Goal: Book appointment/travel/reservation

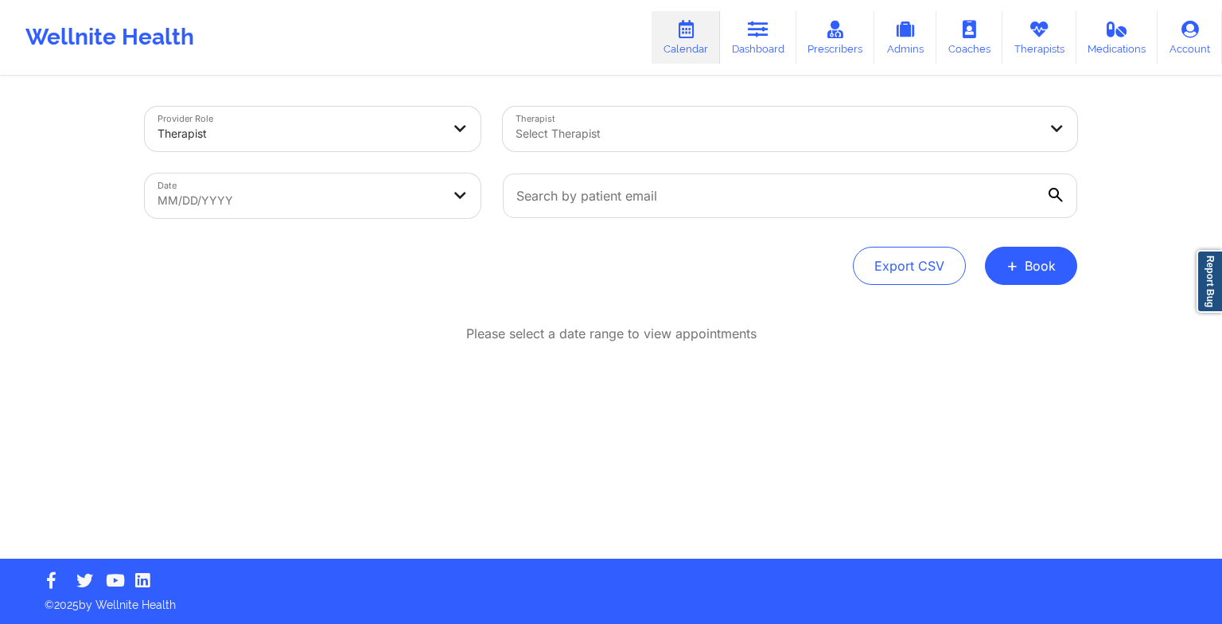
click at [1063, 43] on link "Therapists" at bounding box center [1039, 37] width 74 height 53
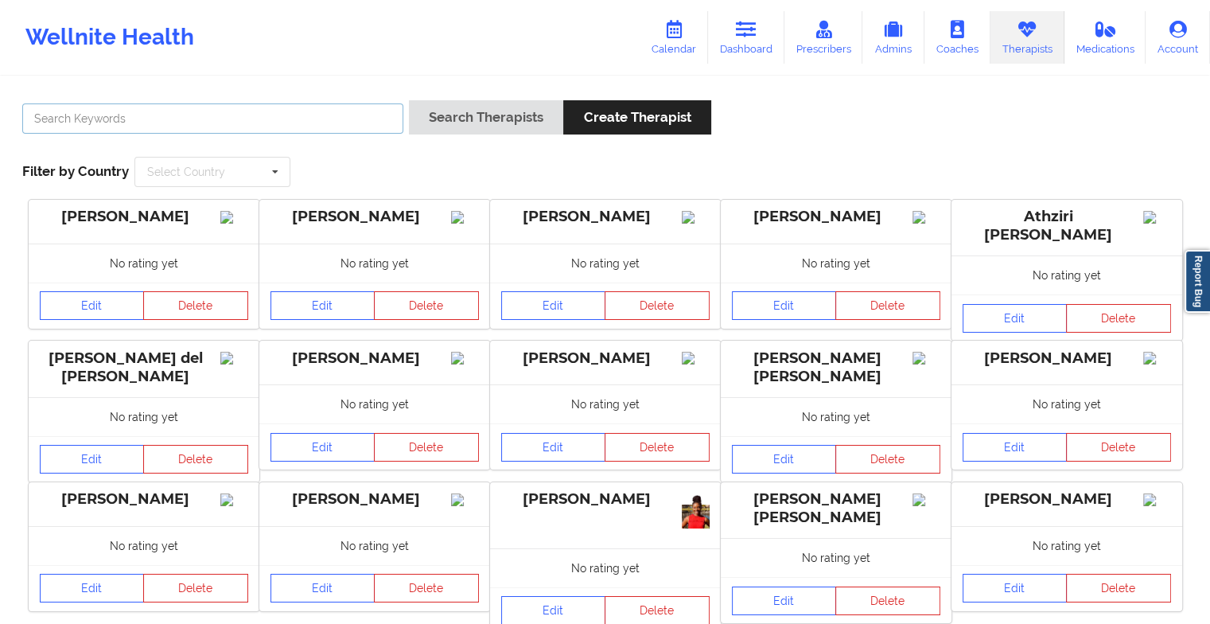
click at [299, 122] on input "text" at bounding box center [212, 118] width 381 height 30
type input "[PERSON_NAME]"
click at [409, 100] on button "Search Therapists" at bounding box center [486, 117] width 154 height 34
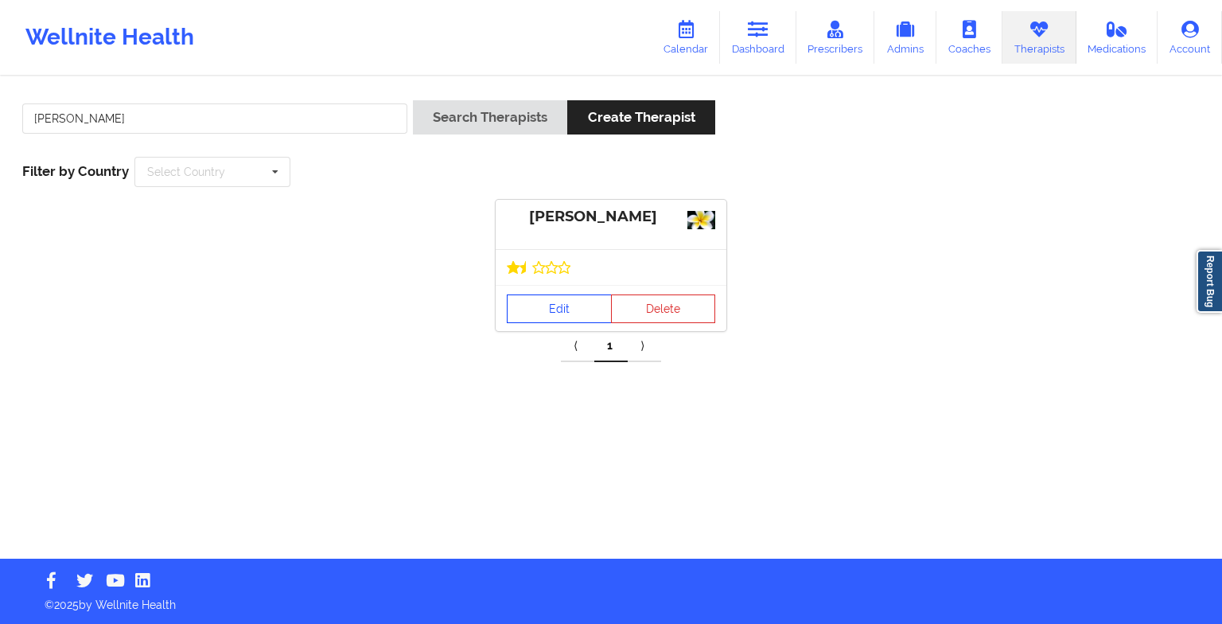
click at [546, 305] on link "Edit" at bounding box center [559, 308] width 105 height 29
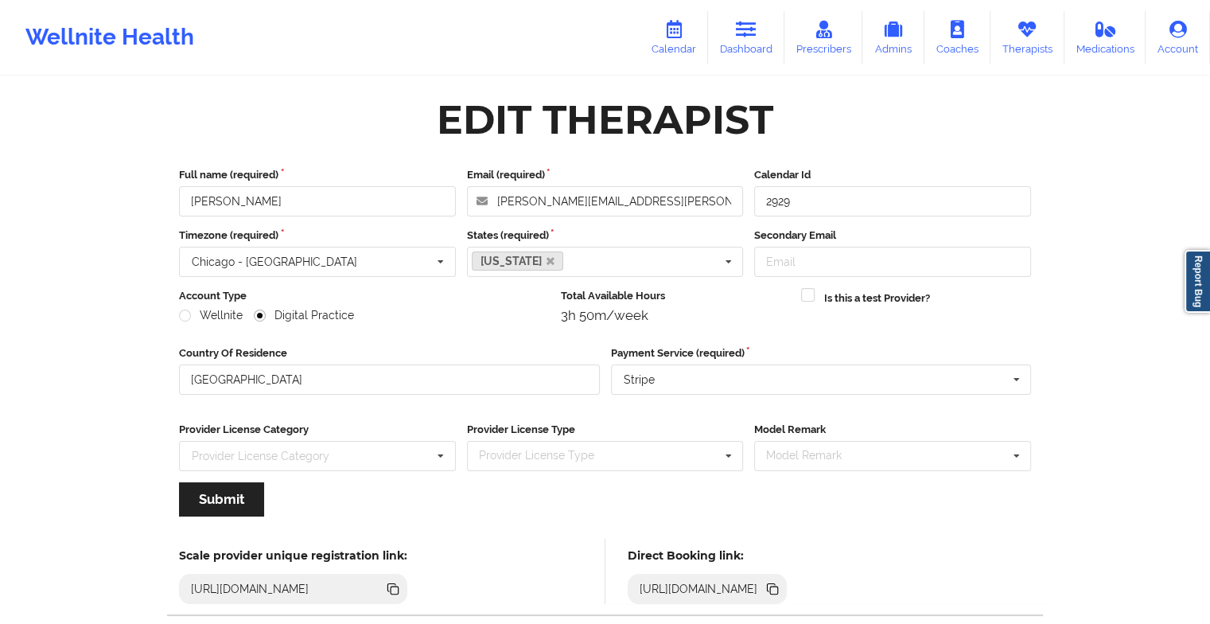
click at [667, 42] on link "Calendar" at bounding box center [674, 37] width 68 height 53
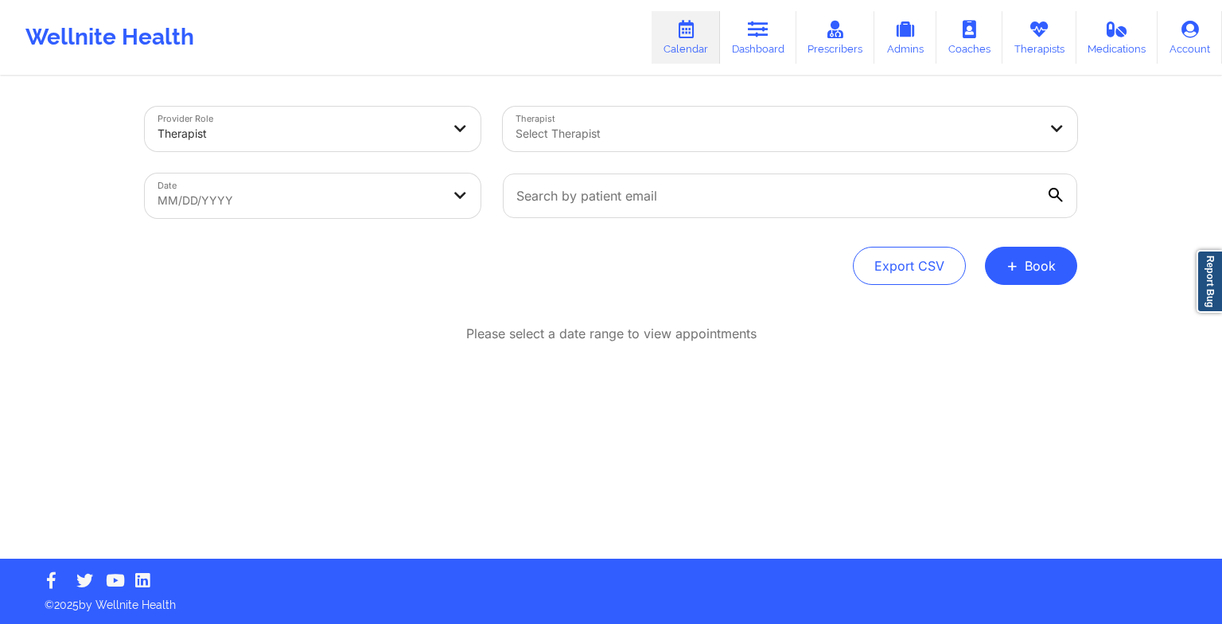
click at [1035, 273] on button "+ Book" at bounding box center [1031, 266] width 92 height 38
click at [1013, 325] on button "Therapy Session" at bounding box center [1004, 316] width 122 height 26
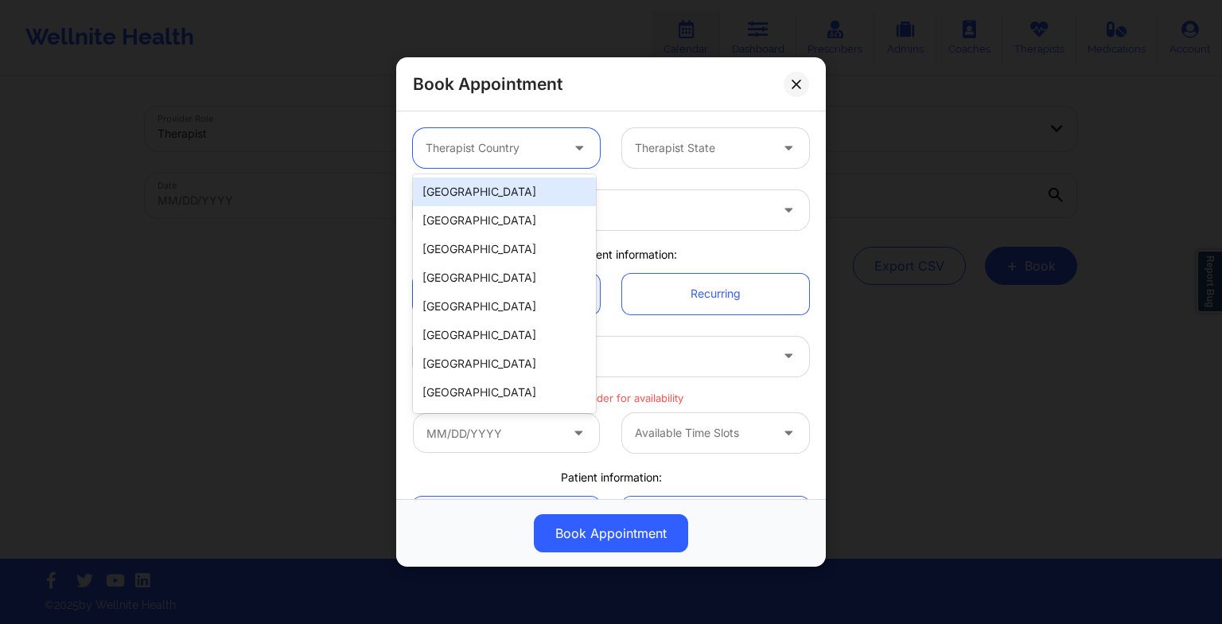
click at [487, 142] on div at bounding box center [493, 147] width 134 height 19
click at [490, 197] on div "[GEOGRAPHIC_DATA]" at bounding box center [504, 191] width 183 height 29
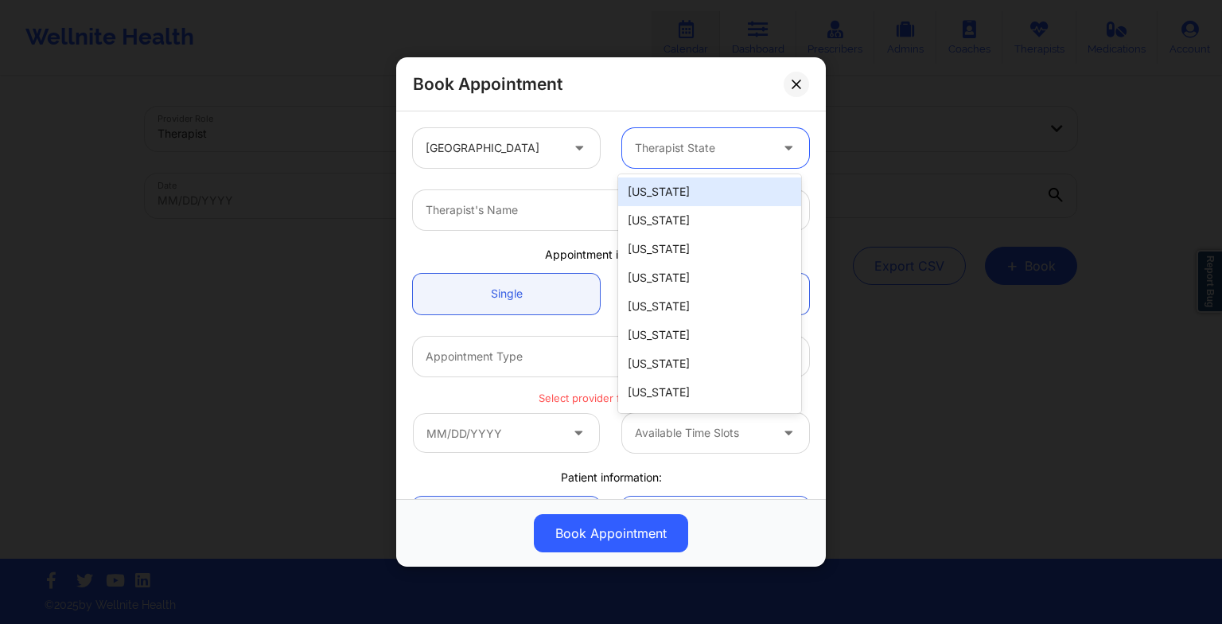
click at [672, 159] on div "Therapist State" at bounding box center [696, 148] width 149 height 40
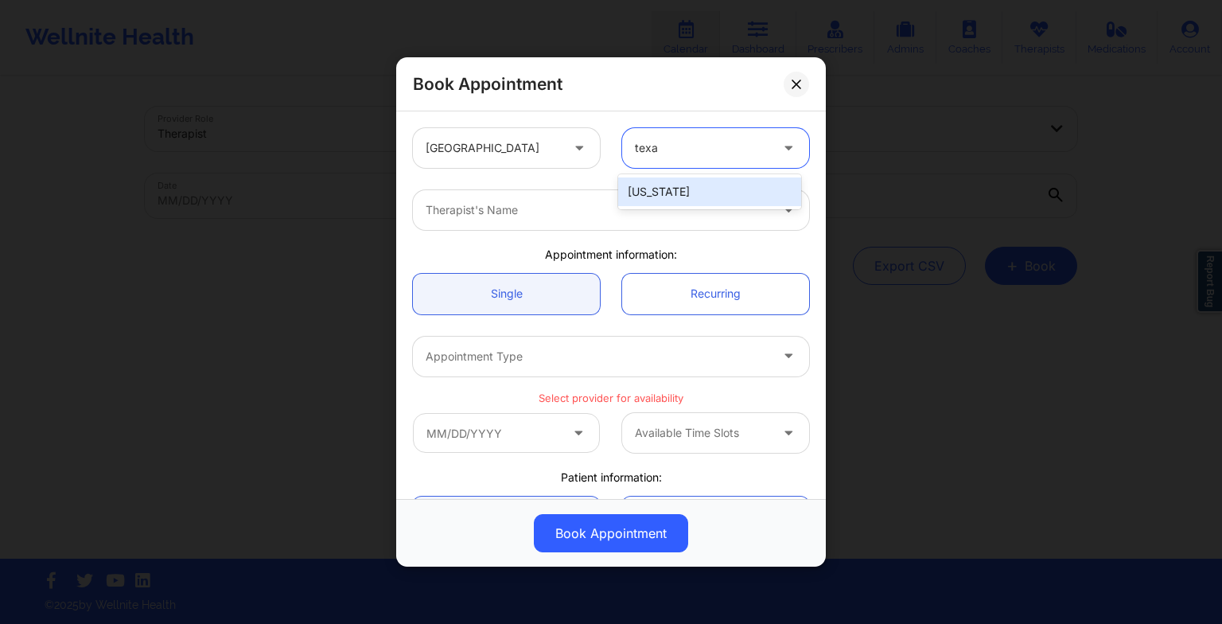
type input "[US_STATE]"
click at [679, 181] on div "[US_STATE]" at bounding box center [709, 191] width 183 height 29
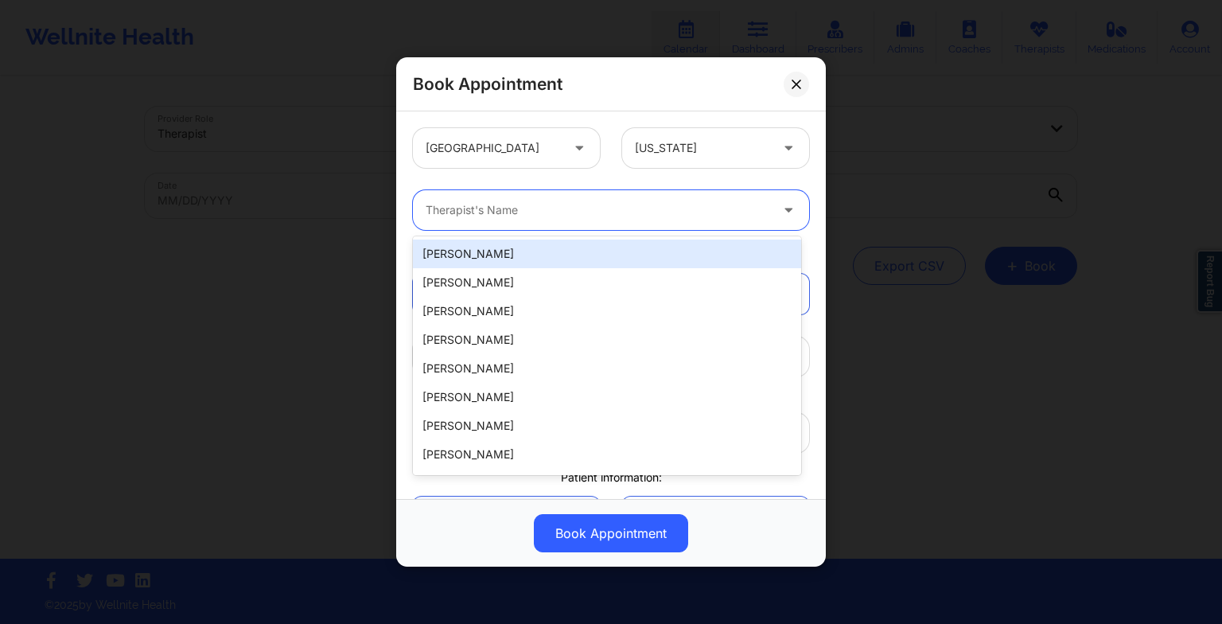
click at [616, 210] on div at bounding box center [598, 209] width 344 height 19
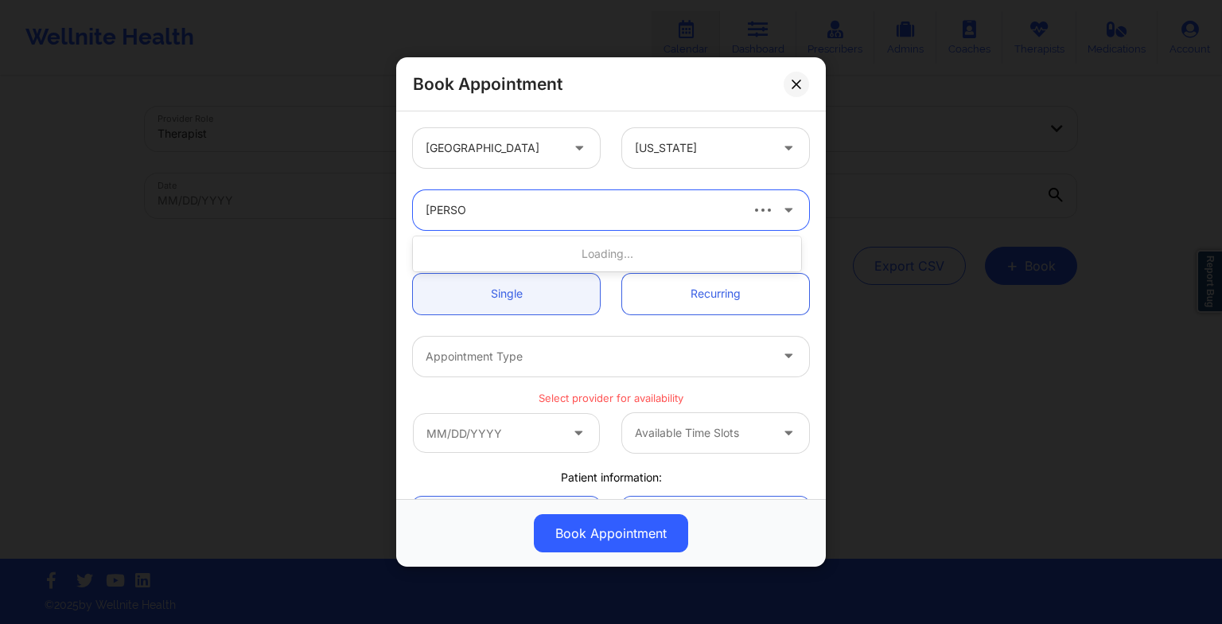
type input "[PERSON_NAME]"
click at [613, 266] on div "[PERSON_NAME]" at bounding box center [607, 253] width 388 height 29
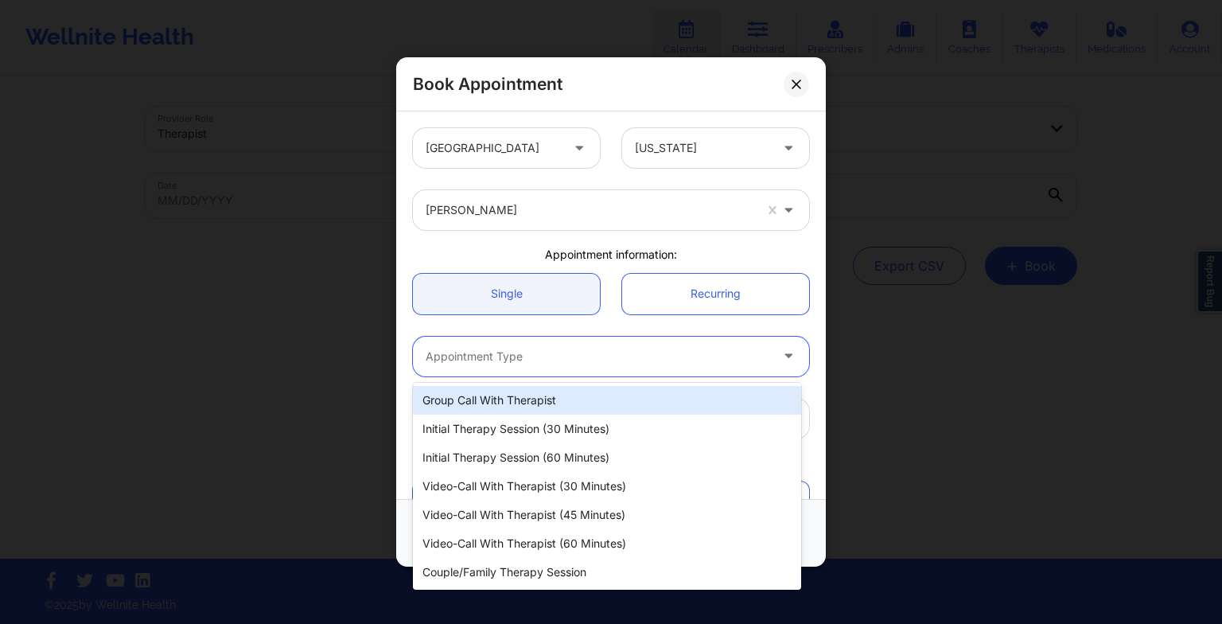
click at [564, 344] on div "Appointment Type" at bounding box center [592, 356] width 358 height 40
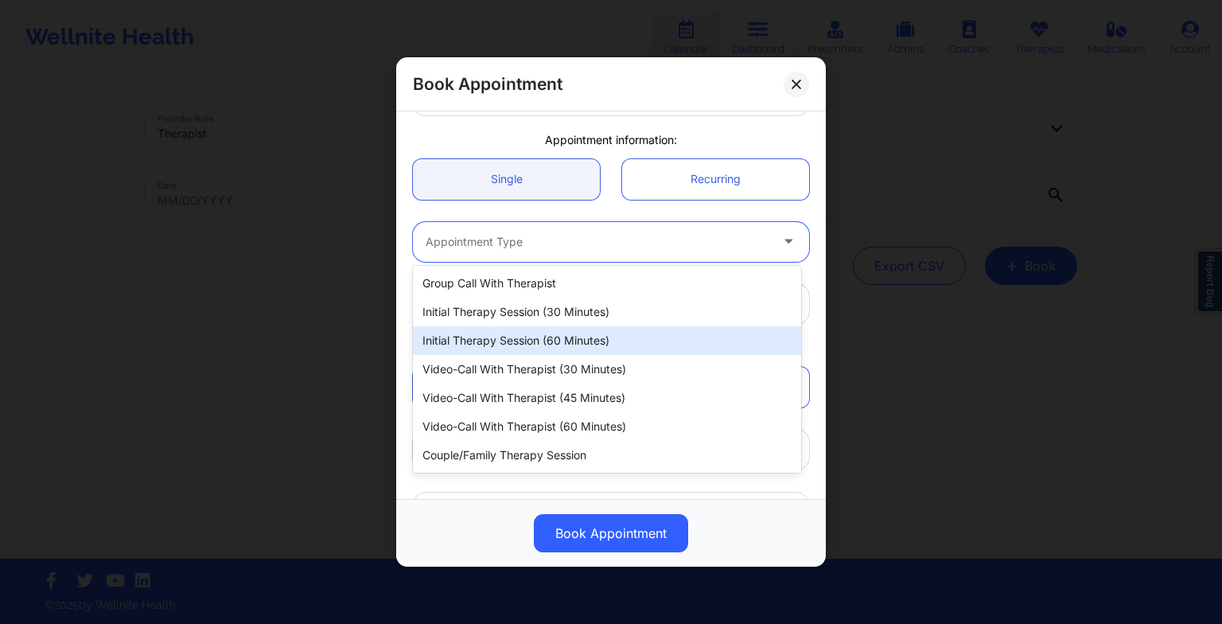
scroll to position [116, 0]
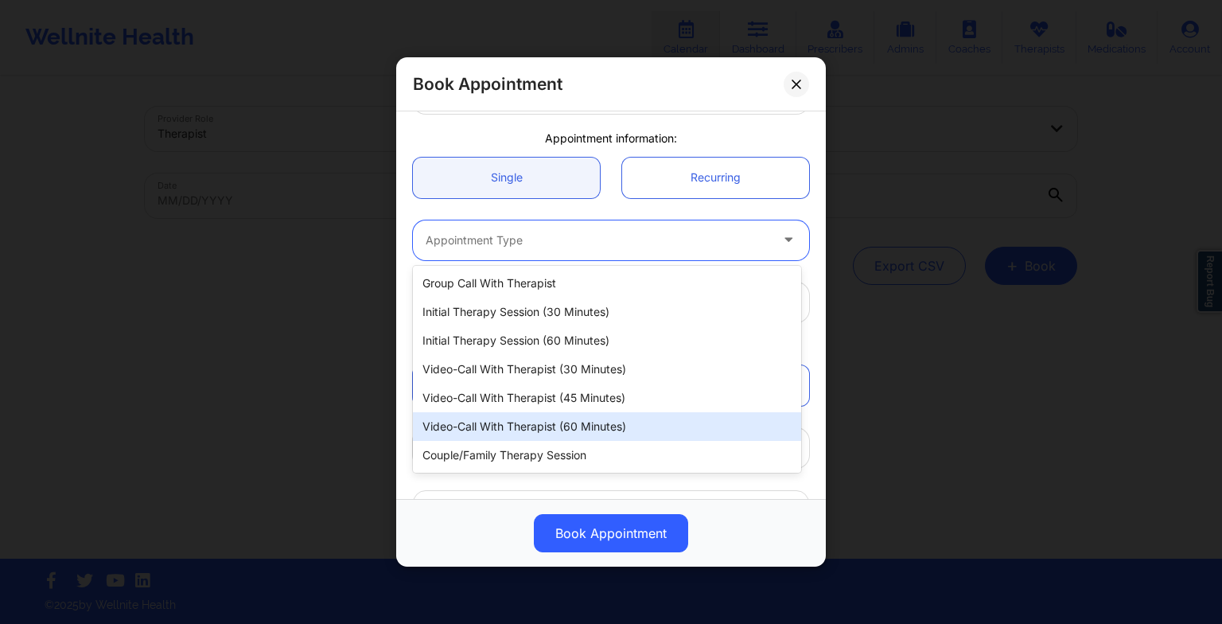
click at [560, 427] on div "Video-Call with Therapist (60 minutes)" at bounding box center [607, 426] width 388 height 29
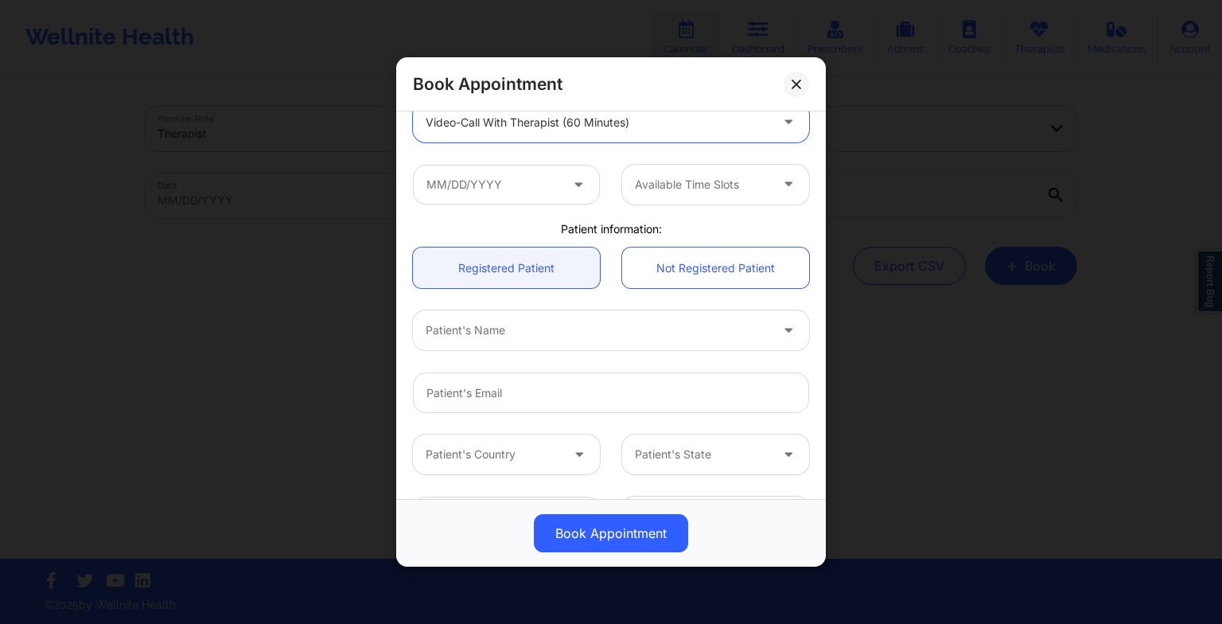
scroll to position [267, 0]
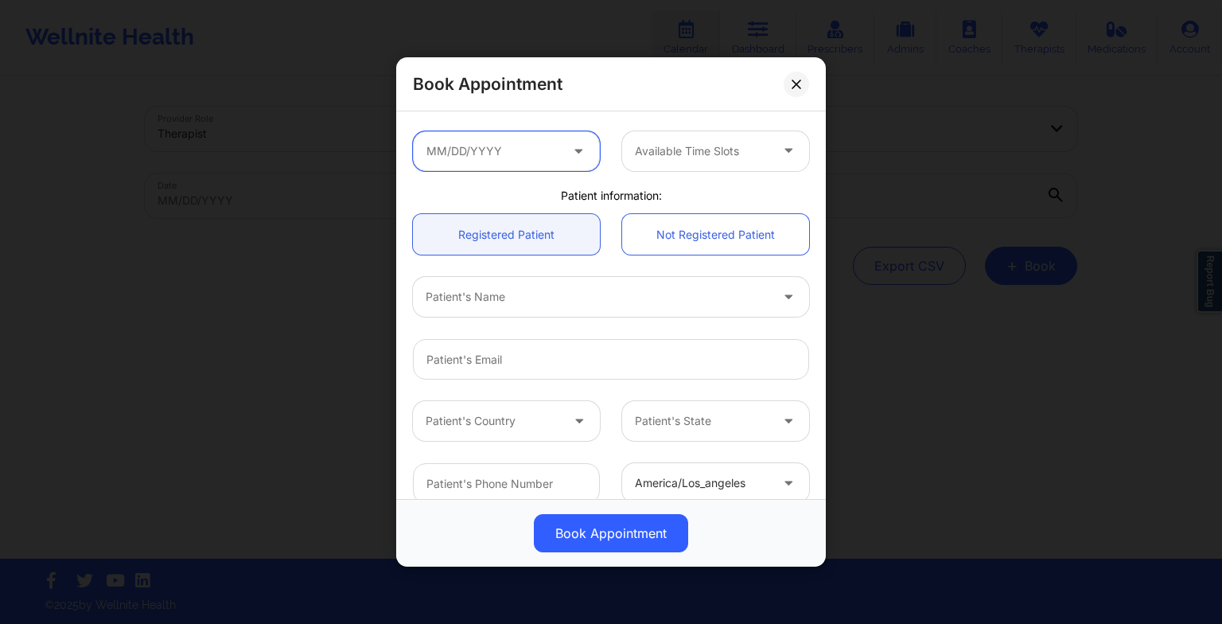
click at [523, 155] on input "text" at bounding box center [506, 151] width 187 height 40
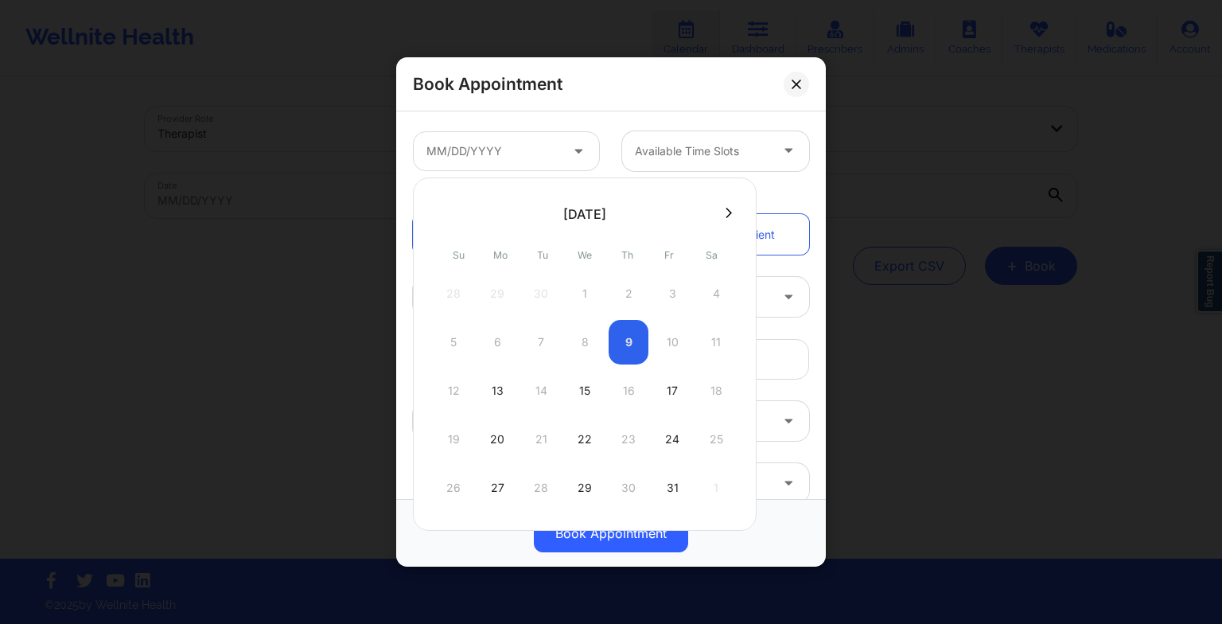
click at [590, 404] on div "15" at bounding box center [585, 390] width 40 height 45
type input "[DATE]"
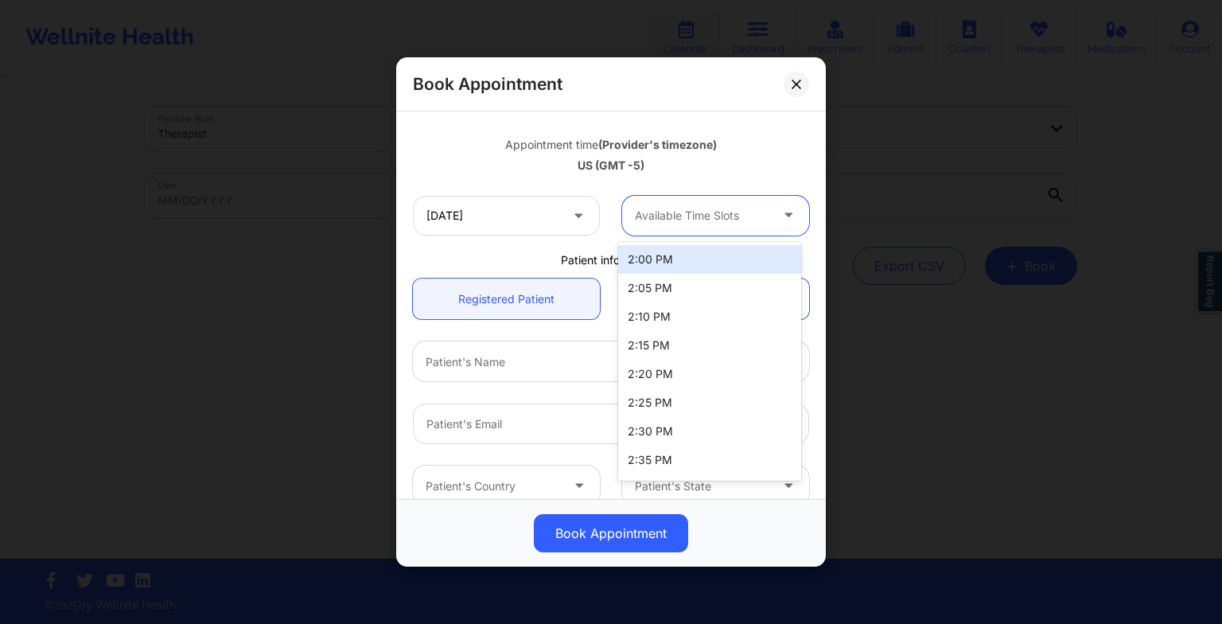
click at [757, 214] on div at bounding box center [702, 215] width 134 height 19
click at [707, 270] on div "2:00 PM" at bounding box center [709, 259] width 183 height 29
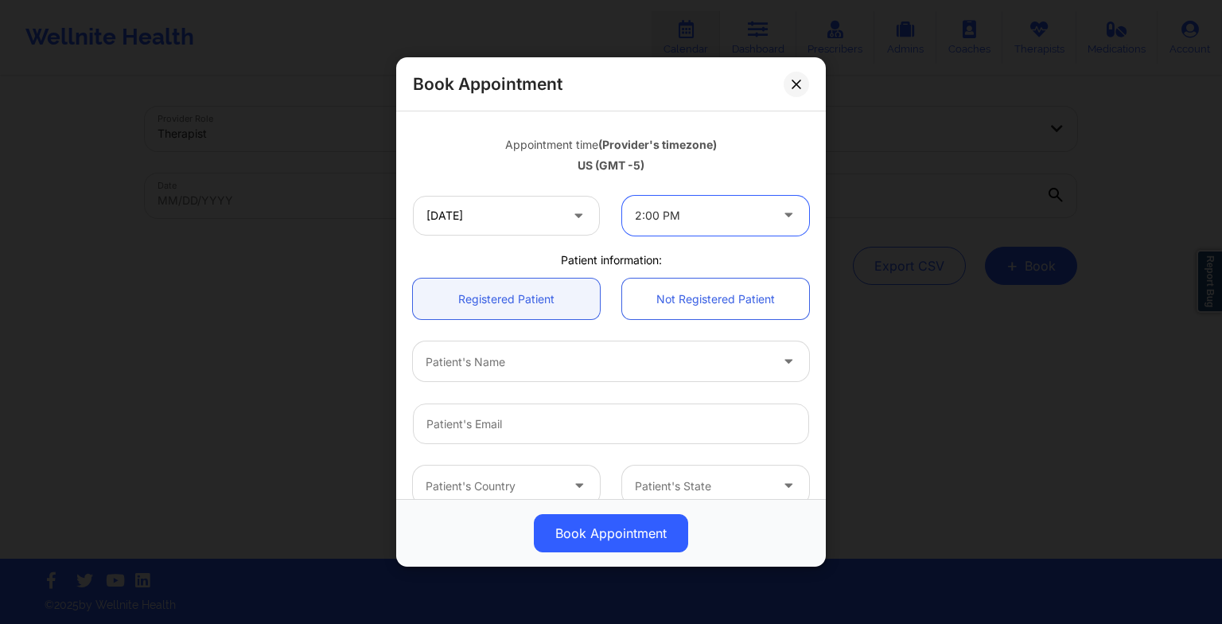
scroll to position [438, 0]
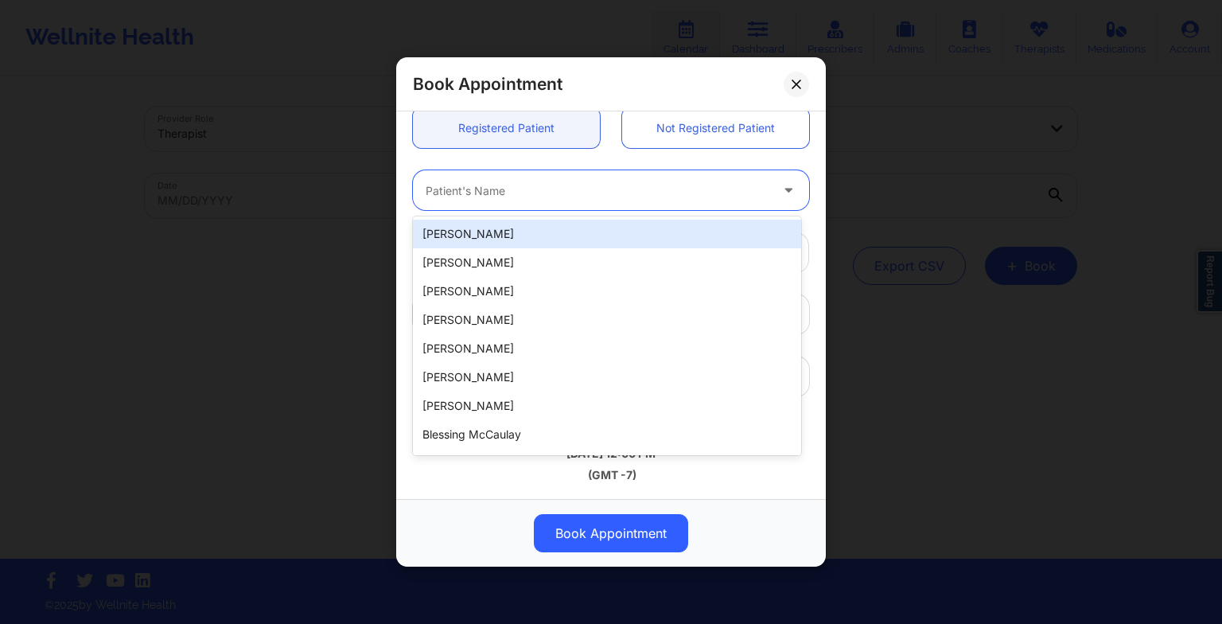
click at [591, 185] on div at bounding box center [598, 190] width 344 height 19
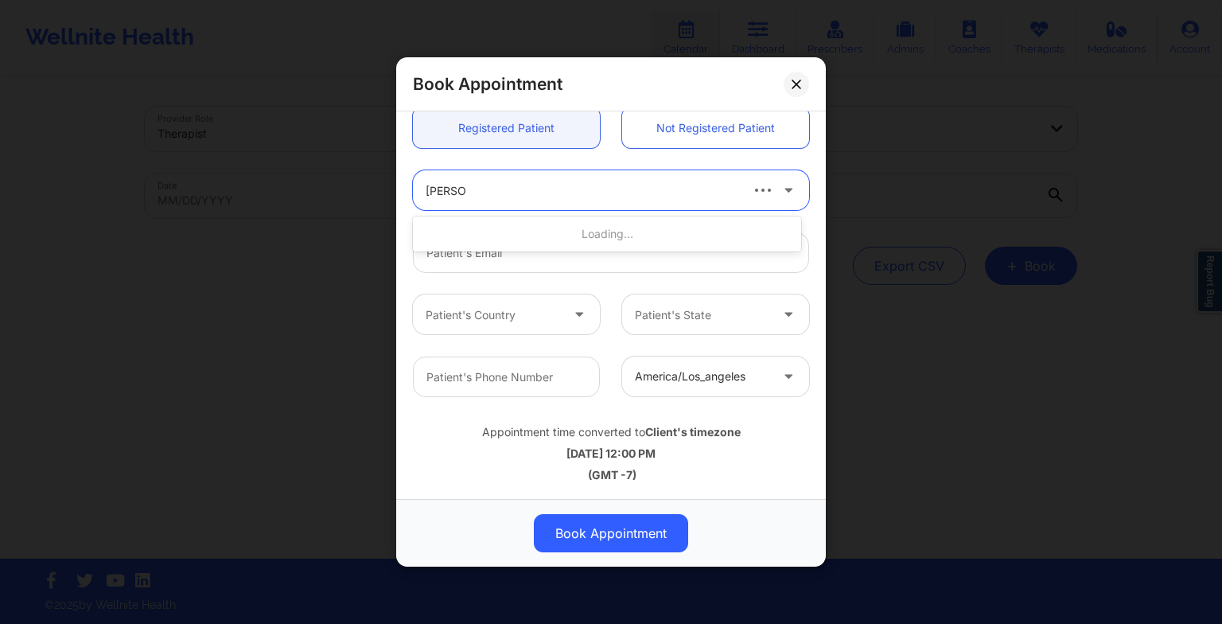
type input "[PERSON_NAME]"
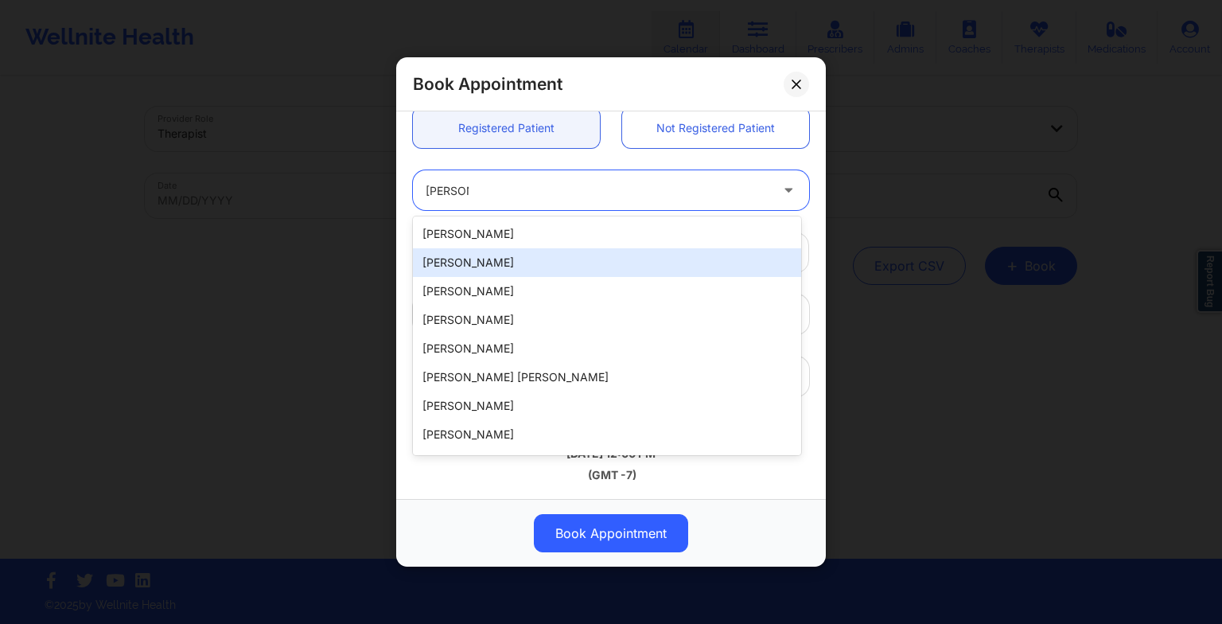
click at [671, 276] on div "[PERSON_NAME]" at bounding box center [607, 262] width 388 height 29
type input "[EMAIL_ADDRESS][PERSON_NAME][DOMAIN_NAME]"
type input "[PHONE_NUMBER]"
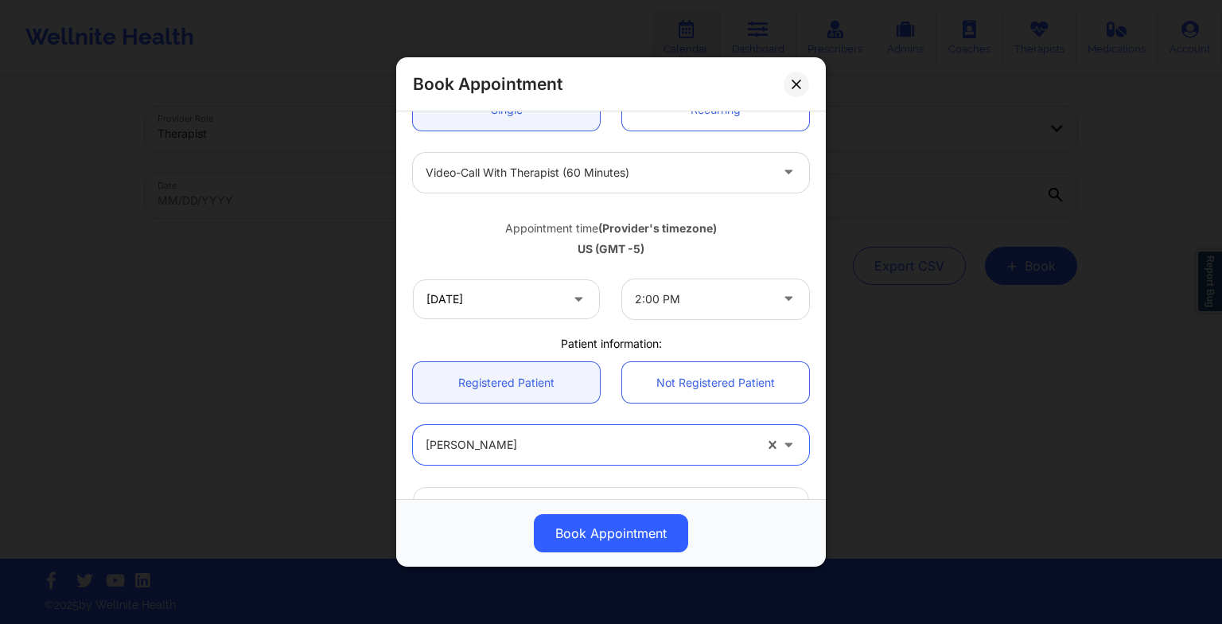
scroll to position [185, 0]
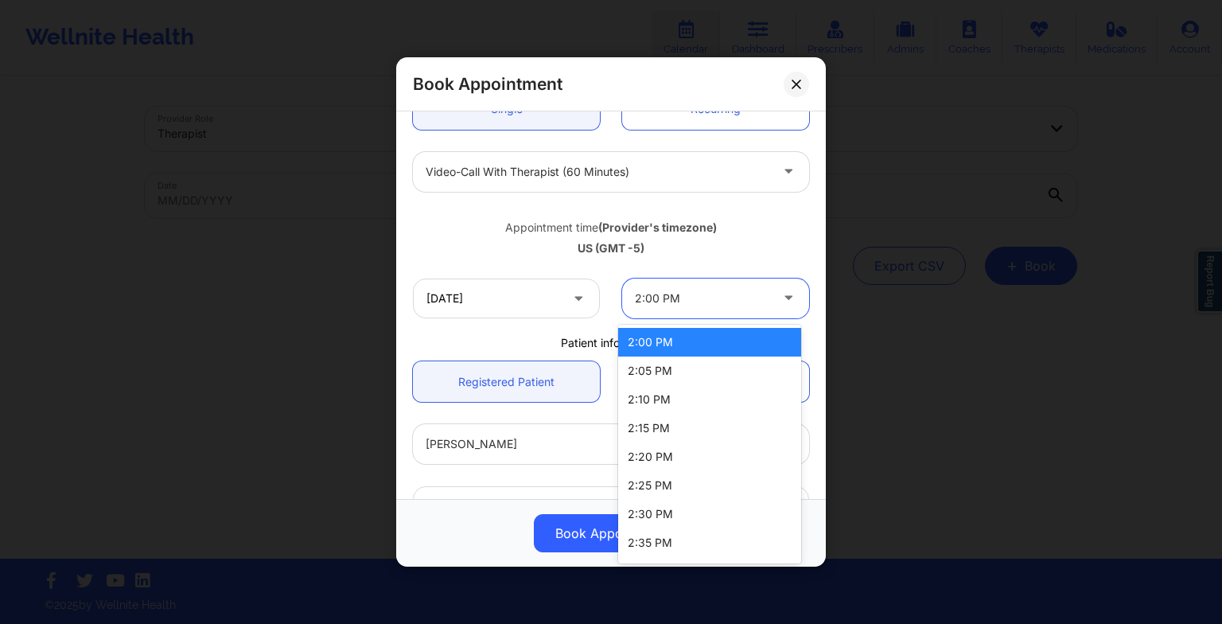
click at [690, 312] on div "2:00 PM" at bounding box center [702, 298] width 134 height 40
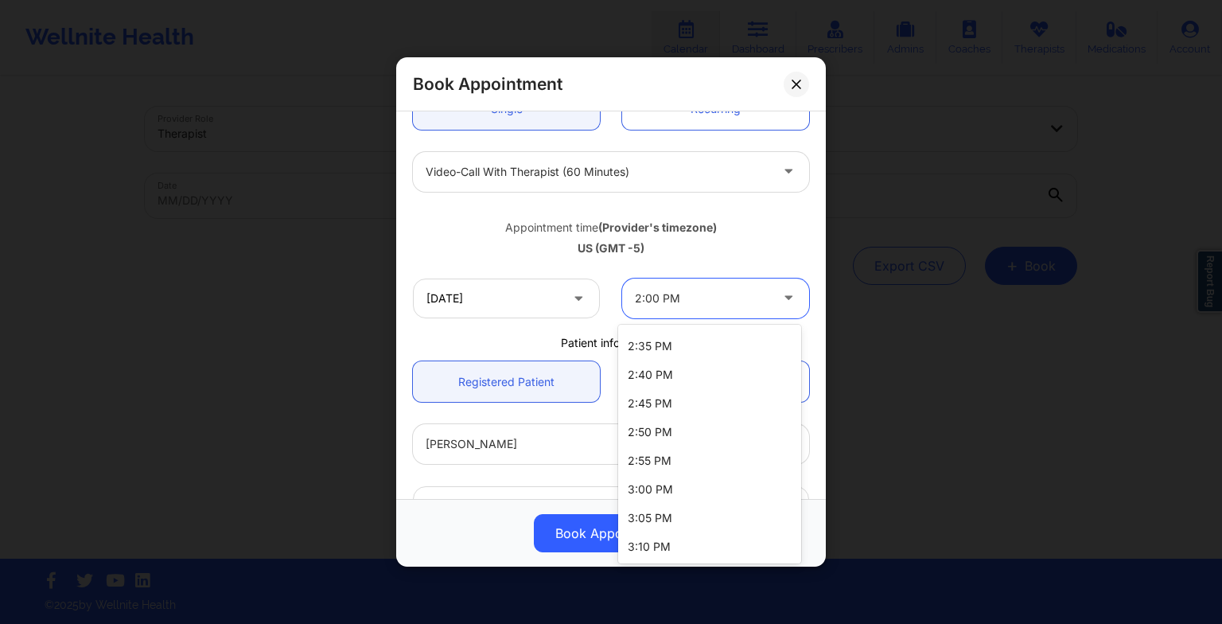
scroll to position [0, 0]
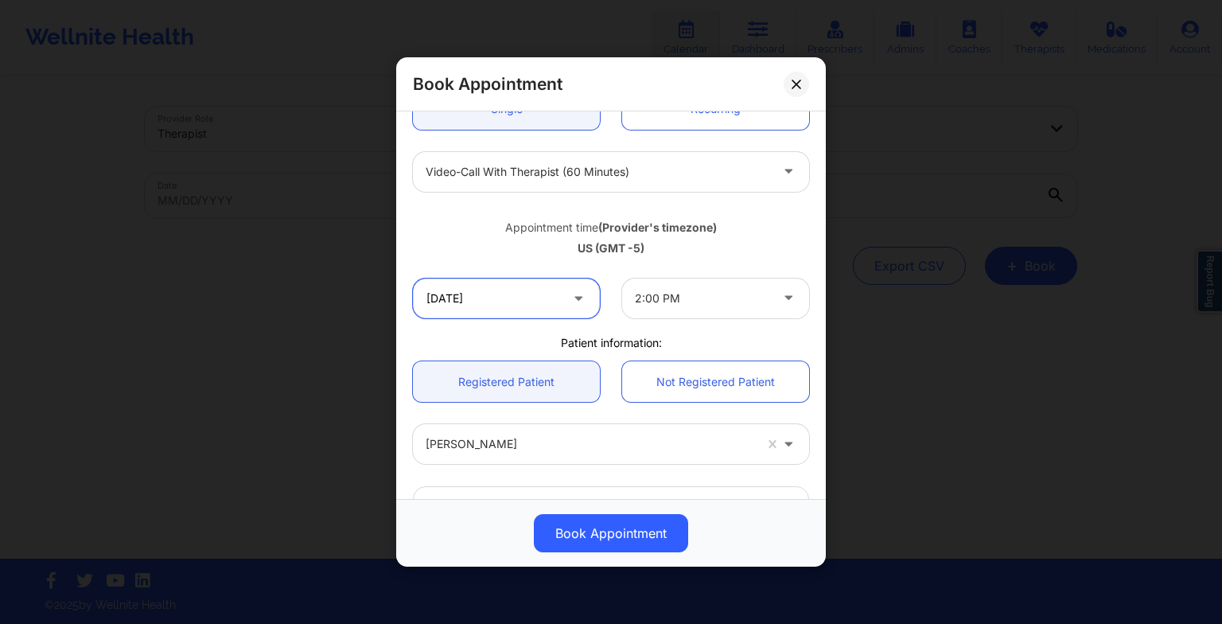
click at [520, 299] on input "[DATE]" at bounding box center [506, 298] width 187 height 40
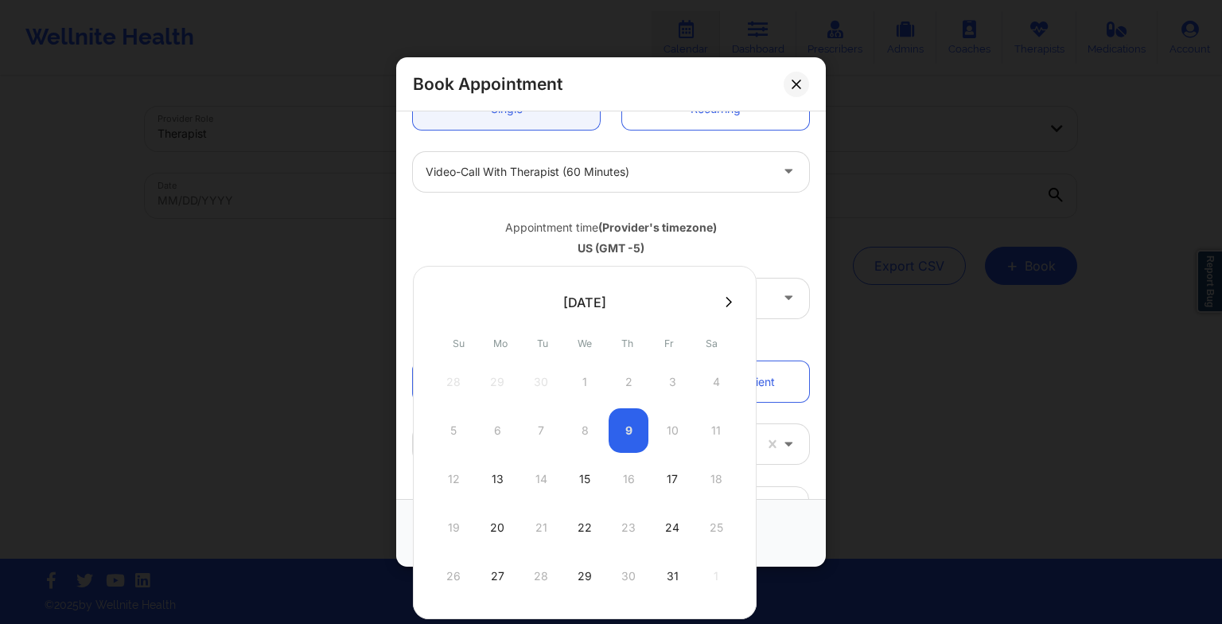
click at [630, 481] on div "12 13 14 15 16 17 18" at bounding box center [585, 479] width 302 height 45
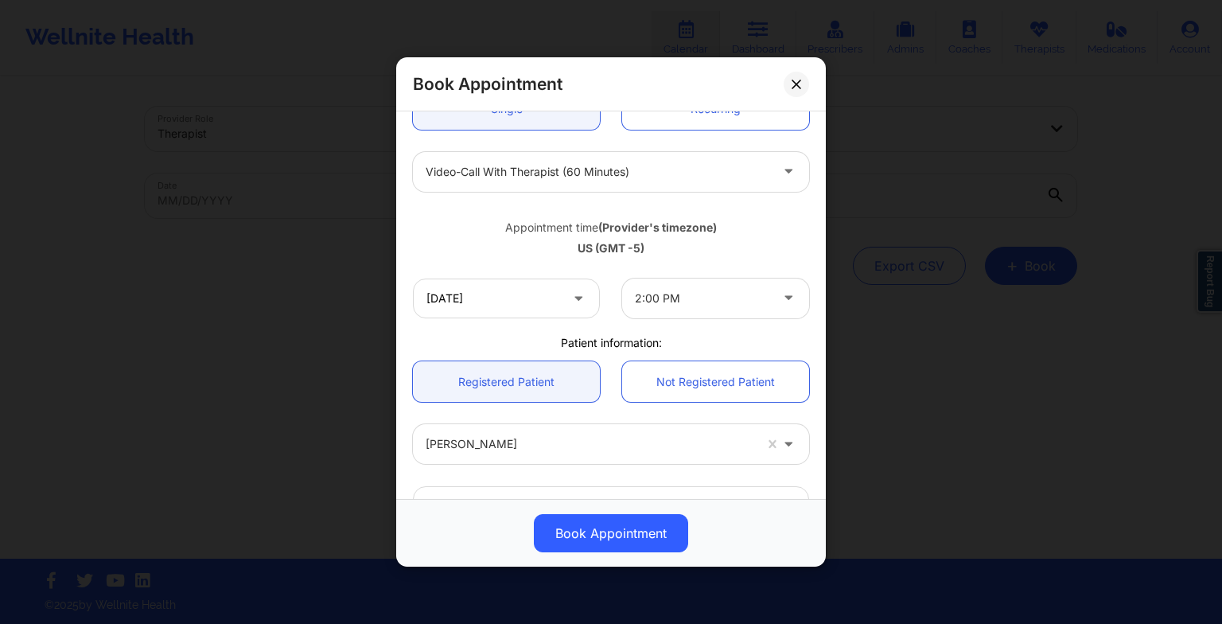
click at [730, 249] on div "US (GMT -5)" at bounding box center [611, 248] width 396 height 16
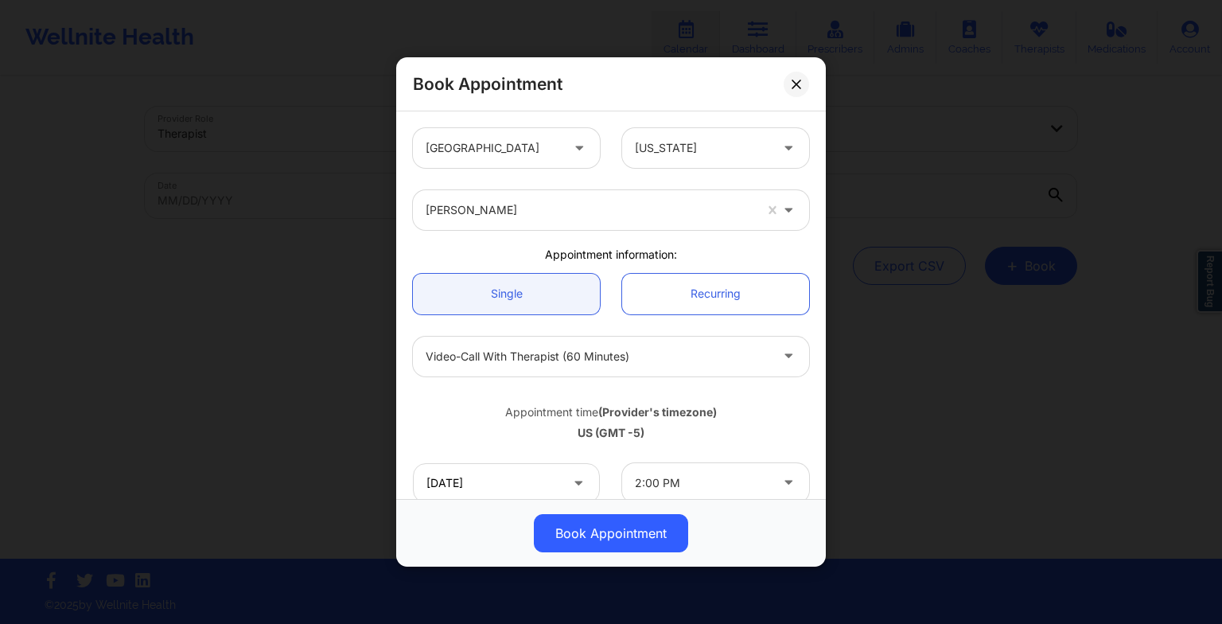
click at [795, 89] on button at bounding box center [796, 83] width 25 height 25
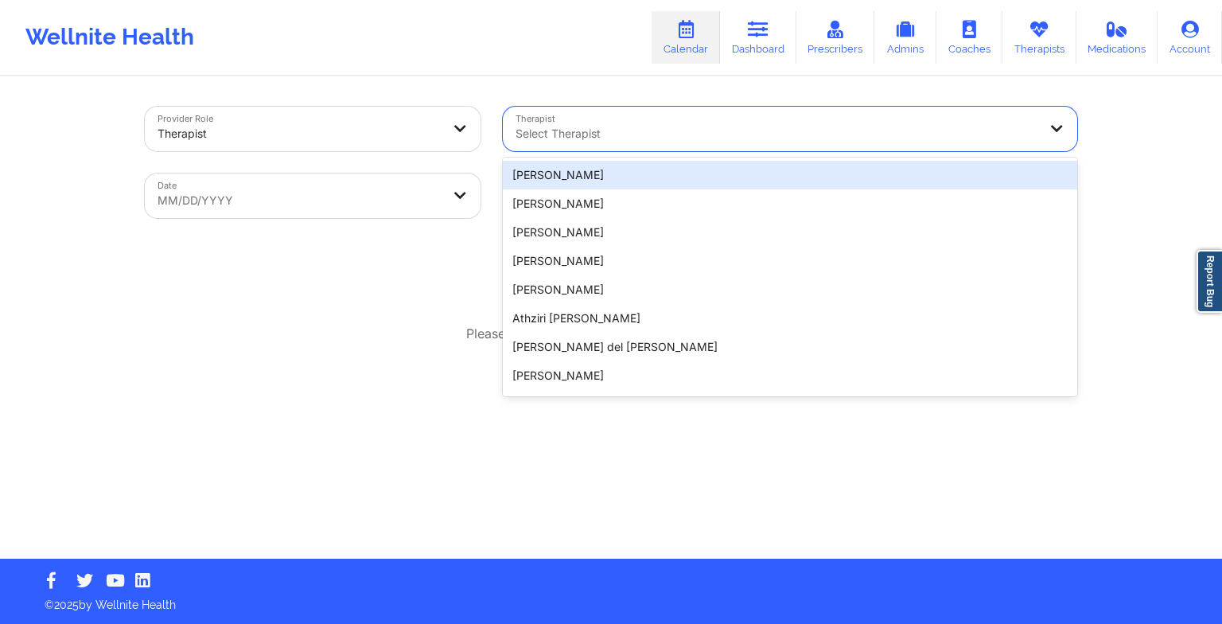
click at [738, 130] on div at bounding box center [776, 133] width 522 height 19
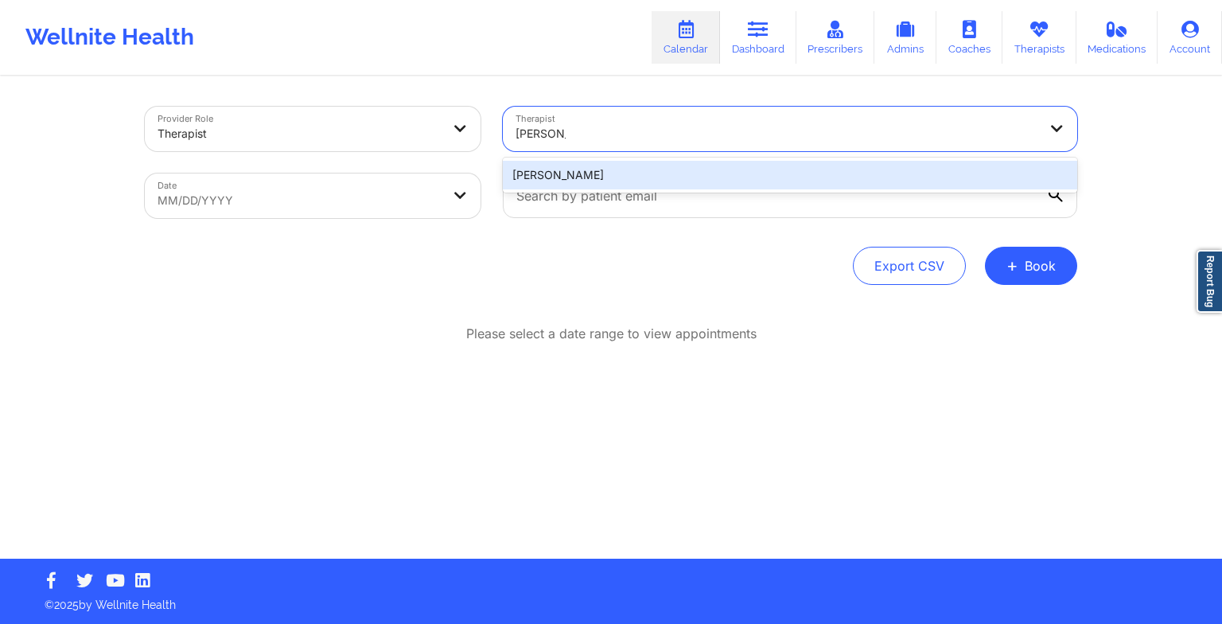
type input "[PERSON_NAME]"
click at [597, 193] on input "text" at bounding box center [790, 195] width 574 height 45
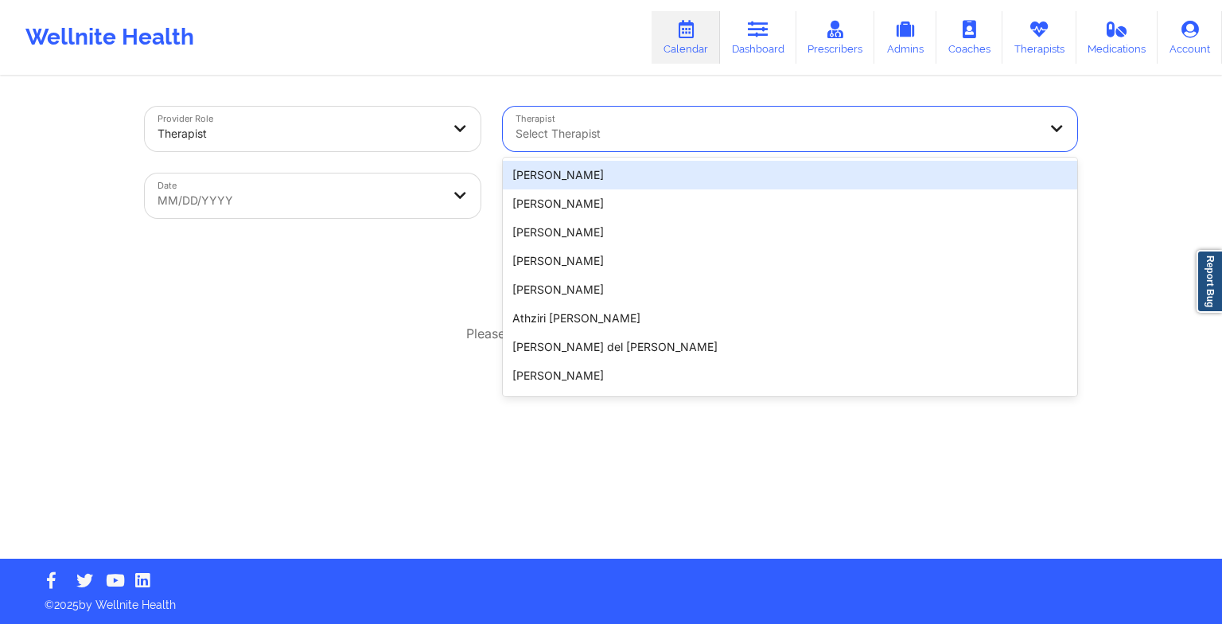
click at [581, 128] on div at bounding box center [776, 133] width 522 height 19
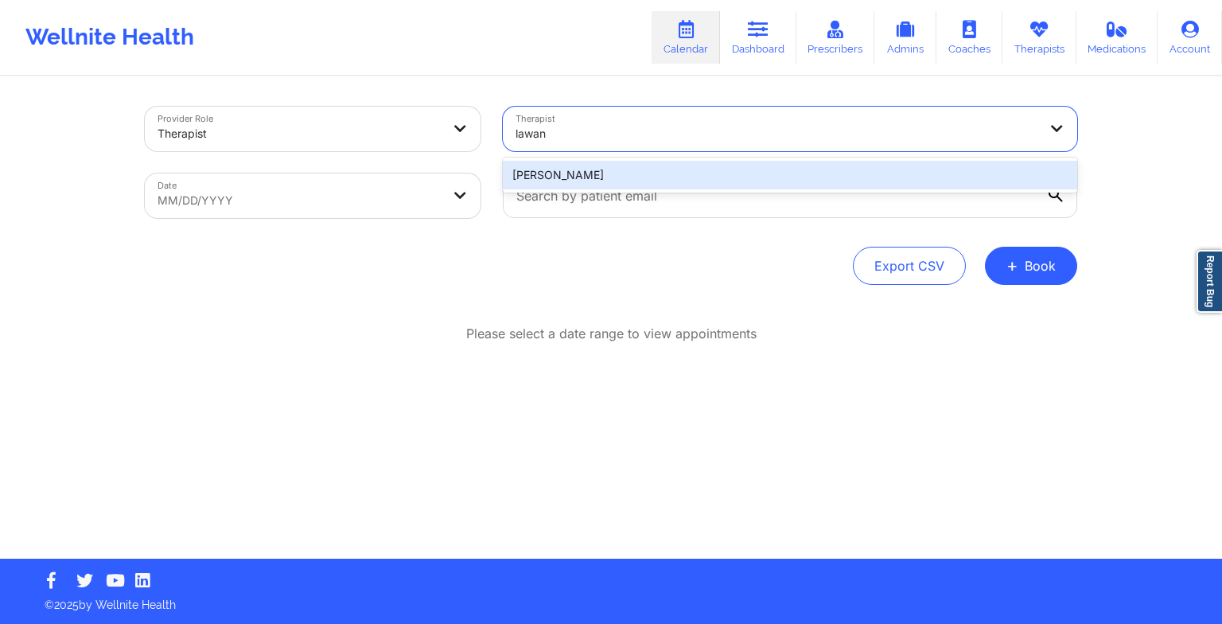
type input "[PERSON_NAME]"
click at [581, 169] on div "[PERSON_NAME]" at bounding box center [790, 175] width 574 height 29
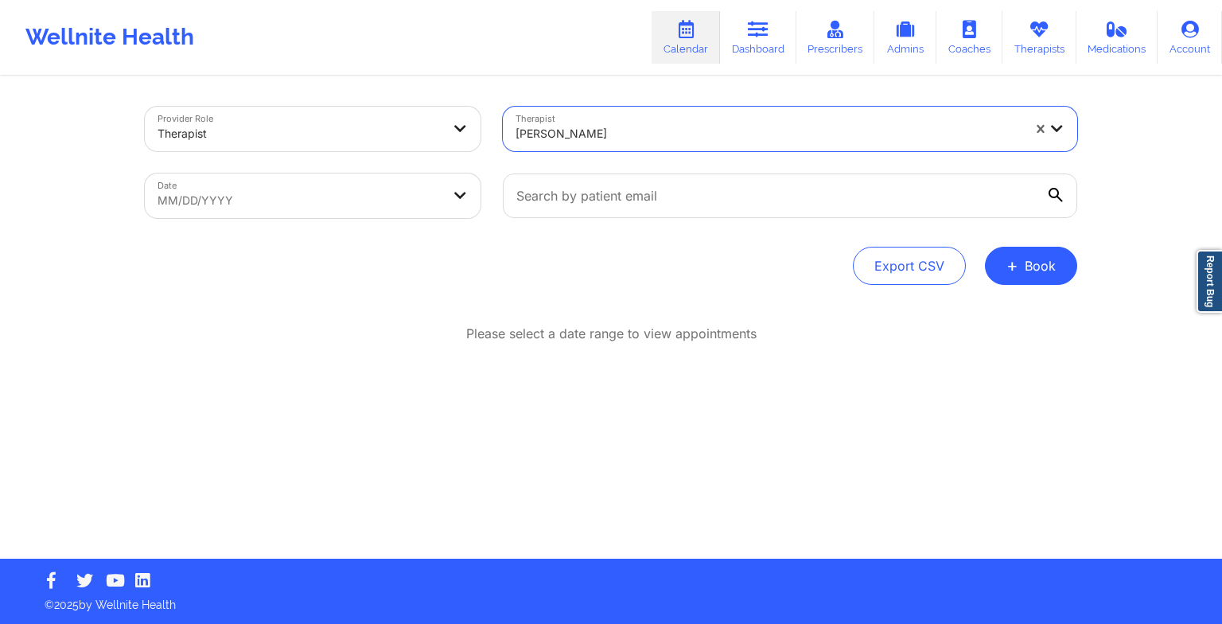
select select "2025-8"
select select "2025-9"
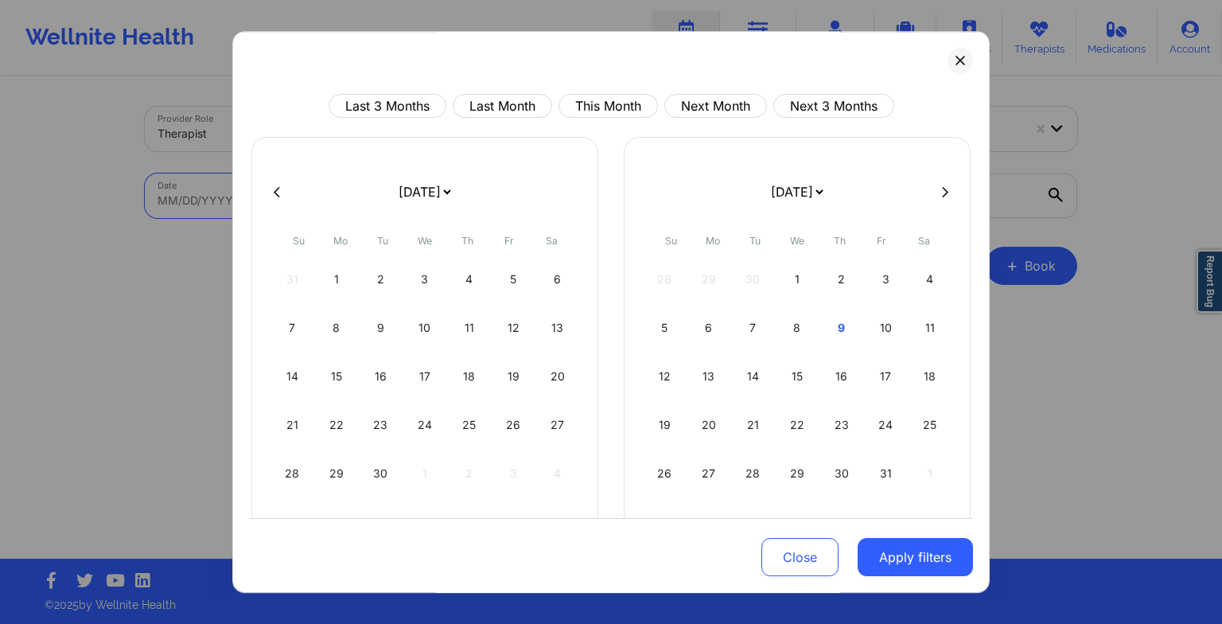
click at [409, 190] on body "Wellnite Health Calendar Dashboard Prescribers Admins Coaches Therapists Medica…" at bounding box center [611, 312] width 1222 height 624
click at [830, 382] on div "16" at bounding box center [841, 376] width 41 height 45
select select "2025-9"
select select "2025-10"
select select "2025-9"
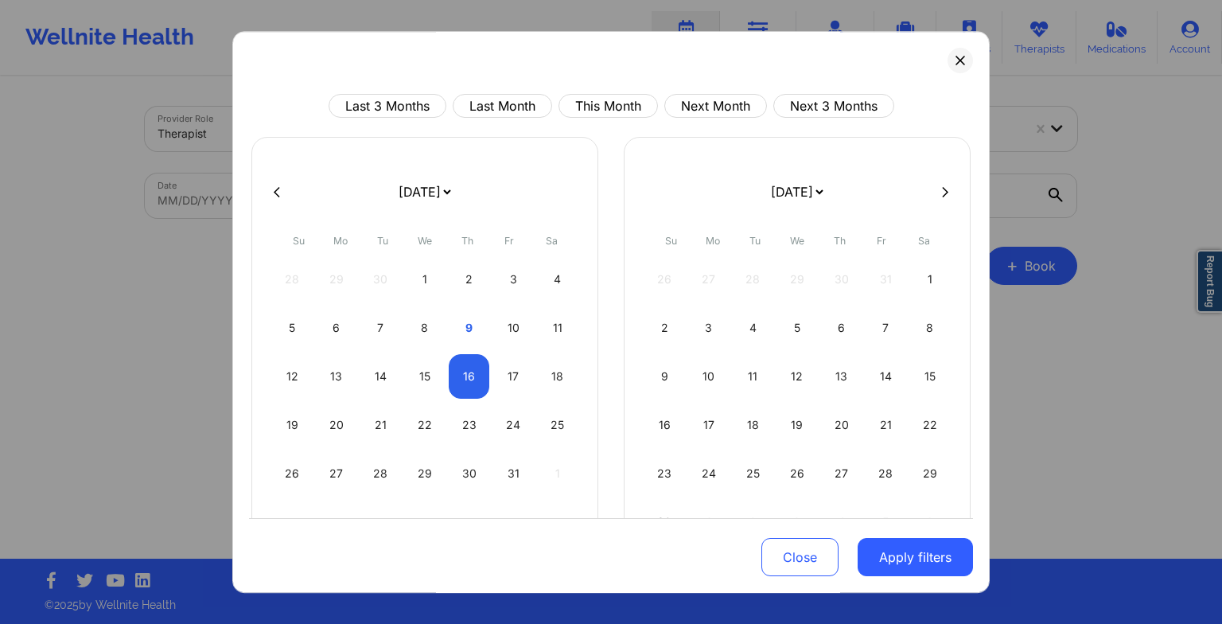
select select "2025-10"
select select "2025-9"
select select "2025-10"
click at [502, 369] on div "17" at bounding box center [513, 376] width 41 height 45
select select "2025-9"
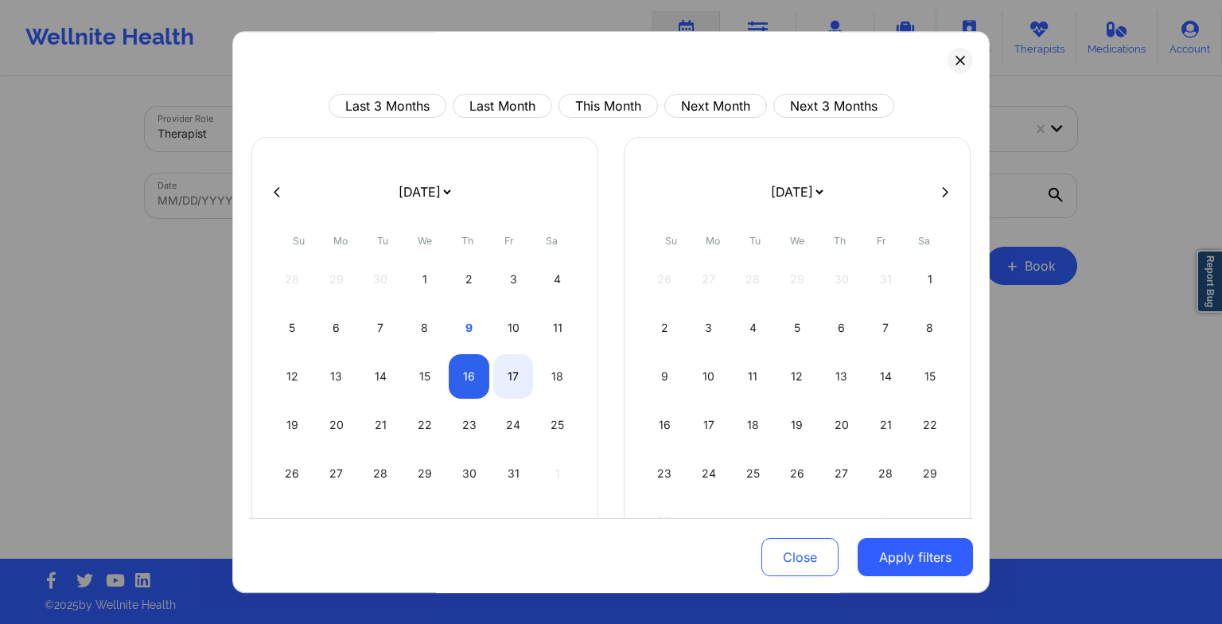
select select "2025-10"
click at [897, 558] on button "Apply filters" at bounding box center [915, 557] width 115 height 38
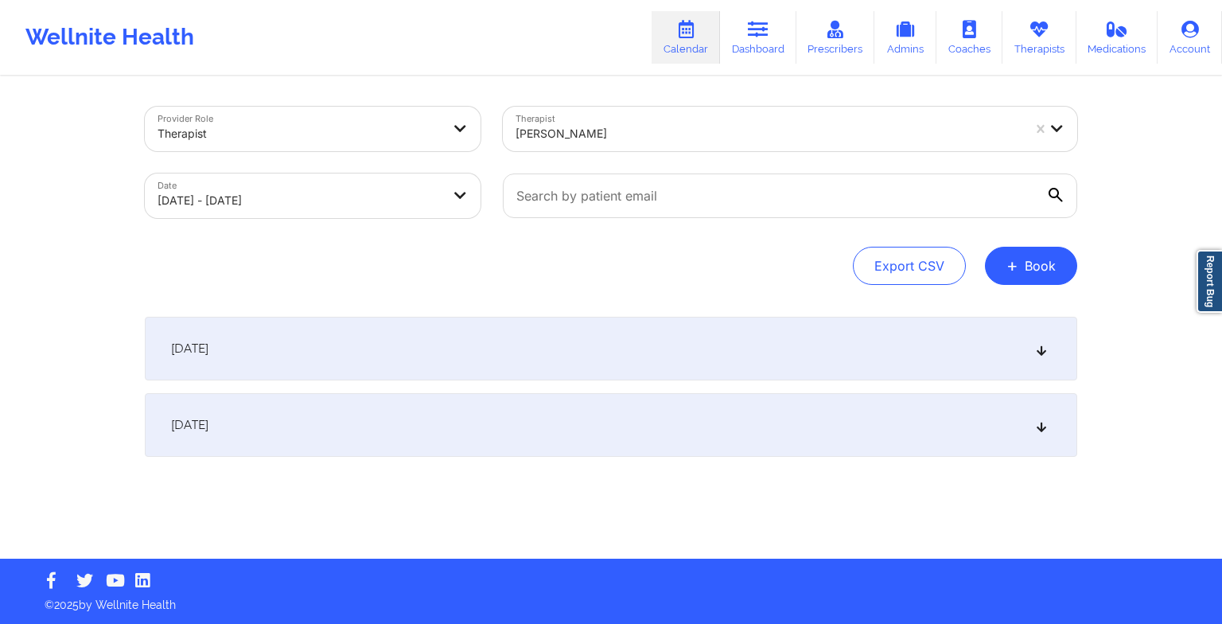
click at [361, 331] on div "[DATE]" at bounding box center [611, 349] width 932 height 64
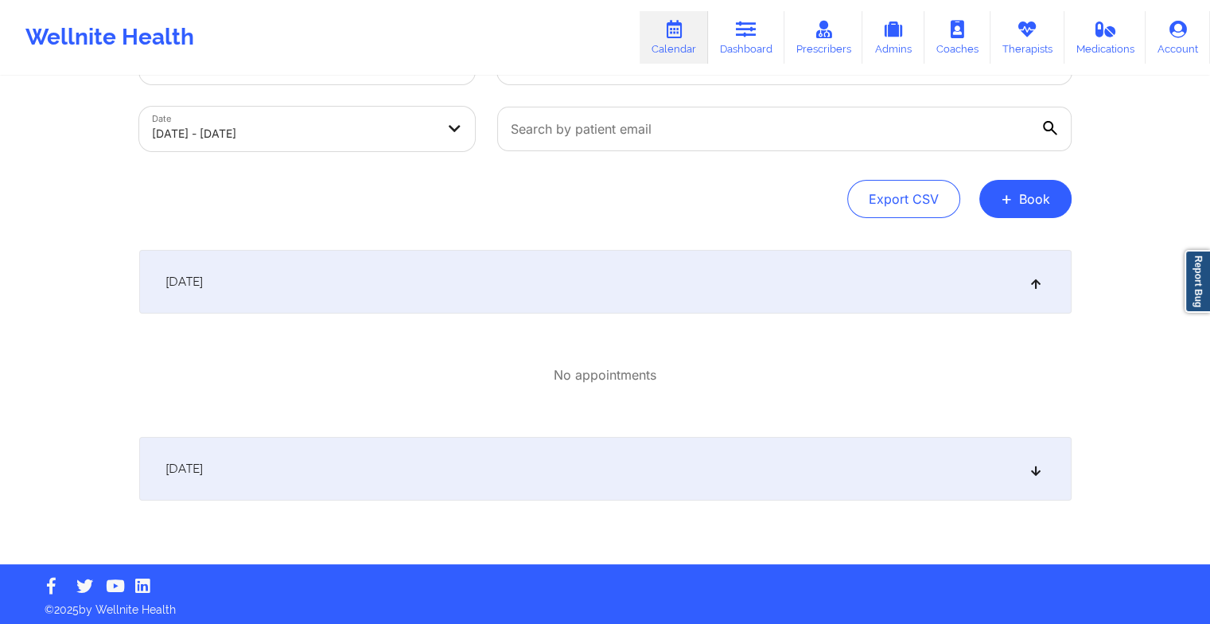
scroll to position [72, 0]
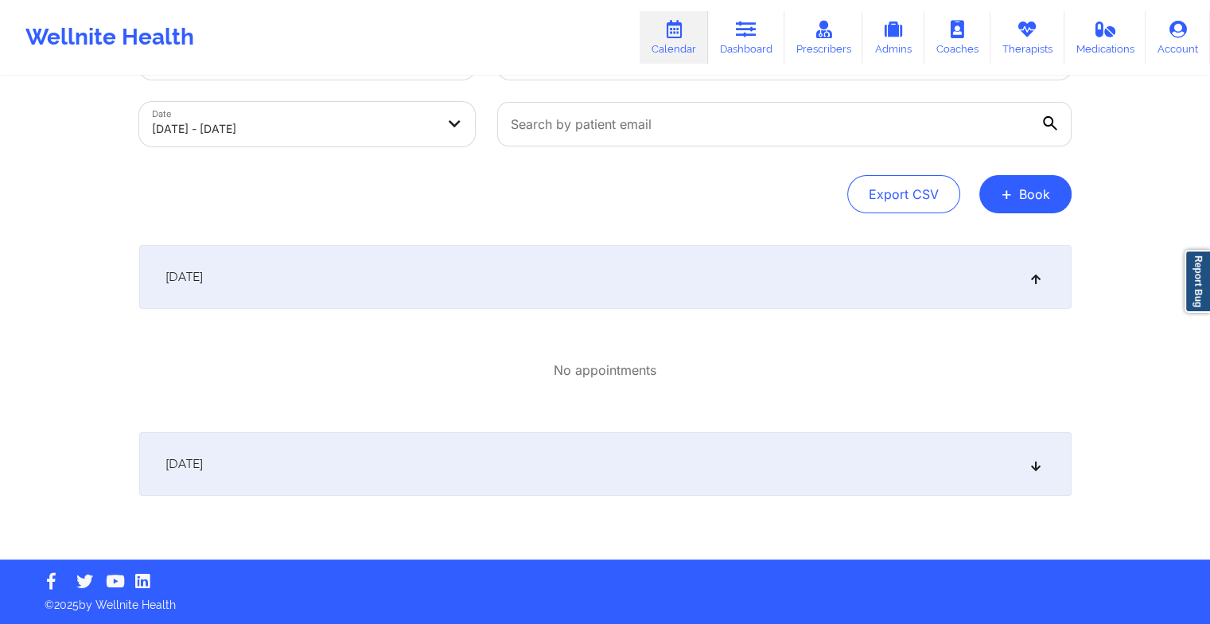
click at [1004, 27] on link "Therapists" at bounding box center [1027, 37] width 74 height 53
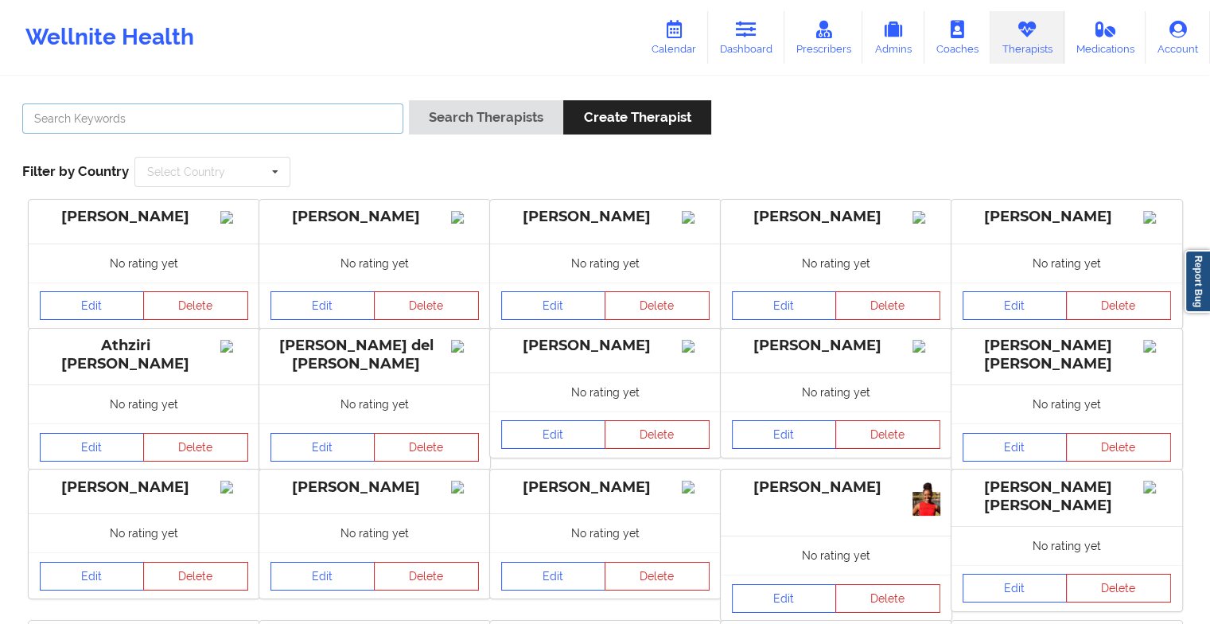
click at [336, 122] on input "text" at bounding box center [212, 118] width 381 height 30
paste input "[PERSON_NAME]"
type input "[PERSON_NAME]"
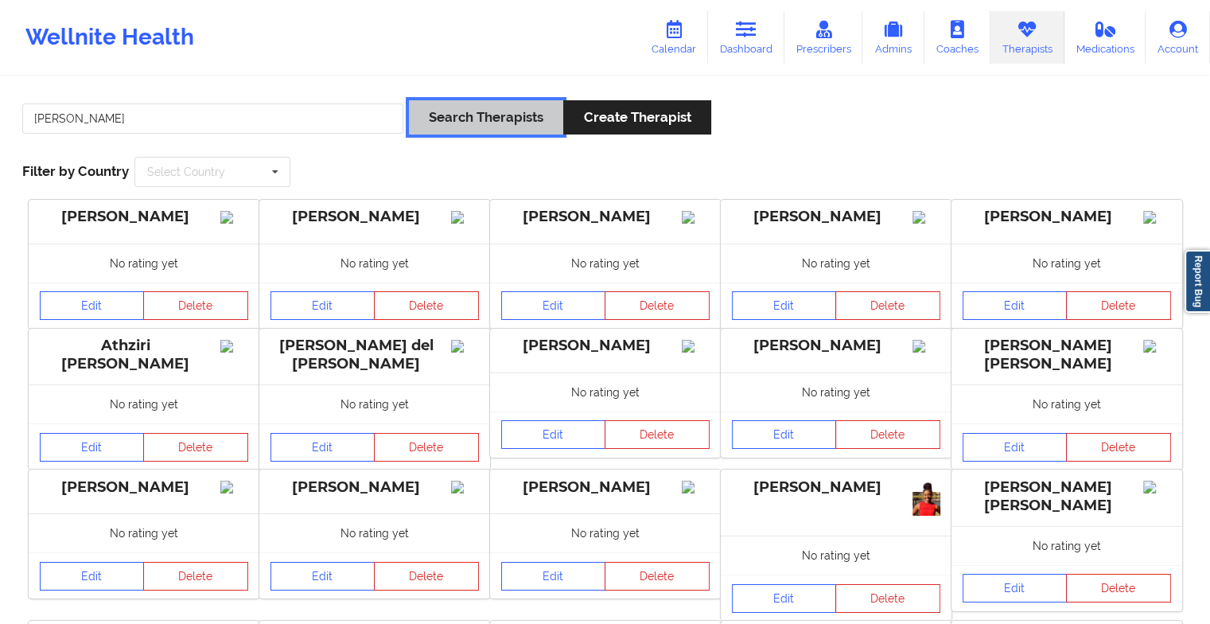
click at [464, 132] on button "Search Therapists" at bounding box center [486, 117] width 154 height 34
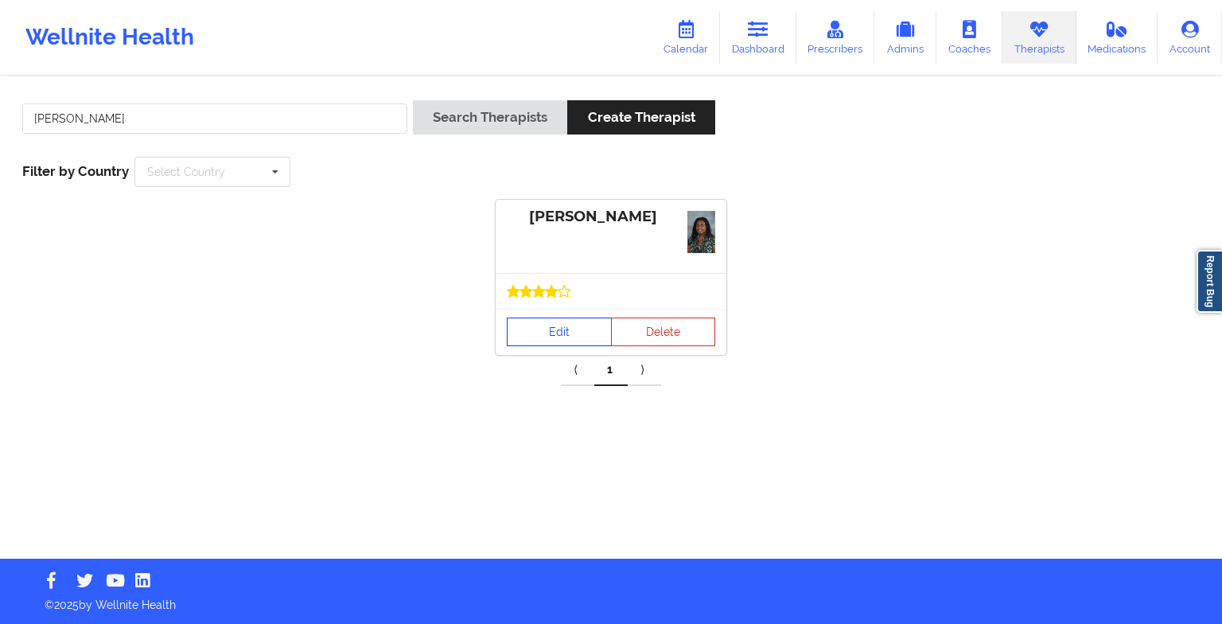
click at [562, 330] on link "Edit" at bounding box center [559, 331] width 105 height 29
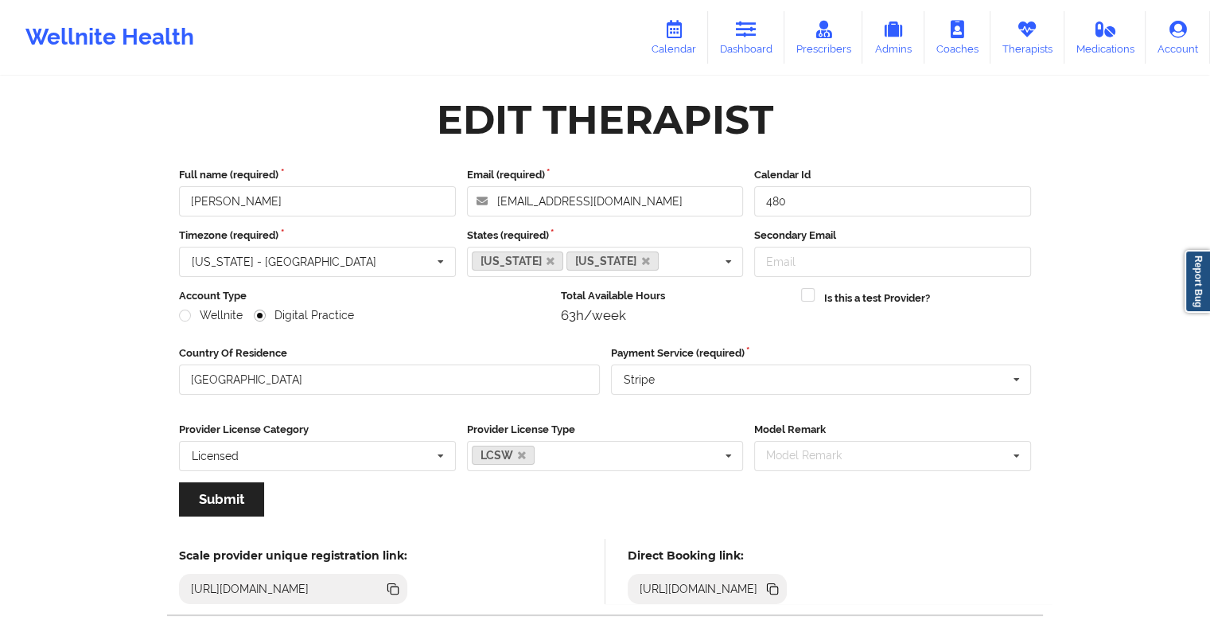
click at [671, 16] on link "Calendar" at bounding box center [674, 37] width 68 height 53
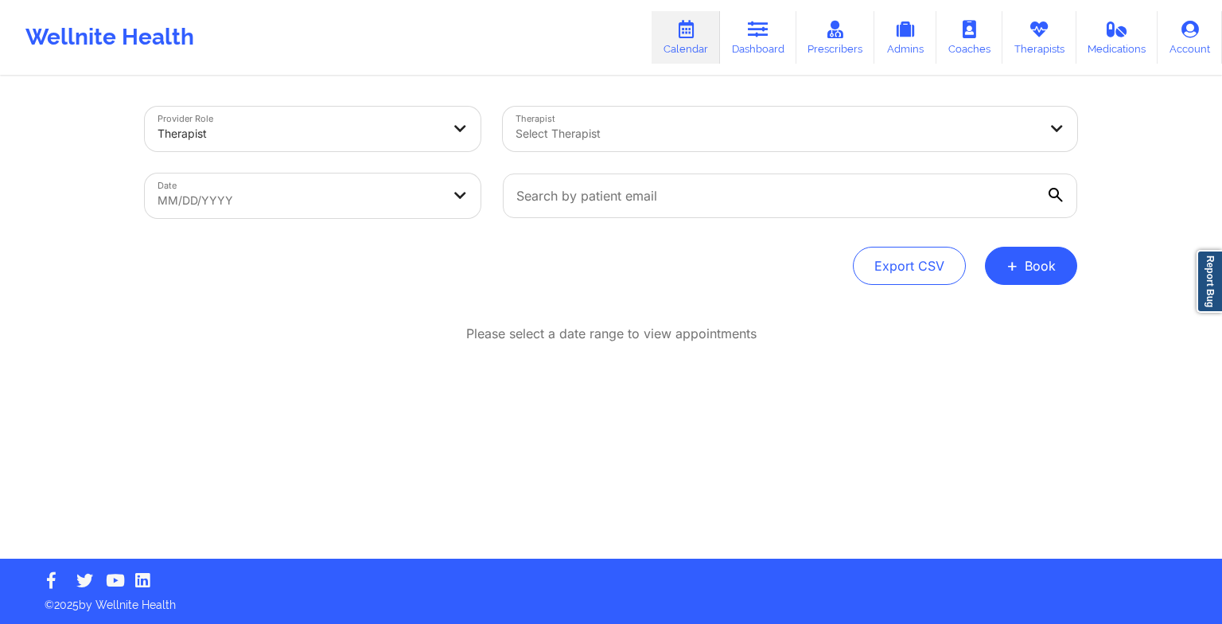
click at [1029, 279] on button "+ Book" at bounding box center [1031, 266] width 92 height 38
click at [945, 318] on button "Therapy Session" at bounding box center [1004, 316] width 122 height 26
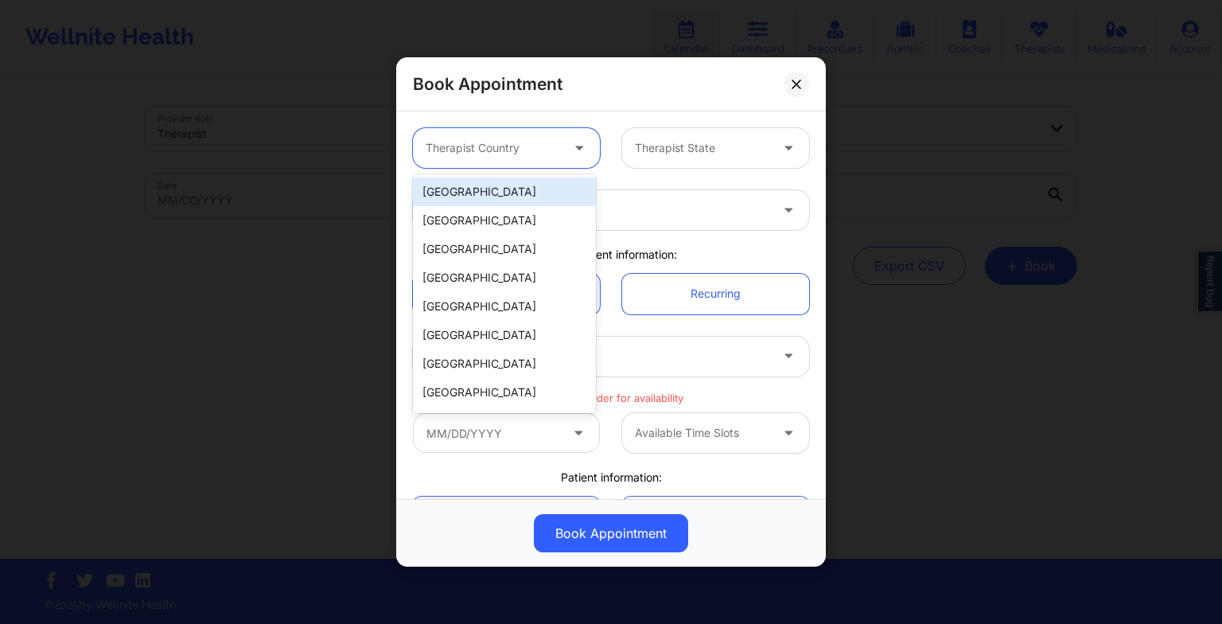
click at [509, 154] on div at bounding box center [493, 147] width 134 height 19
click at [497, 181] on div "[GEOGRAPHIC_DATA]" at bounding box center [504, 191] width 183 height 29
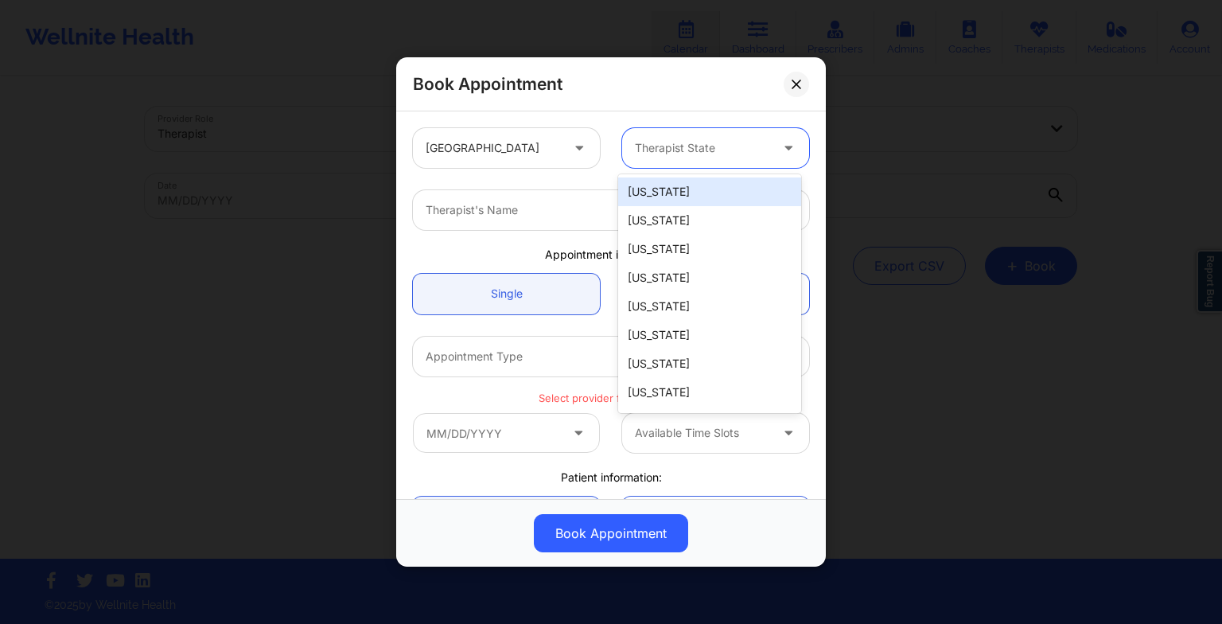
click at [622, 162] on div "Therapist State" at bounding box center [696, 148] width 149 height 40
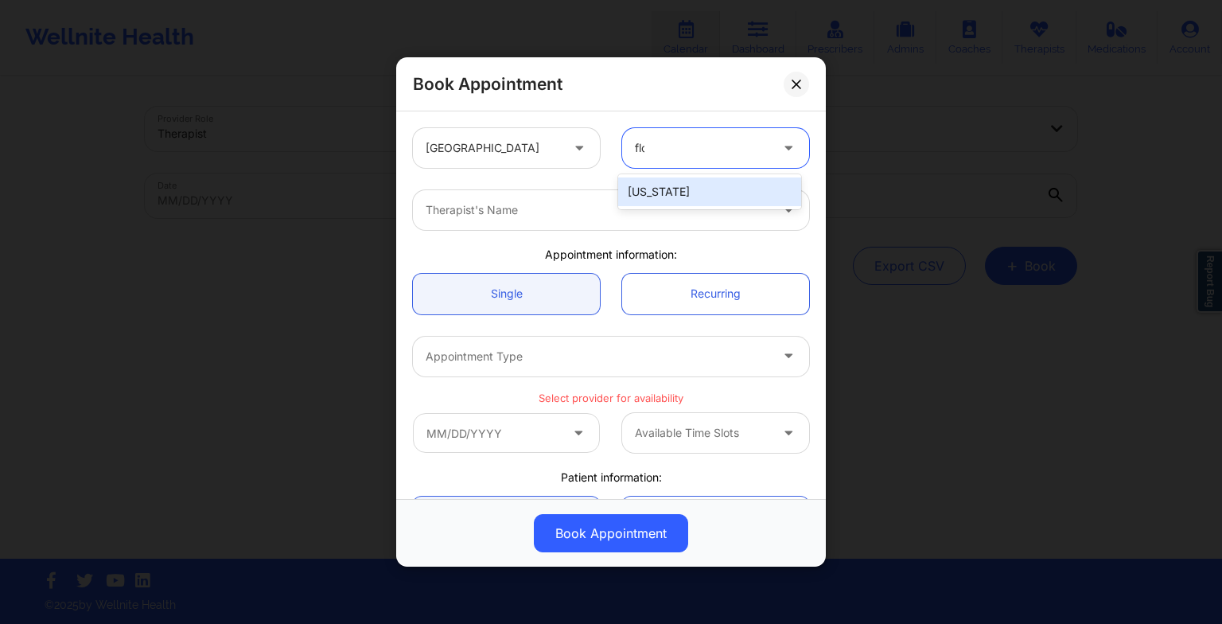
type input "[PERSON_NAME]"
click at [644, 187] on div "[US_STATE]" at bounding box center [709, 191] width 183 height 29
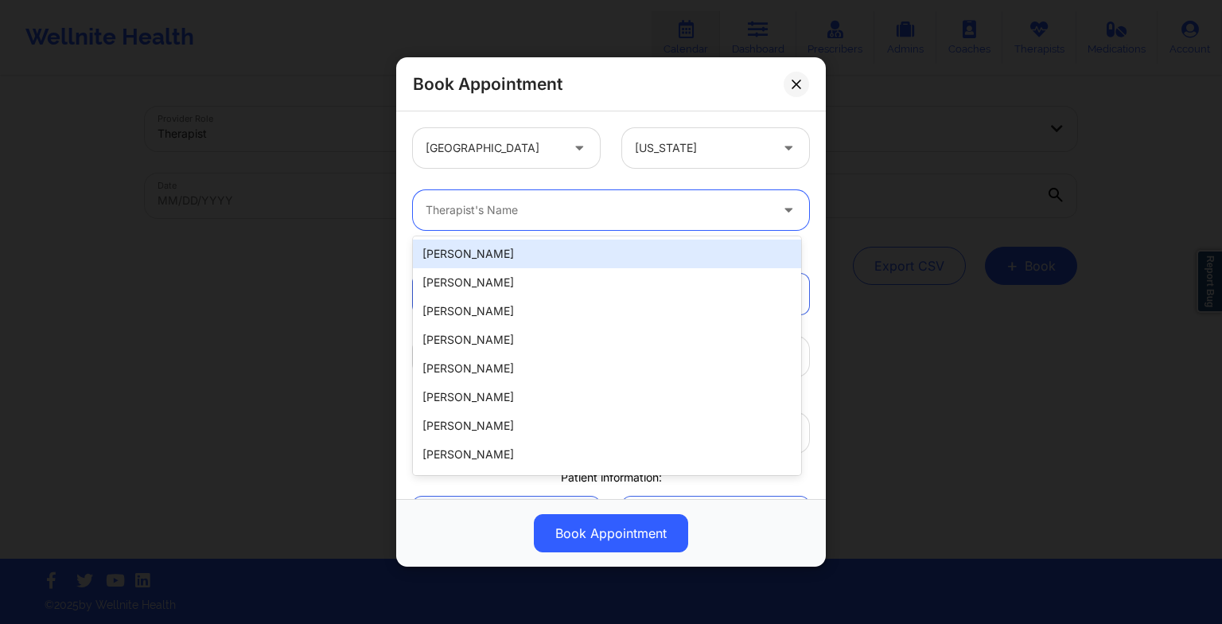
click at [575, 220] on div "Therapist's Name" at bounding box center [592, 210] width 358 height 40
paste input "[PERSON_NAME]"
type input "[PERSON_NAME]"
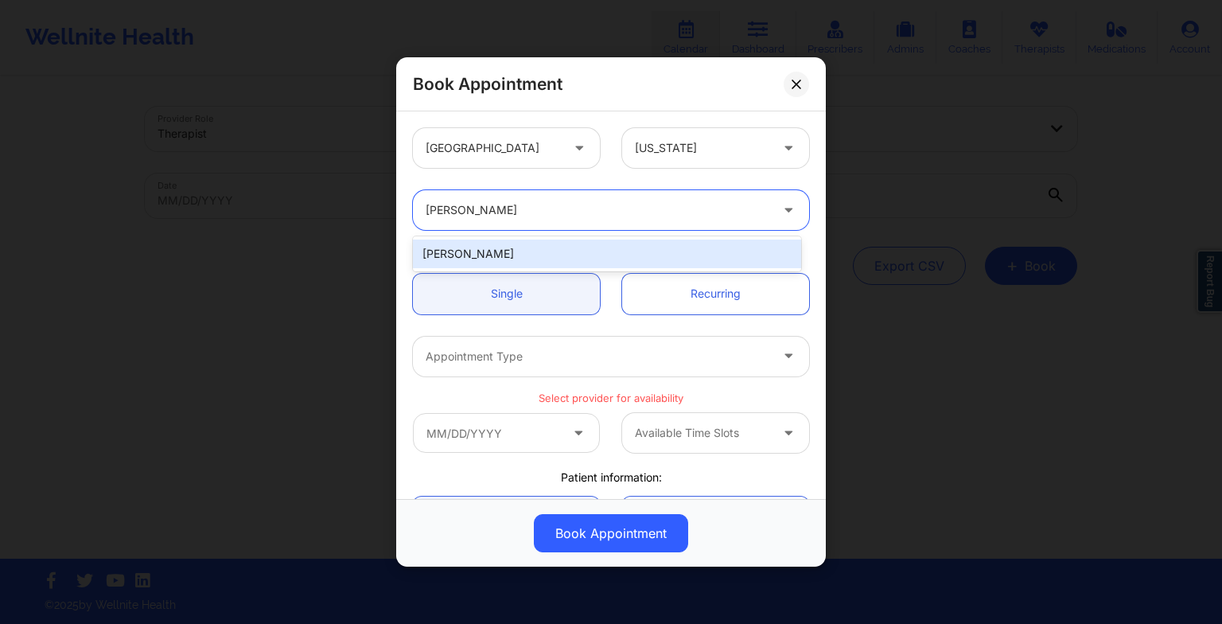
click at [505, 255] on div "[PERSON_NAME]" at bounding box center [607, 253] width 388 height 29
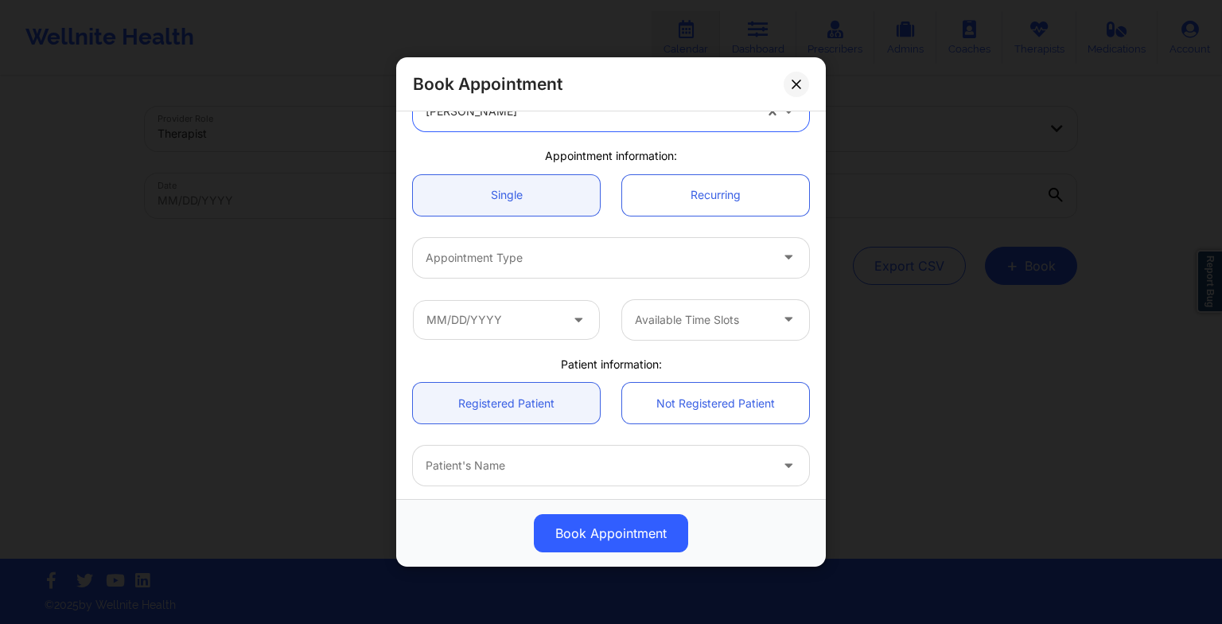
scroll to position [108, 0]
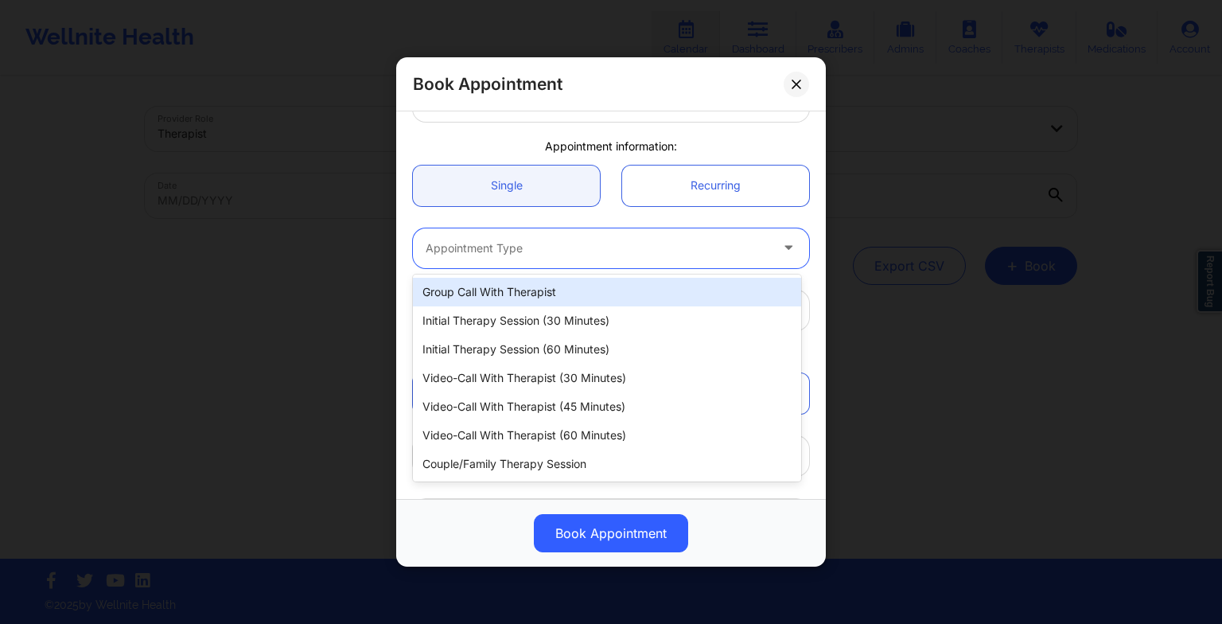
click at [504, 255] on div at bounding box center [598, 248] width 344 height 19
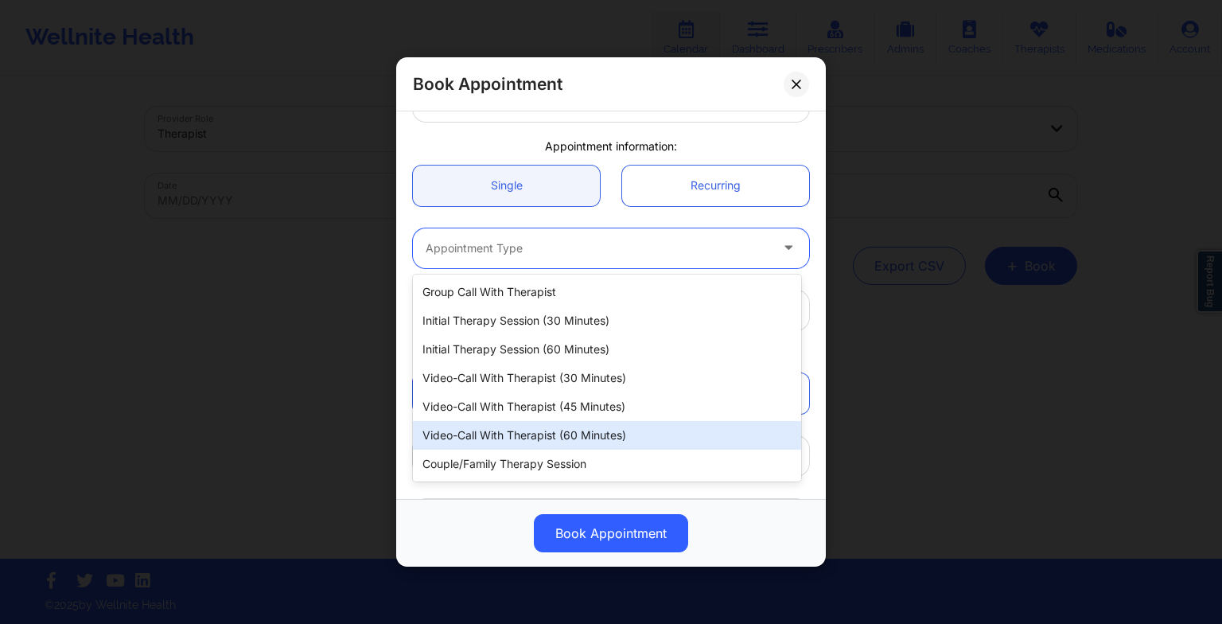
click at [509, 433] on div "Video-Call with Therapist (60 minutes)" at bounding box center [607, 435] width 388 height 29
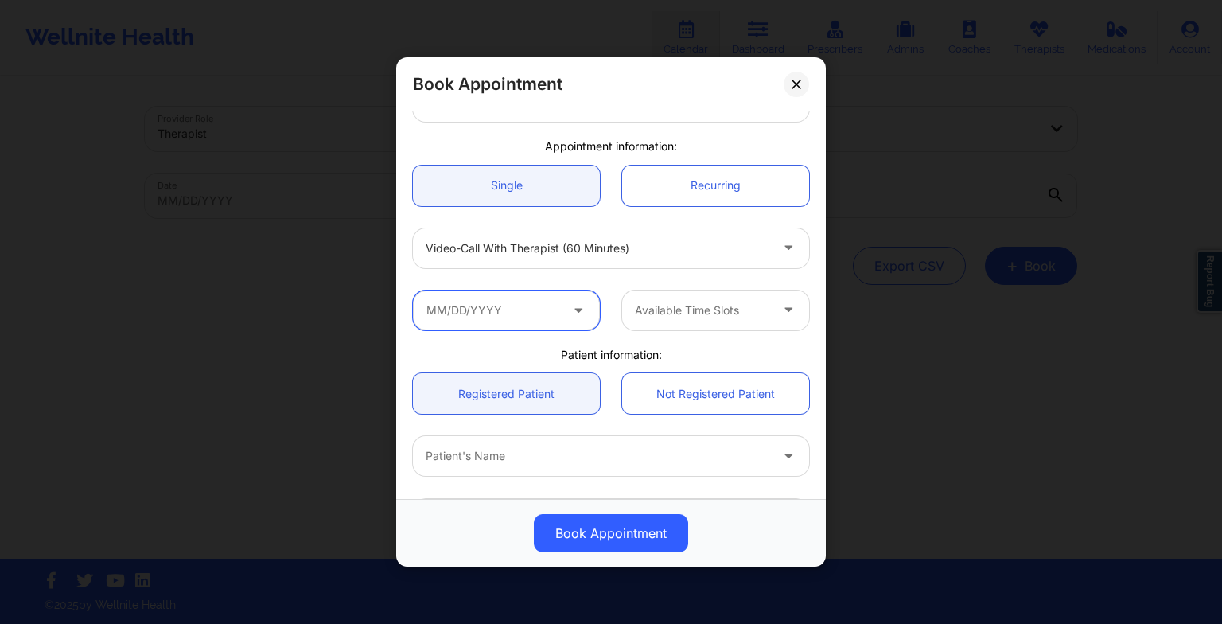
click at [484, 309] on input "text" at bounding box center [506, 310] width 187 height 40
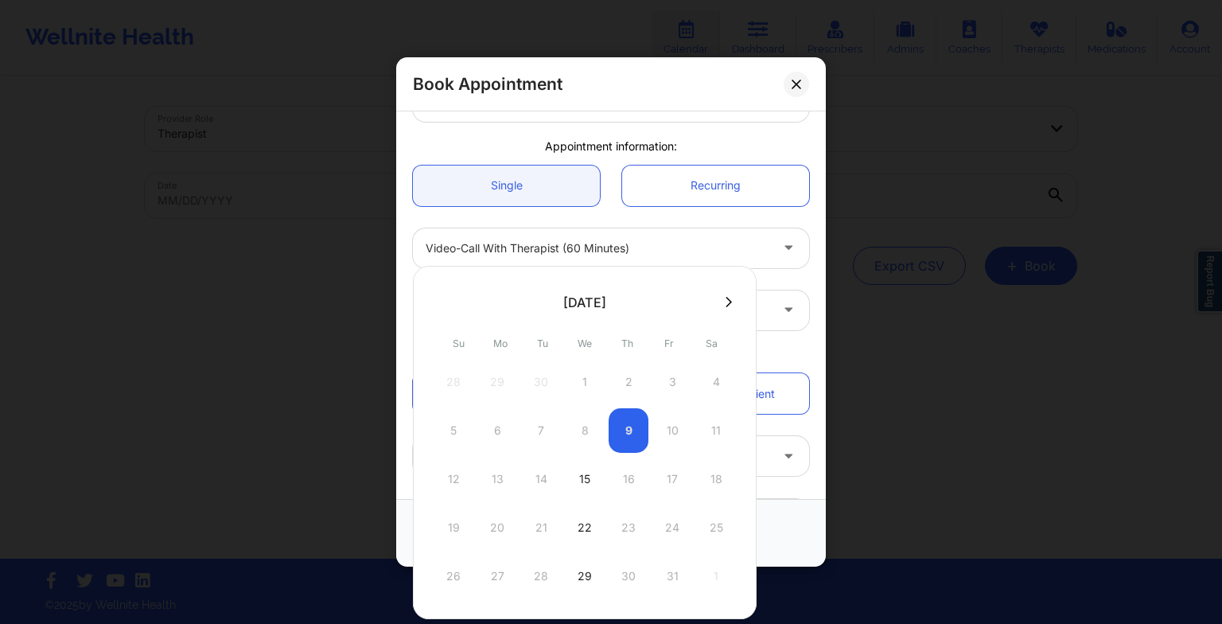
click at [585, 486] on div "15" at bounding box center [585, 479] width 40 height 45
type input "[DATE]"
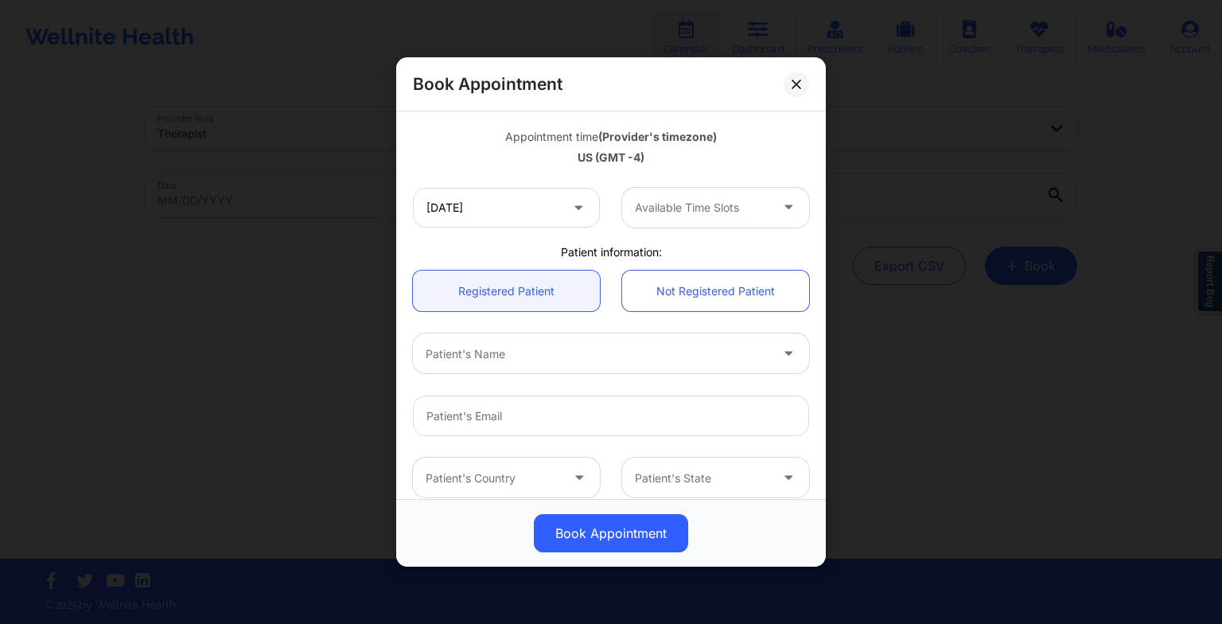
scroll to position [280, 0]
click at [674, 220] on div "Available Time Slots" at bounding box center [696, 203] width 149 height 40
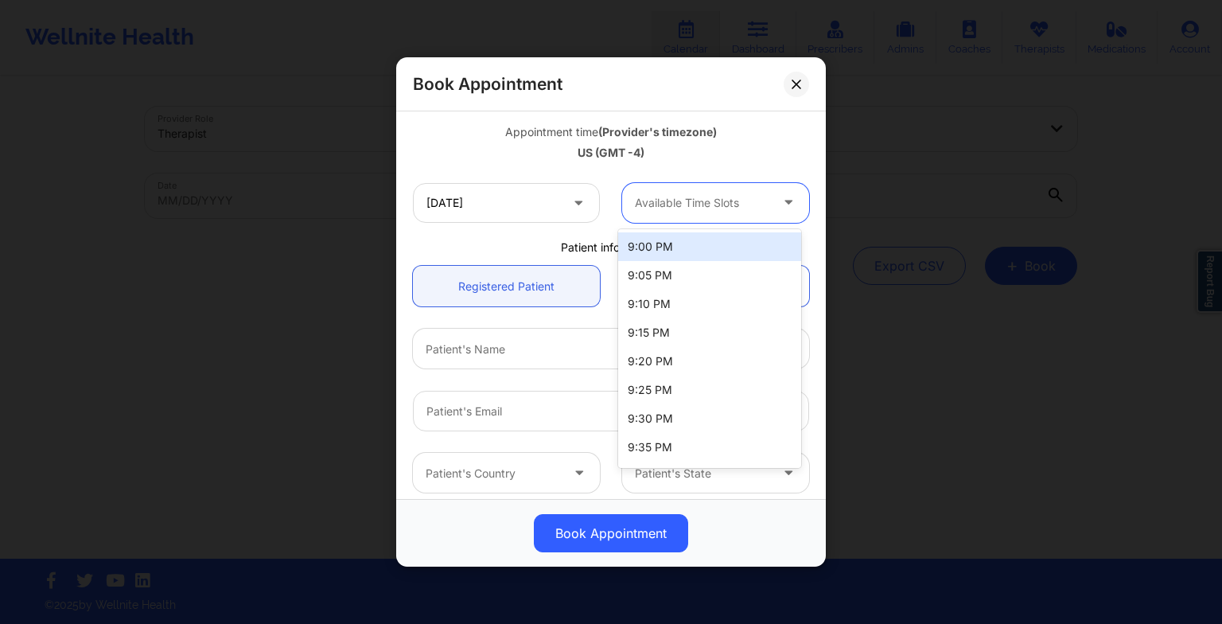
click at [707, 208] on div at bounding box center [702, 202] width 134 height 19
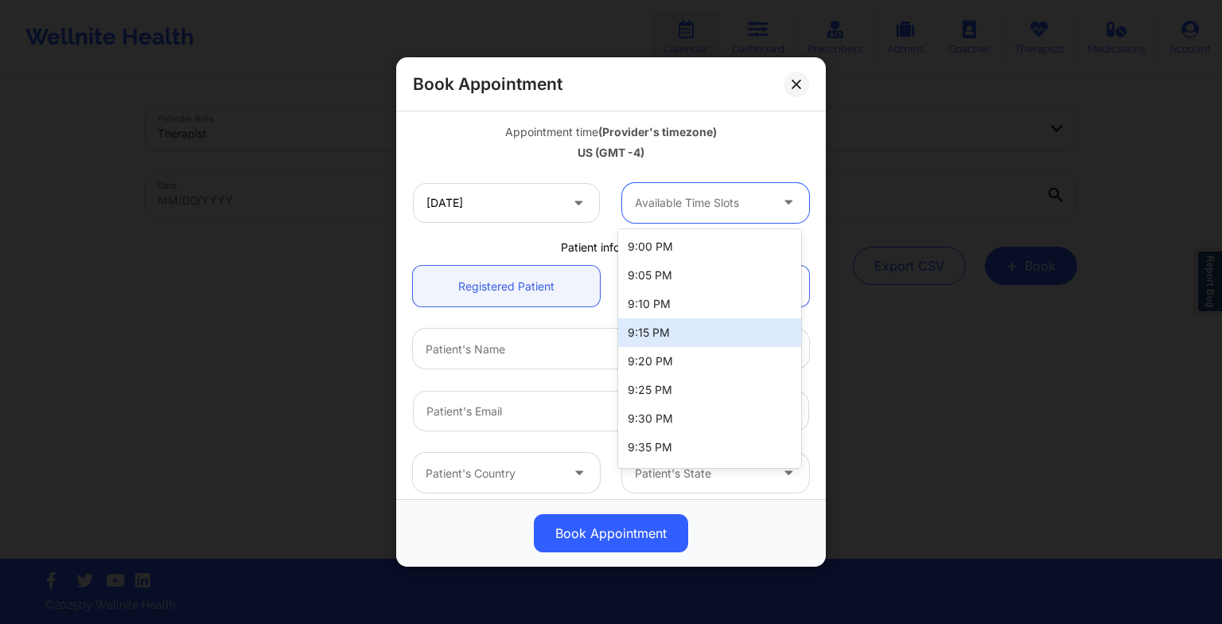
scroll to position [140, 0]
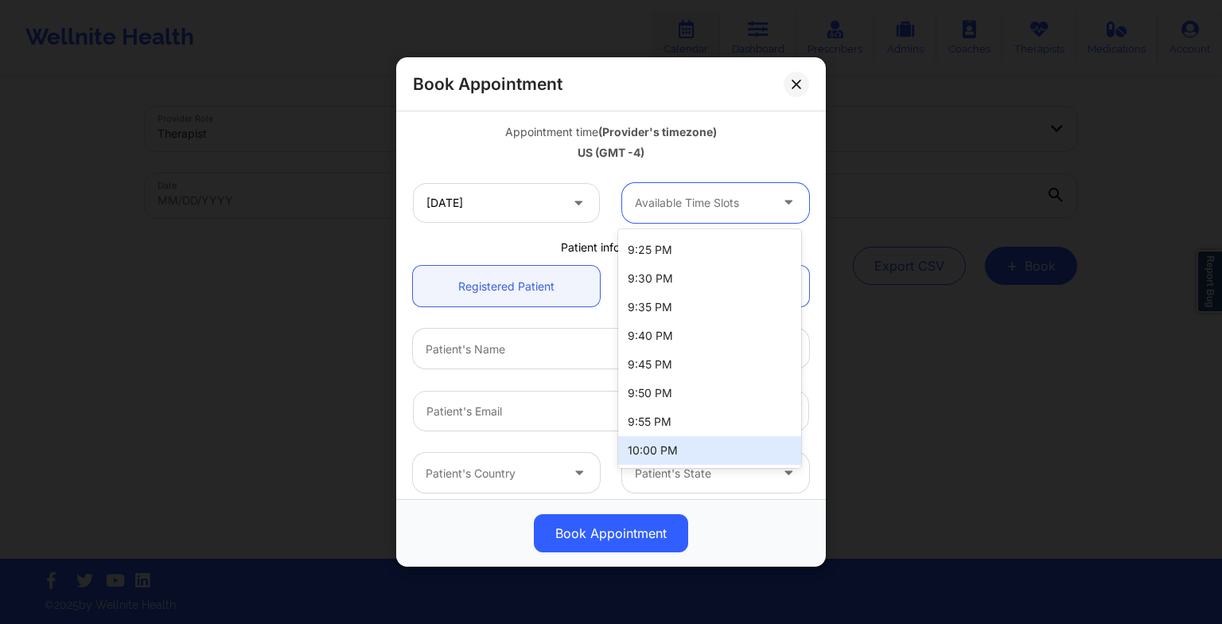
click at [687, 446] on div "10:00 PM" at bounding box center [709, 450] width 183 height 29
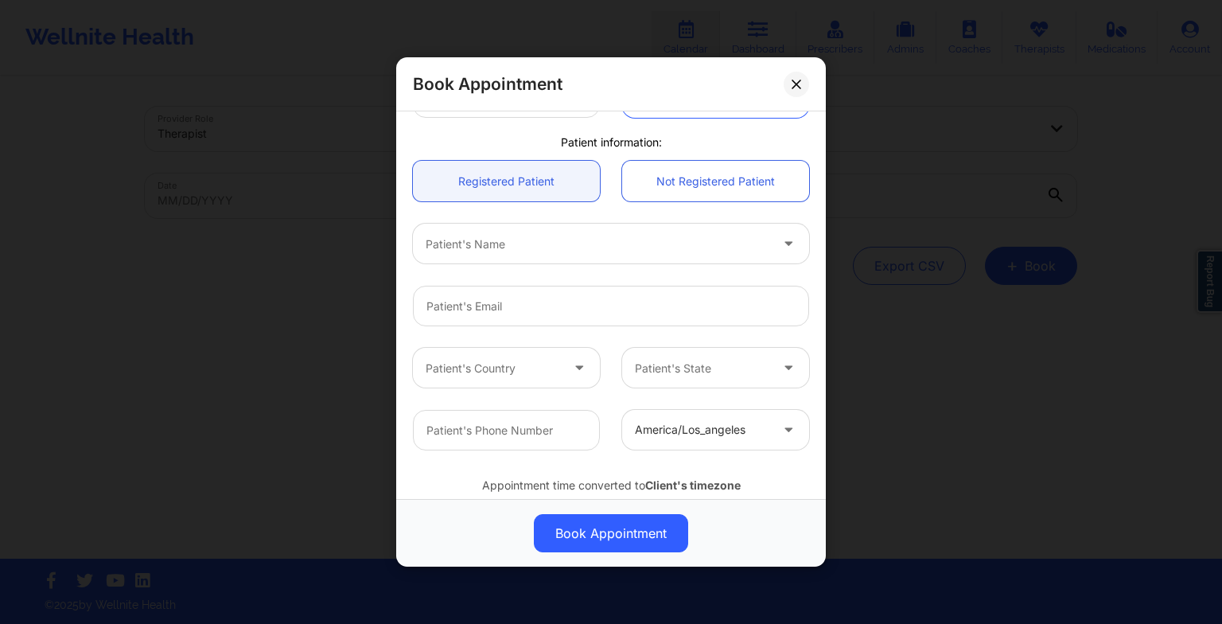
scroll to position [391, 0]
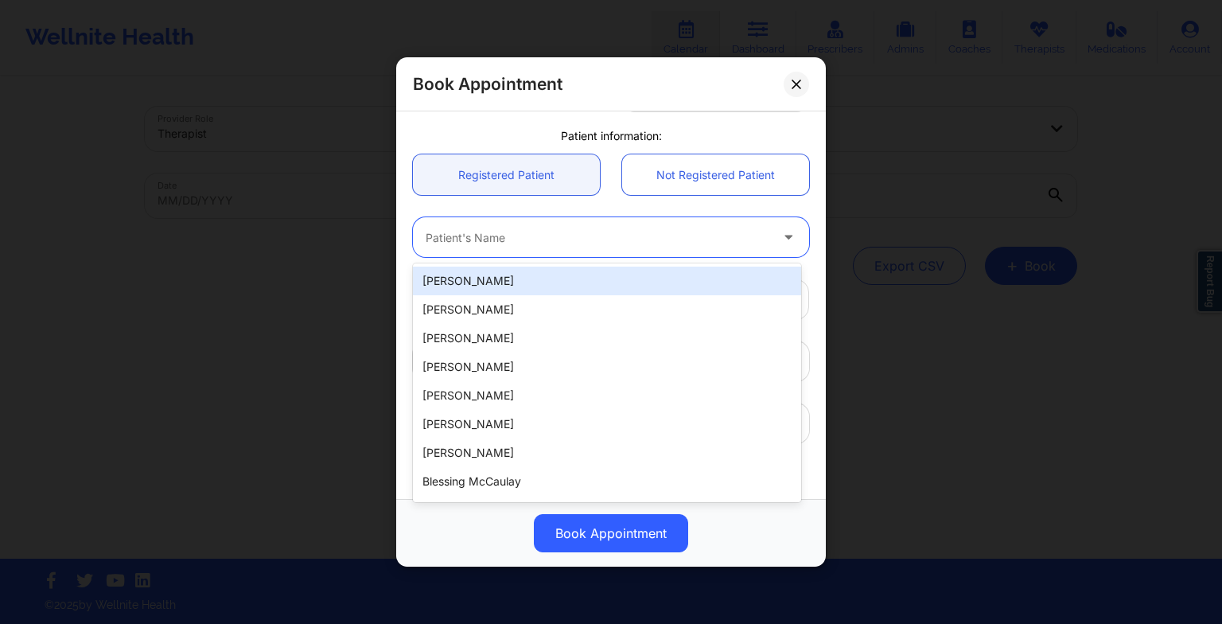
click at [577, 245] on div at bounding box center [598, 237] width 344 height 19
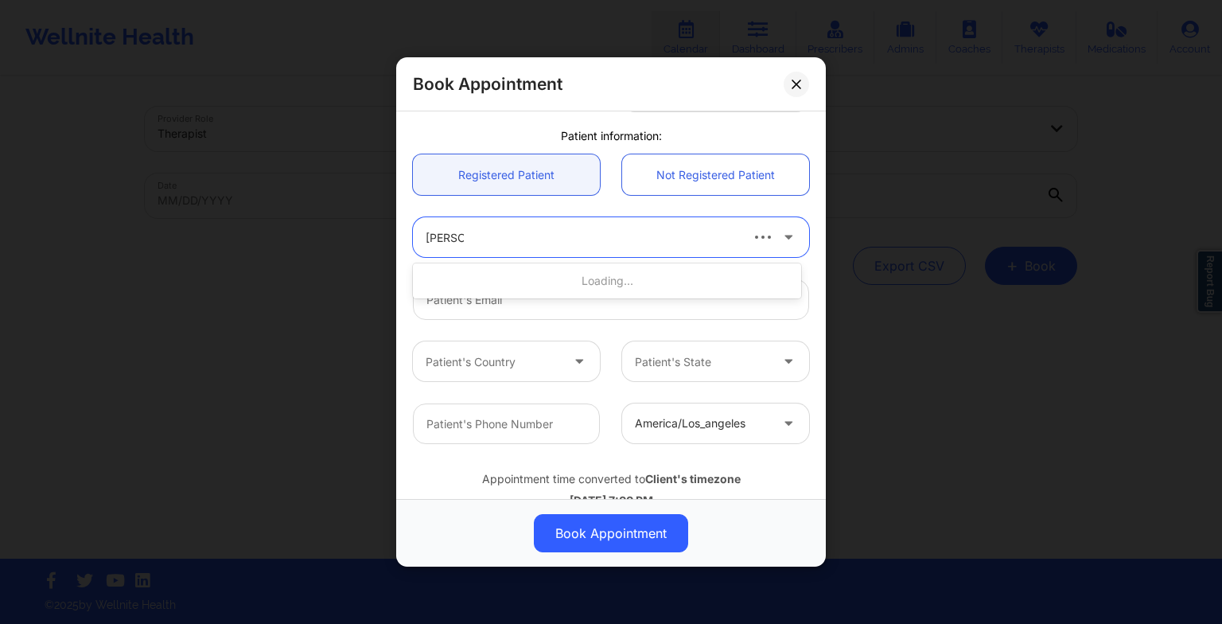
type input "[PERSON_NAME]"
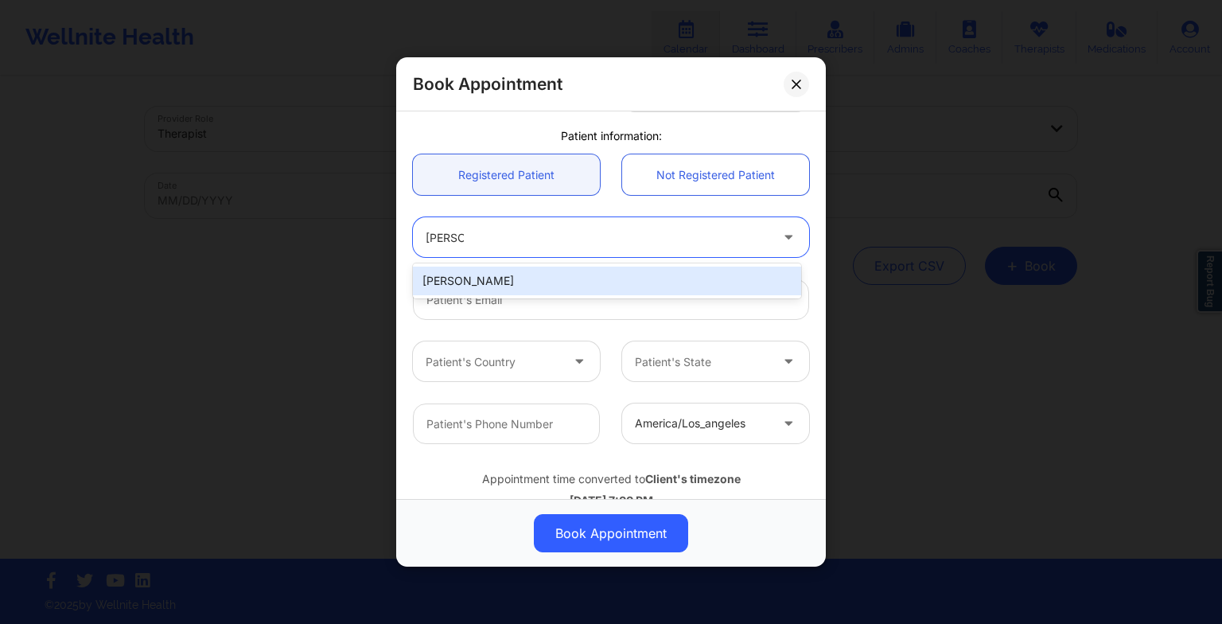
click at [561, 283] on div "[PERSON_NAME]" at bounding box center [607, 280] width 388 height 29
type input "[EMAIL_ADDRESS][DOMAIN_NAME]"
type input "2198091040"
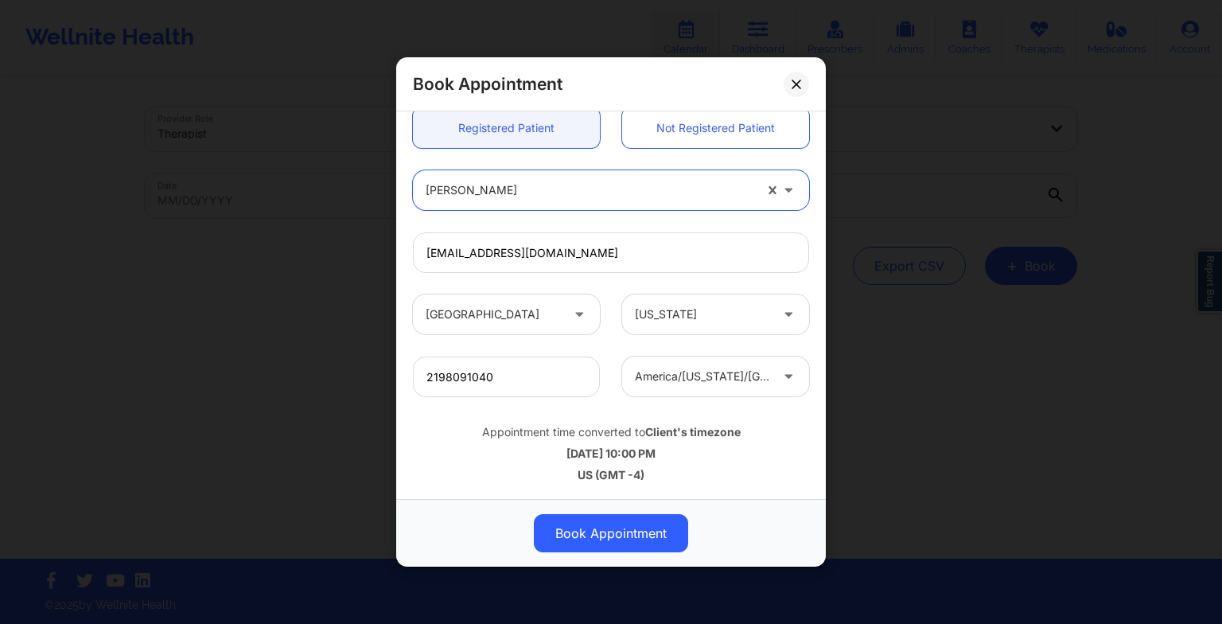
scroll to position [438, 0]
click at [614, 535] on button "Book Appointment" at bounding box center [611, 533] width 154 height 38
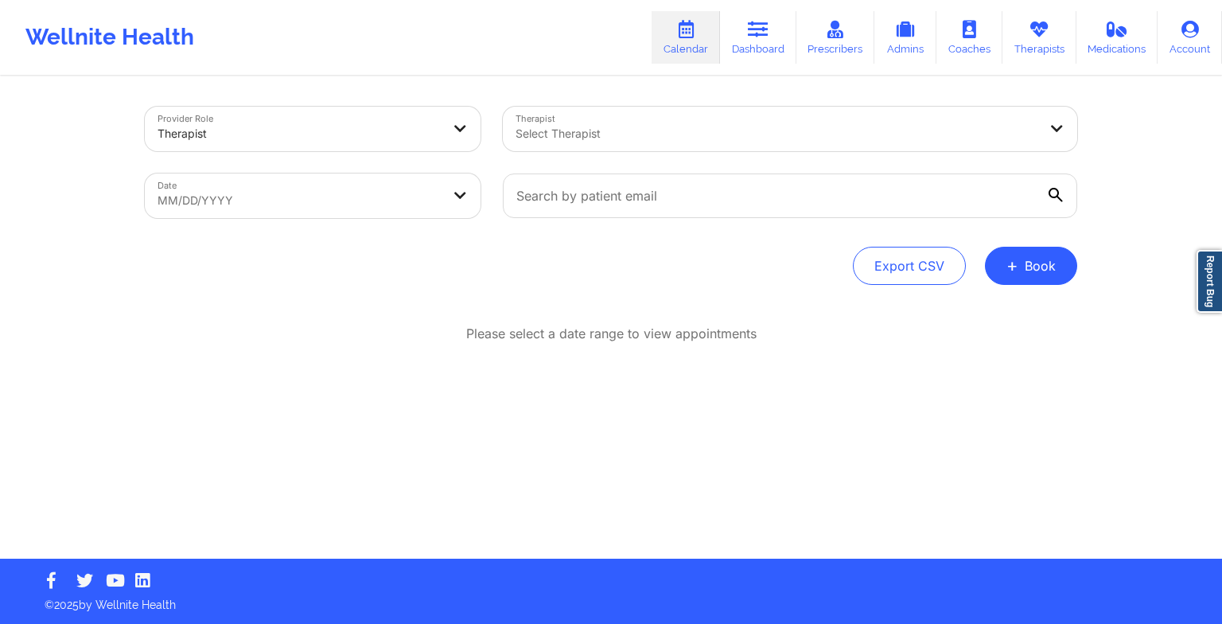
click at [1026, 266] on button "+ Book" at bounding box center [1031, 266] width 92 height 38
click at [970, 315] on button "Therapy Session" at bounding box center [1004, 316] width 122 height 26
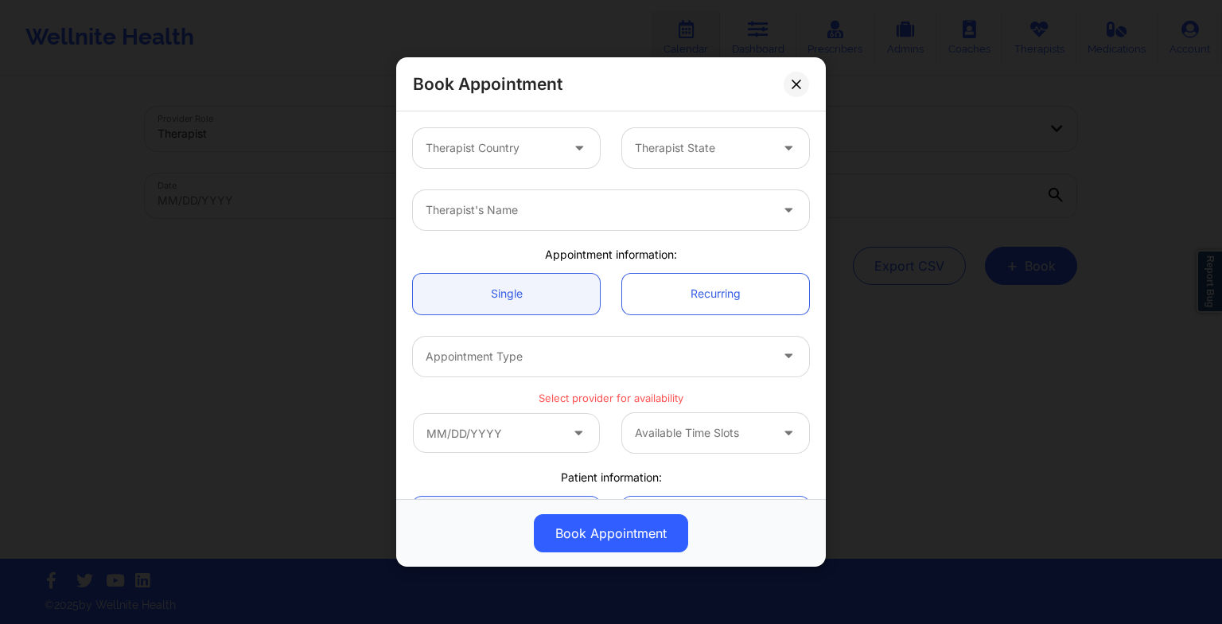
click at [516, 118] on div "Therapist Country Therapist State" at bounding box center [611, 148] width 418 height 62
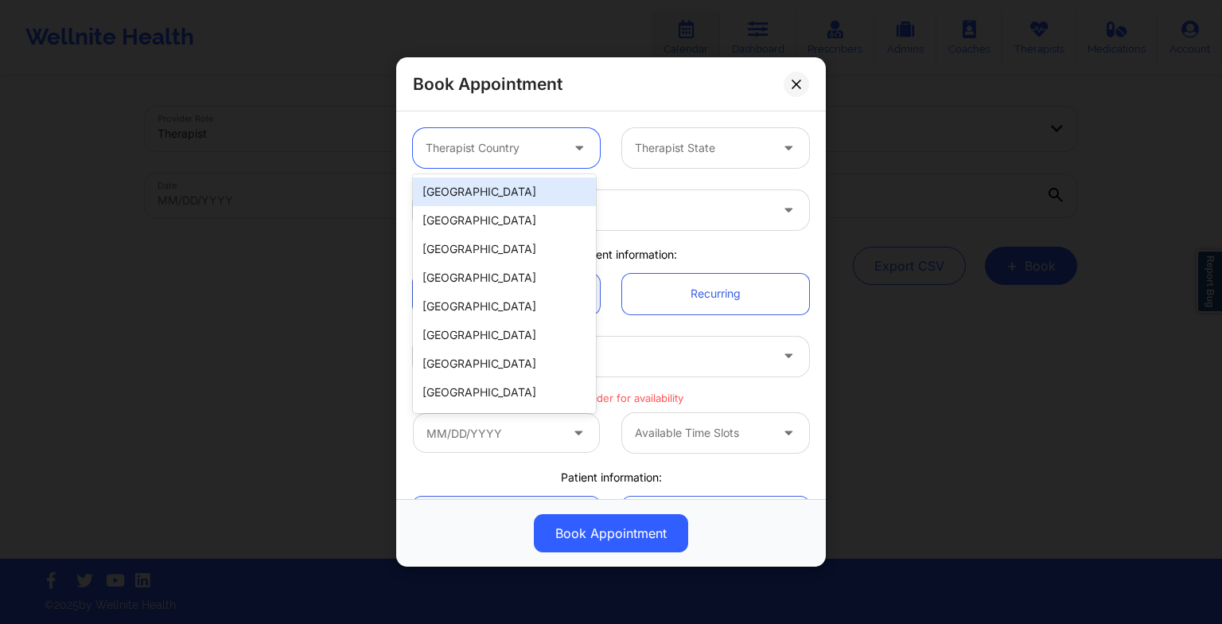
drag, startPoint x: 516, startPoint y: 118, endPoint x: 502, endPoint y: 164, distance: 48.3
click at [502, 164] on div "Therapist Country" at bounding box center [487, 148] width 149 height 40
click at [501, 192] on div "[GEOGRAPHIC_DATA]" at bounding box center [504, 191] width 183 height 29
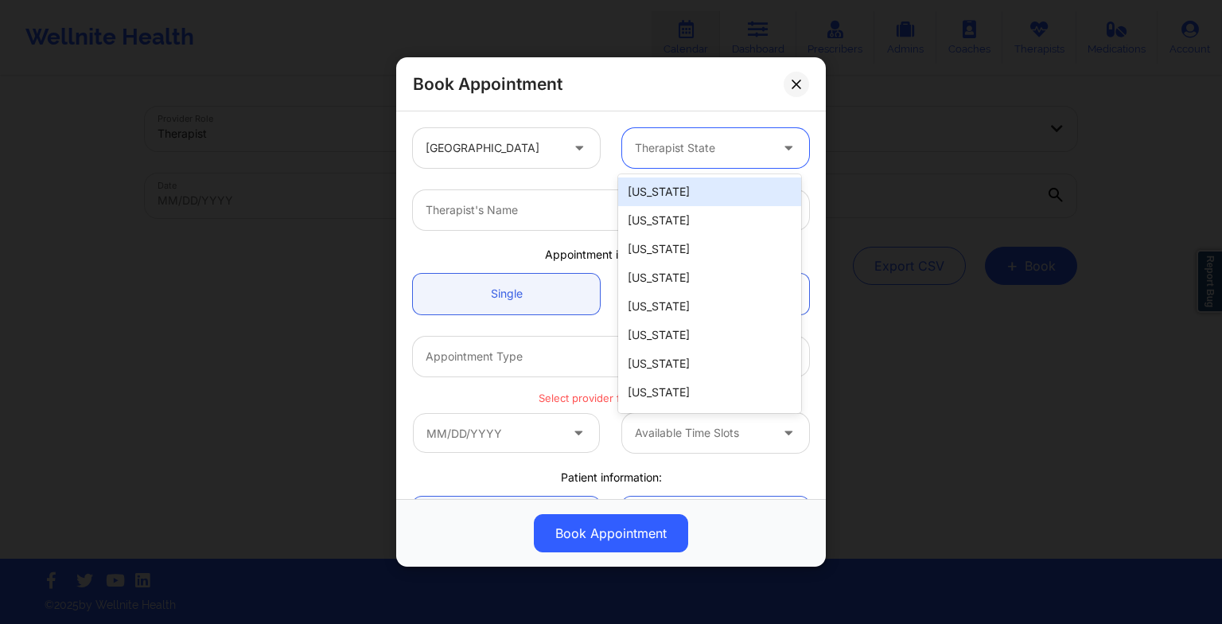
click at [671, 145] on div at bounding box center [702, 147] width 134 height 19
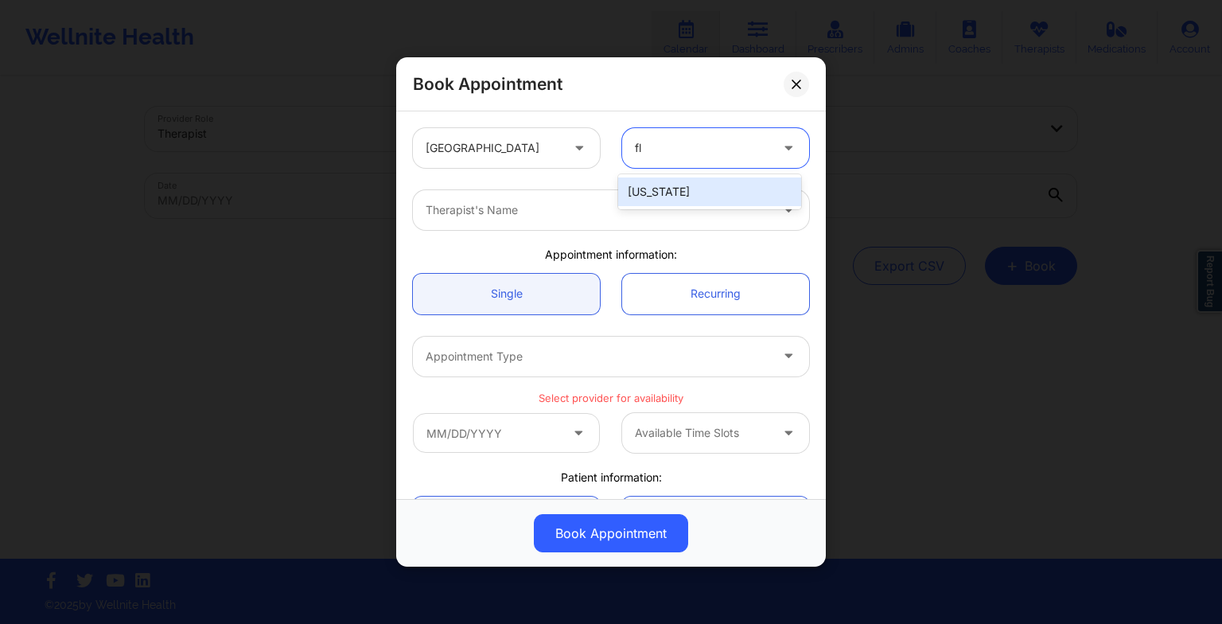
type input "flo"
click at [660, 191] on div "[US_STATE]" at bounding box center [709, 191] width 183 height 29
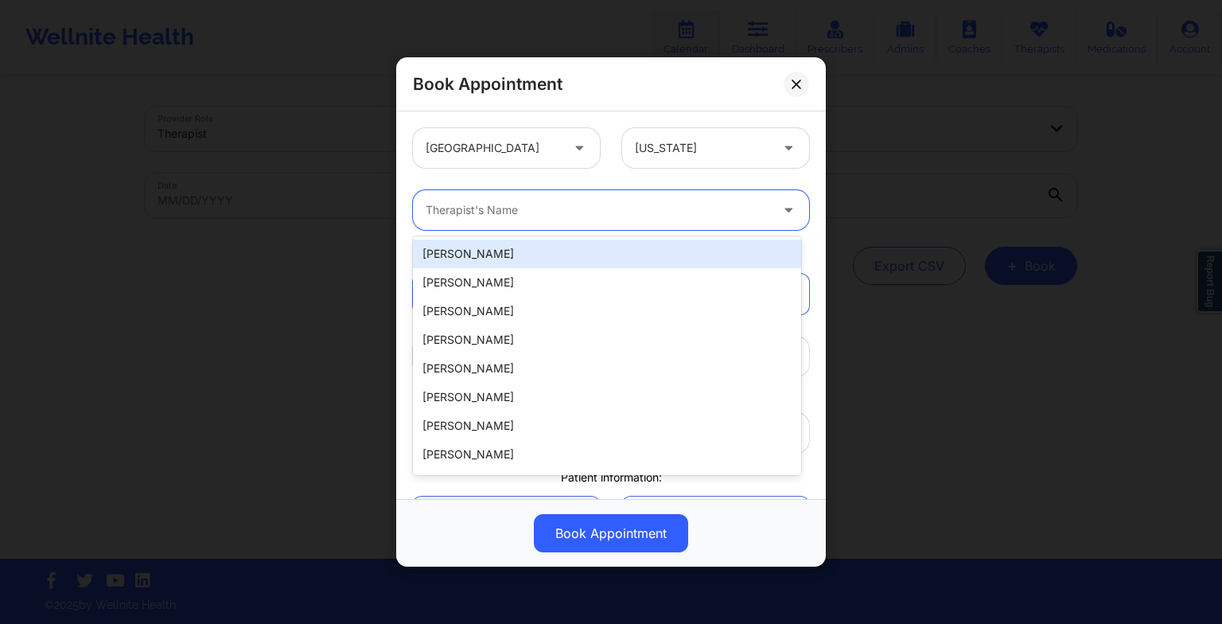
click at [431, 210] on div at bounding box center [598, 209] width 344 height 19
click at [426, 210] on div "Therapist's Name" at bounding box center [592, 210] width 358 height 40
paste input "[PERSON_NAME]"
type input "[PERSON_NAME]"
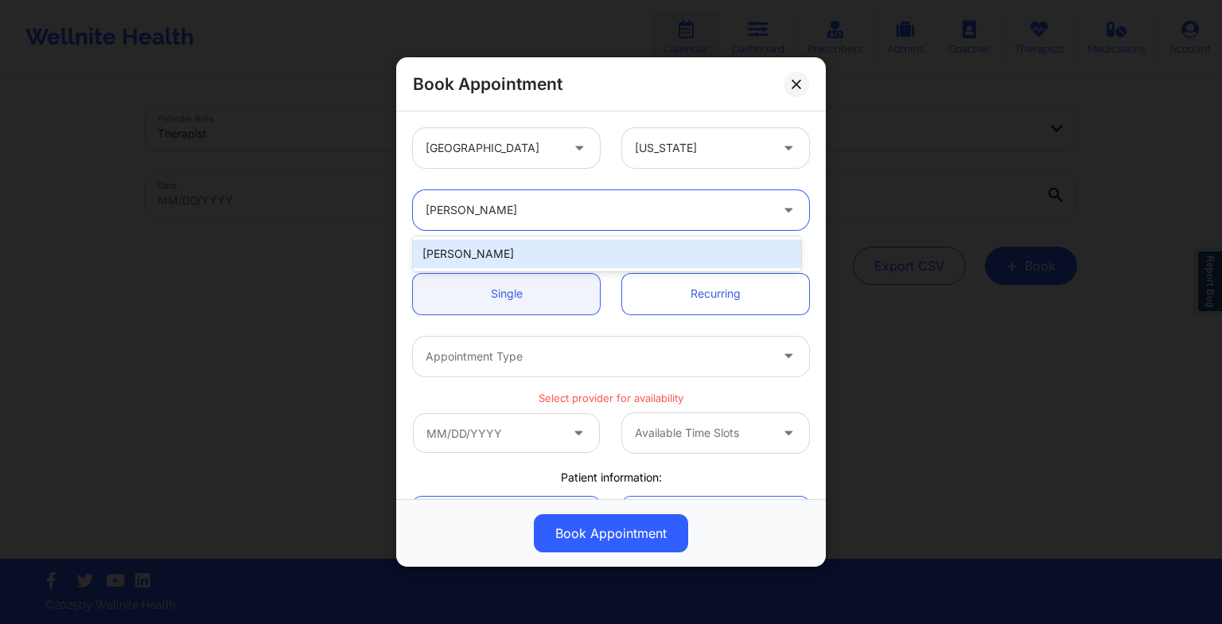
click at [491, 251] on div "[PERSON_NAME]" at bounding box center [607, 253] width 388 height 29
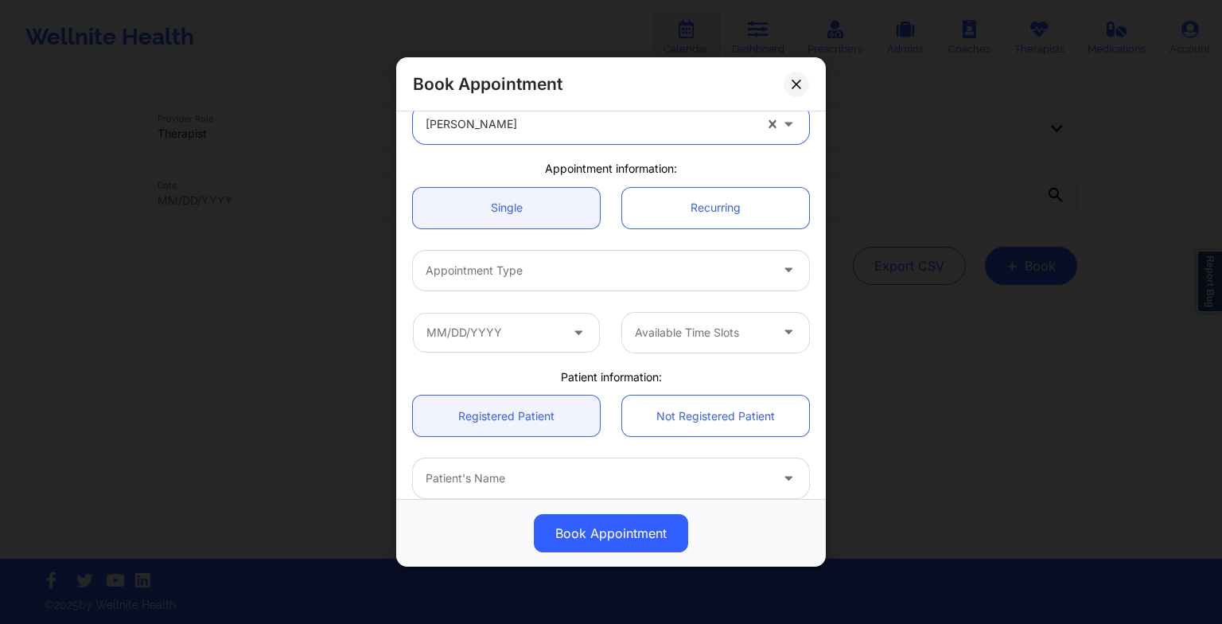
scroll to position [88, 0]
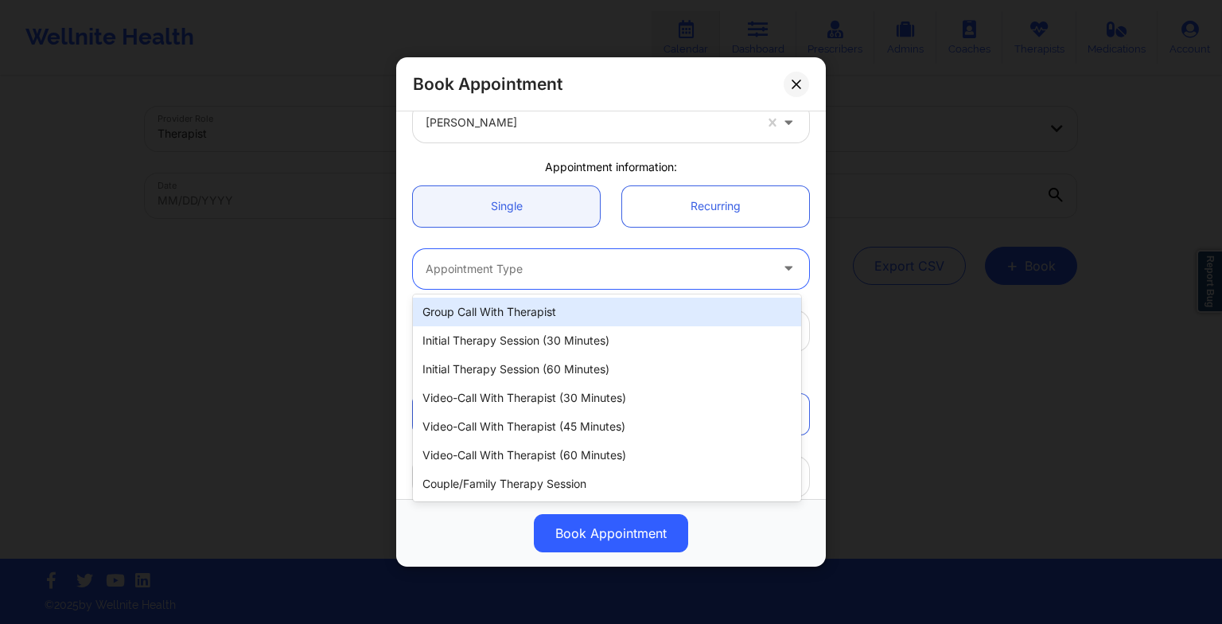
click at [480, 267] on div at bounding box center [598, 268] width 344 height 19
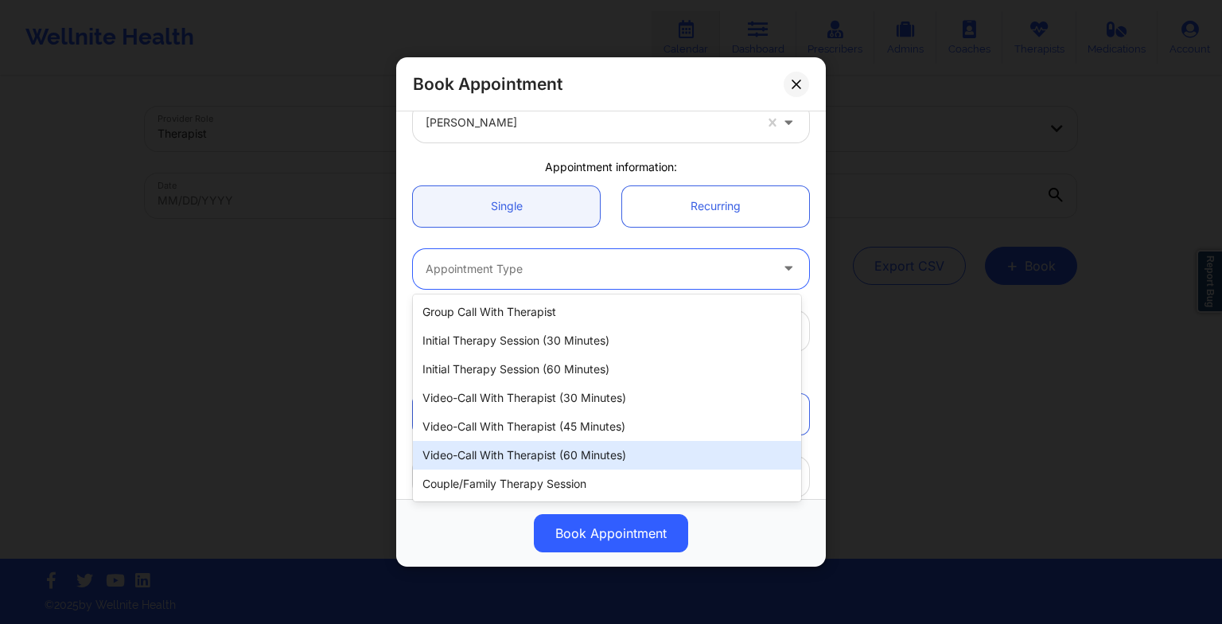
click at [498, 461] on div "Video-Call with Therapist (60 minutes)" at bounding box center [607, 455] width 388 height 29
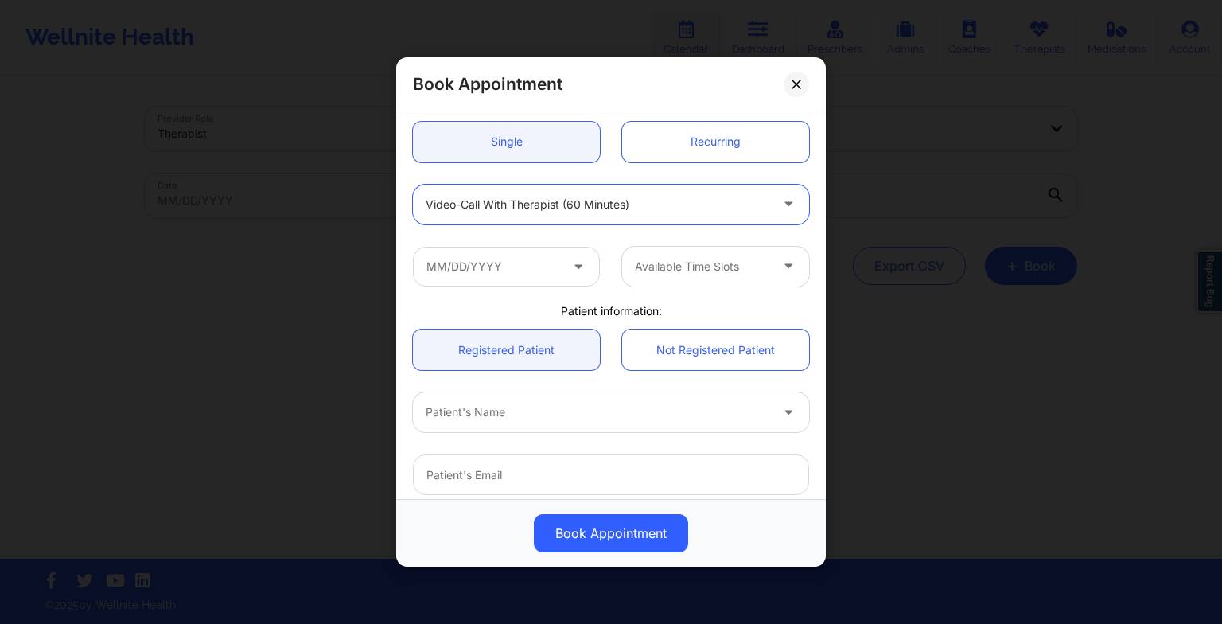
scroll to position [153, 0]
click at [511, 270] on input "text" at bounding box center [506, 266] width 187 height 40
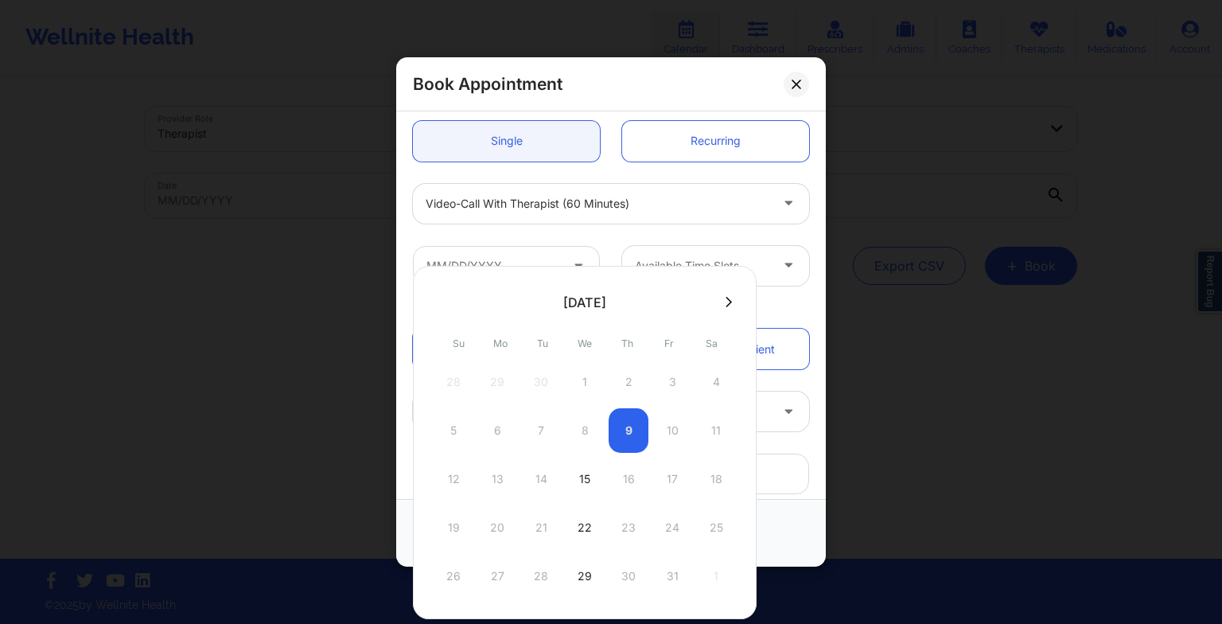
click at [581, 532] on div "22" at bounding box center [585, 527] width 40 height 45
type input "[DATE]"
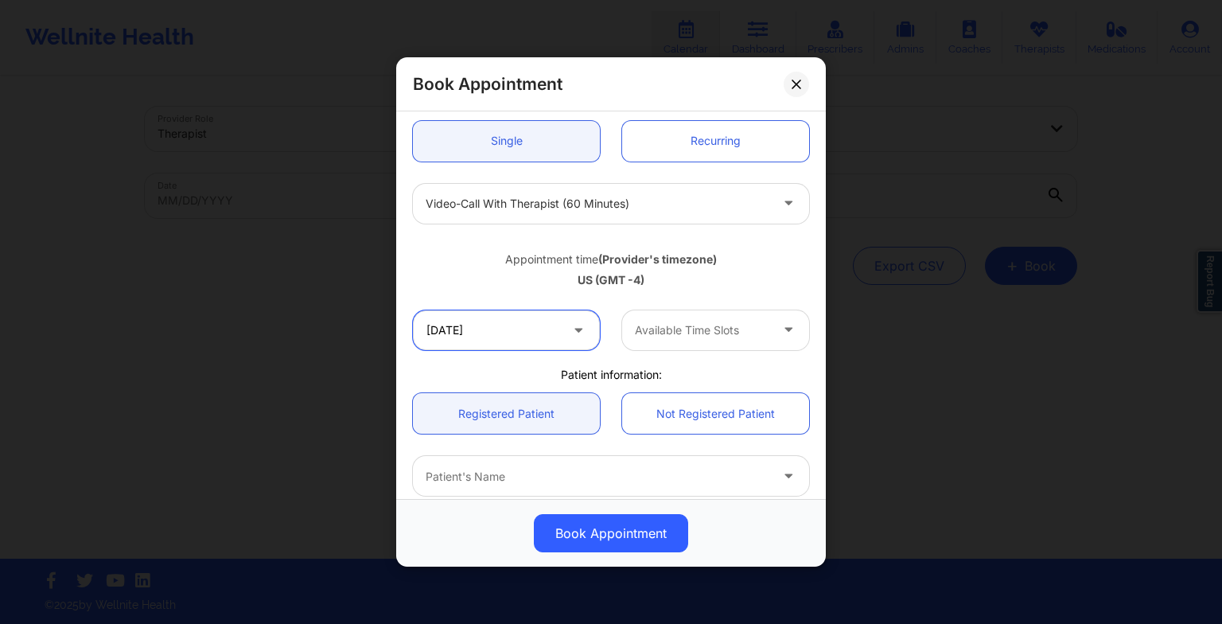
click at [555, 315] on input "[DATE]" at bounding box center [506, 330] width 187 height 40
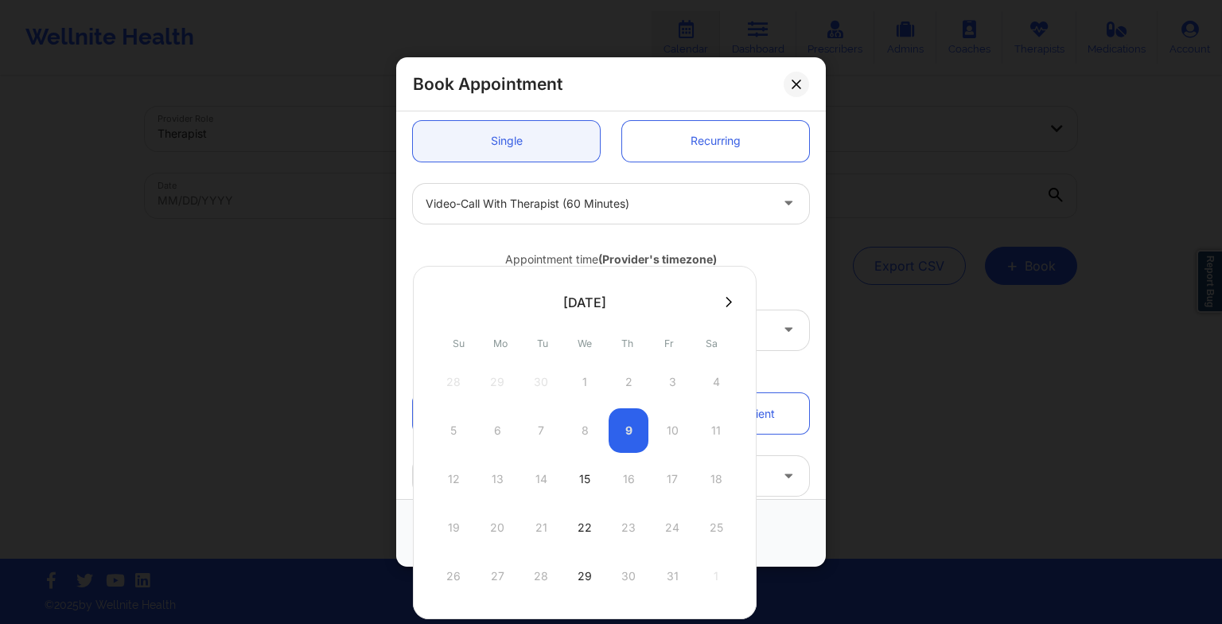
click at [577, 516] on div "22" at bounding box center [585, 527] width 40 height 45
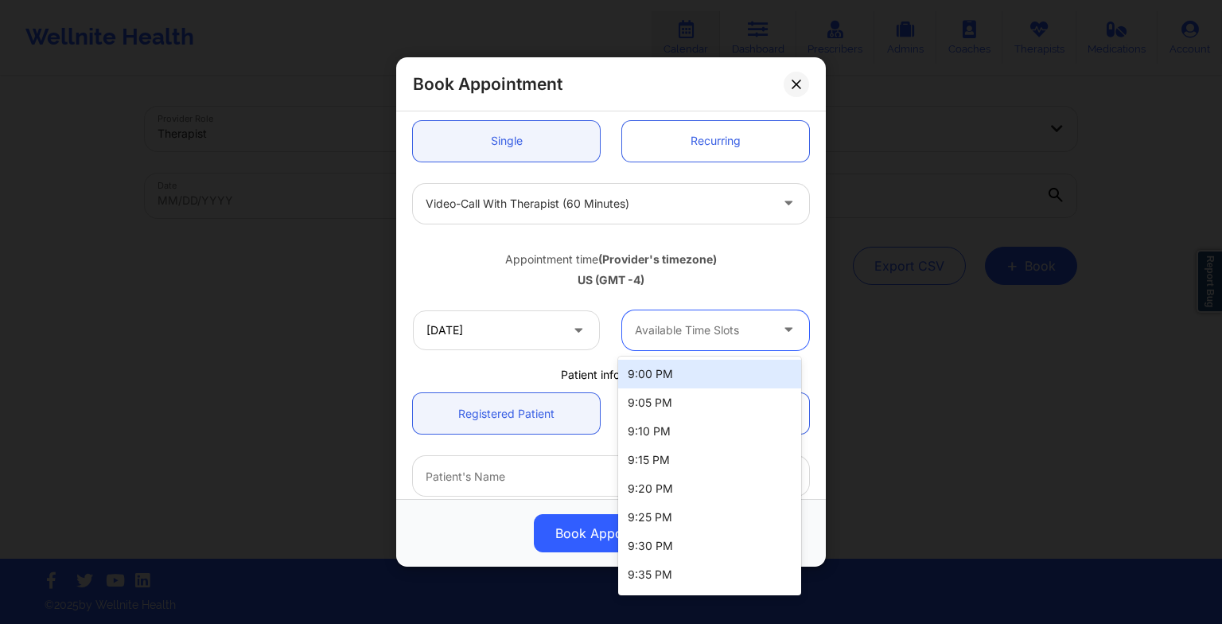
click at [694, 349] on div "Available Time Slots" at bounding box center [696, 330] width 149 height 40
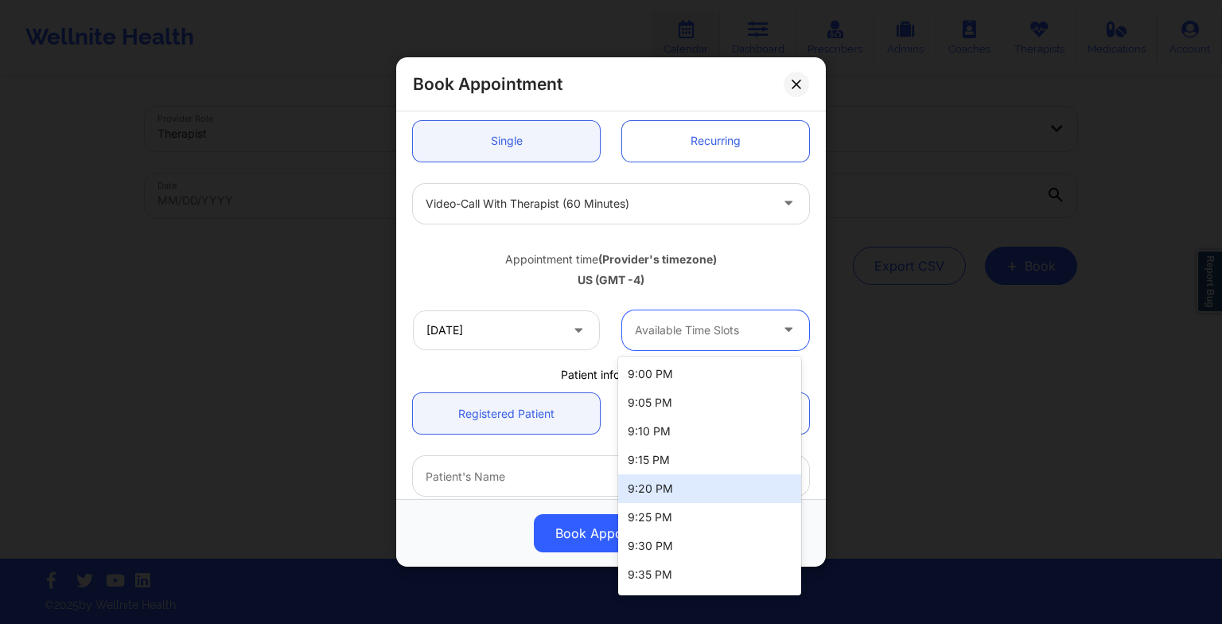
scroll to position [140, 0]
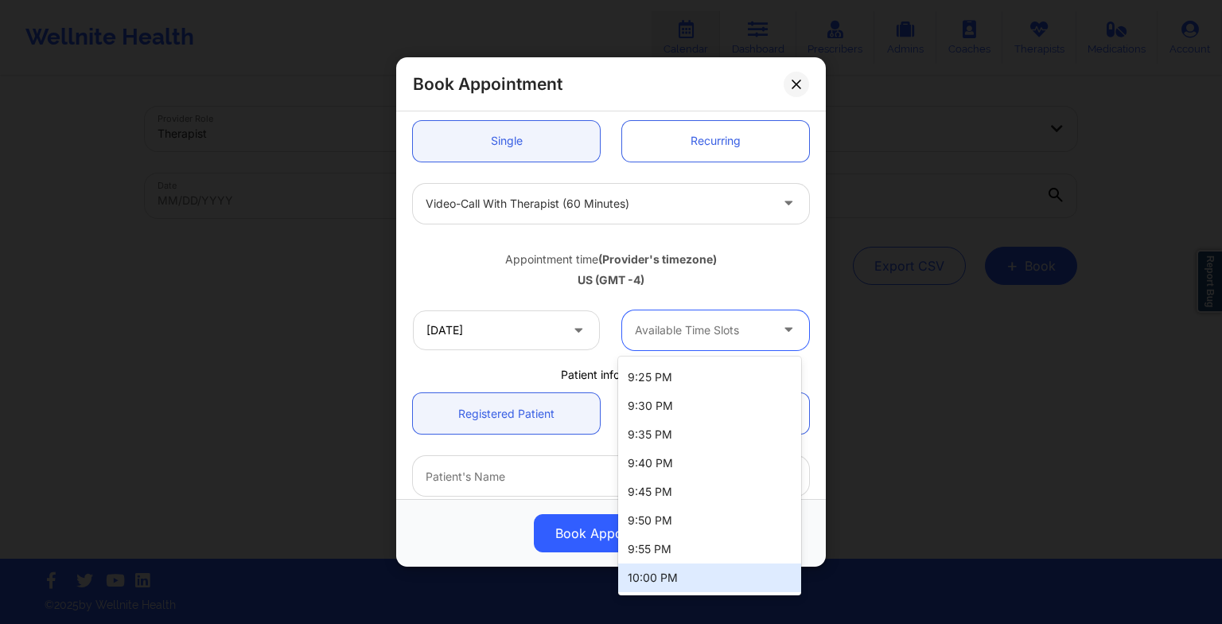
click at [675, 576] on div "10:00 PM" at bounding box center [709, 577] width 183 height 29
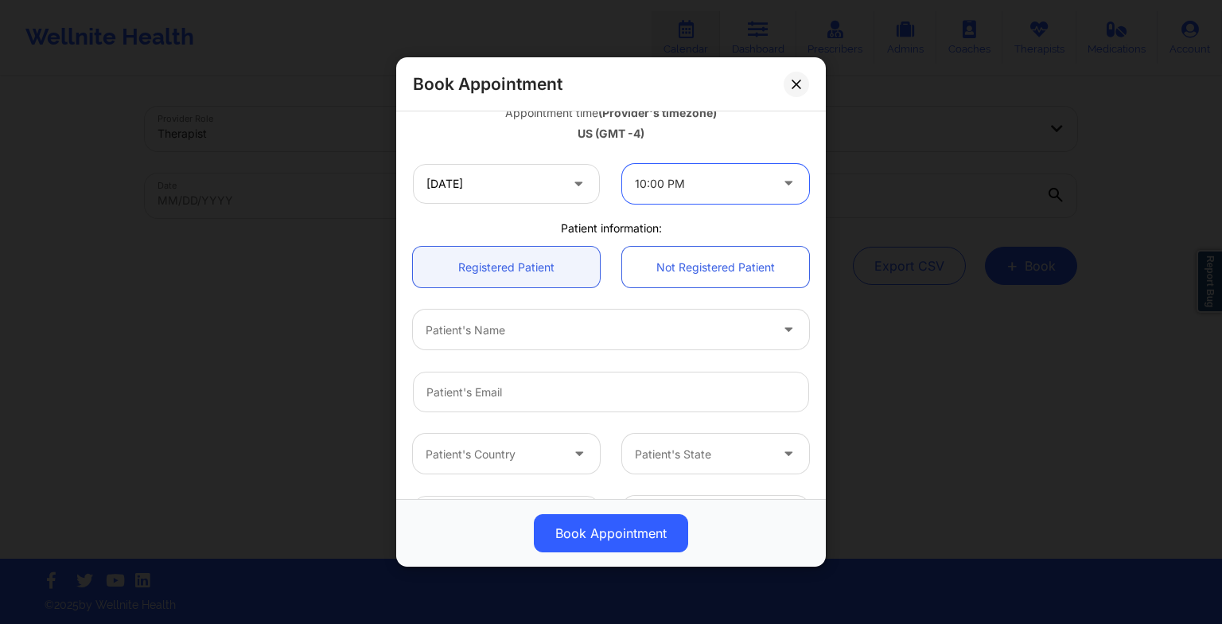
scroll to position [305, 0]
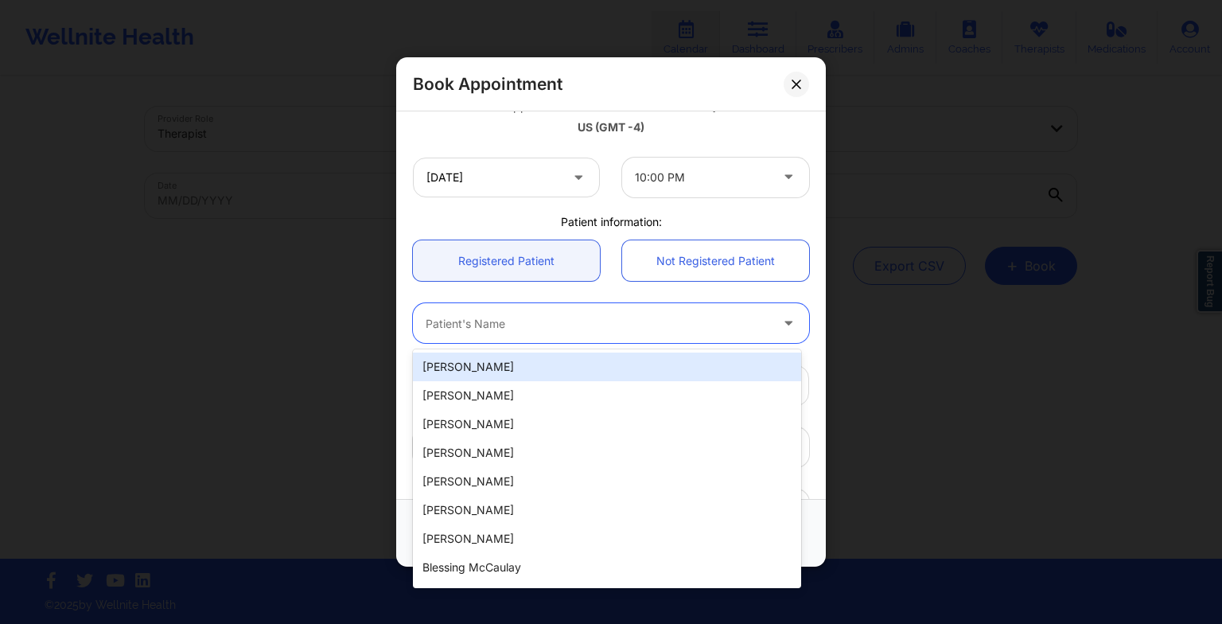
click at [541, 321] on div at bounding box center [598, 322] width 344 height 19
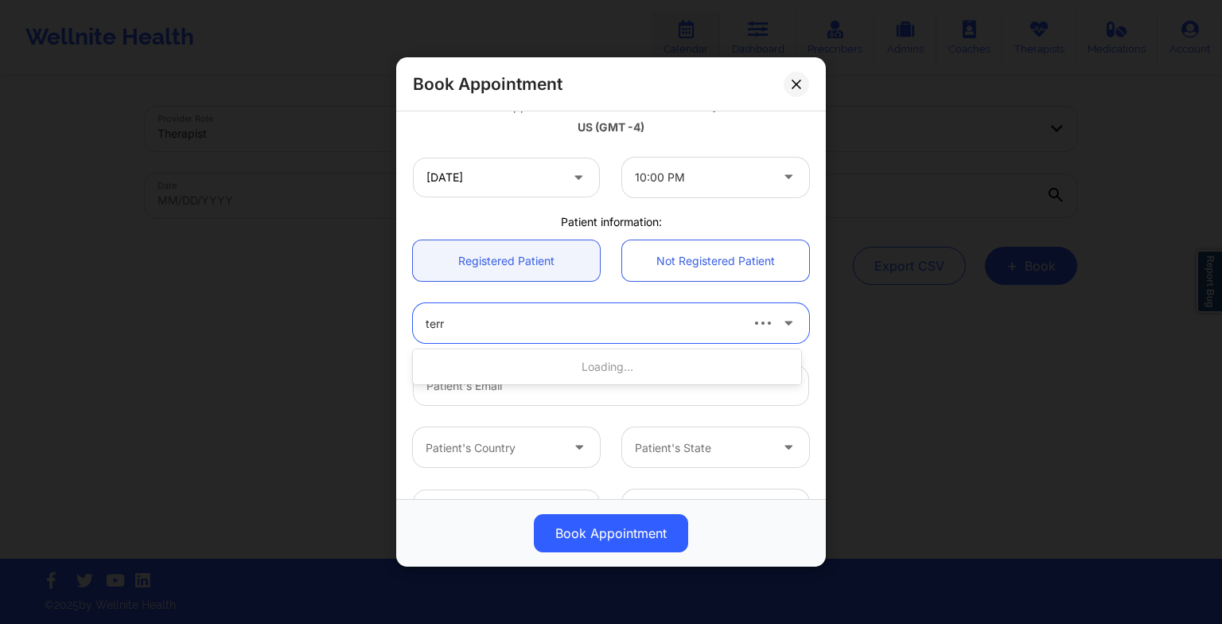
type input "[PERSON_NAME]"
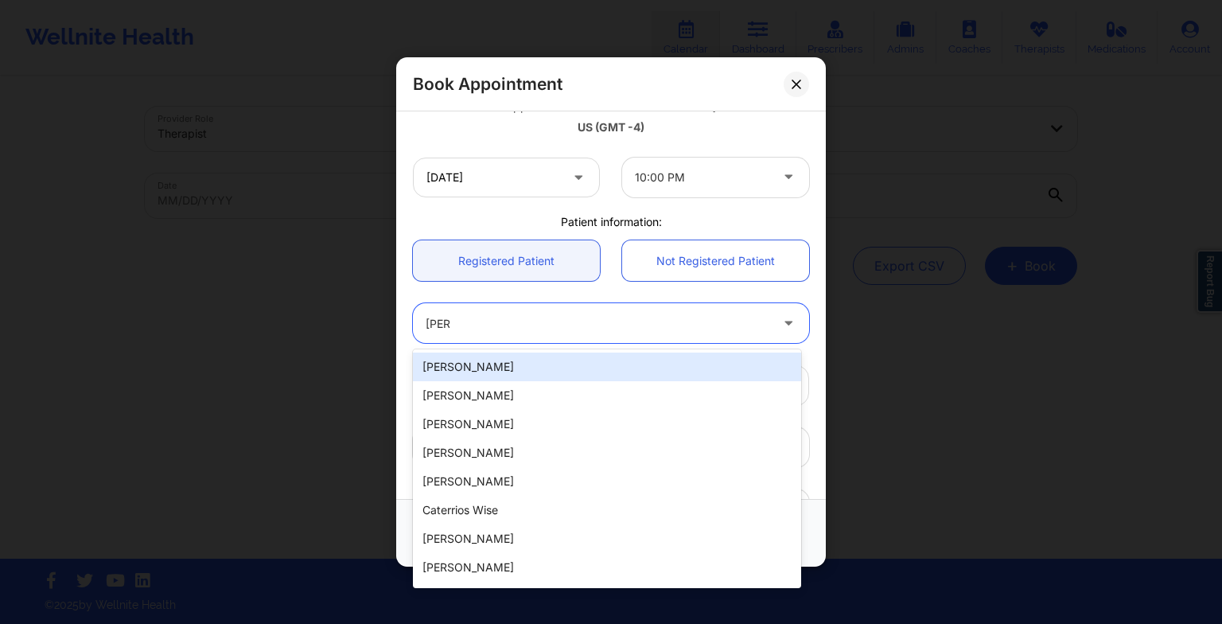
click at [522, 368] on div "[PERSON_NAME]" at bounding box center [607, 366] width 388 height 29
type input "[EMAIL_ADDRESS][DOMAIN_NAME]"
type input "2198091040"
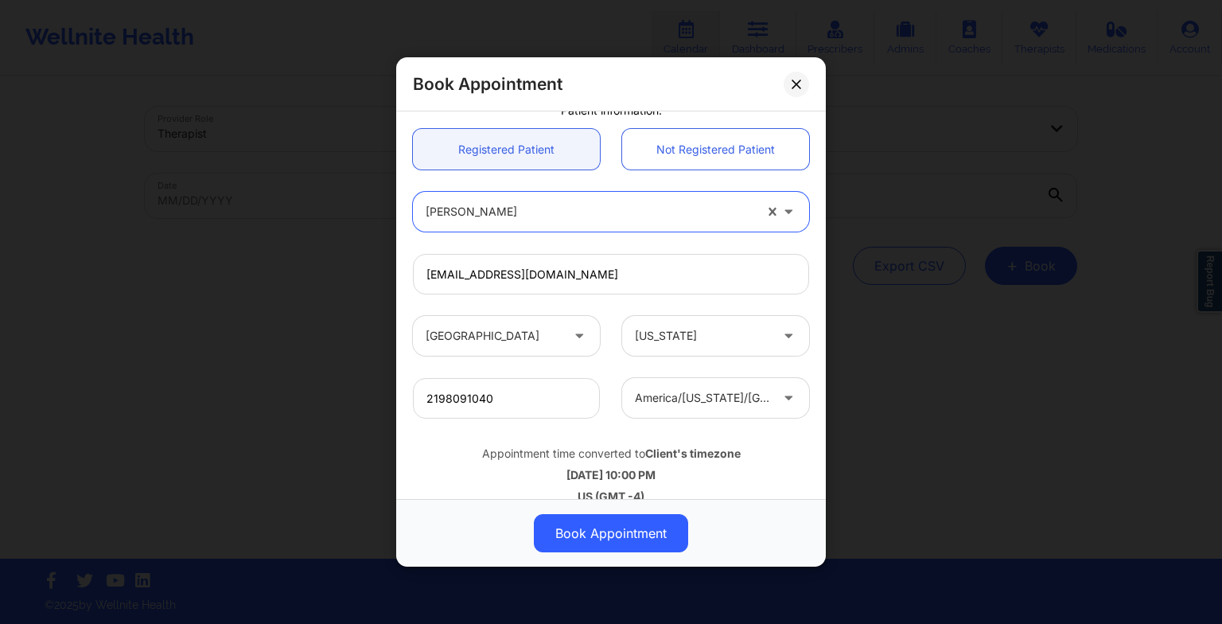
scroll to position [423, 0]
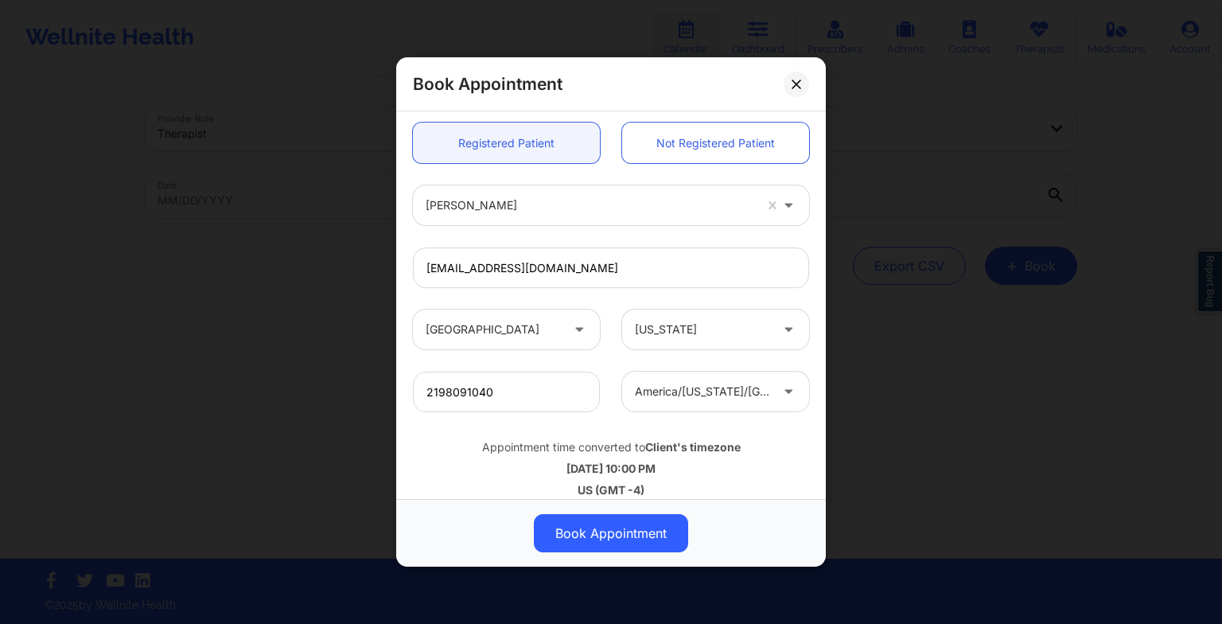
click at [620, 534] on button "Book Appointment" at bounding box center [611, 533] width 154 height 38
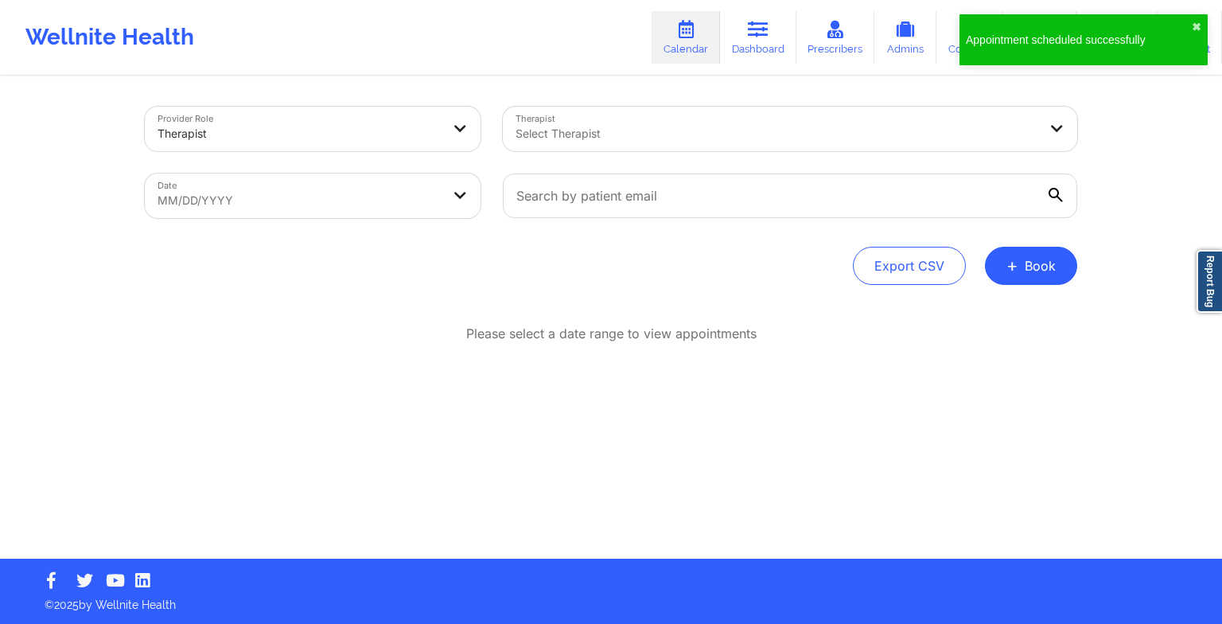
click at [1002, 271] on button "+ Book" at bounding box center [1031, 266] width 92 height 38
click at [983, 305] on button "Therapy Session" at bounding box center [1004, 316] width 122 height 26
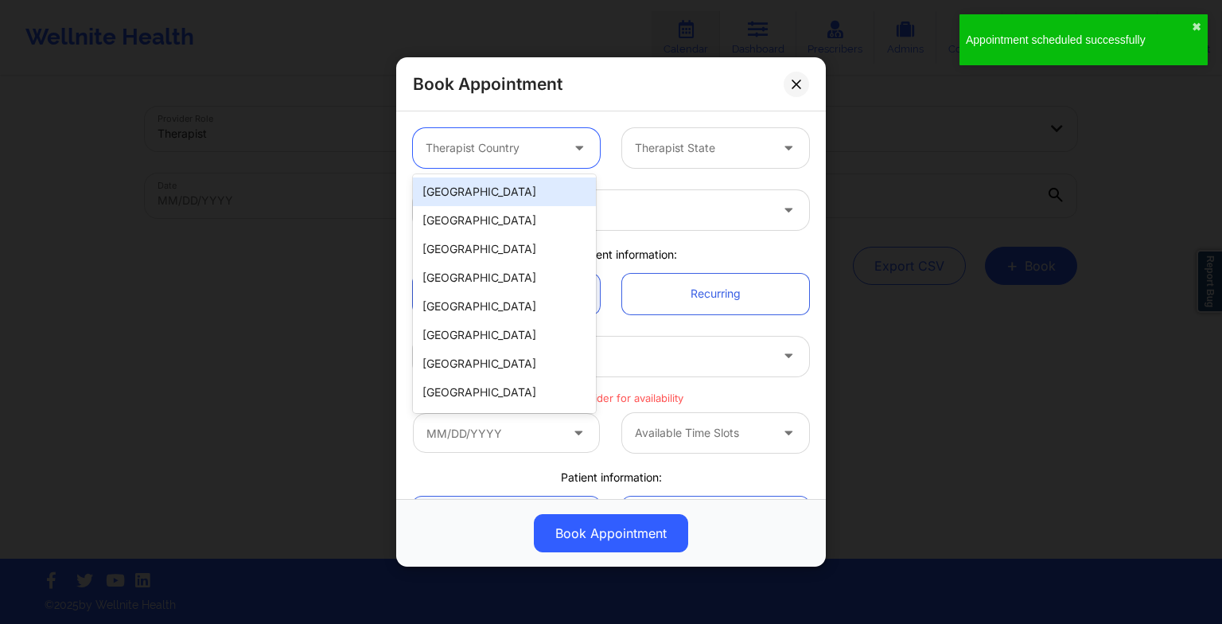
click at [504, 150] on div at bounding box center [493, 147] width 134 height 19
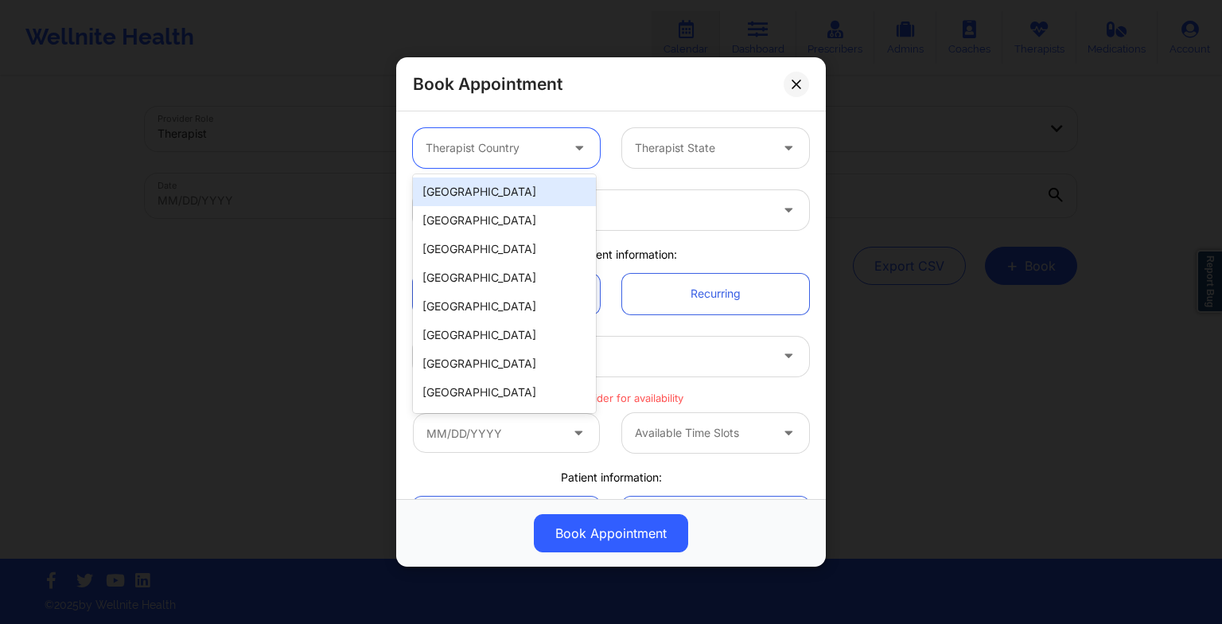
click at [504, 181] on div "[GEOGRAPHIC_DATA]" at bounding box center [504, 191] width 183 height 29
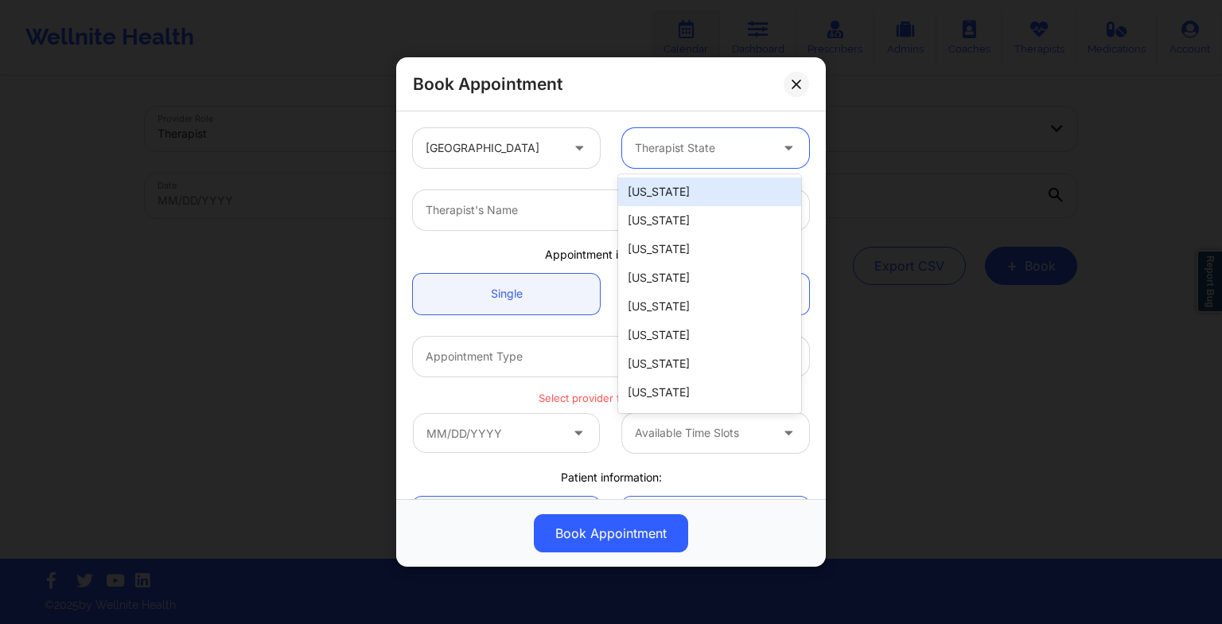
click at [636, 158] on div "Therapist State" at bounding box center [696, 148] width 149 height 40
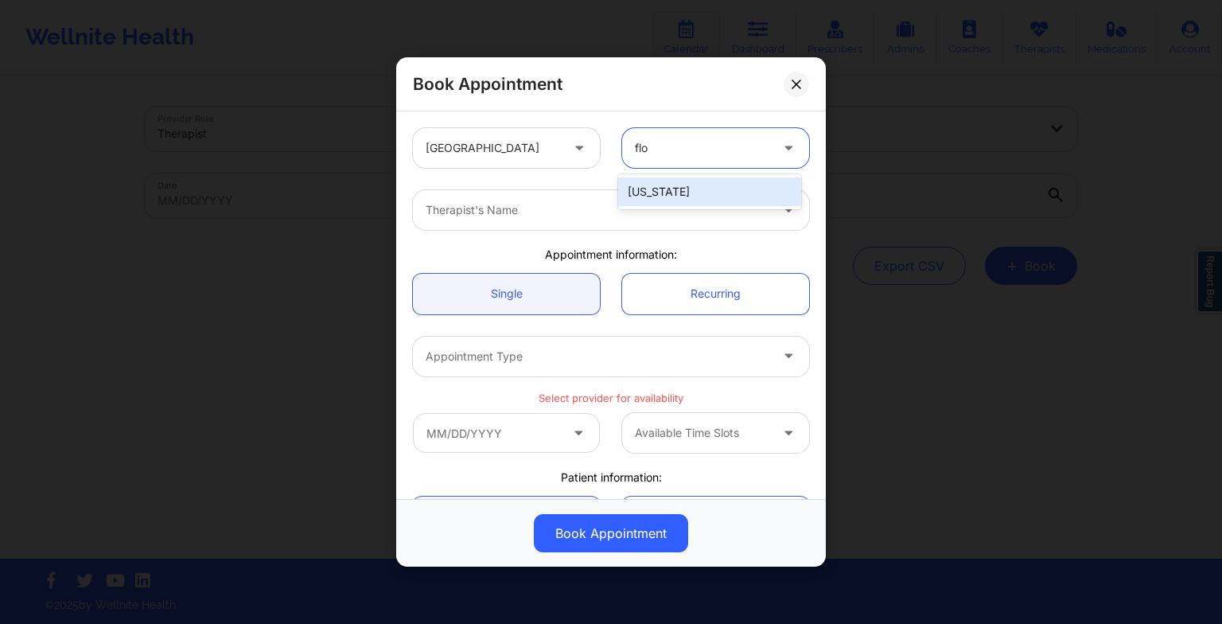
type input "[PERSON_NAME]"
click at [640, 189] on div "[US_STATE]" at bounding box center [709, 191] width 183 height 29
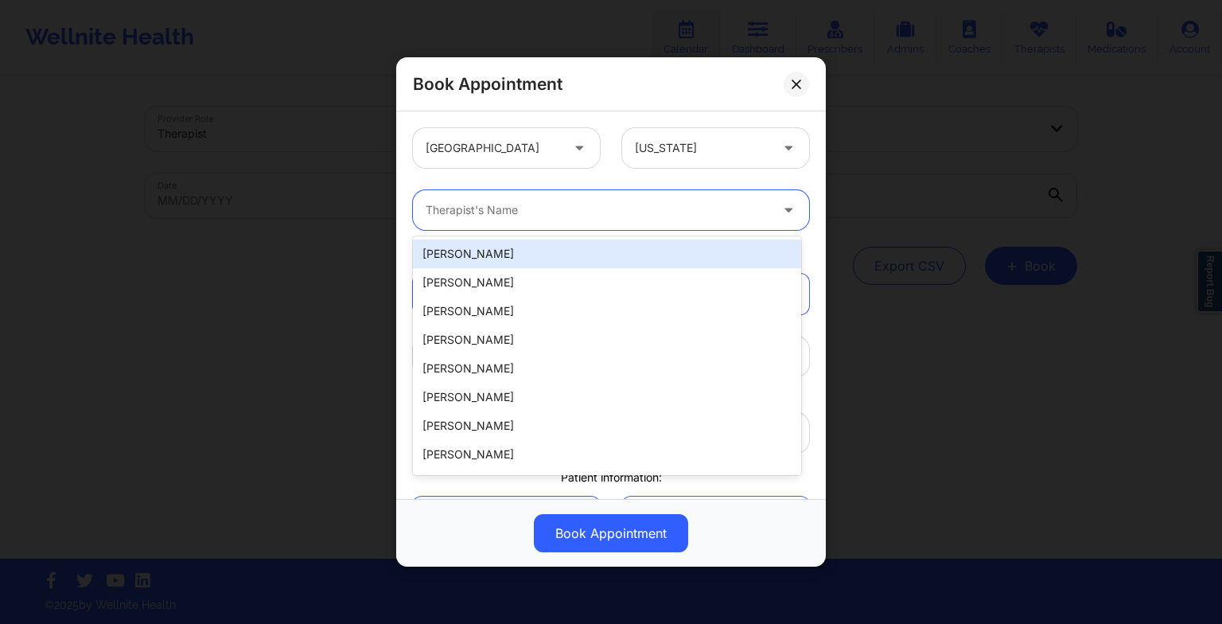
click at [578, 194] on div "Therapist's Name" at bounding box center [592, 210] width 358 height 40
paste input "[PERSON_NAME]"
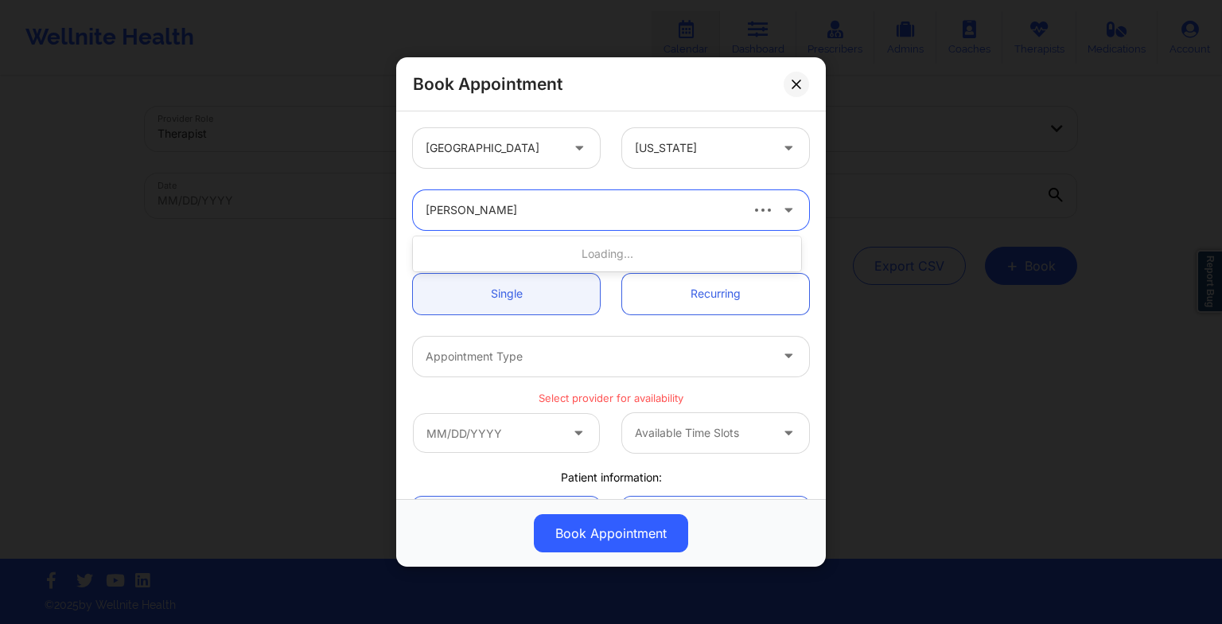
type input "[PERSON_NAME]"
click at [499, 244] on div "[PERSON_NAME]" at bounding box center [607, 253] width 388 height 29
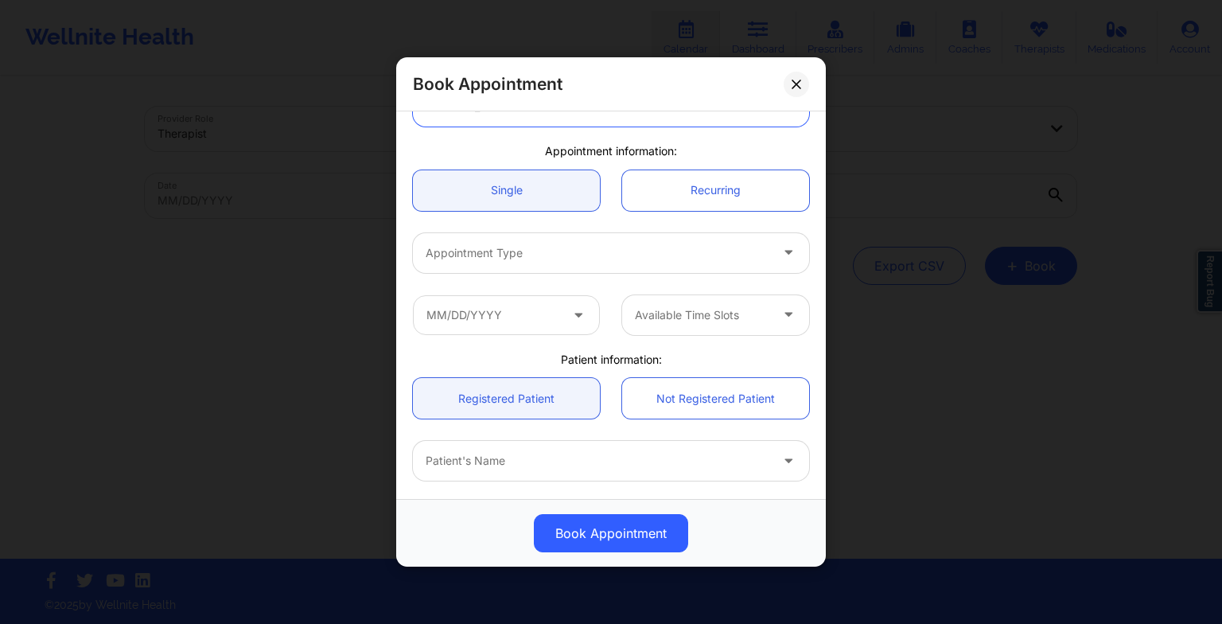
scroll to position [104, 0]
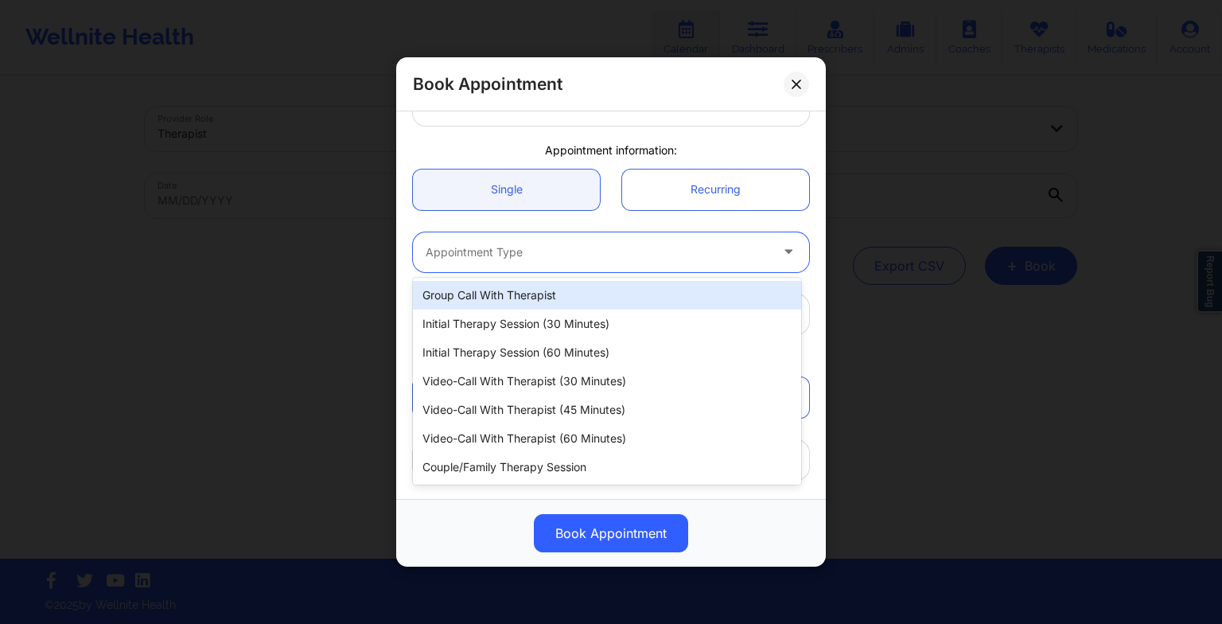
click at [478, 259] on div at bounding box center [598, 252] width 344 height 19
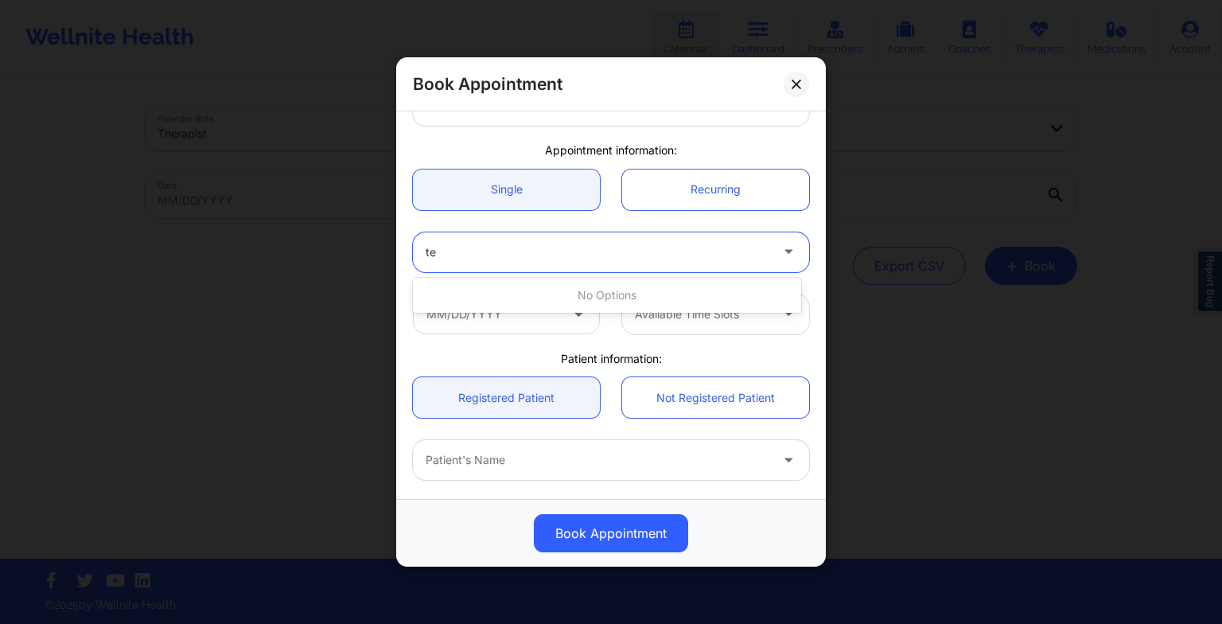
type input "t"
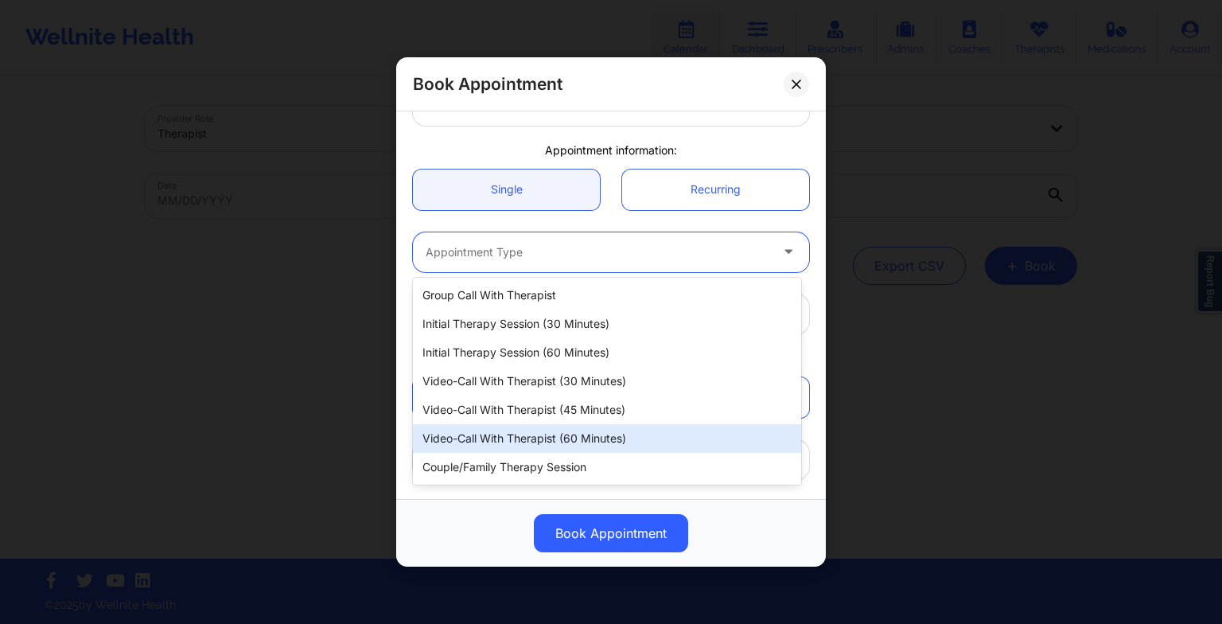
click at [484, 440] on div "Video-Call with Therapist (60 minutes)" at bounding box center [607, 438] width 388 height 29
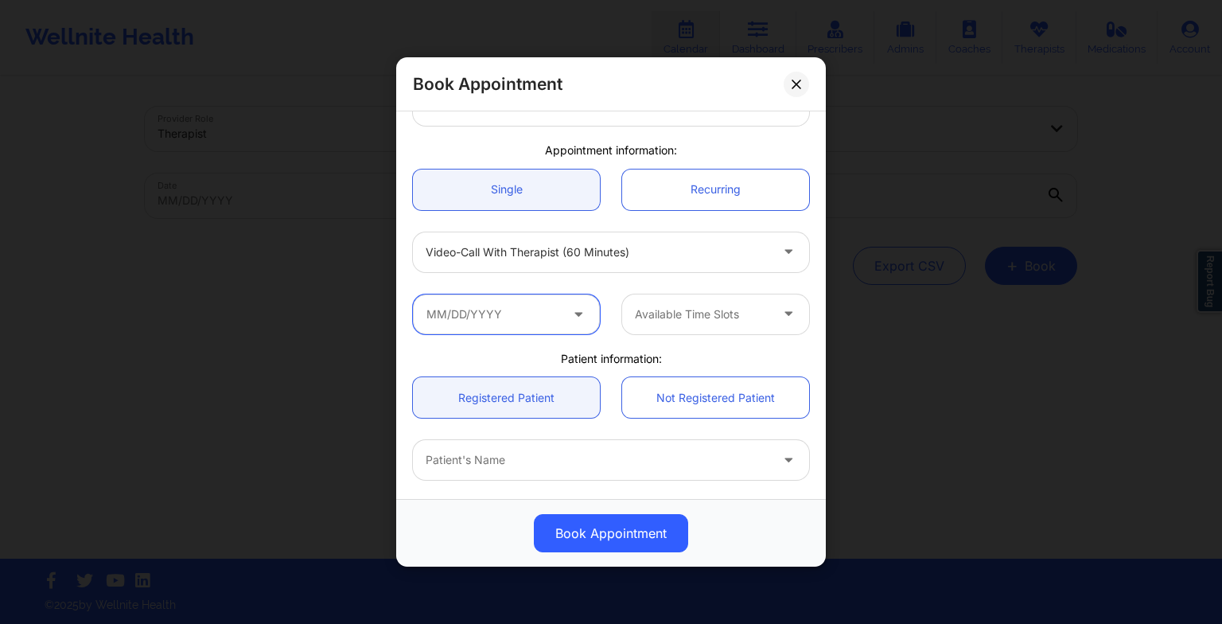
click at [457, 312] on input "text" at bounding box center [506, 314] width 187 height 40
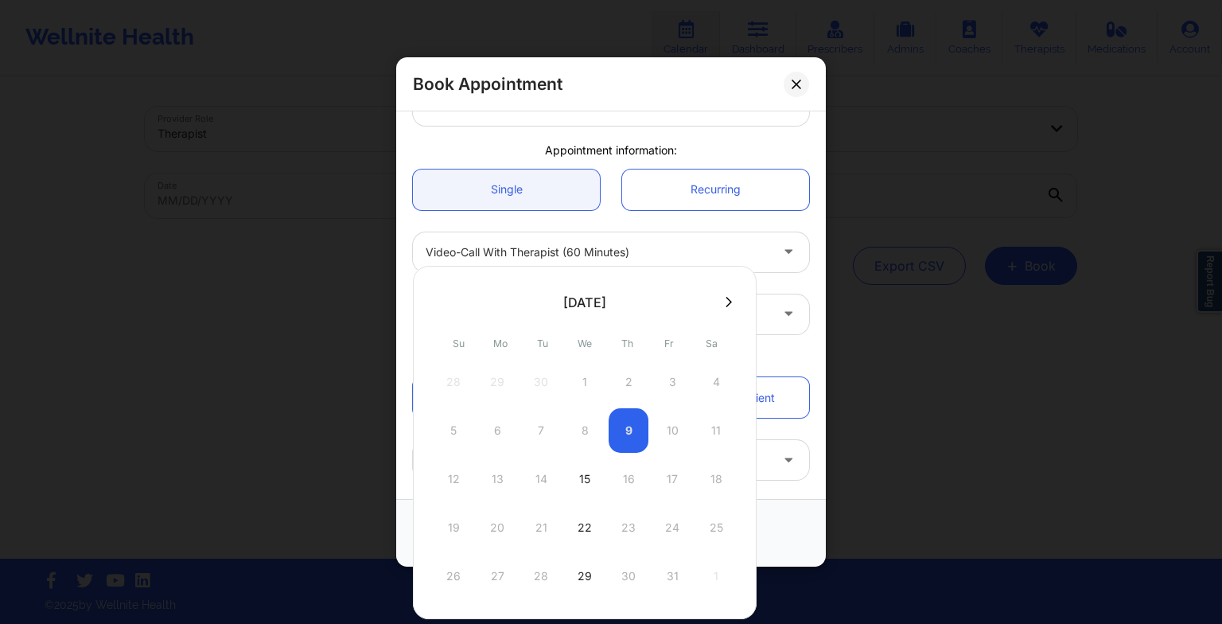
click at [584, 569] on div "29" at bounding box center [585, 576] width 40 height 45
type input "[DATE]"
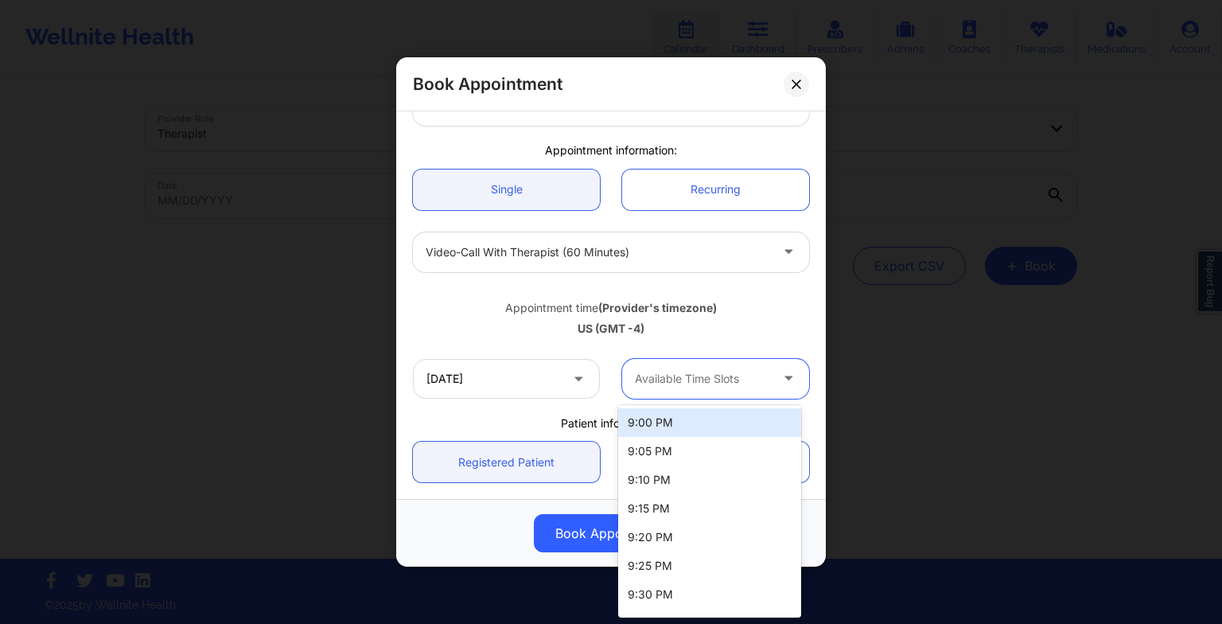
click at [709, 377] on div at bounding box center [702, 378] width 134 height 19
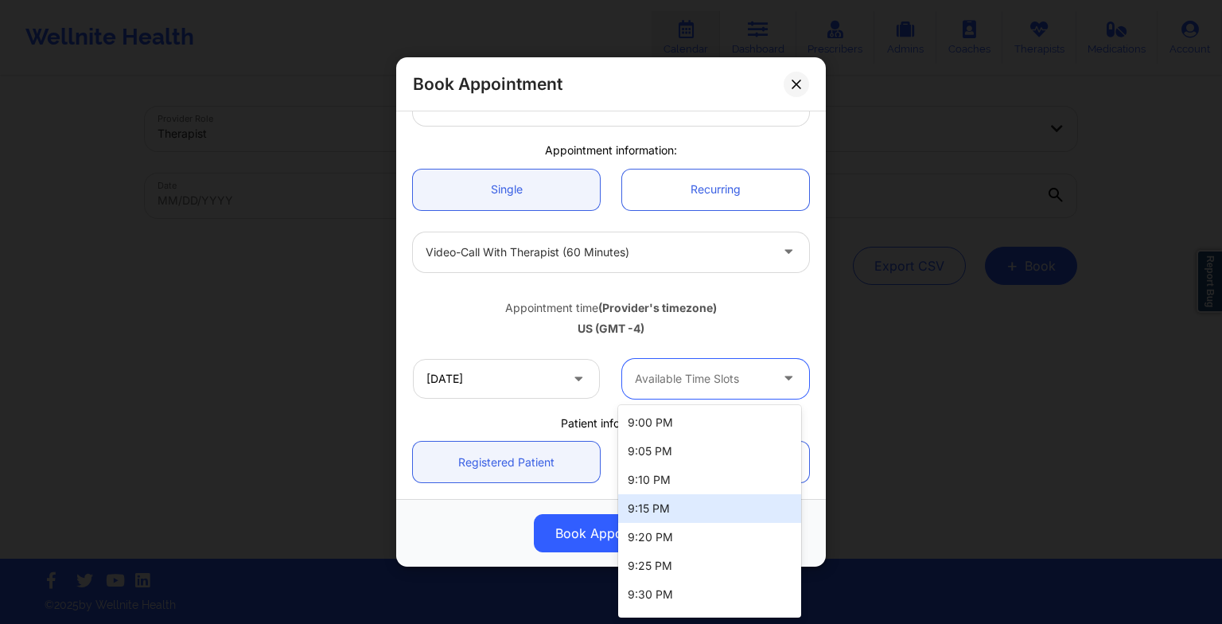
scroll to position [165, 0]
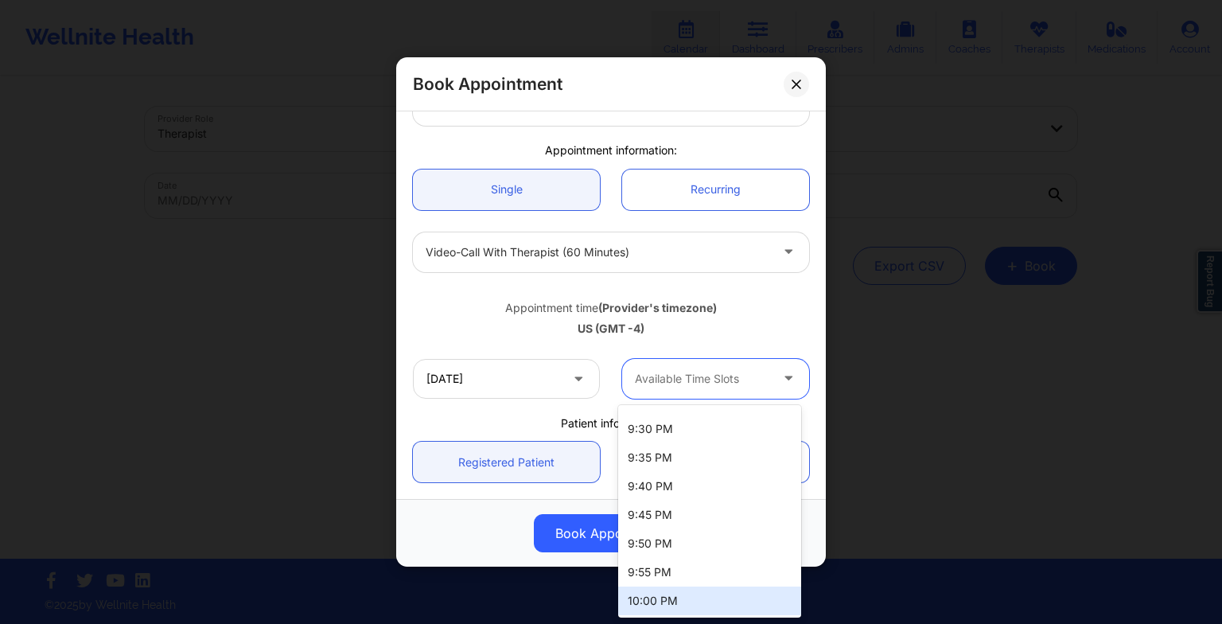
click at [652, 592] on div "10:00 PM" at bounding box center [709, 600] width 183 height 29
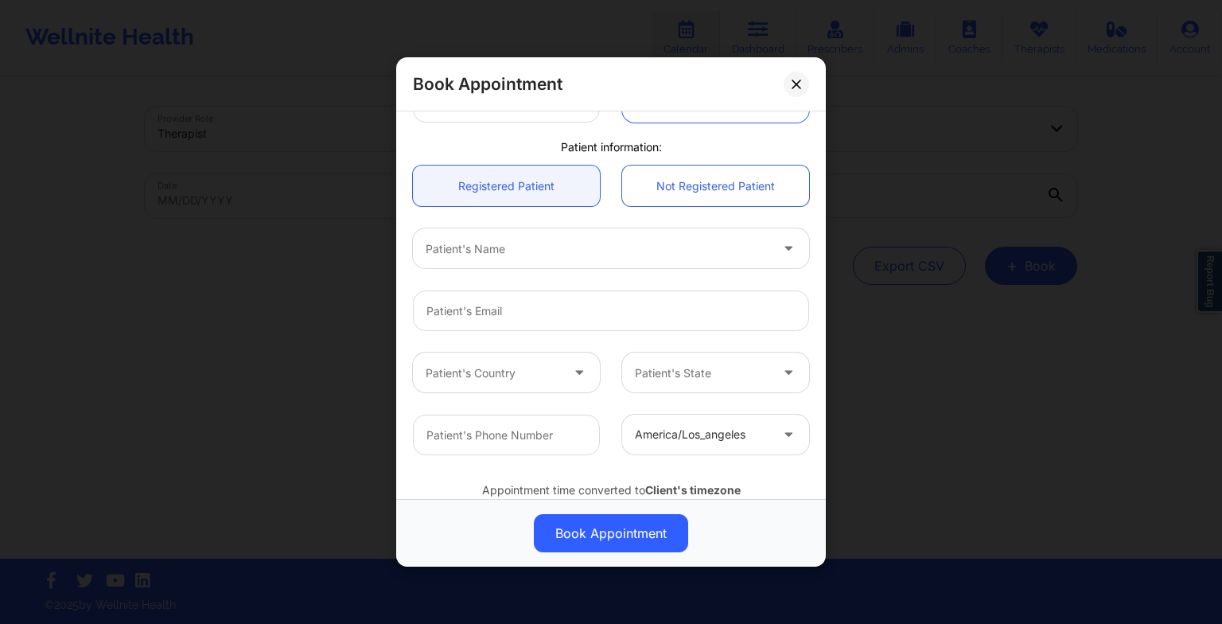
scroll to position [395, 0]
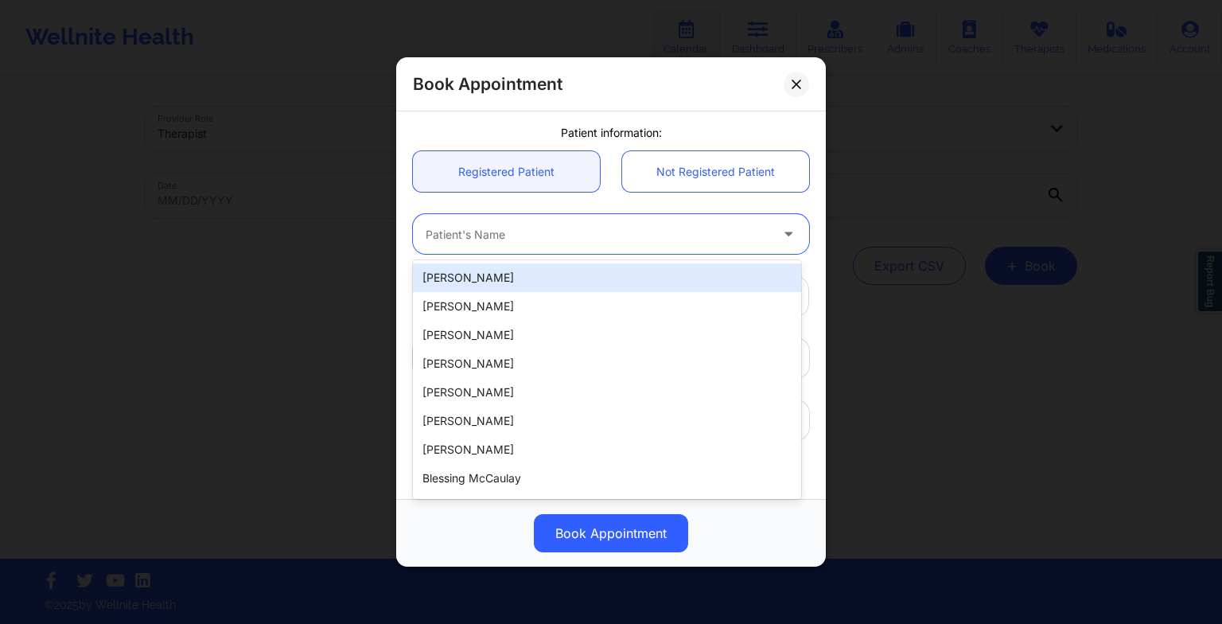
click at [507, 225] on div at bounding box center [598, 233] width 344 height 19
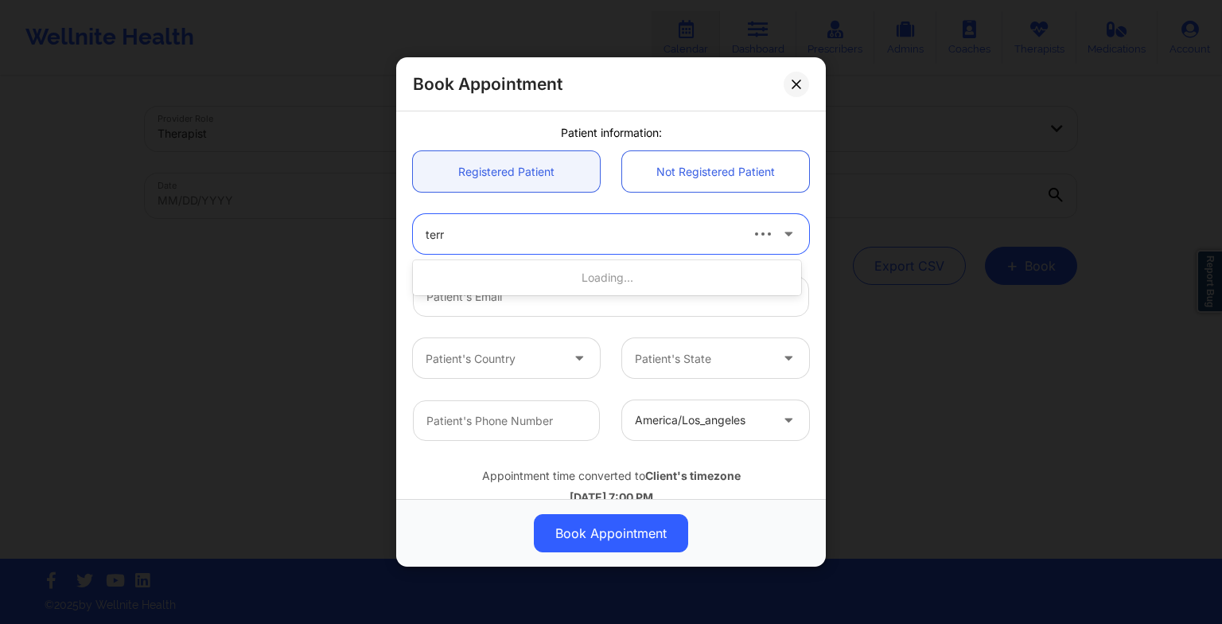
type input "[PERSON_NAME]"
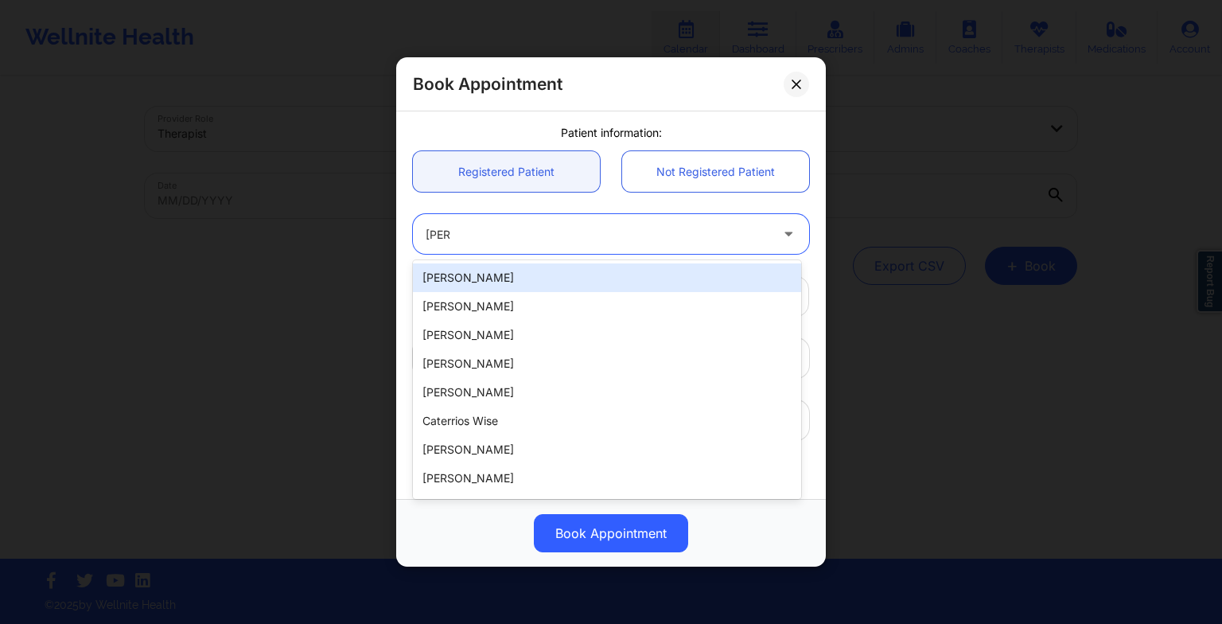
click at [504, 270] on div "[PERSON_NAME]" at bounding box center [607, 277] width 388 height 29
type input "[EMAIL_ADDRESS][DOMAIN_NAME]"
type input "2198091040"
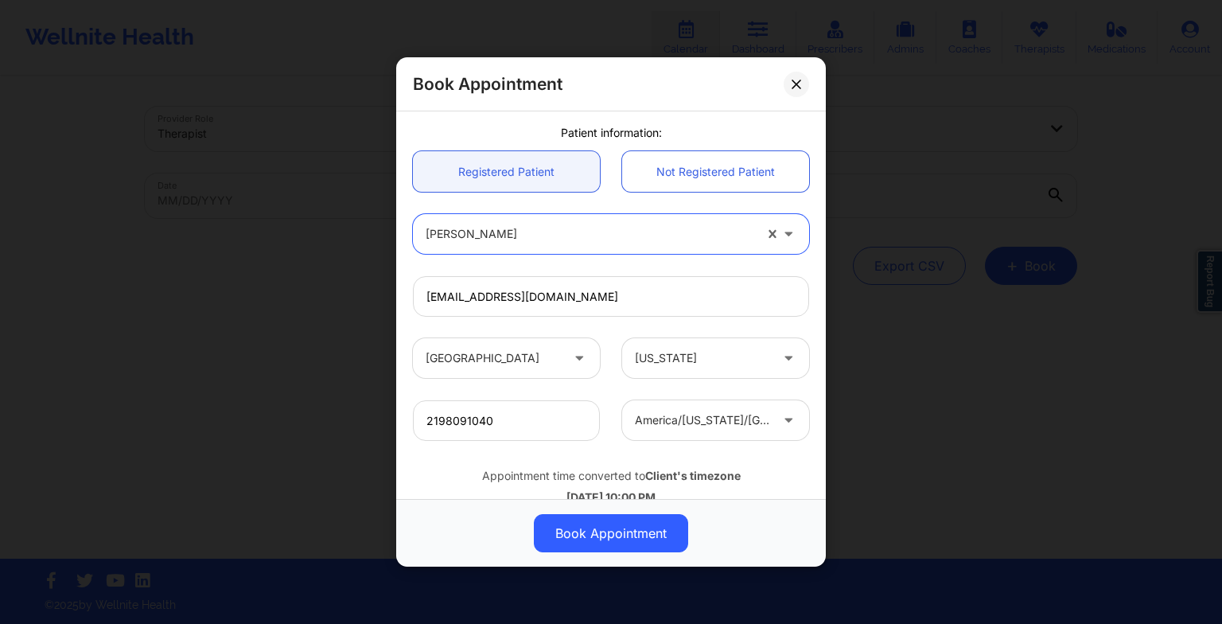
scroll to position [438, 0]
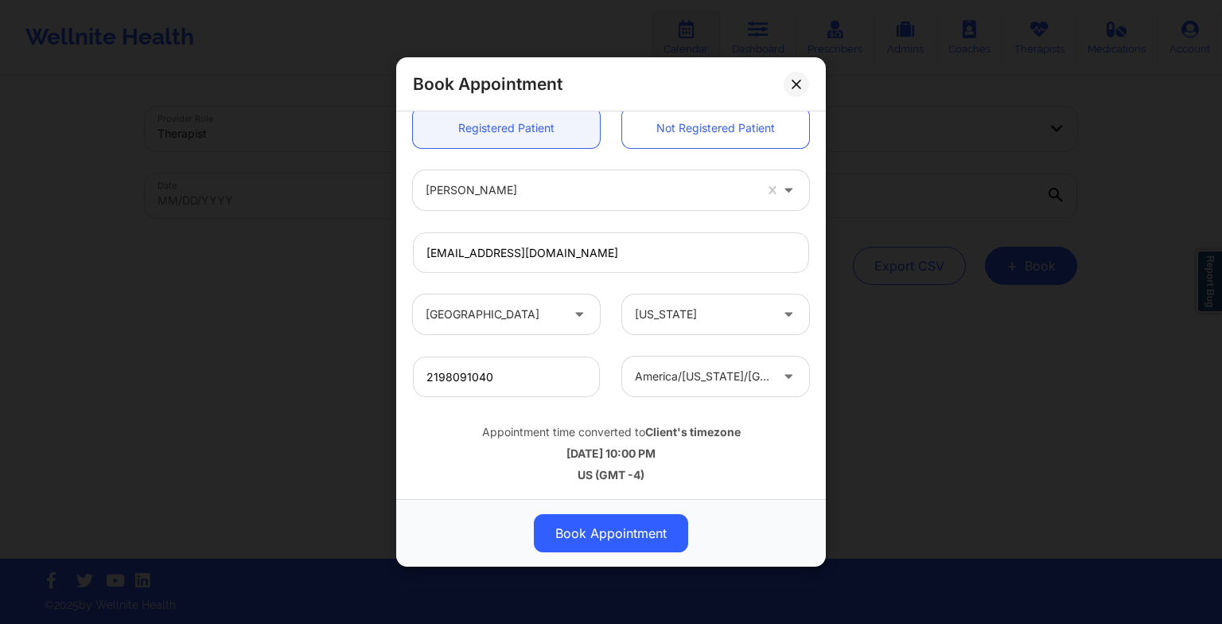
click at [602, 539] on button "Book Appointment" at bounding box center [611, 533] width 154 height 38
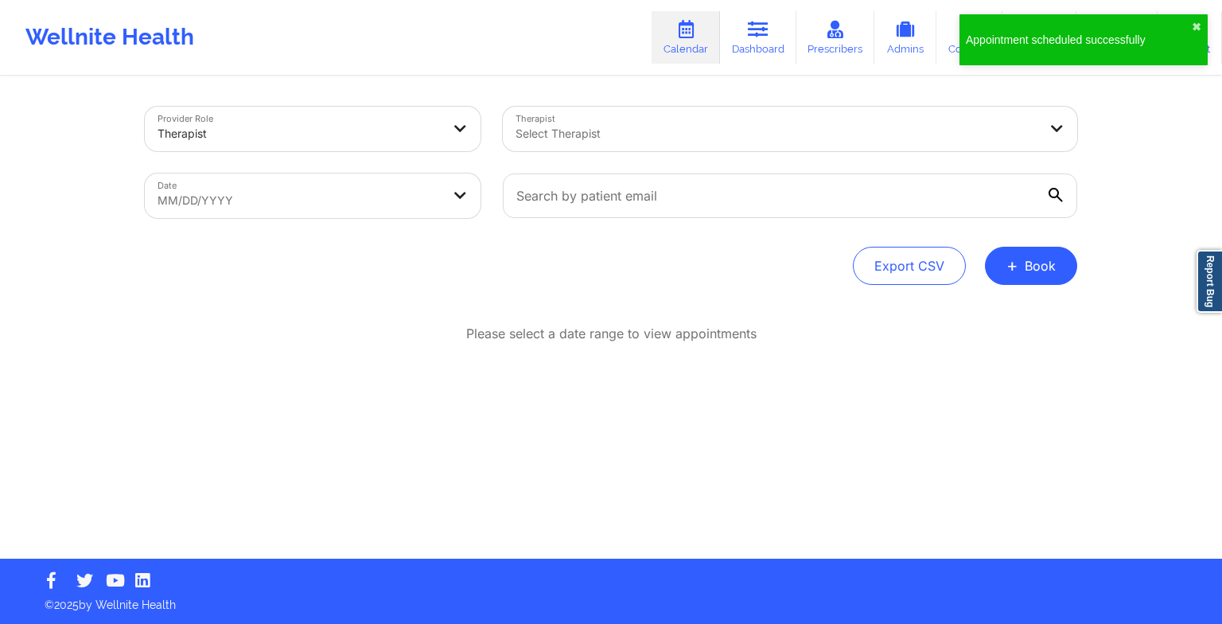
click at [1042, 247] on button "+ Book" at bounding box center [1031, 266] width 92 height 38
drag, startPoint x: 985, startPoint y: 301, endPoint x: 974, endPoint y: 316, distance: 18.3
click at [974, 316] on div "Therapy Session Doctor Consultation" at bounding box center [1005, 329] width 146 height 72
click at [974, 316] on button "Therapy Session" at bounding box center [1004, 316] width 122 height 26
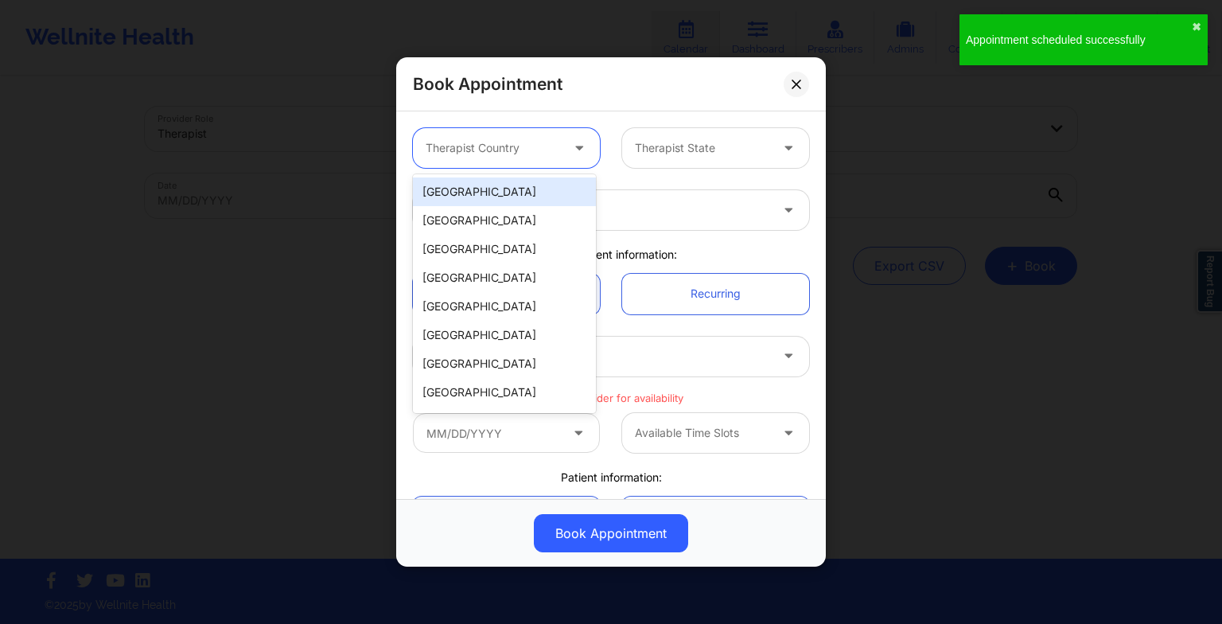
click at [497, 146] on div at bounding box center [493, 147] width 134 height 19
click at [475, 192] on div "[GEOGRAPHIC_DATA]" at bounding box center [504, 191] width 183 height 29
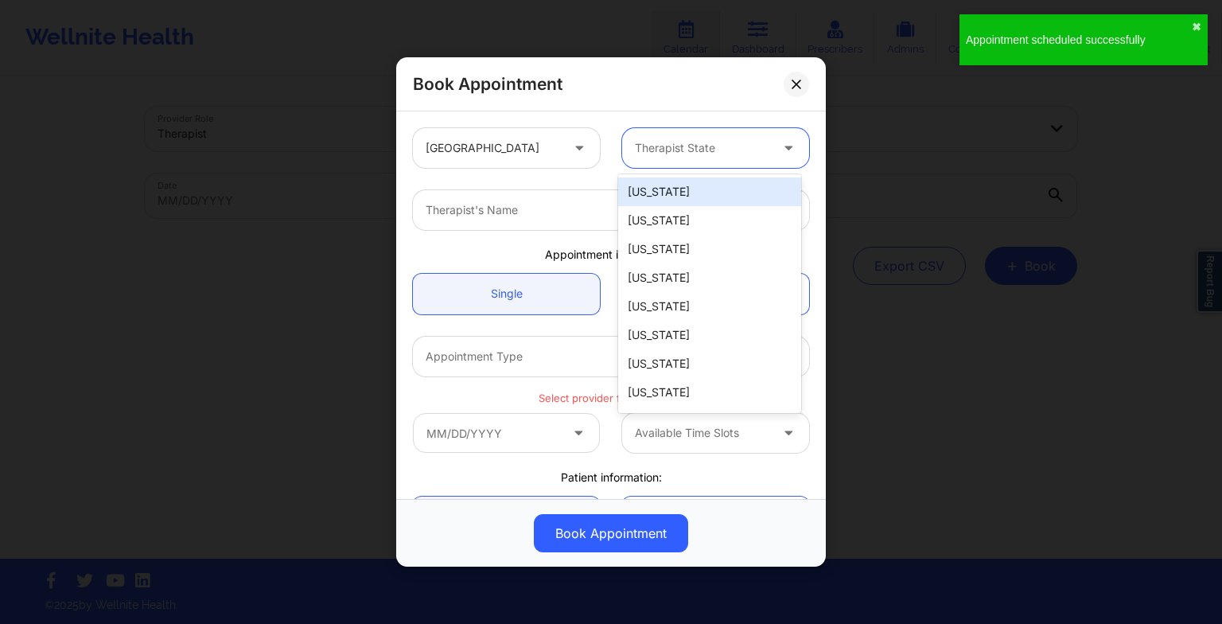
click at [636, 136] on div "Therapist State" at bounding box center [696, 148] width 149 height 40
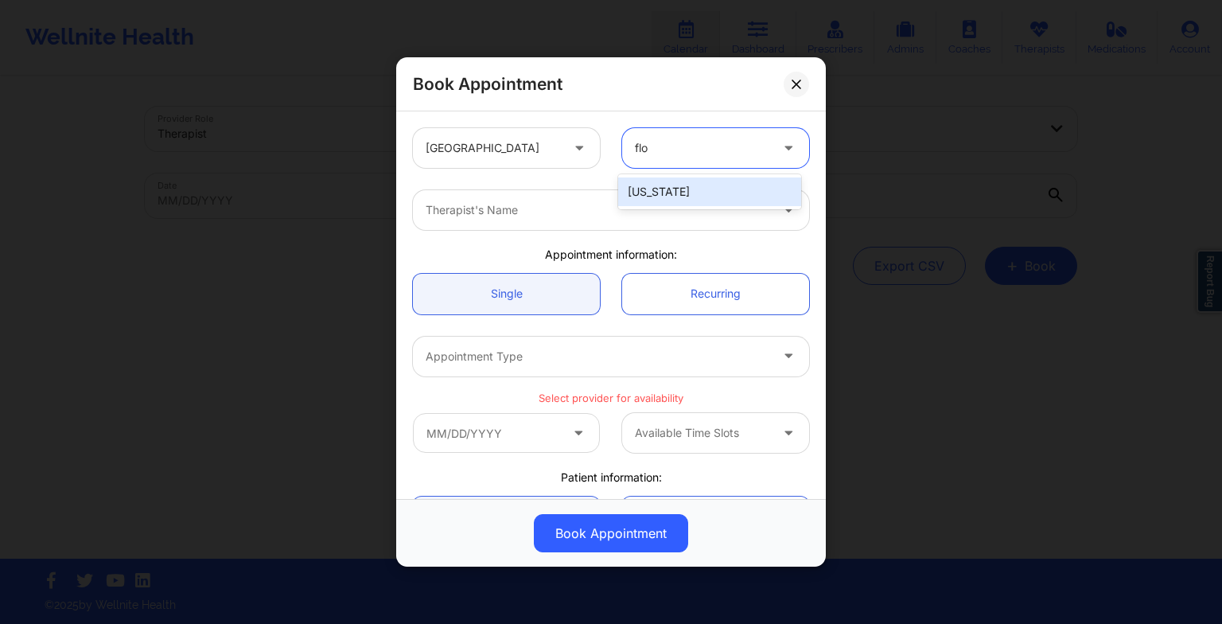
type input "[PERSON_NAME]"
click at [643, 175] on div "[US_STATE]" at bounding box center [709, 191] width 183 height 35
click at [644, 182] on div "[US_STATE]" at bounding box center [709, 191] width 183 height 29
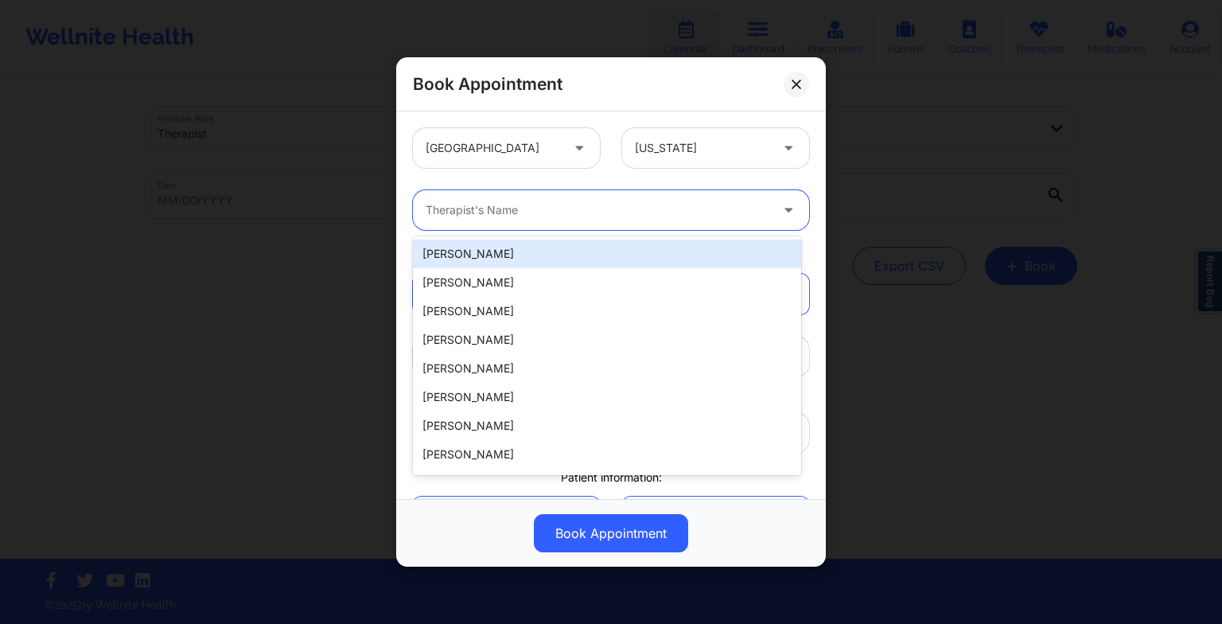
click at [570, 214] on div at bounding box center [598, 209] width 344 height 19
paste input "[PERSON_NAME]"
type input "[PERSON_NAME]"
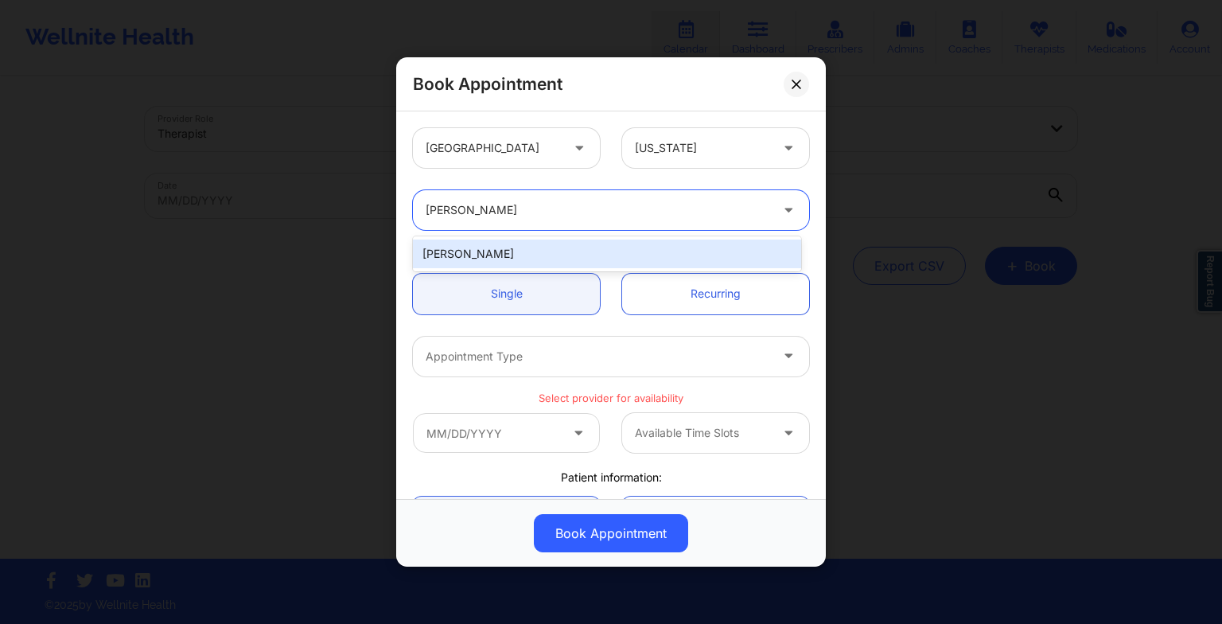
click at [519, 247] on div "[PERSON_NAME]" at bounding box center [607, 253] width 388 height 29
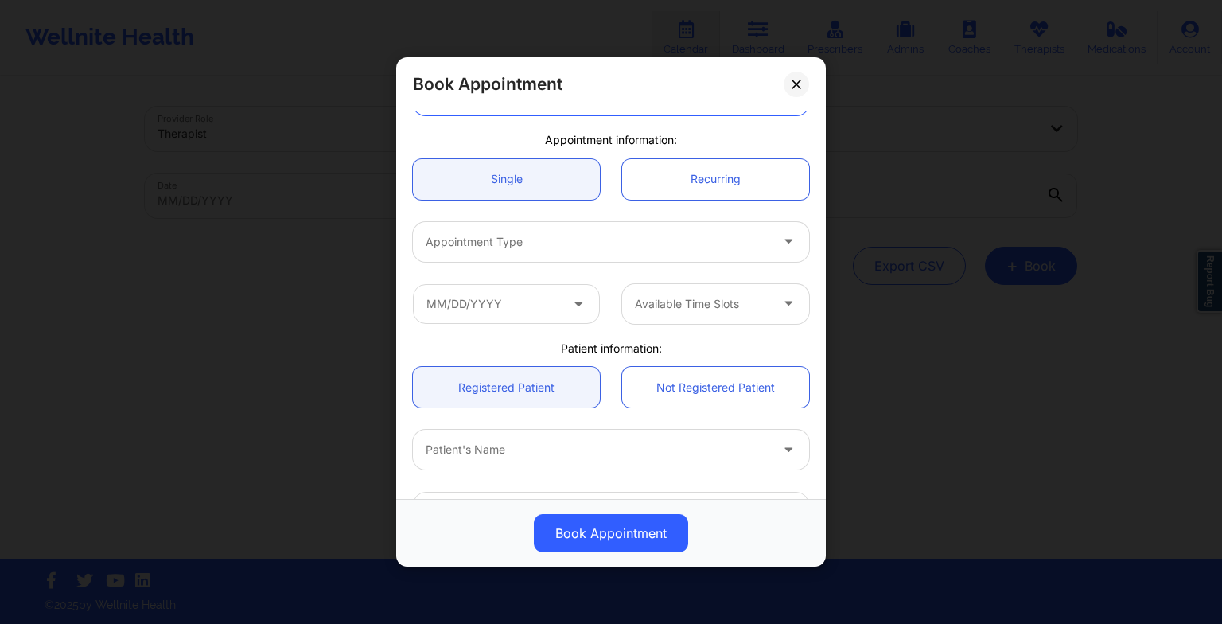
scroll to position [117, 0]
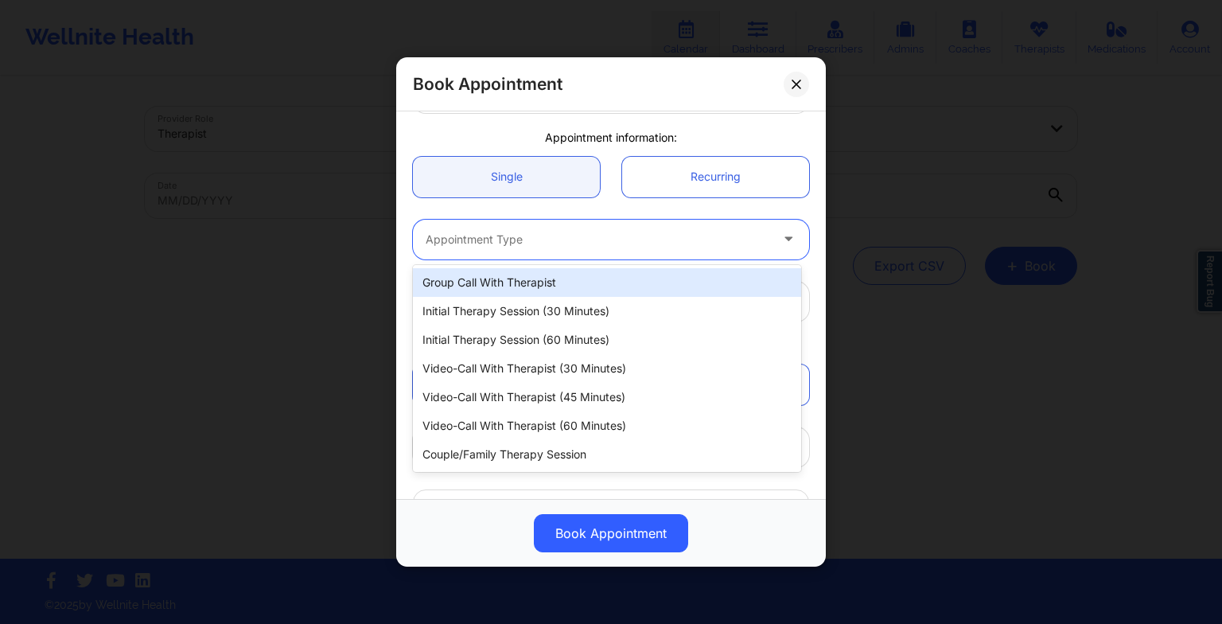
click at [500, 235] on div at bounding box center [598, 239] width 344 height 19
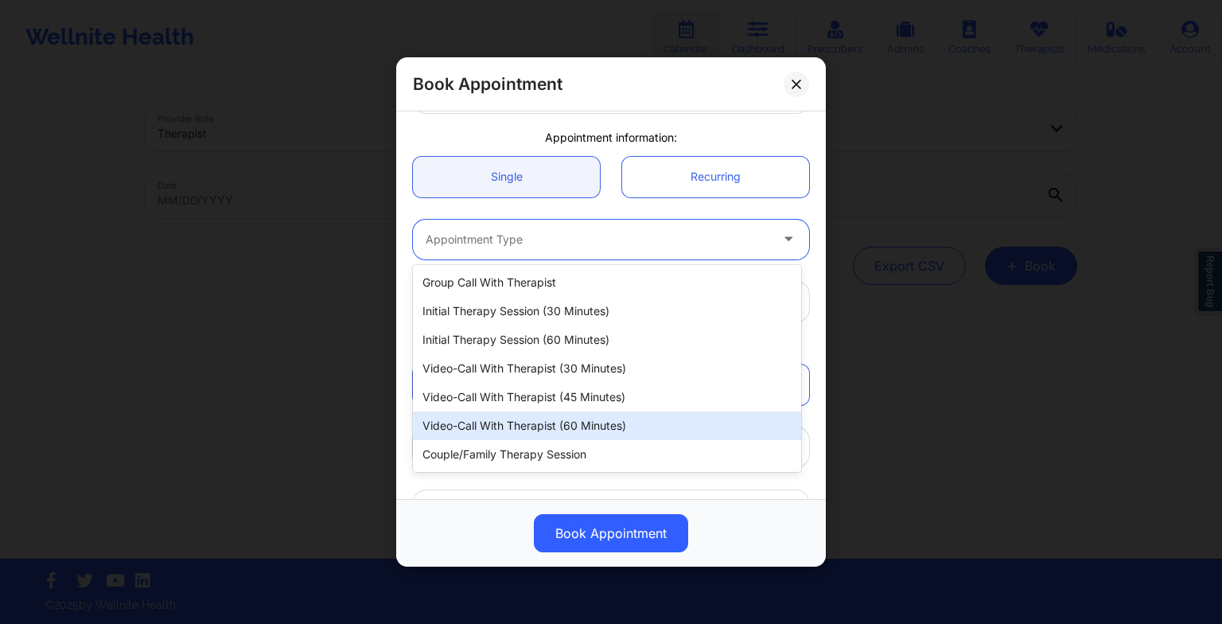
click at [567, 423] on div "Video-Call with Therapist (60 minutes)" at bounding box center [607, 425] width 388 height 29
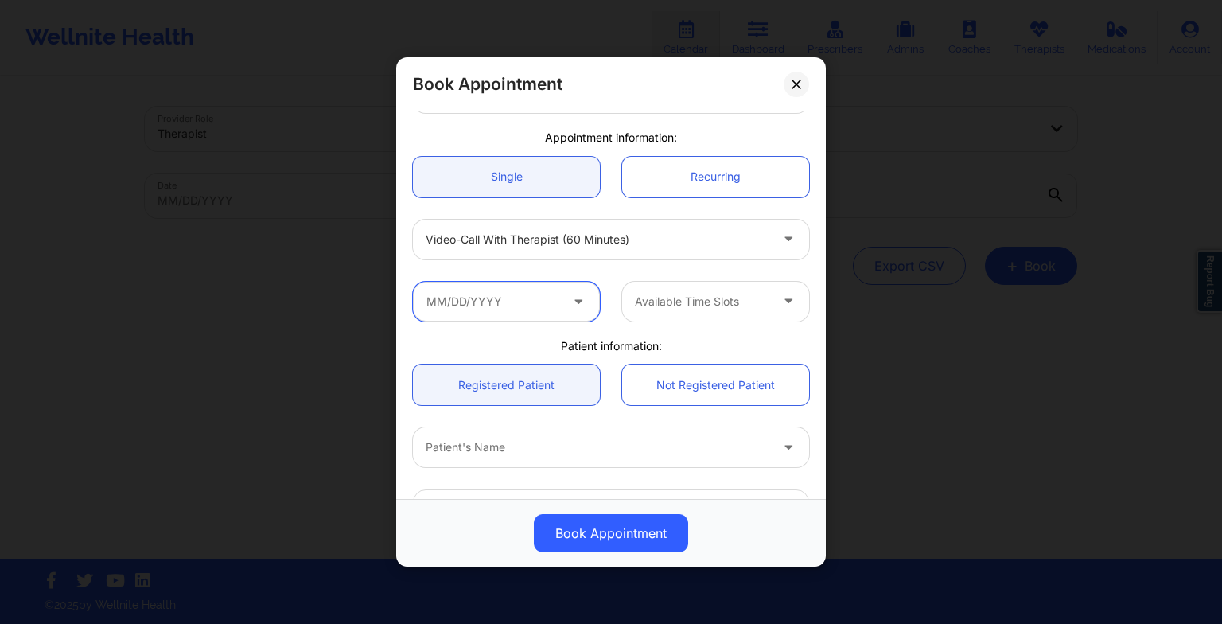
click at [518, 315] on input "text" at bounding box center [506, 302] width 187 height 40
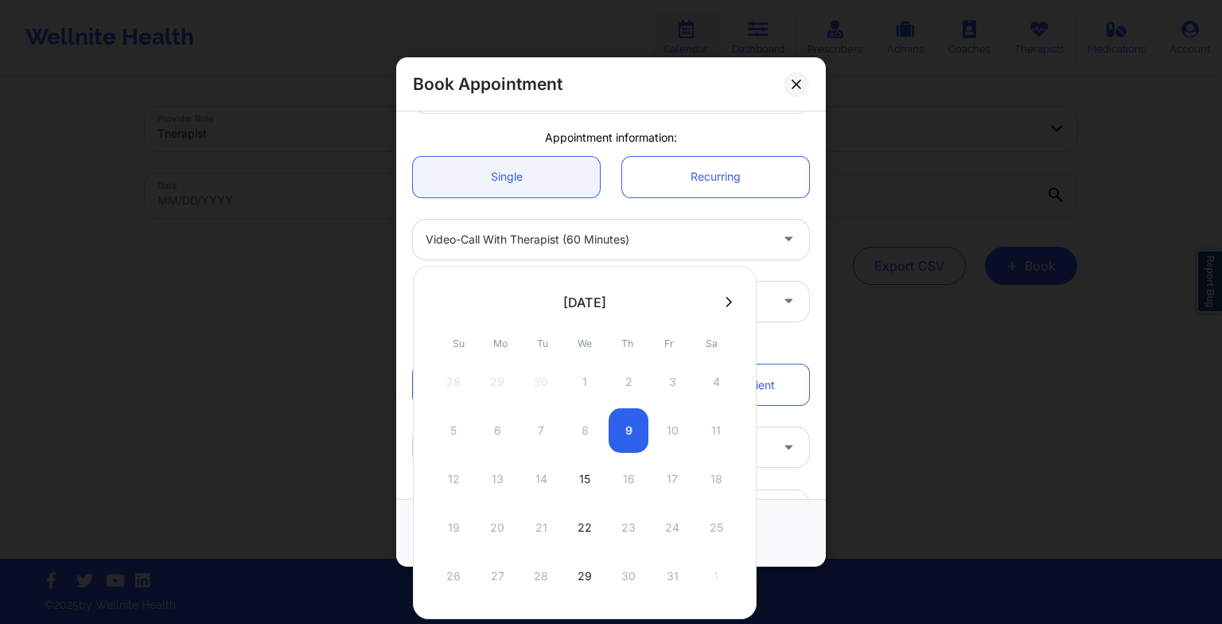
click at [719, 293] on div at bounding box center [585, 302] width 344 height 24
click at [725, 304] on icon at bounding box center [728, 302] width 6 height 12
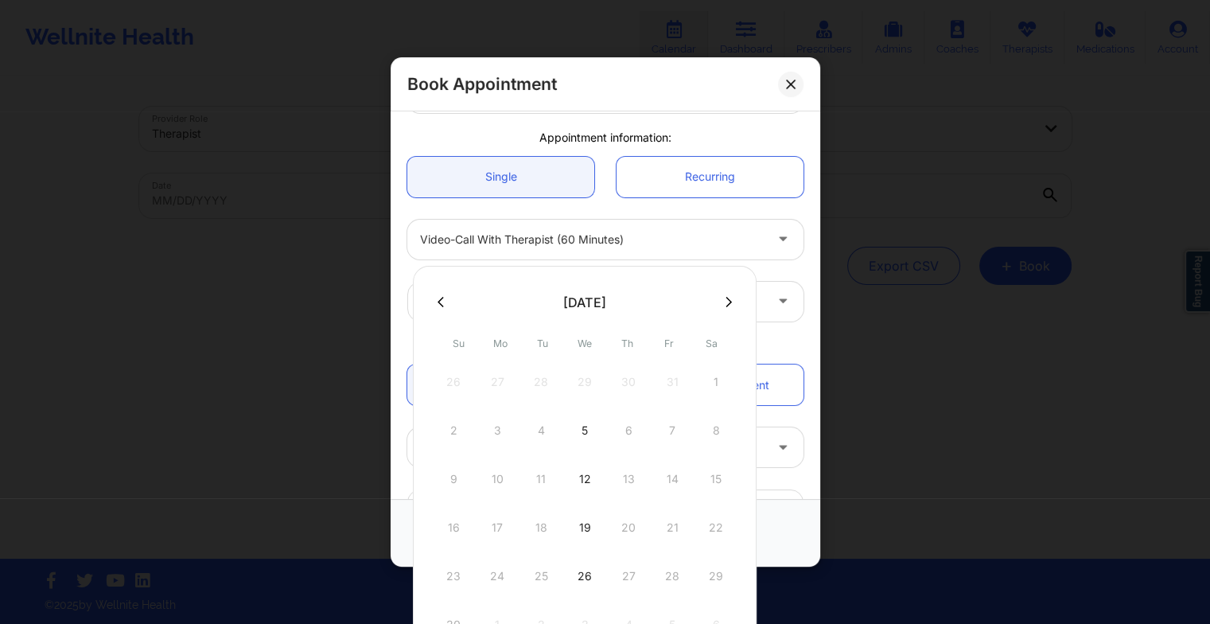
click at [581, 429] on div "5" at bounding box center [585, 430] width 40 height 45
type input "[DATE]"
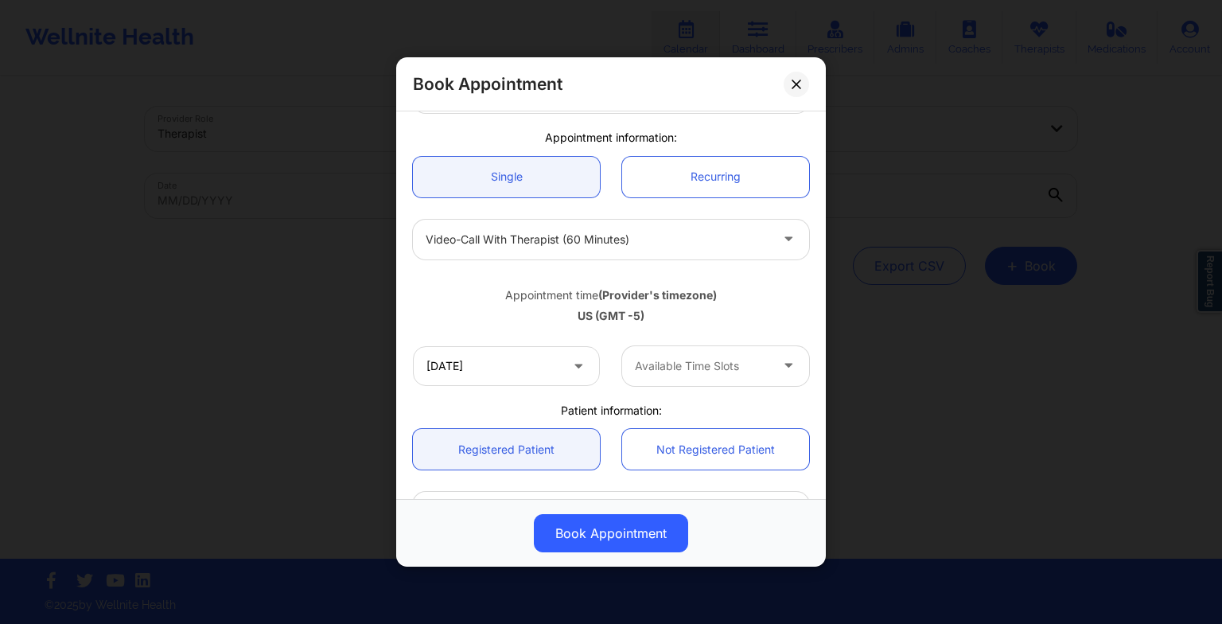
scroll to position [143, 0]
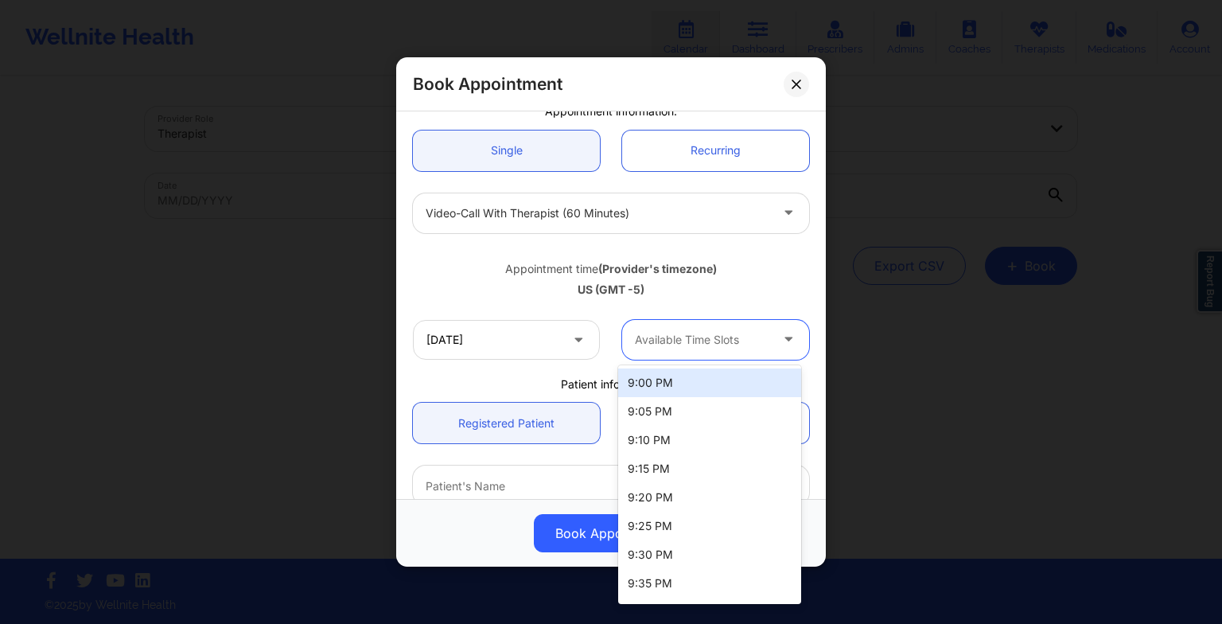
click at [668, 350] on div "Available Time Slots" at bounding box center [696, 340] width 149 height 40
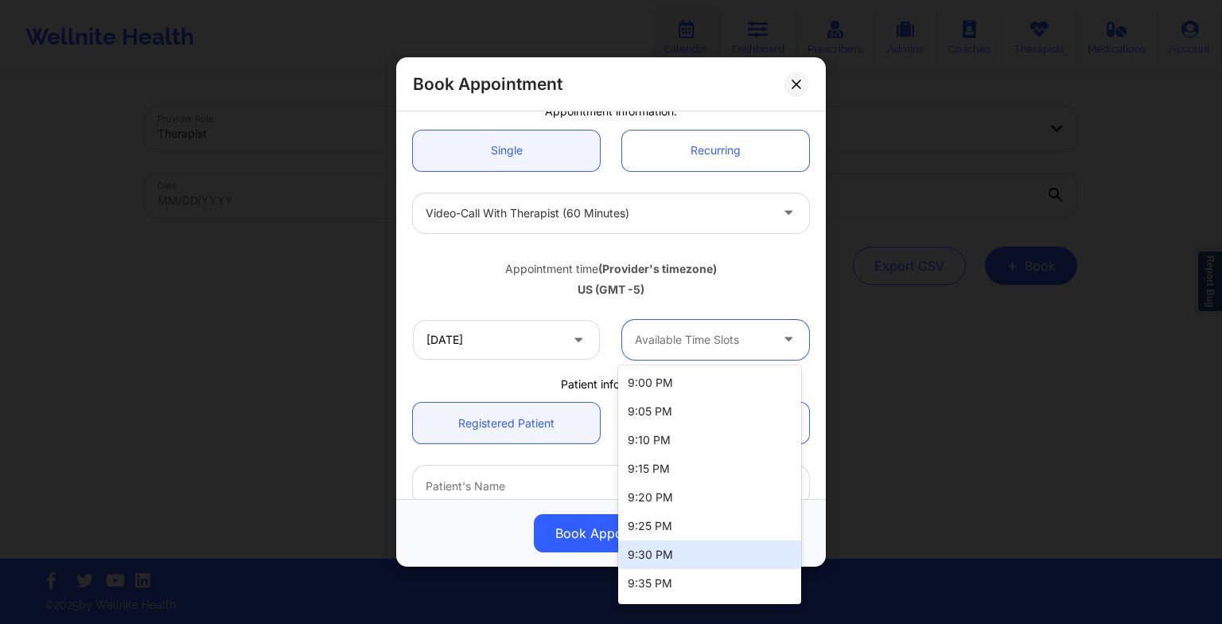
scroll to position [140, 0]
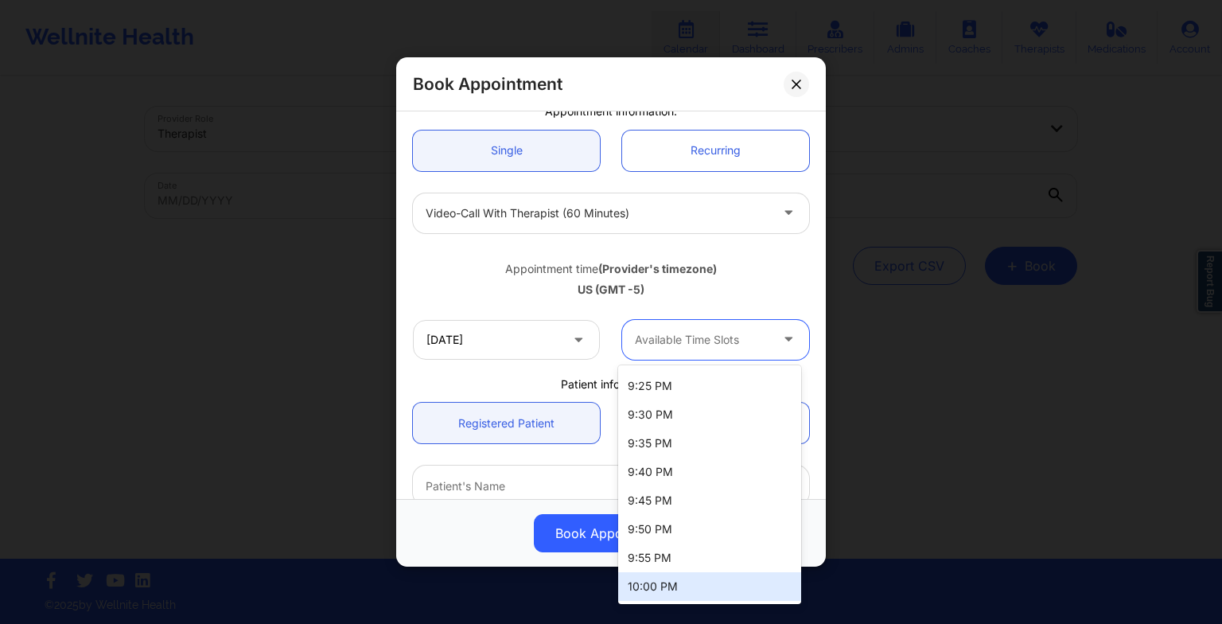
click at [657, 591] on div "10:00 PM" at bounding box center [709, 586] width 183 height 29
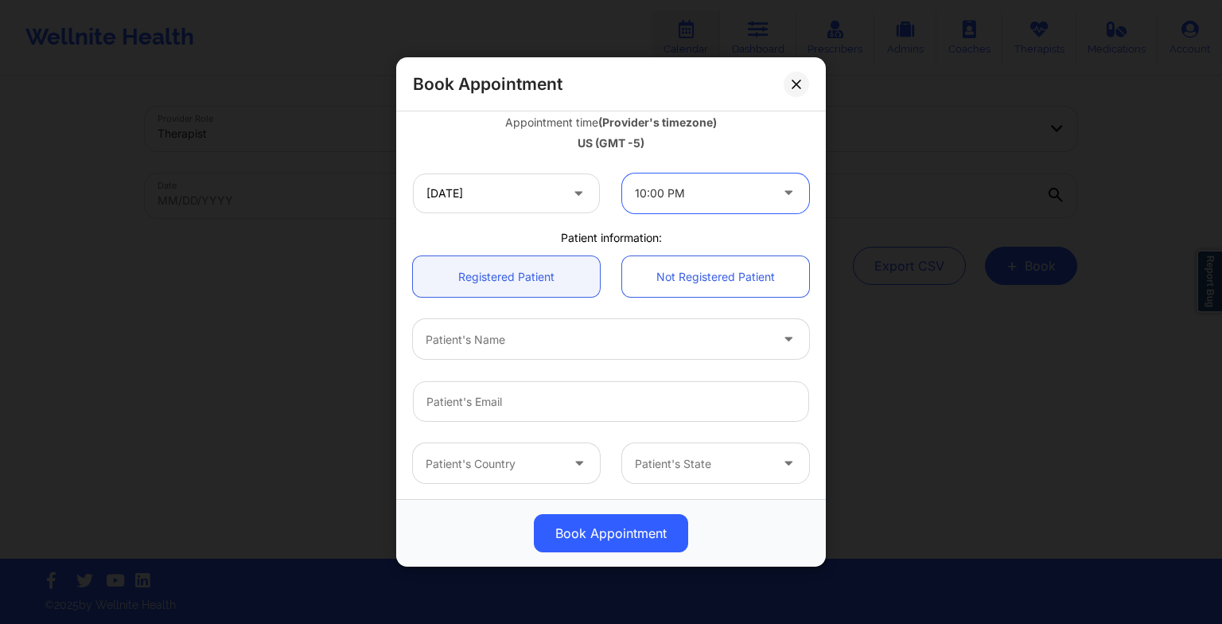
scroll to position [294, 0]
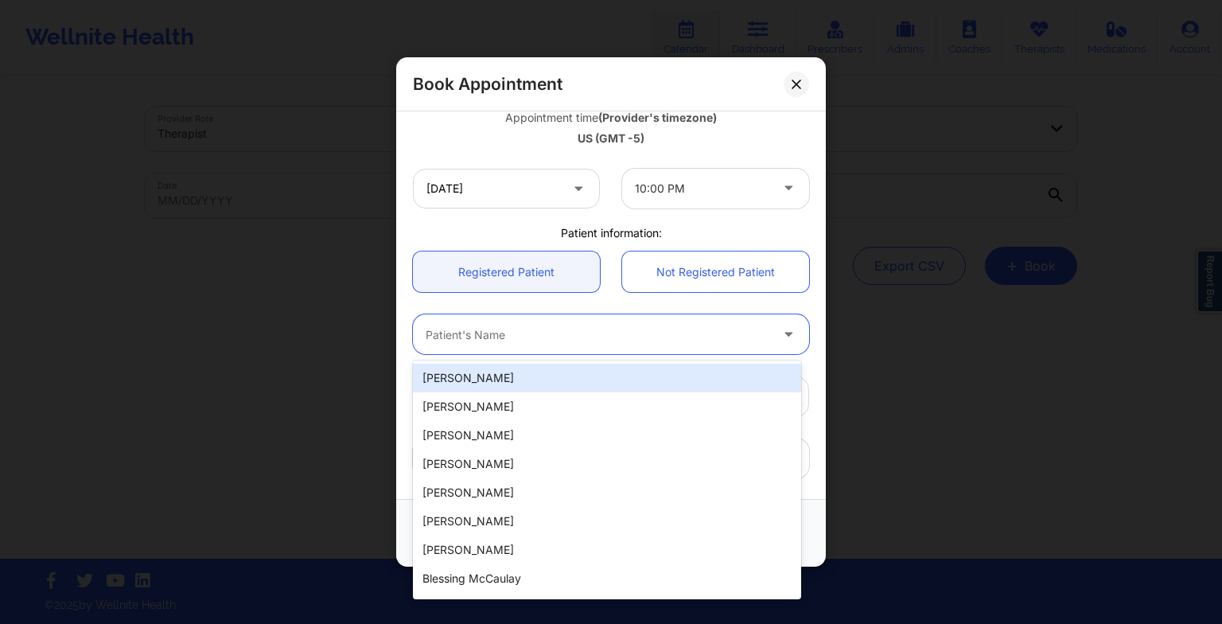
click at [531, 343] on div at bounding box center [598, 334] width 344 height 19
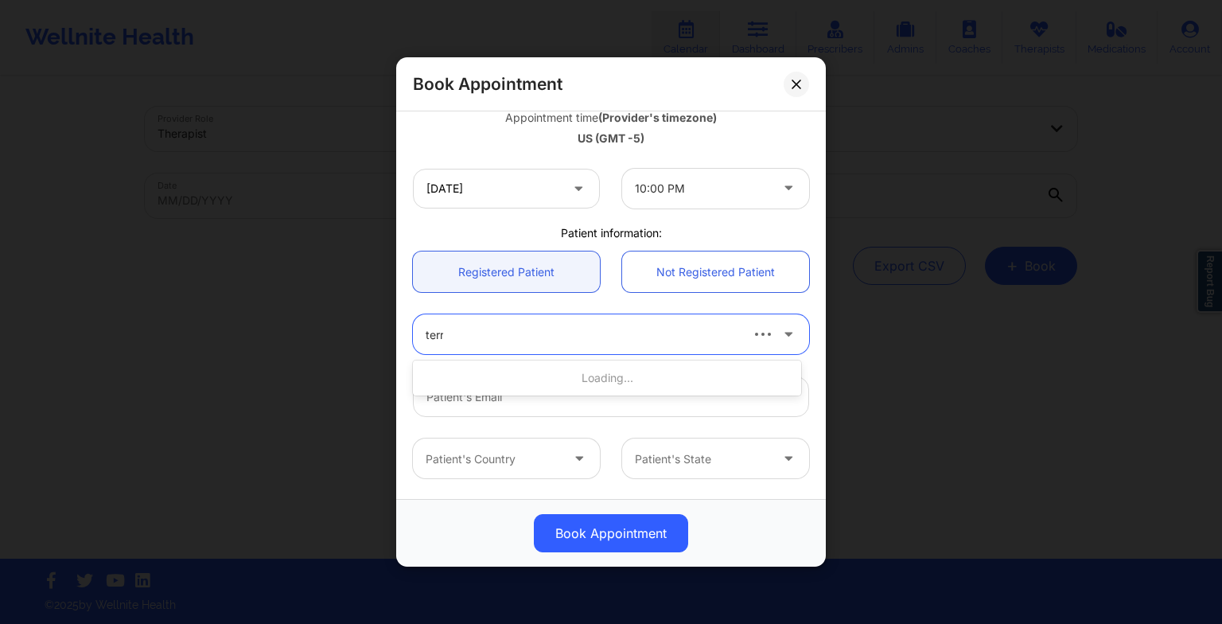
type input "[PERSON_NAME]"
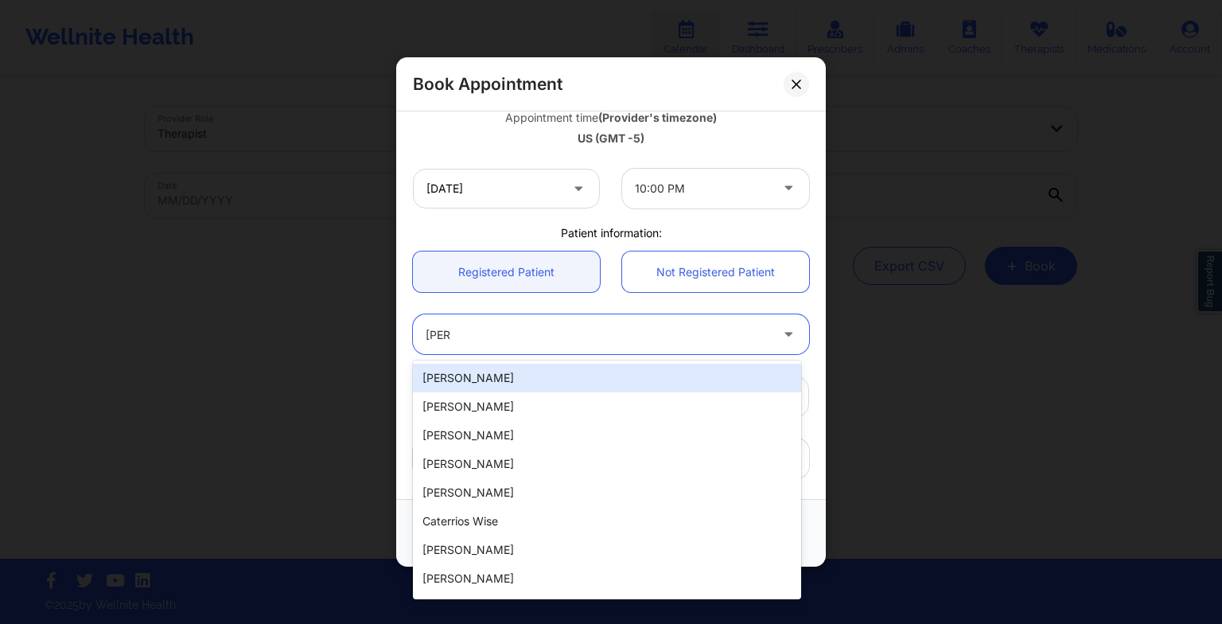
click at [530, 376] on div "[PERSON_NAME]" at bounding box center [607, 378] width 388 height 29
type input "[EMAIL_ADDRESS][DOMAIN_NAME]"
type input "2198091040"
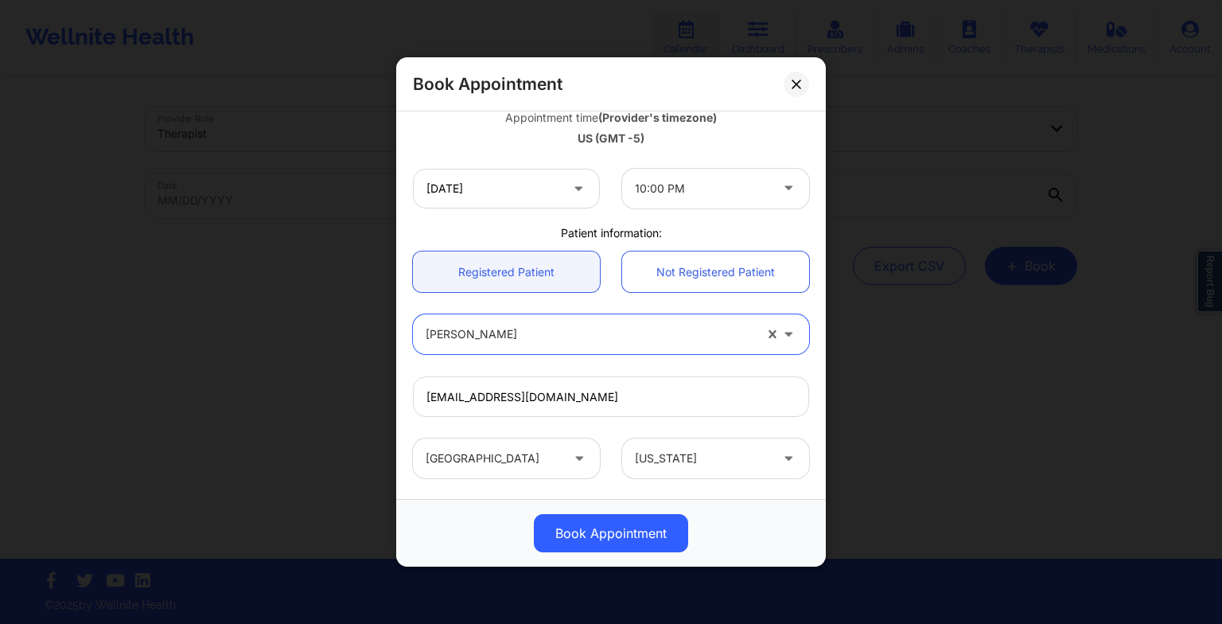
scroll to position [438, 0]
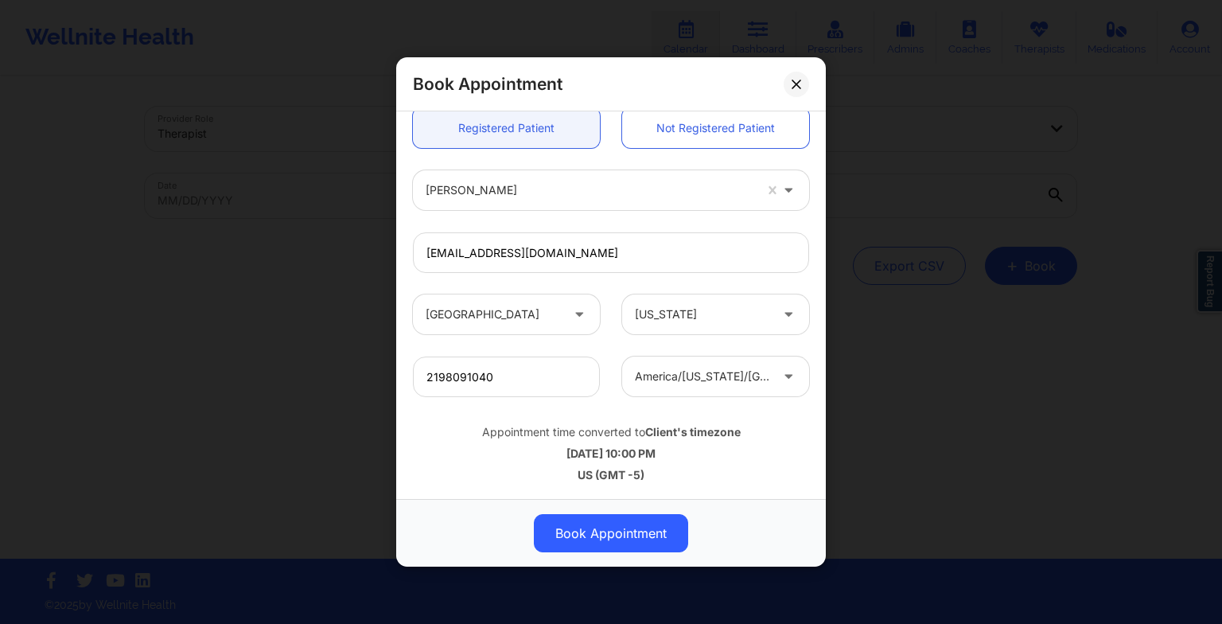
click at [619, 518] on button "Book Appointment" at bounding box center [611, 533] width 154 height 38
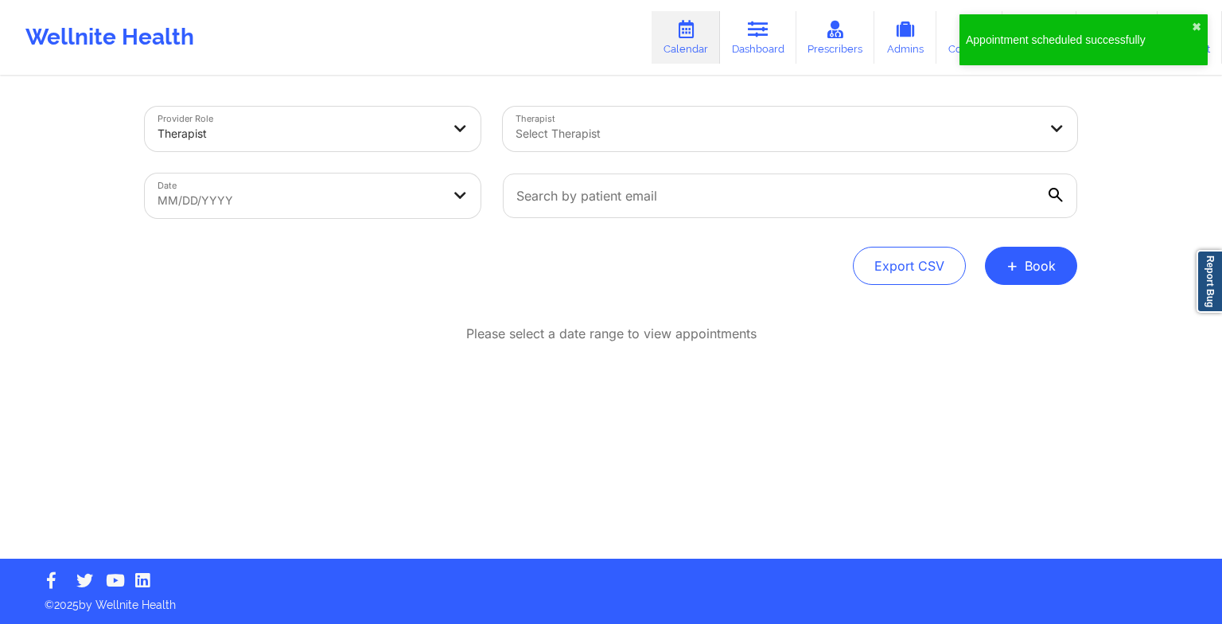
click at [1044, 267] on button "+ Book" at bounding box center [1031, 266] width 92 height 38
click at [999, 312] on button "Therapy Session" at bounding box center [1004, 316] width 122 height 26
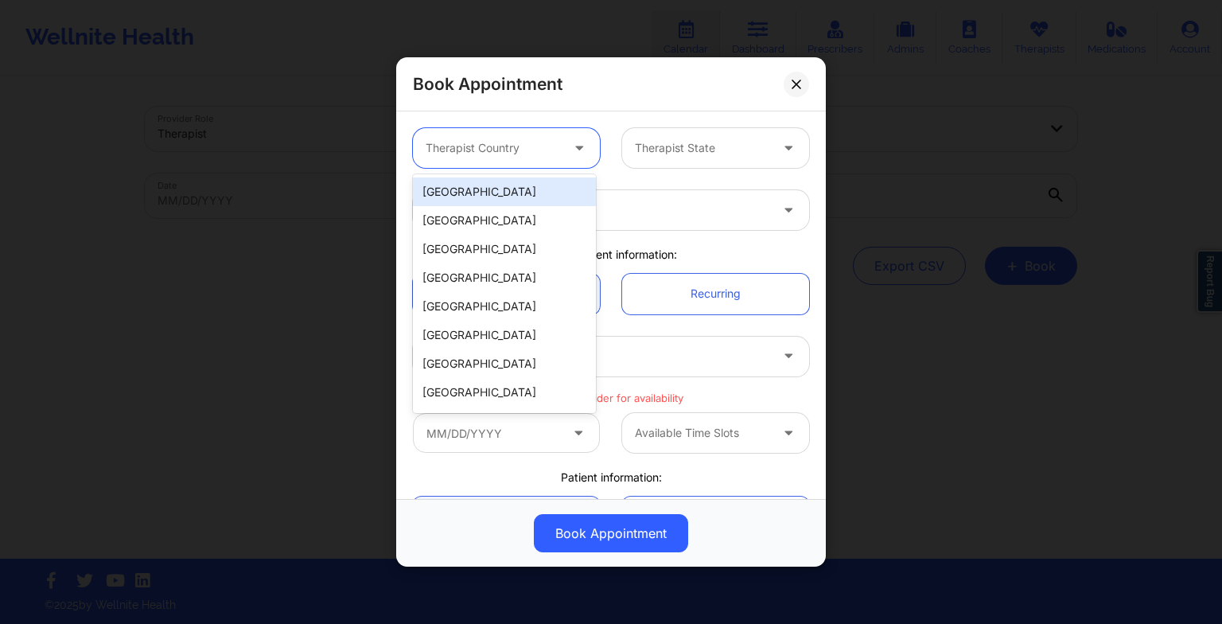
drag, startPoint x: 452, startPoint y: 154, endPoint x: 473, endPoint y: 202, distance: 52.0
click at [473, 202] on body "Wellnite Health Calendar Dashboard Prescribers Admins Coaches Therapists Medica…" at bounding box center [611, 312] width 1222 height 624
click at [473, 202] on div "[GEOGRAPHIC_DATA]" at bounding box center [504, 191] width 183 height 29
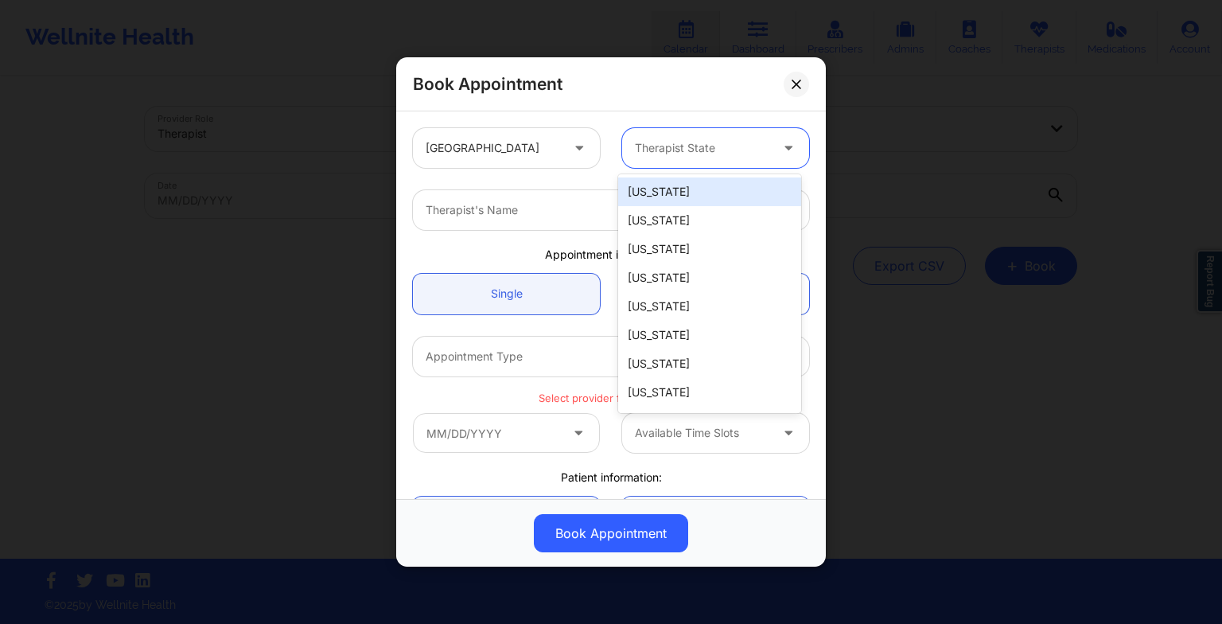
click at [657, 153] on div at bounding box center [702, 147] width 134 height 19
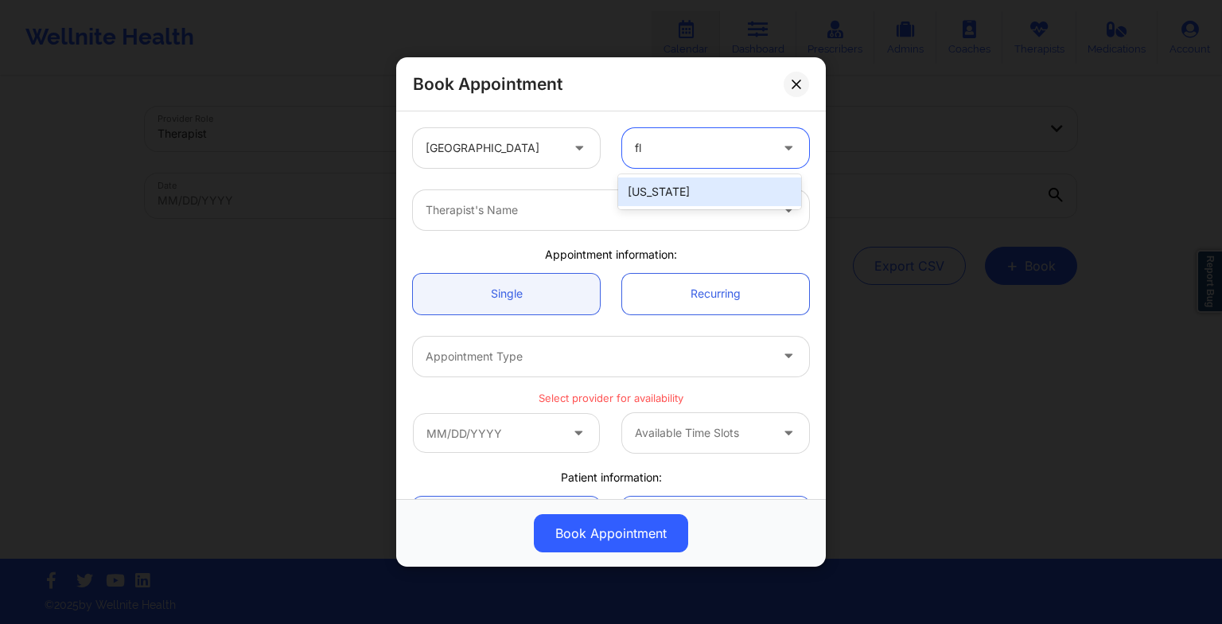
type input "flo"
click at [656, 177] on div "[US_STATE]" at bounding box center [709, 191] width 183 height 29
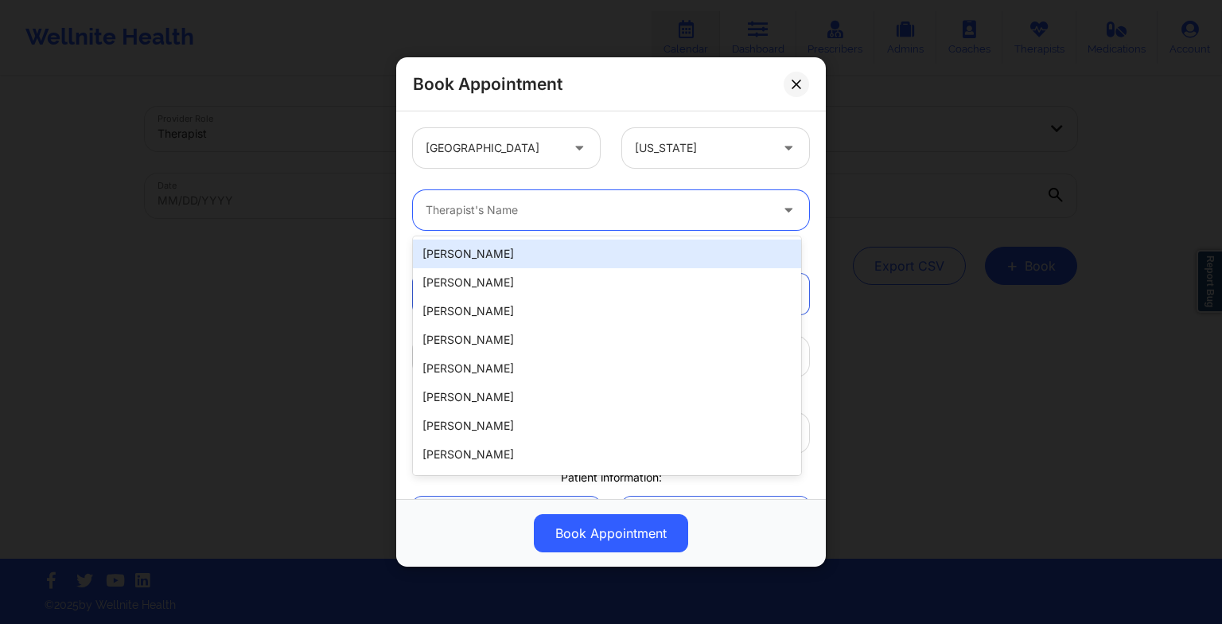
click at [438, 216] on div at bounding box center [598, 209] width 344 height 19
paste input "[PERSON_NAME]"
type input "[PERSON_NAME]"
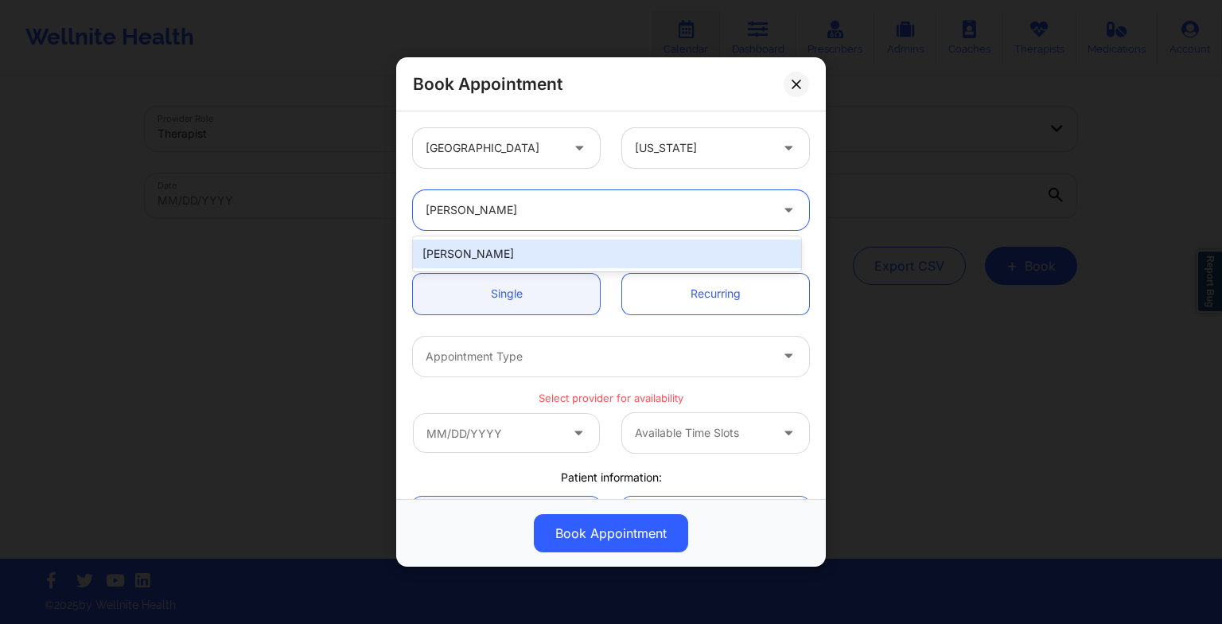
click at [500, 248] on div "[PERSON_NAME]" at bounding box center [607, 253] width 388 height 29
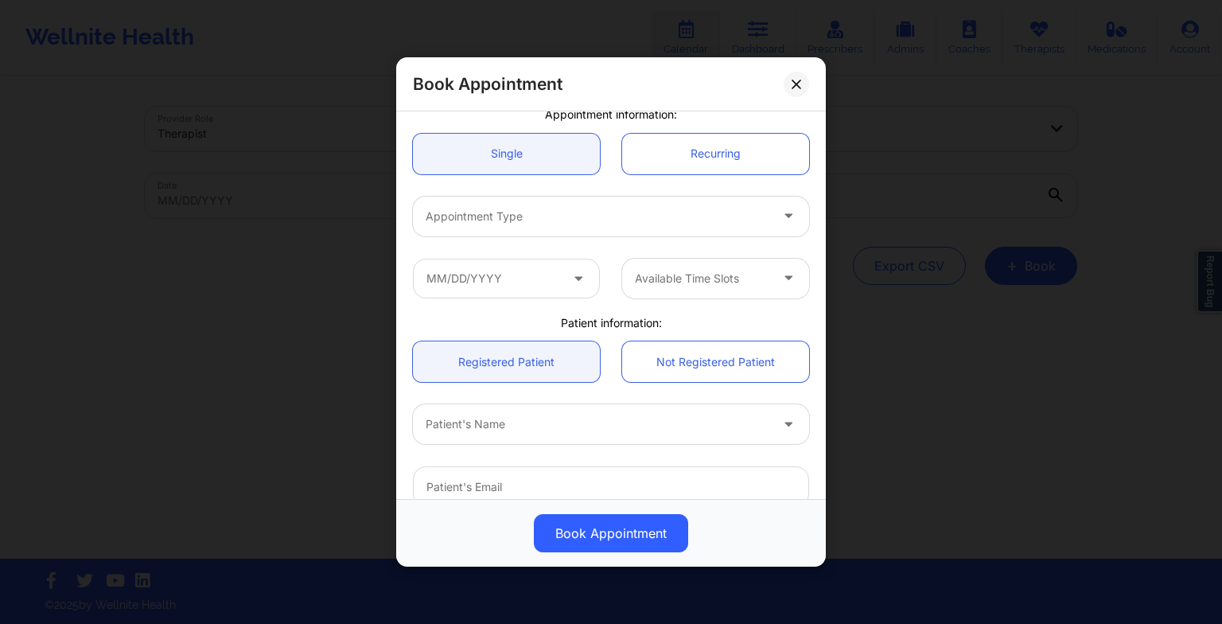
scroll to position [149, 0]
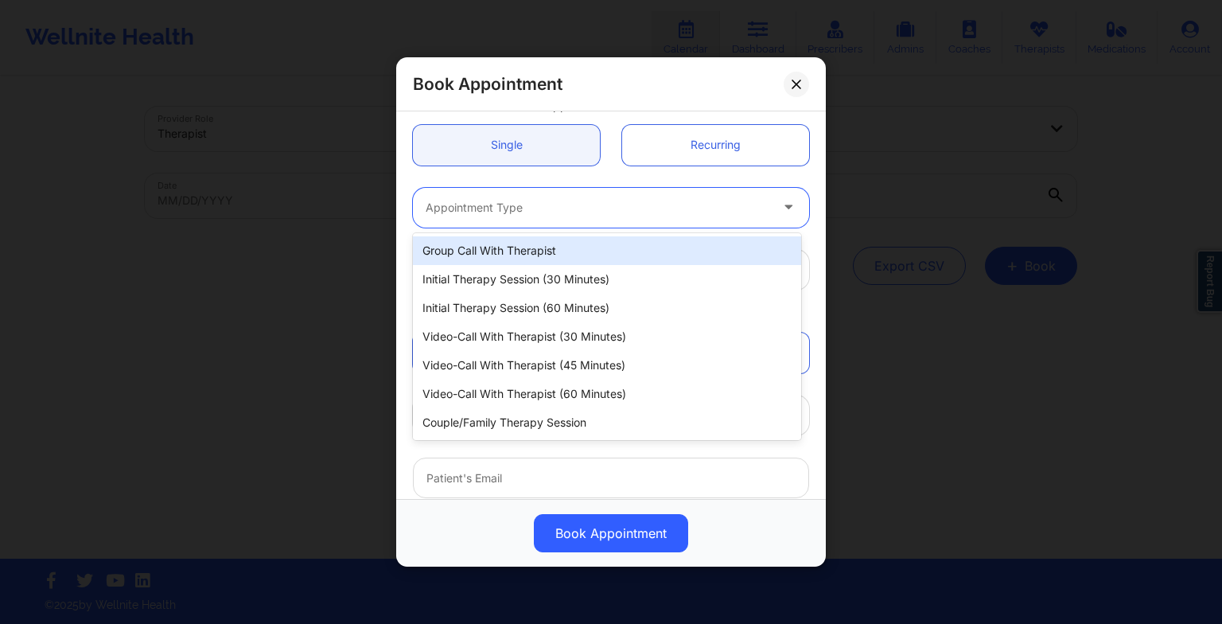
click at [459, 202] on div at bounding box center [598, 207] width 344 height 19
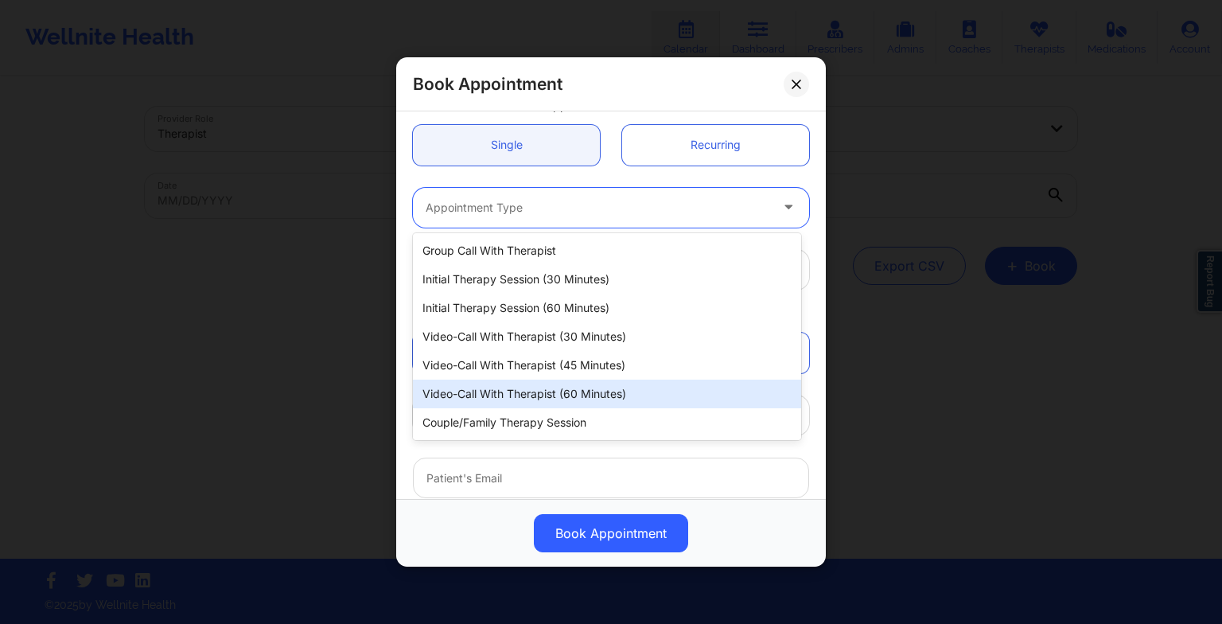
click at [535, 388] on div "Video-Call with Therapist (60 minutes)" at bounding box center [607, 393] width 388 height 29
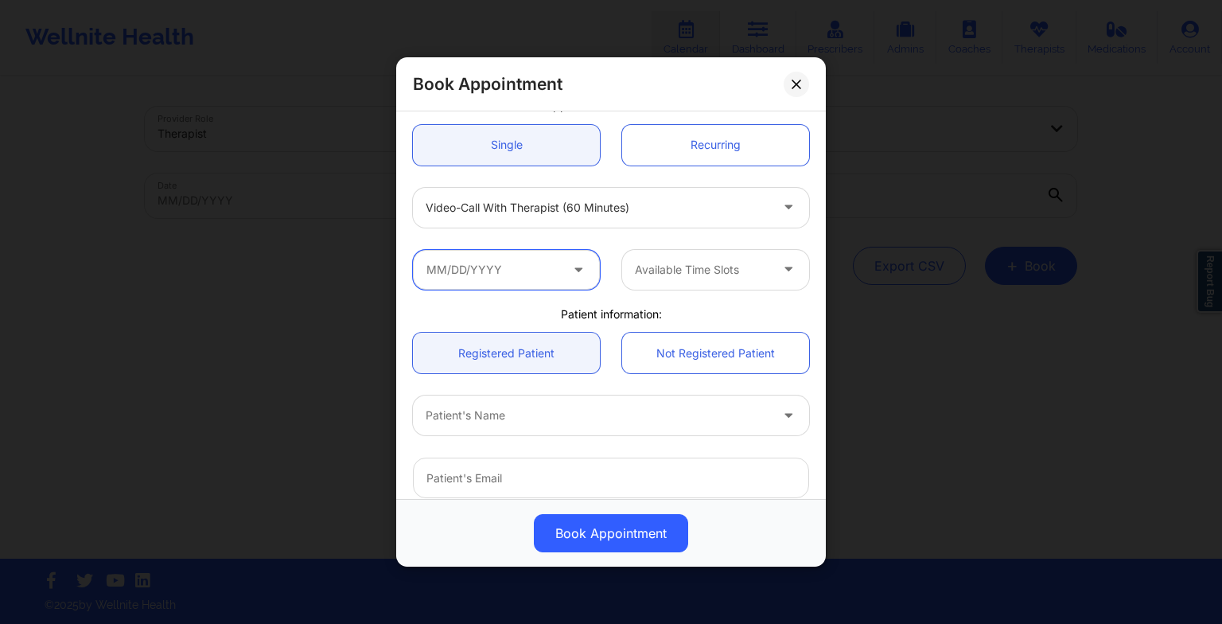
click at [486, 271] on input "text" at bounding box center [506, 270] width 187 height 40
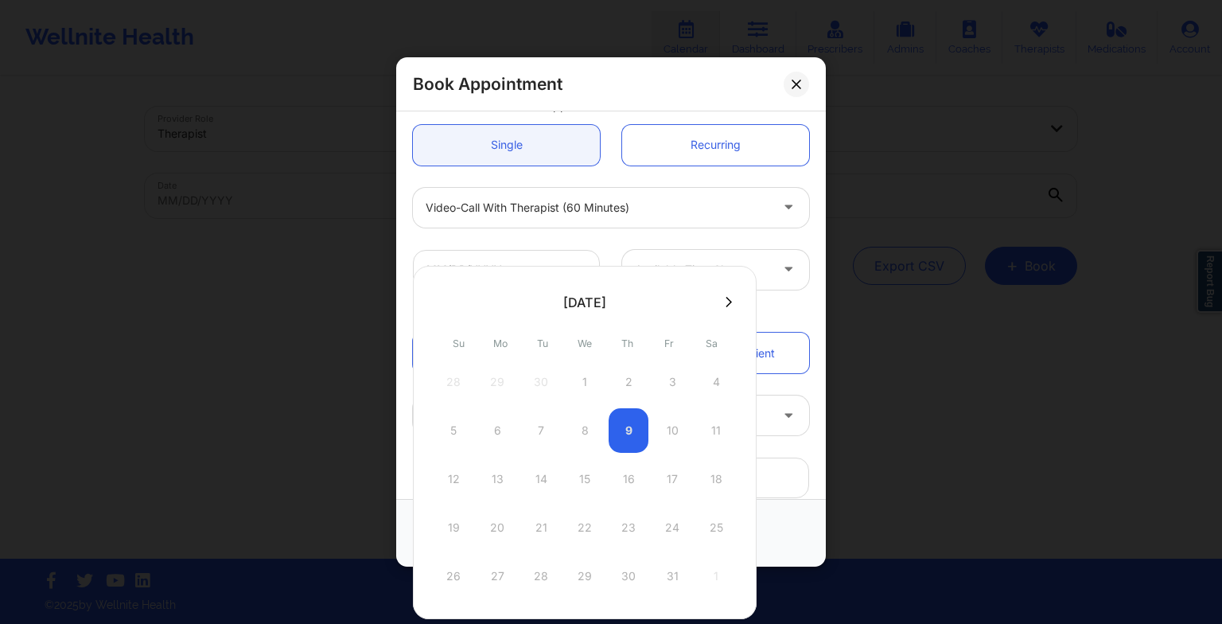
click at [725, 296] on icon at bounding box center [728, 302] width 6 height 12
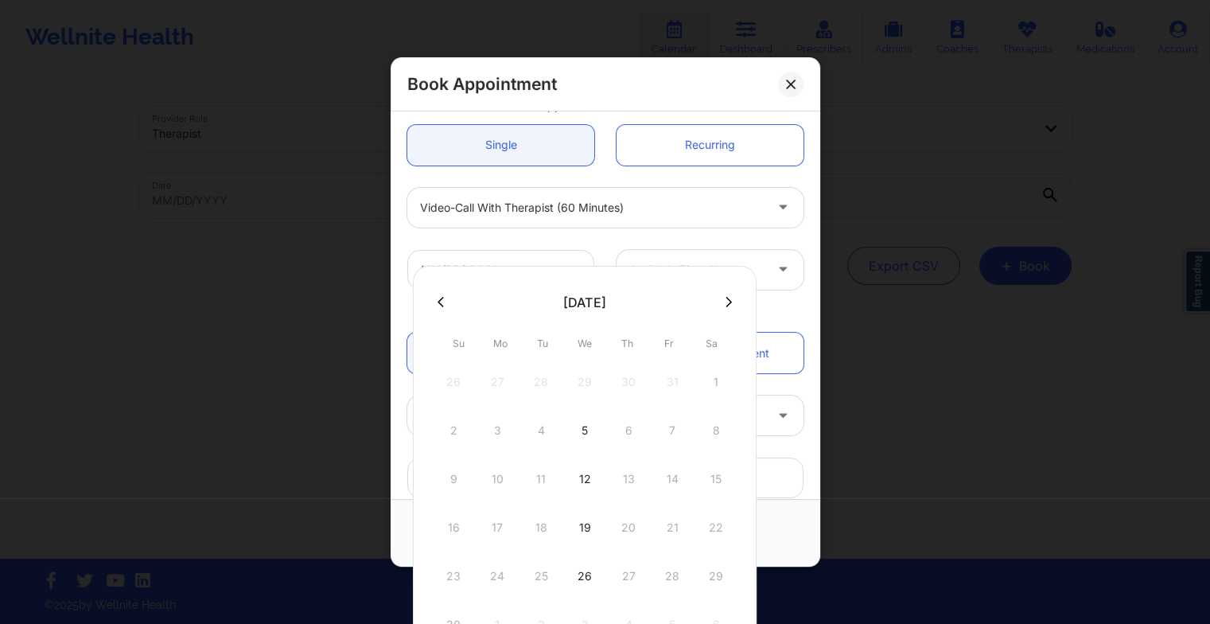
click at [581, 488] on div "12" at bounding box center [585, 479] width 40 height 45
type input "[DATE]"
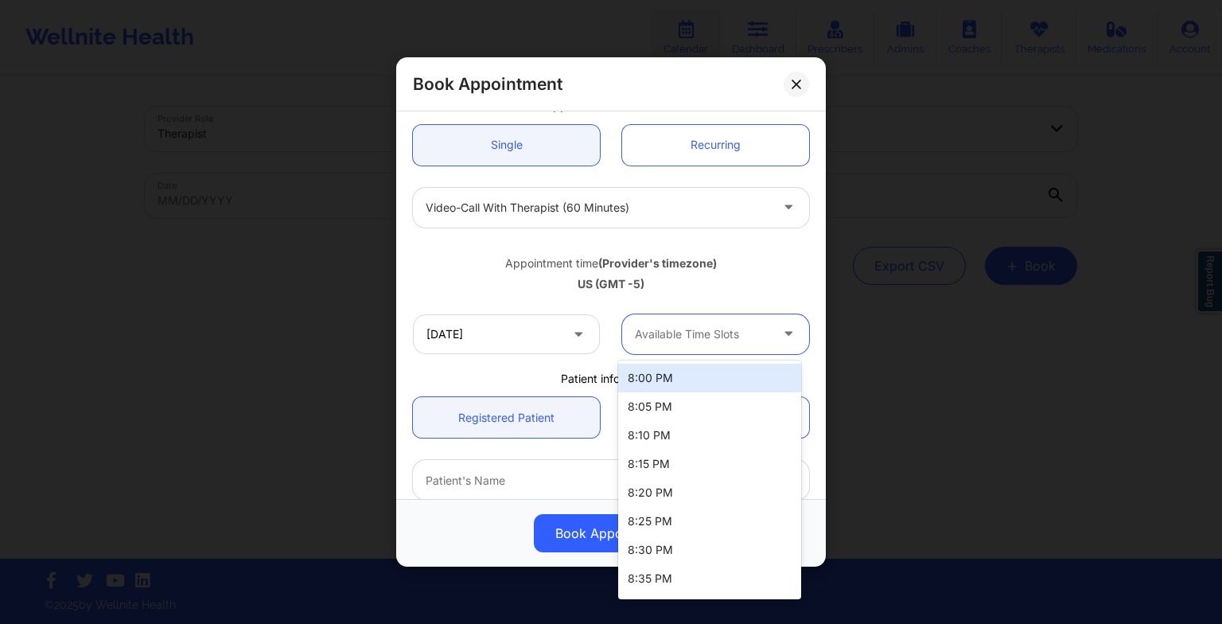
drag, startPoint x: 715, startPoint y: 343, endPoint x: 718, endPoint y: 472, distance: 128.9
click at [718, 472] on body "Wellnite Health Calendar Dashboard Prescribers Admins Coaches Therapists Medica…" at bounding box center [611, 312] width 1222 height 624
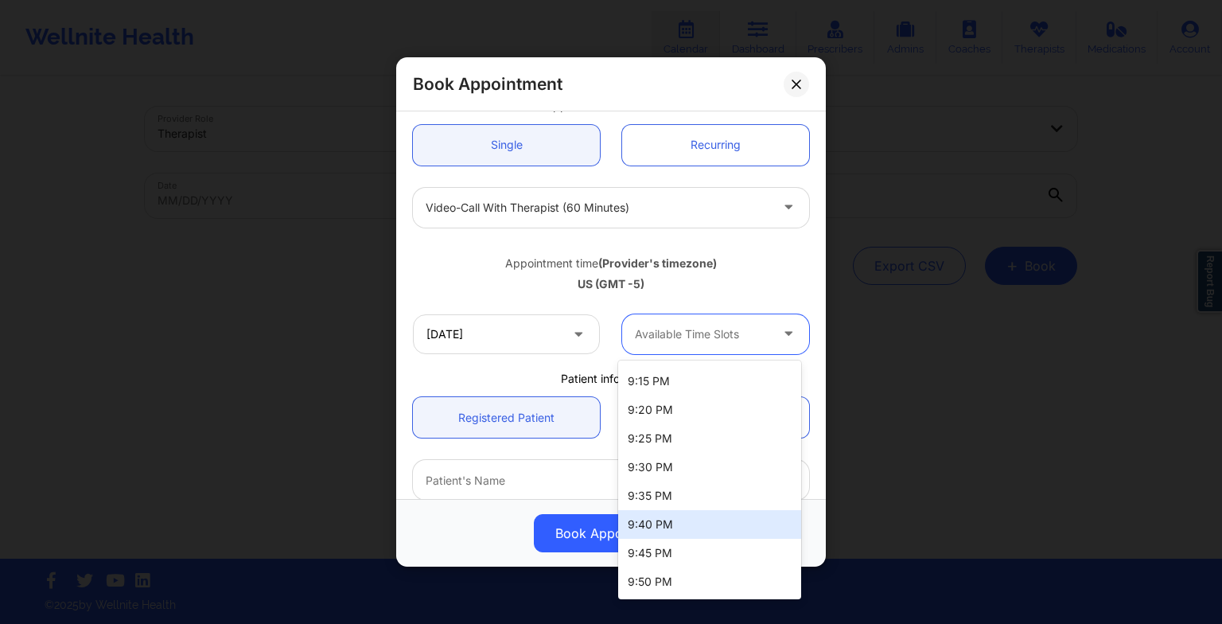
scroll to position [484, 0]
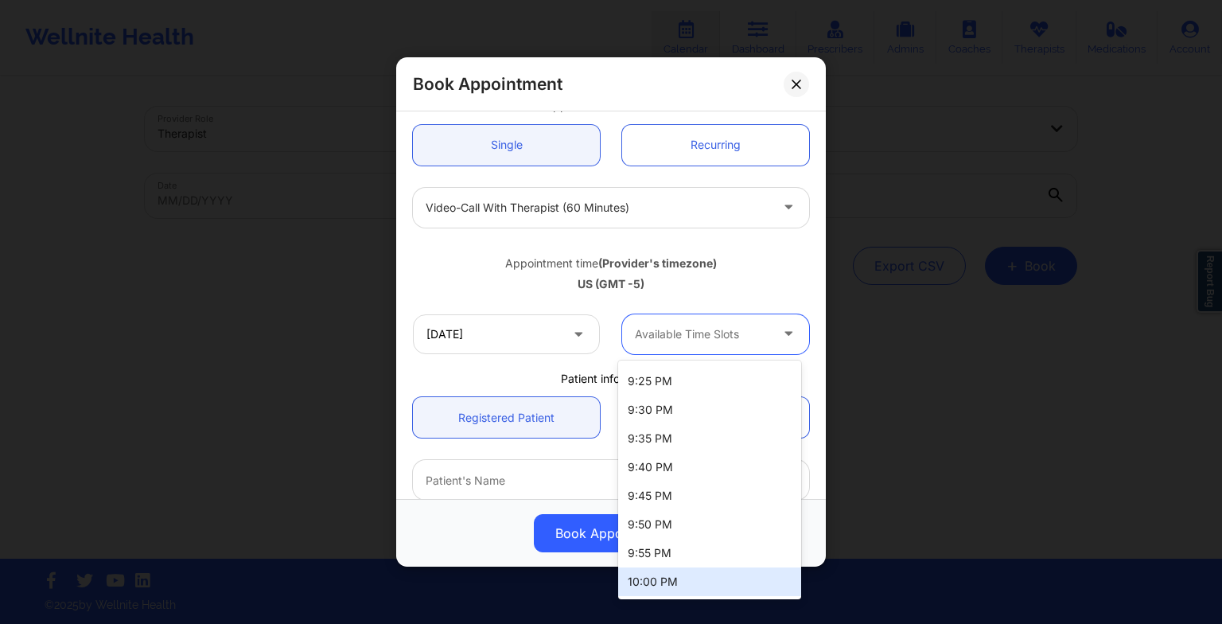
click at [696, 573] on div "10:00 PM" at bounding box center [709, 581] width 183 height 29
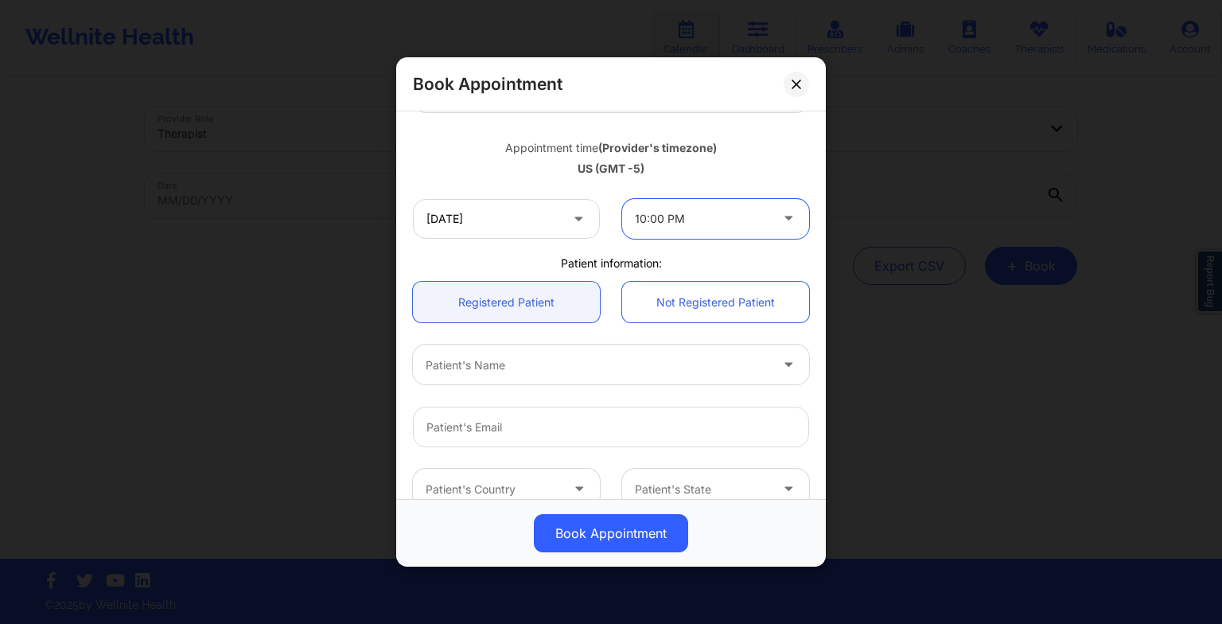
scroll to position [270, 0]
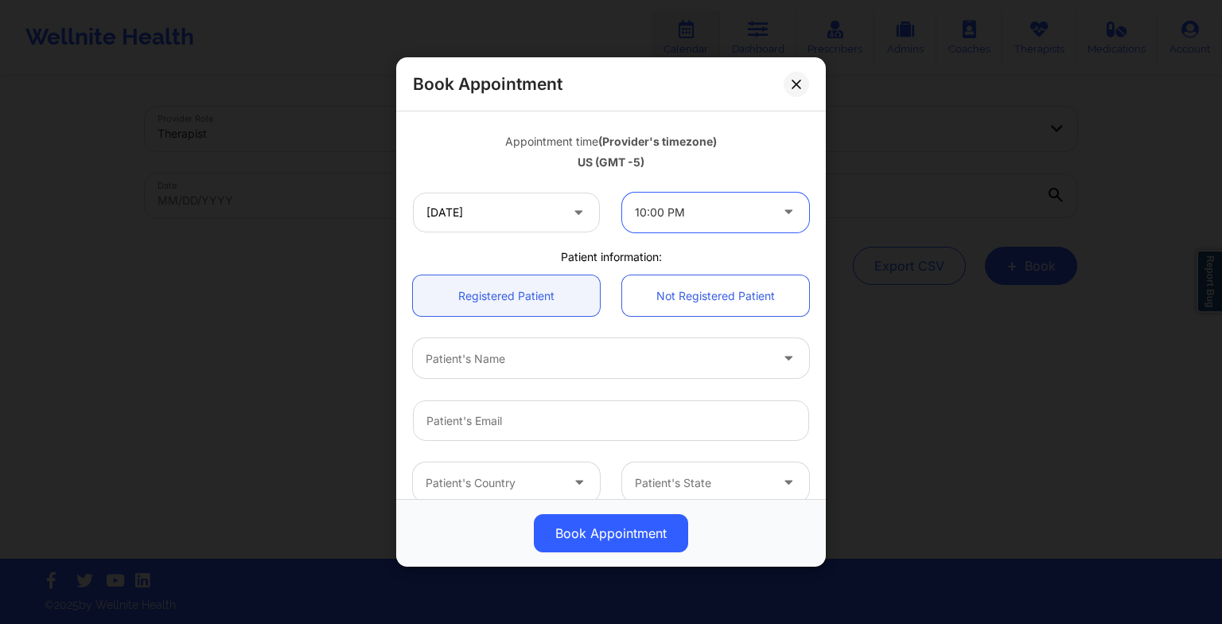
click at [538, 360] on div at bounding box center [598, 357] width 344 height 19
type input "[PERSON_NAME]"
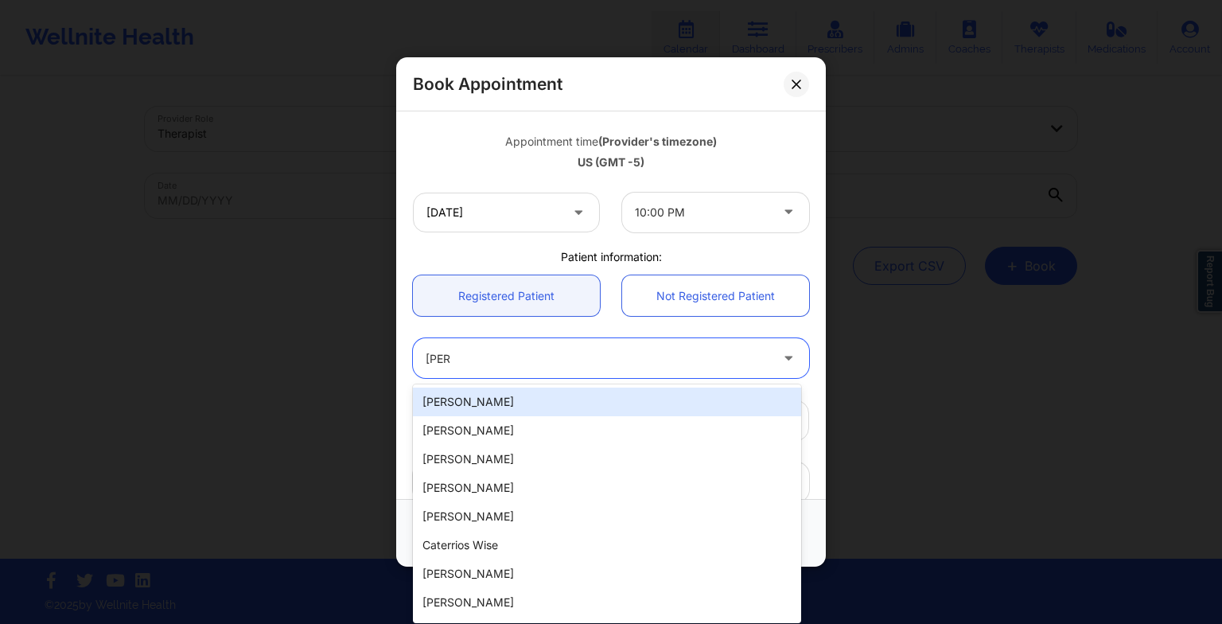
click at [532, 402] on div "[PERSON_NAME]" at bounding box center [607, 401] width 388 height 29
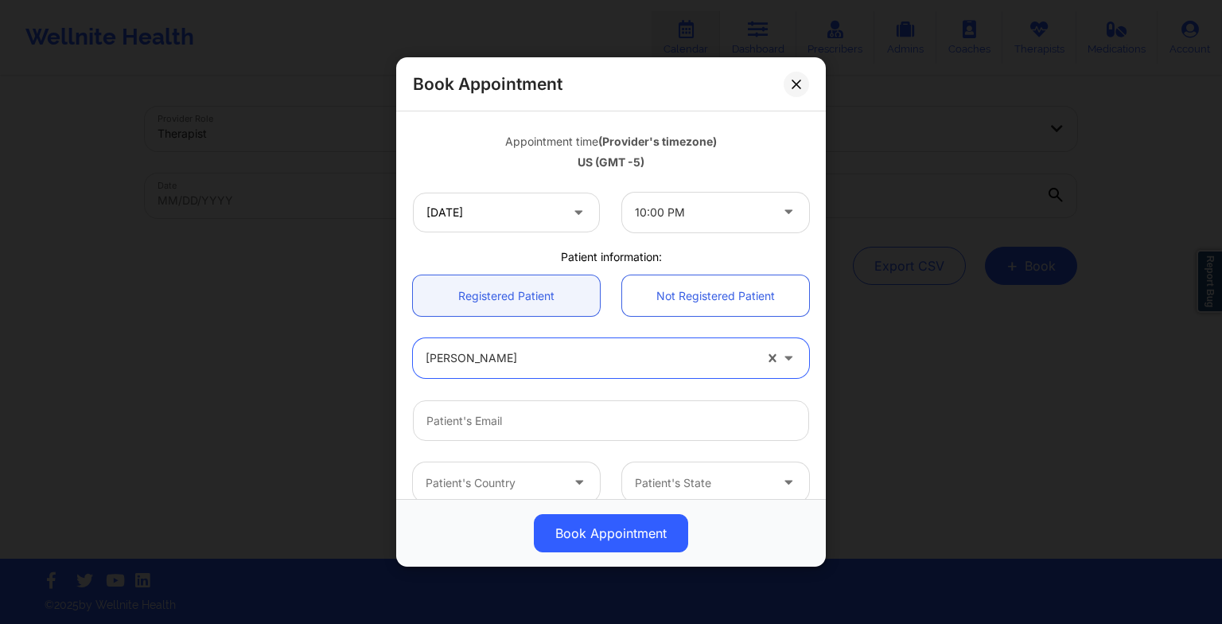
scroll to position [438, 0]
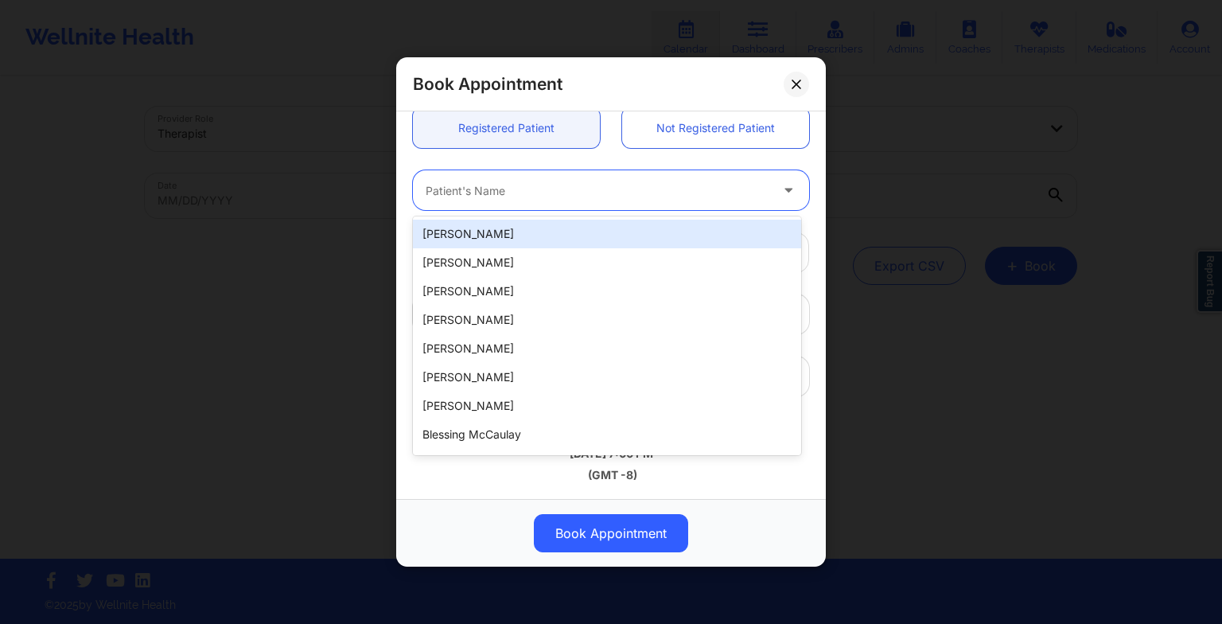
click at [454, 190] on div at bounding box center [598, 190] width 344 height 19
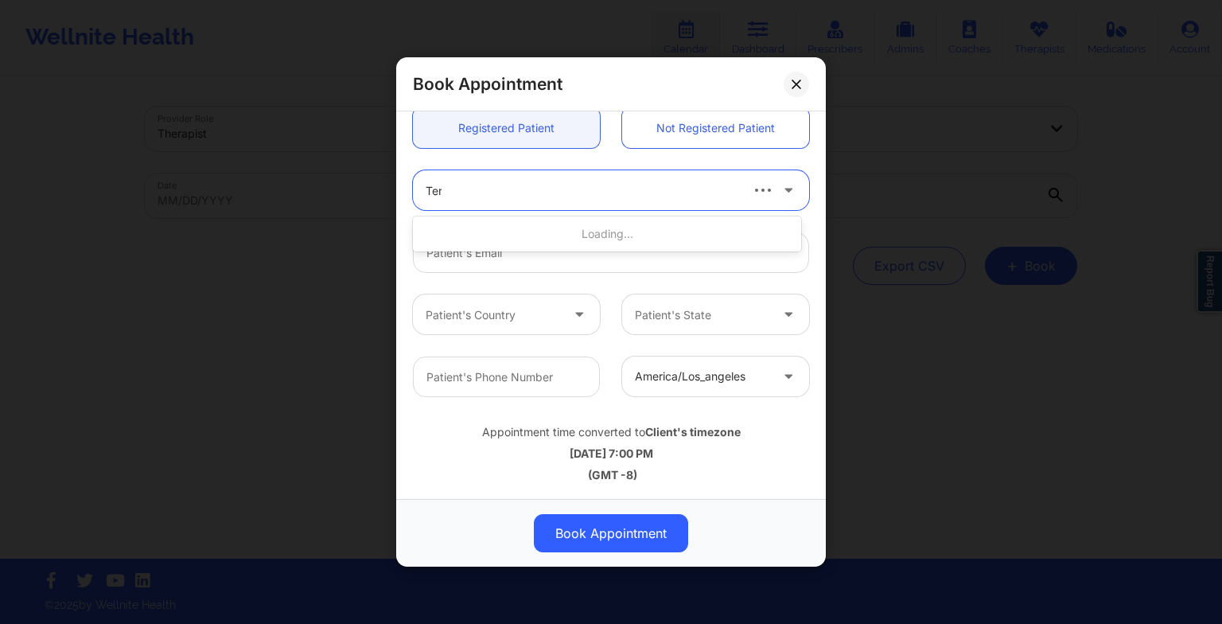
type input "Terr"
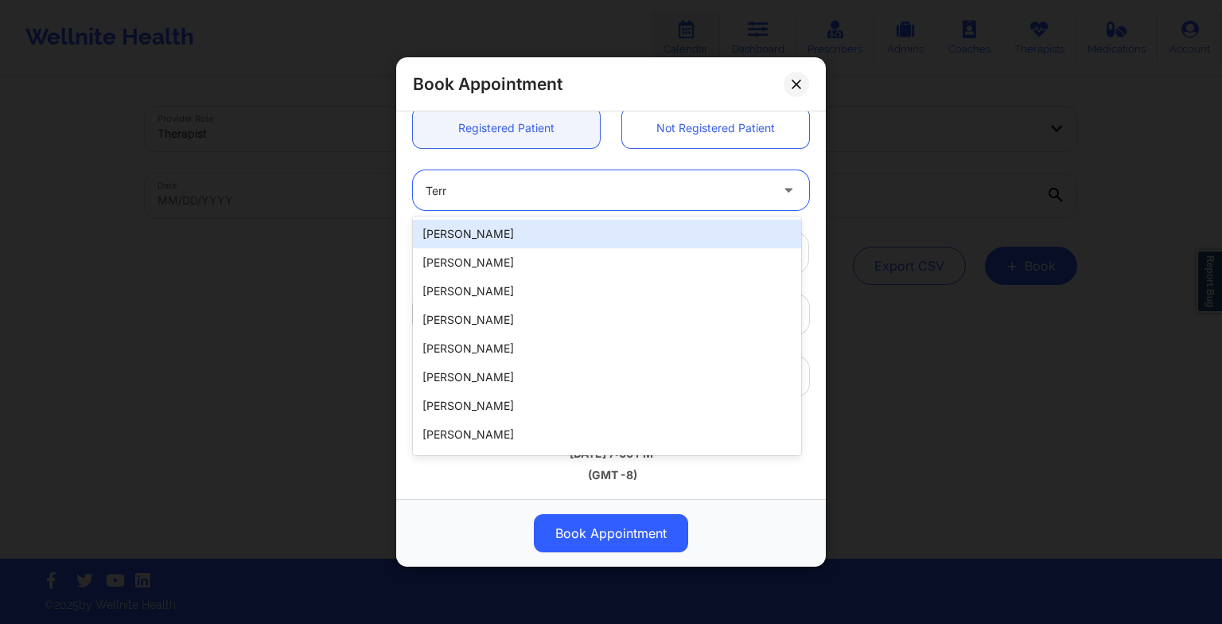
click at [459, 242] on div "[PERSON_NAME]" at bounding box center [607, 234] width 388 height 29
type input "[EMAIL_ADDRESS][DOMAIN_NAME]"
type input "2198091040"
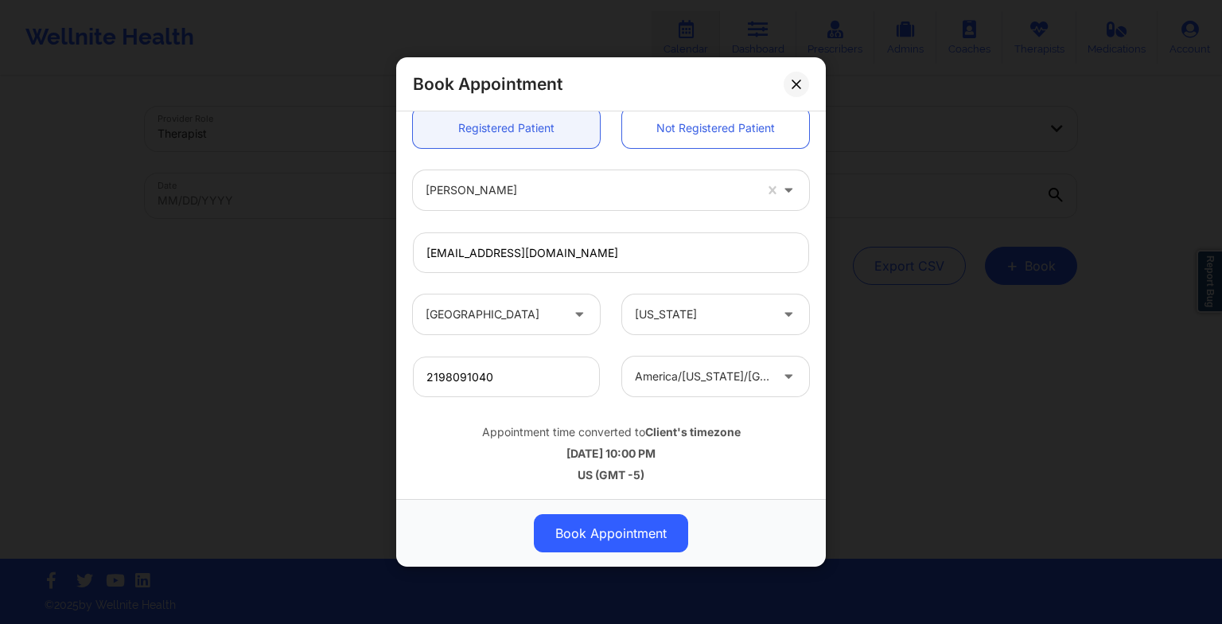
click at [628, 533] on button "Book Appointment" at bounding box center [611, 533] width 154 height 38
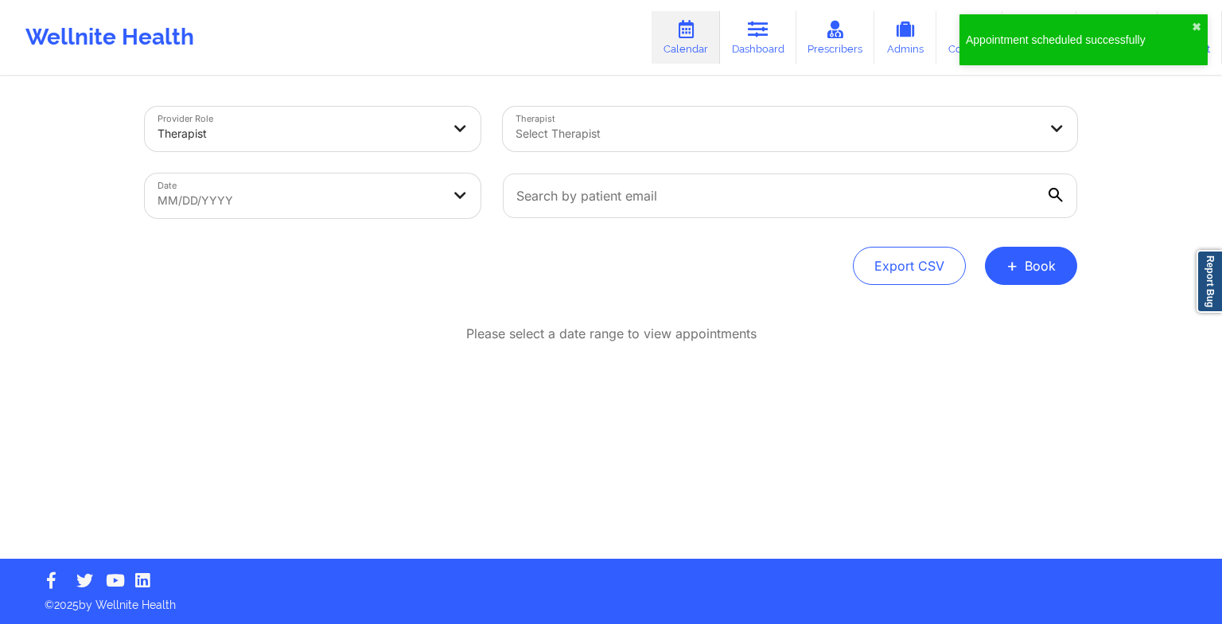
click at [1018, 250] on button "+ Book" at bounding box center [1031, 266] width 92 height 38
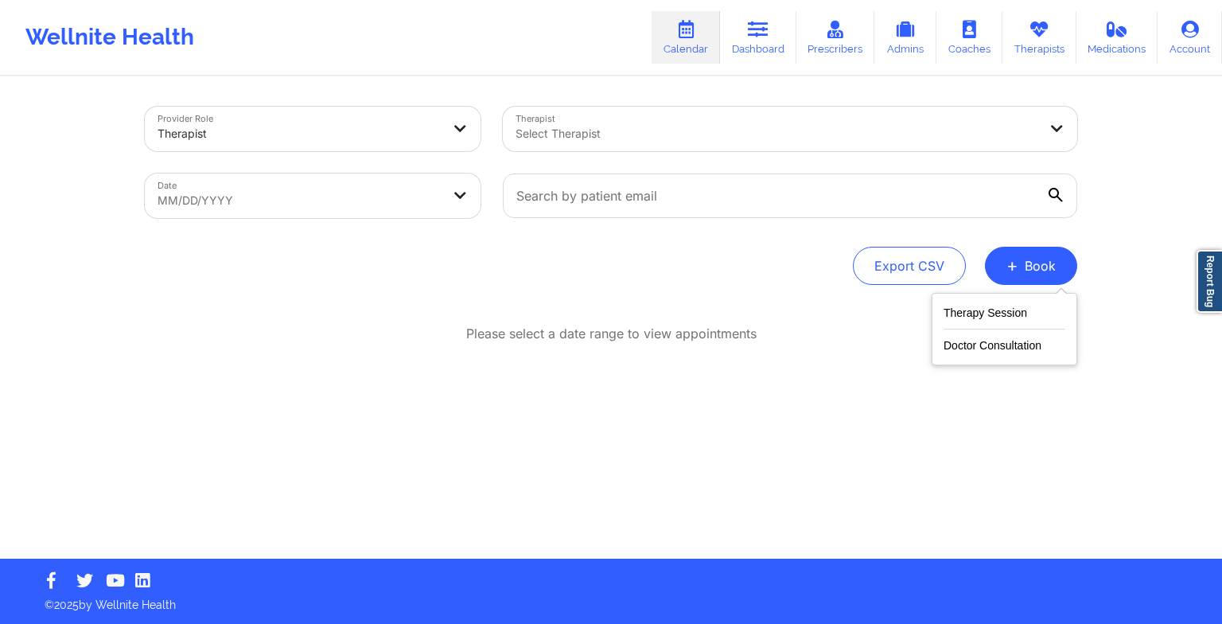
click at [963, 311] on button "Therapy Session" at bounding box center [1004, 316] width 122 height 26
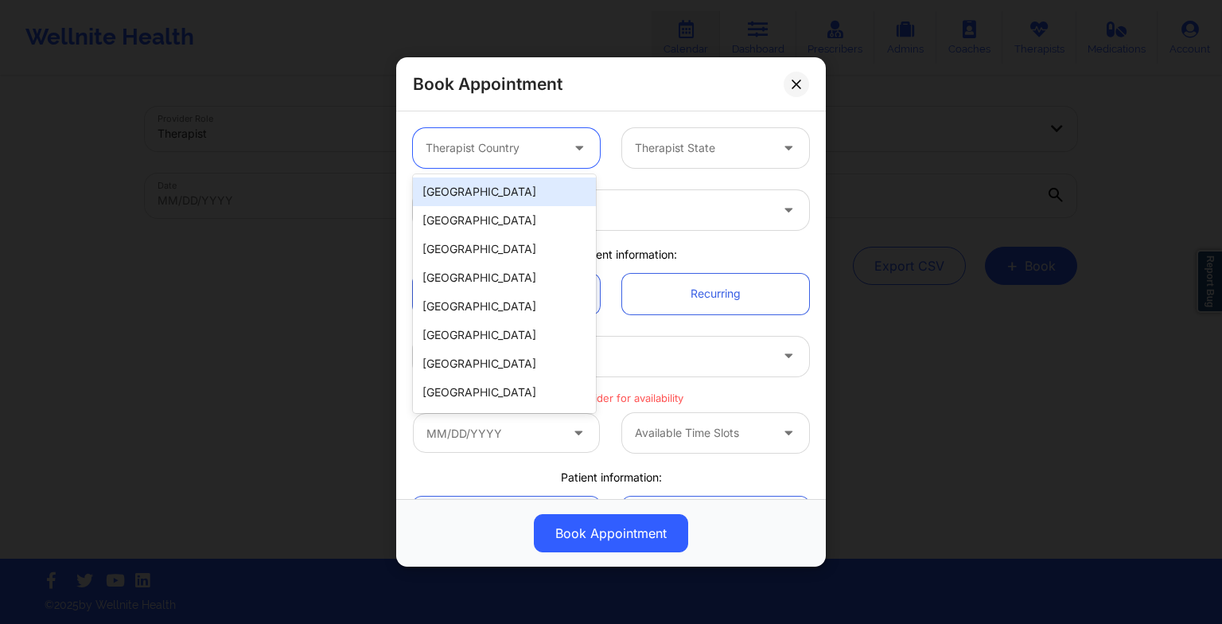
drag, startPoint x: 473, startPoint y: 142, endPoint x: 480, endPoint y: 185, distance: 43.5
click at [480, 185] on body "Wellnite Health Calendar Dashboard Prescribers Admins Coaches Therapists Medica…" at bounding box center [611, 312] width 1222 height 624
click at [480, 185] on div "[GEOGRAPHIC_DATA]" at bounding box center [504, 191] width 183 height 29
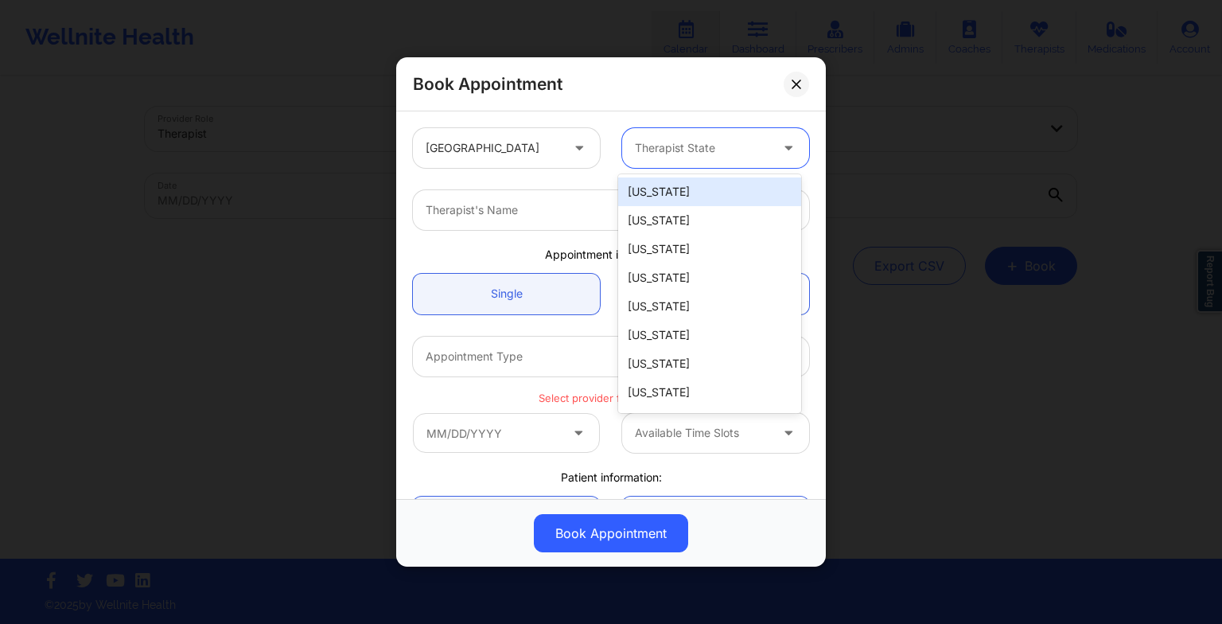
click at [638, 143] on div at bounding box center [702, 147] width 134 height 19
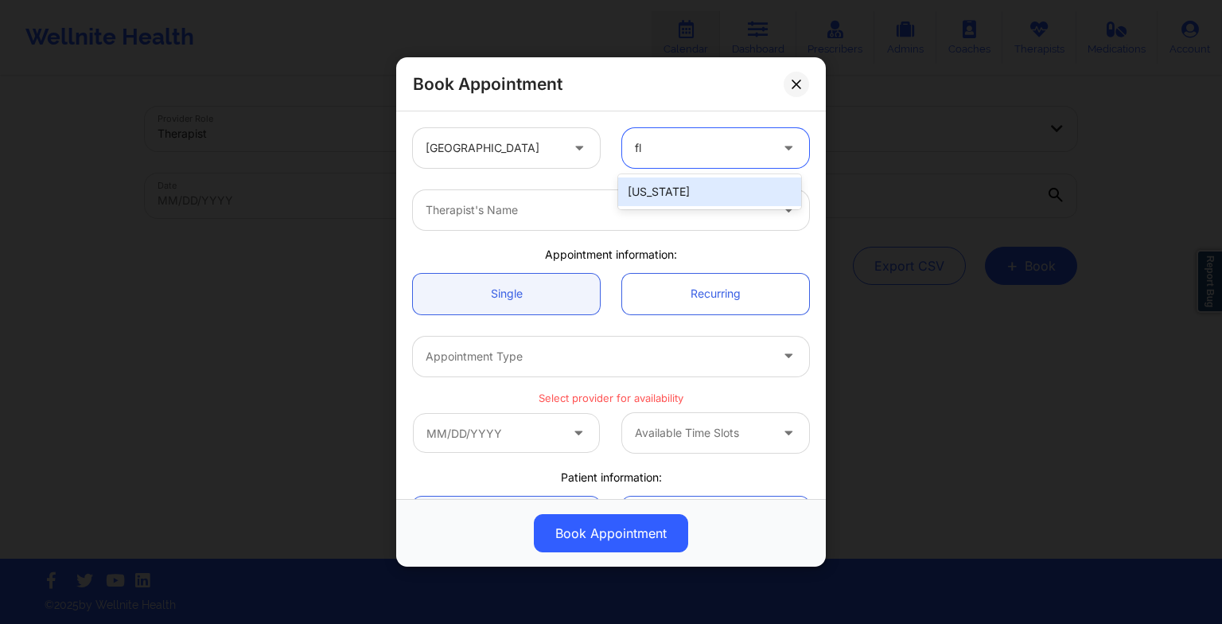
type input "flo"
click at [648, 191] on div "[US_STATE]" at bounding box center [709, 191] width 183 height 29
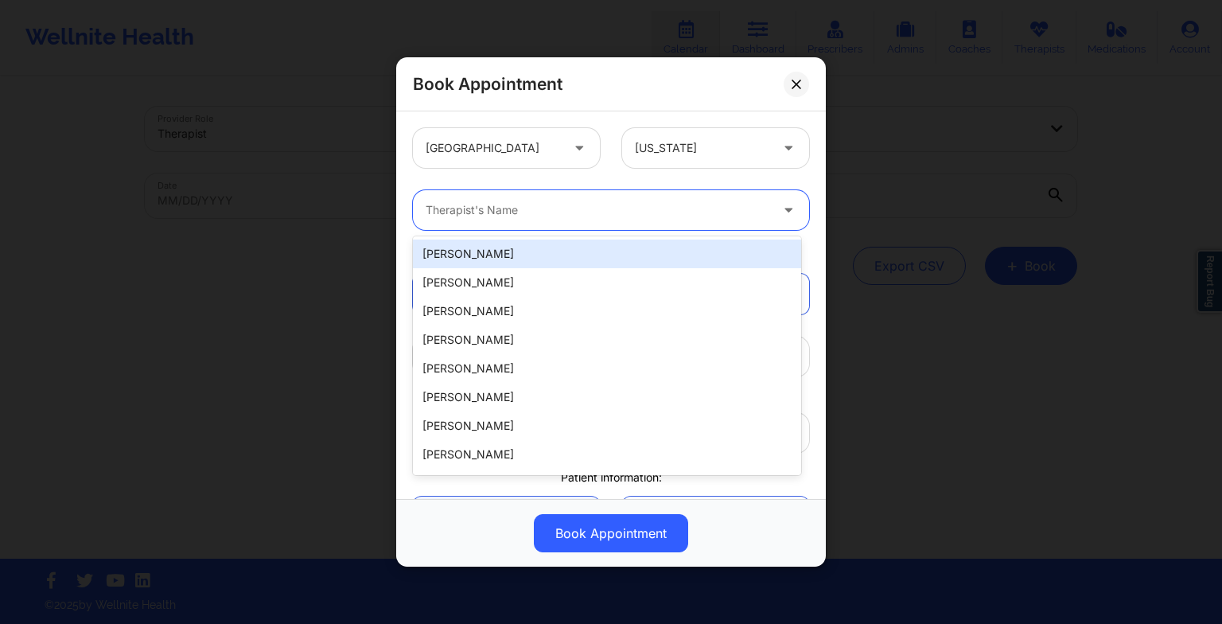
click at [430, 204] on div at bounding box center [598, 209] width 344 height 19
paste input "[PERSON_NAME]"
type input "[PERSON_NAME]"
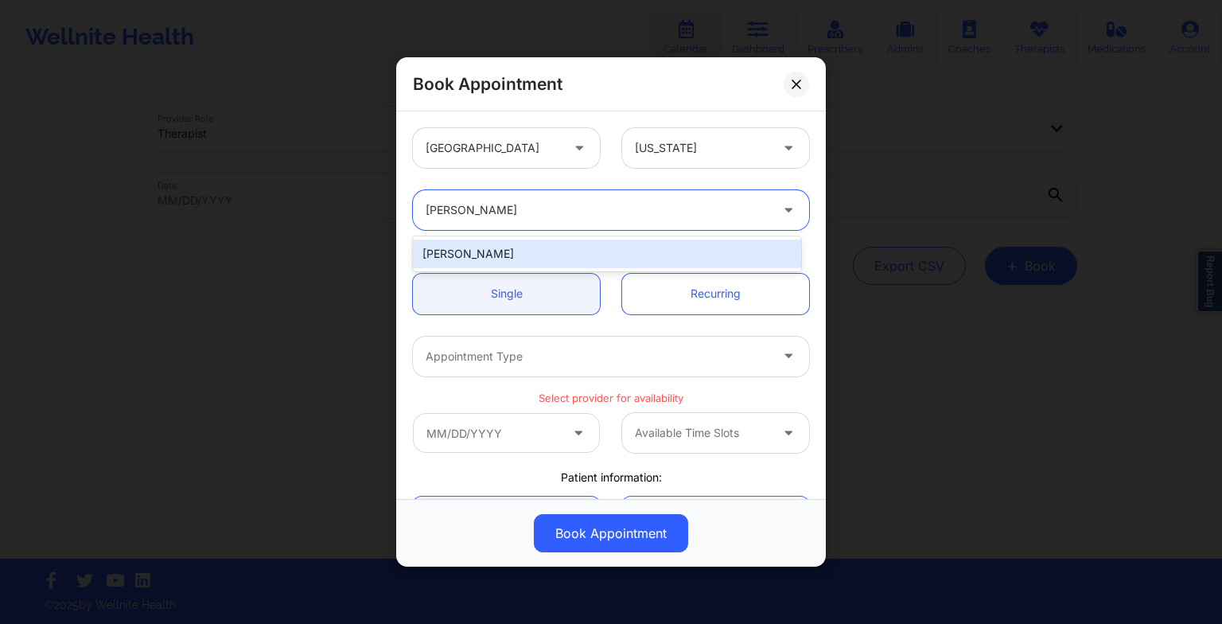
click at [496, 259] on div "[PERSON_NAME]" at bounding box center [607, 253] width 388 height 29
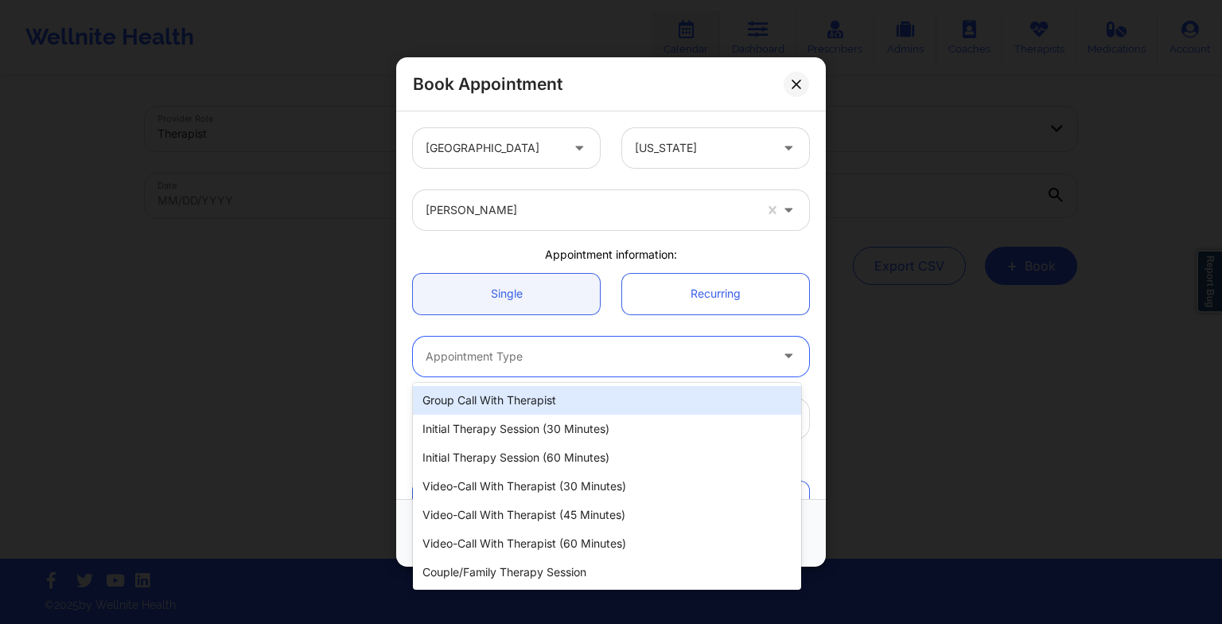
click at [476, 357] on div at bounding box center [598, 356] width 344 height 19
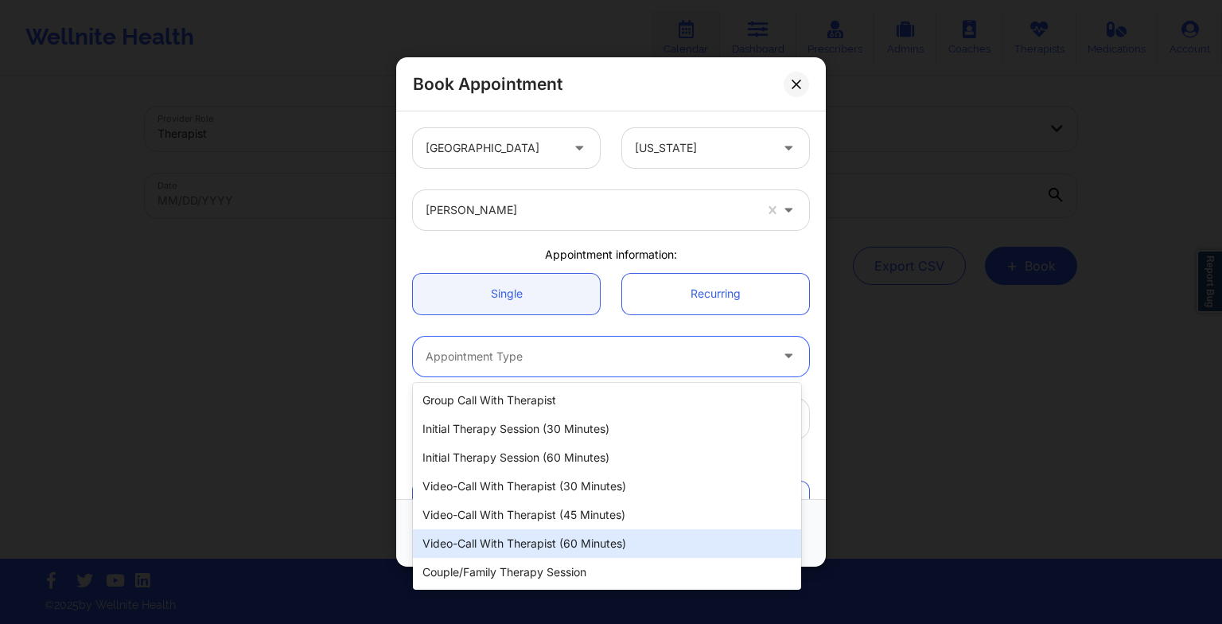
click at [514, 548] on div "Video-Call with Therapist (60 minutes)" at bounding box center [607, 543] width 388 height 29
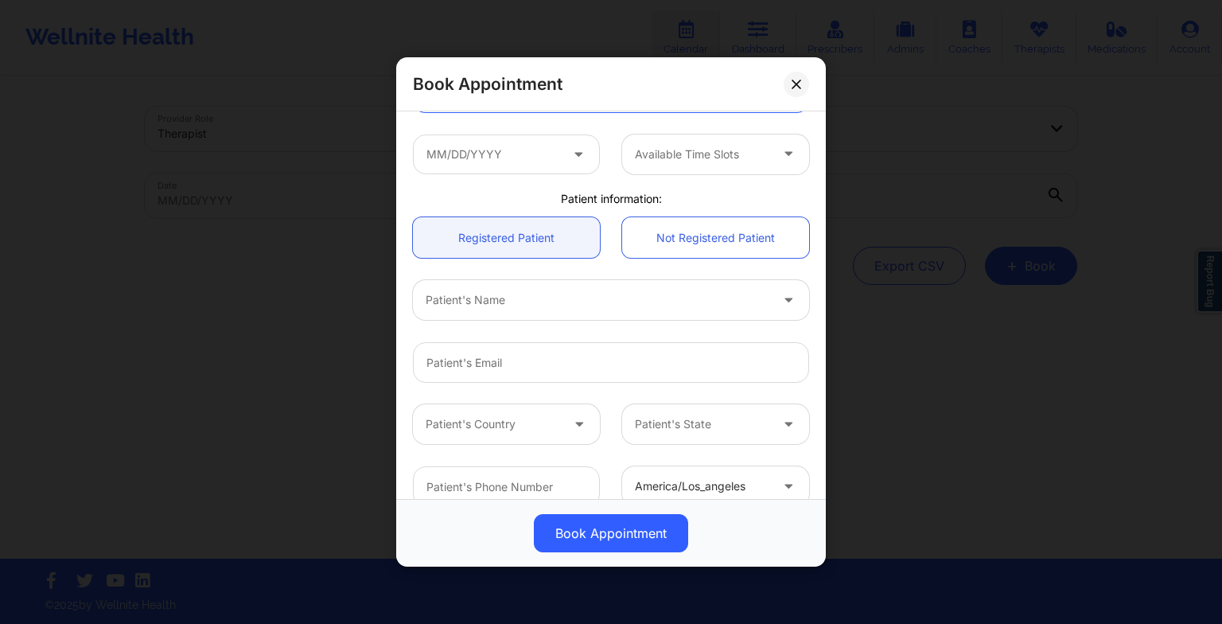
scroll to position [280, 0]
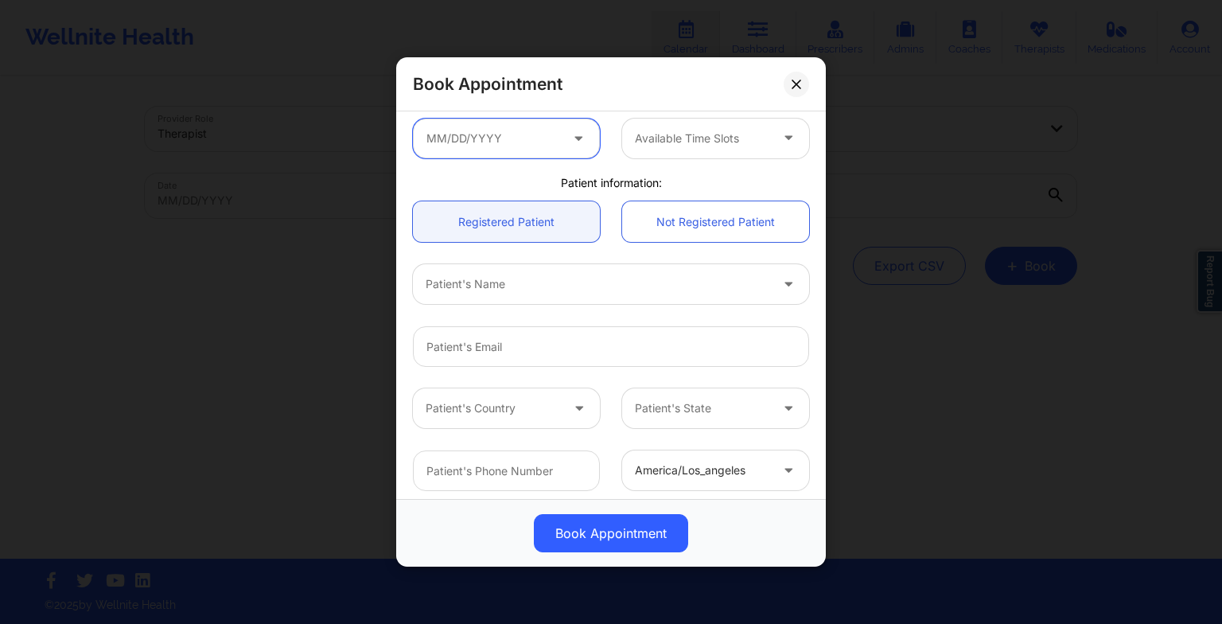
click at [477, 134] on input "text" at bounding box center [506, 139] width 187 height 40
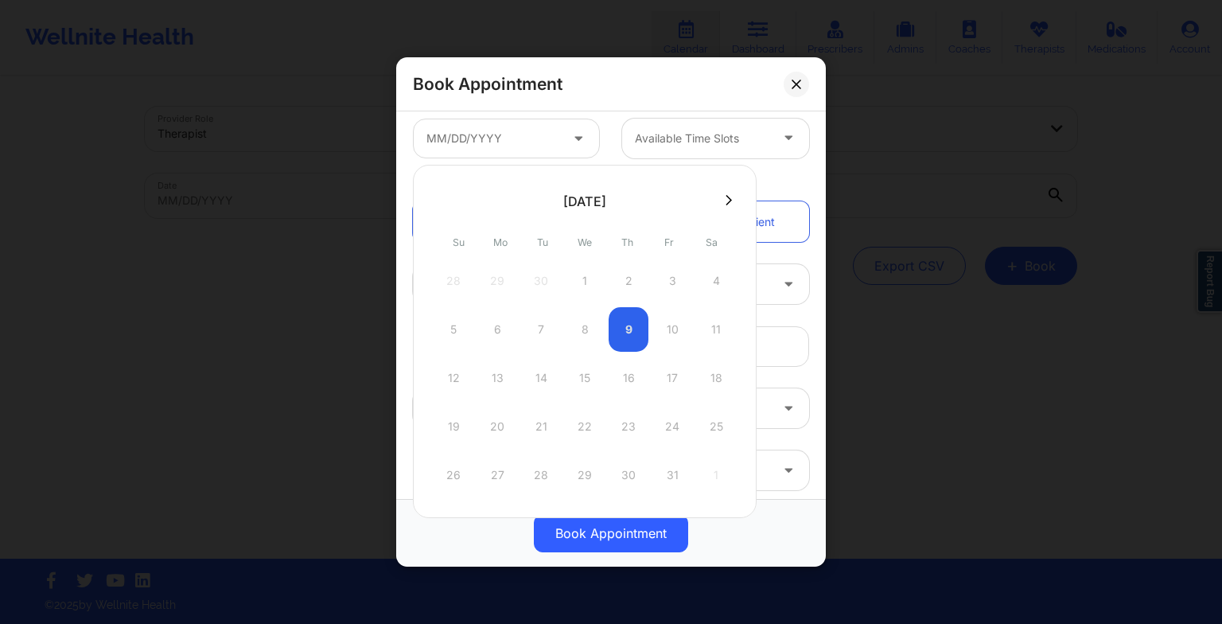
click at [729, 196] on button at bounding box center [729, 200] width 16 height 14
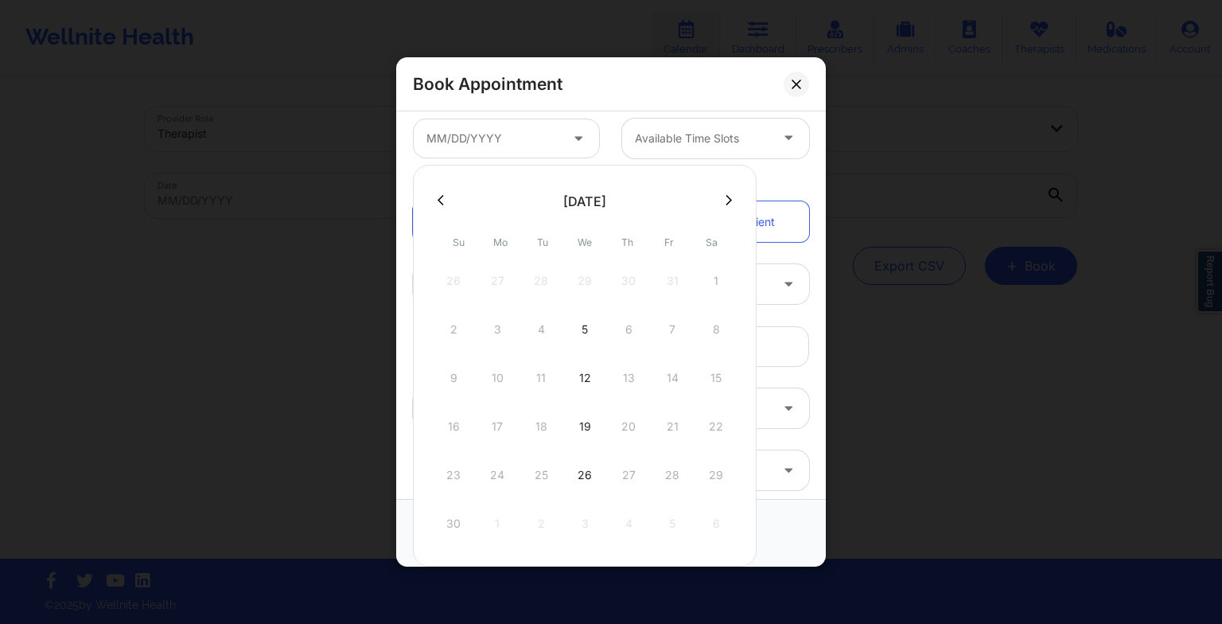
click at [588, 474] on div "26" at bounding box center [585, 475] width 40 height 45
type input "[DATE]"
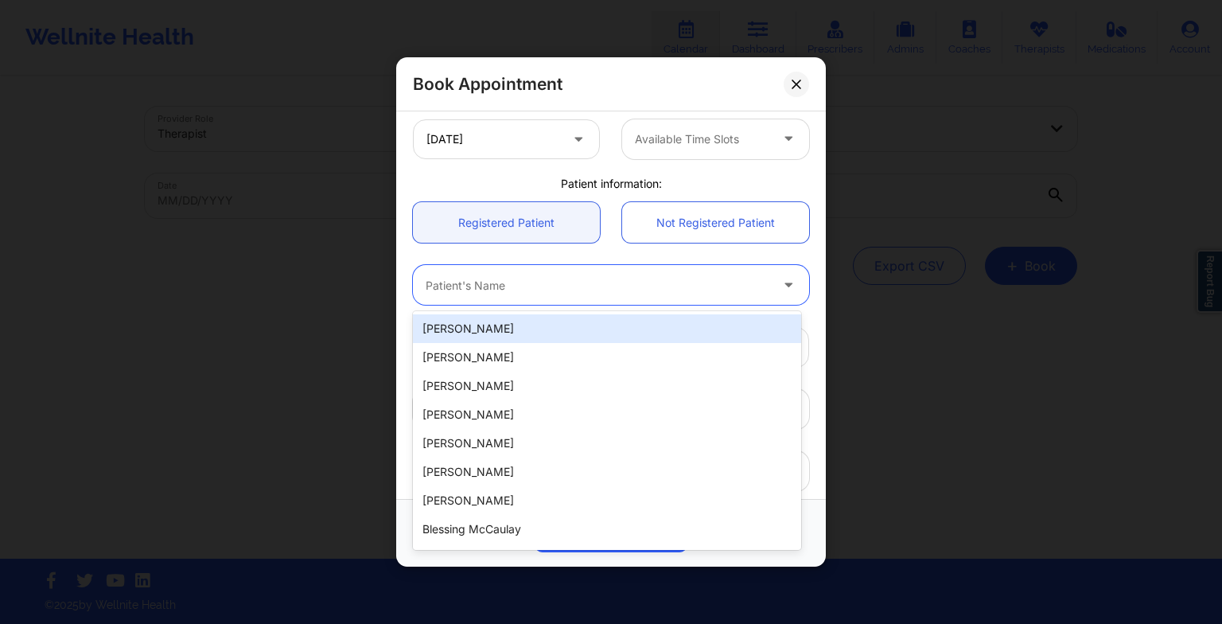
click at [526, 279] on div at bounding box center [598, 284] width 344 height 19
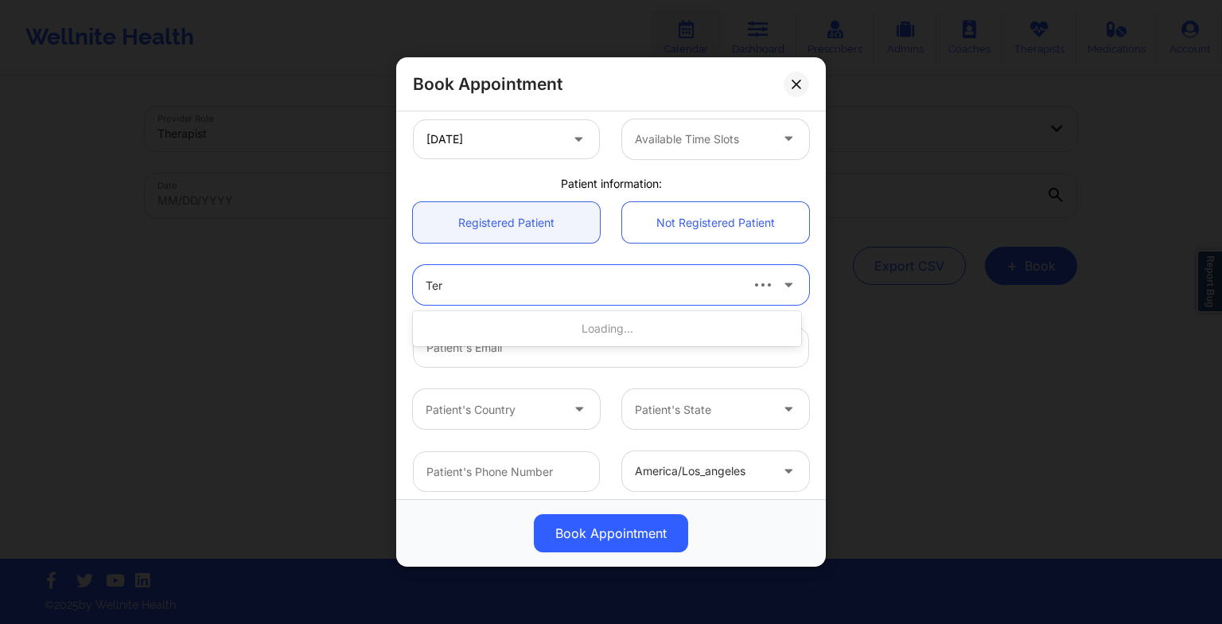
type input "Terr"
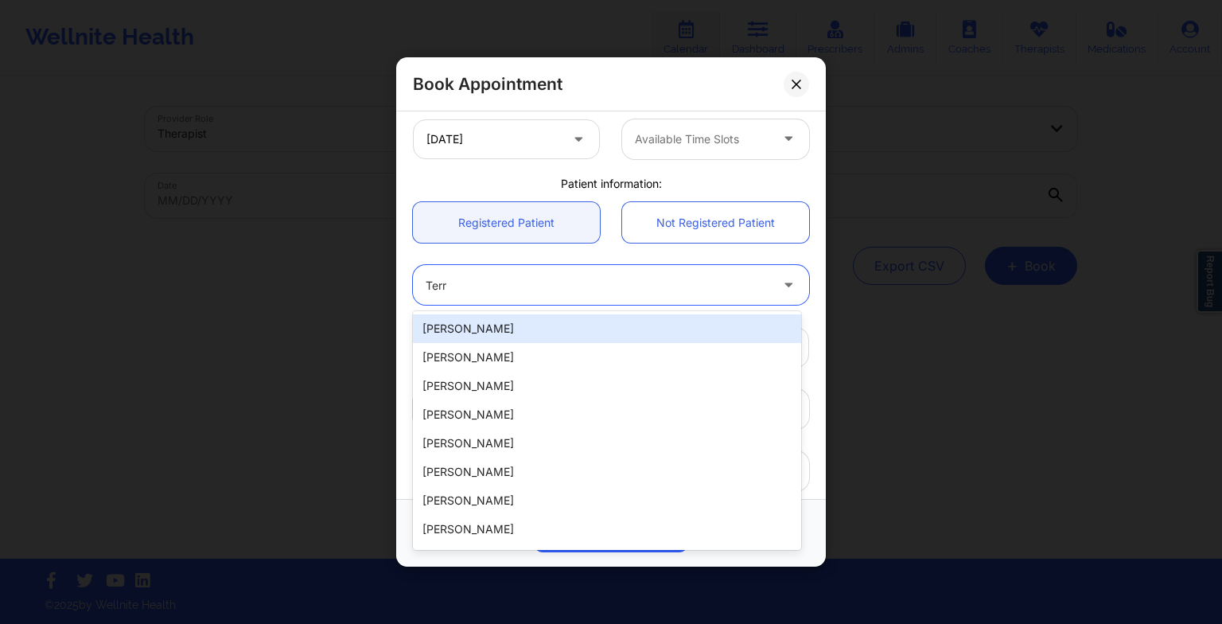
click at [515, 324] on div "[PERSON_NAME]" at bounding box center [607, 328] width 388 height 29
type input "[EMAIL_ADDRESS][DOMAIN_NAME]"
type input "2198091040"
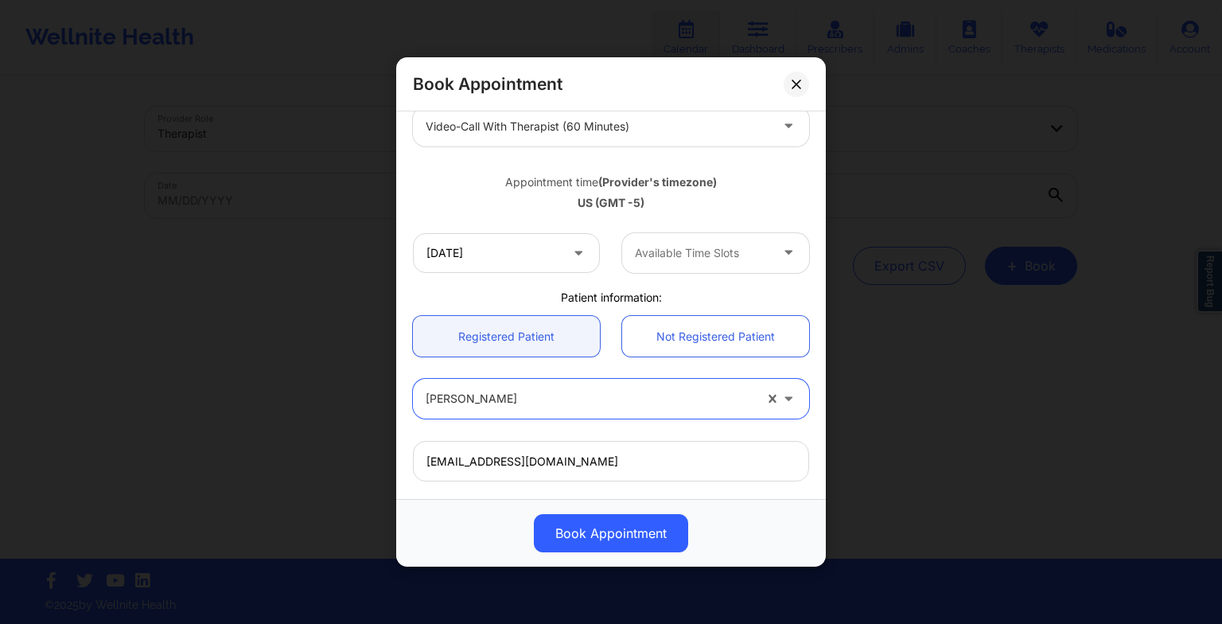
scroll to position [229, 0]
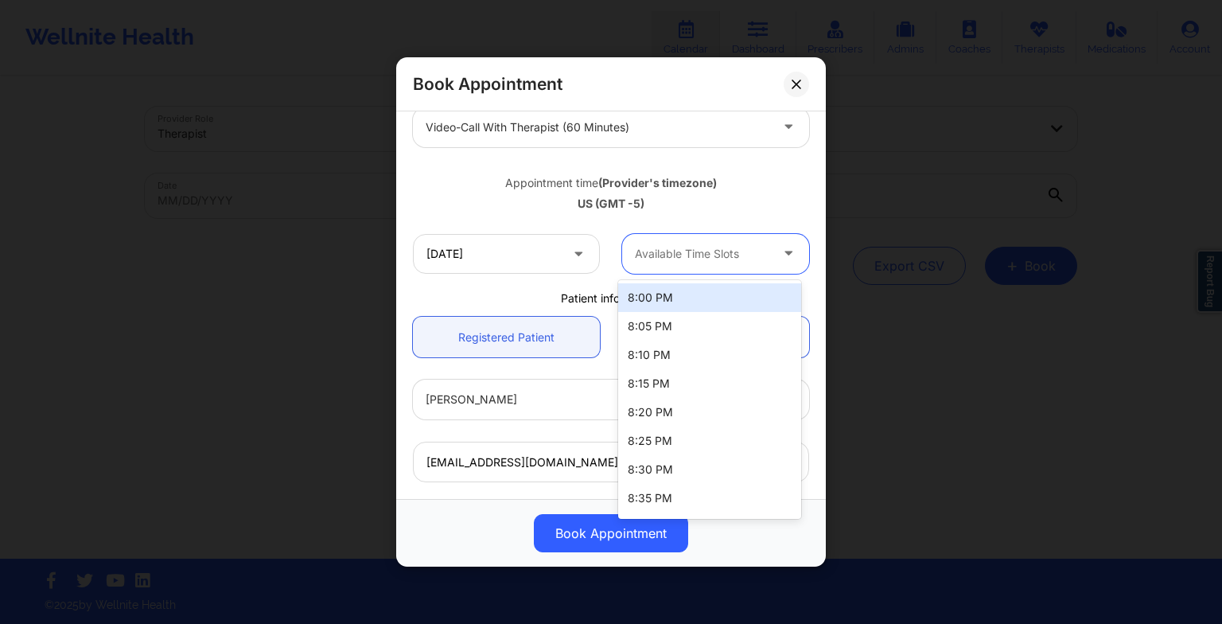
click at [674, 253] on div at bounding box center [702, 253] width 134 height 19
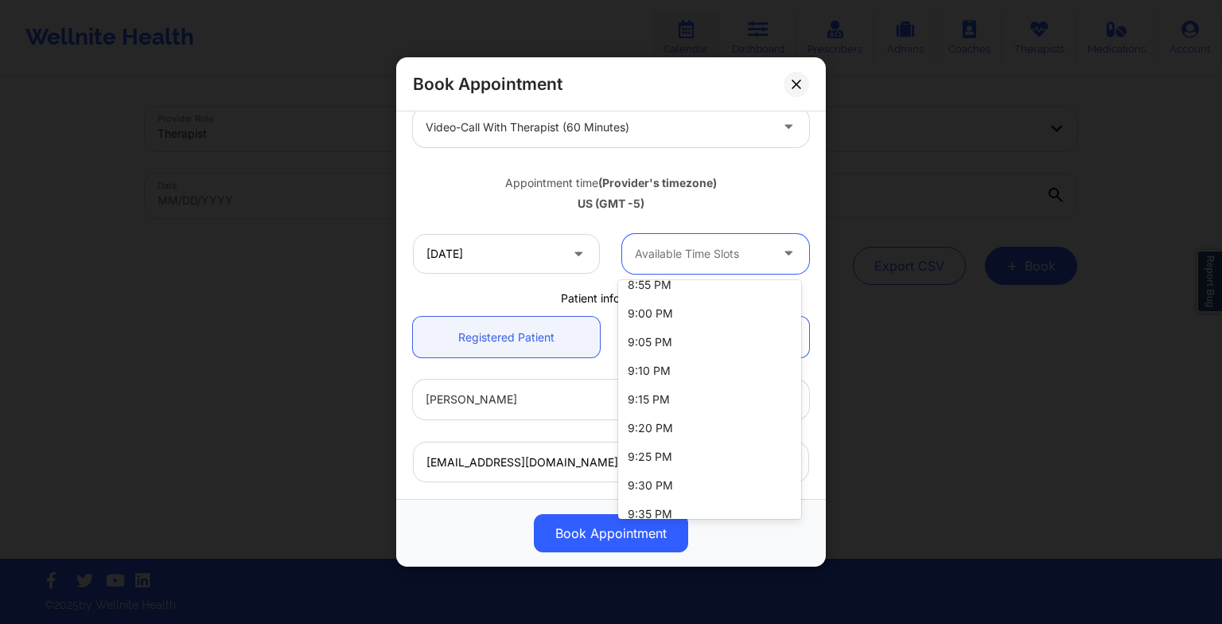
scroll to position [484, 0]
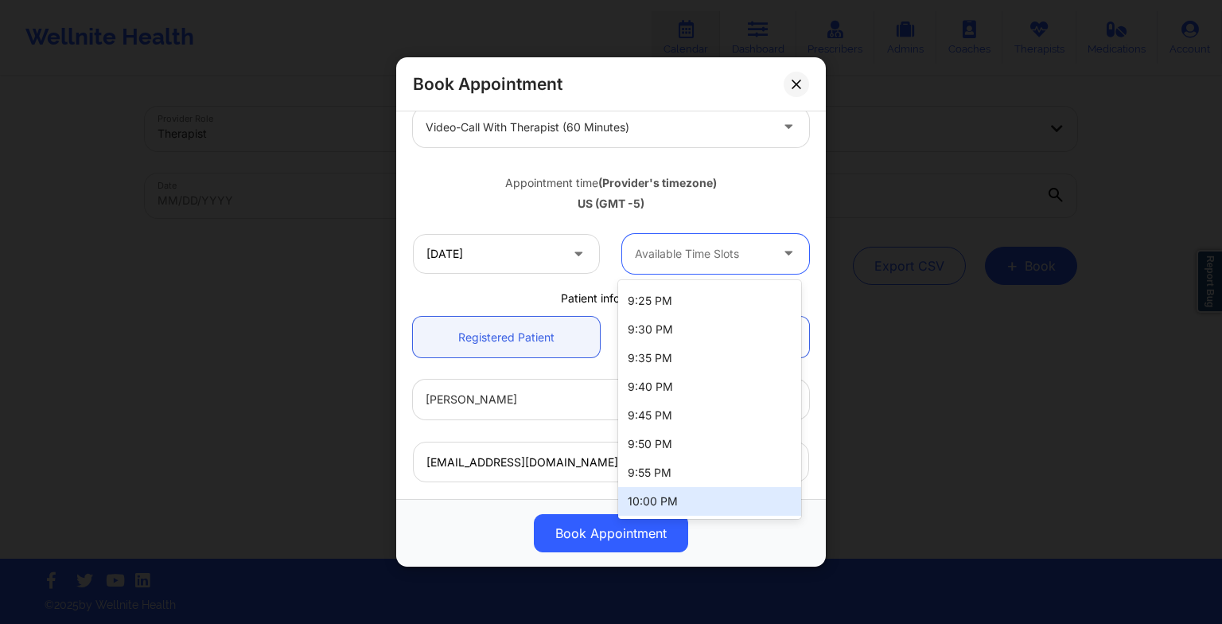
click at [681, 500] on div "10:00 PM" at bounding box center [709, 501] width 183 height 29
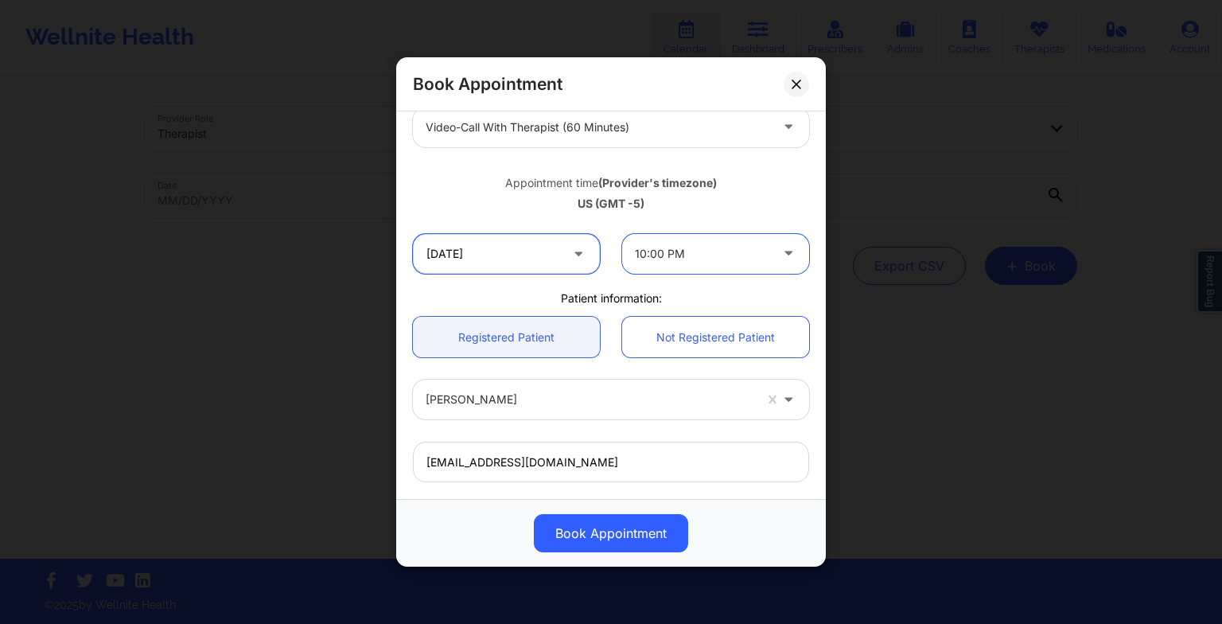
click at [560, 251] on input "[DATE]" at bounding box center [506, 254] width 187 height 40
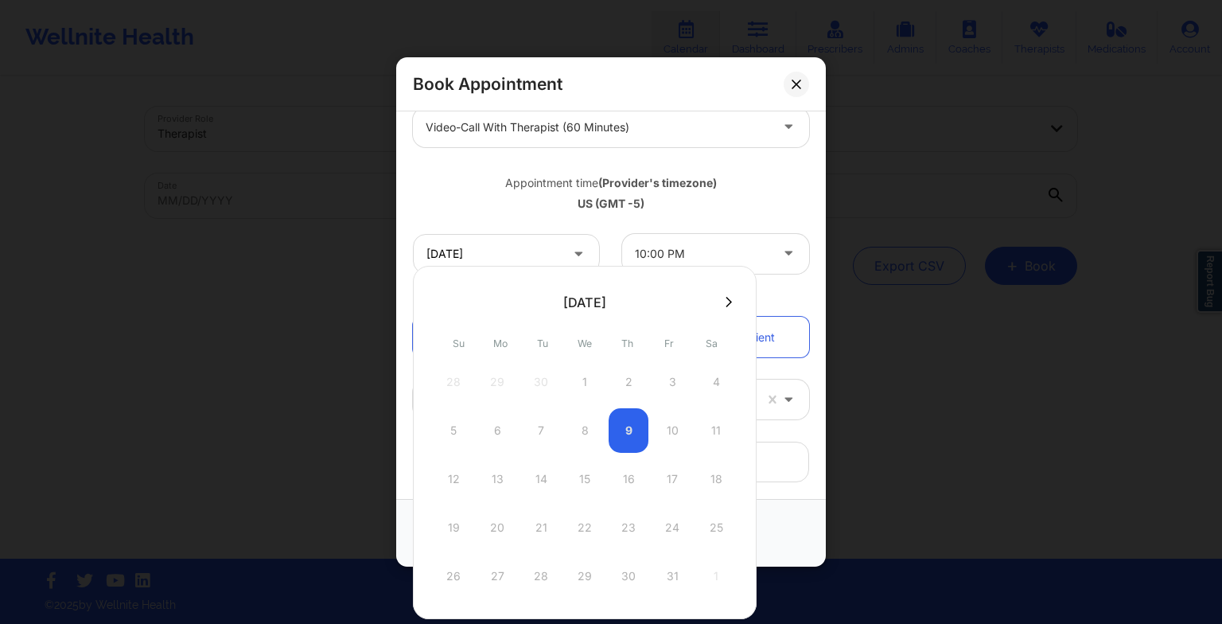
click at [725, 304] on icon at bounding box center [728, 302] width 6 height 12
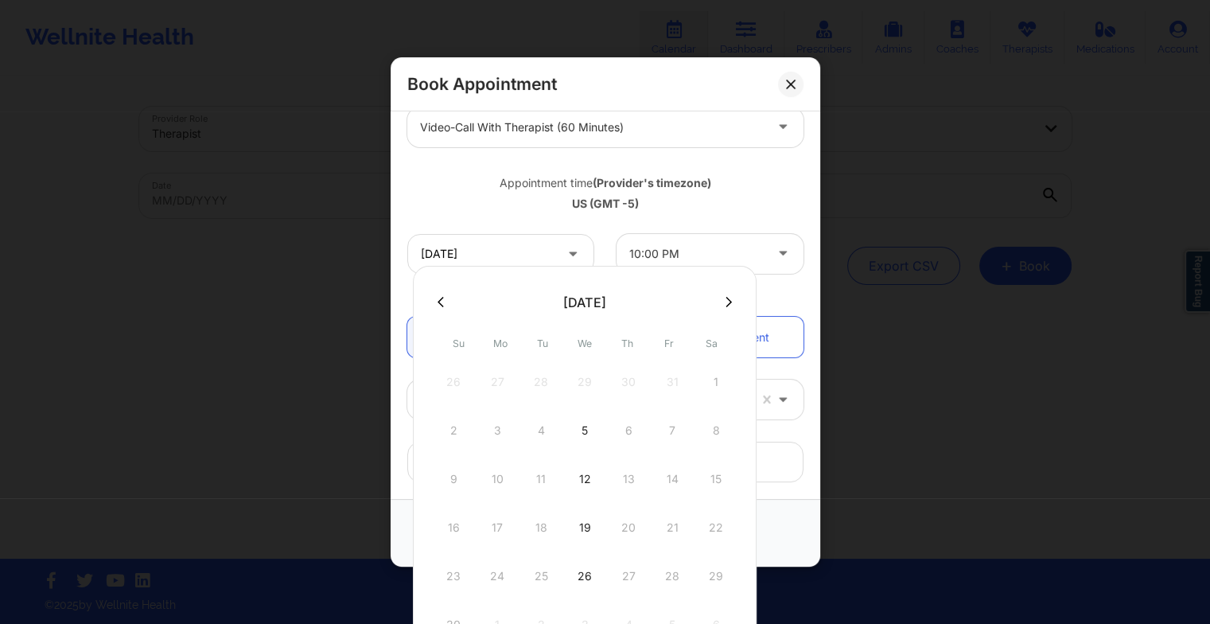
click at [588, 519] on div "19" at bounding box center [585, 527] width 40 height 45
type input "[DATE]"
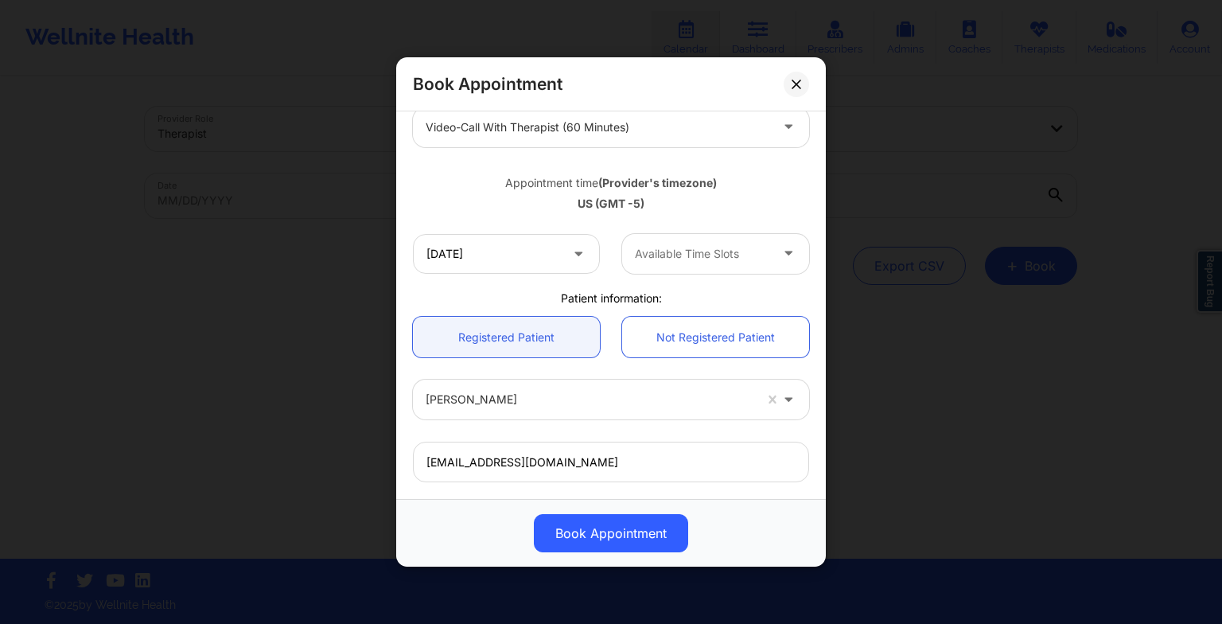
click at [647, 516] on button "Book Appointment" at bounding box center [611, 533] width 154 height 38
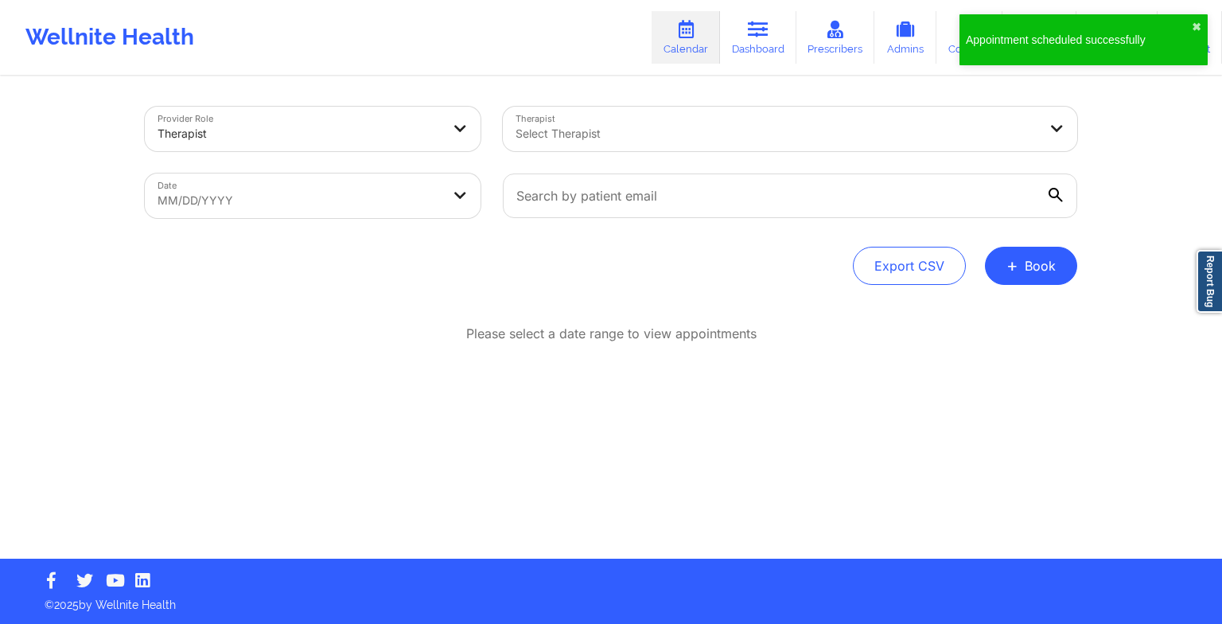
click at [1054, 261] on button "+ Book" at bounding box center [1031, 266] width 92 height 38
click at [986, 309] on button "Therapy Session" at bounding box center [1004, 316] width 122 height 26
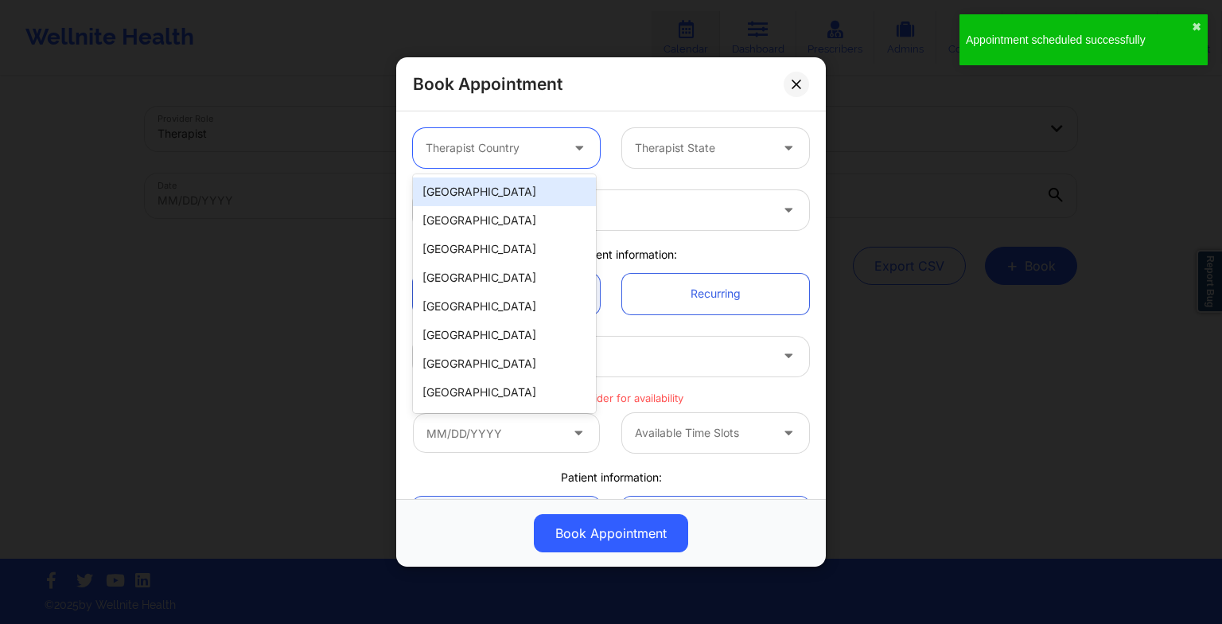
click at [476, 150] on div at bounding box center [493, 147] width 134 height 19
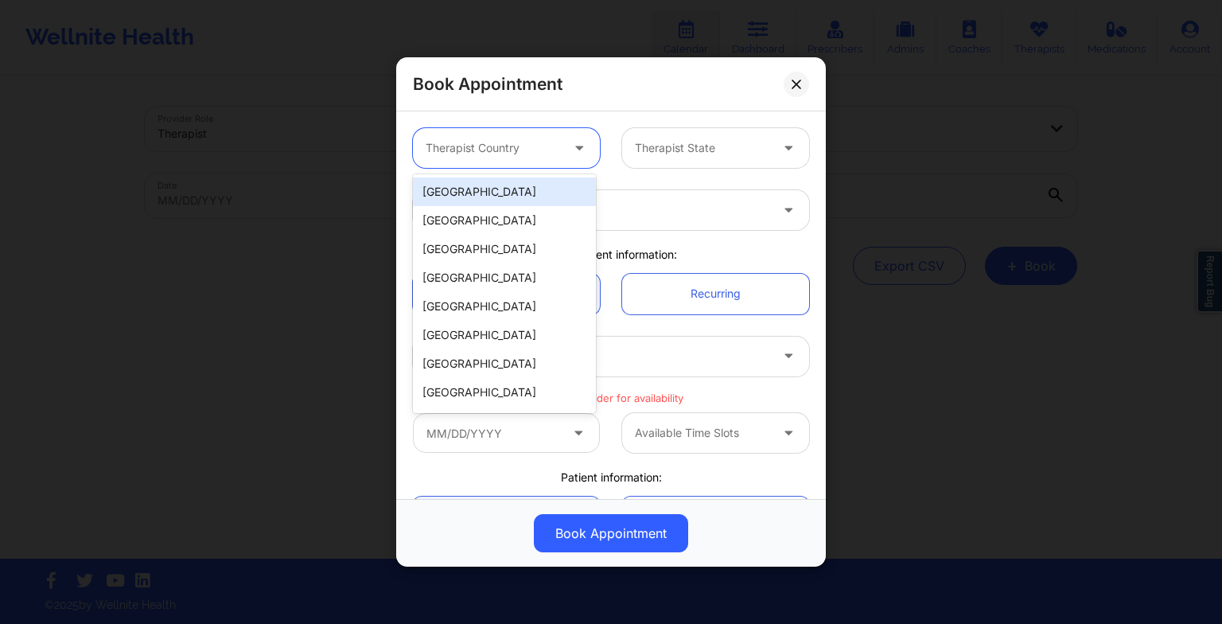
click at [479, 193] on div "[GEOGRAPHIC_DATA]" at bounding box center [504, 191] width 183 height 29
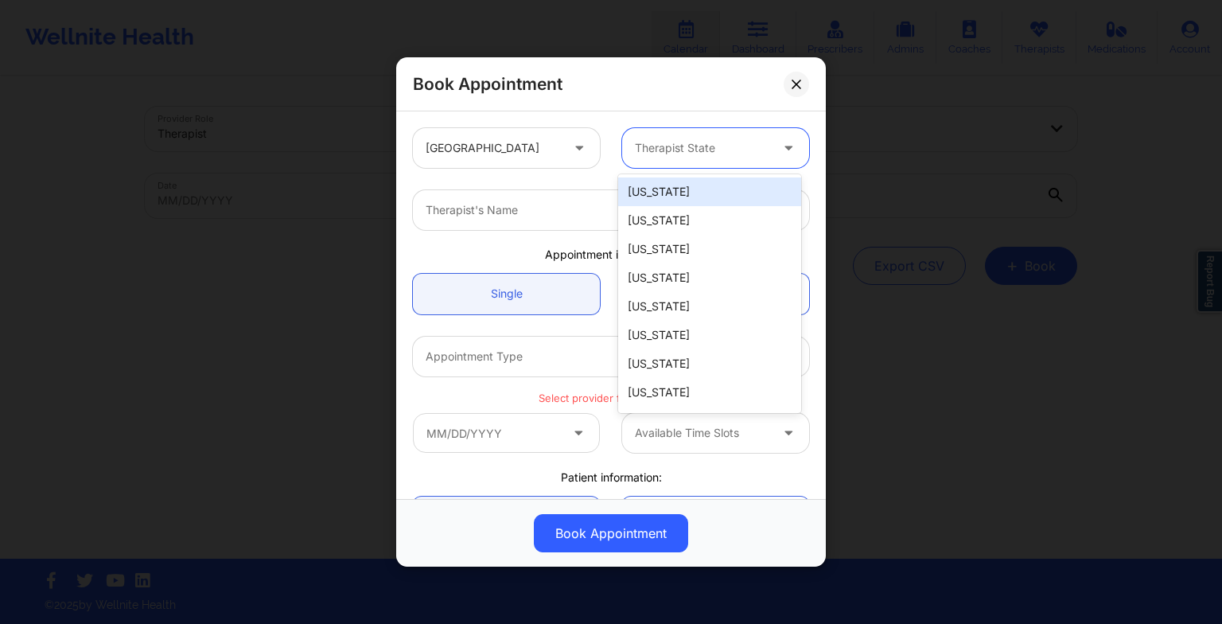
click at [700, 143] on div at bounding box center [702, 147] width 134 height 19
type input "fl"
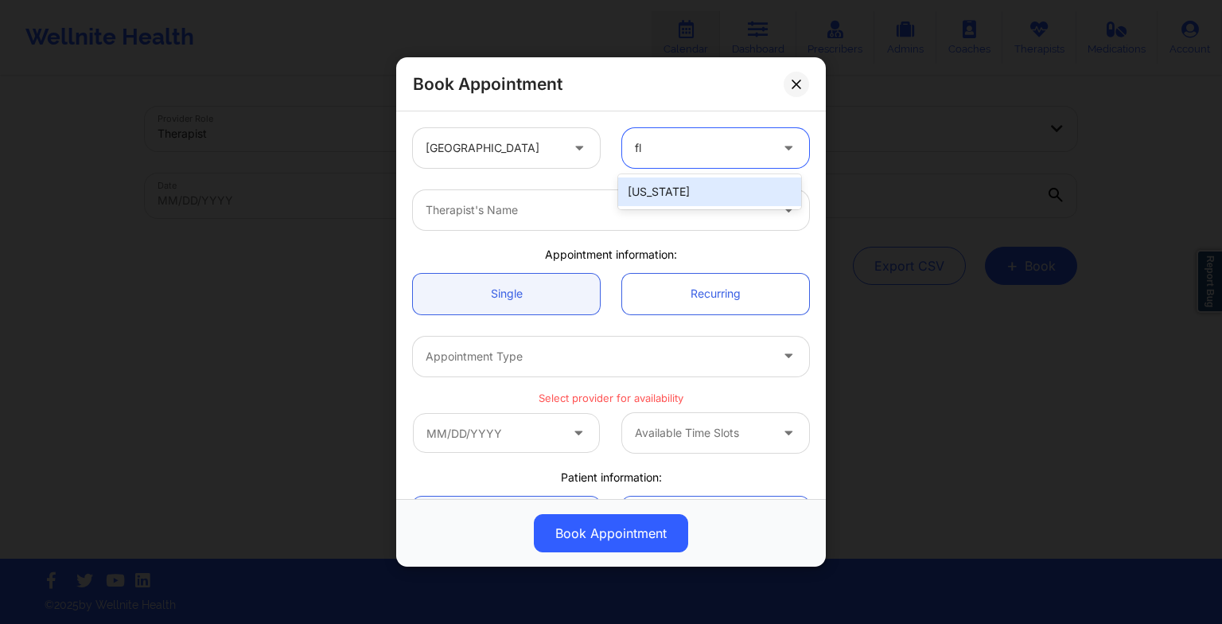
click at [652, 190] on div "[US_STATE]" at bounding box center [709, 191] width 183 height 29
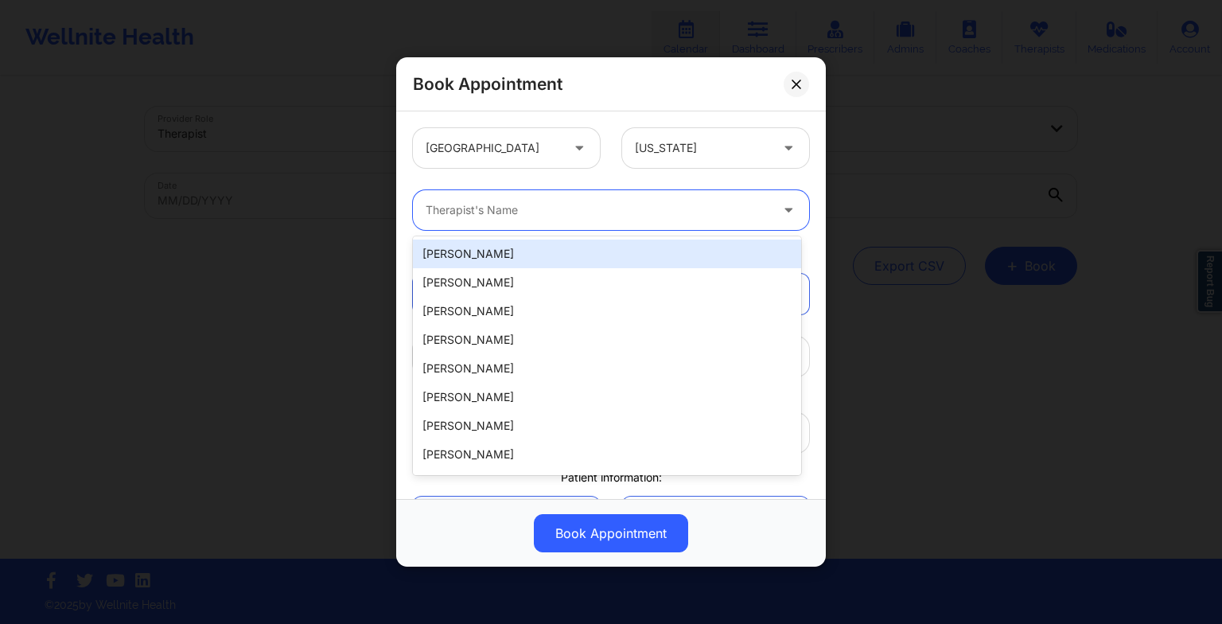
click at [433, 208] on div at bounding box center [598, 209] width 344 height 19
paste input "[PERSON_NAME]"
type input "[PERSON_NAME]"
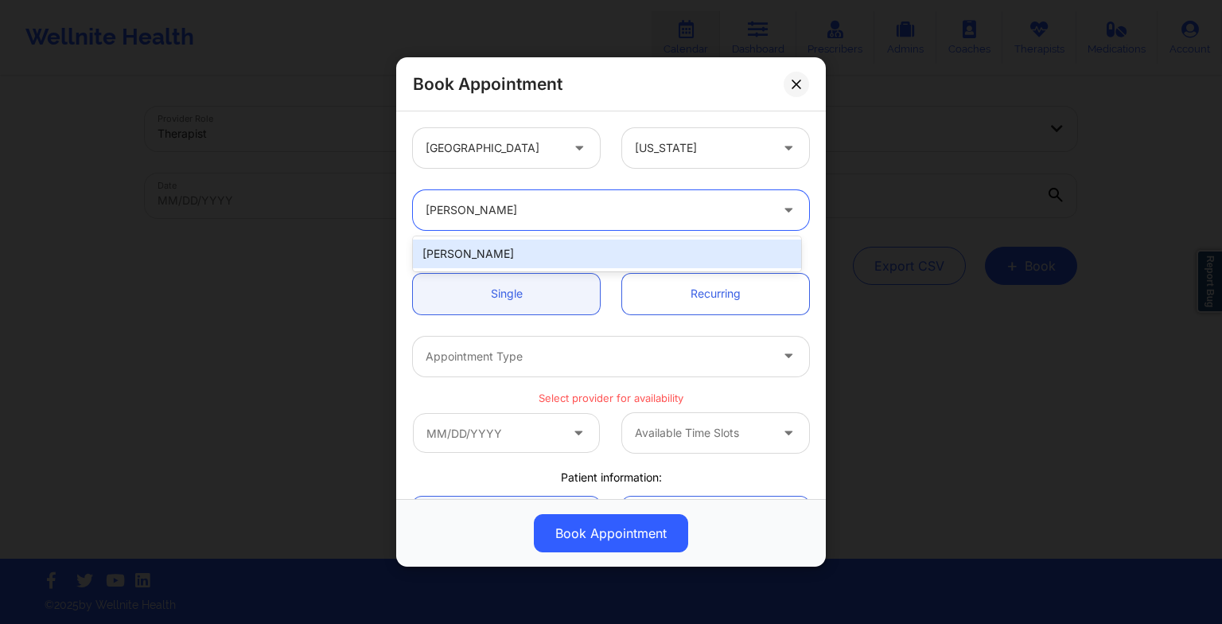
click at [486, 249] on div "[PERSON_NAME]" at bounding box center [607, 253] width 388 height 29
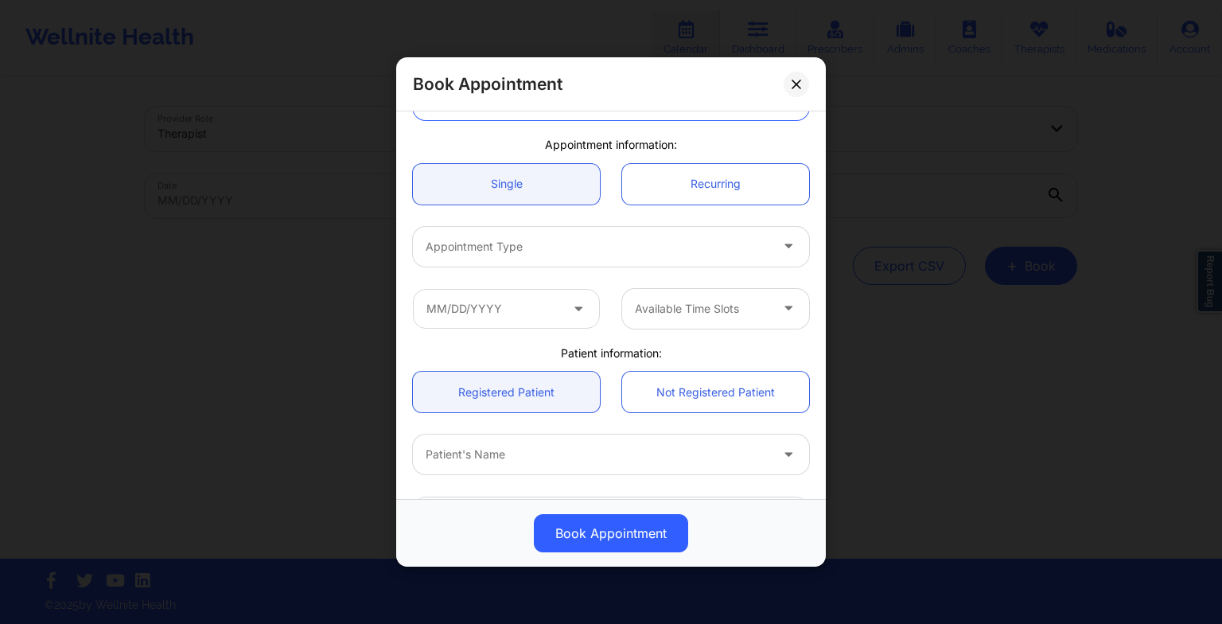
scroll to position [111, 0]
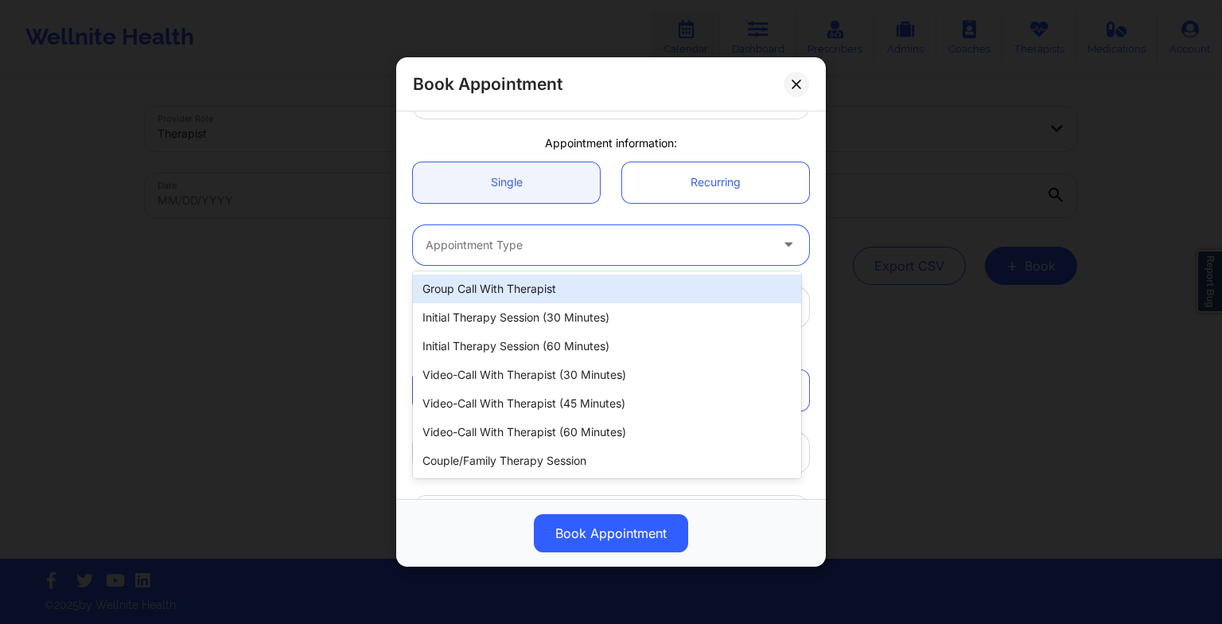
click at [483, 248] on div at bounding box center [598, 244] width 344 height 19
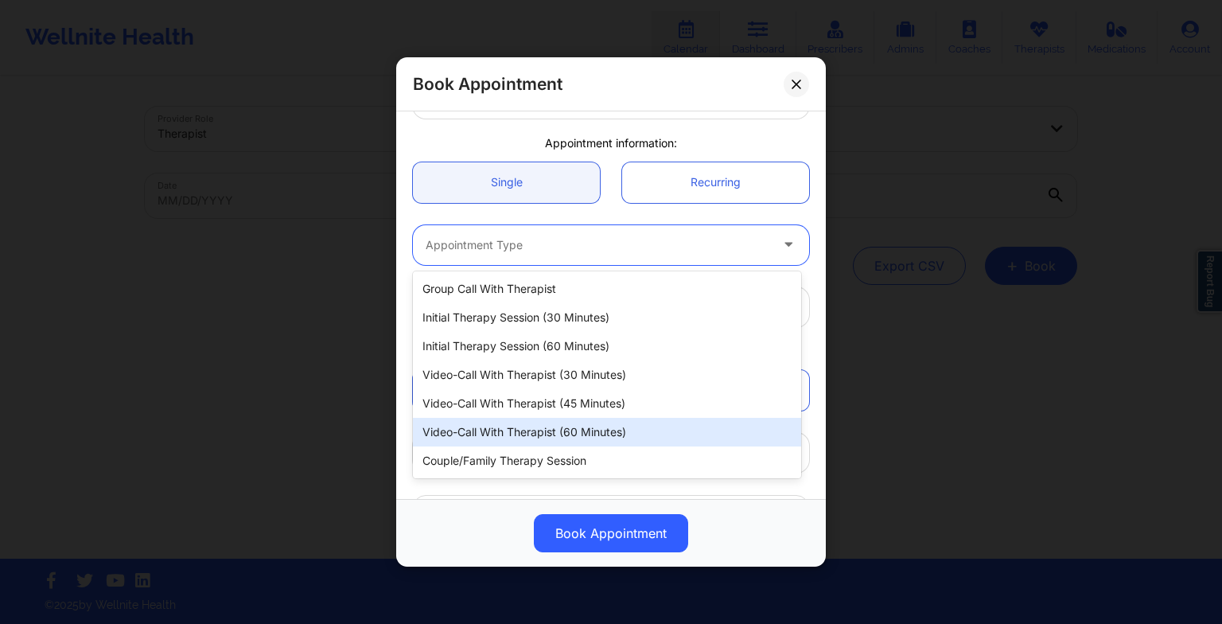
click at [510, 424] on div "Video-Call with Therapist (60 minutes)" at bounding box center [607, 432] width 388 height 29
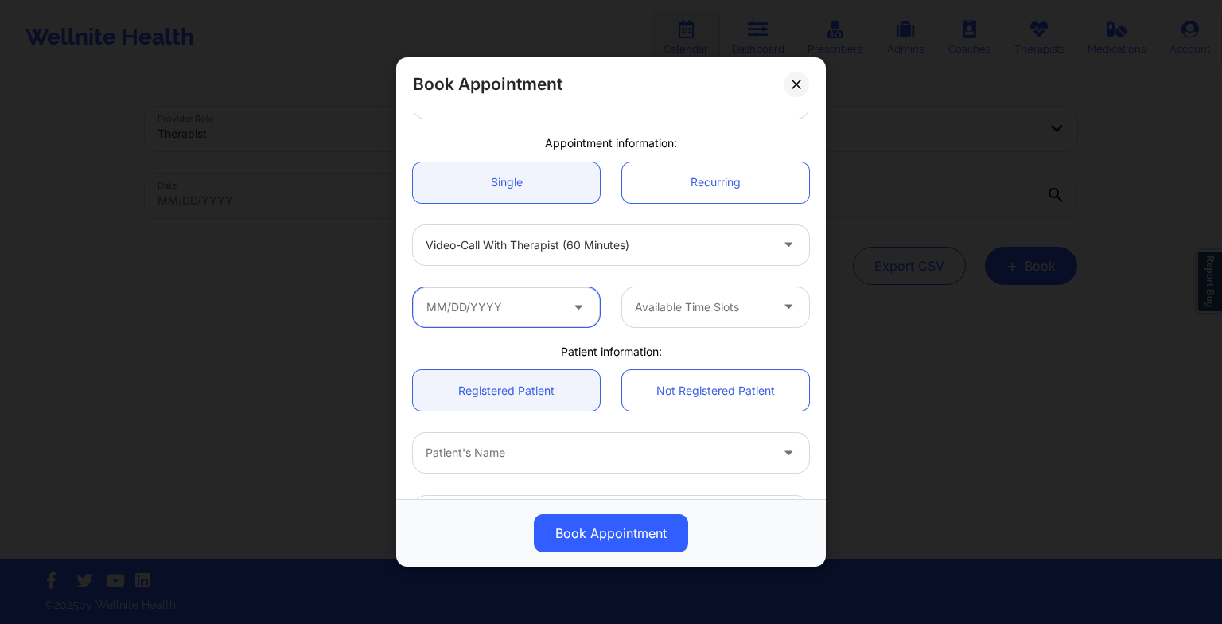
click at [496, 303] on input "text" at bounding box center [506, 307] width 187 height 40
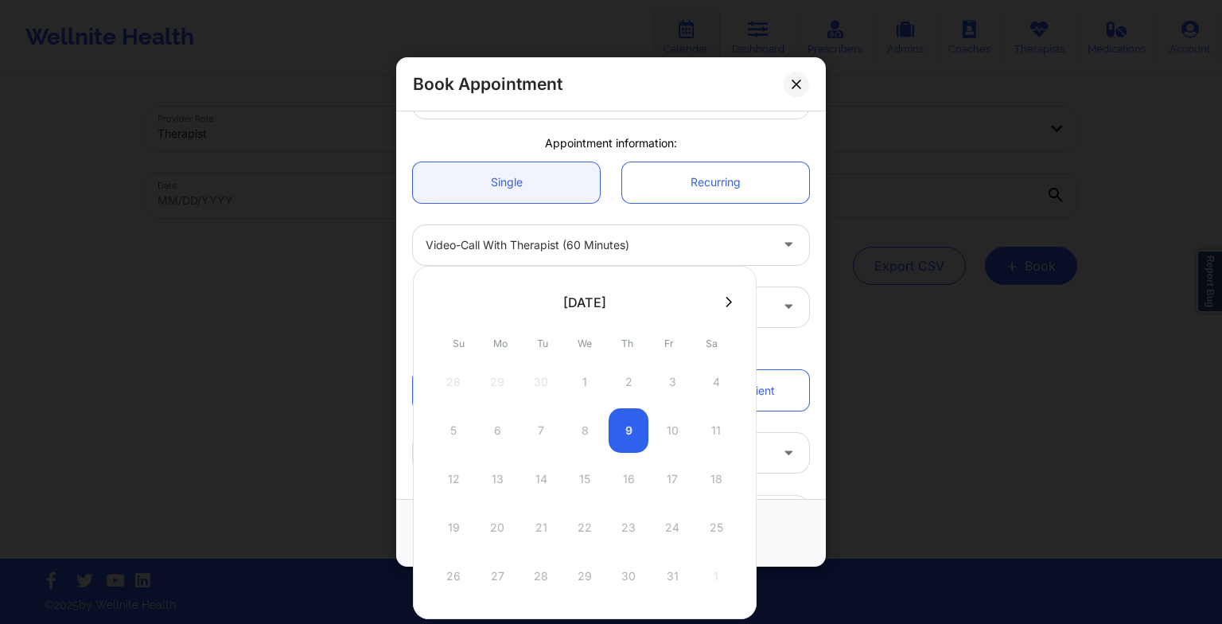
click at [725, 305] on icon at bounding box center [728, 302] width 6 height 10
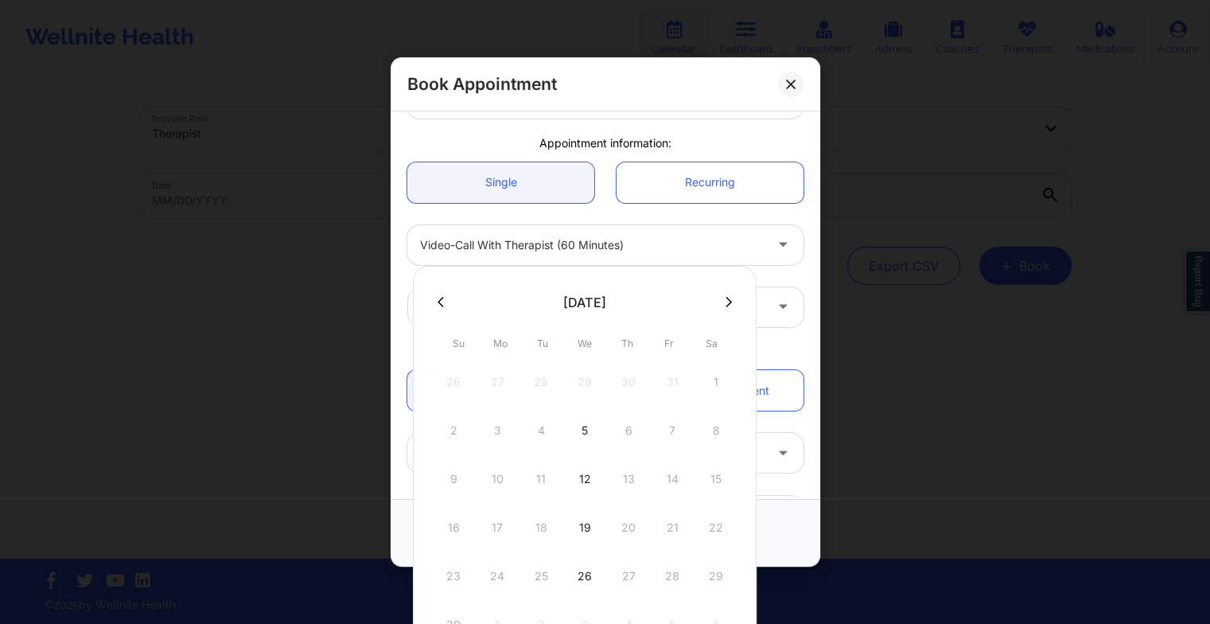
click at [581, 525] on div "19" at bounding box center [585, 527] width 40 height 45
type input "[DATE]"
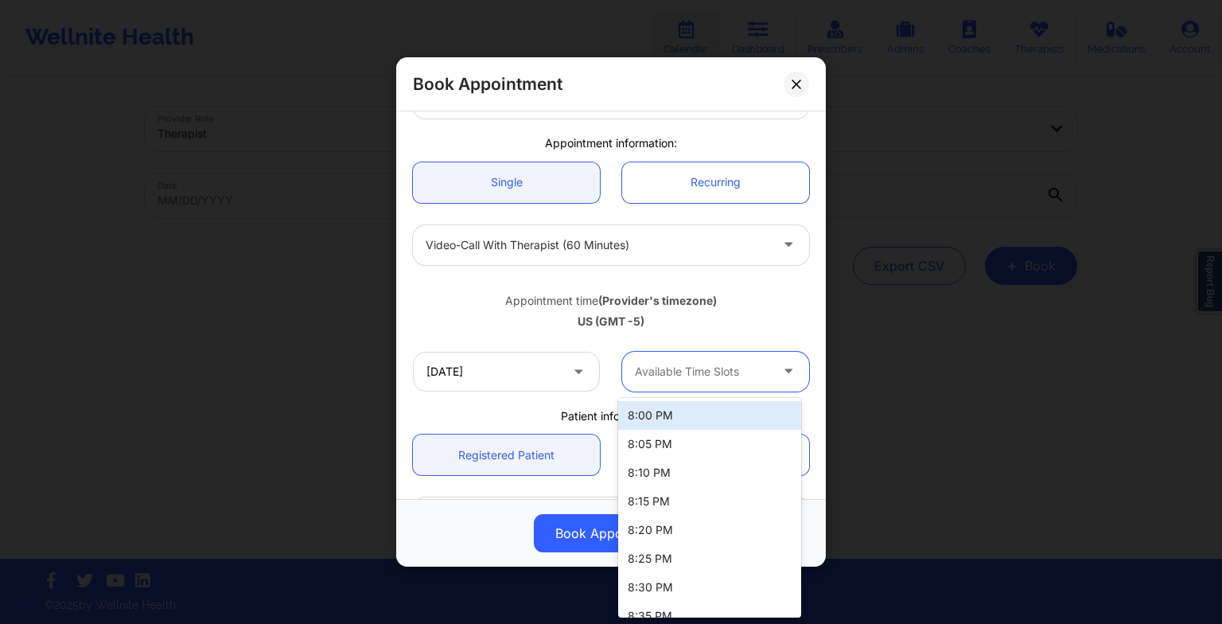
click at [659, 388] on div "Available Time Slots" at bounding box center [696, 372] width 149 height 40
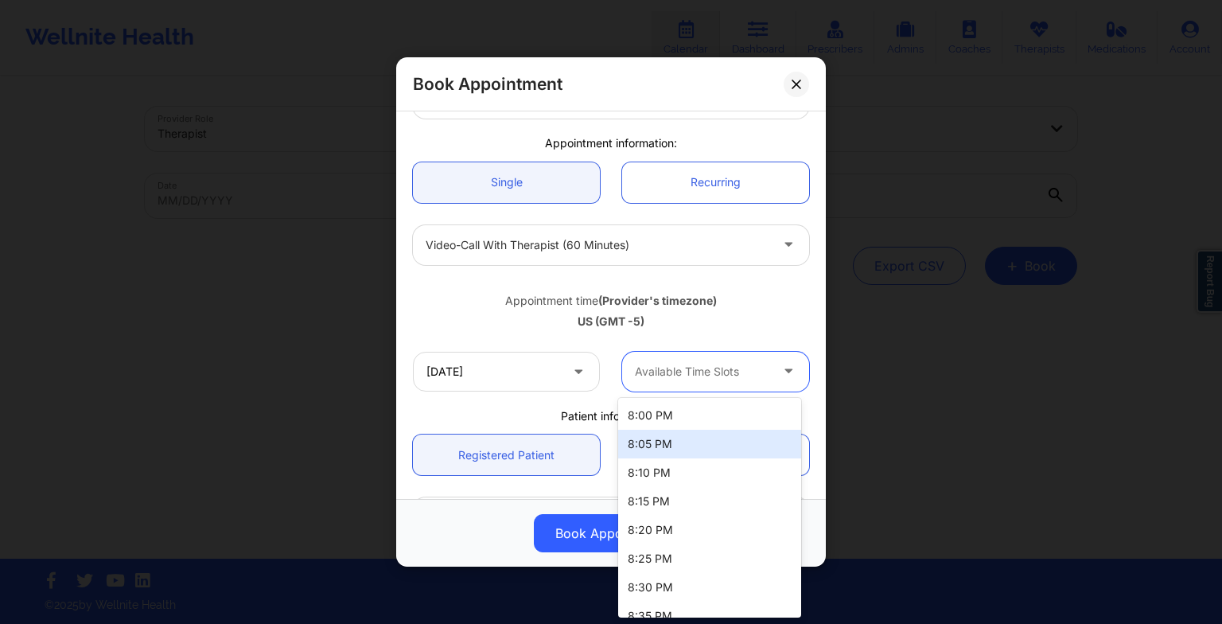
scroll to position [503, 0]
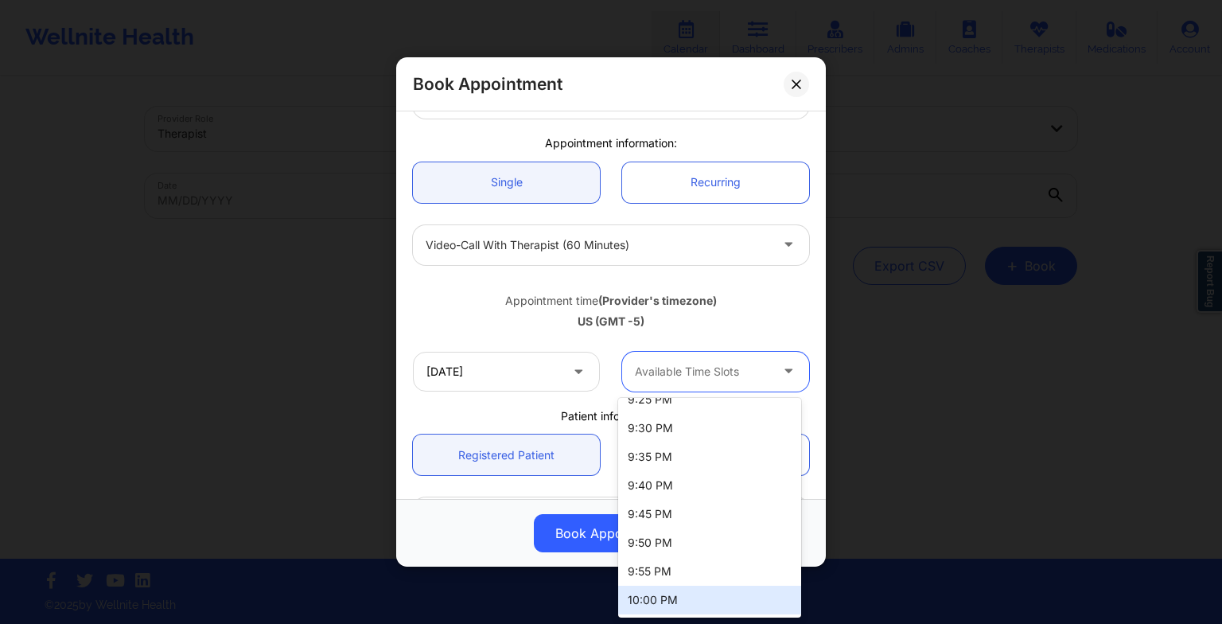
click at [672, 587] on div "10:00 PM" at bounding box center [709, 599] width 183 height 29
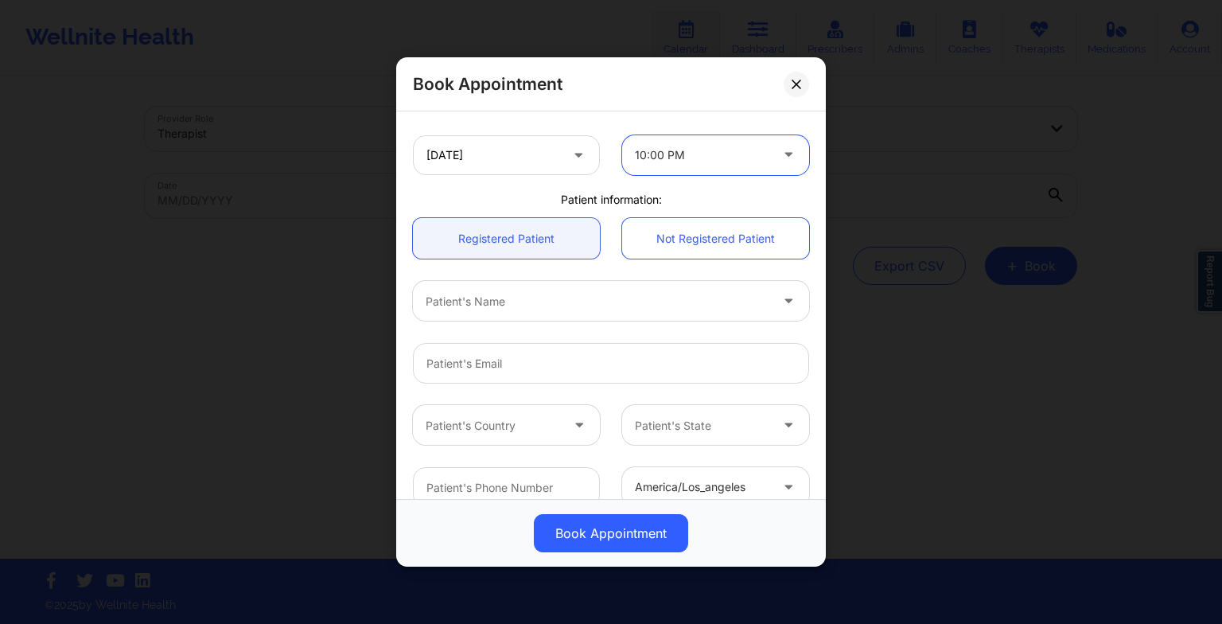
scroll to position [356, 0]
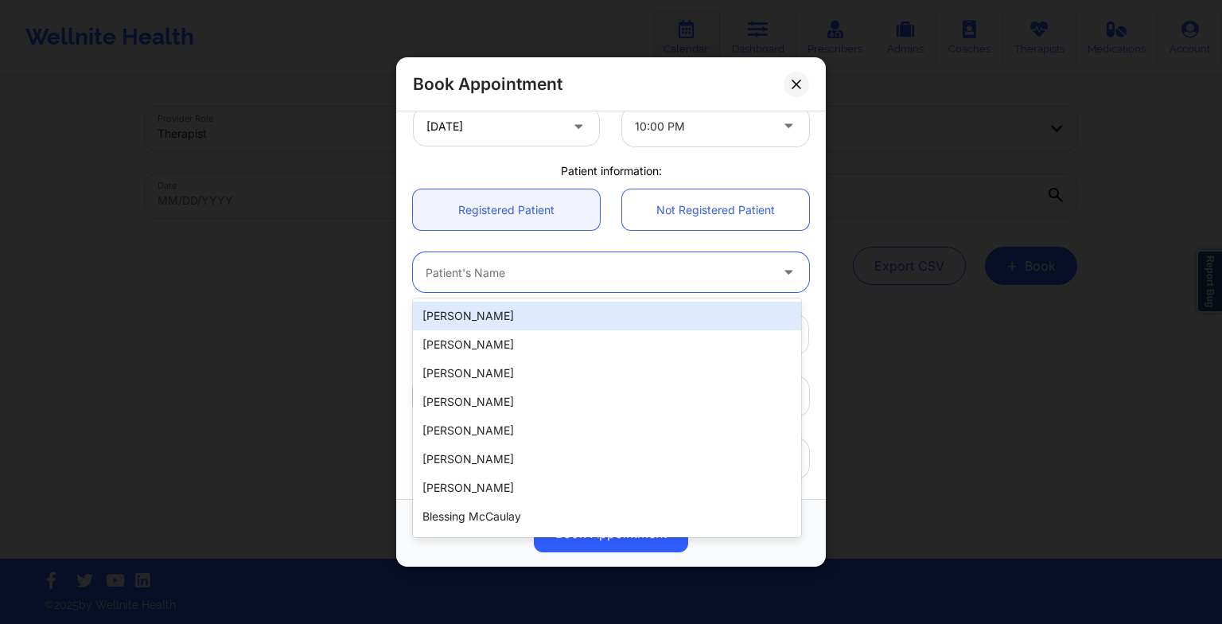
click at [521, 272] on div at bounding box center [598, 272] width 344 height 19
type input "Terr"
click at [511, 312] on div "[PERSON_NAME]" at bounding box center [607, 315] width 388 height 29
type input "[EMAIL_ADDRESS][DOMAIN_NAME]"
type input "2198091040"
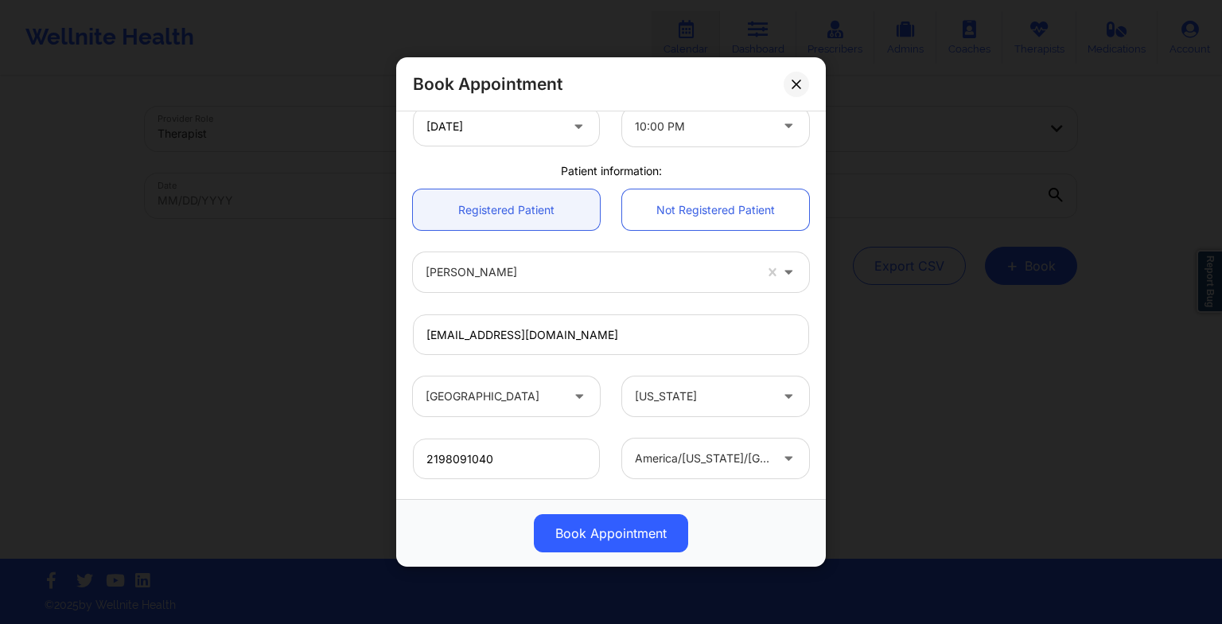
click at [603, 535] on button "Book Appointment" at bounding box center [611, 533] width 154 height 38
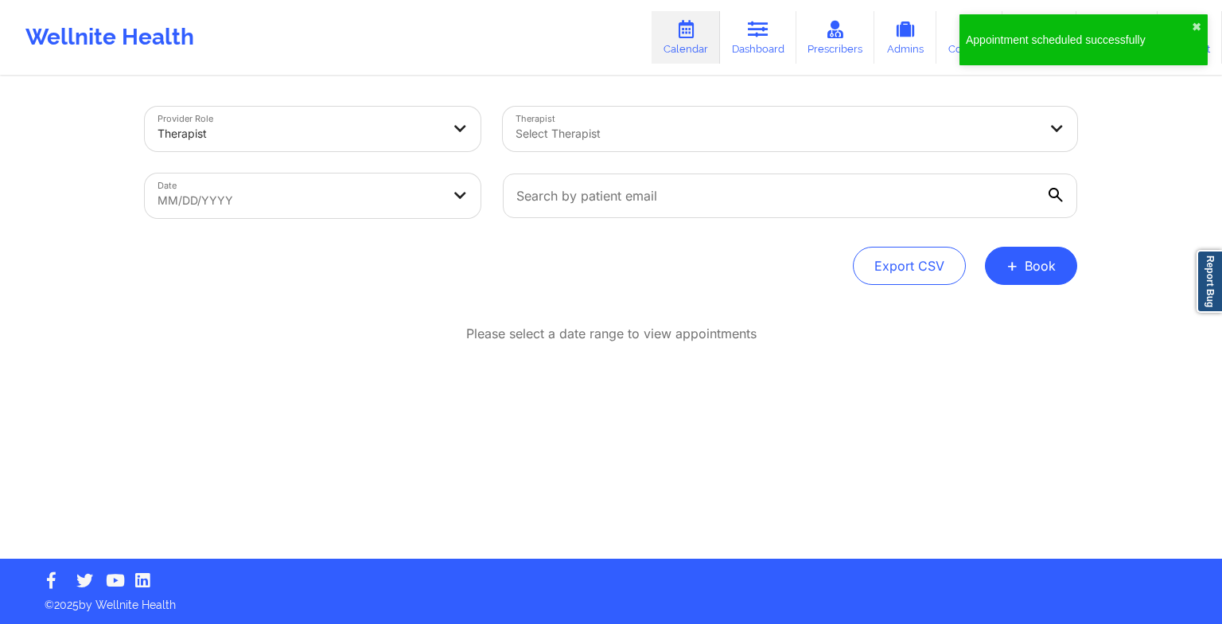
click at [1008, 270] on span "+" at bounding box center [1012, 265] width 12 height 9
click at [974, 313] on button "Therapy Session" at bounding box center [1004, 316] width 122 height 26
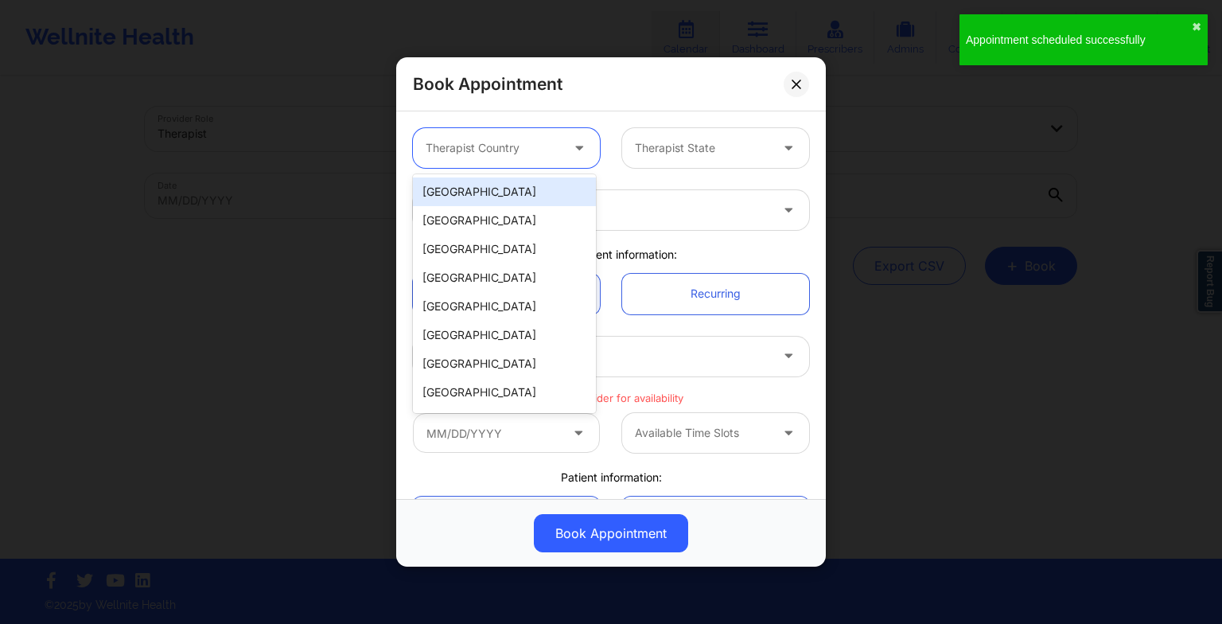
click at [518, 142] on div at bounding box center [493, 147] width 134 height 19
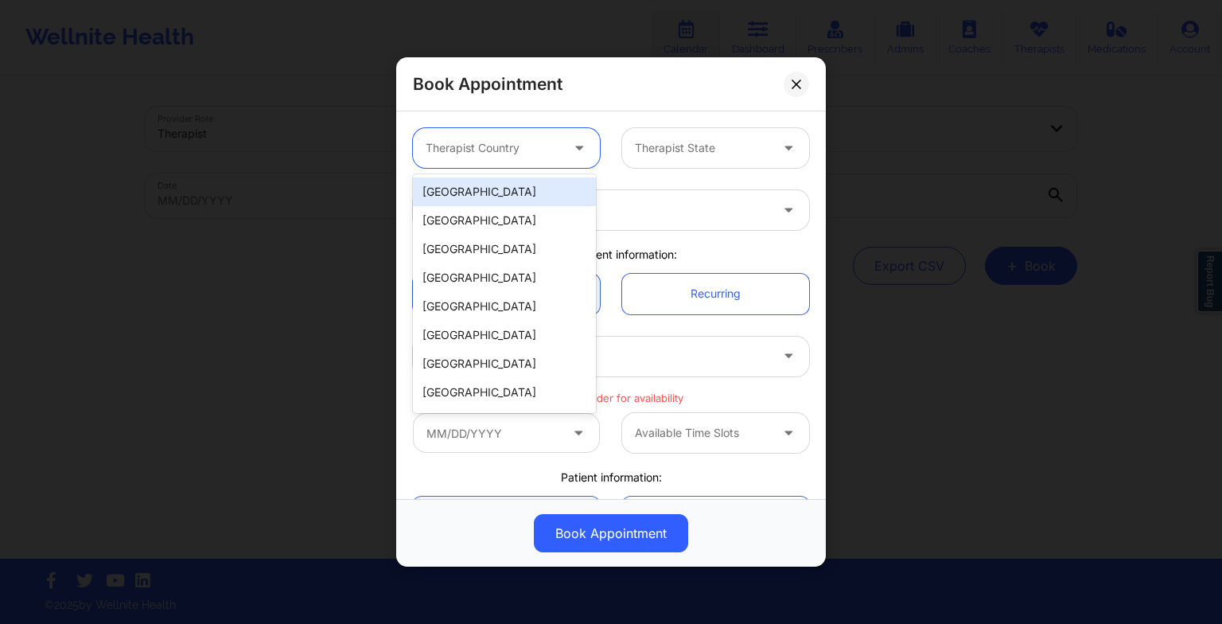
click at [503, 192] on div "[GEOGRAPHIC_DATA]" at bounding box center [504, 191] width 183 height 29
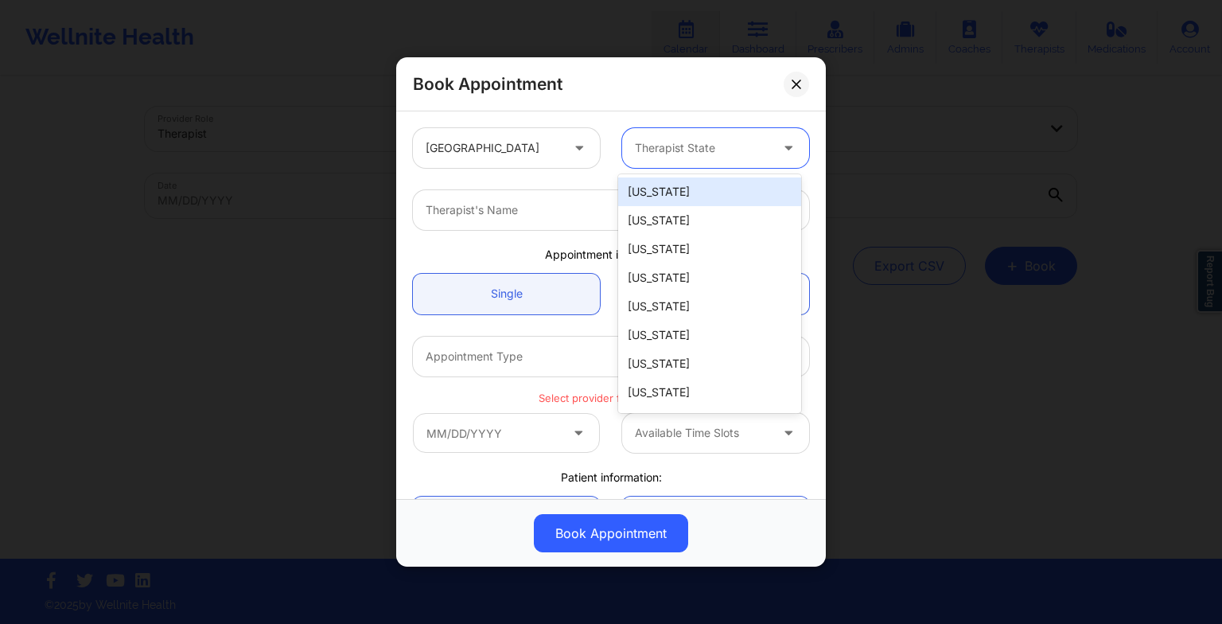
click at [648, 146] on div at bounding box center [702, 147] width 134 height 19
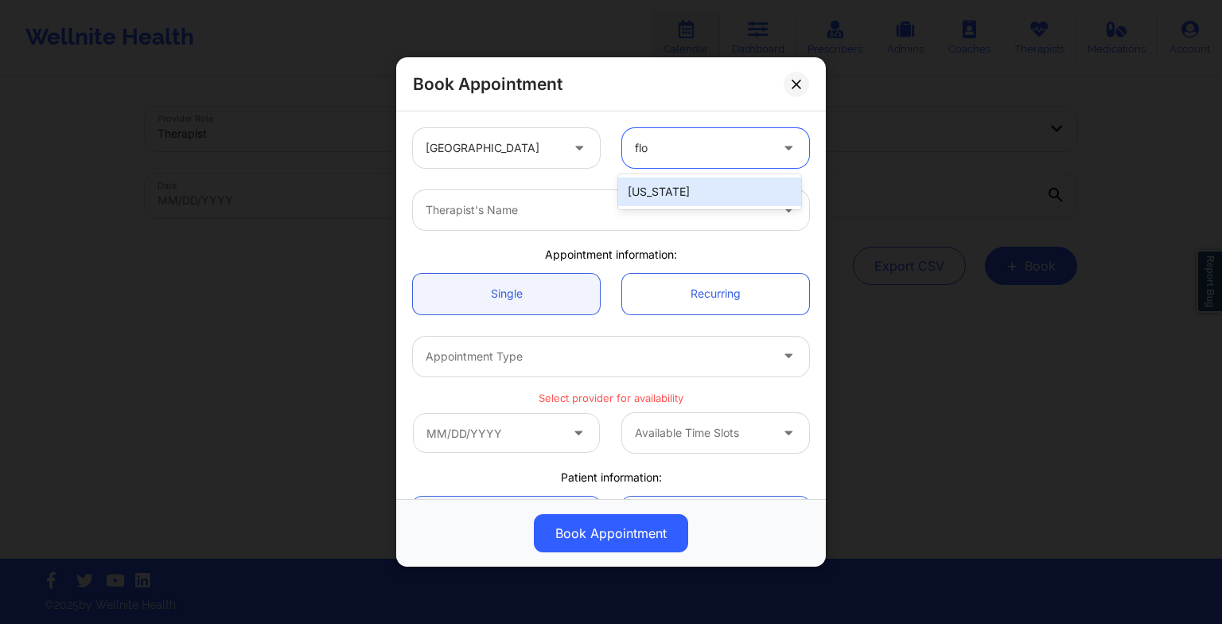
type input "[PERSON_NAME]"
click at [651, 177] on div "[US_STATE]" at bounding box center [709, 191] width 183 height 29
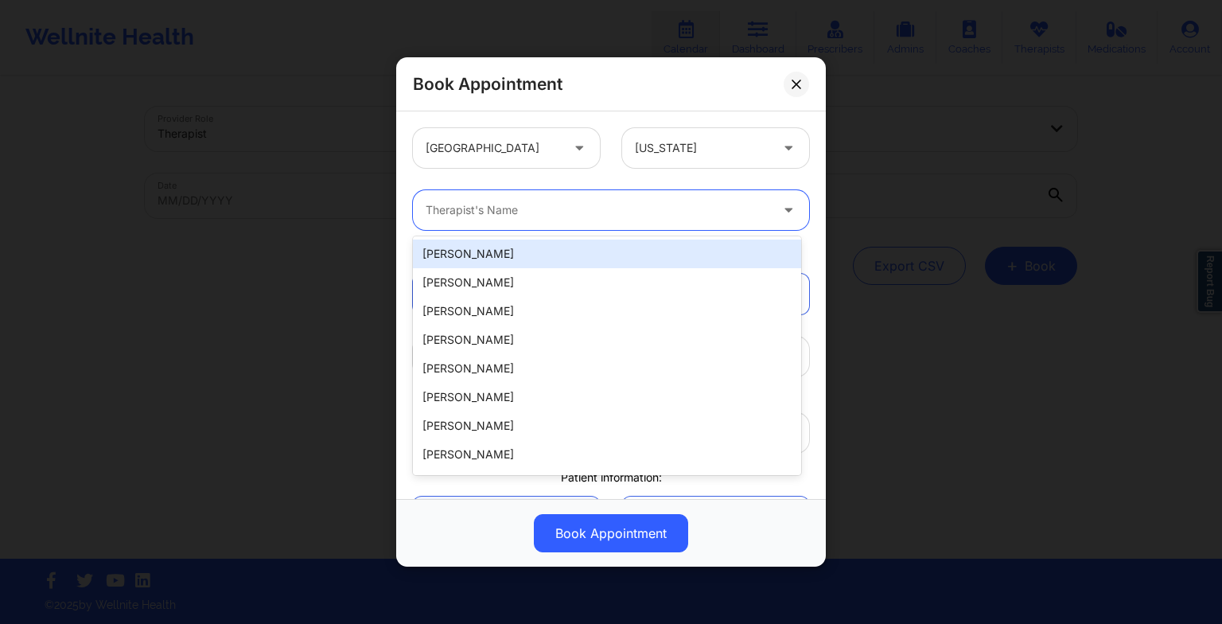
click at [522, 203] on div at bounding box center [598, 209] width 344 height 19
paste input "[PERSON_NAME]"
type input "[PERSON_NAME]"
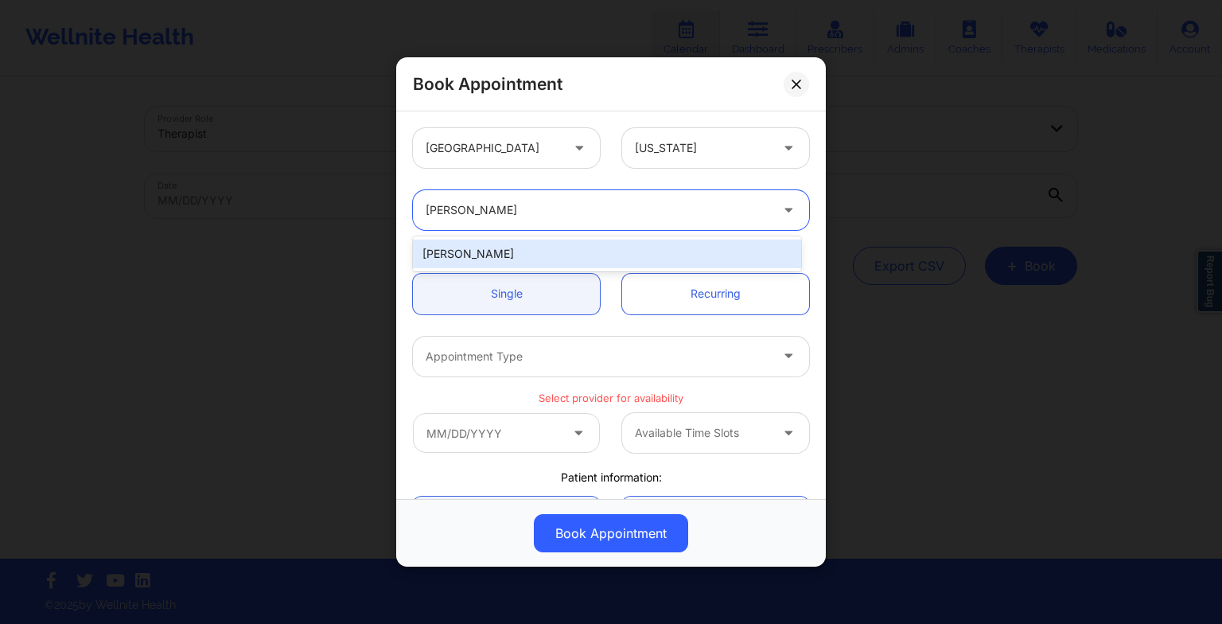
click at [490, 248] on div "[PERSON_NAME]" at bounding box center [607, 253] width 388 height 29
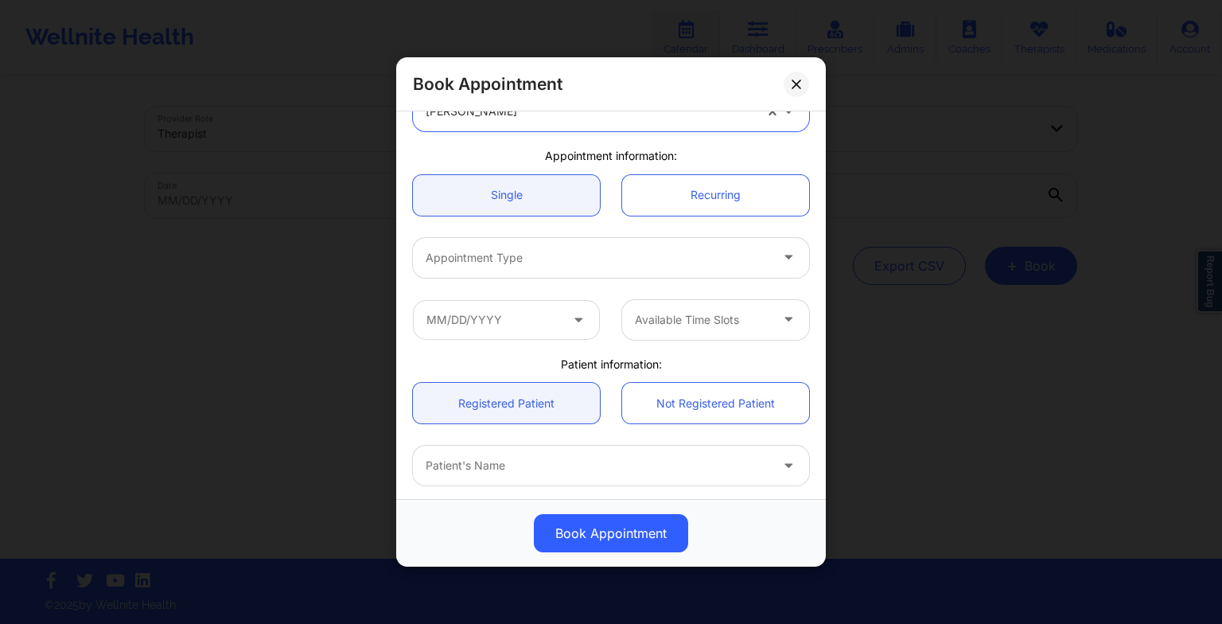
scroll to position [101, 0]
click at [474, 253] on div at bounding box center [598, 255] width 344 height 19
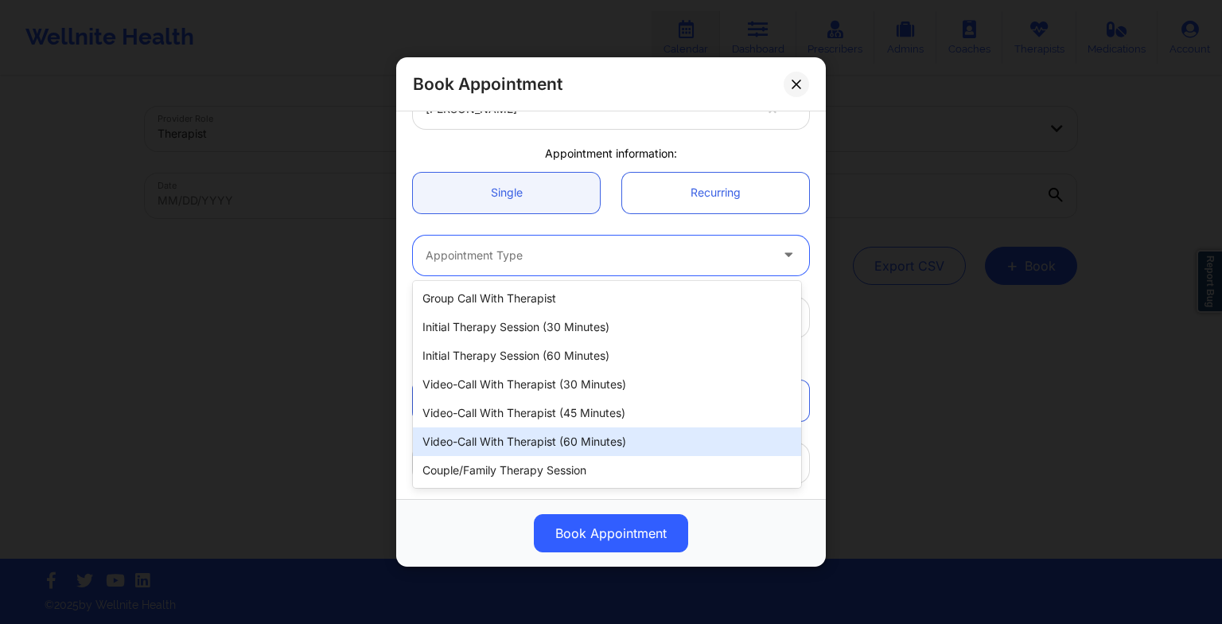
click at [554, 434] on div "Video-Call with Therapist (60 minutes)" at bounding box center [607, 441] width 388 height 29
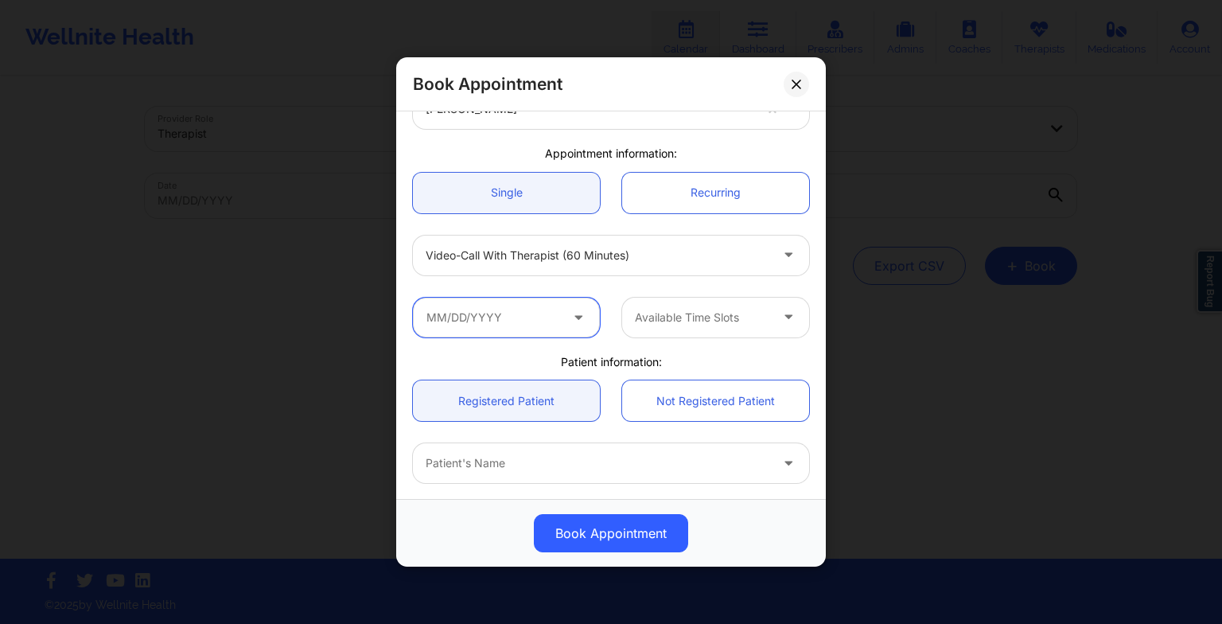
click at [517, 325] on input "text" at bounding box center [506, 318] width 187 height 40
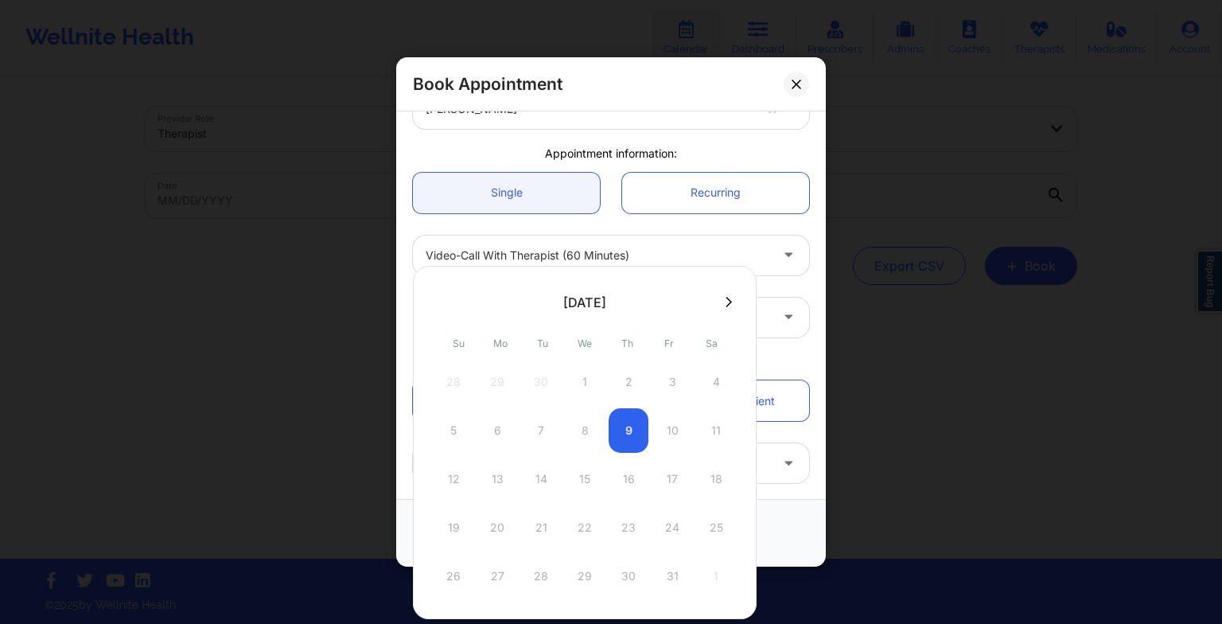
drag, startPoint x: 723, startPoint y: 294, endPoint x: 722, endPoint y: 302, distance: 8.9
click at [722, 302] on div at bounding box center [585, 302] width 344 height 24
click at [725, 302] on icon at bounding box center [728, 302] width 6 height 12
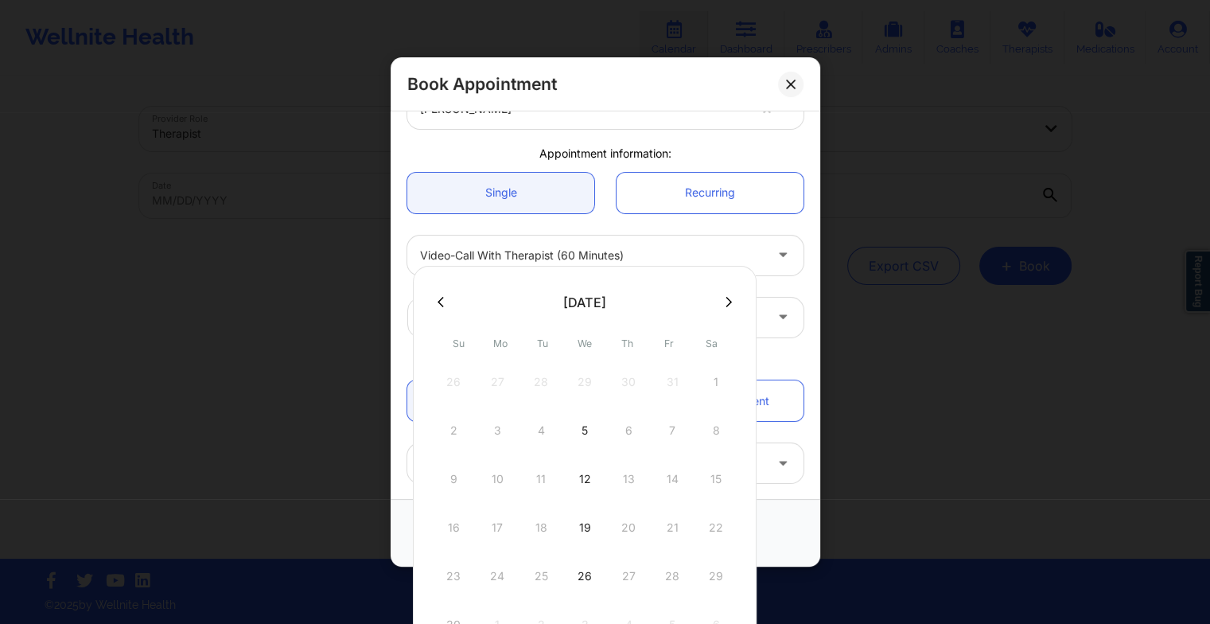
click at [725, 301] on icon at bounding box center [728, 302] width 6 height 10
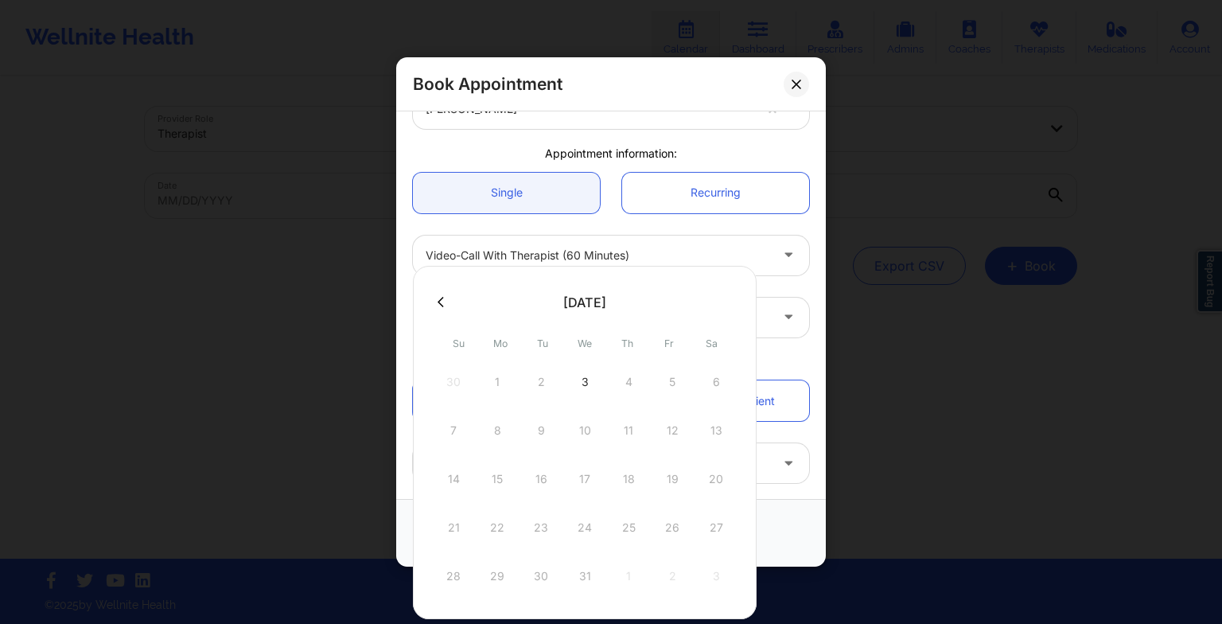
click at [576, 378] on div "3" at bounding box center [585, 382] width 40 height 45
type input "[DATE]"
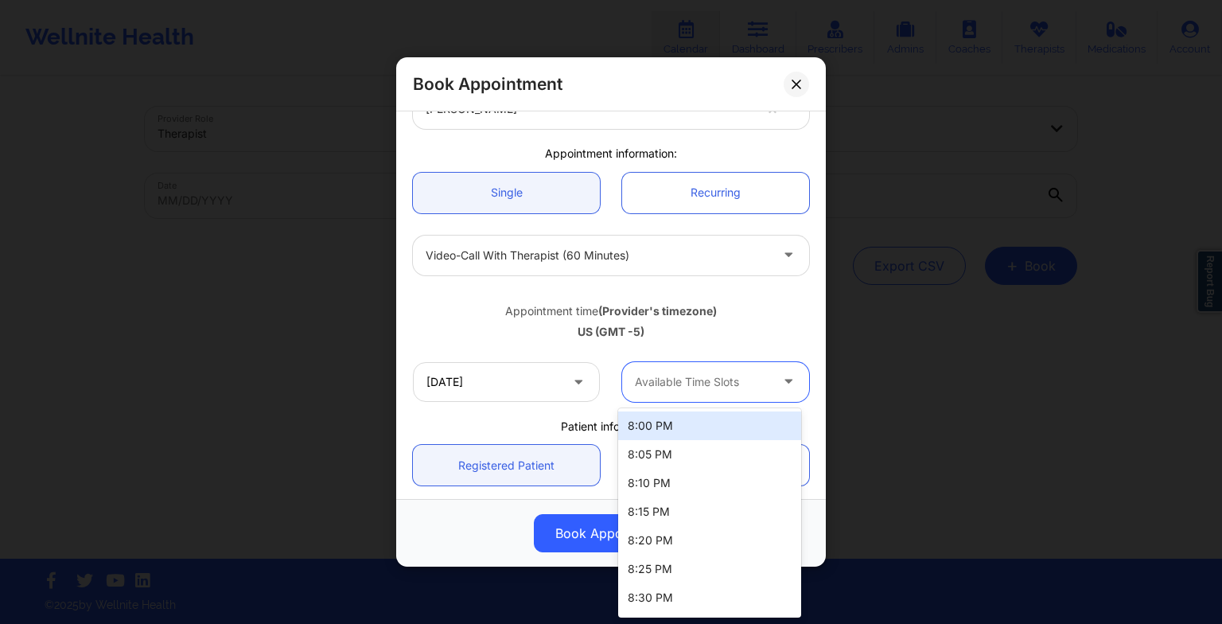
click at [680, 391] on div "Available Time Slots" at bounding box center [696, 382] width 149 height 40
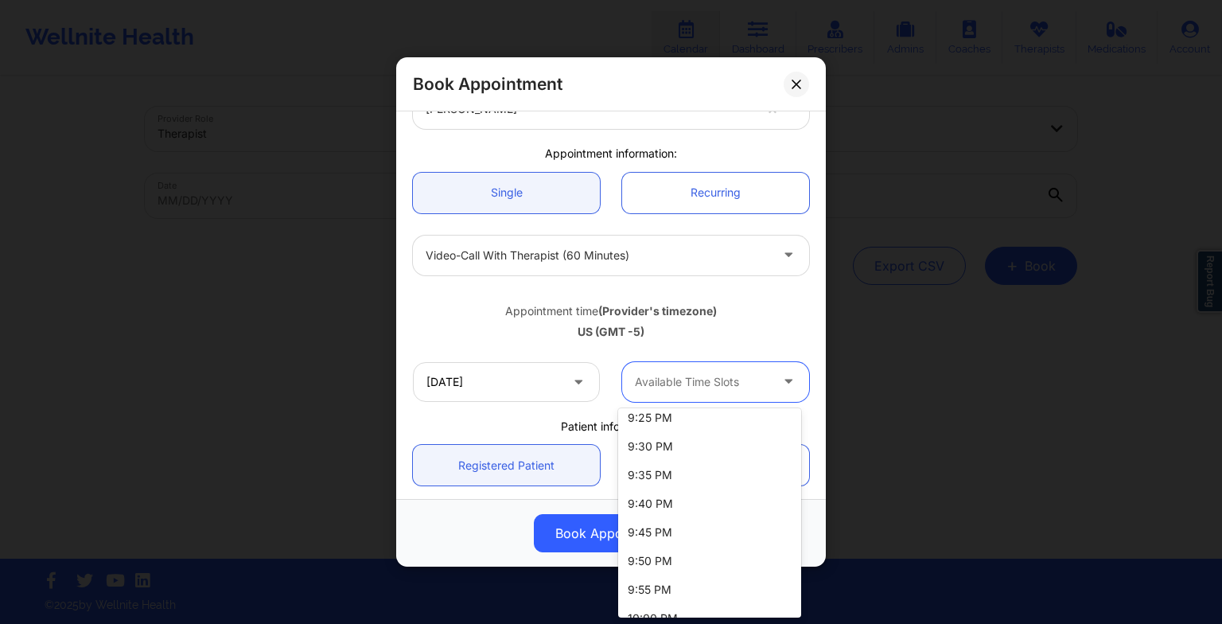
scroll to position [512, 0]
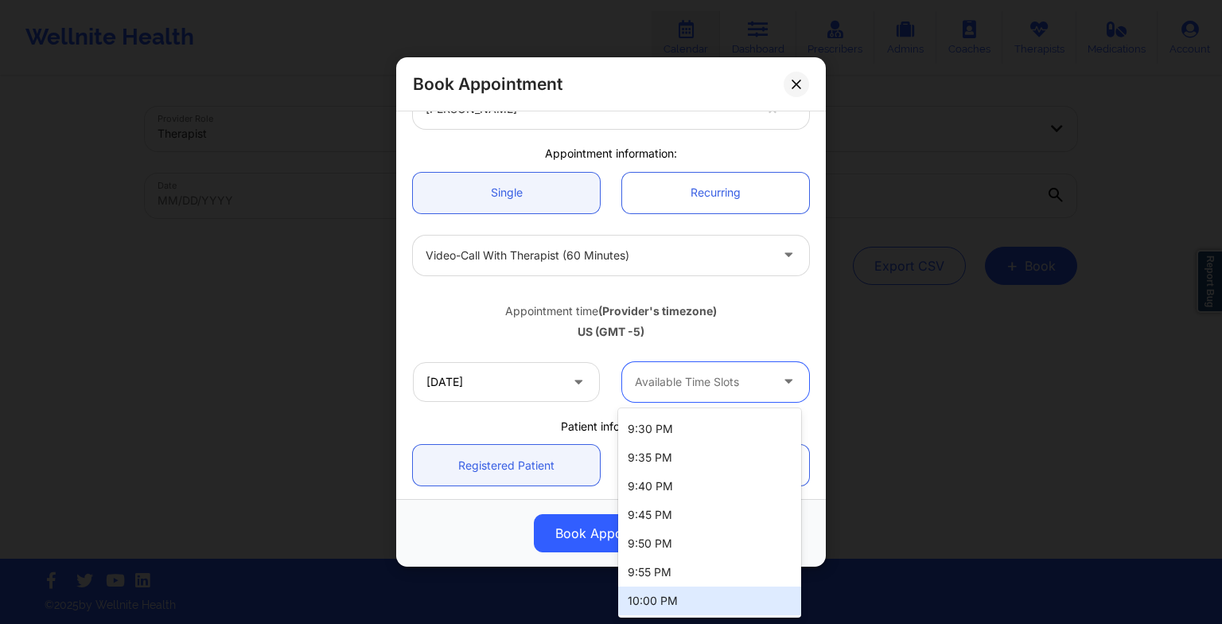
click at [665, 589] on div "10:00 PM" at bounding box center [709, 600] width 183 height 29
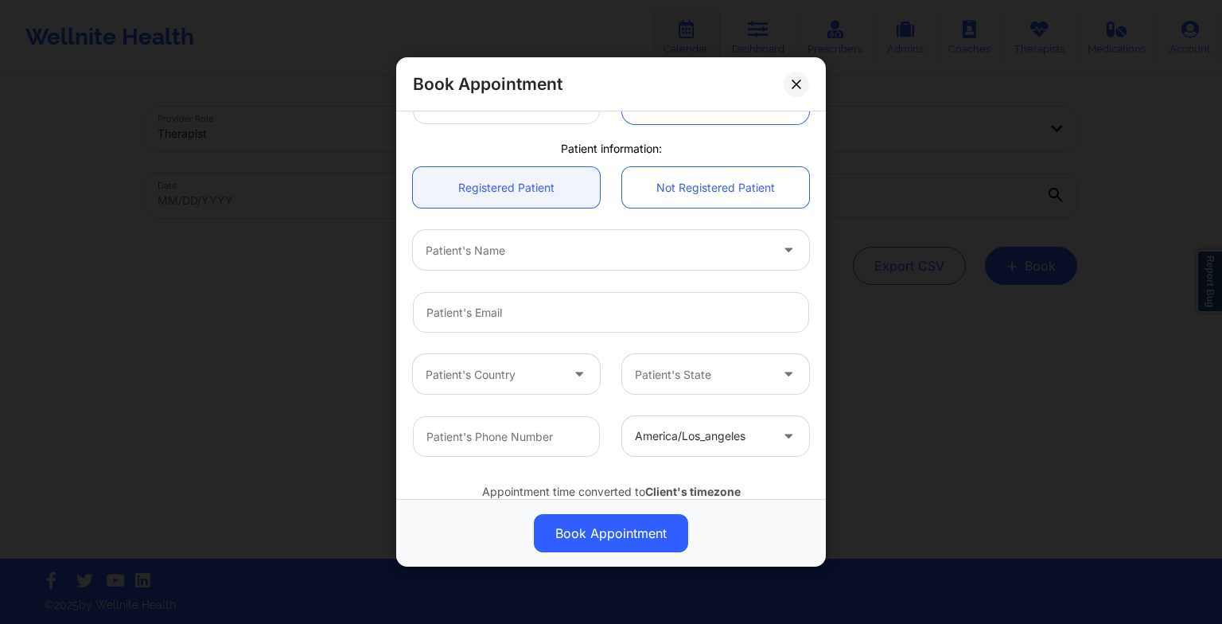
scroll to position [417, 0]
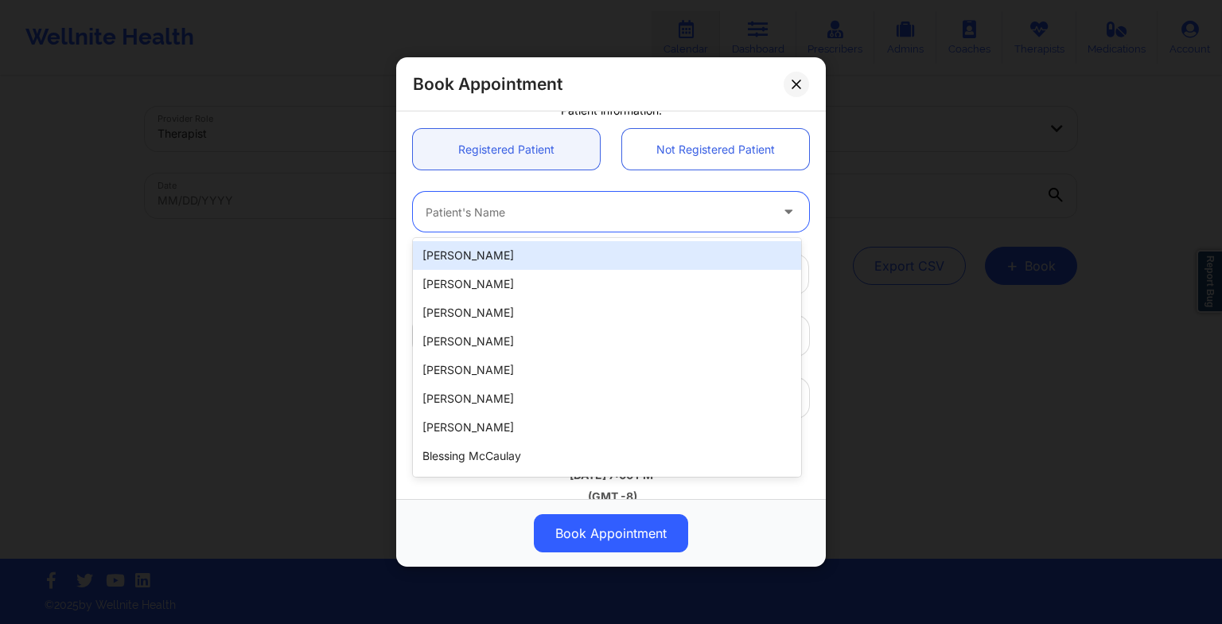
click at [473, 218] on div at bounding box center [598, 211] width 344 height 19
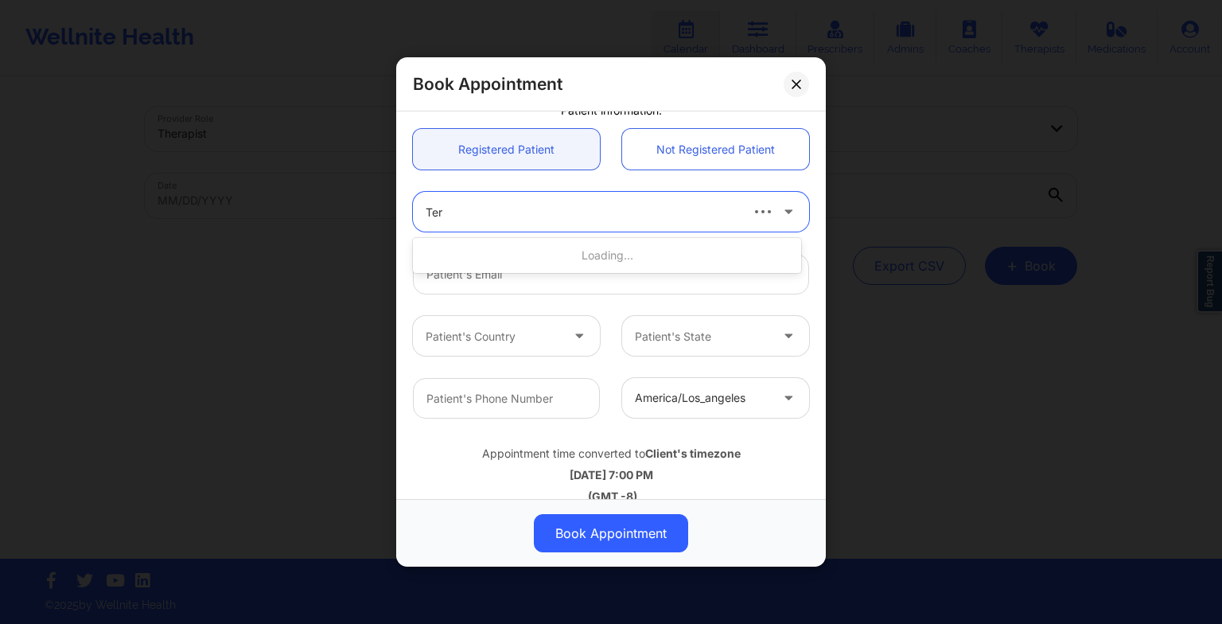
type input "Terr"
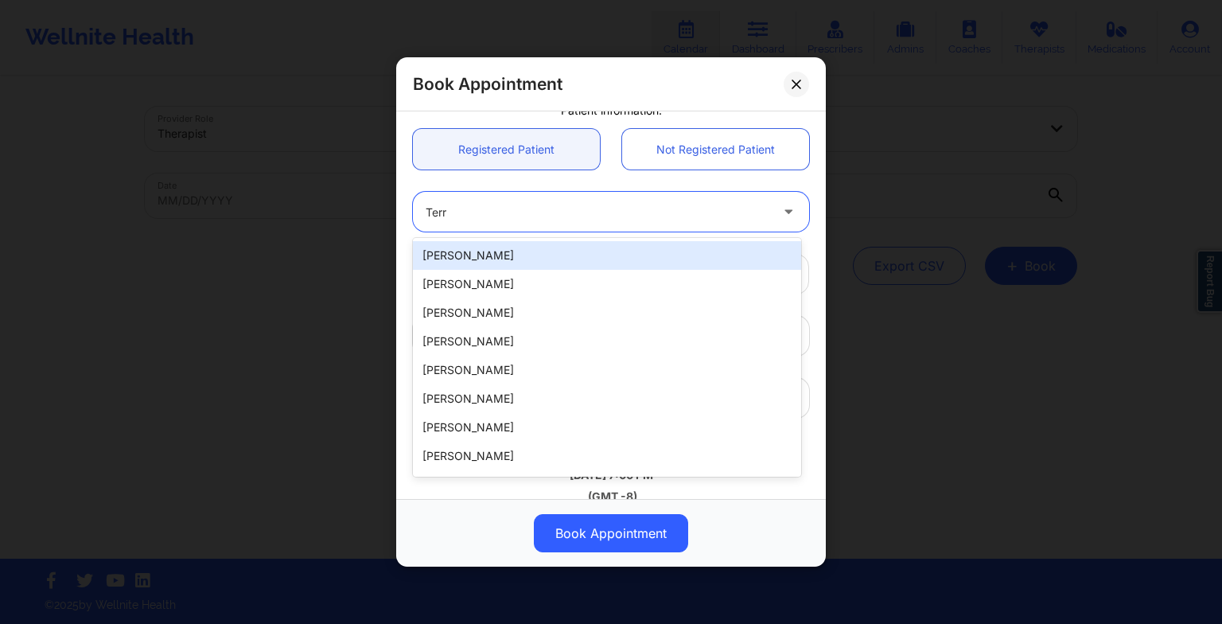
click at [472, 249] on div "[PERSON_NAME]" at bounding box center [607, 255] width 388 height 29
type input "[EMAIL_ADDRESS][DOMAIN_NAME]"
type input "2198091040"
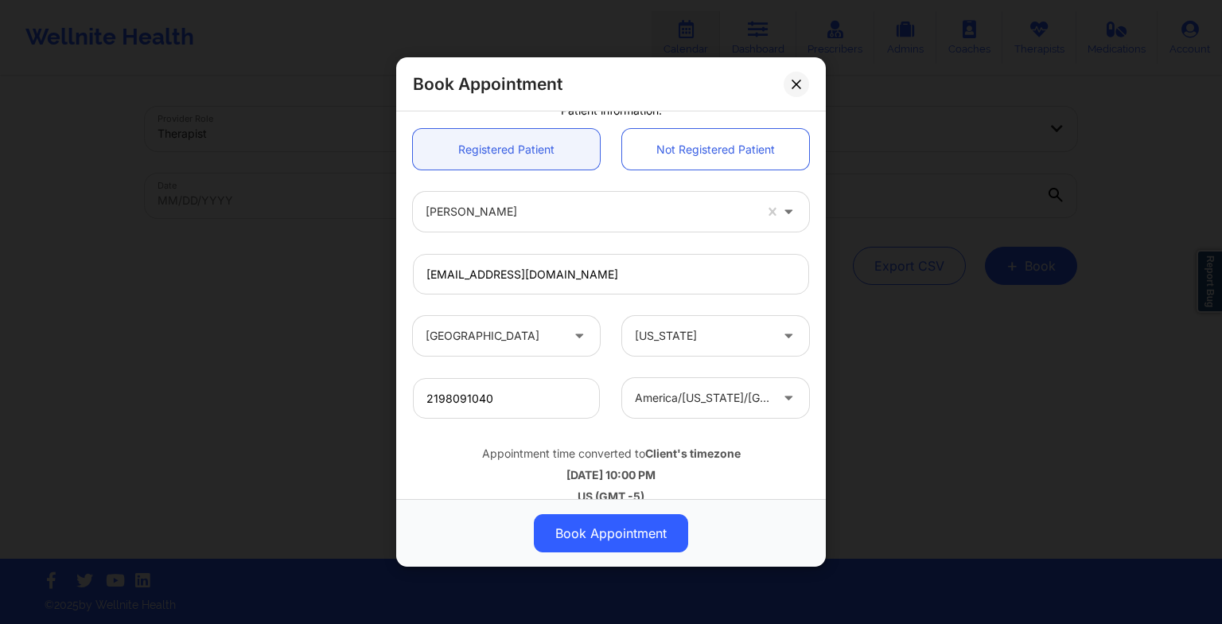
click at [574, 525] on button "Book Appointment" at bounding box center [611, 533] width 154 height 38
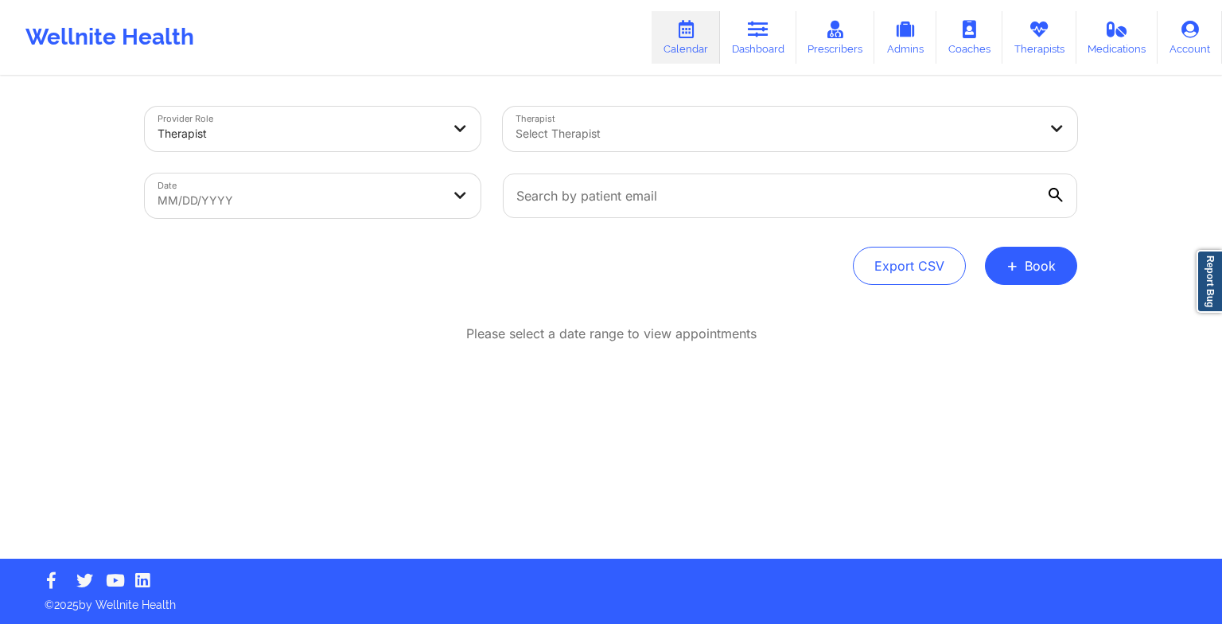
click at [1024, 41] on link "Therapists" at bounding box center [1039, 37] width 74 height 53
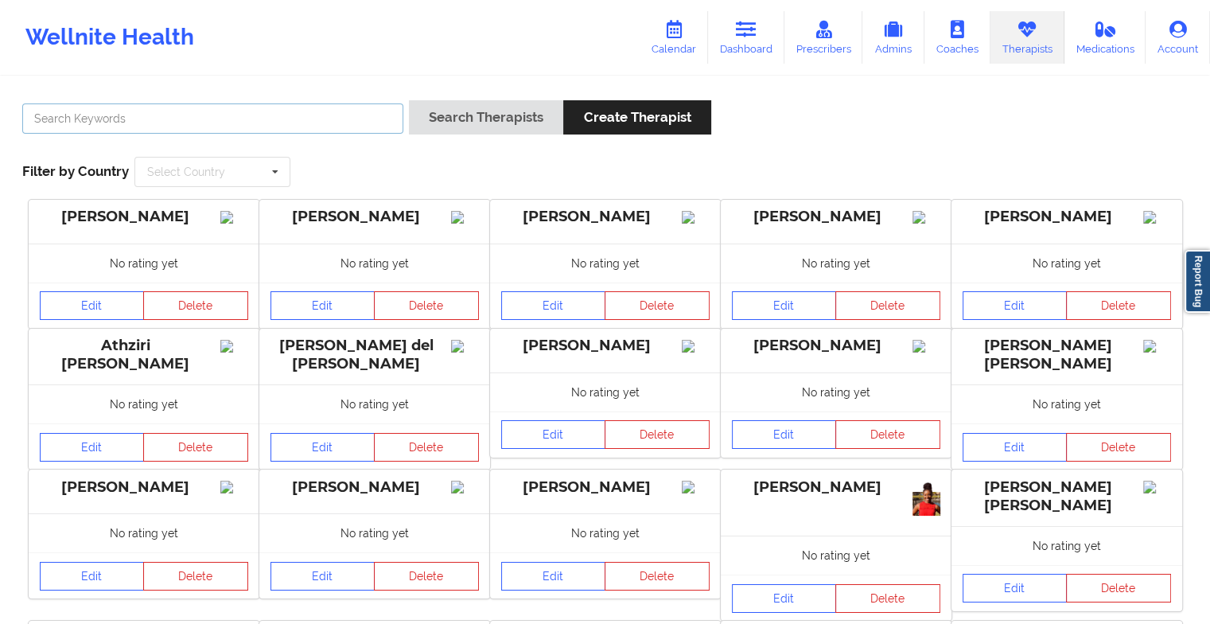
click at [304, 113] on input "text" at bounding box center [212, 118] width 381 height 30
type input "[PERSON_NAME]"
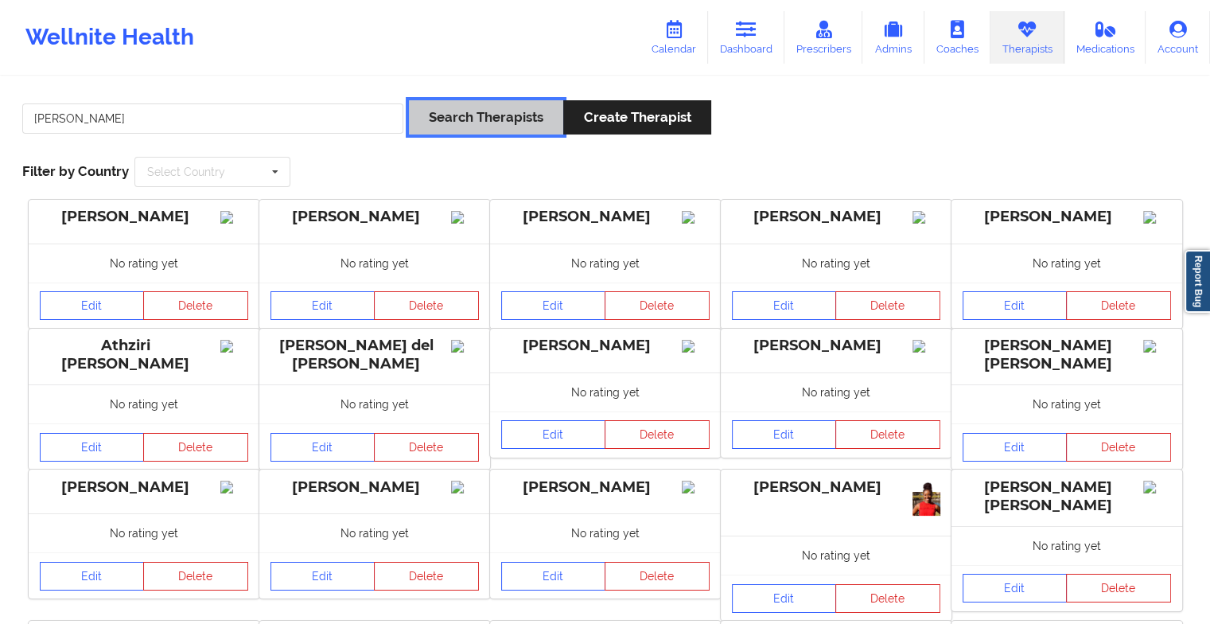
click at [521, 118] on button "Search Therapists" at bounding box center [486, 117] width 154 height 34
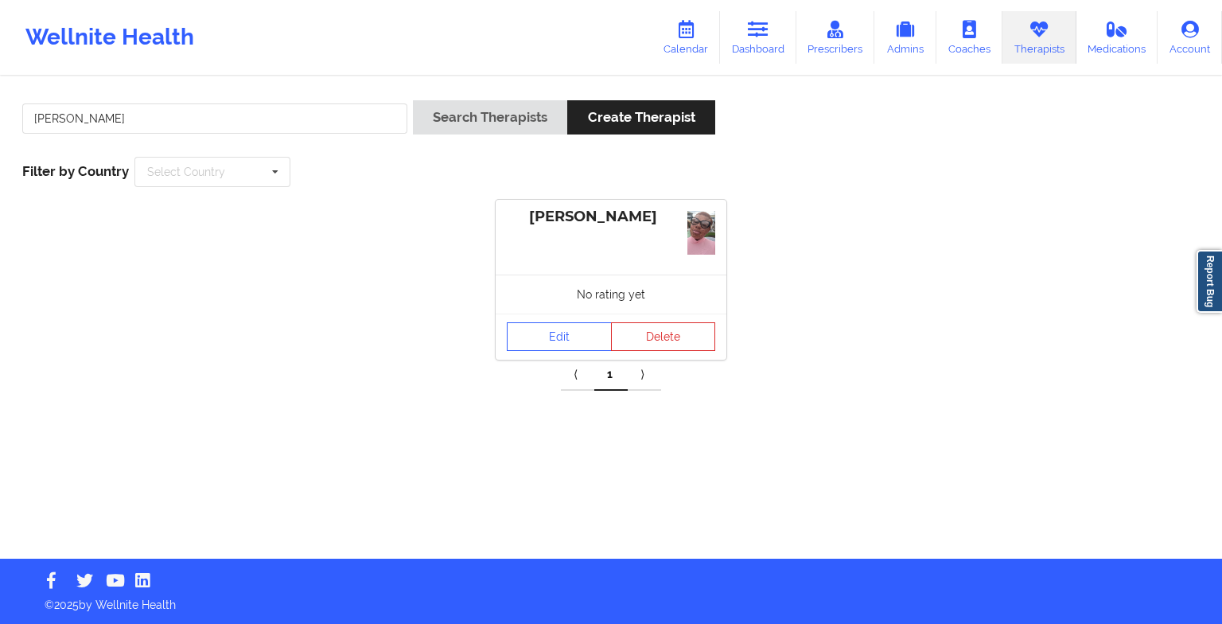
click at [544, 301] on div "No rating yet" at bounding box center [611, 293] width 231 height 39
click at [546, 328] on link "Edit" at bounding box center [559, 336] width 105 height 29
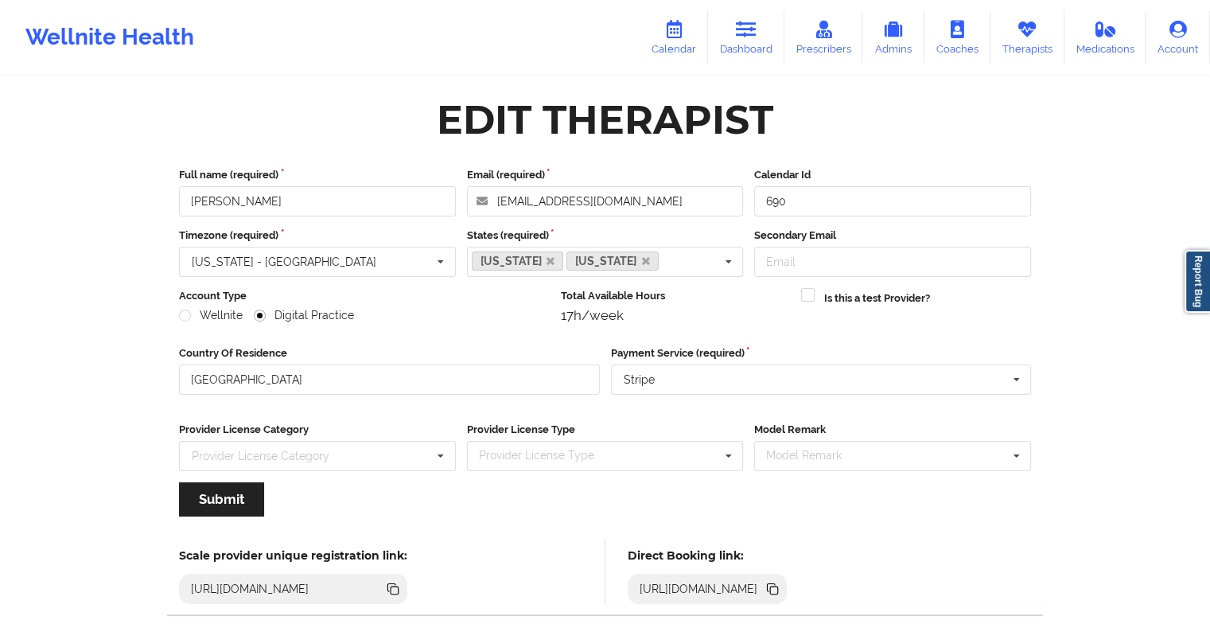
click at [692, 36] on link "Calendar" at bounding box center [674, 37] width 68 height 53
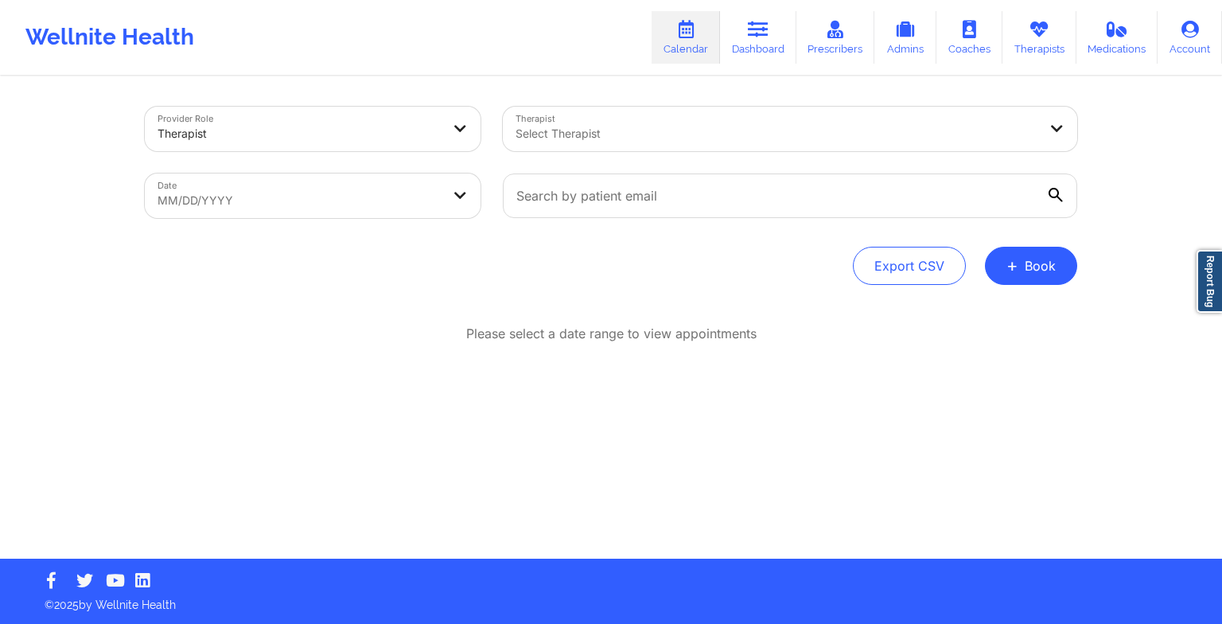
click at [1005, 268] on button "+ Book" at bounding box center [1031, 266] width 92 height 38
click at [977, 306] on button "Therapy Session" at bounding box center [1004, 316] width 122 height 26
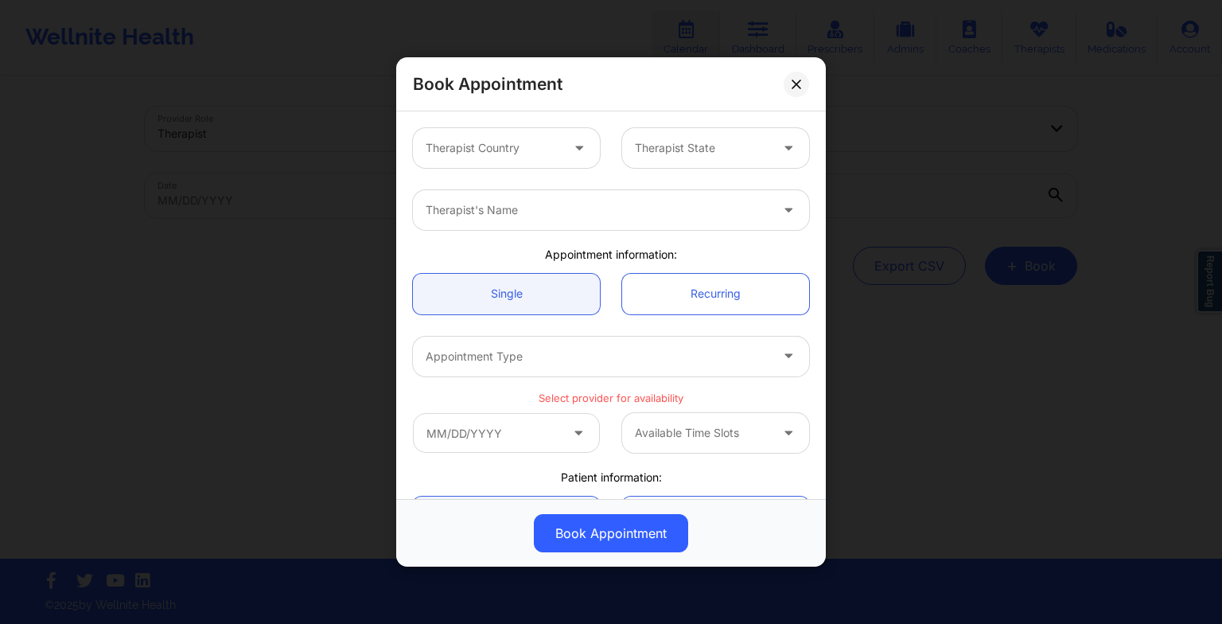
click at [506, 151] on div at bounding box center [493, 147] width 134 height 19
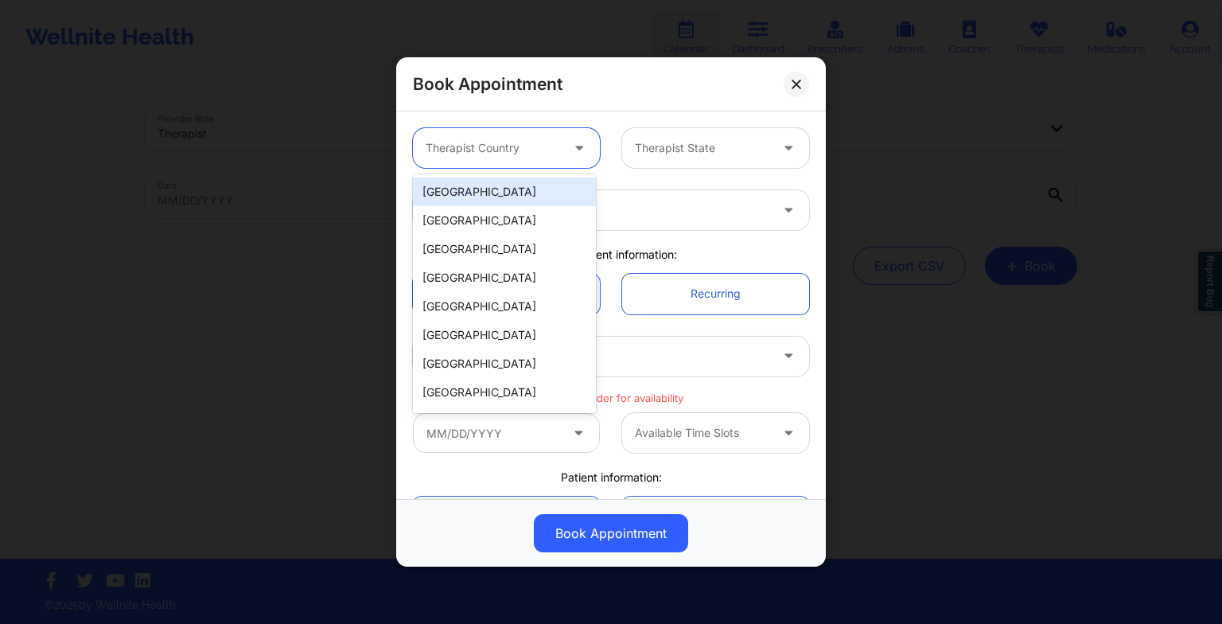
click at [515, 198] on div "[GEOGRAPHIC_DATA]" at bounding box center [504, 191] width 183 height 29
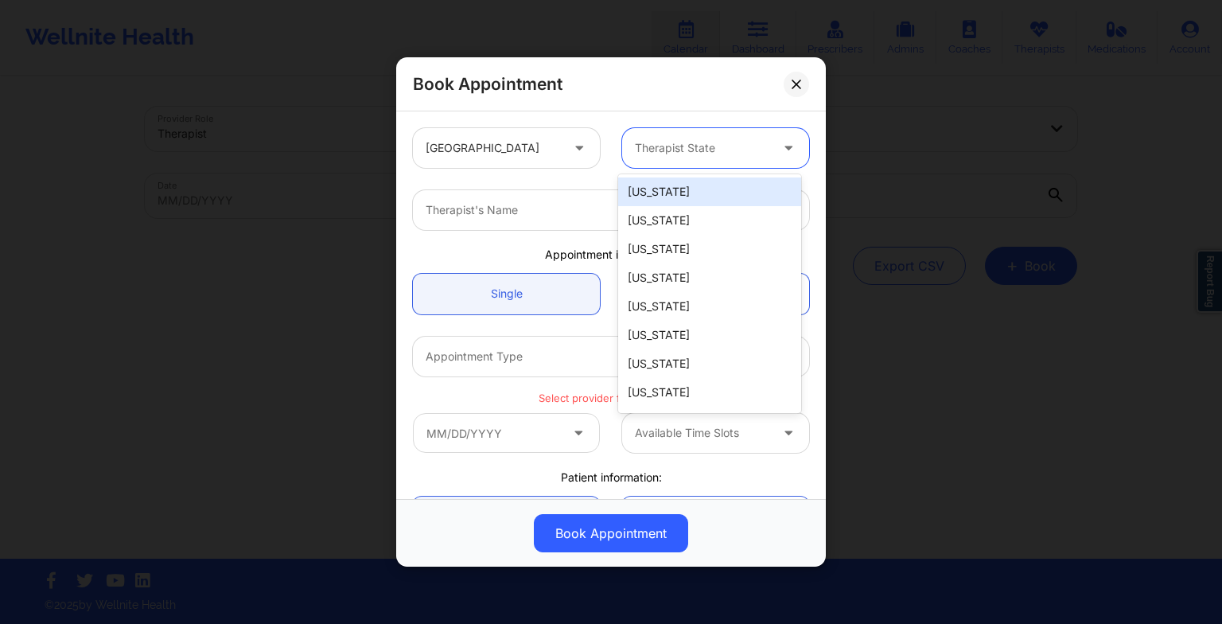
click at [665, 143] on div at bounding box center [702, 147] width 134 height 19
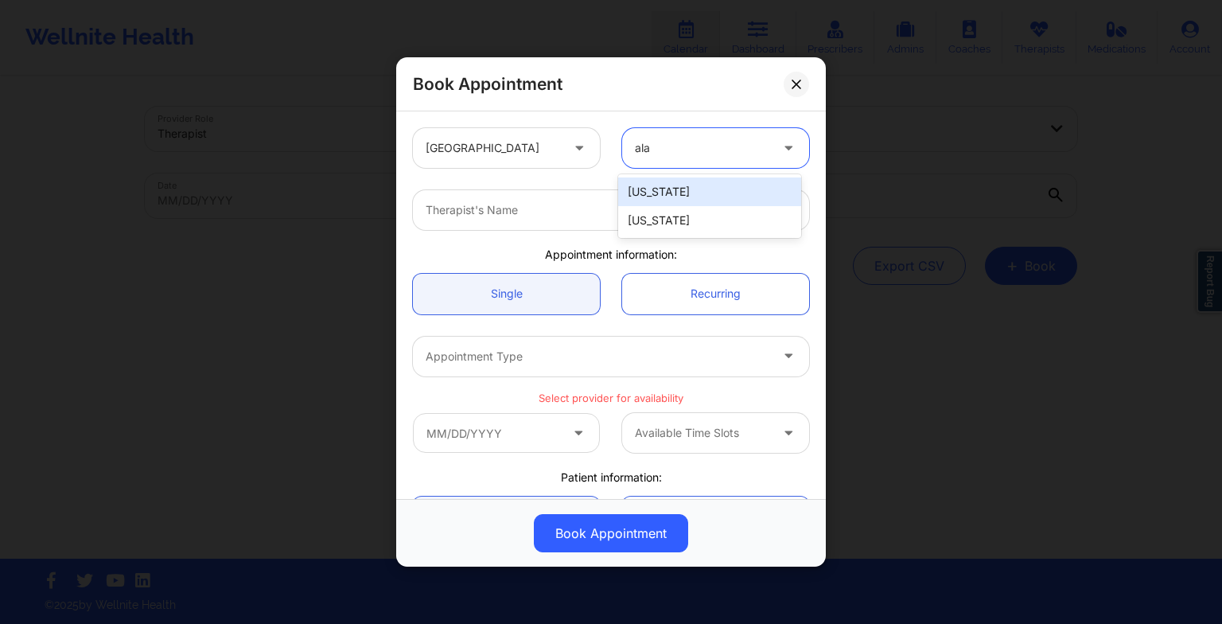
type input "alas"
click at [666, 199] on div "[US_STATE]" at bounding box center [709, 191] width 183 height 29
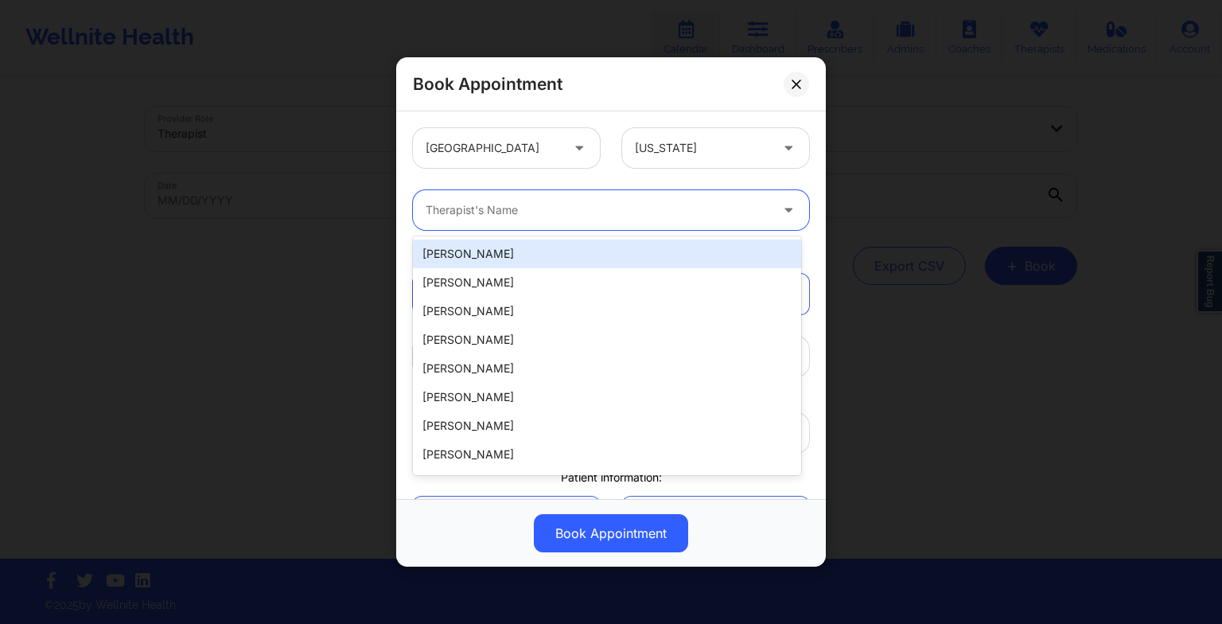
click at [593, 210] on div at bounding box center [598, 209] width 344 height 19
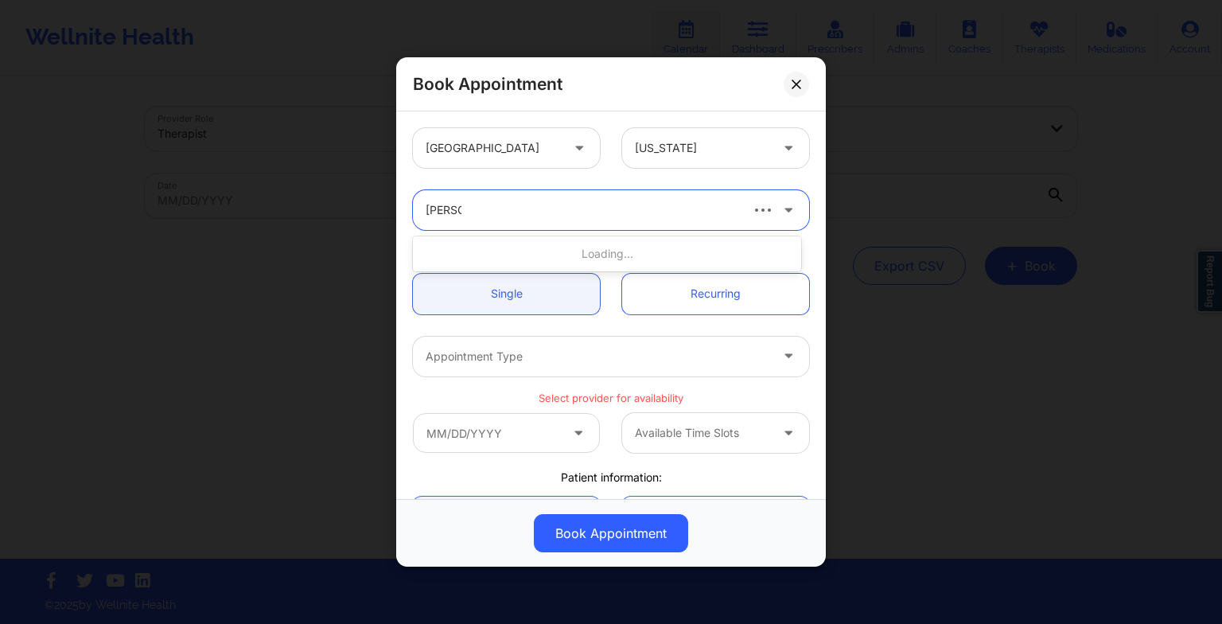
type input "[PERSON_NAME]"
click at [566, 247] on div "[PERSON_NAME]" at bounding box center [607, 253] width 388 height 29
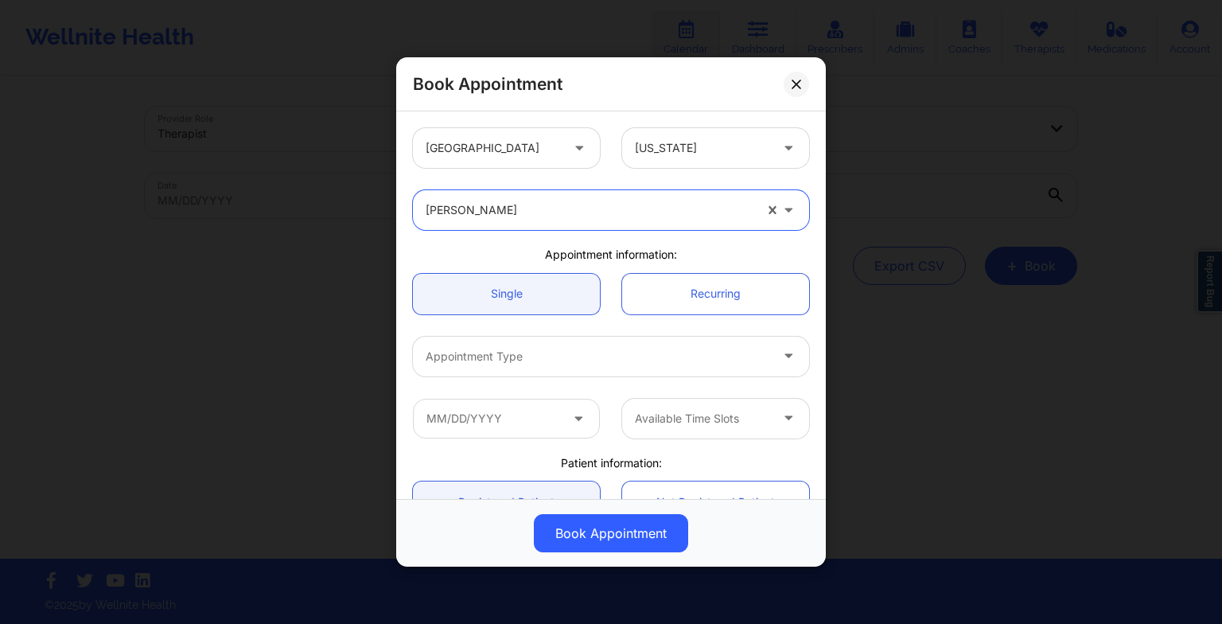
click at [585, 360] on div at bounding box center [598, 356] width 344 height 19
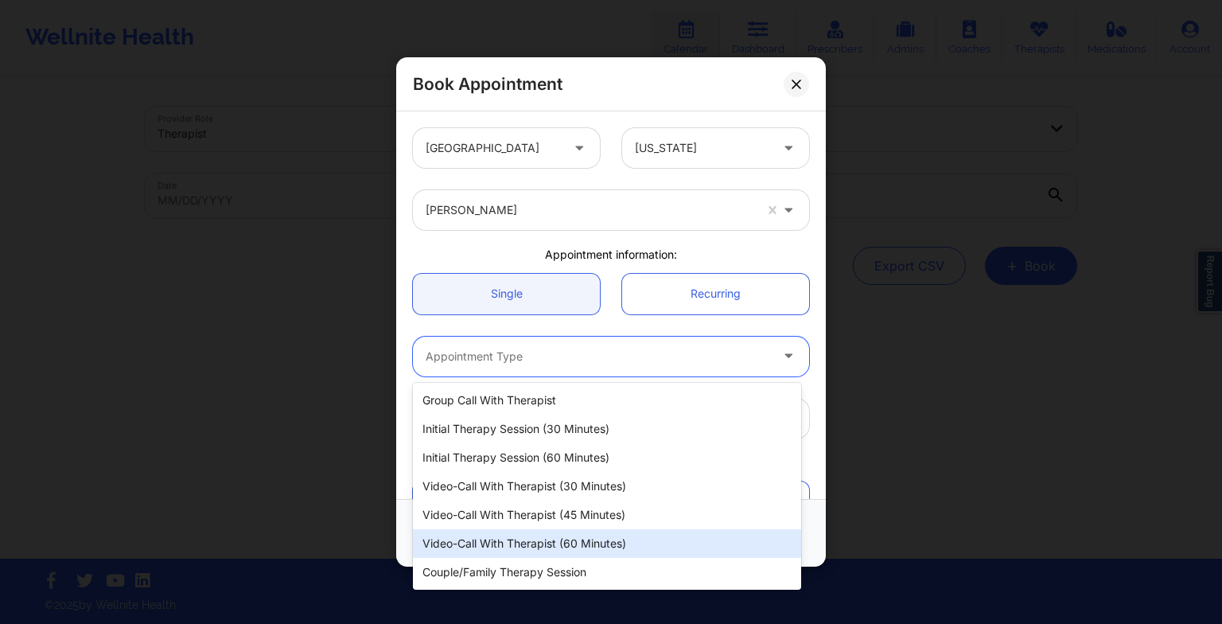
click at [567, 535] on div "Video-Call with Therapist (60 minutes)" at bounding box center [607, 543] width 388 height 29
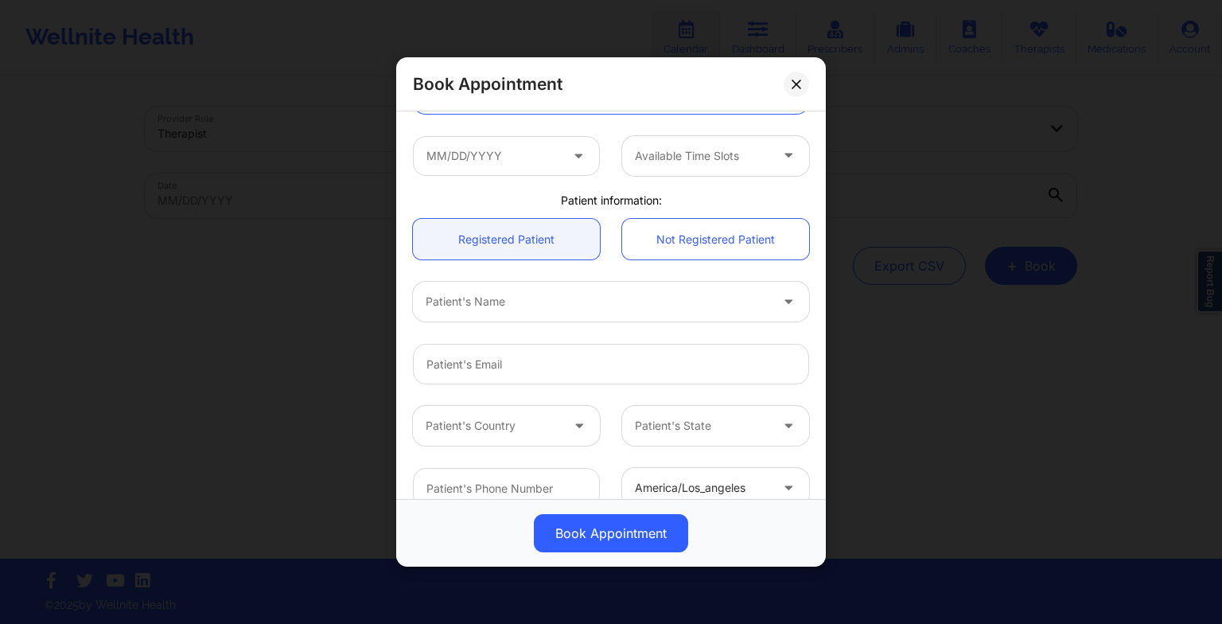
scroll to position [264, 0]
click at [505, 151] on input "text" at bounding box center [506, 154] width 187 height 40
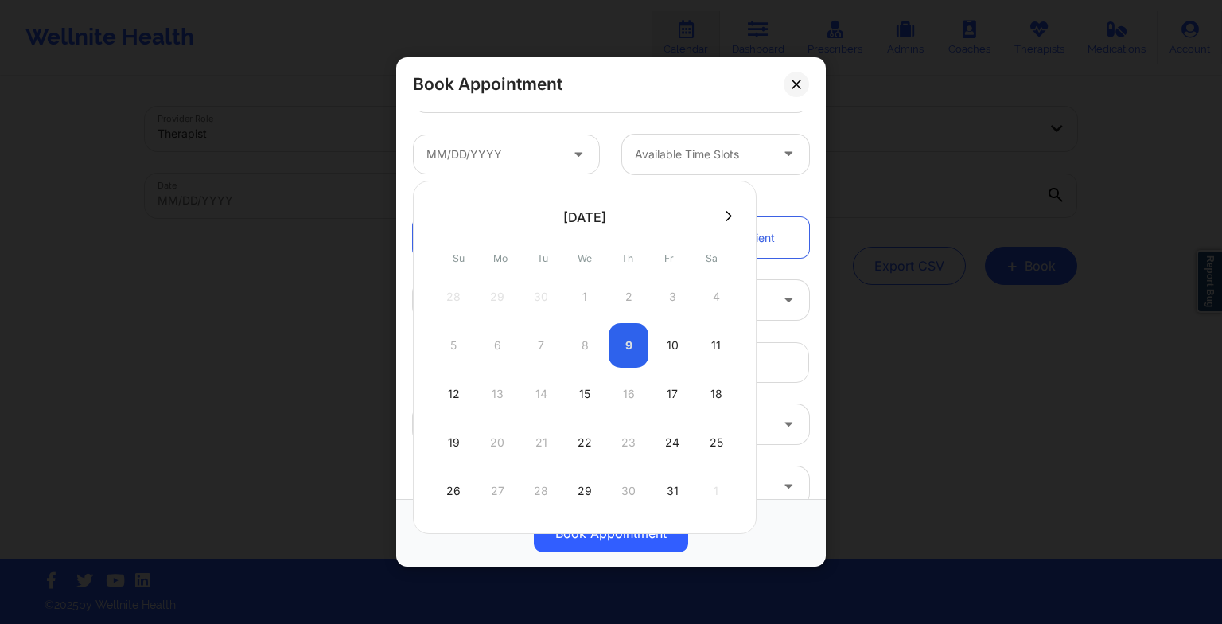
click at [584, 340] on div "5 6 7 8 9 10 11" at bounding box center [585, 345] width 302 height 45
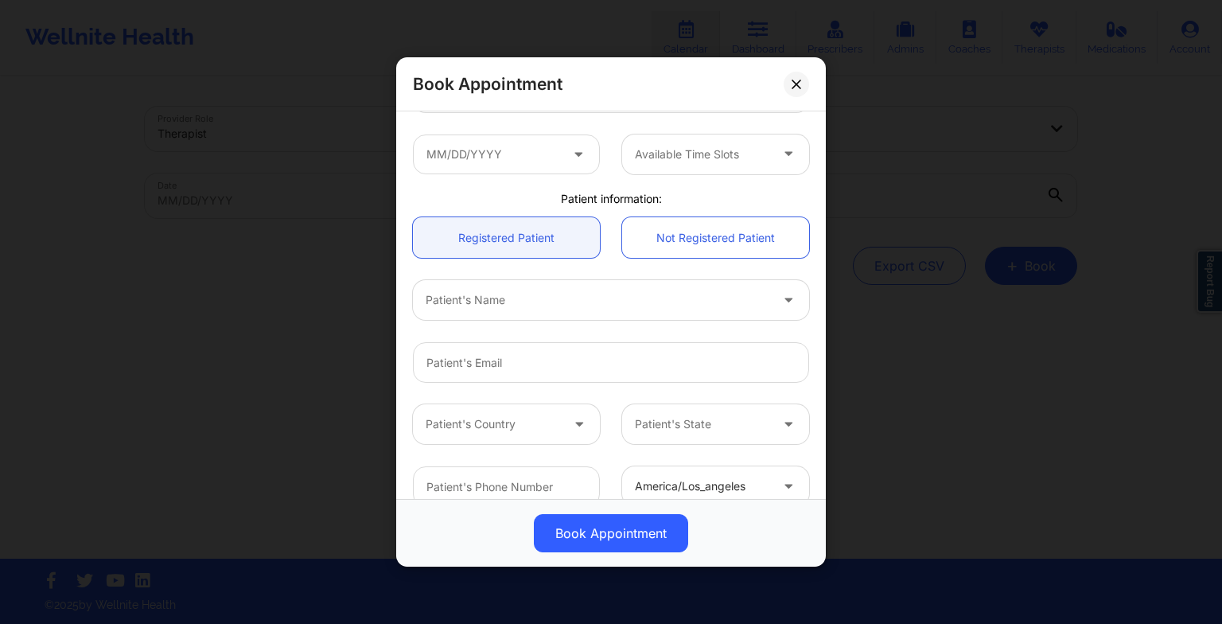
click at [756, 325] on div "Patient's Name" at bounding box center [611, 300] width 418 height 62
click at [795, 72] on button at bounding box center [796, 83] width 25 height 25
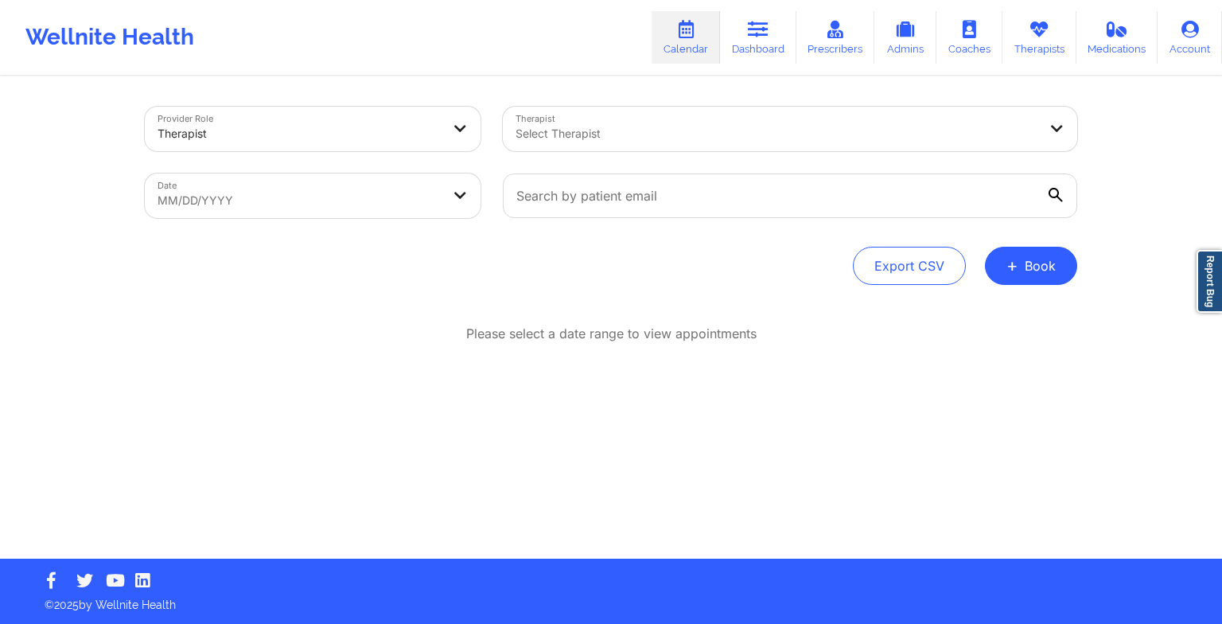
click at [1024, 40] on link "Therapists" at bounding box center [1039, 37] width 74 height 53
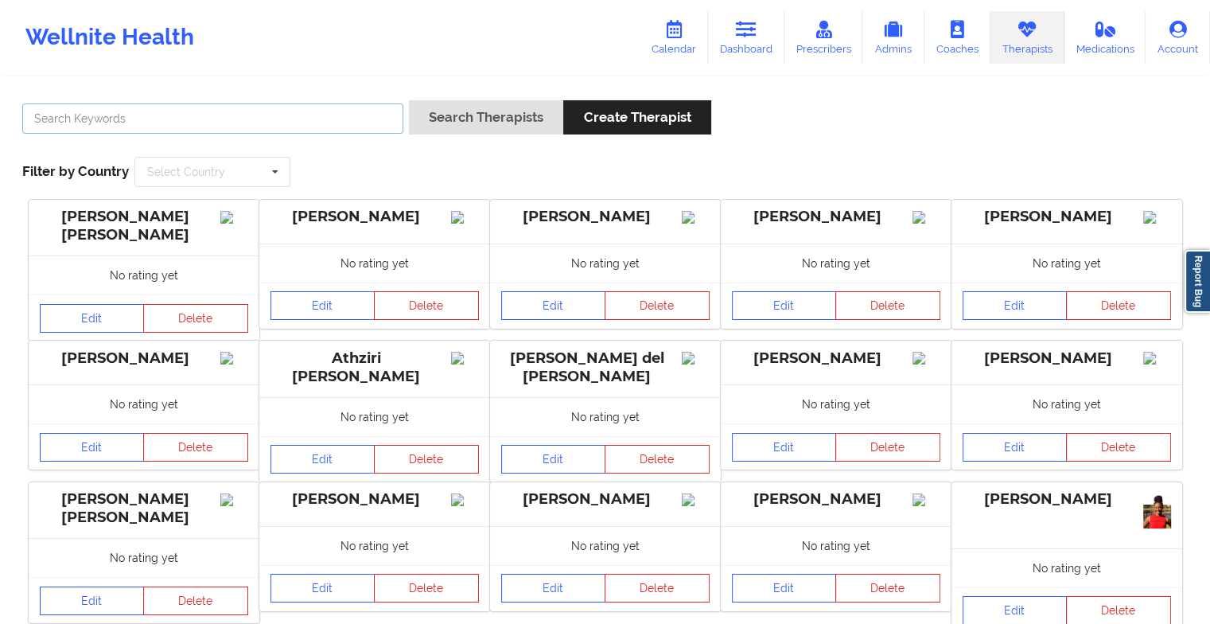
click at [375, 121] on input "text" at bounding box center [212, 118] width 381 height 30
click at [409, 100] on button "Search Therapists" at bounding box center [486, 117] width 154 height 34
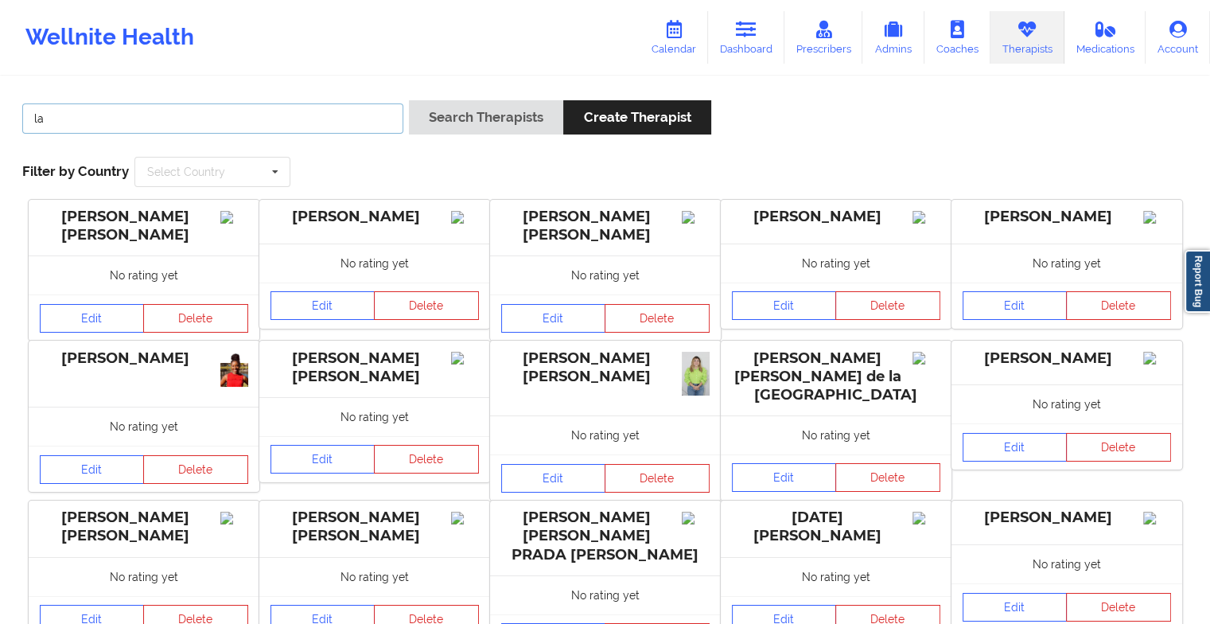
type input "[PERSON_NAME]"
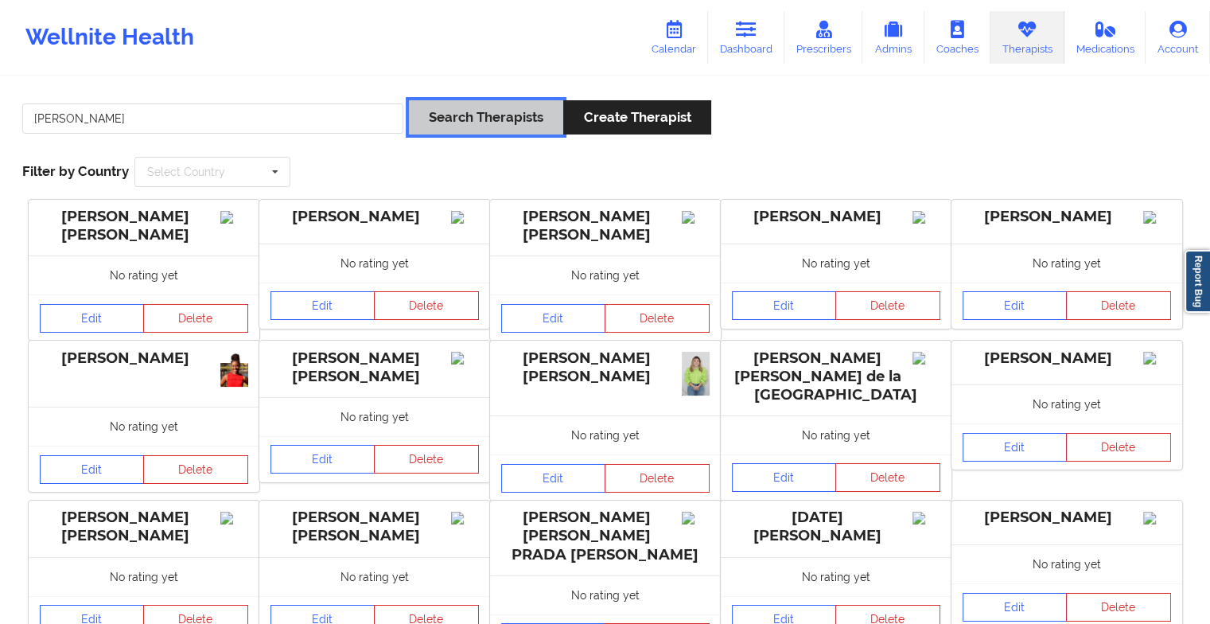
click at [454, 111] on button "Search Therapists" at bounding box center [486, 117] width 154 height 34
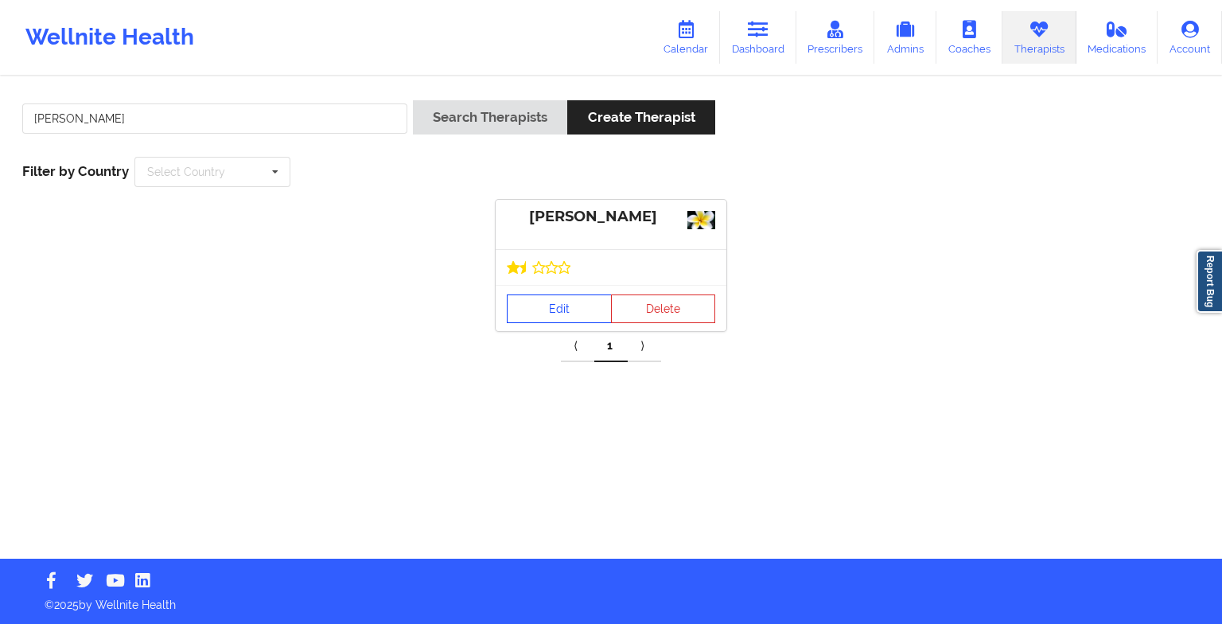
click at [543, 309] on link "Edit" at bounding box center [559, 308] width 105 height 29
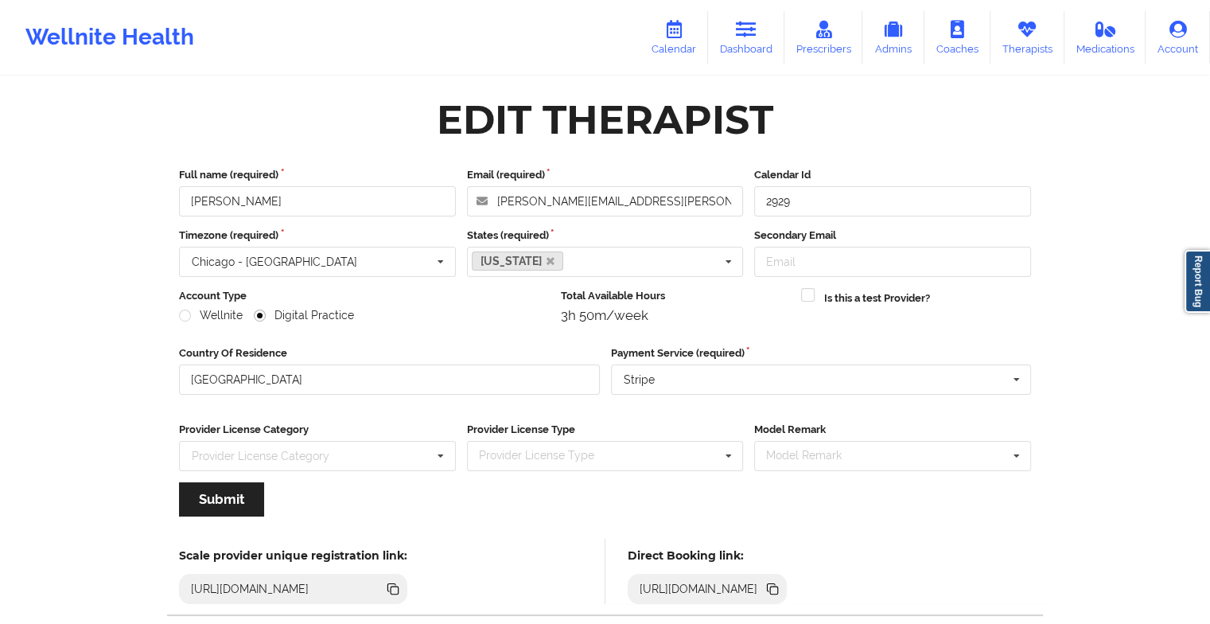
click at [686, 51] on link "Calendar" at bounding box center [674, 37] width 68 height 53
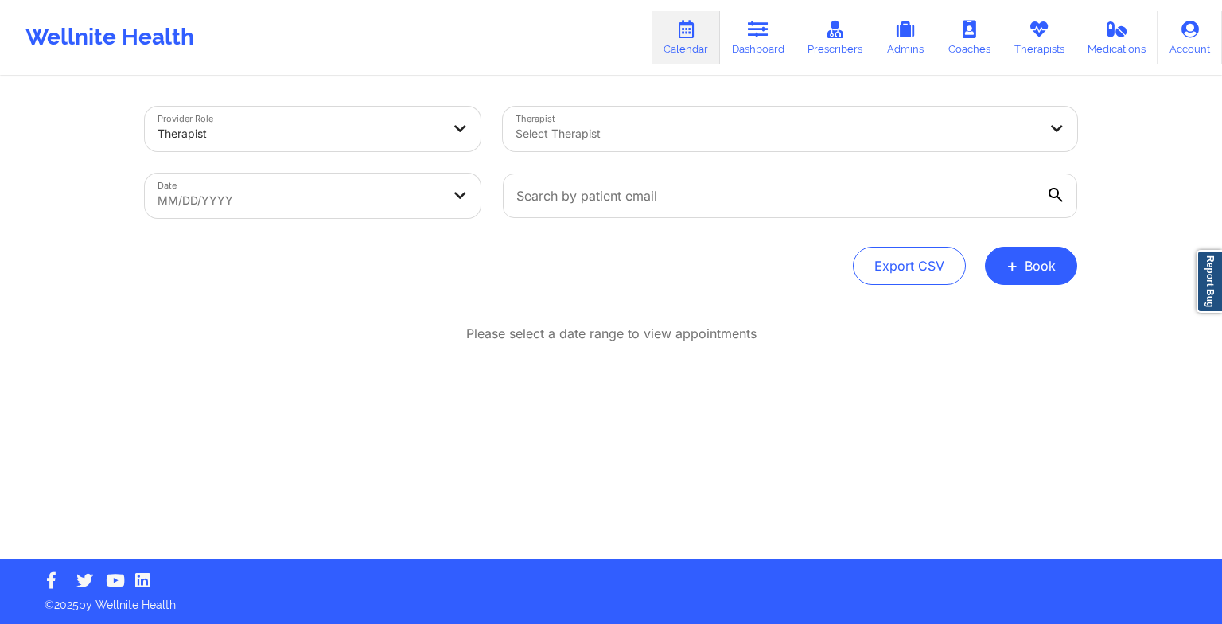
click at [1017, 270] on span "+" at bounding box center [1012, 265] width 12 height 9
click at [996, 317] on button "Therapy Session" at bounding box center [1004, 316] width 122 height 26
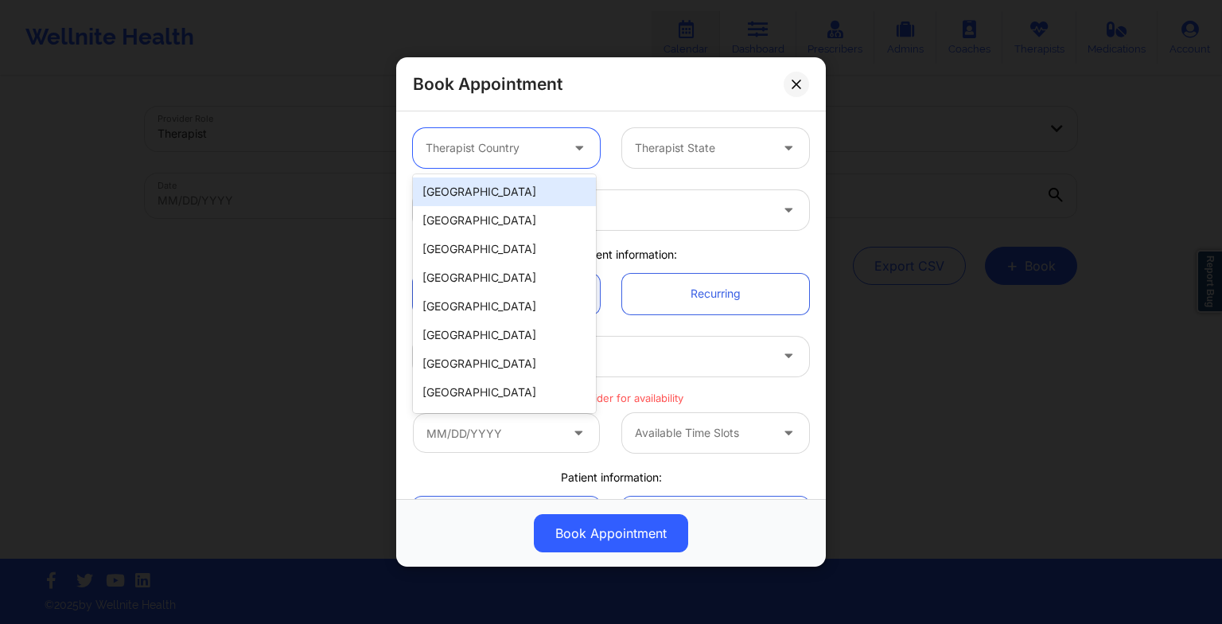
click at [511, 147] on div at bounding box center [493, 147] width 134 height 19
click at [506, 188] on div "[GEOGRAPHIC_DATA]" at bounding box center [504, 191] width 183 height 29
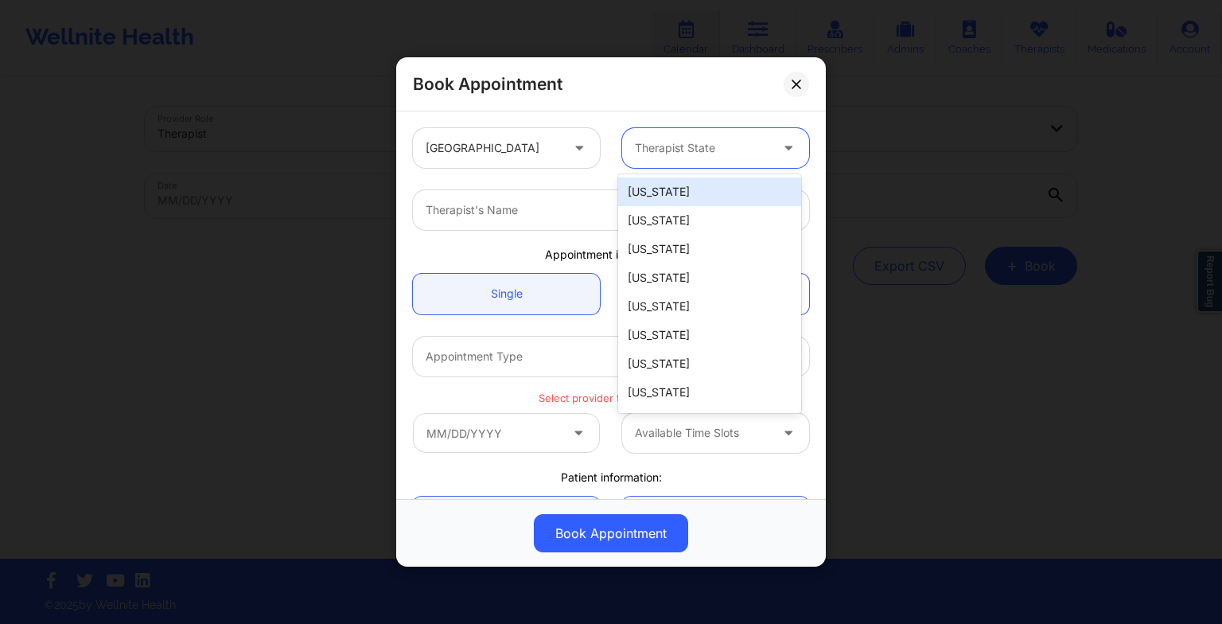
click at [655, 146] on div at bounding box center [702, 147] width 134 height 19
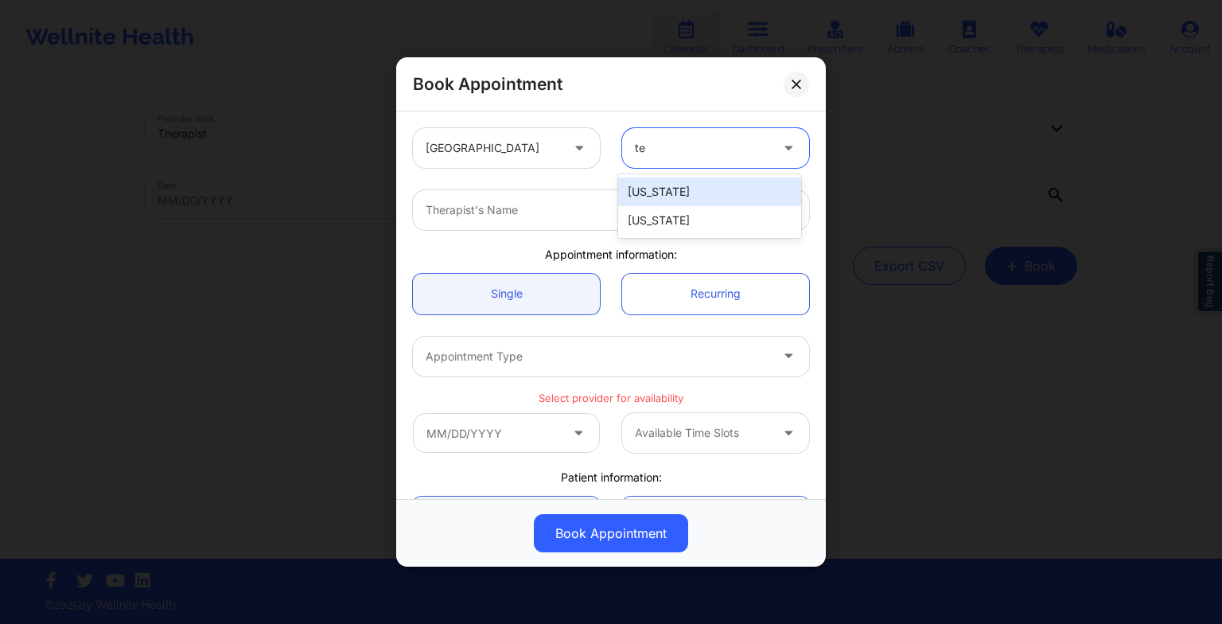
type input "tex"
click at [656, 184] on div "[US_STATE]" at bounding box center [709, 191] width 183 height 29
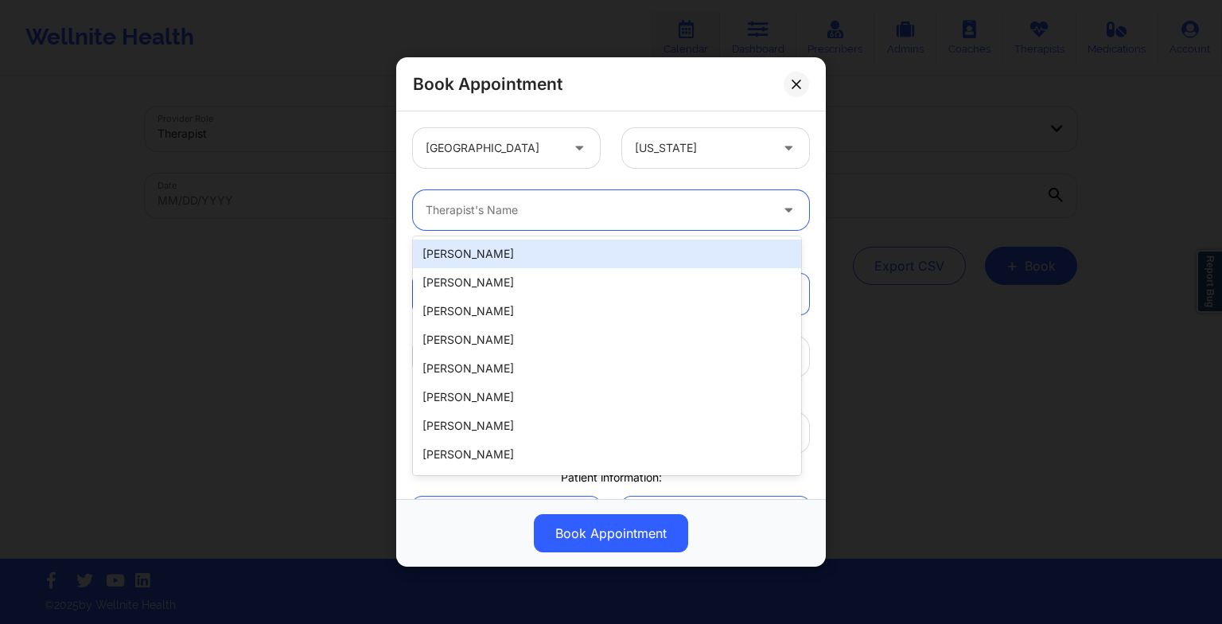
click at [576, 198] on div "Therapist's Name" at bounding box center [592, 210] width 358 height 40
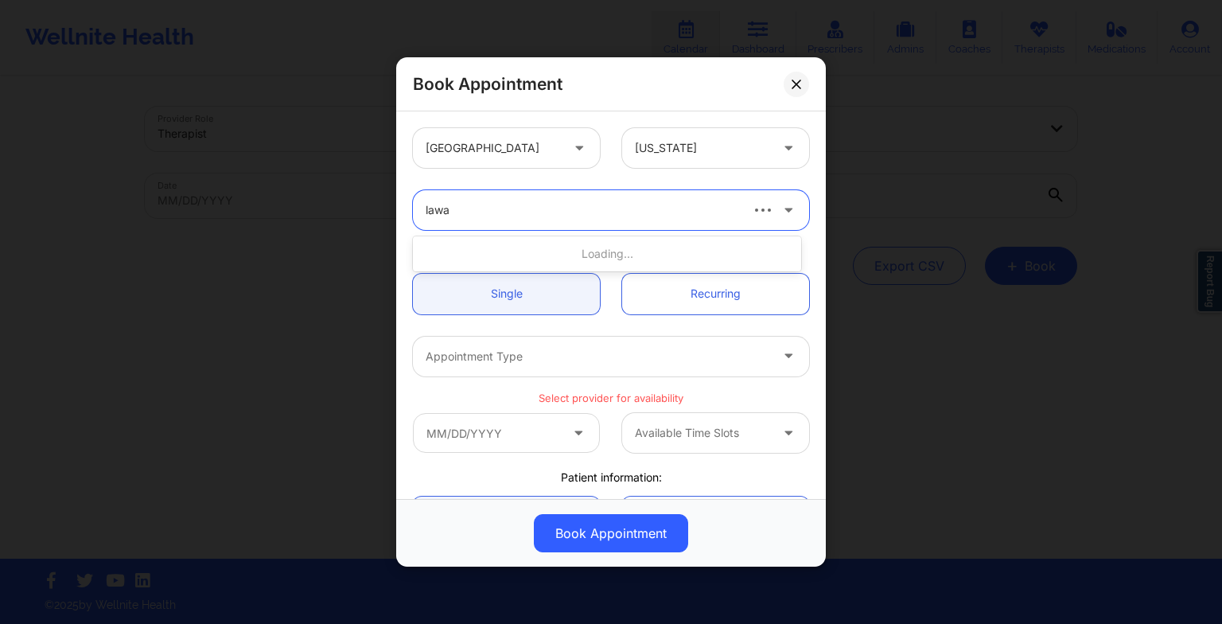
type input "lawan"
click at [528, 244] on div "[PERSON_NAME]" at bounding box center [607, 253] width 388 height 29
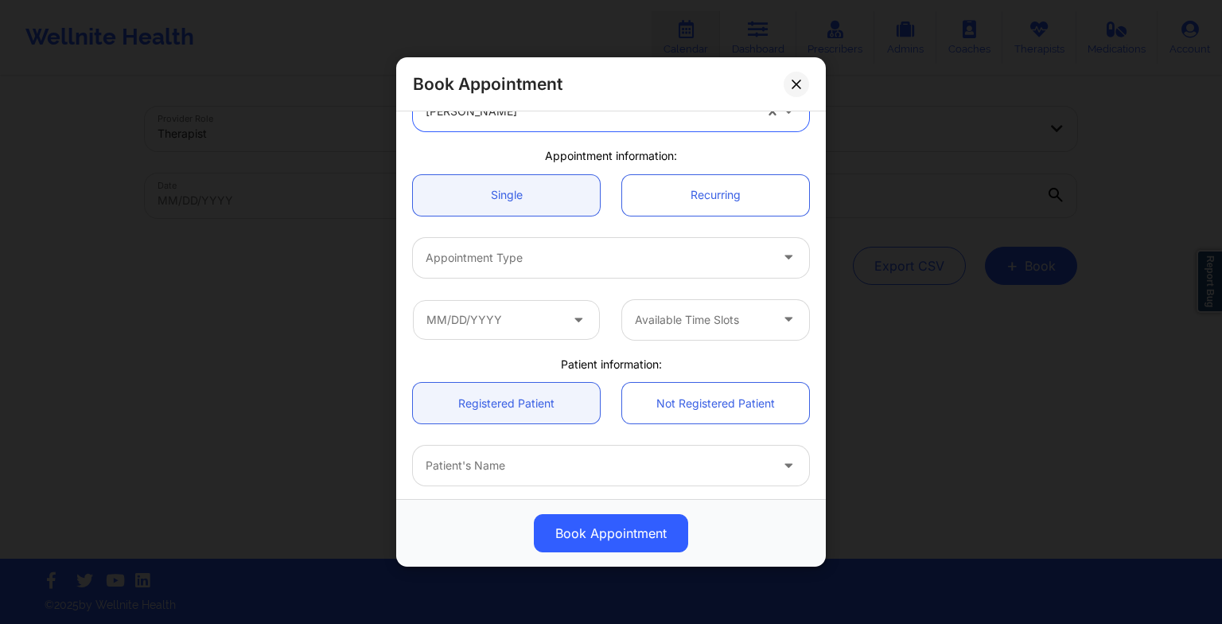
scroll to position [100, 0]
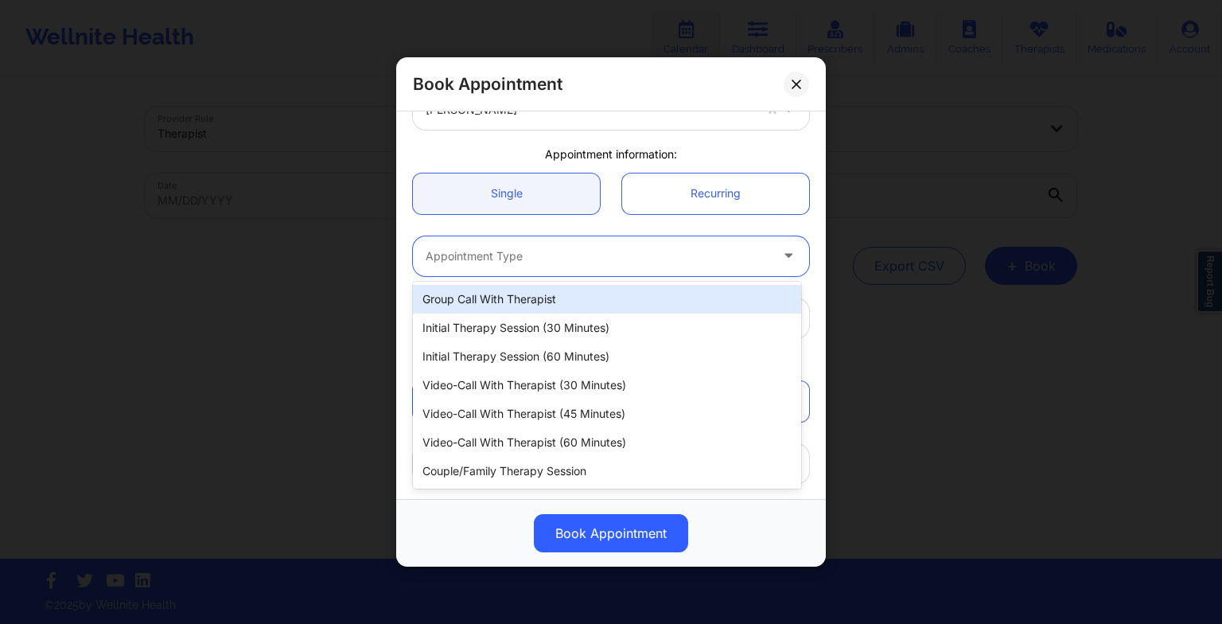
click at [503, 254] on div at bounding box center [598, 256] width 344 height 19
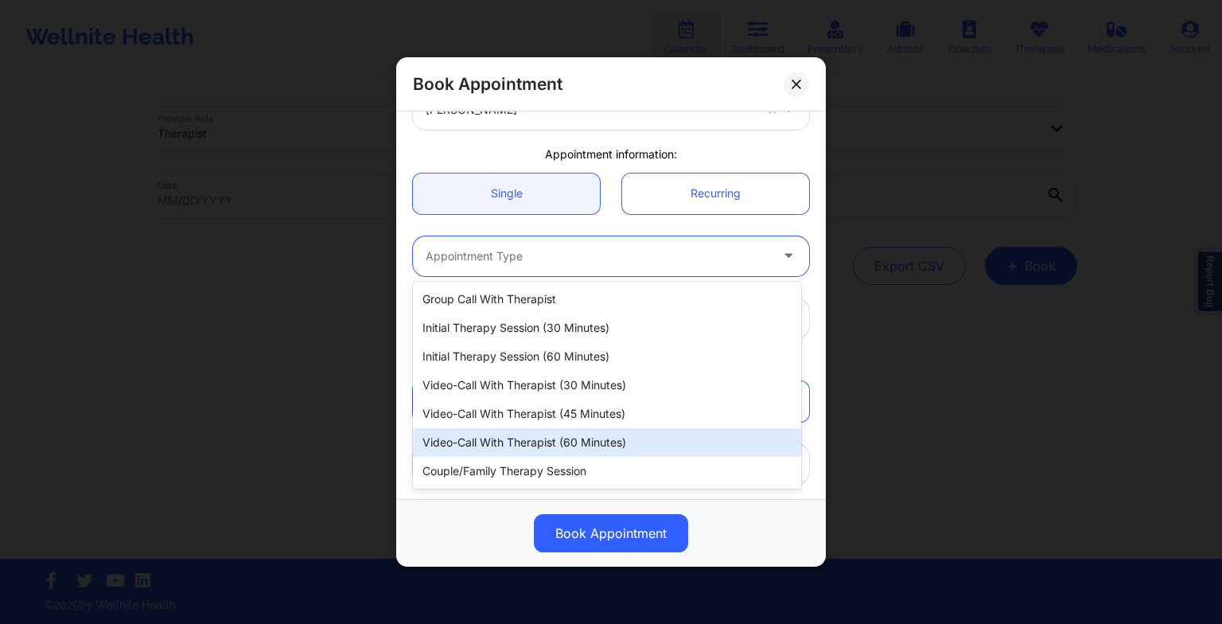
click at [497, 442] on div "Video-Call with Therapist (60 minutes)" at bounding box center [607, 442] width 388 height 29
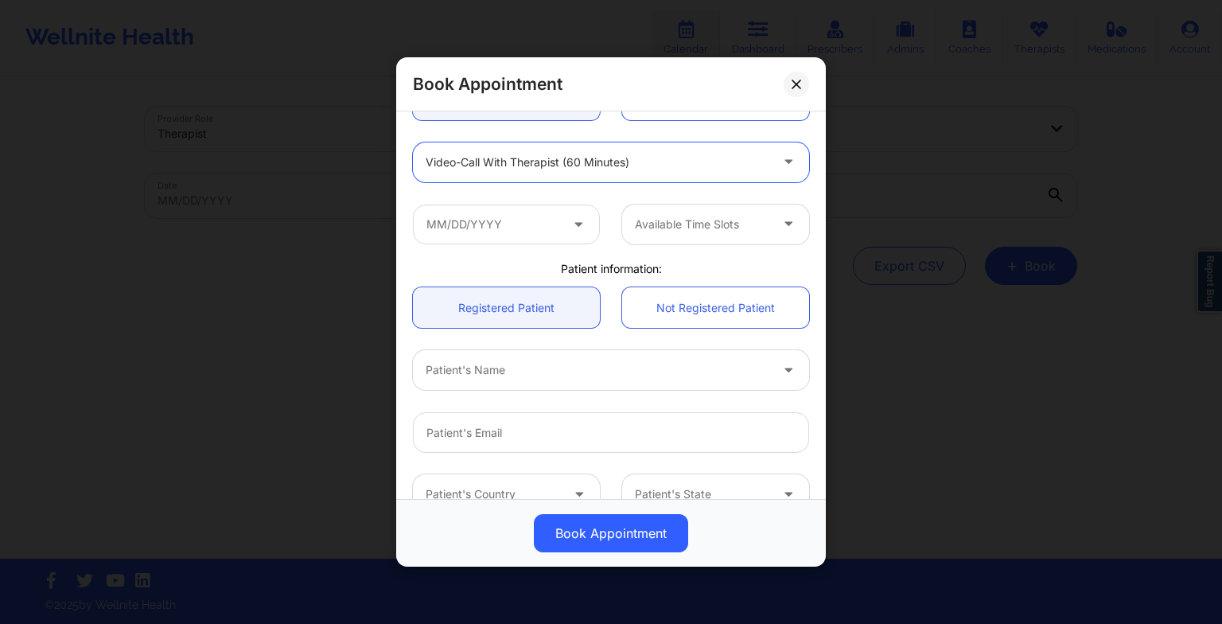
scroll to position [196, 0]
click at [492, 235] on input "text" at bounding box center [506, 223] width 187 height 40
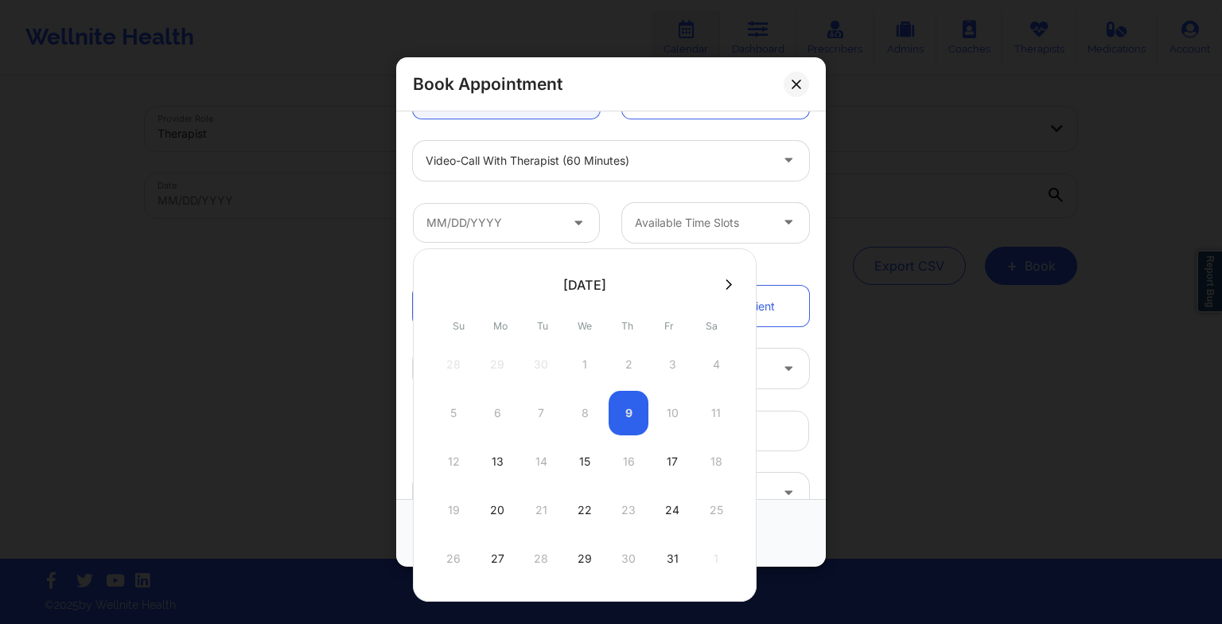
click at [725, 278] on icon at bounding box center [728, 284] width 6 height 12
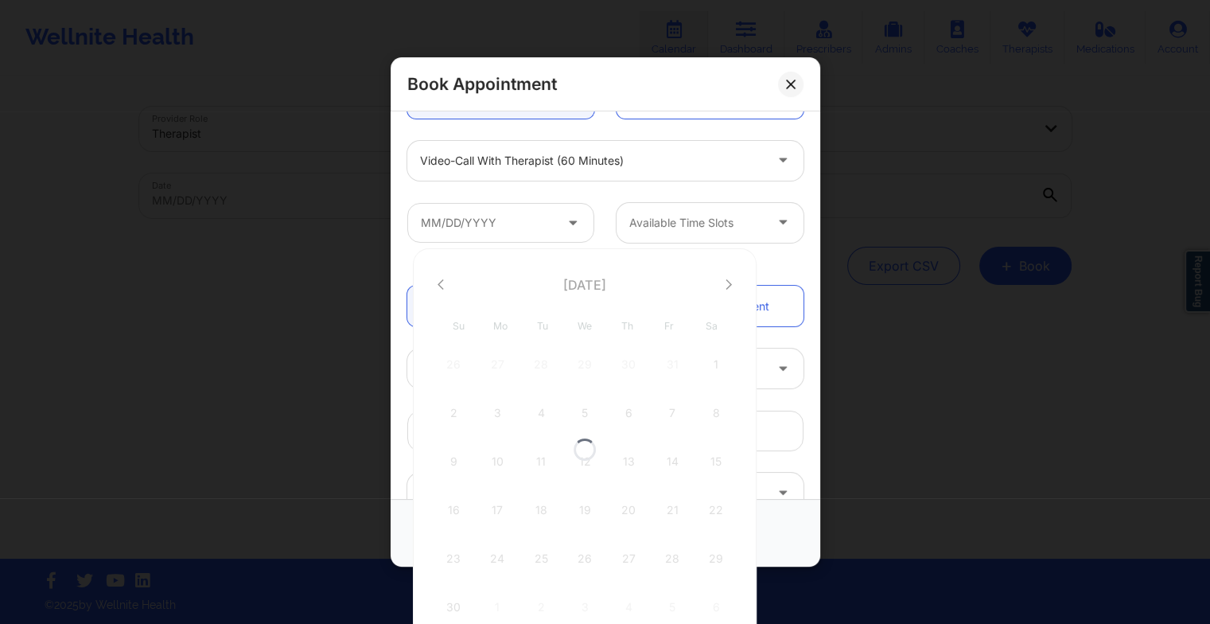
click at [748, 274] on div at bounding box center [585, 449] width 344 height 402
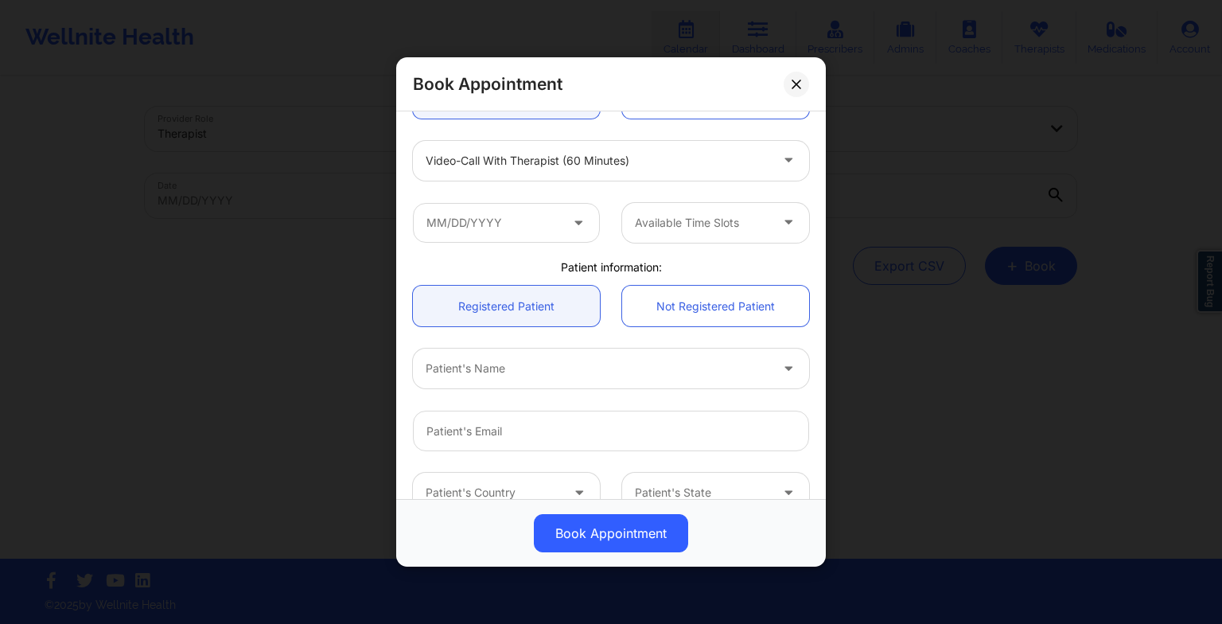
click at [776, 266] on div "Patient information:" at bounding box center [611, 267] width 418 height 16
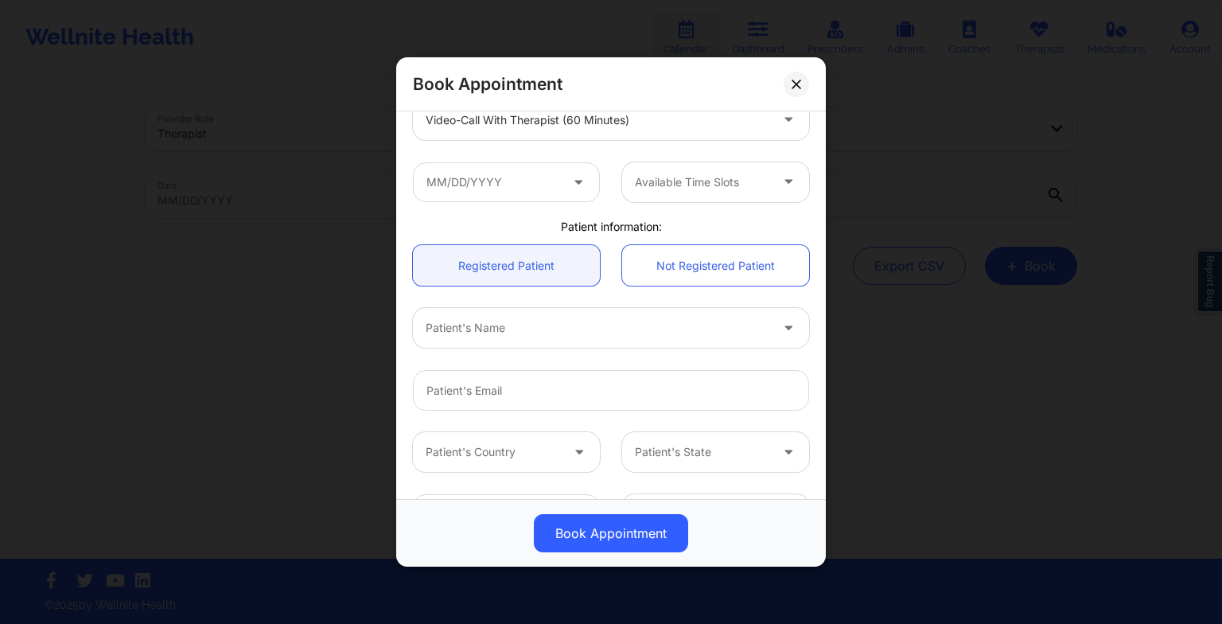
scroll to position [0, 0]
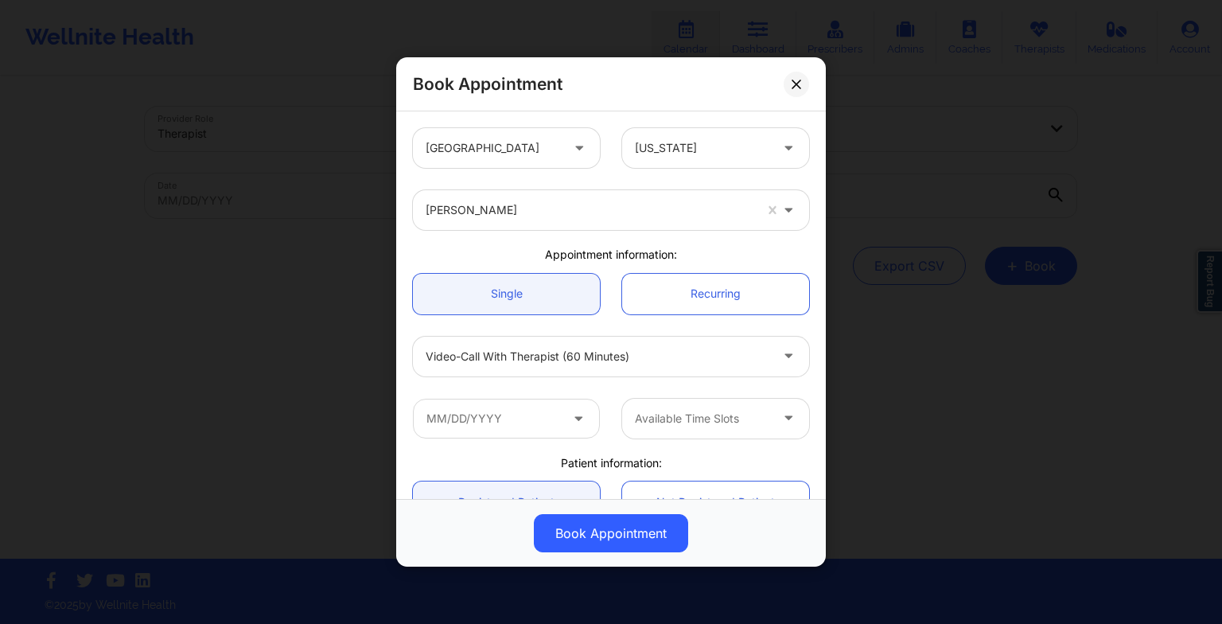
click at [802, 72] on div "Book Appointment" at bounding box center [611, 84] width 430 height 54
click at [799, 83] on icon at bounding box center [797, 84] width 10 height 10
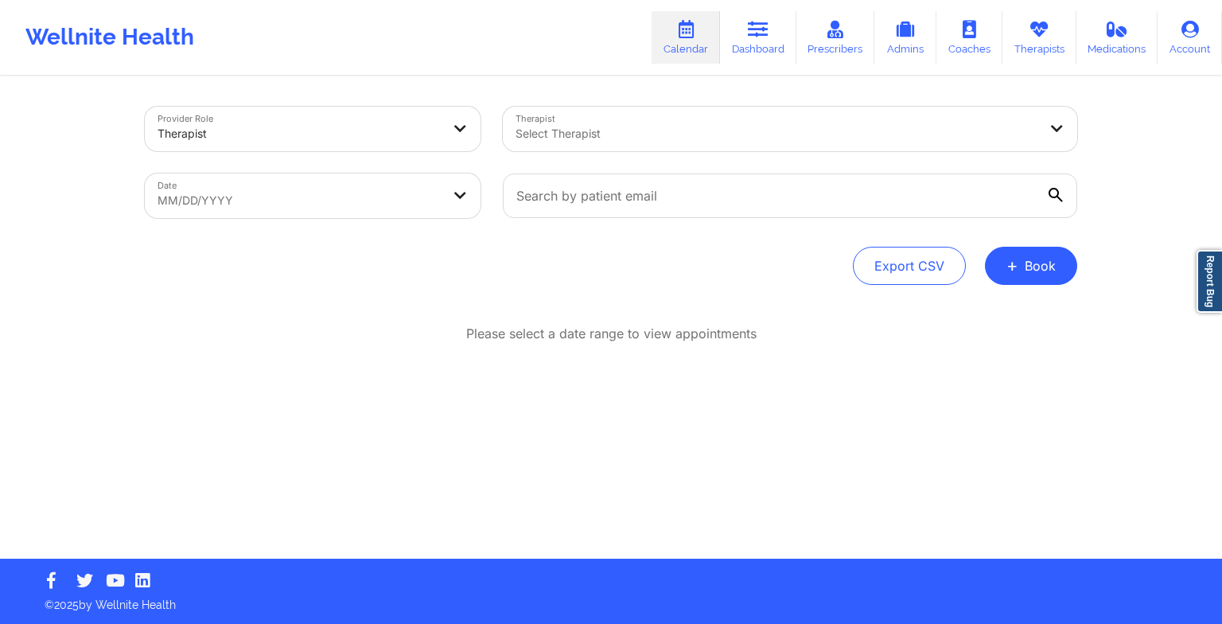
click at [1028, 50] on link "Therapists" at bounding box center [1039, 37] width 74 height 53
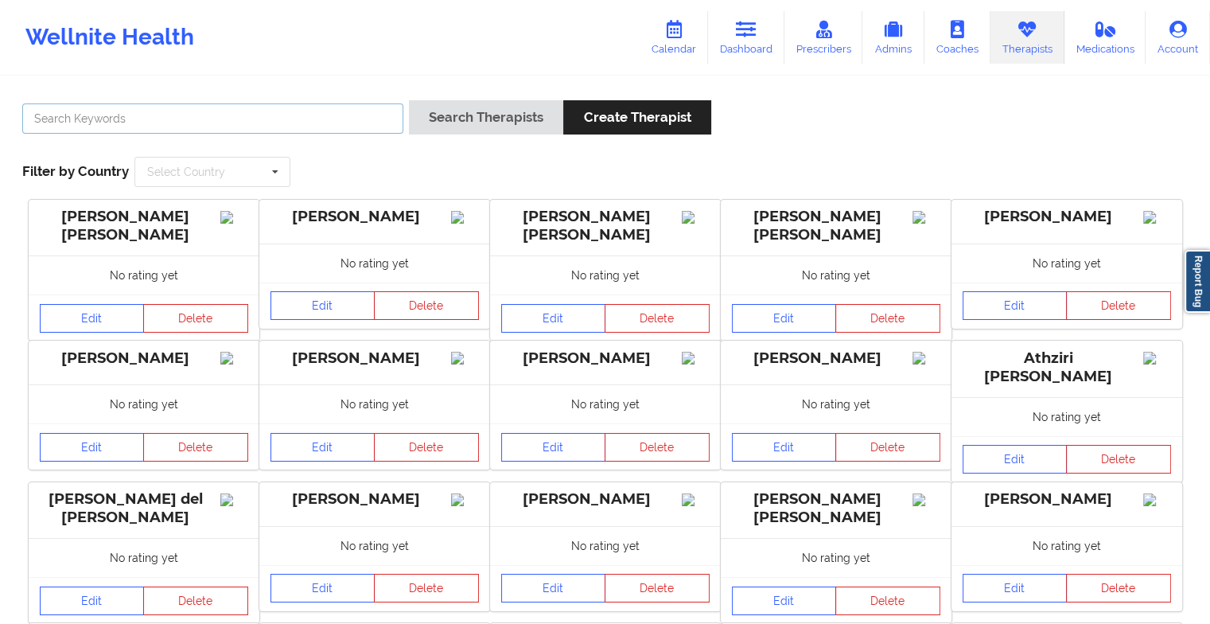
click at [338, 119] on input "text" at bounding box center [212, 118] width 381 height 30
paste input "[PERSON_NAME] [PERSON_NAME]"
type input "[PERSON_NAME] [PERSON_NAME]"
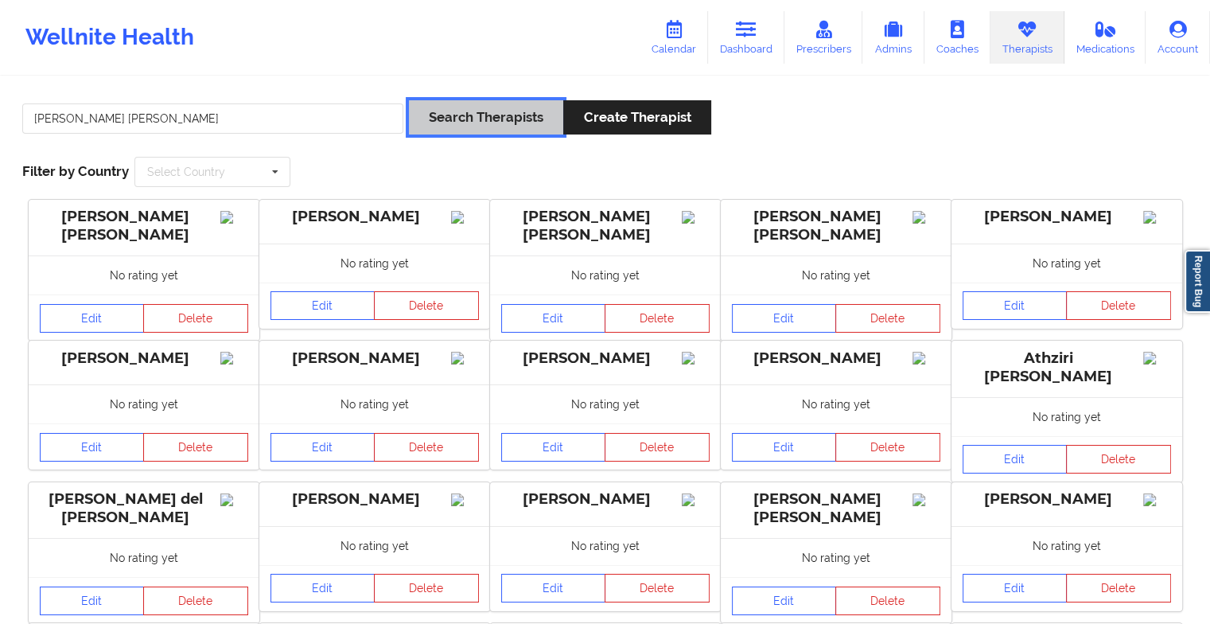
click at [469, 114] on button "Search Therapists" at bounding box center [486, 117] width 154 height 34
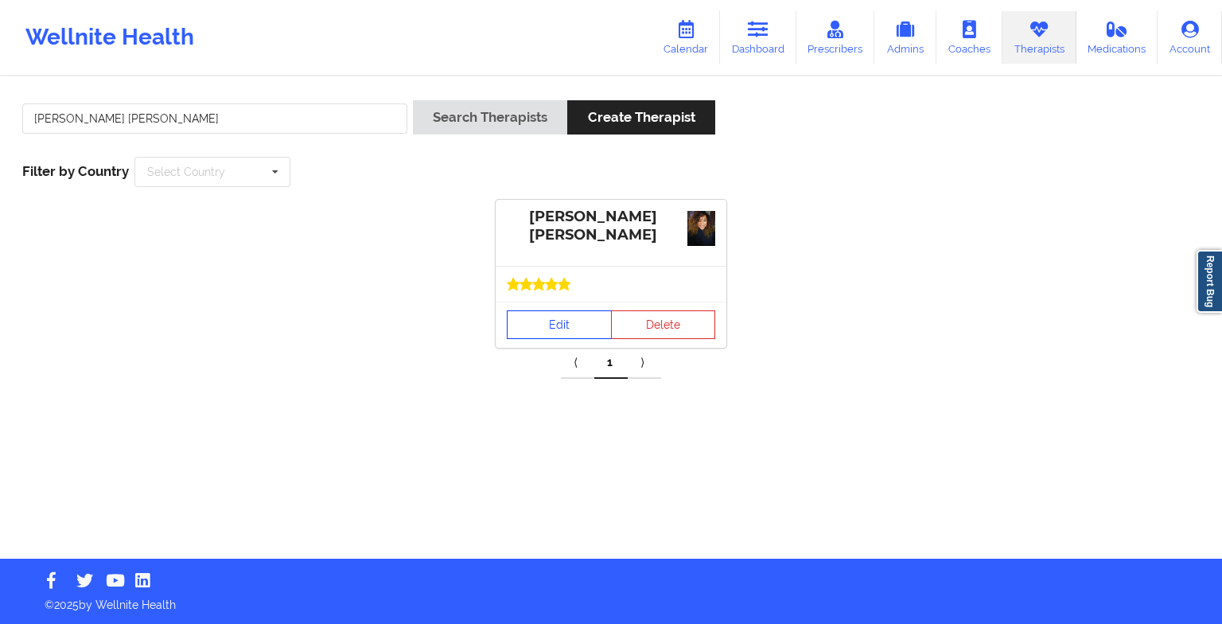
click at [567, 316] on link "Edit" at bounding box center [559, 324] width 105 height 29
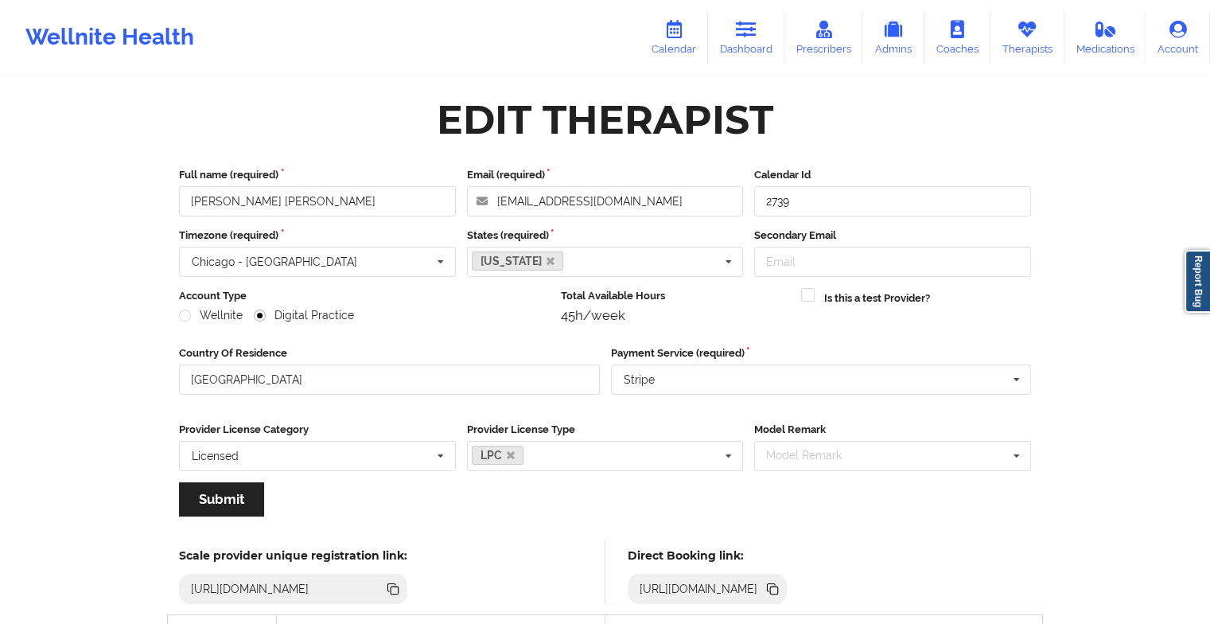
click at [678, 31] on icon at bounding box center [673, 30] width 21 height 18
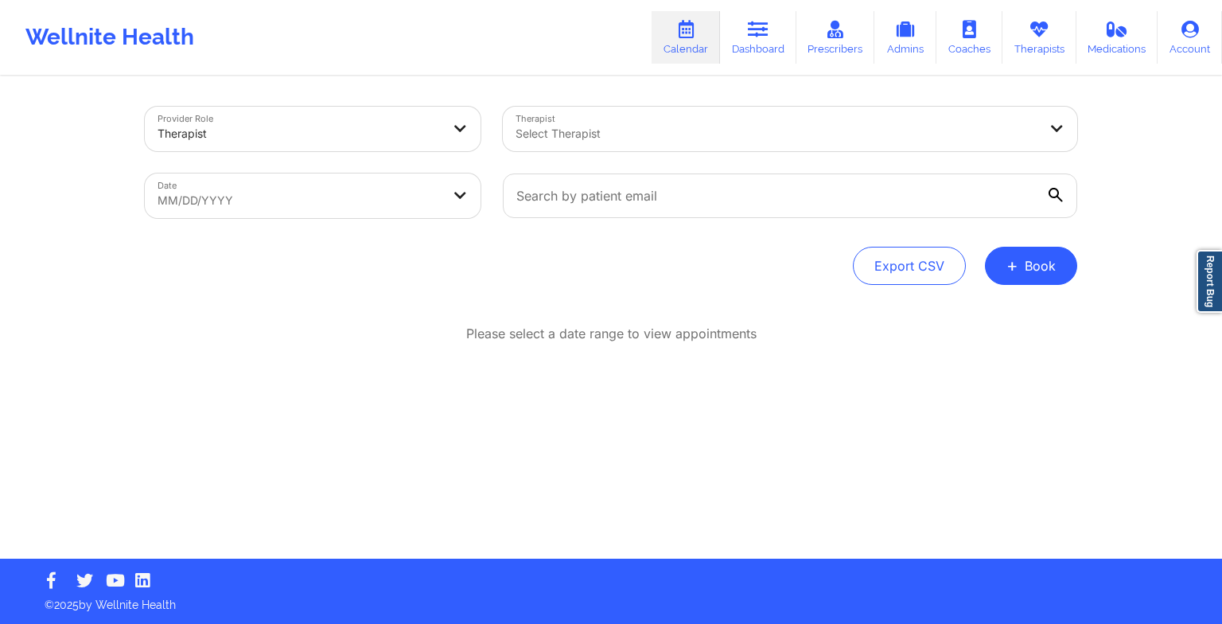
click at [1018, 270] on span "+" at bounding box center [1012, 265] width 12 height 9
click at [963, 315] on button "Therapy Session" at bounding box center [1004, 316] width 122 height 26
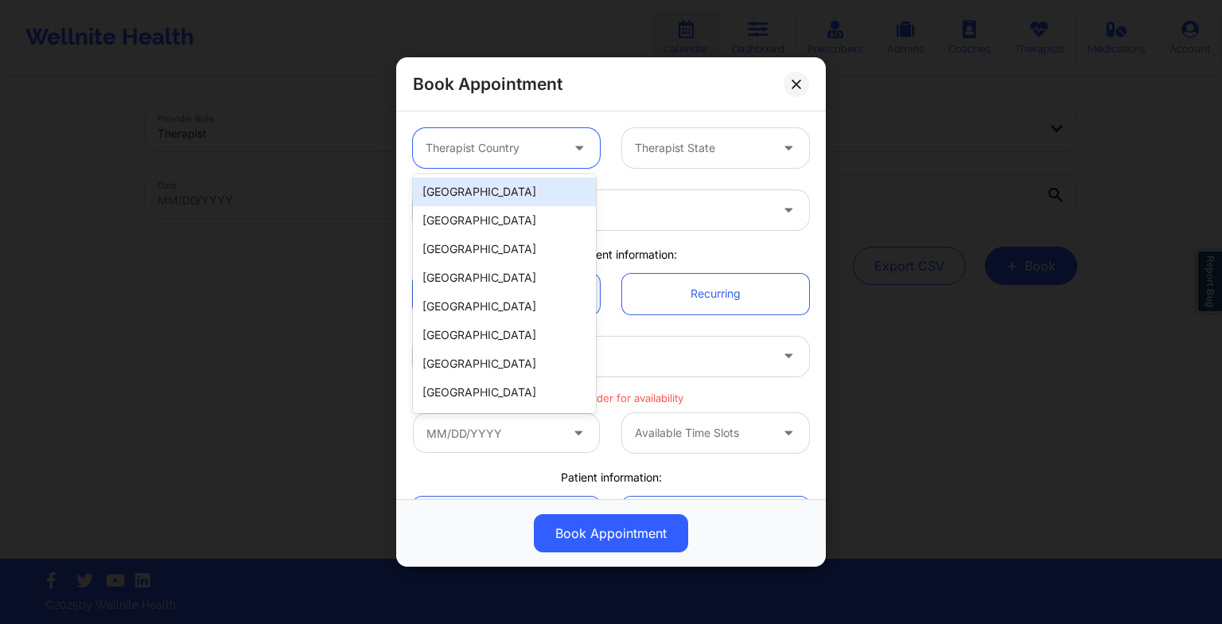
drag, startPoint x: 506, startPoint y: 140, endPoint x: 506, endPoint y: 196, distance: 56.5
click at [506, 196] on body "Wellnite Health Calendar Dashboard Prescribers Admins Coaches Therapists Medica…" at bounding box center [611, 312] width 1222 height 624
click at [506, 196] on div "[GEOGRAPHIC_DATA]" at bounding box center [504, 191] width 183 height 29
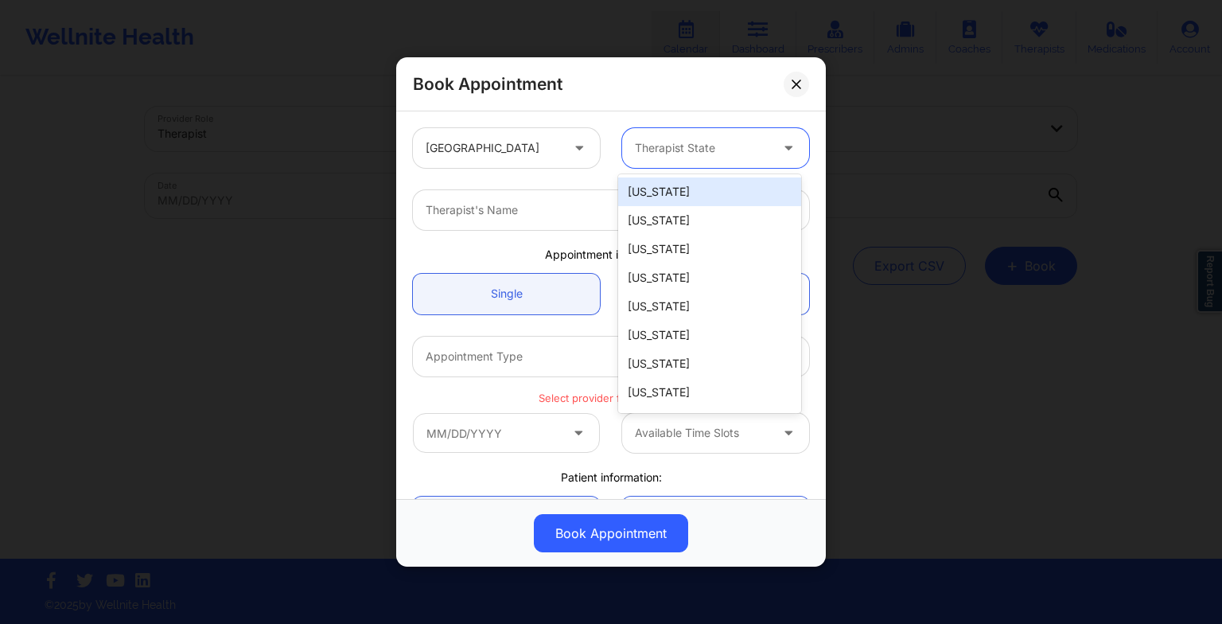
click at [628, 143] on div "Therapist State" at bounding box center [696, 148] width 149 height 40
type input "te"
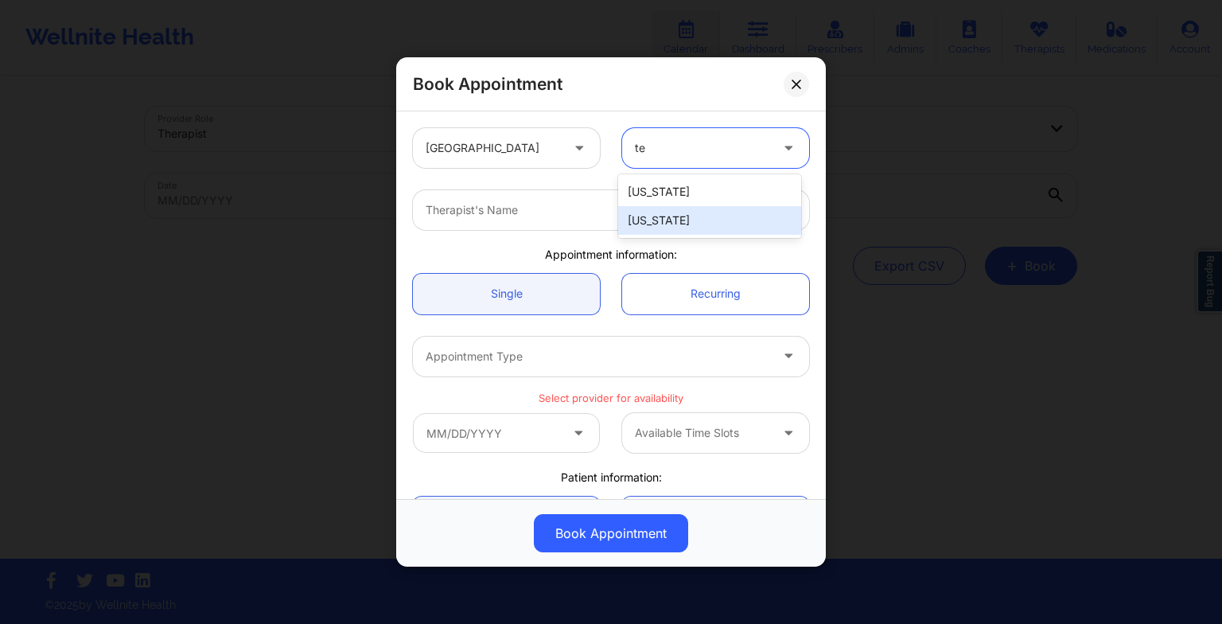
click at [665, 232] on div "[US_STATE]" at bounding box center [709, 220] width 183 height 29
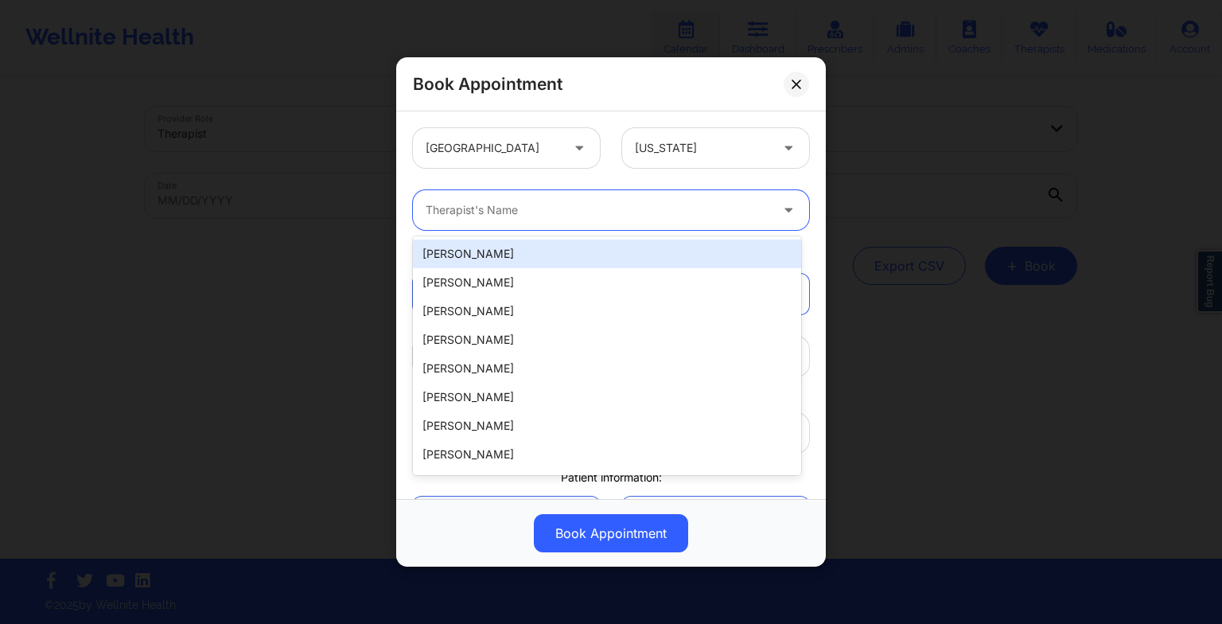
click at [458, 213] on div at bounding box center [598, 209] width 344 height 19
paste input "[PERSON_NAME] [PERSON_NAME]"
type input "[PERSON_NAME] [PERSON_NAME]"
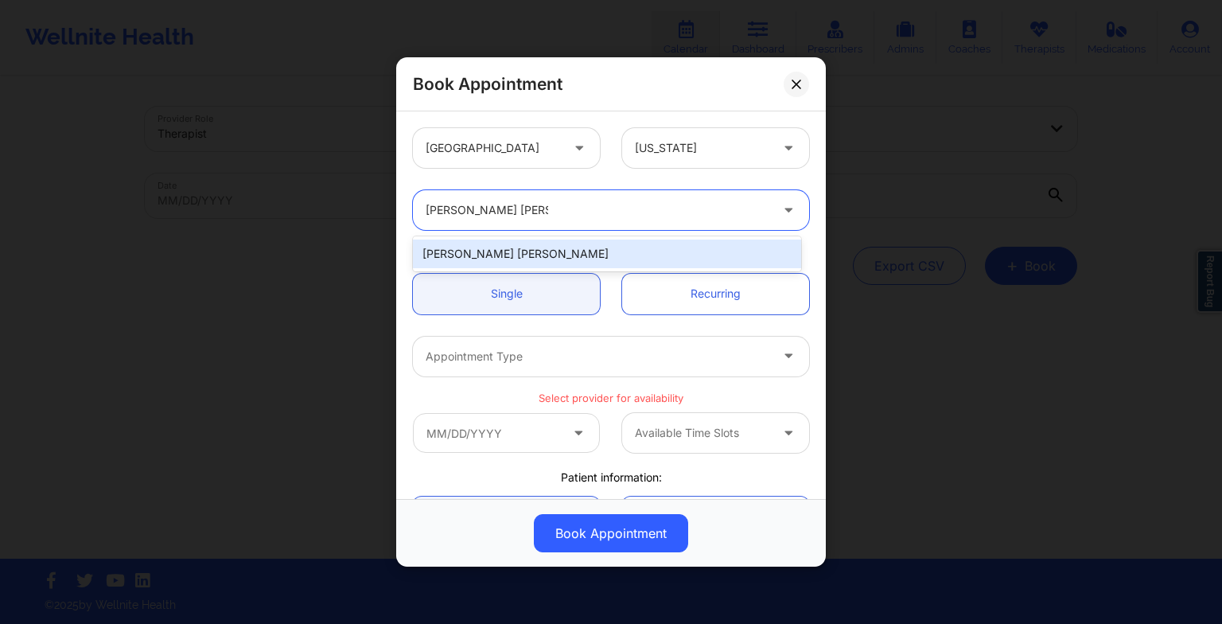
click at [543, 256] on div "[PERSON_NAME] [PERSON_NAME]" at bounding box center [607, 253] width 388 height 29
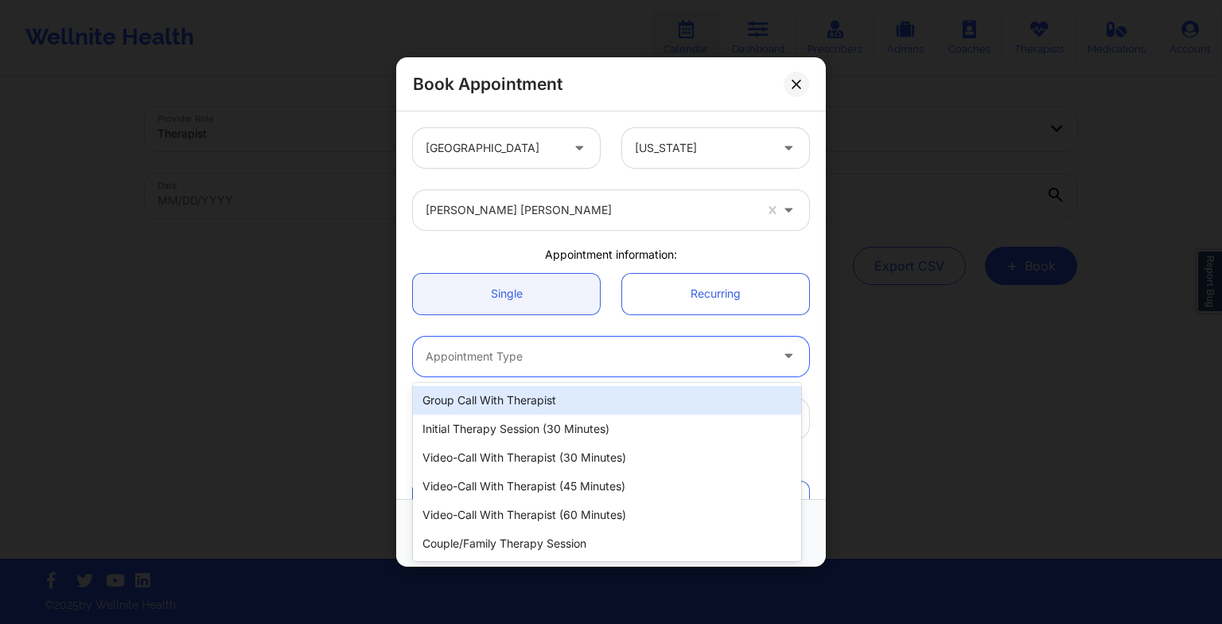
click at [538, 350] on div at bounding box center [598, 356] width 344 height 19
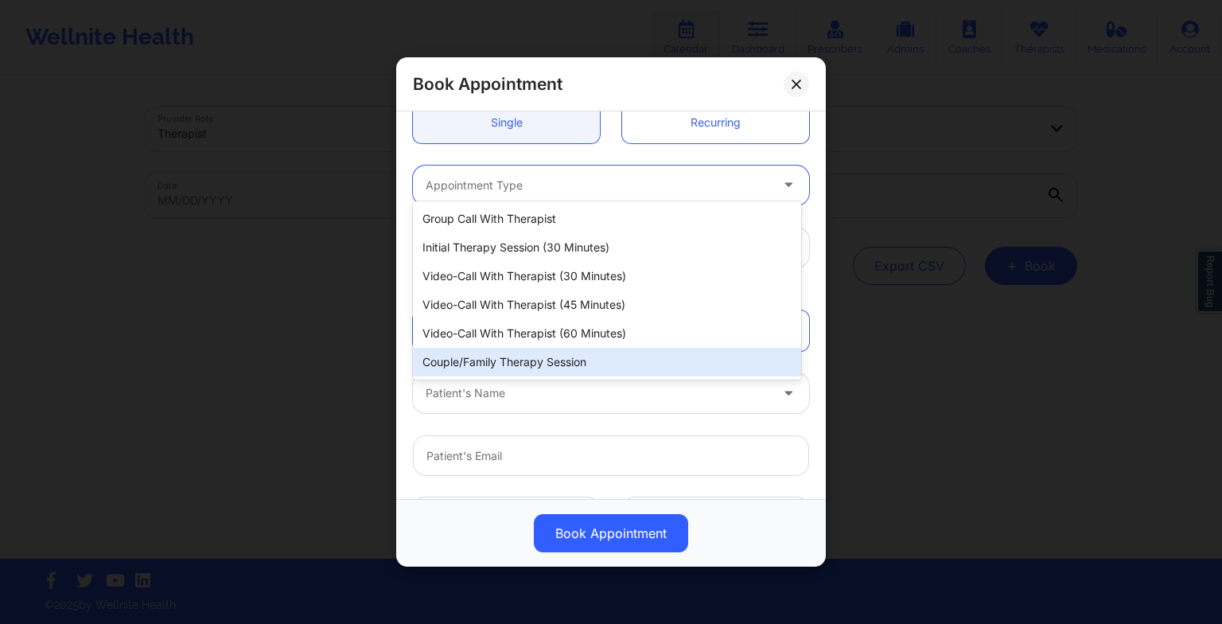
scroll to position [183, 0]
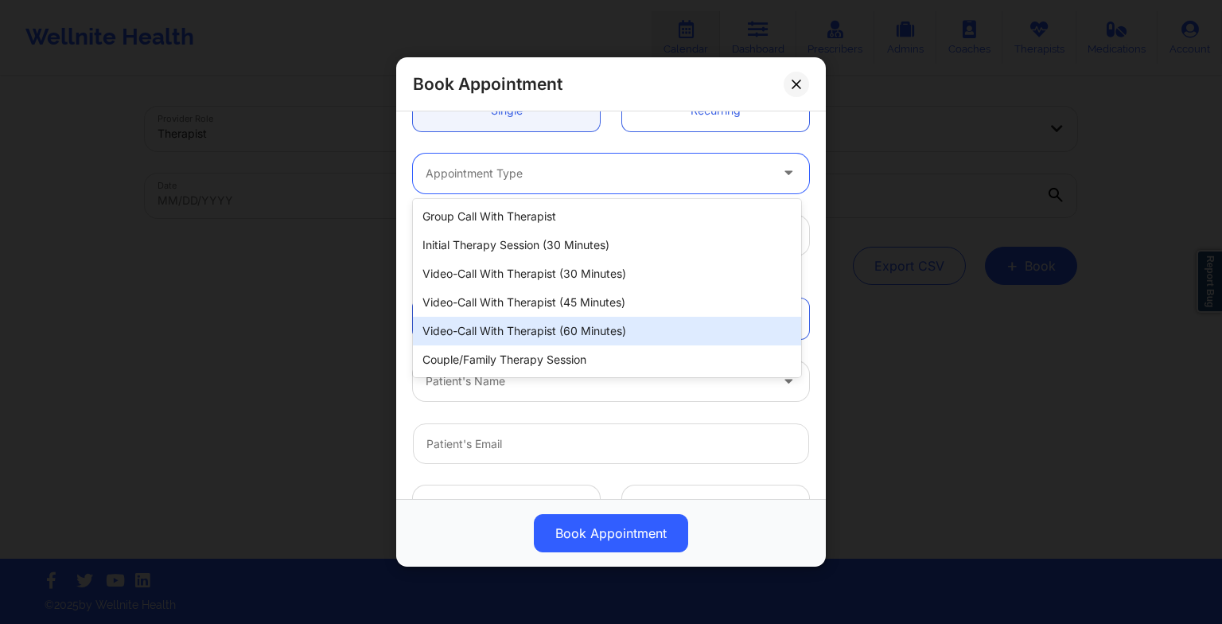
click at [520, 321] on div "Video-Call with Therapist (60 minutes)" at bounding box center [607, 331] width 388 height 29
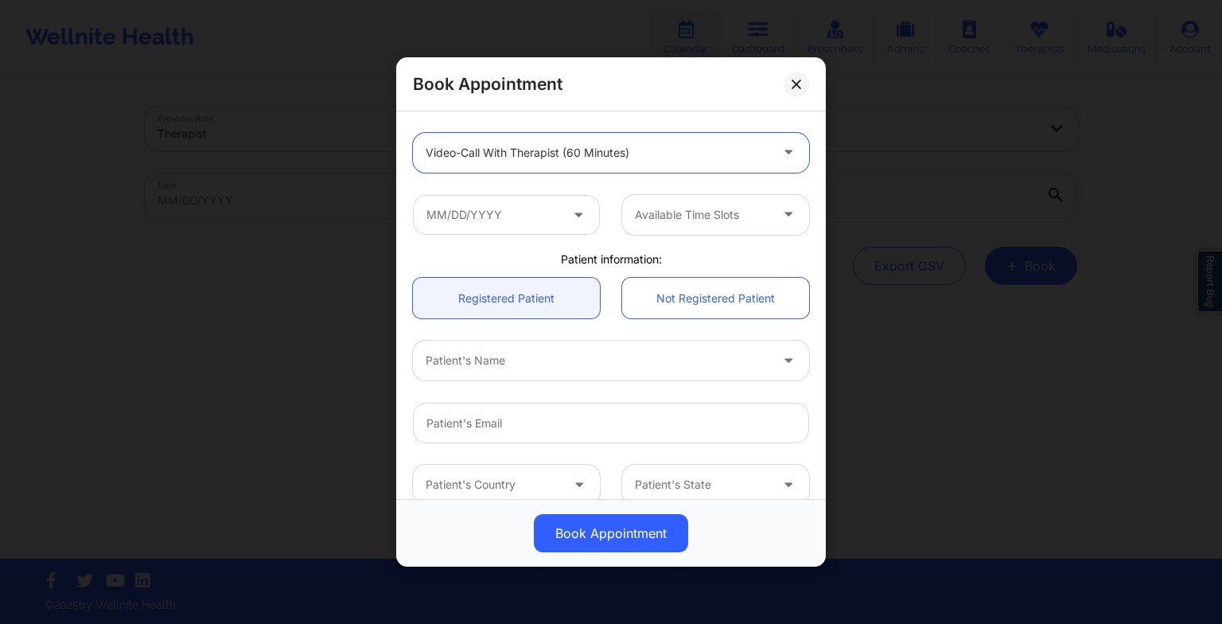
scroll to position [205, 0]
click at [480, 207] on input "text" at bounding box center [506, 213] width 187 height 40
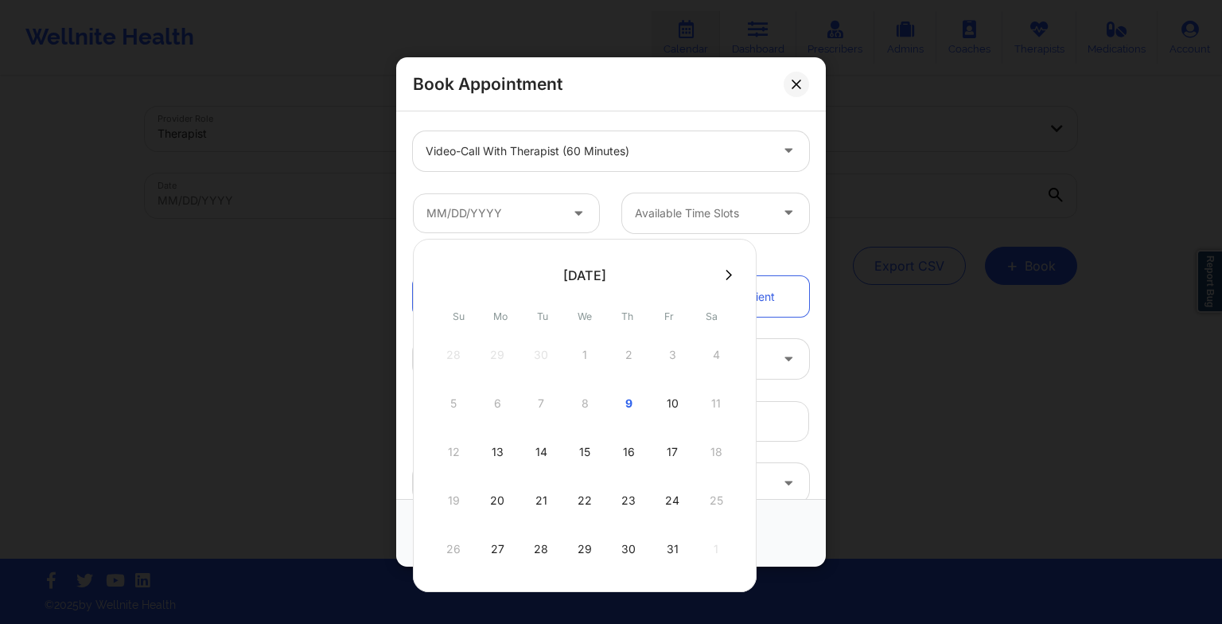
click at [586, 430] on div "15" at bounding box center [585, 452] width 40 height 45
type input "[DATE]"
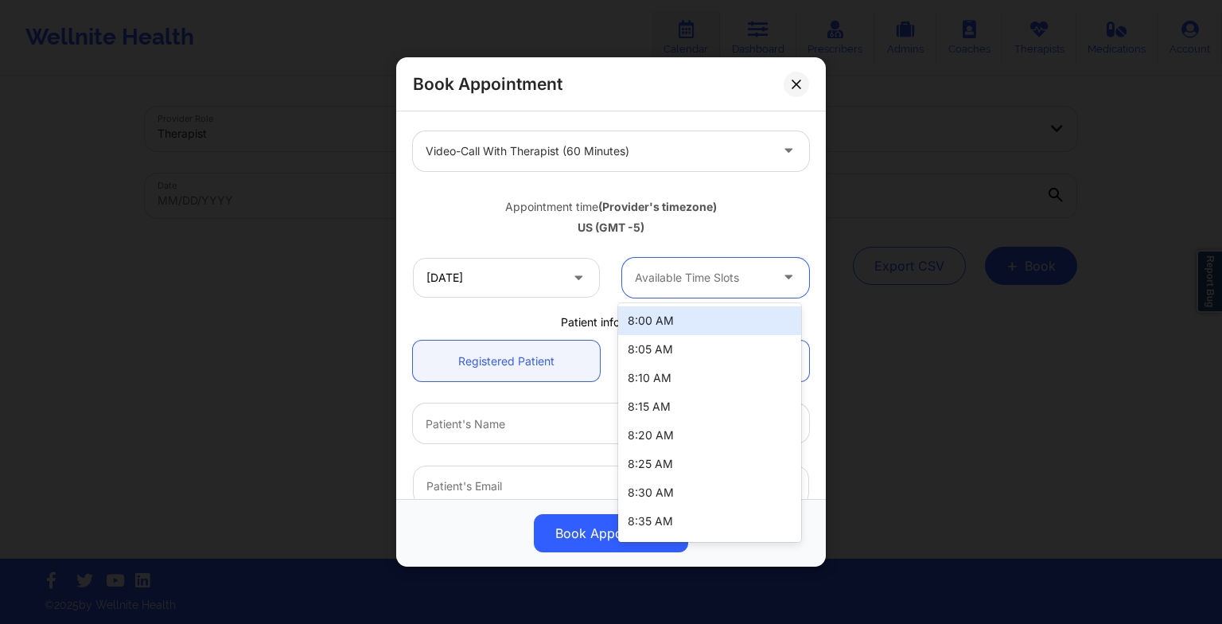
click at [665, 290] on div "Available Time Slots" at bounding box center [696, 278] width 149 height 40
drag, startPoint x: 700, startPoint y: 274, endPoint x: 698, endPoint y: 368, distance: 94.7
click at [698, 368] on body "Wellnite Health Calendar Dashboard Prescribers Admins Coaches Therapists Medica…" at bounding box center [611, 312] width 1222 height 624
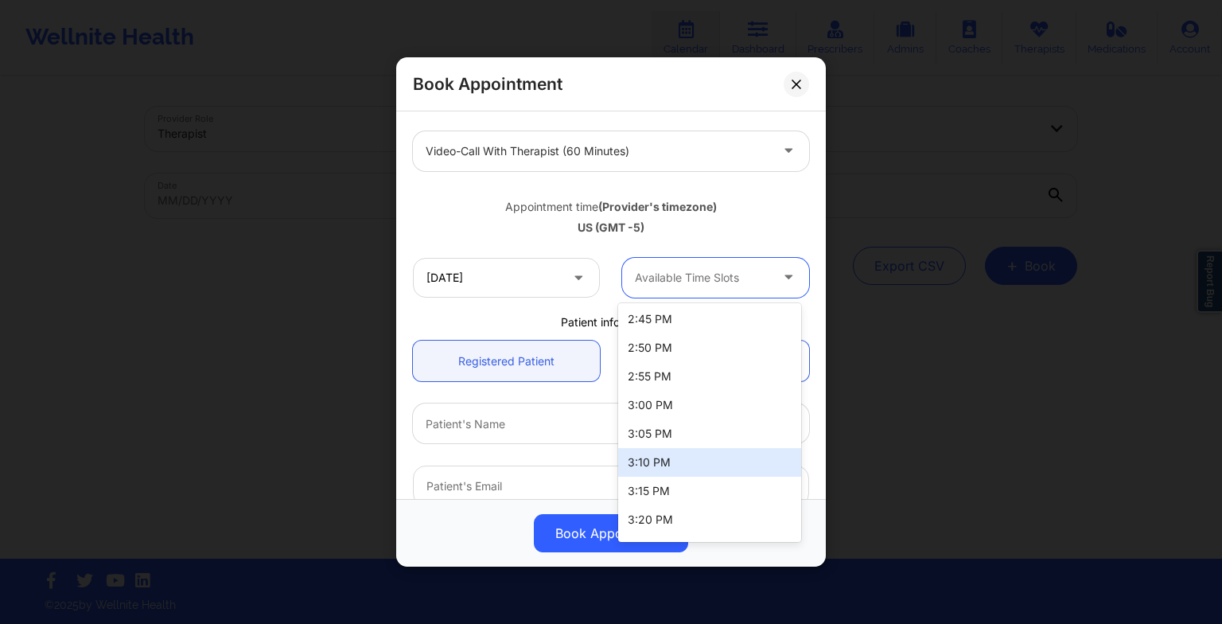
scroll to position [2312, 0]
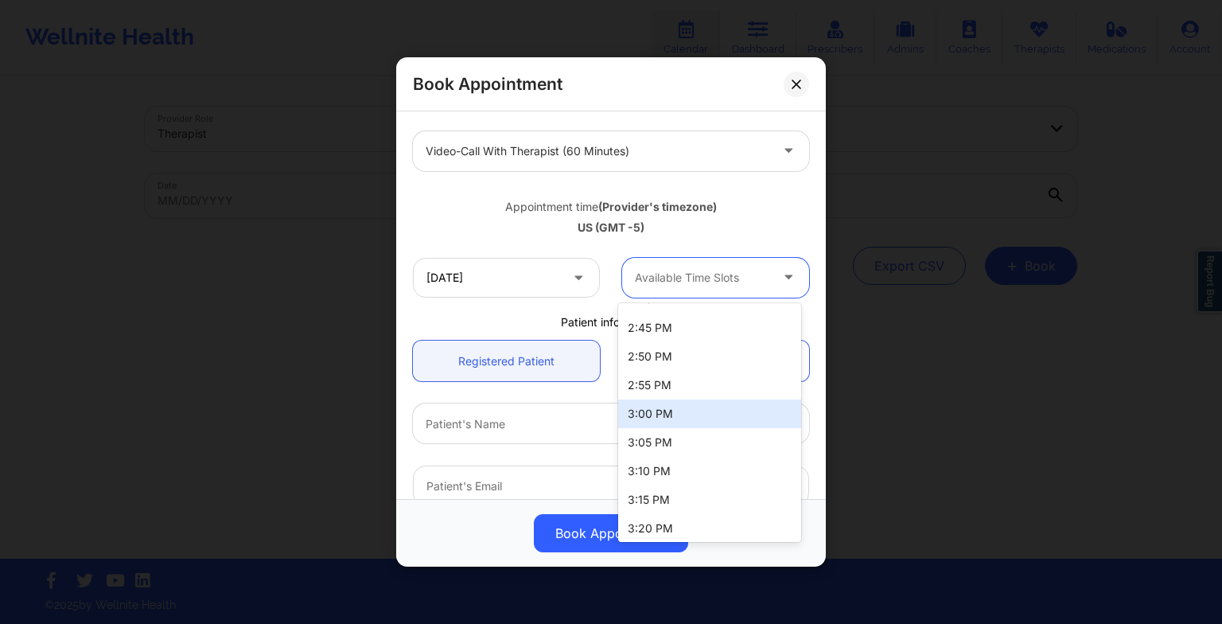
click at [679, 404] on div "3:00 PM" at bounding box center [709, 413] width 183 height 29
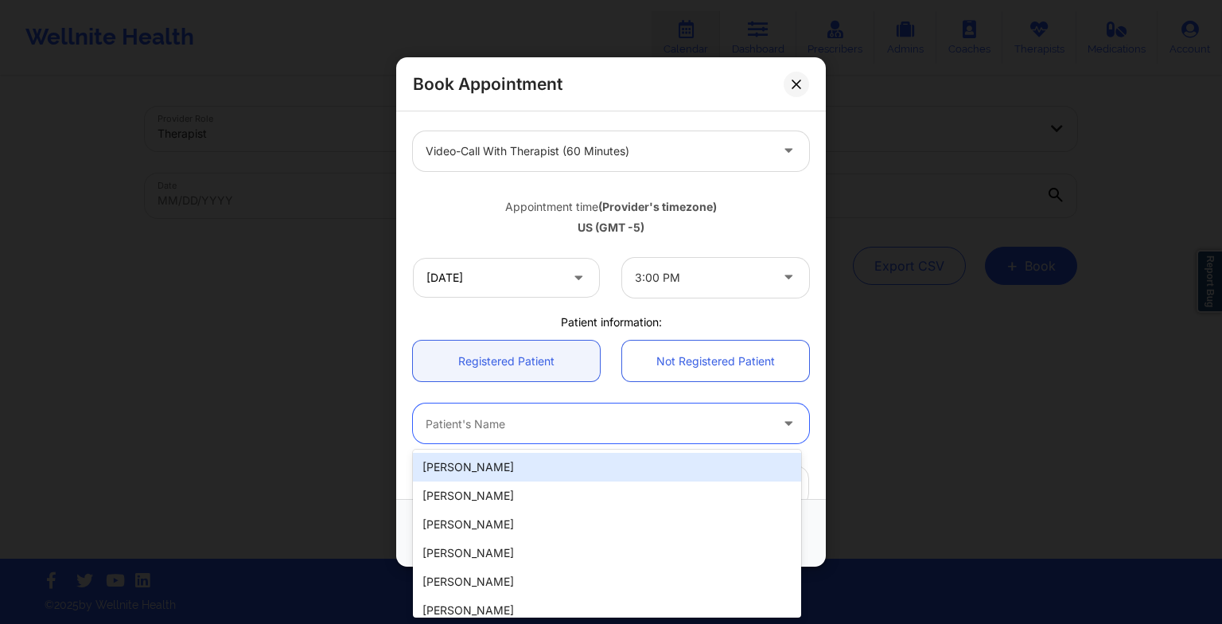
click at [627, 420] on div at bounding box center [598, 423] width 344 height 19
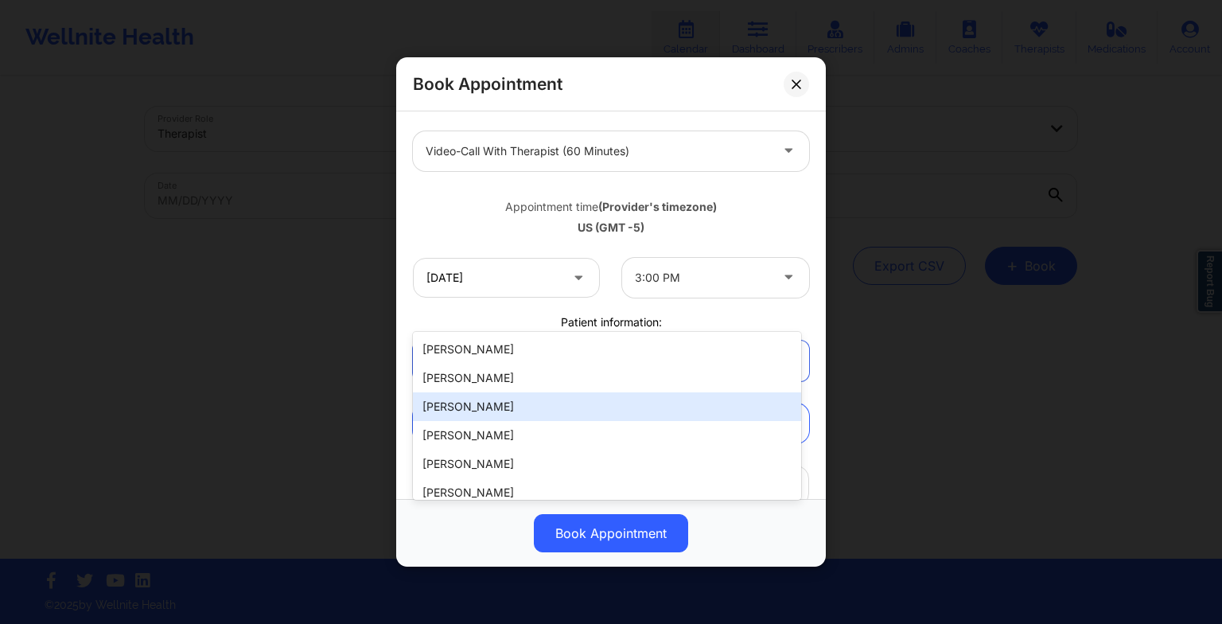
scroll to position [329, 0]
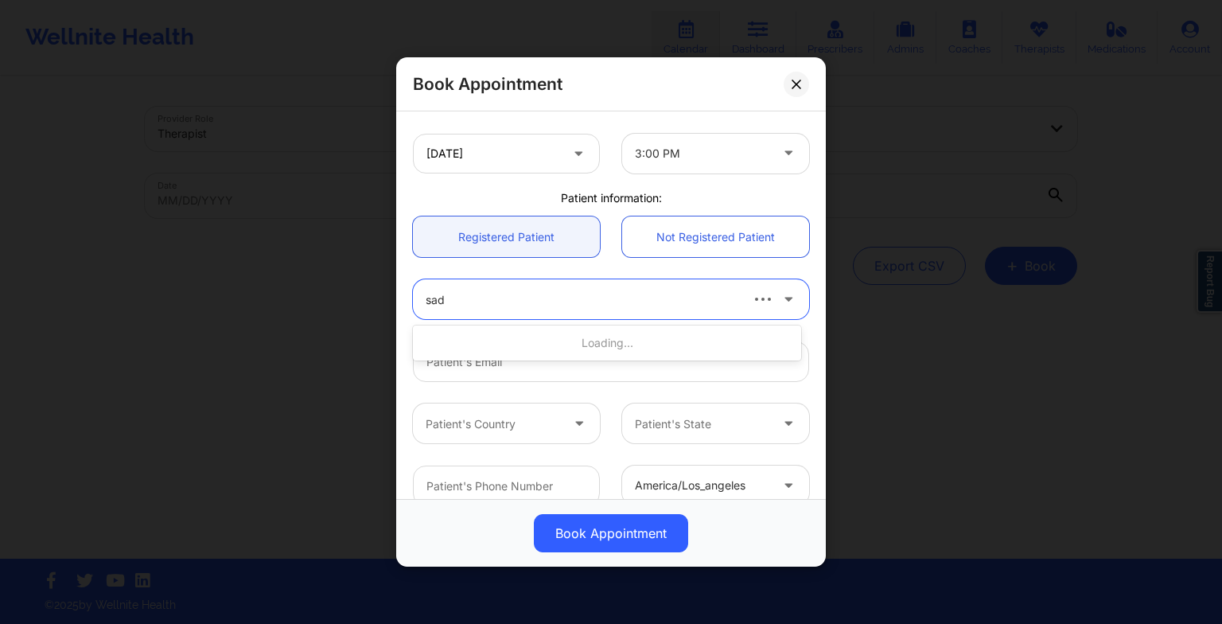
type input "sade"
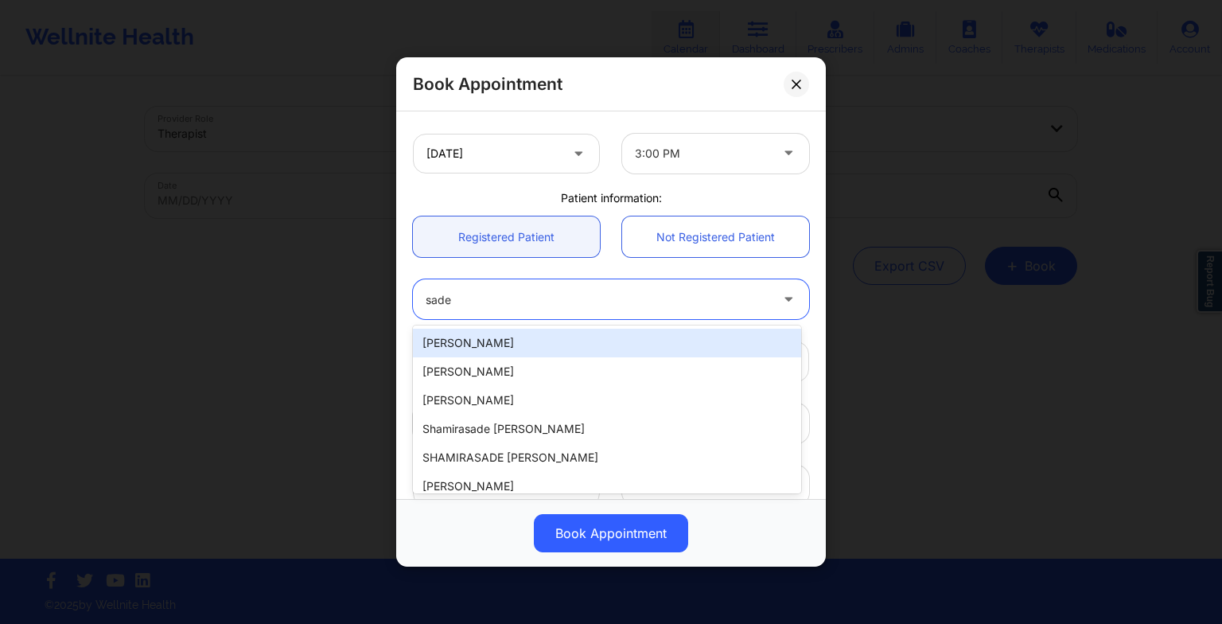
click at [538, 356] on div "[PERSON_NAME]" at bounding box center [607, 343] width 388 height 29
type input "[EMAIL_ADDRESS][DOMAIN_NAME]"
type input "[PHONE_NUMBER]"
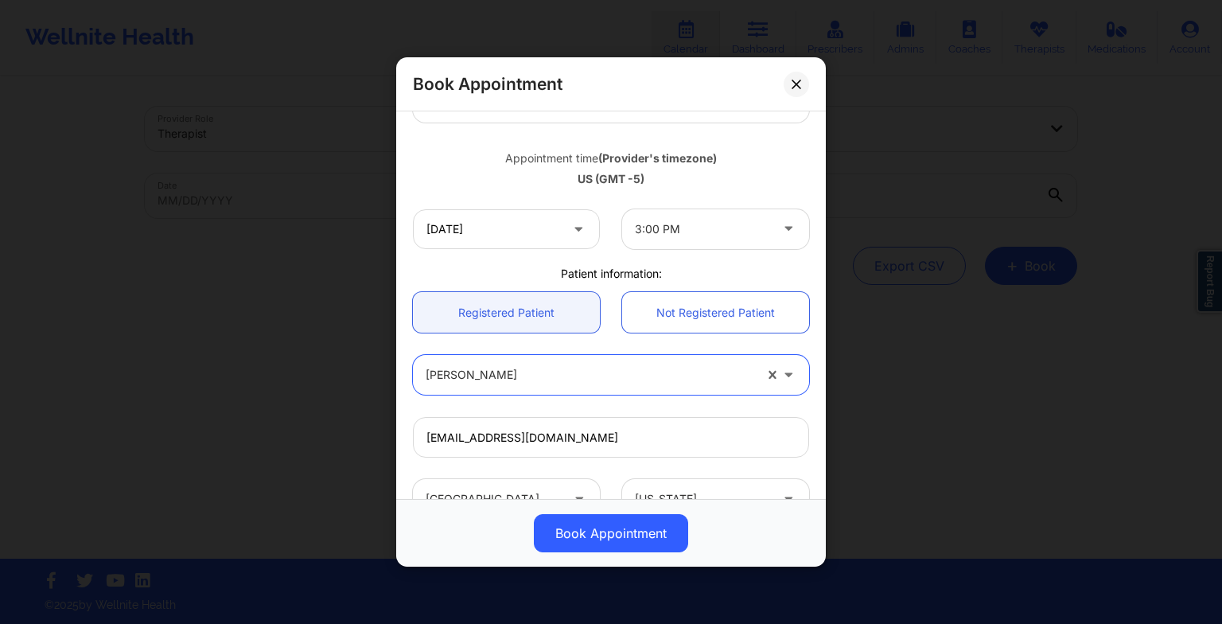
scroll to position [253, 0]
click at [792, 92] on button at bounding box center [796, 83] width 25 height 25
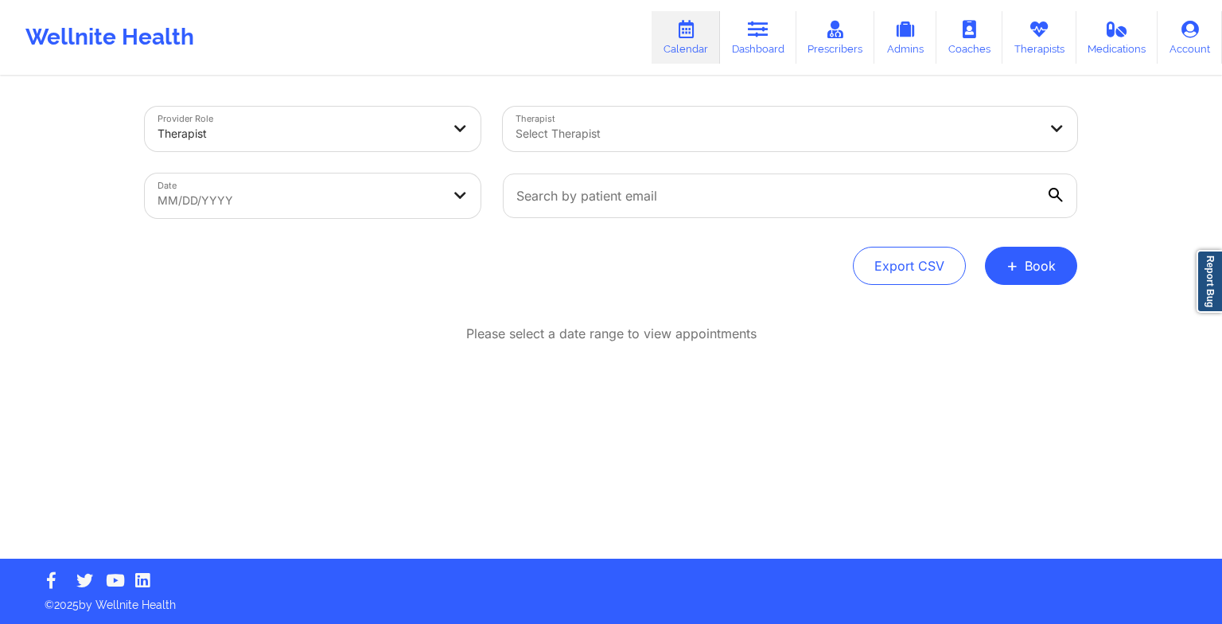
click at [1056, 42] on link "Therapists" at bounding box center [1039, 37] width 74 height 53
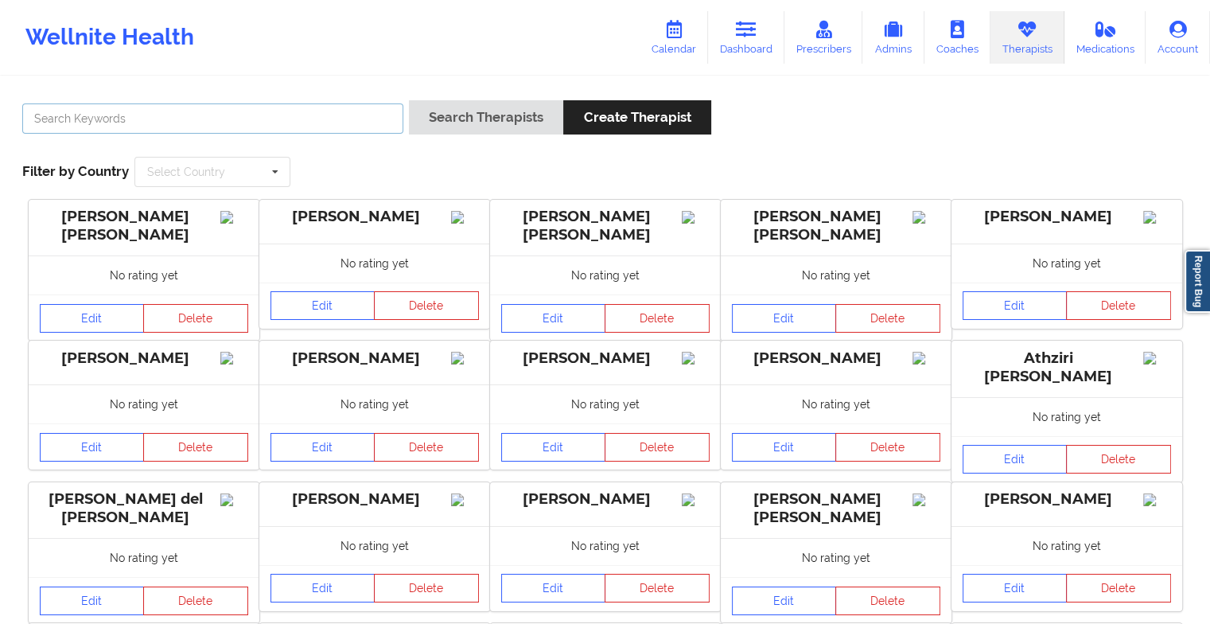
click at [374, 104] on input "text" at bounding box center [212, 118] width 381 height 30
type input "[PERSON_NAME]"
click at [409, 100] on button "Search Therapists" at bounding box center [486, 117] width 154 height 34
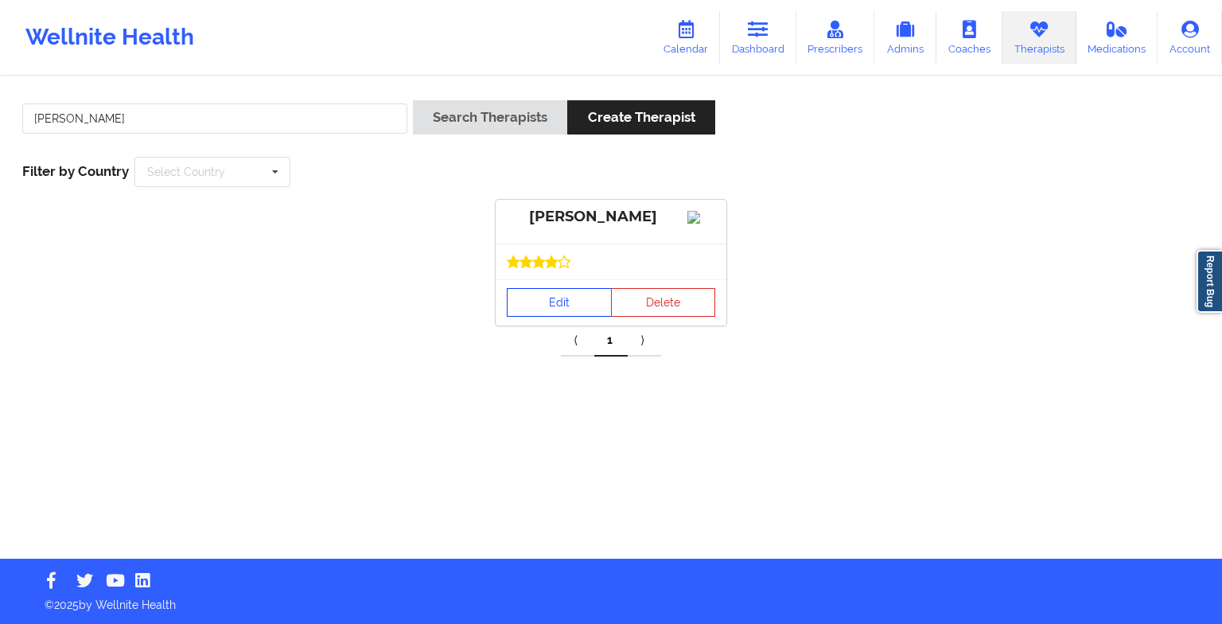
click at [585, 313] on link "Edit" at bounding box center [559, 302] width 105 height 29
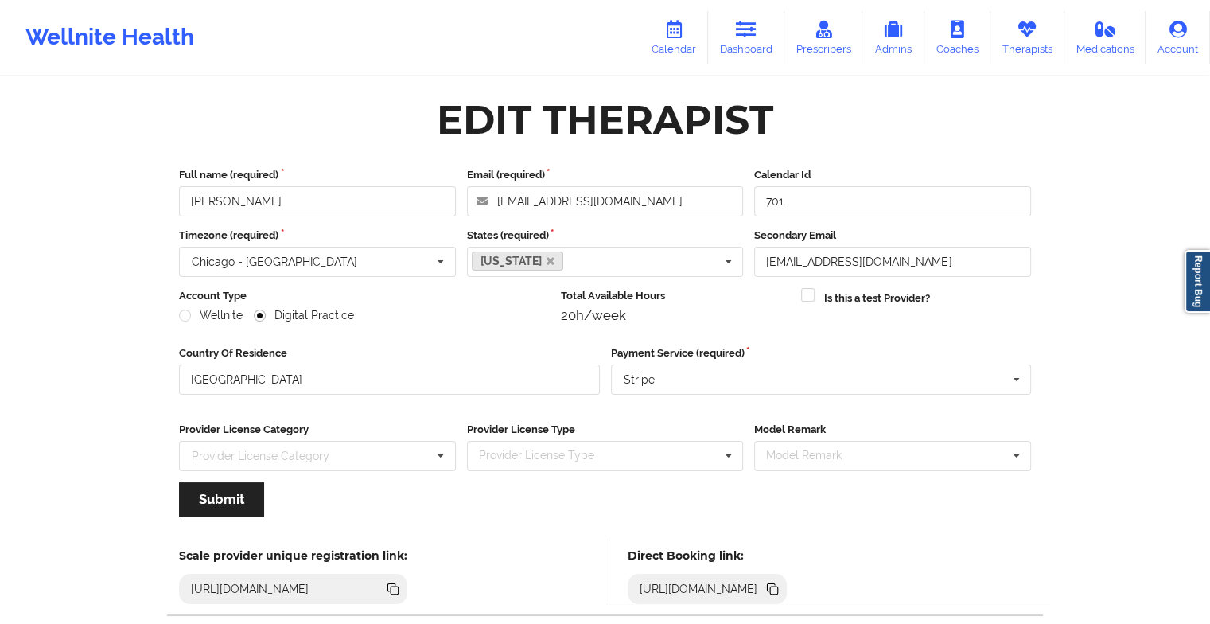
click at [672, 36] on icon at bounding box center [673, 30] width 21 height 18
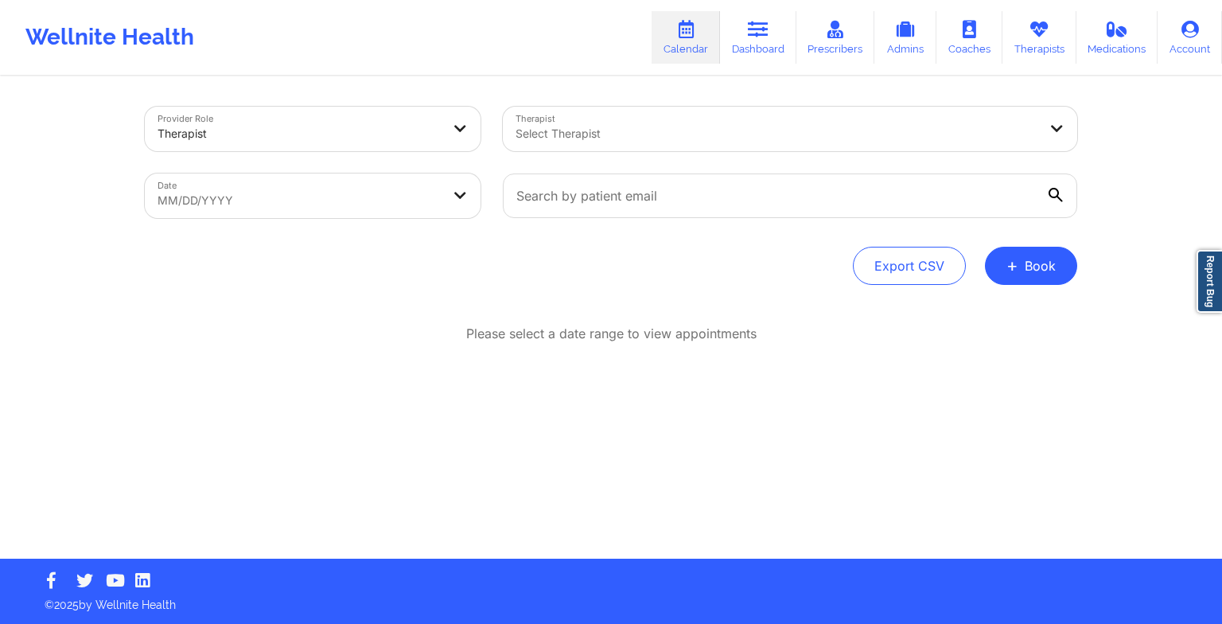
click at [1011, 267] on span "+" at bounding box center [1012, 265] width 12 height 9
click at [955, 308] on button "Therapy Session" at bounding box center [1004, 316] width 122 height 26
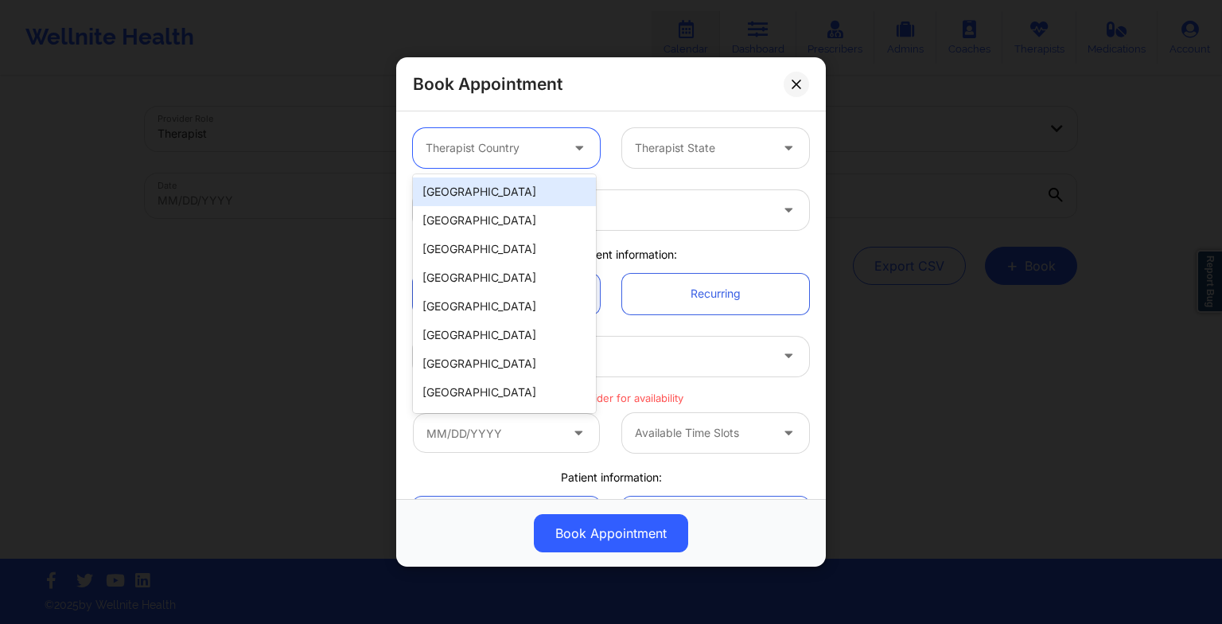
click at [474, 140] on div at bounding box center [493, 147] width 134 height 19
click at [472, 180] on div "[GEOGRAPHIC_DATA]" at bounding box center [504, 191] width 183 height 29
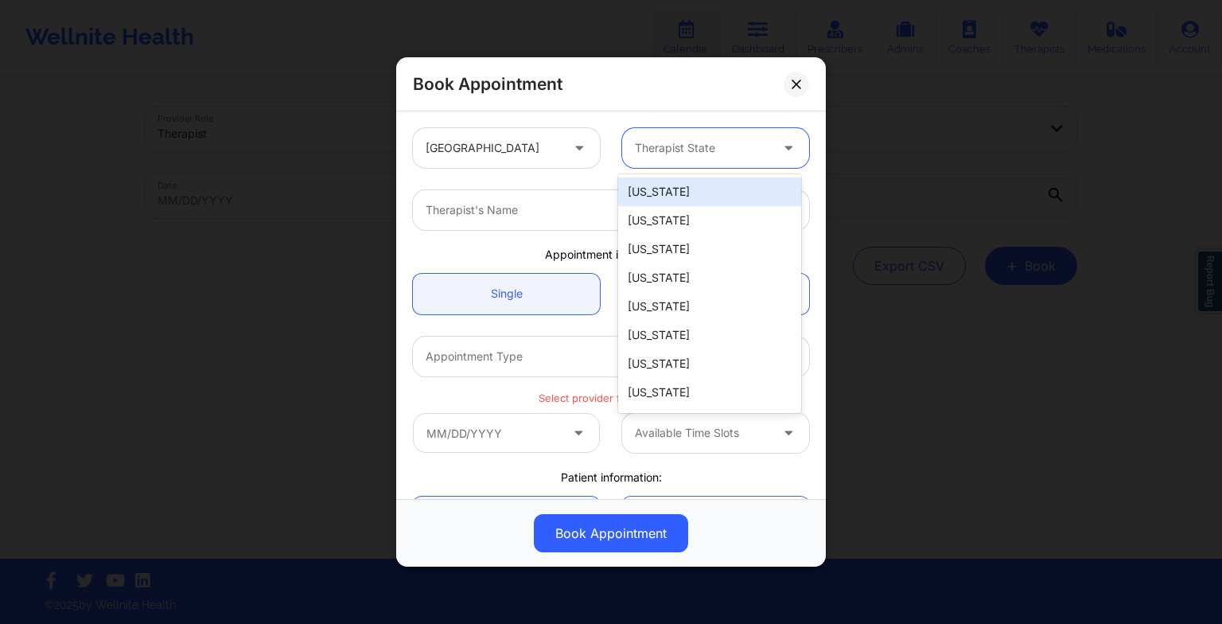
click at [635, 153] on input "text" at bounding box center [636, 148] width 3 height 16
type input "te"
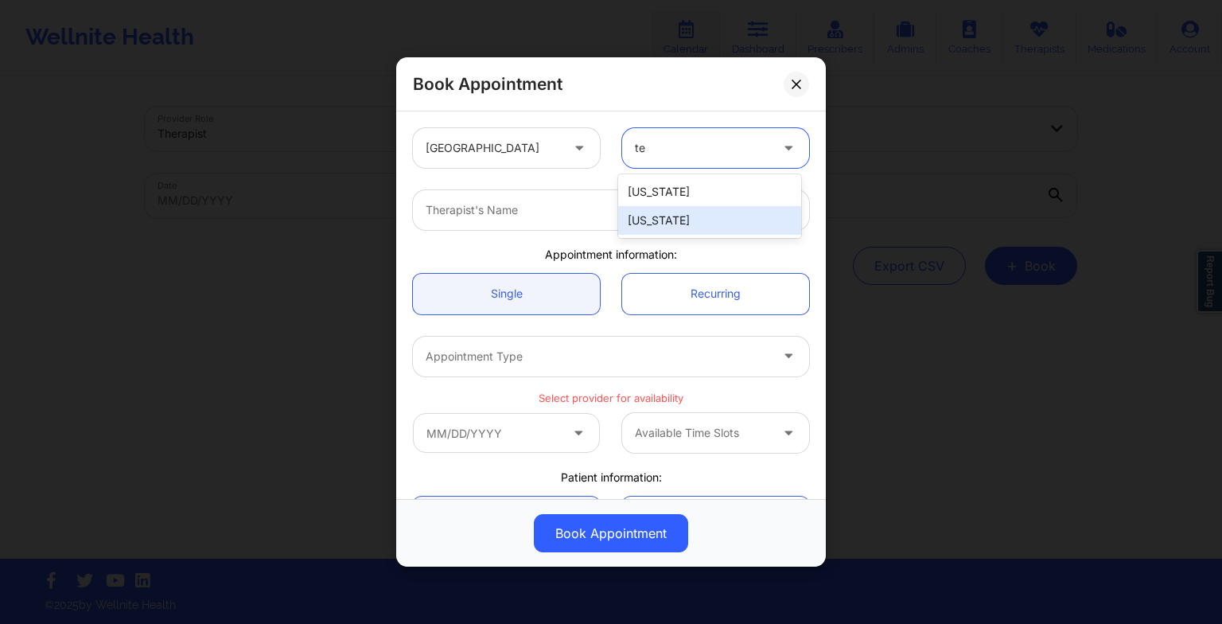
click at [681, 227] on div "[US_STATE]" at bounding box center [709, 220] width 183 height 29
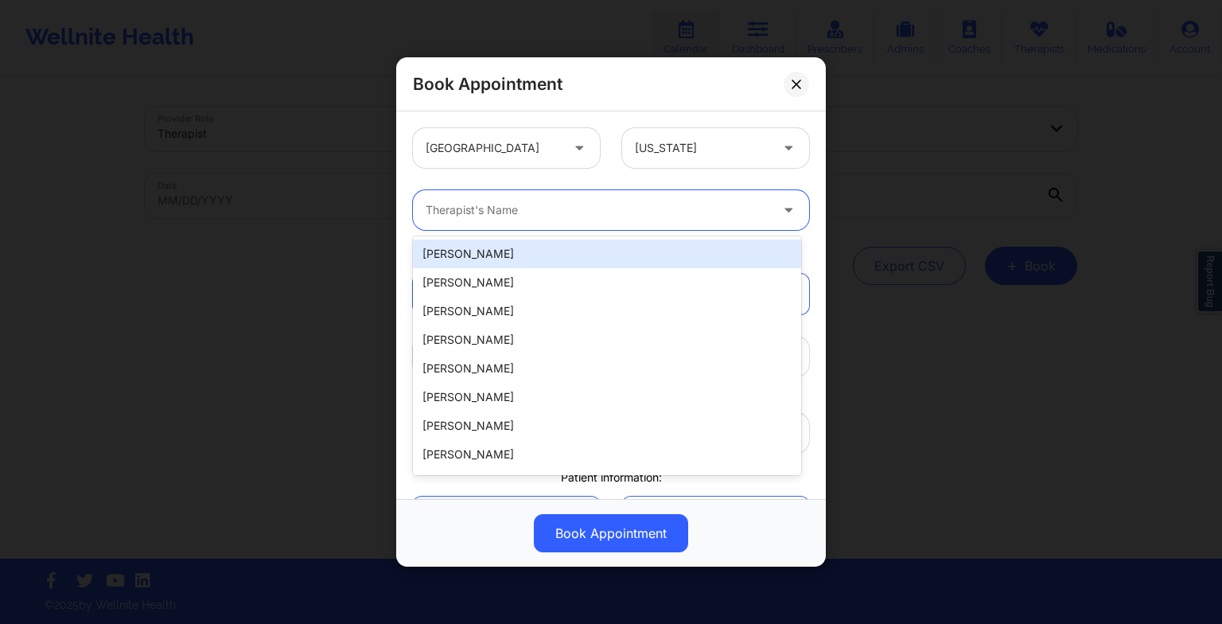
click at [647, 213] on div at bounding box center [598, 209] width 344 height 19
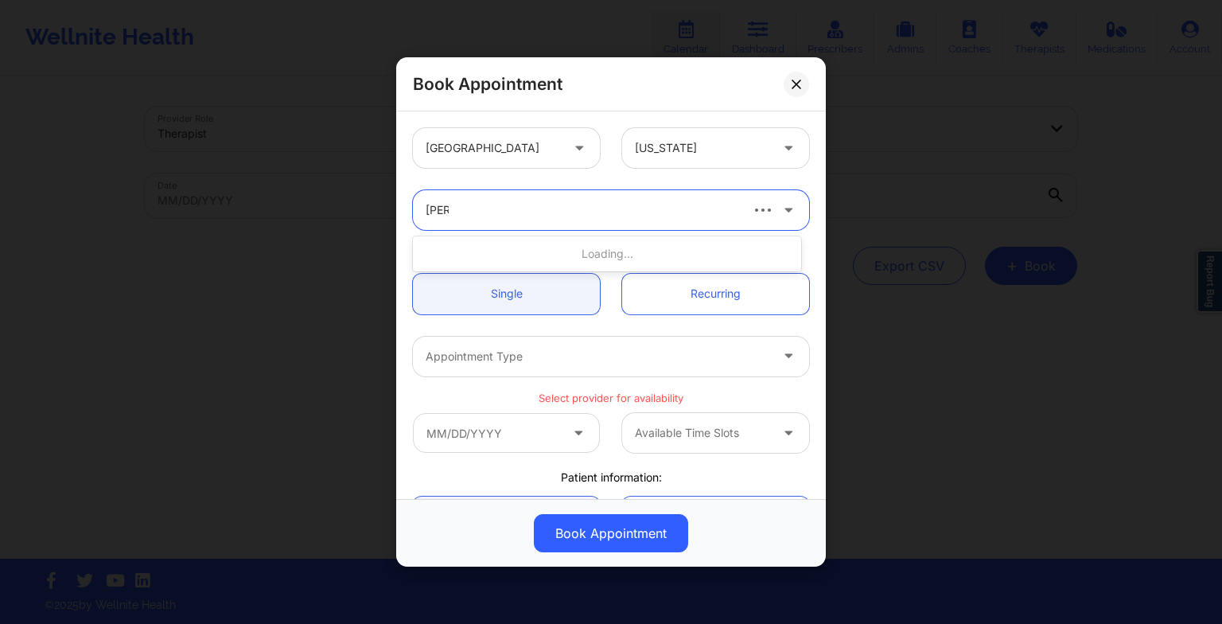
type input "beve"
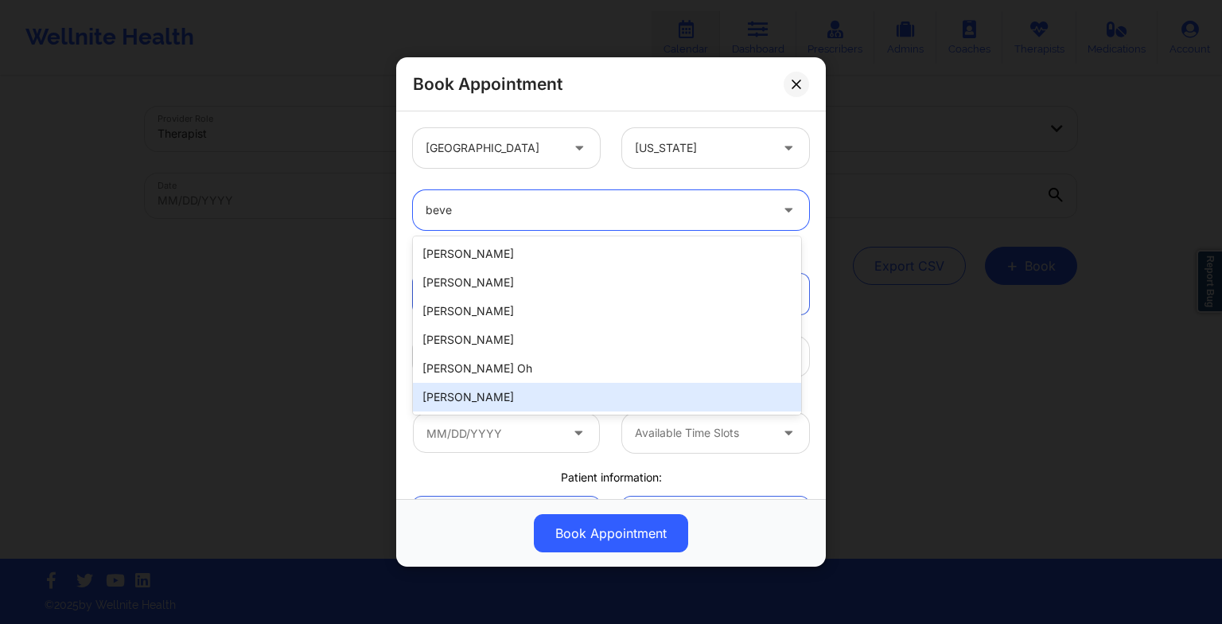
click at [570, 395] on div "[PERSON_NAME]" at bounding box center [607, 397] width 388 height 29
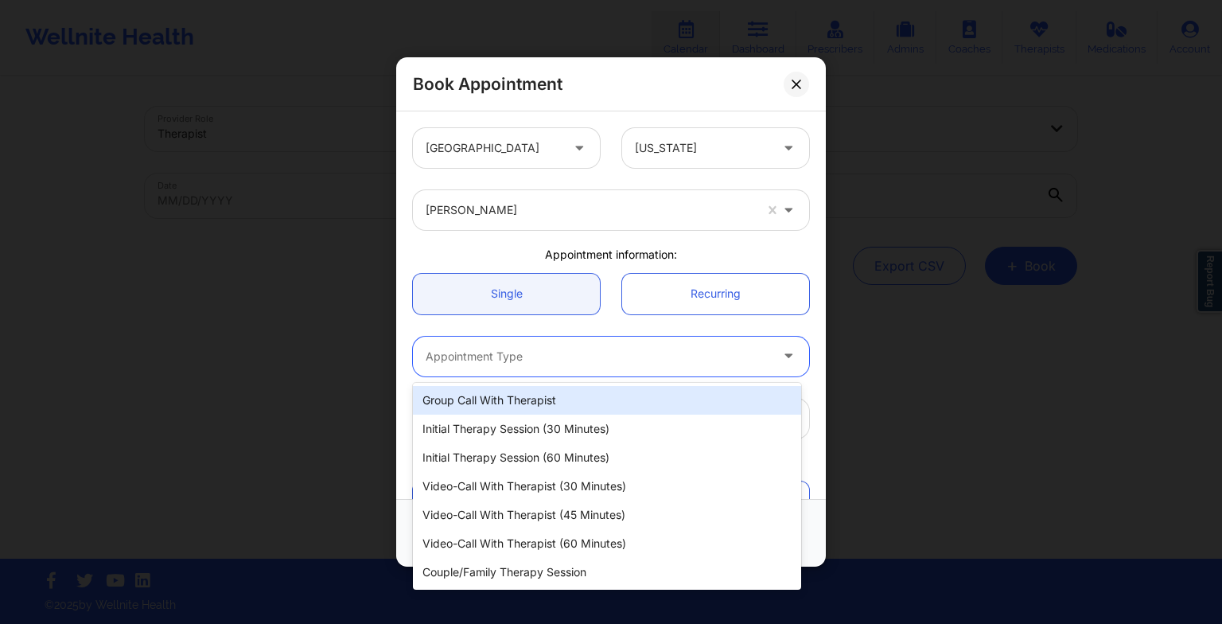
click at [511, 356] on div at bounding box center [598, 356] width 344 height 19
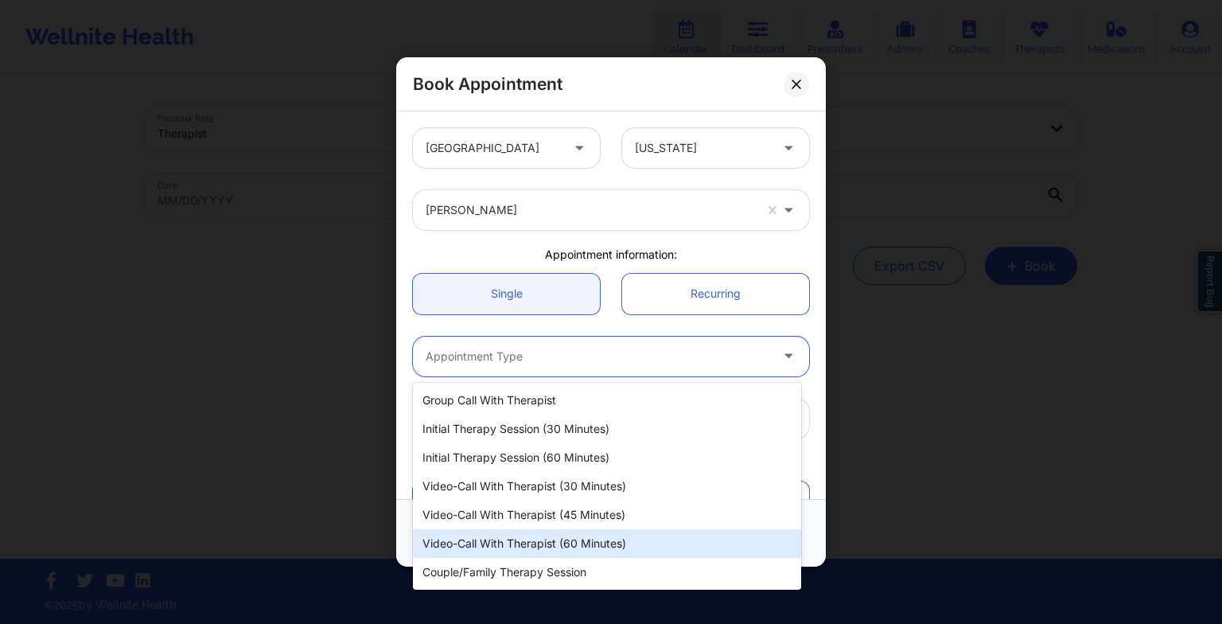
click at [560, 542] on div "Video-Call with Therapist (60 minutes)" at bounding box center [607, 543] width 388 height 29
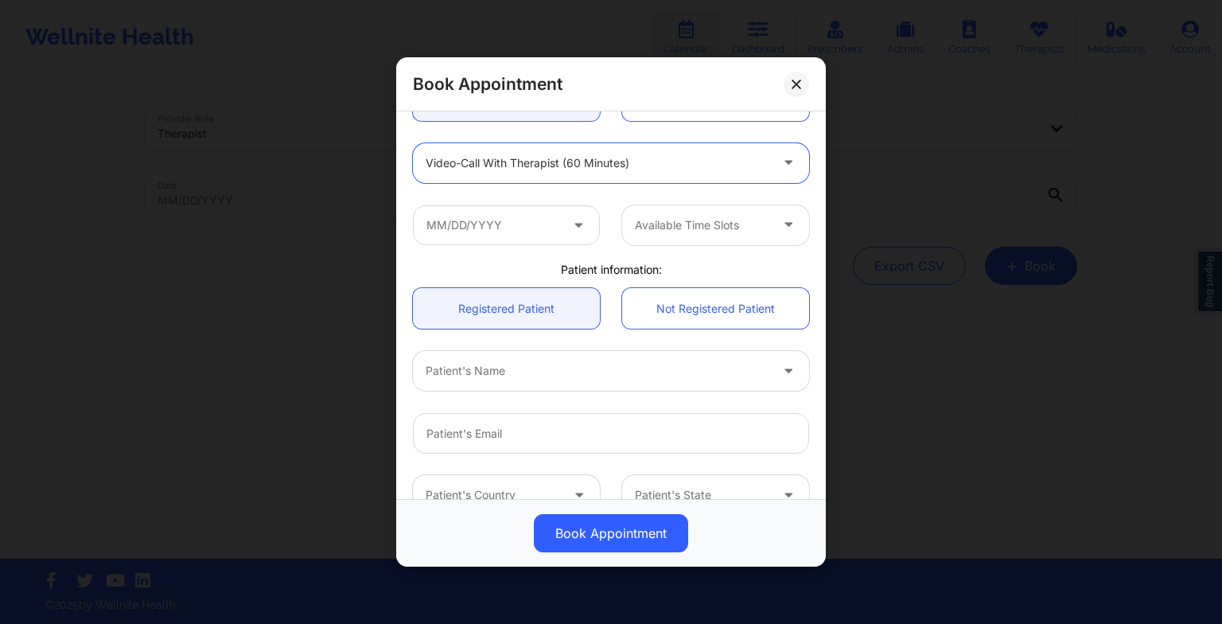
scroll to position [200, 0]
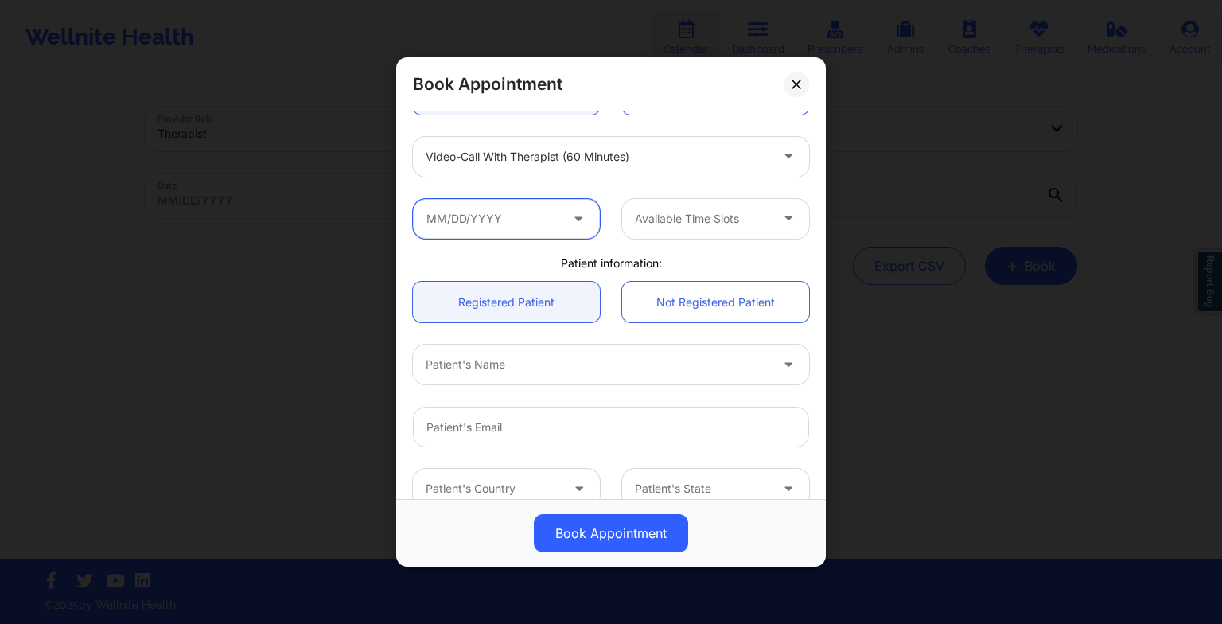
click at [563, 226] on input "text" at bounding box center [506, 219] width 187 height 40
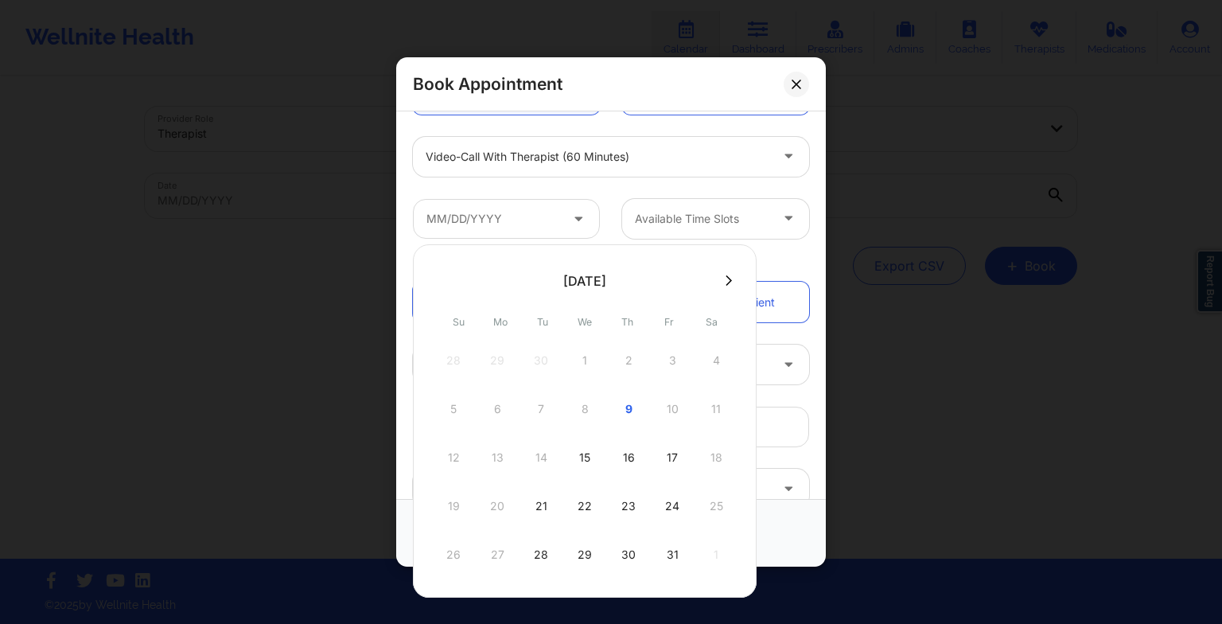
click at [584, 461] on div "15" at bounding box center [585, 457] width 40 height 45
type input "[DATE]"
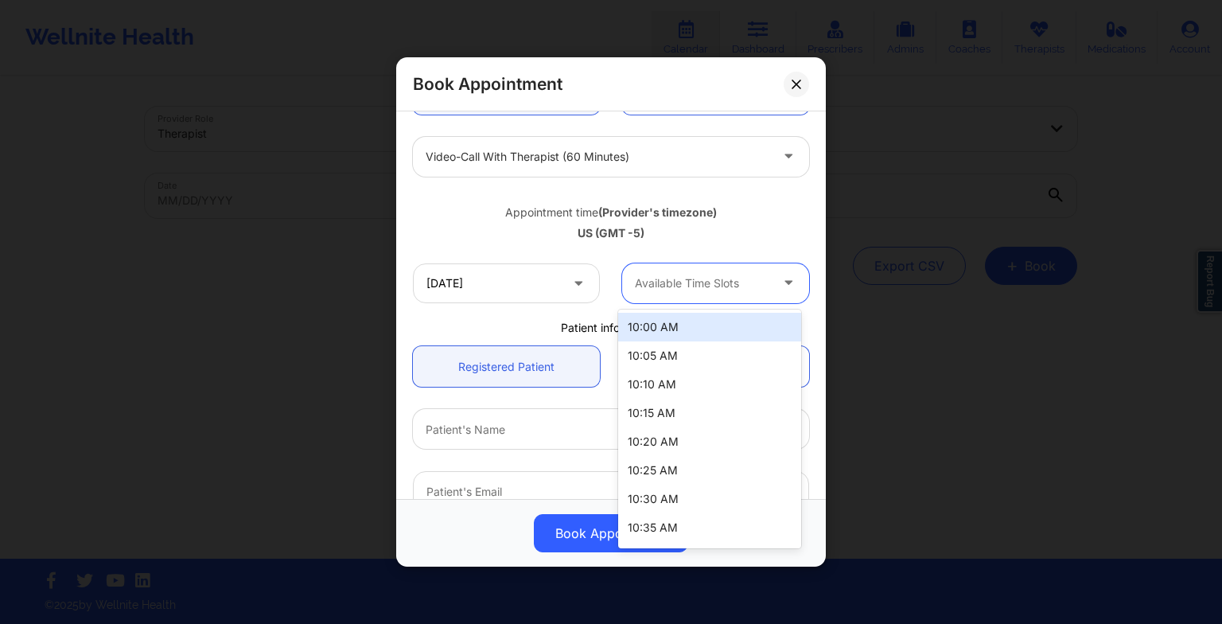
click at [685, 269] on div "Available Time Slots" at bounding box center [696, 283] width 149 height 40
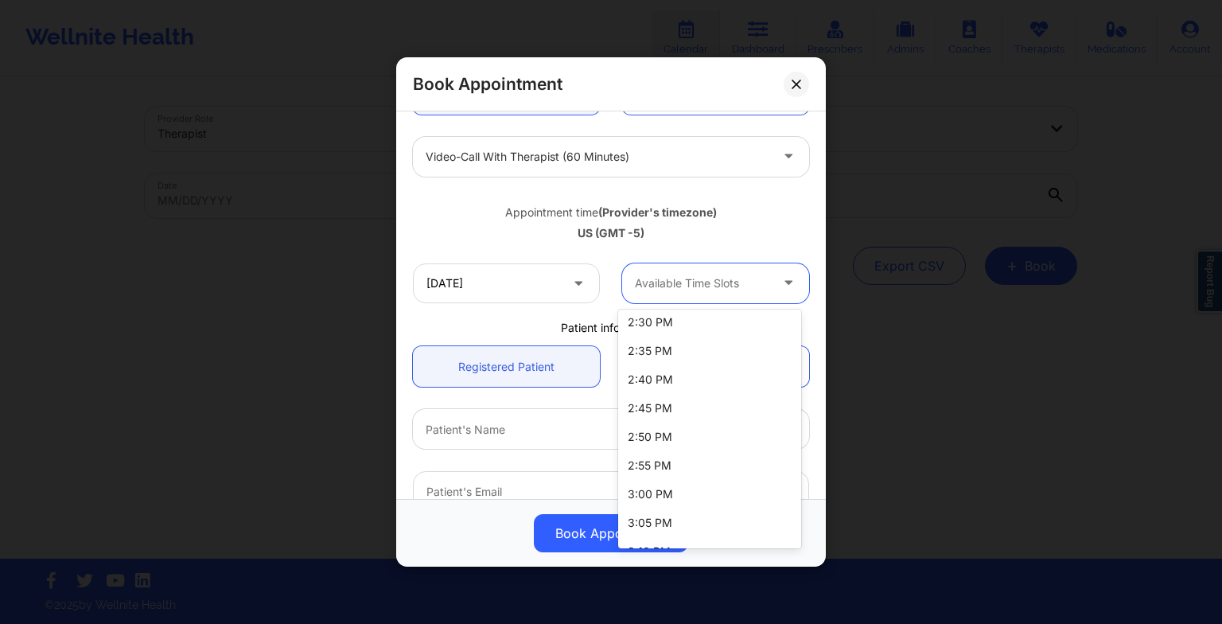
scroll to position [2202, 0]
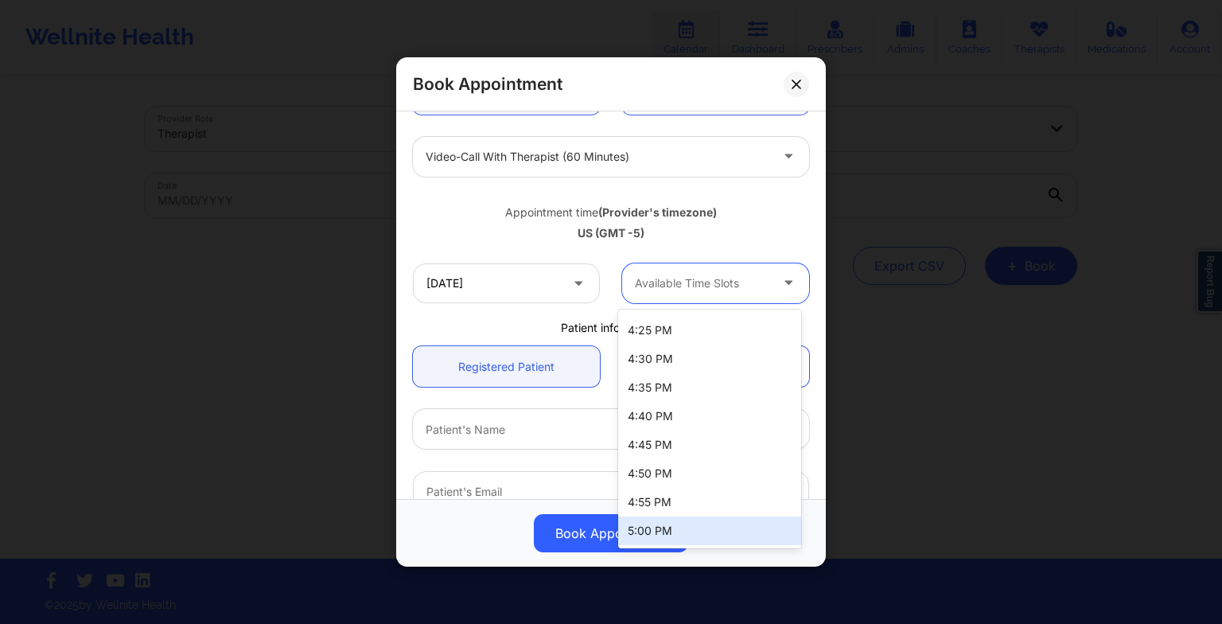
click at [667, 528] on div "5:00 PM" at bounding box center [709, 530] width 183 height 29
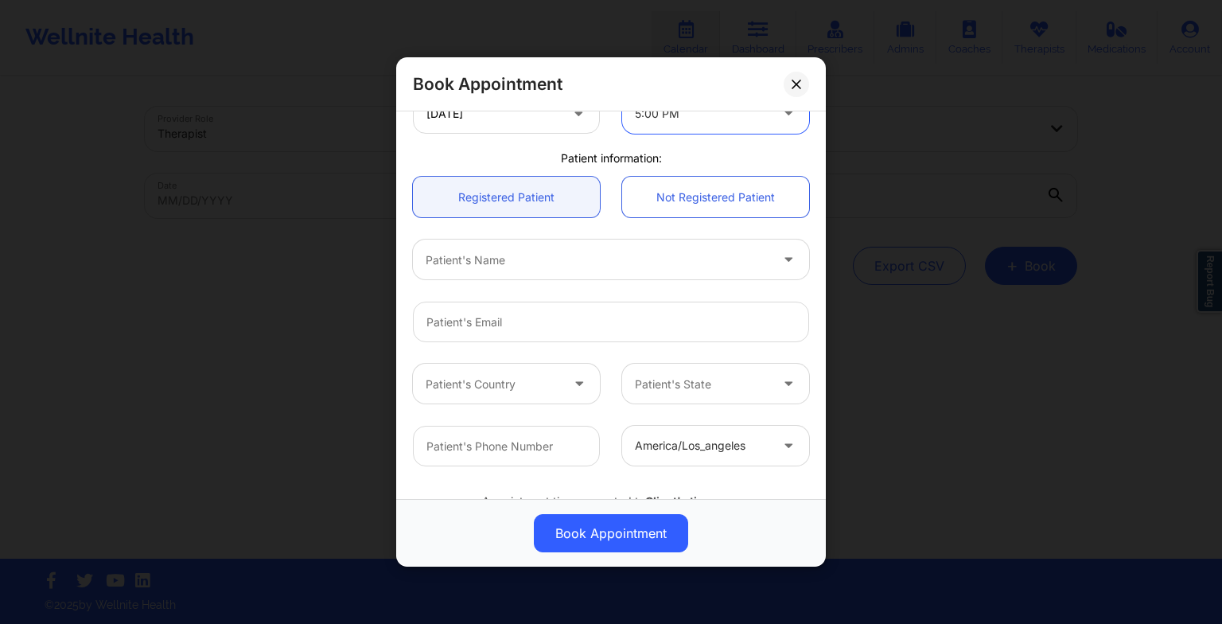
scroll to position [372, 0]
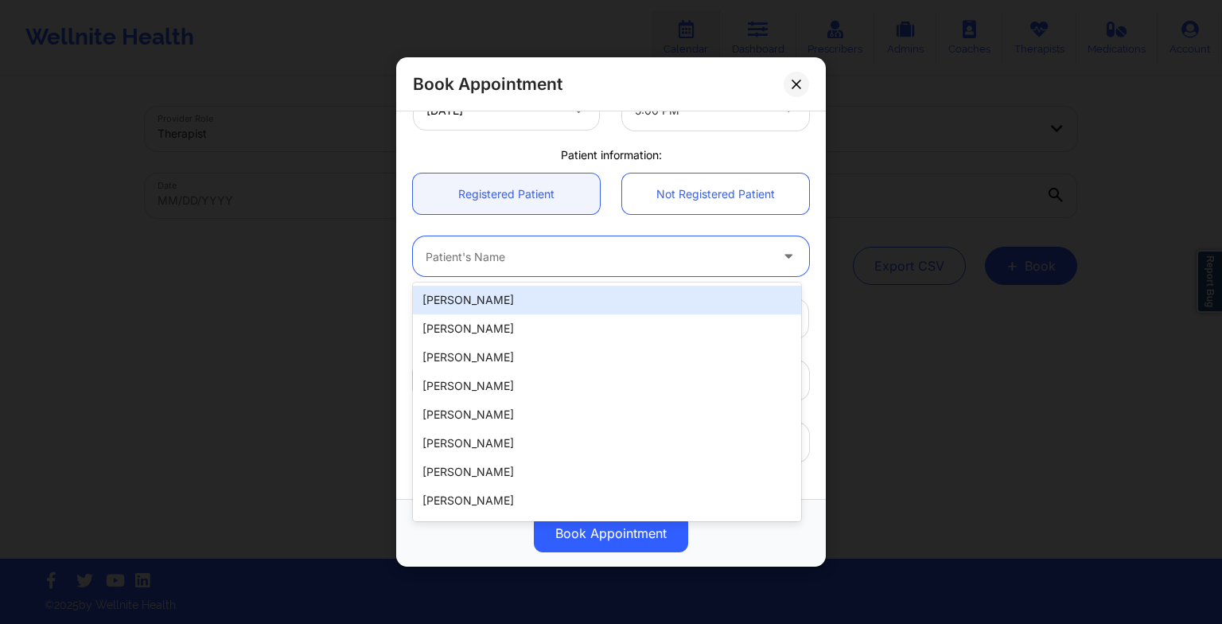
click at [538, 261] on div at bounding box center [598, 256] width 344 height 19
type input "[PERSON_NAME]"
paste input "[PERSON_NAME]"
type input "[PERSON_NAME]"
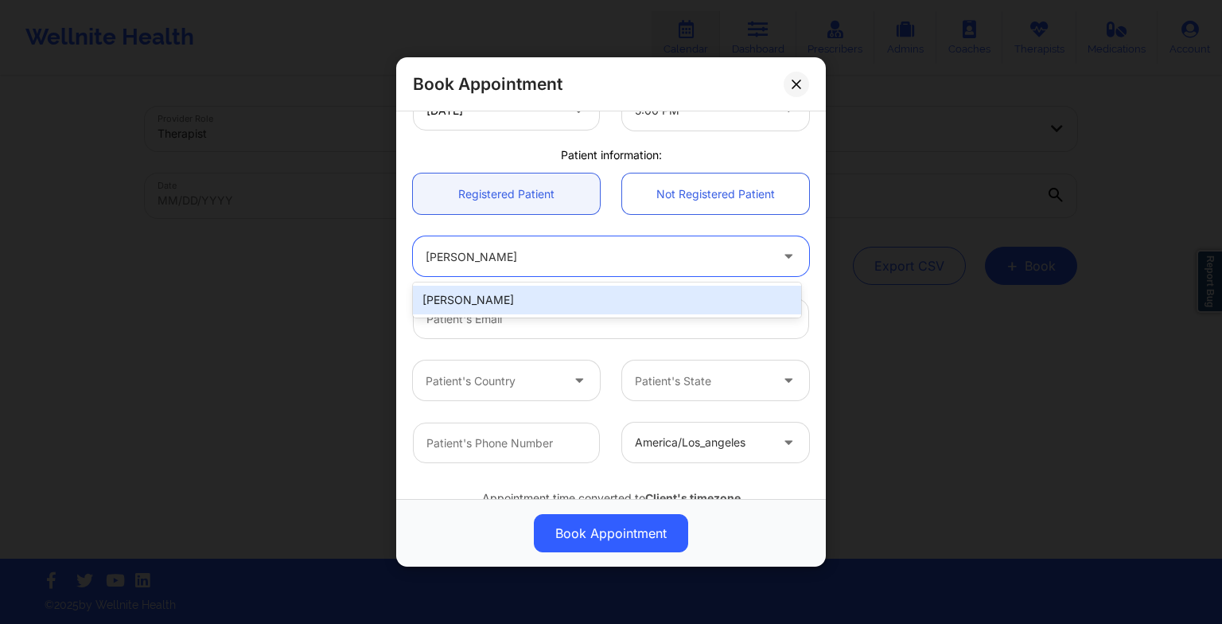
click at [535, 305] on div "[PERSON_NAME]" at bounding box center [607, 300] width 388 height 29
type input "[EMAIL_ADDRESS][DOMAIN_NAME]"
type input "4099376206"
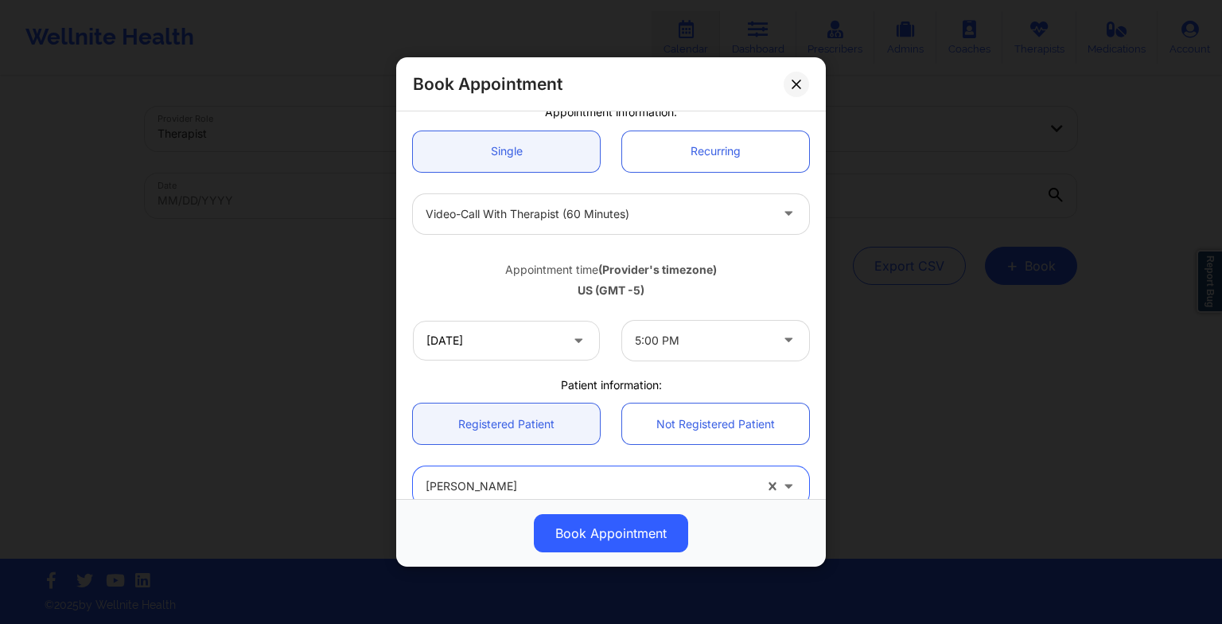
scroll to position [0, 0]
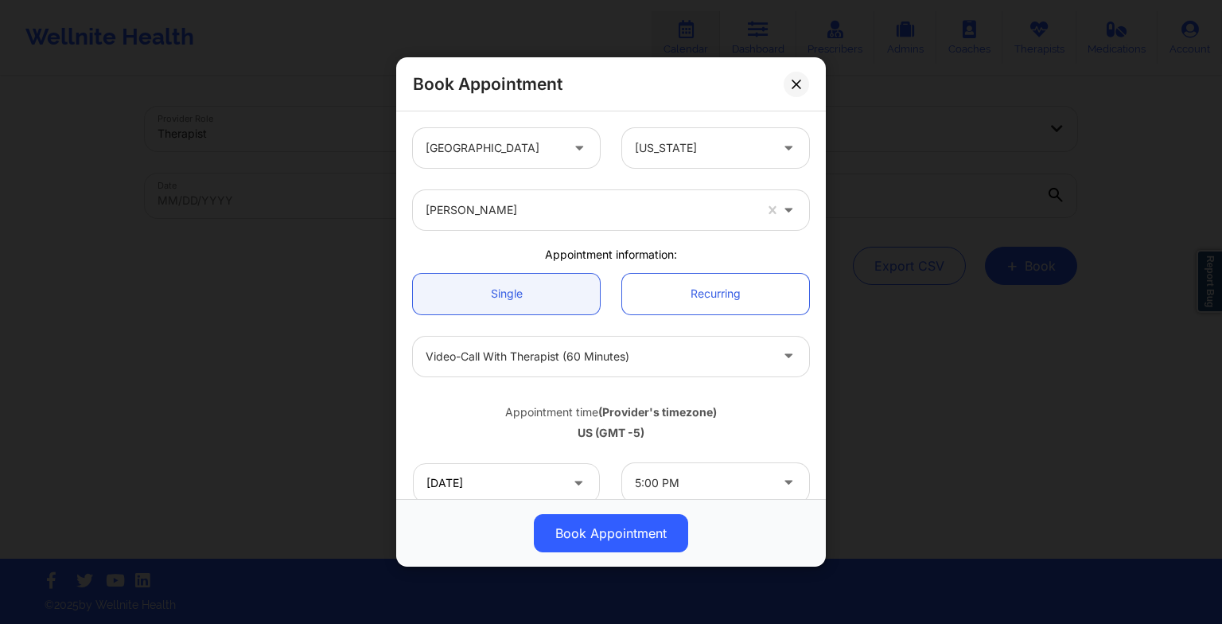
click at [799, 84] on icon at bounding box center [797, 84] width 10 height 10
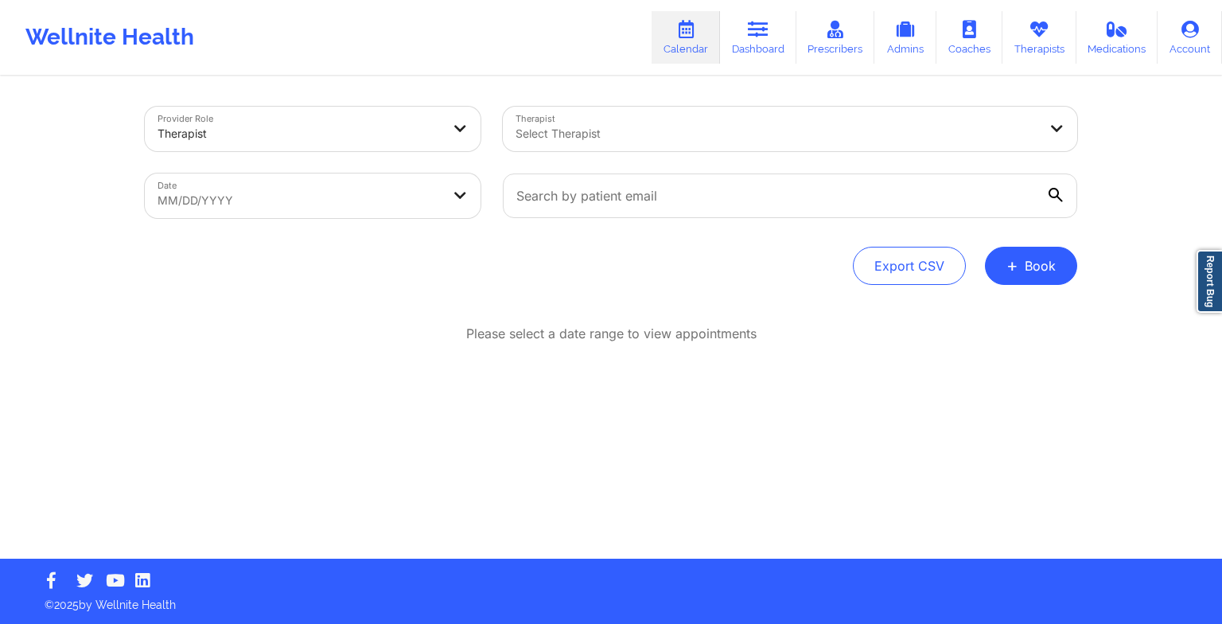
click at [1031, 47] on link "Therapists" at bounding box center [1039, 37] width 74 height 53
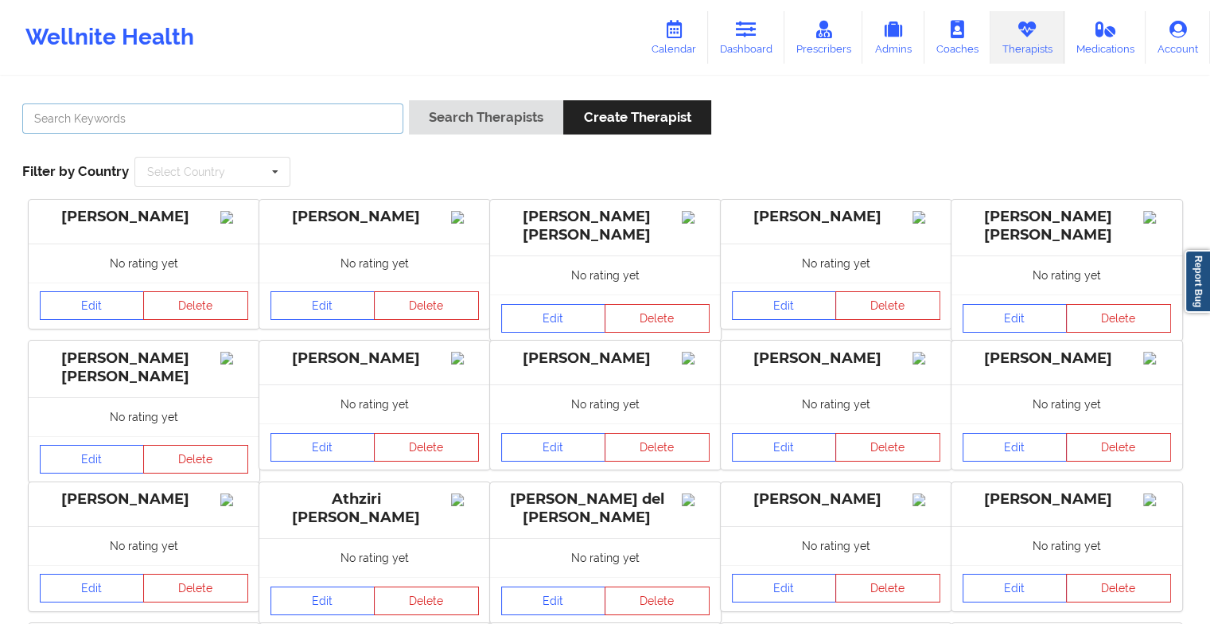
click at [346, 124] on input "text" at bounding box center [212, 118] width 381 height 30
paste input "[PERSON_NAME]"
type input "[PERSON_NAME]"
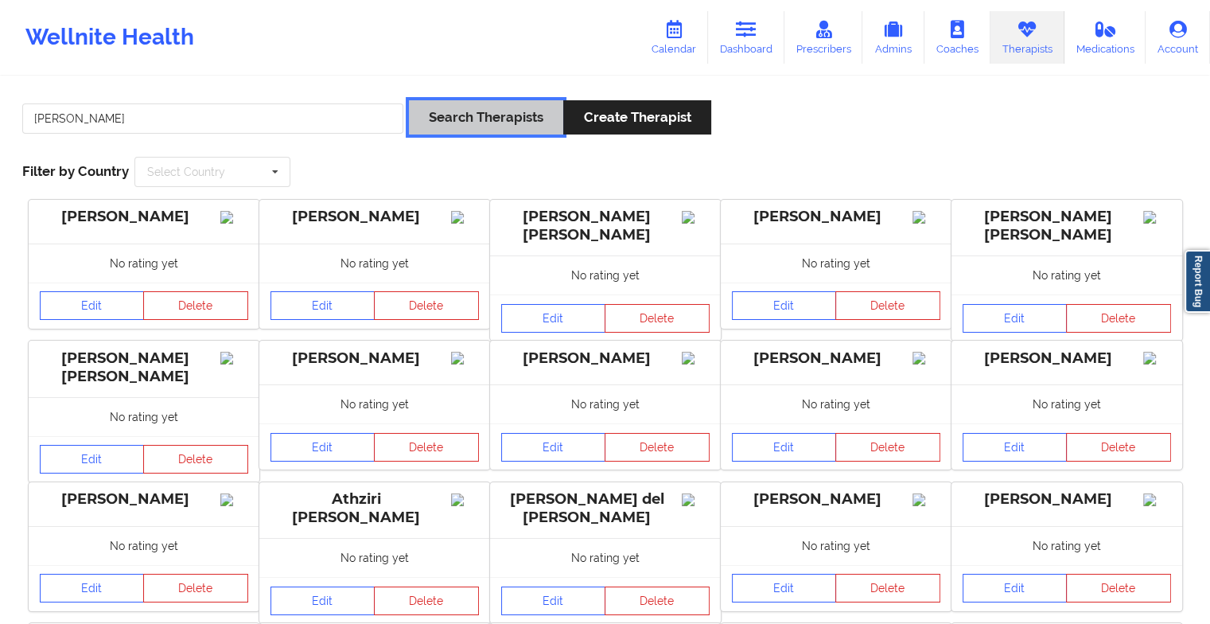
click at [478, 130] on button "Search Therapists" at bounding box center [486, 117] width 154 height 34
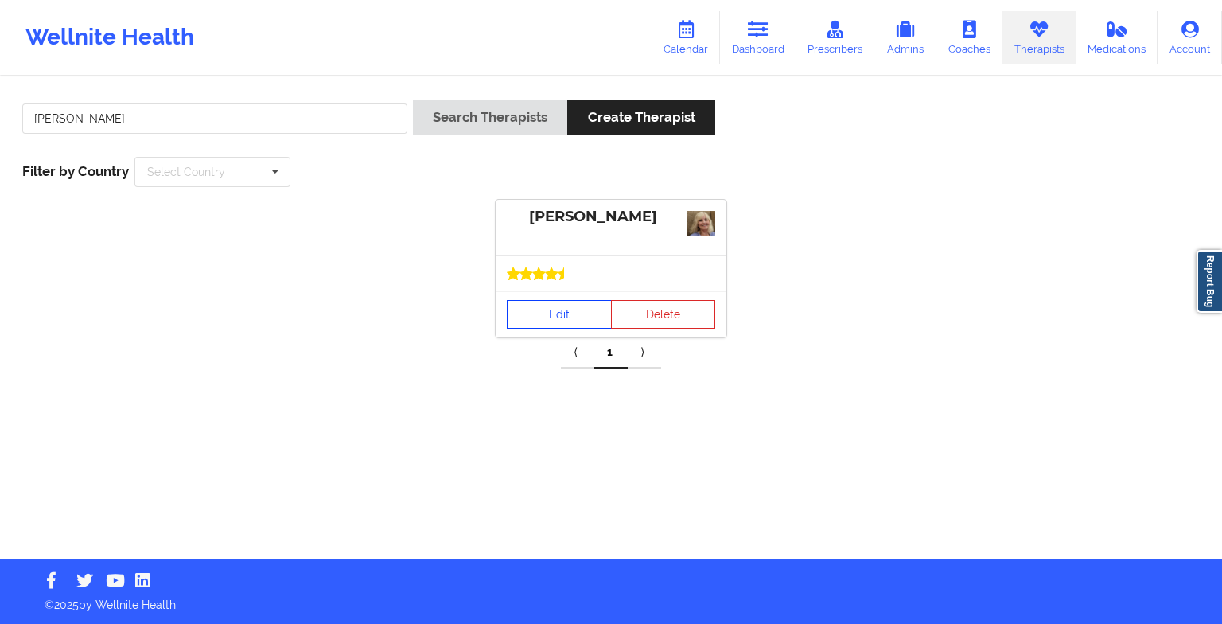
click at [574, 311] on link "Edit" at bounding box center [559, 314] width 105 height 29
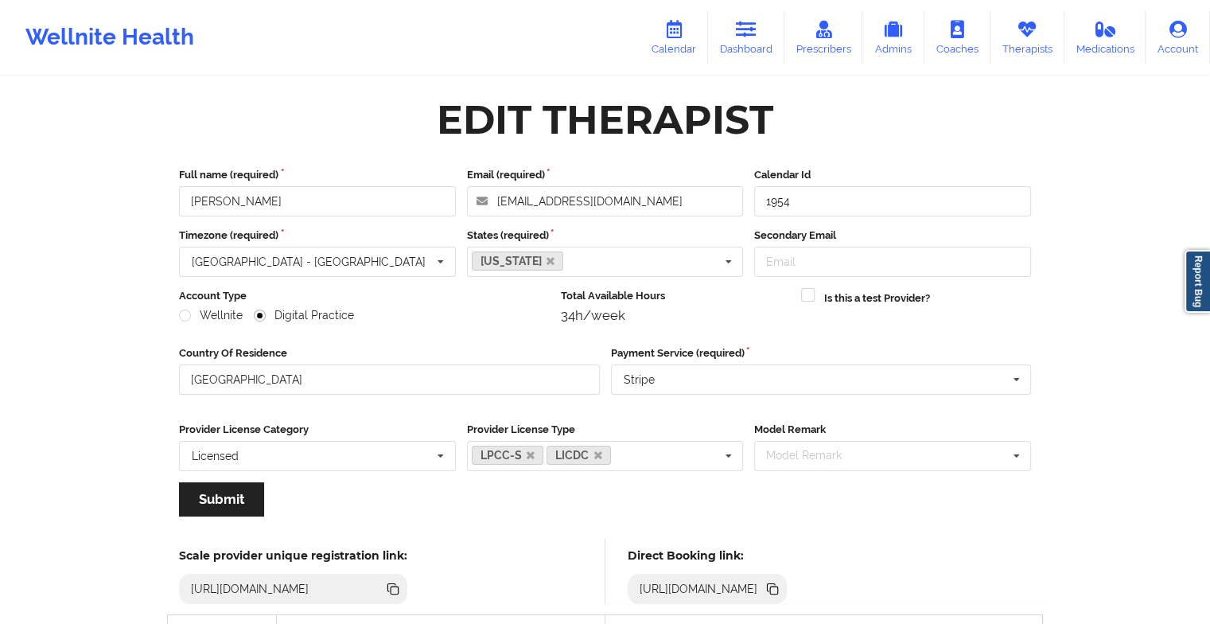
click at [688, 27] on link "Calendar" at bounding box center [674, 37] width 68 height 53
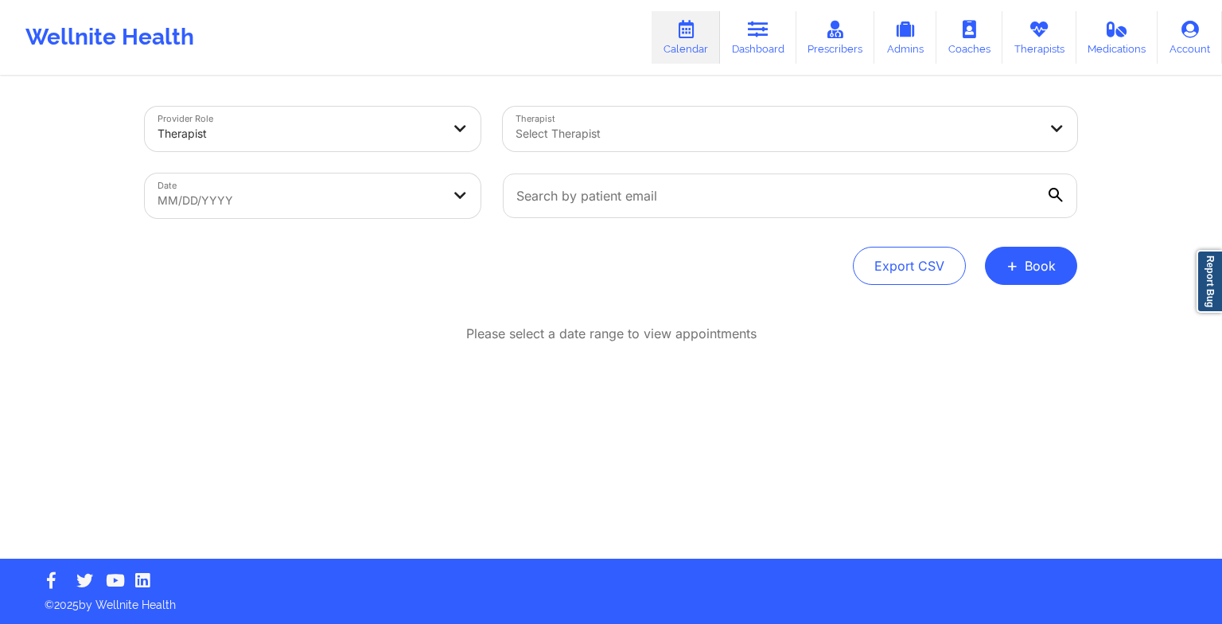
click at [1005, 247] on button "+ Book" at bounding box center [1031, 266] width 92 height 38
click at [991, 303] on button "Therapy Session" at bounding box center [1004, 316] width 122 height 26
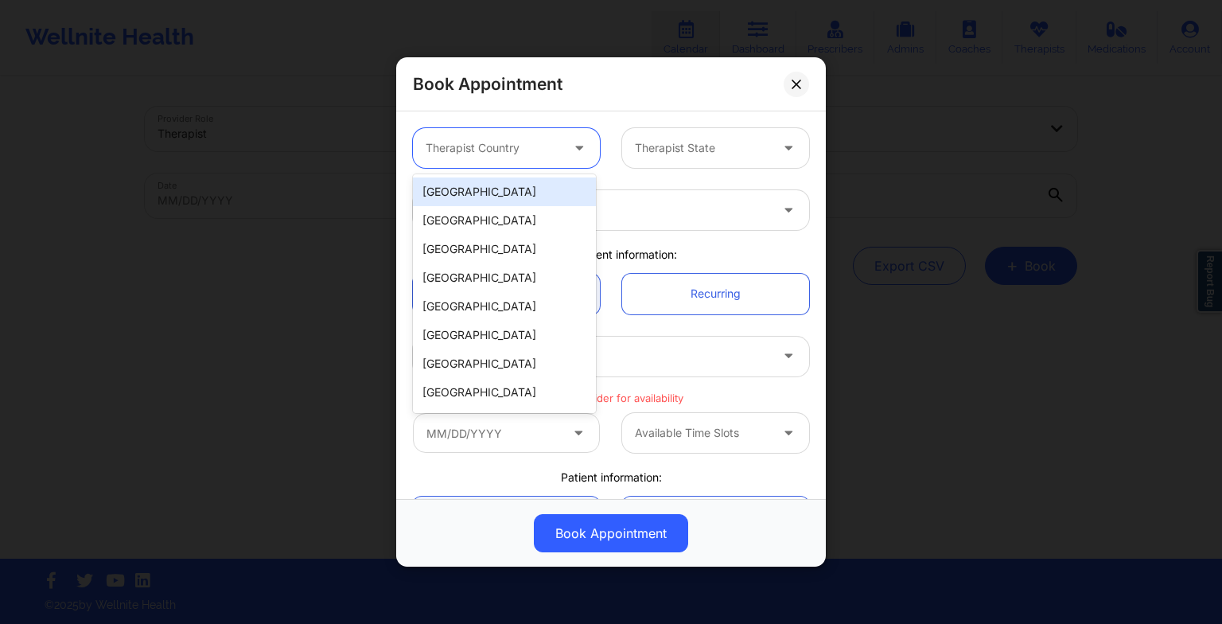
click at [494, 148] on div at bounding box center [493, 147] width 134 height 19
click at [482, 193] on div "[GEOGRAPHIC_DATA]" at bounding box center [504, 191] width 183 height 29
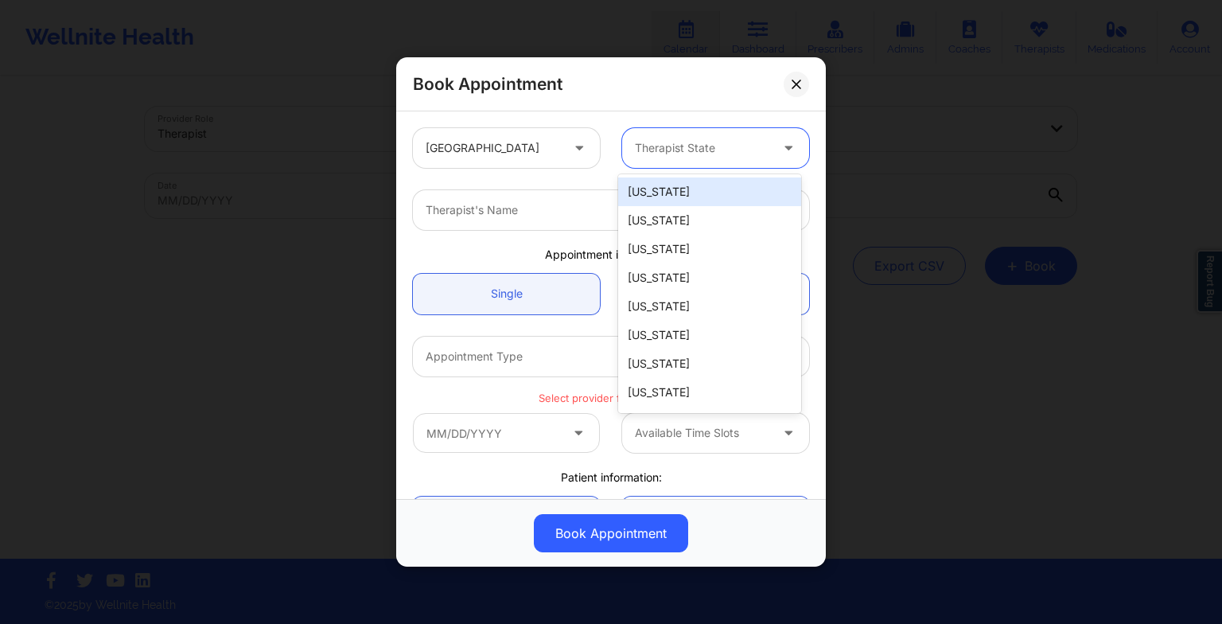
click at [667, 153] on div at bounding box center [702, 147] width 134 height 19
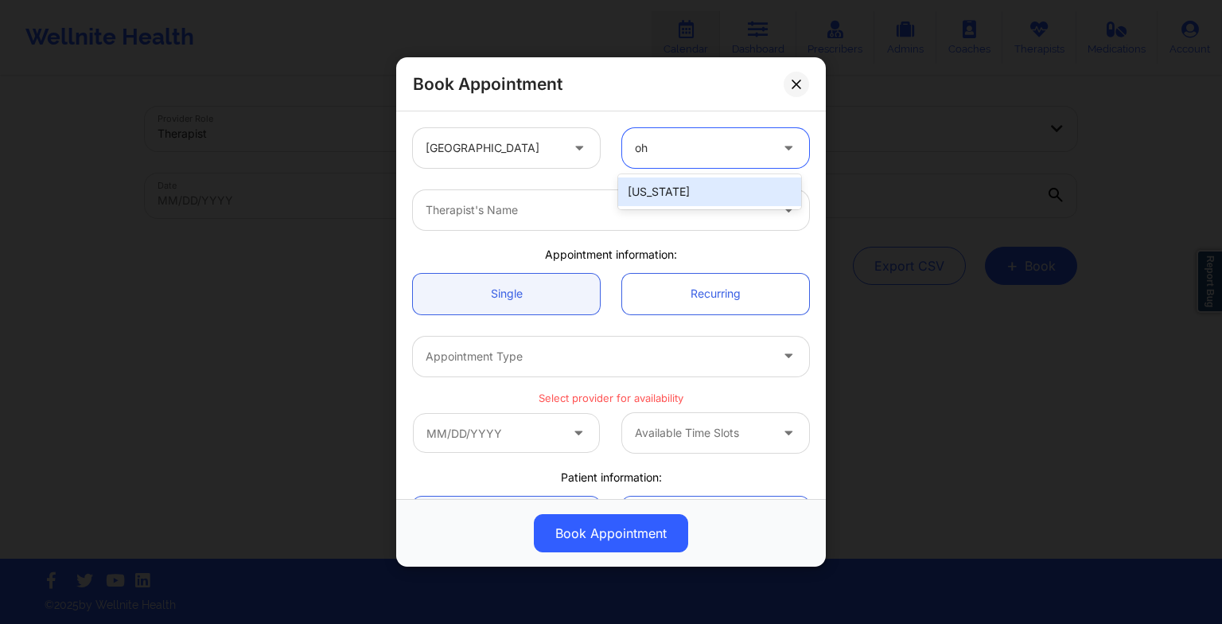
type input "ohi"
click at [668, 186] on div "[US_STATE]" at bounding box center [709, 191] width 183 height 29
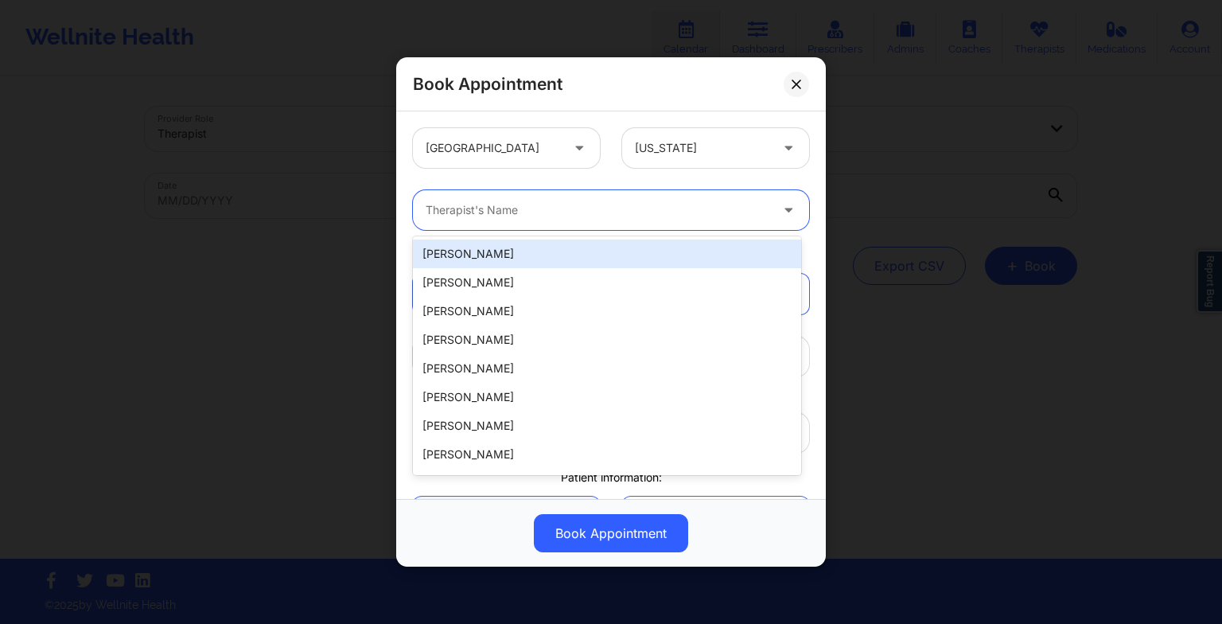
click at [611, 208] on div at bounding box center [598, 209] width 344 height 19
paste input "[PERSON_NAME]"
type input "[PERSON_NAME]"
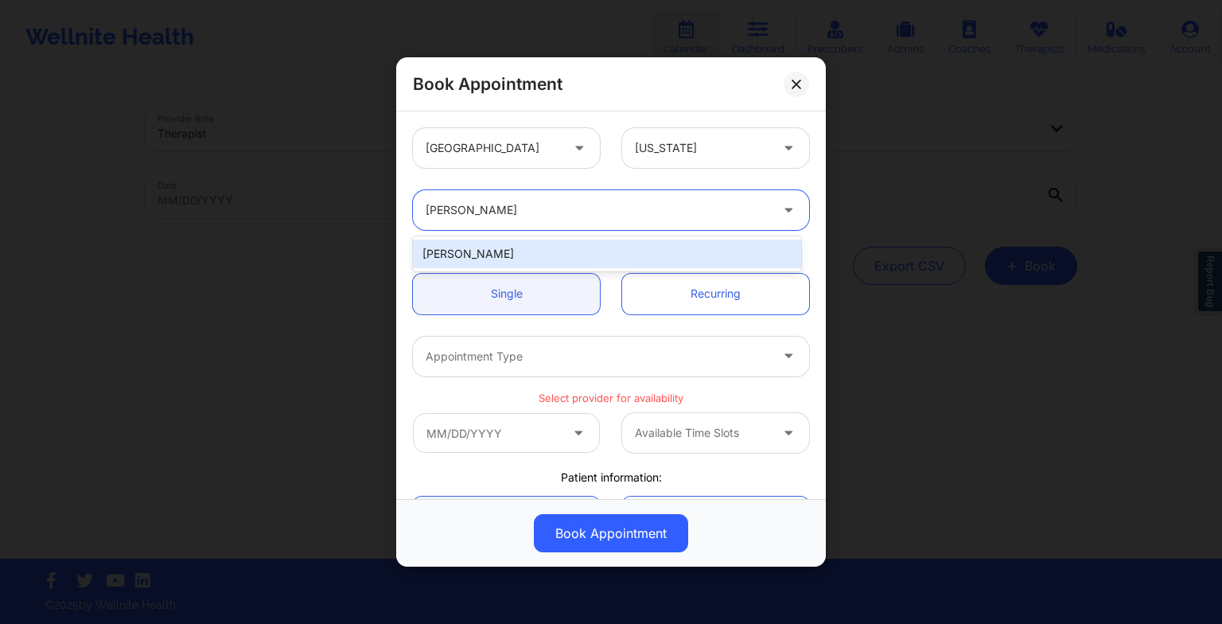
click at [522, 251] on div "[PERSON_NAME]" at bounding box center [607, 253] width 388 height 29
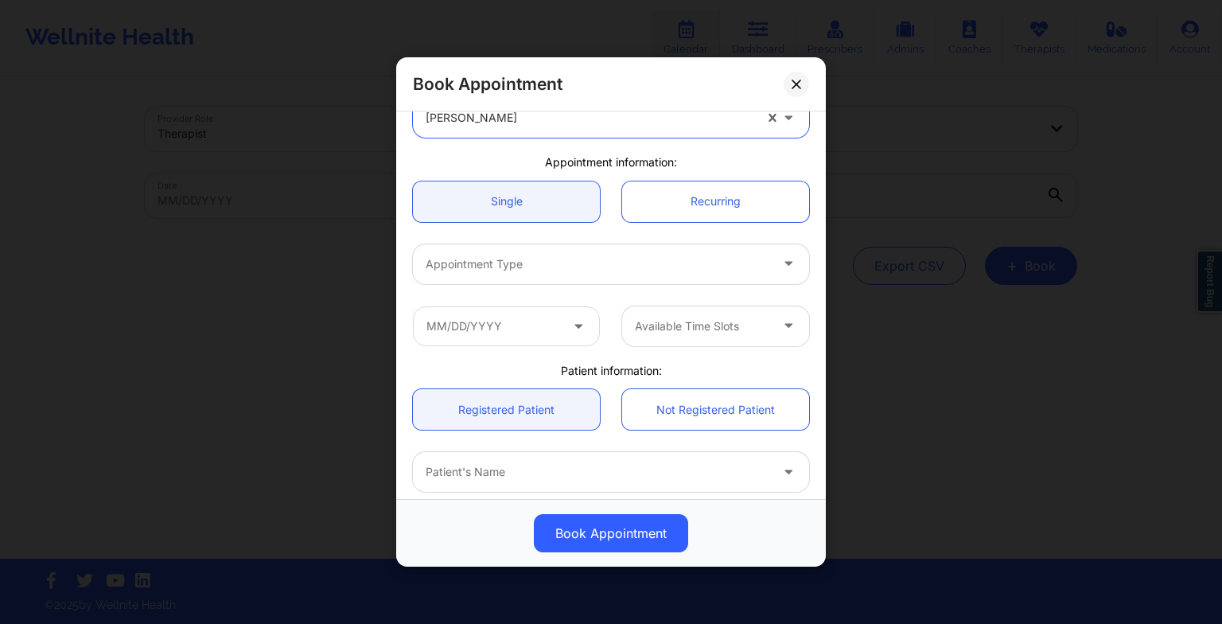
scroll to position [94, 0]
click at [496, 266] on div at bounding box center [598, 262] width 344 height 19
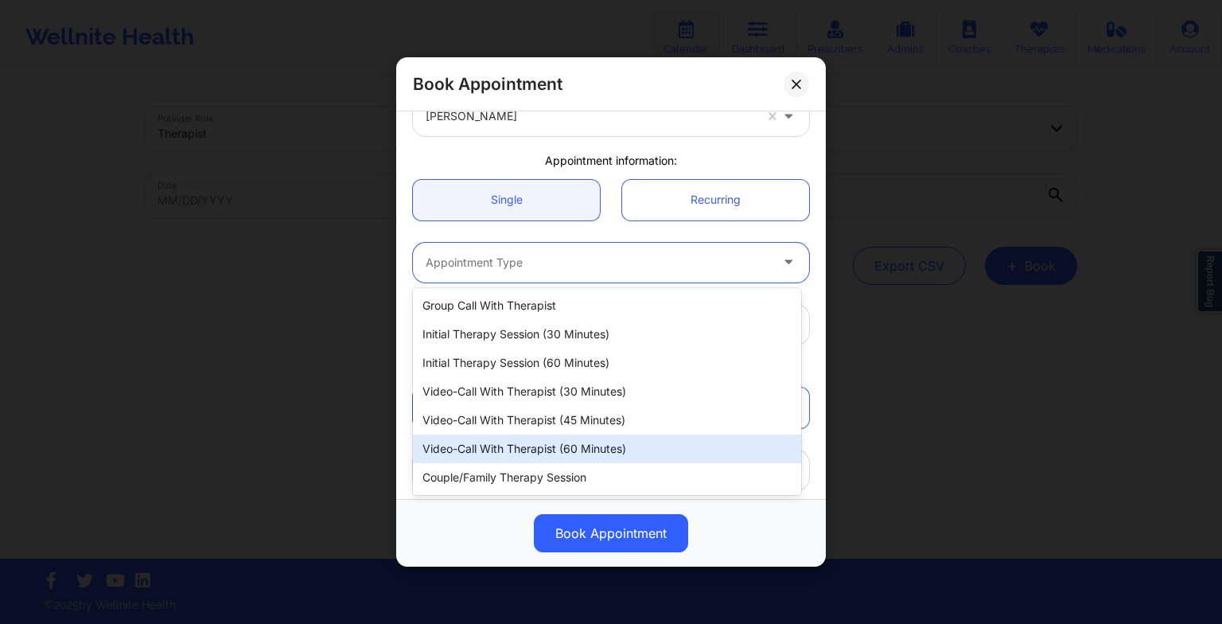
click at [574, 452] on div "Video-Call with Therapist (60 minutes)" at bounding box center [607, 448] width 388 height 29
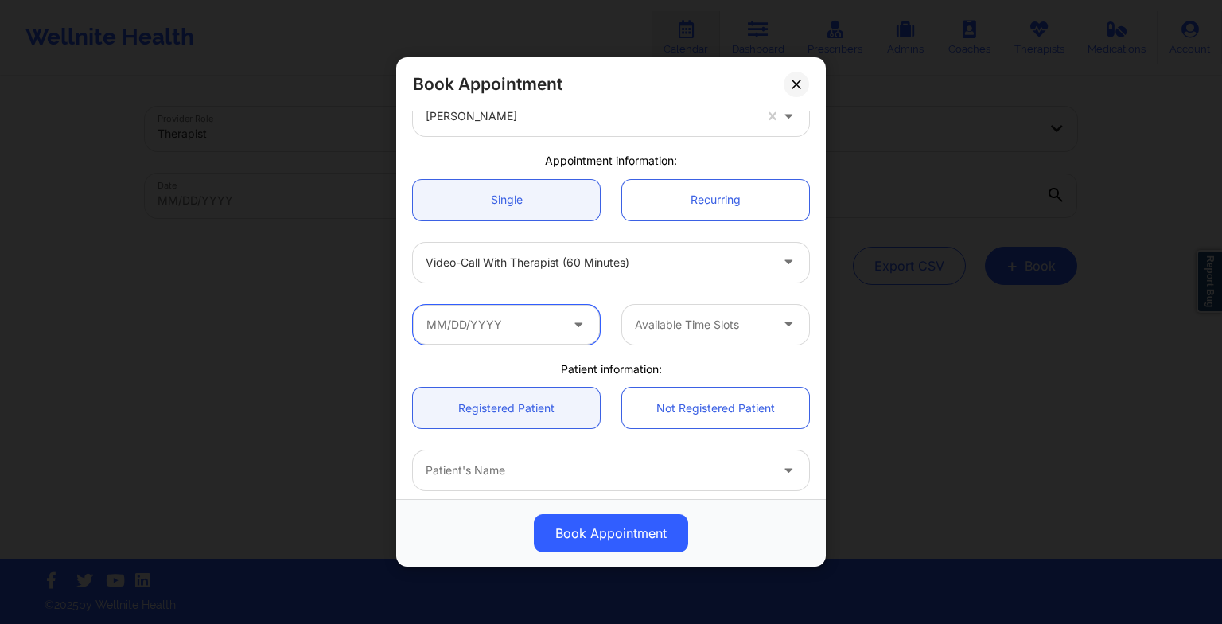
click at [484, 329] on input "text" at bounding box center [506, 325] width 187 height 40
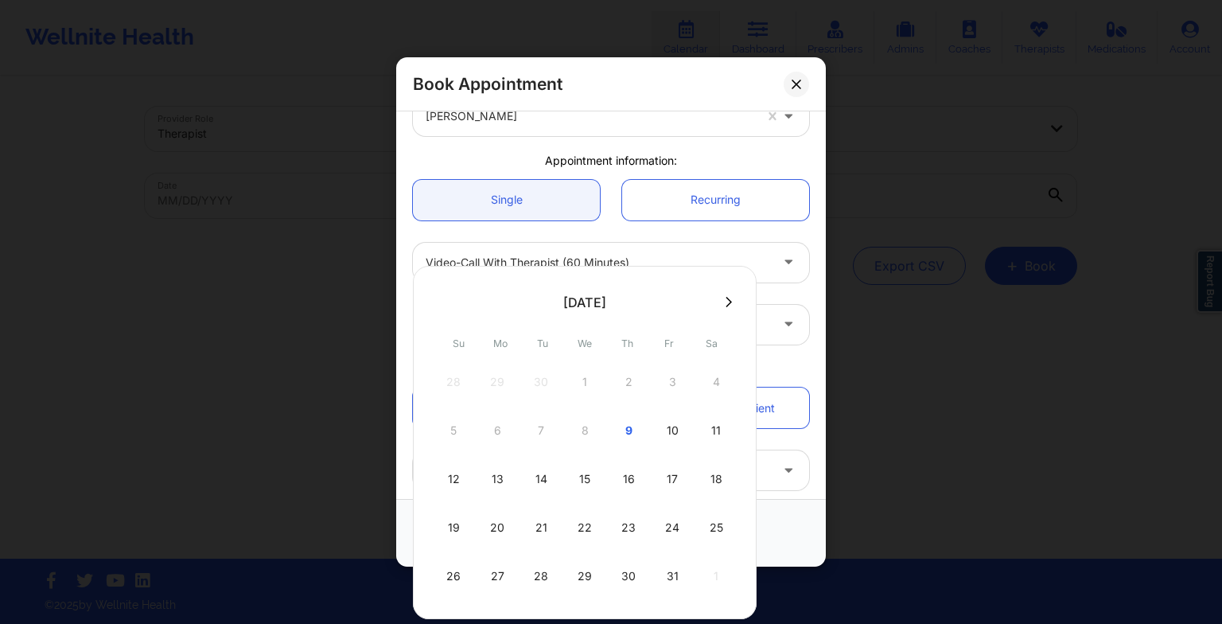
click at [492, 480] on div "13" at bounding box center [497, 479] width 40 height 45
type input "[DATE]"
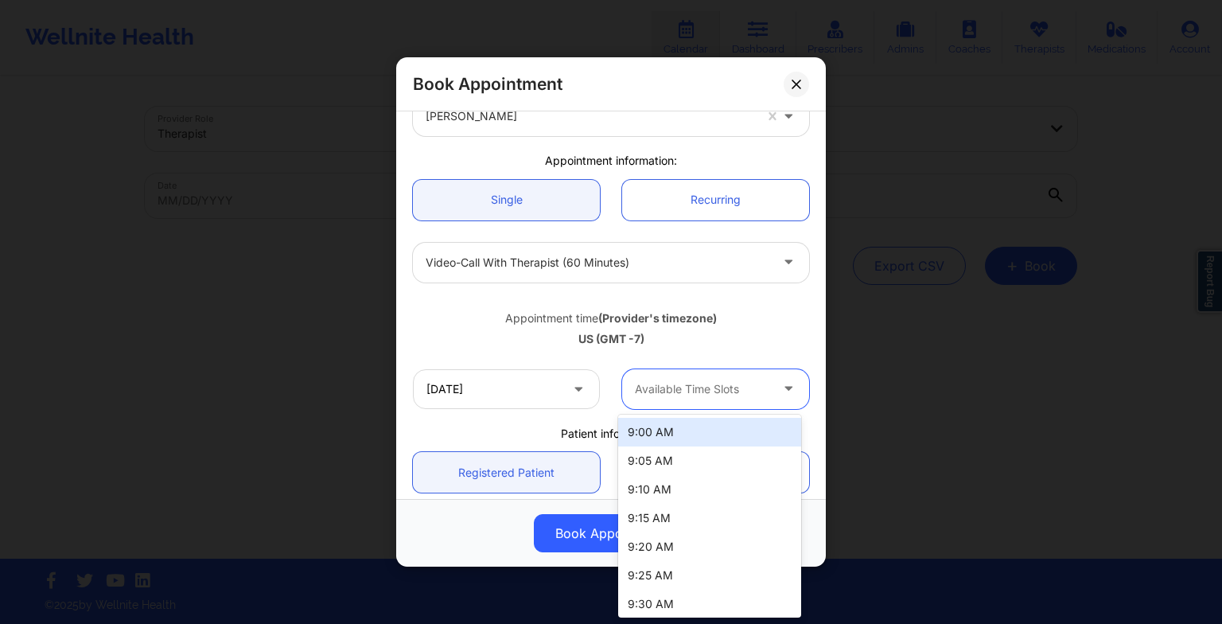
click at [655, 387] on div at bounding box center [702, 388] width 134 height 19
click at [701, 398] on div "Available Time Slots" at bounding box center [696, 389] width 149 height 40
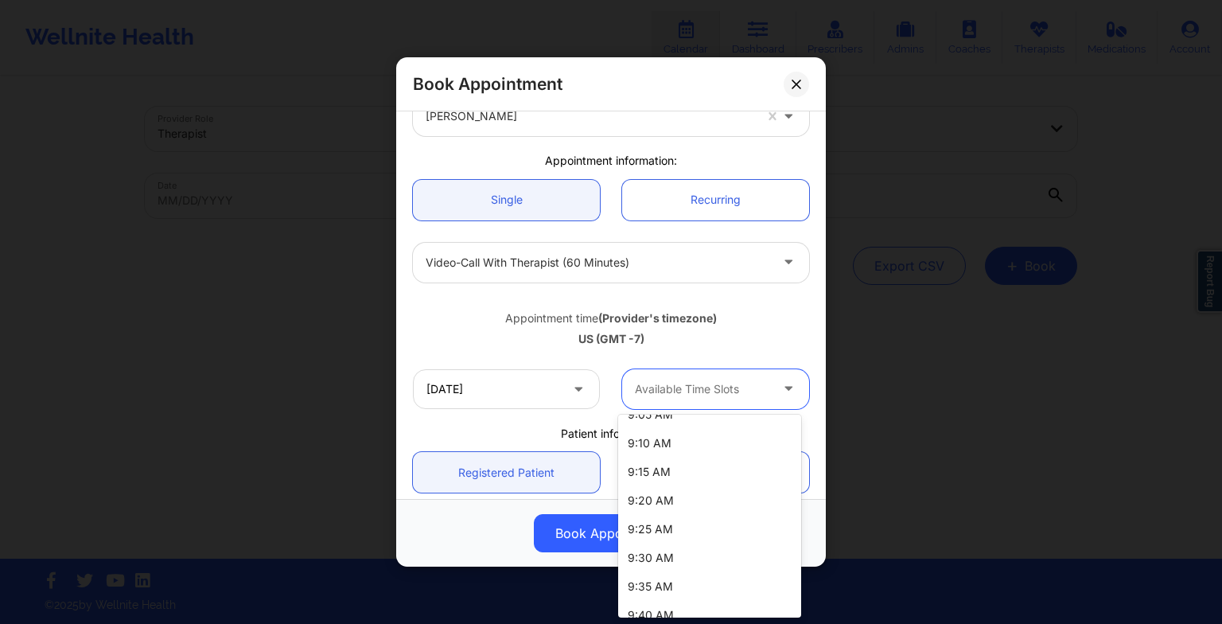
scroll to position [0, 0]
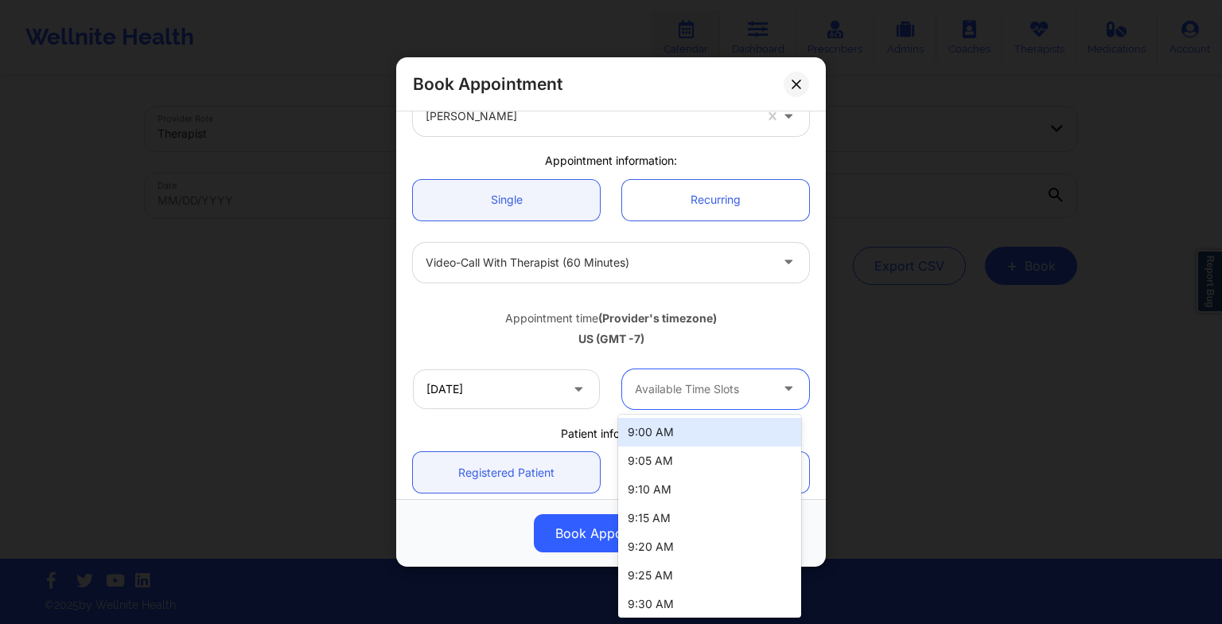
click at [666, 427] on div "9:00 AM" at bounding box center [709, 432] width 183 height 29
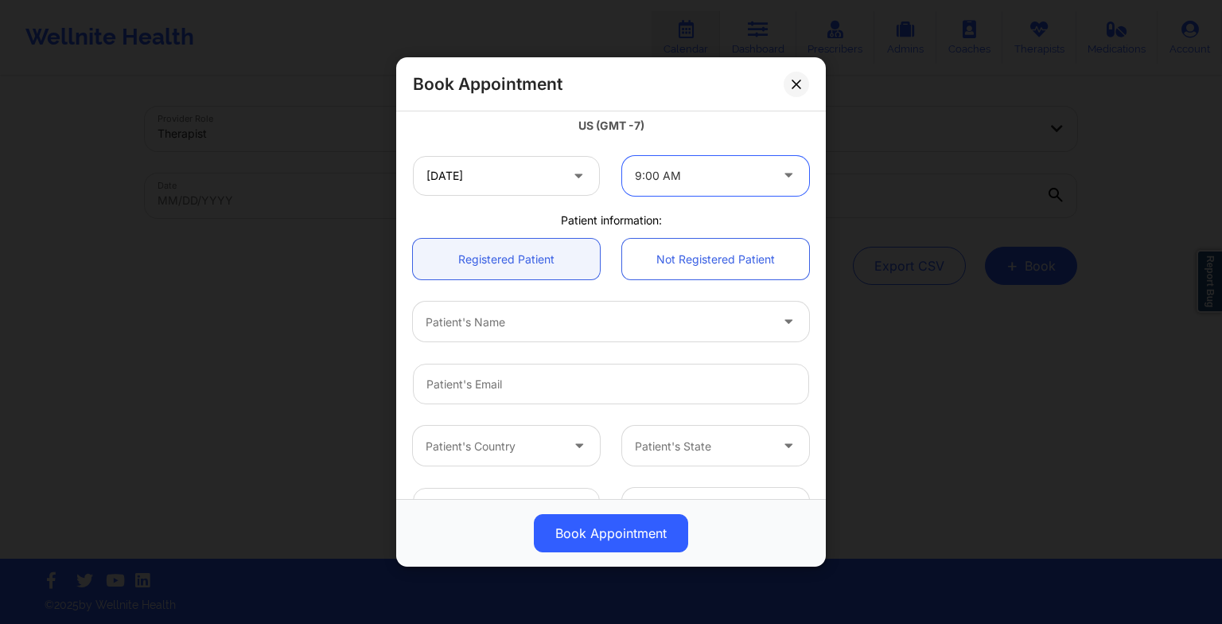
scroll to position [311, 0]
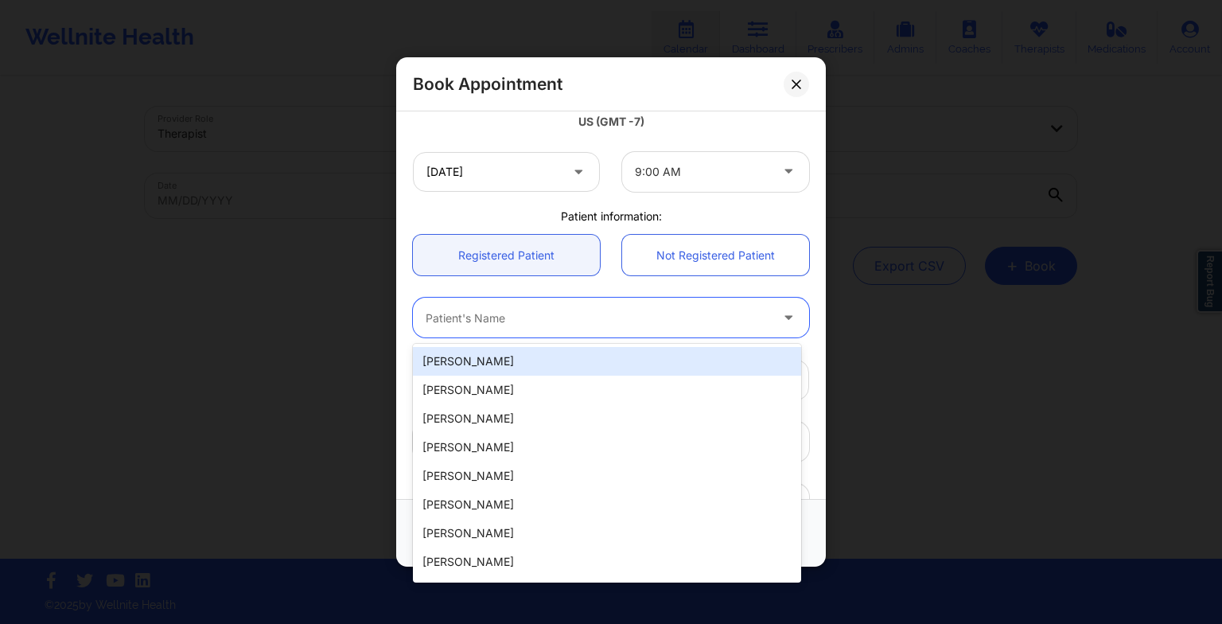
click at [569, 323] on div at bounding box center [598, 317] width 344 height 19
type input "[PERSON_NAME]"
click at [560, 369] on div "[PERSON_NAME]" at bounding box center [607, 361] width 388 height 29
type input "[PERSON_NAME][EMAIL_ADDRESS][DOMAIN_NAME]"
type input "[PHONE_NUMBER]"
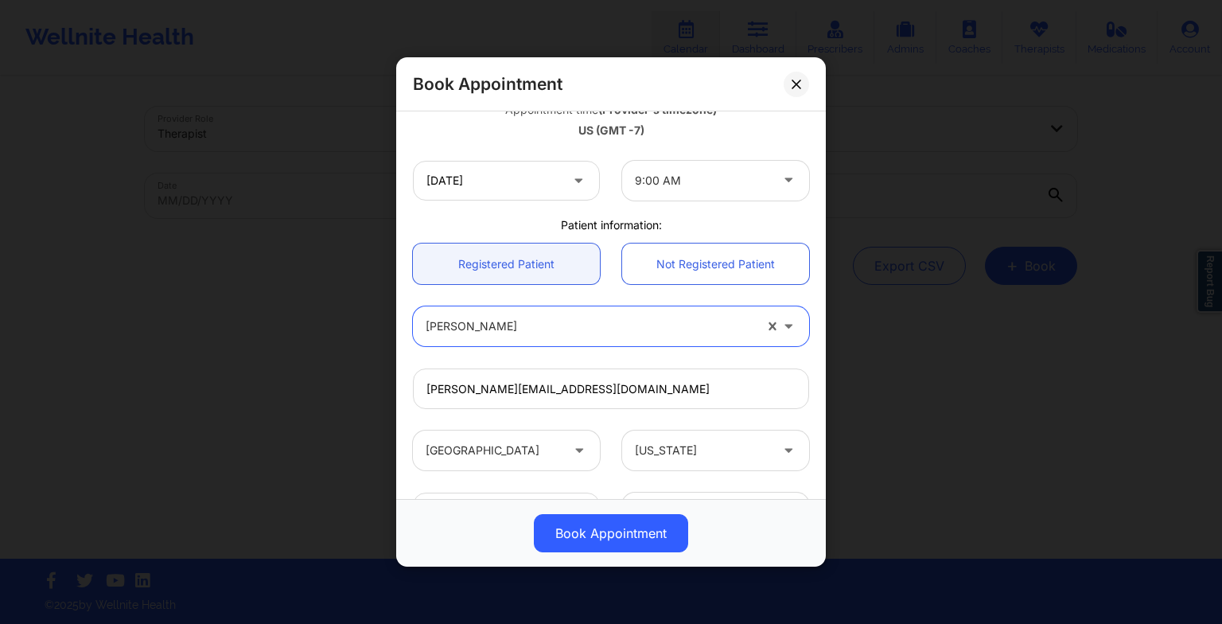
scroll to position [438, 0]
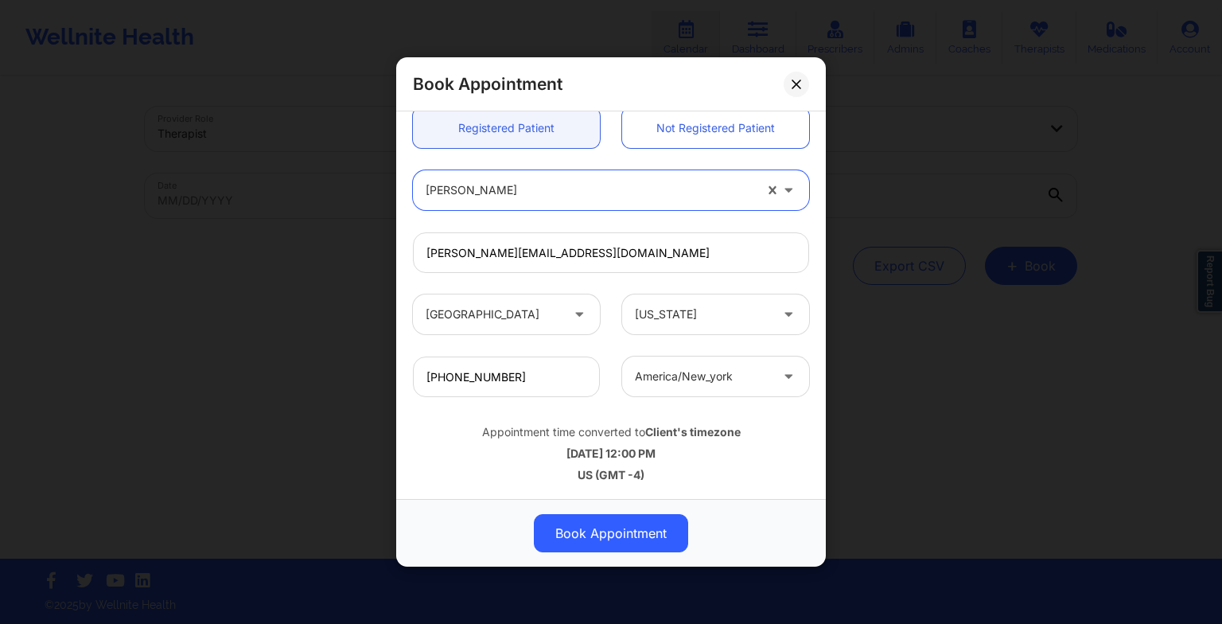
click at [648, 440] on div "Appointment time converted to Client's timezone [DATE] 12:00 PM US (GMT -4)" at bounding box center [611, 450] width 418 height 64
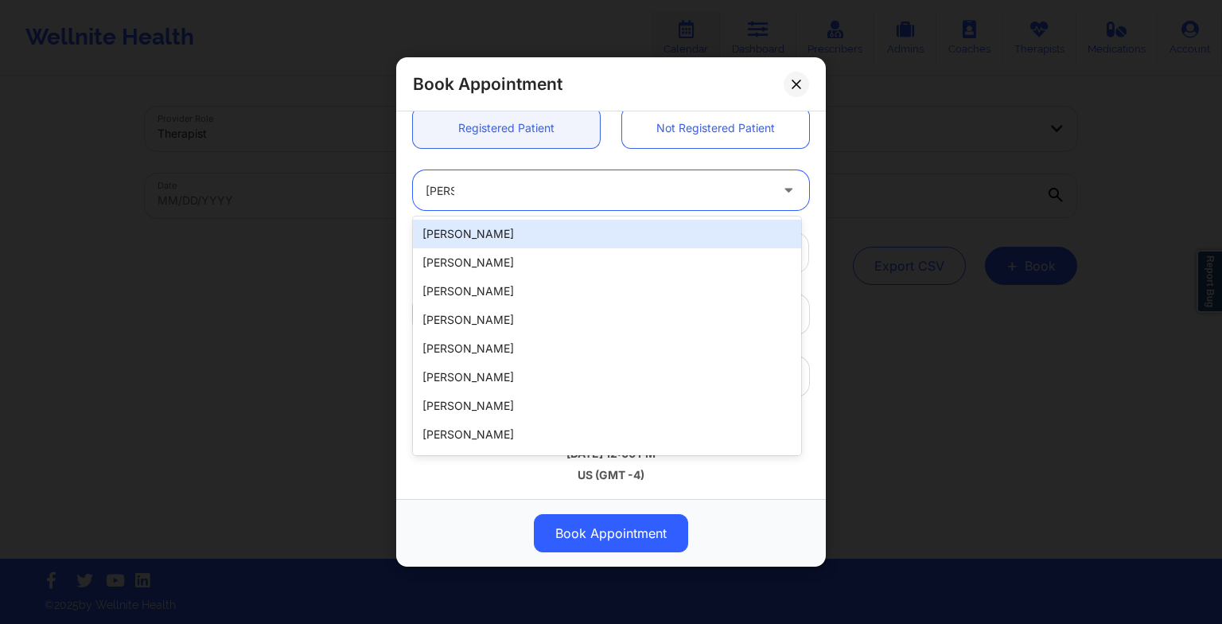
type input "[PERSON_NAME]"
click at [609, 226] on div "[PERSON_NAME]" at bounding box center [607, 234] width 388 height 29
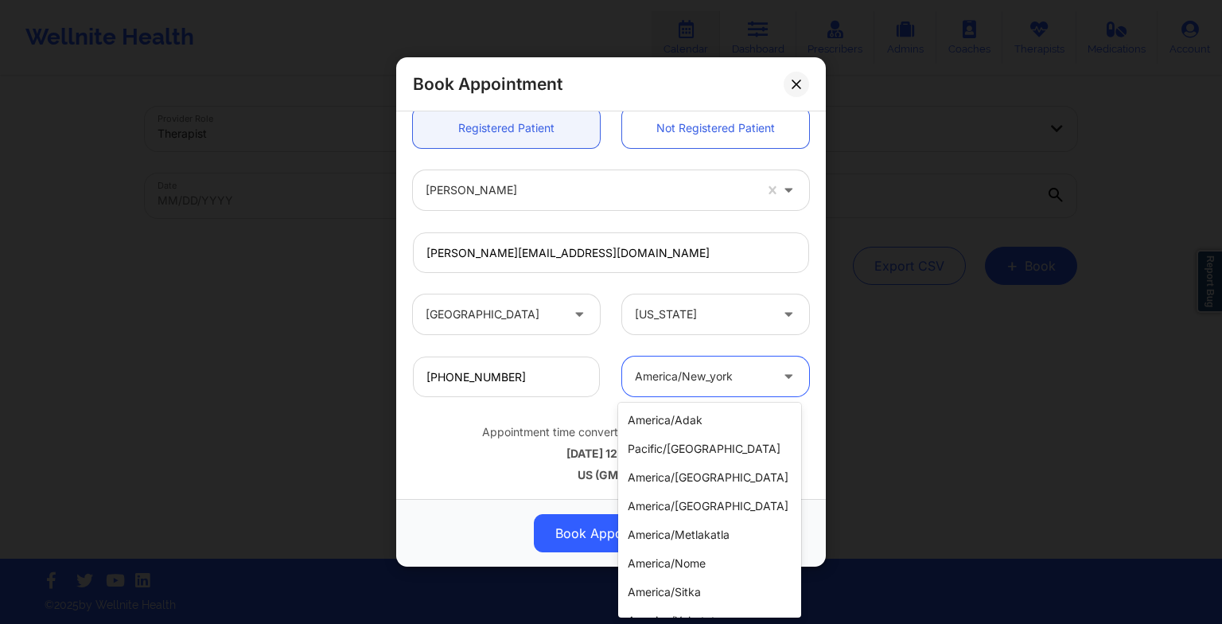
click at [696, 382] on div at bounding box center [702, 376] width 134 height 19
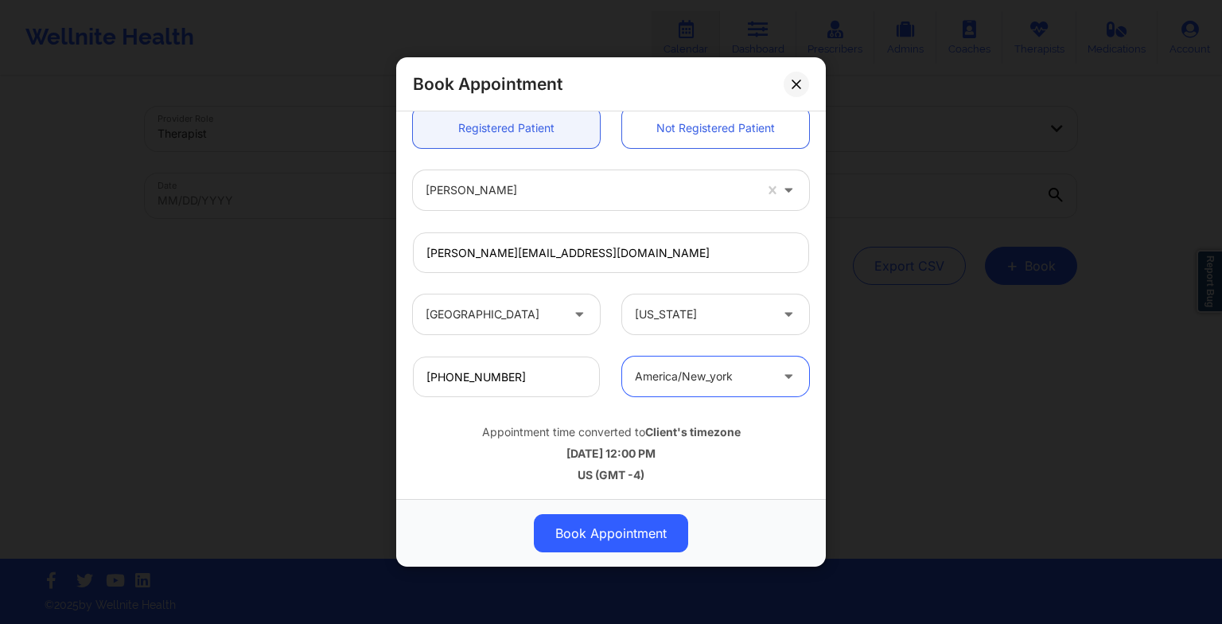
click at [696, 382] on div at bounding box center [702, 376] width 134 height 19
click at [929, 189] on div "Book Appointment [GEOGRAPHIC_DATA] [US_STATE] [PERSON_NAME] Appointment informa…" at bounding box center [611, 312] width 1222 height 624
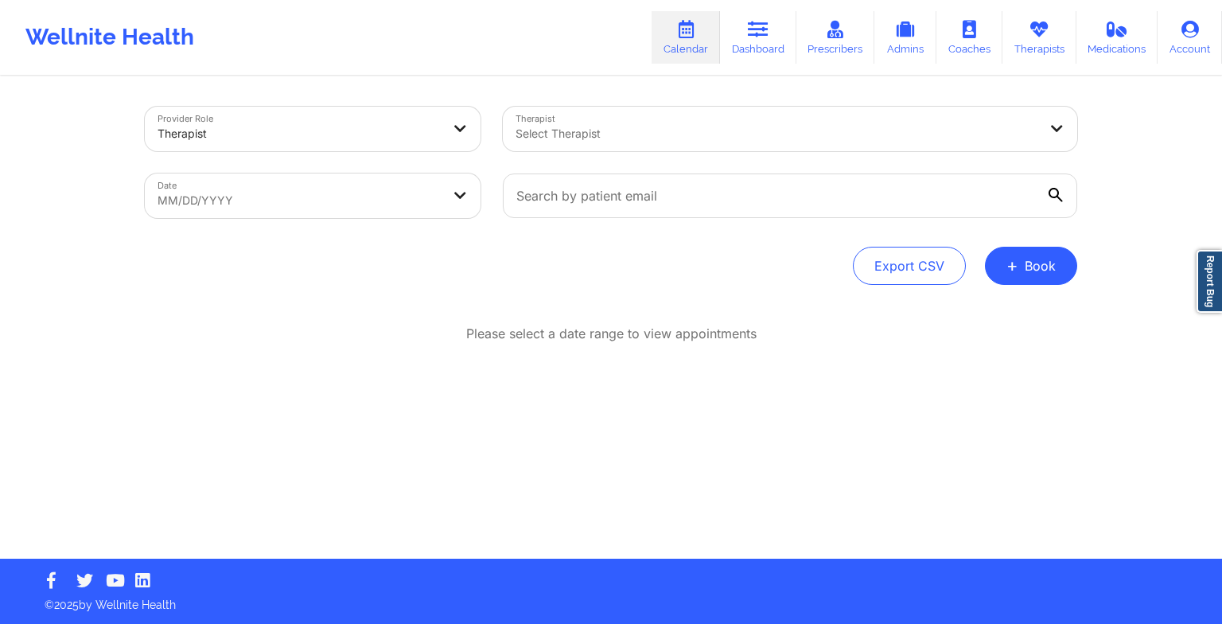
click at [741, 57] on link "Dashboard" at bounding box center [758, 37] width 76 height 53
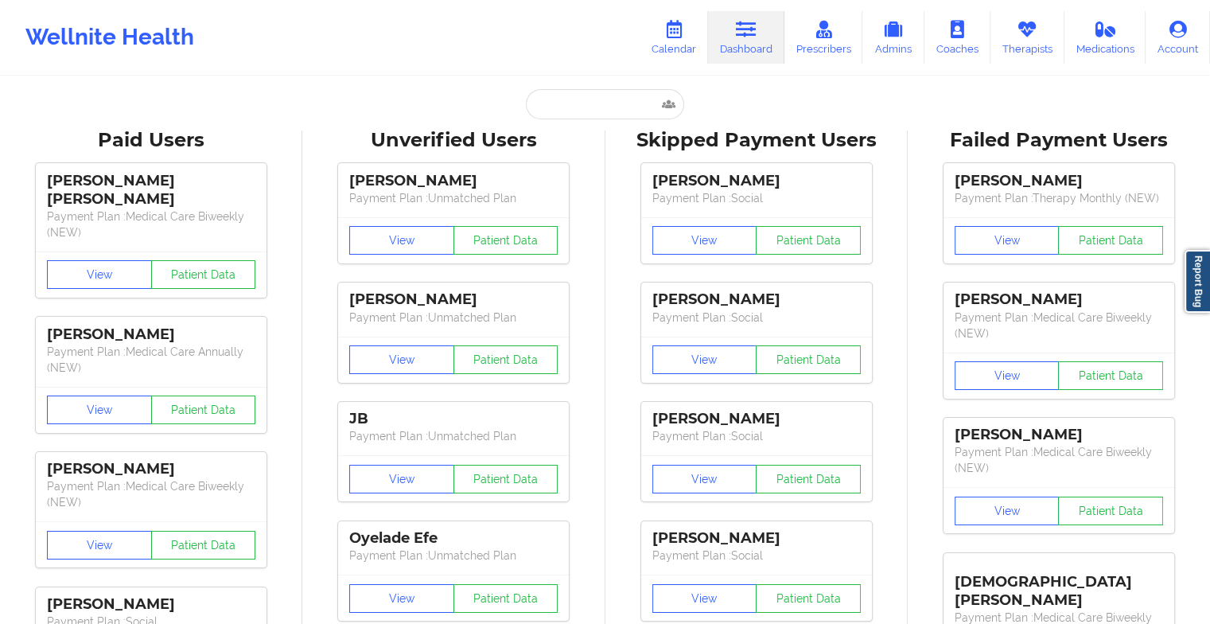
click at [576, 103] on input "text" at bounding box center [605, 104] width 158 height 30
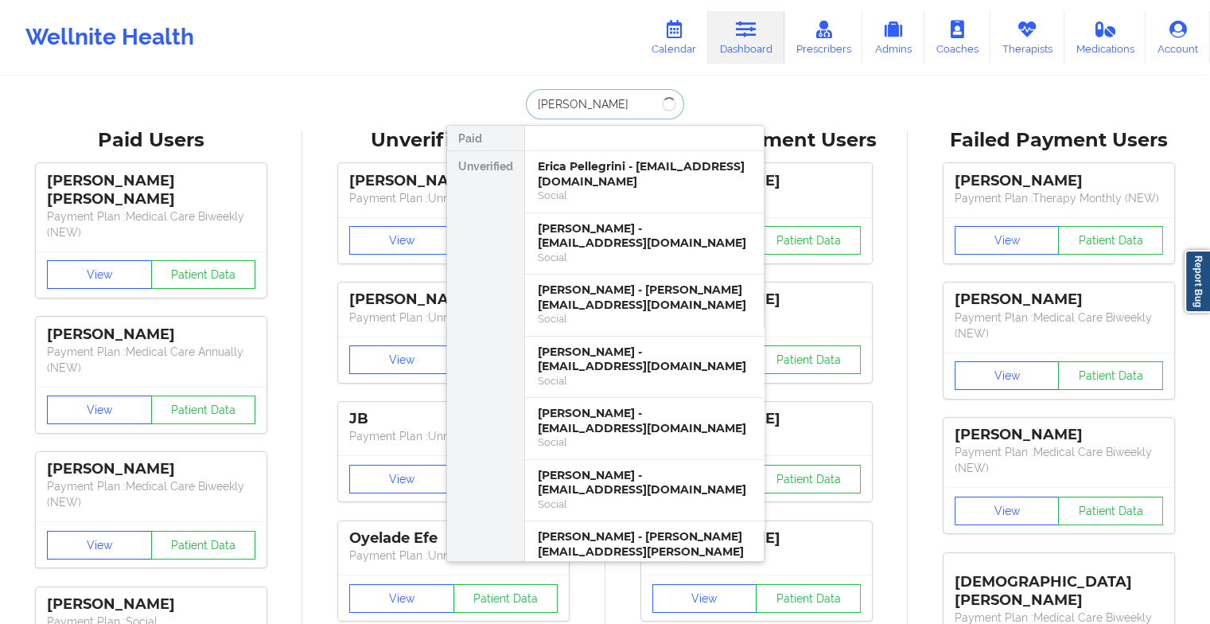
type input "[PERSON_NAME] all"
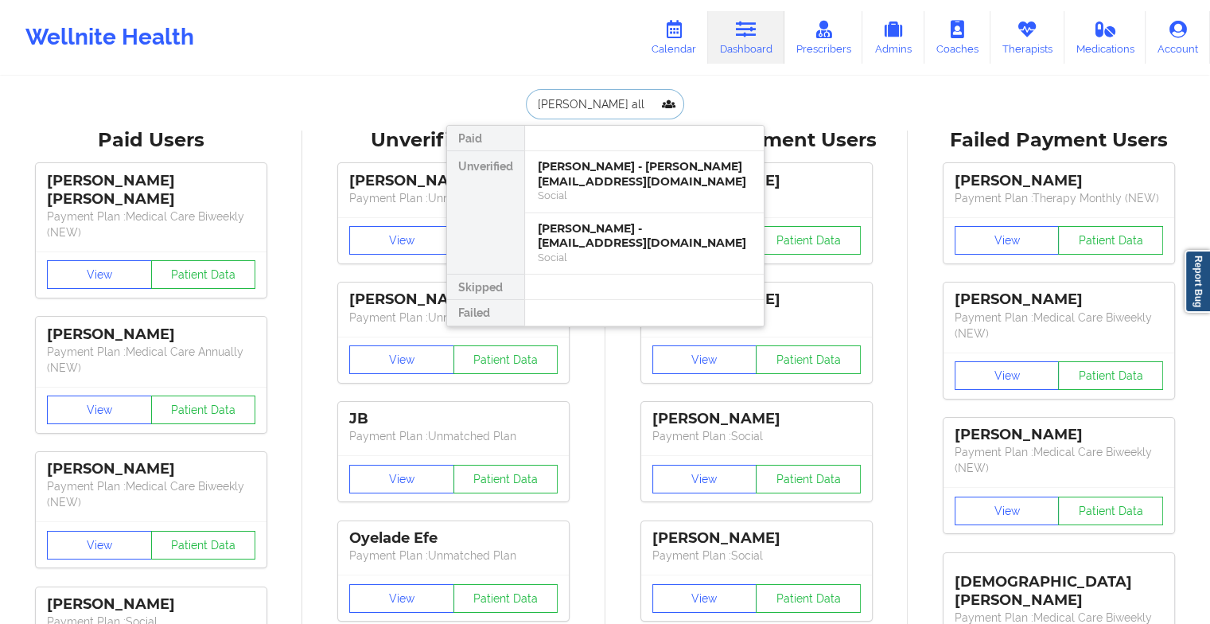
click at [640, 186] on div "[PERSON_NAME] - [PERSON_NAME][EMAIL_ADDRESS][DOMAIN_NAME]" at bounding box center [644, 173] width 213 height 29
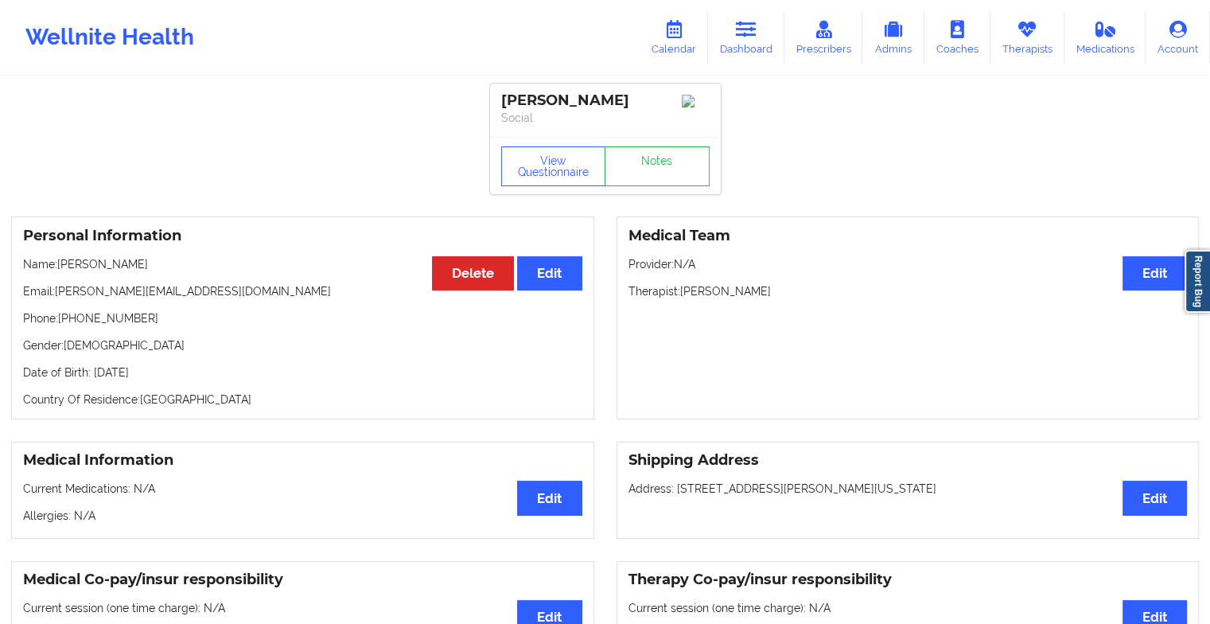
click at [675, 49] on link "Calendar" at bounding box center [674, 37] width 68 height 53
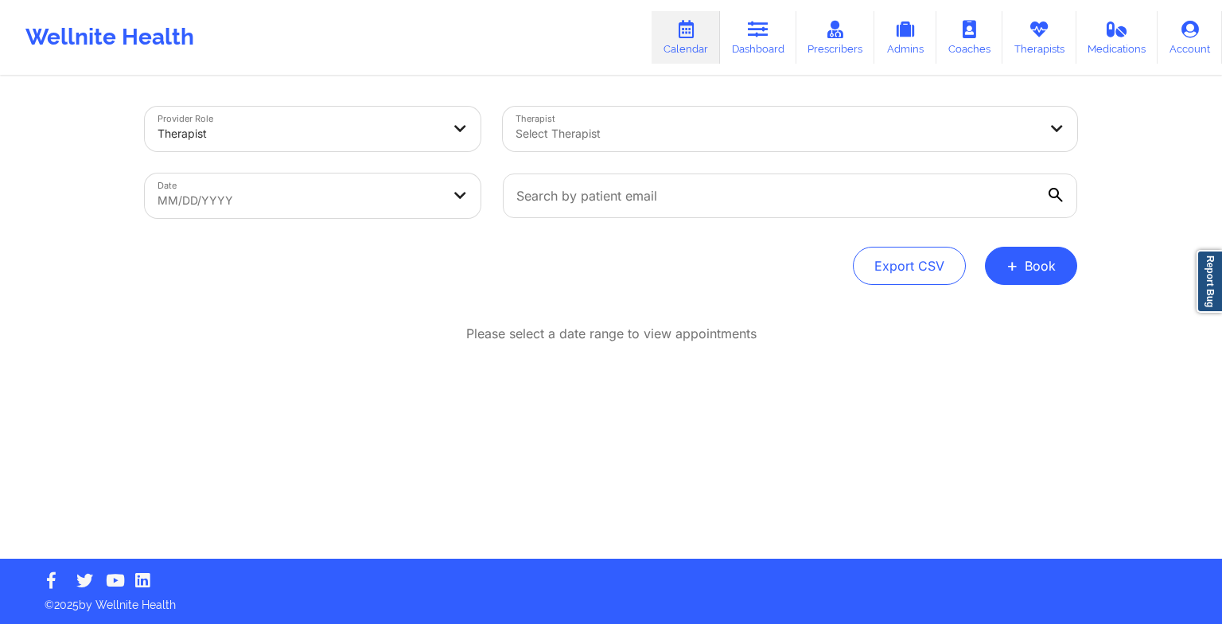
click at [1031, 273] on button "+ Book" at bounding box center [1031, 266] width 92 height 38
click at [1000, 328] on button "Therapy Session" at bounding box center [1004, 316] width 122 height 26
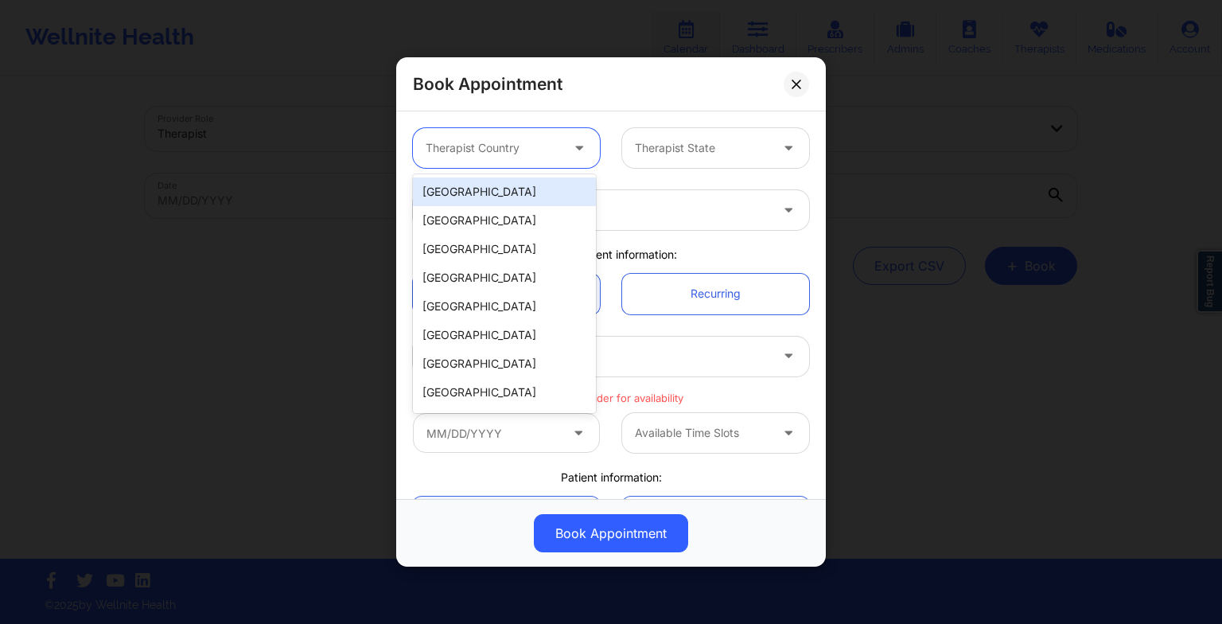
click at [483, 140] on div at bounding box center [493, 147] width 134 height 19
click at [484, 195] on div "[GEOGRAPHIC_DATA]" at bounding box center [504, 191] width 183 height 29
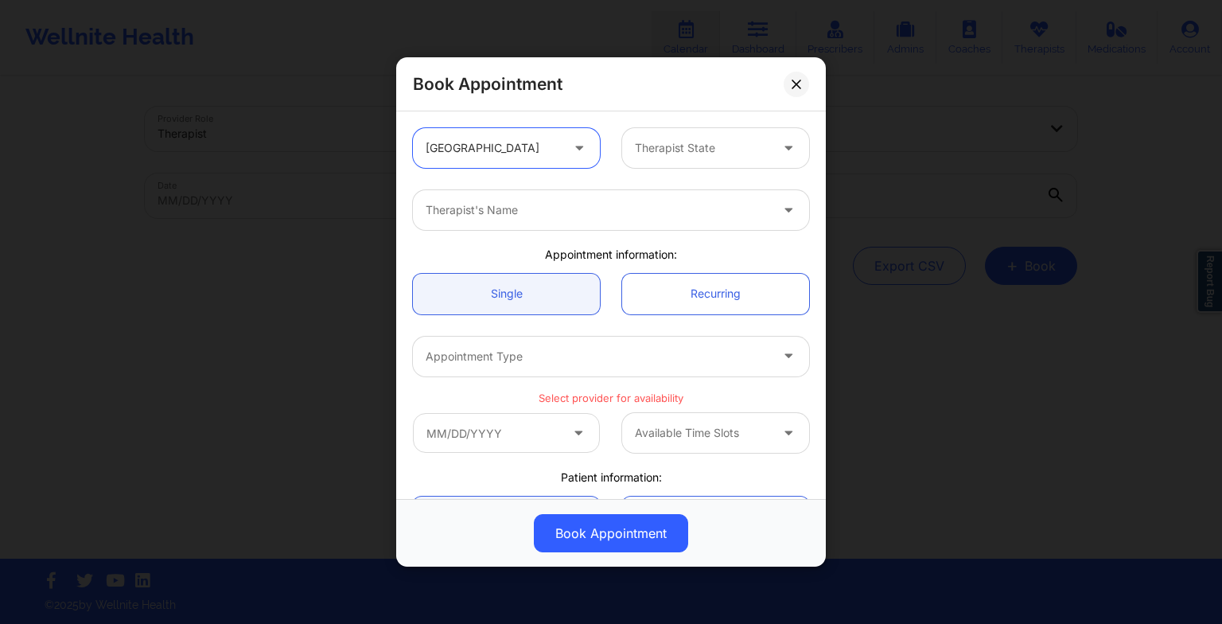
click at [679, 126] on div "option [GEOGRAPHIC_DATA], selected. [GEOGRAPHIC_DATA] Therapist State" at bounding box center [611, 148] width 418 height 62
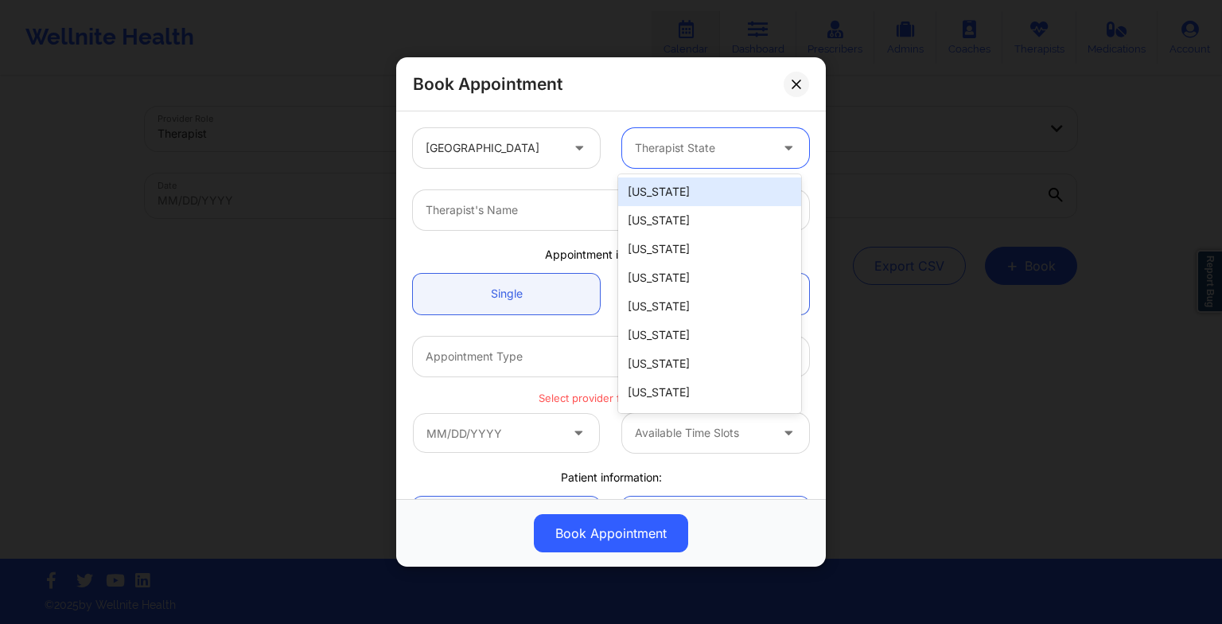
click at [667, 150] on div at bounding box center [702, 147] width 134 height 19
type input "oh"
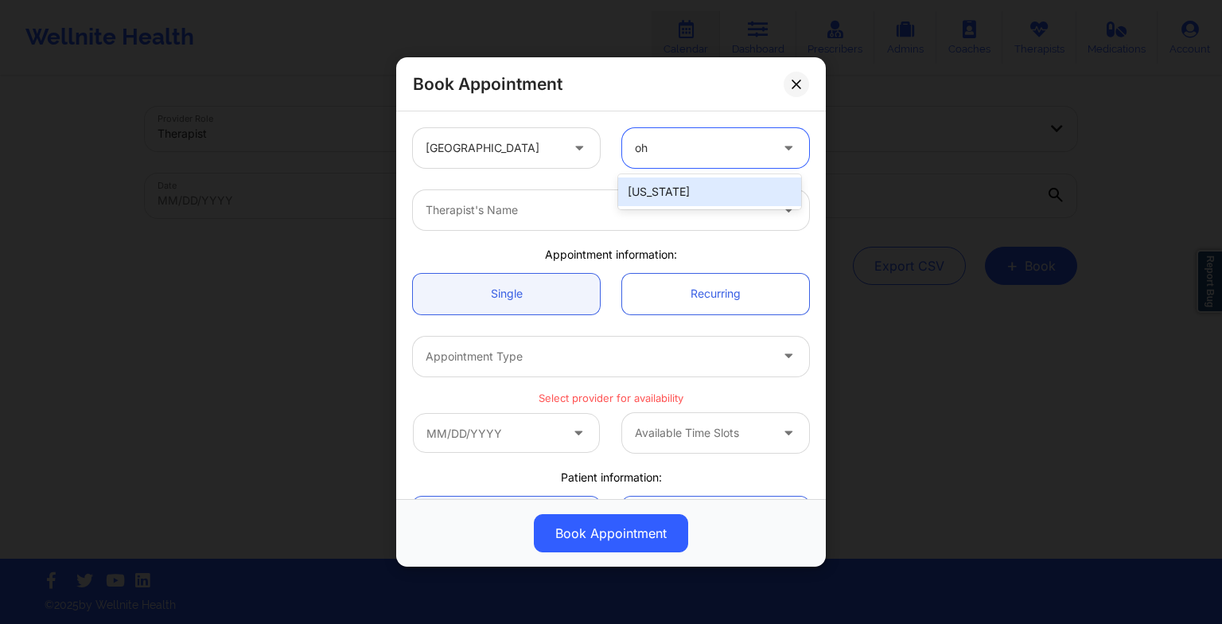
click at [671, 190] on div "[US_STATE]" at bounding box center [709, 191] width 183 height 29
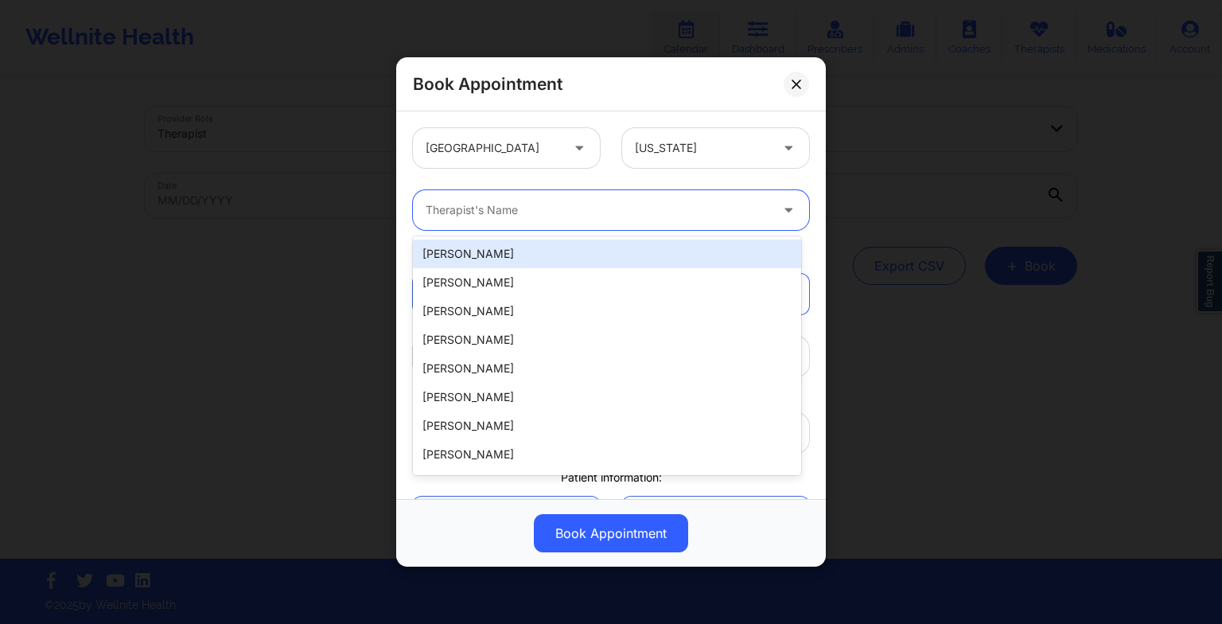
click at [427, 208] on input "Therapist" at bounding box center [427, 210] width 3 height 16
paste input "[PERSON_NAME]"
type input "[PERSON_NAME]"
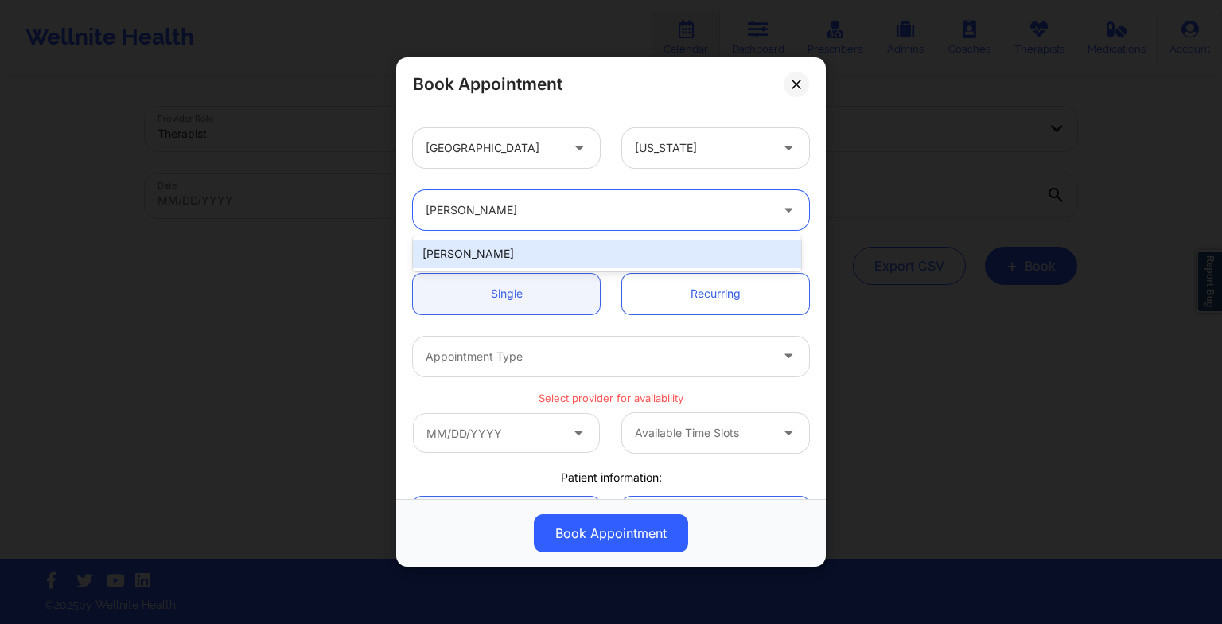
click at [486, 248] on div "[PERSON_NAME]" at bounding box center [607, 253] width 388 height 29
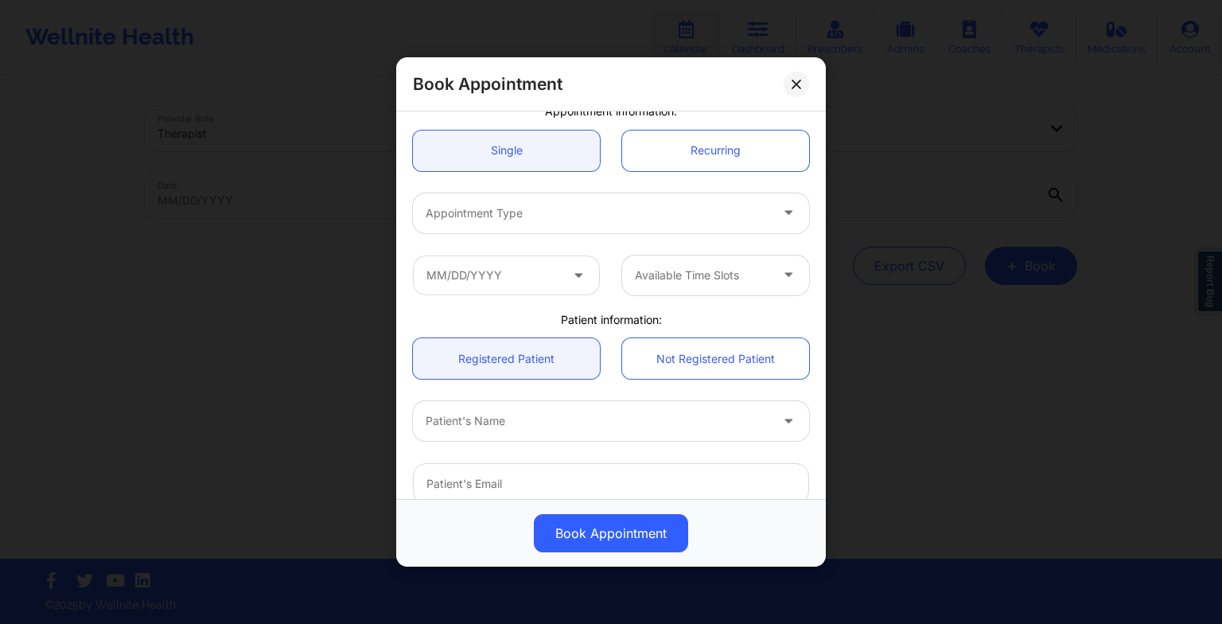
scroll to position [153, 0]
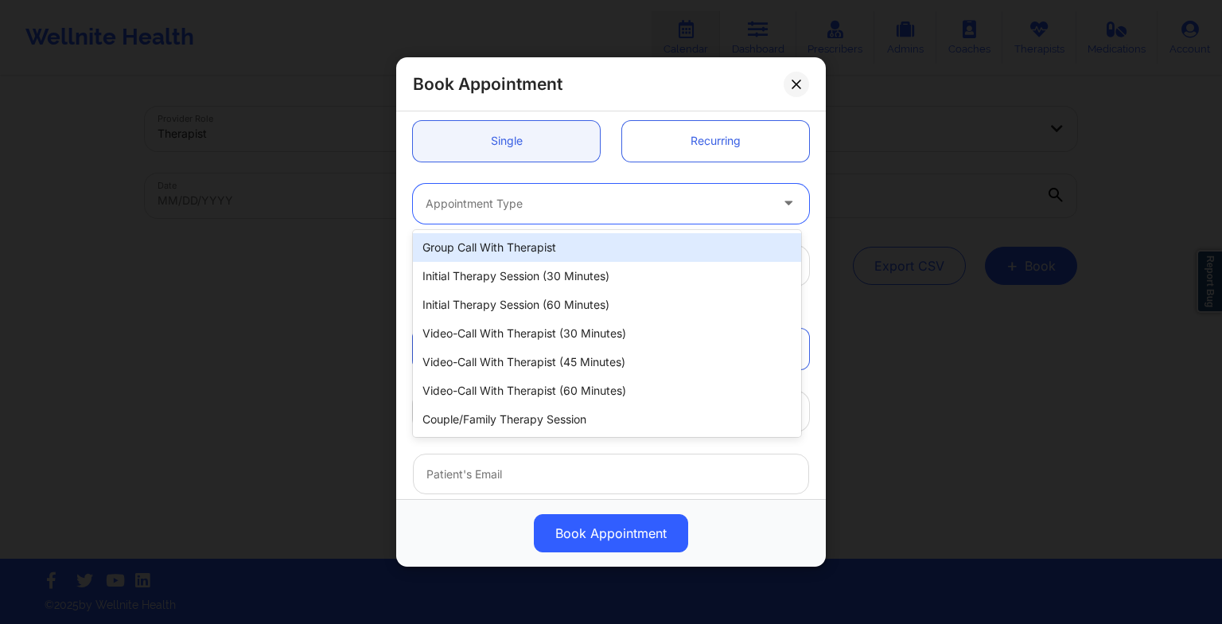
click at [456, 216] on div "Appointment Type" at bounding box center [592, 204] width 358 height 40
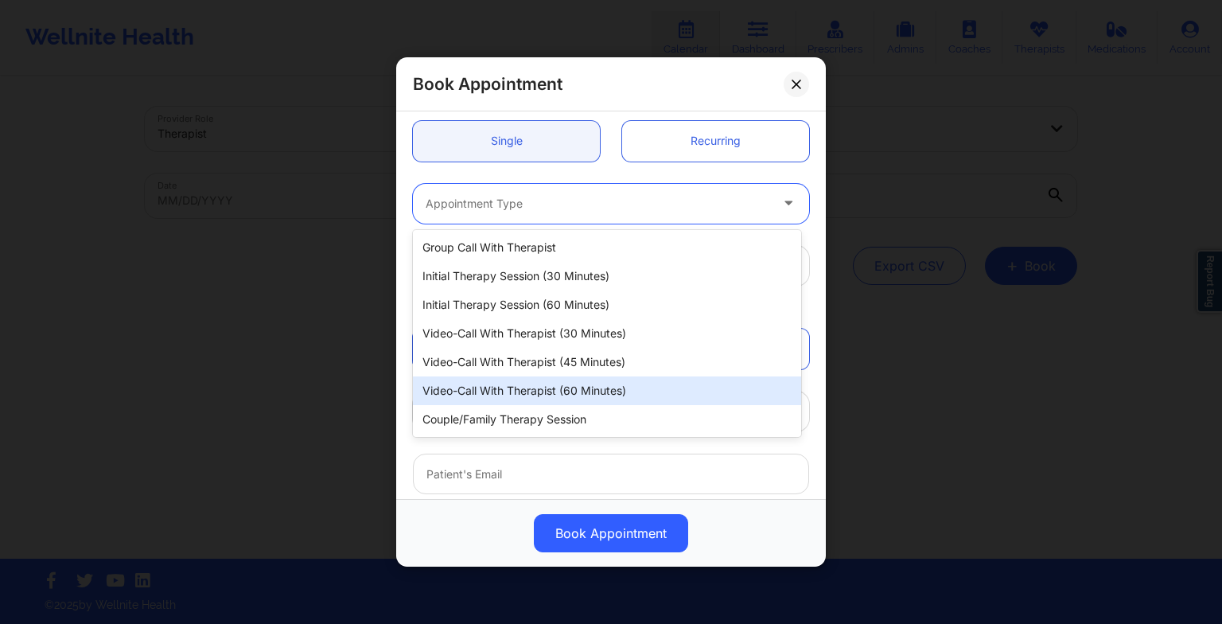
click at [507, 388] on div "Video-Call with Therapist (60 minutes)" at bounding box center [607, 390] width 388 height 29
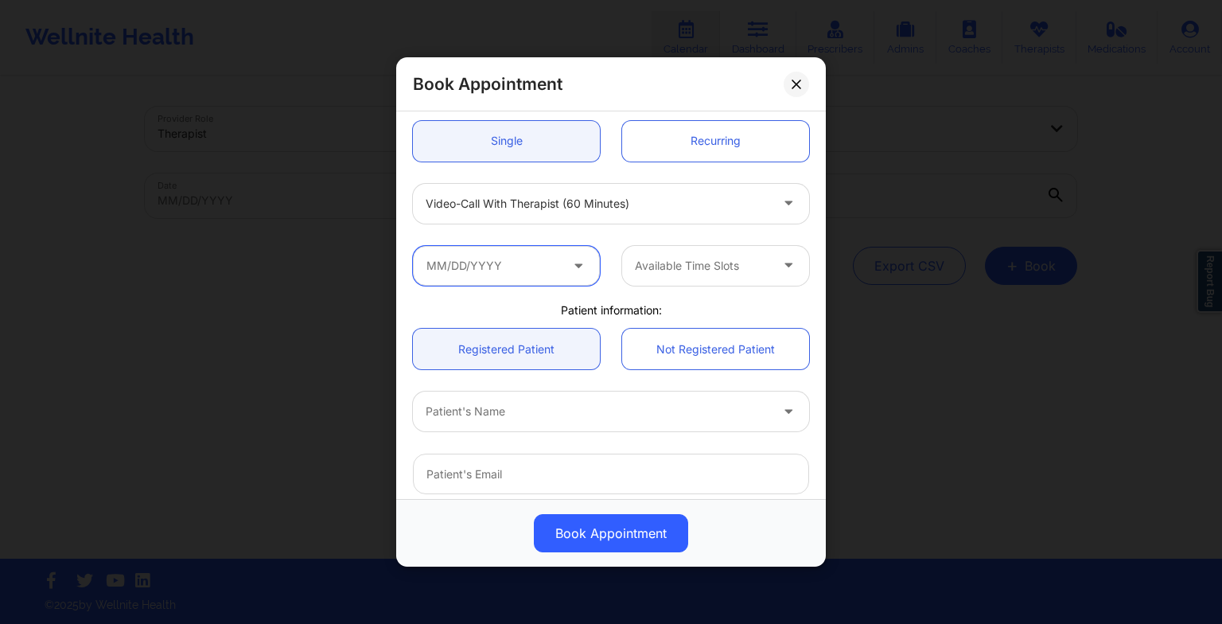
click at [474, 274] on input "text" at bounding box center [506, 266] width 187 height 40
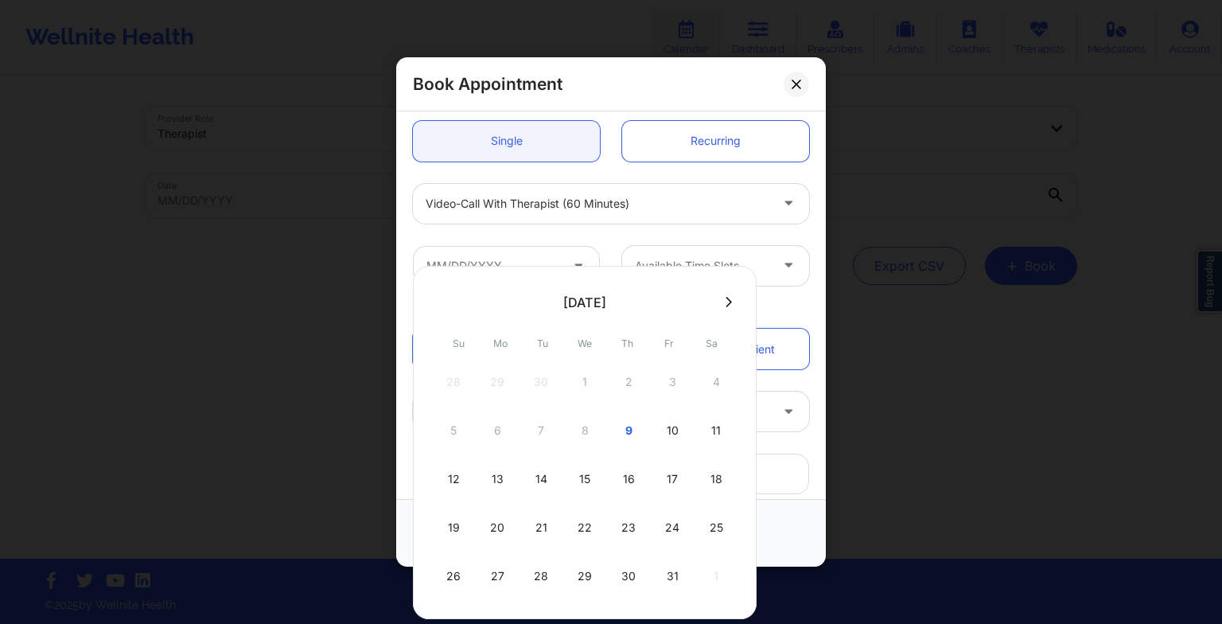
click at [495, 477] on div "13" at bounding box center [497, 479] width 40 height 45
type input "[DATE]"
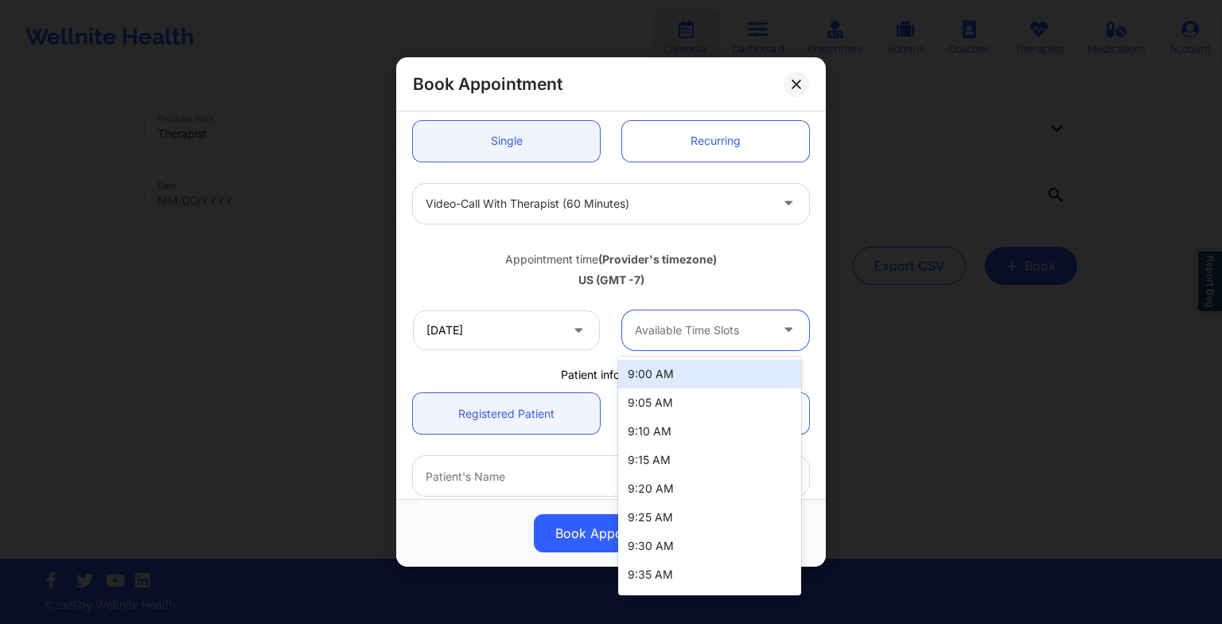
click at [658, 336] on div at bounding box center [702, 330] width 134 height 19
click at [660, 369] on div "9:00 AM" at bounding box center [709, 374] width 183 height 29
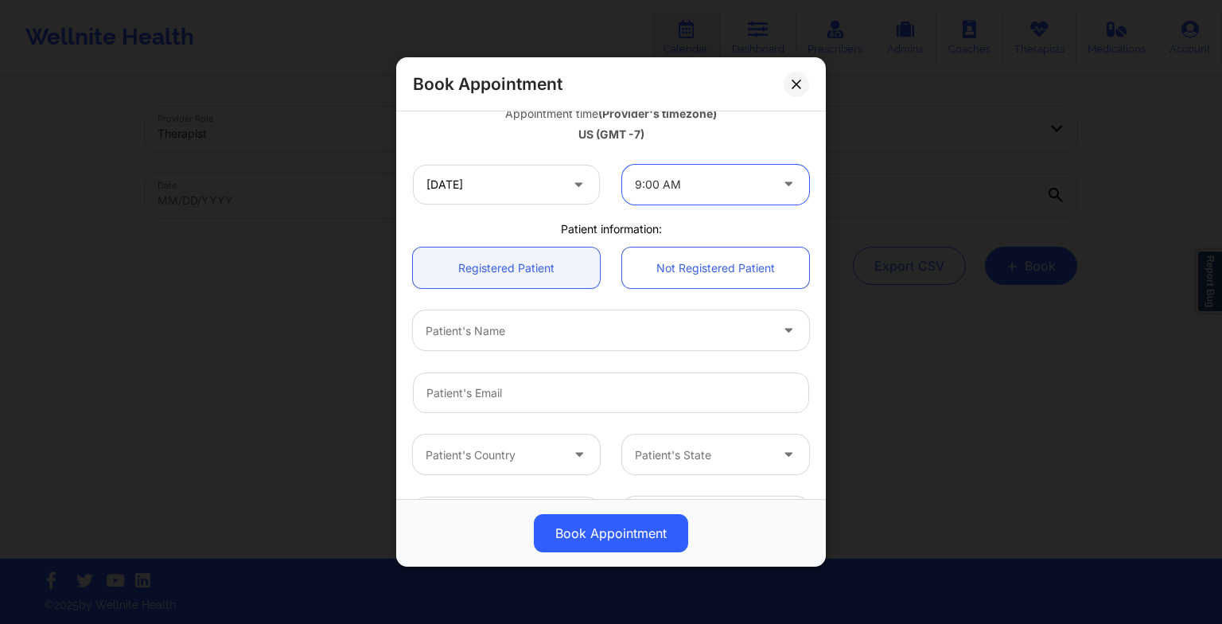
scroll to position [312, 0]
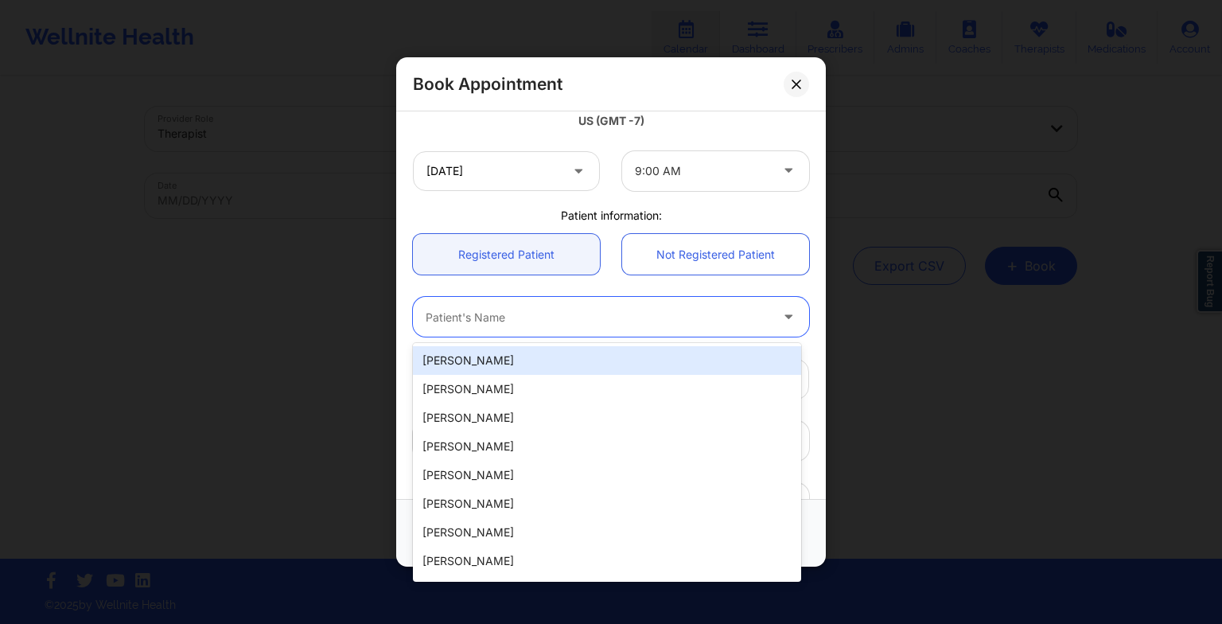
click at [534, 332] on div "Patient's Name" at bounding box center [592, 317] width 358 height 40
type input "[PERSON_NAME]"
click at [504, 359] on div "[PERSON_NAME]" at bounding box center [607, 360] width 388 height 29
type input "[PERSON_NAME][EMAIL_ADDRESS][DOMAIN_NAME]"
type input "[PHONE_NUMBER]"
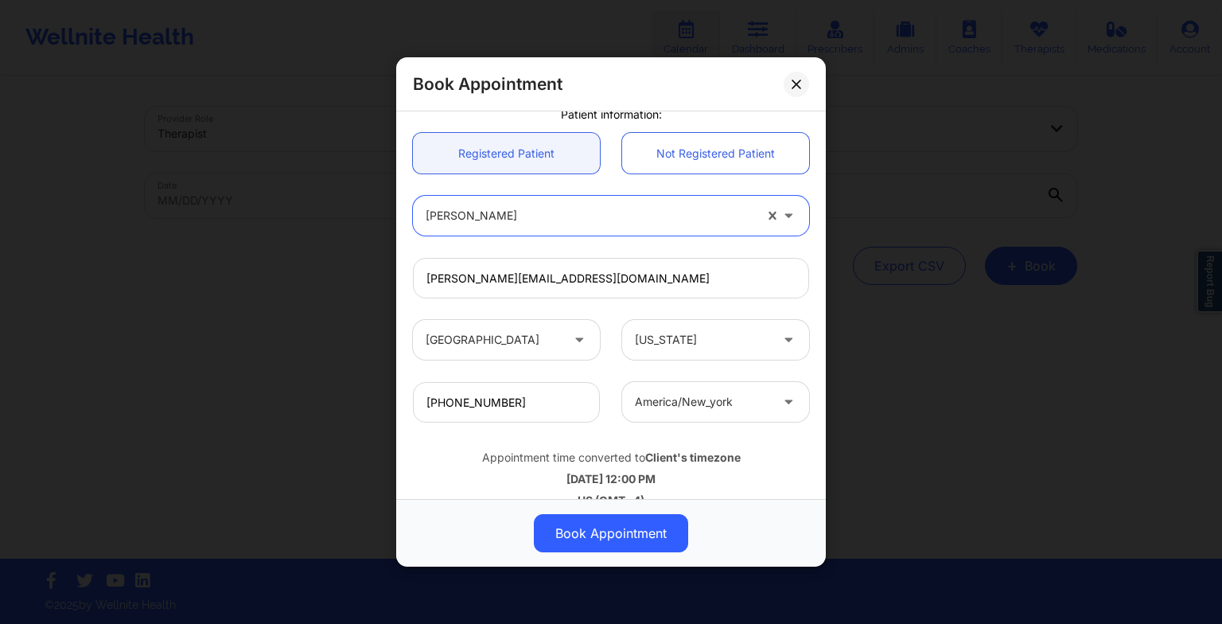
scroll to position [412, 0]
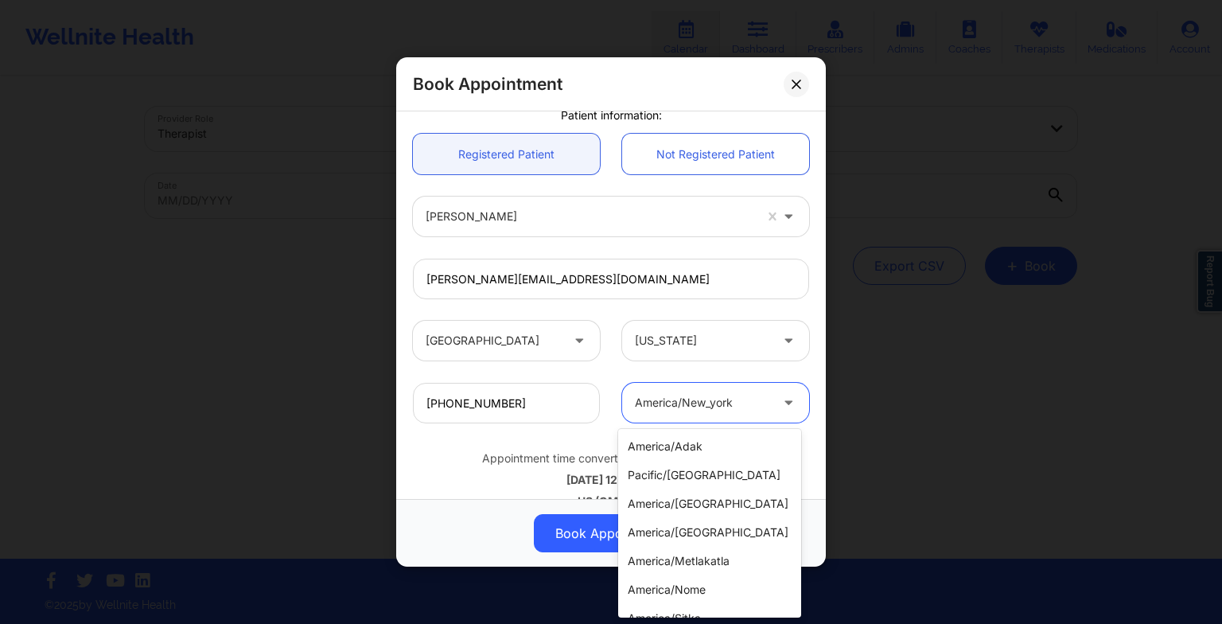
click at [661, 398] on div at bounding box center [702, 402] width 134 height 19
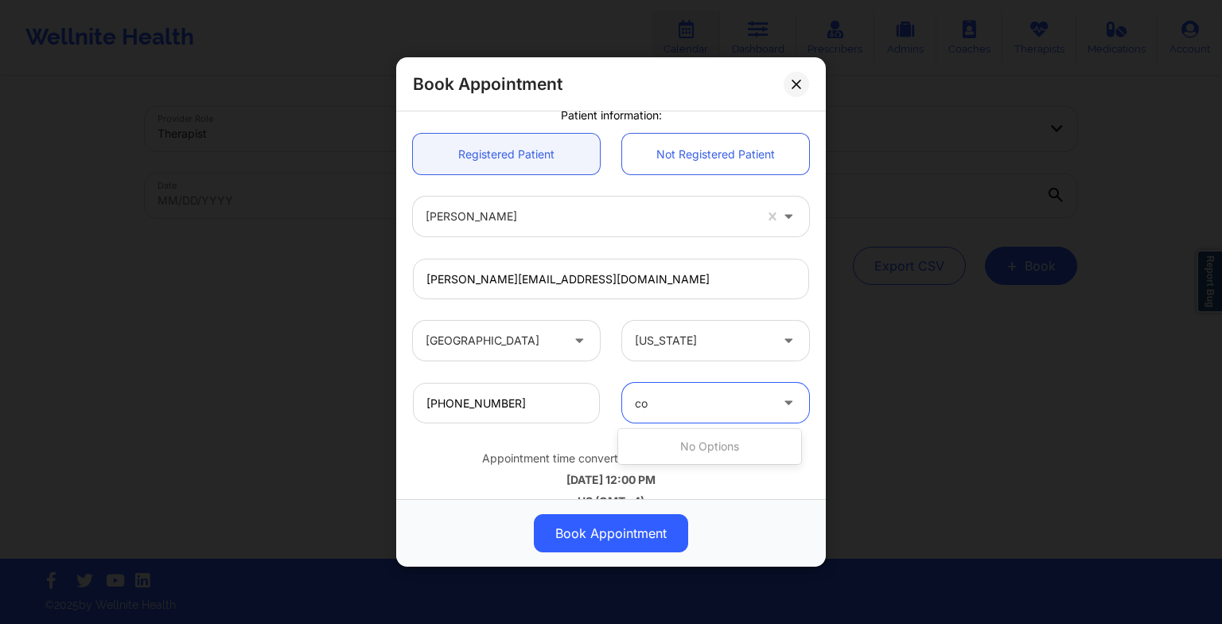
scroll to position [0, 0]
type input "c"
type input "o"
click at [869, 493] on div "Book Appointment [GEOGRAPHIC_DATA] [US_STATE] [PERSON_NAME] Appointment informa…" at bounding box center [611, 312] width 1222 height 624
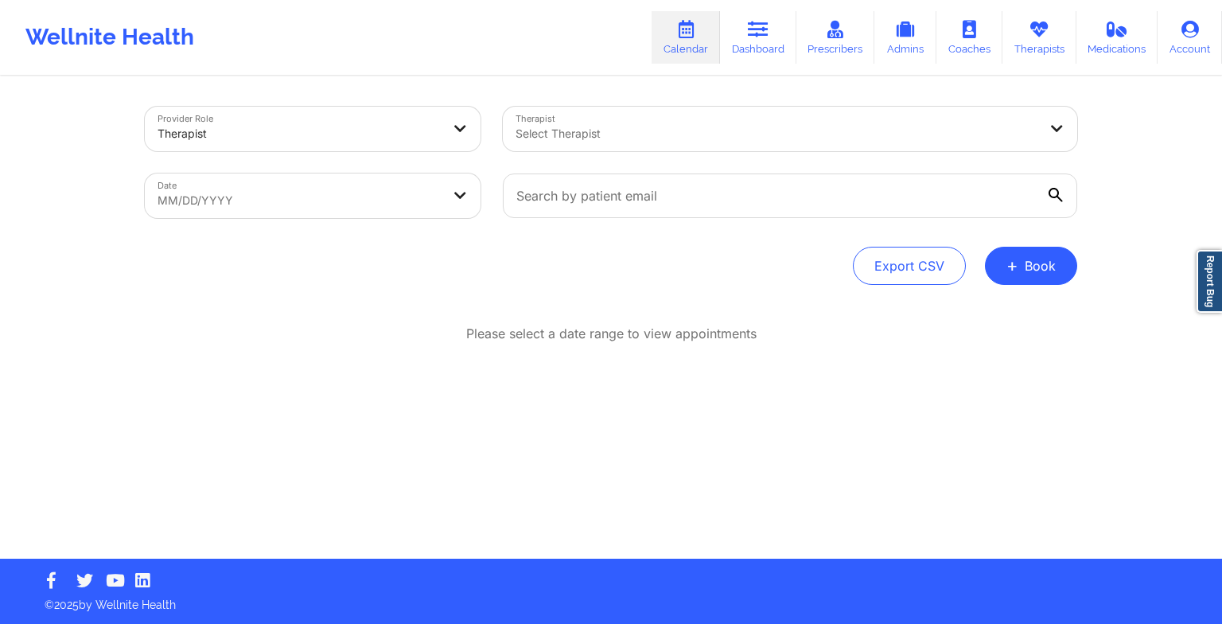
click at [995, 259] on button "+ Book" at bounding box center [1031, 266] width 92 height 38
click at [961, 312] on button "Therapy Session" at bounding box center [1004, 316] width 122 height 26
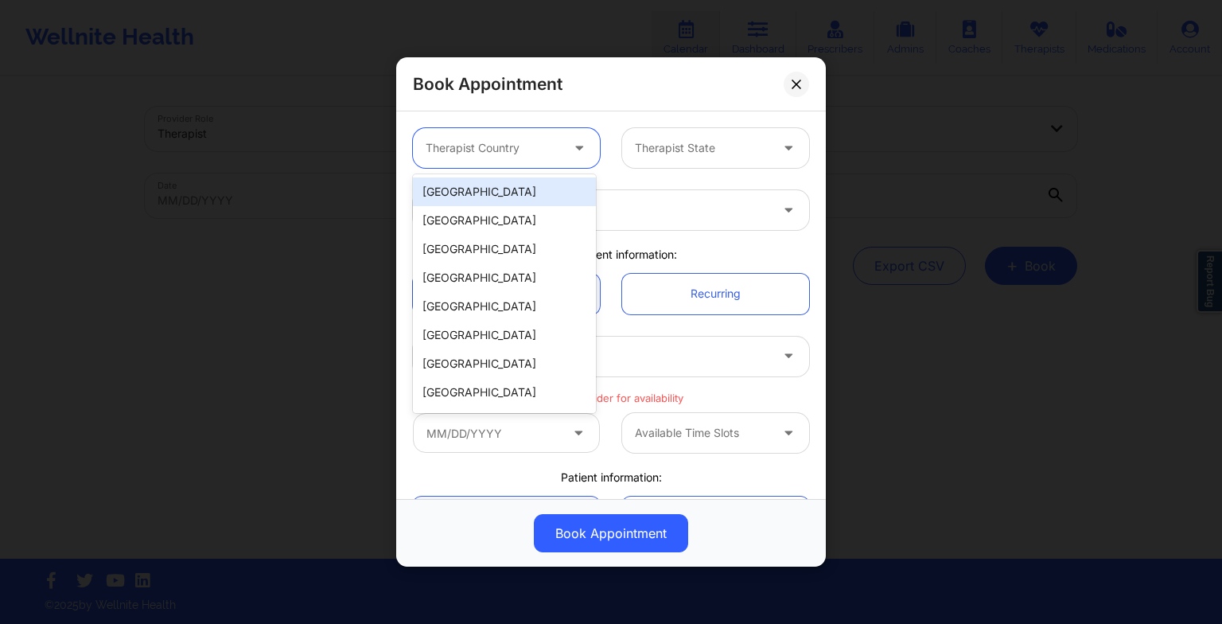
click at [566, 130] on div at bounding box center [581, 148] width 38 height 40
click at [545, 189] on div "[GEOGRAPHIC_DATA]" at bounding box center [504, 191] width 183 height 29
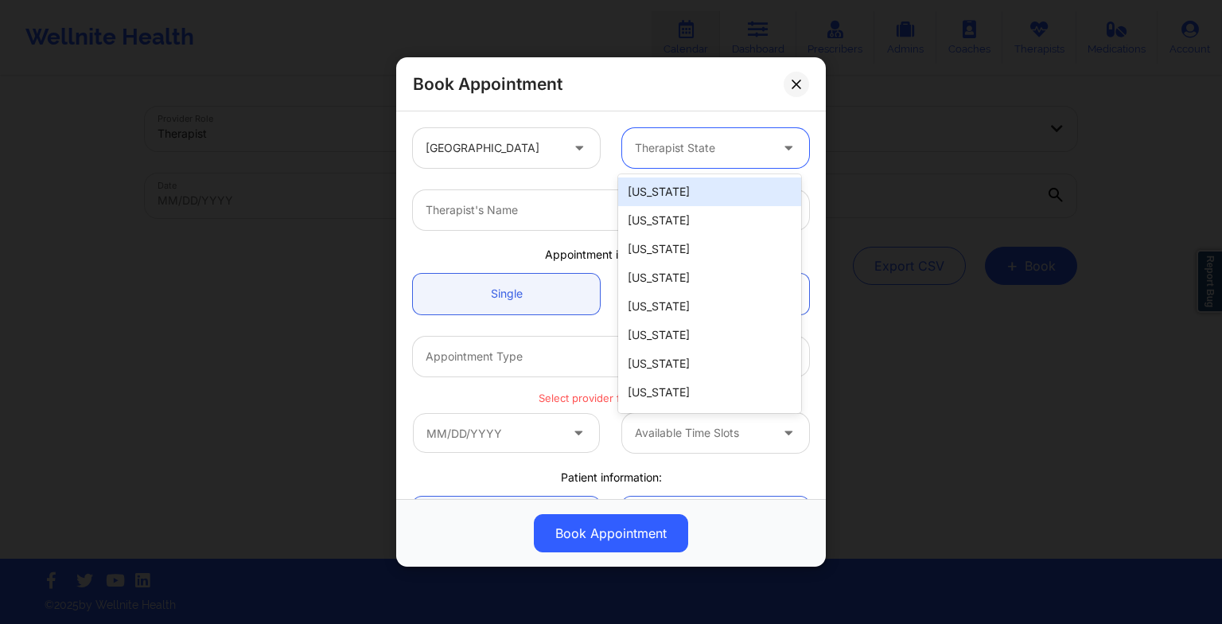
click at [632, 160] on div "Therapist State" at bounding box center [696, 148] width 149 height 40
type input "oh"
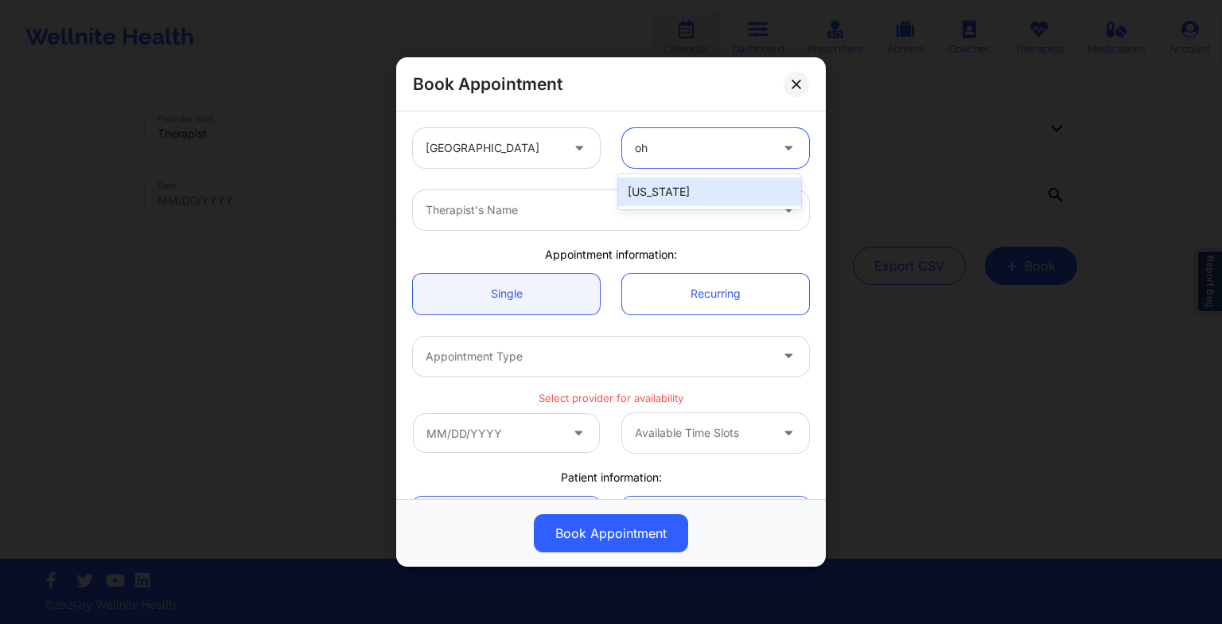
click at [654, 200] on div "[US_STATE]" at bounding box center [709, 191] width 183 height 29
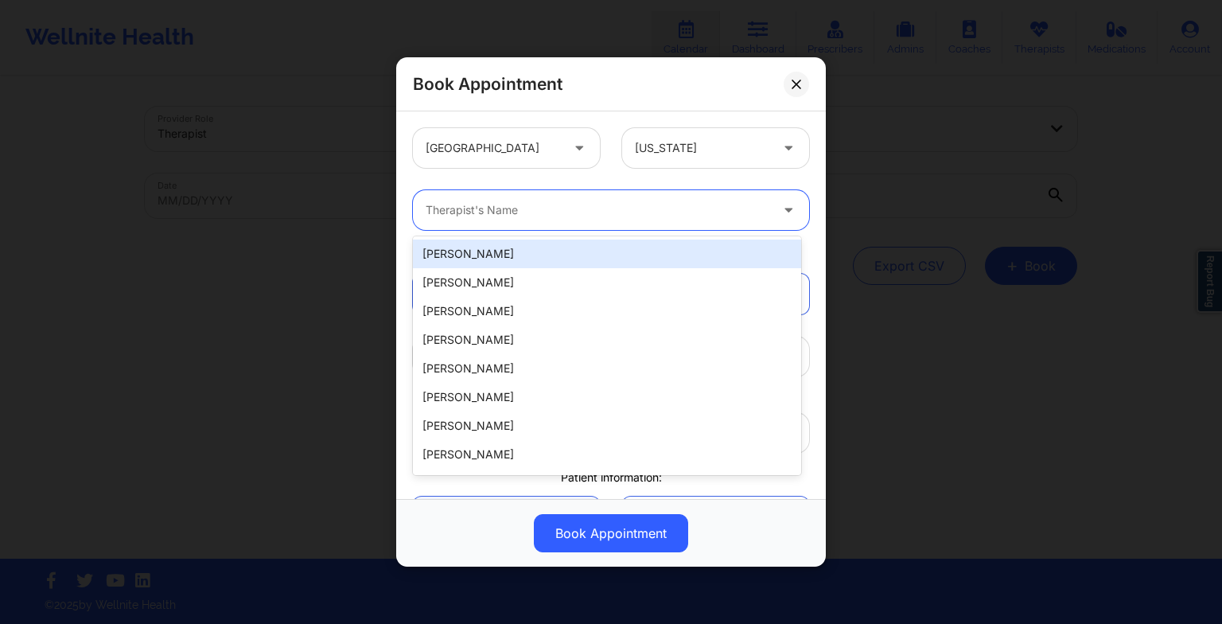
click at [620, 210] on div at bounding box center [598, 209] width 344 height 19
paste input "[PERSON_NAME]"
type input "[PERSON_NAME]"
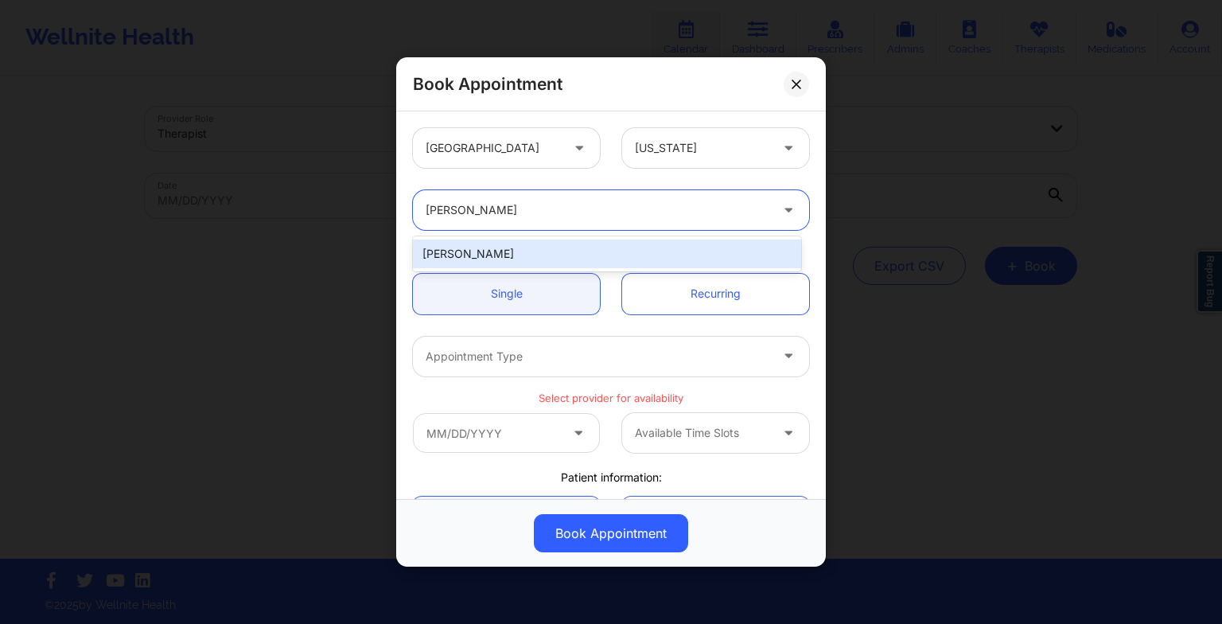
click at [502, 264] on div "[PERSON_NAME]" at bounding box center [607, 253] width 388 height 29
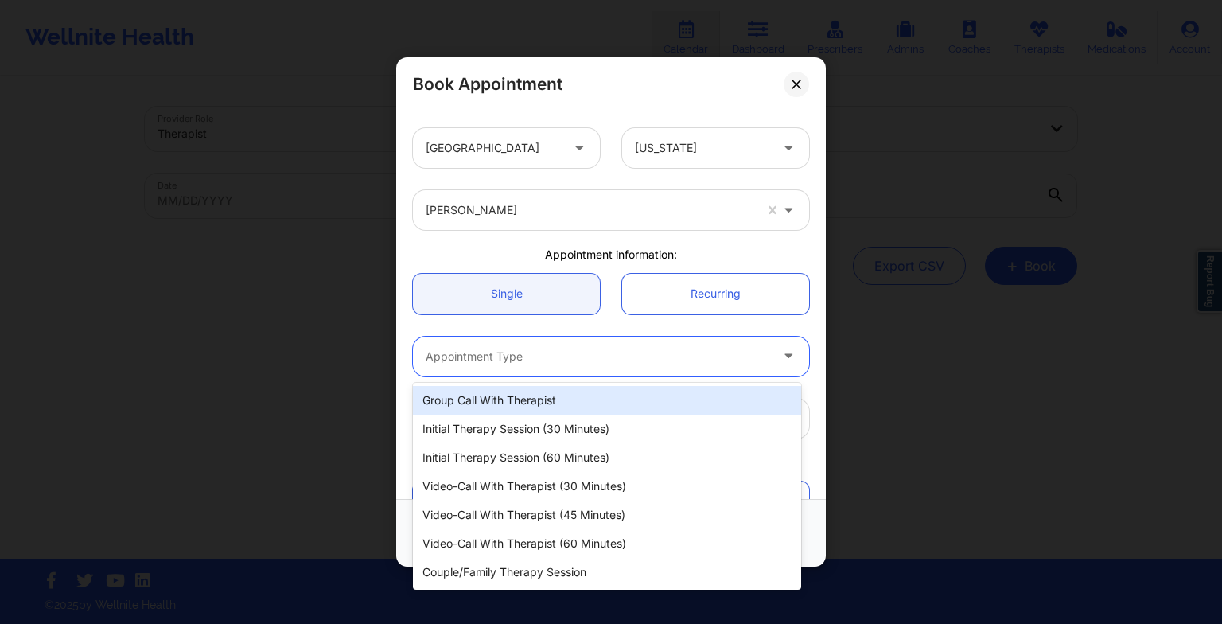
click at [472, 364] on div at bounding box center [598, 356] width 344 height 19
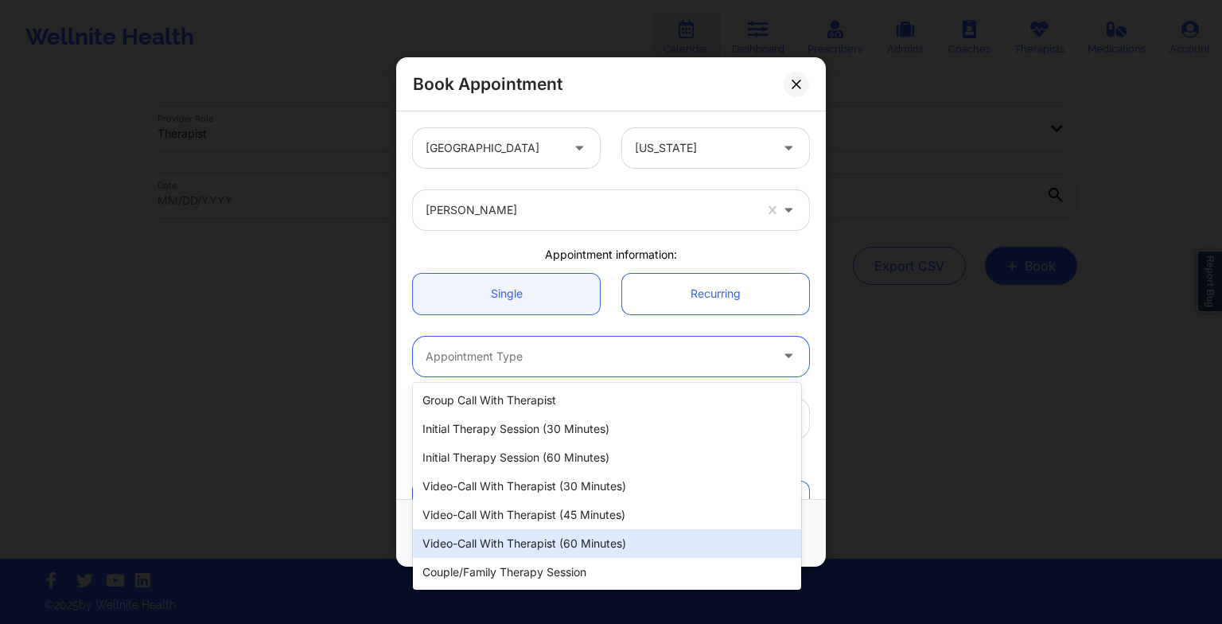
click at [500, 543] on div "Video-Call with Therapist (60 minutes)" at bounding box center [607, 543] width 388 height 29
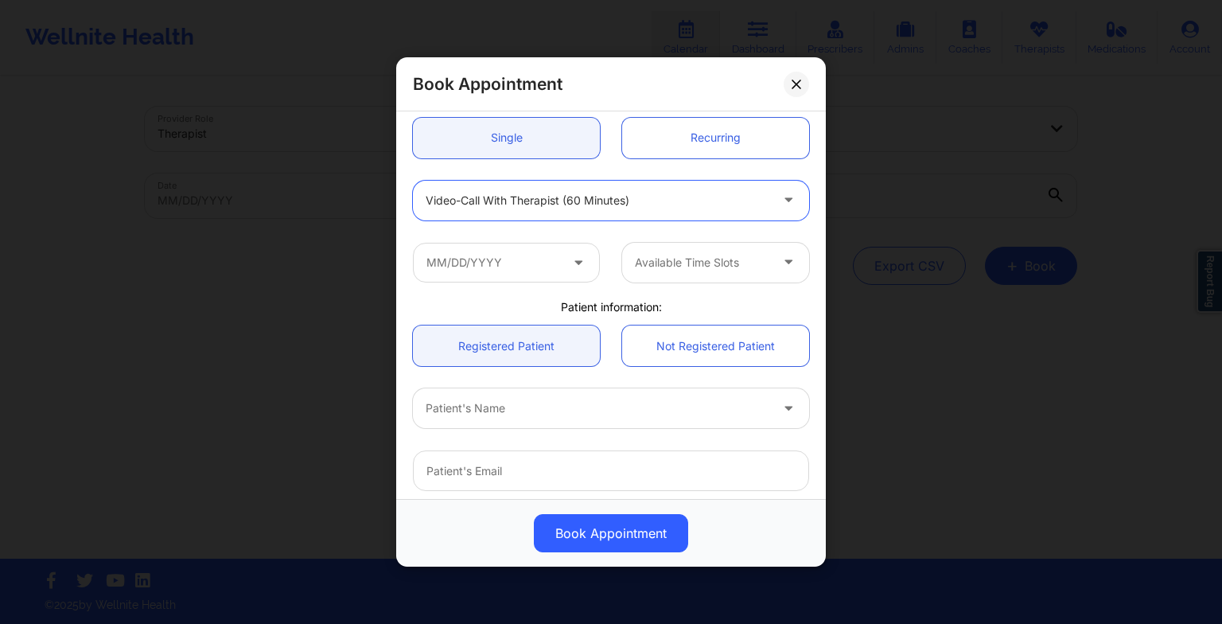
scroll to position [165, 0]
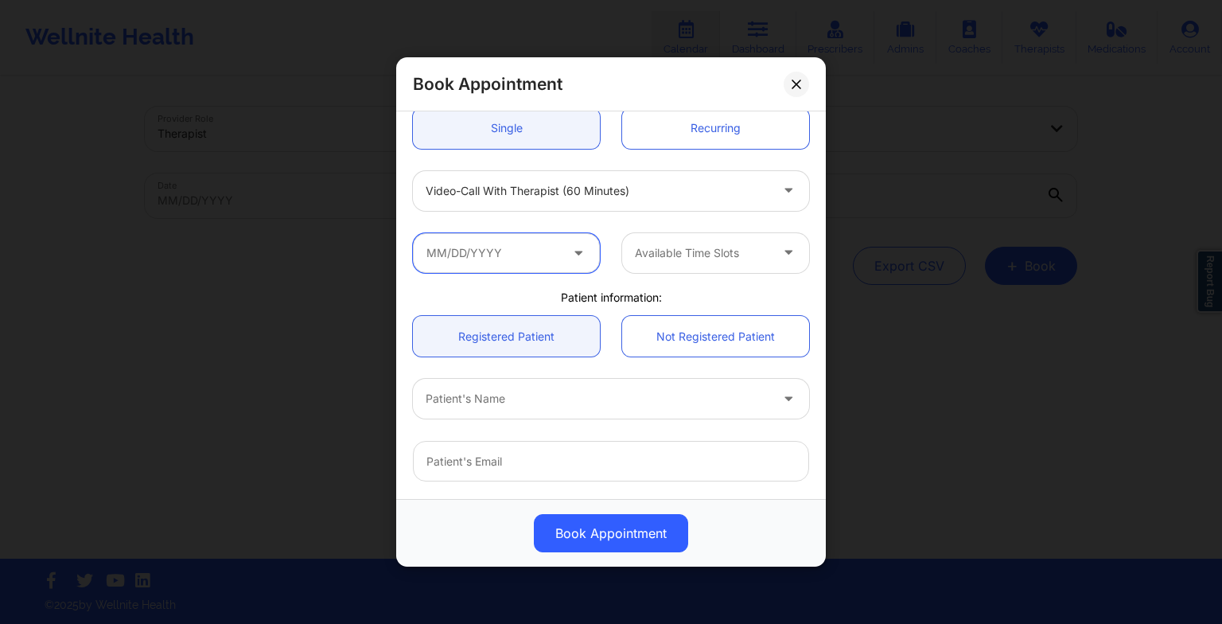
click at [465, 251] on input "text" at bounding box center [506, 253] width 187 height 40
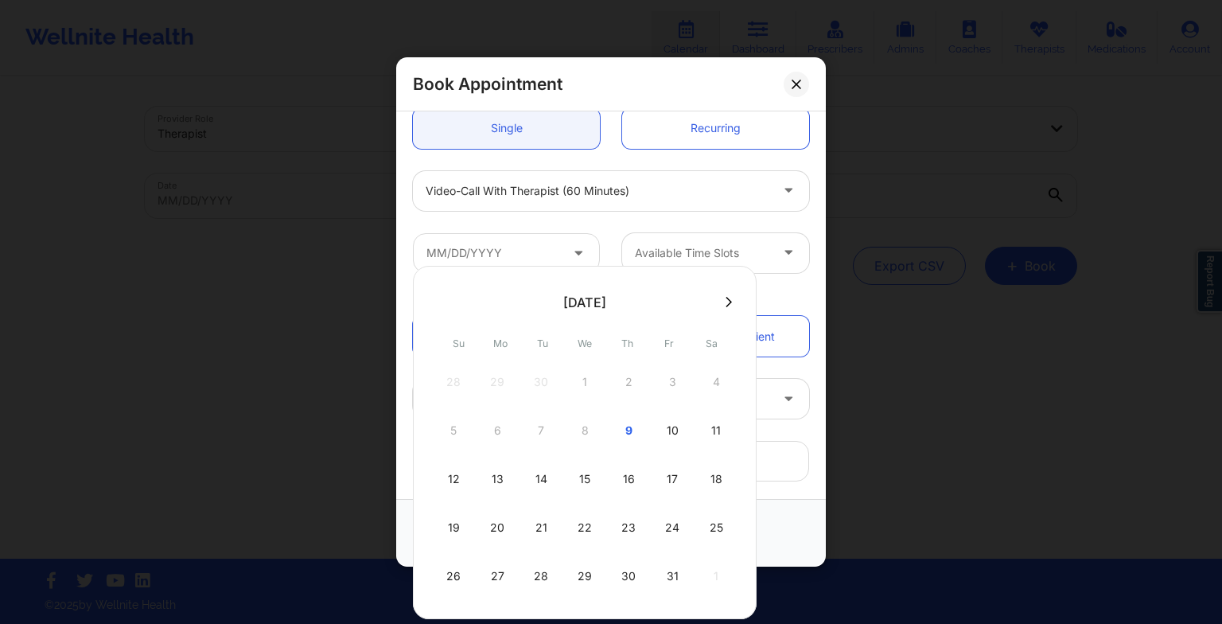
click at [465, 482] on div "12" at bounding box center [454, 479] width 40 height 45
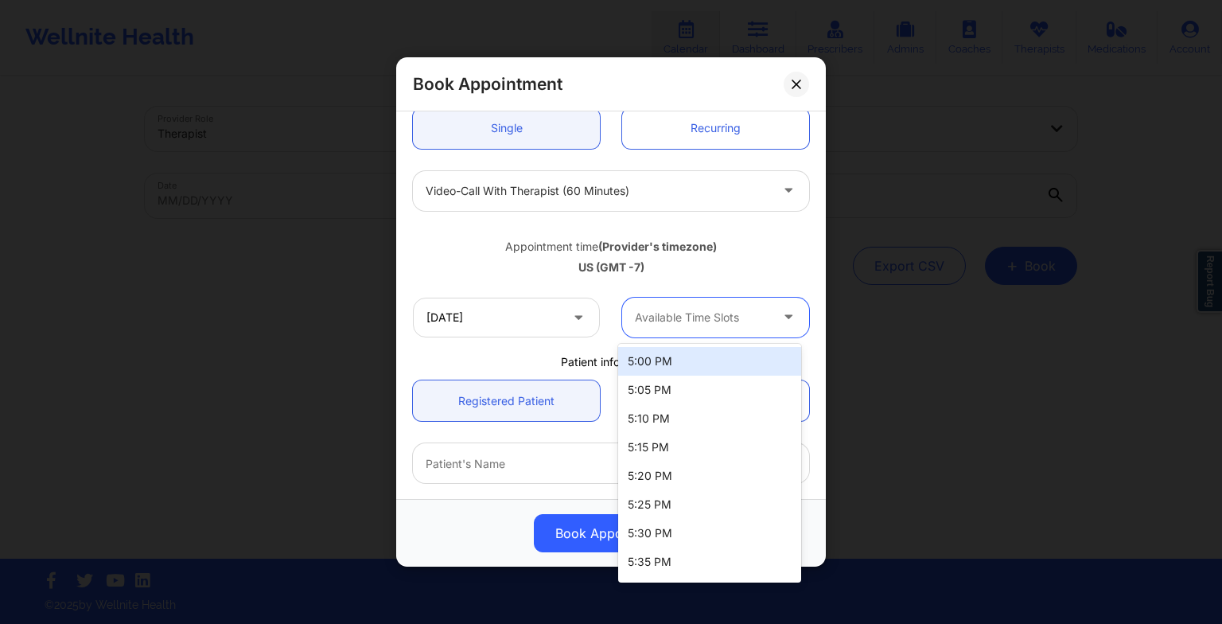
click at [701, 321] on div at bounding box center [702, 317] width 134 height 19
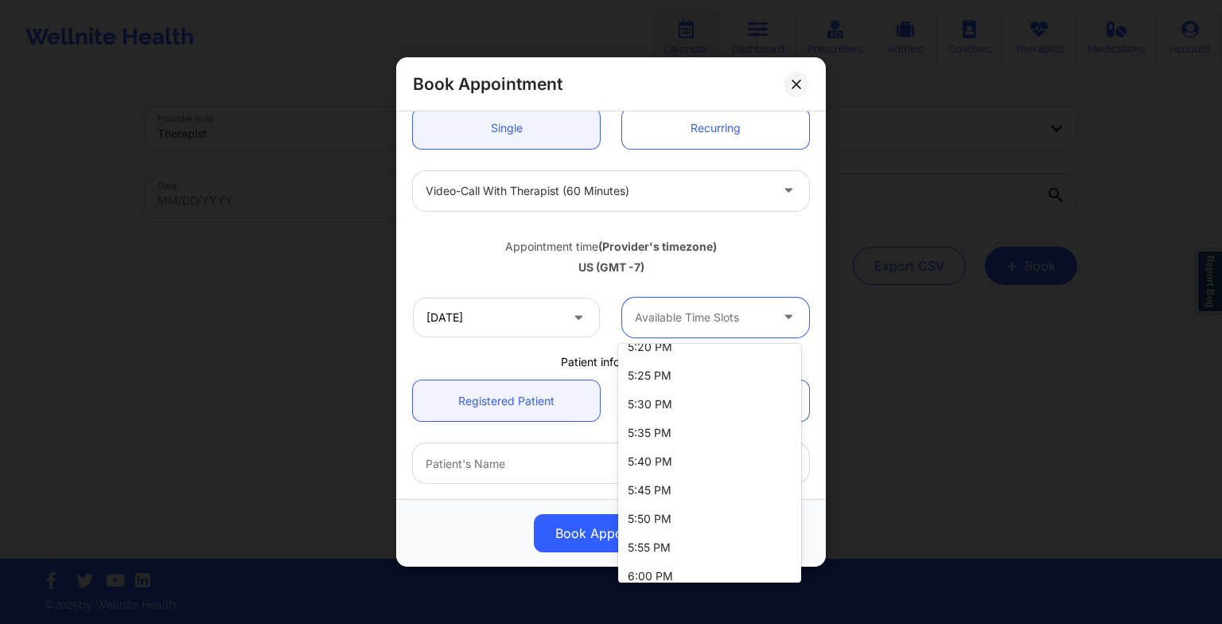
scroll to position [85, 0]
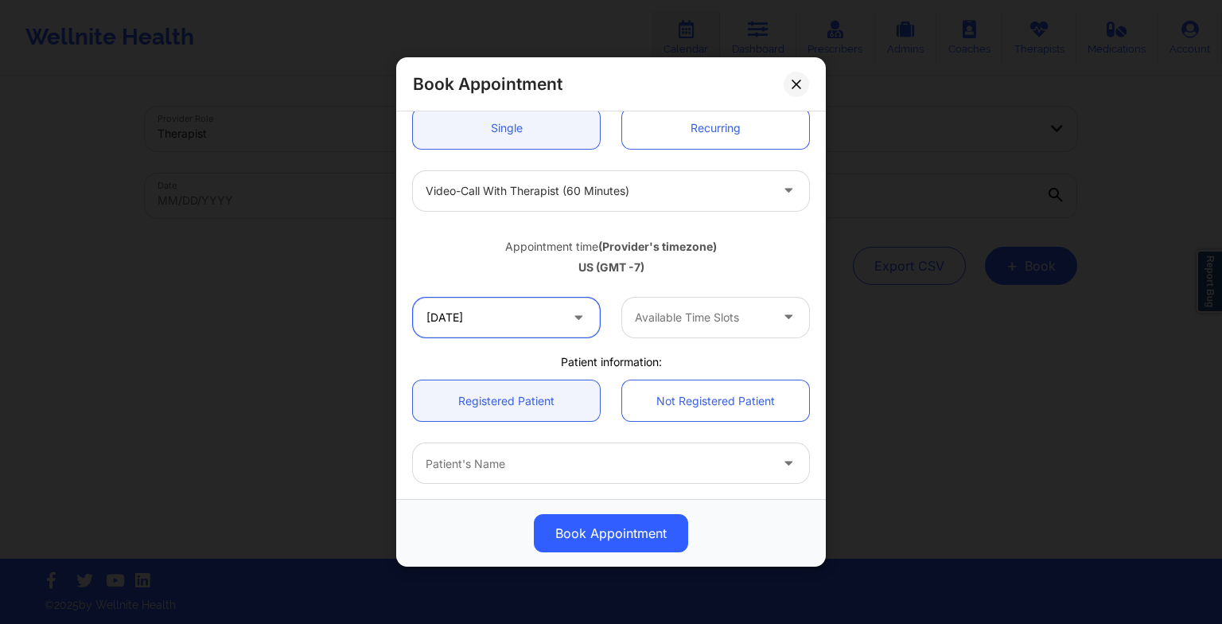
click at [515, 321] on input "[DATE]" at bounding box center [506, 318] width 187 height 40
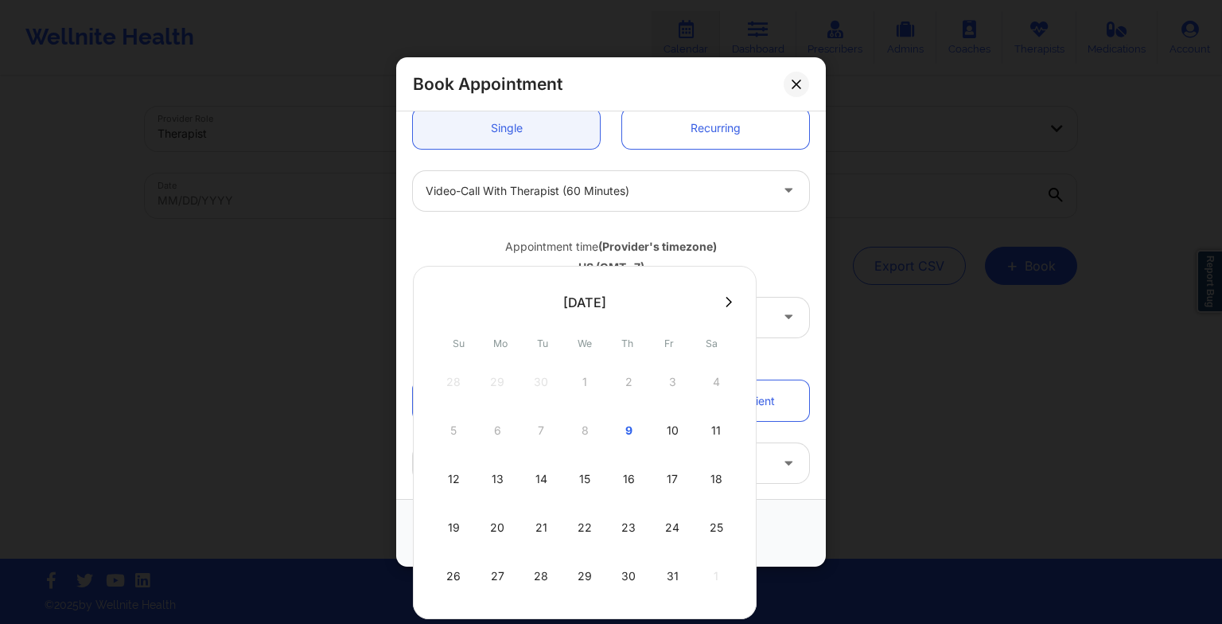
click at [490, 469] on div "13" at bounding box center [497, 479] width 40 height 45
type input "[DATE]"
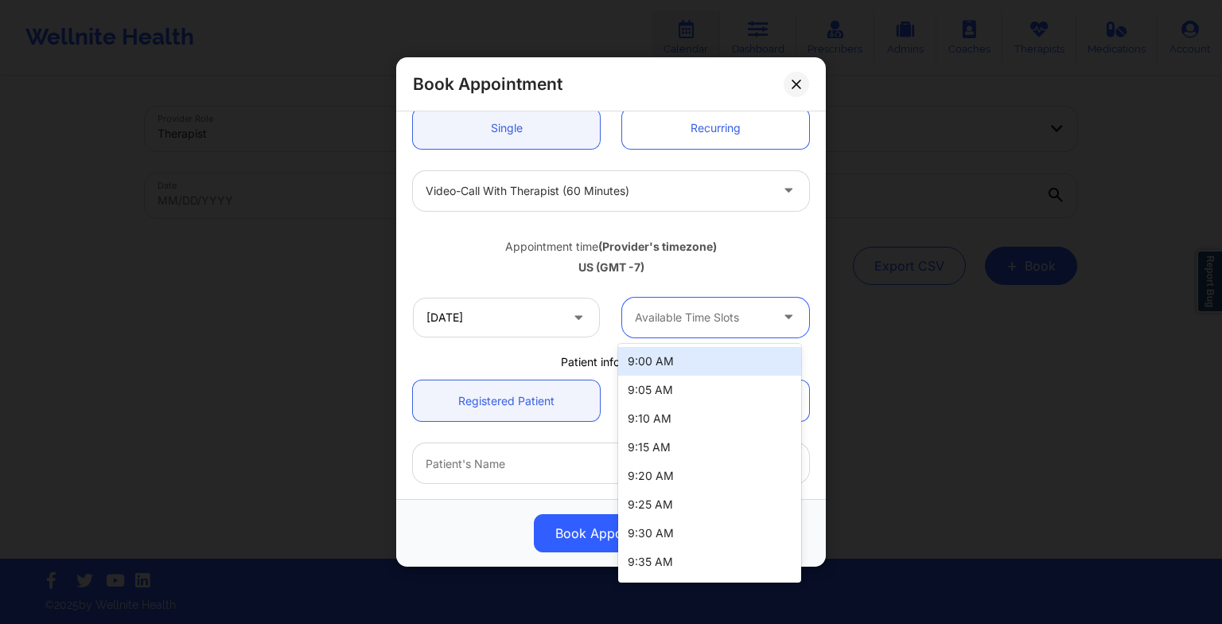
click at [679, 305] on div "Available Time Slots" at bounding box center [696, 318] width 149 height 40
click at [674, 351] on div "9:00 AM" at bounding box center [709, 361] width 183 height 29
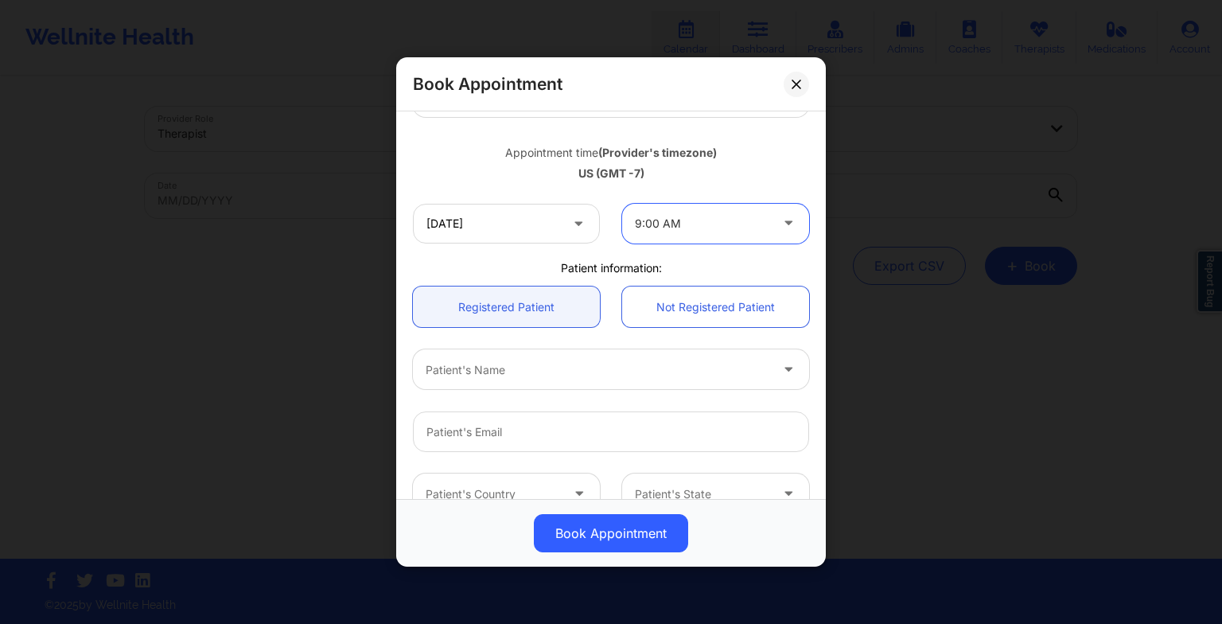
scroll to position [298, 0]
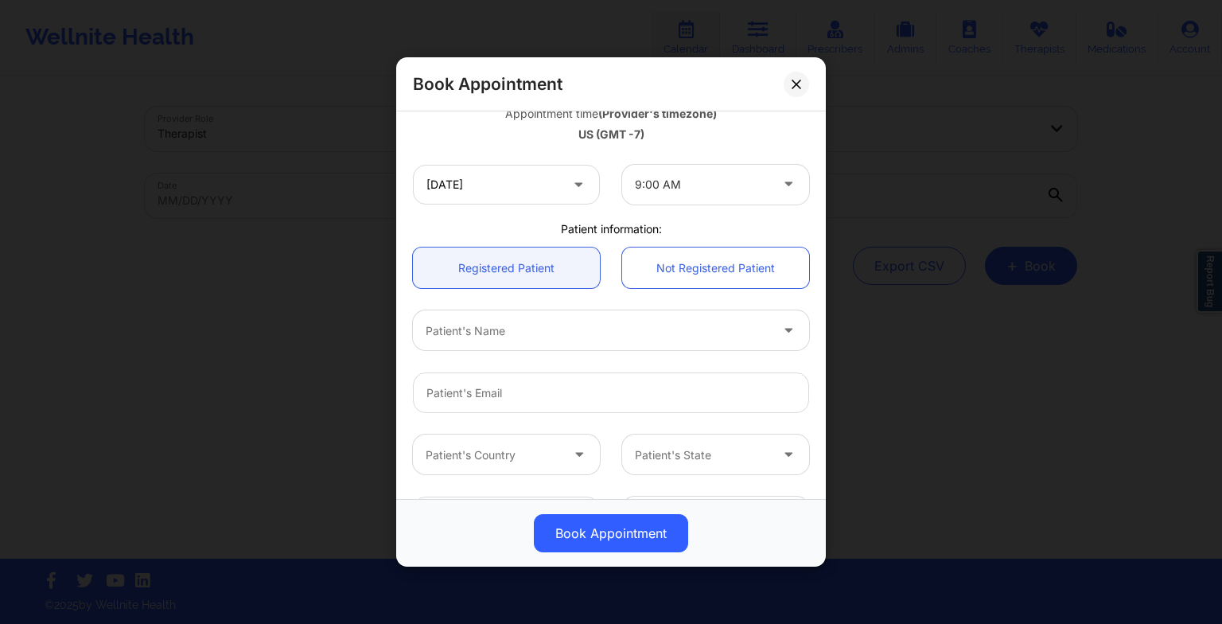
click at [565, 351] on div "Patient's Name" at bounding box center [611, 330] width 418 height 62
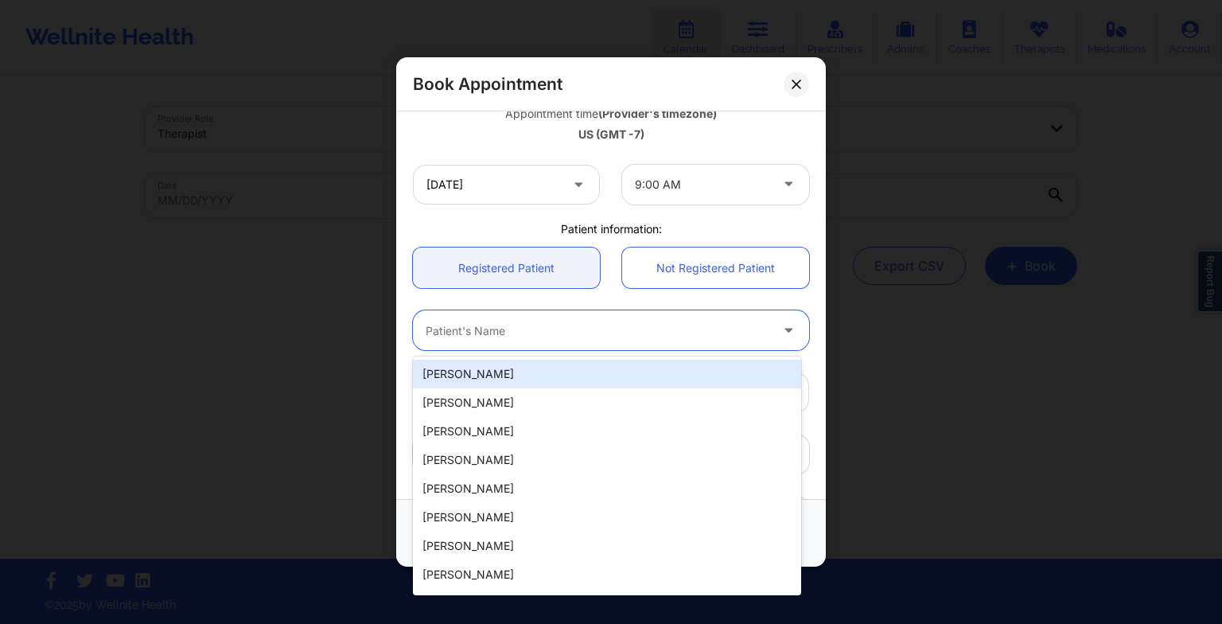
click at [529, 327] on div at bounding box center [598, 330] width 344 height 19
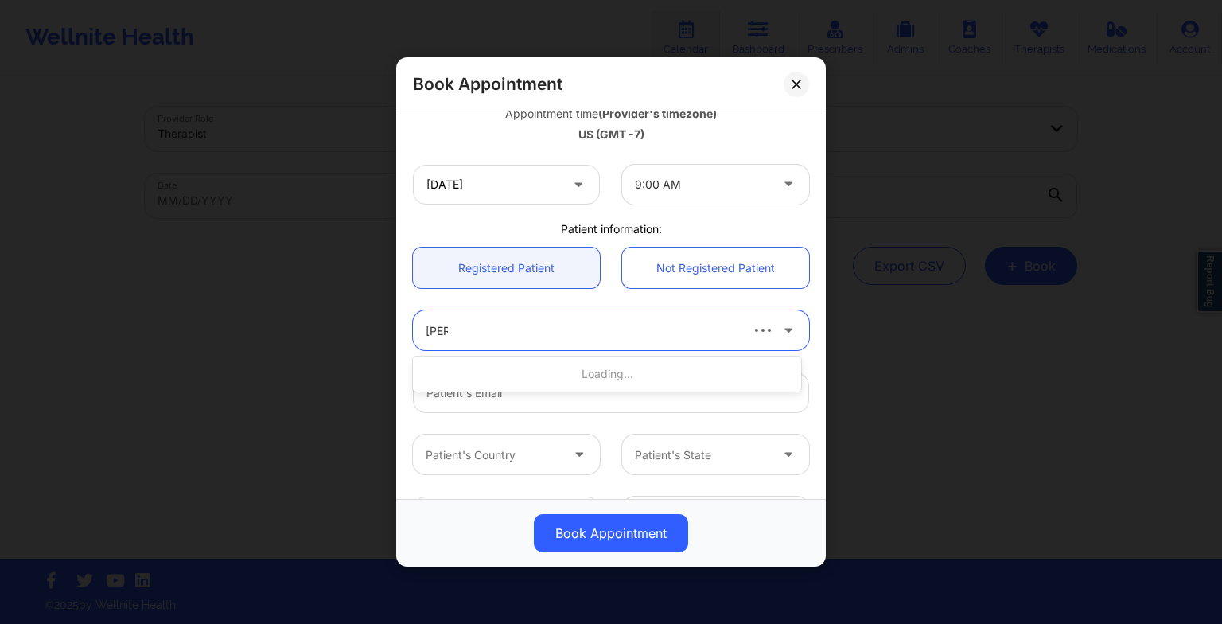
type input "[PERSON_NAME]"
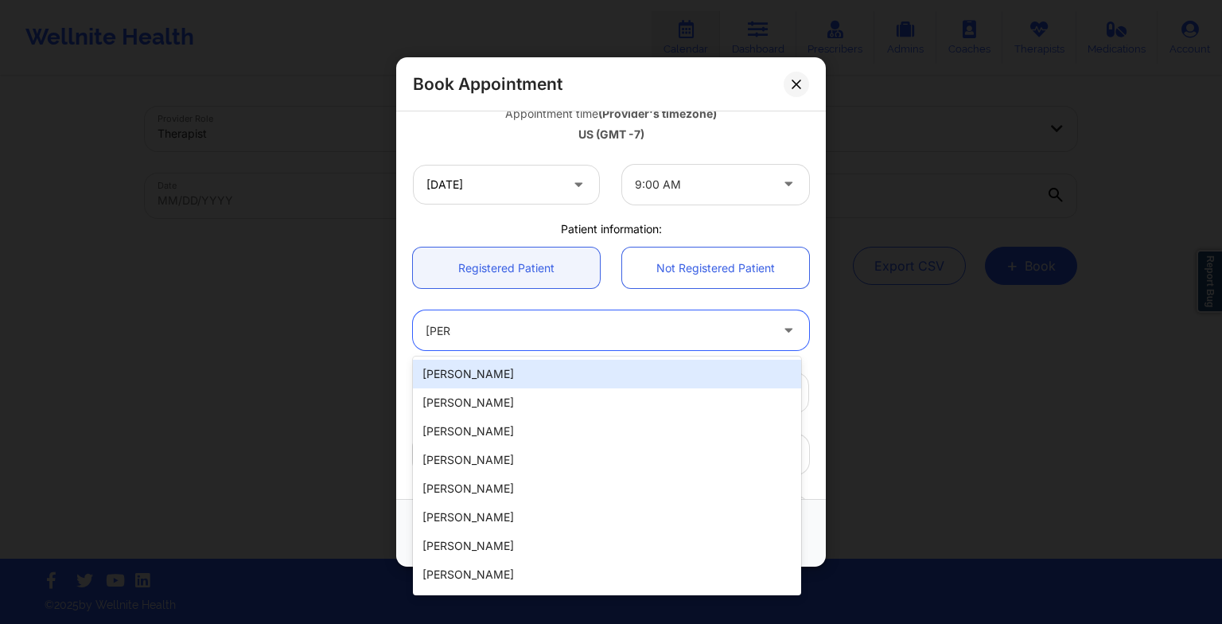
scroll to position [438, 0]
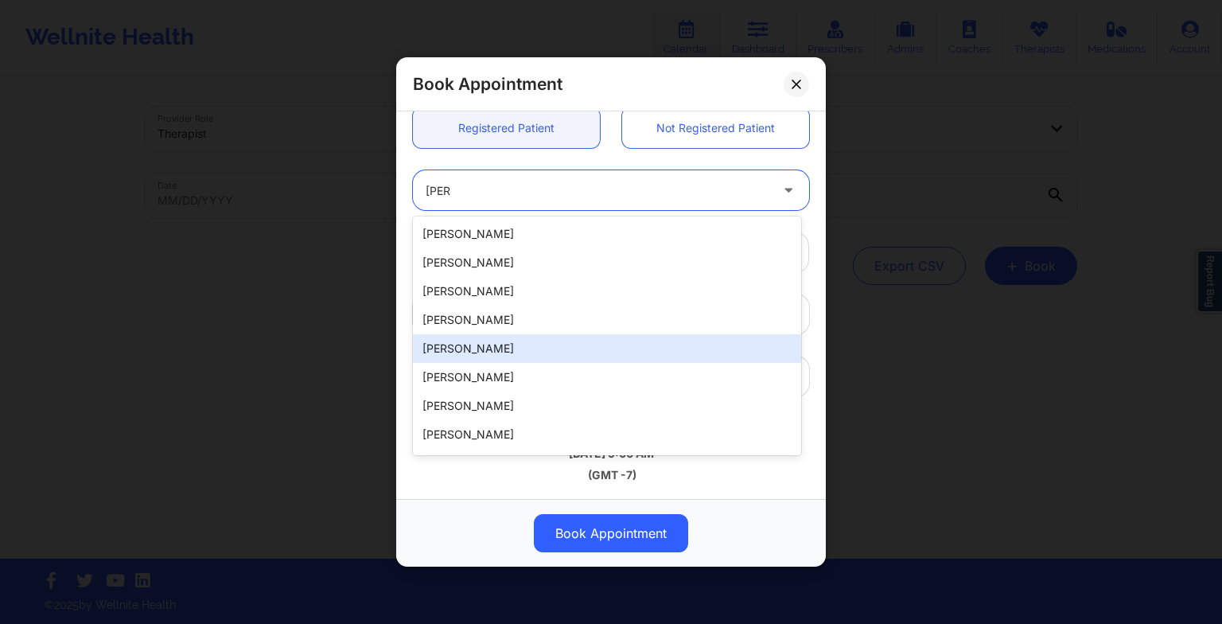
click at [501, 356] on div "[PERSON_NAME]" at bounding box center [607, 348] width 388 height 29
type input "[PERSON_NAME][EMAIL_ADDRESS][DOMAIN_NAME]"
type input "[PHONE_NUMBER]"
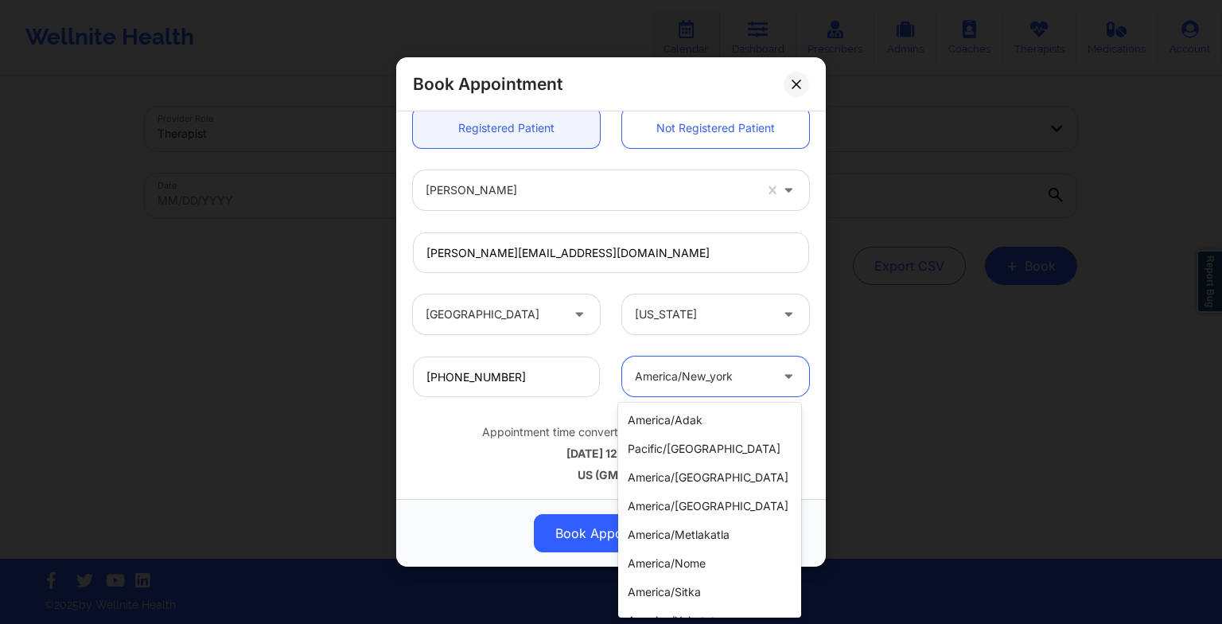
click at [635, 376] on input "text" at bounding box center [636, 376] width 3 height 16
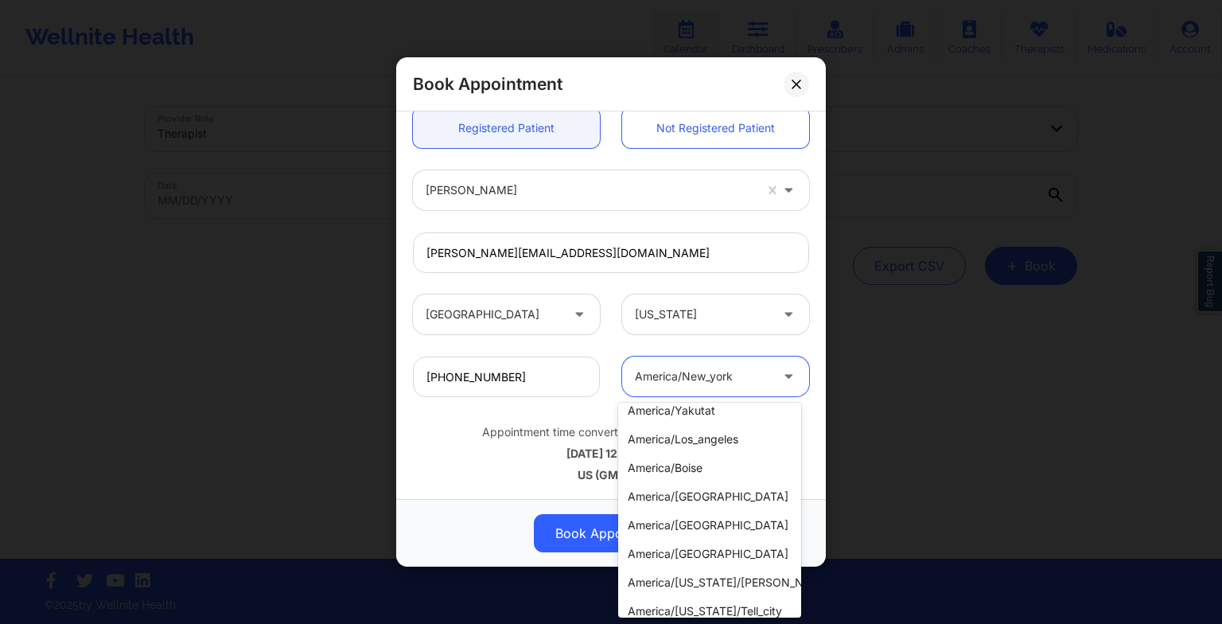
scroll to position [213, 0]
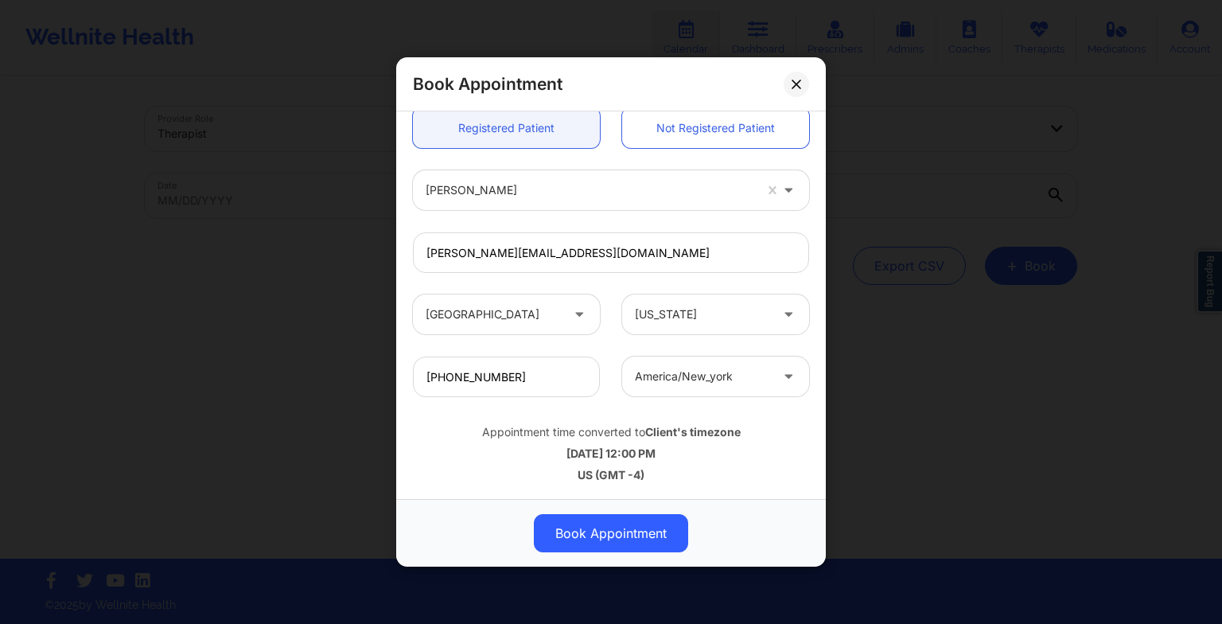
click at [727, 404] on div "[PHONE_NUMBER] america/new_york" at bounding box center [611, 376] width 418 height 62
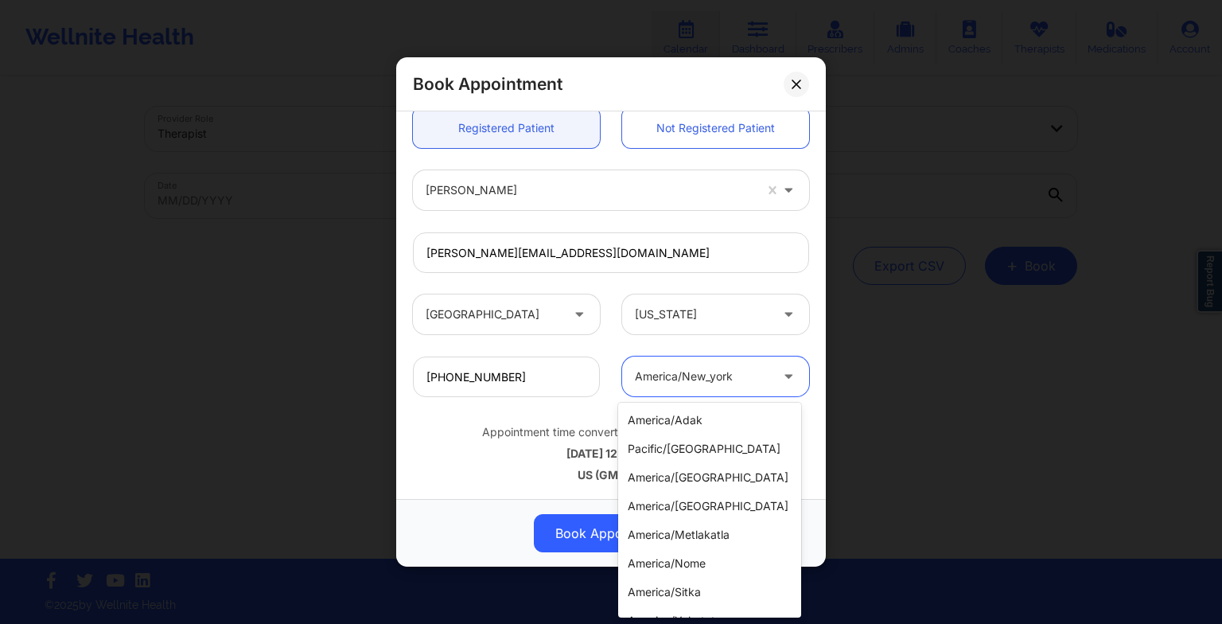
click at [715, 387] on div "america/new_york" at bounding box center [702, 376] width 134 height 40
click at [708, 417] on div "america/adak" at bounding box center [709, 420] width 183 height 29
click at [697, 389] on div "america/adak" at bounding box center [702, 376] width 134 height 40
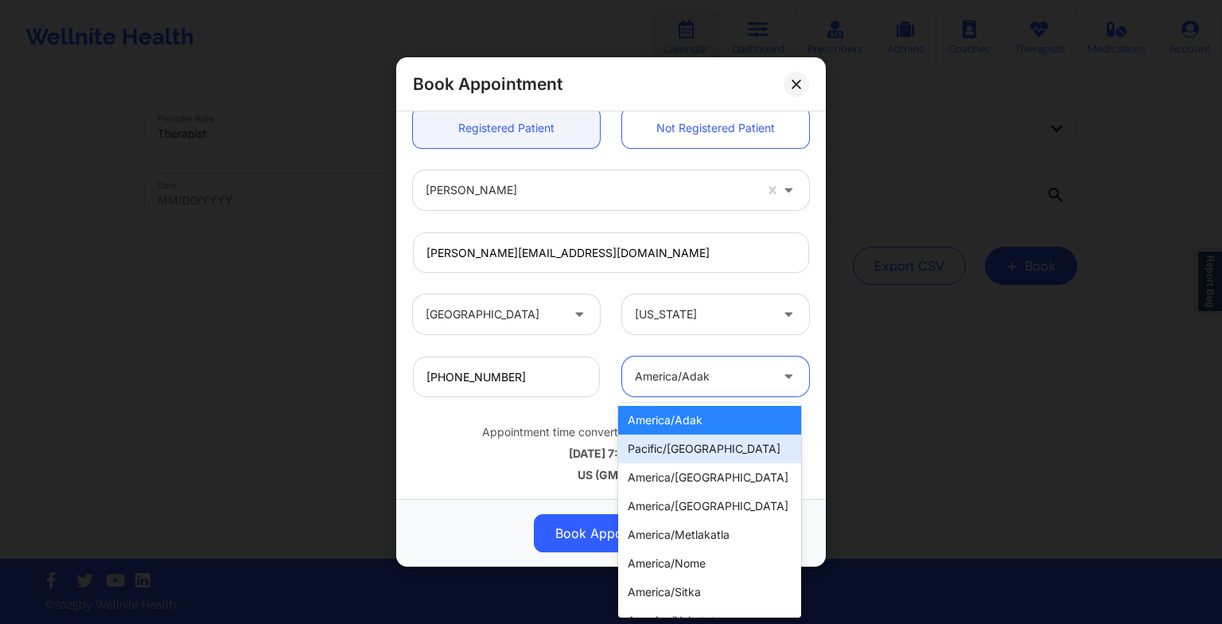
click at [698, 439] on div "pacific/[GEOGRAPHIC_DATA]" at bounding box center [709, 448] width 183 height 29
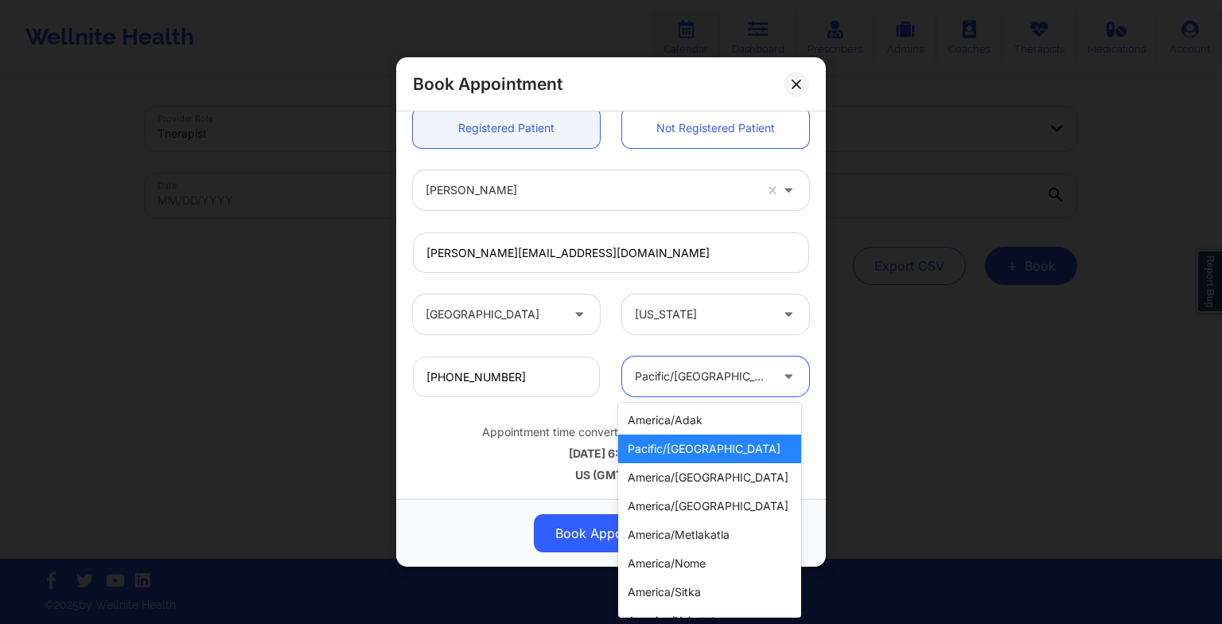
click at [703, 375] on div at bounding box center [702, 376] width 134 height 19
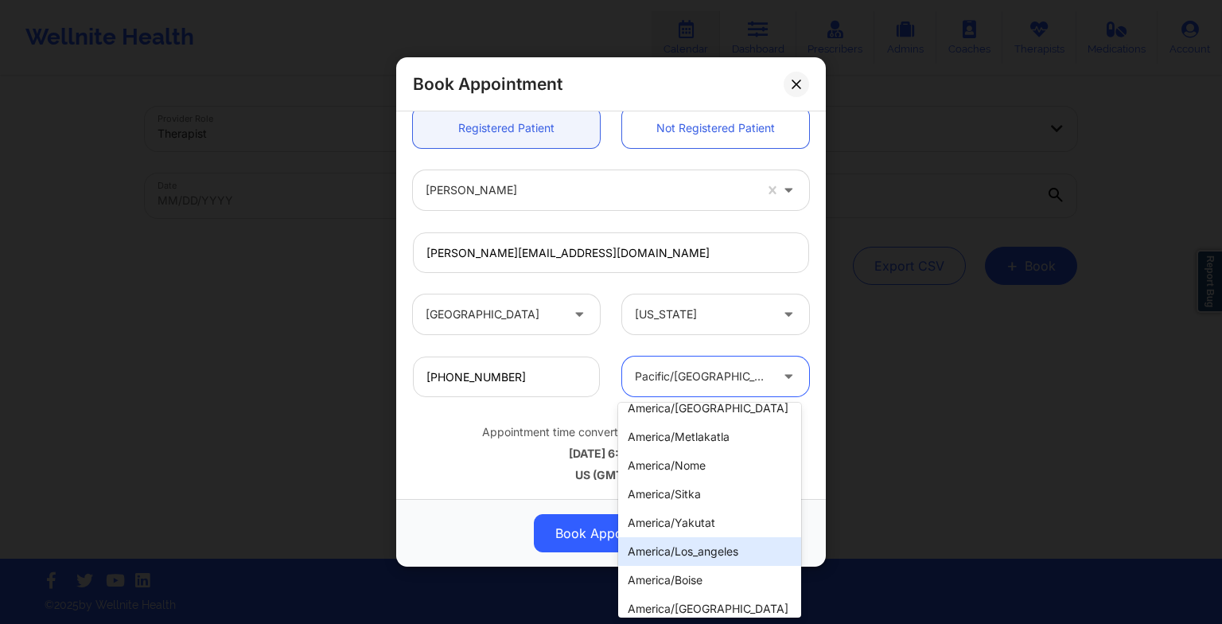
click at [681, 539] on div "america/los_angeles" at bounding box center [709, 551] width 183 height 29
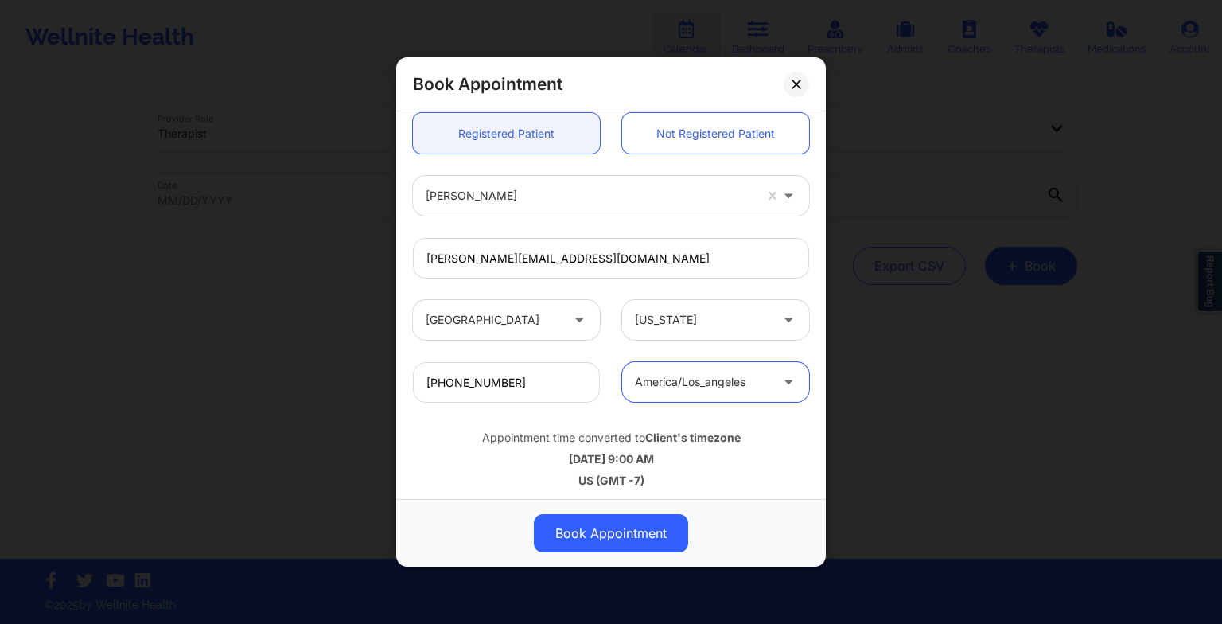
scroll to position [438, 0]
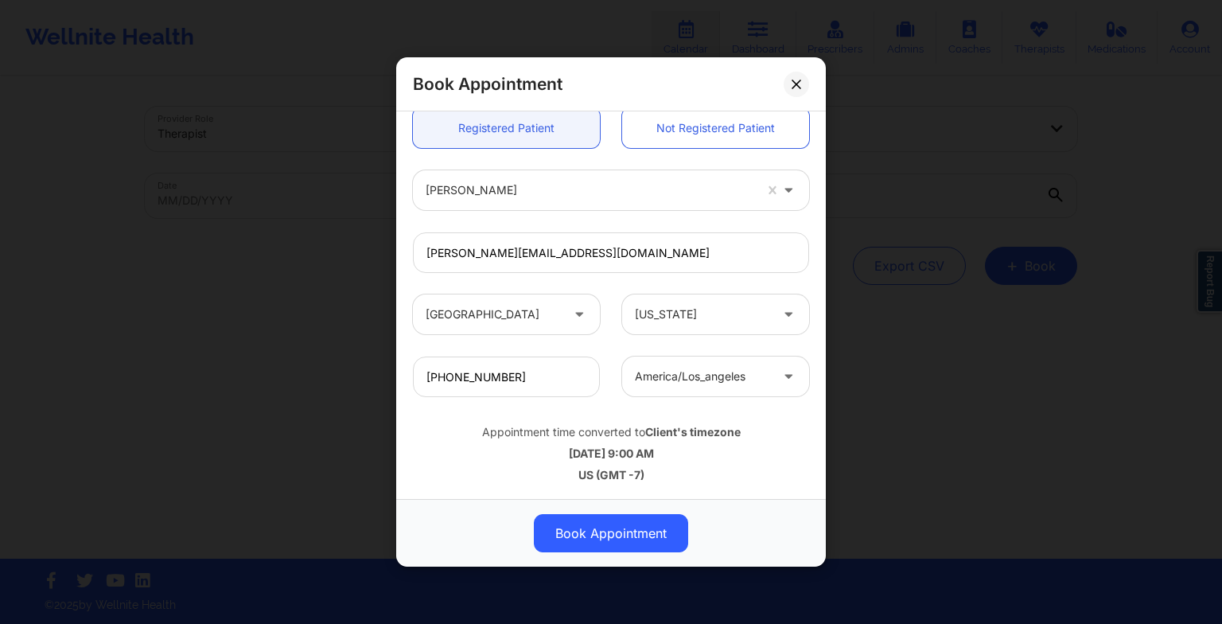
click at [765, 463] on div "Appointment time converted to Client's timezone [DATE] 9:00 AM US (GMT -7)" at bounding box center [611, 450] width 418 height 64
click at [796, 83] on icon at bounding box center [797, 84] width 10 height 10
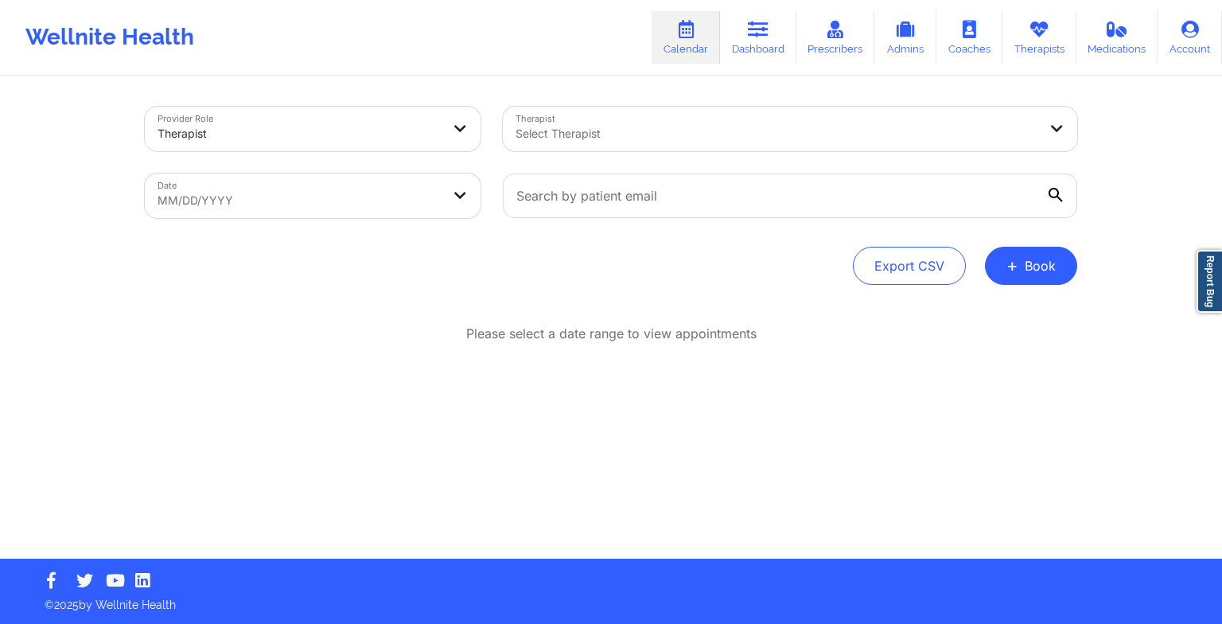
click at [1071, 45] on link "Therapists" at bounding box center [1039, 37] width 74 height 53
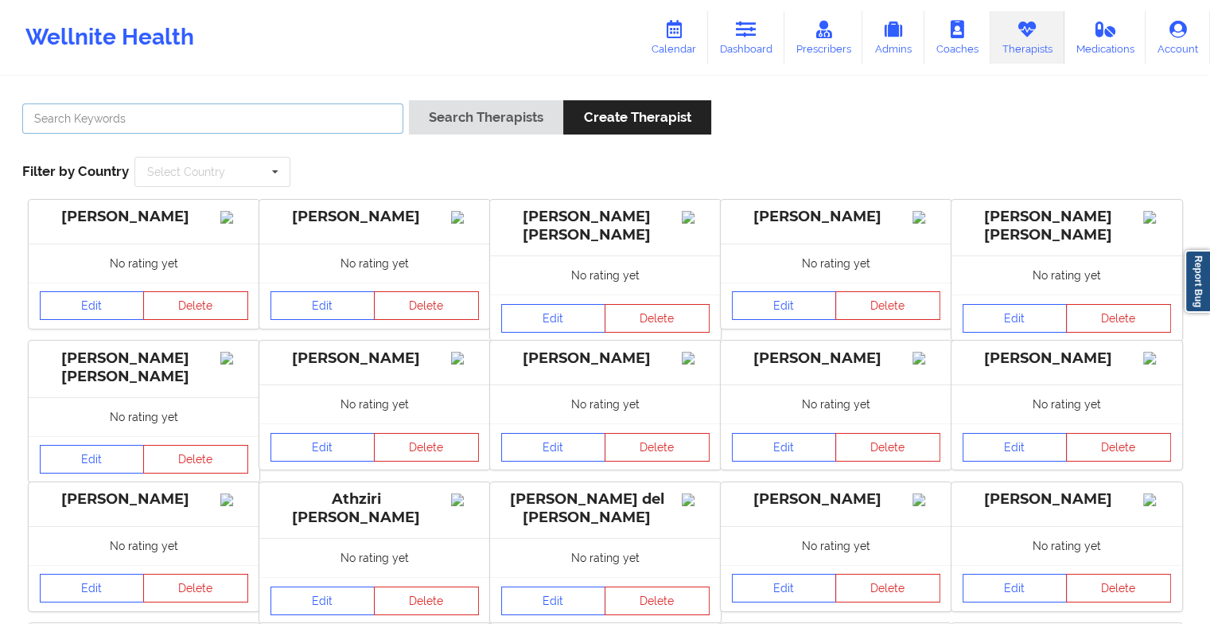
click at [343, 119] on input "text" at bounding box center [212, 118] width 381 height 30
paste input "[PERSON_NAME]"
type input "[PERSON_NAME]"
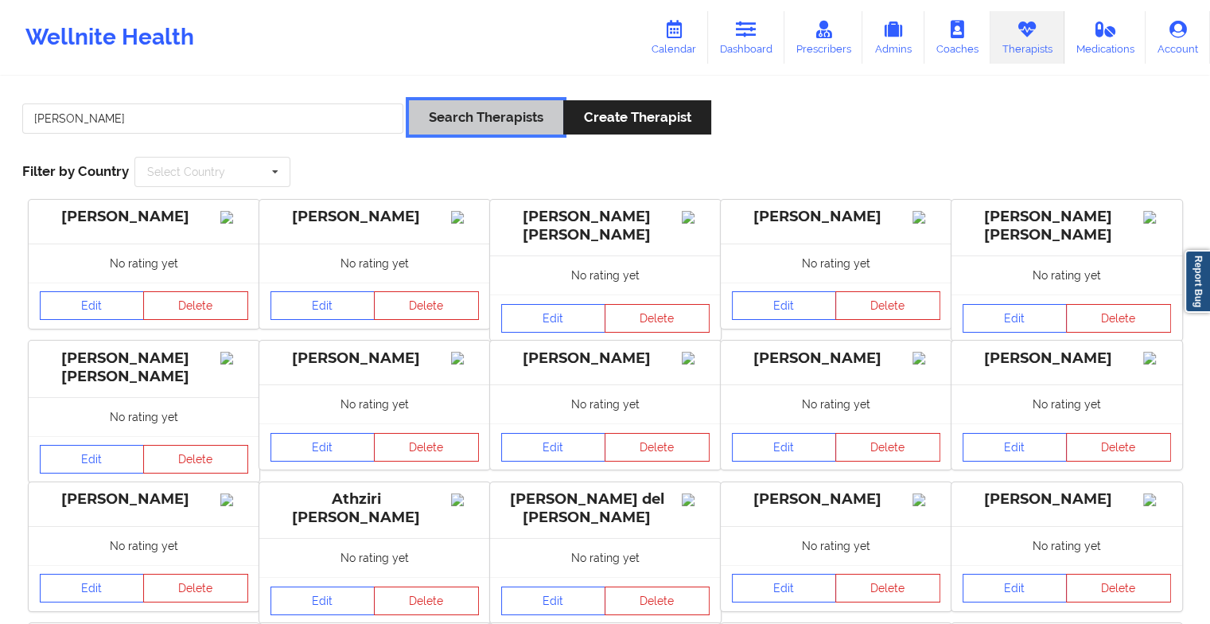
click at [473, 114] on button "Search Therapists" at bounding box center [486, 117] width 154 height 34
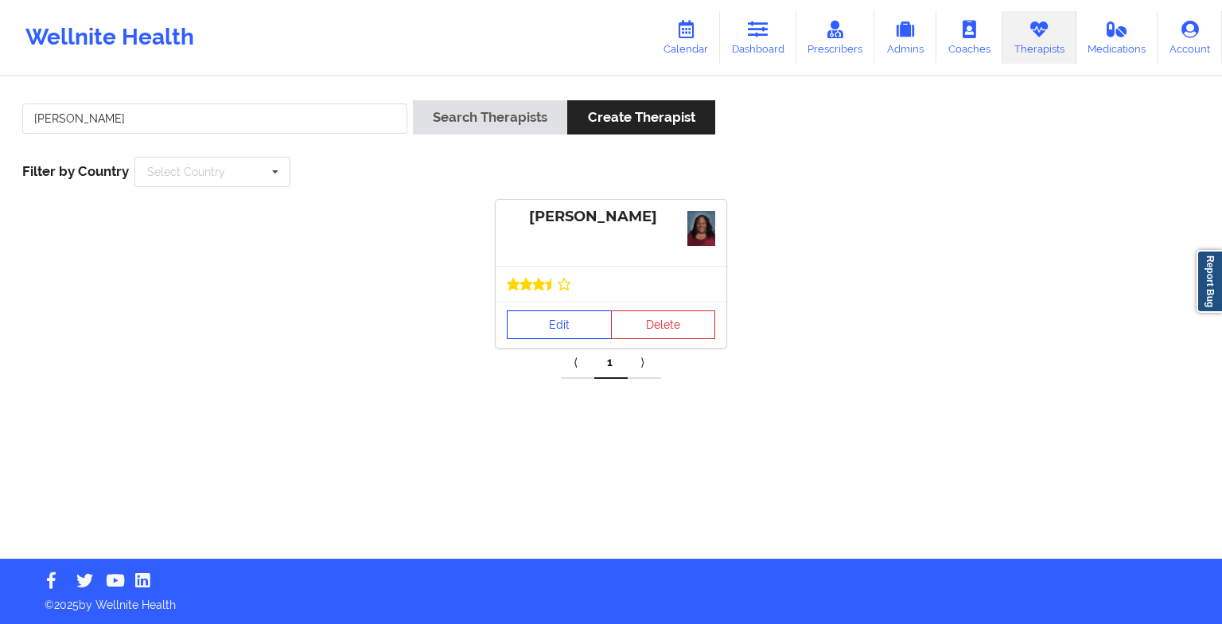
click at [575, 321] on link "Edit" at bounding box center [559, 324] width 105 height 29
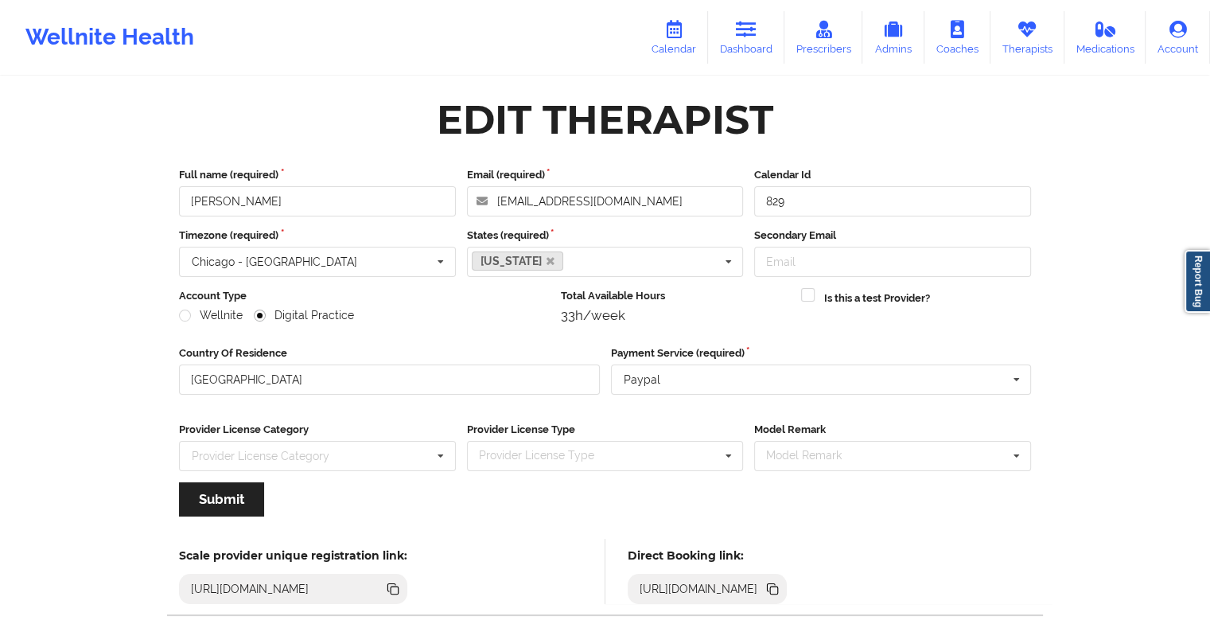
click at [690, 33] on link "Calendar" at bounding box center [674, 37] width 68 height 53
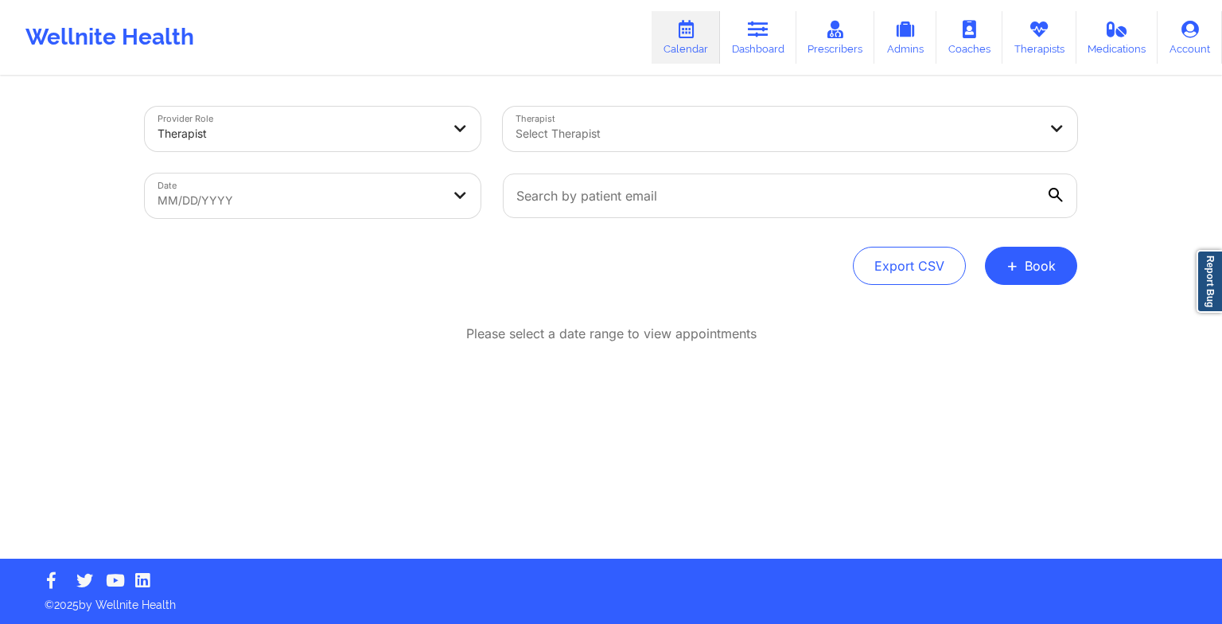
click at [1033, 272] on button "+ Book" at bounding box center [1031, 266] width 92 height 38
click at [982, 309] on button "Therapy Session" at bounding box center [1004, 316] width 122 height 26
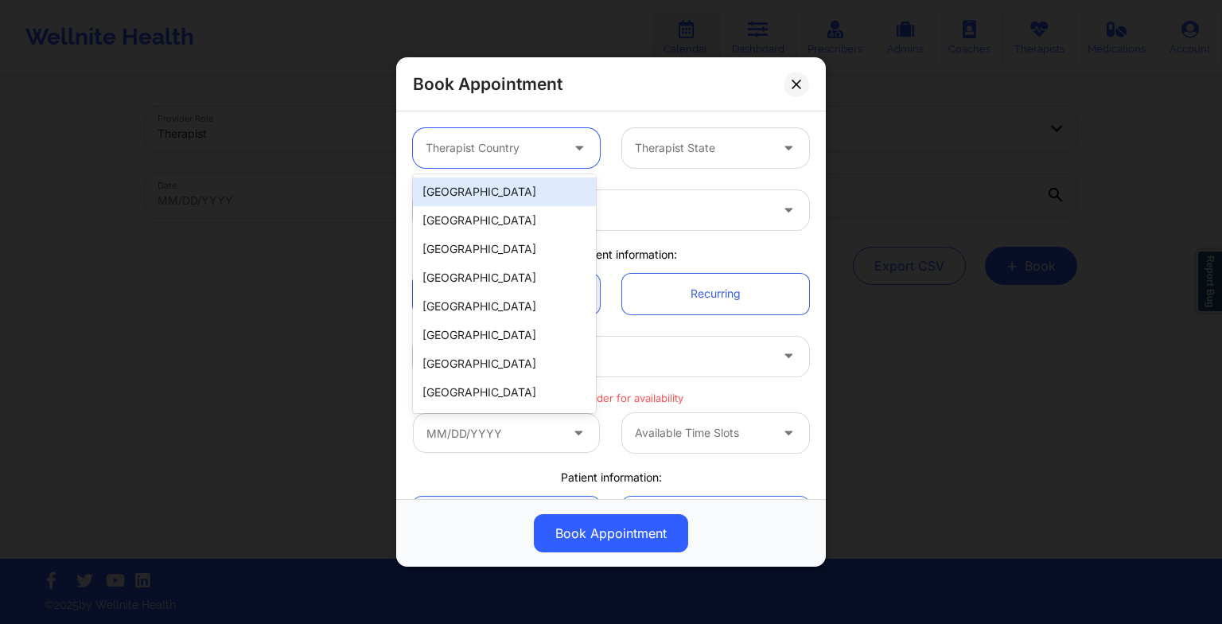
click at [522, 138] on div at bounding box center [493, 147] width 134 height 19
click at [491, 189] on div "[GEOGRAPHIC_DATA]" at bounding box center [504, 191] width 183 height 29
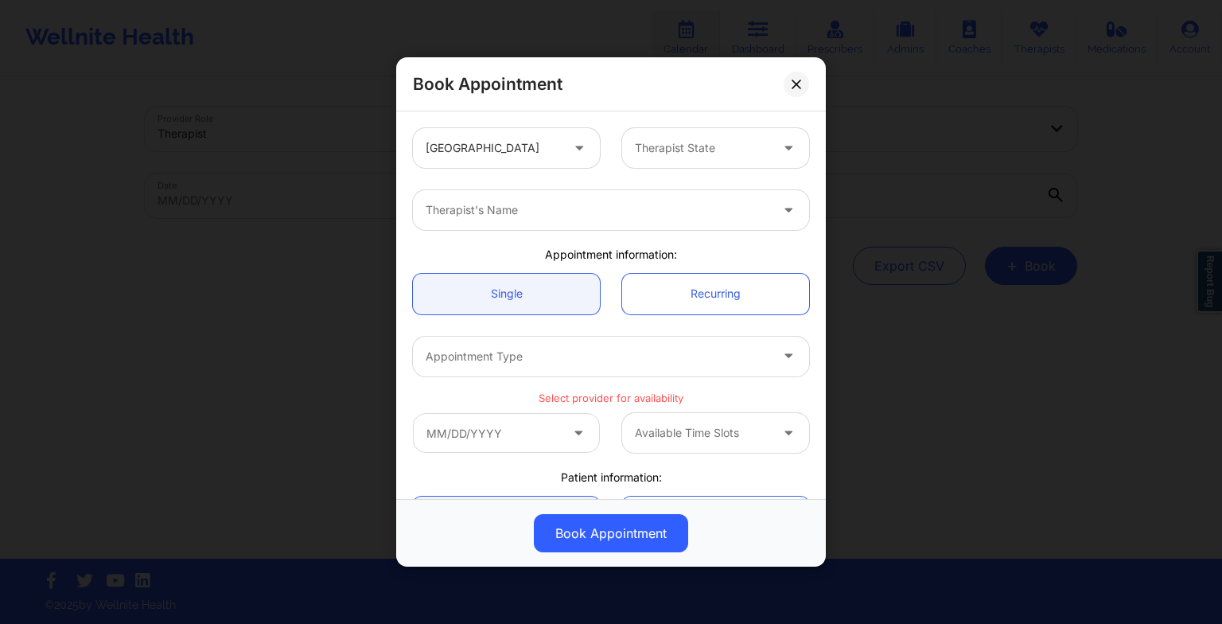
click at [613, 161] on div "Therapist State" at bounding box center [715, 148] width 209 height 40
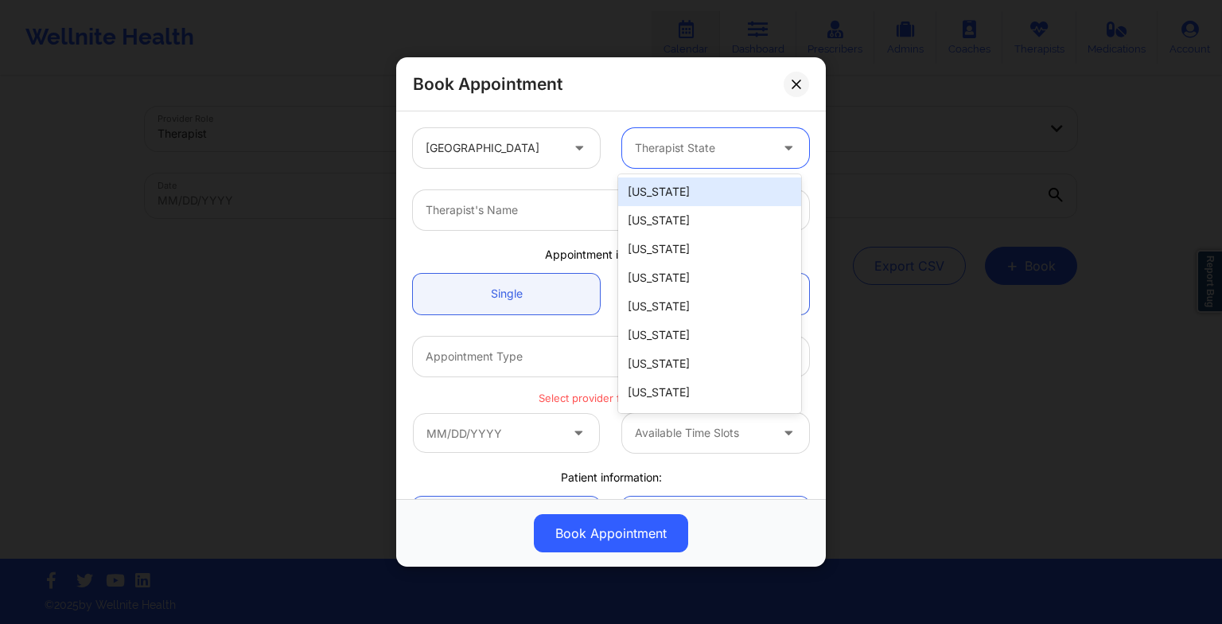
click at [671, 143] on div at bounding box center [702, 147] width 134 height 19
type input "te"
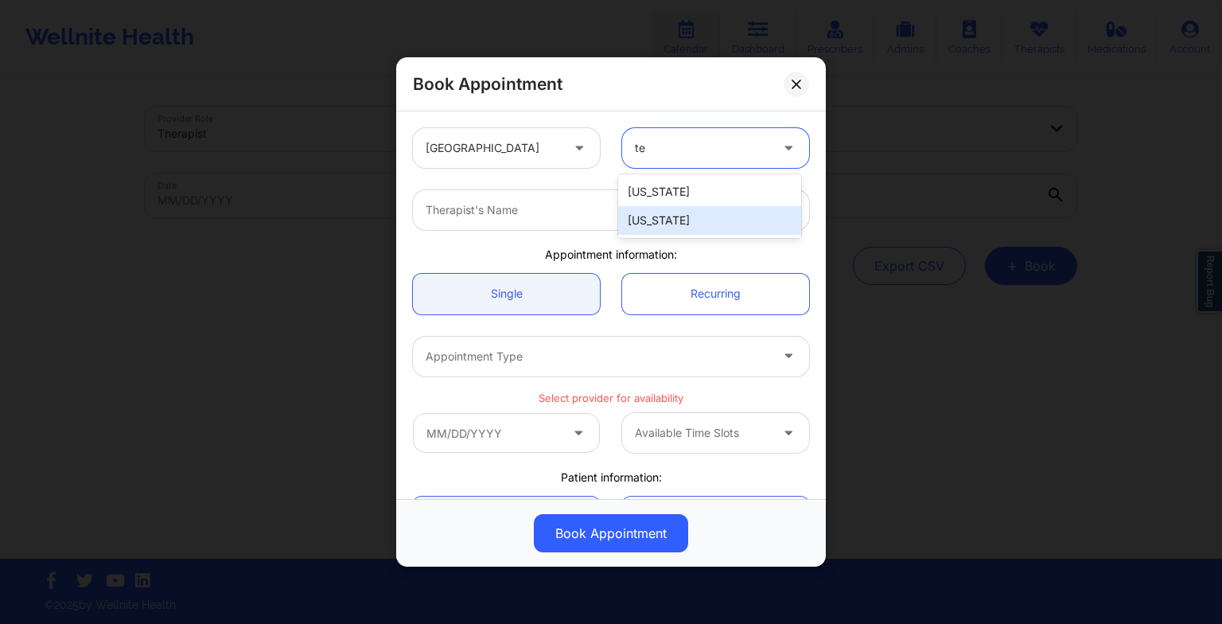
click at [680, 215] on div "[US_STATE]" at bounding box center [709, 220] width 183 height 29
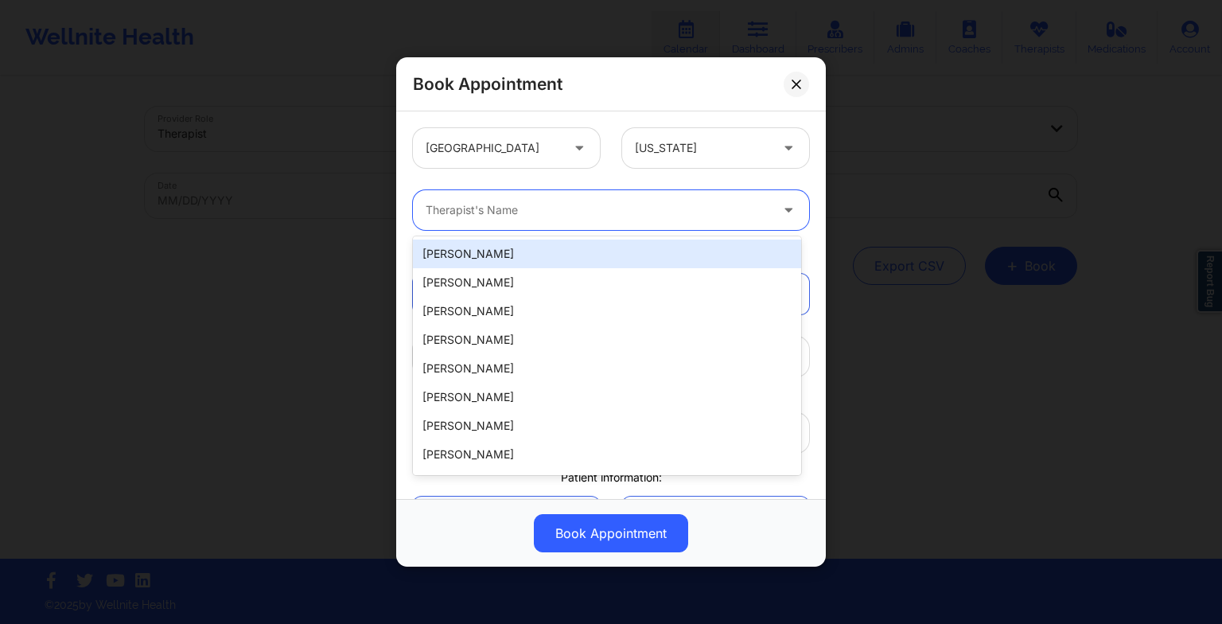
click at [528, 220] on div "Therapist's Name" at bounding box center [592, 210] width 358 height 40
paste input "[PERSON_NAME]"
type input "[PERSON_NAME]"
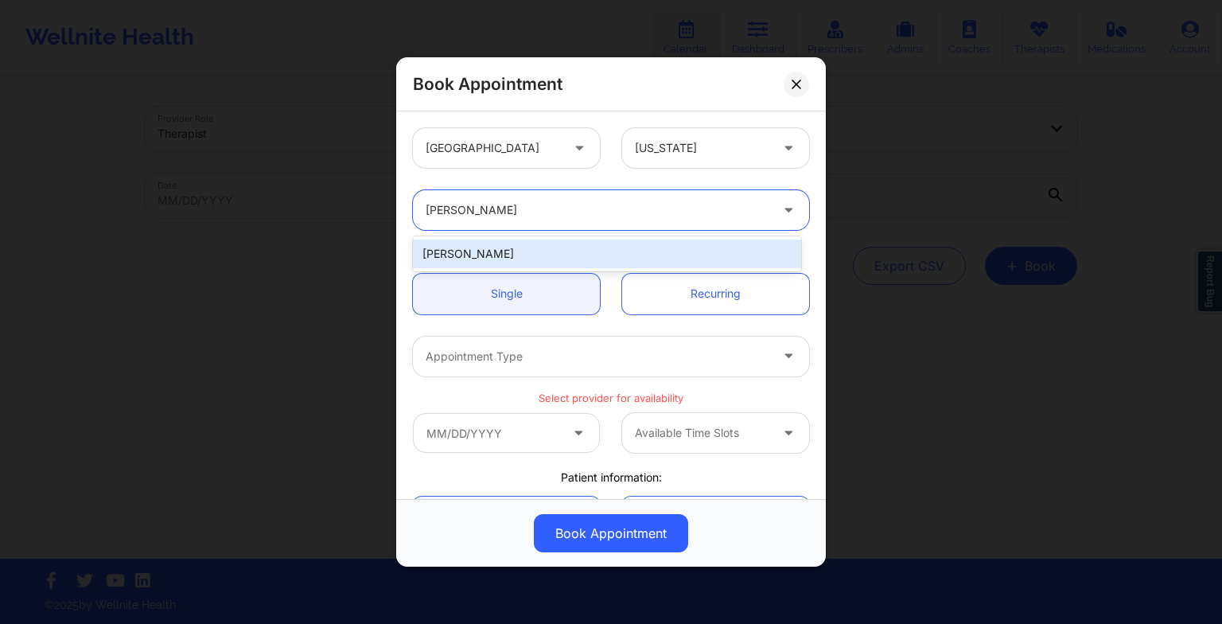
click at [568, 263] on div "[PERSON_NAME]" at bounding box center [607, 253] width 388 height 29
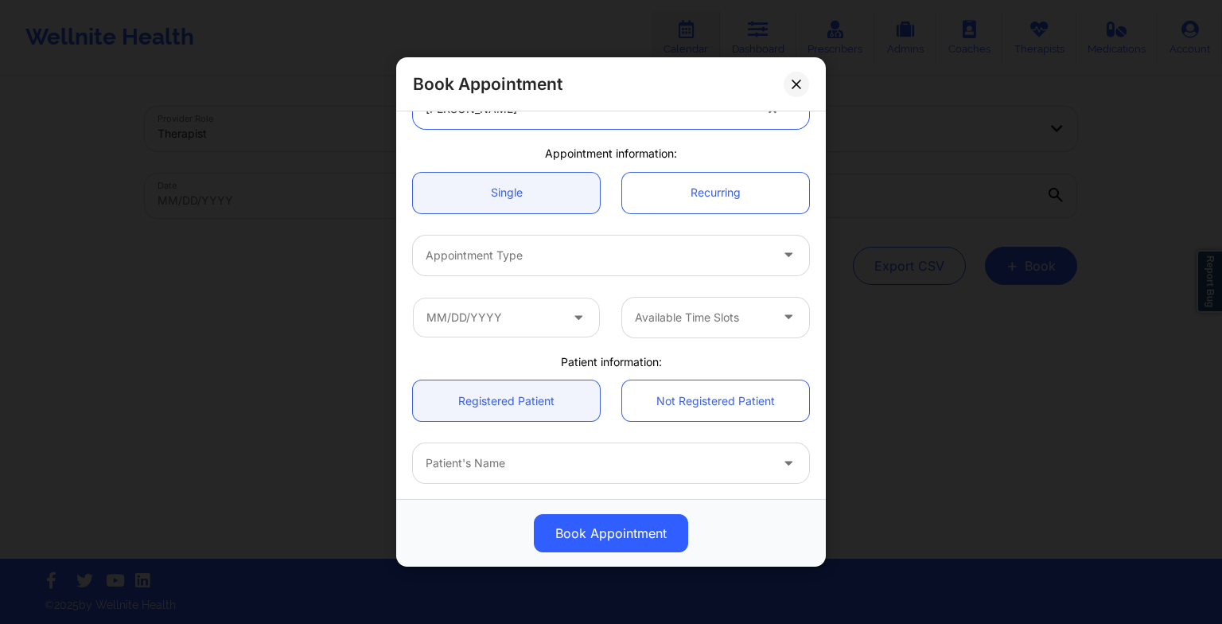
scroll to position [105, 0]
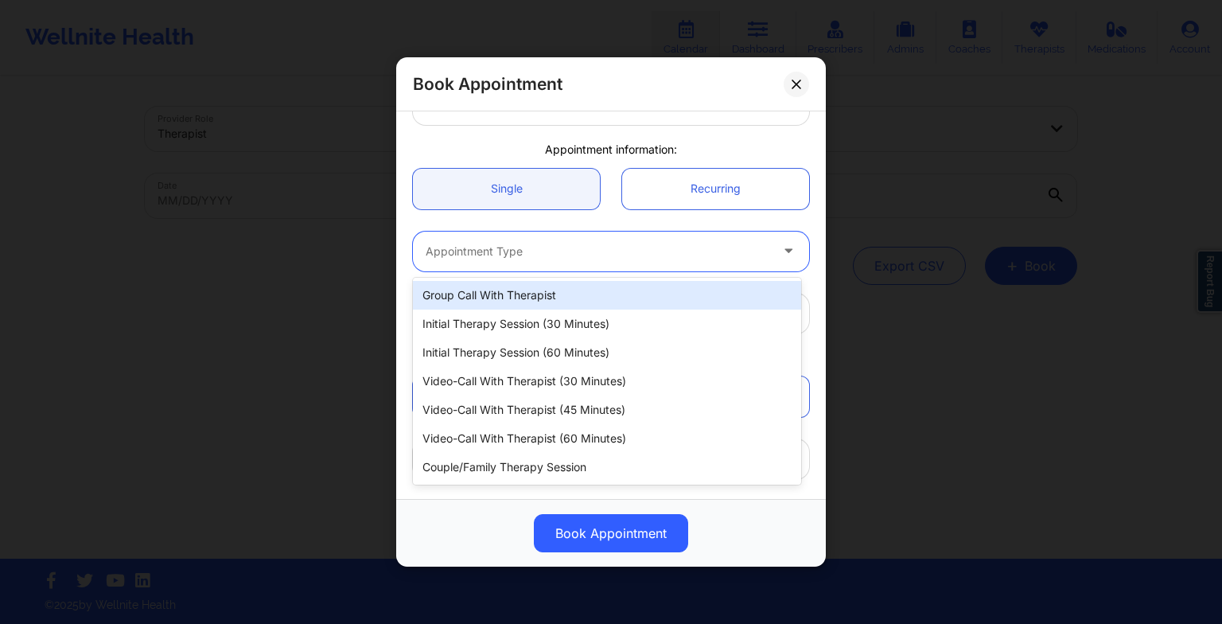
click at [501, 255] on div at bounding box center [598, 251] width 344 height 19
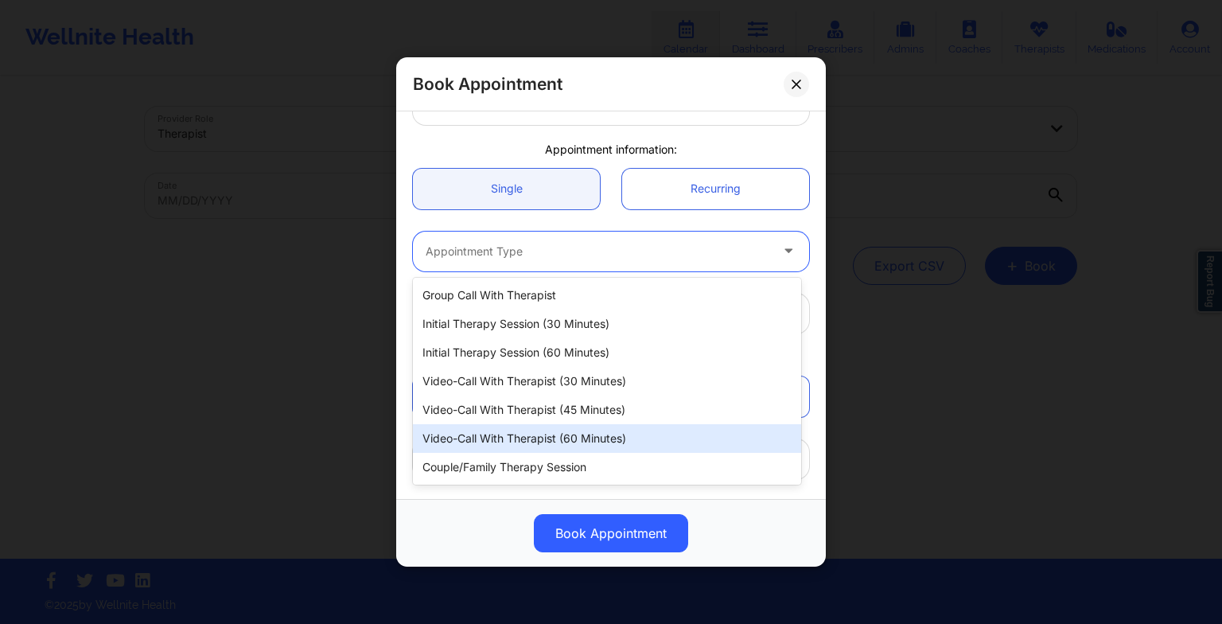
click at [545, 433] on div "Video-Call with Therapist (60 minutes)" at bounding box center [607, 438] width 388 height 29
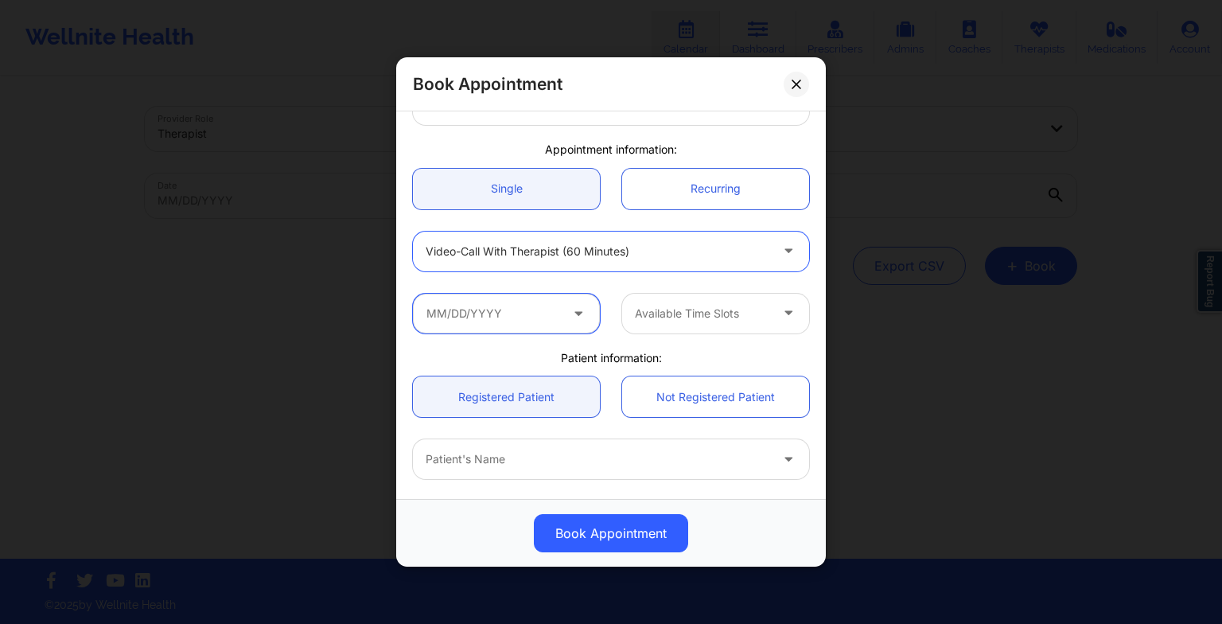
click at [551, 299] on input "text" at bounding box center [506, 314] width 187 height 40
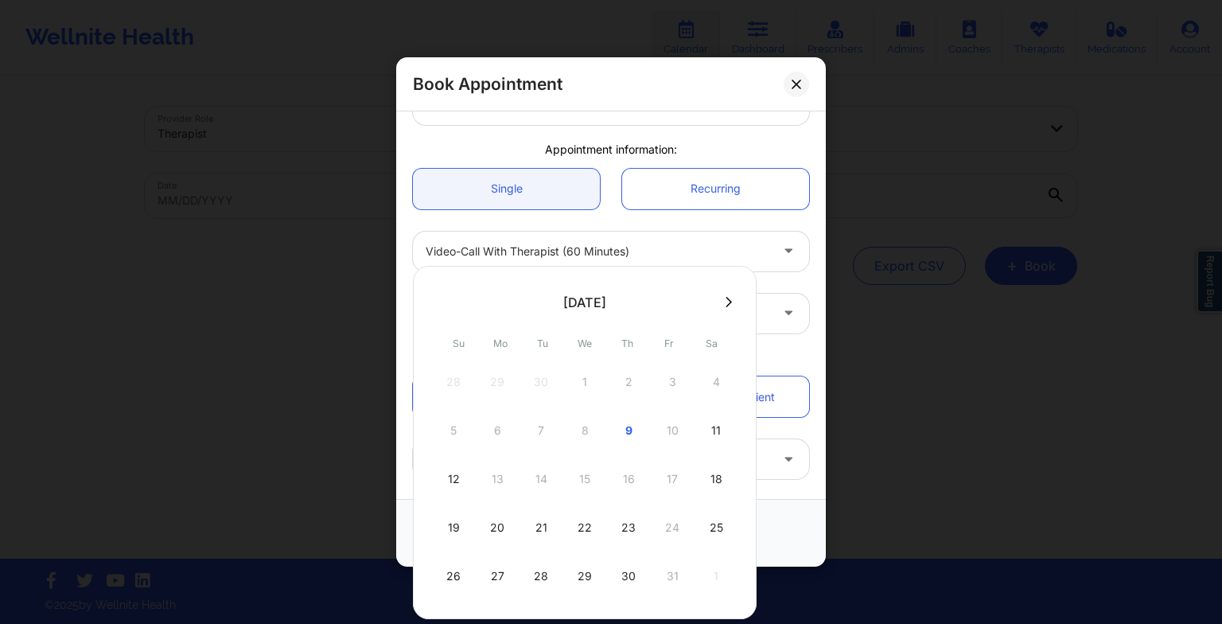
click at [729, 298] on button at bounding box center [729, 302] width 16 height 14
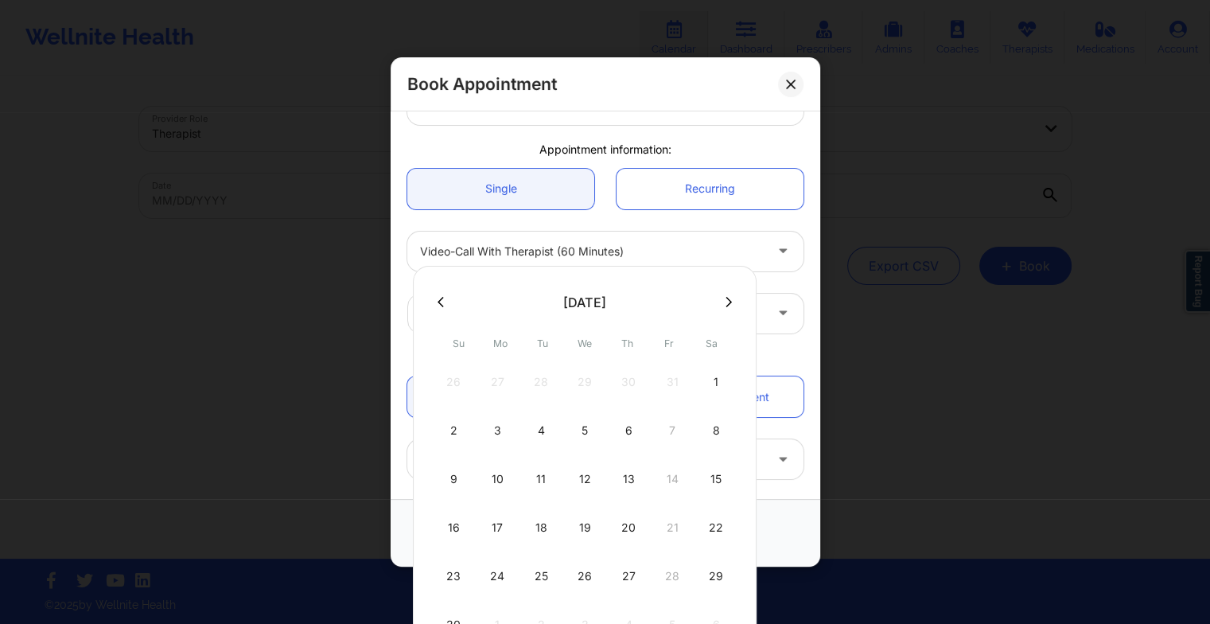
click at [634, 436] on div "6" at bounding box center [629, 430] width 40 height 45
type input "[DATE]"
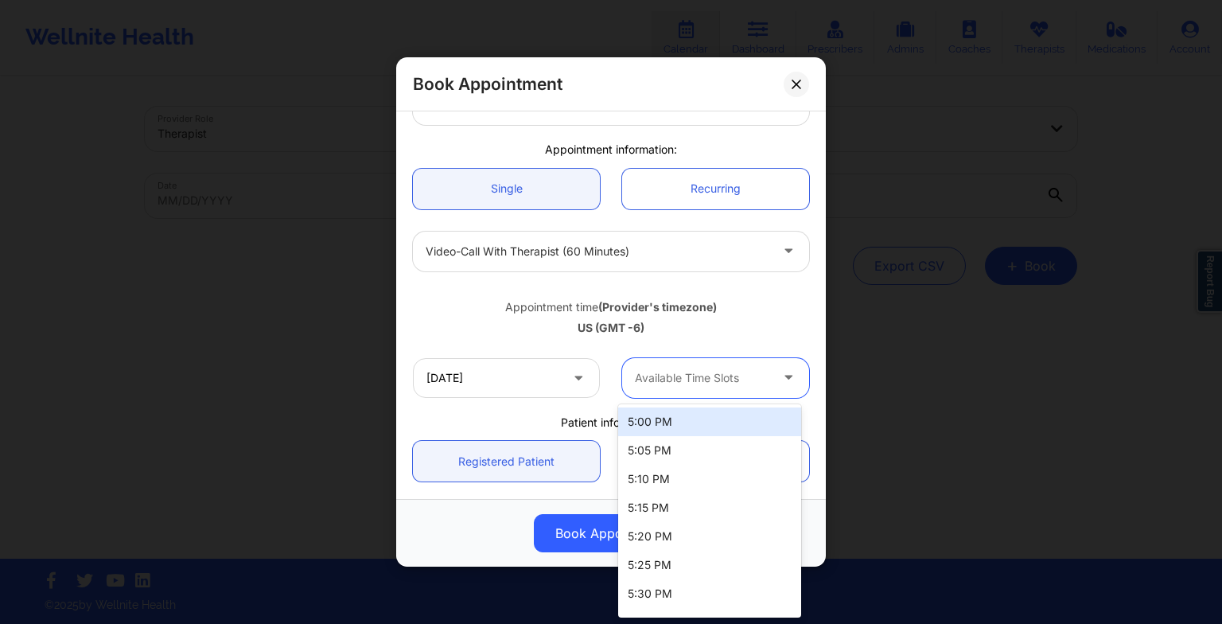
click at [666, 383] on div at bounding box center [702, 377] width 134 height 19
click at [663, 421] on div "5:00 PM" at bounding box center [709, 421] width 183 height 29
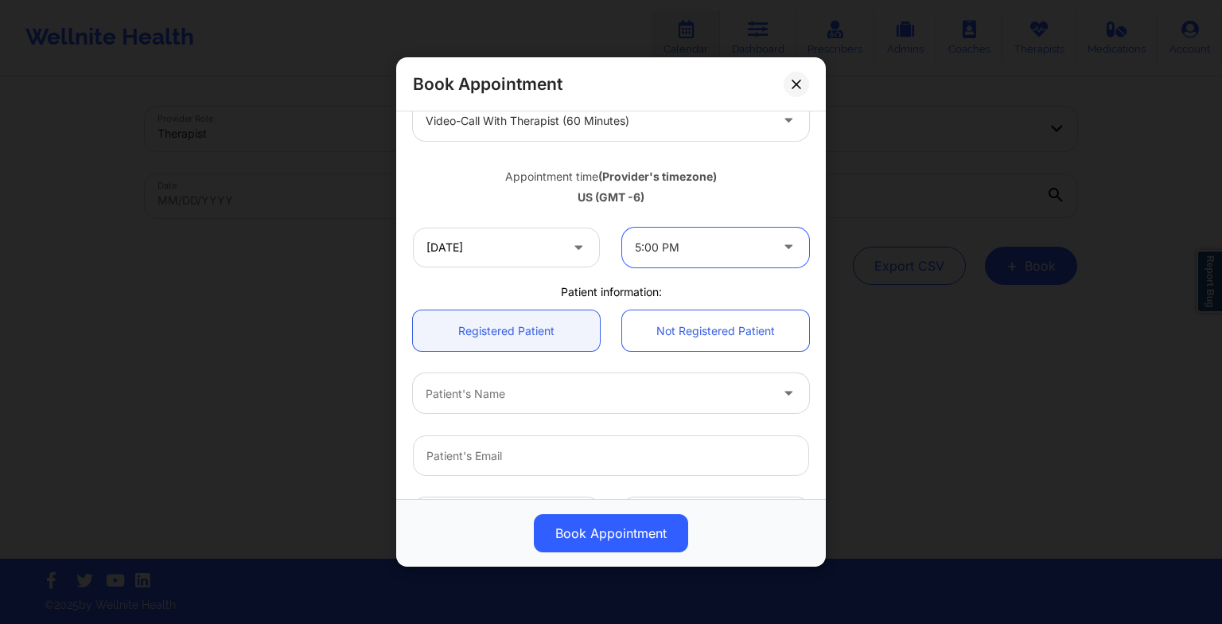
scroll to position [238, 0]
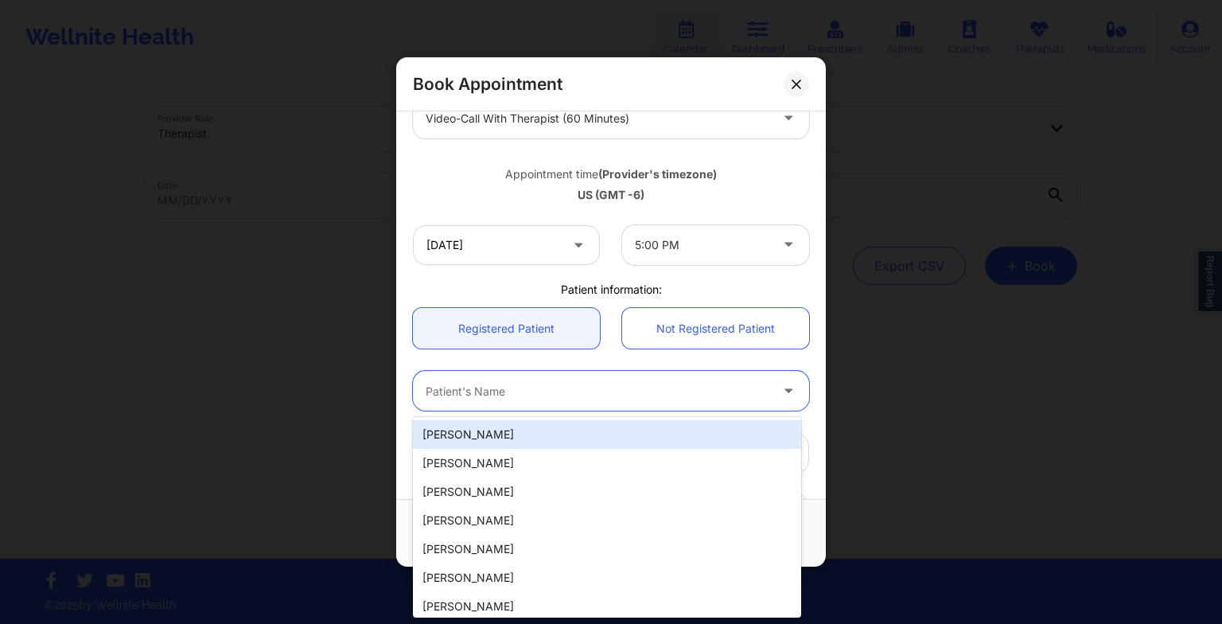
click at [632, 397] on div at bounding box center [598, 390] width 344 height 19
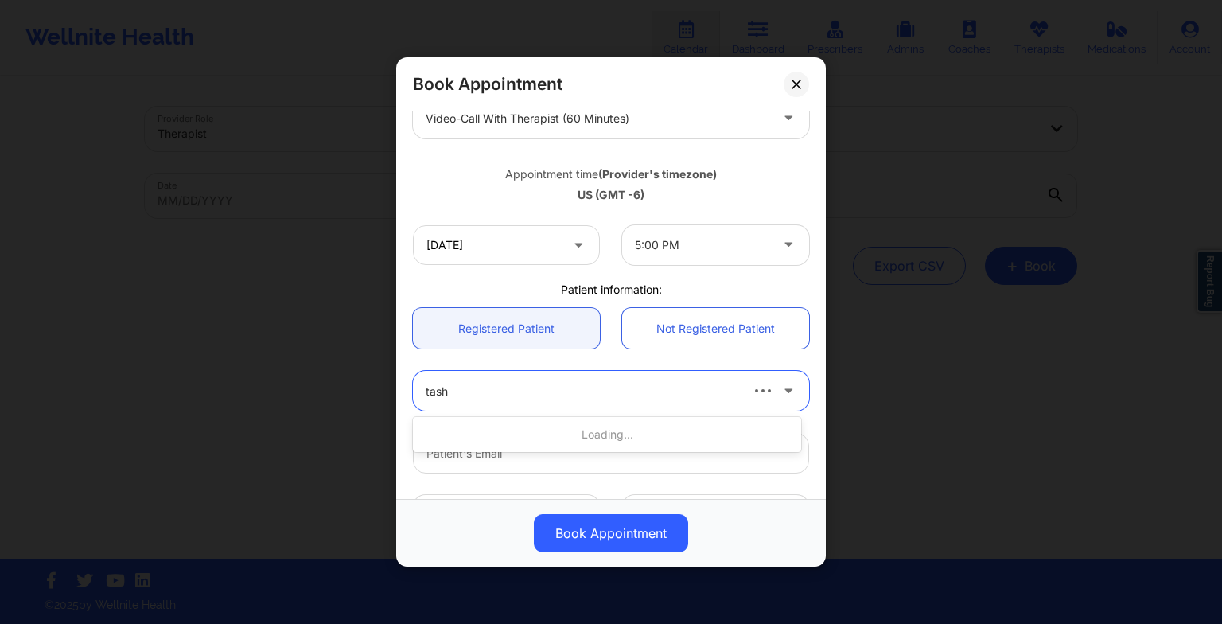
type input "[PERSON_NAME]"
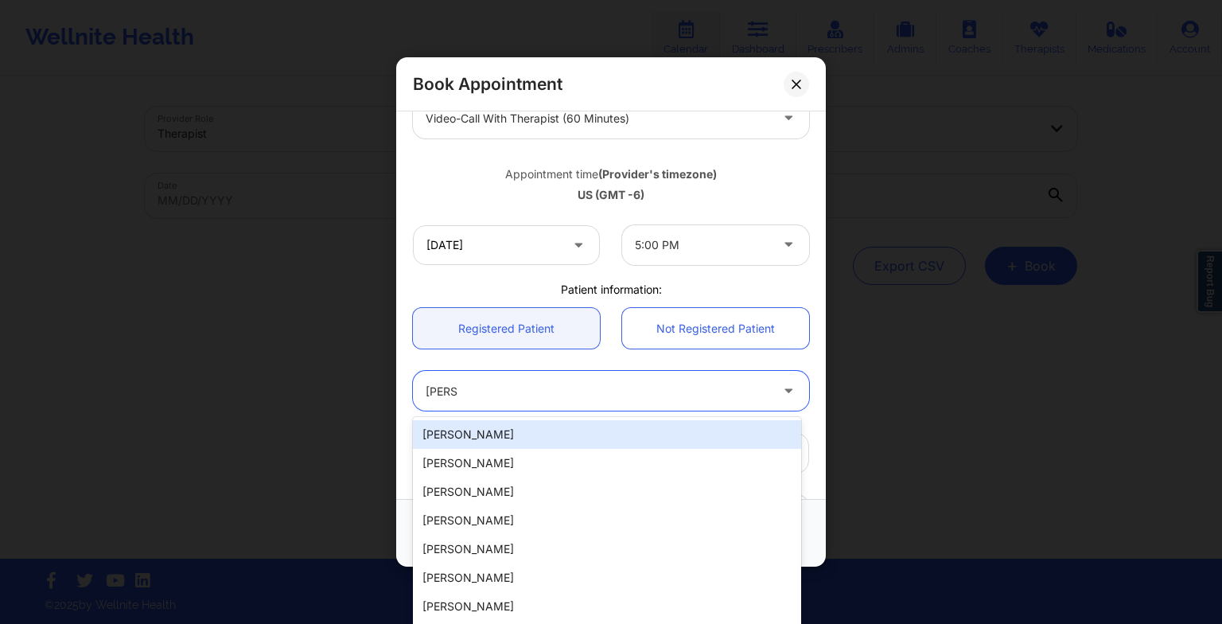
click at [722, 431] on div "[PERSON_NAME]" at bounding box center [607, 434] width 388 height 29
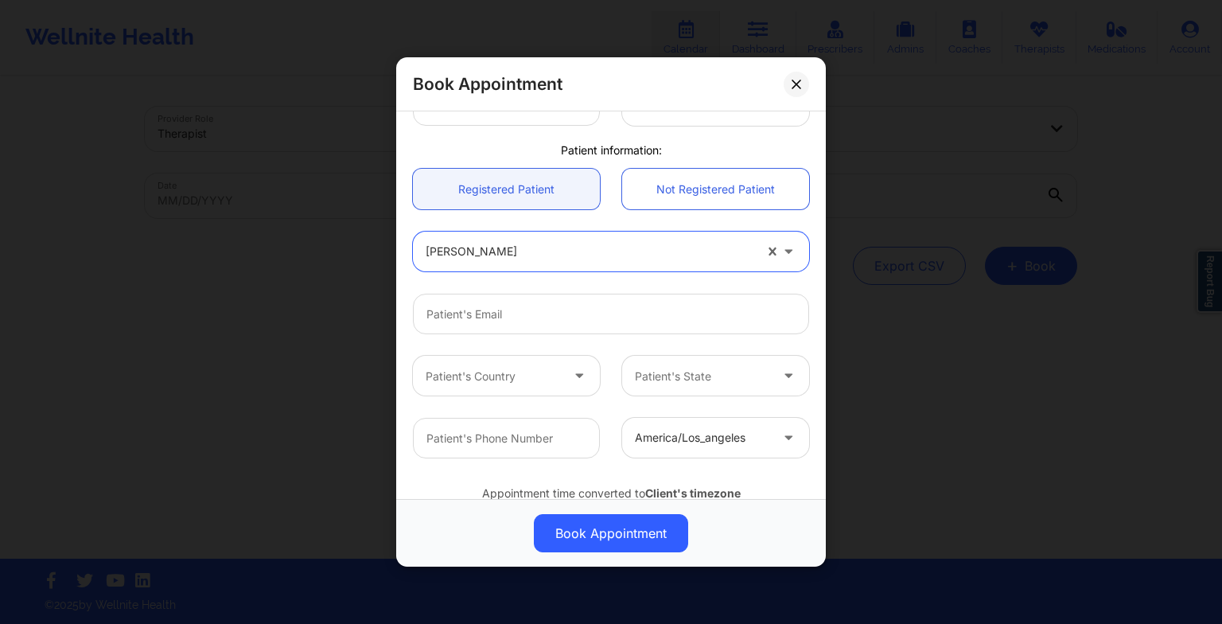
scroll to position [416, 0]
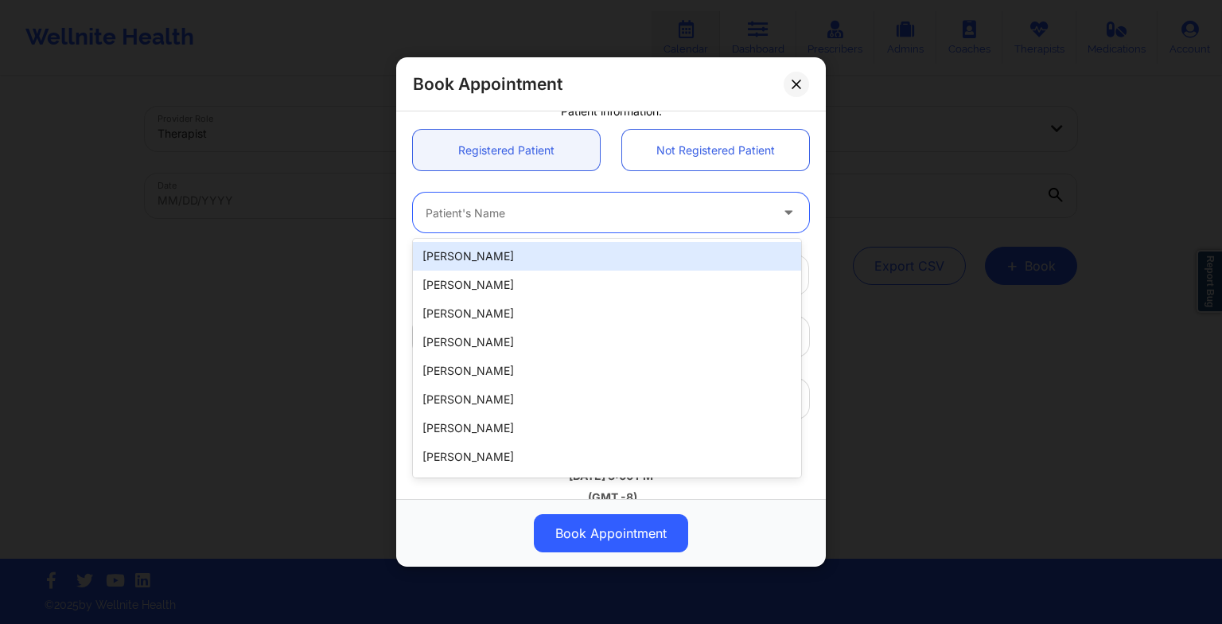
click at [576, 208] on div at bounding box center [598, 212] width 344 height 19
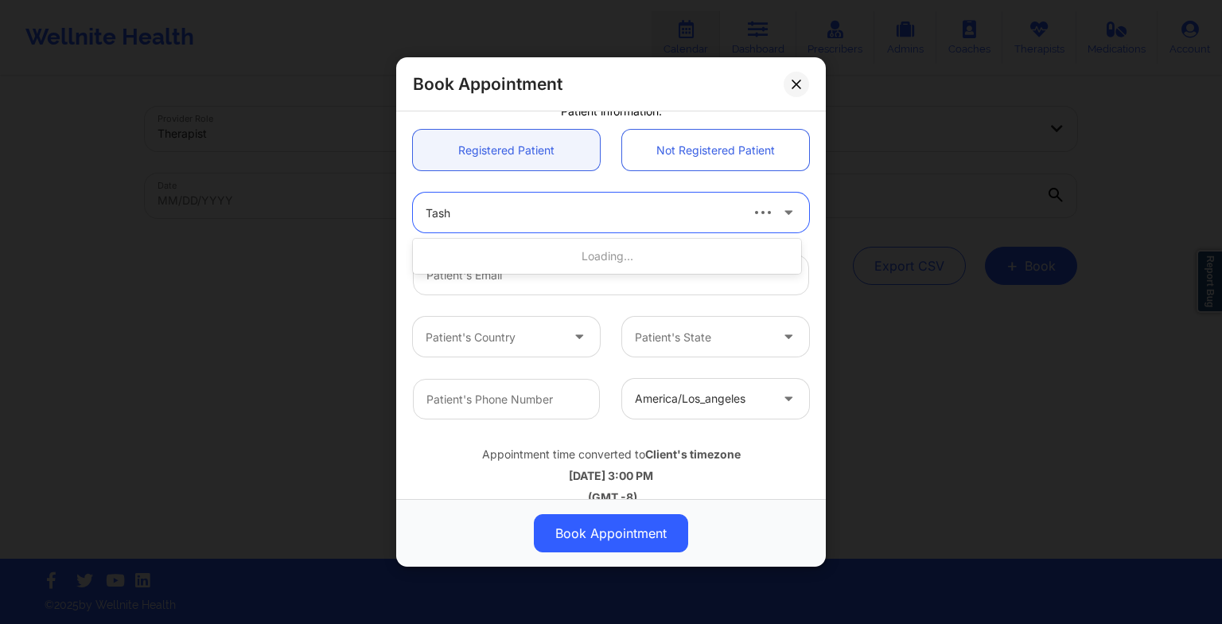
type input "[PERSON_NAME]"
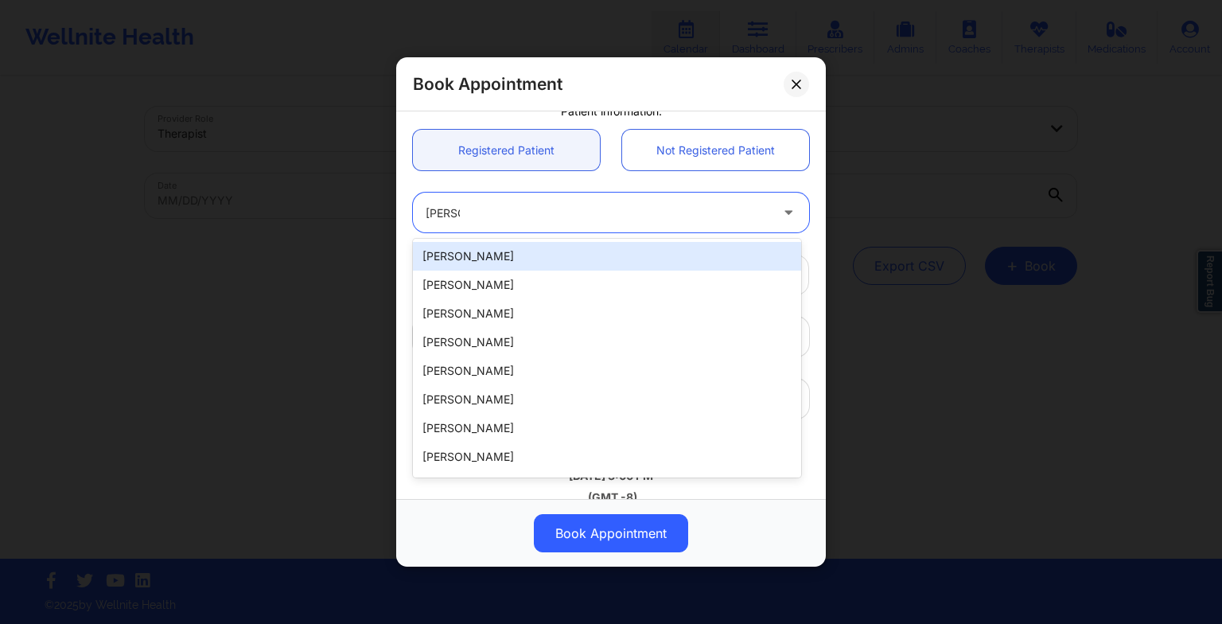
click at [522, 254] on div "[PERSON_NAME]" at bounding box center [607, 256] width 388 height 29
type input "[EMAIL_ADDRESS][DOMAIN_NAME]"
type input "[PHONE_NUMBER]"
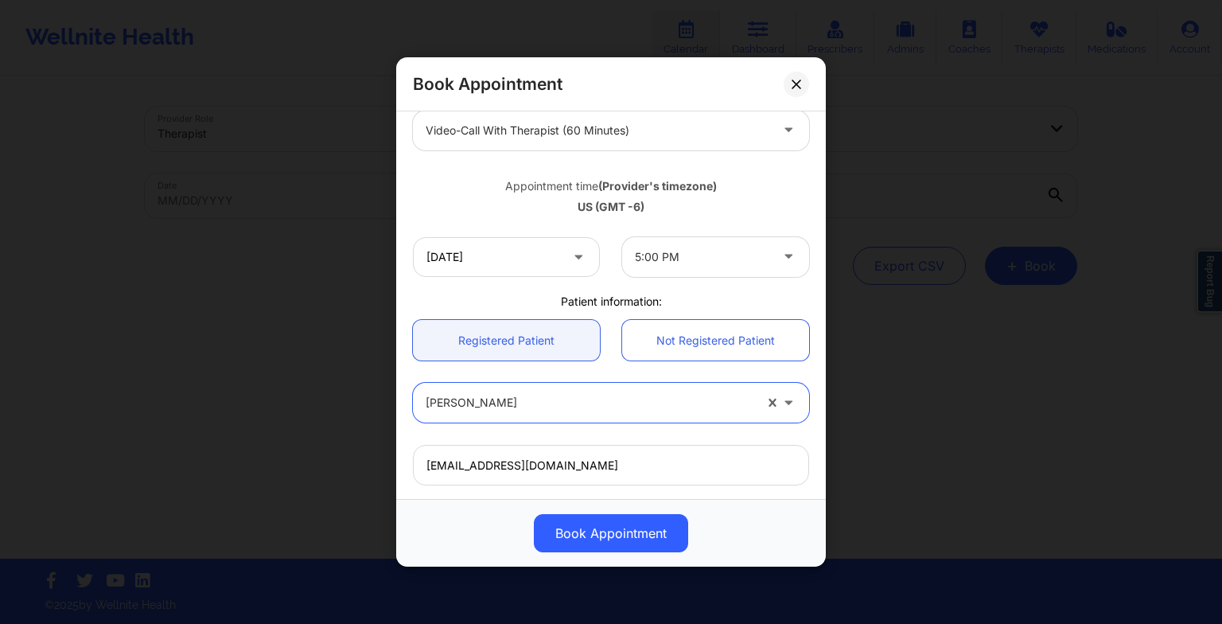
scroll to position [438, 0]
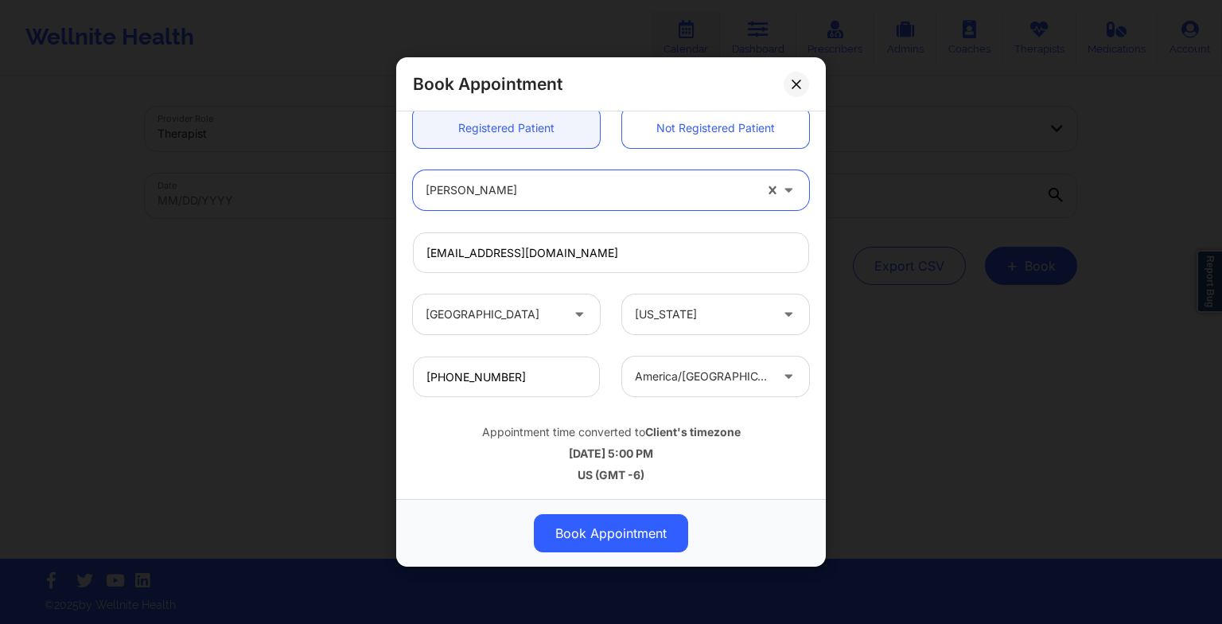
click at [640, 523] on button "Book Appointment" at bounding box center [611, 533] width 154 height 38
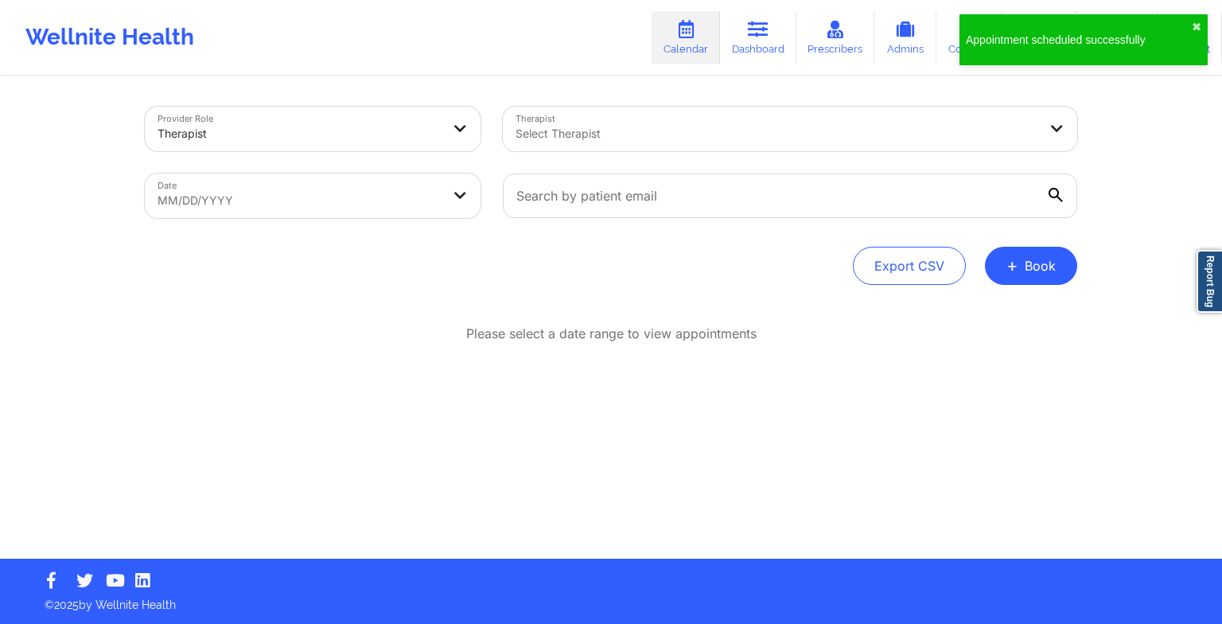
click at [1036, 277] on button "+ Book" at bounding box center [1031, 266] width 92 height 38
click at [997, 305] on button "Therapy Session" at bounding box center [1004, 316] width 122 height 26
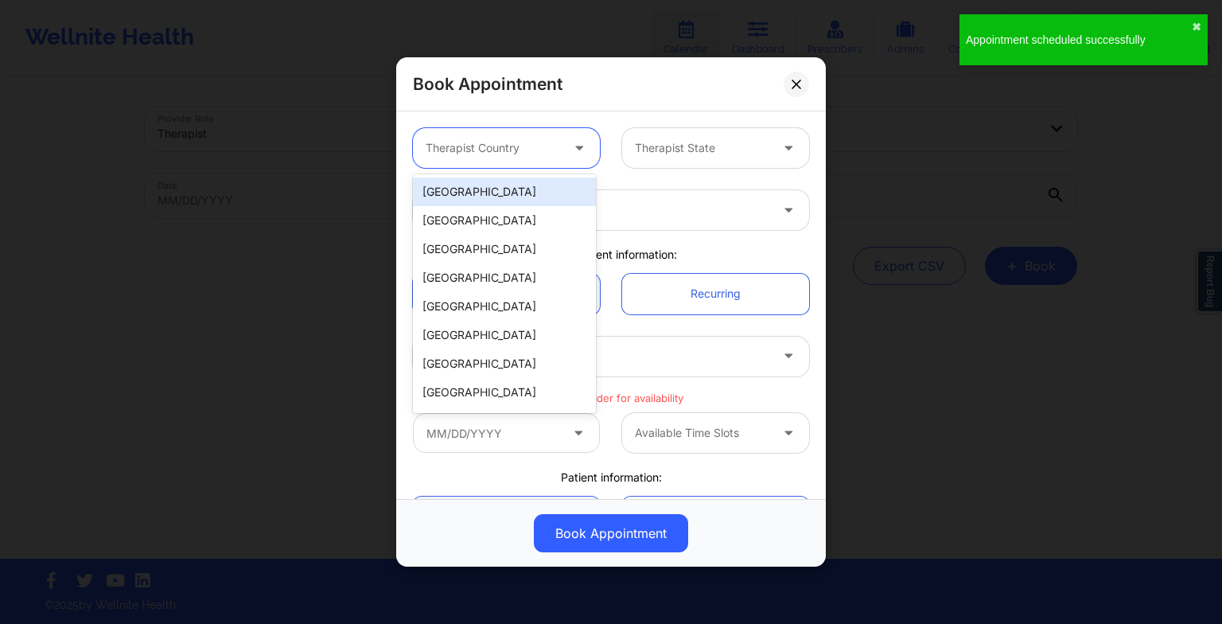
click at [533, 147] on div at bounding box center [493, 147] width 134 height 19
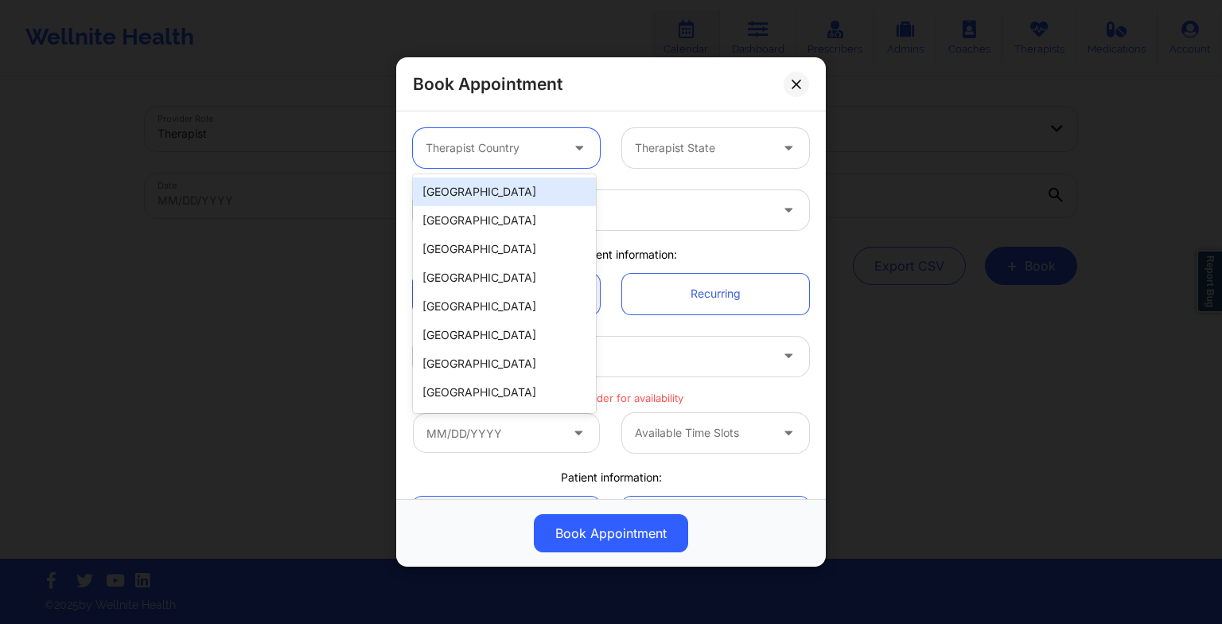
click at [493, 196] on div "[GEOGRAPHIC_DATA]" at bounding box center [504, 191] width 183 height 29
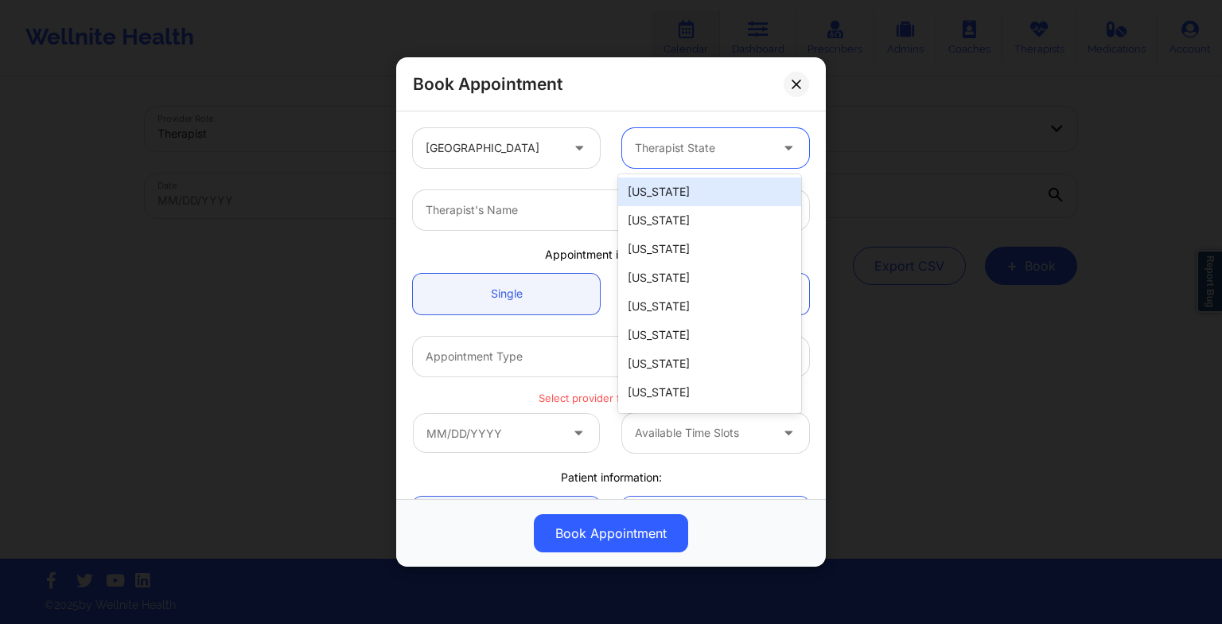
click at [646, 159] on div "Therapist State" at bounding box center [696, 148] width 149 height 40
type input "tex"
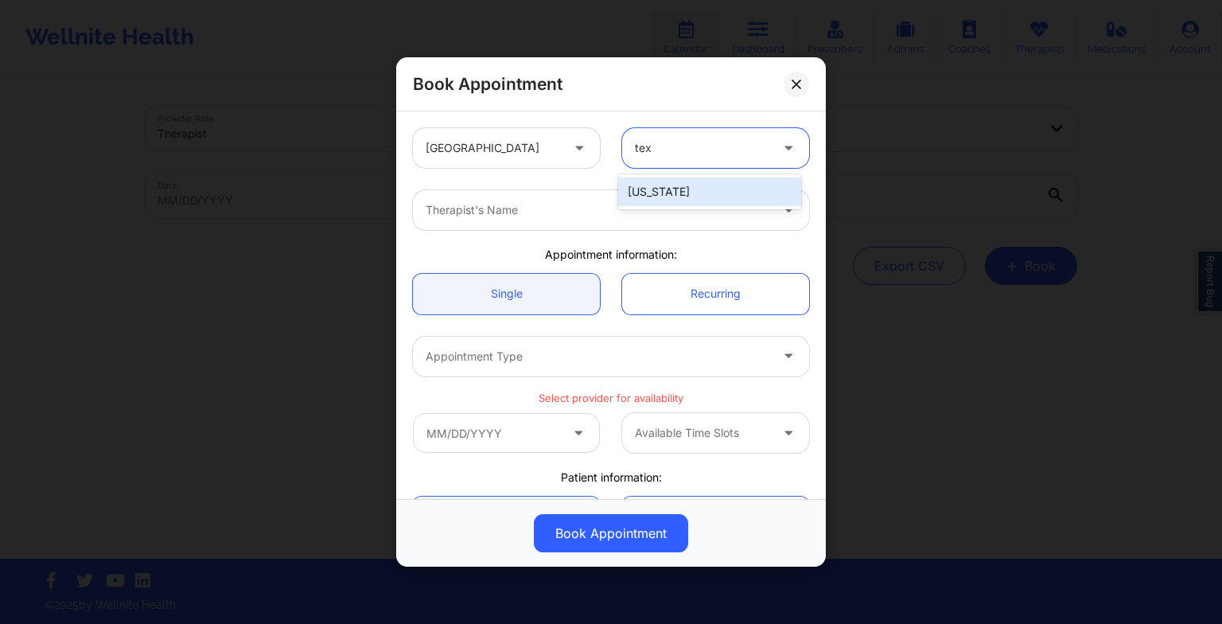
click at [655, 185] on div "[US_STATE]" at bounding box center [709, 191] width 183 height 29
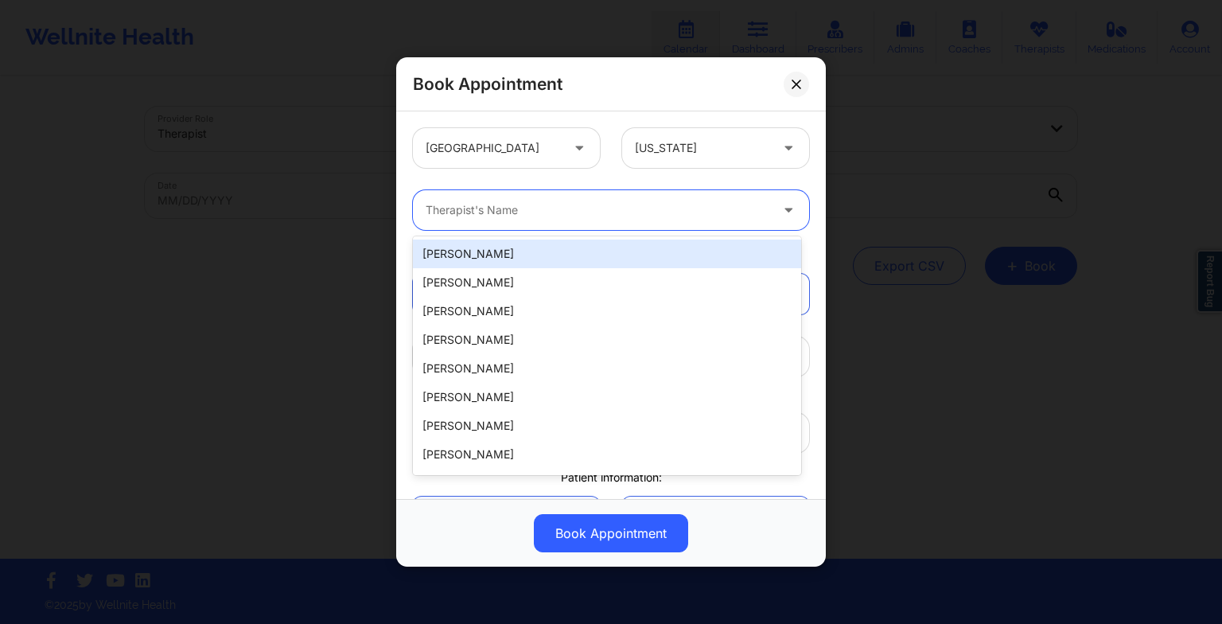
drag, startPoint x: 567, startPoint y: 204, endPoint x: 425, endPoint y: 209, distance: 142.5
click at [425, 209] on div "Therapist's Name" at bounding box center [592, 210] width 358 height 40
paste input "[PERSON_NAME]"
type input "[PERSON_NAME]"
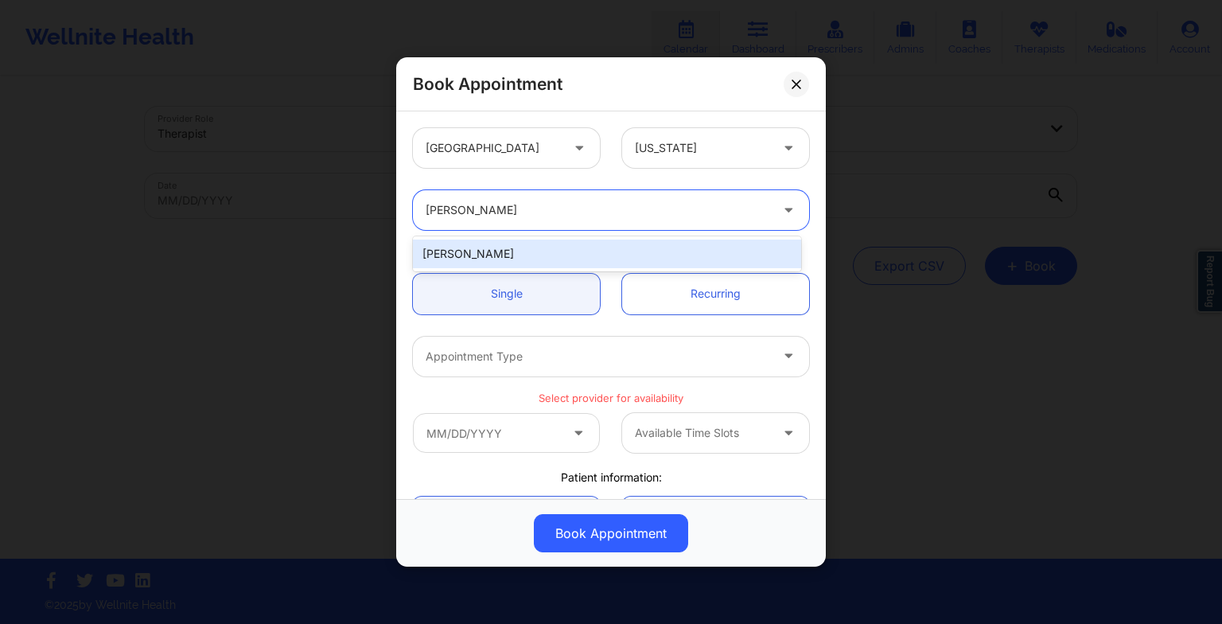
click at [524, 251] on div "[PERSON_NAME]" at bounding box center [607, 253] width 388 height 29
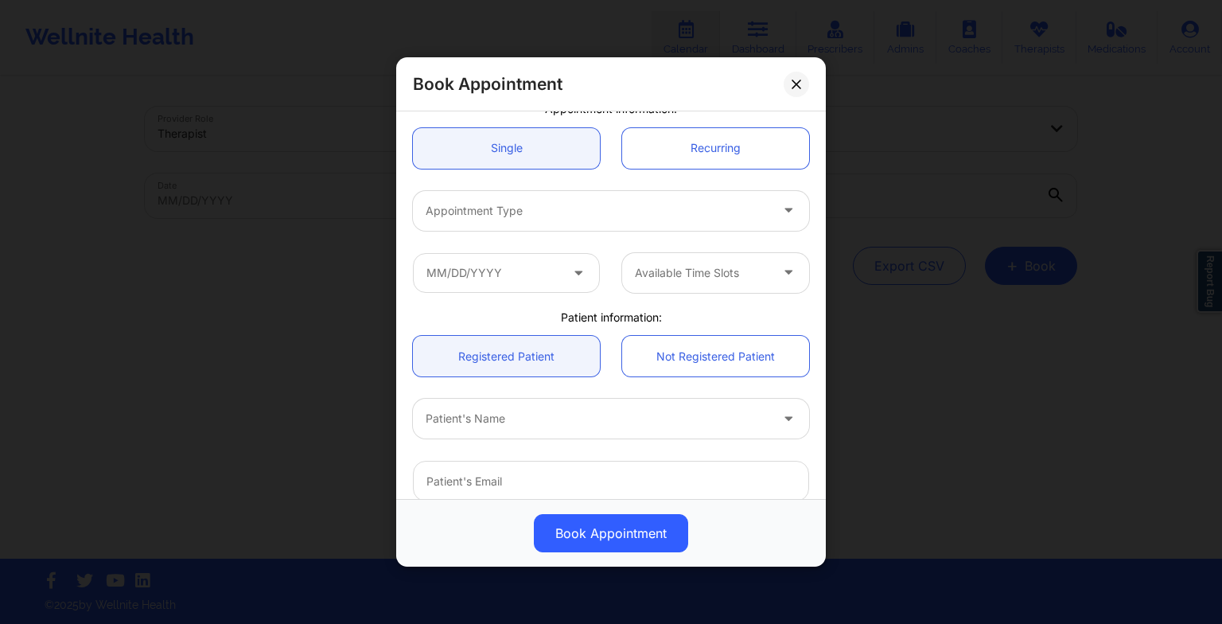
scroll to position [146, 0]
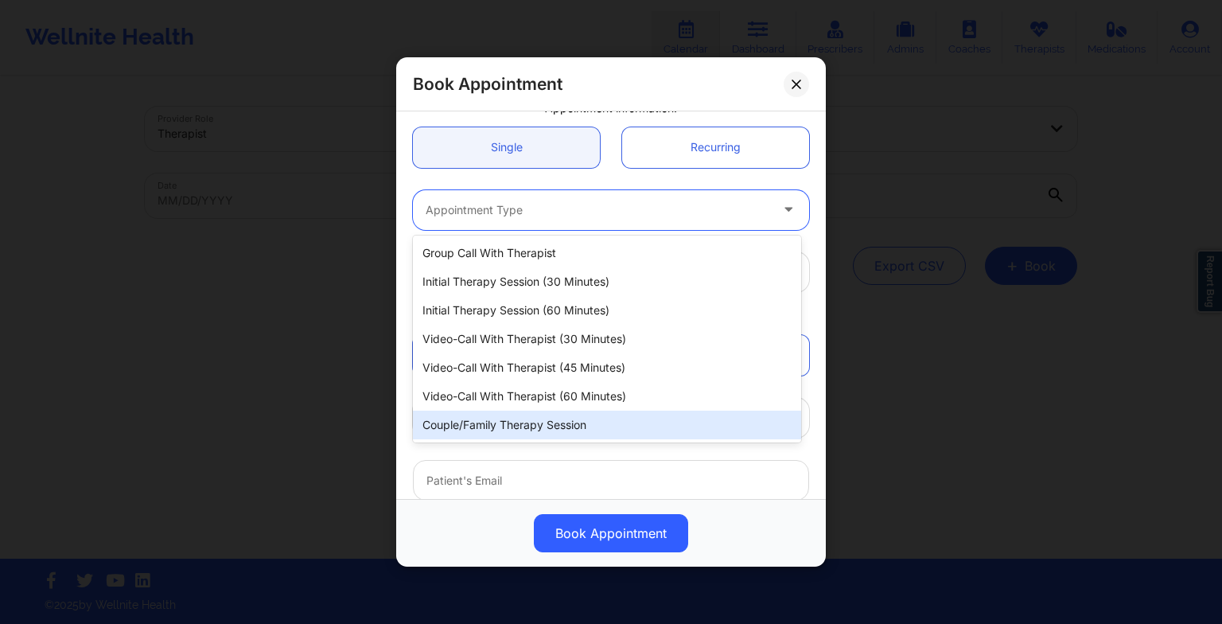
drag, startPoint x: 481, startPoint y: 200, endPoint x: 538, endPoint y: 384, distance: 193.0
click at [538, 384] on body "Wellnite Health Calendar Dashboard Prescribers Admins Coaches Therapists Medica…" at bounding box center [611, 312] width 1222 height 624
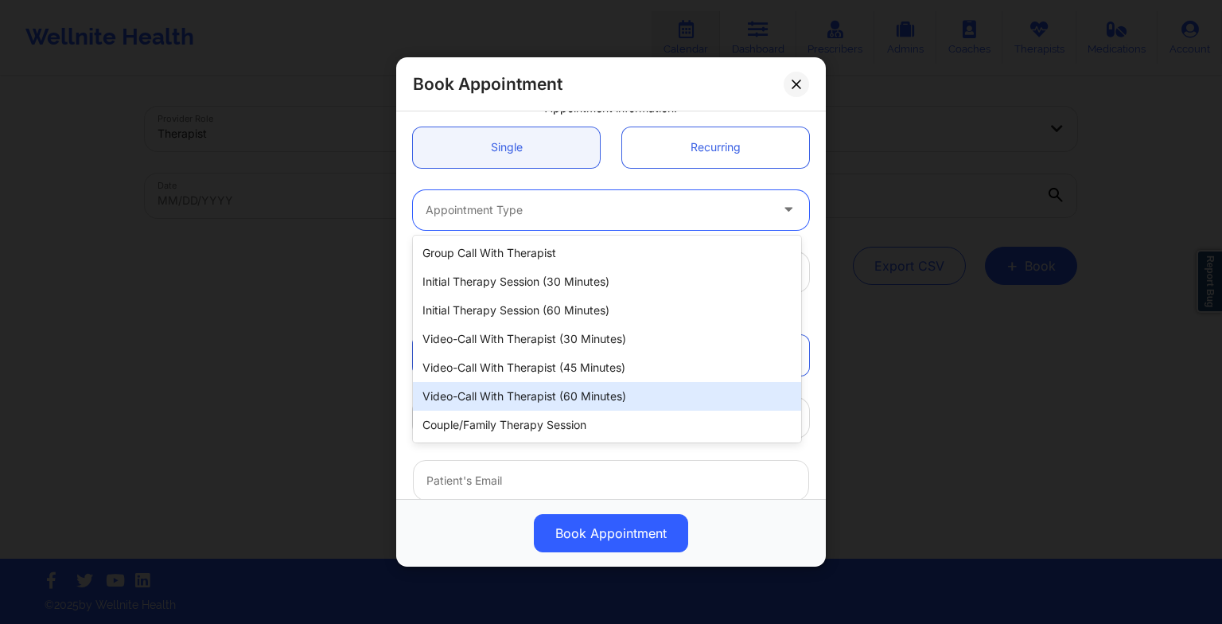
click at [538, 384] on div "Video-Call with Therapist (60 minutes)" at bounding box center [607, 396] width 388 height 29
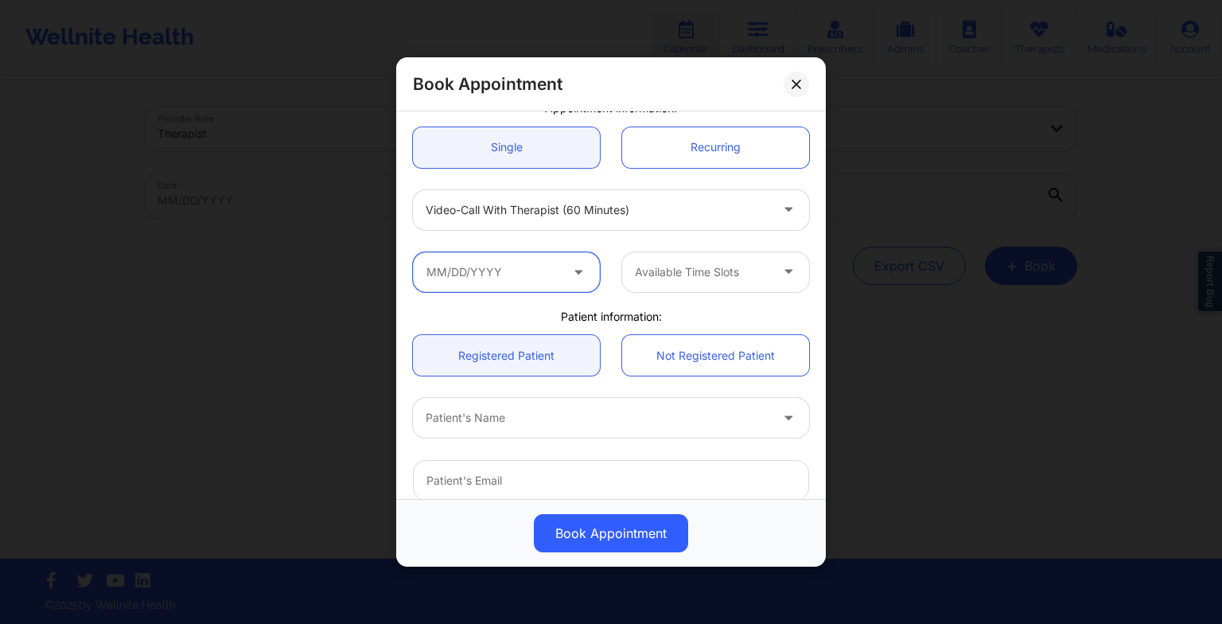
click at [504, 272] on input "text" at bounding box center [506, 272] width 187 height 40
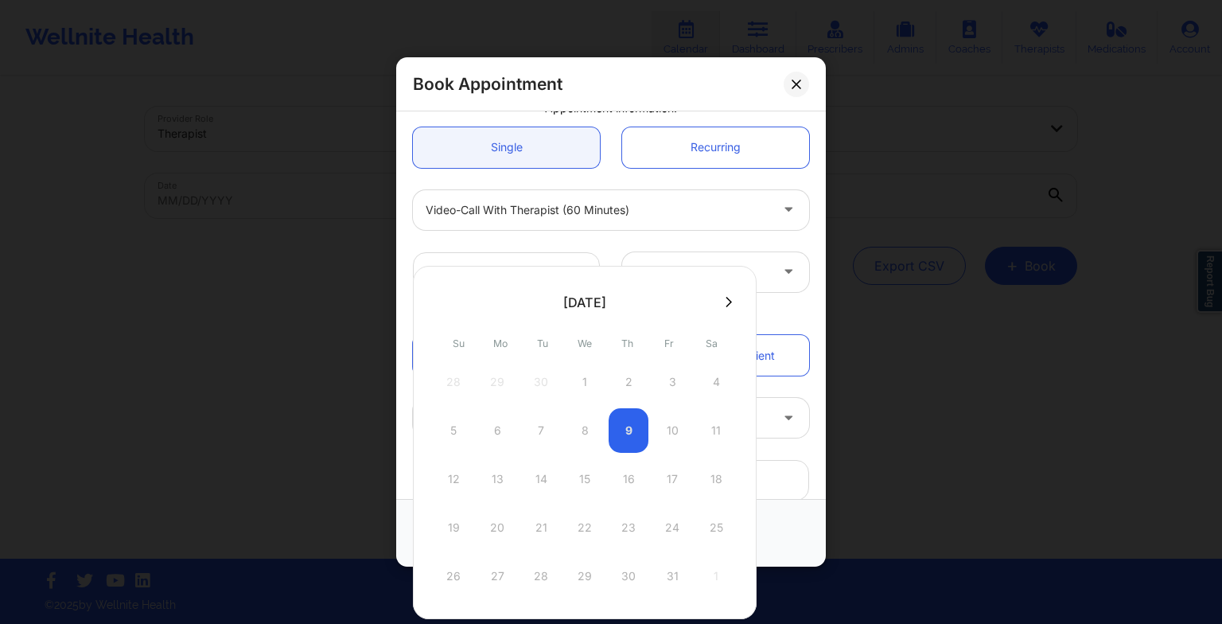
click at [725, 304] on icon at bounding box center [728, 302] width 6 height 10
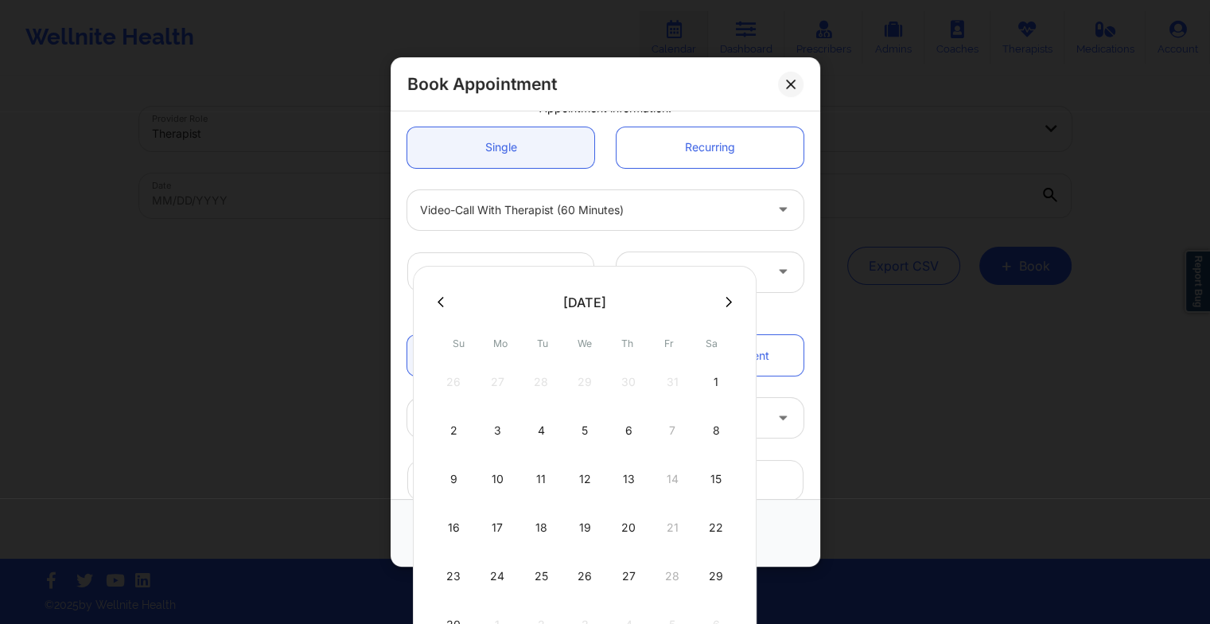
click at [633, 465] on div "13" at bounding box center [629, 479] width 40 height 45
type input "[DATE]"
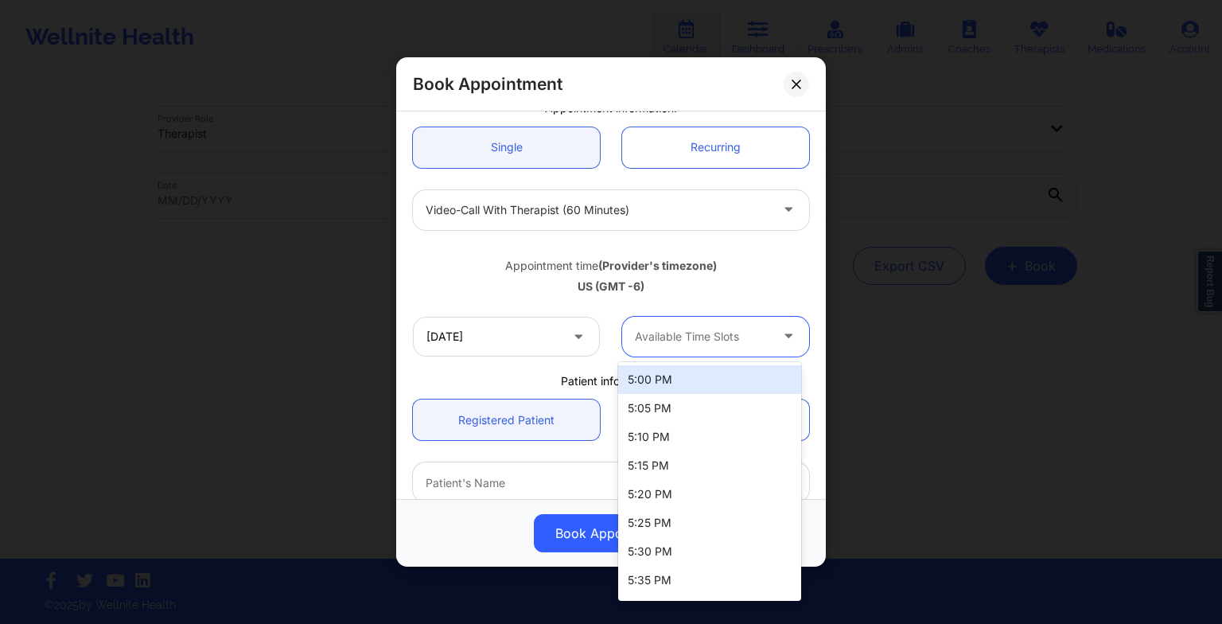
click at [683, 344] on div "Available Time Slots" at bounding box center [696, 337] width 149 height 40
click at [672, 376] on div "5:00 PM" at bounding box center [709, 379] width 183 height 29
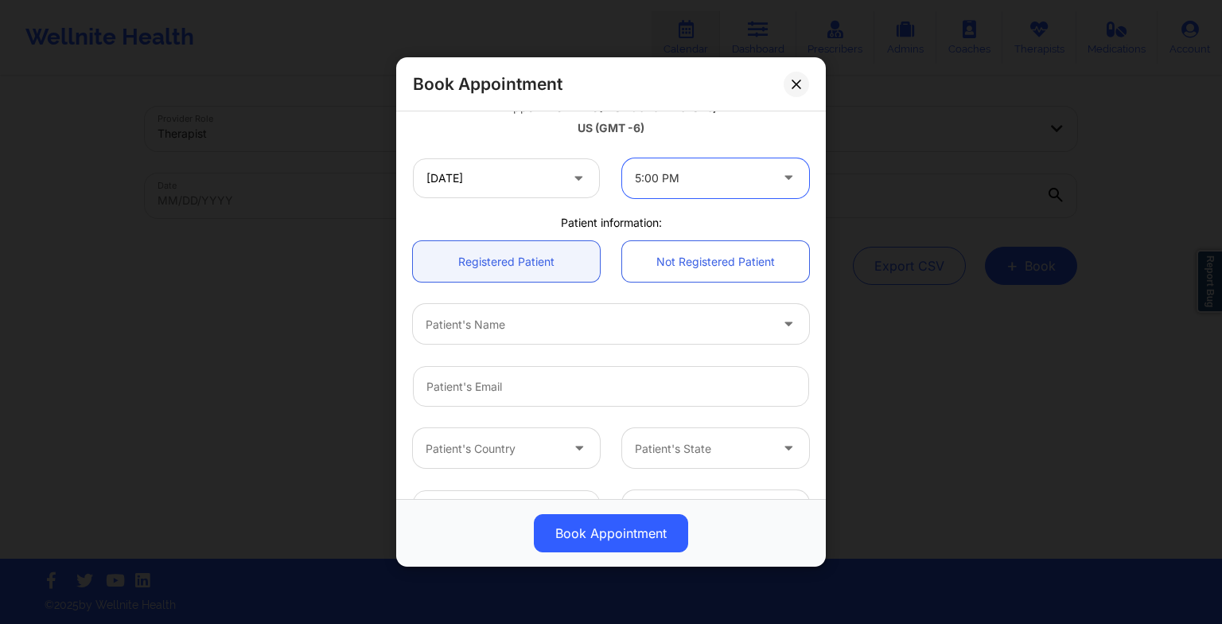
scroll to position [311, 0]
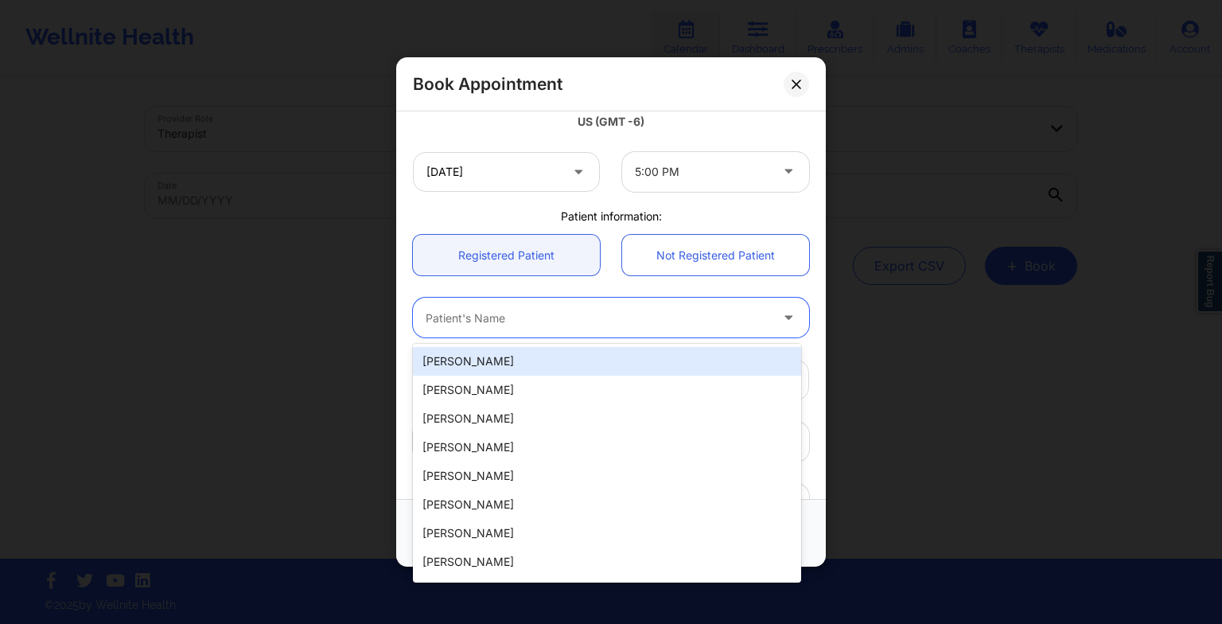
click at [627, 327] on div "Patient's Name" at bounding box center [592, 318] width 358 height 40
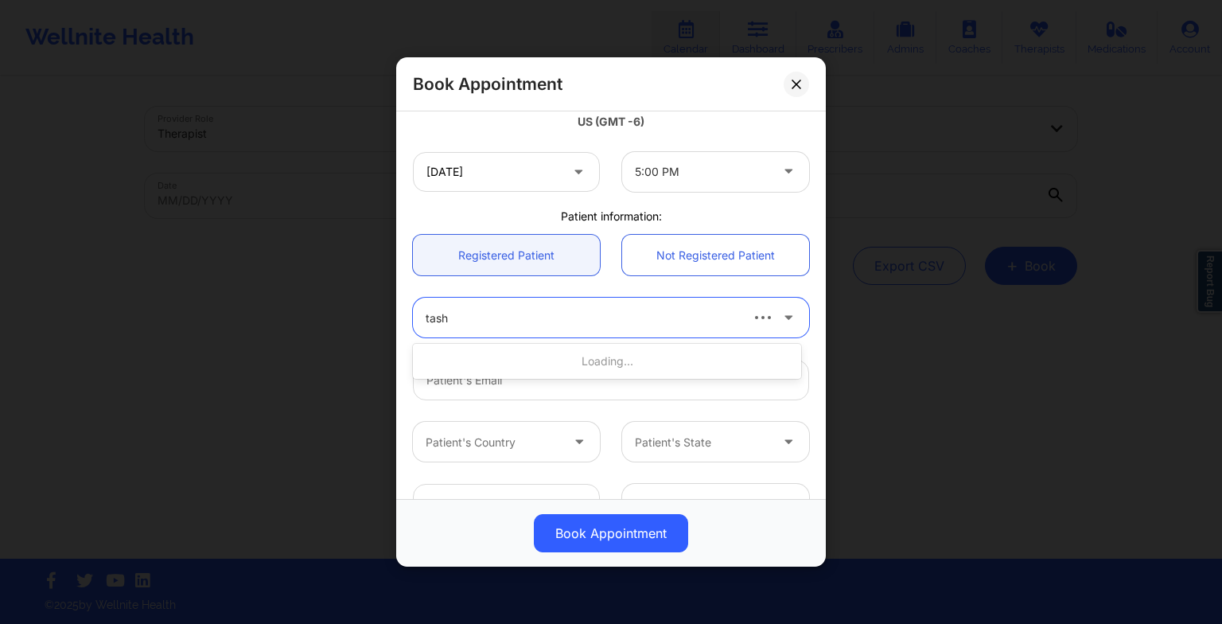
type input "[PERSON_NAME]"
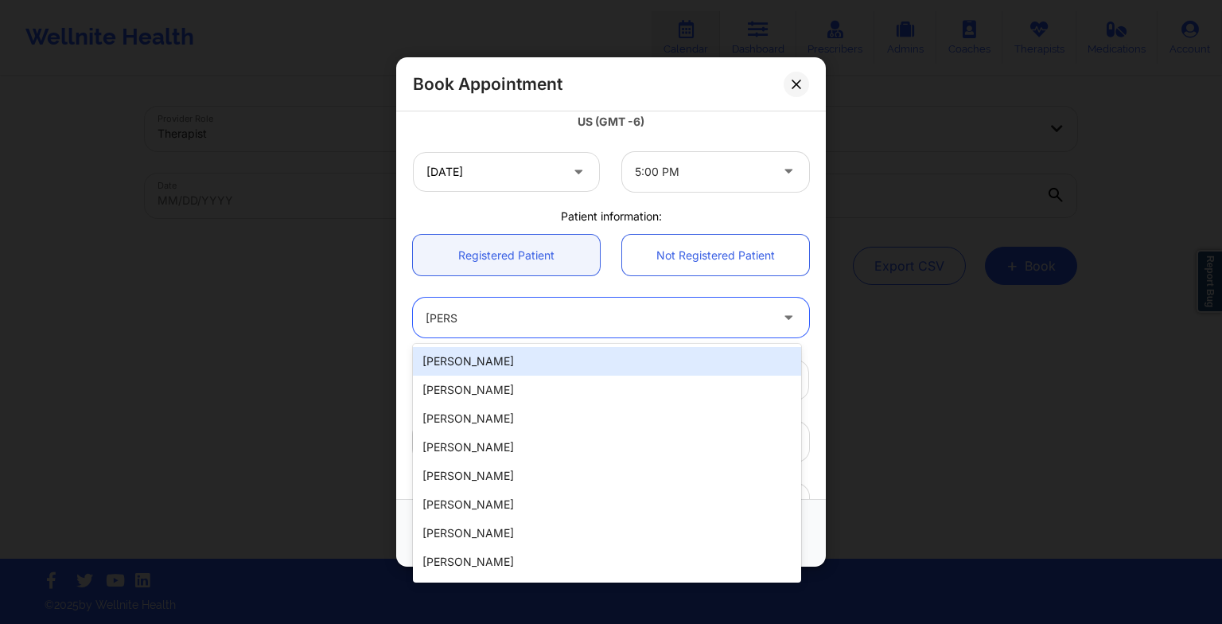
click at [597, 361] on div "[PERSON_NAME]" at bounding box center [607, 361] width 388 height 29
type input "[EMAIL_ADDRESS][DOMAIN_NAME]"
type input "[PHONE_NUMBER]"
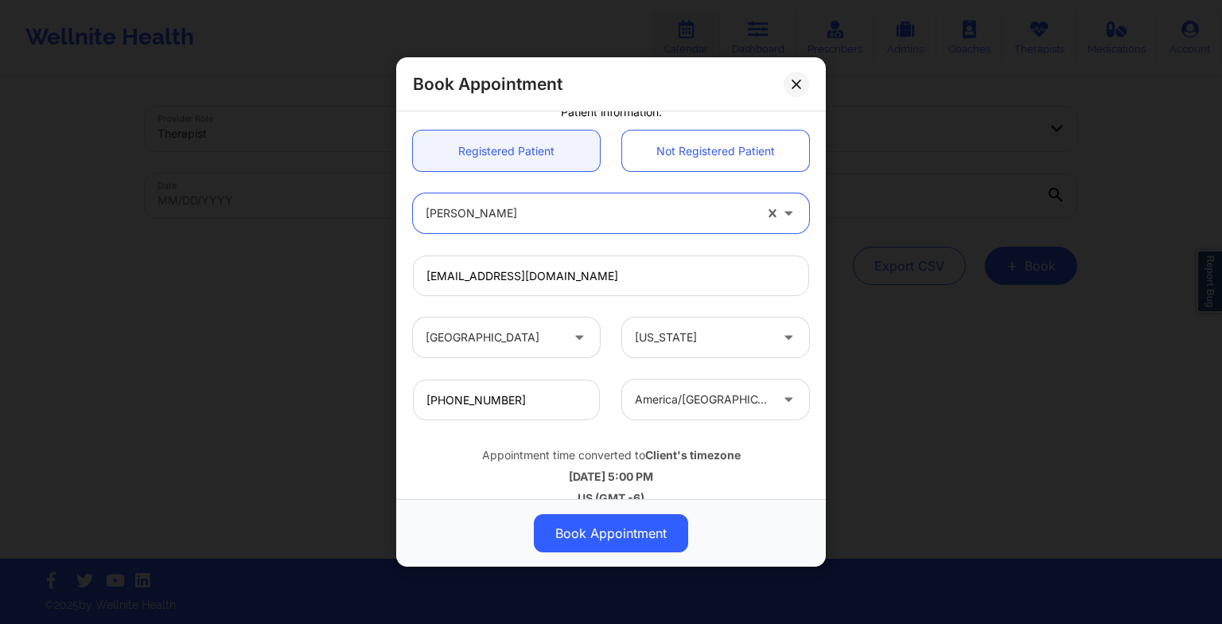
scroll to position [438, 0]
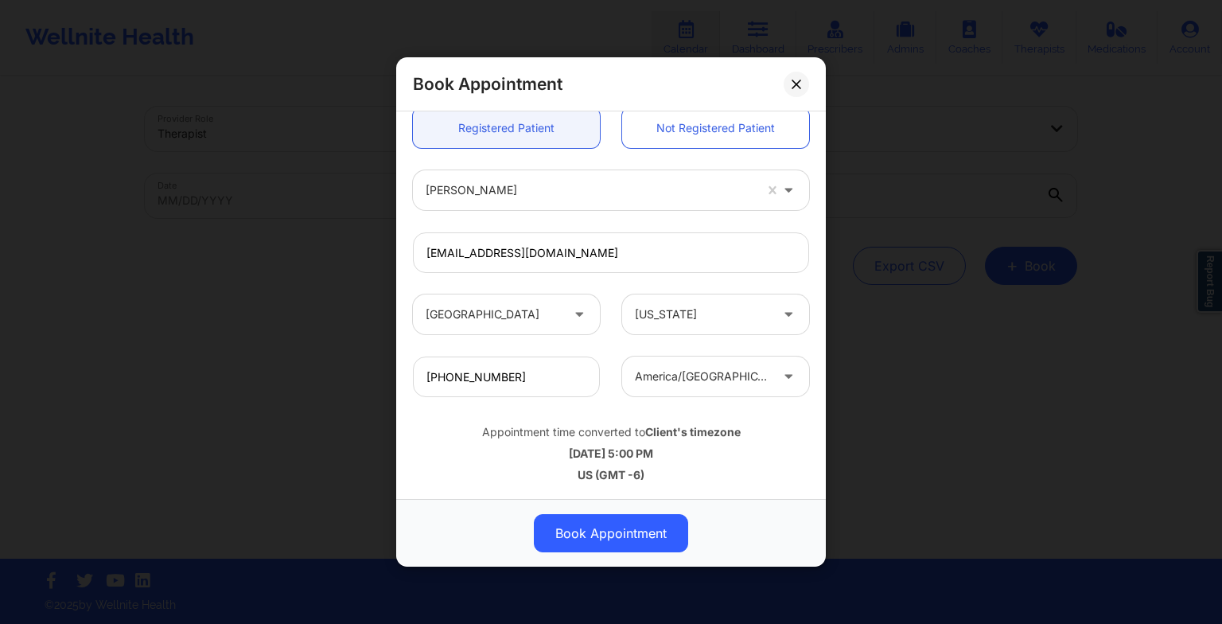
click at [592, 544] on button "Book Appointment" at bounding box center [611, 533] width 154 height 38
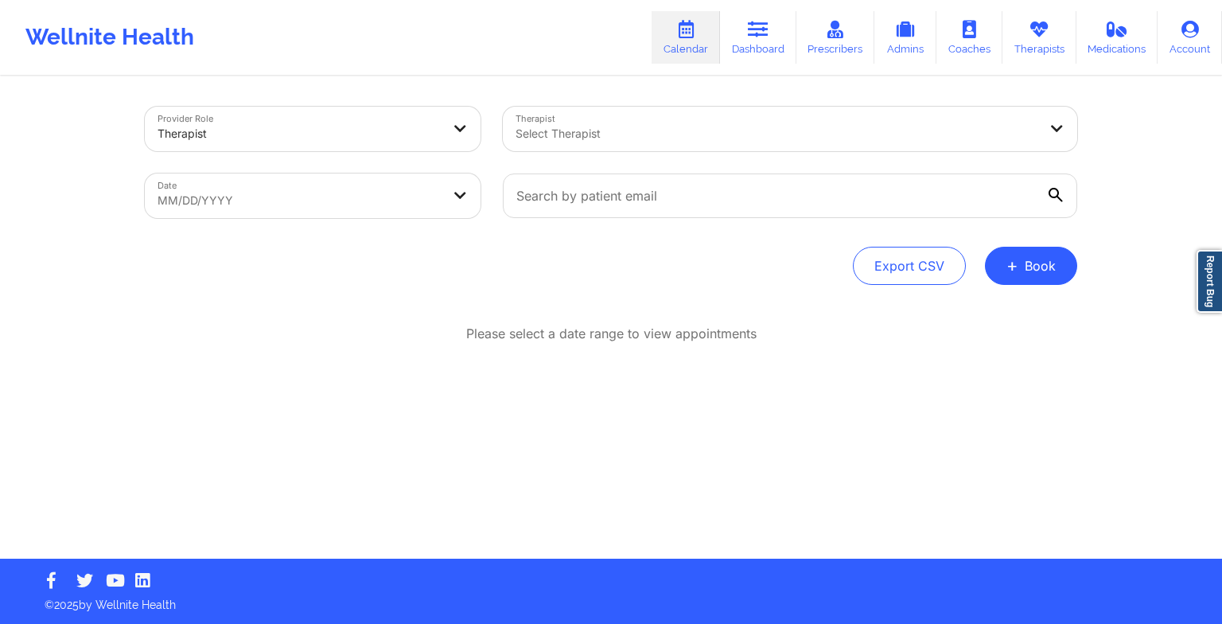
click at [1012, 284] on button "+ Book" at bounding box center [1031, 266] width 92 height 38
click at [985, 305] on button "Therapy Session" at bounding box center [1004, 316] width 122 height 26
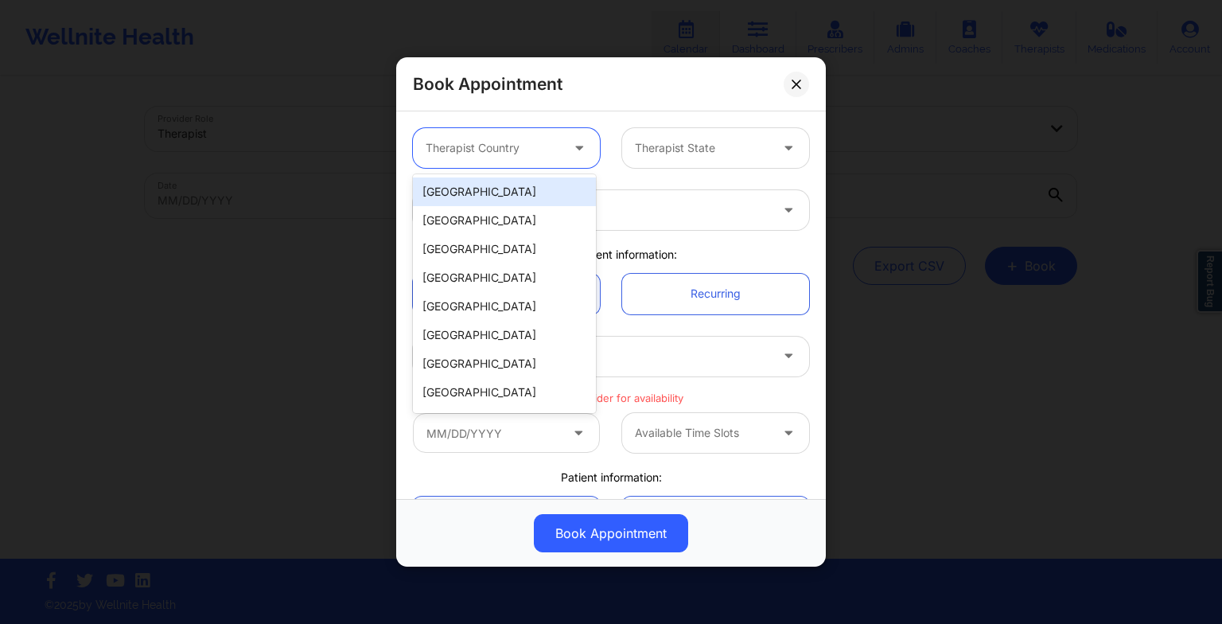
click at [531, 160] on div "Therapist Country" at bounding box center [487, 148] width 149 height 40
click at [511, 193] on div "[GEOGRAPHIC_DATA]" at bounding box center [504, 191] width 183 height 29
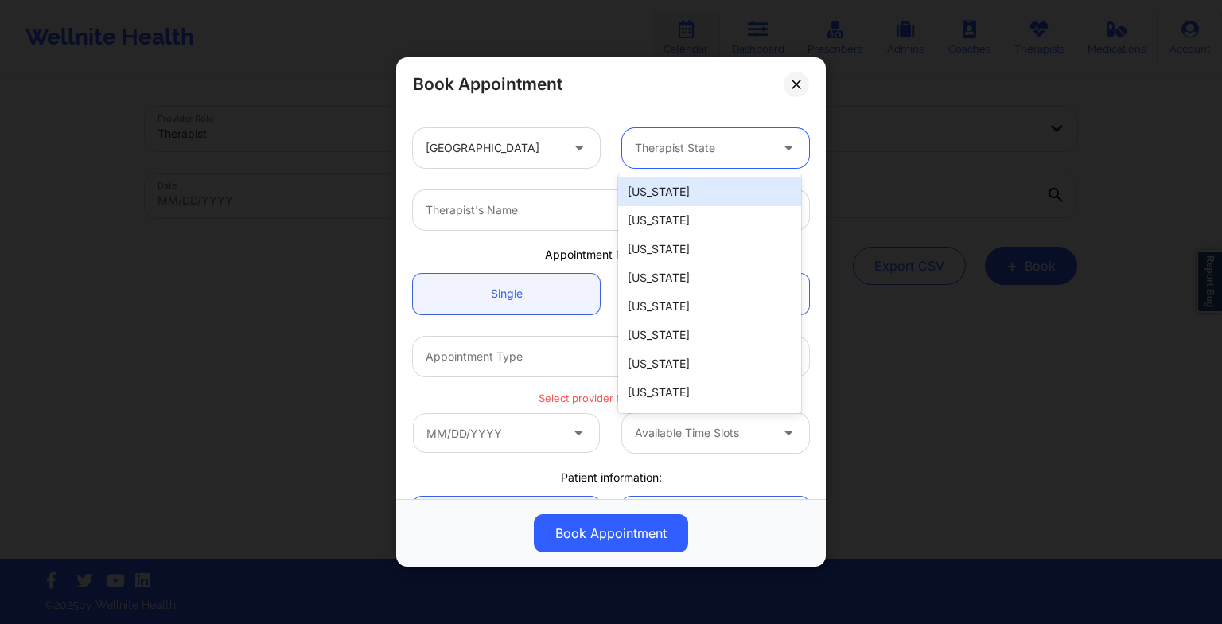
click at [662, 160] on div "Therapist State" at bounding box center [696, 148] width 149 height 40
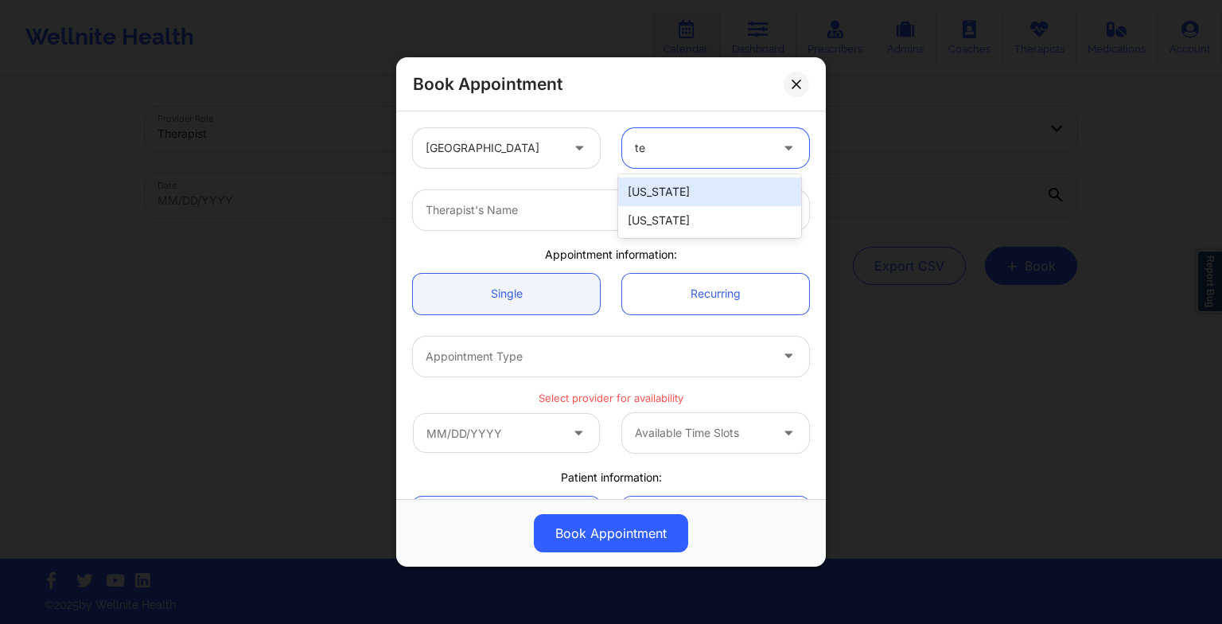
type input "tex"
click at [672, 188] on div "[US_STATE]" at bounding box center [709, 191] width 183 height 29
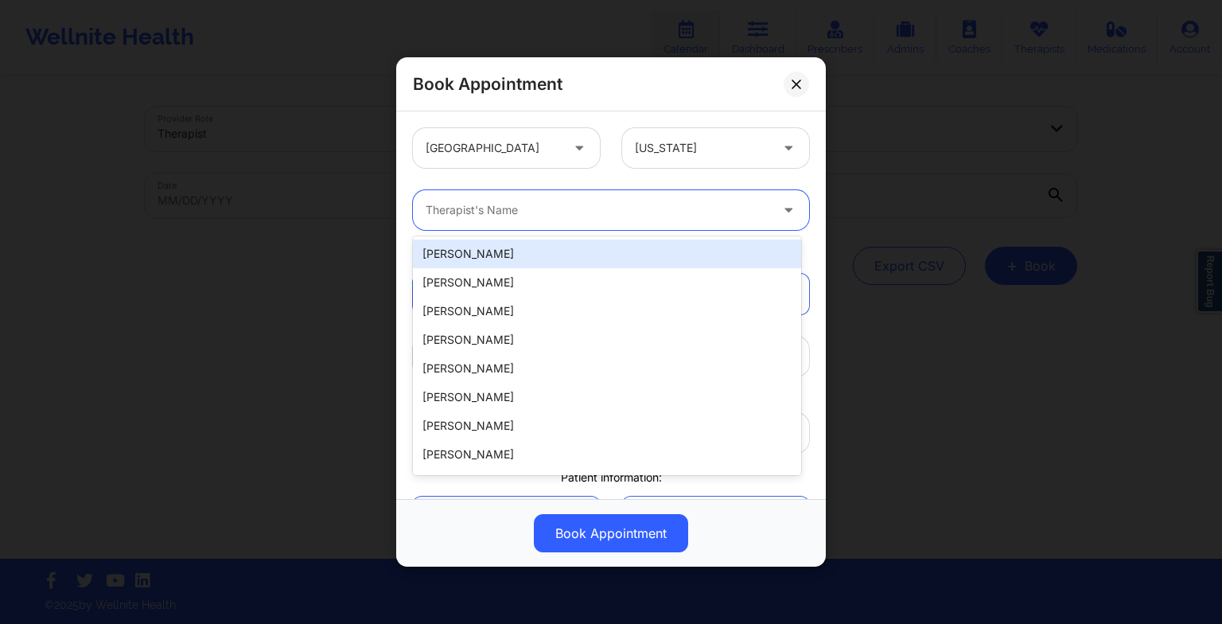
click at [612, 210] on div at bounding box center [598, 209] width 344 height 19
paste input "[PERSON_NAME]"
type input "[PERSON_NAME]"
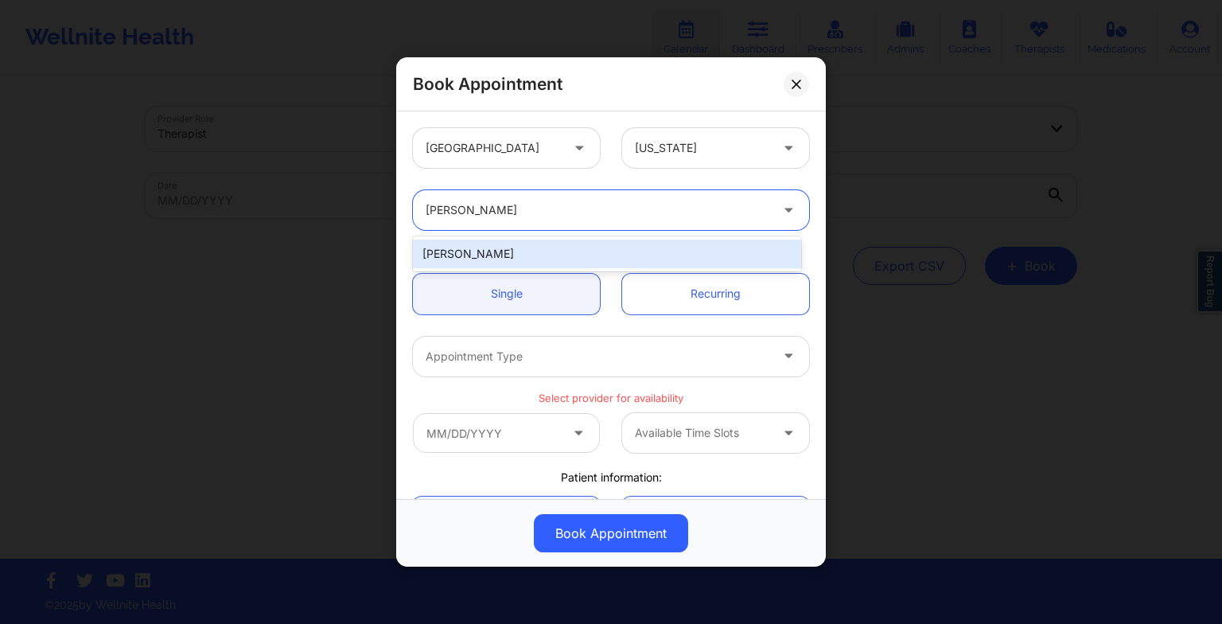
click at [553, 256] on div "[PERSON_NAME]" at bounding box center [607, 253] width 388 height 29
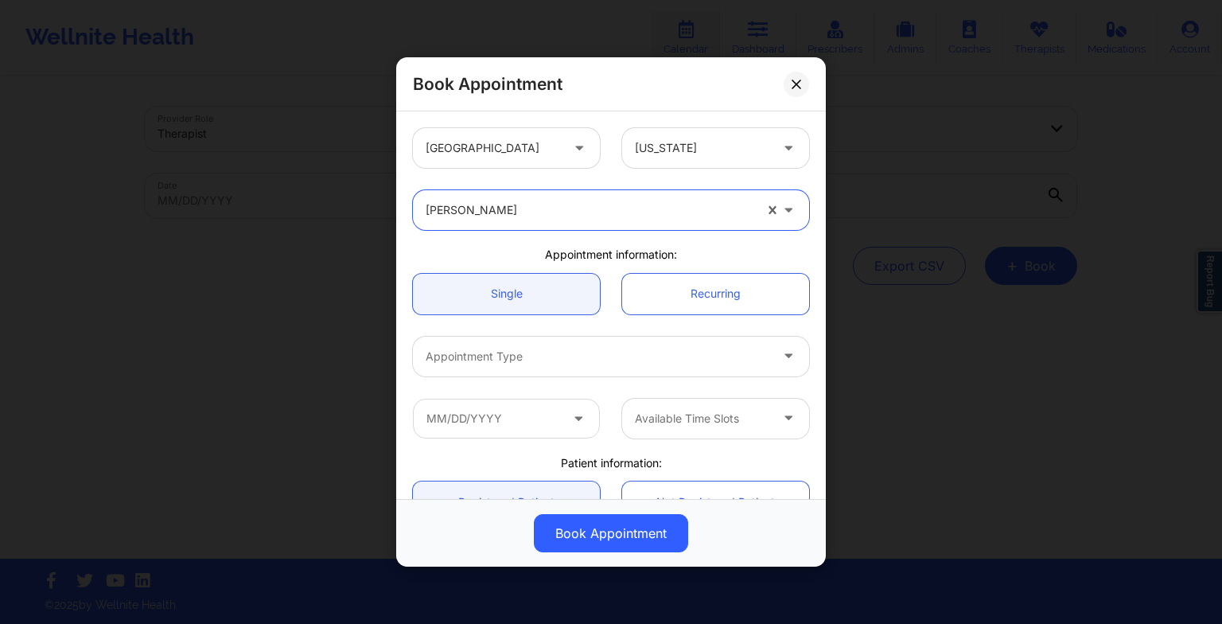
scroll to position [102, 0]
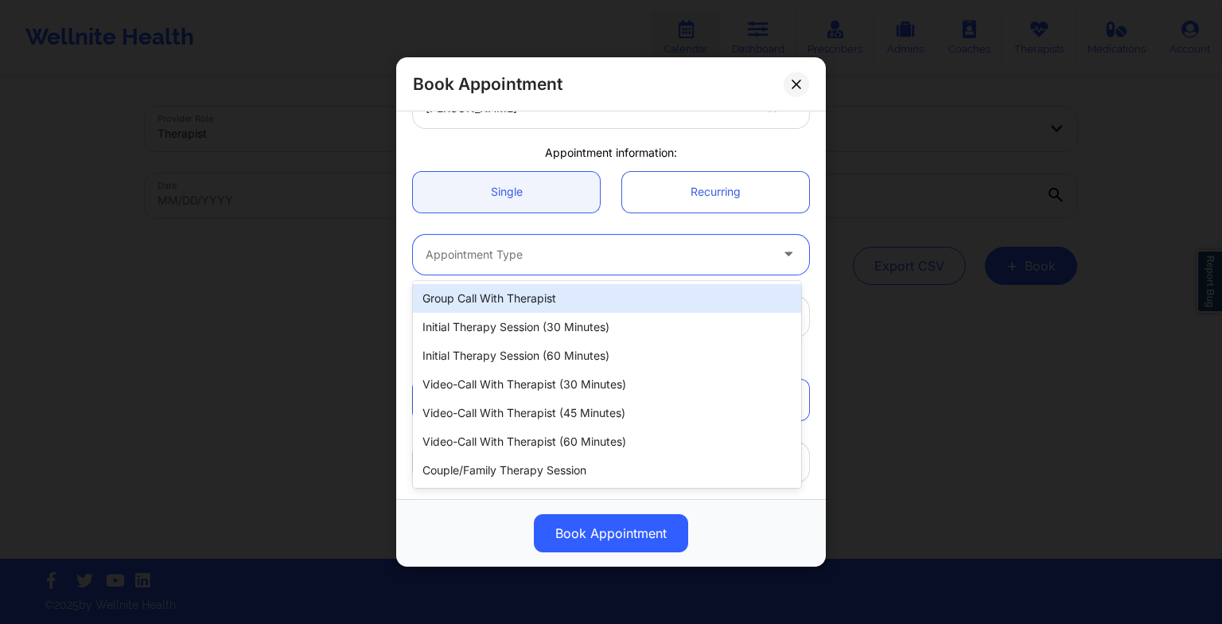
click at [519, 255] on div at bounding box center [598, 254] width 344 height 19
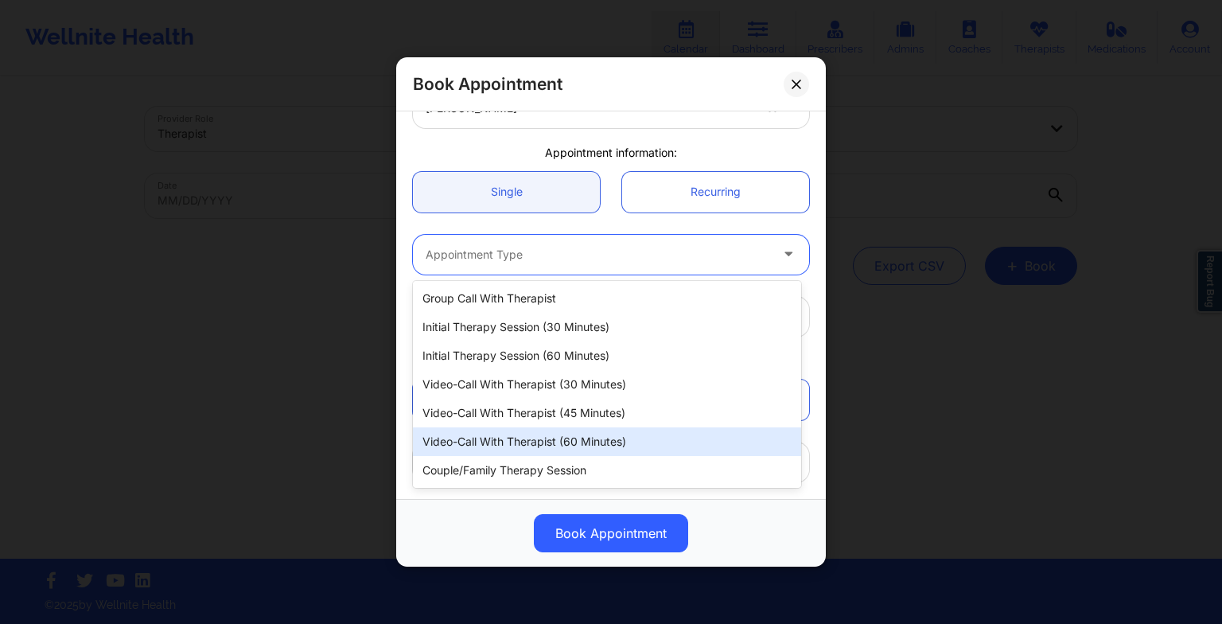
click at [531, 443] on div "Video-Call with Therapist (60 minutes)" at bounding box center [607, 441] width 388 height 29
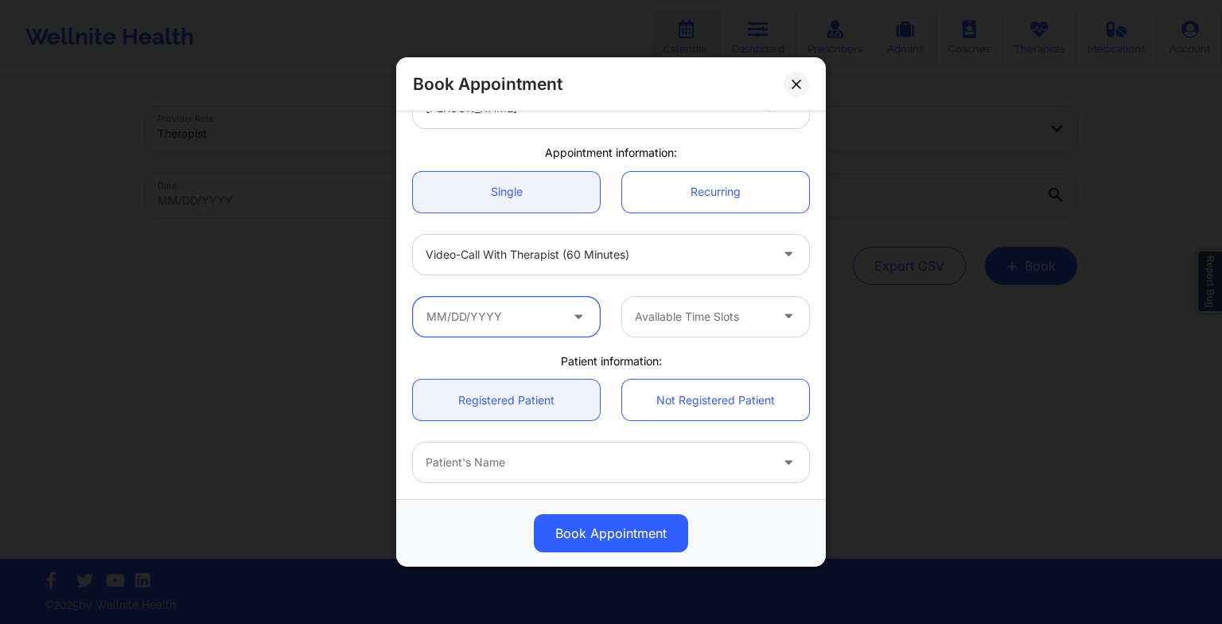
click at [519, 327] on input "text" at bounding box center [506, 317] width 187 height 40
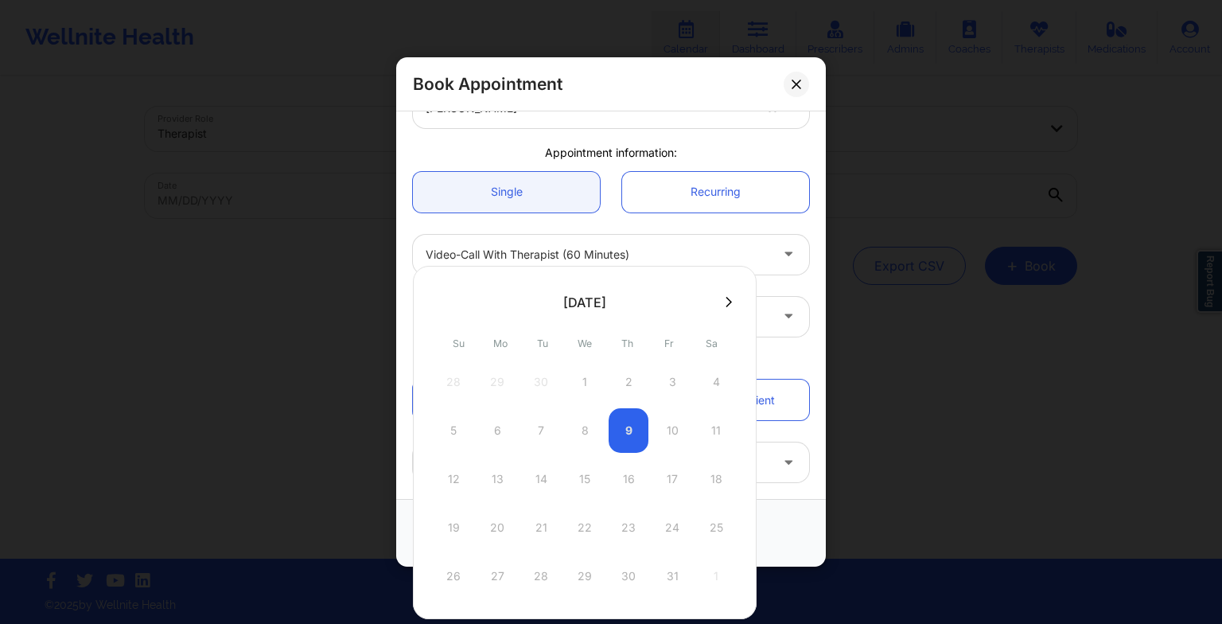
click at [725, 298] on icon at bounding box center [728, 302] width 6 height 10
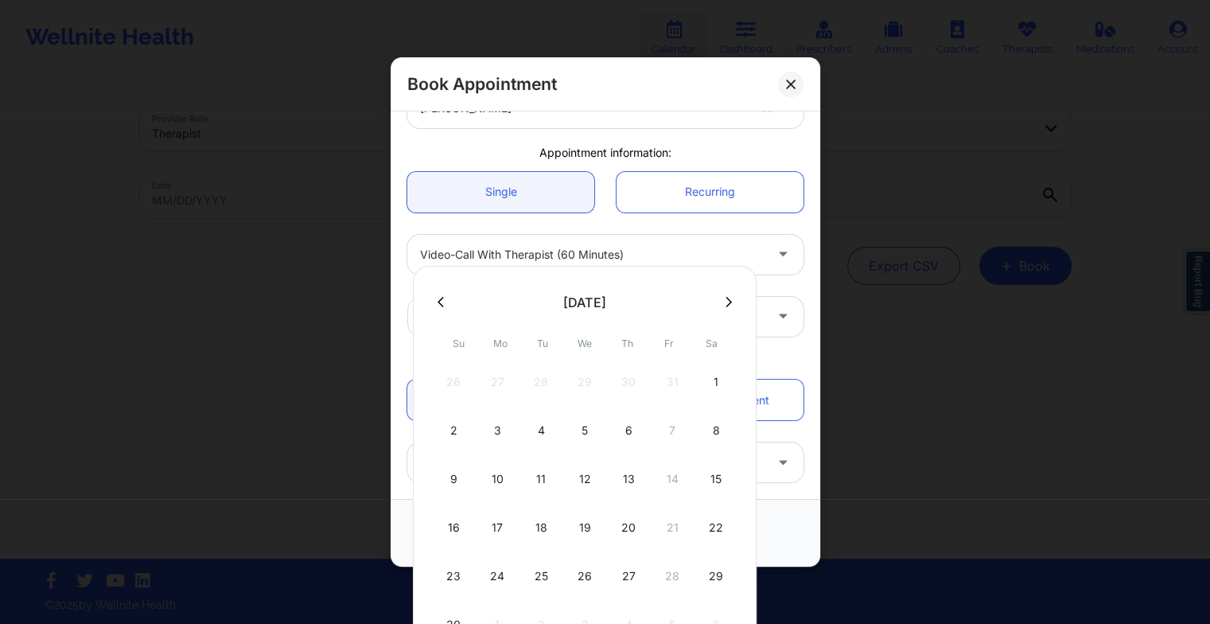
click at [637, 528] on div "20" at bounding box center [629, 527] width 40 height 45
type input "[DATE]"
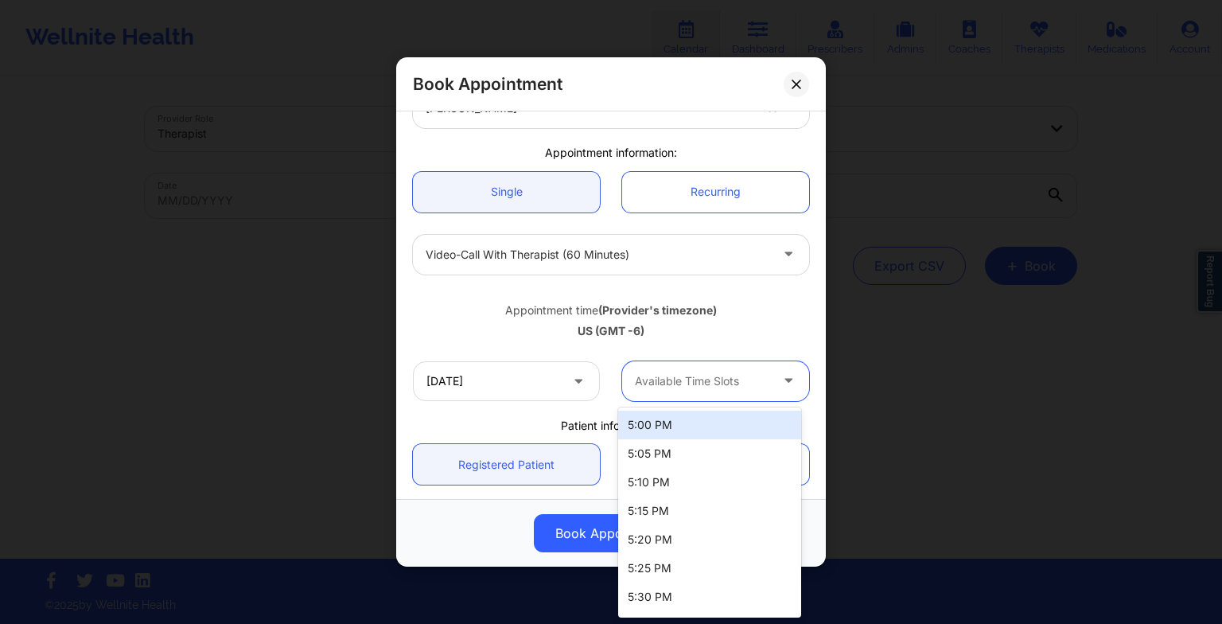
click at [743, 391] on div "Available Time Slots" at bounding box center [696, 381] width 149 height 40
click at [710, 423] on div "5:00 PM" at bounding box center [709, 424] width 183 height 29
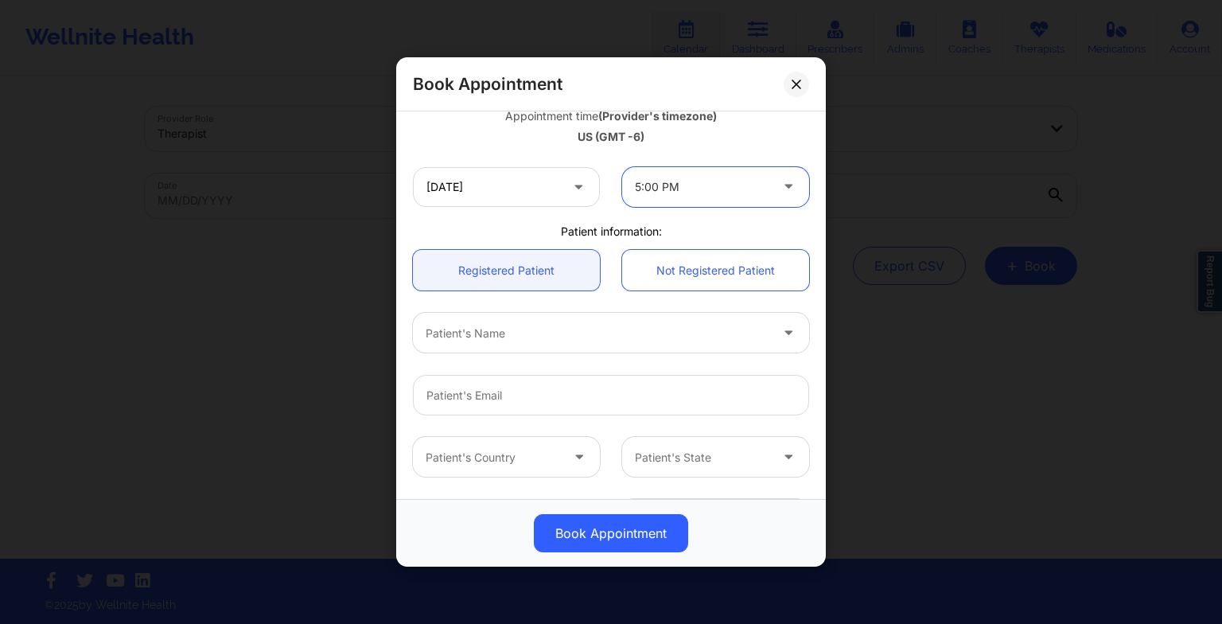
scroll to position [302, 0]
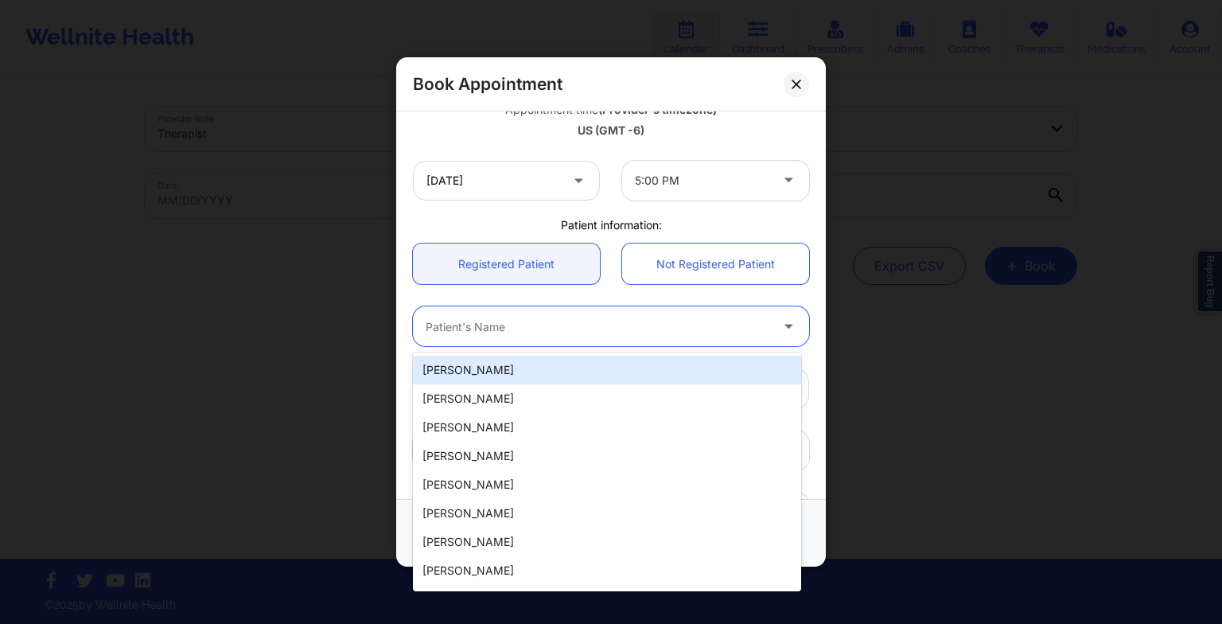
click at [494, 331] on div at bounding box center [598, 326] width 344 height 19
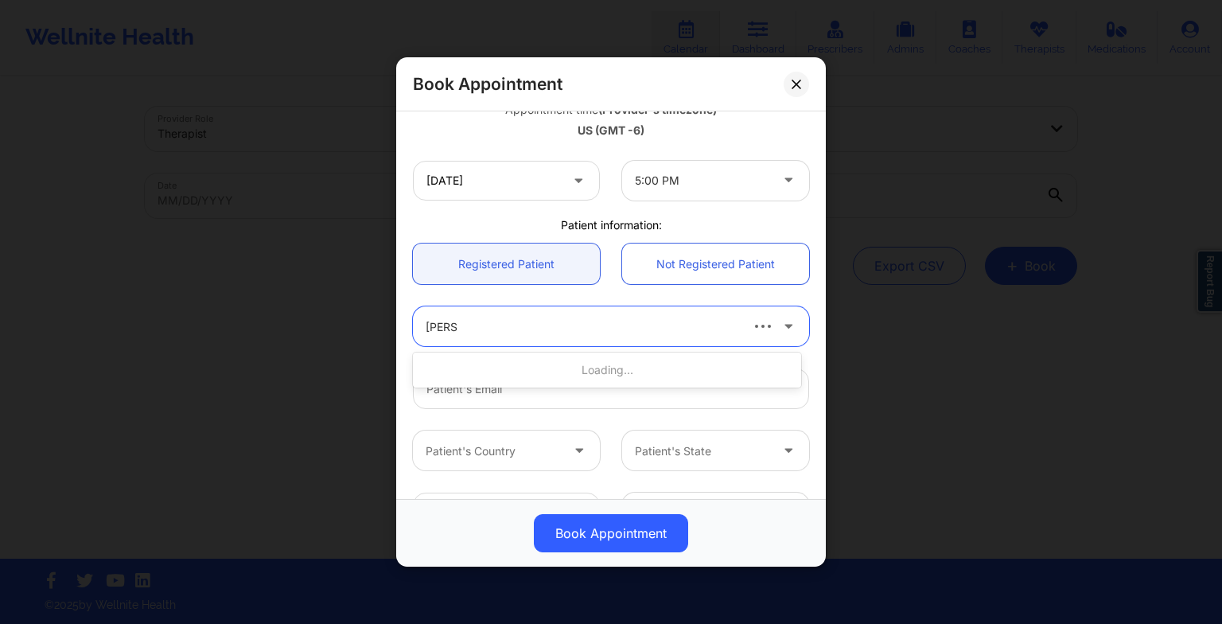
type input "[PERSON_NAME]"
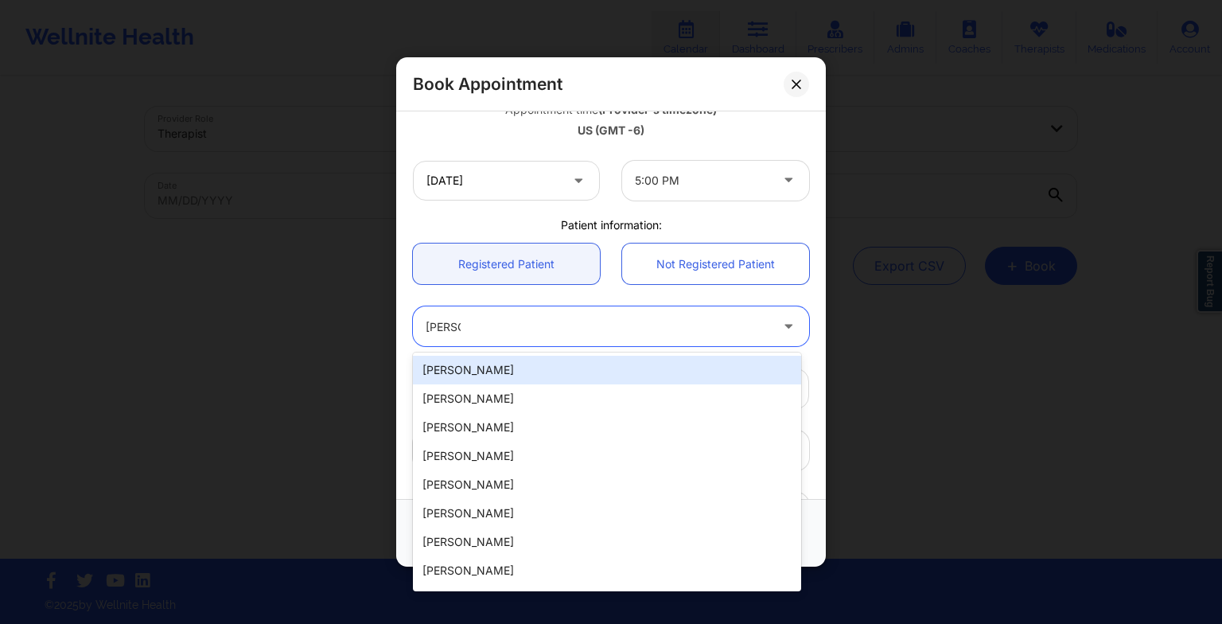
click at [504, 379] on div "[PERSON_NAME]" at bounding box center [607, 370] width 388 height 29
type input "[EMAIL_ADDRESS][DOMAIN_NAME]"
type input "[PHONE_NUMBER]"
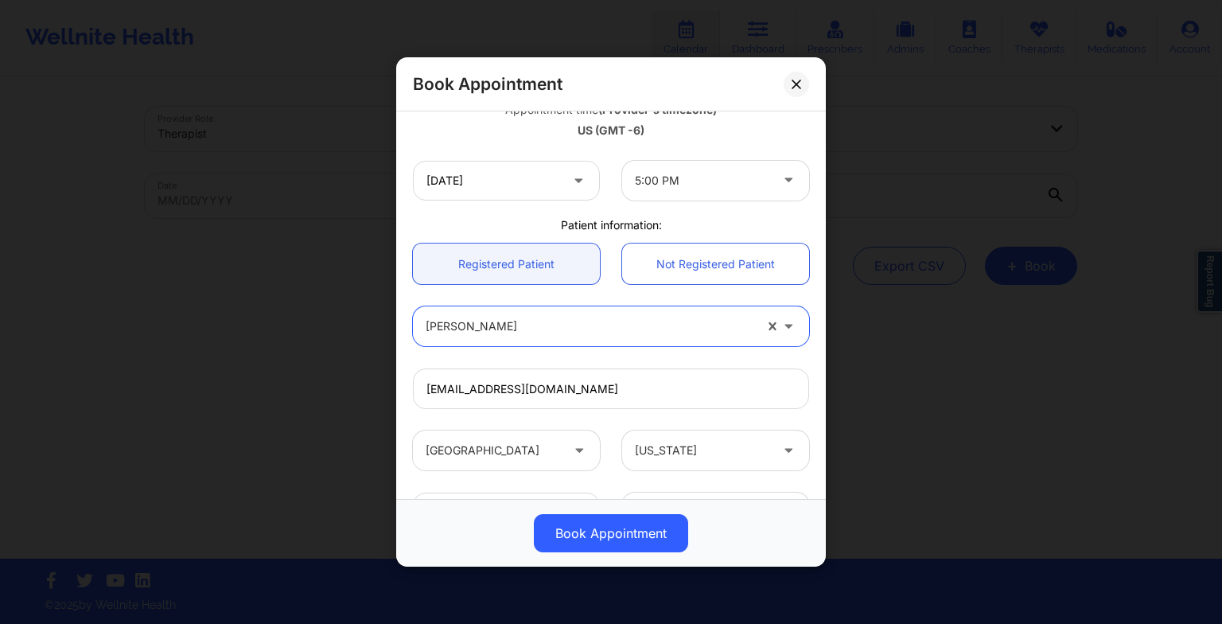
scroll to position [438, 0]
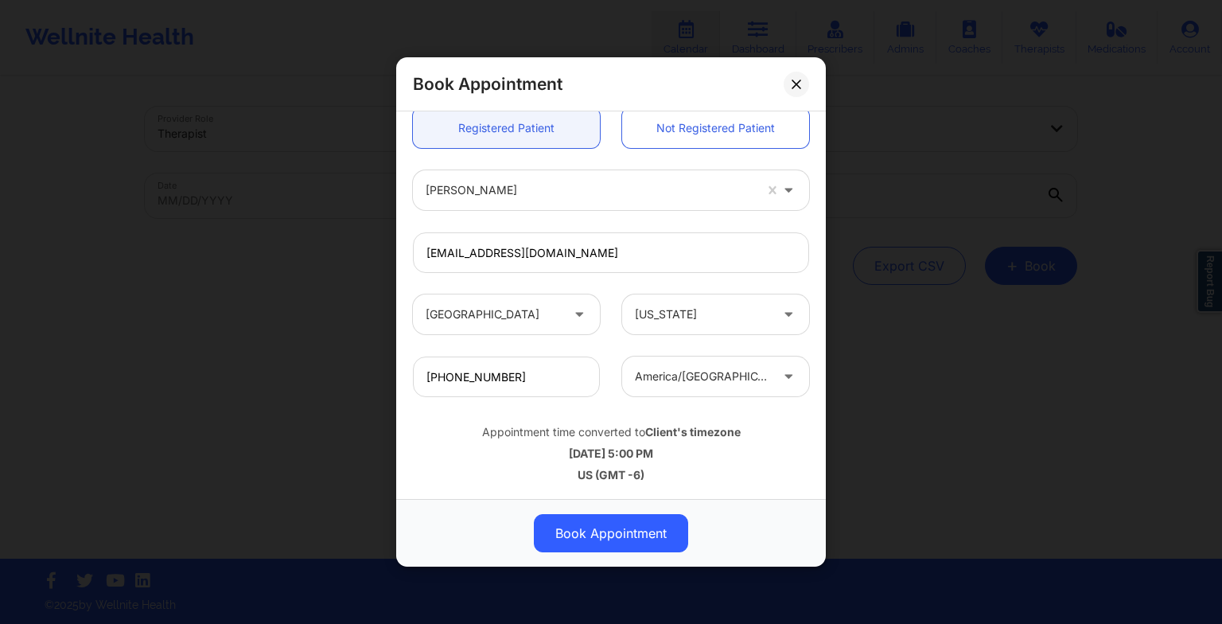
click at [589, 527] on button "Book Appointment" at bounding box center [611, 533] width 154 height 38
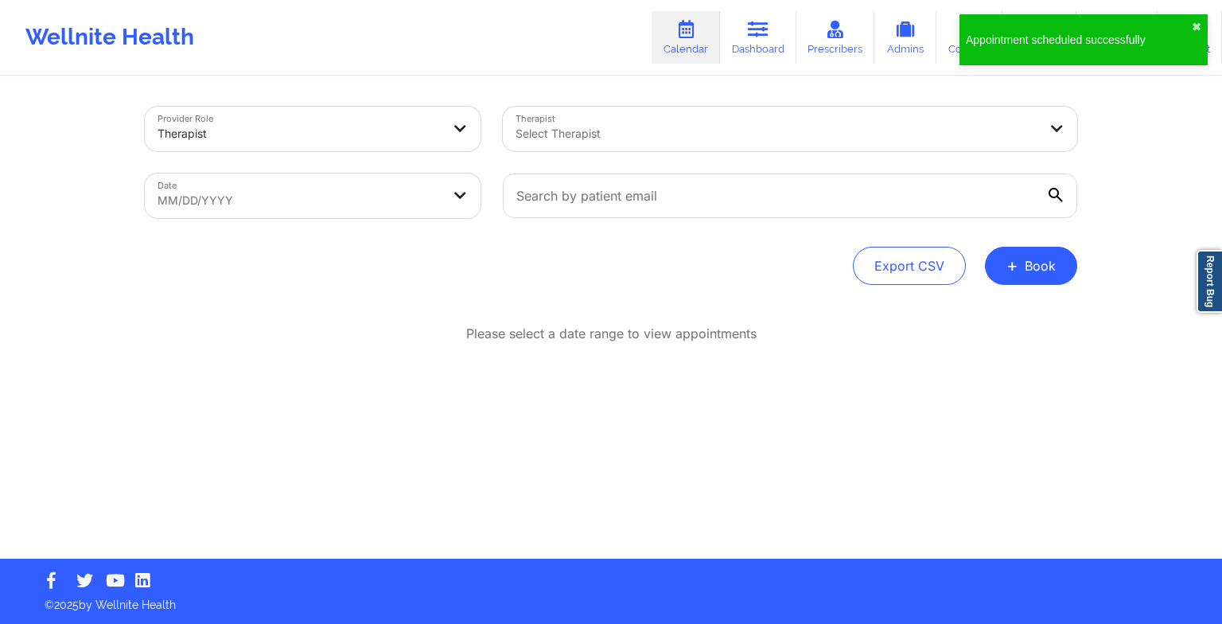
drag, startPoint x: 989, startPoint y: 249, endPoint x: 1017, endPoint y: 267, distance: 33.3
click at [1017, 267] on div "Export CSV + Book" at bounding box center [611, 266] width 932 height 38
click at [1017, 267] on span "+" at bounding box center [1012, 265] width 12 height 9
click at [990, 308] on button "Therapy Session" at bounding box center [1004, 316] width 122 height 26
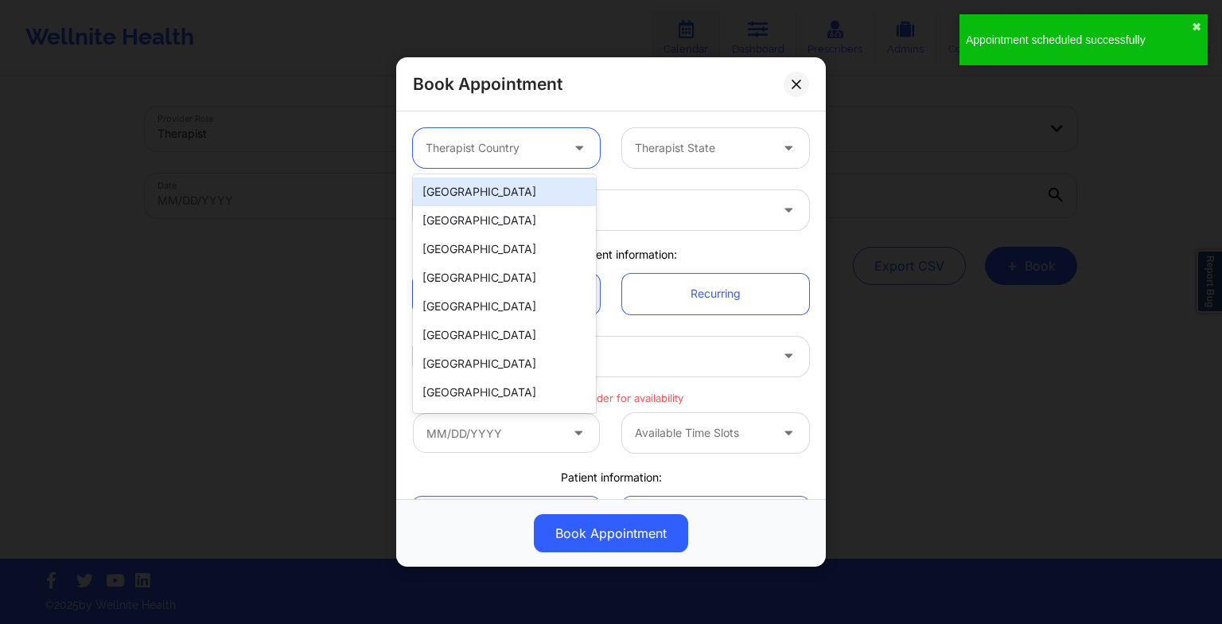
click at [516, 151] on div at bounding box center [493, 147] width 134 height 19
click at [495, 204] on div "[GEOGRAPHIC_DATA]" at bounding box center [504, 191] width 183 height 29
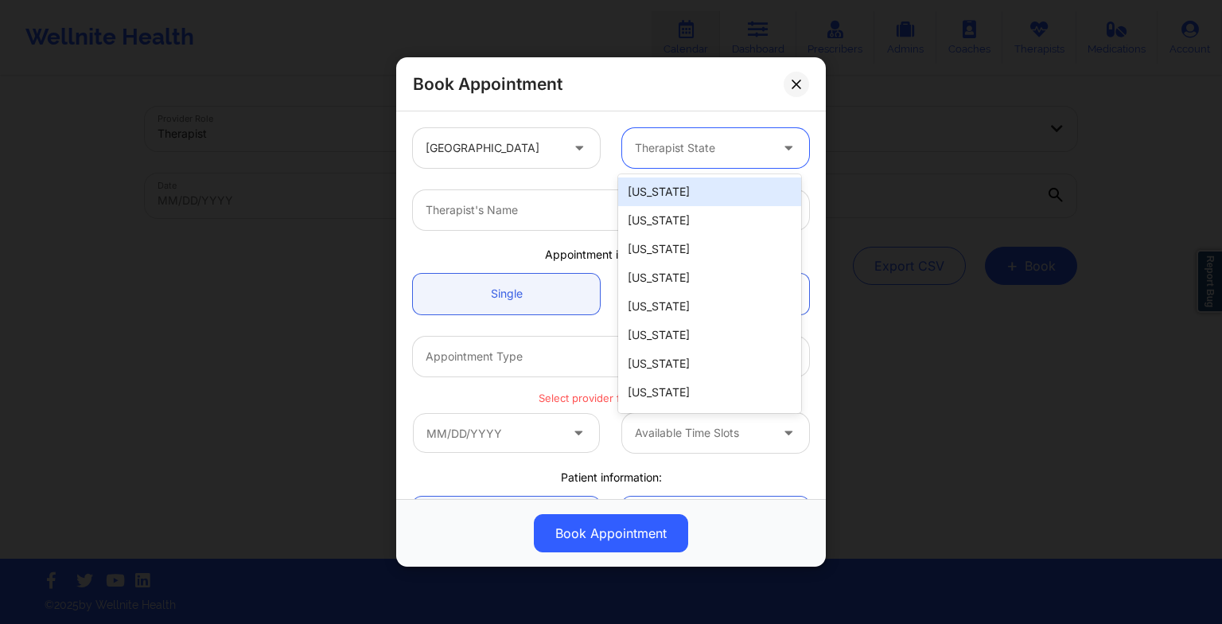
click at [647, 155] on div at bounding box center [702, 147] width 134 height 19
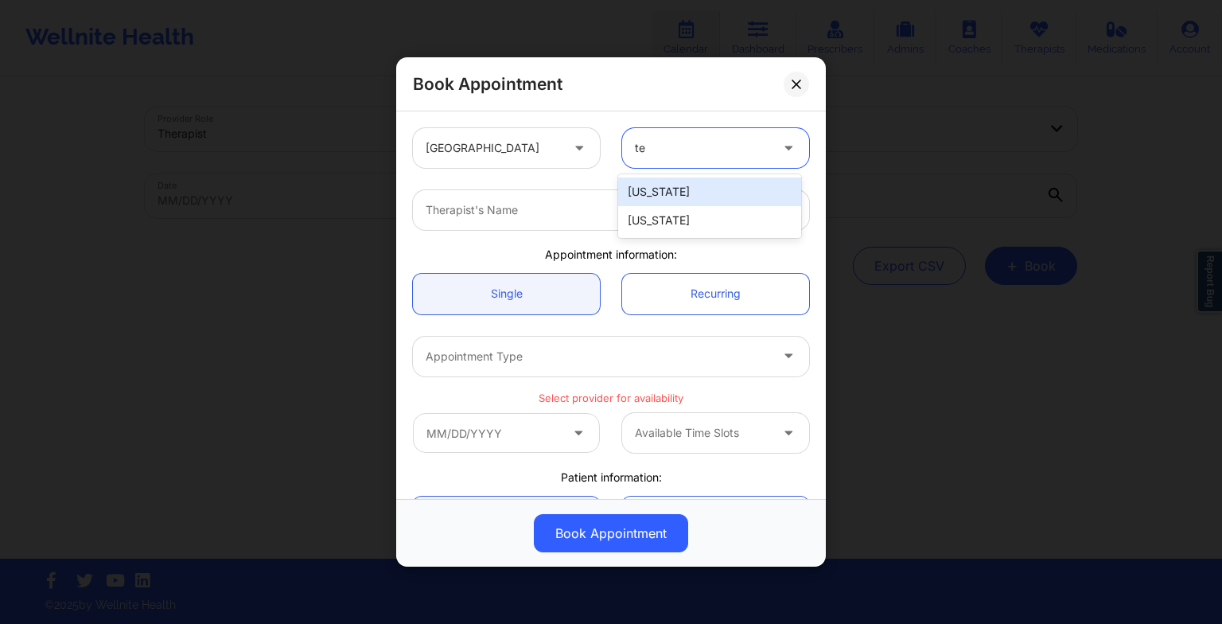
type input "tex"
click at [662, 197] on div "[US_STATE]" at bounding box center [709, 191] width 183 height 29
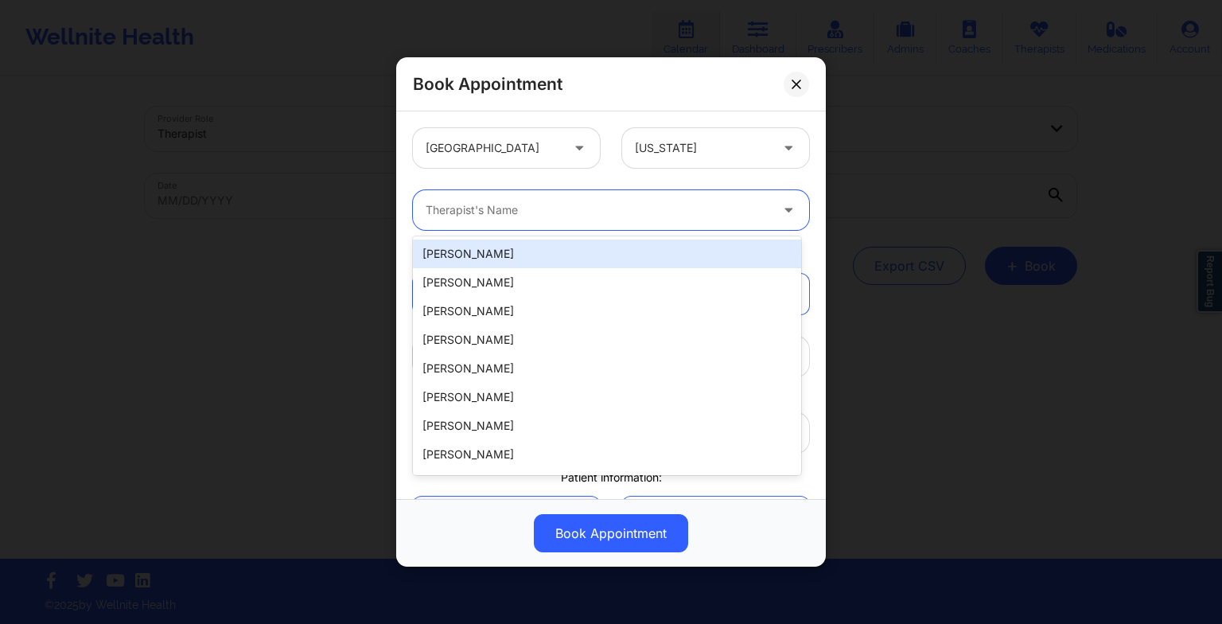
click at [612, 223] on div "Therapist's Name" at bounding box center [592, 210] width 358 height 40
paste input "[PERSON_NAME]"
type input "[PERSON_NAME]"
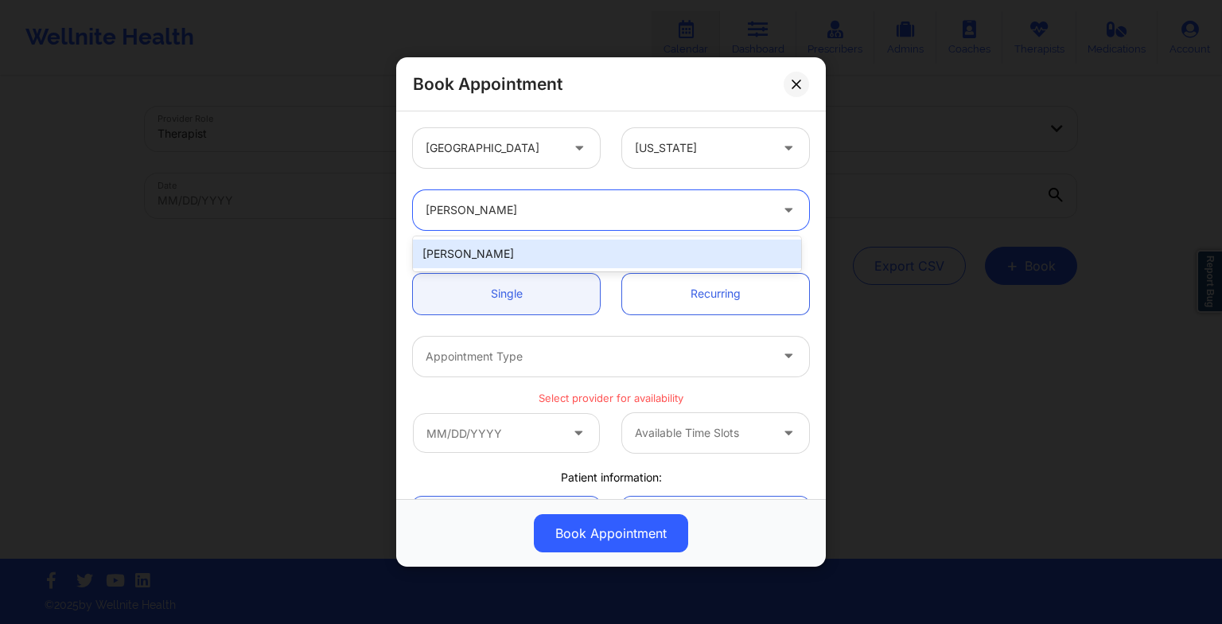
click at [550, 258] on div "[PERSON_NAME]" at bounding box center [607, 253] width 388 height 29
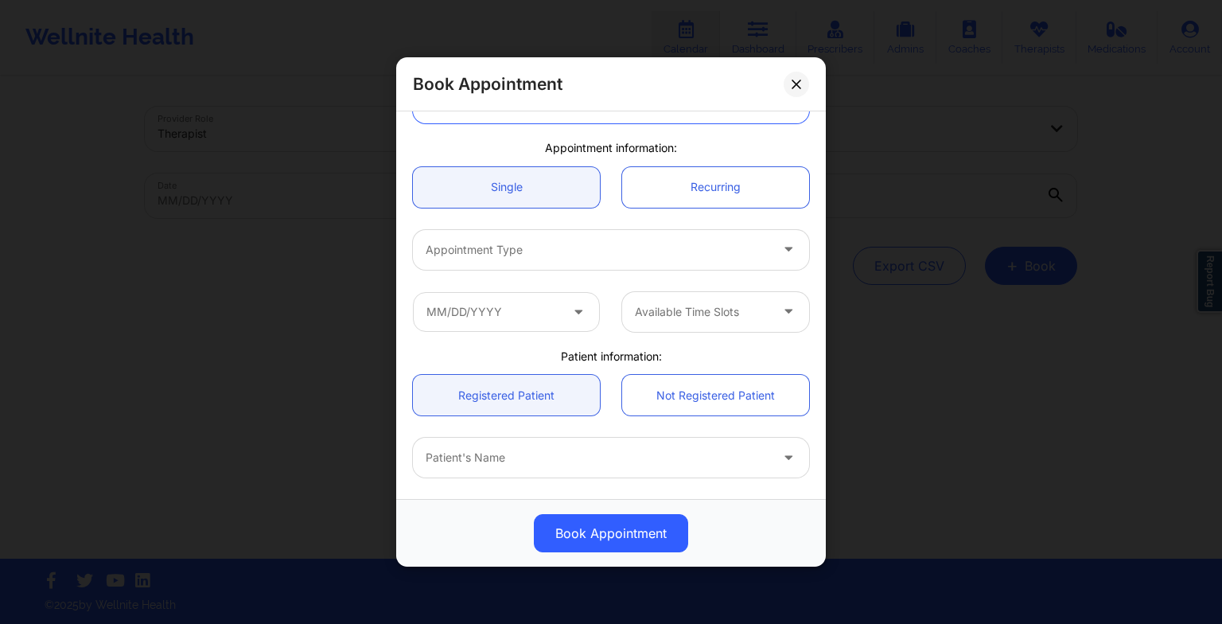
scroll to position [108, 0]
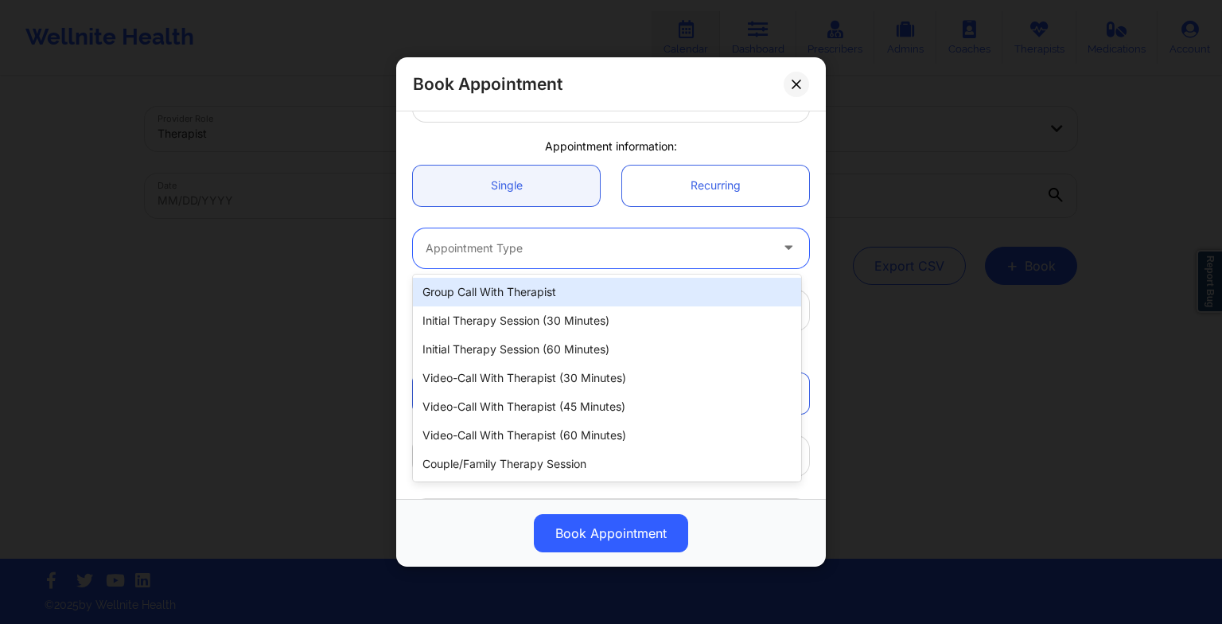
click at [523, 248] on div at bounding box center [598, 248] width 344 height 19
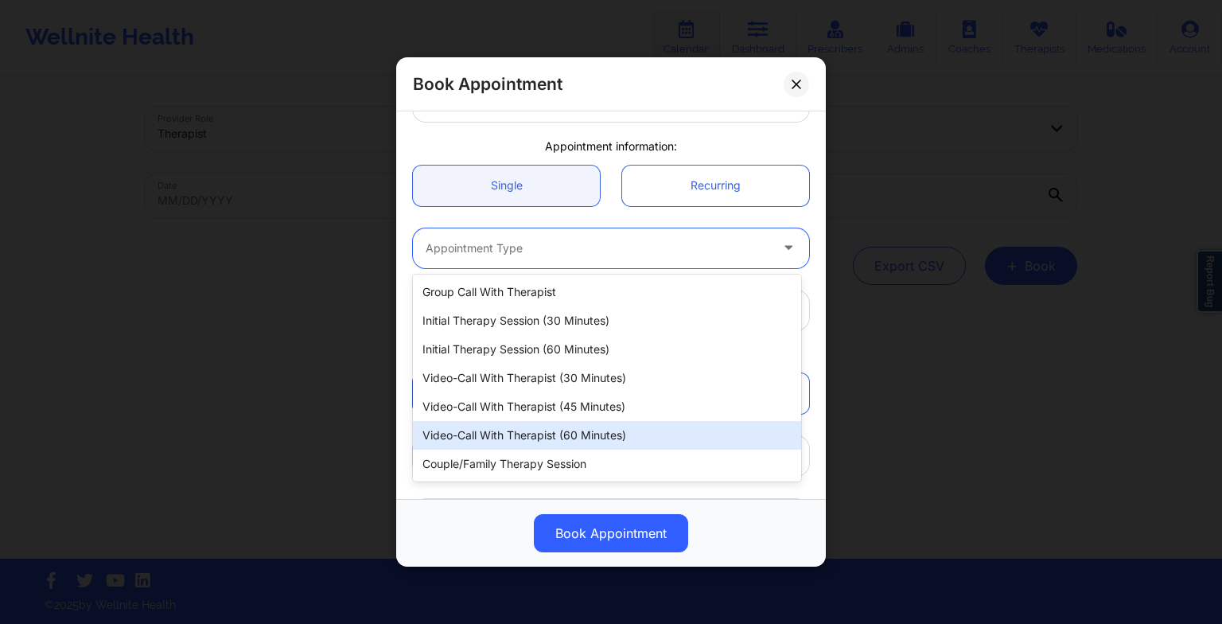
click at [574, 423] on div "Video-Call with Therapist (60 minutes)" at bounding box center [607, 435] width 388 height 29
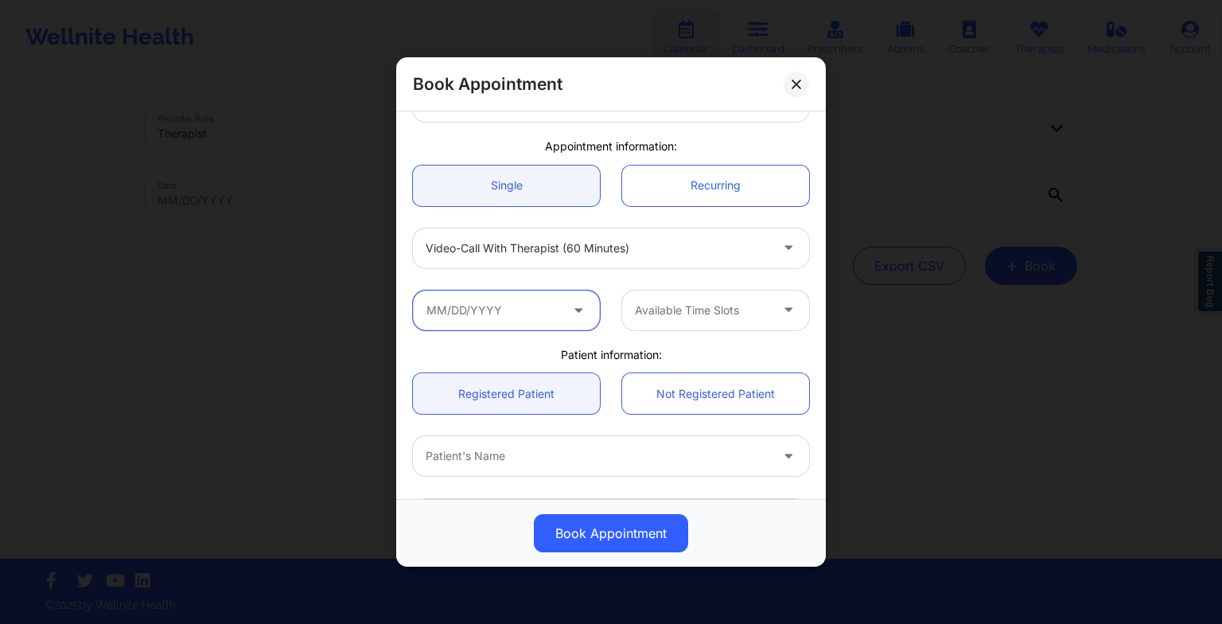
click at [495, 301] on input "text" at bounding box center [506, 310] width 187 height 40
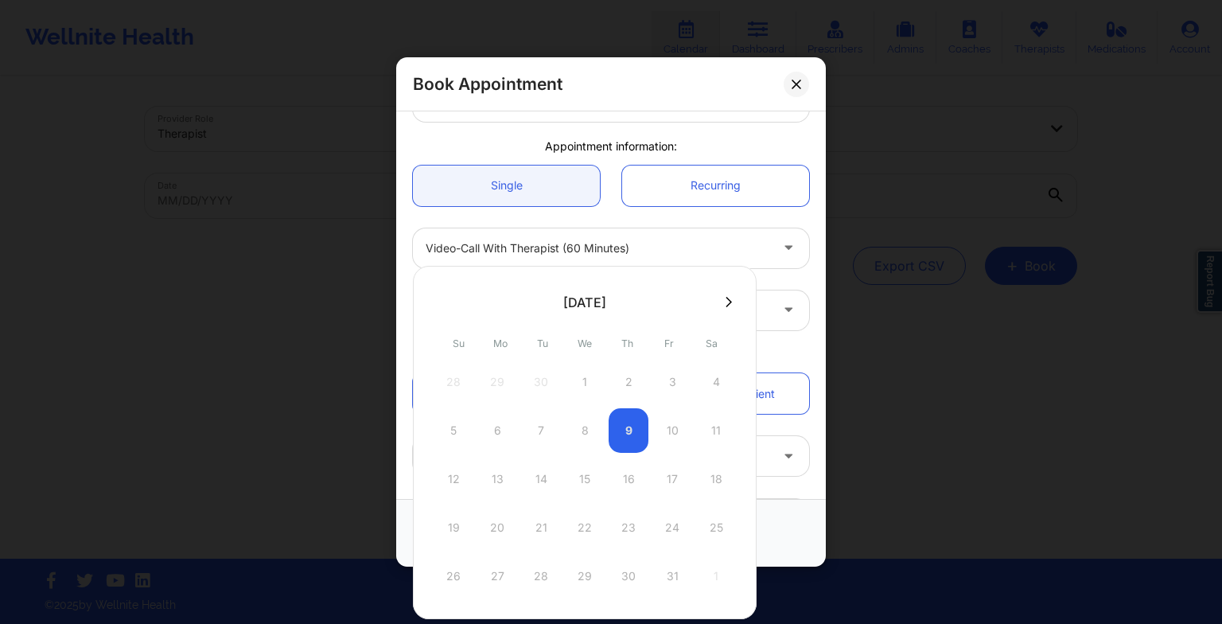
click at [725, 295] on button at bounding box center [729, 302] width 16 height 14
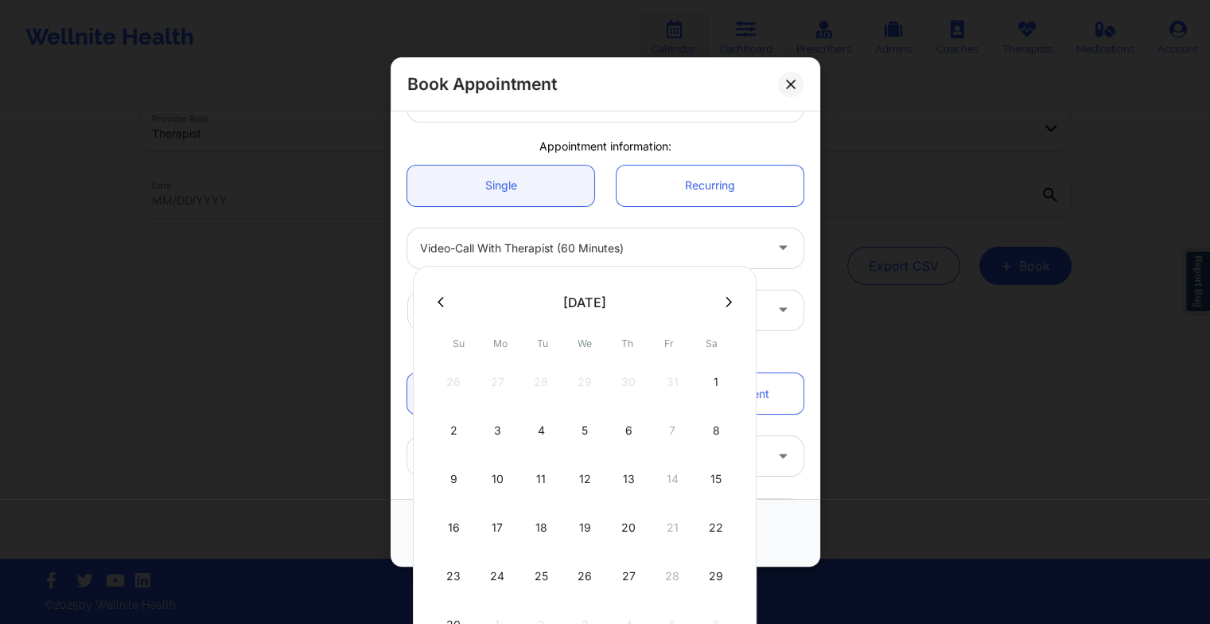
click at [628, 573] on div "27" at bounding box center [629, 576] width 40 height 45
type input "[DATE]"
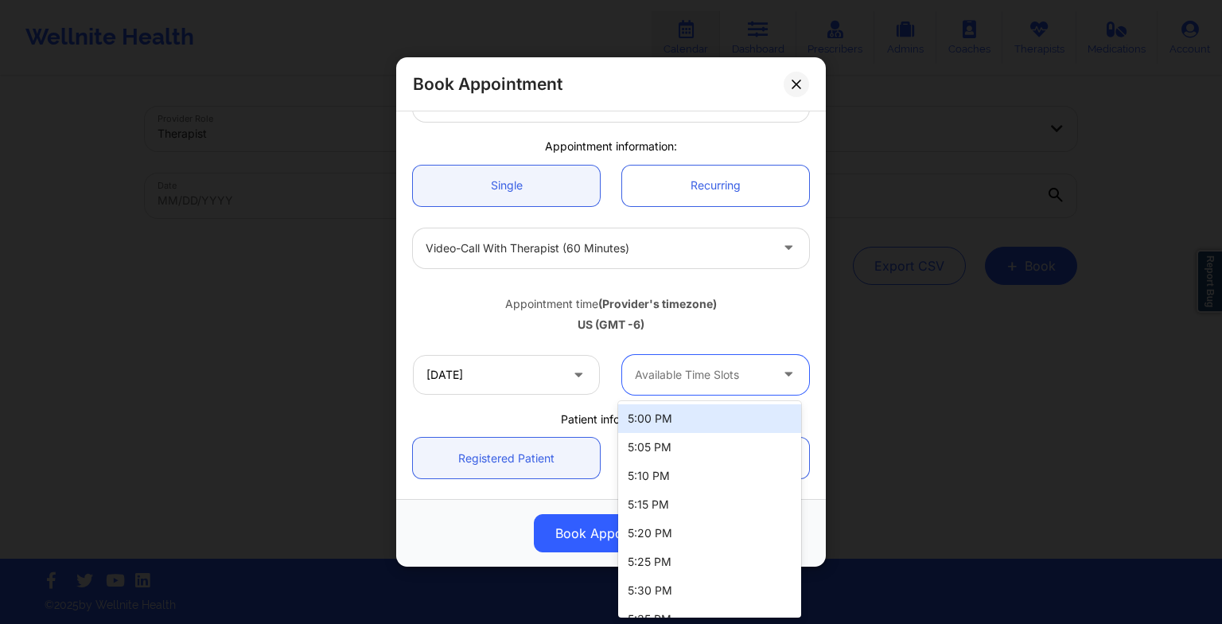
click at [681, 374] on div at bounding box center [702, 374] width 134 height 19
click at [675, 420] on div "5:00 PM" at bounding box center [709, 418] width 183 height 29
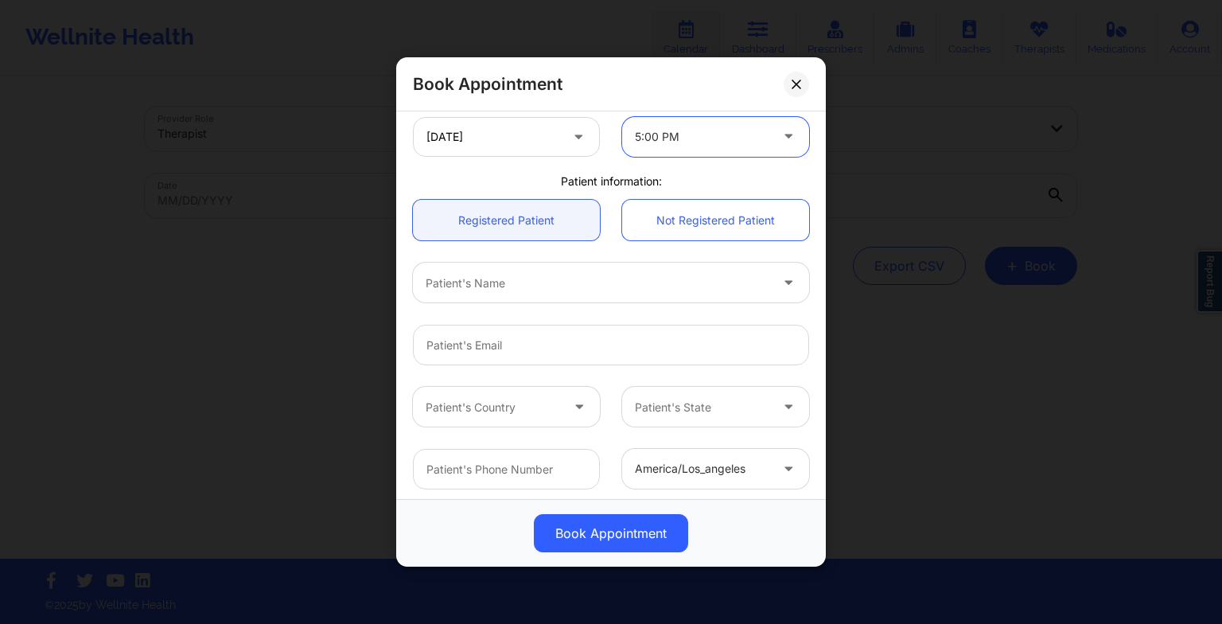
scroll to position [365, 0]
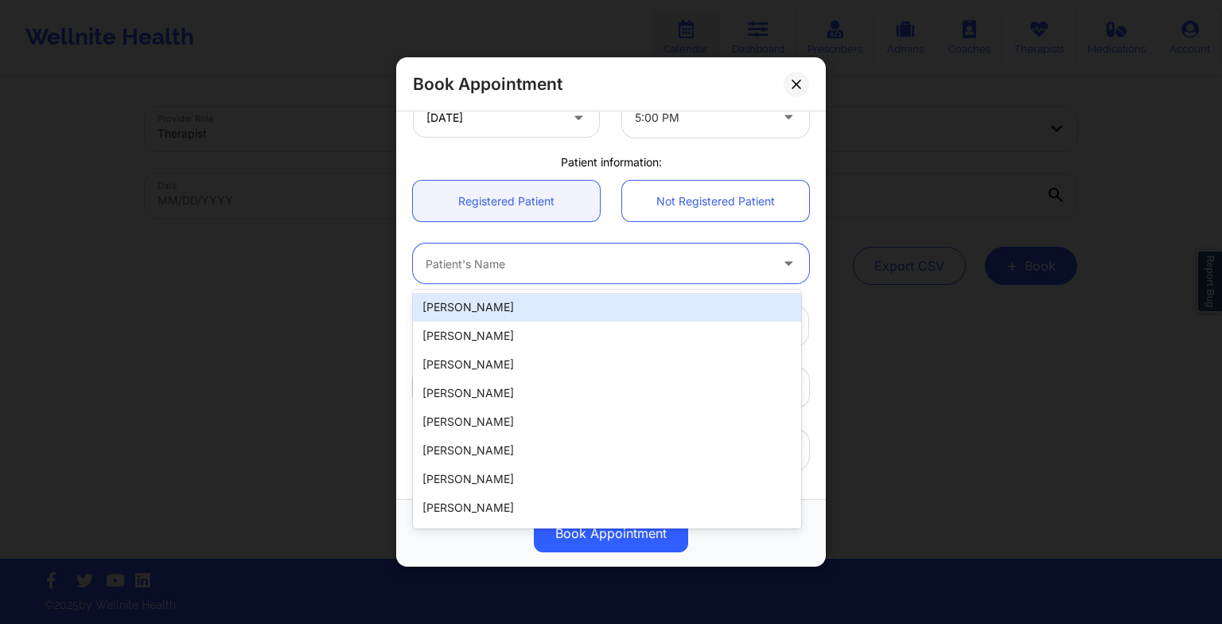
click at [530, 269] on div at bounding box center [598, 263] width 344 height 19
click at [532, 305] on div "[PERSON_NAME]" at bounding box center [607, 307] width 388 height 29
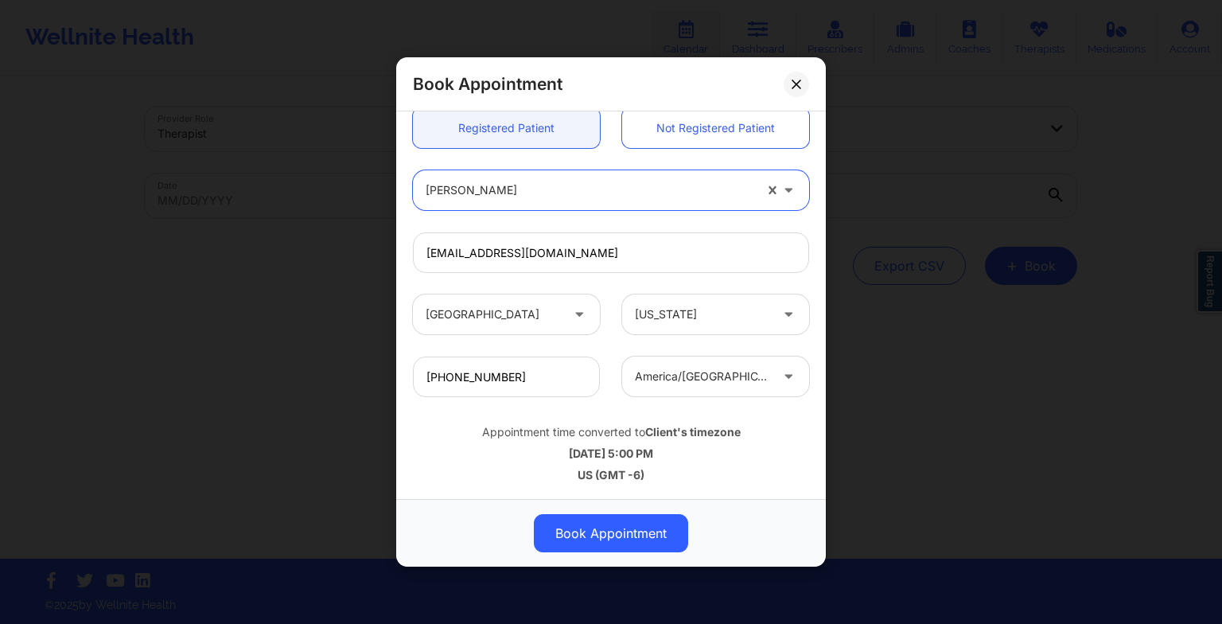
scroll to position [438, 0]
click at [604, 535] on button "Book Appointment" at bounding box center [611, 533] width 154 height 38
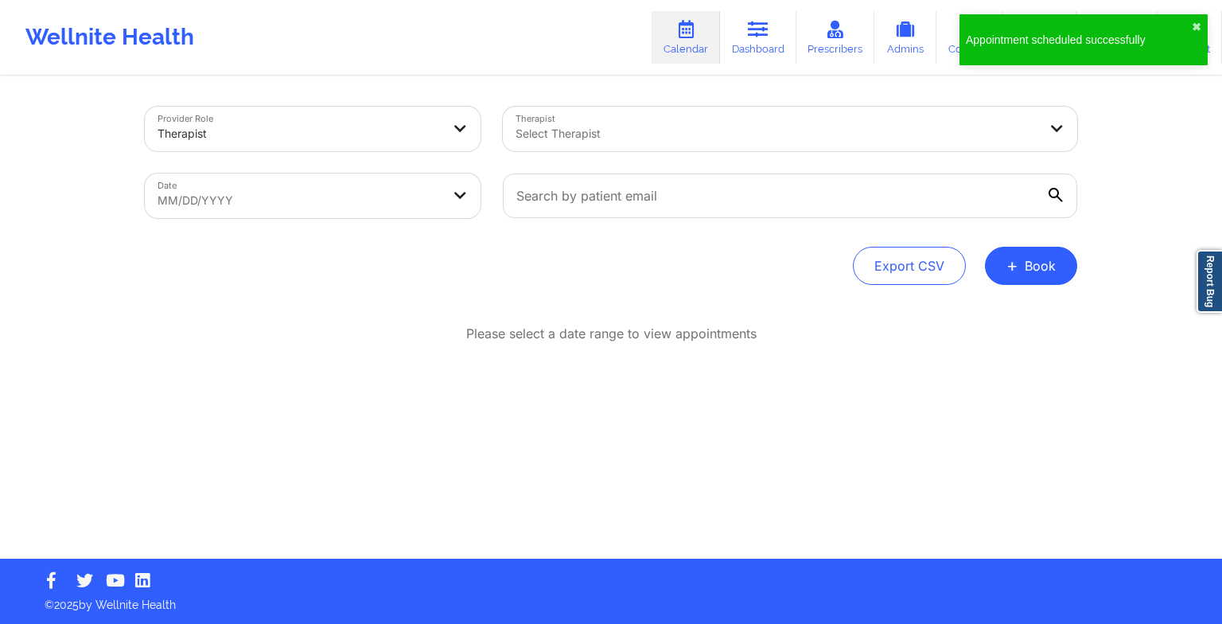
click at [1014, 270] on span "+" at bounding box center [1012, 265] width 12 height 9
click at [951, 314] on button "Therapy Session" at bounding box center [1004, 316] width 122 height 26
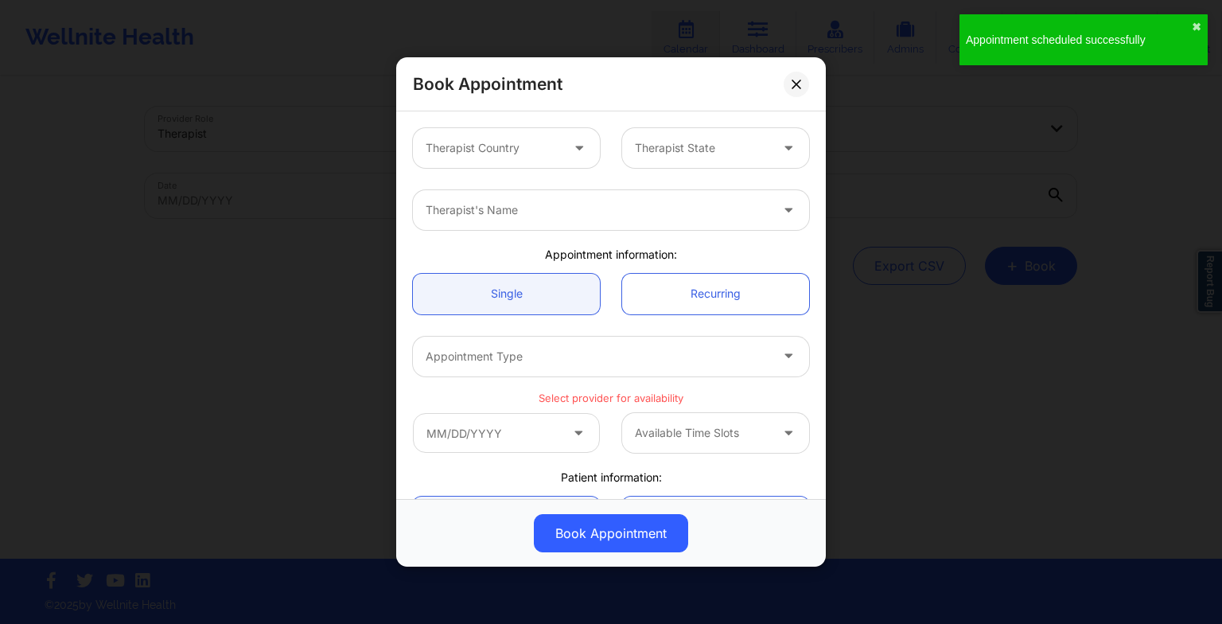
click at [528, 156] on div at bounding box center [493, 147] width 134 height 19
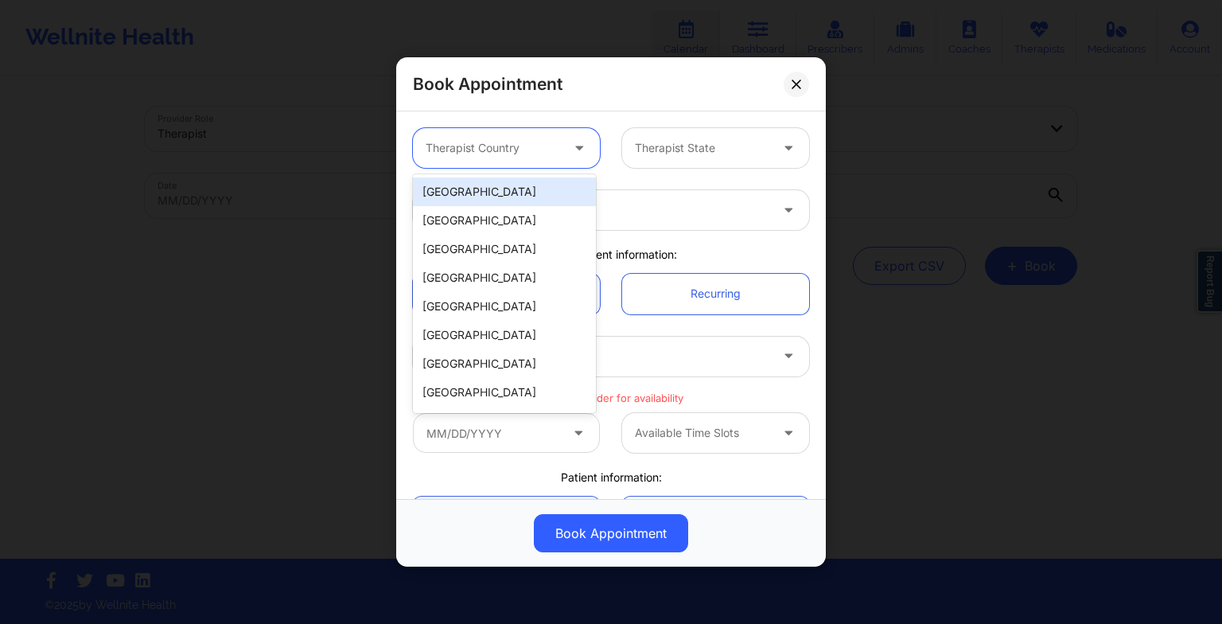
click at [524, 194] on div "[GEOGRAPHIC_DATA]" at bounding box center [504, 191] width 183 height 29
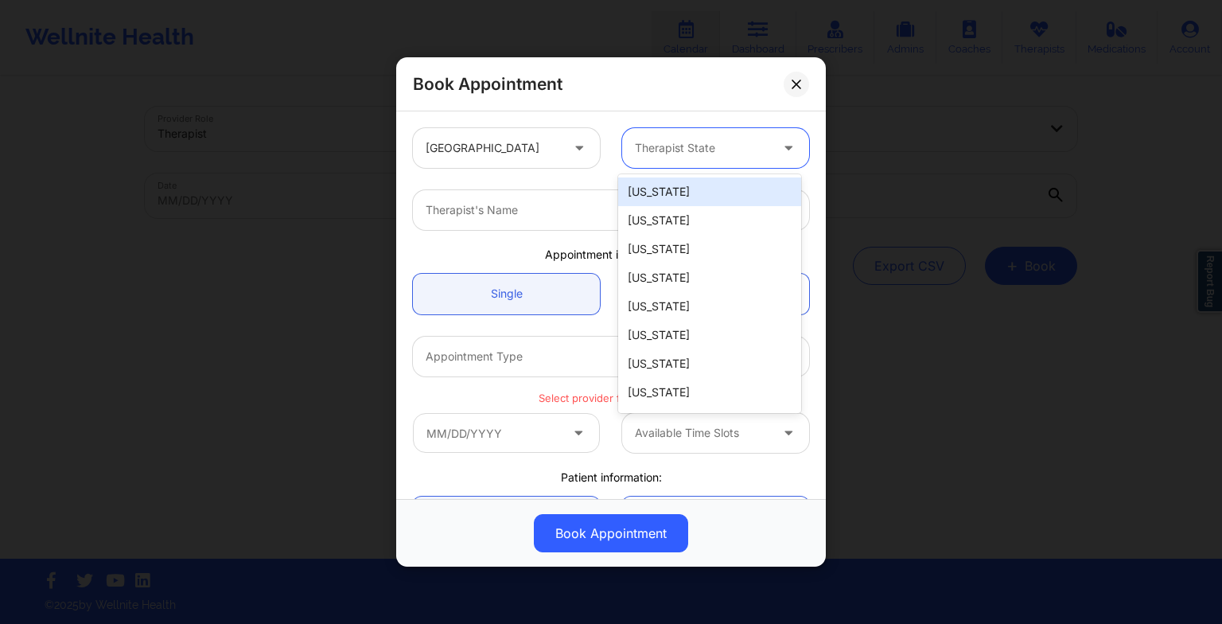
click at [641, 158] on div "Therapist State" at bounding box center [696, 148] width 149 height 40
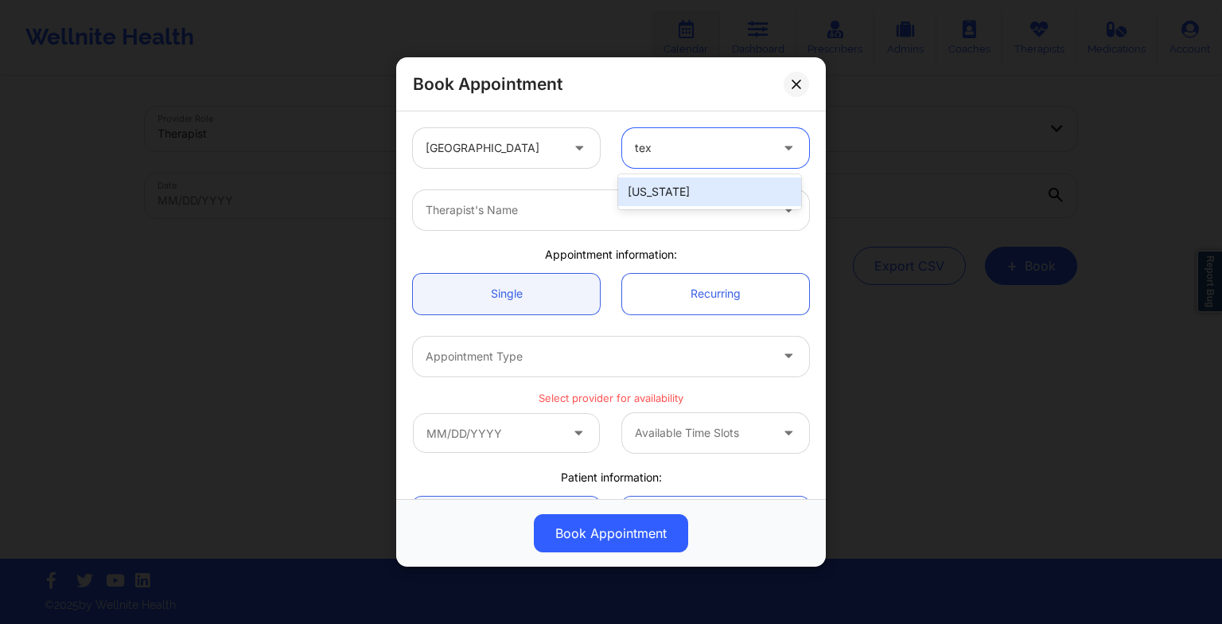
click at [681, 189] on div "[US_STATE]" at bounding box center [709, 191] width 183 height 29
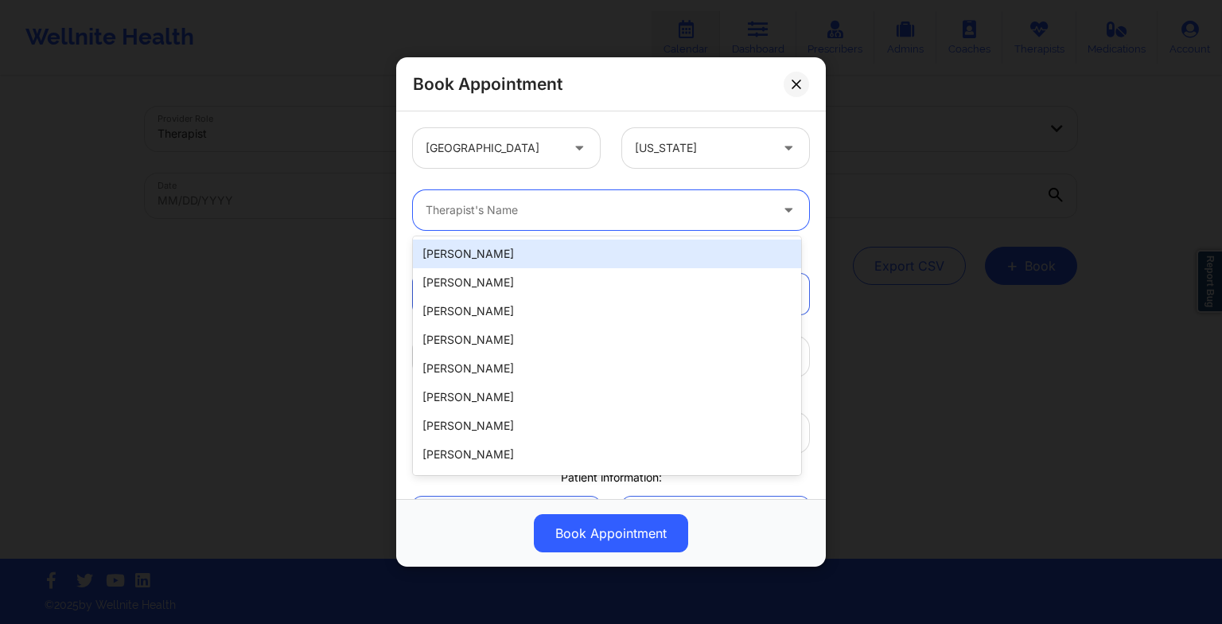
click at [605, 209] on div at bounding box center [598, 209] width 344 height 19
paste input "[PERSON_NAME]"
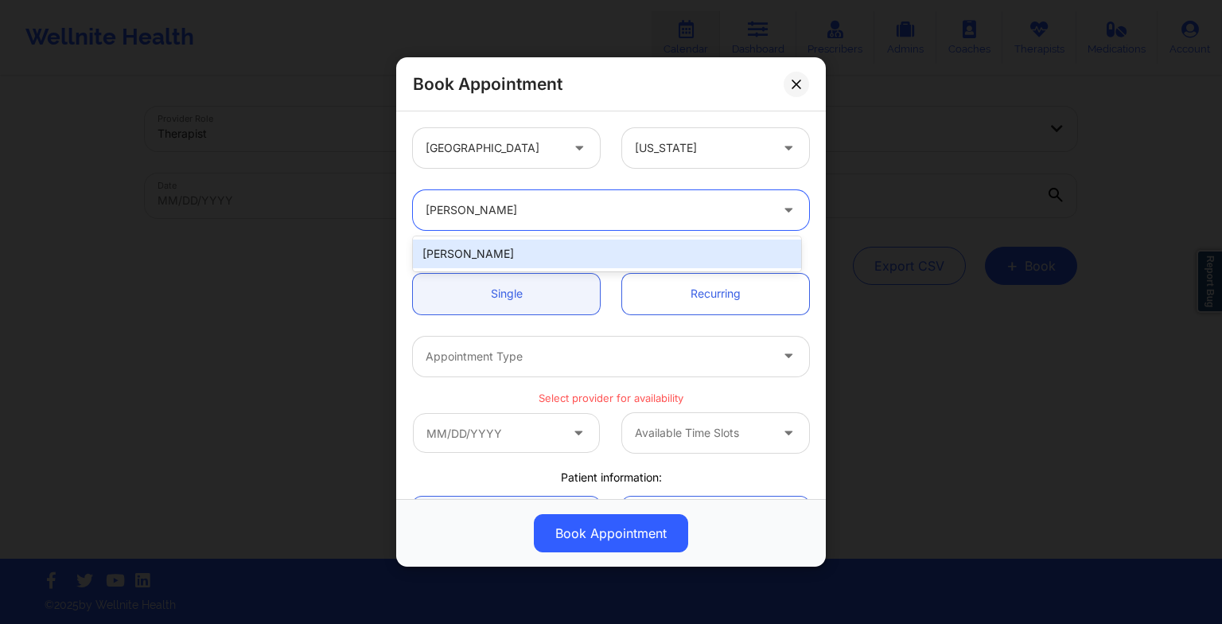
click at [522, 261] on div "[PERSON_NAME]" at bounding box center [607, 253] width 388 height 29
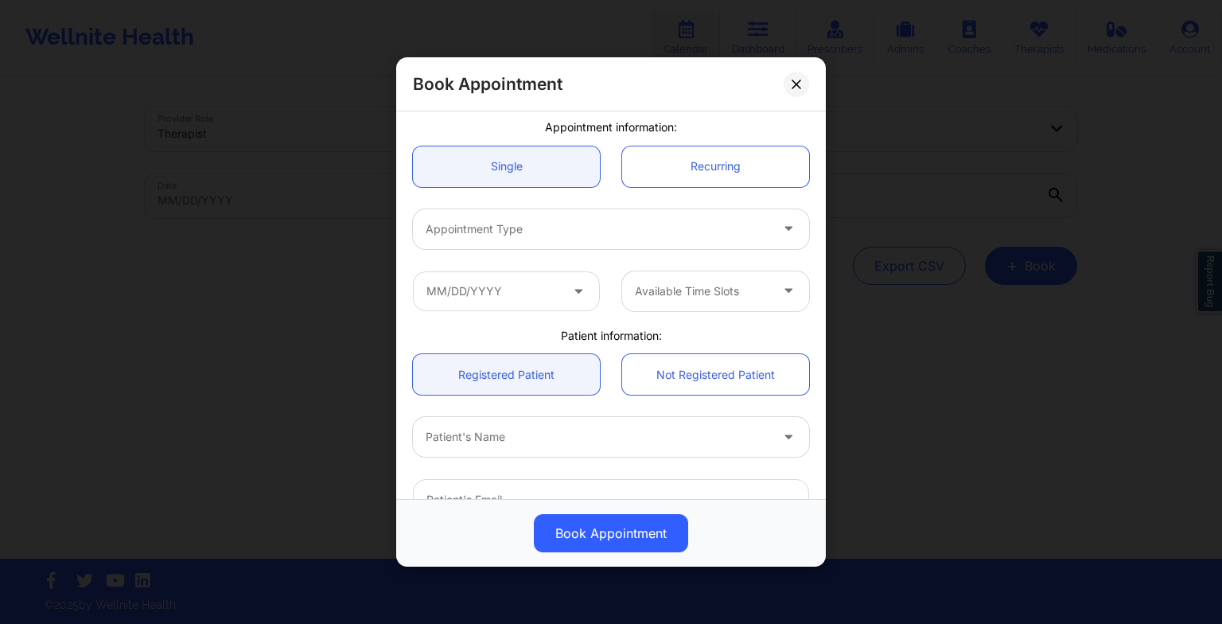
scroll to position [130, 0]
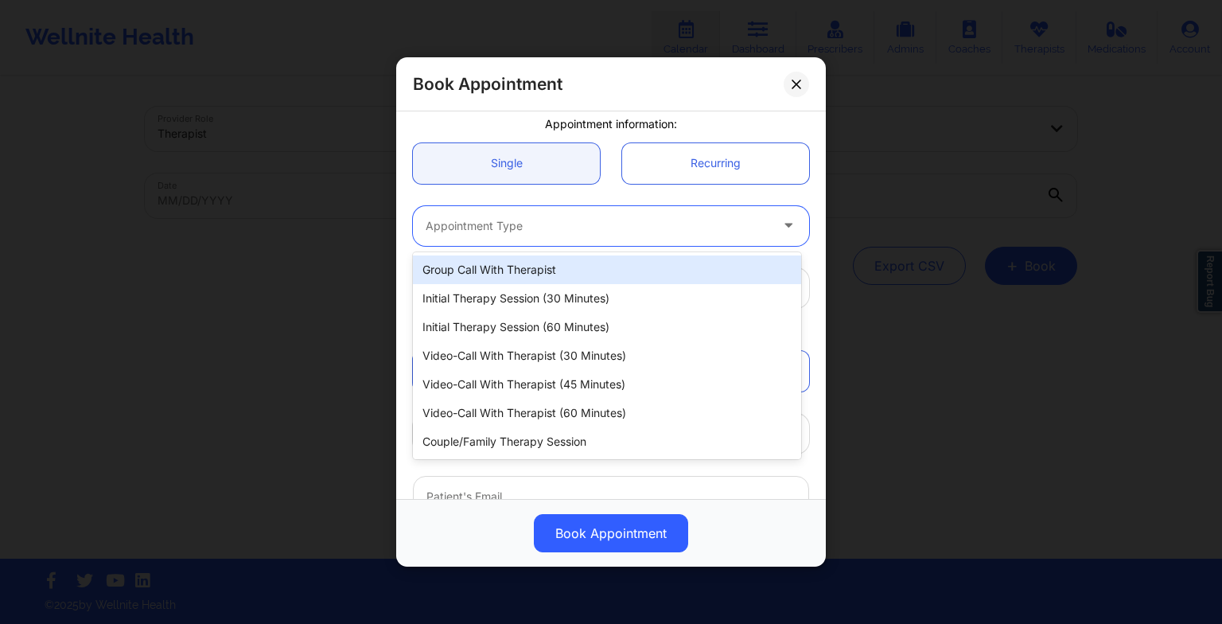
click at [484, 227] on div at bounding box center [598, 225] width 344 height 19
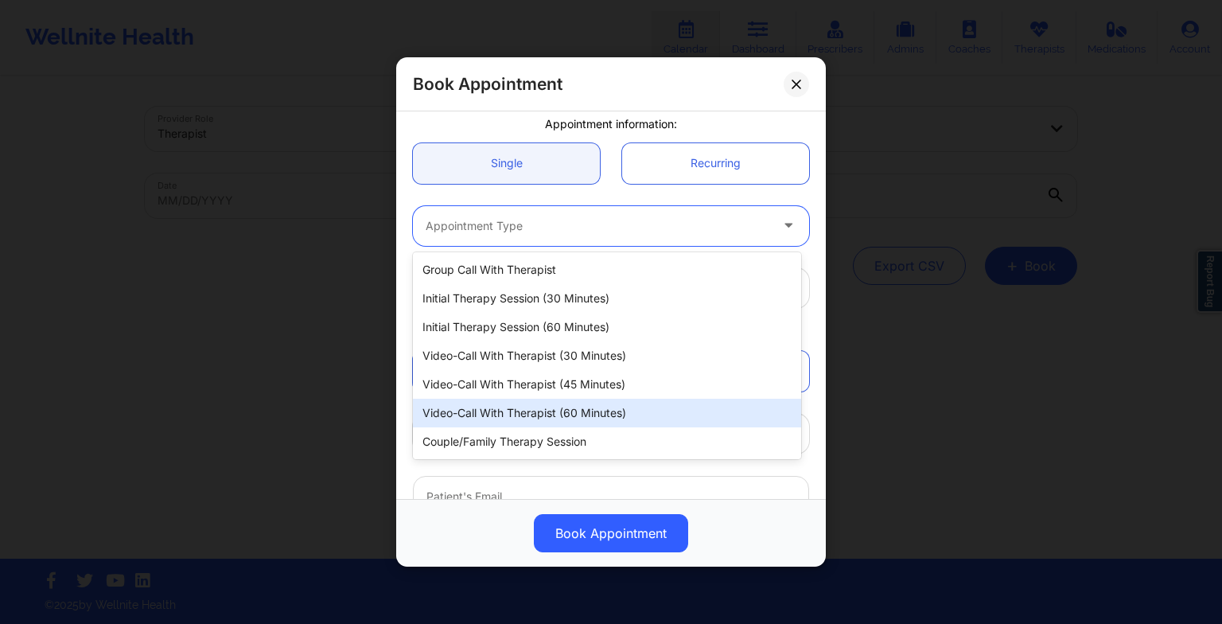
click at [535, 403] on div "Video-Call with Therapist (60 minutes)" at bounding box center [607, 413] width 388 height 29
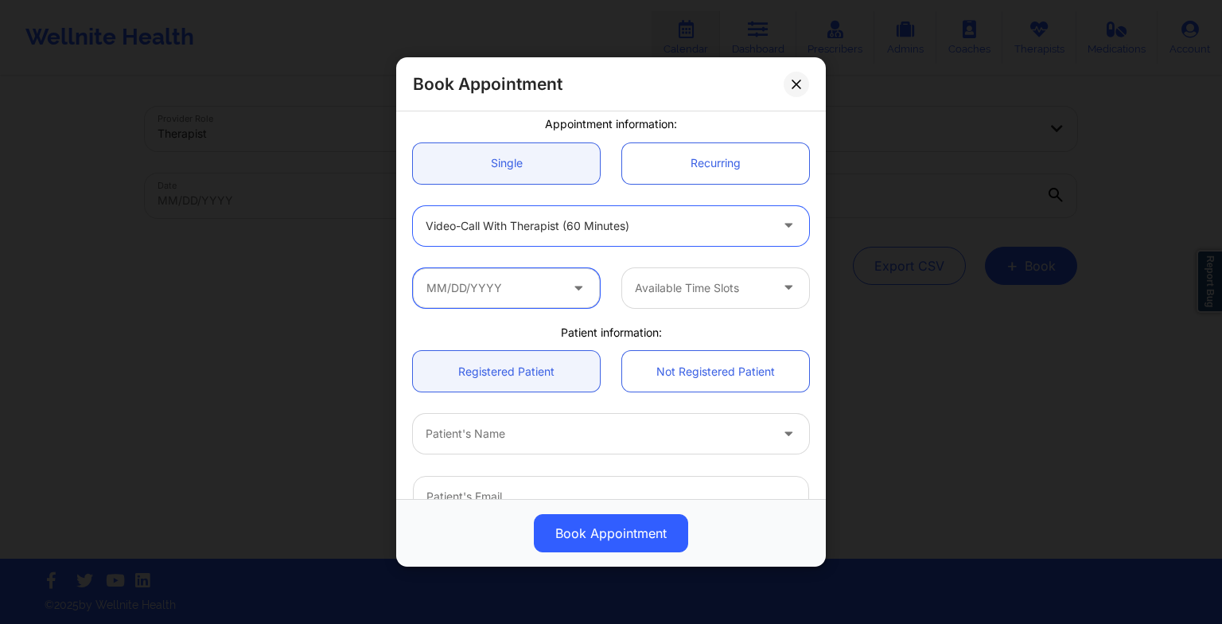
click at [491, 305] on input "text" at bounding box center [506, 288] width 187 height 40
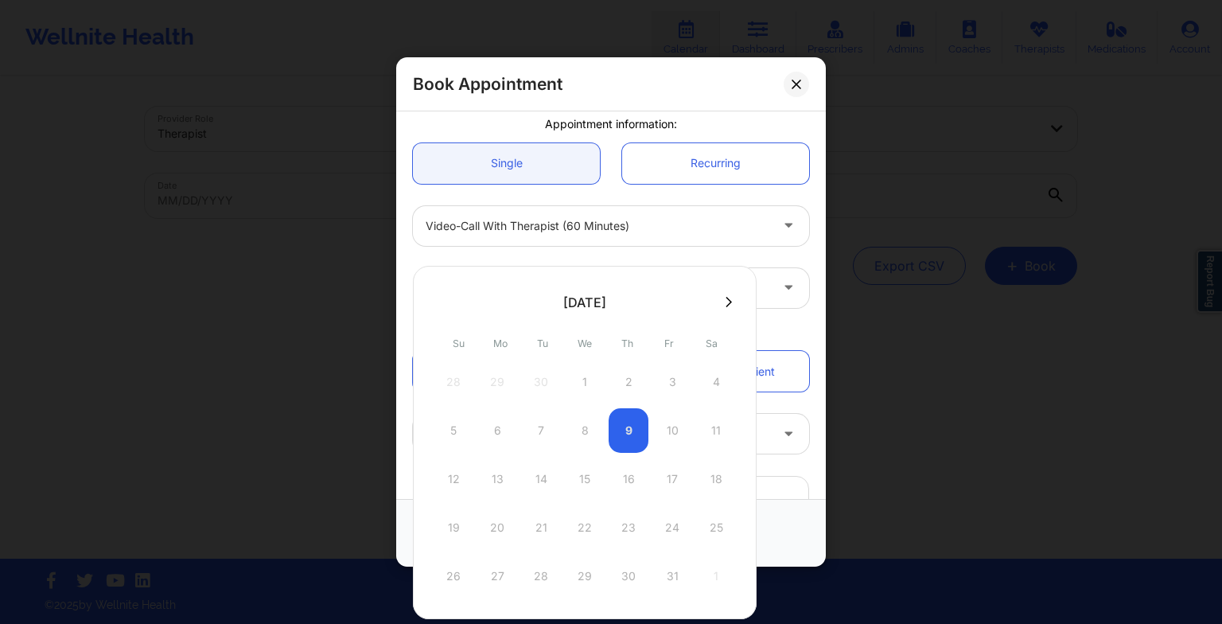
click at [721, 305] on button at bounding box center [729, 302] width 16 height 14
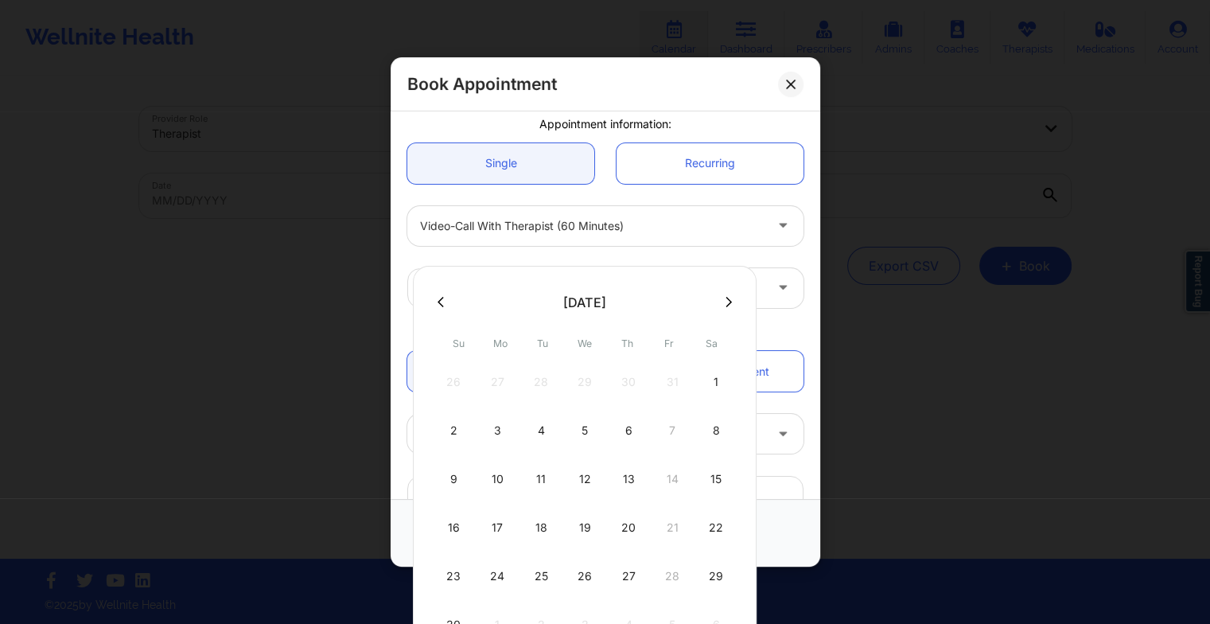
click at [725, 301] on icon at bounding box center [728, 302] width 6 height 12
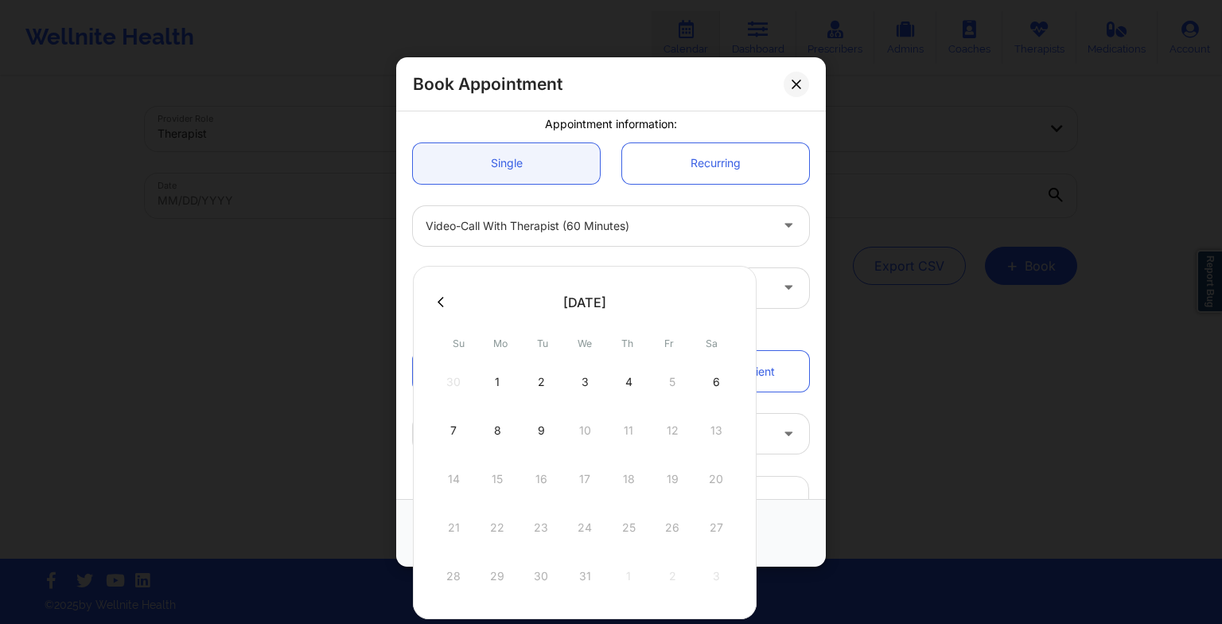
click at [621, 385] on div "4" at bounding box center [629, 382] width 40 height 45
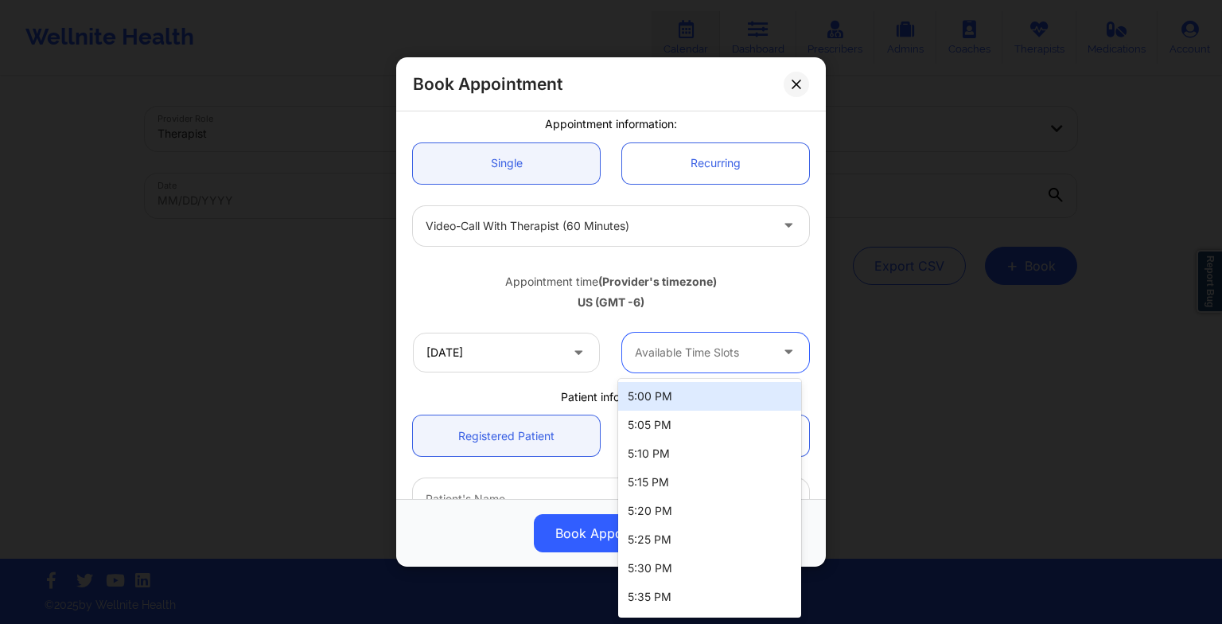
drag, startPoint x: 690, startPoint y: 364, endPoint x: 692, endPoint y: 395, distance: 31.1
click at [692, 395] on body "Wellnite Health Calendar Dashboard Prescribers Admins Coaches Therapists Medica…" at bounding box center [611, 312] width 1222 height 624
click at [692, 395] on div "5:00 PM" at bounding box center [709, 396] width 183 height 29
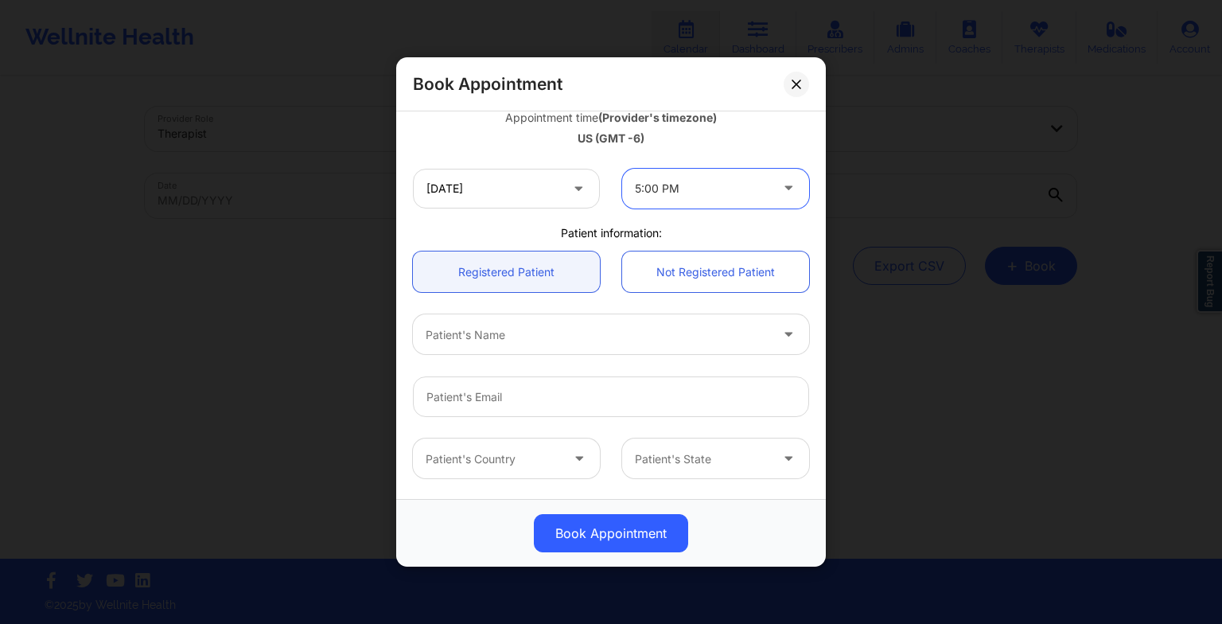
scroll to position [311, 0]
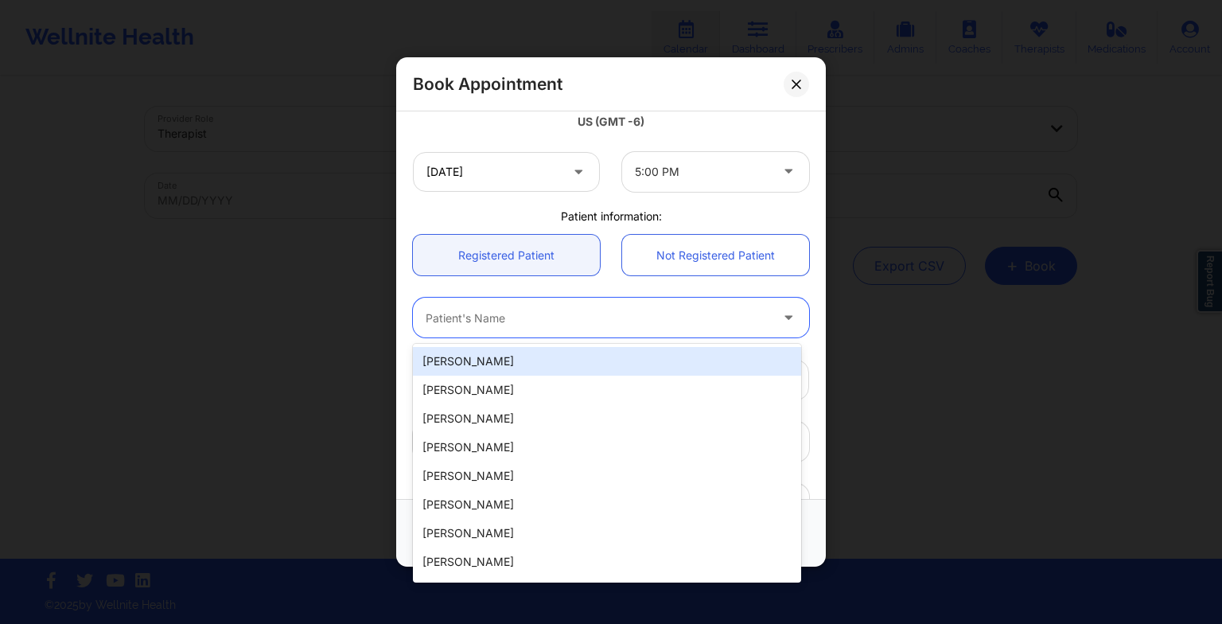
click at [547, 318] on div at bounding box center [598, 317] width 344 height 19
click at [548, 369] on div "[PERSON_NAME]" at bounding box center [607, 361] width 388 height 29
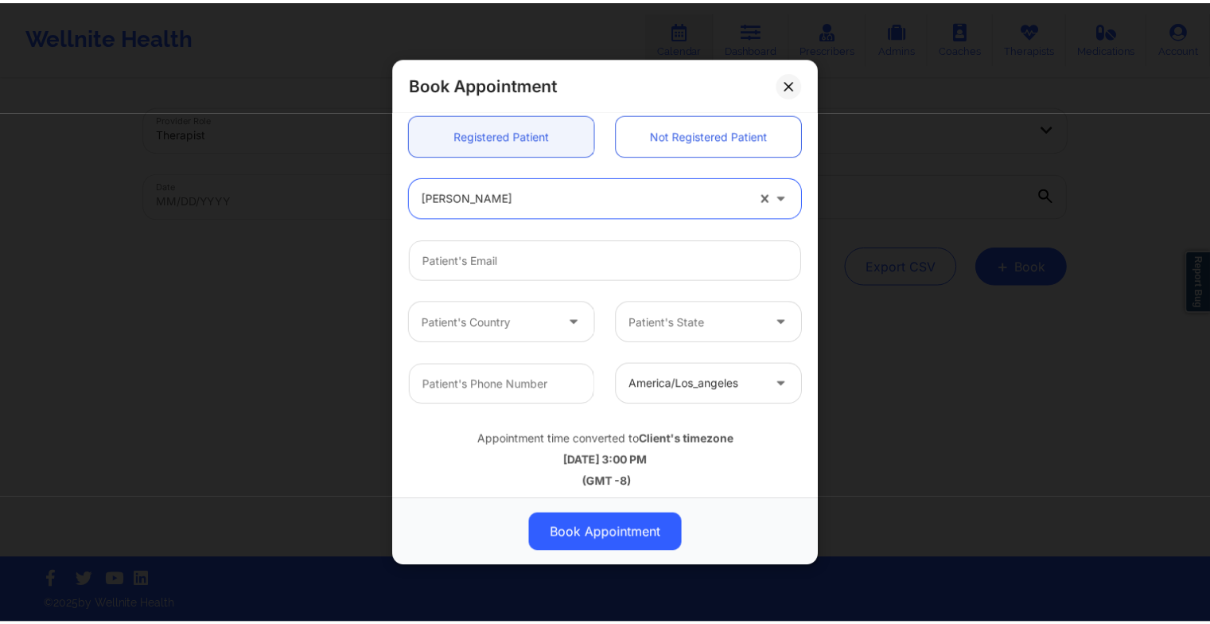
scroll to position [438, 0]
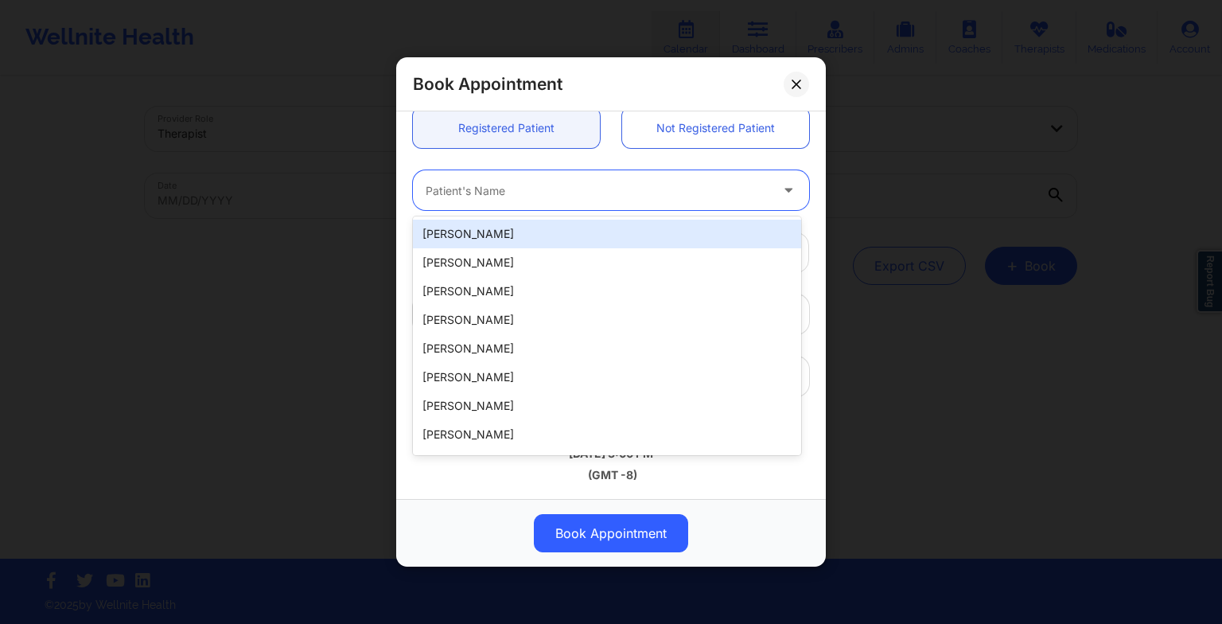
click at [531, 186] on div at bounding box center [598, 190] width 344 height 19
click at [520, 226] on div "[PERSON_NAME]" at bounding box center [607, 234] width 388 height 29
click at [478, 198] on div at bounding box center [598, 190] width 344 height 19
click at [468, 239] on div "[PERSON_NAME]" at bounding box center [607, 234] width 388 height 29
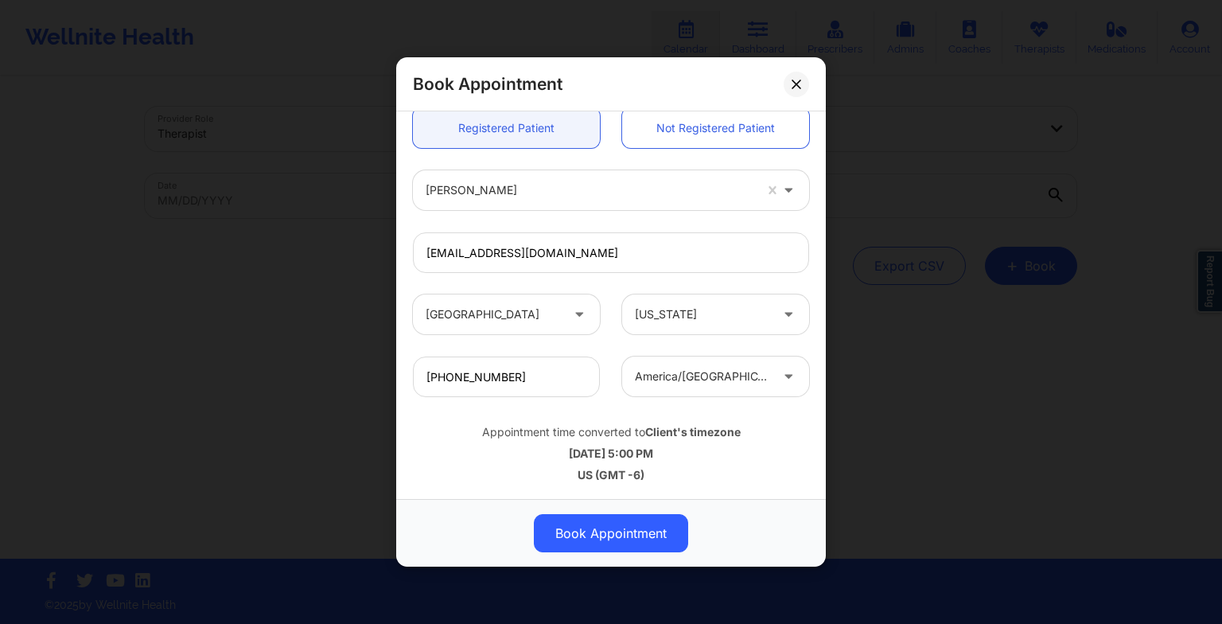
click at [620, 545] on button "Book Appointment" at bounding box center [611, 533] width 154 height 38
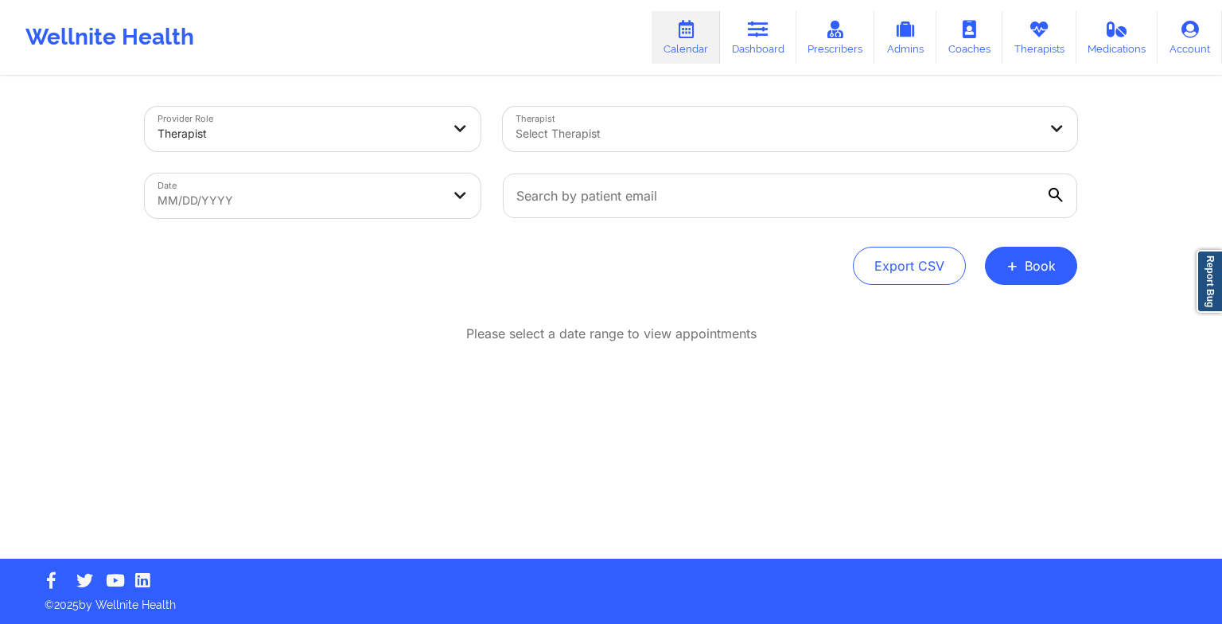
click at [1036, 41] on link "Therapists" at bounding box center [1039, 37] width 74 height 53
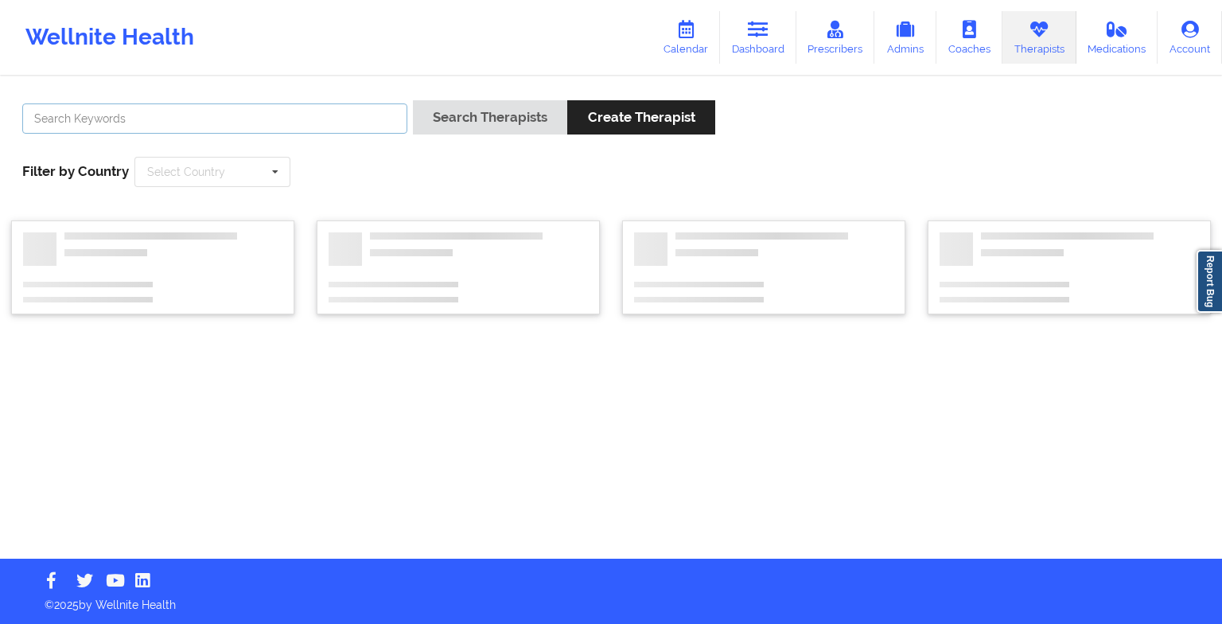
click at [301, 118] on input "text" at bounding box center [214, 118] width 385 height 30
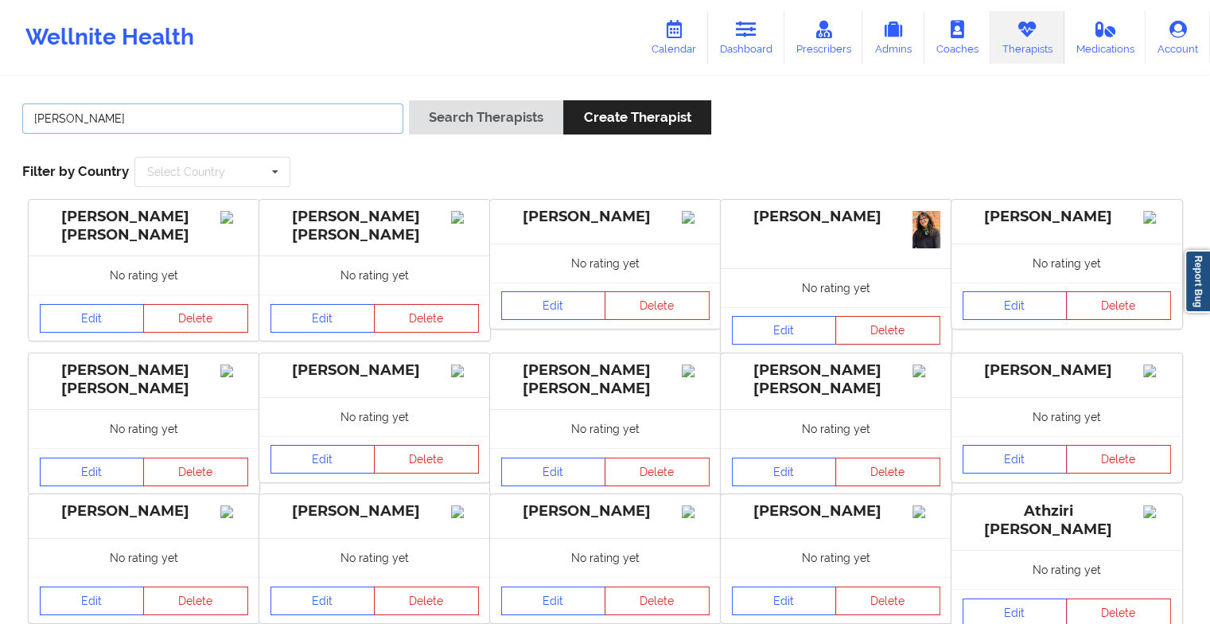
click at [409, 100] on button "Search Therapists" at bounding box center [486, 117] width 154 height 34
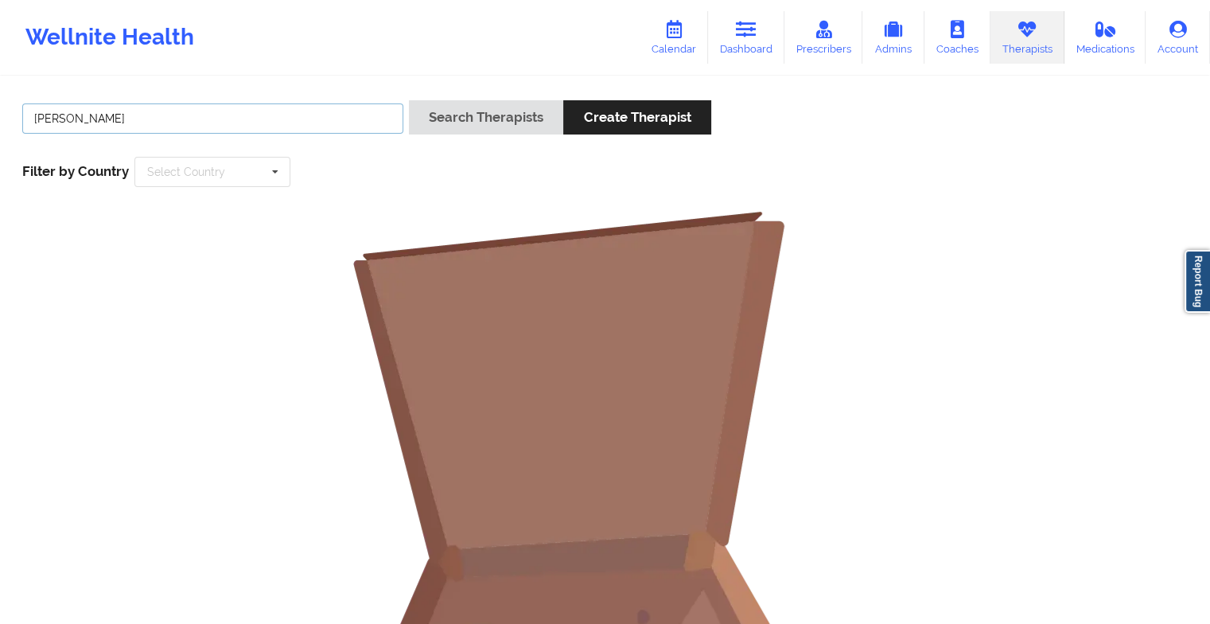
click at [353, 119] on input "[PERSON_NAME]" at bounding box center [212, 118] width 381 height 30
paste input "[PERSON_NAME]"
click at [473, 126] on button "Search Therapists" at bounding box center [486, 117] width 154 height 34
click at [476, 111] on button "Search Therapists" at bounding box center [486, 117] width 154 height 34
click at [280, 132] on input "[PERSON_NAME]" at bounding box center [212, 118] width 381 height 30
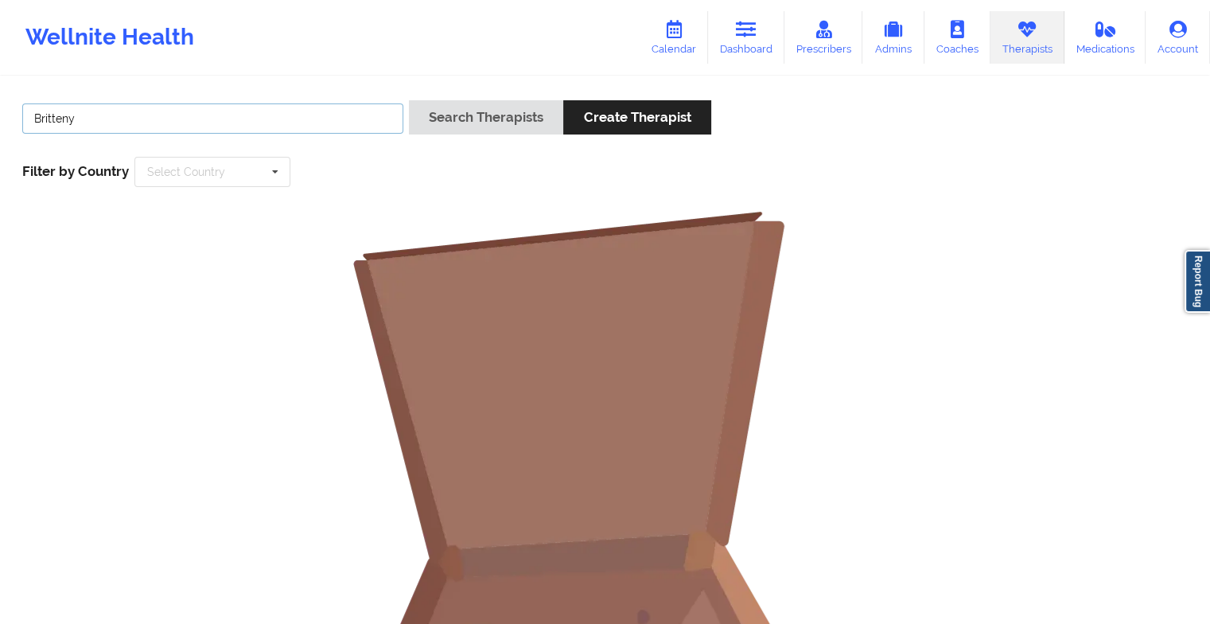
click at [409, 100] on button "Search Therapists" at bounding box center [486, 117] width 154 height 34
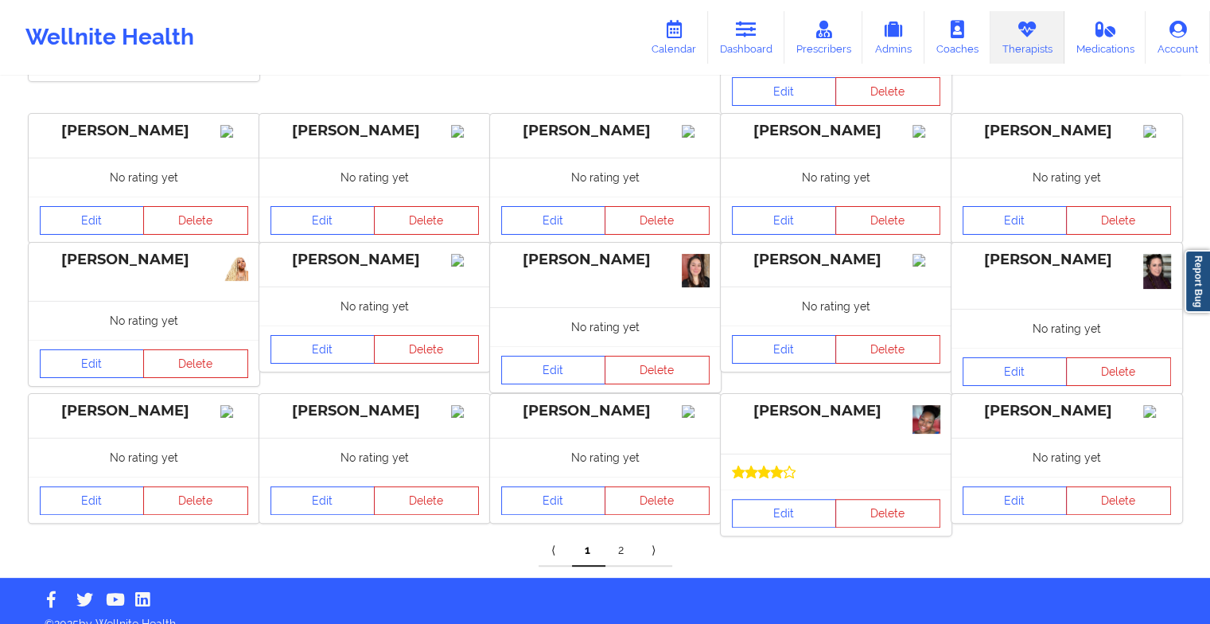
scroll to position [305, 0]
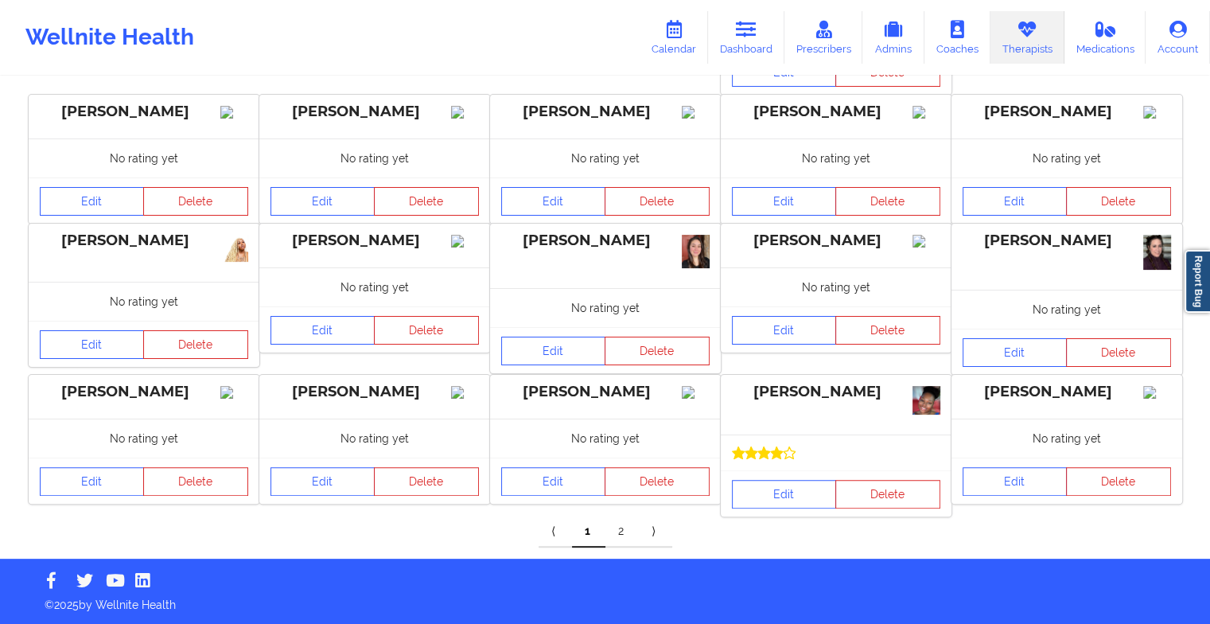
click at [630, 540] on link "2" at bounding box center [621, 531] width 33 height 32
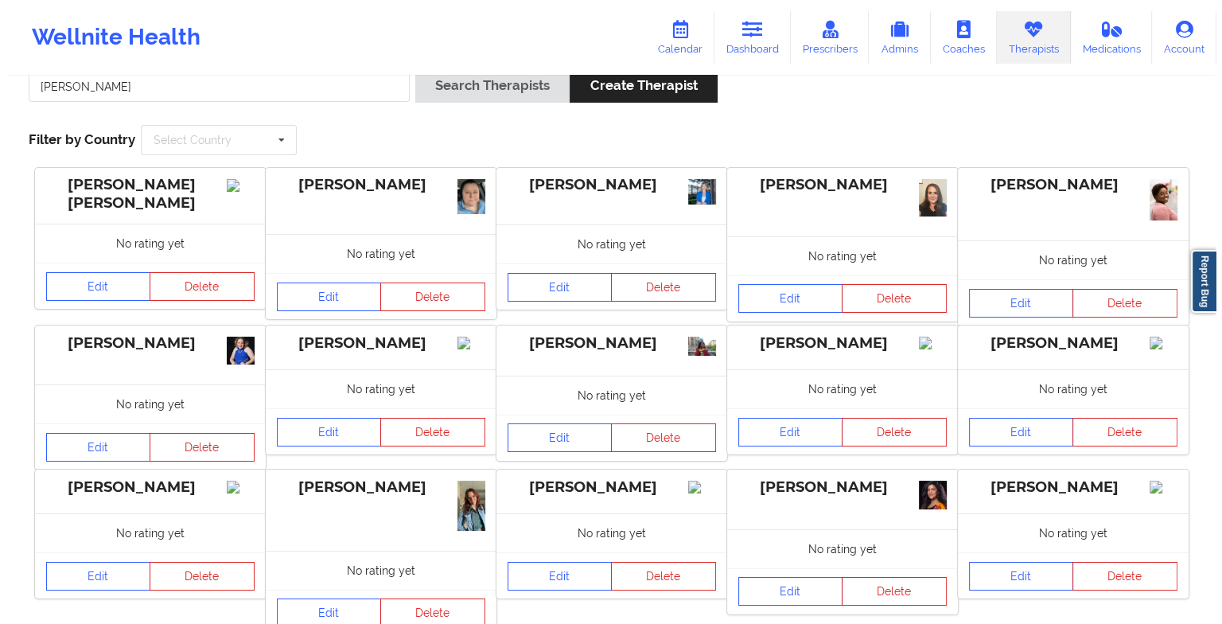
scroll to position [0, 0]
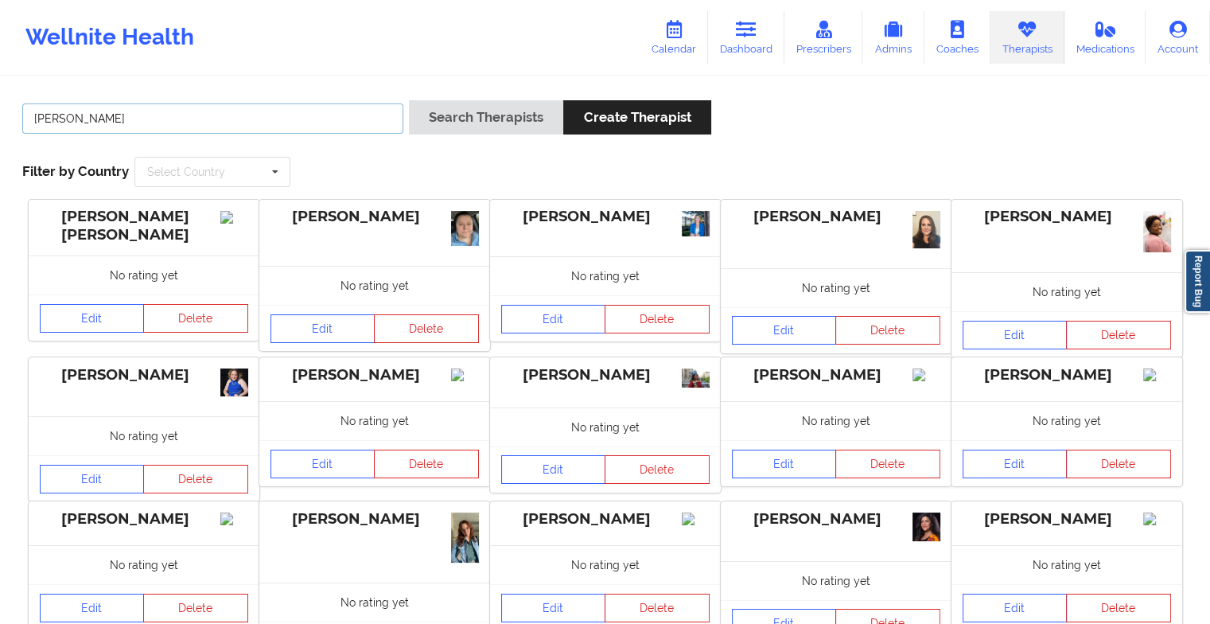
click at [348, 119] on input "[PERSON_NAME]" at bounding box center [212, 118] width 381 height 30
click at [409, 100] on button "Search Therapists" at bounding box center [486, 117] width 154 height 34
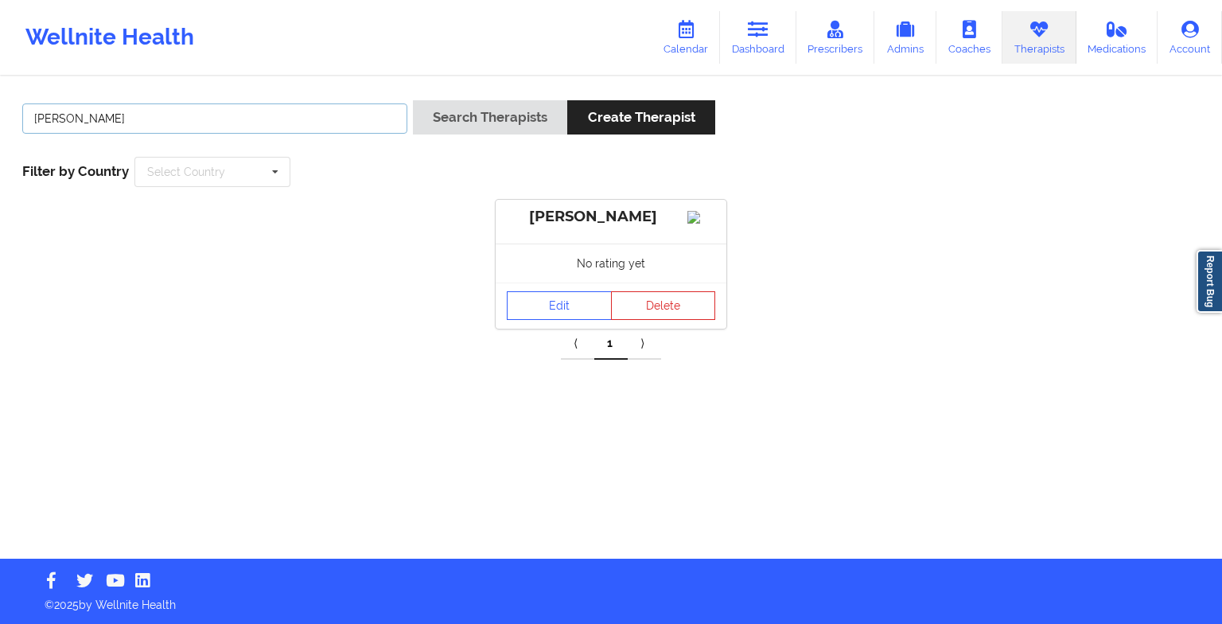
click at [379, 115] on input "[PERSON_NAME]" at bounding box center [214, 118] width 385 height 30
click at [413, 100] on button "Search Therapists" at bounding box center [490, 117] width 154 height 34
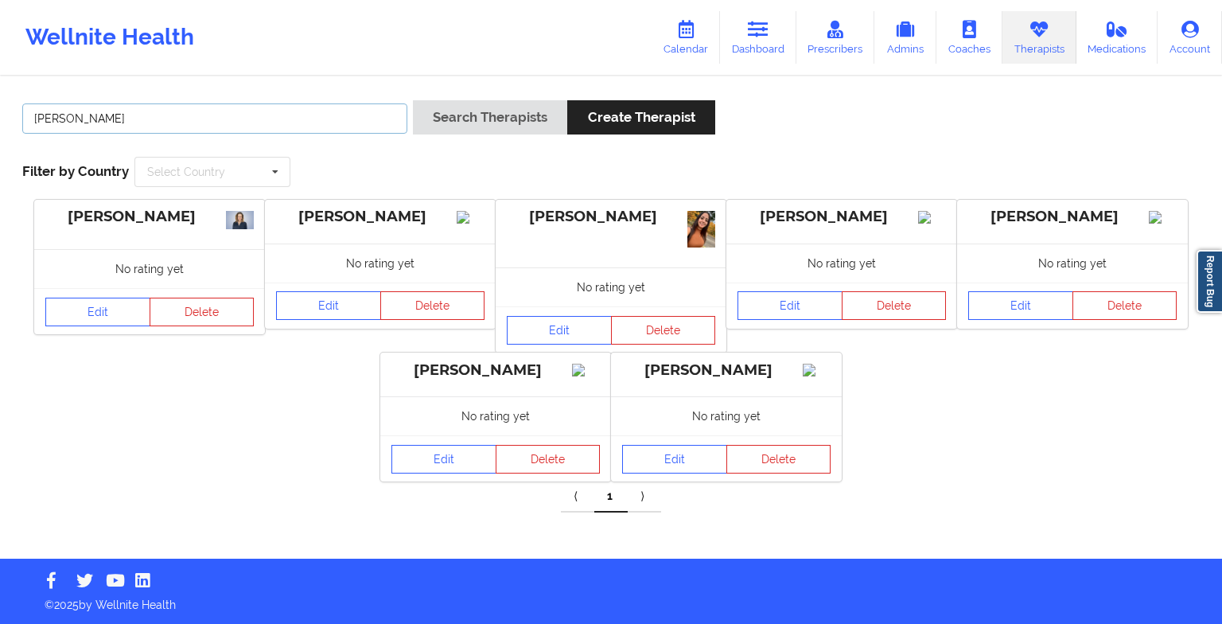
click at [413, 100] on button "Search Therapists" at bounding box center [490, 117] width 154 height 34
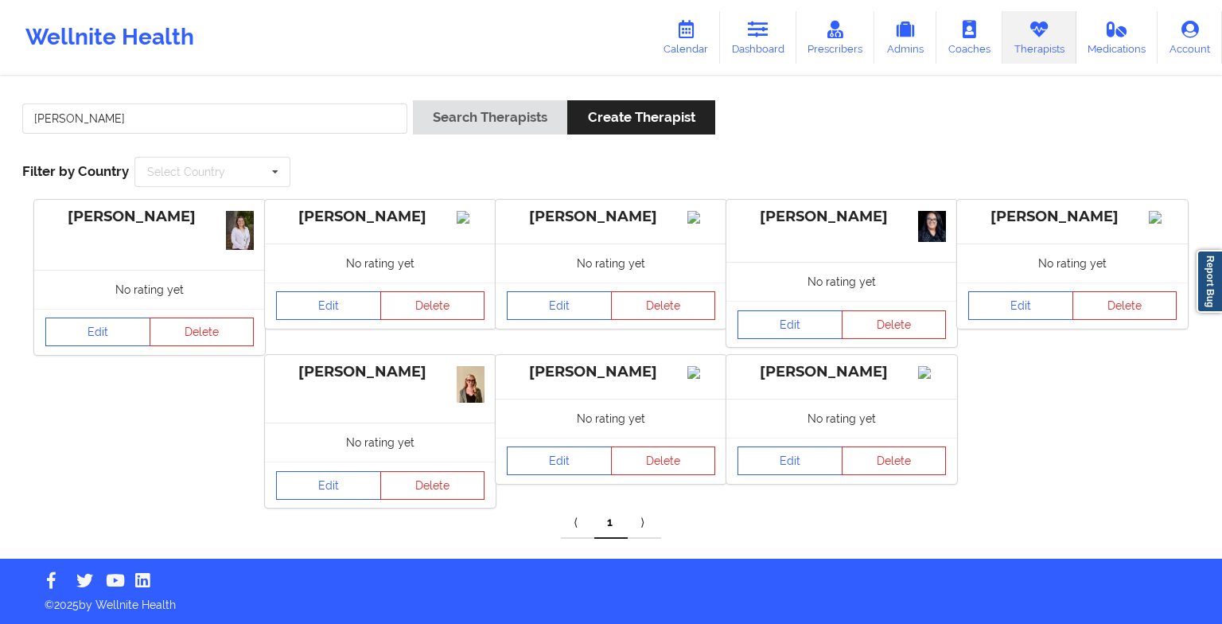
click at [759, 43] on link "Dashboard" at bounding box center [758, 37] width 76 height 53
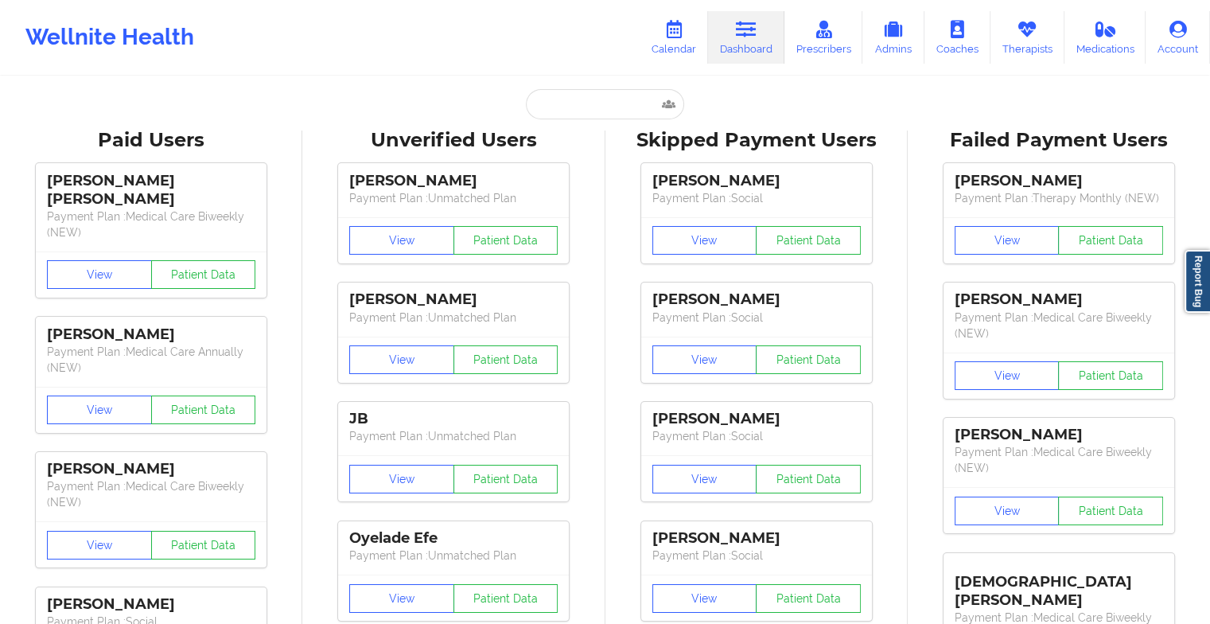
click at [679, 40] on link "Calendar" at bounding box center [674, 37] width 68 height 53
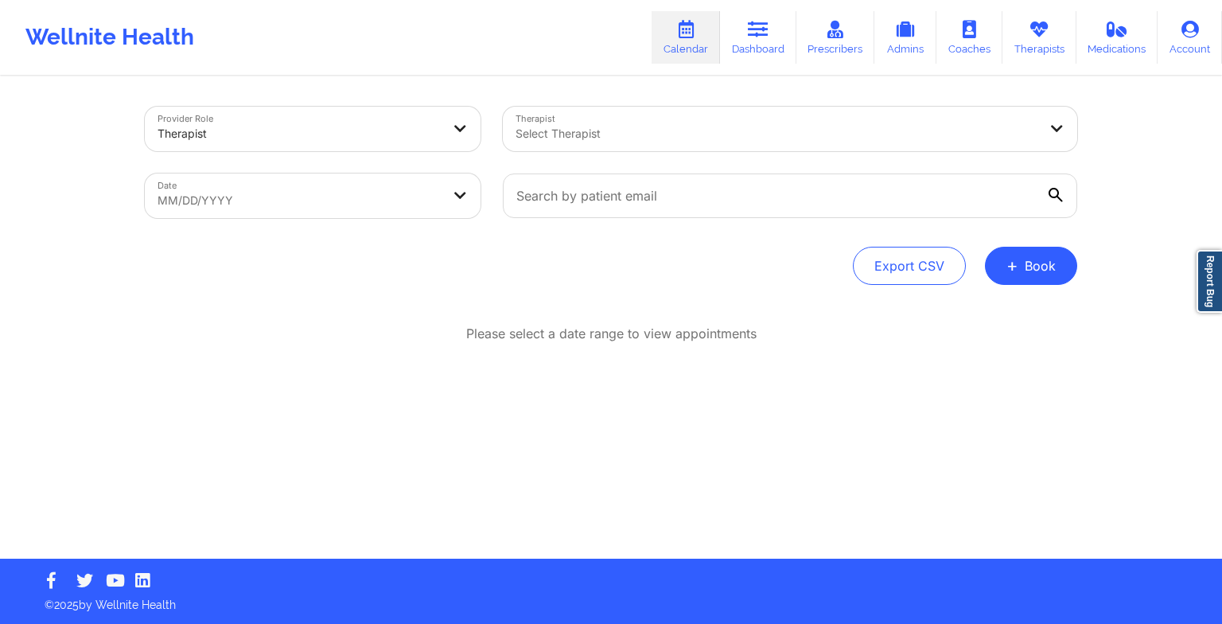
click at [1020, 269] on button "+ Book" at bounding box center [1031, 266] width 92 height 38
click at [993, 309] on button "Therapy Session" at bounding box center [1004, 316] width 122 height 26
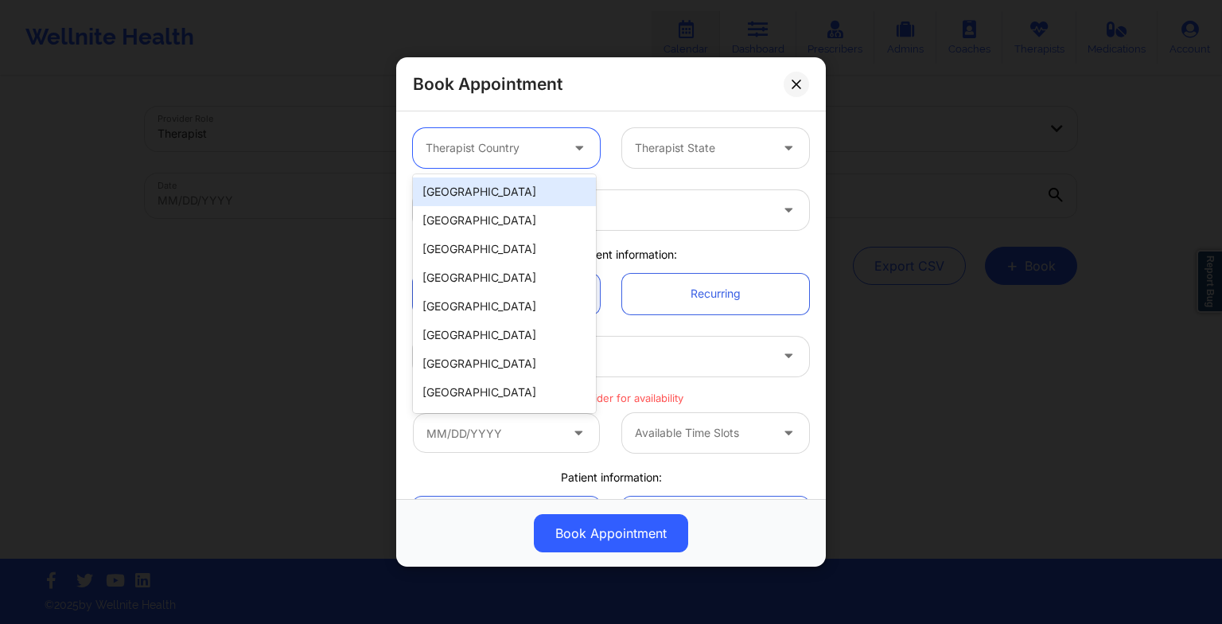
click at [550, 139] on div at bounding box center [493, 147] width 134 height 19
click at [521, 200] on div "[GEOGRAPHIC_DATA]" at bounding box center [504, 191] width 183 height 29
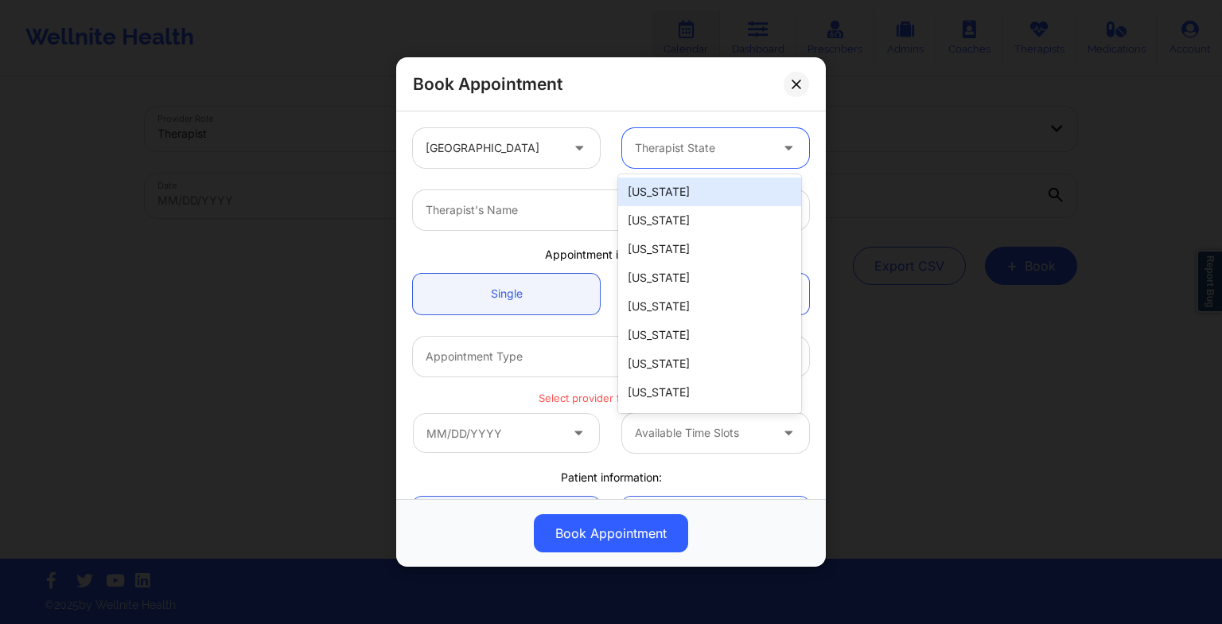
click at [675, 156] on div at bounding box center [702, 147] width 134 height 19
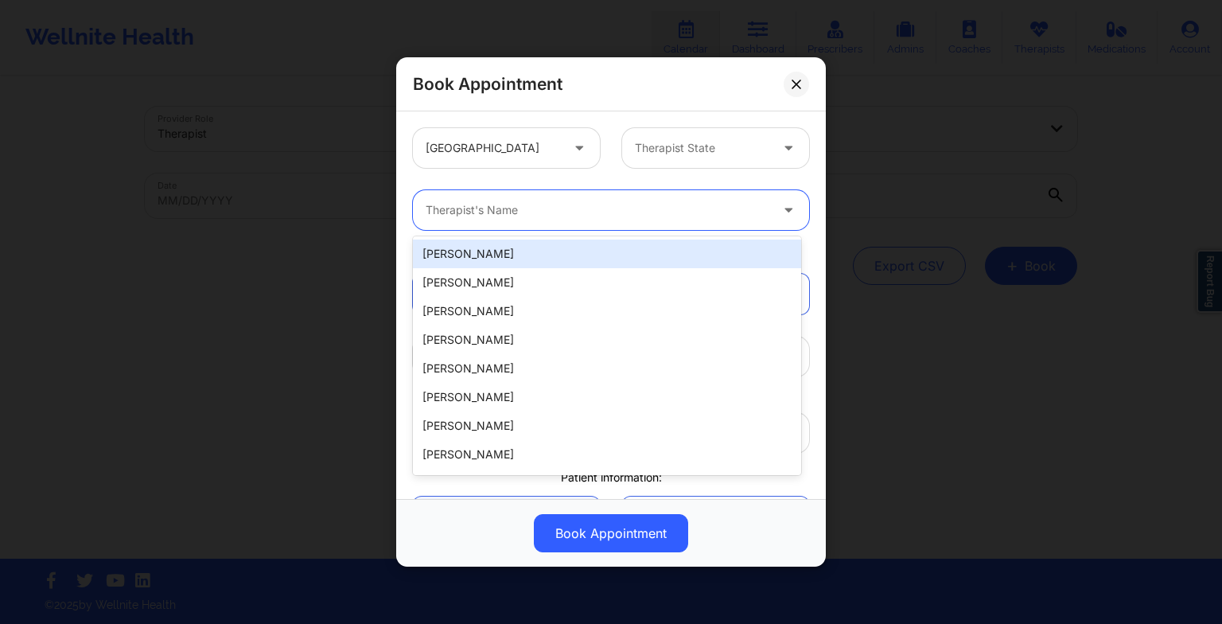
click at [550, 204] on div at bounding box center [598, 209] width 344 height 19
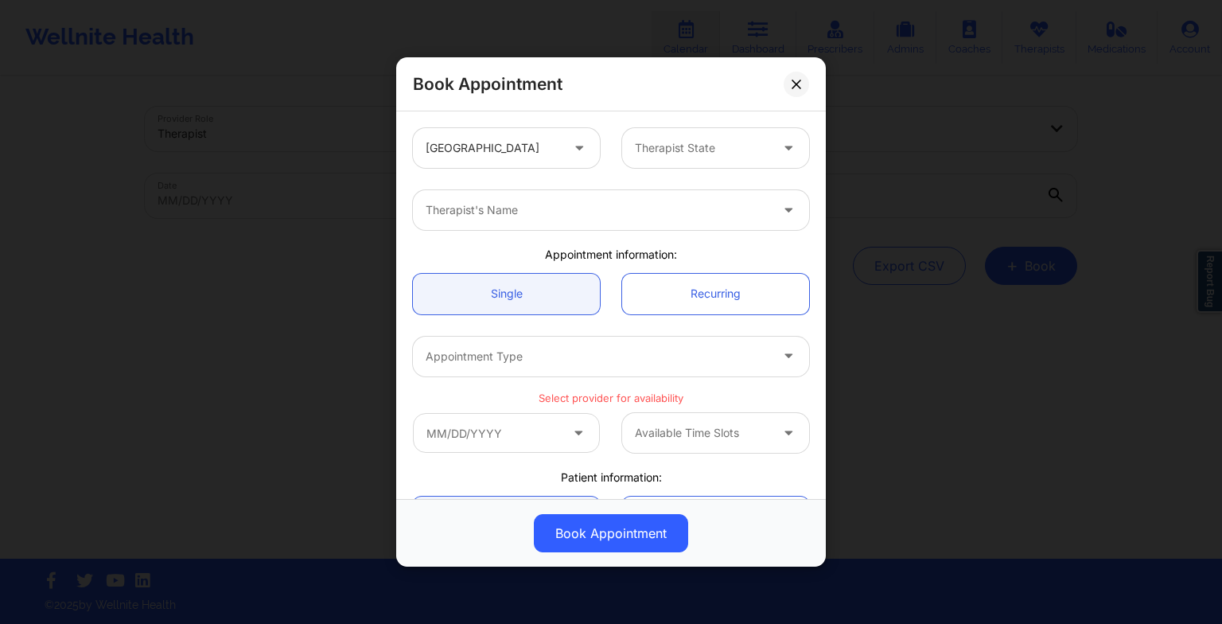
click at [808, 348] on div "Appointment Type" at bounding box center [611, 356] width 418 height 40
click at [801, 80] on icon at bounding box center [797, 84] width 10 height 10
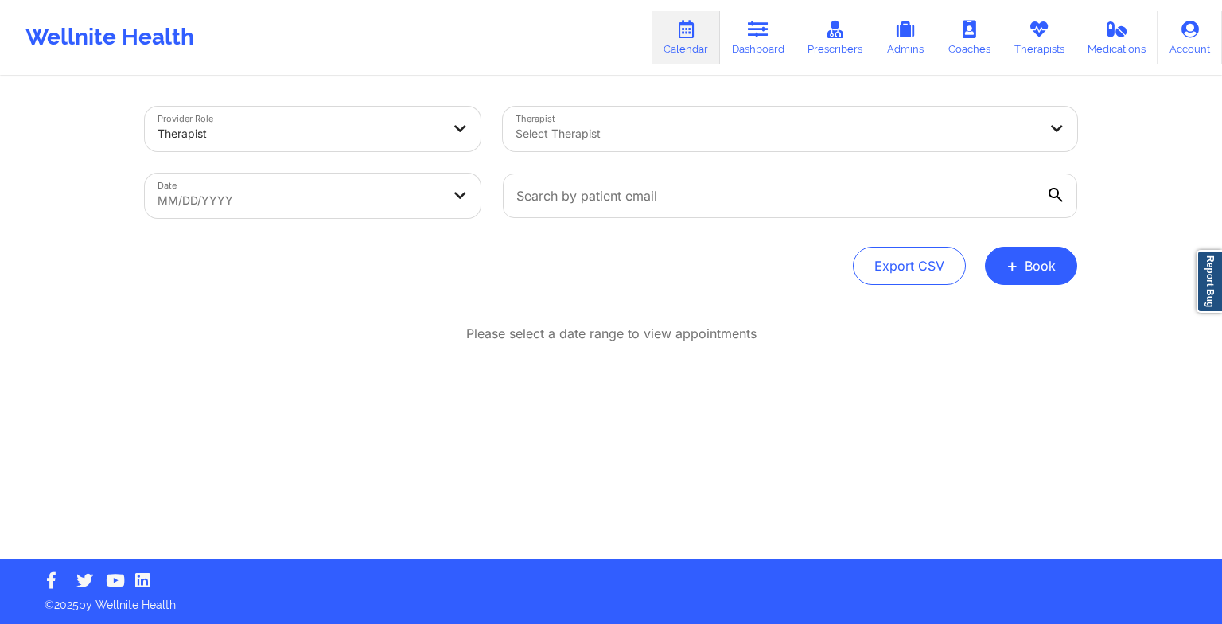
click at [1015, 57] on link "Therapists" at bounding box center [1039, 37] width 74 height 53
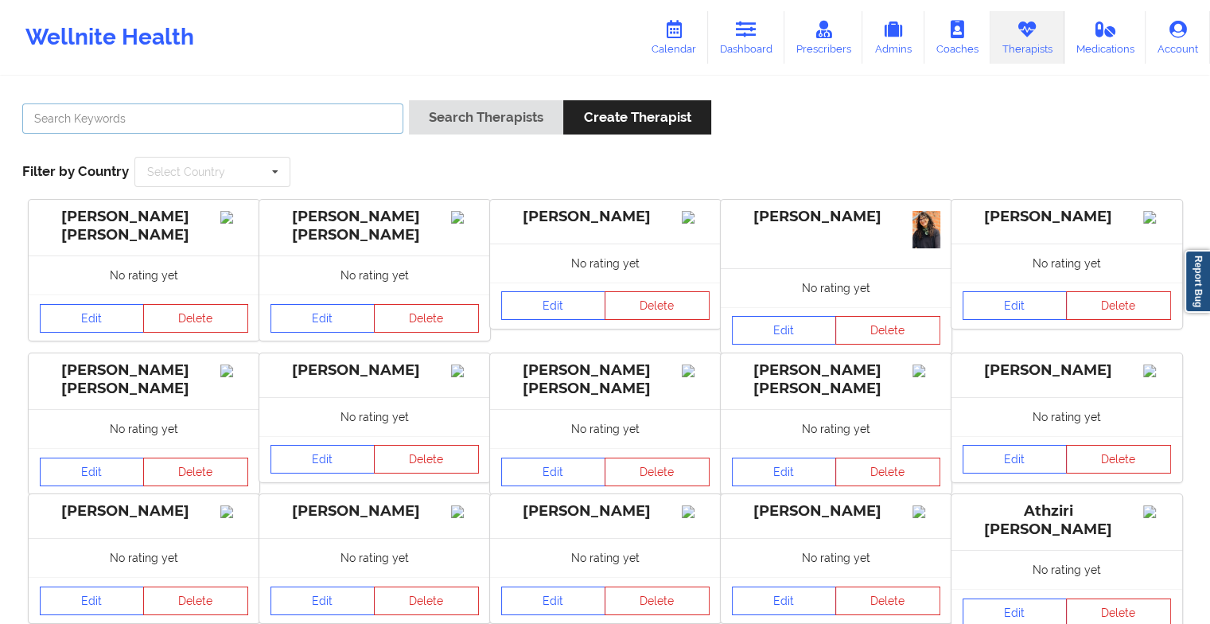
click at [334, 115] on input "text" at bounding box center [212, 118] width 381 height 30
click at [409, 100] on button "Search Therapists" at bounding box center [486, 117] width 154 height 34
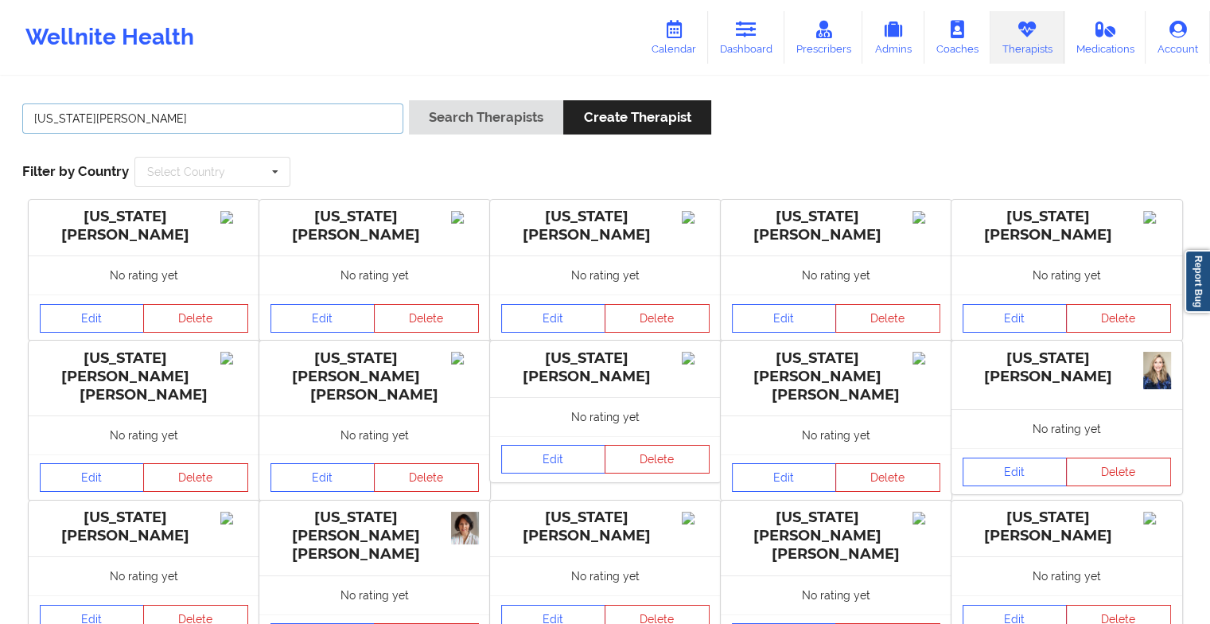
click at [409, 100] on button "Search Therapists" at bounding box center [486, 117] width 154 height 34
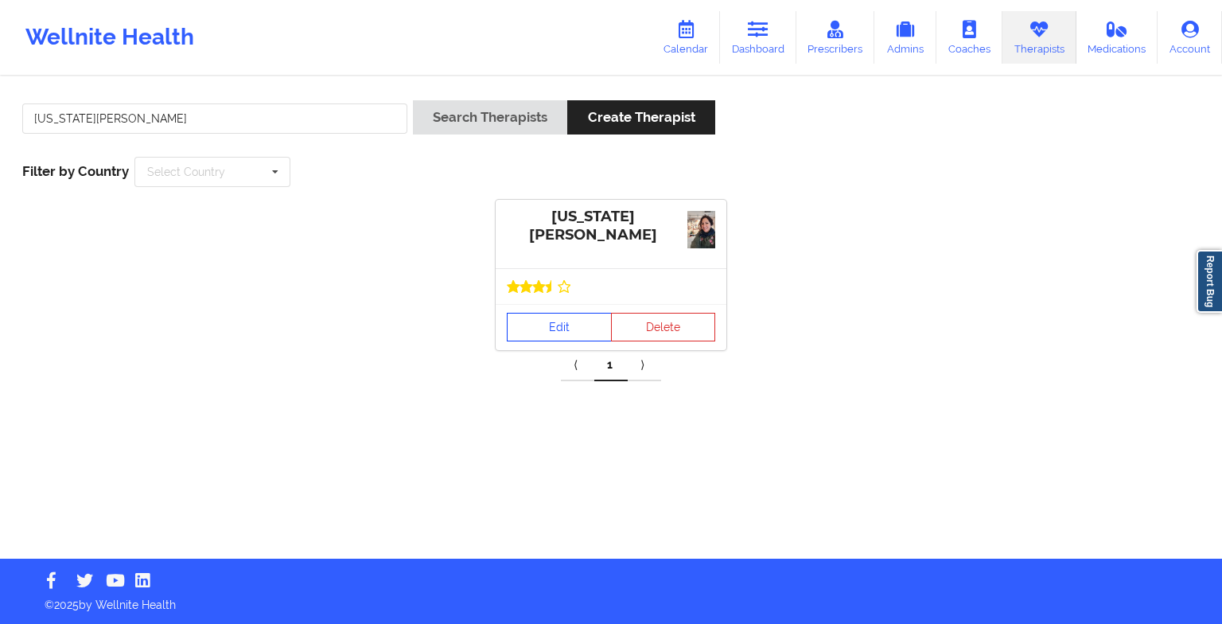
click at [538, 321] on link "Edit" at bounding box center [559, 327] width 105 height 29
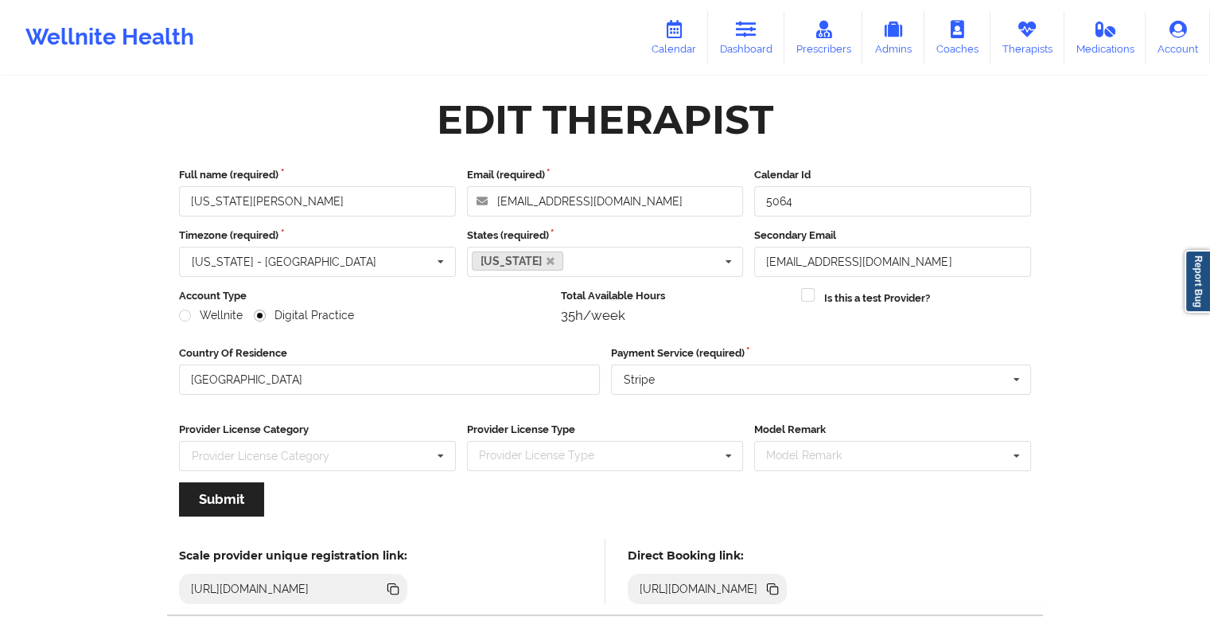
click at [690, 29] on link "Calendar" at bounding box center [674, 37] width 68 height 53
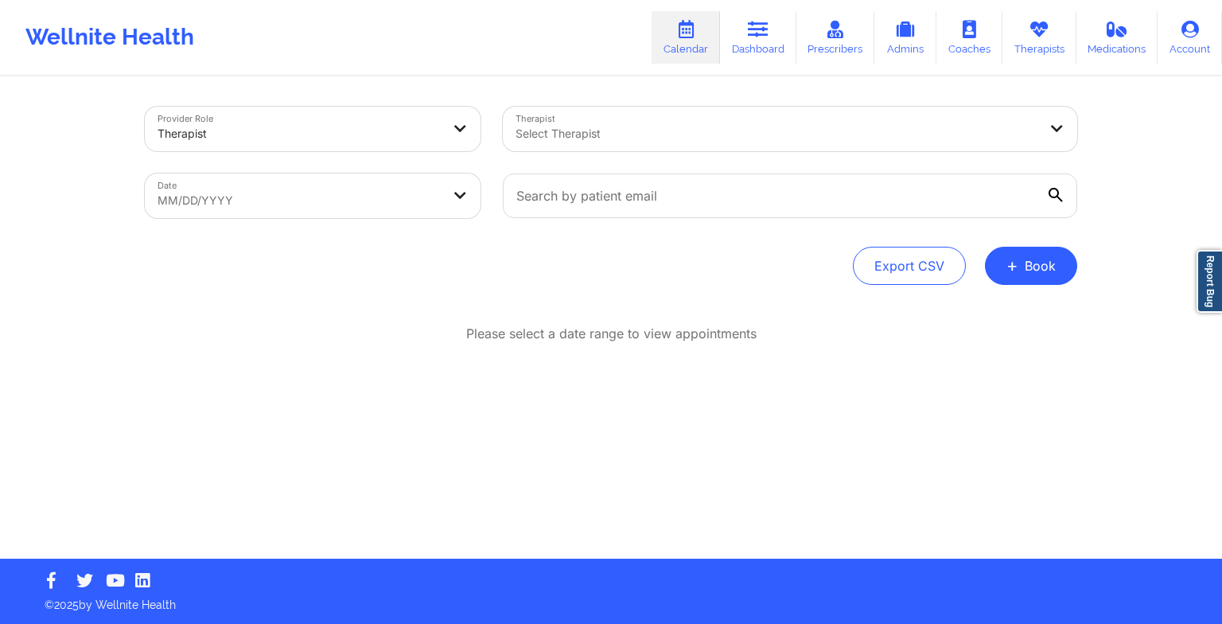
click at [1022, 276] on button "+ Book" at bounding box center [1031, 266] width 92 height 38
click at [986, 315] on button "Therapy Session" at bounding box center [1004, 316] width 122 height 26
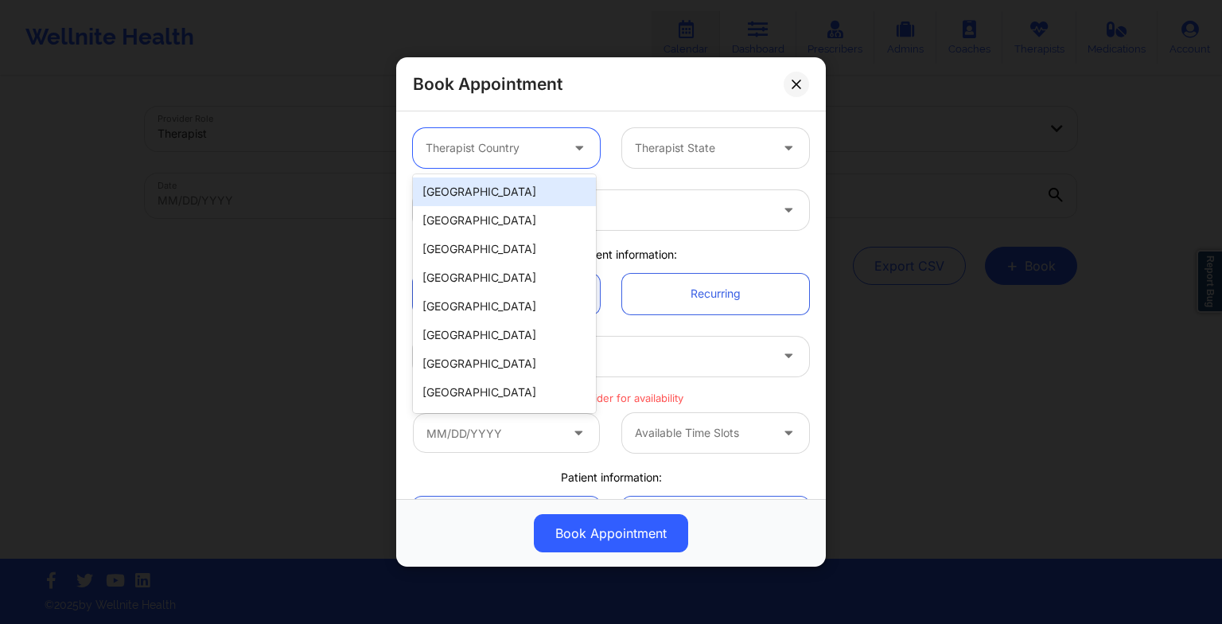
drag, startPoint x: 513, startPoint y: 148, endPoint x: 527, endPoint y: 191, distance: 45.3
click at [527, 191] on body "Wellnite Health Calendar Dashboard Prescribers Admins Coaches Therapists Medica…" at bounding box center [611, 312] width 1222 height 624
drag, startPoint x: 527, startPoint y: 191, endPoint x: 703, endPoint y: 118, distance: 190.4
click at [703, 118] on body "Wellnite Health Calendar Dashboard Prescribers Admins Coaches Therapists Medica…" at bounding box center [611, 312] width 1222 height 624
click at [563, 189] on div "[GEOGRAPHIC_DATA]" at bounding box center [504, 191] width 183 height 29
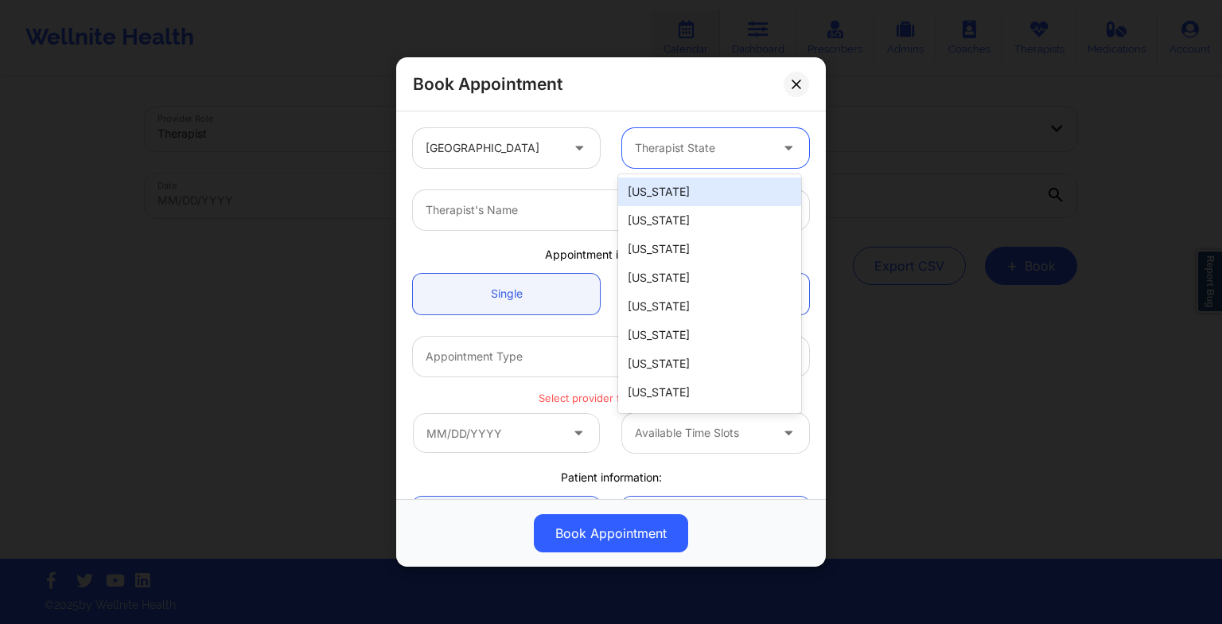
click at [696, 162] on div "Therapist State" at bounding box center [696, 148] width 149 height 40
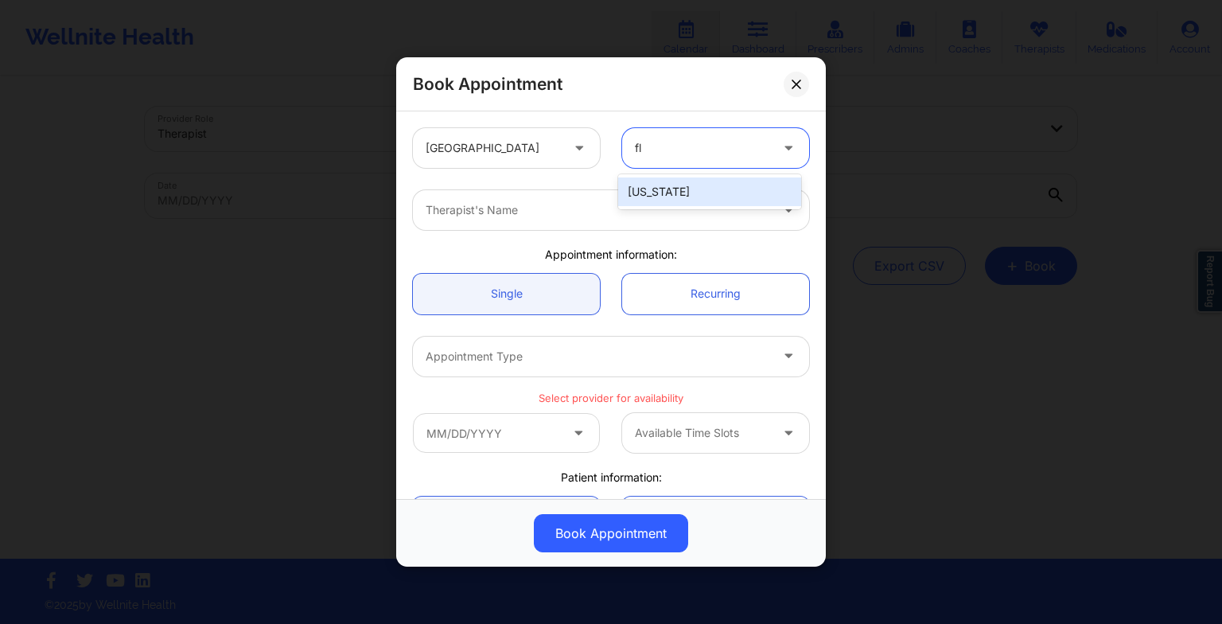
click at [702, 189] on div "[US_STATE]" at bounding box center [709, 191] width 183 height 29
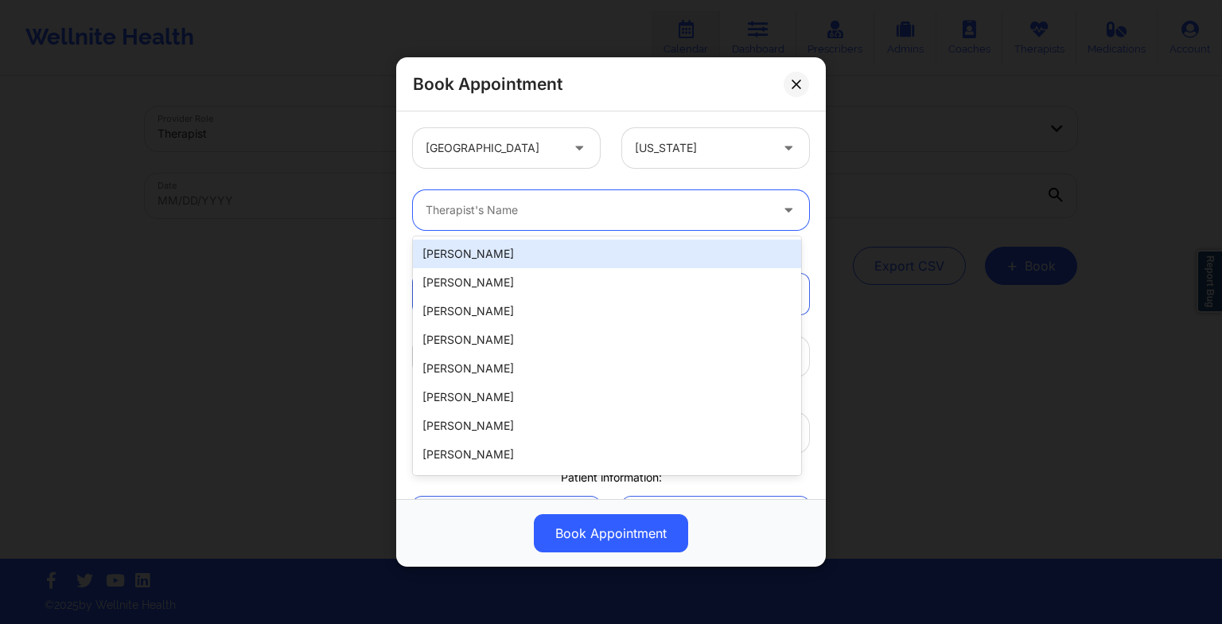
click at [681, 202] on div at bounding box center [598, 209] width 344 height 19
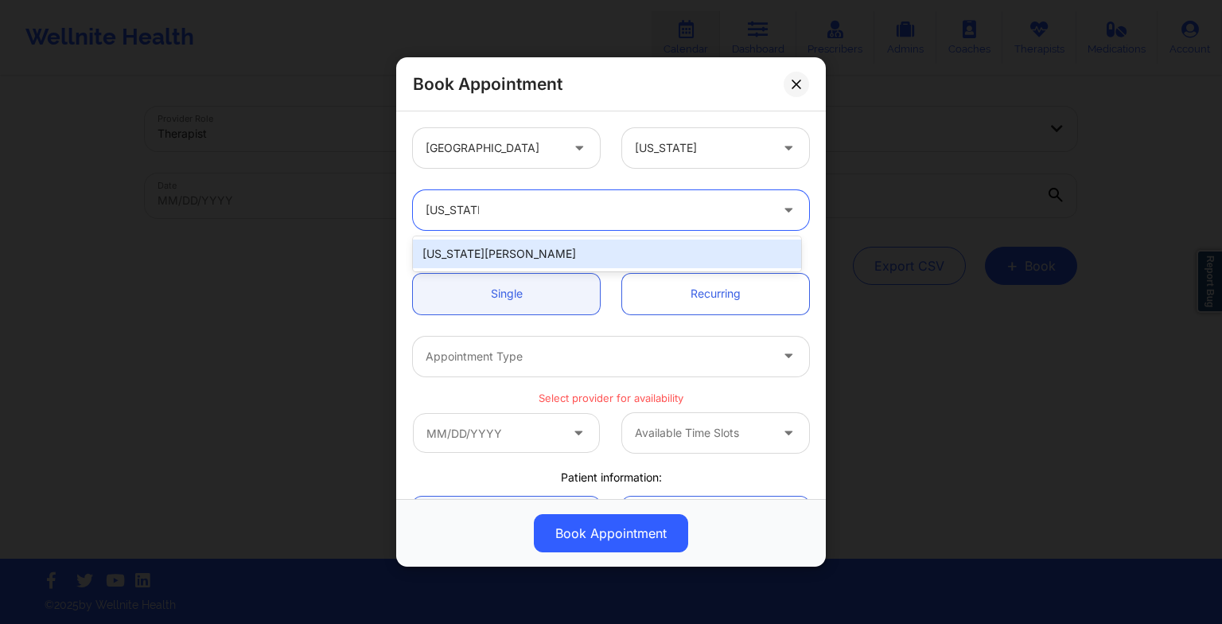
click at [496, 252] on div "[US_STATE][PERSON_NAME]" at bounding box center [607, 253] width 388 height 29
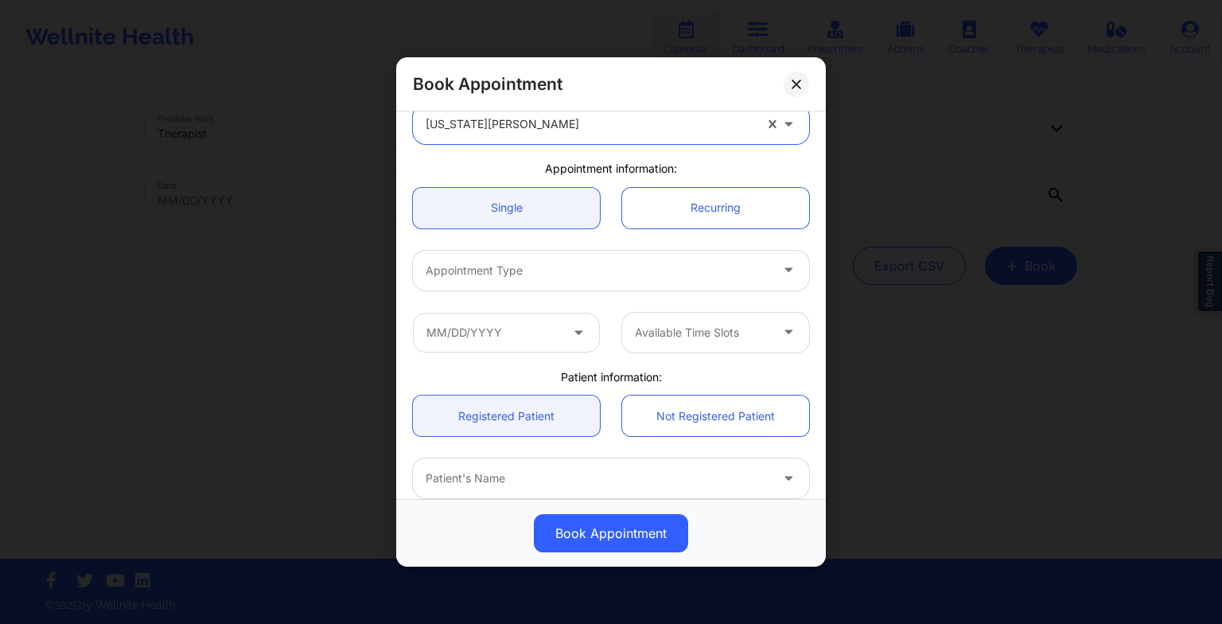
scroll to position [88, 0]
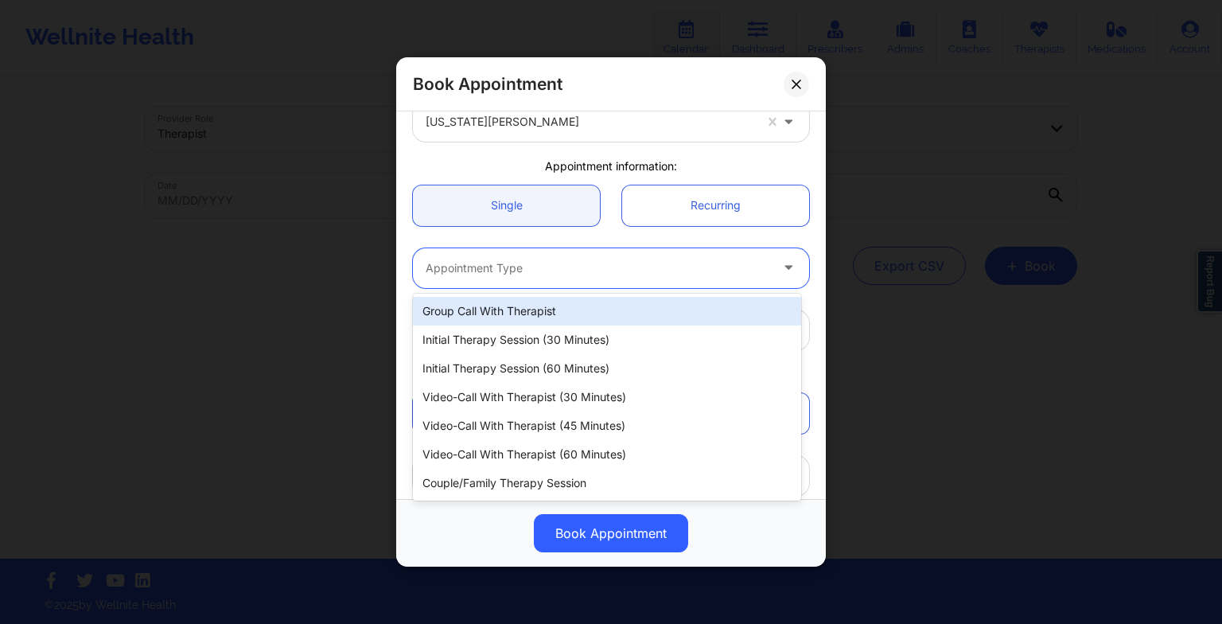
click at [477, 270] on div at bounding box center [598, 268] width 344 height 19
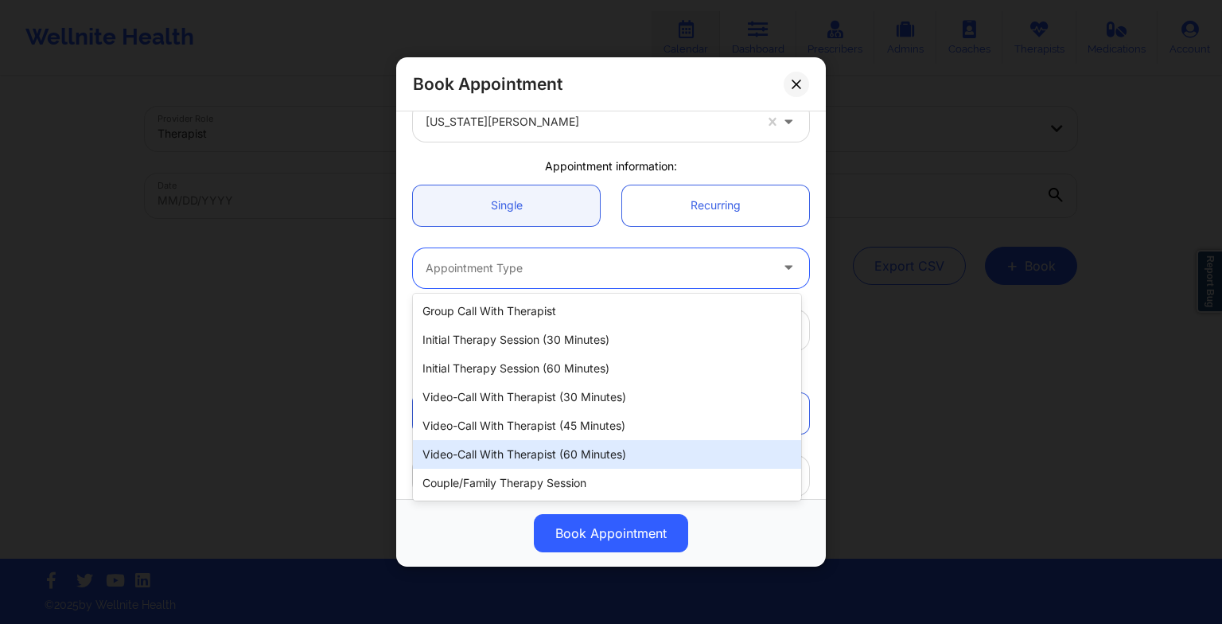
click at [532, 453] on div "Video-Call with Therapist (60 minutes)" at bounding box center [607, 454] width 388 height 29
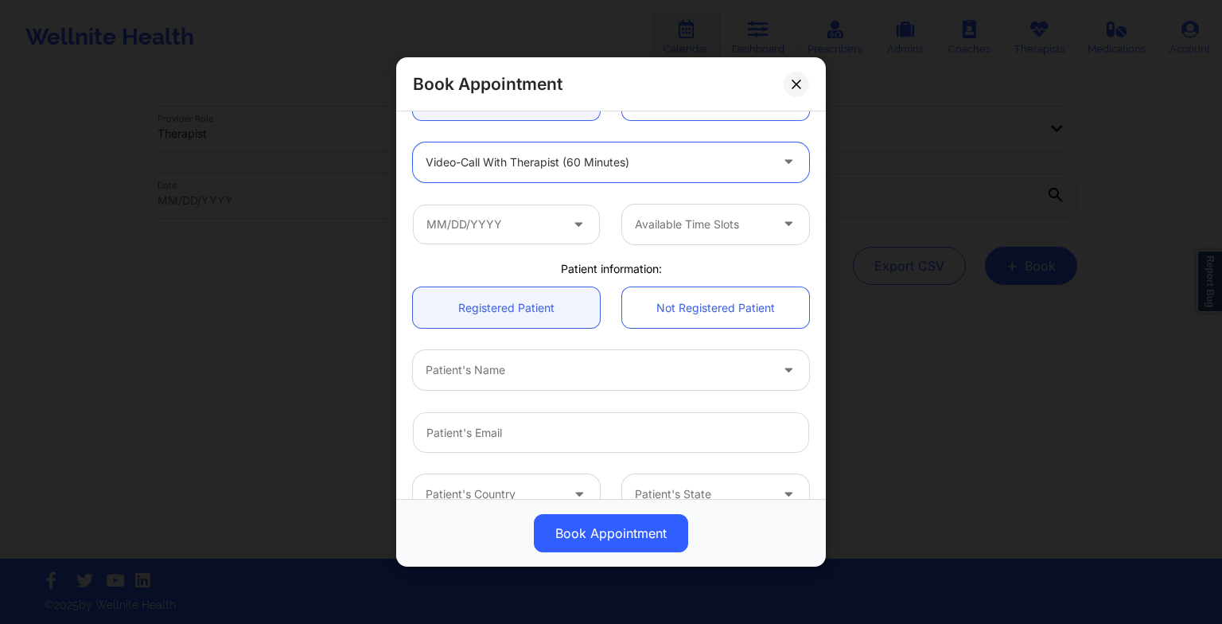
scroll to position [197, 0]
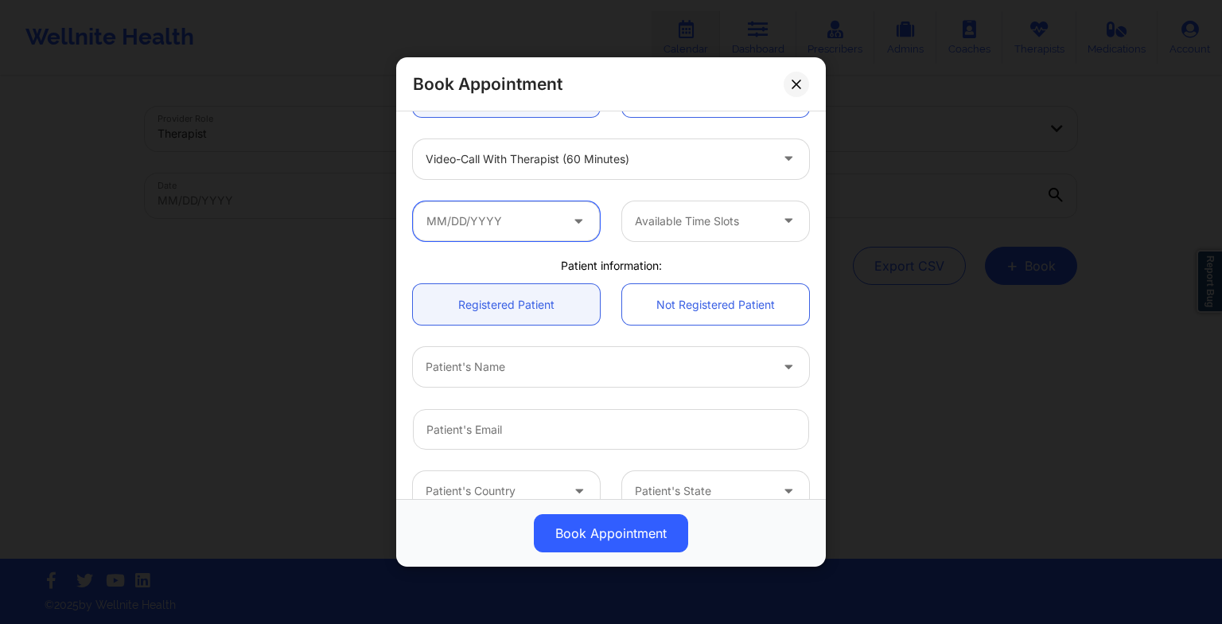
click at [522, 239] on input "text" at bounding box center [506, 221] width 187 height 40
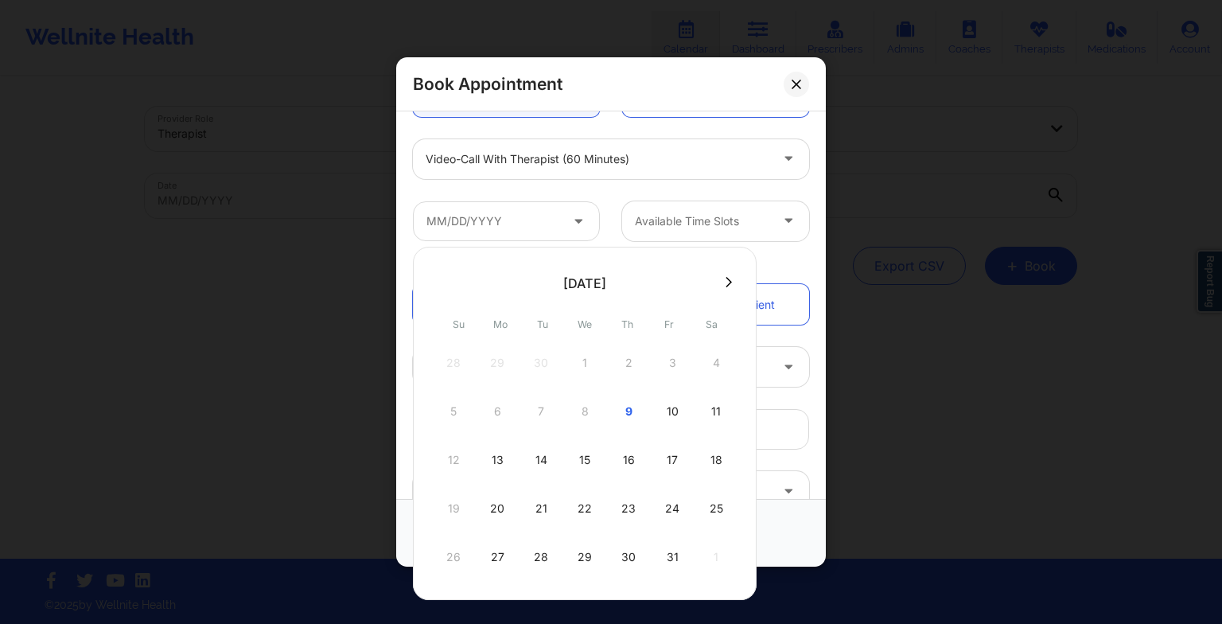
click at [585, 448] on div "15" at bounding box center [585, 460] width 40 height 45
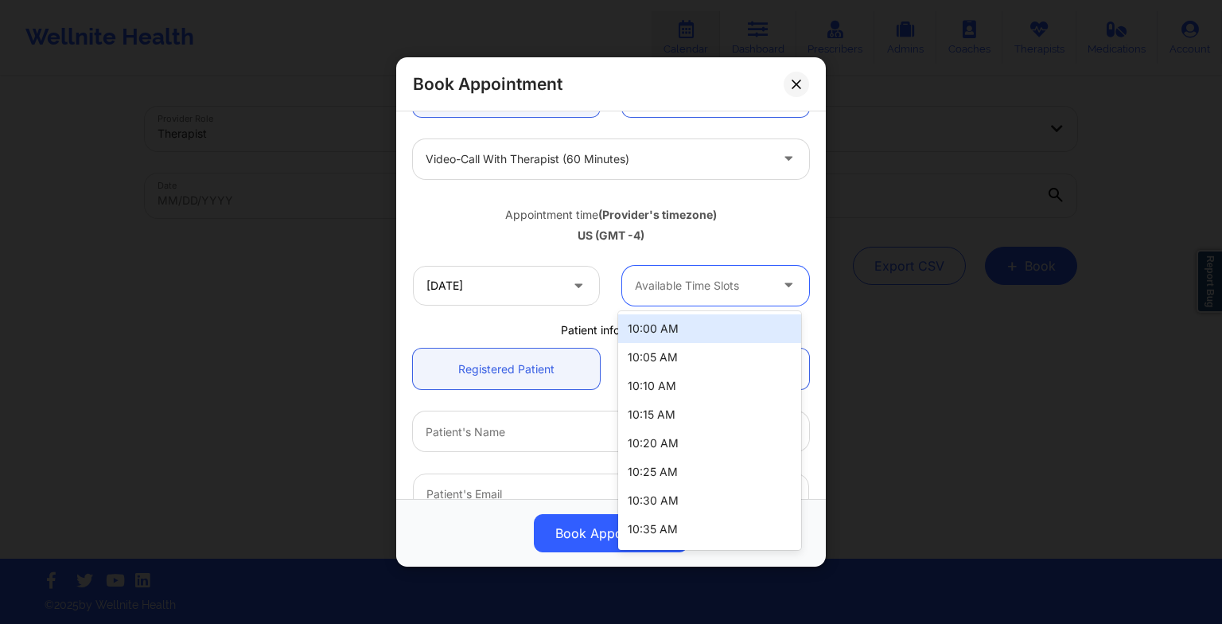
click at [681, 274] on div "Available Time Slots" at bounding box center [696, 286] width 149 height 40
click at [725, 298] on div "Available Time Slots" at bounding box center [696, 286] width 149 height 40
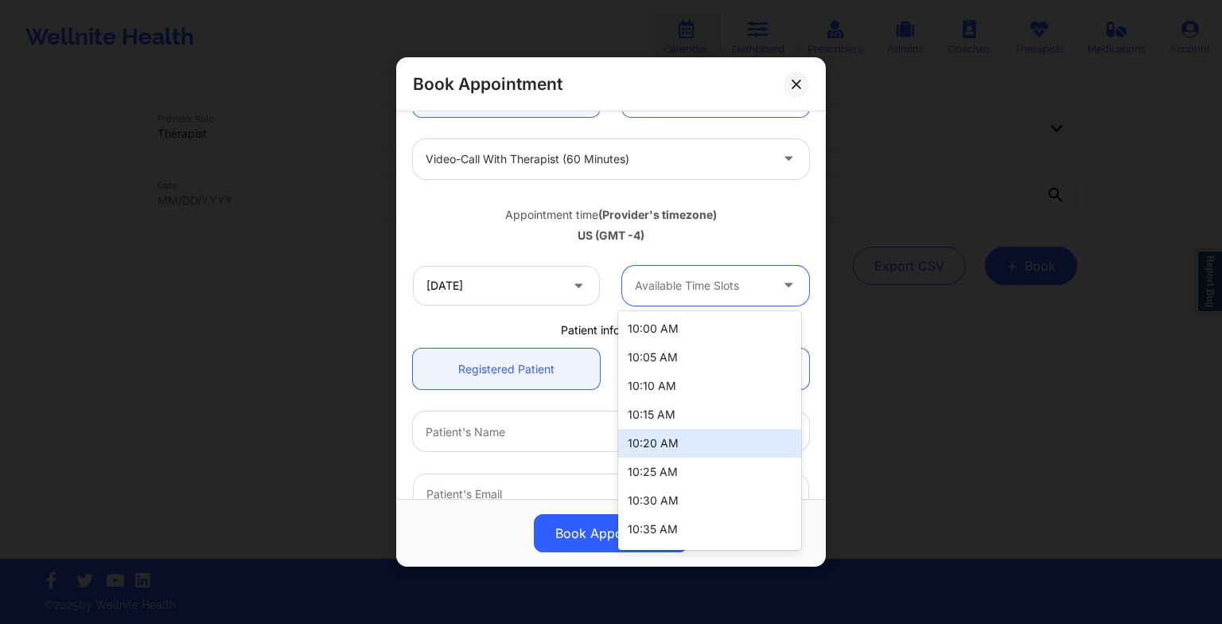
scroll to position [856, 0]
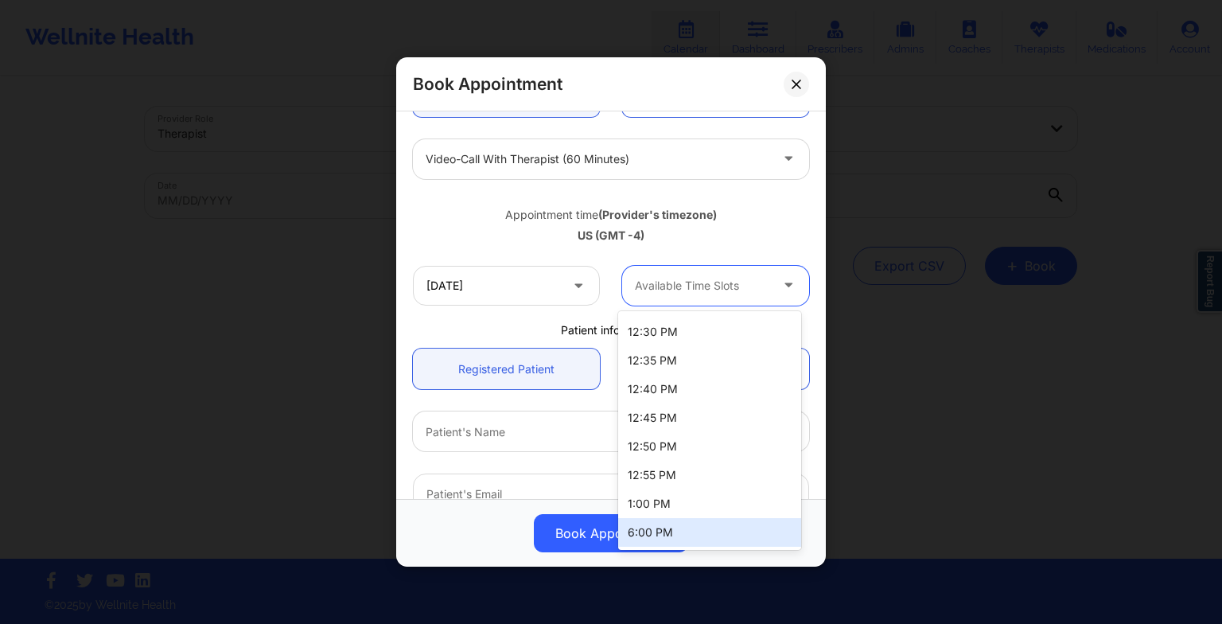
click at [692, 541] on div "6:00 PM" at bounding box center [709, 532] width 183 height 29
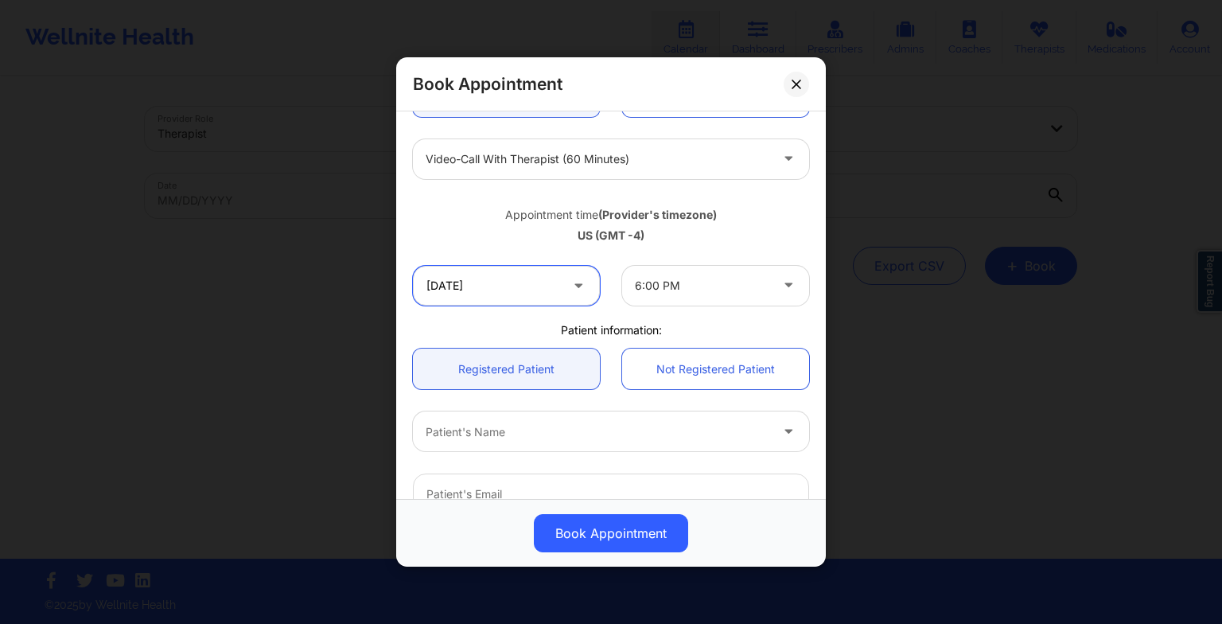
click at [535, 295] on input "[DATE]" at bounding box center [506, 286] width 187 height 40
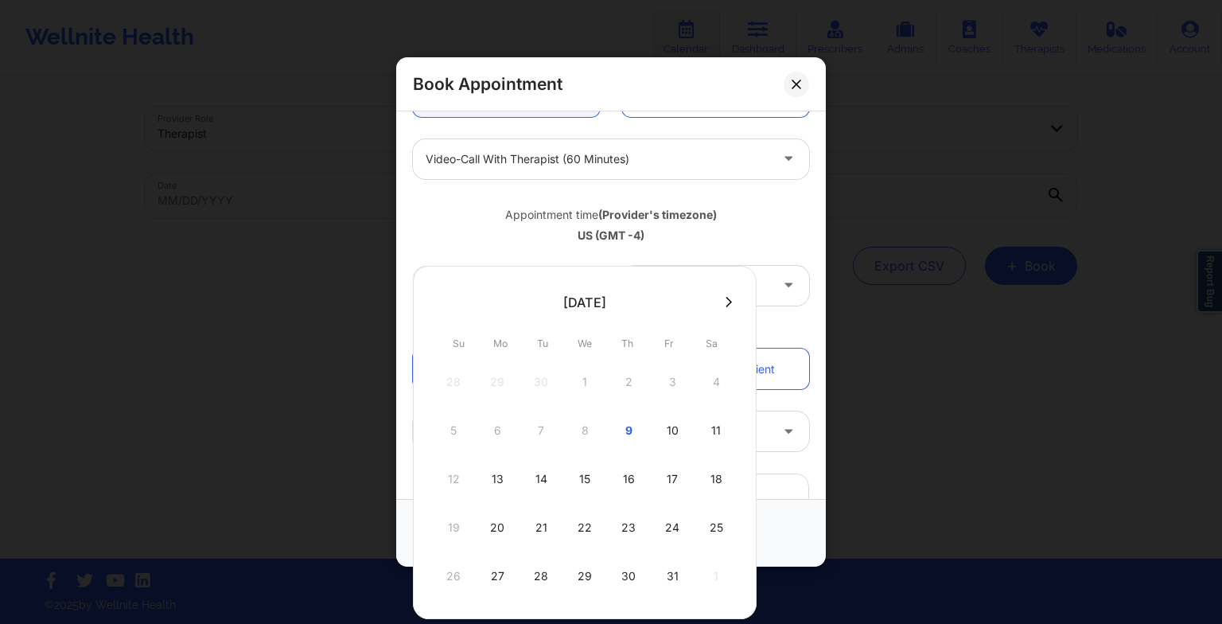
click at [495, 476] on div "13" at bounding box center [497, 479] width 40 height 45
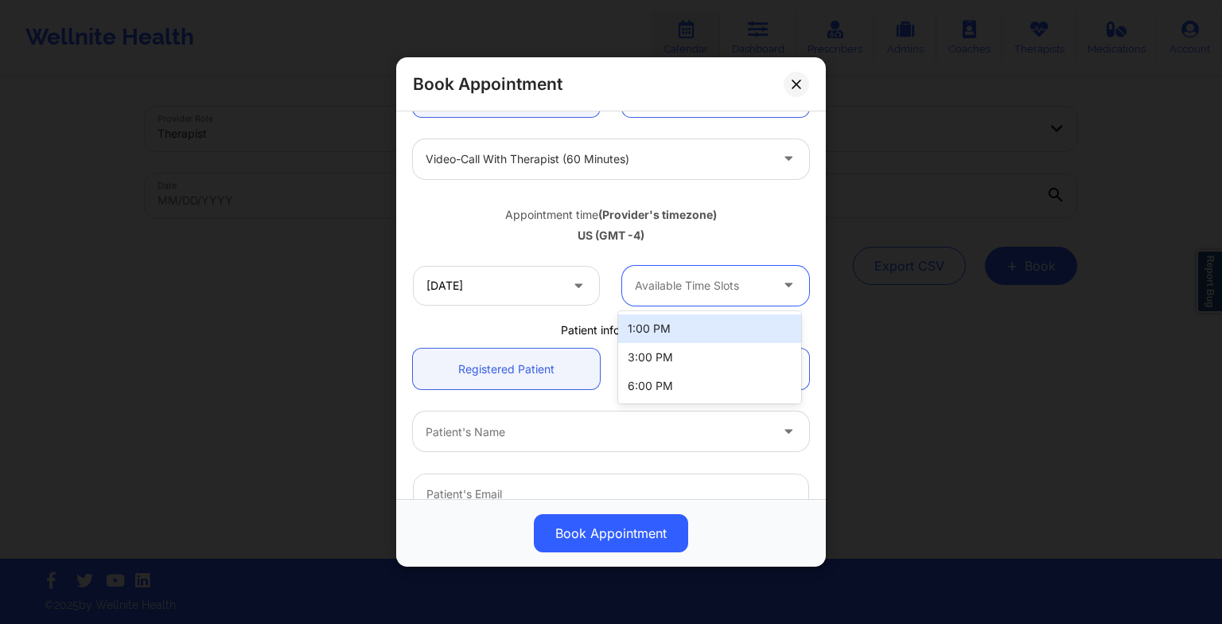
click at [674, 291] on div at bounding box center [702, 285] width 134 height 19
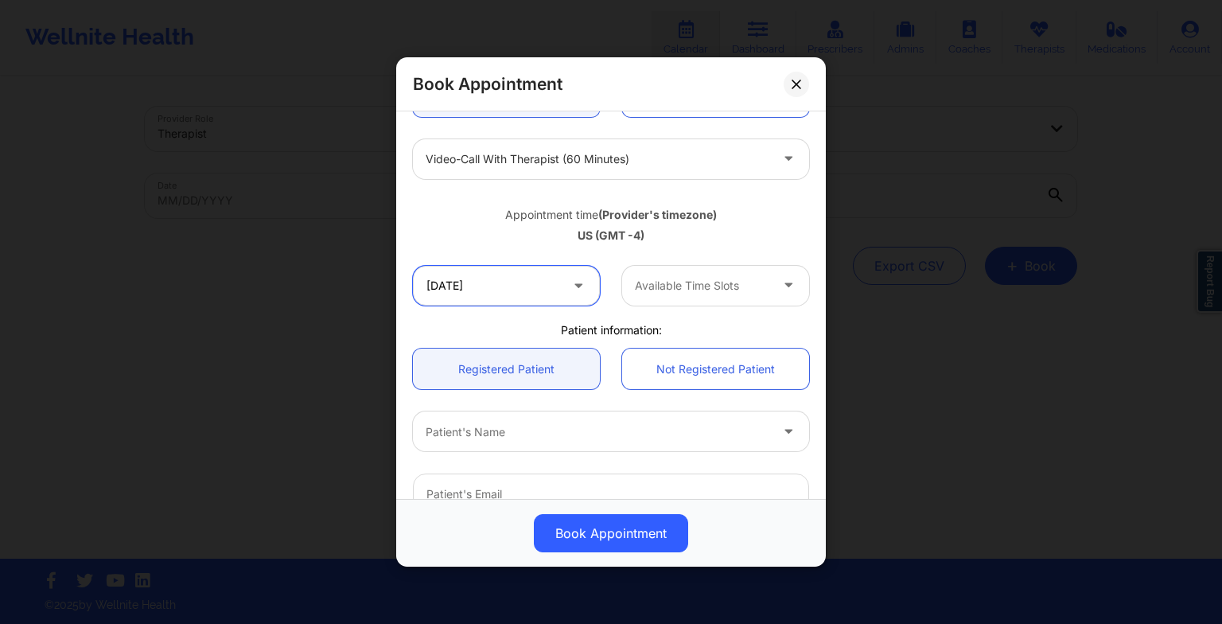
click at [531, 277] on input "[DATE]" at bounding box center [506, 286] width 187 height 40
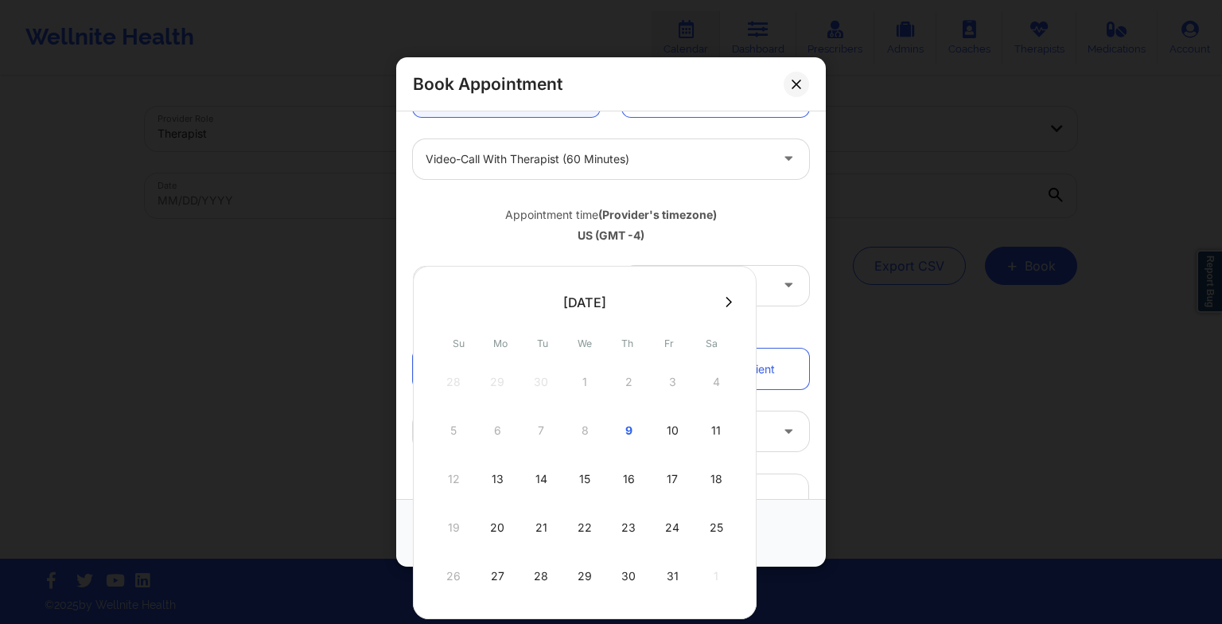
click at [547, 477] on div "14" at bounding box center [541, 479] width 40 height 45
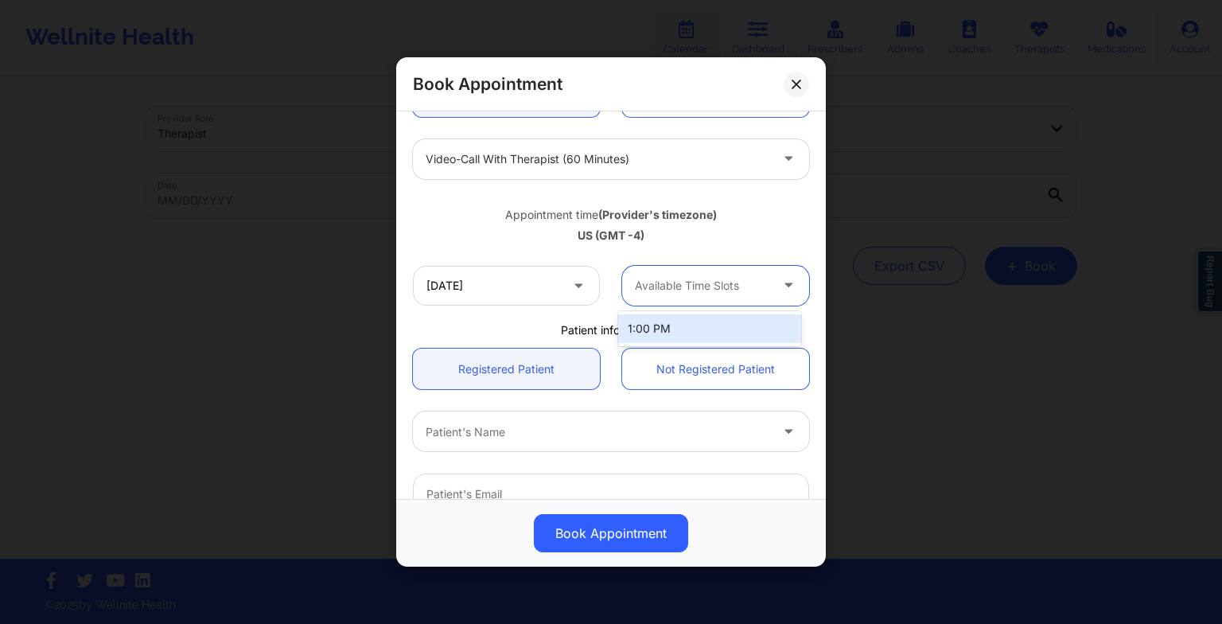
click at [690, 293] on div at bounding box center [702, 285] width 134 height 19
click at [570, 286] on icon at bounding box center [578, 282] width 16 height 14
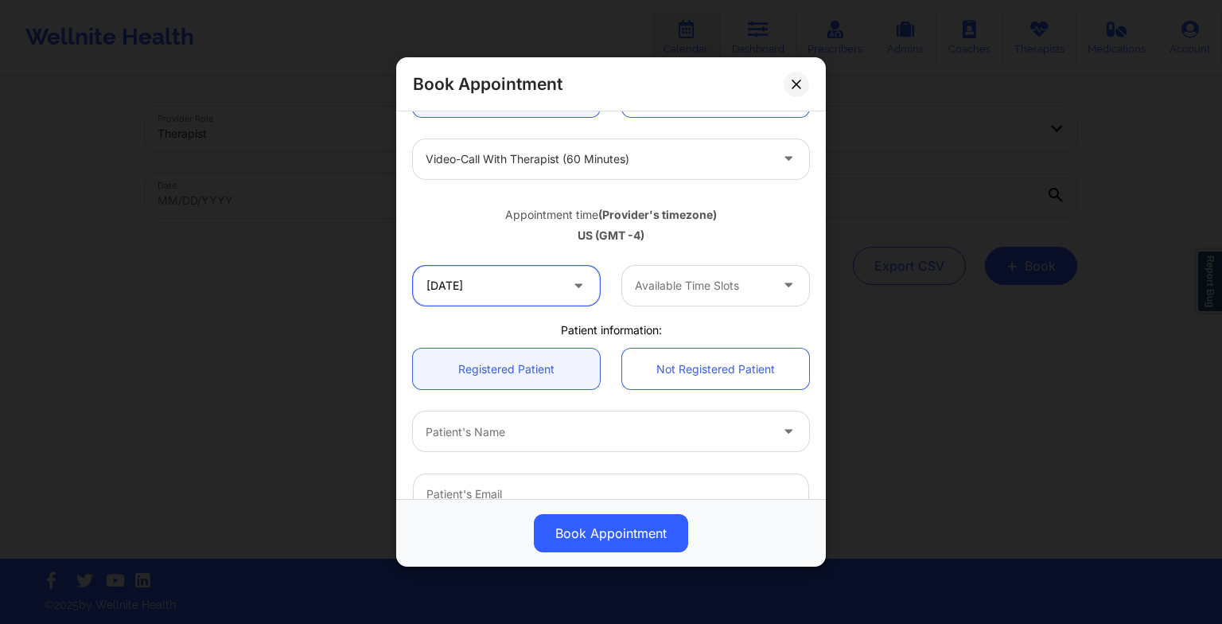
click at [527, 290] on input "[DATE]" at bounding box center [506, 286] width 187 height 40
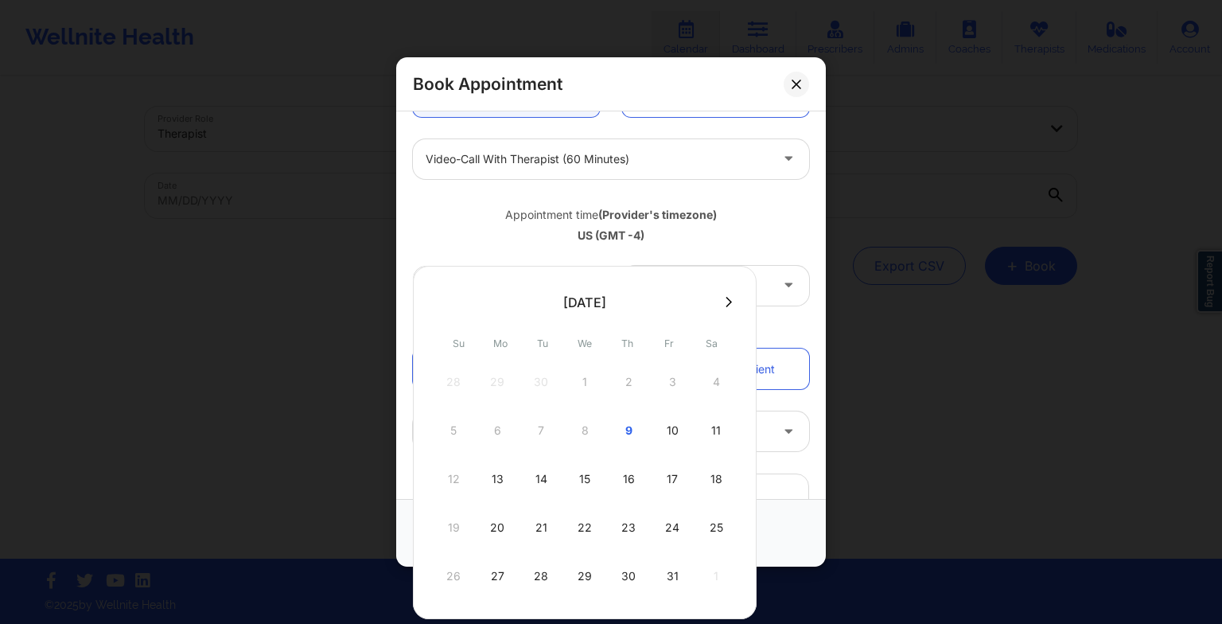
click at [626, 475] on div "16" at bounding box center [629, 479] width 40 height 45
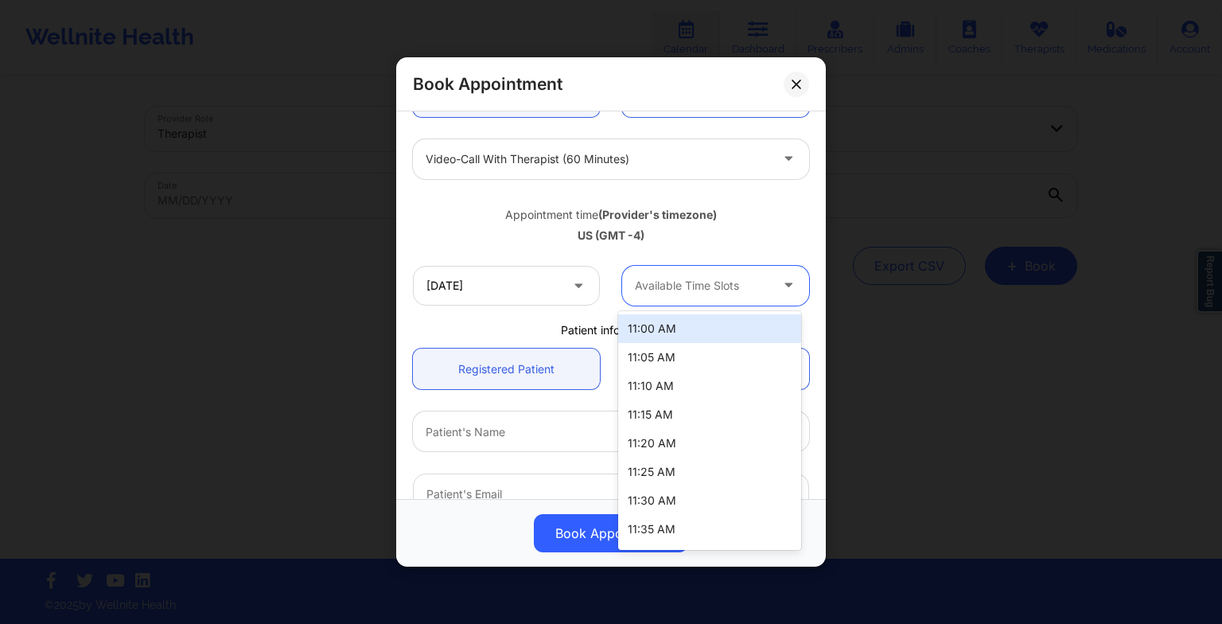
click at [683, 298] on div "Available Time Slots" at bounding box center [696, 286] width 149 height 40
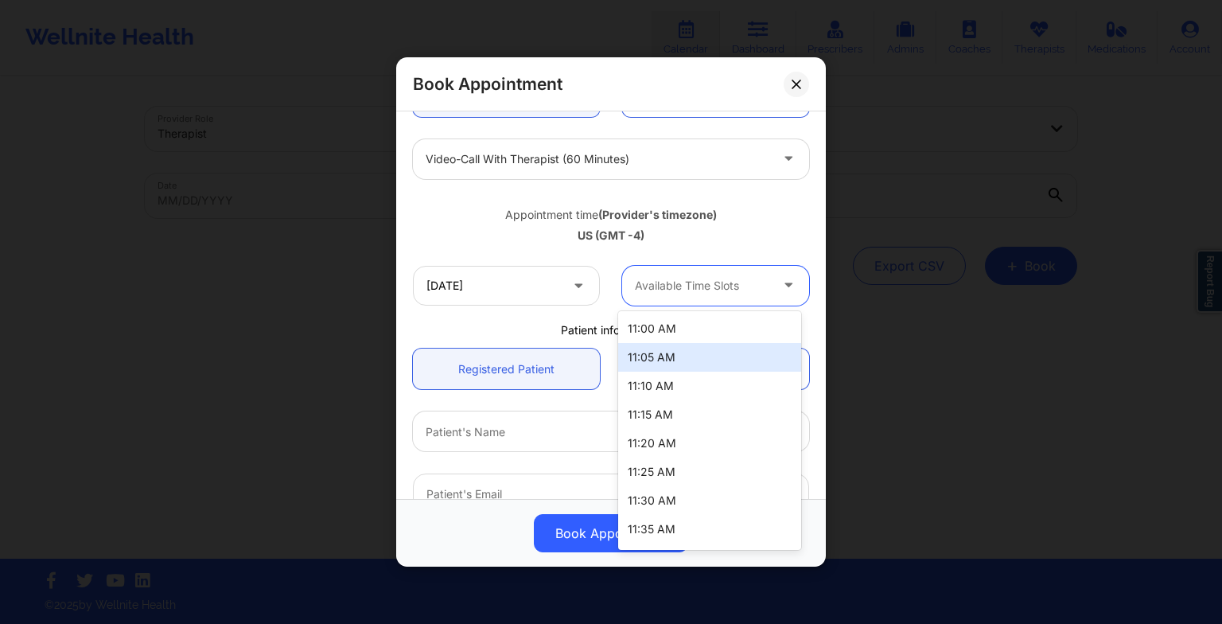
scroll to position [512, 0]
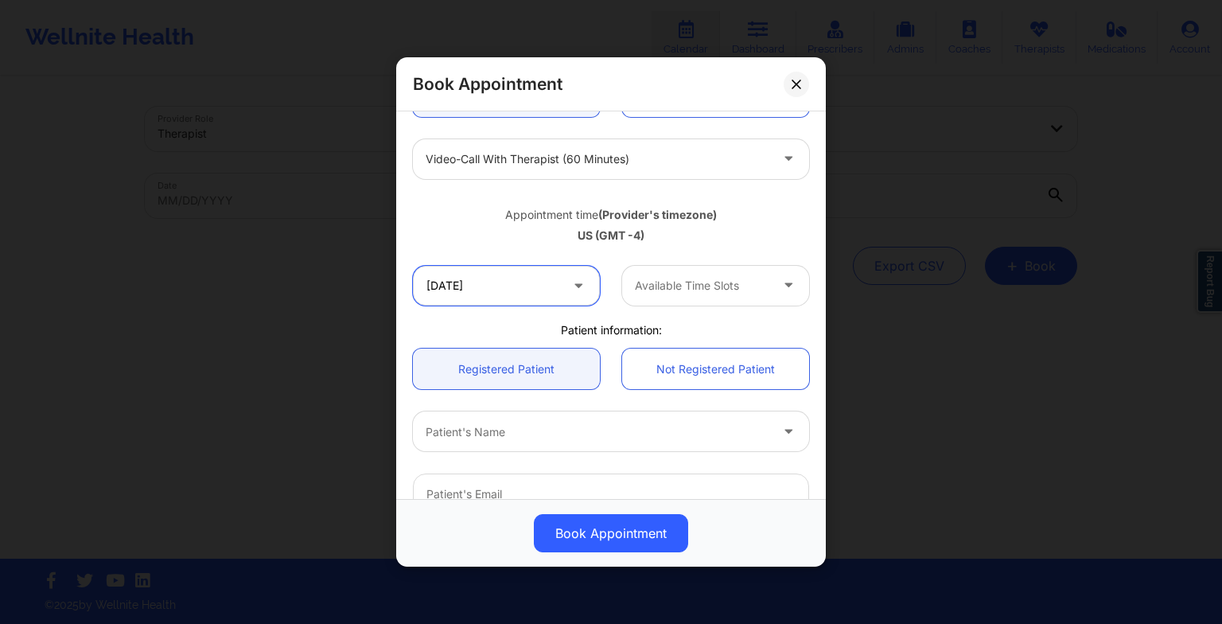
click at [561, 299] on input "[DATE]" at bounding box center [506, 286] width 187 height 40
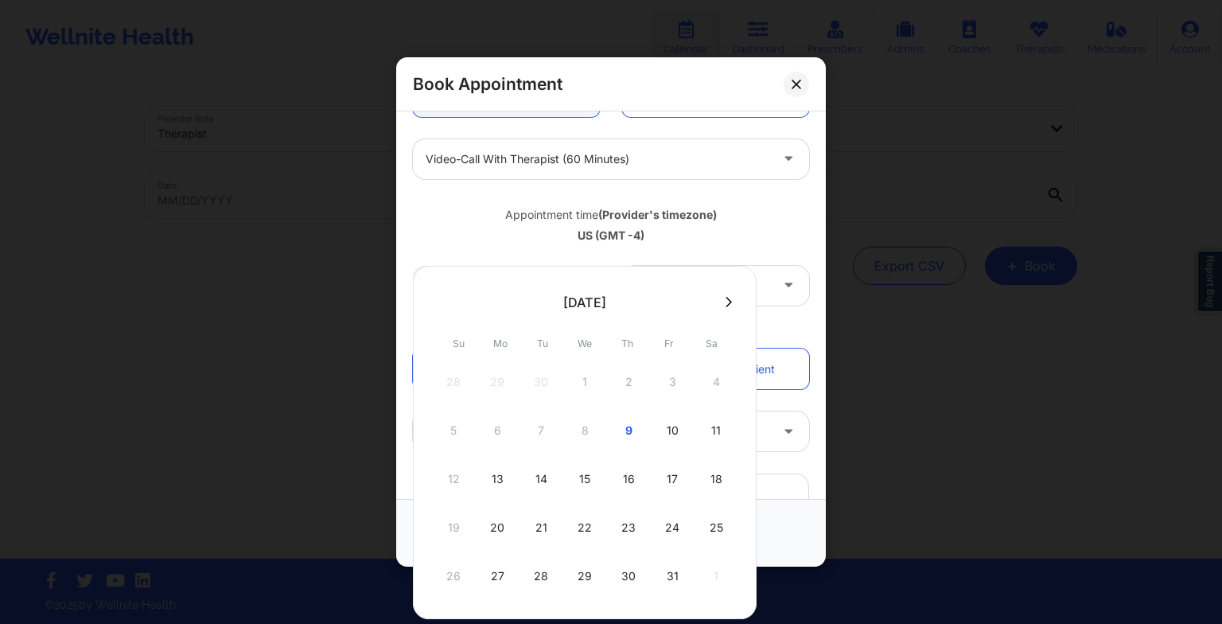
click at [592, 470] on div "15" at bounding box center [585, 479] width 40 height 45
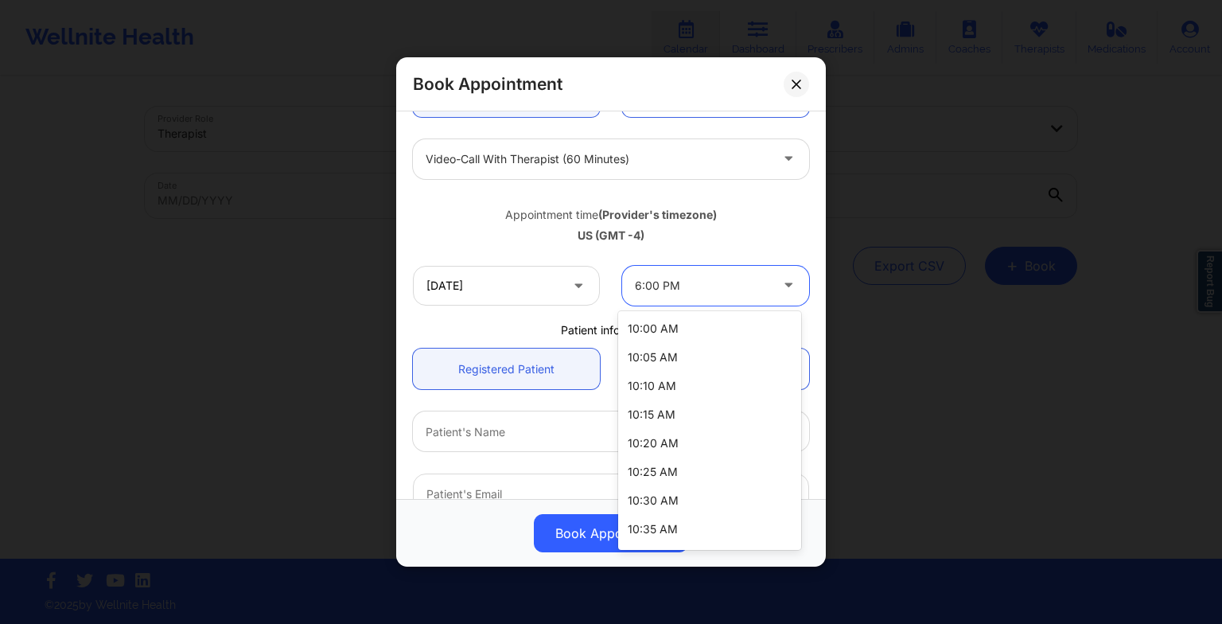
click at [667, 279] on div at bounding box center [702, 285] width 134 height 19
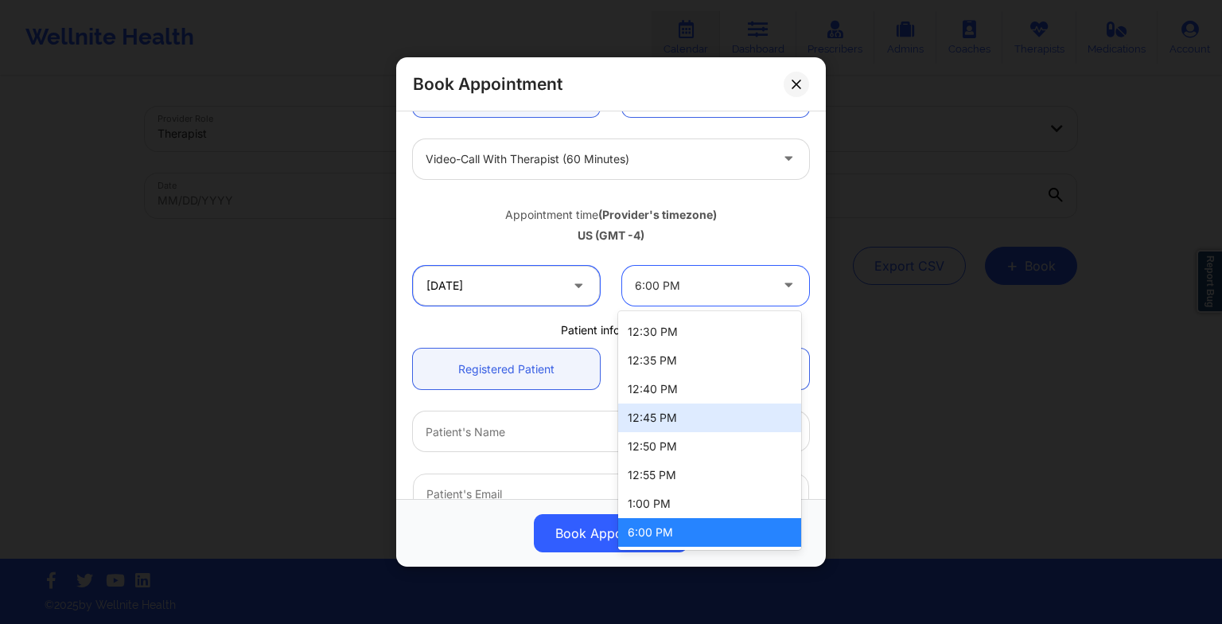
click at [500, 293] on input "[DATE]" at bounding box center [506, 286] width 187 height 40
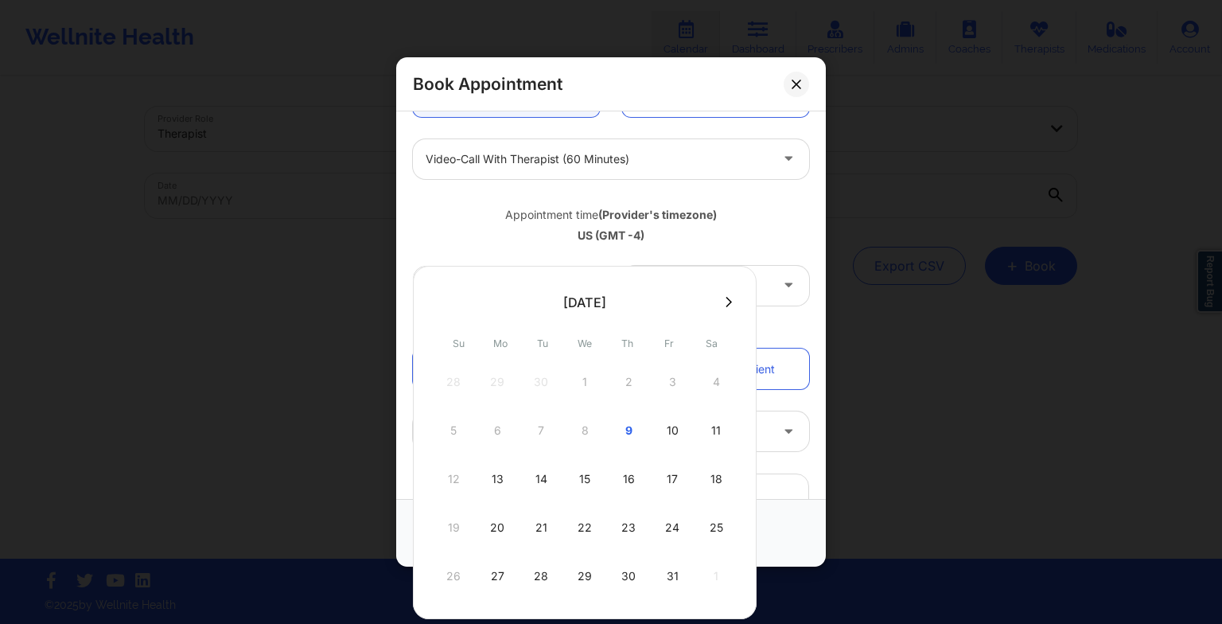
click at [576, 544] on div "22" at bounding box center [585, 527] width 40 height 45
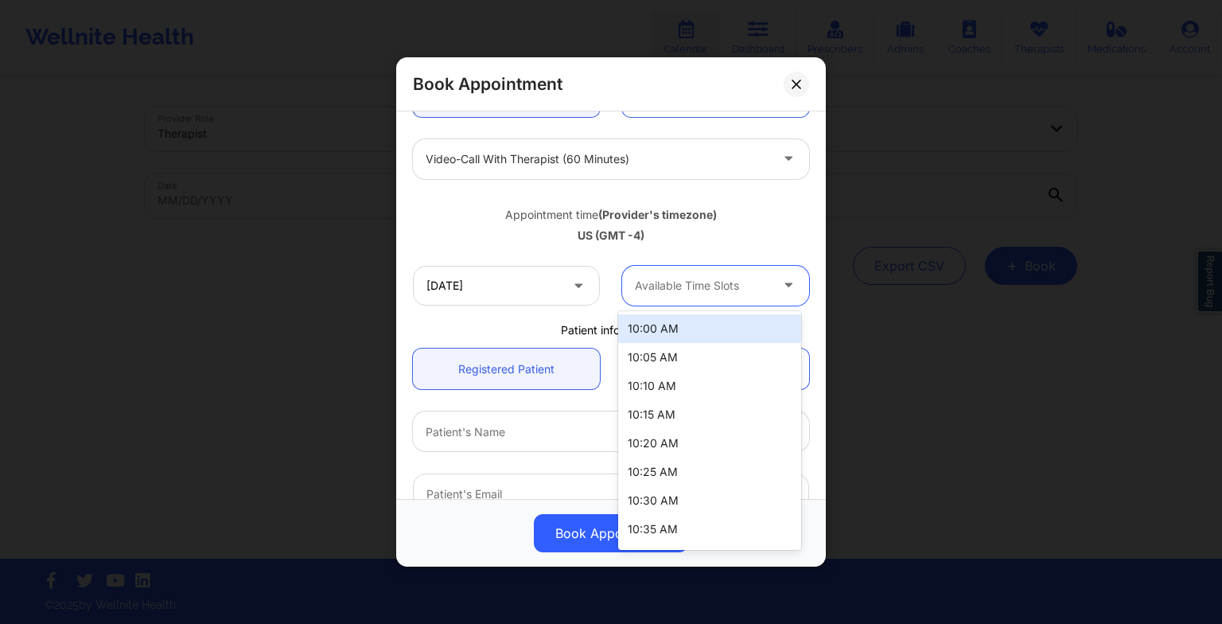
click at [666, 280] on div at bounding box center [702, 285] width 134 height 19
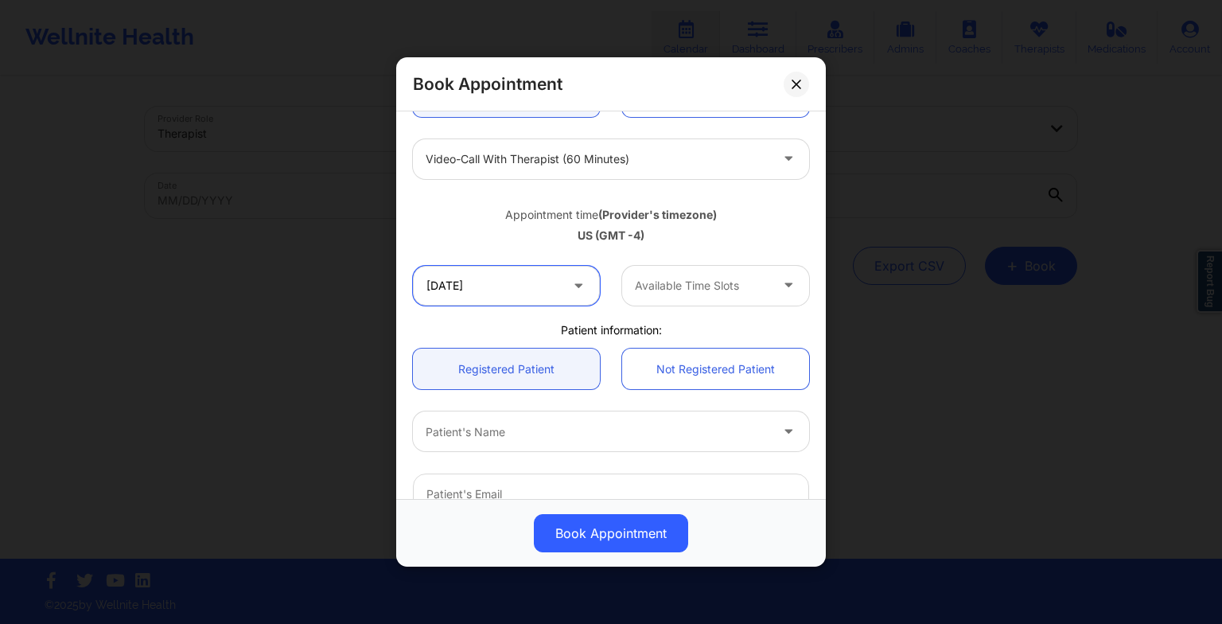
click at [515, 289] on input "[DATE]" at bounding box center [506, 286] width 187 height 40
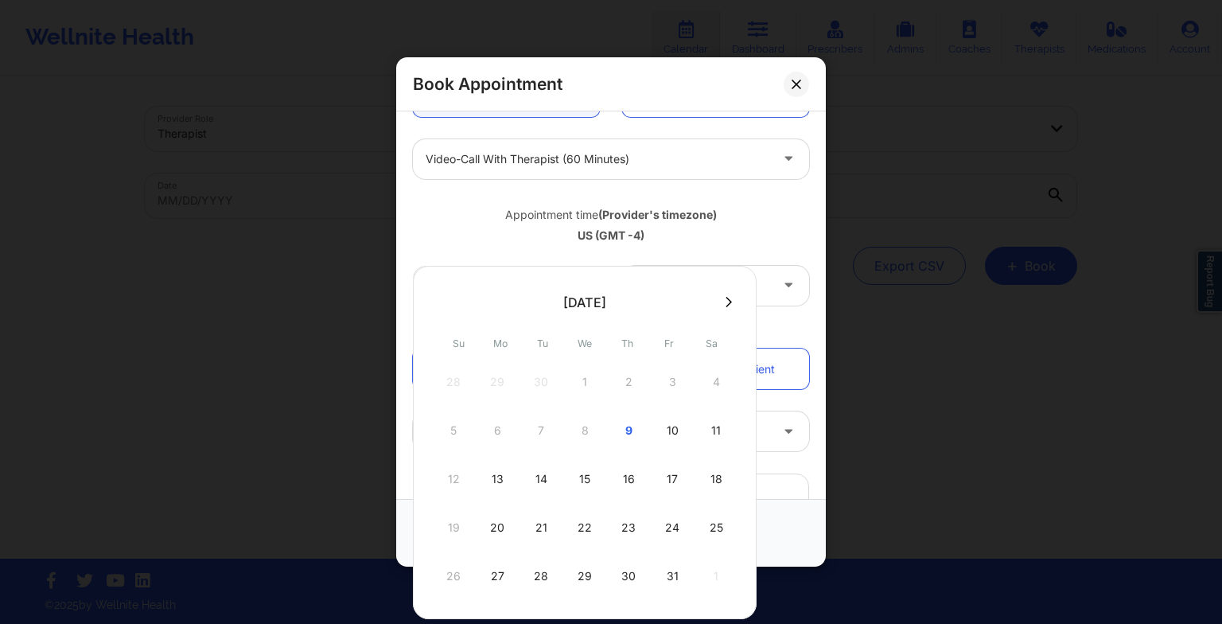
click at [578, 490] on div "15" at bounding box center [585, 479] width 40 height 45
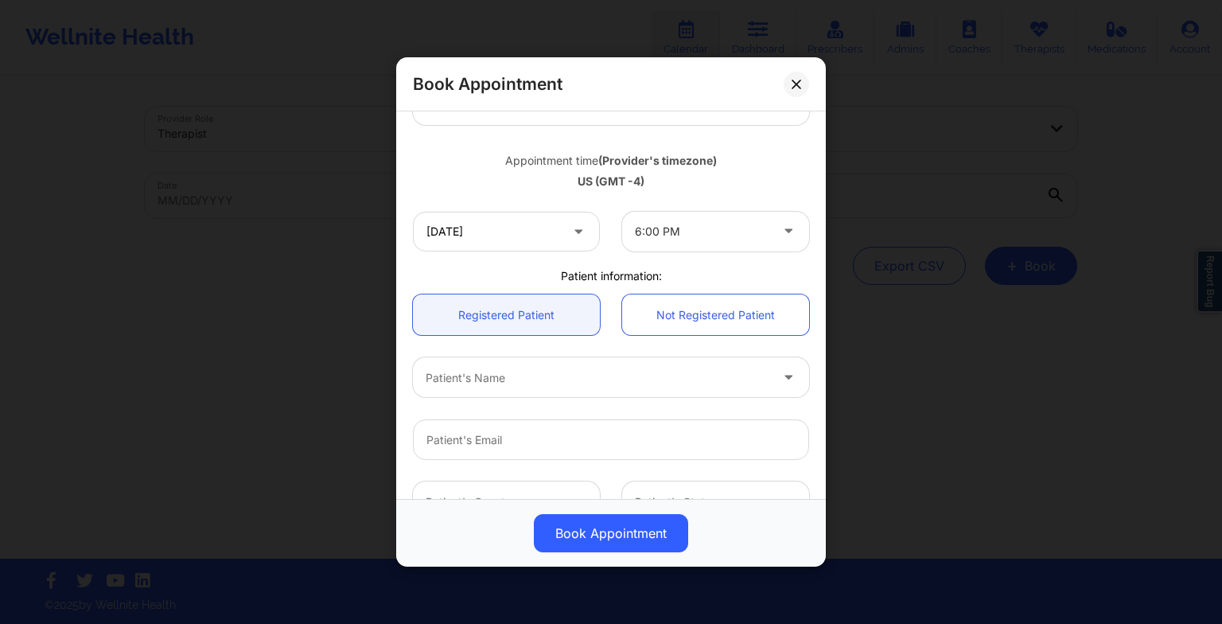
scroll to position [165, 0]
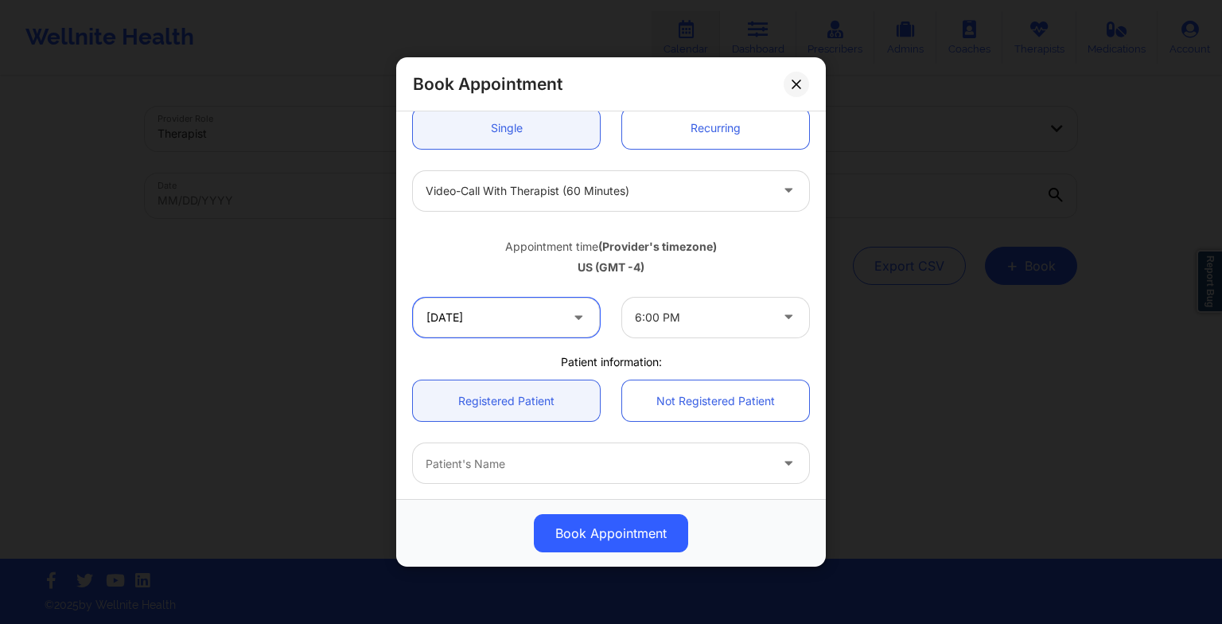
click at [556, 331] on input "[DATE]" at bounding box center [506, 318] width 187 height 40
click at [780, 361] on div "Patient information:" at bounding box center [611, 362] width 418 height 16
click at [543, 315] on input "[DATE]" at bounding box center [506, 318] width 187 height 40
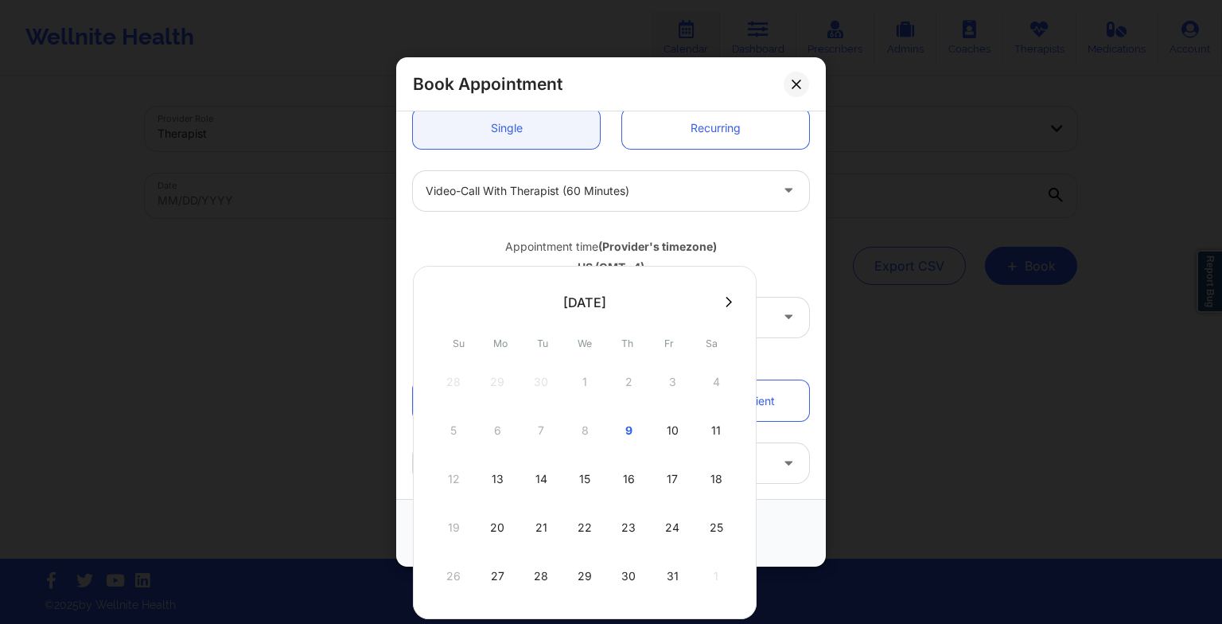
click at [586, 487] on div "15" at bounding box center [585, 479] width 40 height 45
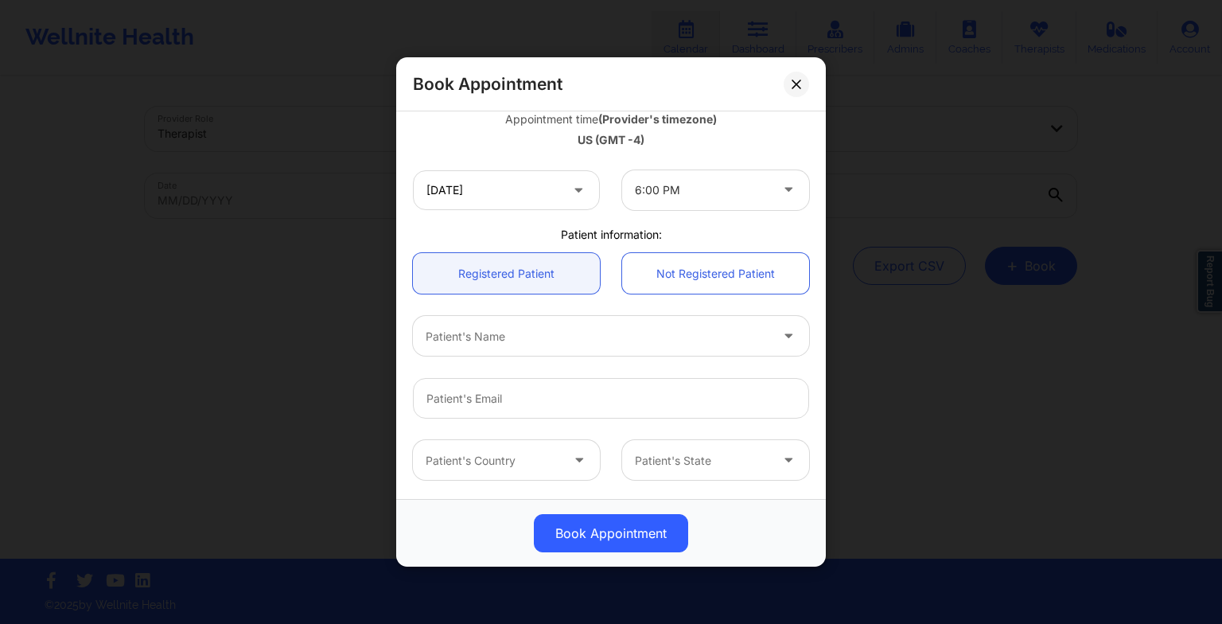
scroll to position [298, 0]
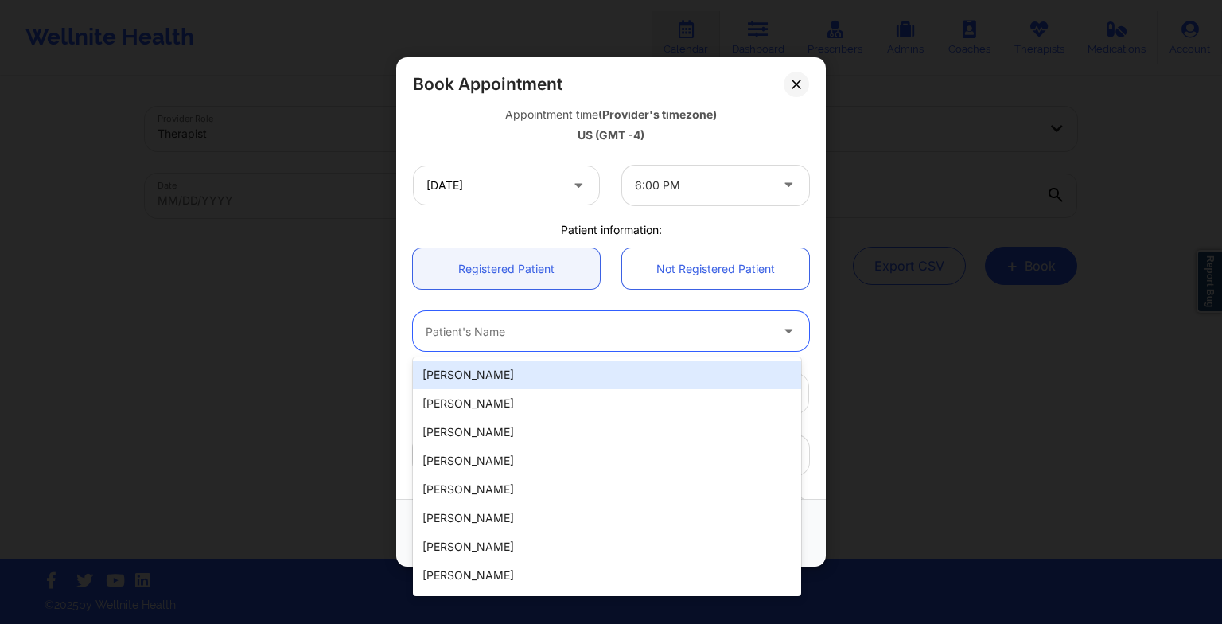
click at [553, 331] on div at bounding box center [598, 330] width 344 height 19
click at [555, 368] on div "[PERSON_NAME]" at bounding box center [607, 374] width 388 height 29
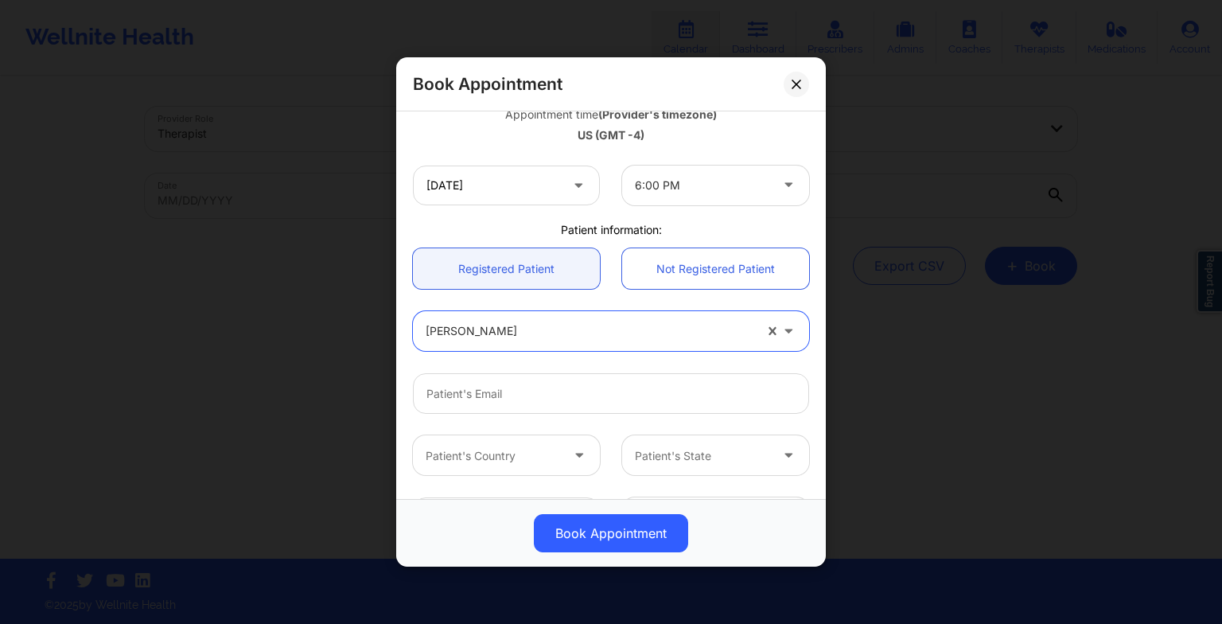
scroll to position [438, 0]
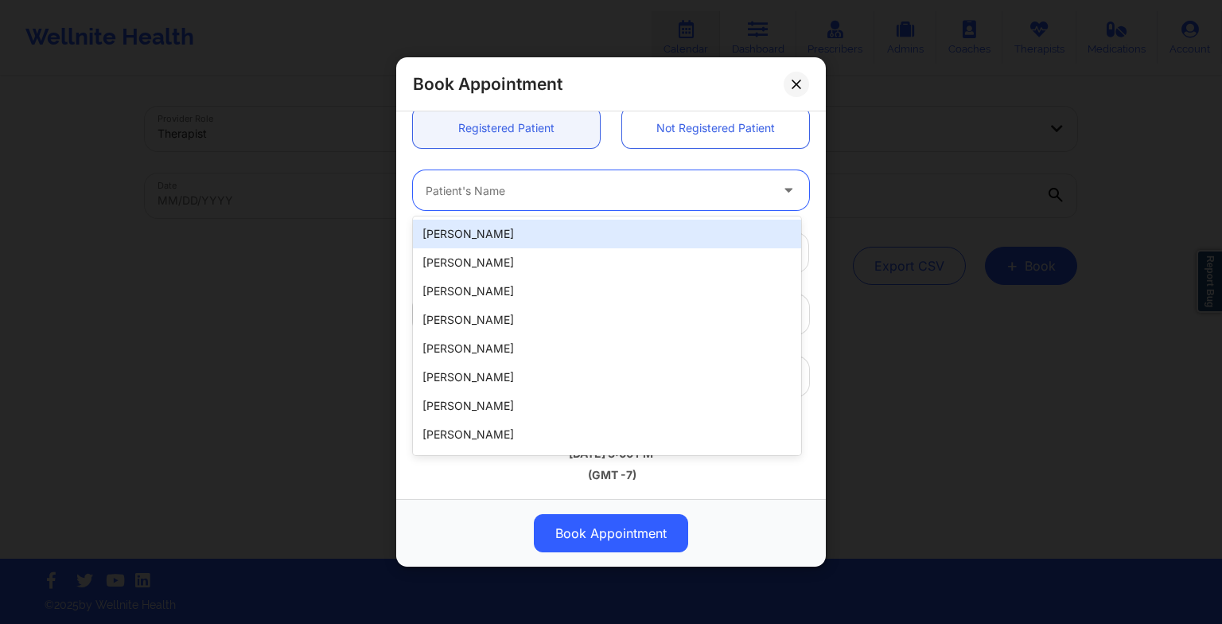
click at [454, 192] on div at bounding box center [598, 190] width 344 height 19
click at [455, 235] on div "[PERSON_NAME]" at bounding box center [607, 234] width 388 height 29
click at [511, 191] on div at bounding box center [598, 190] width 344 height 19
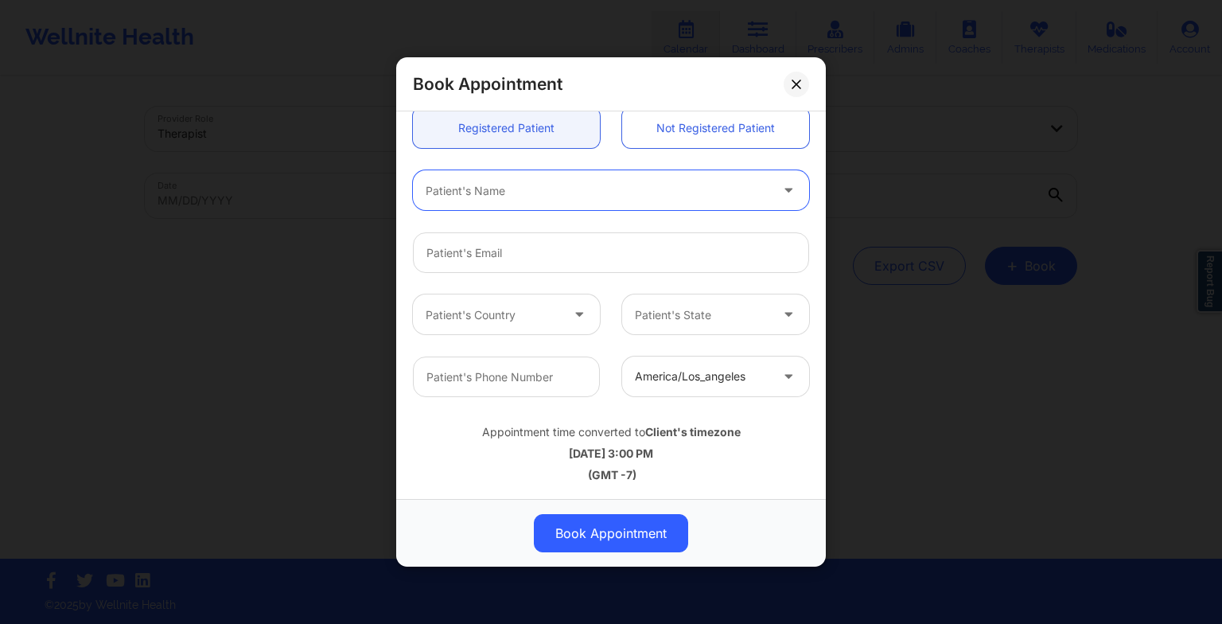
click at [430, 190] on div at bounding box center [598, 190] width 344 height 19
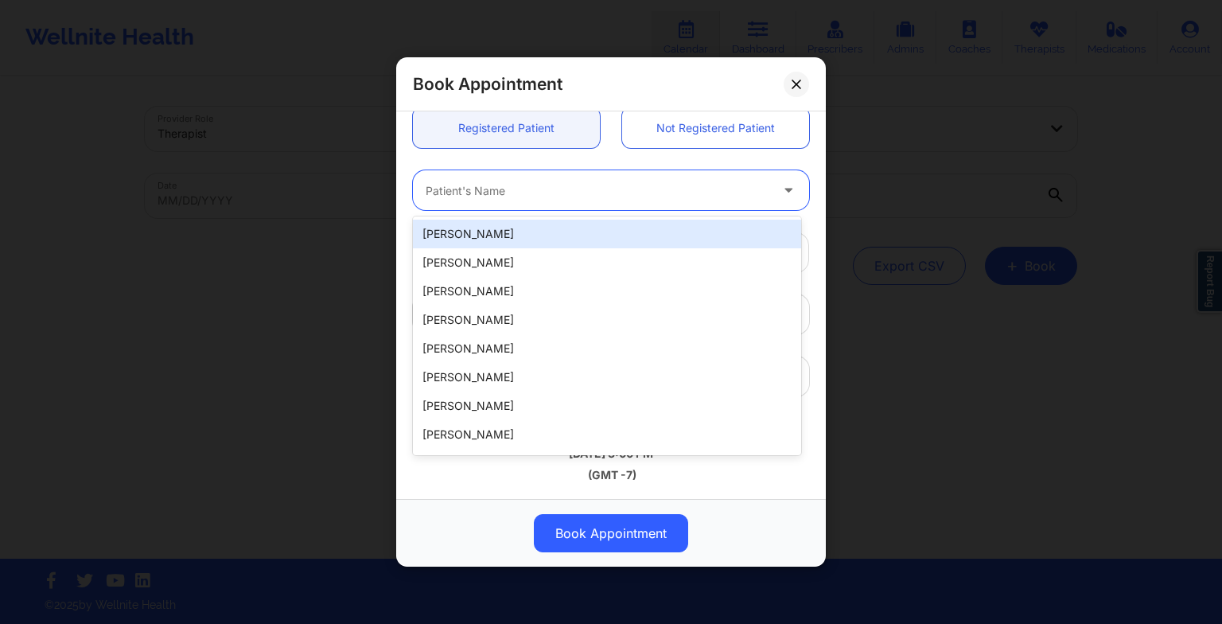
click at [430, 190] on div at bounding box center [598, 190] width 344 height 19
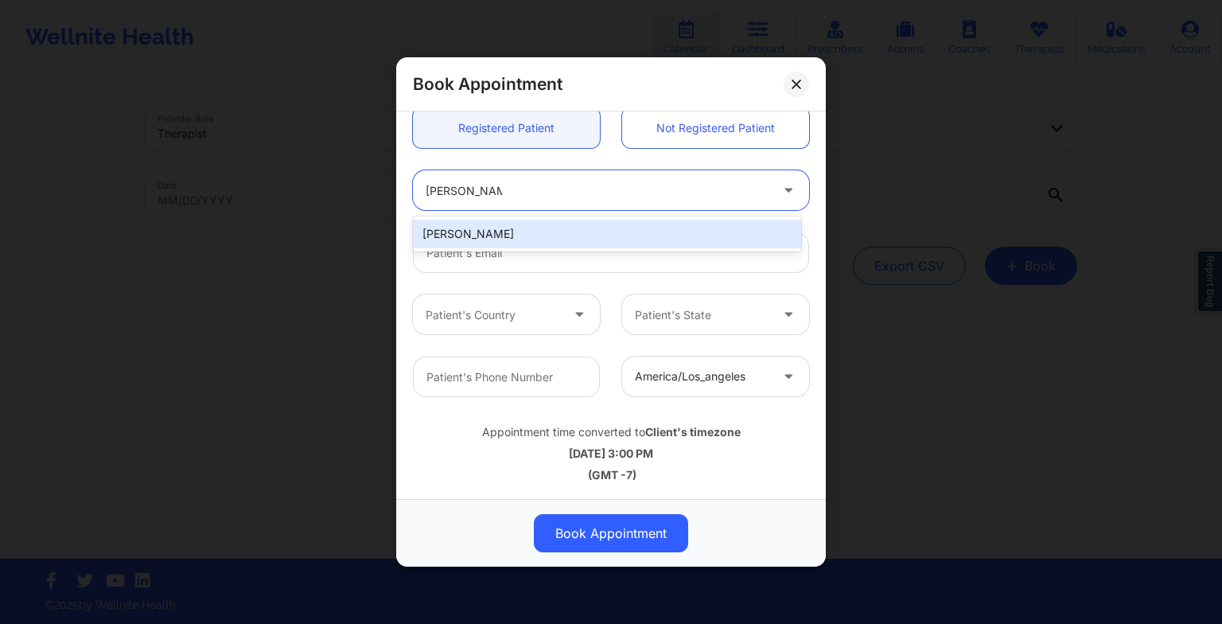
click at [458, 233] on div "[PERSON_NAME]" at bounding box center [607, 234] width 388 height 29
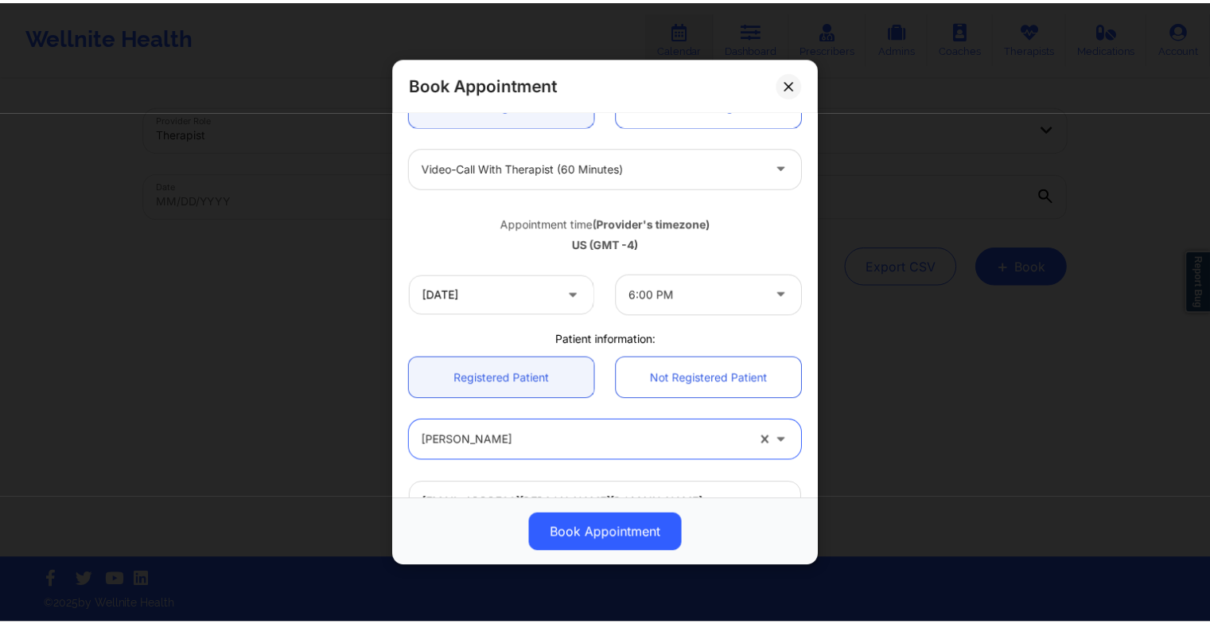
scroll to position [188, 0]
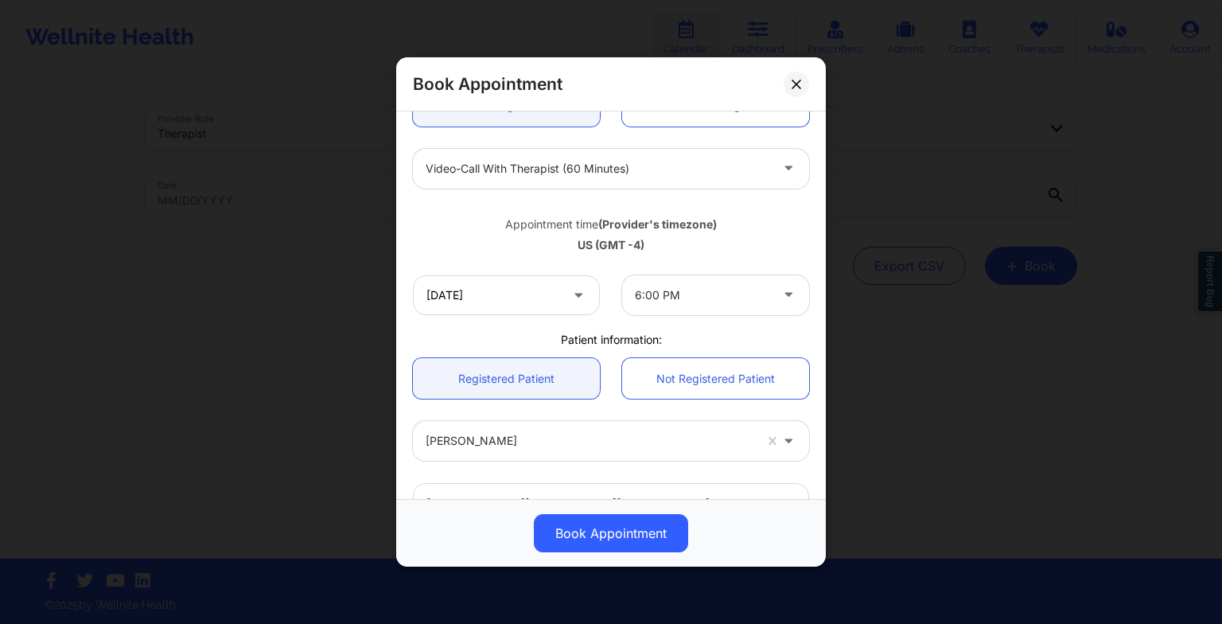
click at [644, 527] on button "Book Appointment" at bounding box center [611, 533] width 154 height 38
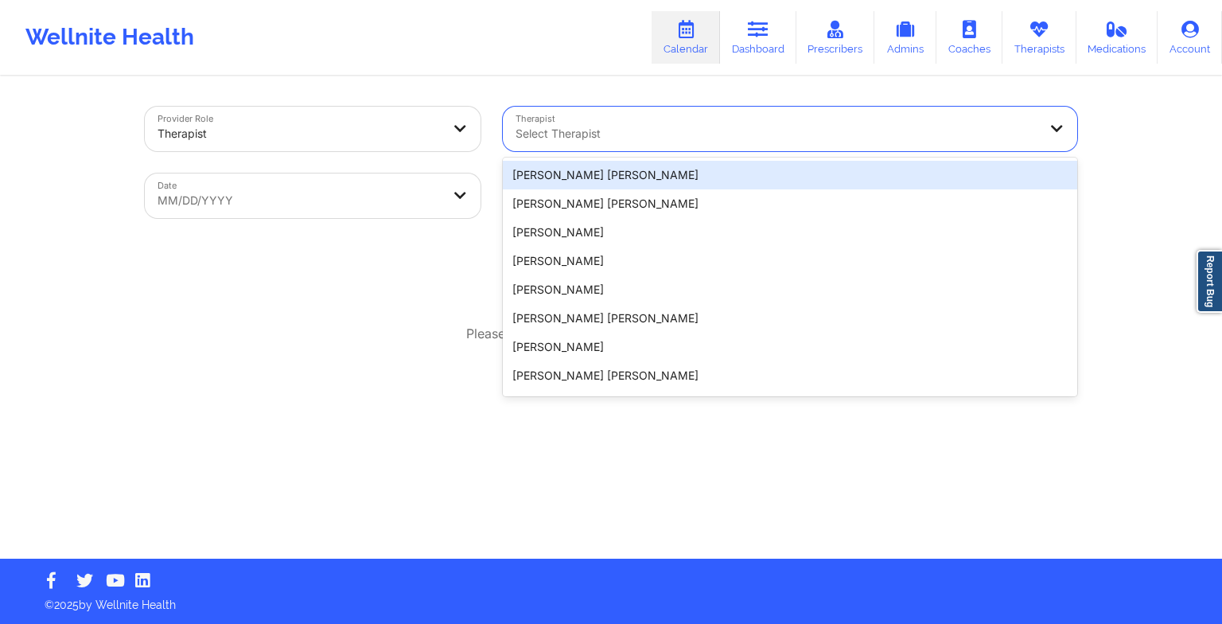
click at [715, 137] on div at bounding box center [776, 133] width 522 height 19
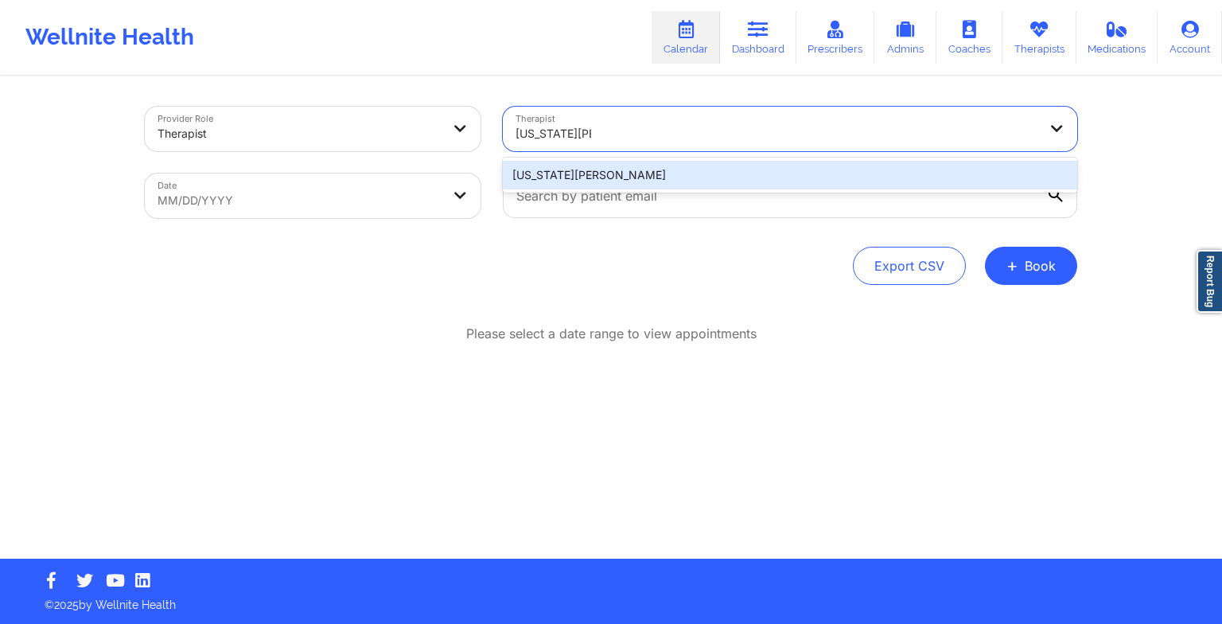
click at [698, 175] on div "[US_STATE][PERSON_NAME]" at bounding box center [790, 175] width 574 height 29
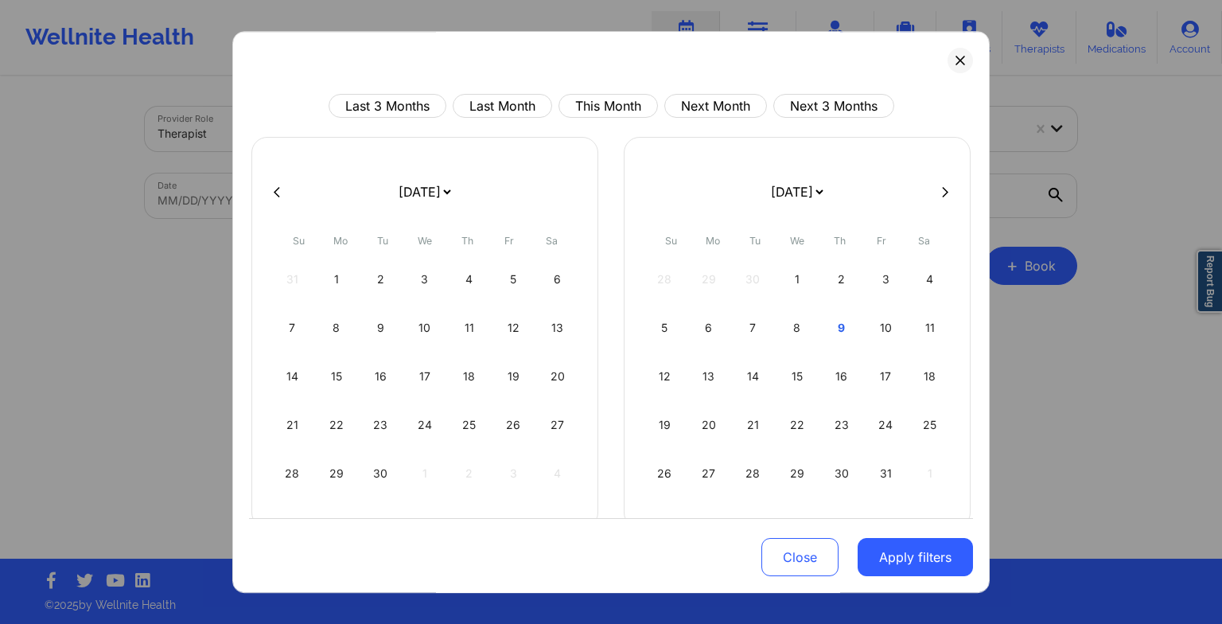
click at [839, 374] on div "16" at bounding box center [841, 376] width 41 height 45
click at [514, 383] on div "17" at bounding box center [513, 376] width 41 height 45
click at [908, 542] on button "Apply filters" at bounding box center [915, 557] width 115 height 38
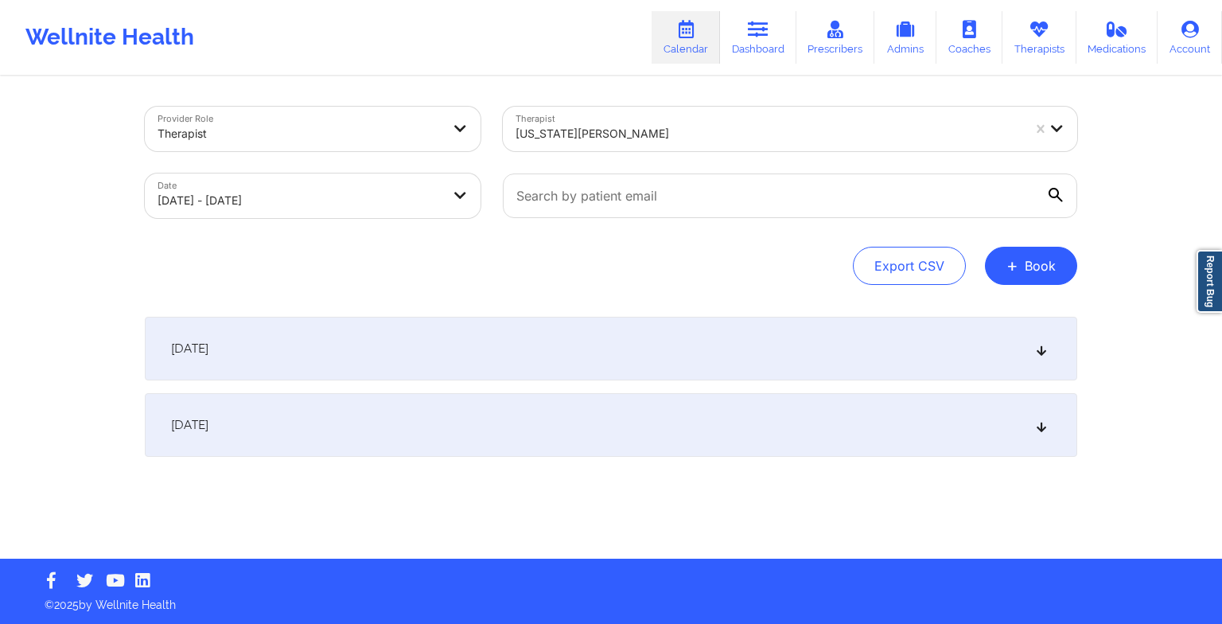
click at [698, 366] on div "[DATE]" at bounding box center [611, 349] width 932 height 64
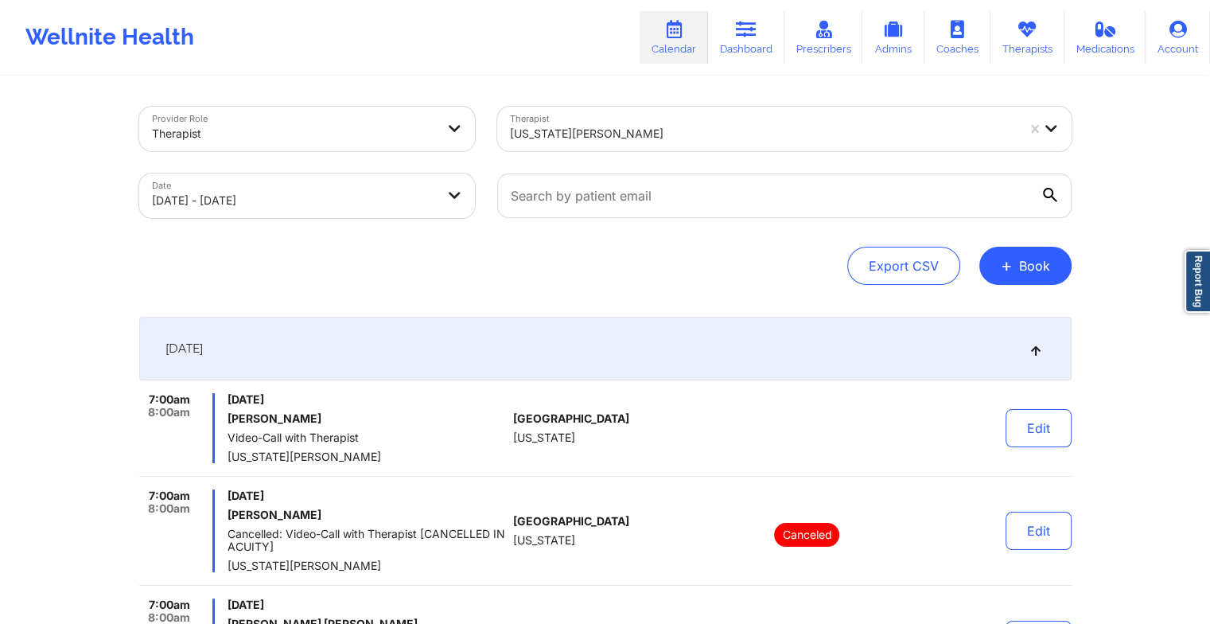
scroll to position [10, 0]
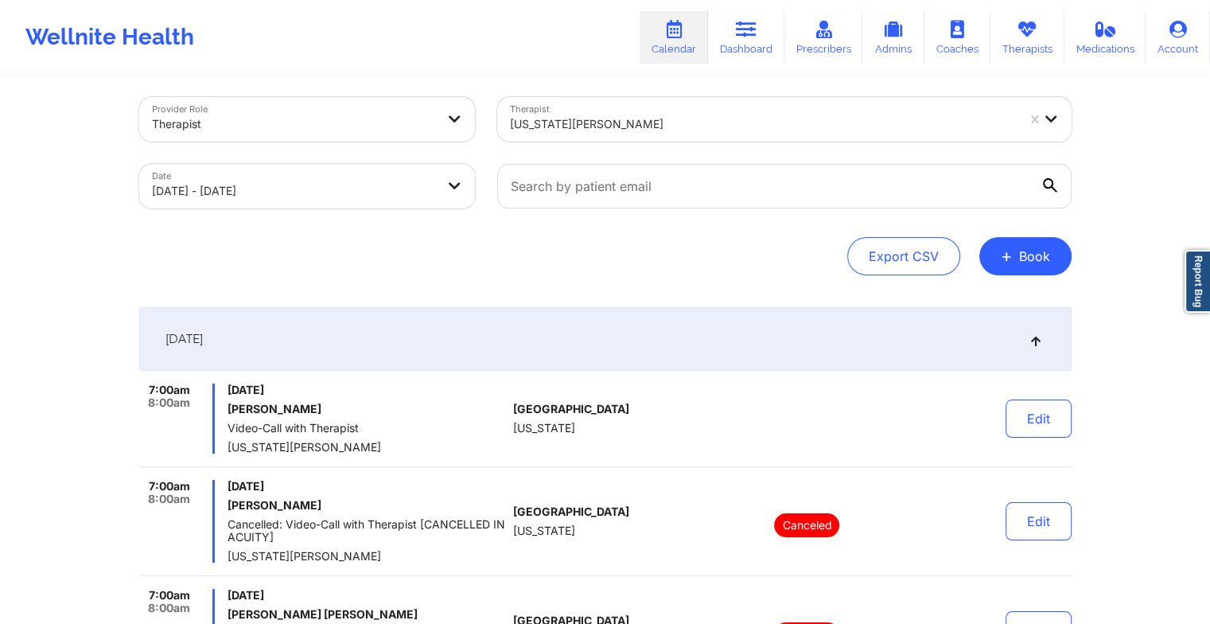
click at [678, 340] on div "[DATE]" at bounding box center [605, 339] width 932 height 64
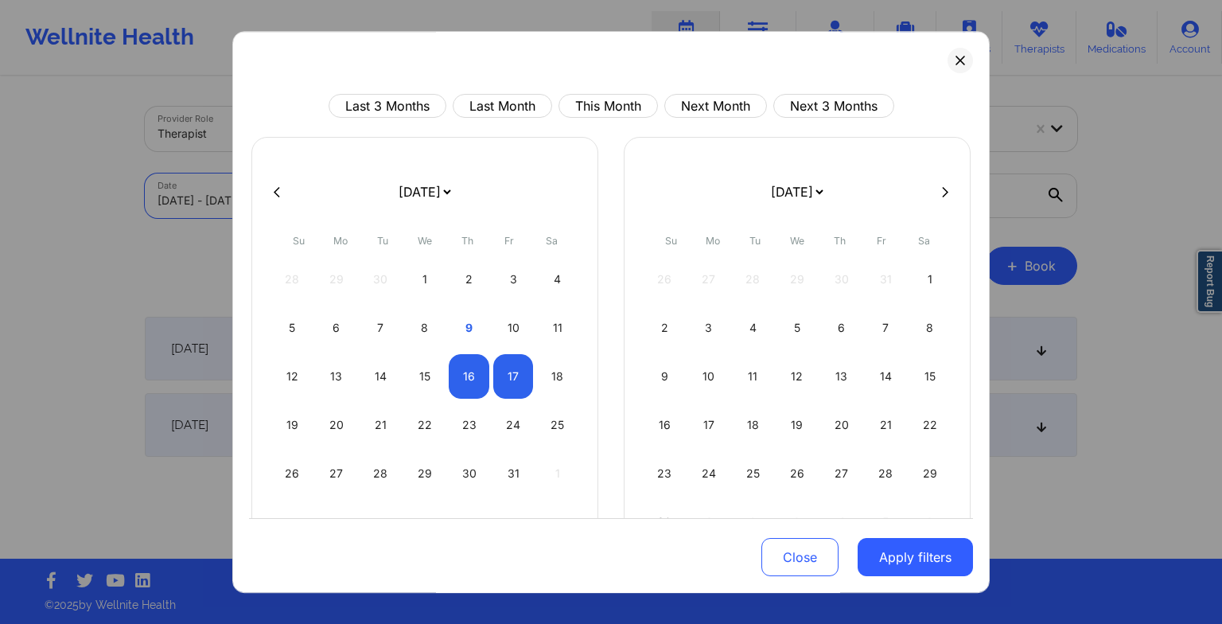
click at [412, 211] on body "Wellnite Health Calendar Dashboard Prescribers Admins Coaches Therapists Medica…" at bounding box center [611, 312] width 1222 height 624
click at [436, 385] on div "15" at bounding box center [425, 376] width 41 height 45
click at [463, 382] on div "16" at bounding box center [469, 376] width 41 height 45
click at [901, 560] on button "Apply filters" at bounding box center [915, 557] width 115 height 38
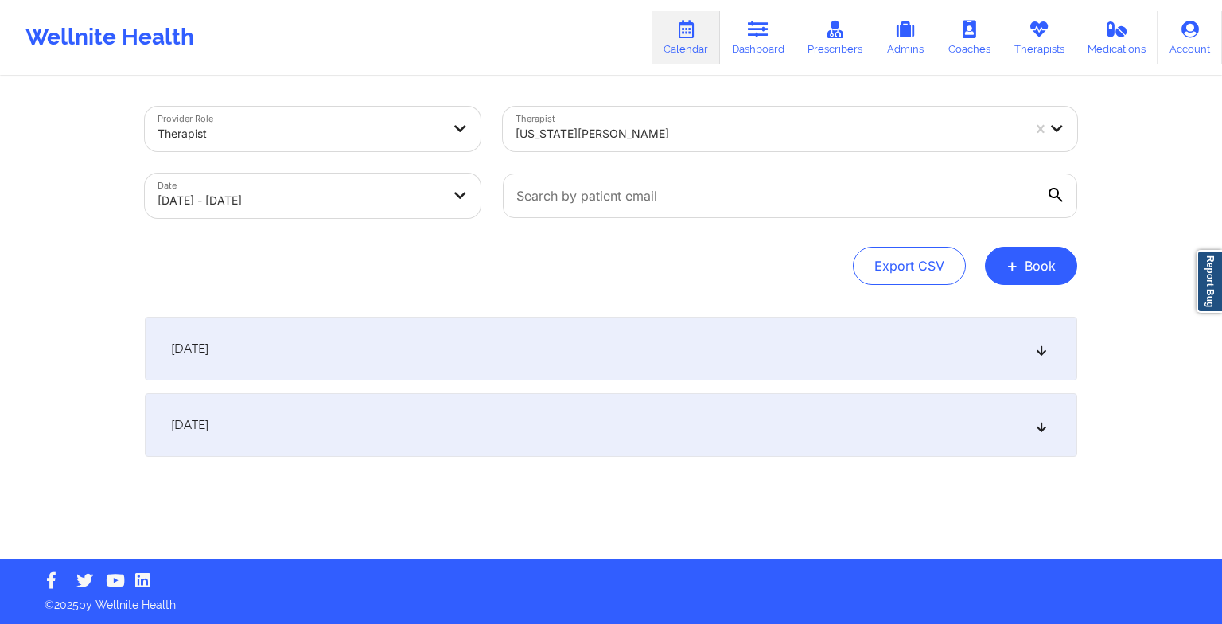
click at [670, 368] on div "[DATE]" at bounding box center [611, 349] width 932 height 64
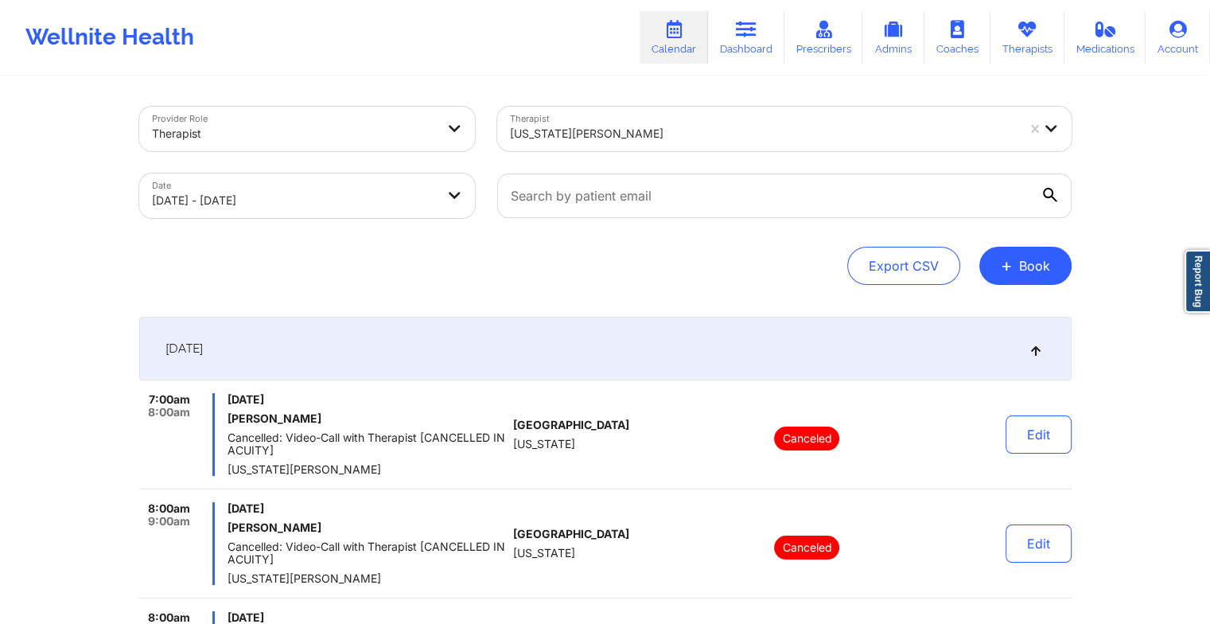
click at [1010, 266] on span "+" at bounding box center [1007, 265] width 12 height 9
click at [981, 312] on button "Therapy Session" at bounding box center [998, 316] width 122 height 26
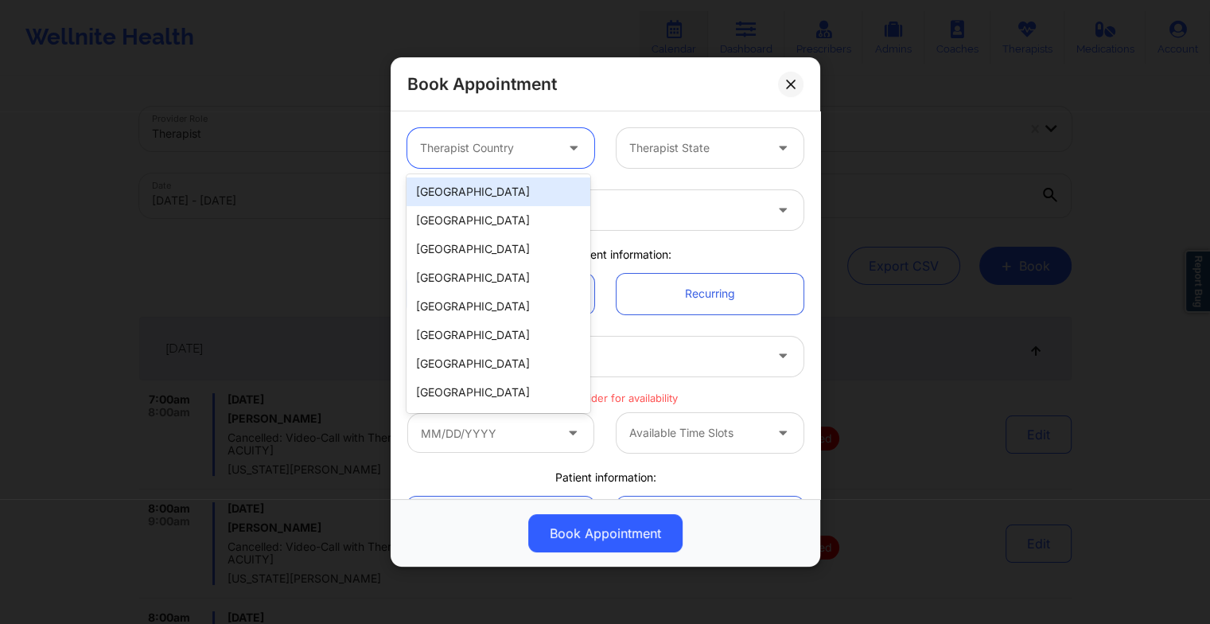
click at [538, 153] on div at bounding box center [487, 147] width 134 height 19
click at [503, 195] on div "[GEOGRAPHIC_DATA]" at bounding box center [497, 191] width 183 height 29
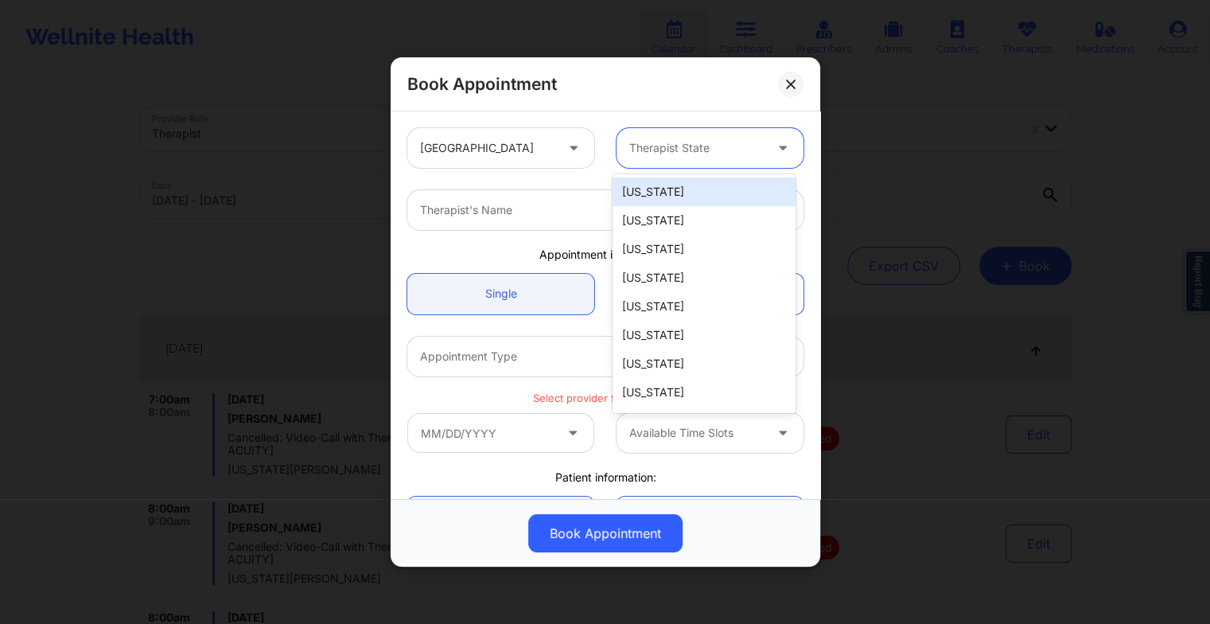
click at [671, 158] on div "Therapist State" at bounding box center [690, 148] width 149 height 40
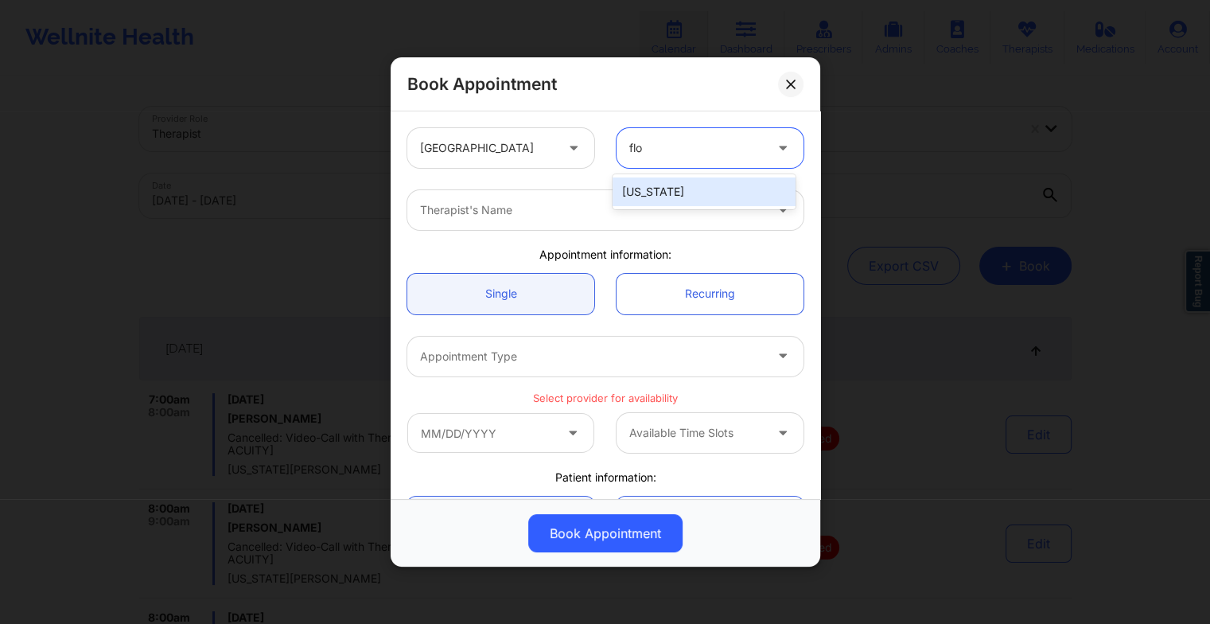
click at [672, 189] on div "[US_STATE]" at bounding box center [704, 191] width 183 height 29
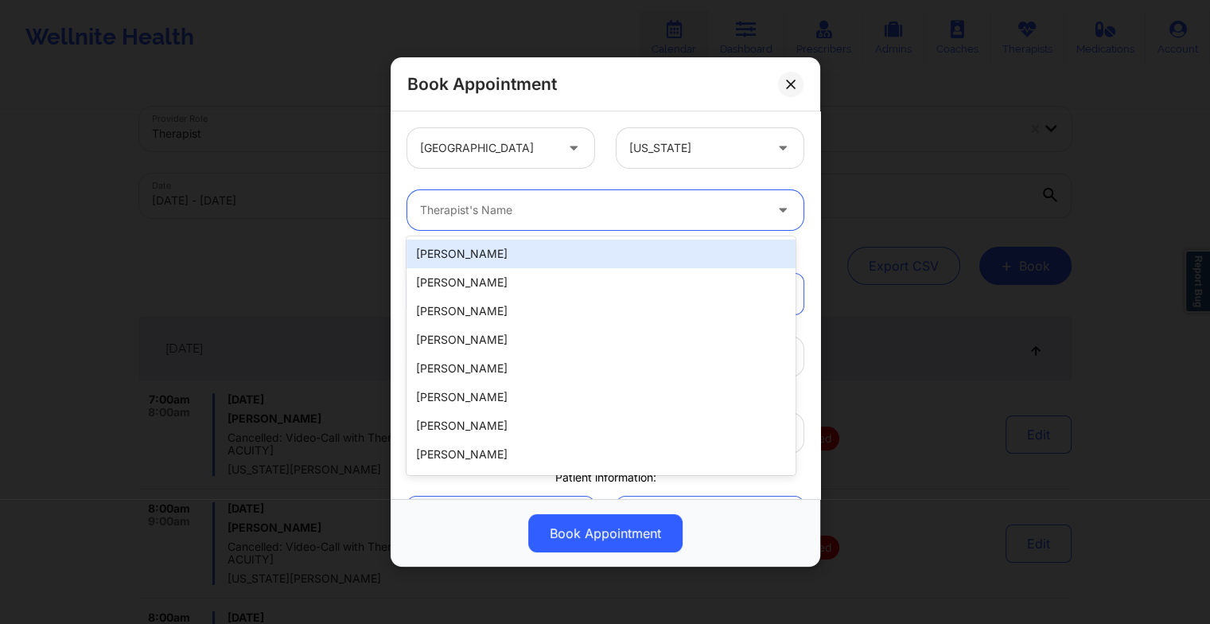
click at [529, 217] on div at bounding box center [592, 209] width 344 height 19
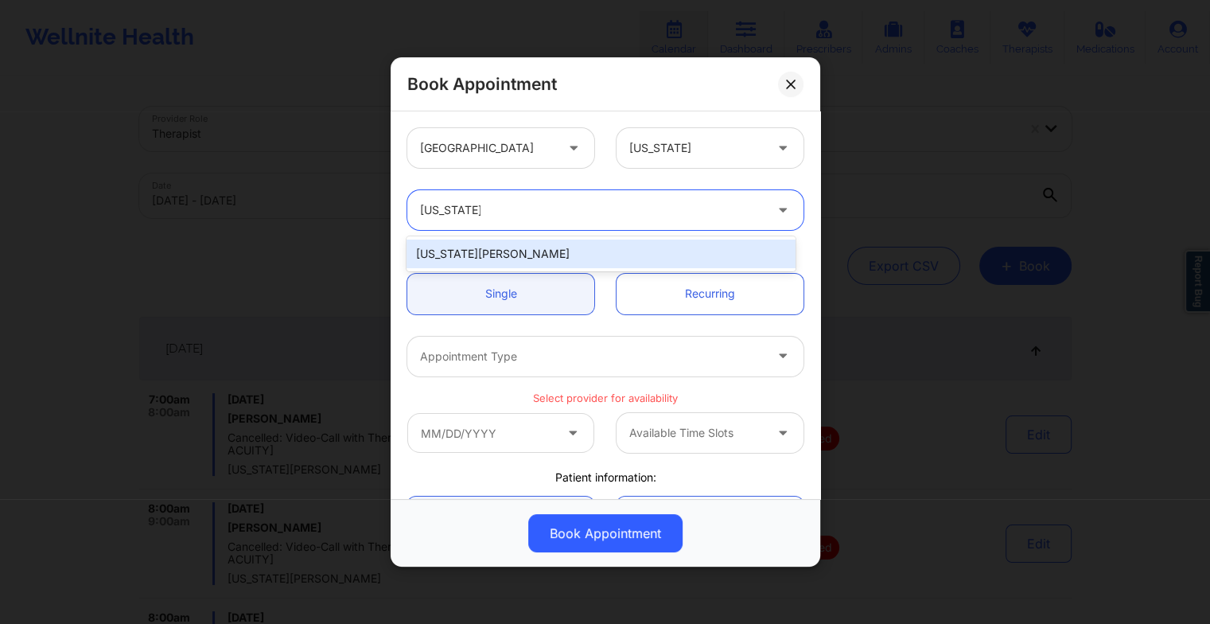
click at [503, 249] on div "[US_STATE][PERSON_NAME]" at bounding box center [600, 253] width 388 height 29
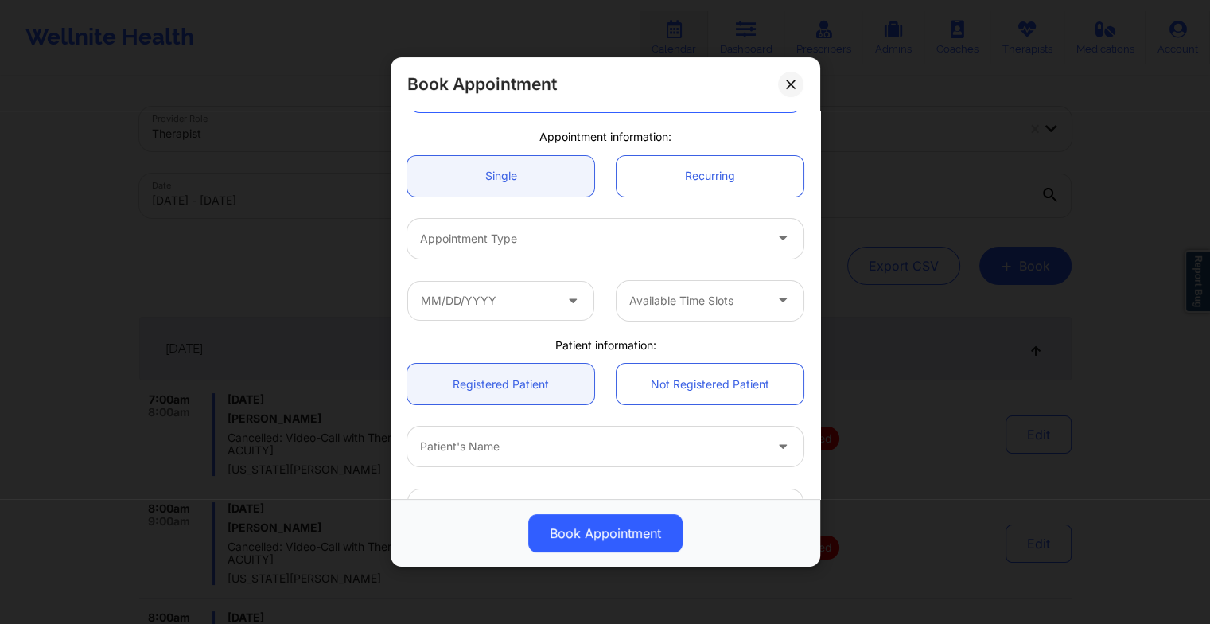
scroll to position [118, 0]
click at [476, 229] on div at bounding box center [592, 238] width 344 height 19
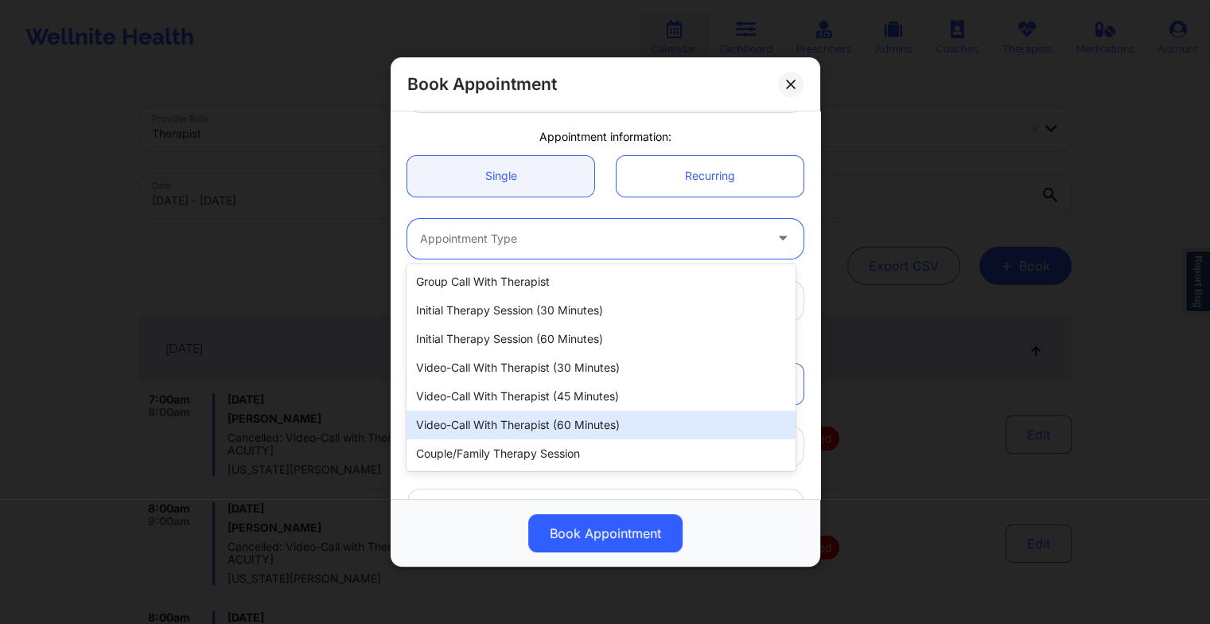
click at [516, 418] on div "Video-Call with Therapist (60 minutes)" at bounding box center [600, 424] width 388 height 29
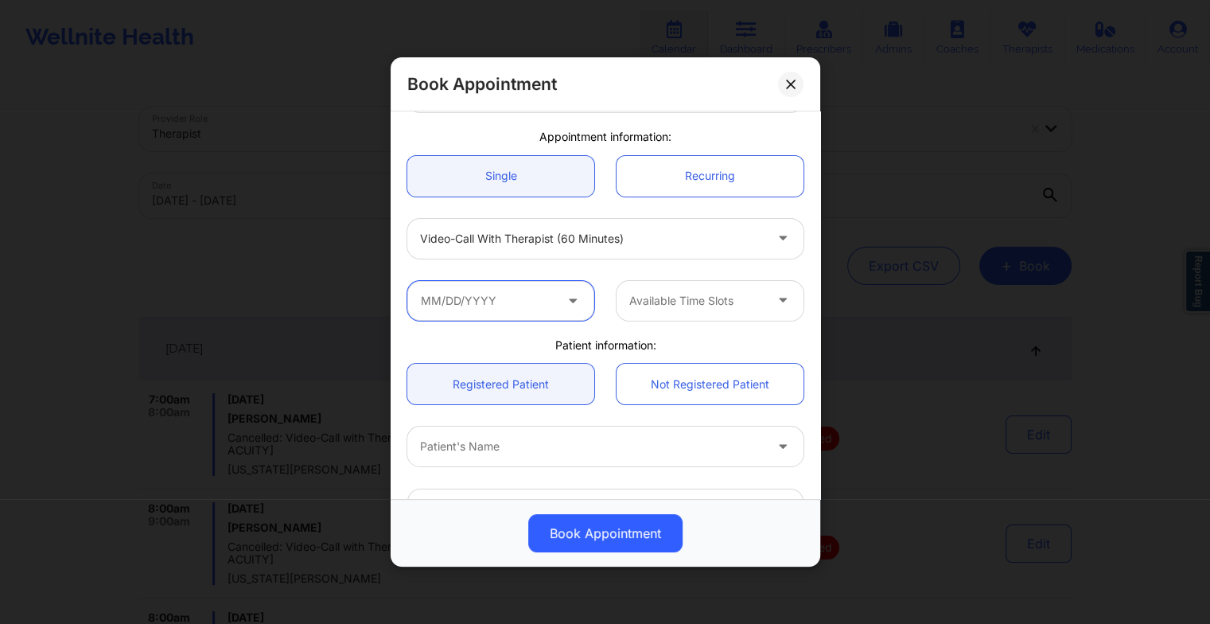
click at [507, 294] on input "text" at bounding box center [500, 301] width 187 height 40
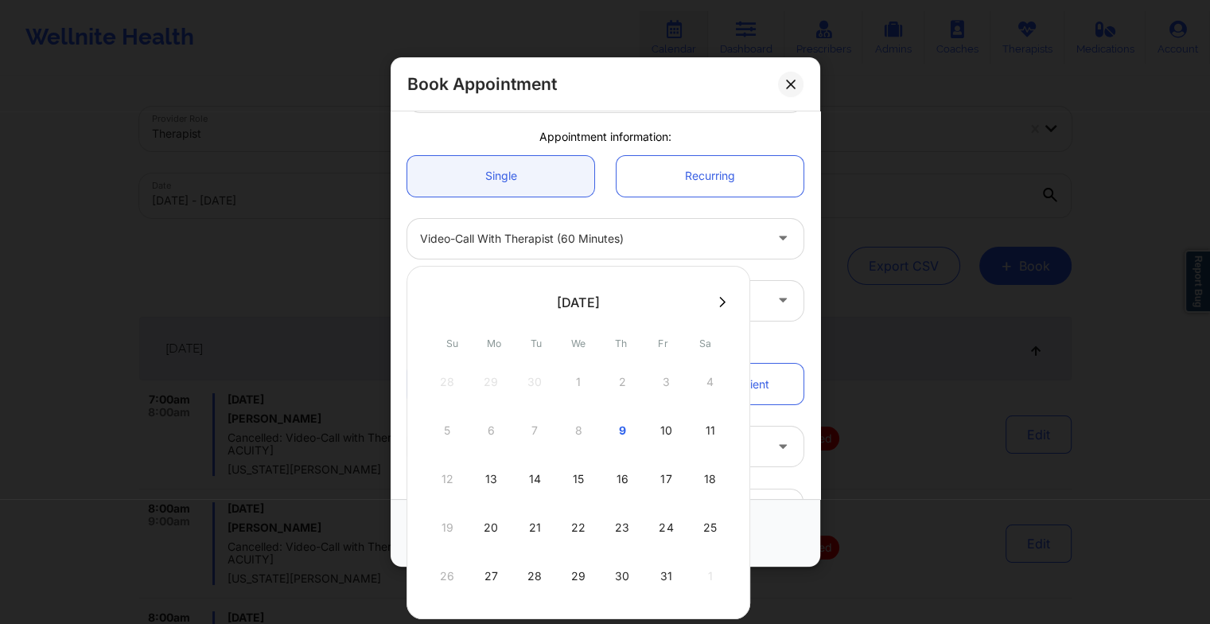
click at [578, 523] on div "22" at bounding box center [578, 527] width 40 height 45
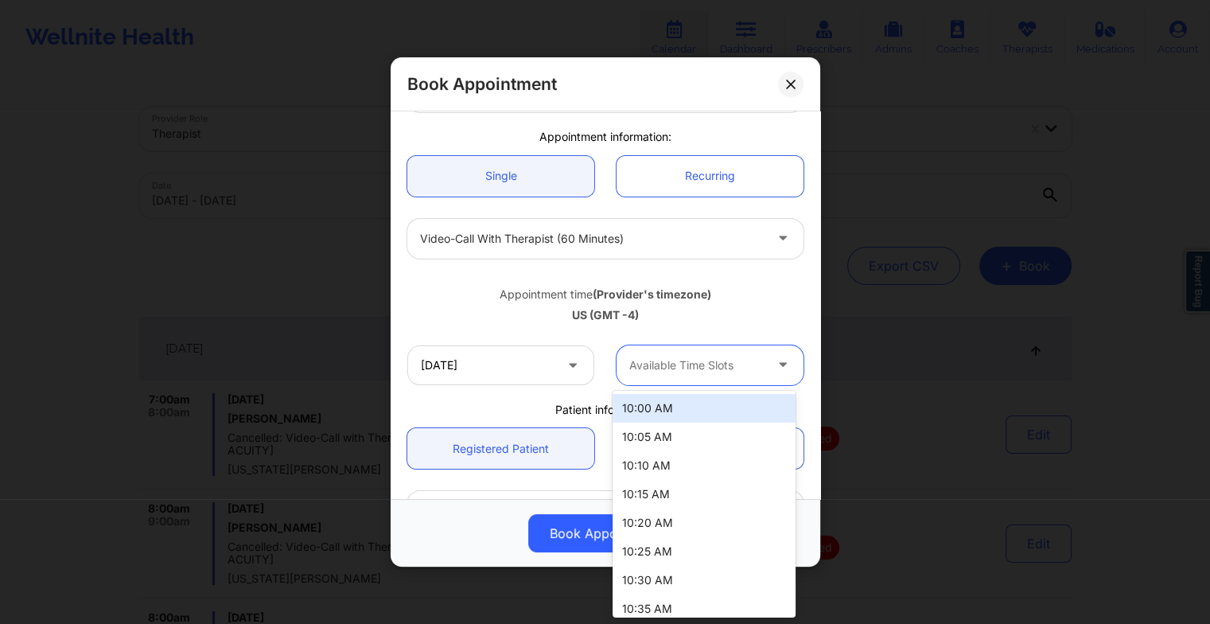
click at [678, 353] on div "Available Time Slots" at bounding box center [690, 365] width 149 height 40
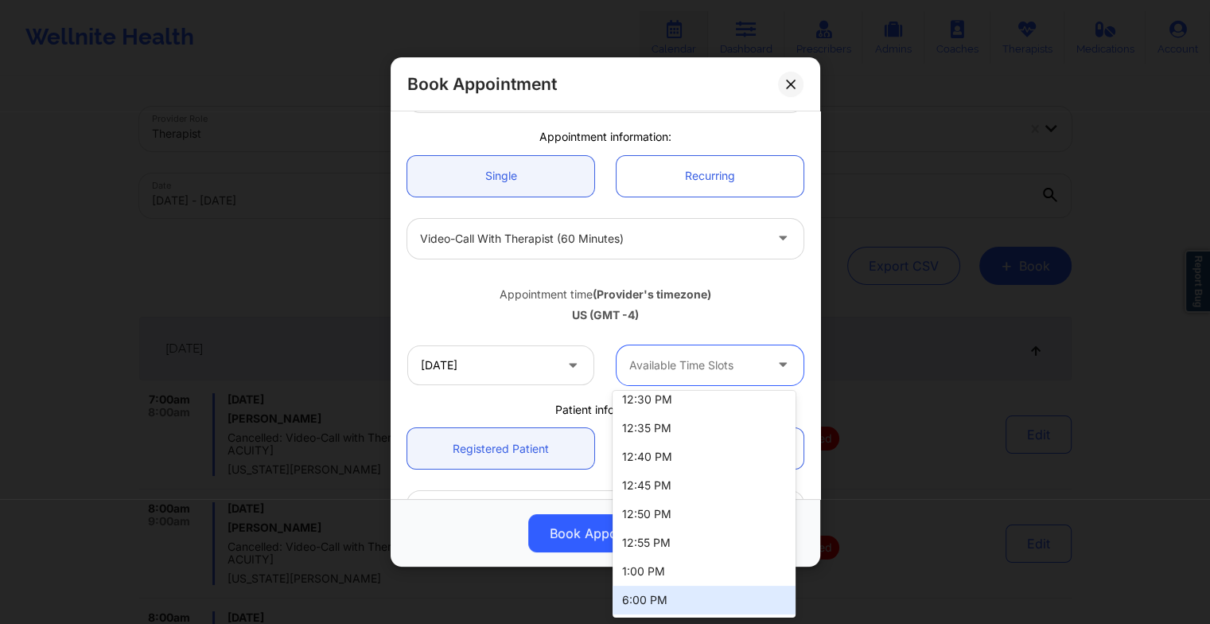
click at [659, 591] on div "6:00 PM" at bounding box center [704, 599] width 183 height 29
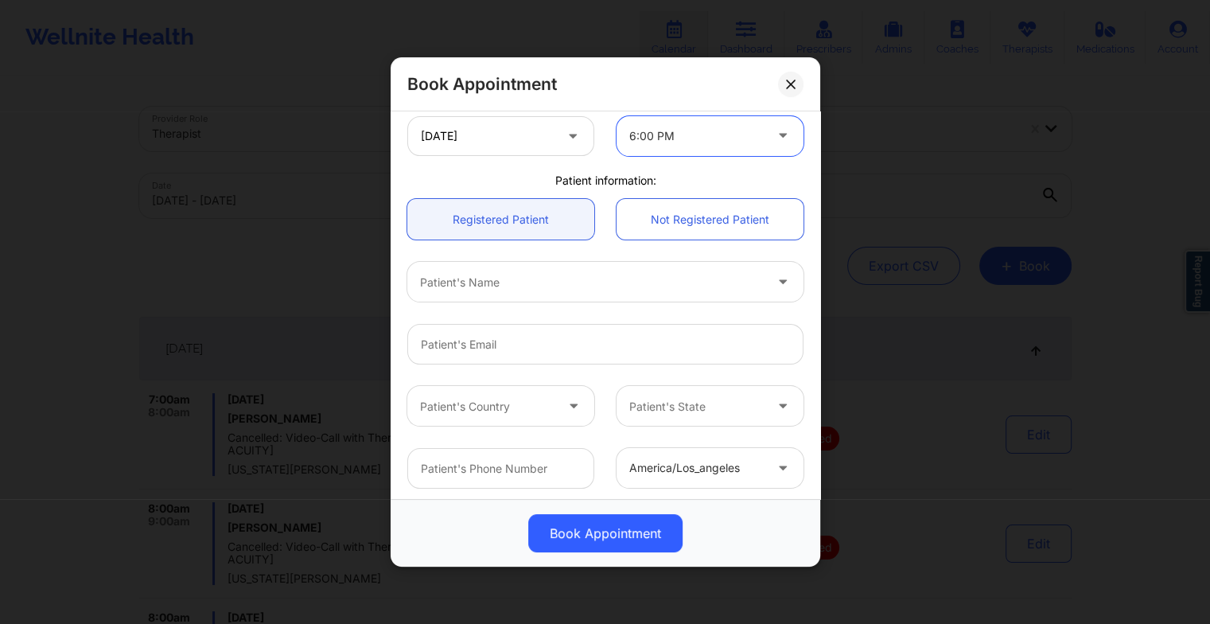
scroll to position [371, 0]
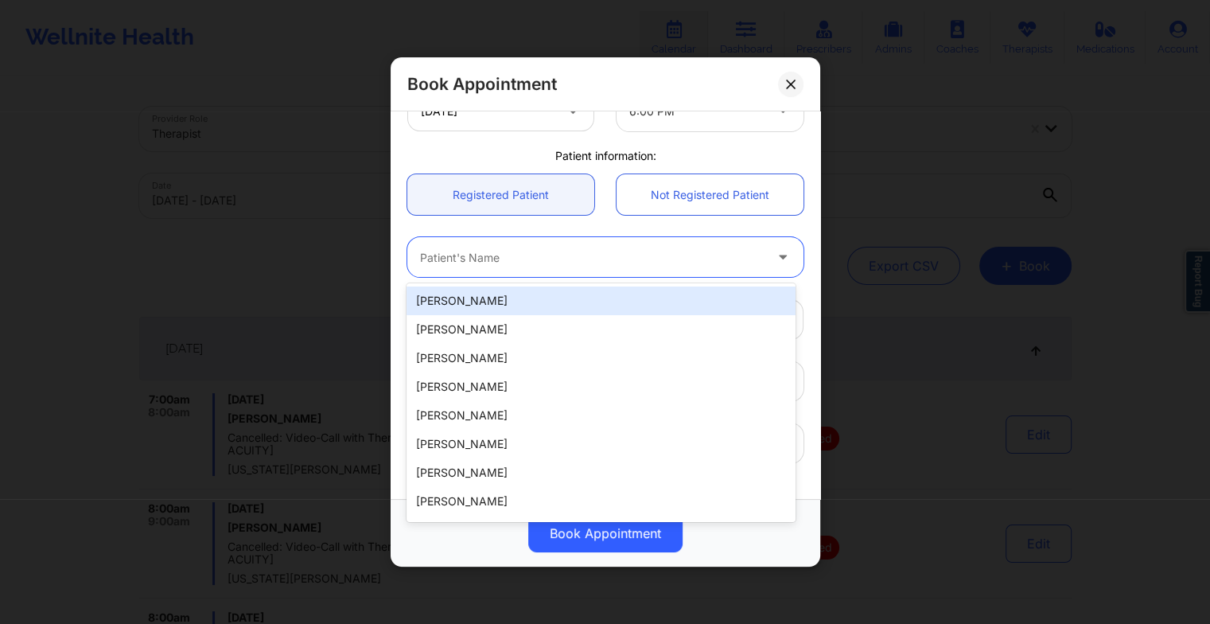
click at [525, 261] on div at bounding box center [592, 256] width 344 height 19
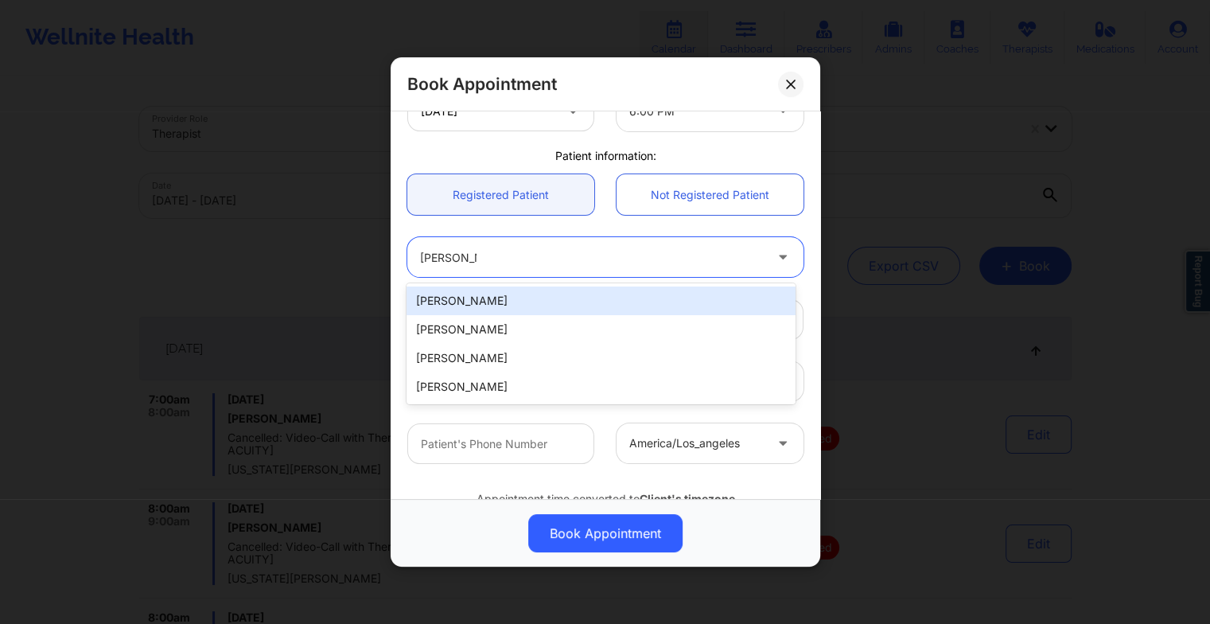
click at [525, 307] on div "[PERSON_NAME]" at bounding box center [600, 300] width 388 height 29
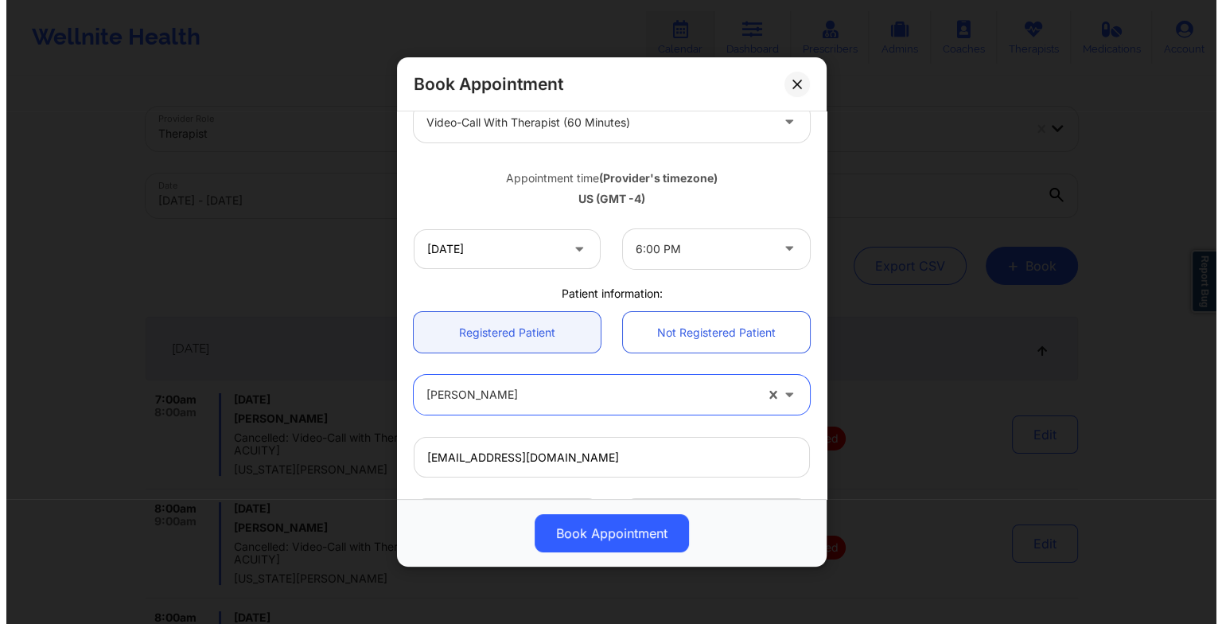
scroll to position [233, 0]
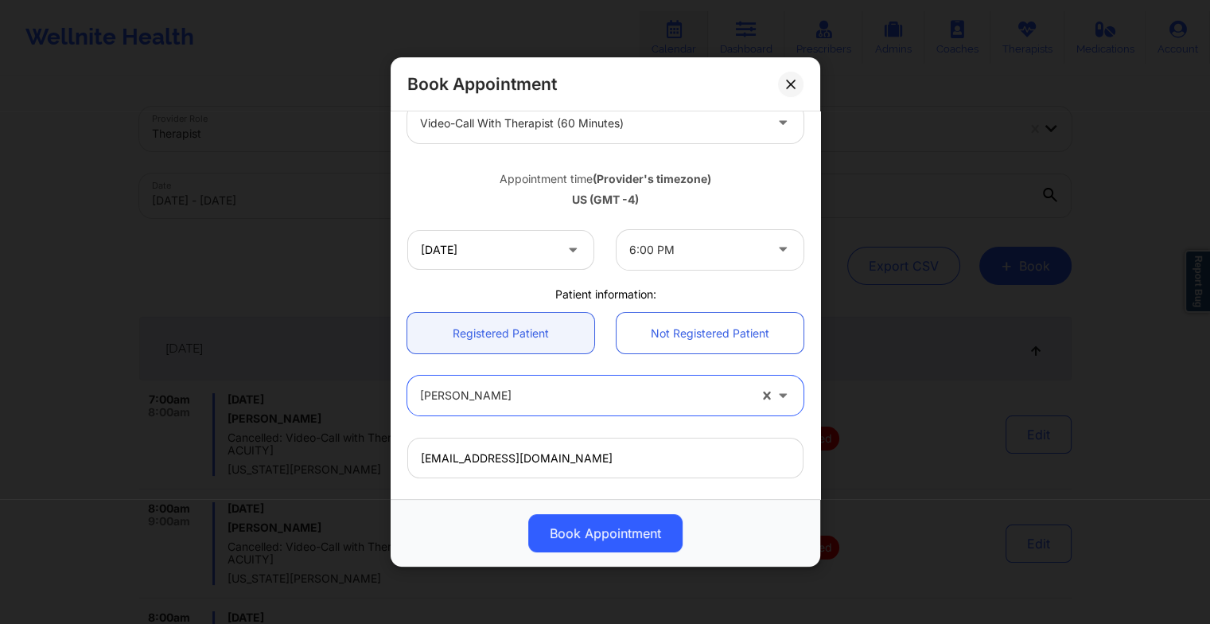
click at [578, 528] on button "Book Appointment" at bounding box center [605, 533] width 154 height 38
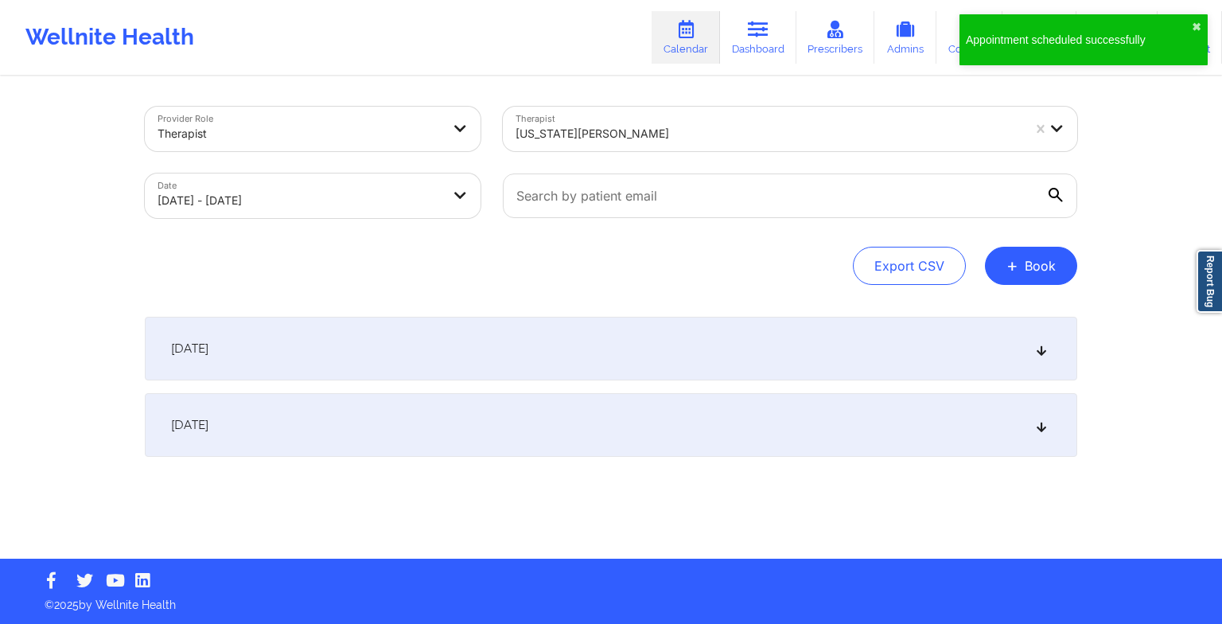
click at [1027, 267] on button "+ Book" at bounding box center [1031, 266] width 92 height 38
click at [982, 305] on button "Therapy Session" at bounding box center [1004, 316] width 122 height 26
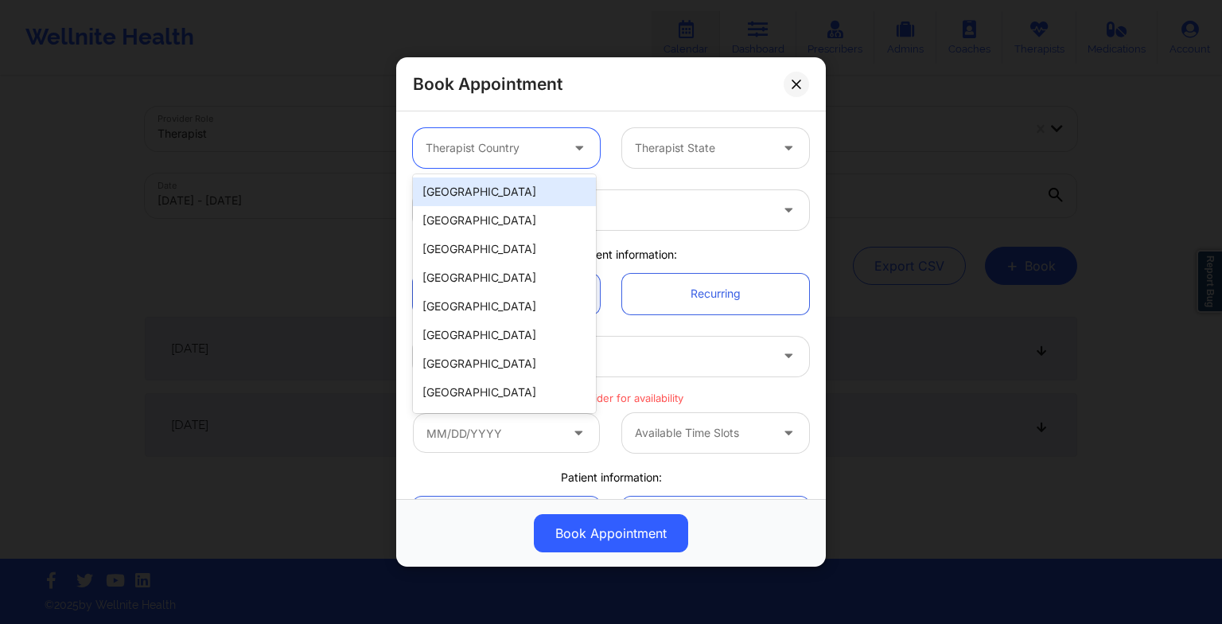
click at [528, 152] on div at bounding box center [493, 147] width 134 height 19
click at [513, 195] on div "[GEOGRAPHIC_DATA]" at bounding box center [504, 191] width 183 height 29
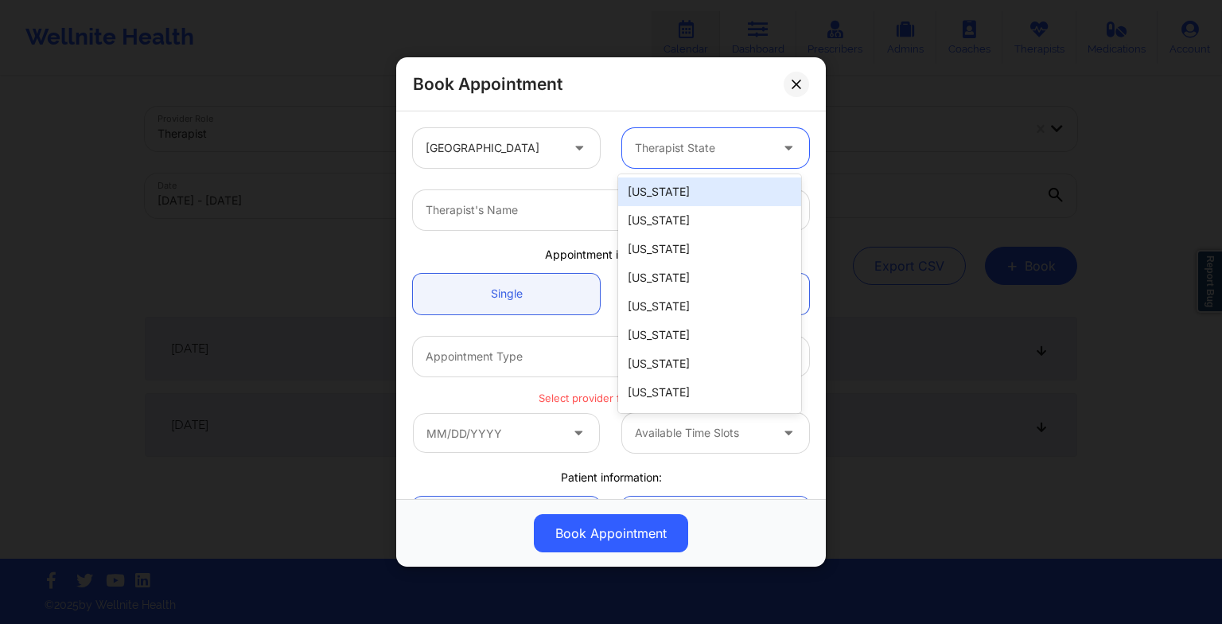
click at [659, 138] on div at bounding box center [702, 147] width 134 height 19
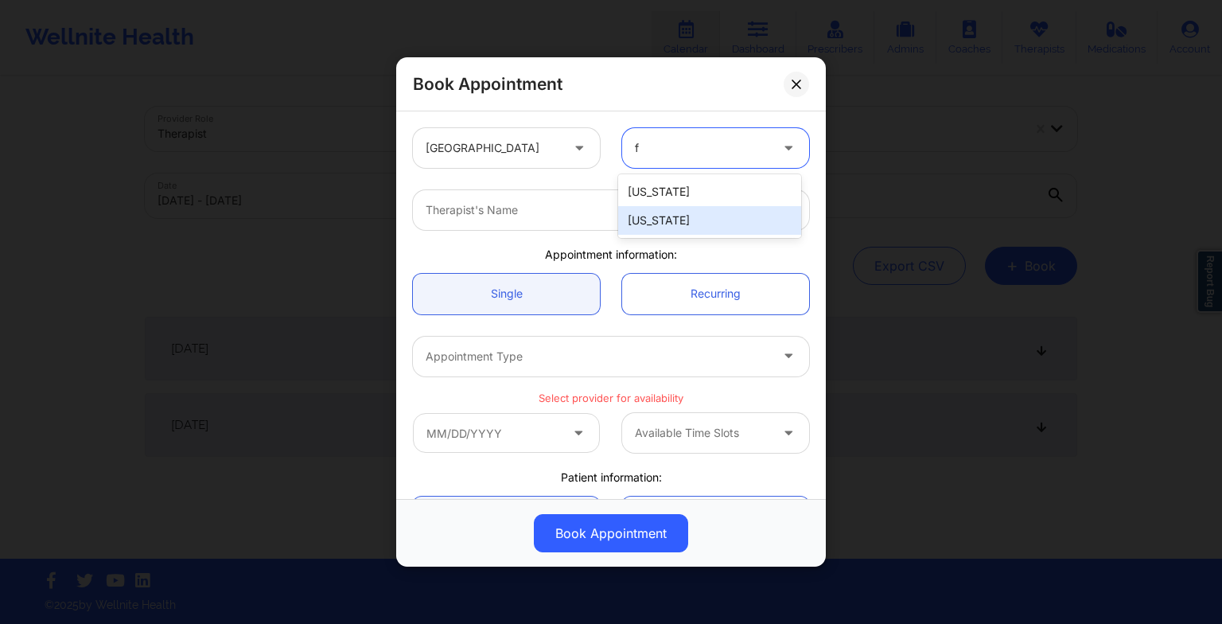
click at [654, 212] on div "[US_STATE]" at bounding box center [709, 220] width 183 height 29
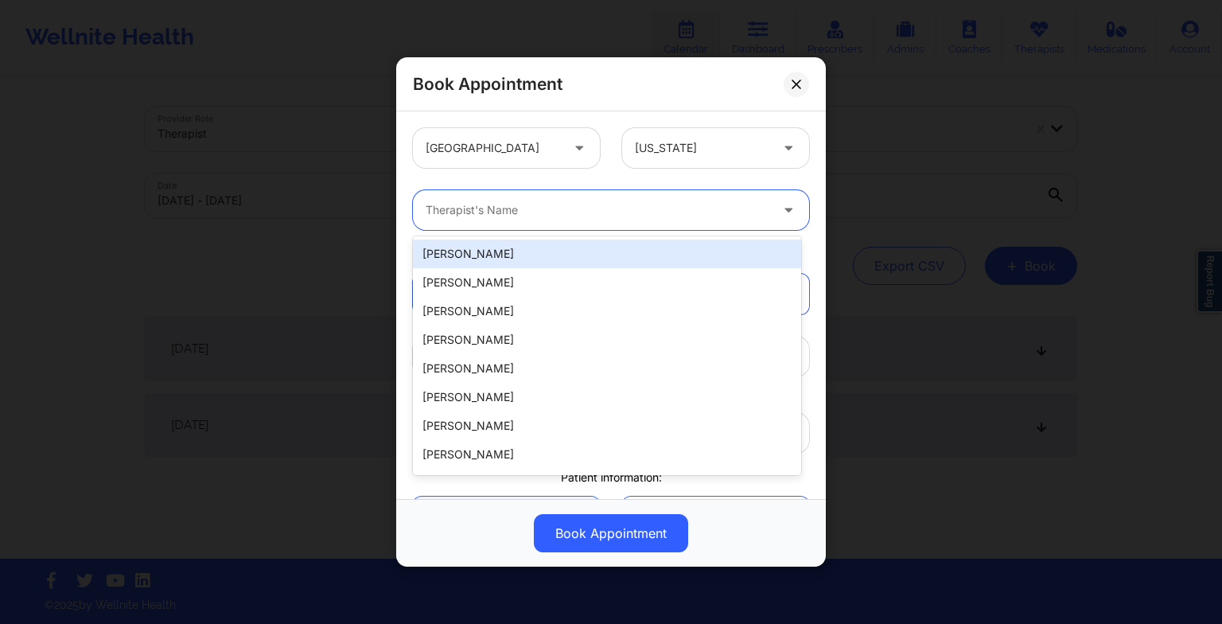
click at [585, 209] on div at bounding box center [598, 209] width 344 height 19
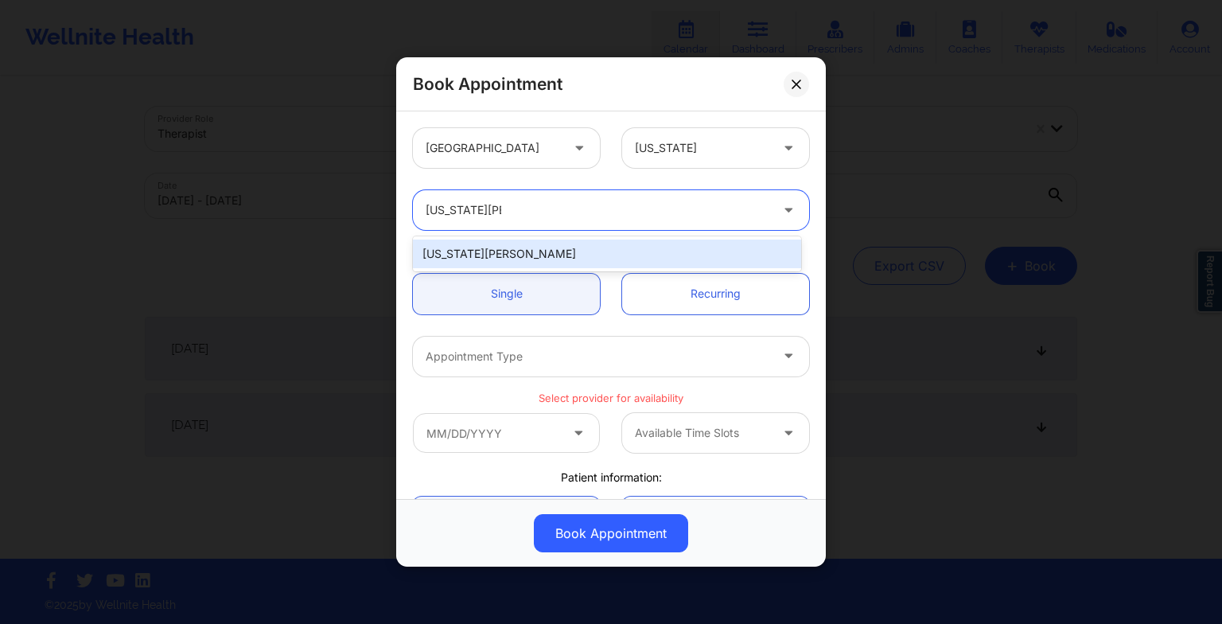
click at [544, 248] on div "[US_STATE][PERSON_NAME]" at bounding box center [607, 253] width 388 height 29
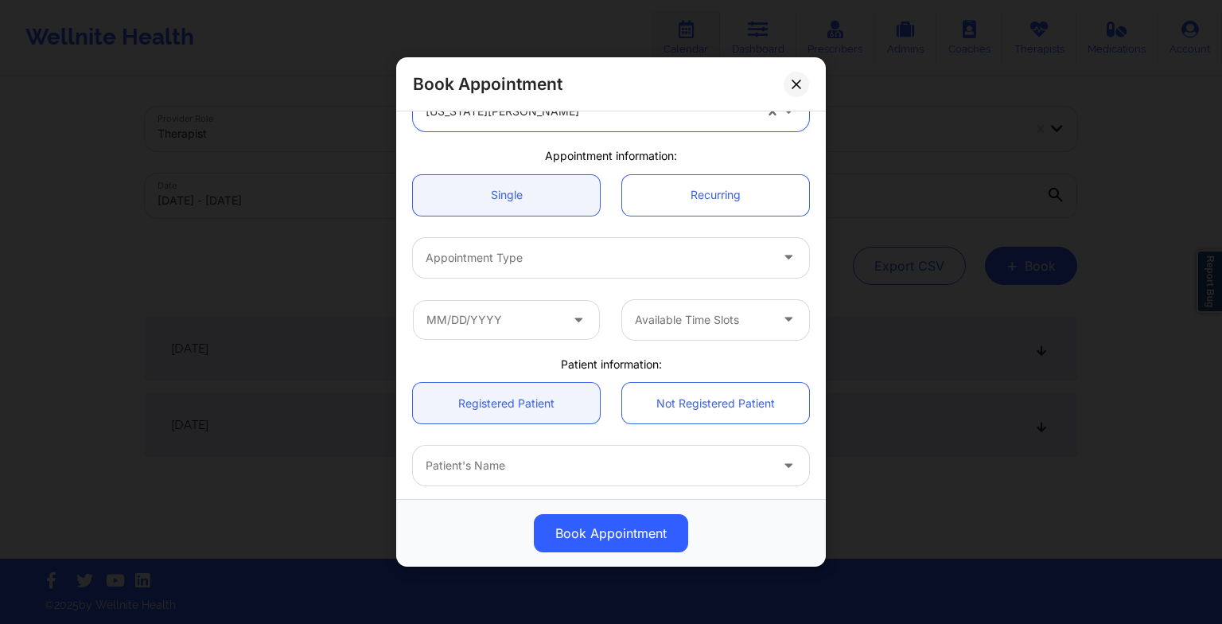
scroll to position [99, 0]
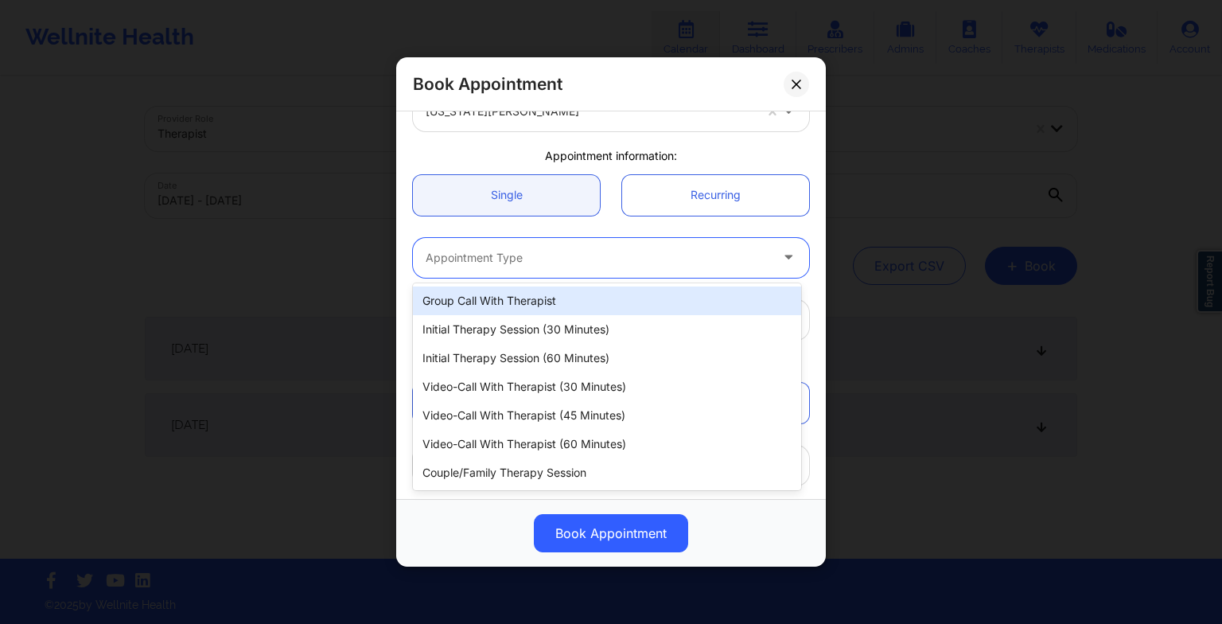
click at [518, 251] on div at bounding box center [598, 257] width 344 height 19
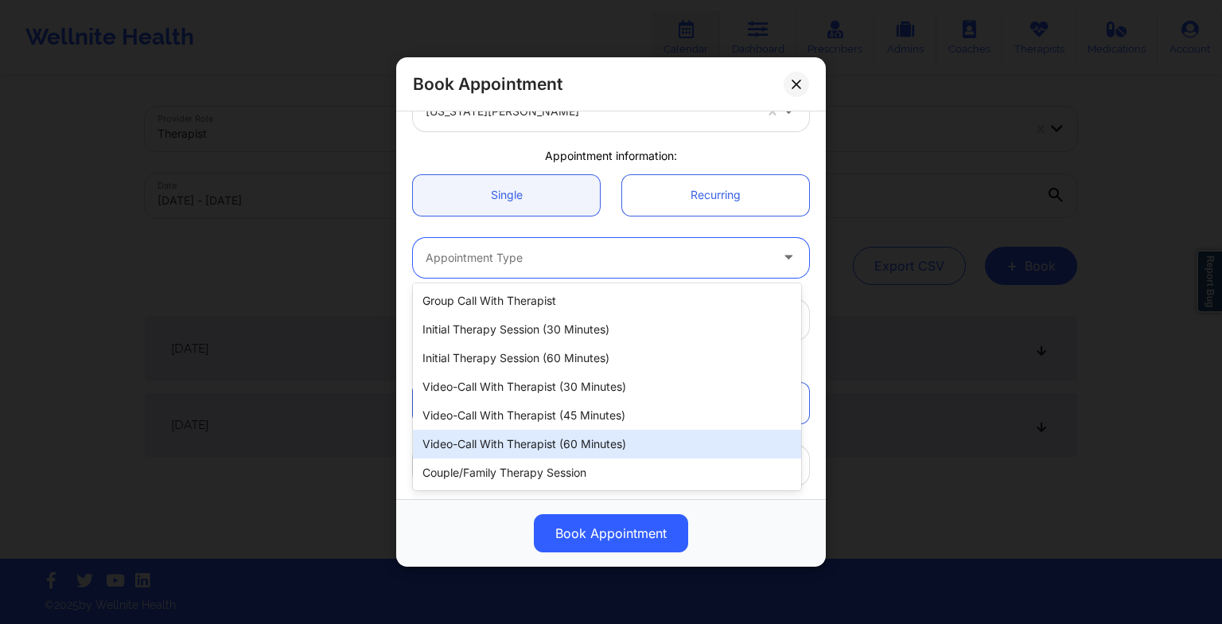
click at [535, 443] on div "Video-Call with Therapist (60 minutes)" at bounding box center [607, 444] width 388 height 29
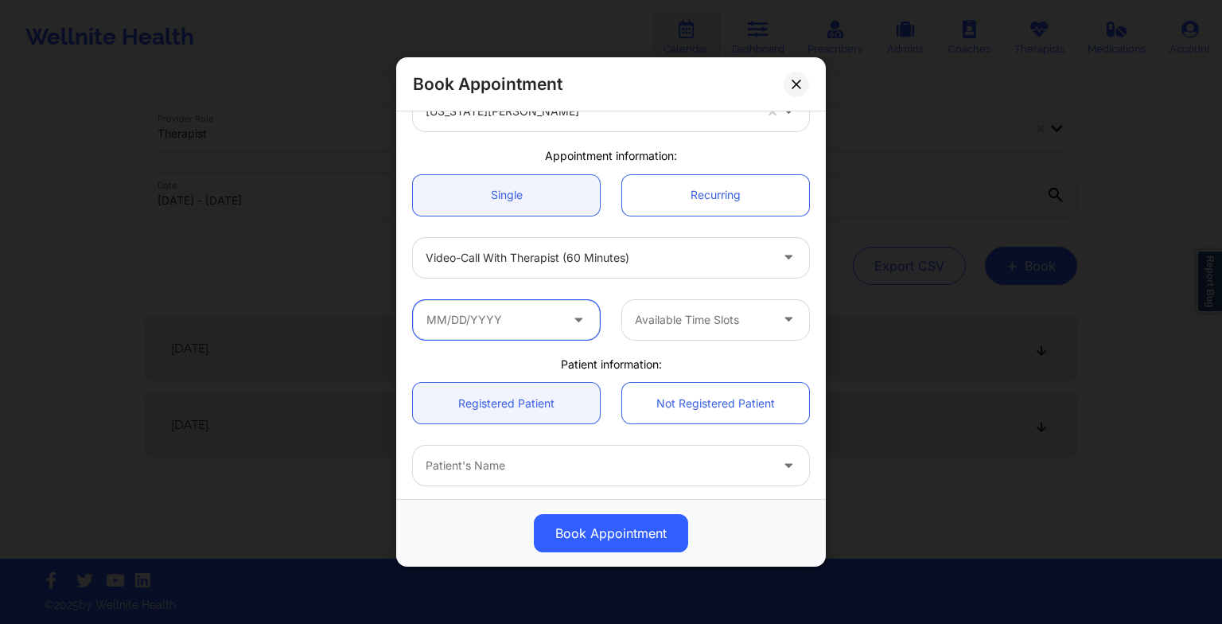
click at [505, 314] on input "text" at bounding box center [506, 320] width 187 height 40
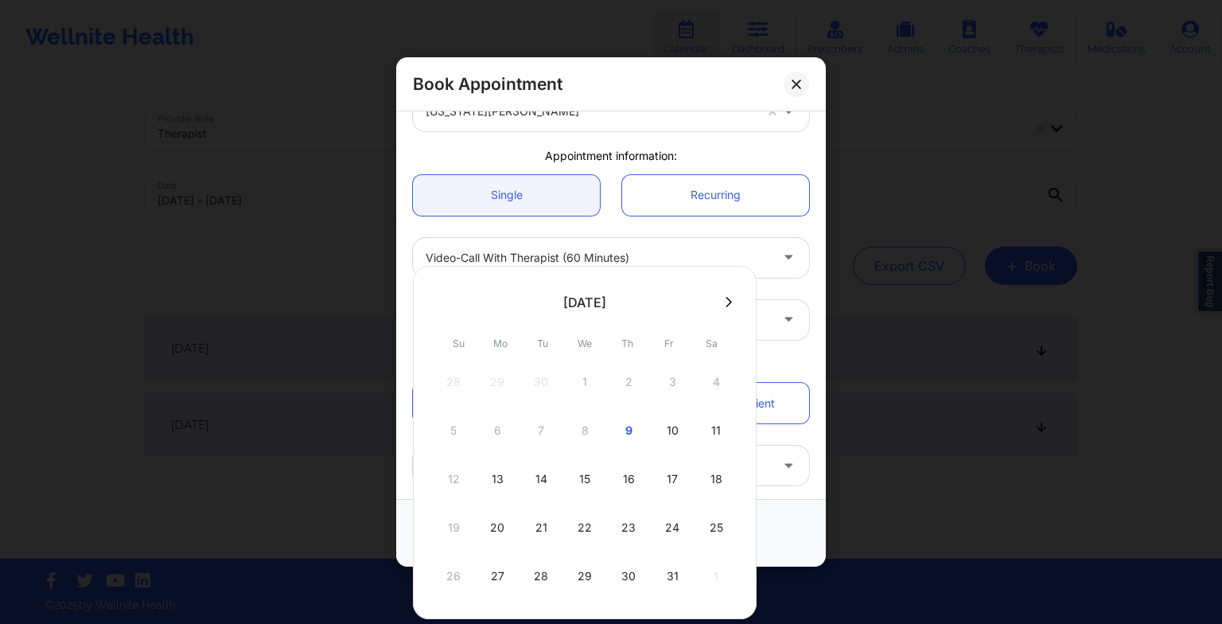
click at [586, 484] on div "15" at bounding box center [585, 479] width 40 height 45
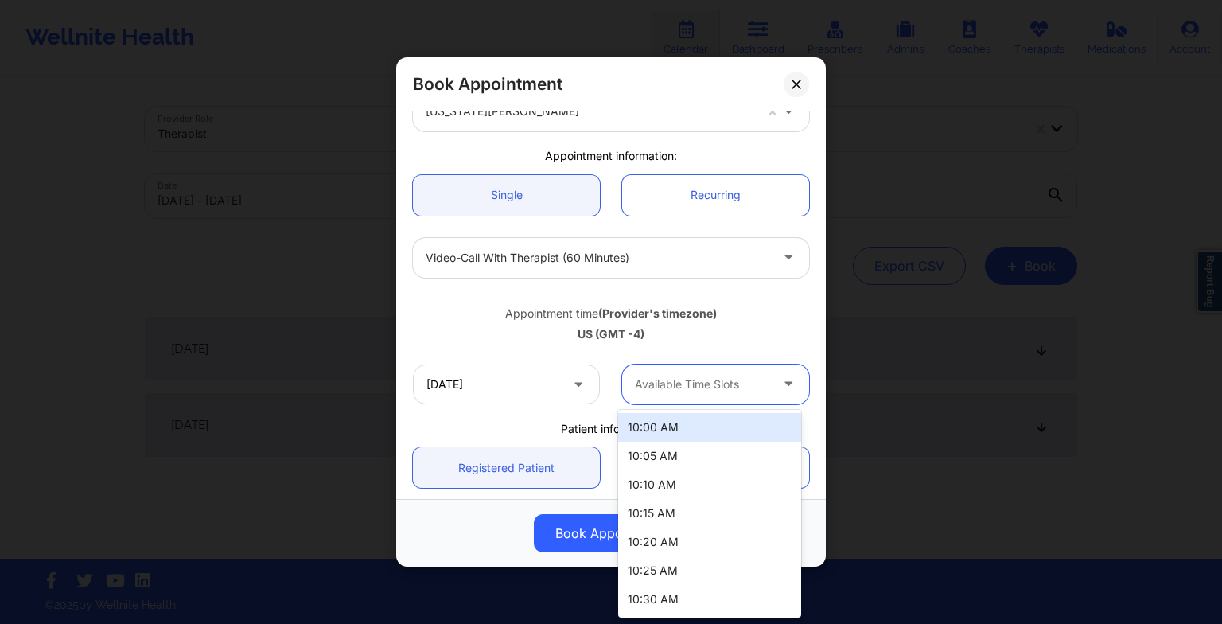
click at [703, 379] on div at bounding box center [702, 384] width 134 height 19
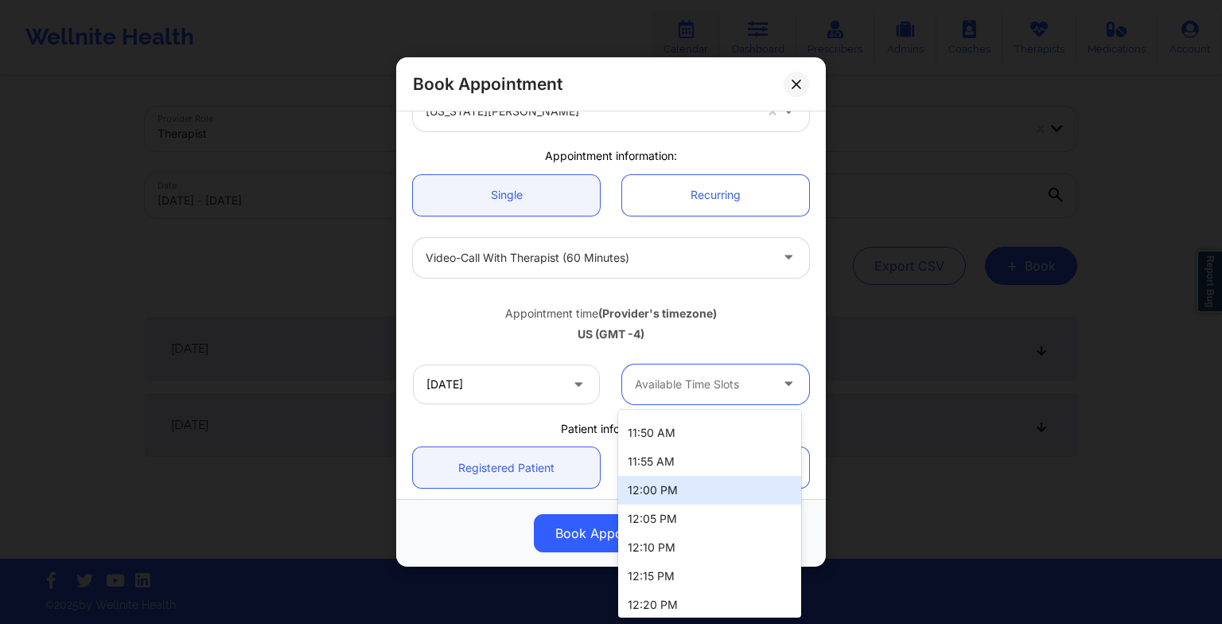
scroll to position [858, 0]
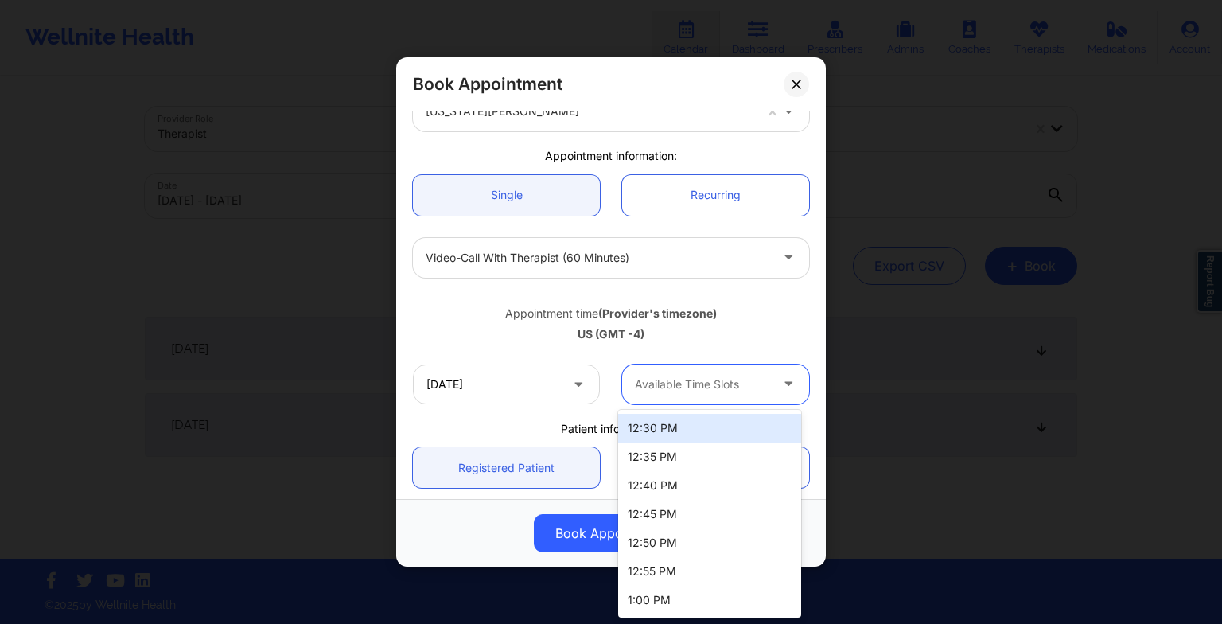
click at [690, 298] on div "Appointment time (Provider's timezone) [GEOGRAPHIC_DATA] (GMT -4)" at bounding box center [611, 321] width 418 height 64
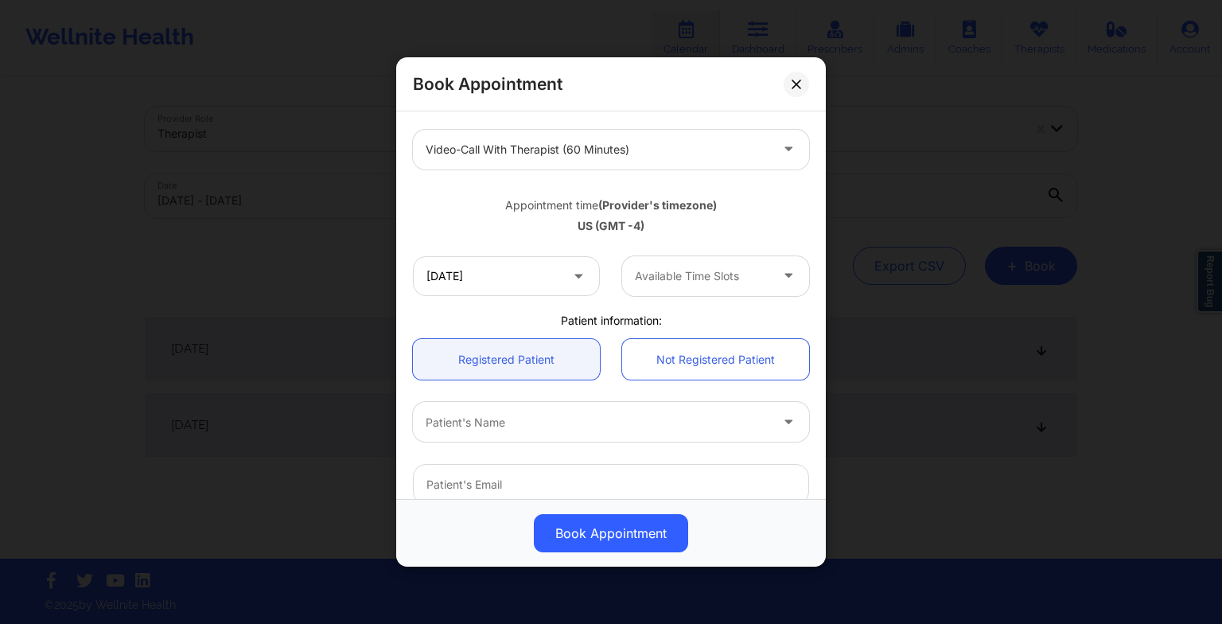
scroll to position [210, 0]
click at [543, 258] on input "[DATE]" at bounding box center [506, 273] width 187 height 40
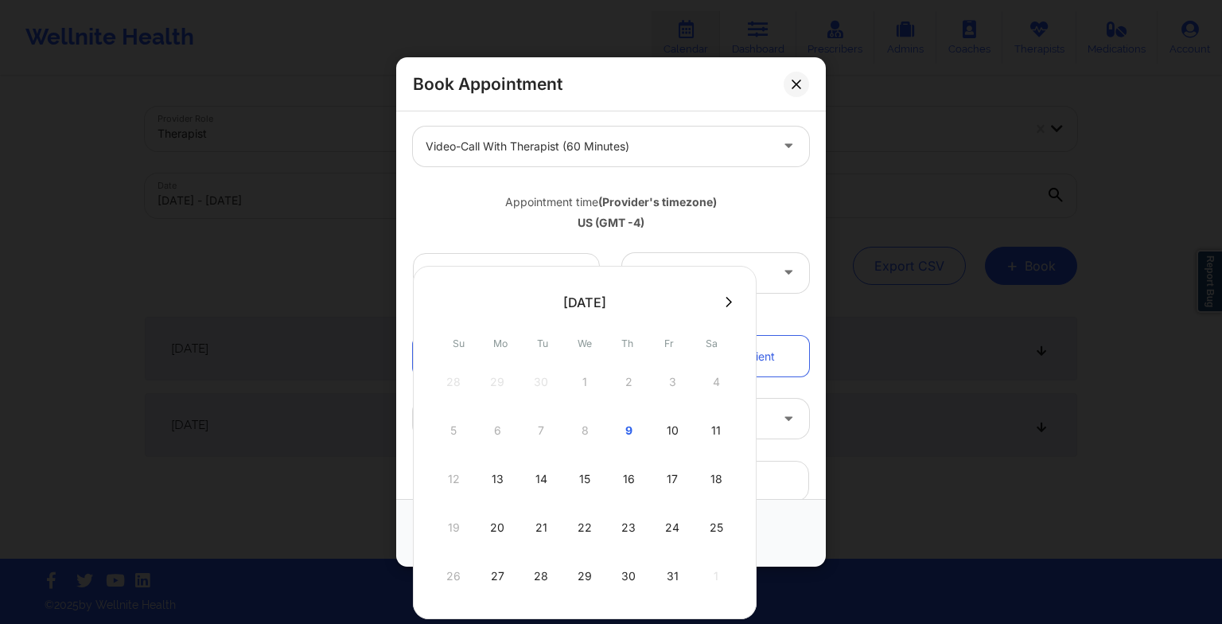
click at [581, 564] on div "29" at bounding box center [585, 576] width 40 height 45
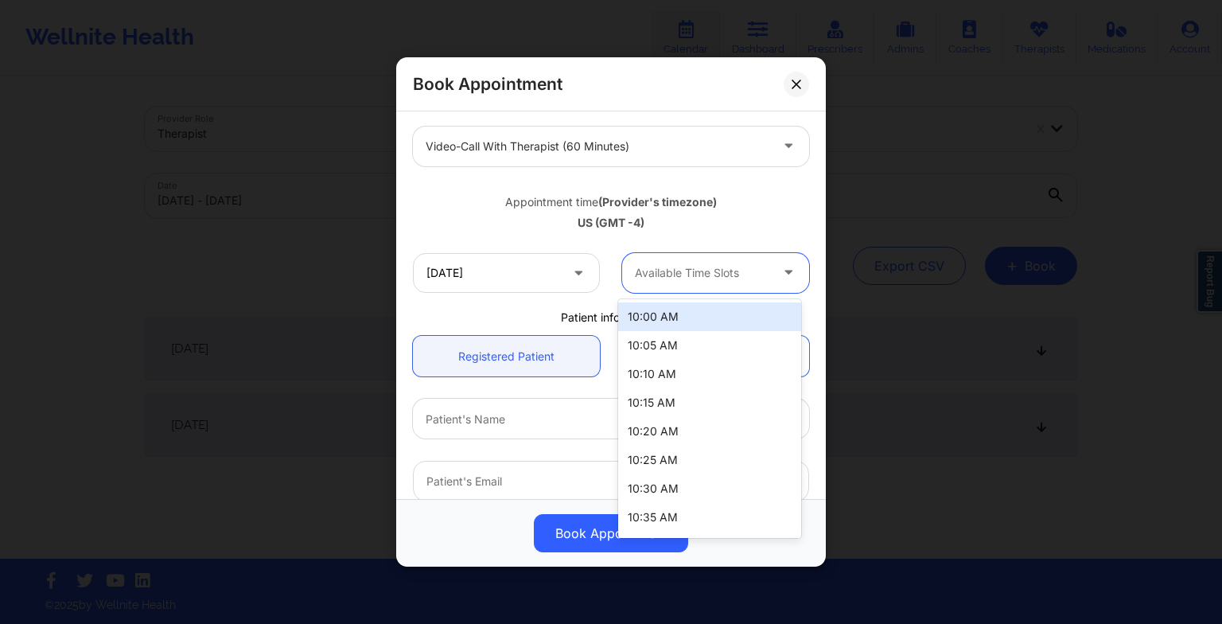
click at [671, 281] on div at bounding box center [702, 272] width 134 height 19
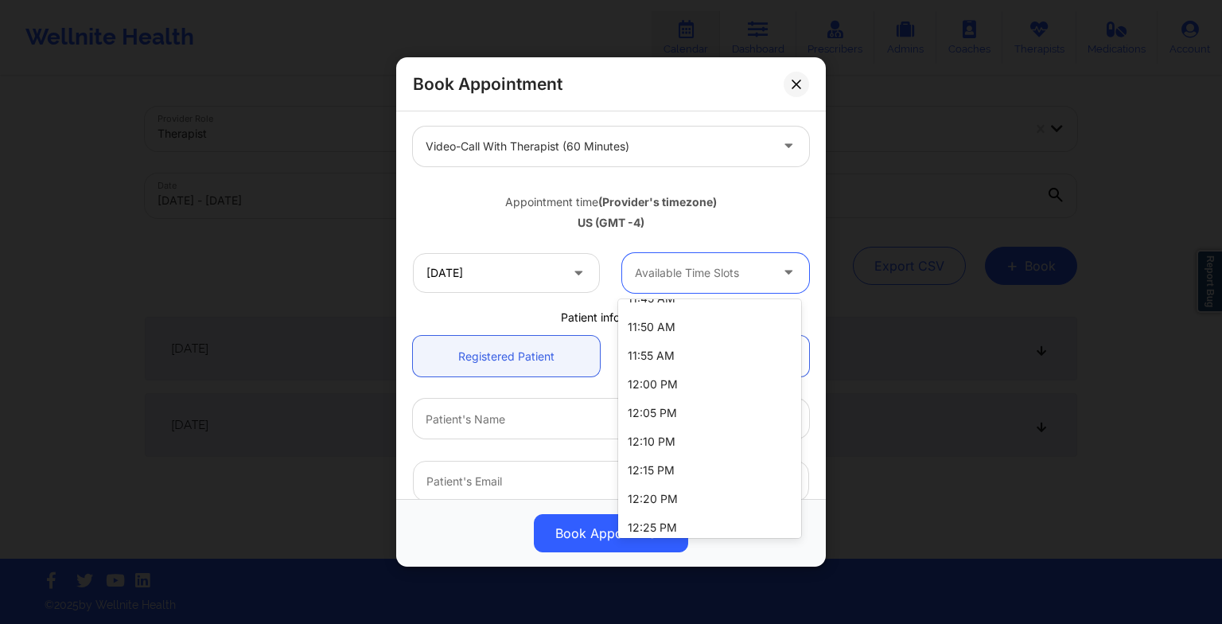
scroll to position [856, 0]
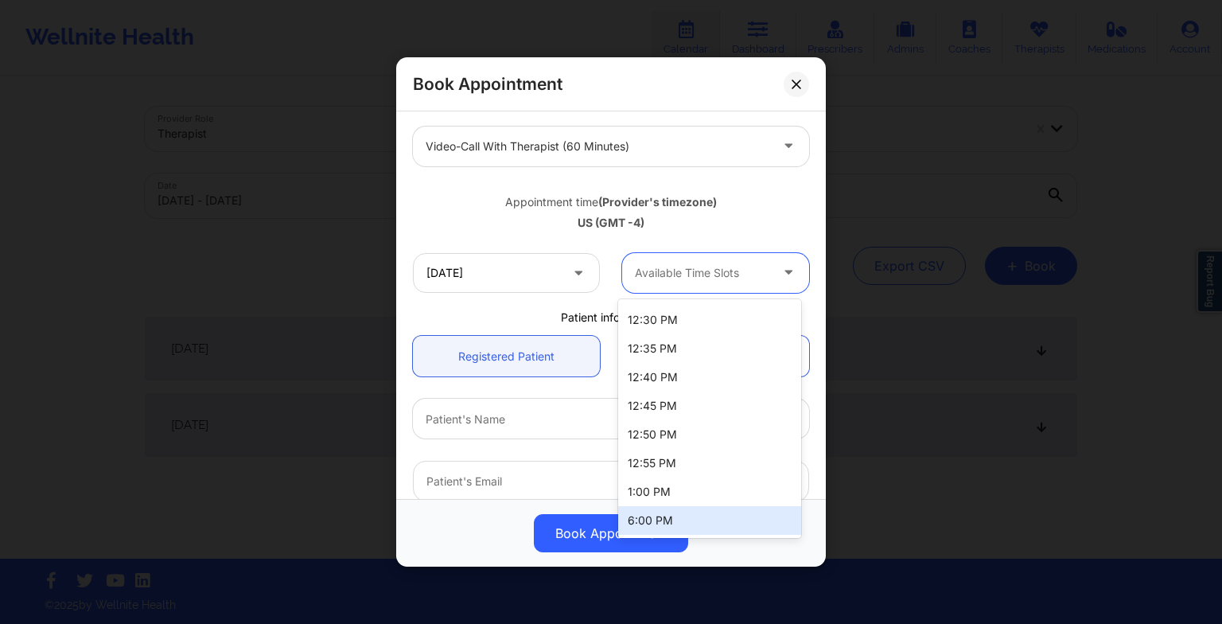
click at [671, 512] on div "6:00 PM" at bounding box center [709, 520] width 183 height 29
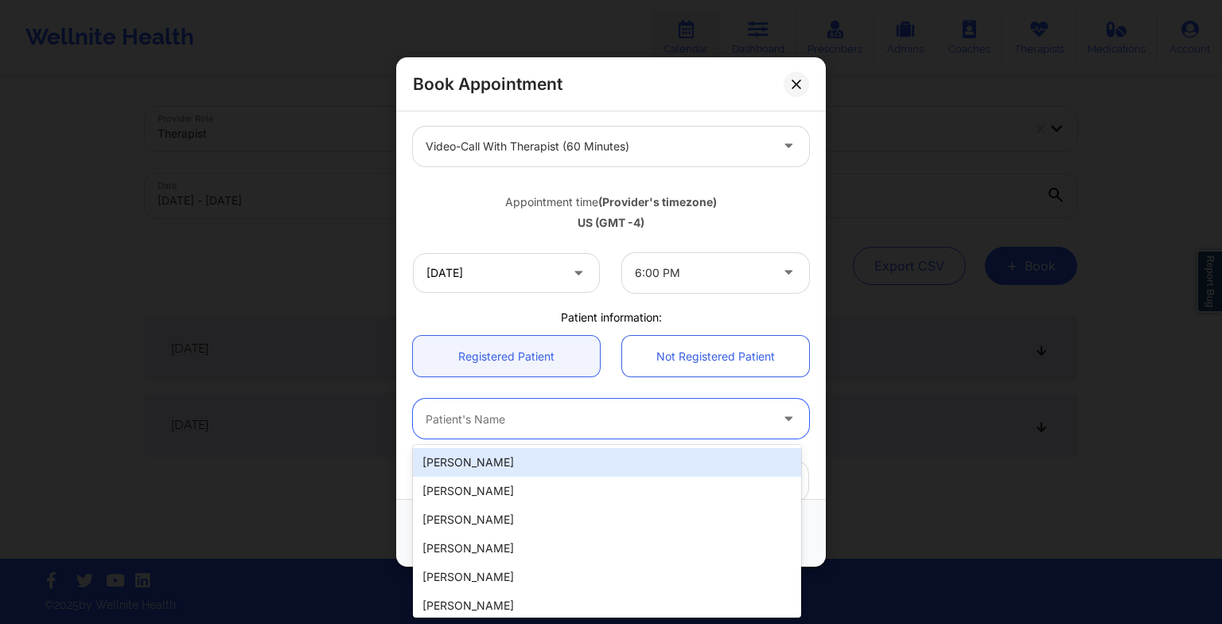
click at [573, 422] on div at bounding box center [598, 418] width 344 height 19
click at [560, 458] on div "[PERSON_NAME]" at bounding box center [607, 462] width 388 height 29
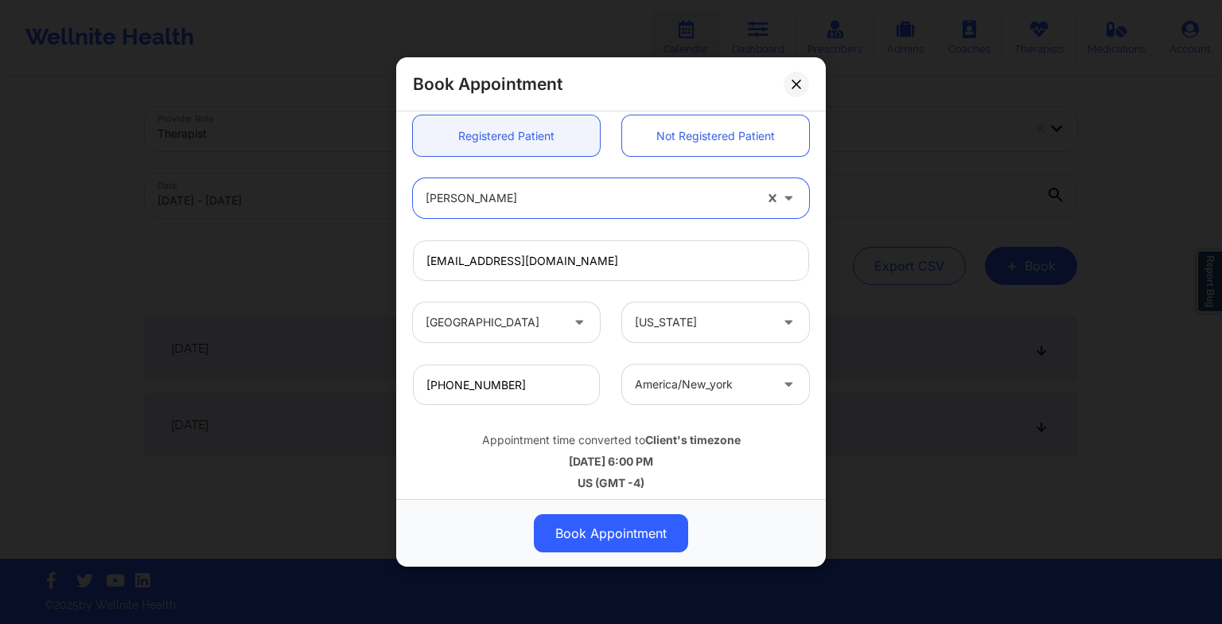
scroll to position [438, 0]
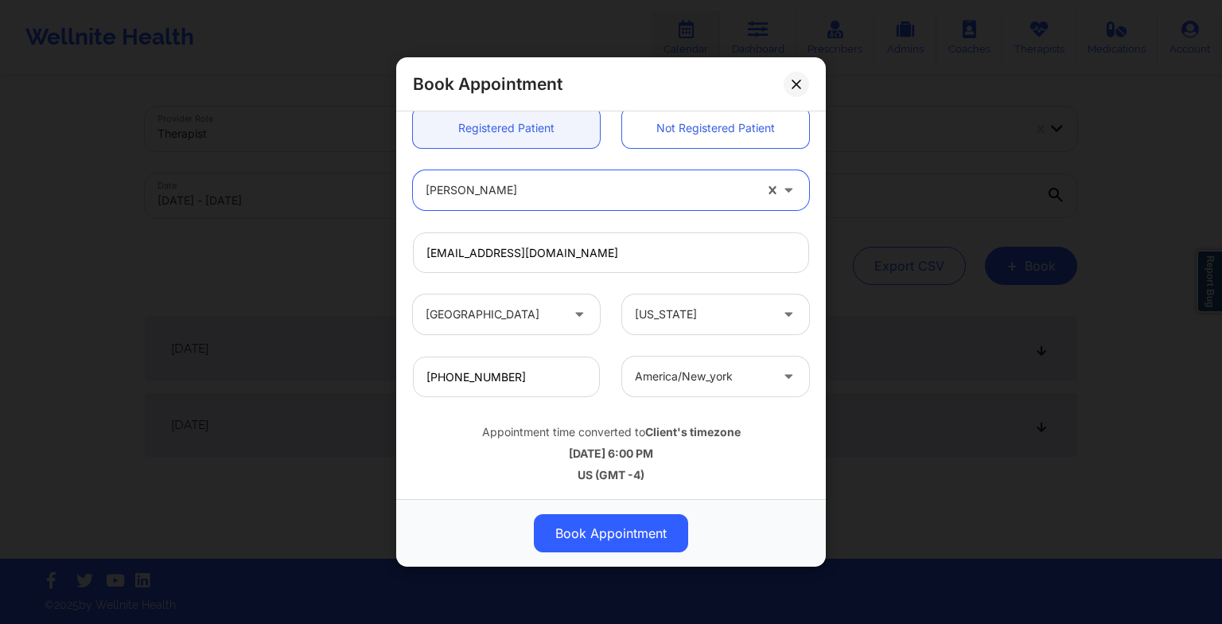
click at [597, 536] on button "Book Appointment" at bounding box center [611, 533] width 154 height 38
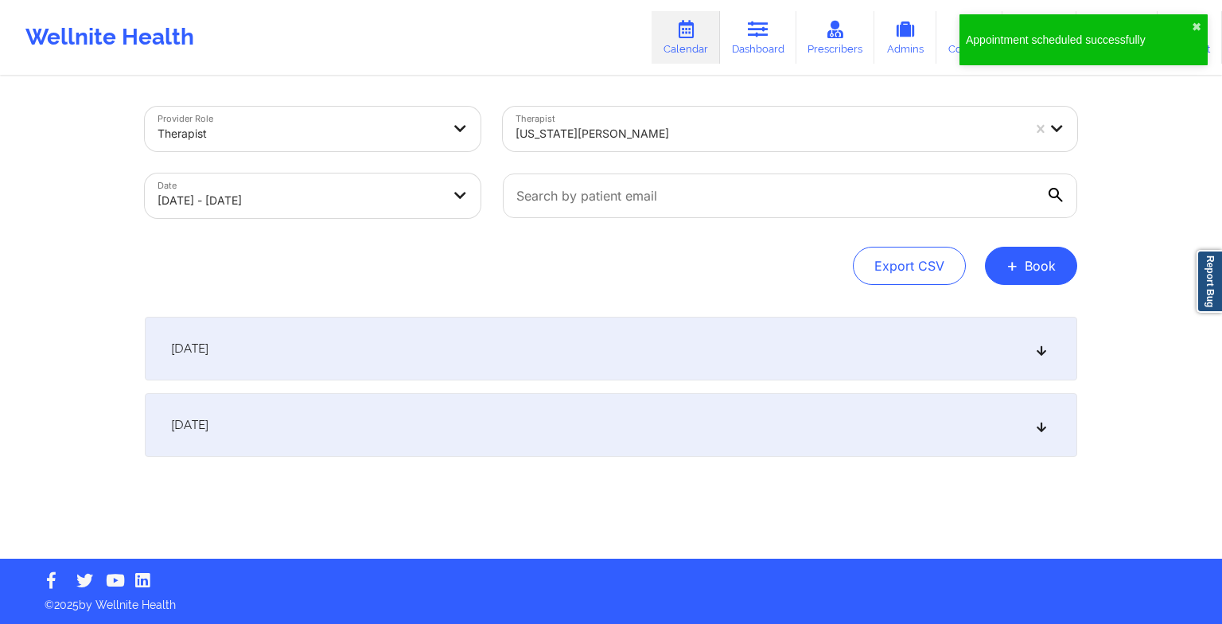
click at [1024, 274] on button "+ Book" at bounding box center [1031, 266] width 92 height 38
click at [955, 313] on button "Therapy Session" at bounding box center [1004, 316] width 122 height 26
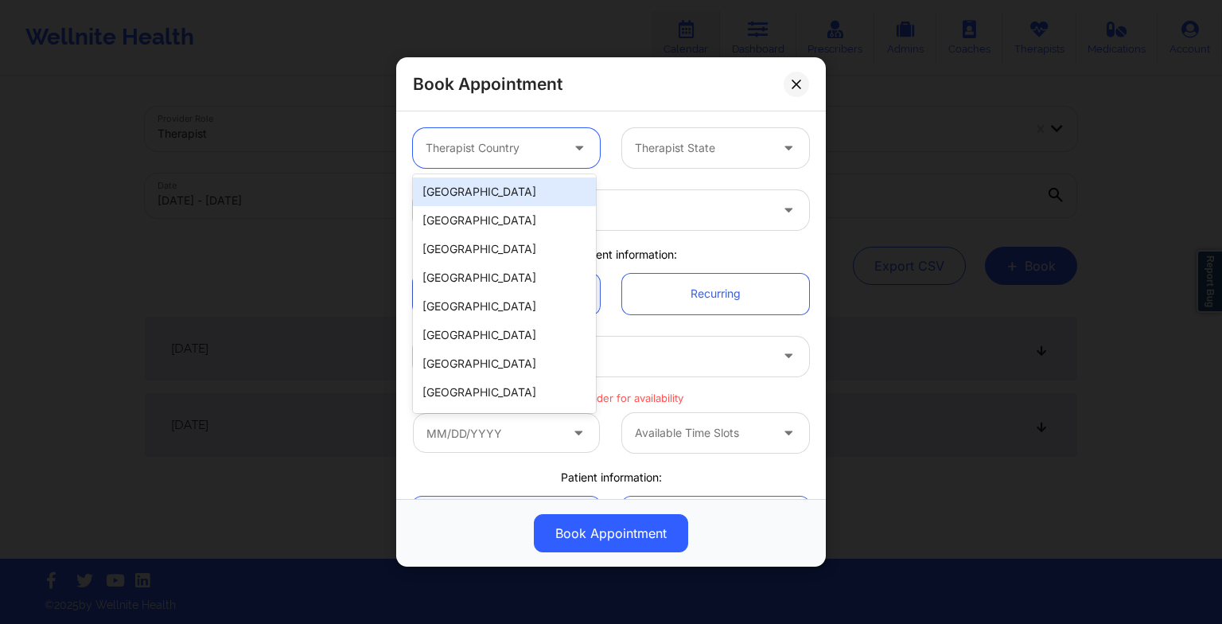
click at [554, 140] on div at bounding box center [493, 147] width 134 height 19
click at [536, 180] on div "[GEOGRAPHIC_DATA]" at bounding box center [504, 191] width 183 height 29
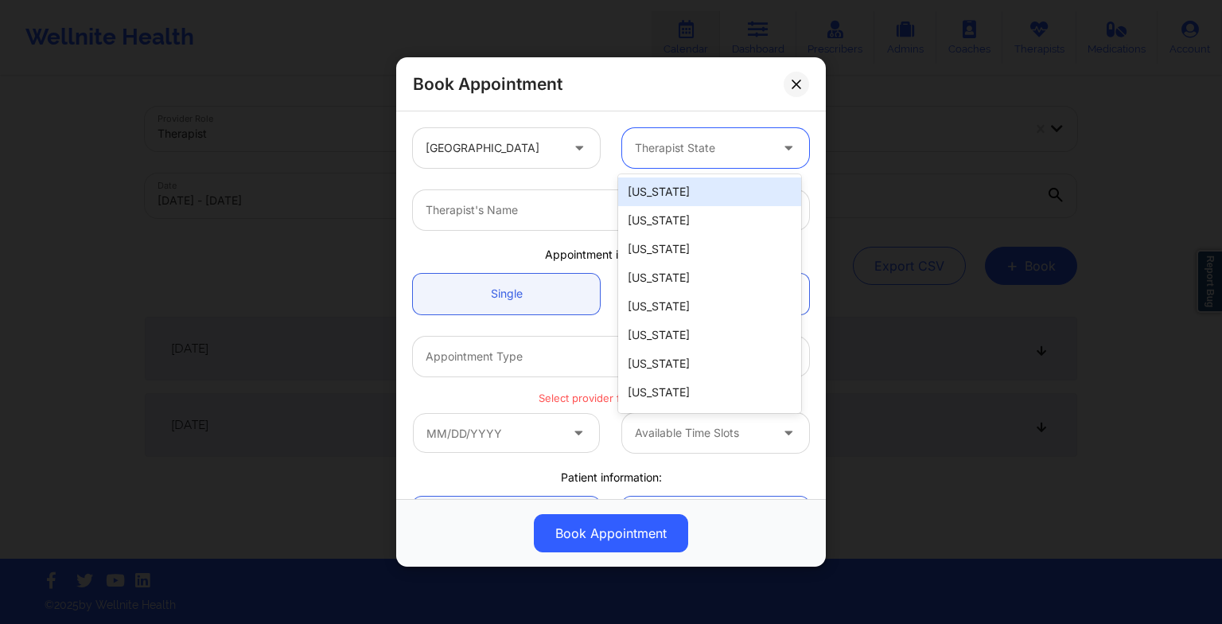
click at [673, 137] on div "Therapist State" at bounding box center [696, 148] width 149 height 40
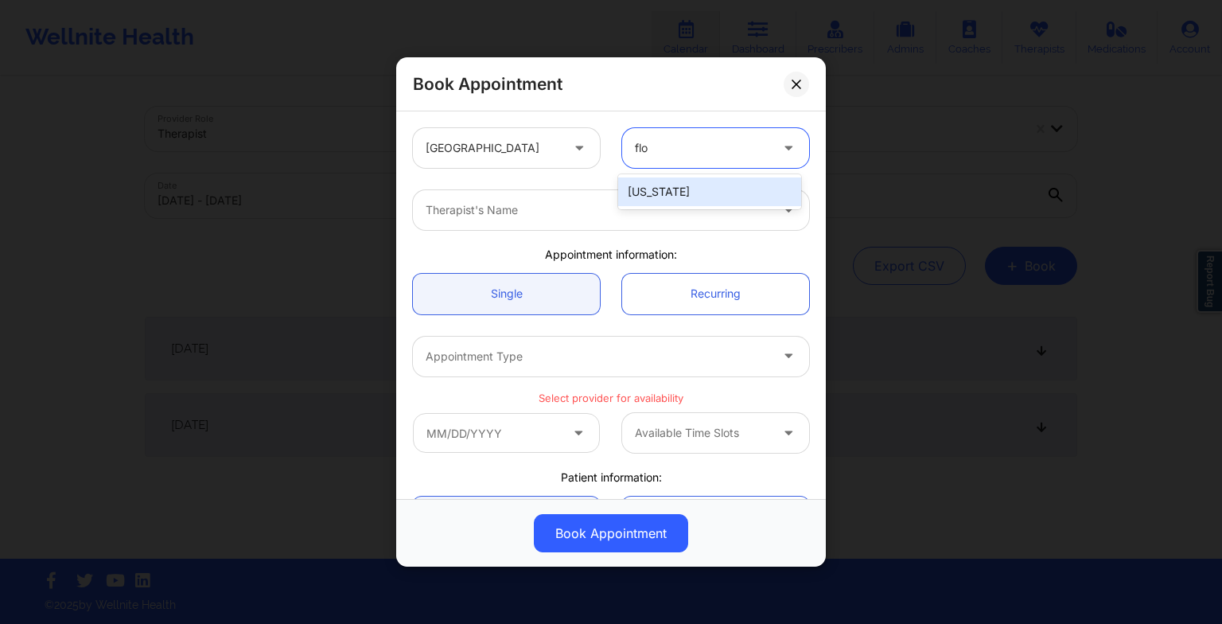
click at [683, 196] on div "[US_STATE]" at bounding box center [709, 191] width 183 height 29
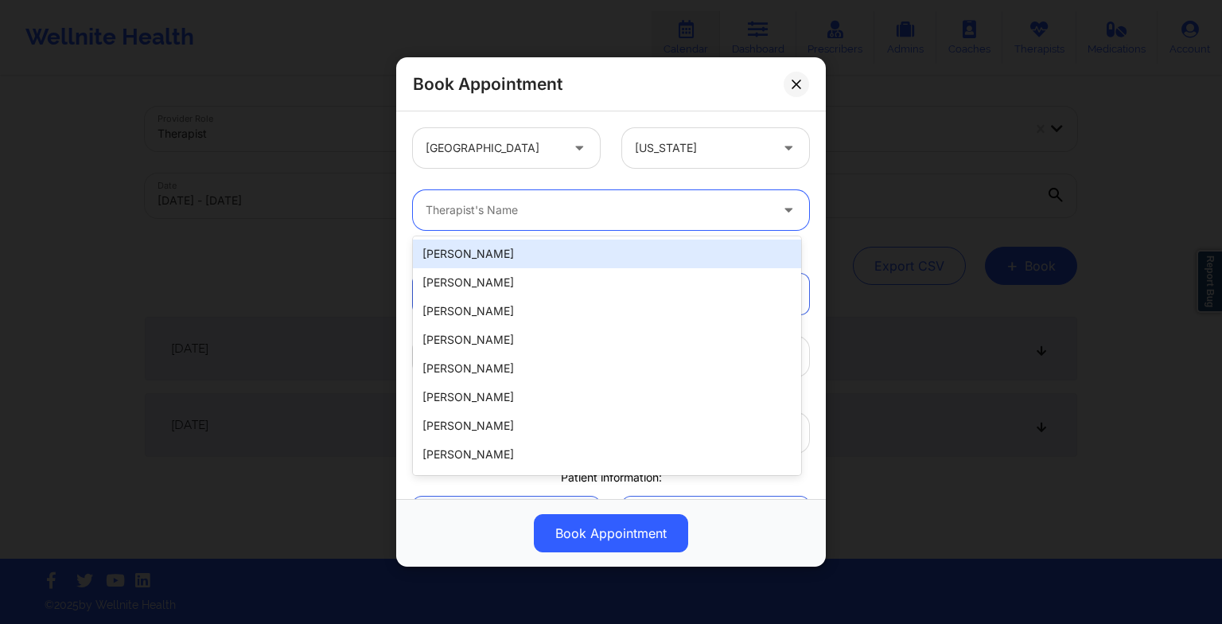
click at [624, 213] on div at bounding box center [598, 209] width 344 height 19
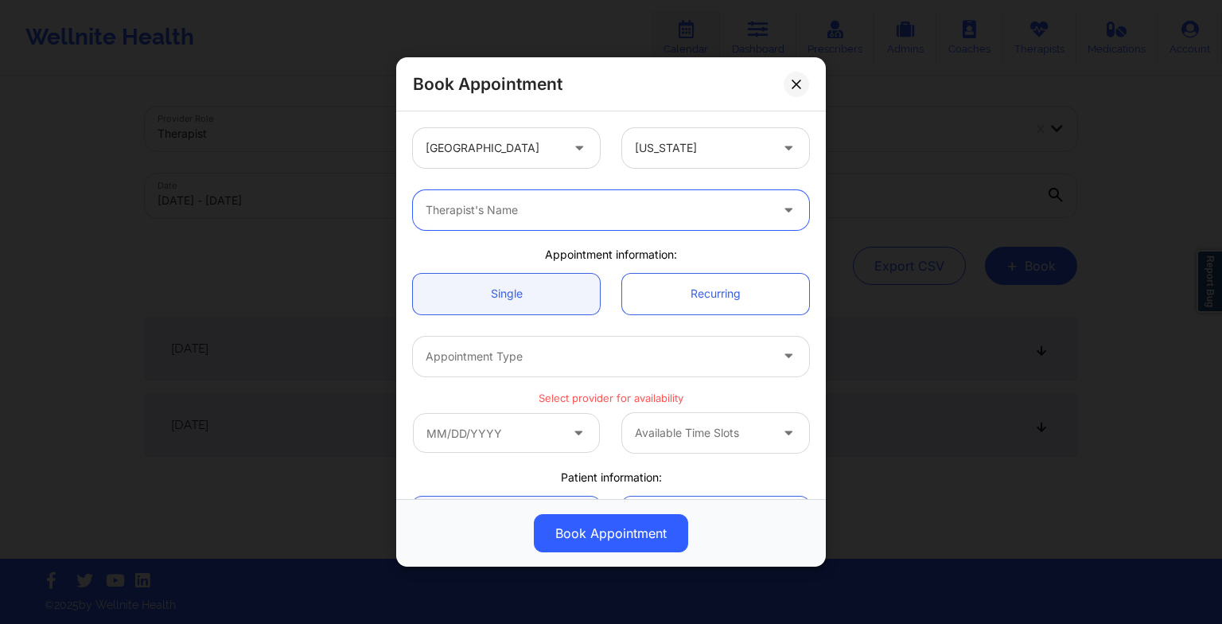
click at [594, 229] on div "Therapist's Name" at bounding box center [592, 210] width 358 height 40
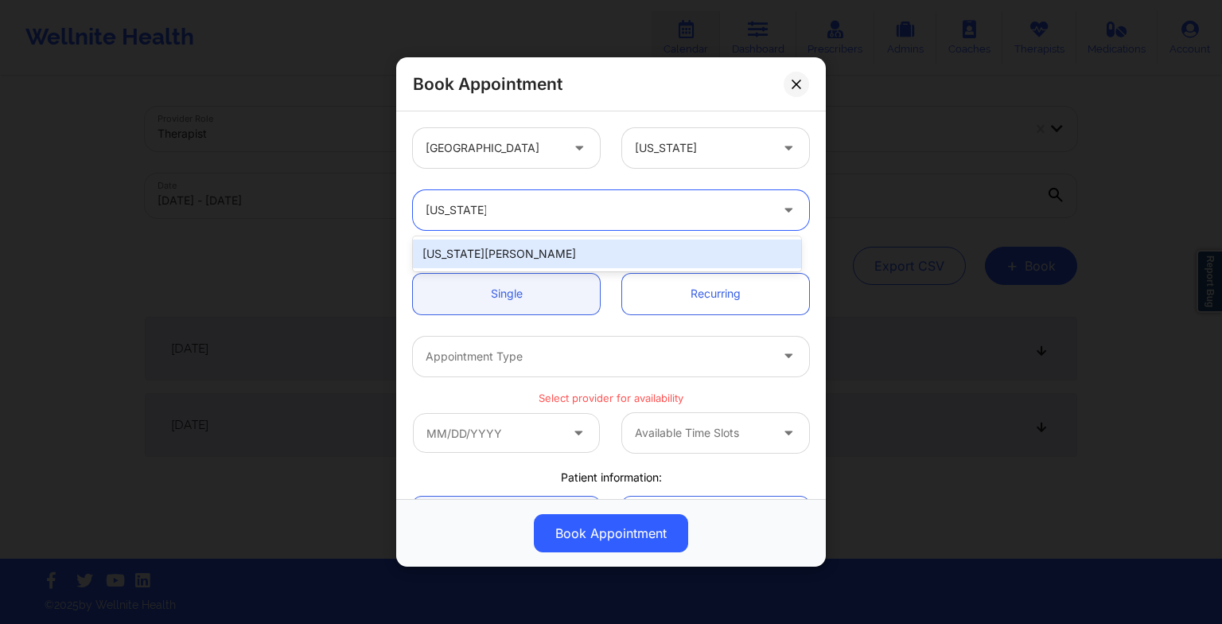
click at [563, 255] on div "[US_STATE][PERSON_NAME]" at bounding box center [607, 253] width 388 height 29
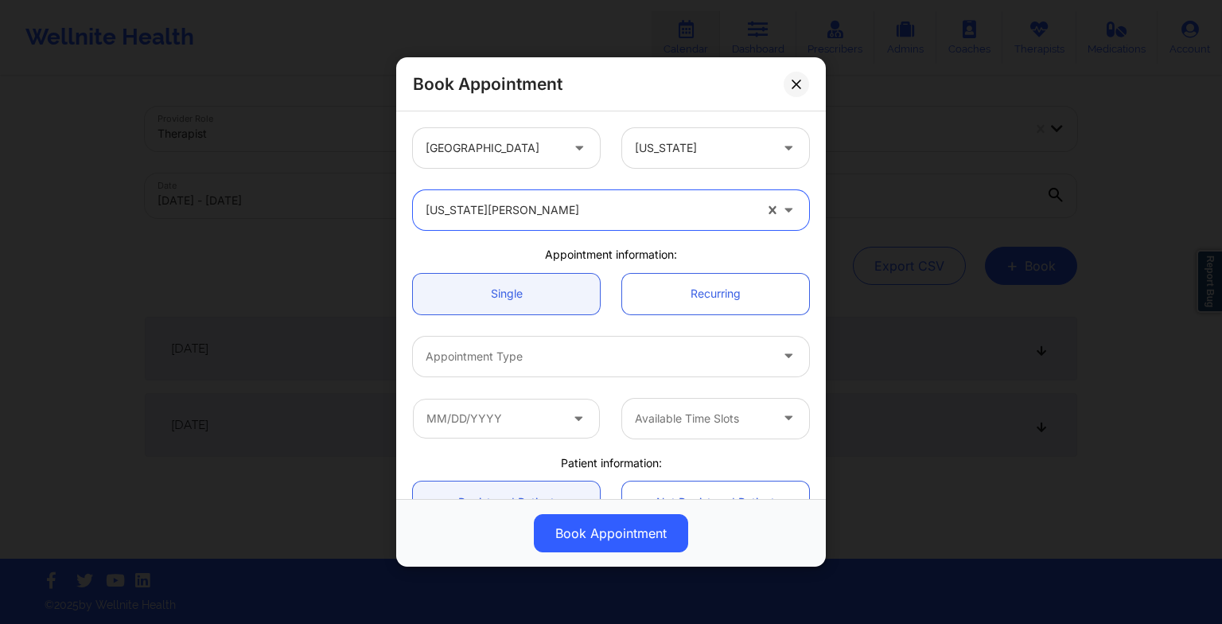
scroll to position [99, 0]
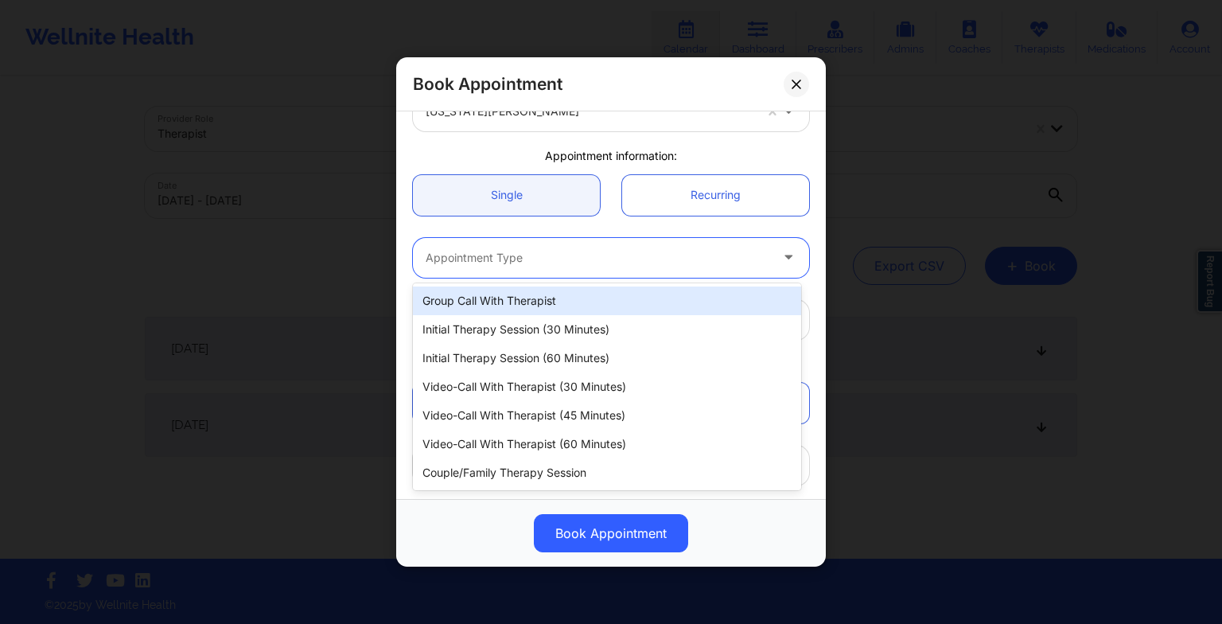
click at [547, 253] on div at bounding box center [598, 257] width 344 height 19
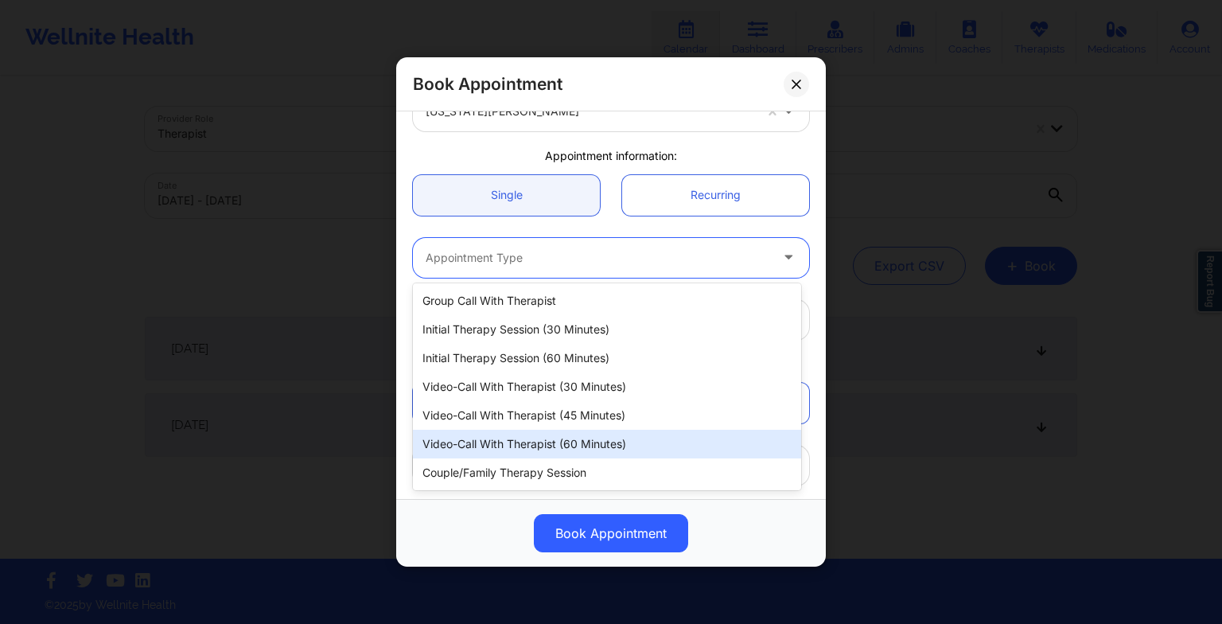
click at [572, 436] on div "Video-Call with Therapist (60 minutes)" at bounding box center [607, 444] width 388 height 29
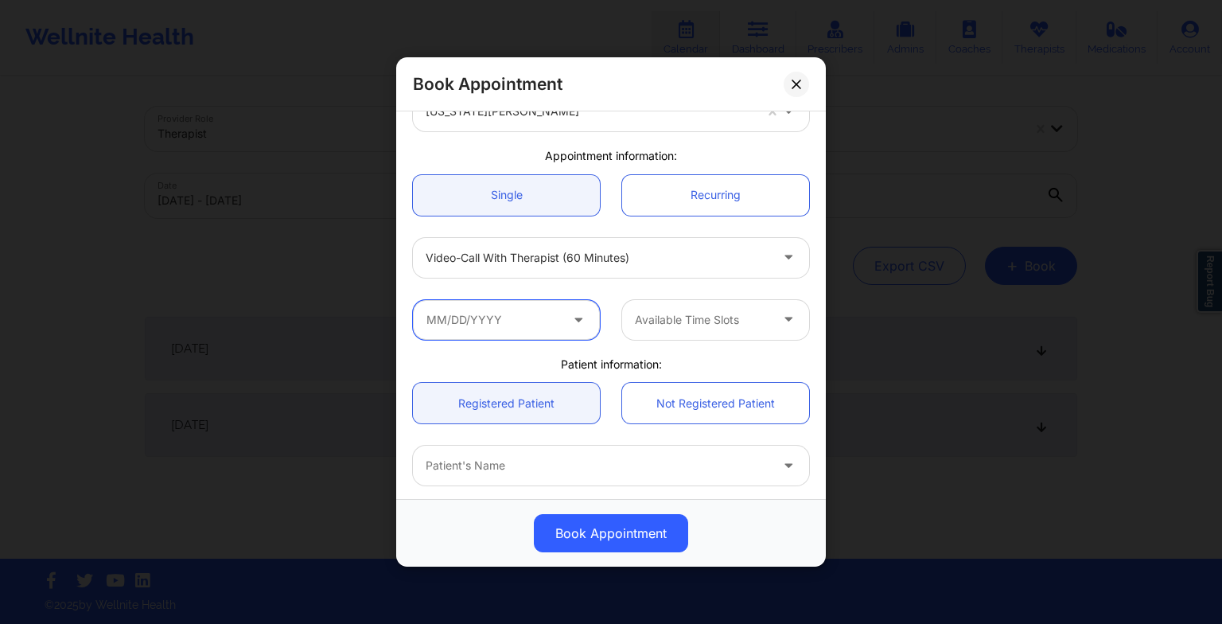
click at [485, 313] on input "text" at bounding box center [506, 320] width 187 height 40
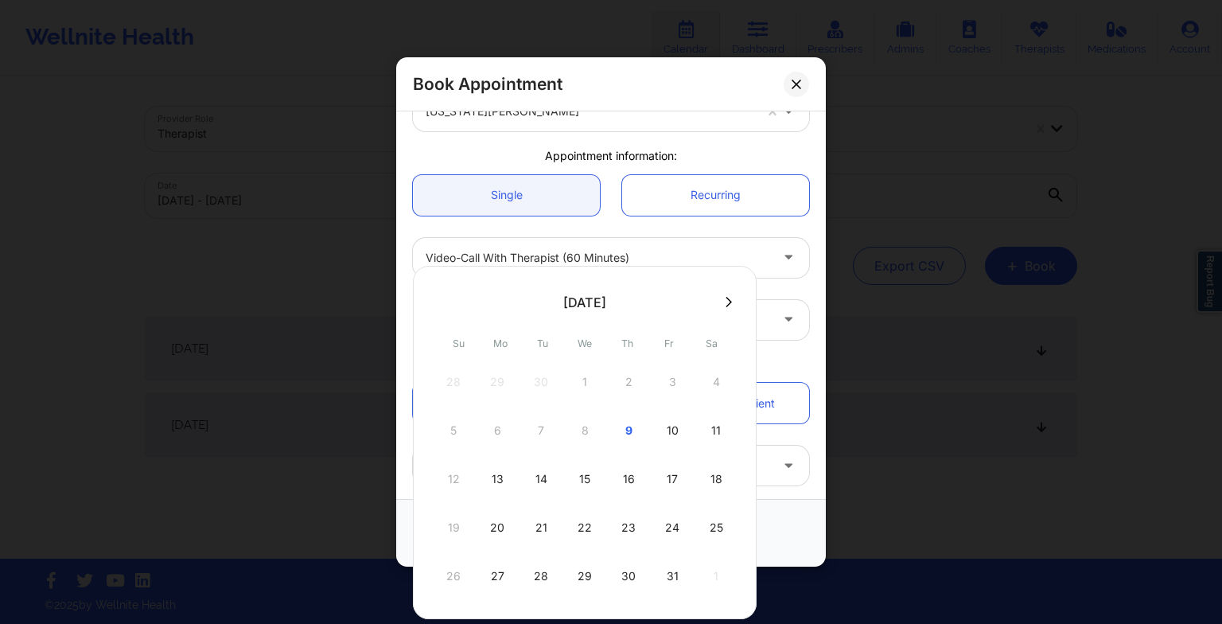
click at [730, 302] on button at bounding box center [729, 302] width 16 height 14
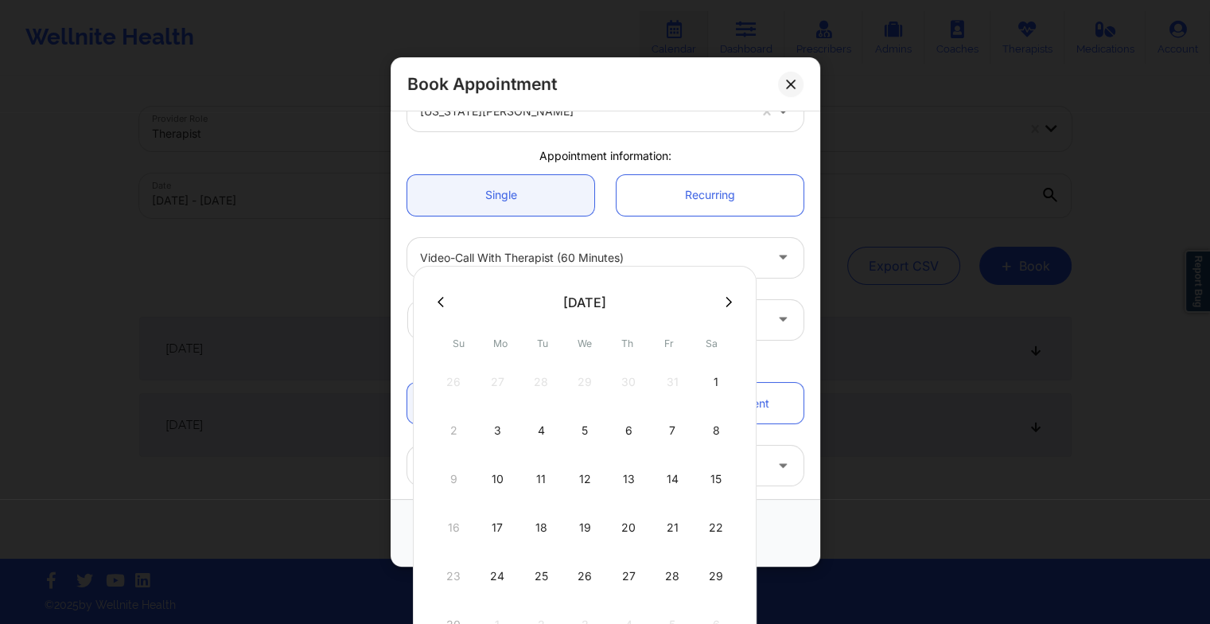
click at [589, 433] on div "5" at bounding box center [585, 430] width 40 height 45
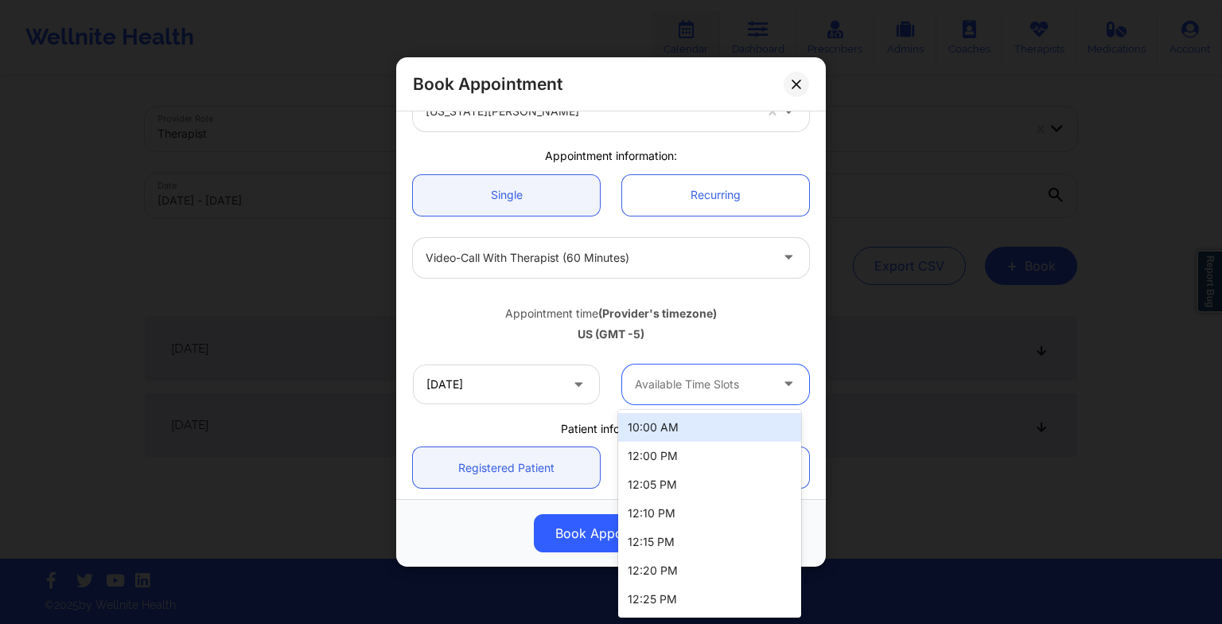
click at [635, 383] on input "text" at bounding box center [636, 384] width 3 height 16
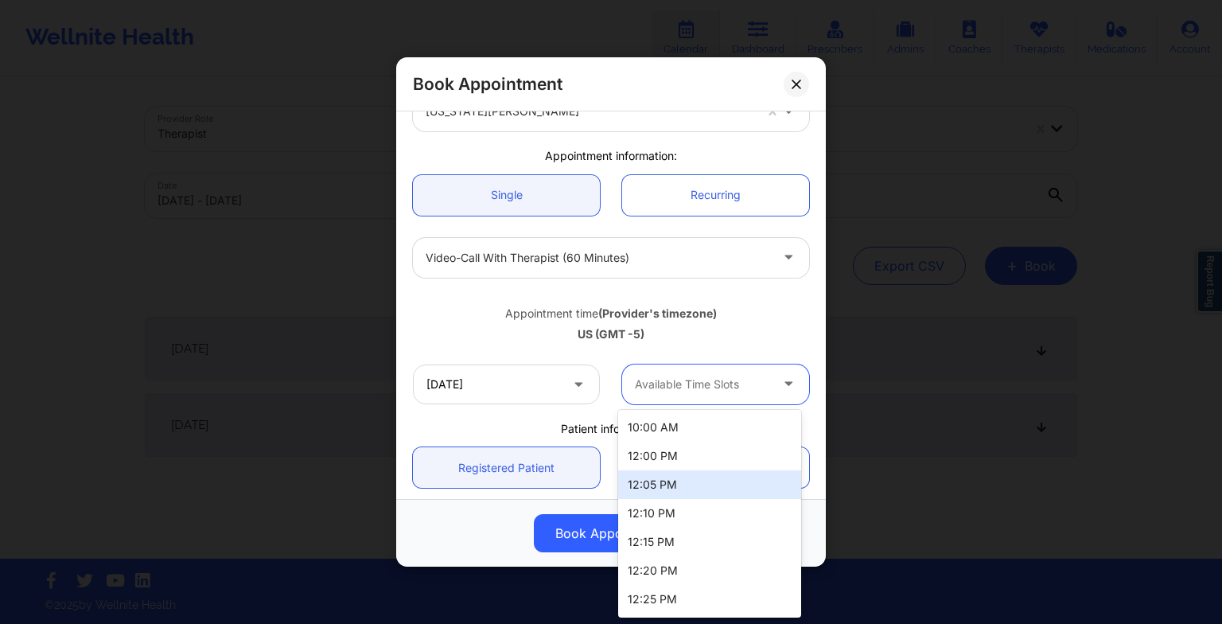
scroll to position [228, 0]
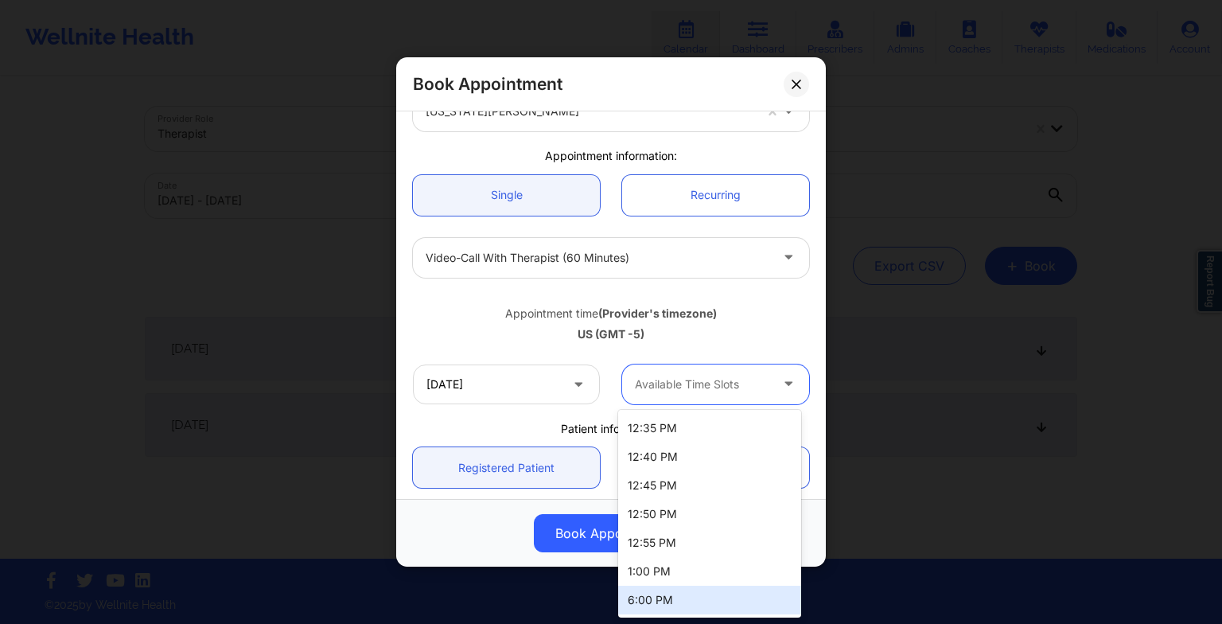
click at [688, 597] on div "6:00 PM" at bounding box center [709, 599] width 183 height 29
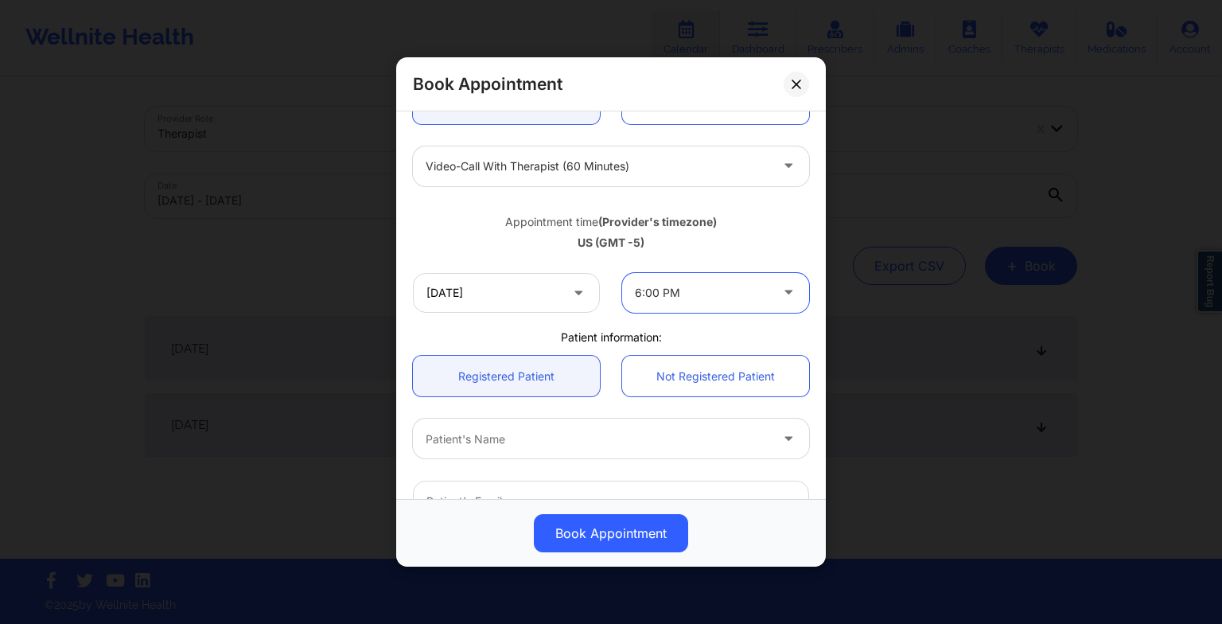
scroll to position [191, 0]
click at [714, 429] on div at bounding box center [598, 437] width 344 height 19
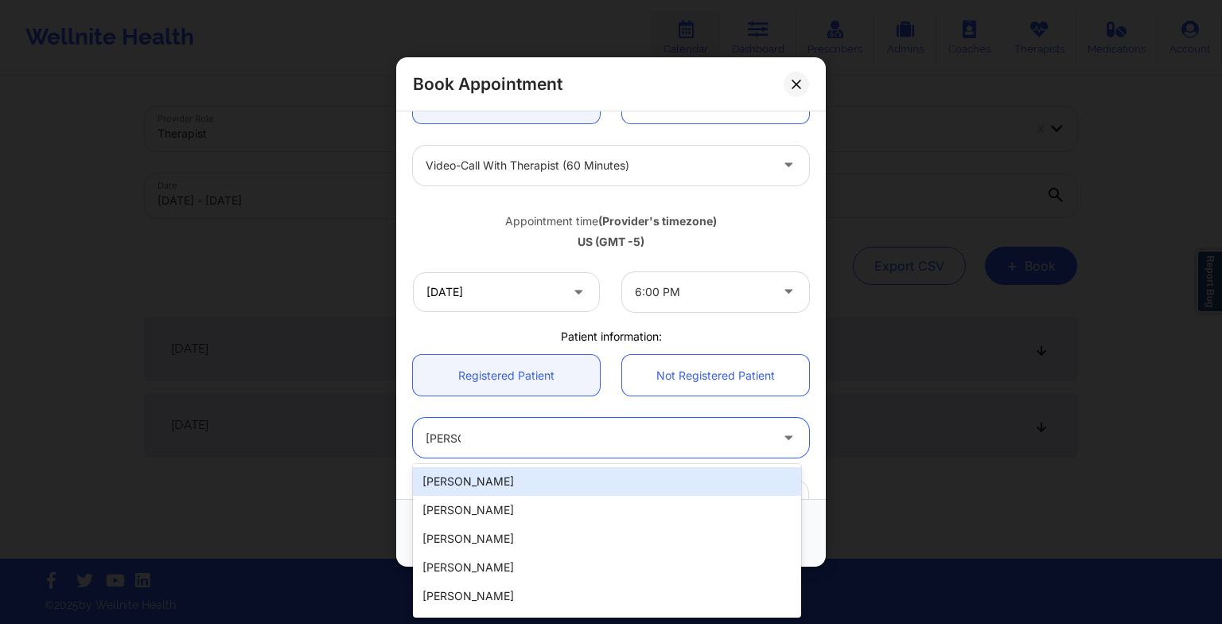
click at [644, 482] on div "[PERSON_NAME]" at bounding box center [607, 481] width 388 height 29
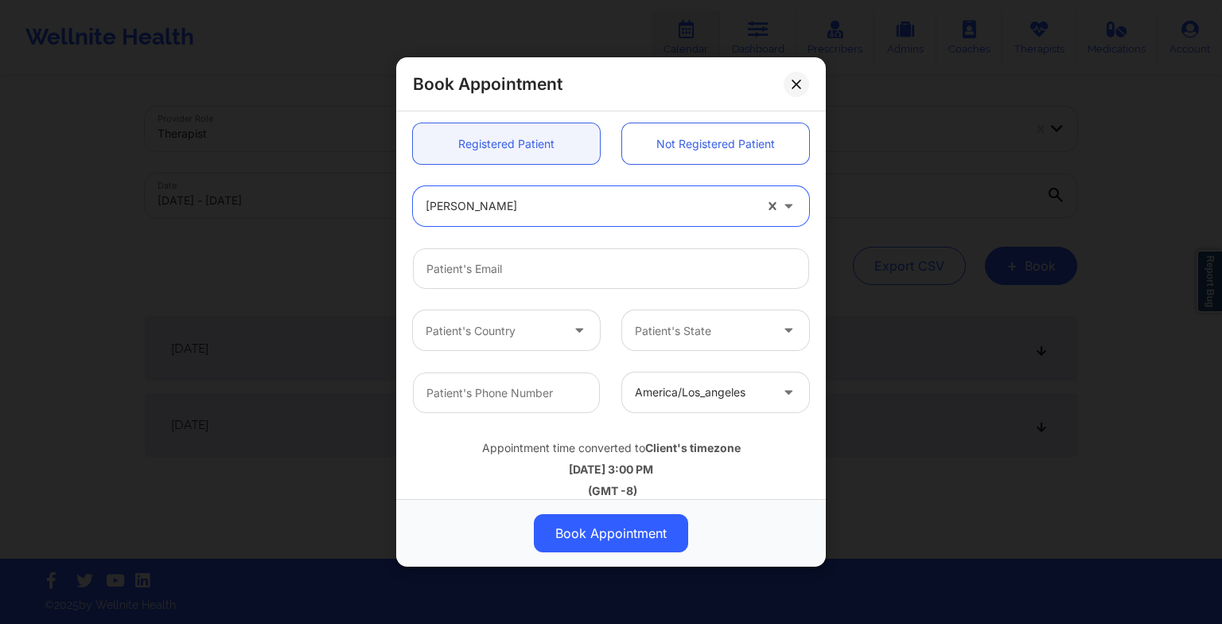
scroll to position [438, 0]
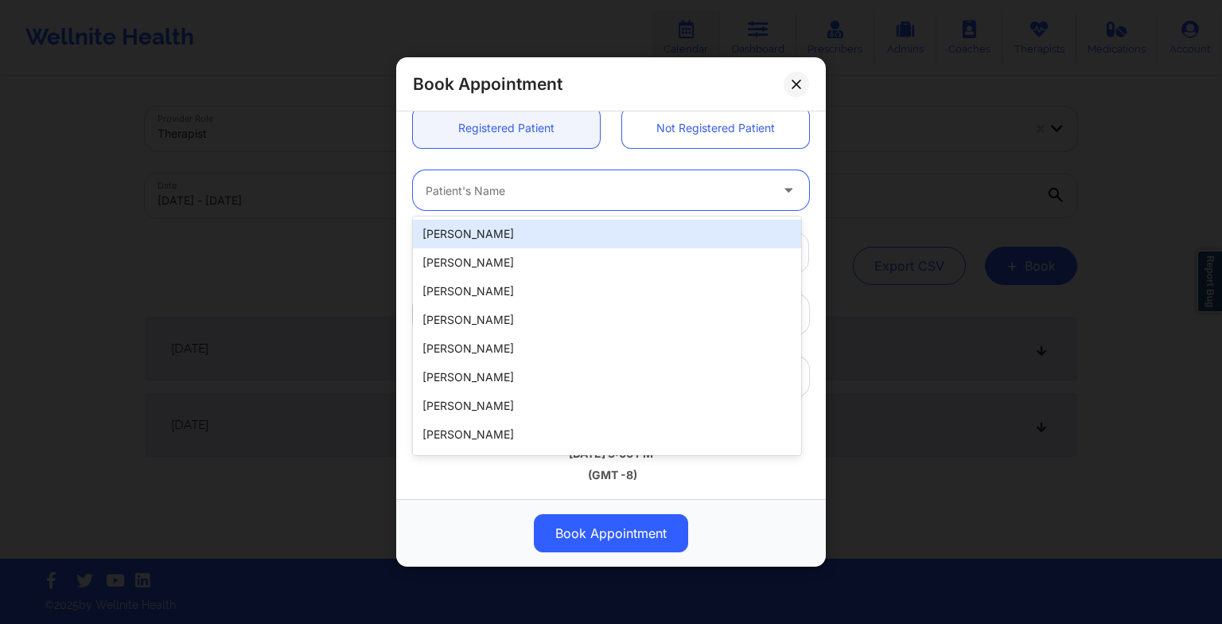
click at [663, 187] on div at bounding box center [598, 190] width 344 height 19
click at [544, 240] on div "[PERSON_NAME]" at bounding box center [607, 234] width 388 height 29
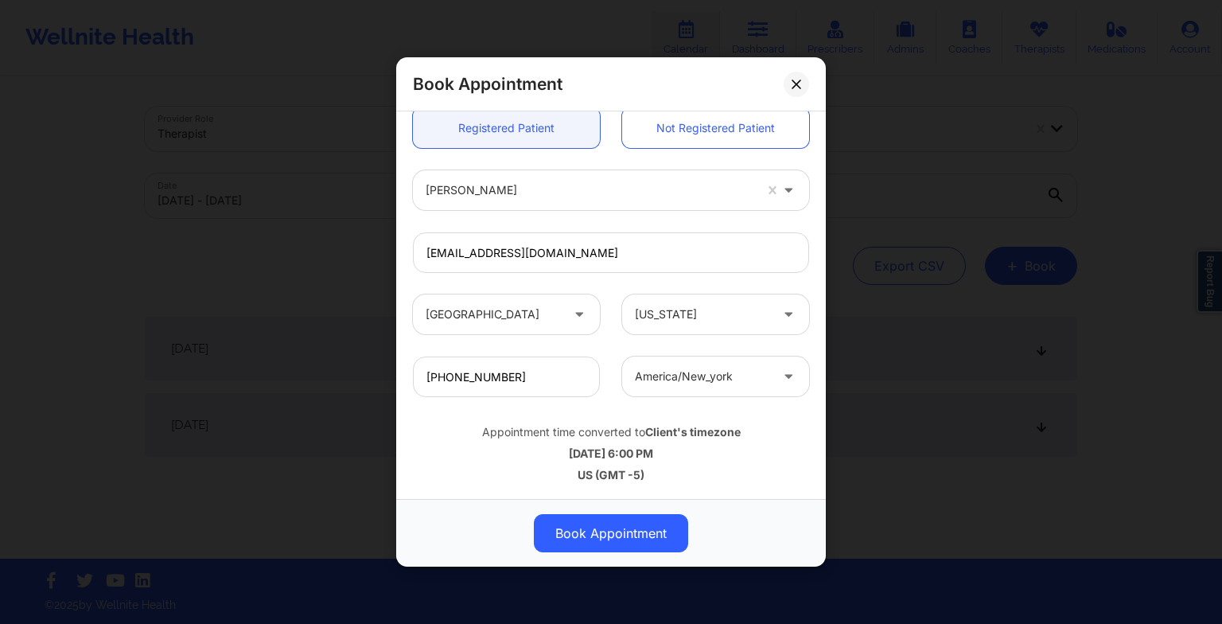
click at [657, 531] on button "Book Appointment" at bounding box center [611, 533] width 154 height 38
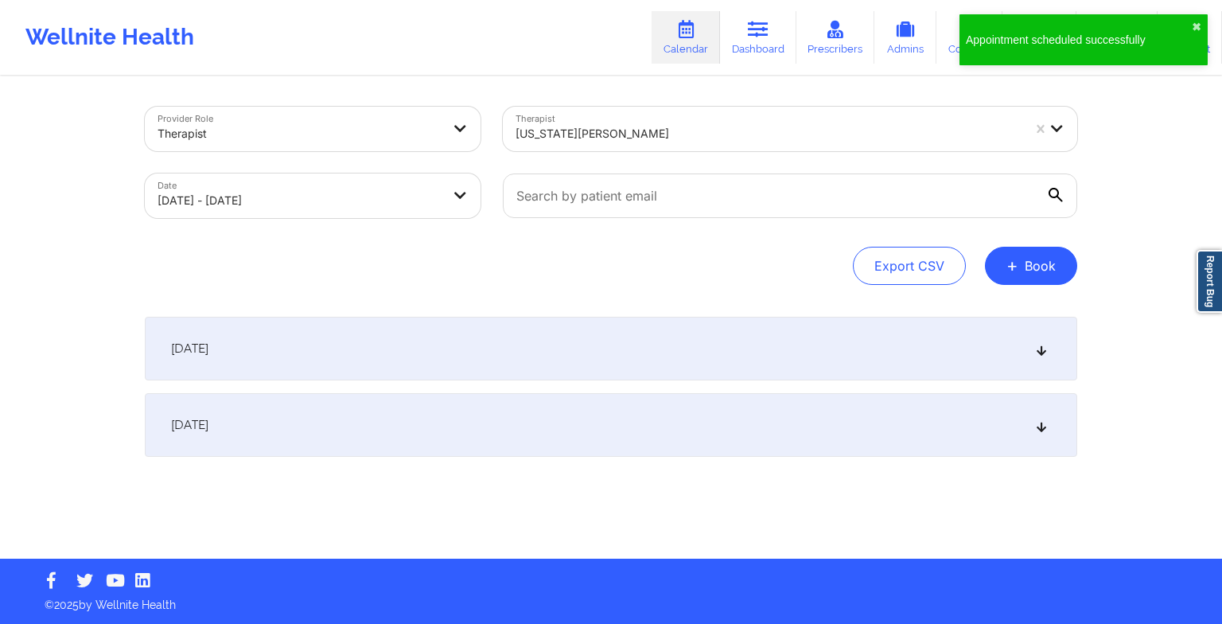
click at [1040, 270] on button "+ Book" at bounding box center [1031, 266] width 92 height 38
click at [1005, 313] on button "Therapy Session" at bounding box center [1004, 316] width 122 height 26
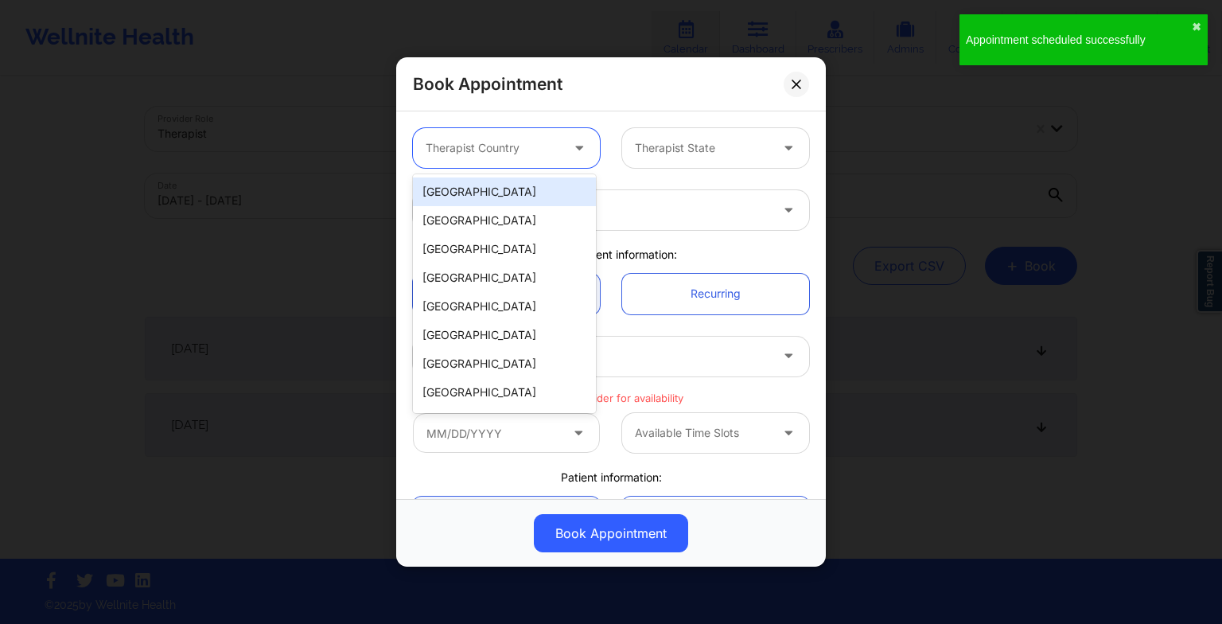
click at [450, 163] on div "Therapist Country" at bounding box center [487, 148] width 149 height 40
click at [465, 185] on div "[GEOGRAPHIC_DATA]" at bounding box center [504, 191] width 183 height 29
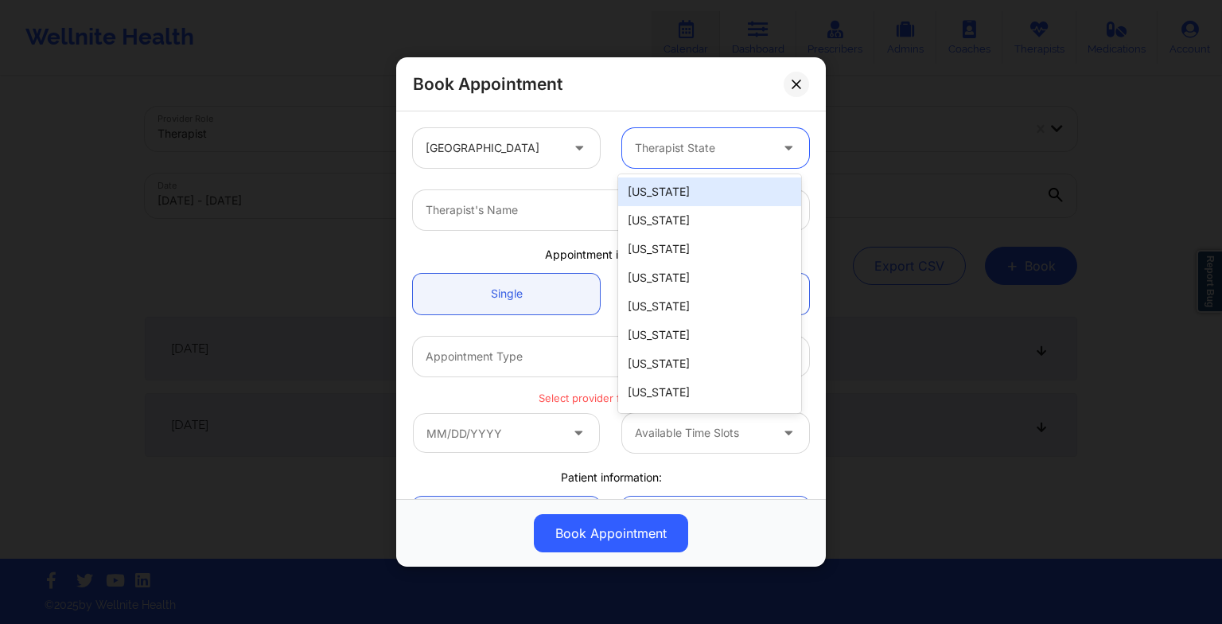
click at [635, 158] on div "Therapist State" at bounding box center [696, 148] width 149 height 40
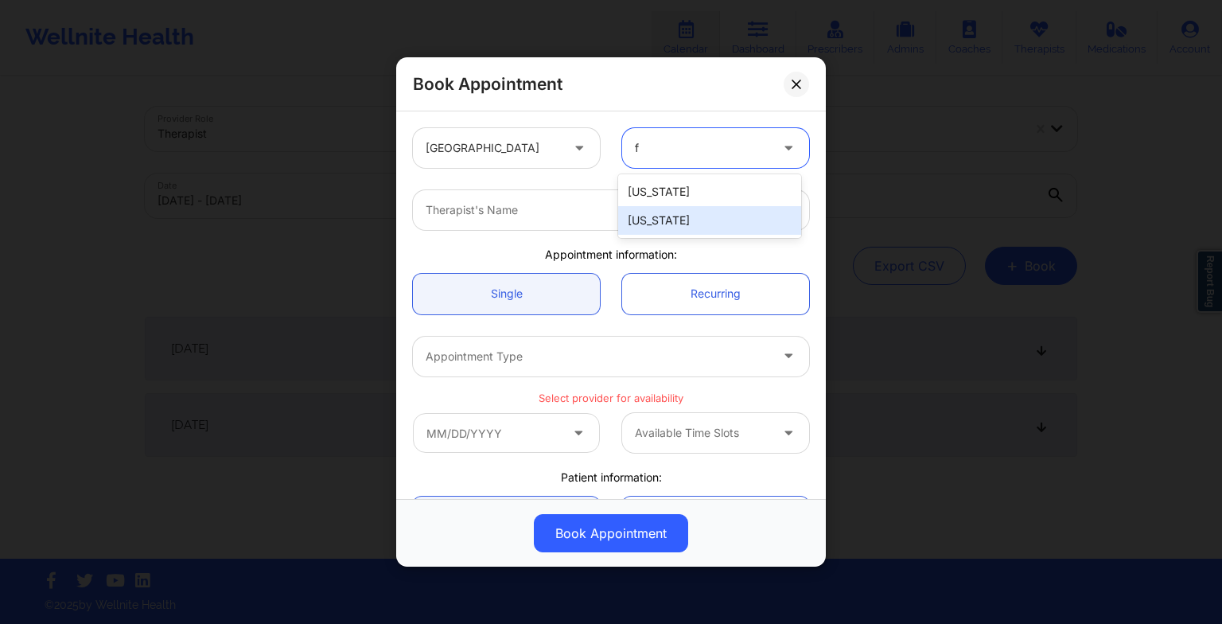
click at [668, 228] on div "[US_STATE]" at bounding box center [709, 220] width 183 height 29
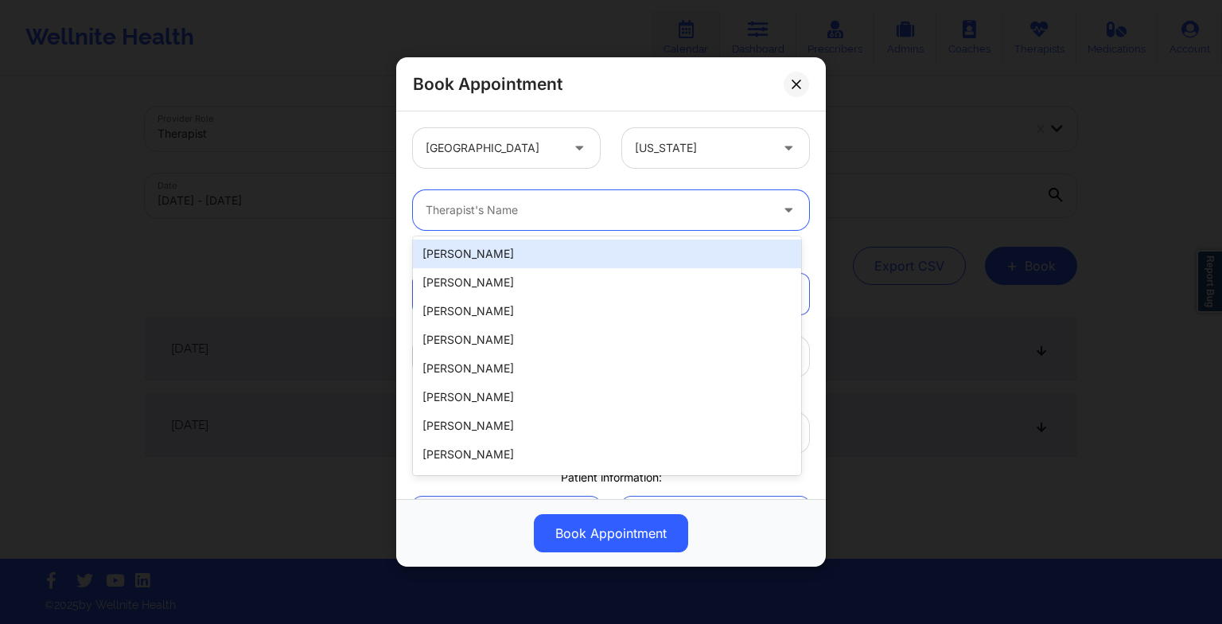
click at [595, 207] on div at bounding box center [598, 209] width 344 height 19
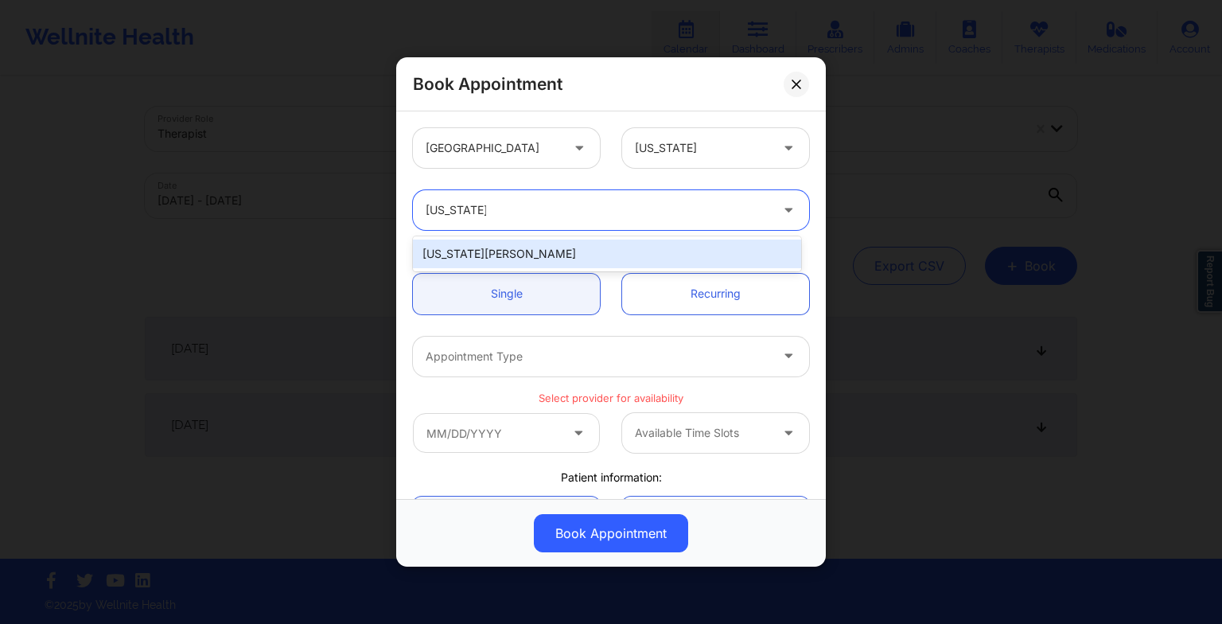
click at [540, 245] on div "[US_STATE][PERSON_NAME]" at bounding box center [607, 253] width 388 height 29
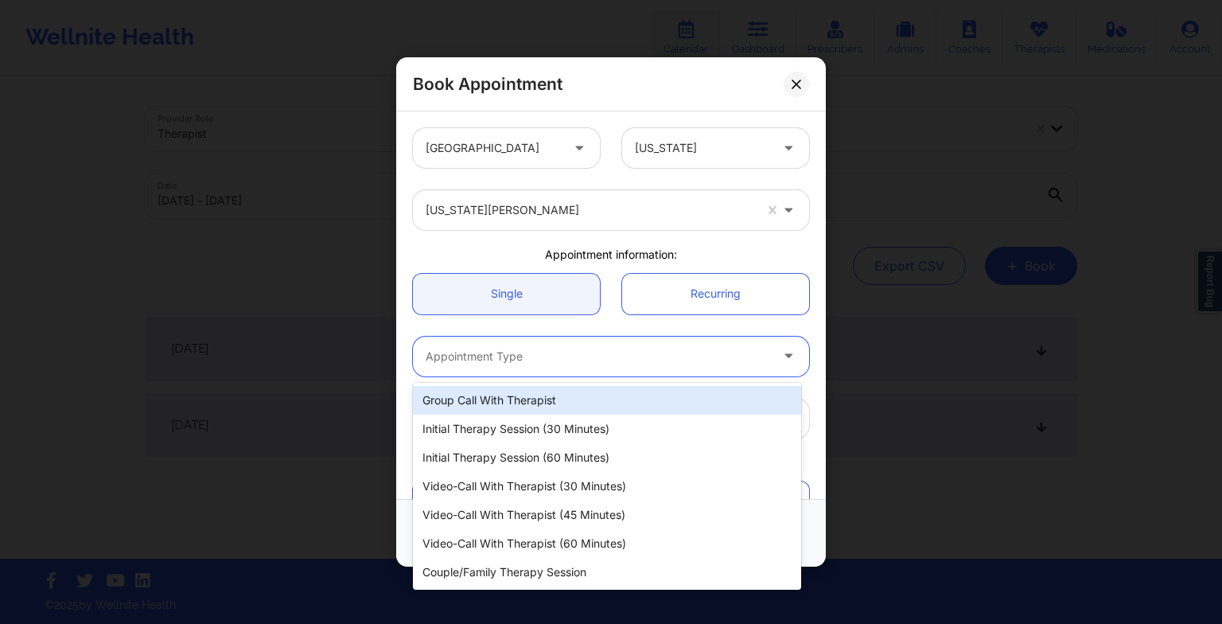
click at [465, 359] on div at bounding box center [598, 356] width 344 height 19
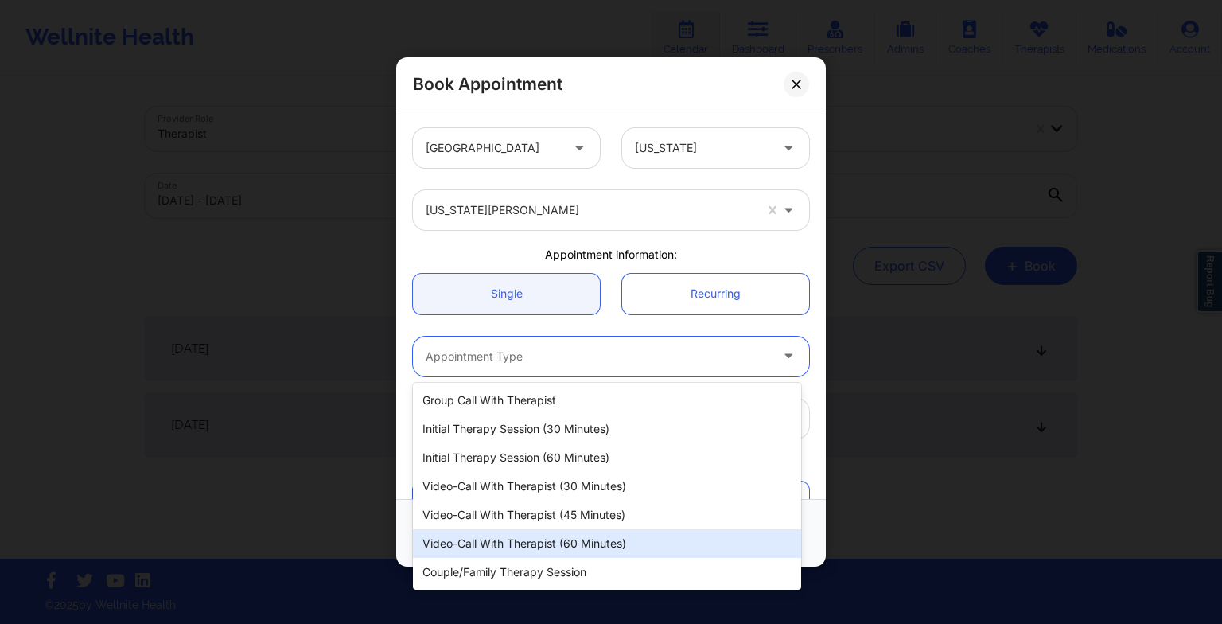
click at [525, 532] on div "Video-Call with Therapist (60 minutes)" at bounding box center [607, 543] width 388 height 29
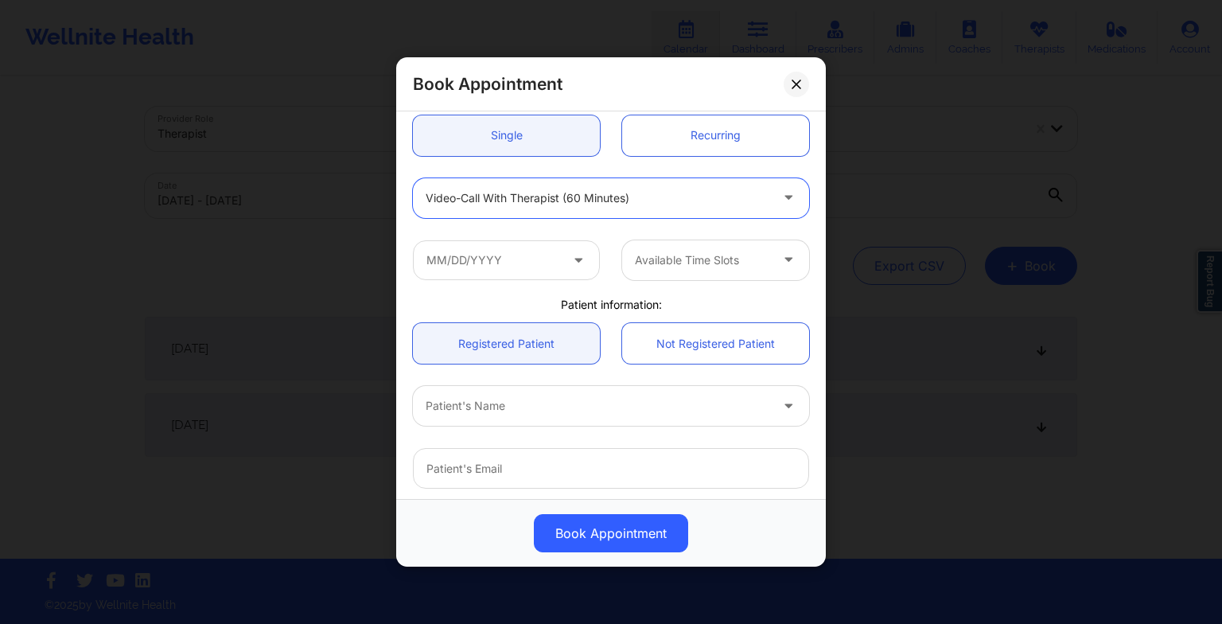
scroll to position [159, 0]
click at [468, 243] on input "text" at bounding box center [506, 259] width 187 height 40
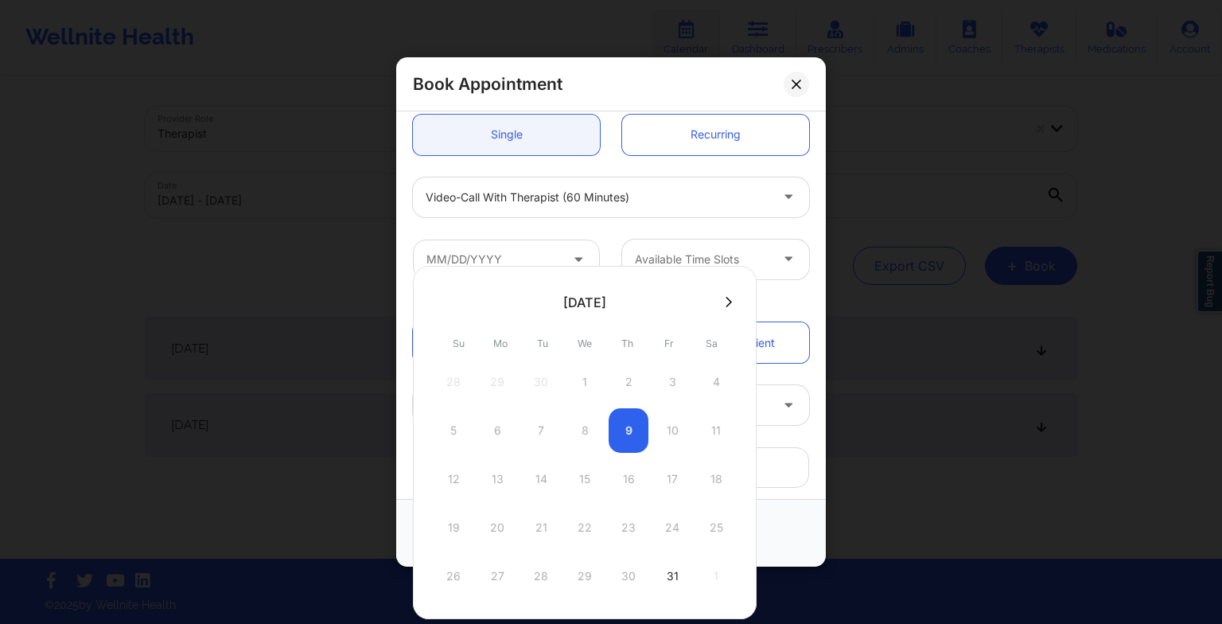
click at [725, 301] on icon at bounding box center [728, 302] width 6 height 10
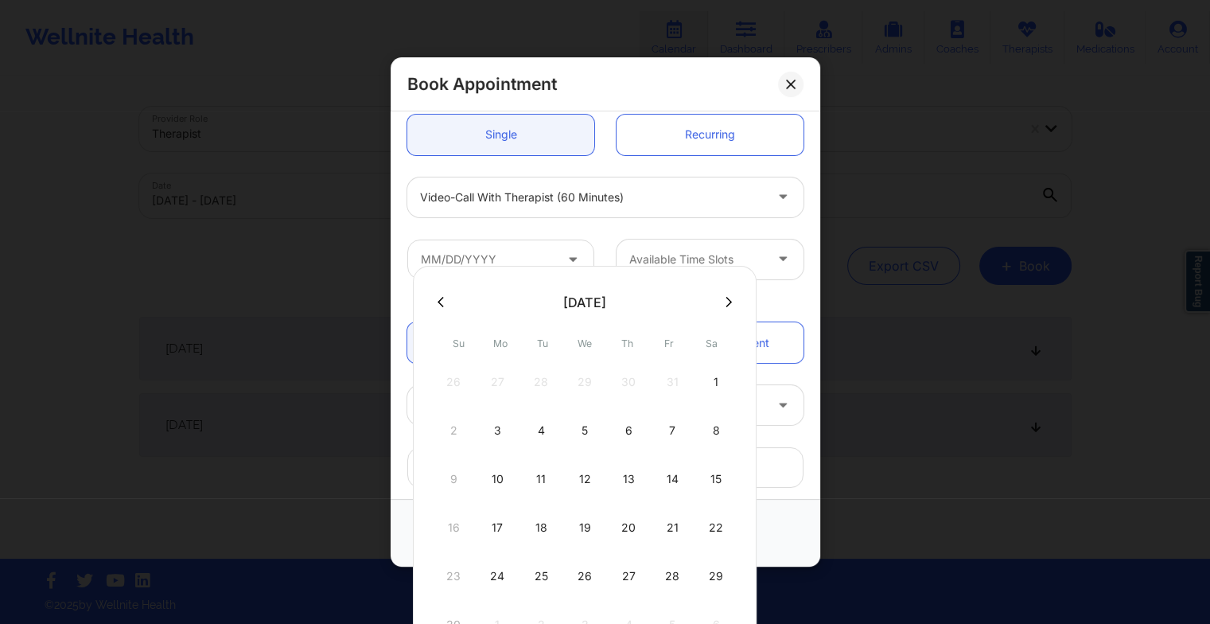
click at [584, 482] on div "12" at bounding box center [585, 479] width 40 height 45
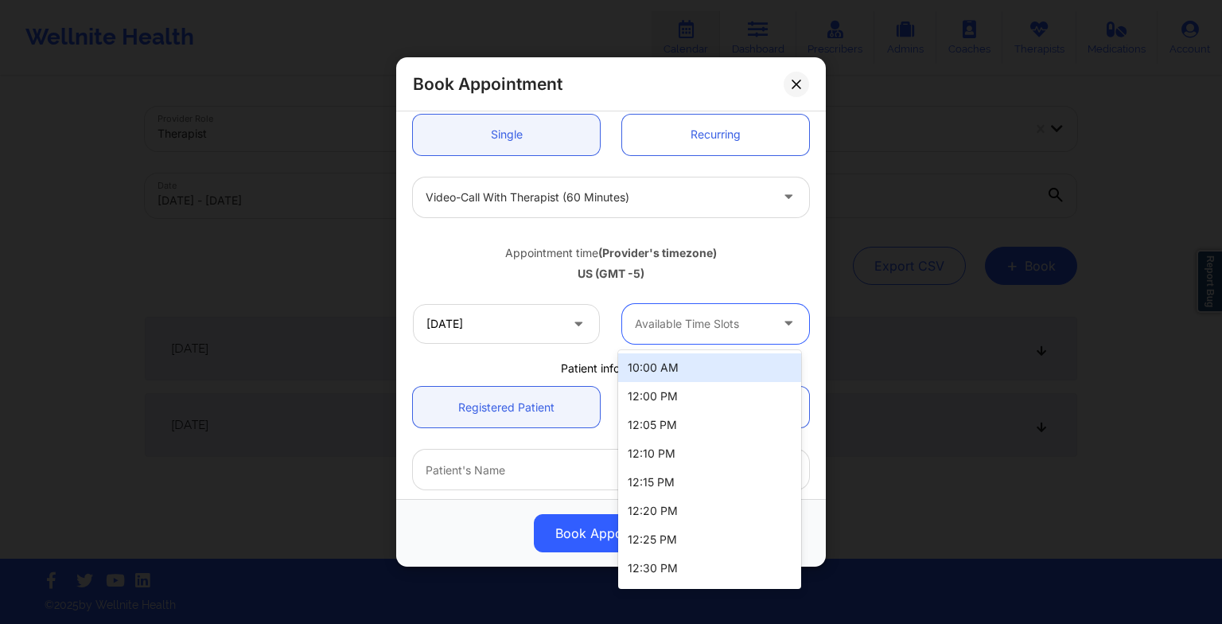
drag, startPoint x: 674, startPoint y: 334, endPoint x: 710, endPoint y: 426, distance: 98.2
click at [710, 426] on body "Wellnite Health Calendar Dashboard Prescribers Admins Coaches Therapists Medica…" at bounding box center [611, 312] width 1222 height 624
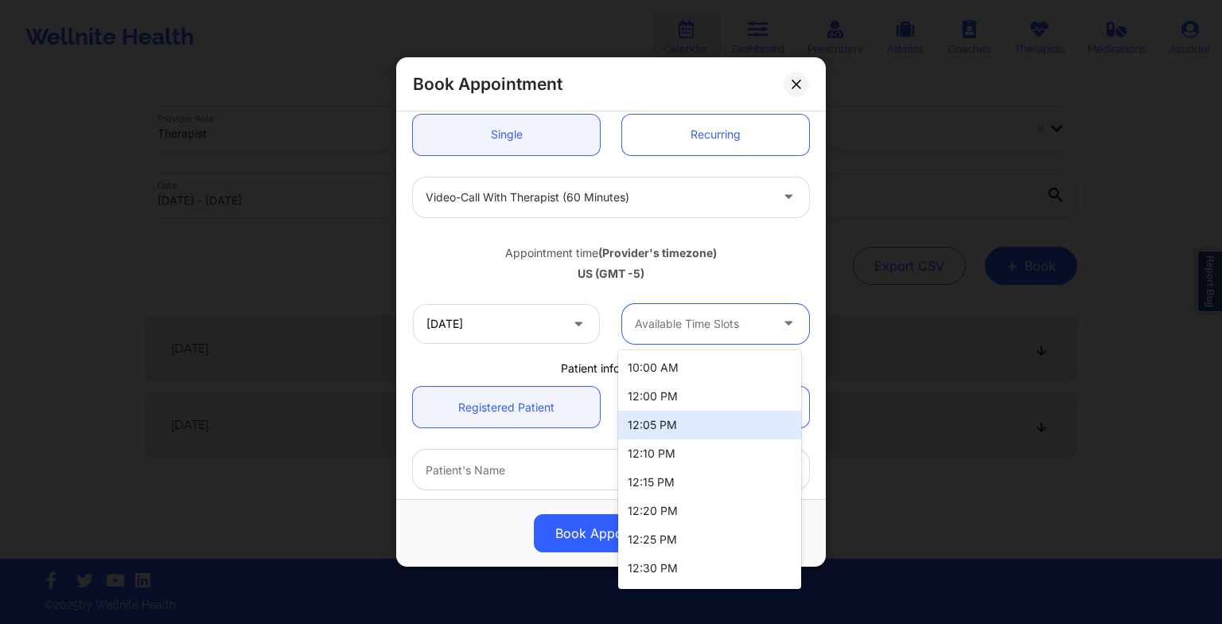
scroll to position [197, 0]
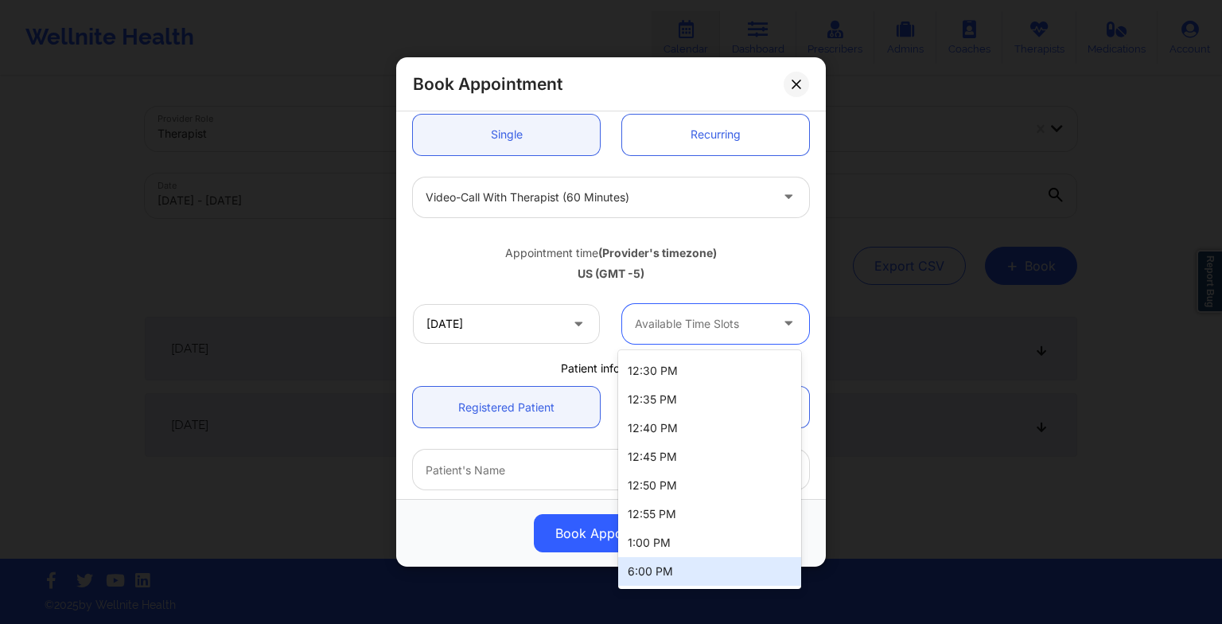
click at [696, 569] on div "6:00 PM" at bounding box center [709, 571] width 183 height 29
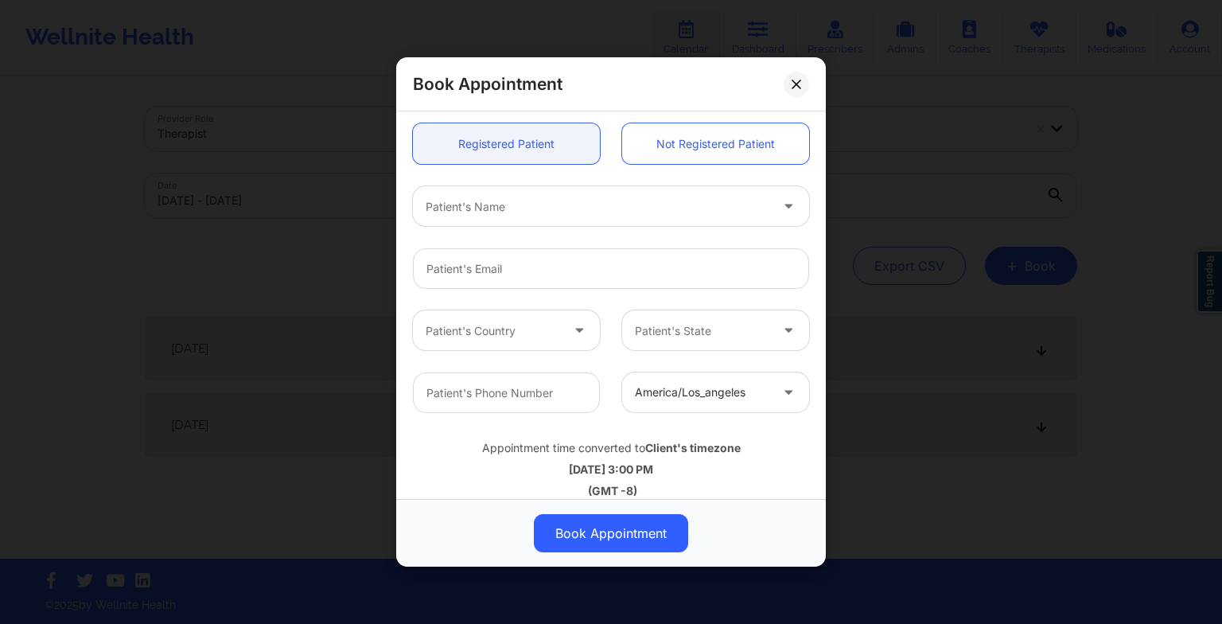
scroll to position [438, 0]
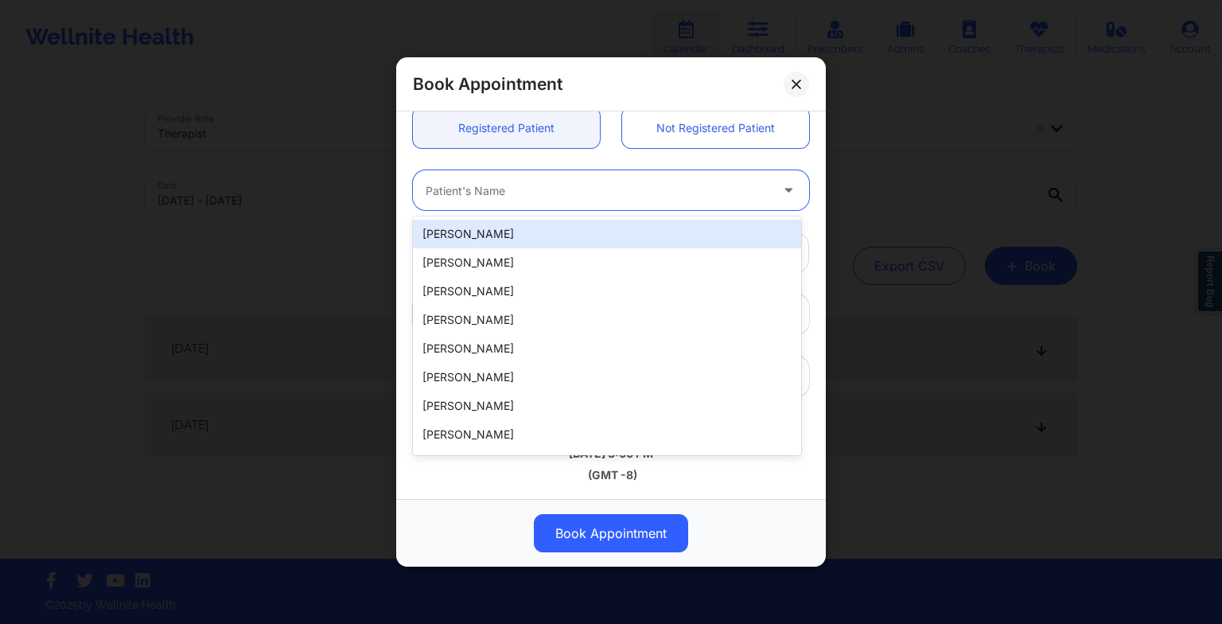
click at [481, 197] on div at bounding box center [598, 190] width 344 height 19
click at [485, 223] on div "[PERSON_NAME]" at bounding box center [607, 234] width 388 height 29
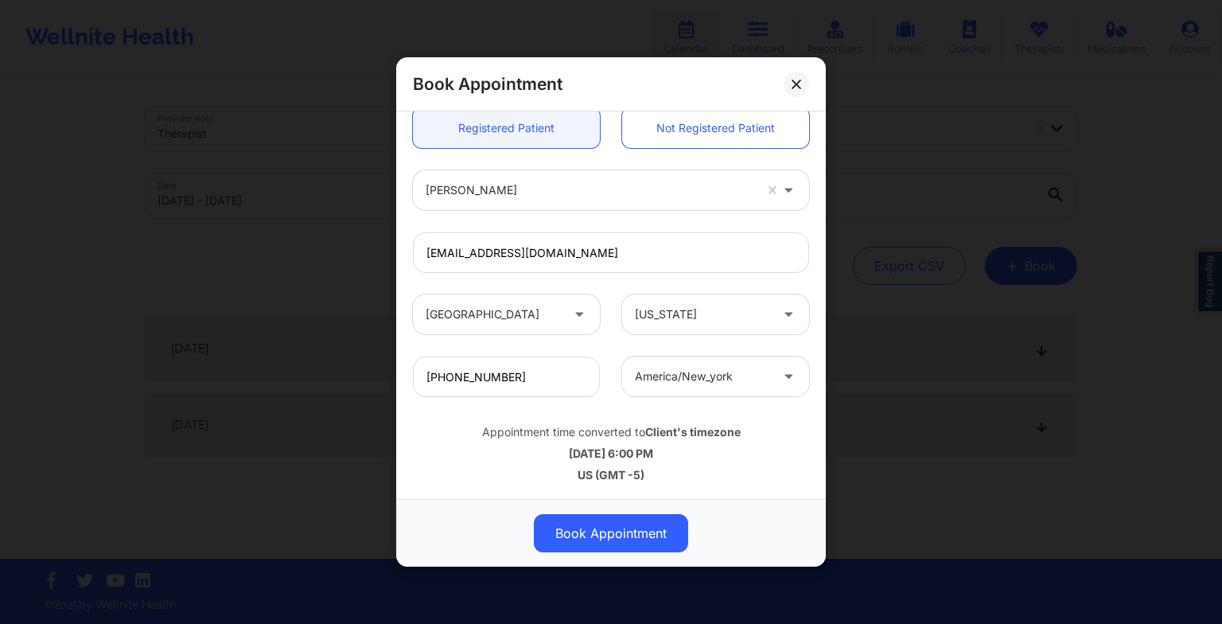
click at [609, 532] on button "Book Appointment" at bounding box center [611, 533] width 154 height 38
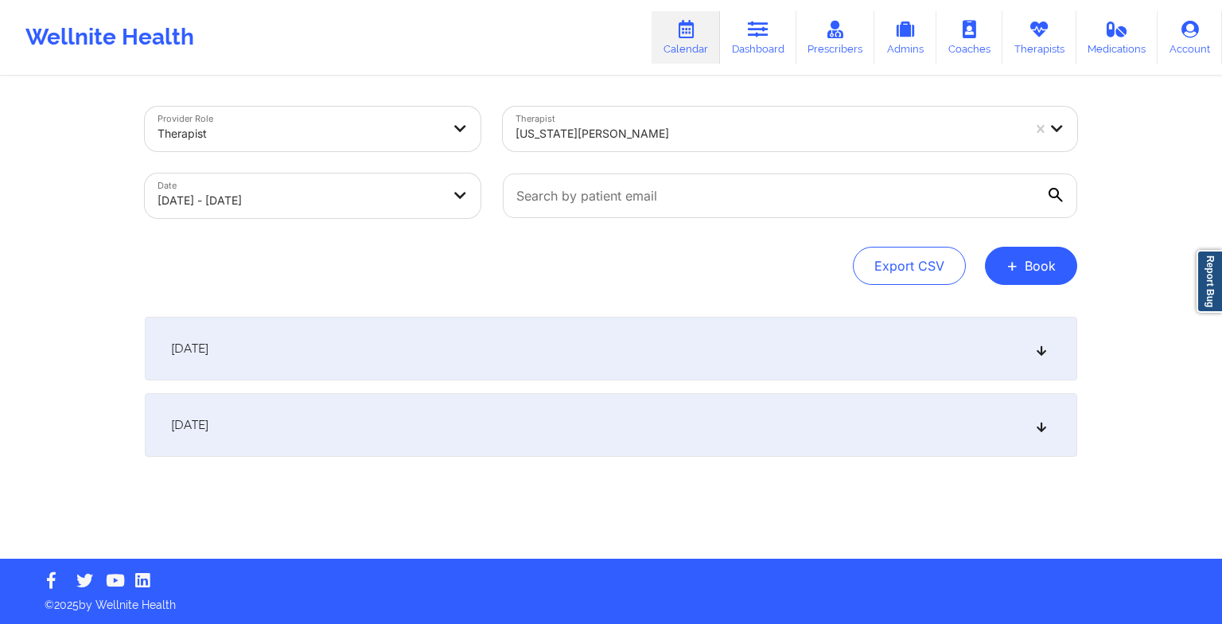
click at [1037, 267] on button "+ Book" at bounding box center [1031, 266] width 92 height 38
click at [980, 321] on button "Therapy Session" at bounding box center [1004, 316] width 122 height 26
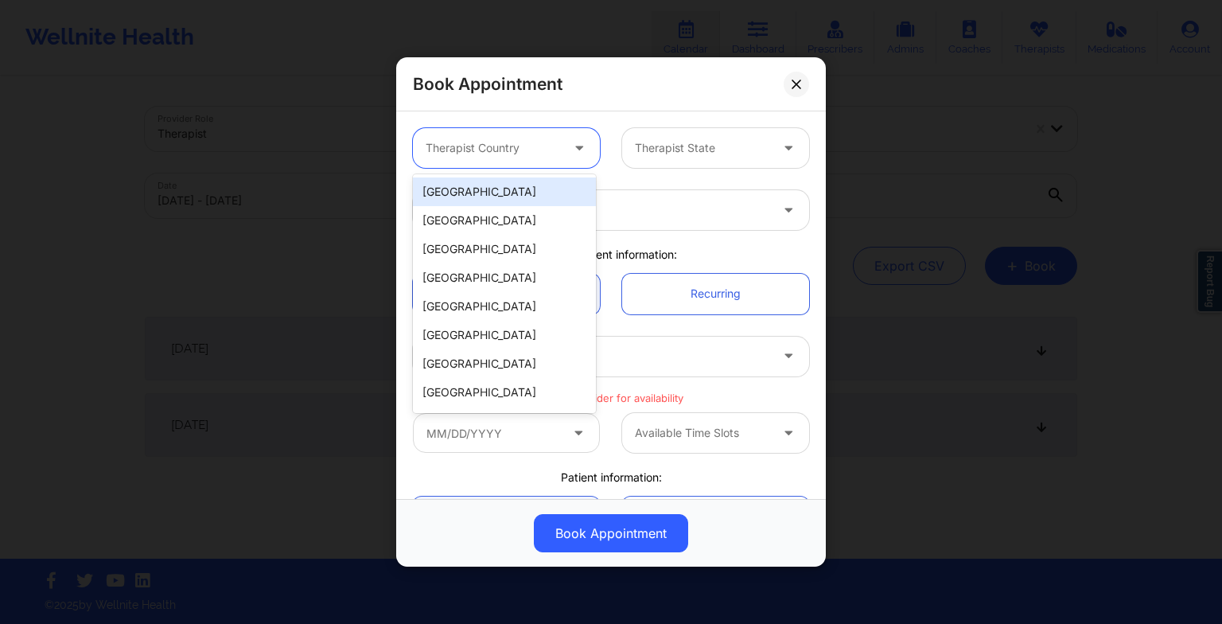
click at [512, 154] on div at bounding box center [493, 147] width 134 height 19
click at [503, 184] on div "[GEOGRAPHIC_DATA]" at bounding box center [504, 191] width 183 height 29
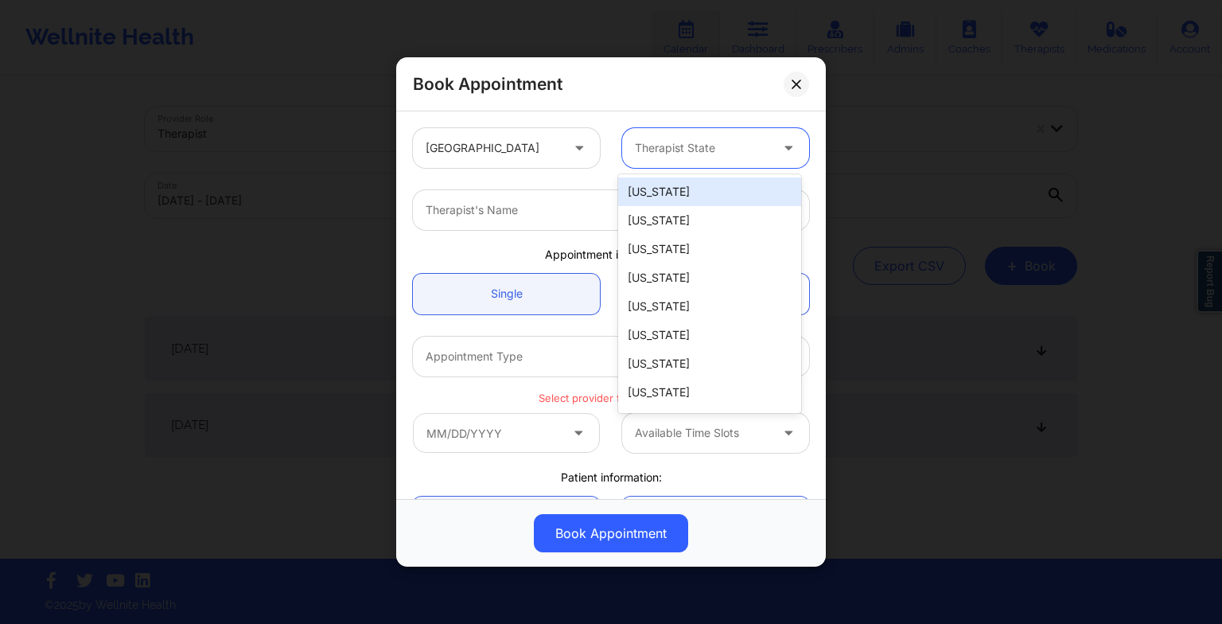
click at [635, 146] on input "text" at bounding box center [636, 148] width 3 height 16
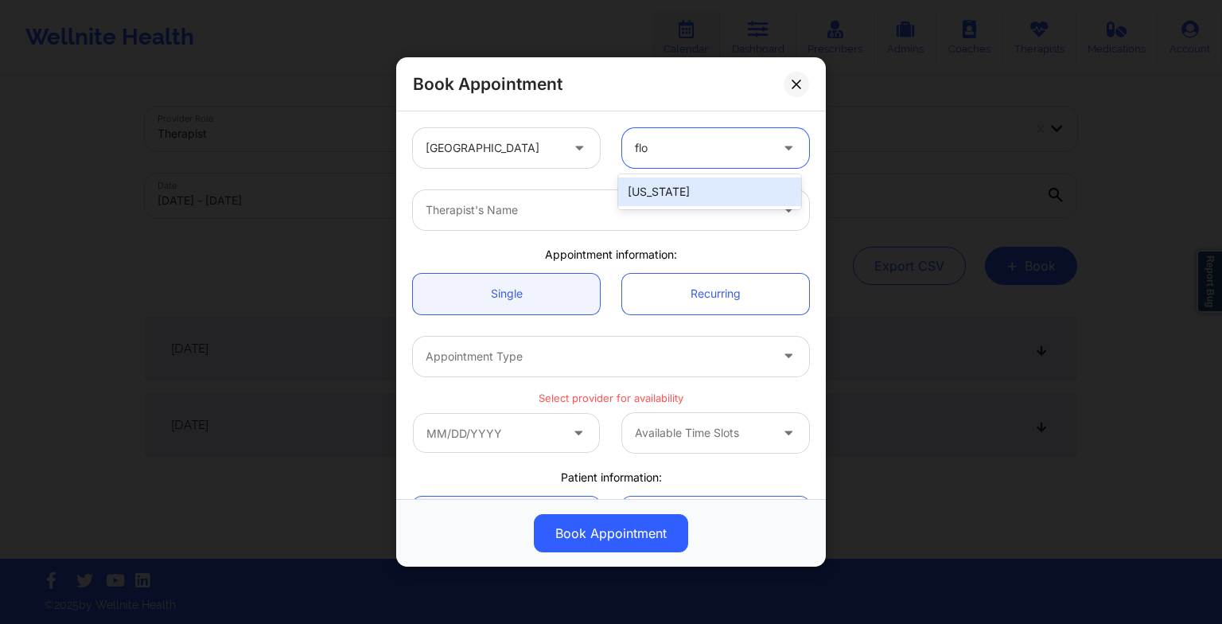
click at [653, 202] on div "[US_STATE]" at bounding box center [709, 191] width 183 height 29
click at [626, 204] on div at bounding box center [598, 209] width 344 height 19
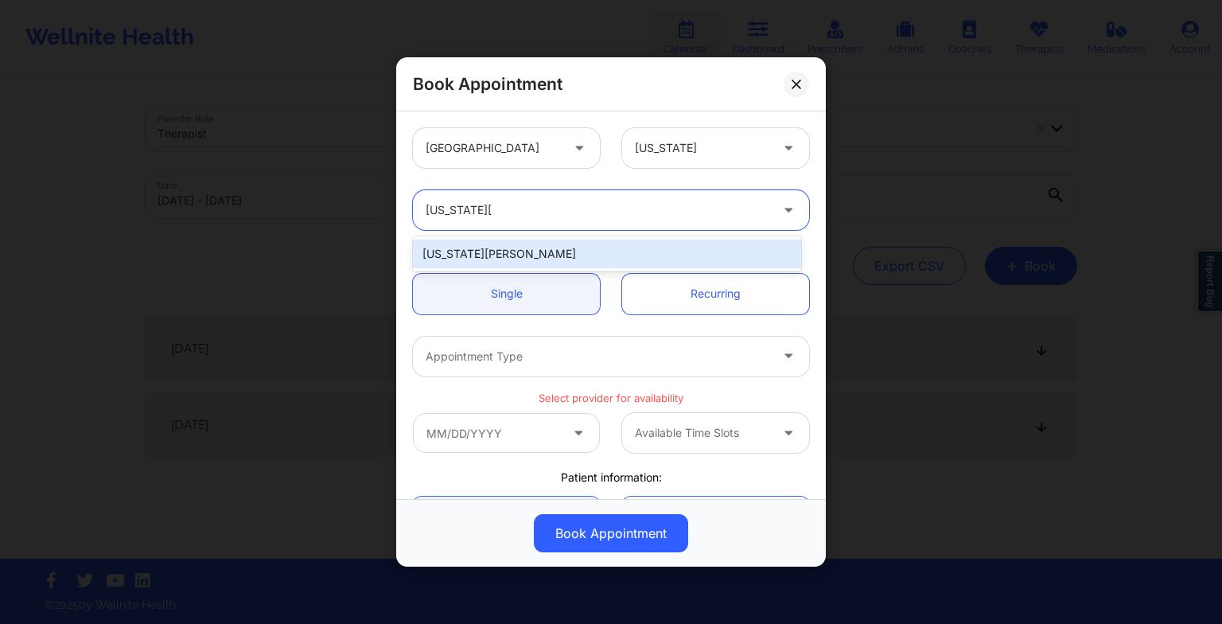
click at [582, 252] on div "[US_STATE][PERSON_NAME]" at bounding box center [607, 253] width 388 height 29
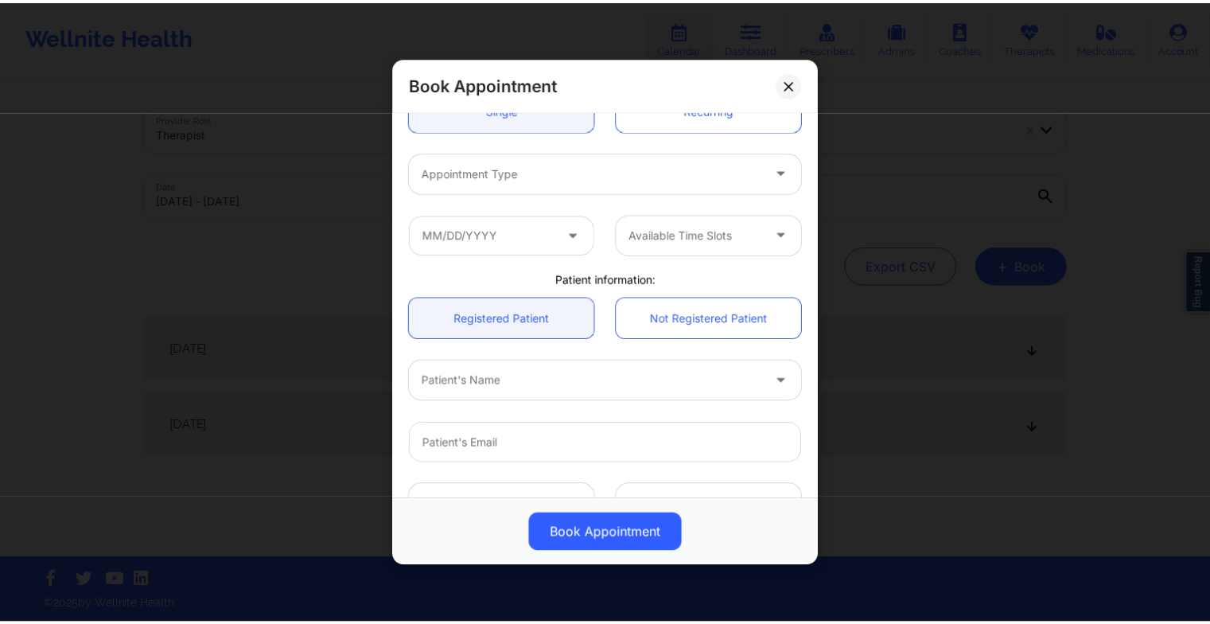
scroll to position [185, 0]
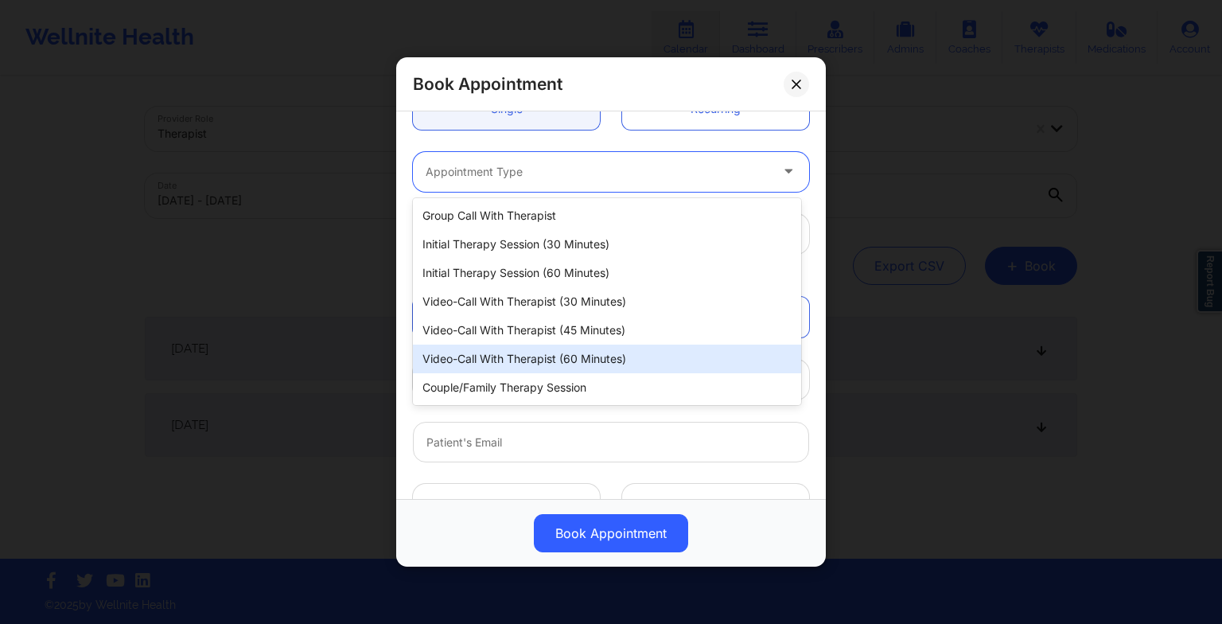
drag, startPoint x: 547, startPoint y: 169, endPoint x: 557, endPoint y: 348, distance: 179.2
click at [557, 348] on body "Wellnite Health Calendar Dashboard Prescribers Admins Coaches Therapists Medica…" at bounding box center [611, 312] width 1222 height 624
click at [557, 348] on div "Video-Call with Therapist (60 minutes)" at bounding box center [607, 358] width 388 height 29
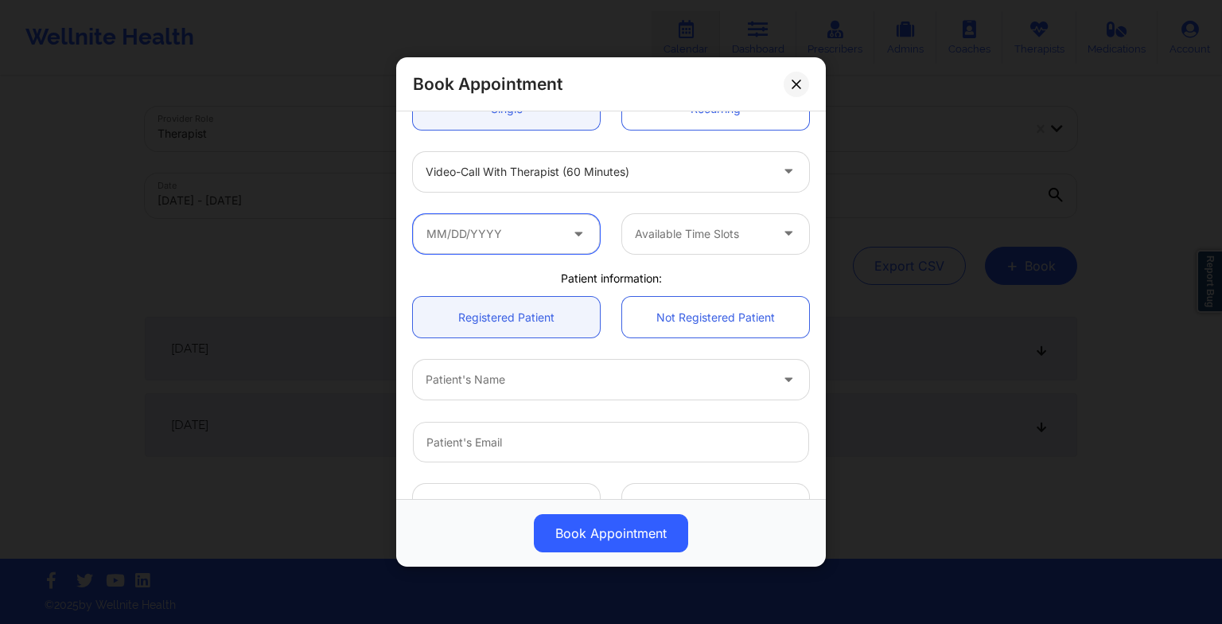
click at [486, 239] on input "text" at bounding box center [506, 234] width 187 height 40
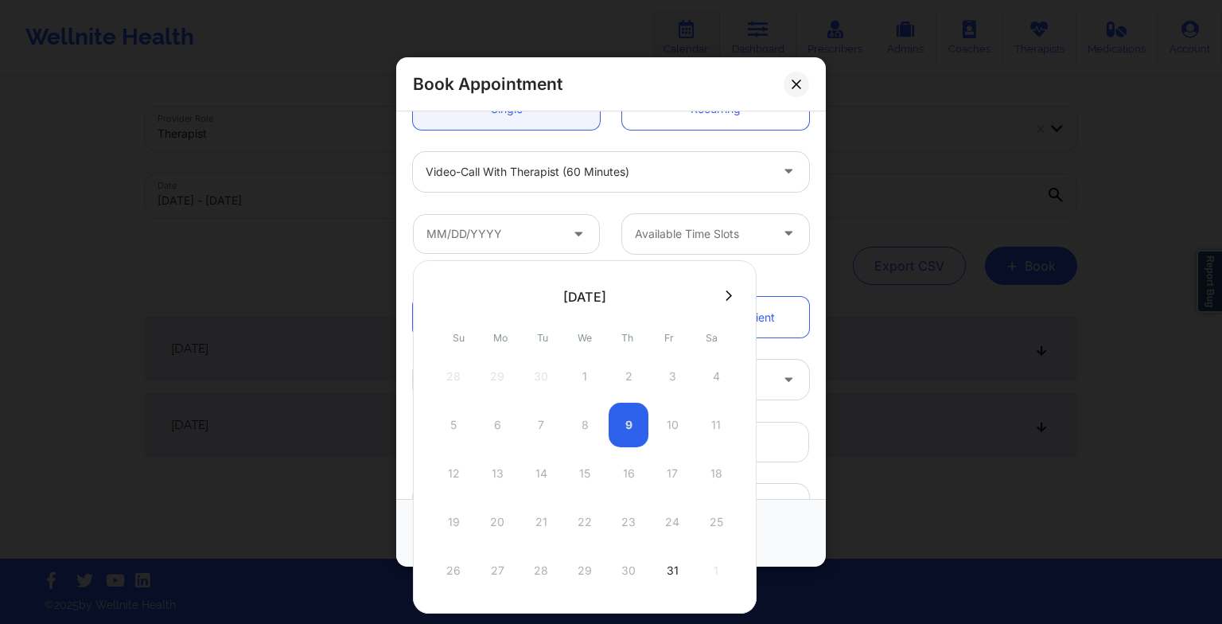
click at [727, 295] on button at bounding box center [729, 296] width 16 height 14
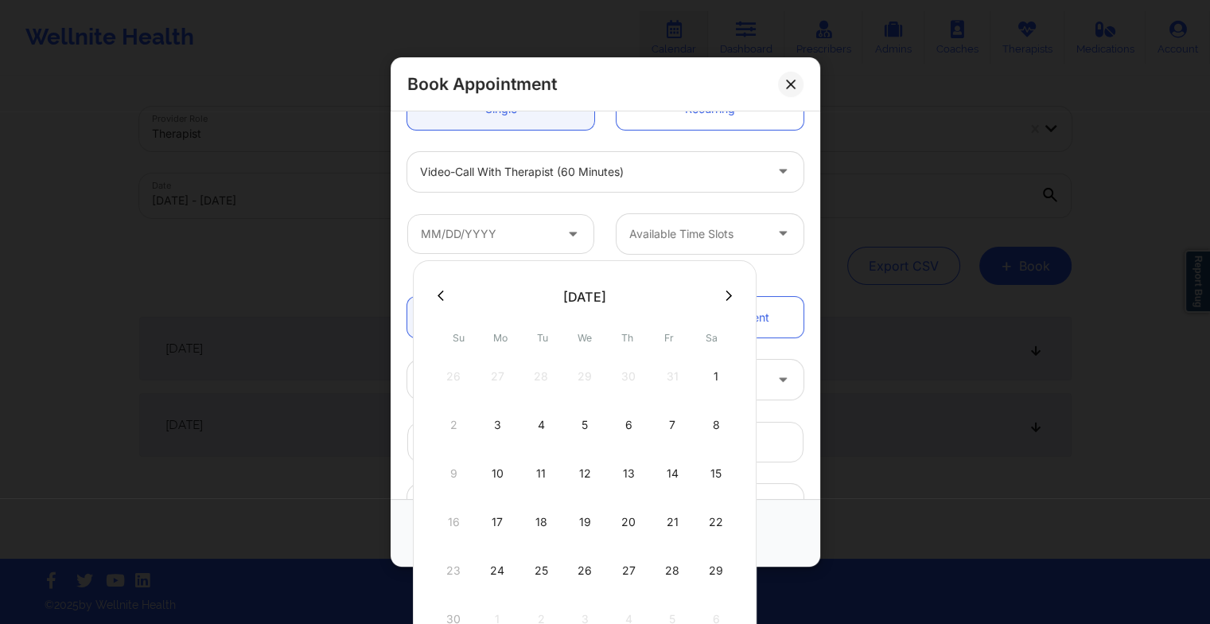
scroll to position [35, 0]
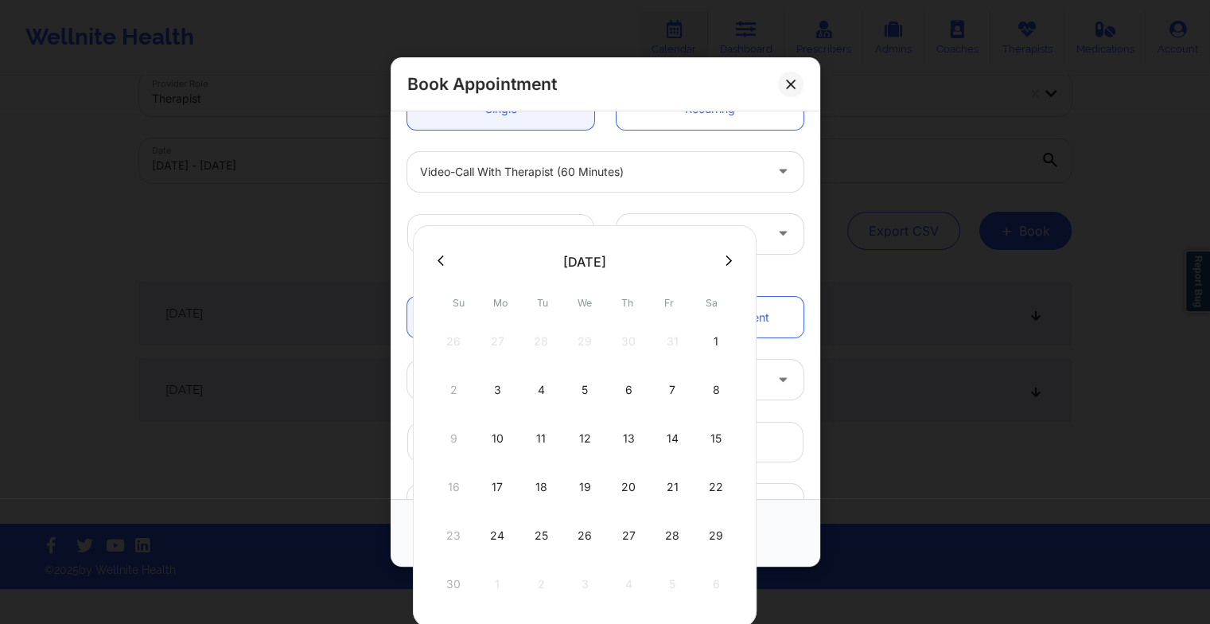
click at [589, 493] on div "19" at bounding box center [585, 487] width 40 height 45
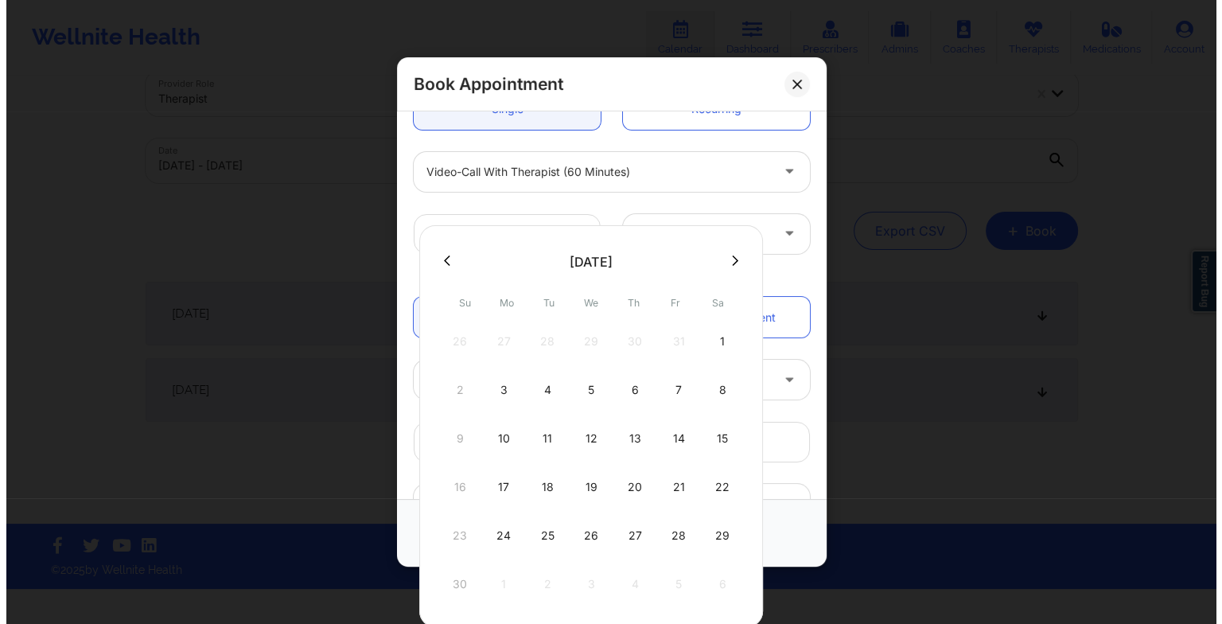
scroll to position [0, 0]
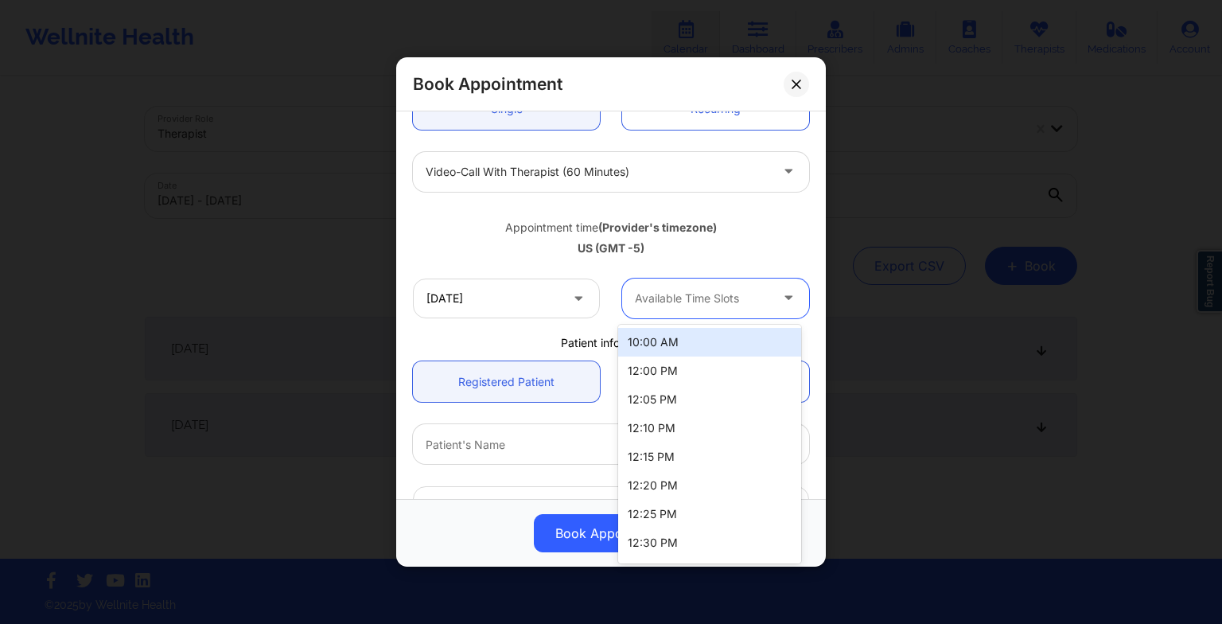
click at [725, 303] on div at bounding box center [702, 298] width 134 height 19
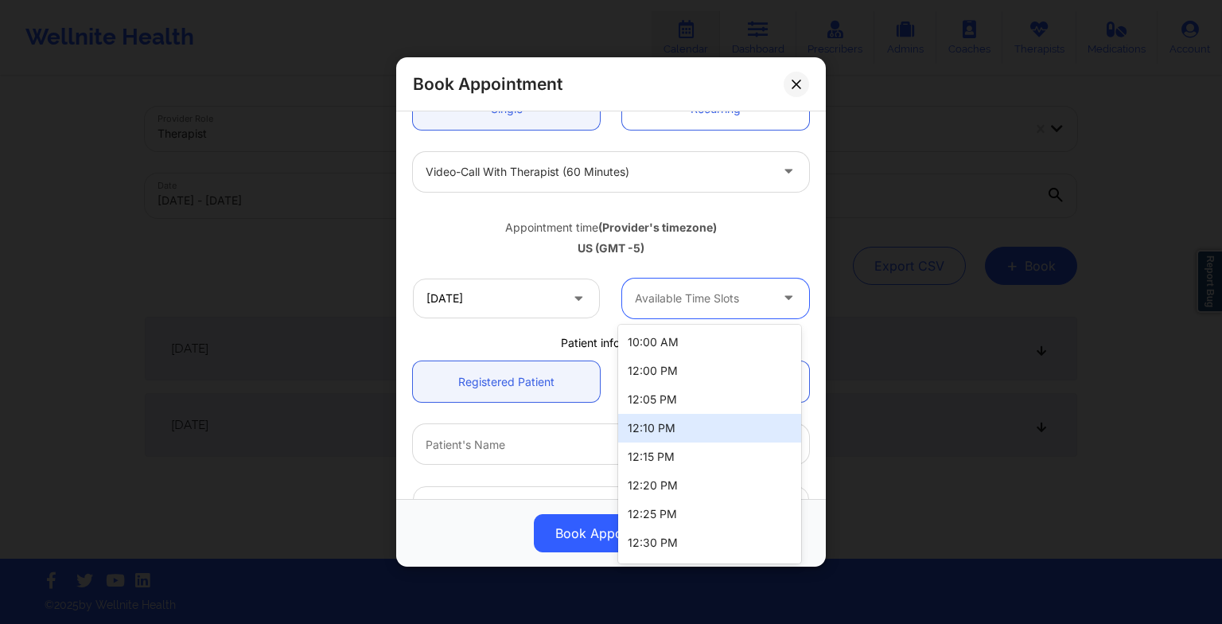
scroll to position [197, 0]
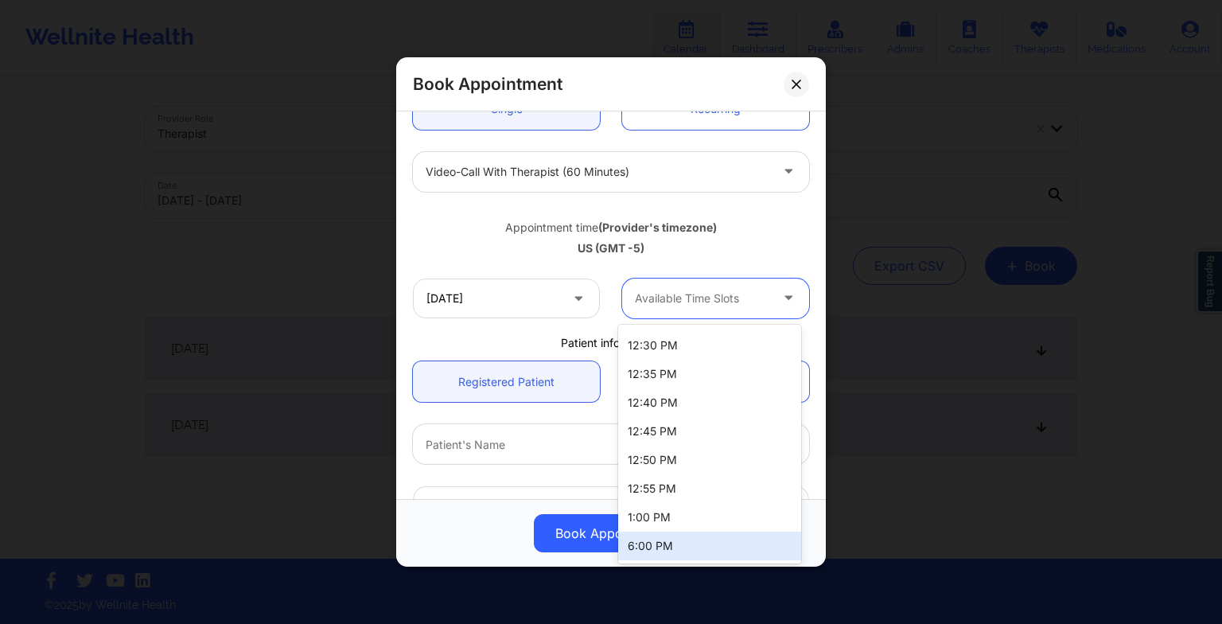
click at [700, 531] on div "6:00 PM" at bounding box center [709, 545] width 183 height 29
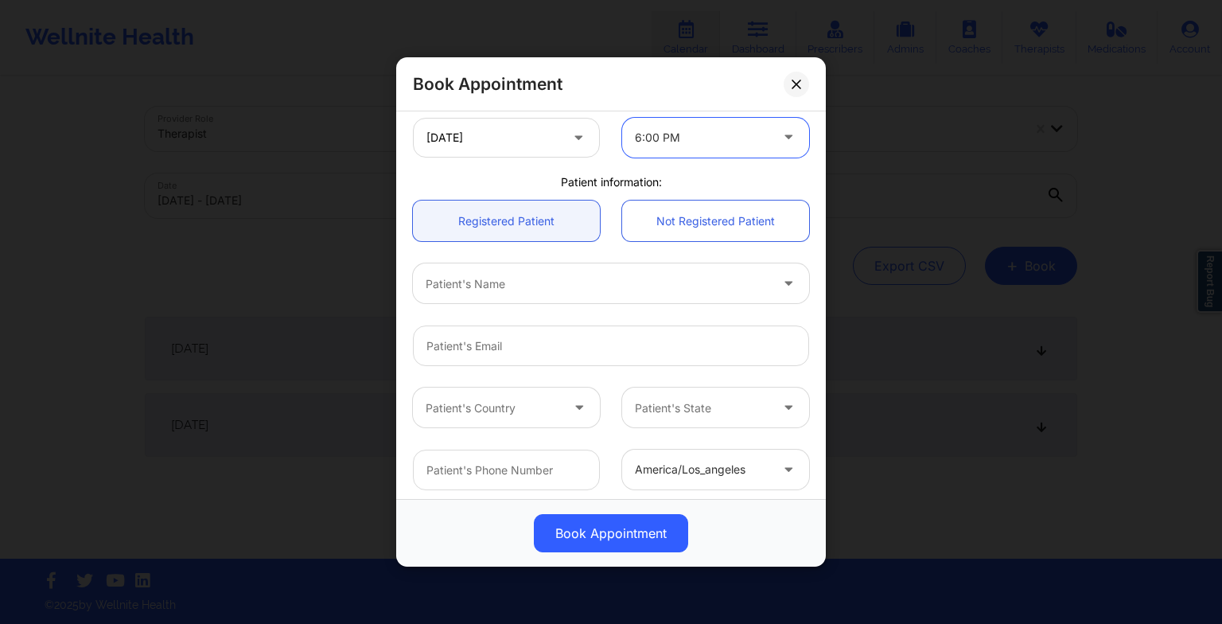
scroll to position [352, 0]
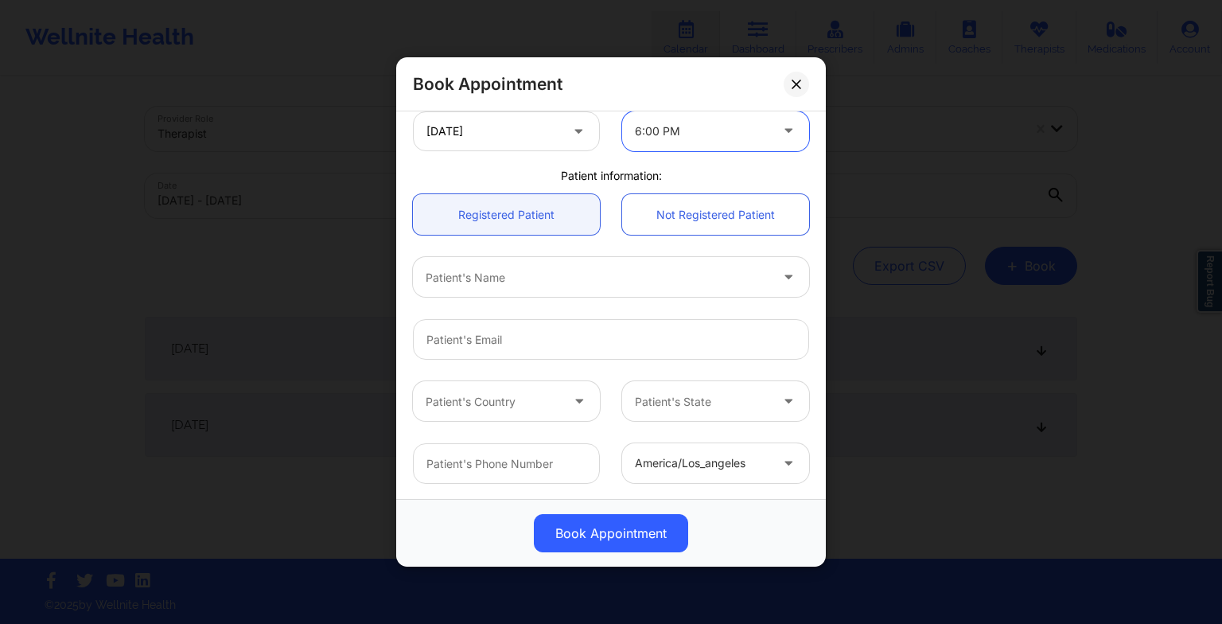
click at [483, 273] on div at bounding box center [598, 276] width 344 height 19
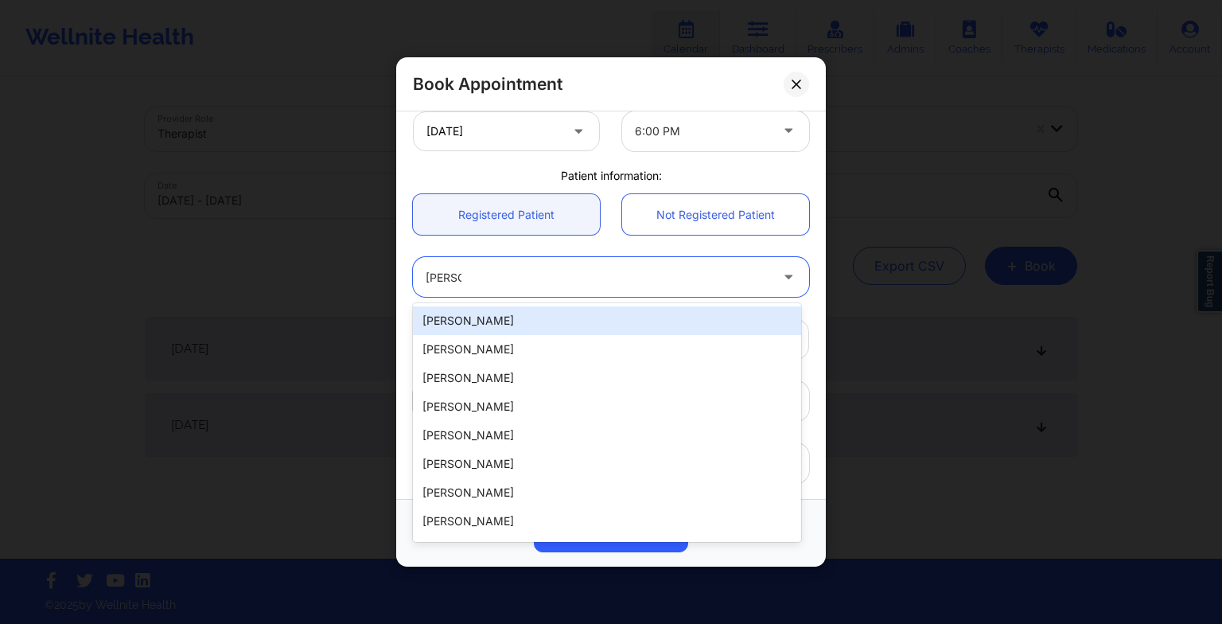
click at [486, 317] on div "[PERSON_NAME]" at bounding box center [607, 320] width 388 height 29
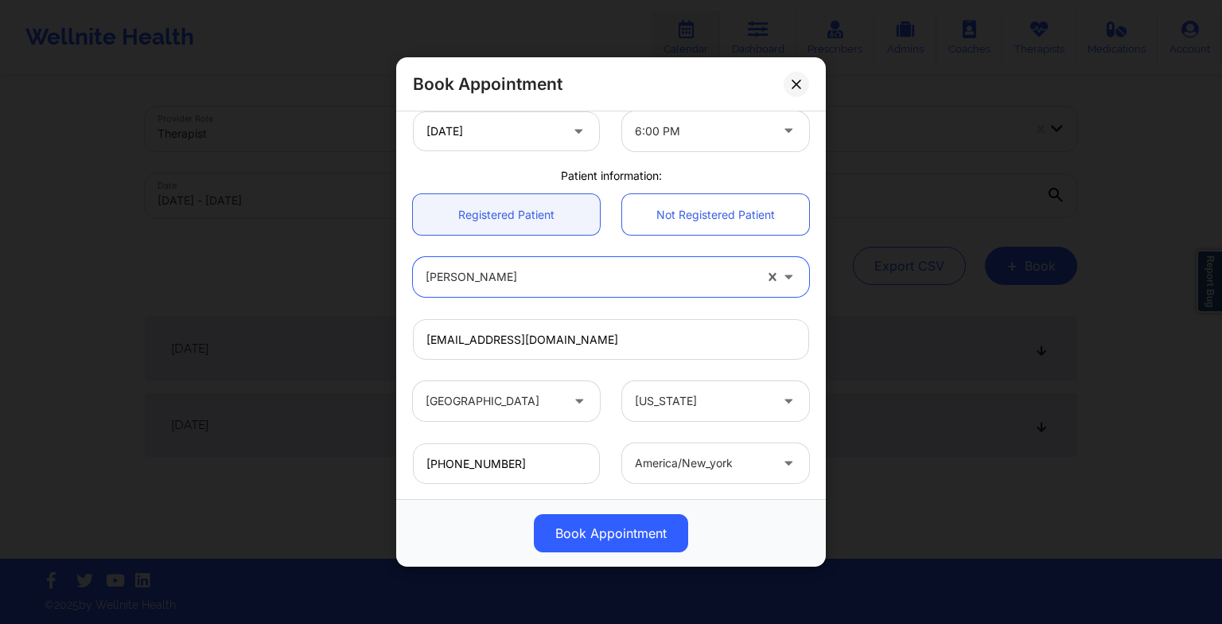
scroll to position [438, 0]
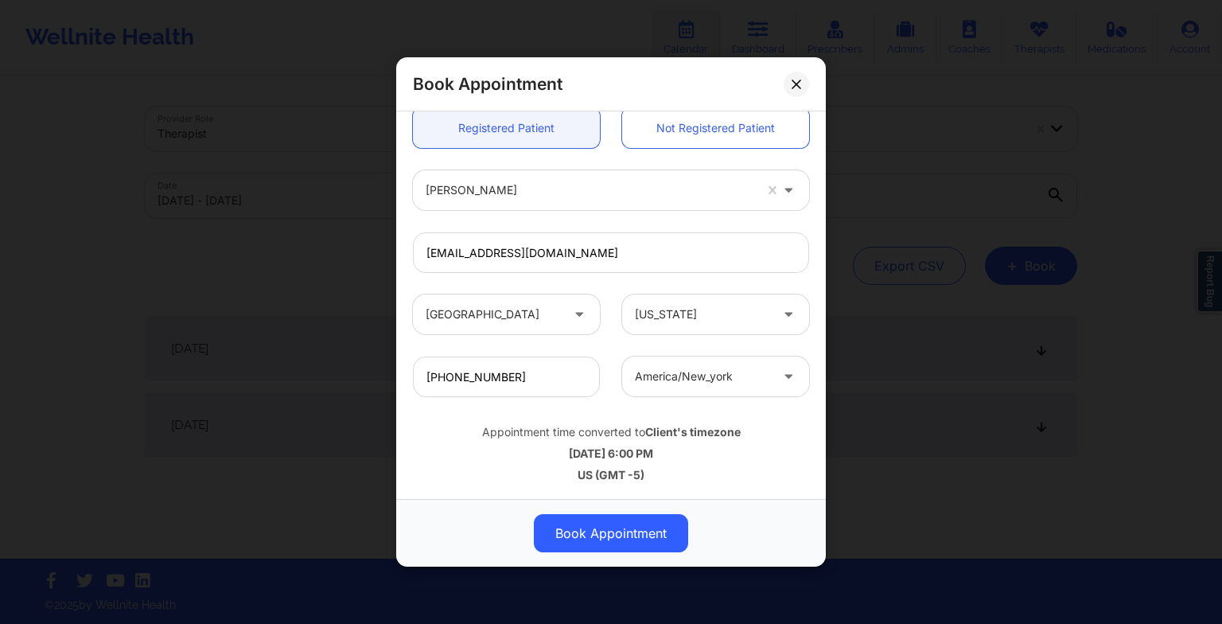
click at [593, 527] on button "Book Appointment" at bounding box center [611, 533] width 154 height 38
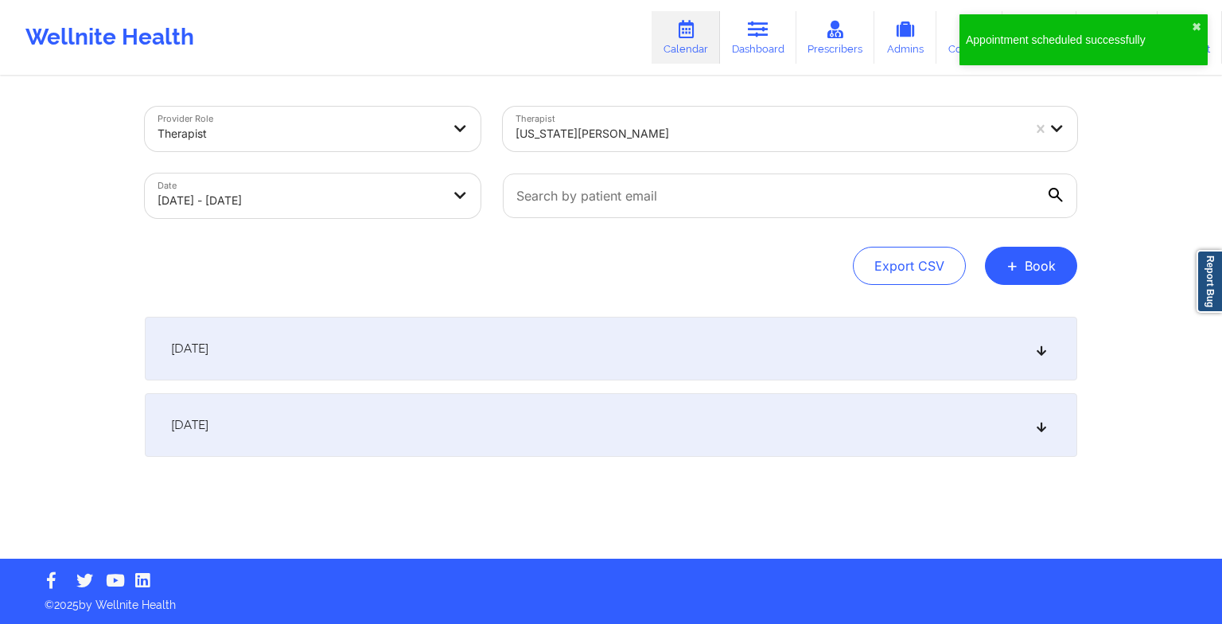
click at [1037, 267] on button "+ Book" at bounding box center [1031, 266] width 92 height 38
click at [990, 315] on button "Therapy Session" at bounding box center [1004, 316] width 122 height 26
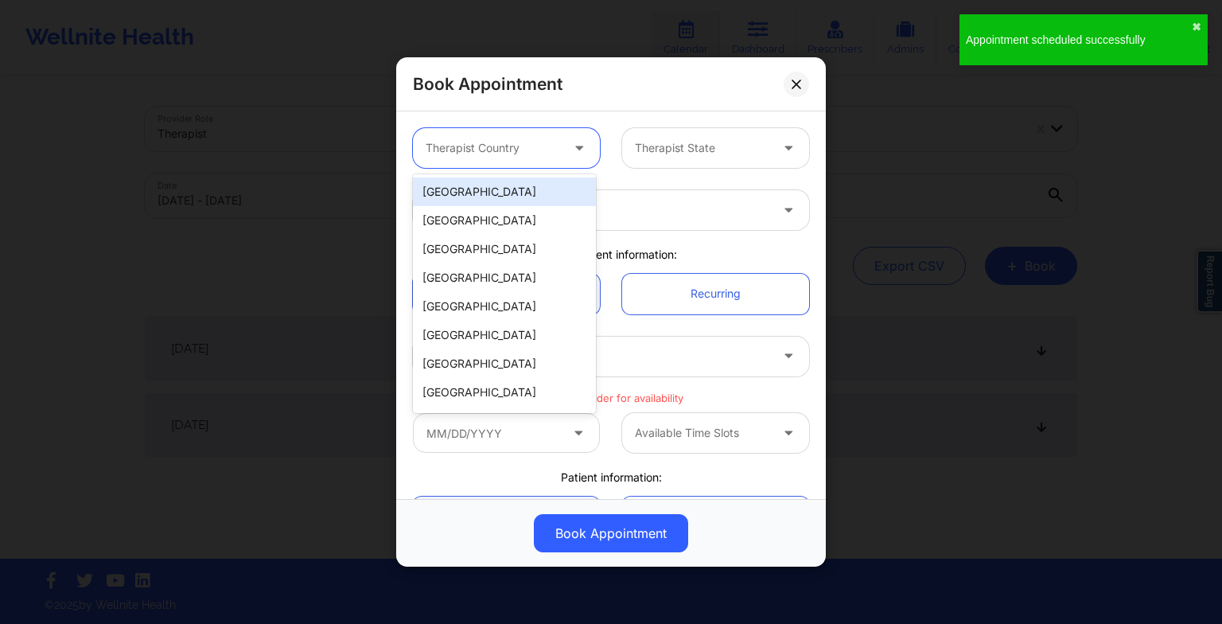
click at [496, 150] on div at bounding box center [493, 147] width 134 height 19
click at [498, 186] on div "[GEOGRAPHIC_DATA]" at bounding box center [504, 191] width 183 height 29
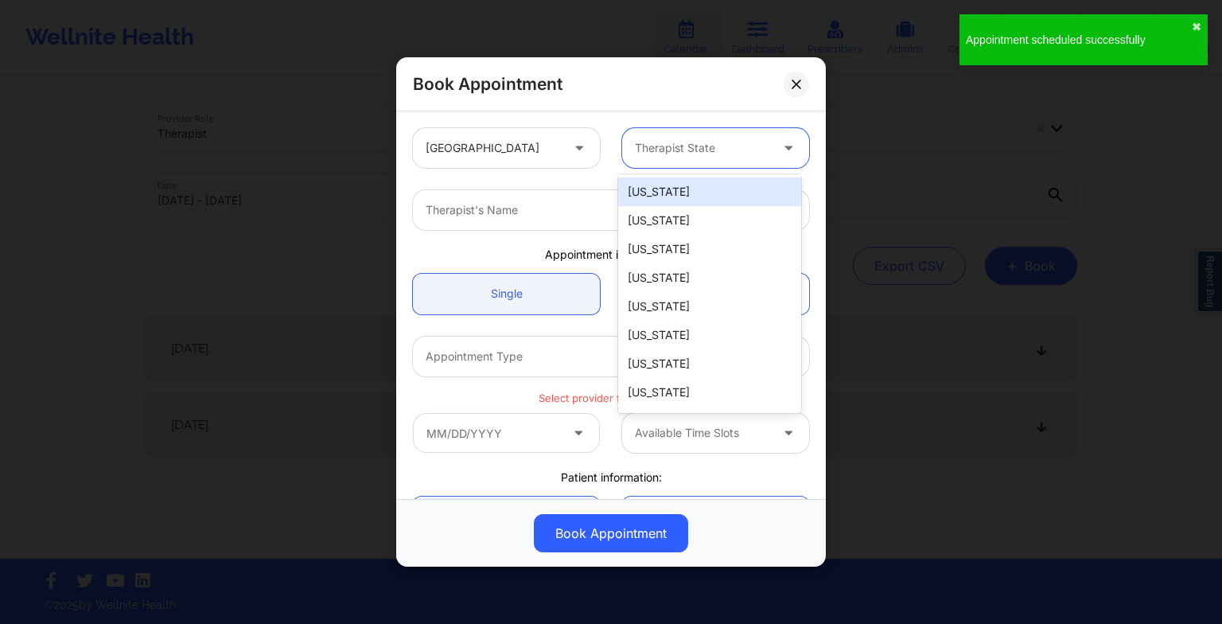
click at [671, 140] on div at bounding box center [702, 147] width 134 height 19
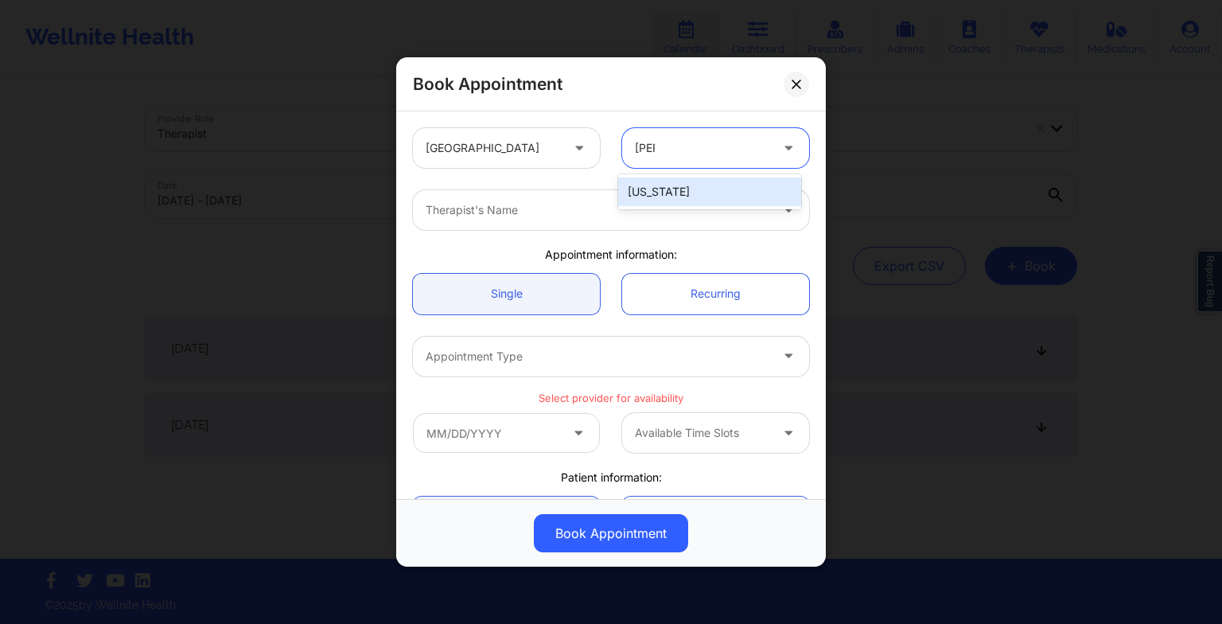
click at [672, 189] on div "[US_STATE]" at bounding box center [709, 191] width 183 height 29
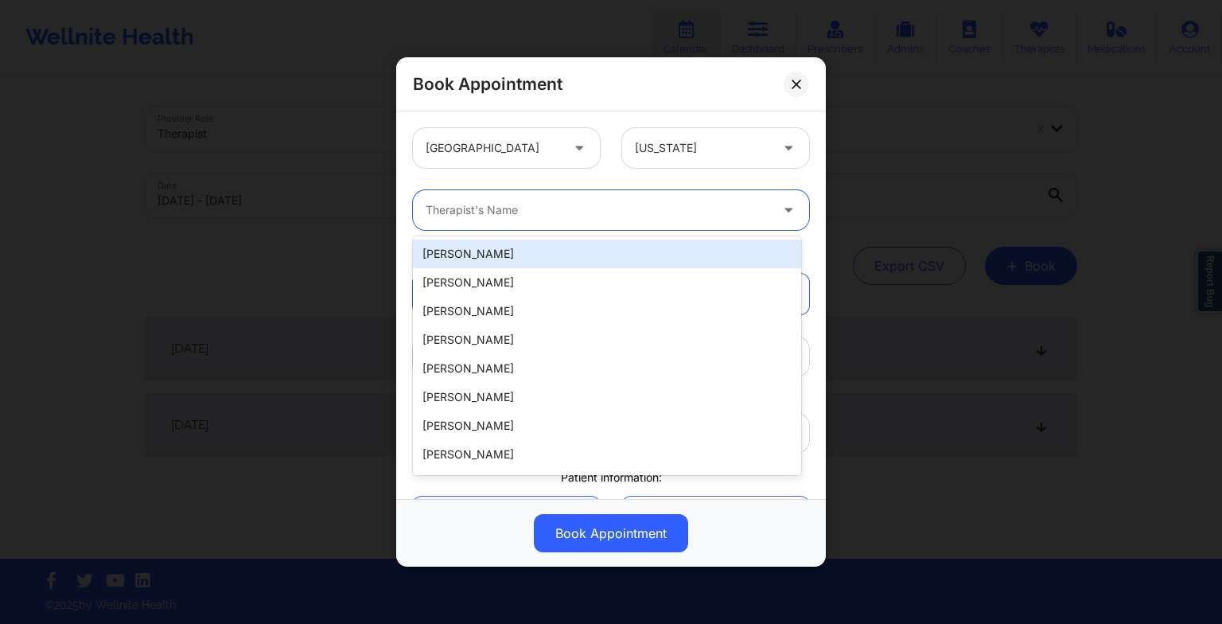
click at [605, 212] on div at bounding box center [598, 209] width 344 height 19
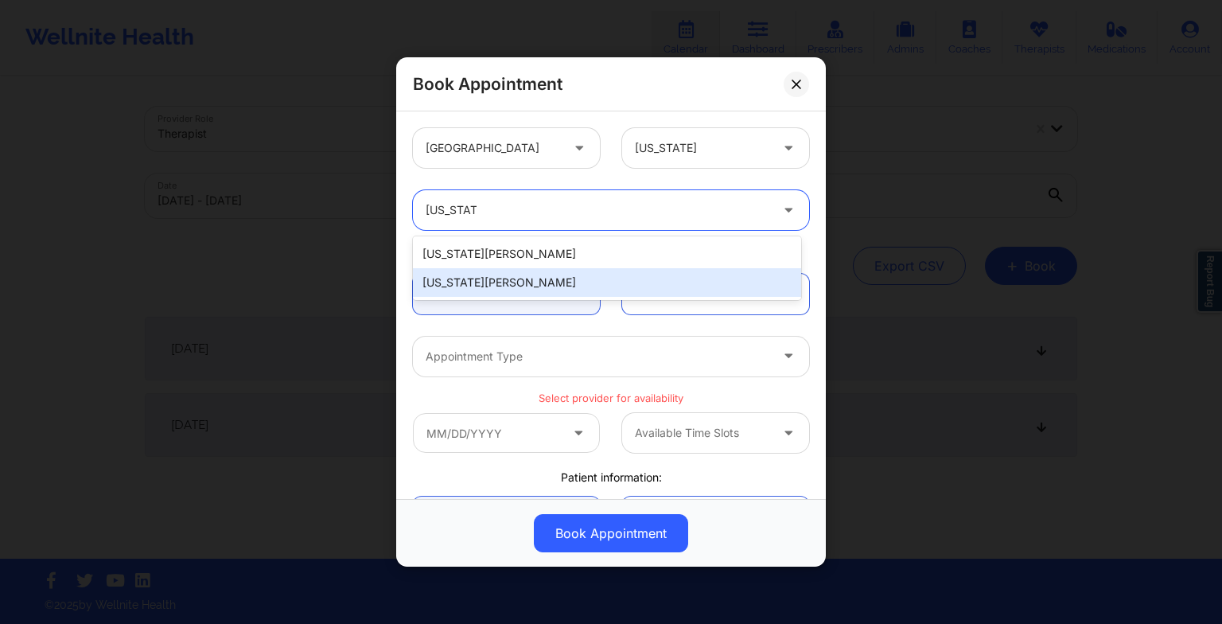
click at [520, 280] on div "[US_STATE][PERSON_NAME]" at bounding box center [607, 282] width 388 height 29
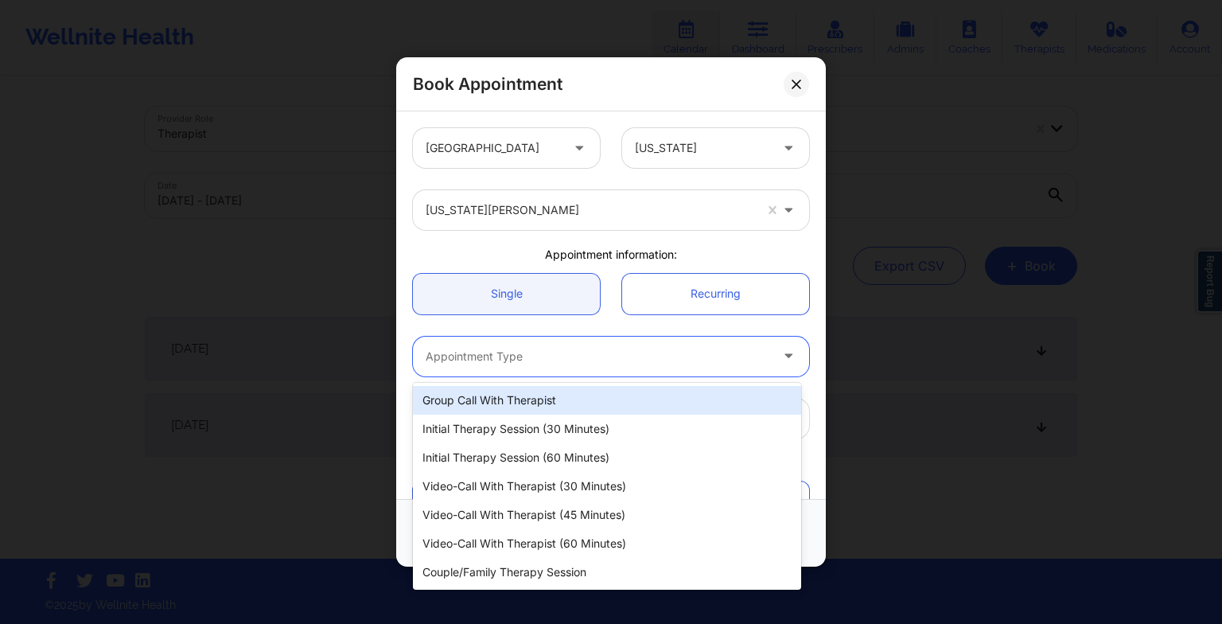
click at [492, 367] on div "Appointment Type" at bounding box center [592, 356] width 358 height 40
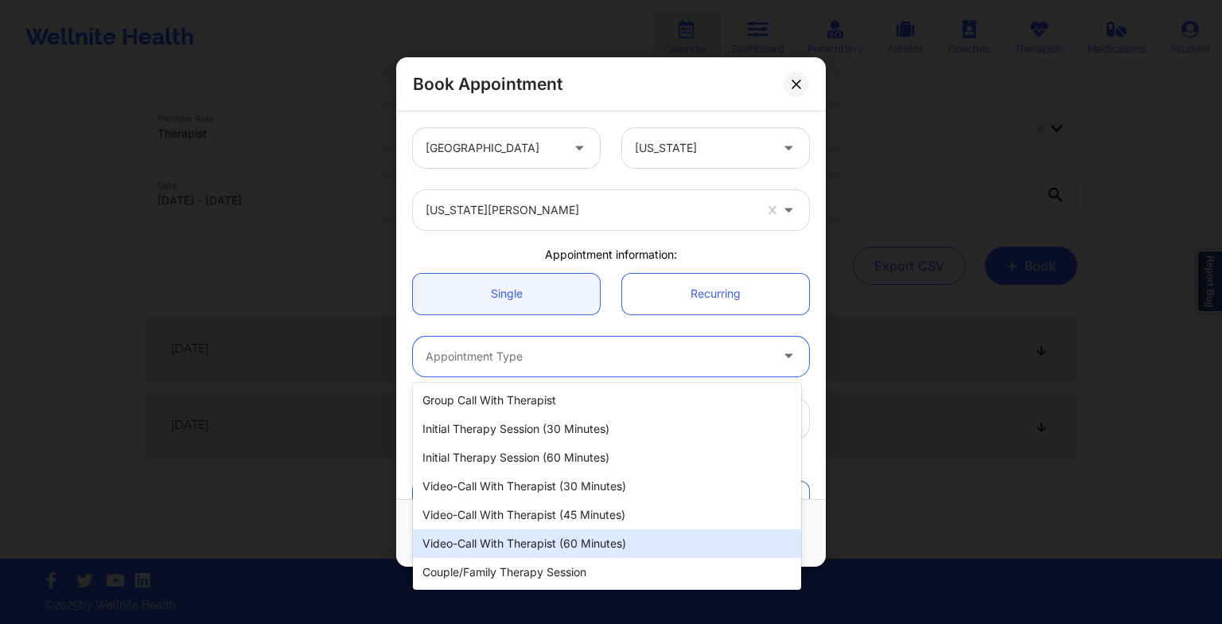
click at [549, 537] on div "Video-Call with Therapist (60 minutes)" at bounding box center [607, 543] width 388 height 29
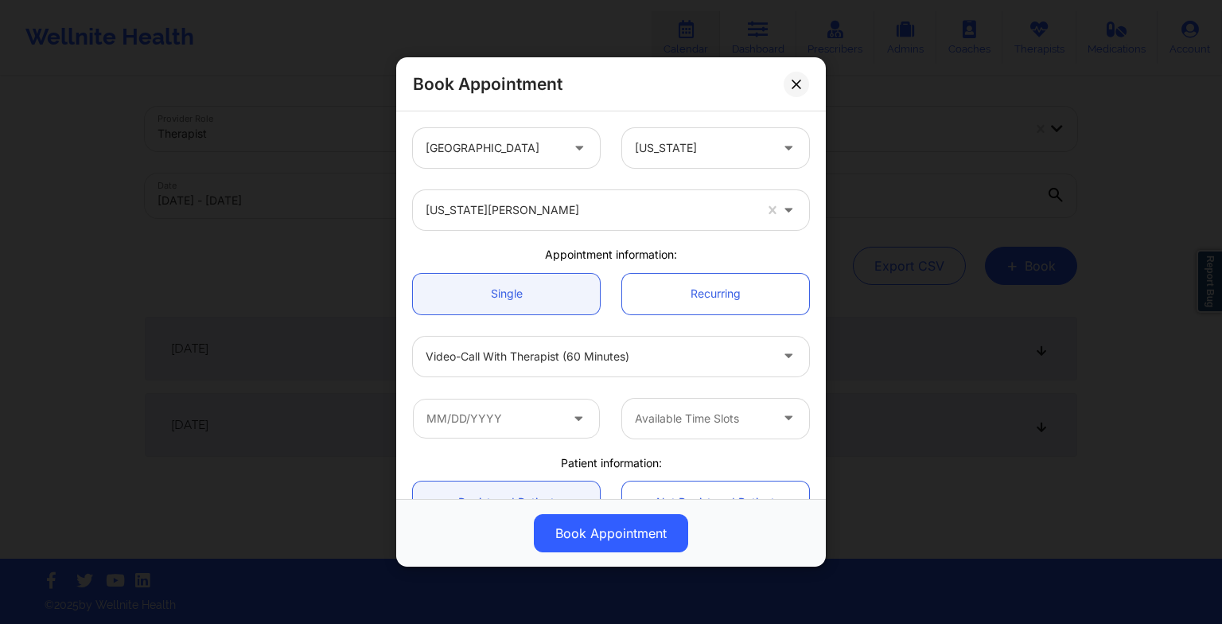
drag, startPoint x: 507, startPoint y: 394, endPoint x: 508, endPoint y: 410, distance: 16.8
click at [508, 410] on div "Available Time Slots" at bounding box center [611, 418] width 418 height 62
click at [508, 410] on input "text" at bounding box center [506, 419] width 187 height 40
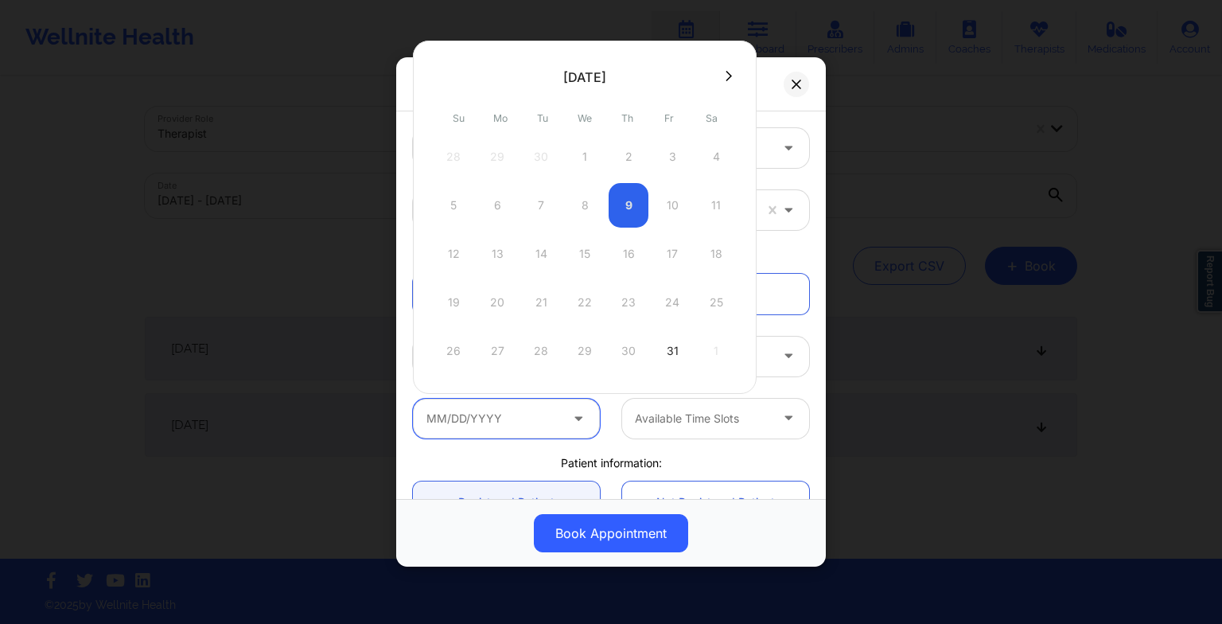
scroll to position [64, 0]
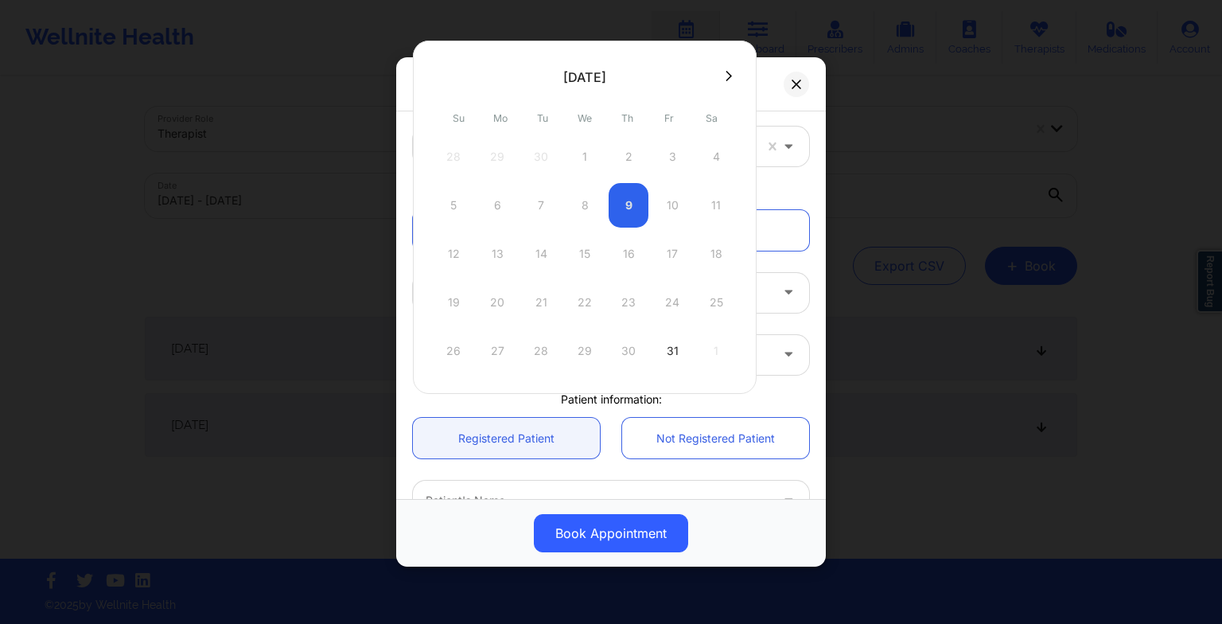
click at [721, 79] on button at bounding box center [729, 76] width 16 height 14
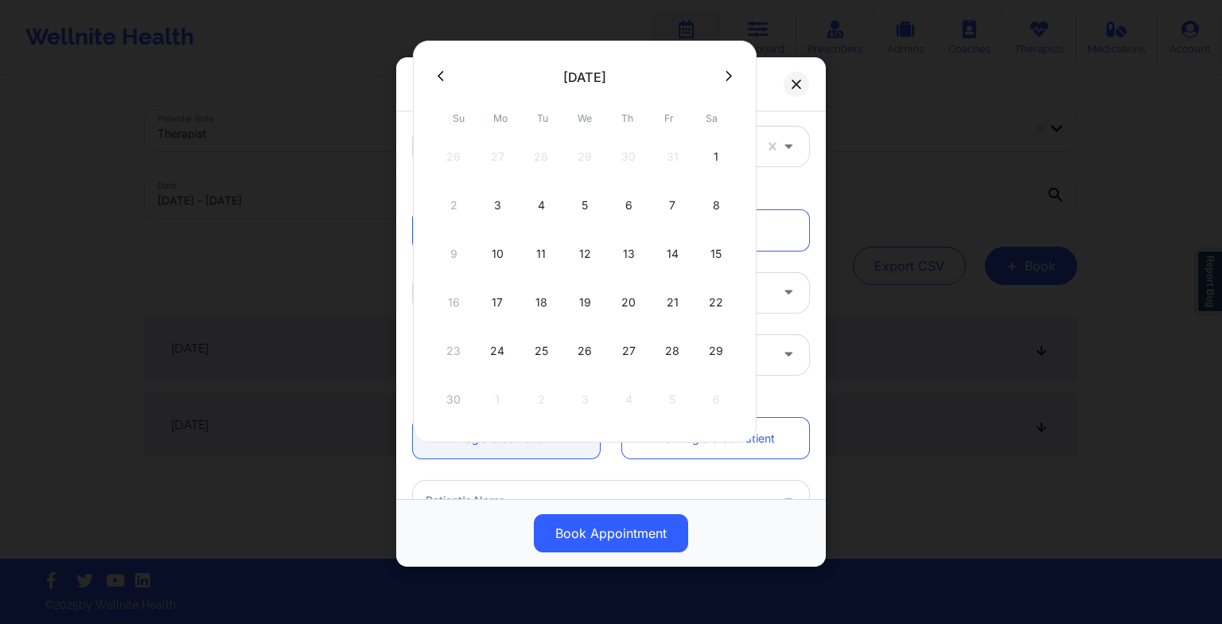
click at [579, 356] on div "26" at bounding box center [585, 351] width 40 height 45
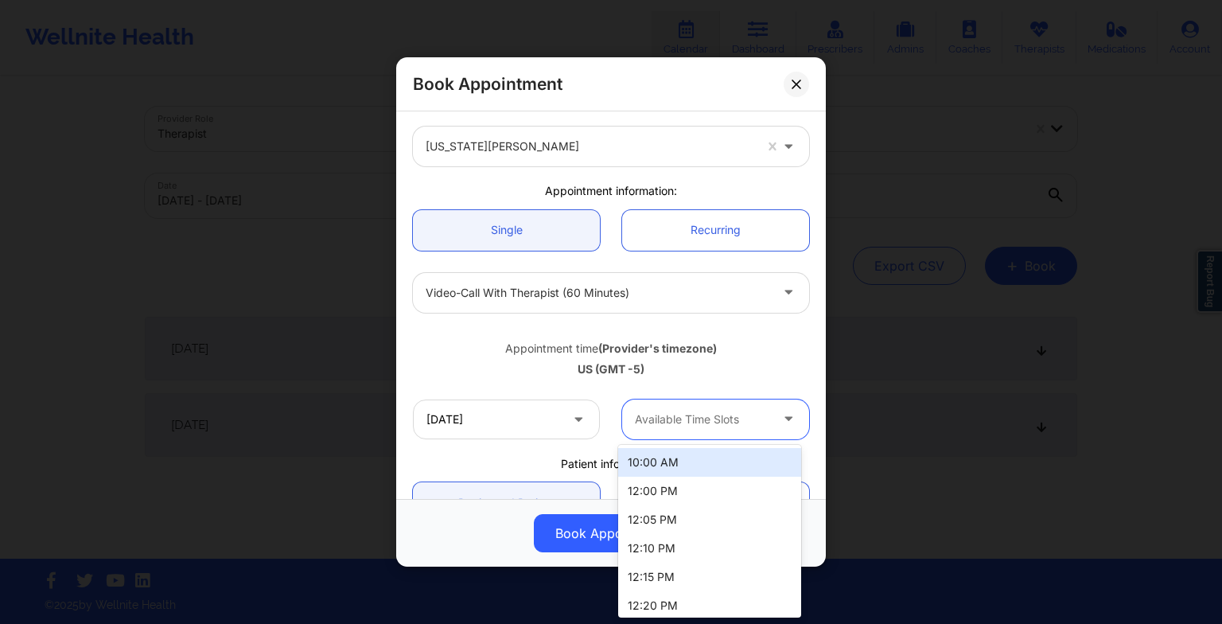
click at [753, 410] on div at bounding box center [702, 419] width 134 height 19
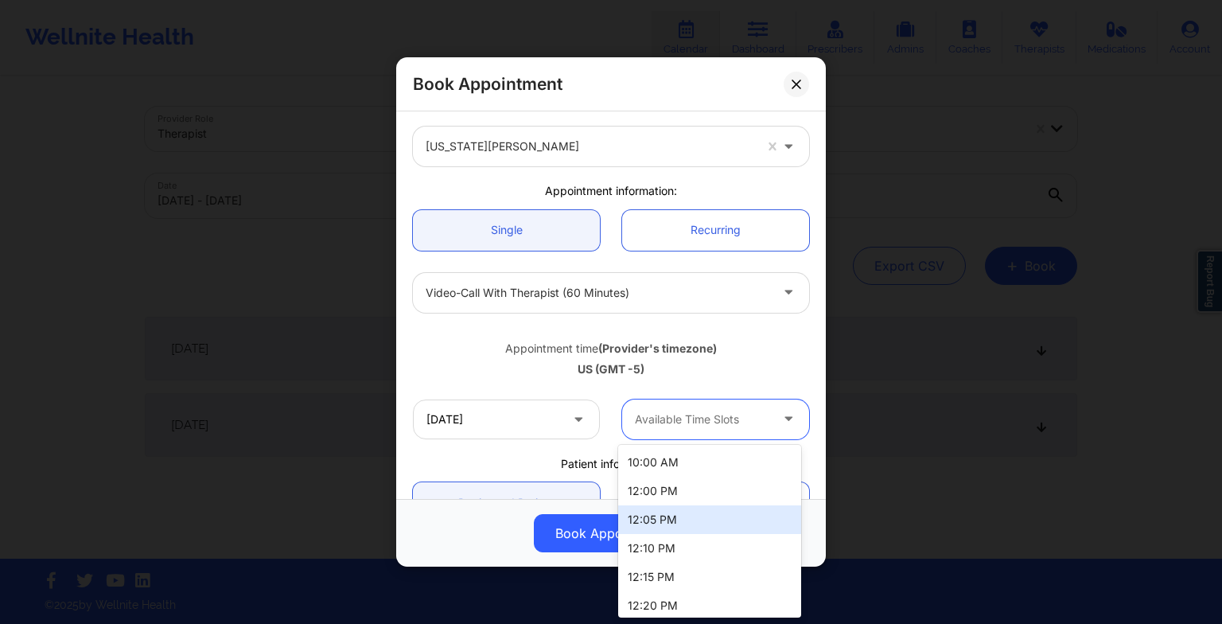
scroll to position [263, 0]
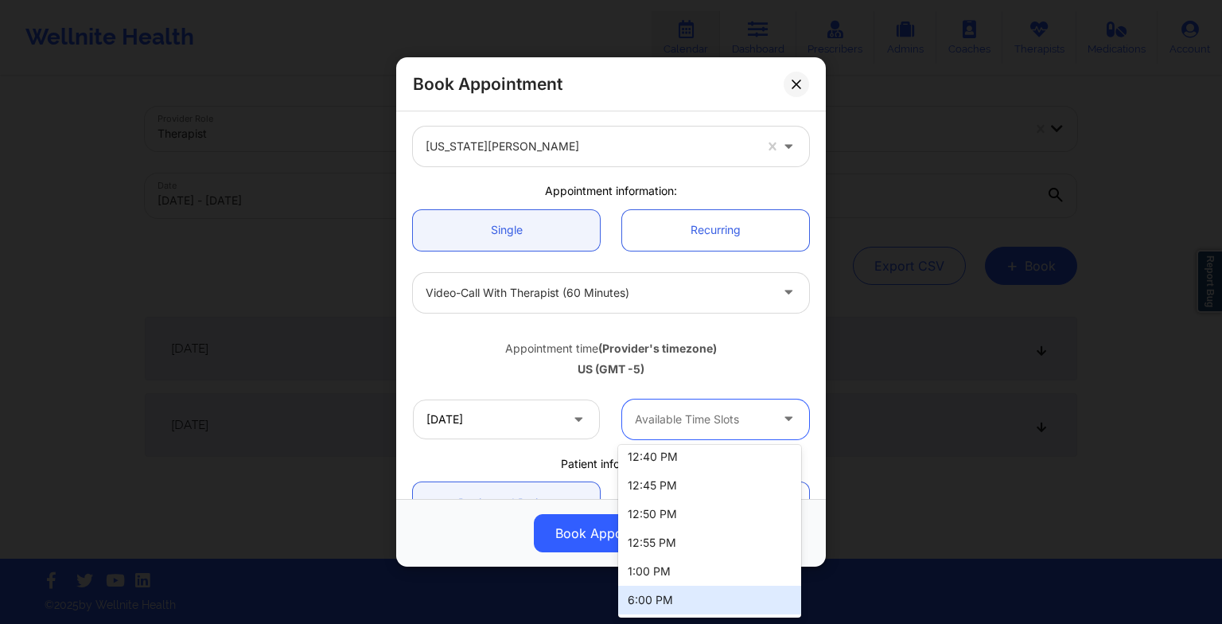
click at [696, 595] on div "6:00 PM" at bounding box center [709, 599] width 183 height 29
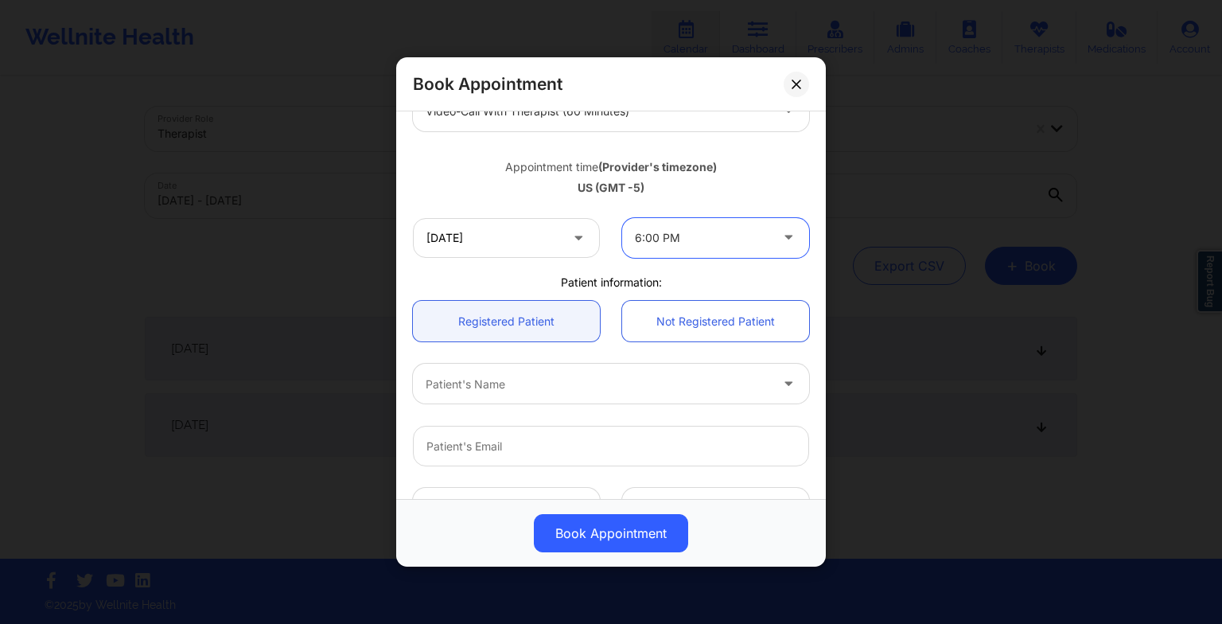
scroll to position [253, 0]
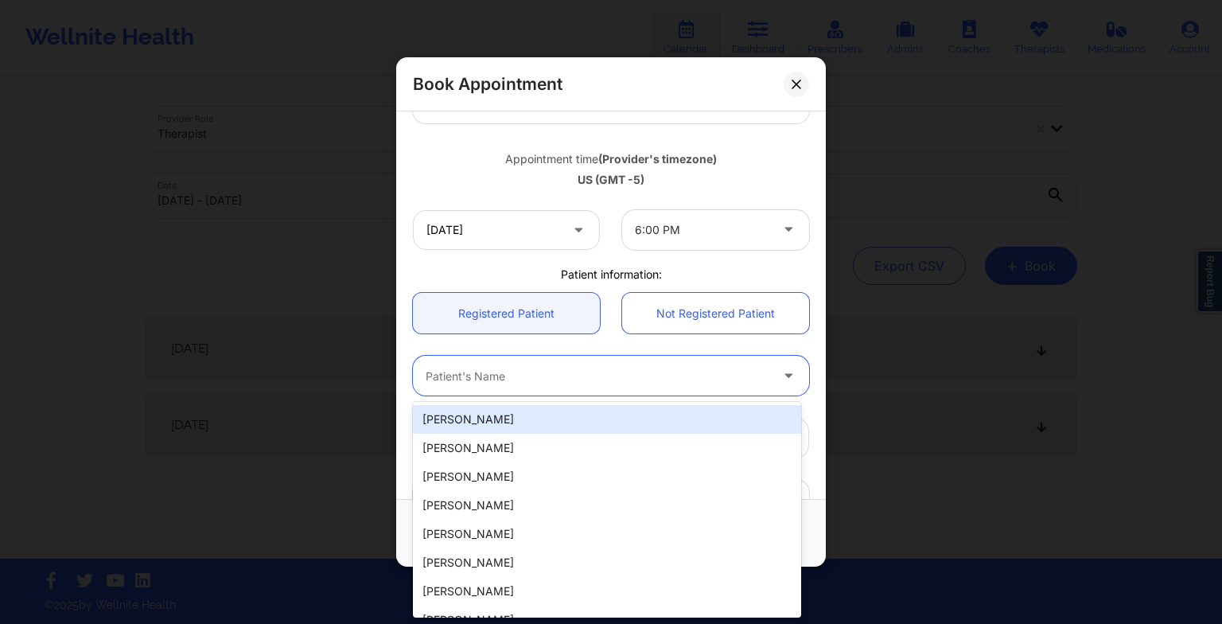
click at [522, 369] on div at bounding box center [598, 375] width 344 height 19
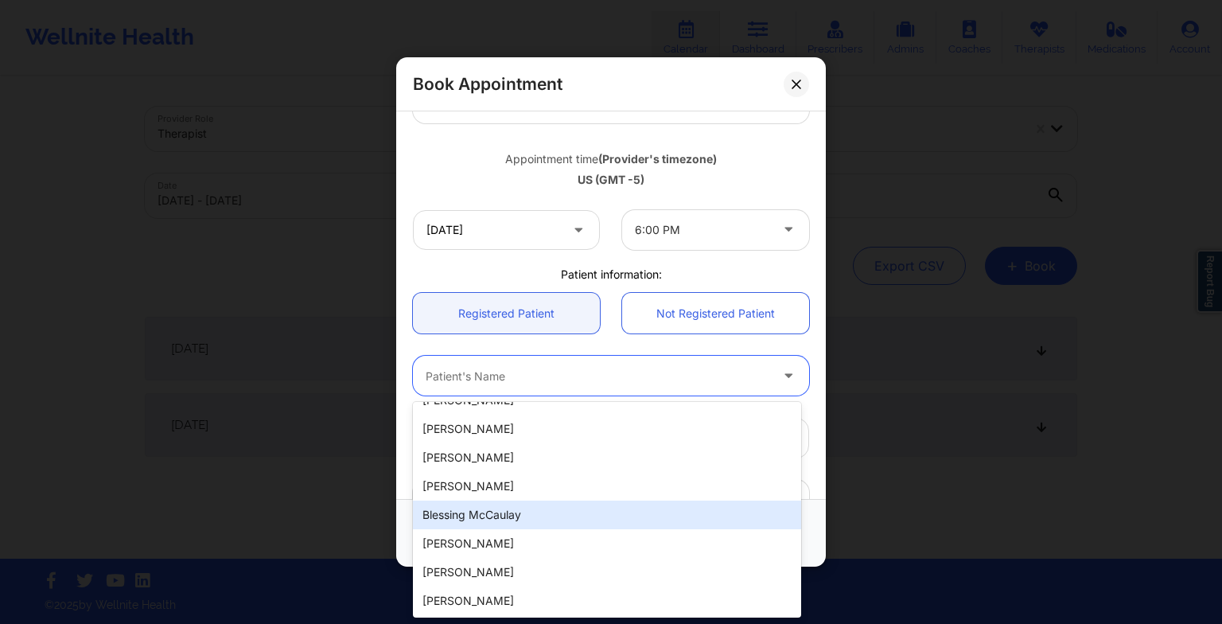
scroll to position [0, 0]
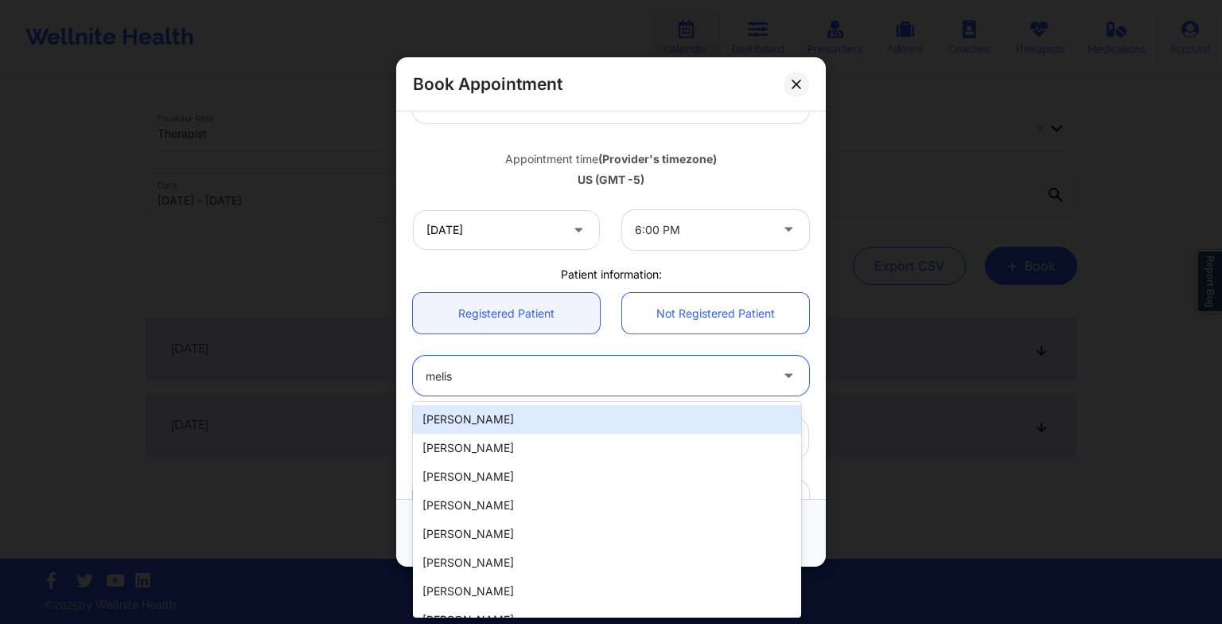
click at [504, 430] on div "[PERSON_NAME]" at bounding box center [607, 419] width 388 height 29
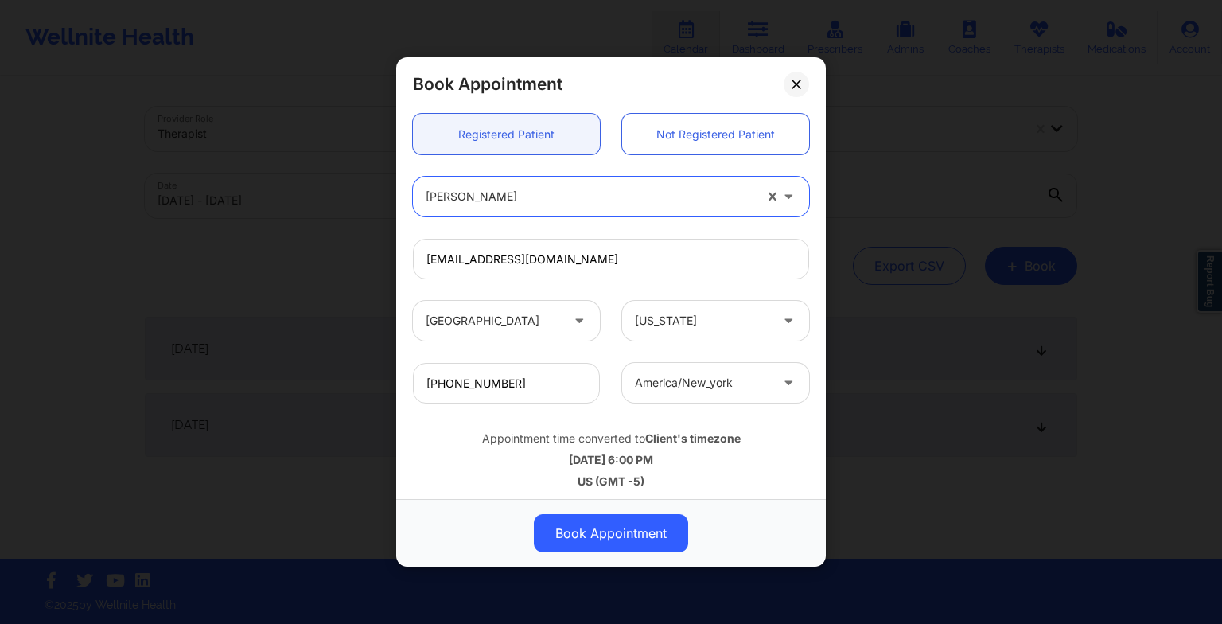
scroll to position [438, 0]
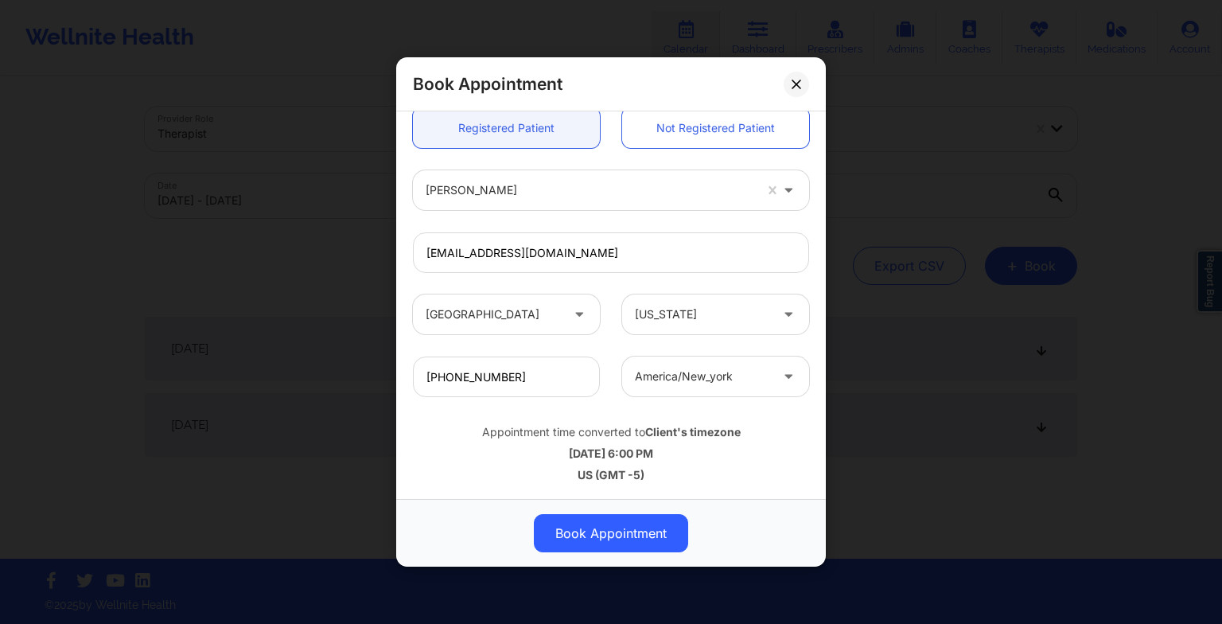
click at [582, 541] on button "Book Appointment" at bounding box center [611, 533] width 154 height 38
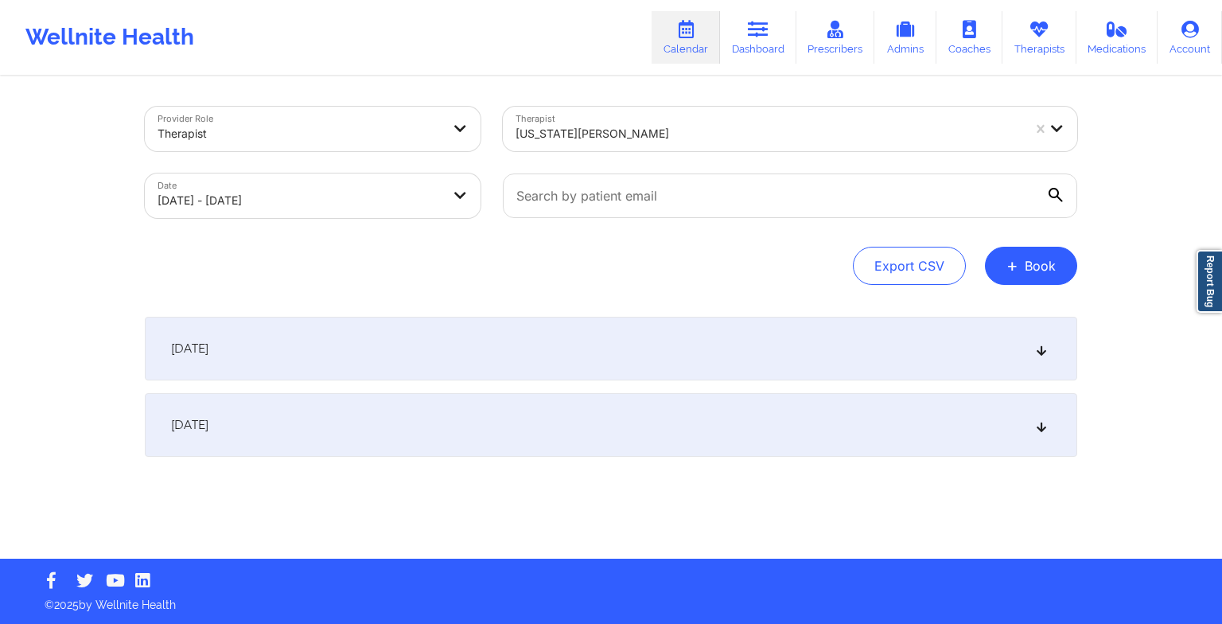
click at [1050, 255] on button "+ Book" at bounding box center [1031, 266] width 92 height 38
click at [968, 317] on button "Therapy Session" at bounding box center [1004, 316] width 122 height 26
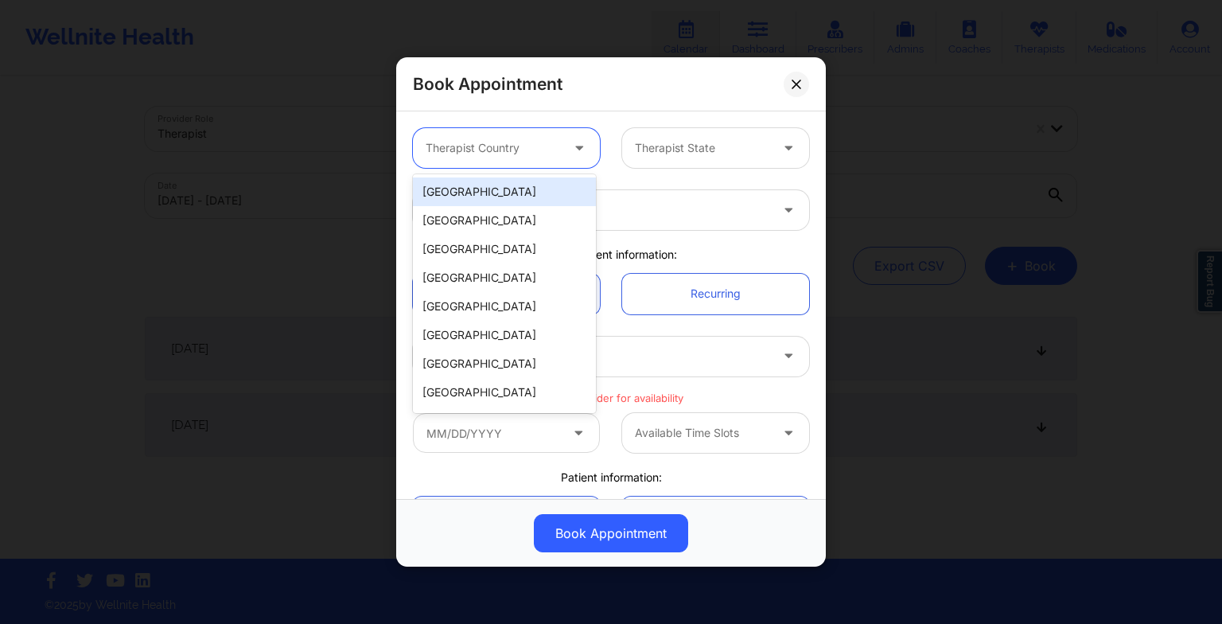
click at [455, 154] on div at bounding box center [493, 147] width 134 height 19
click at [482, 181] on div "[GEOGRAPHIC_DATA]" at bounding box center [504, 191] width 183 height 29
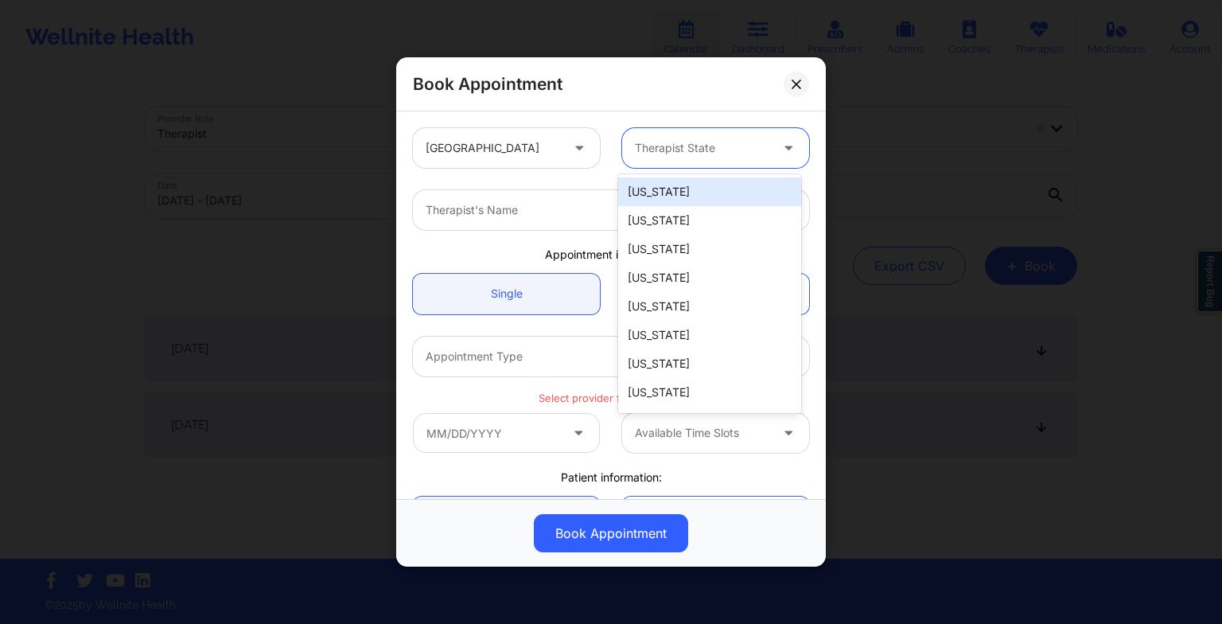
click at [673, 156] on div at bounding box center [702, 147] width 134 height 19
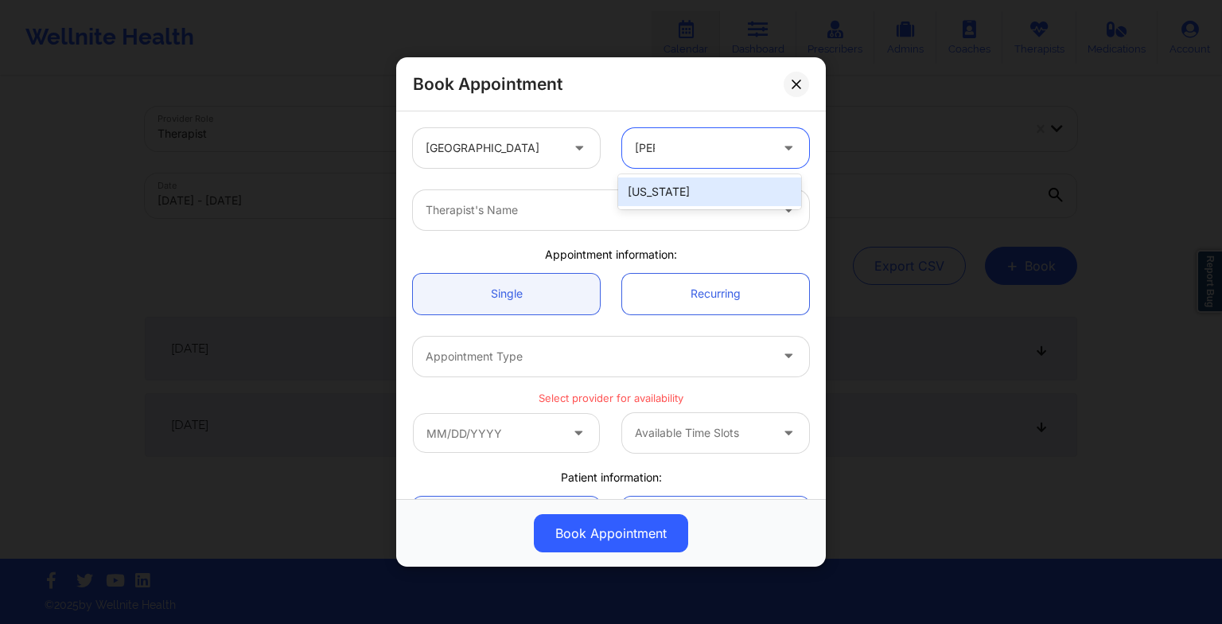
click at [671, 194] on div "[US_STATE]" at bounding box center [709, 191] width 183 height 29
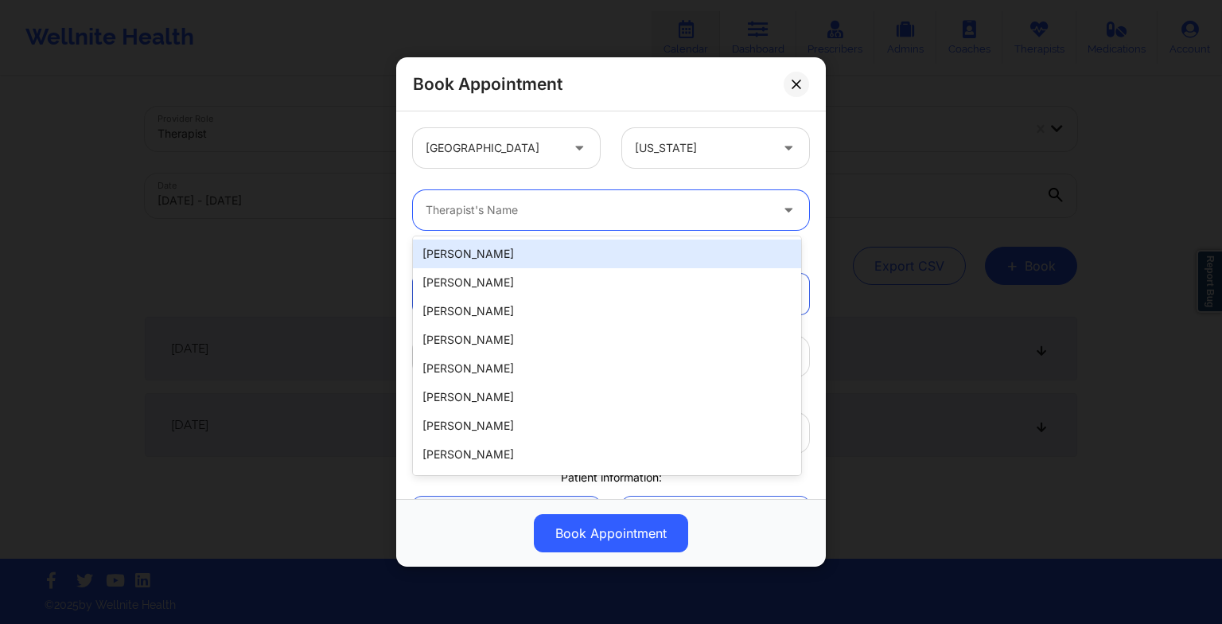
click at [617, 213] on div at bounding box center [598, 209] width 344 height 19
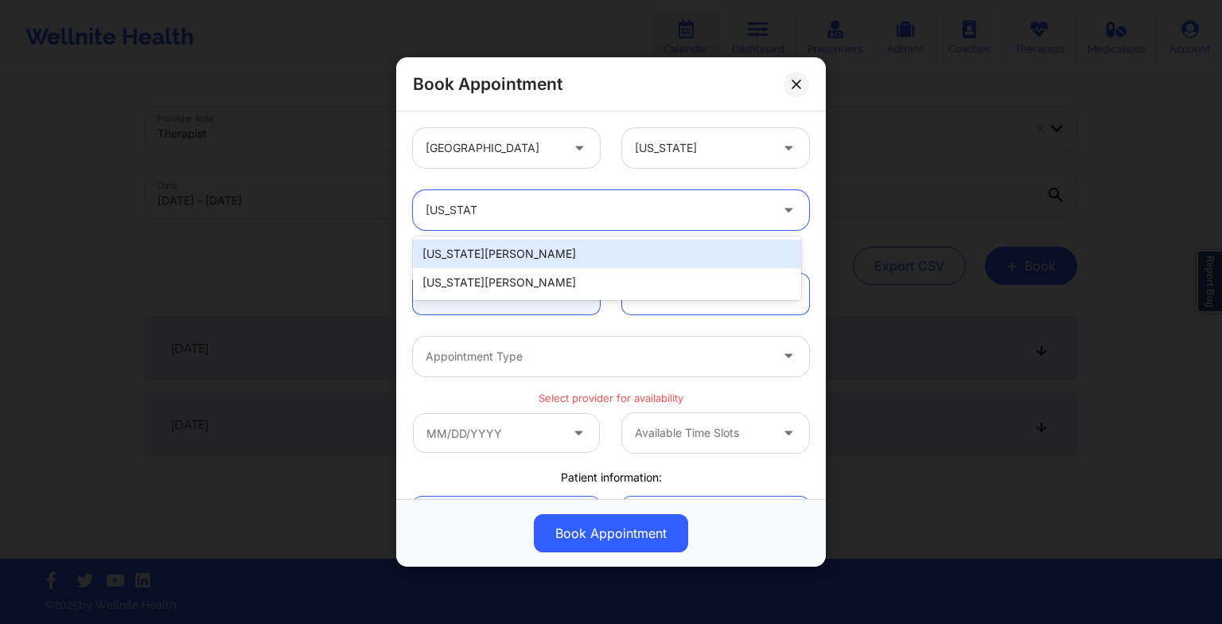
click at [574, 255] on div "[US_STATE][PERSON_NAME]" at bounding box center [607, 253] width 388 height 29
click at [618, 258] on div "[US_STATE][PERSON_NAME]" at bounding box center [607, 253] width 388 height 29
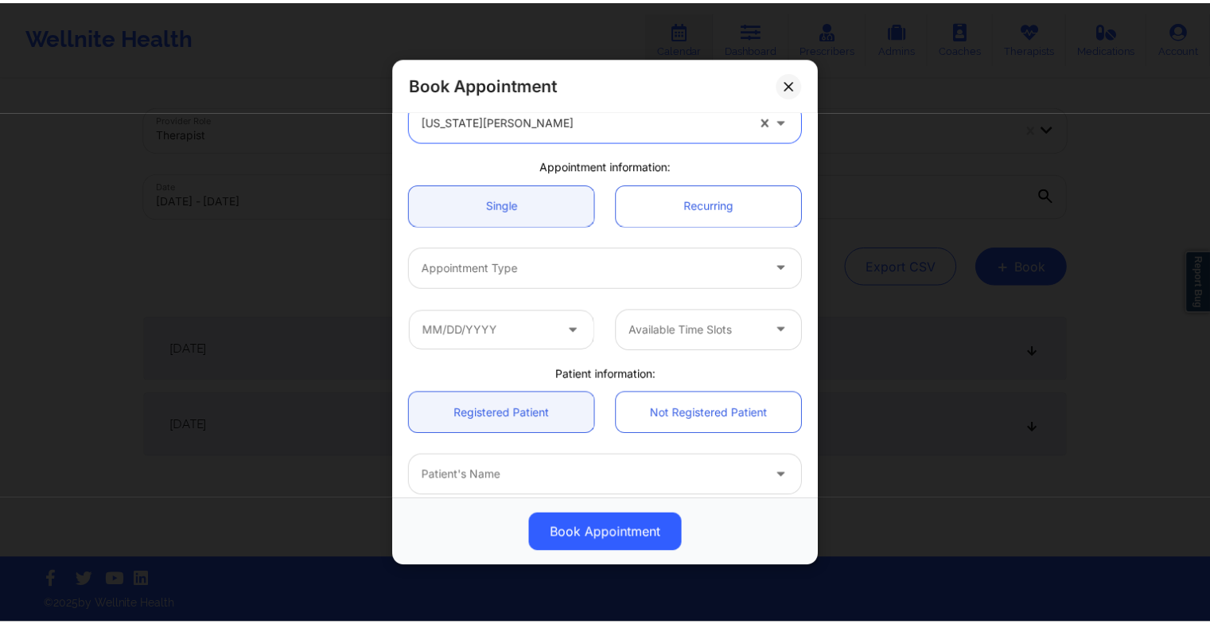
scroll to position [91, 0]
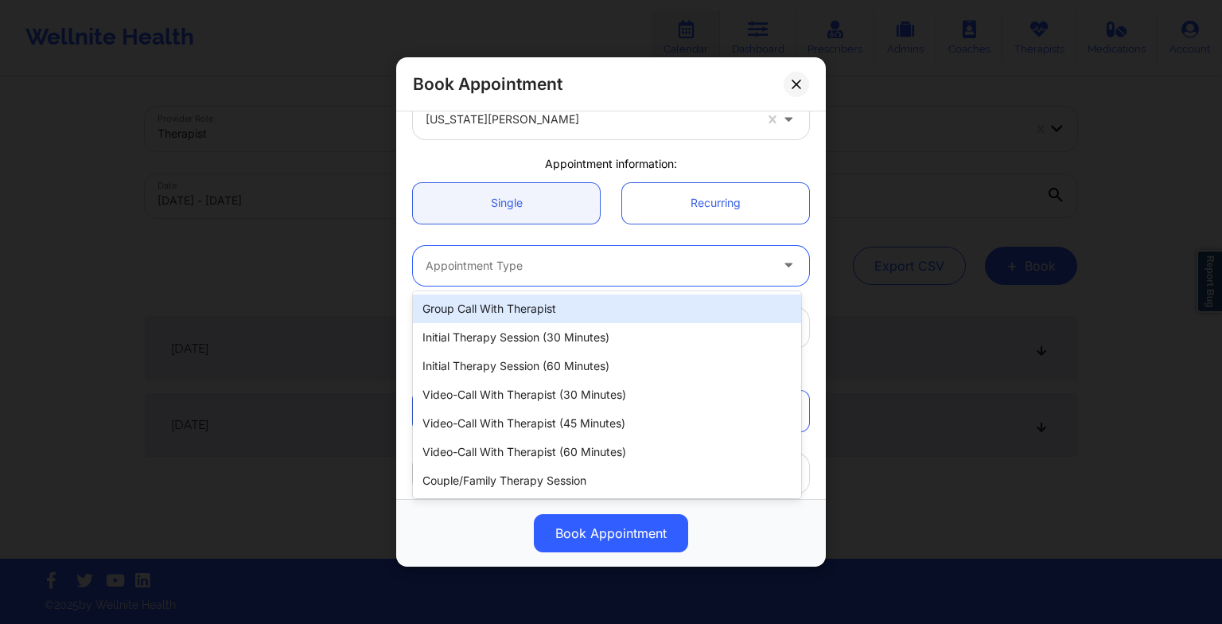
click at [585, 259] on div at bounding box center [598, 265] width 344 height 19
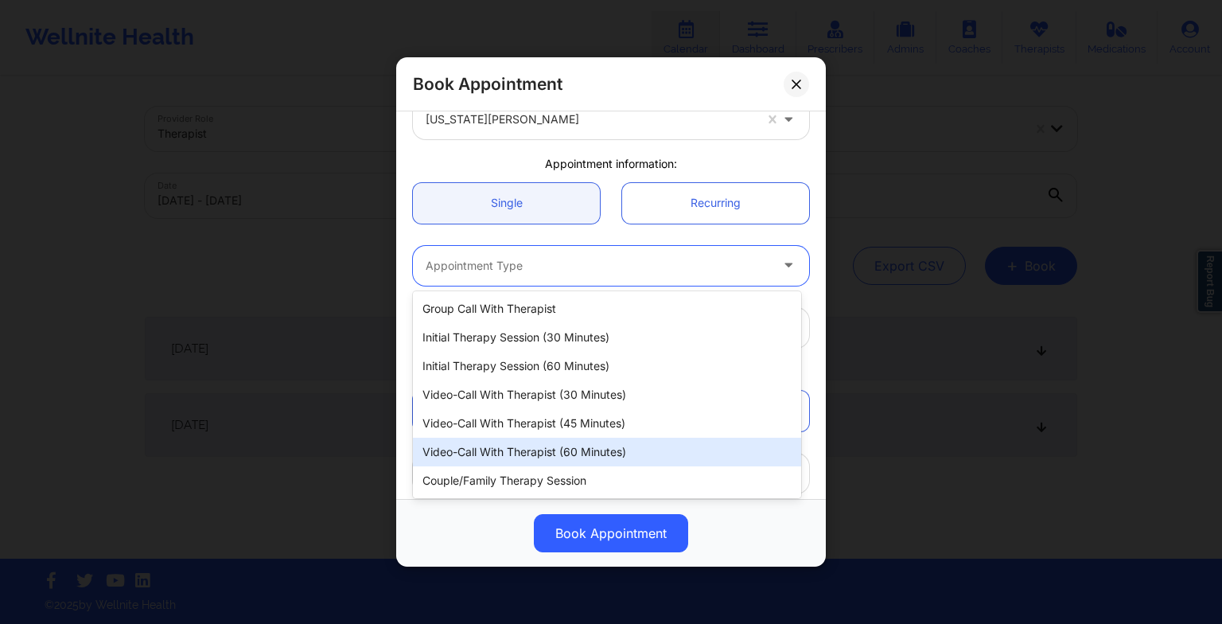
click at [580, 439] on div "Video-Call with Therapist (60 minutes)" at bounding box center [607, 452] width 388 height 29
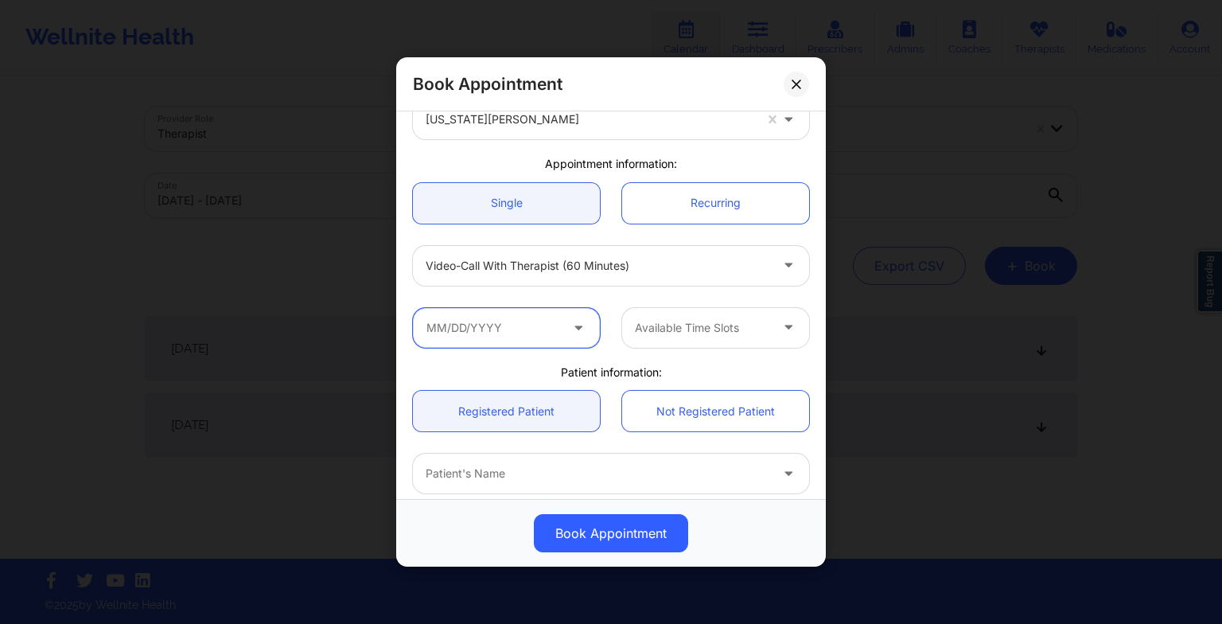
click at [500, 329] on input "text" at bounding box center [506, 328] width 187 height 40
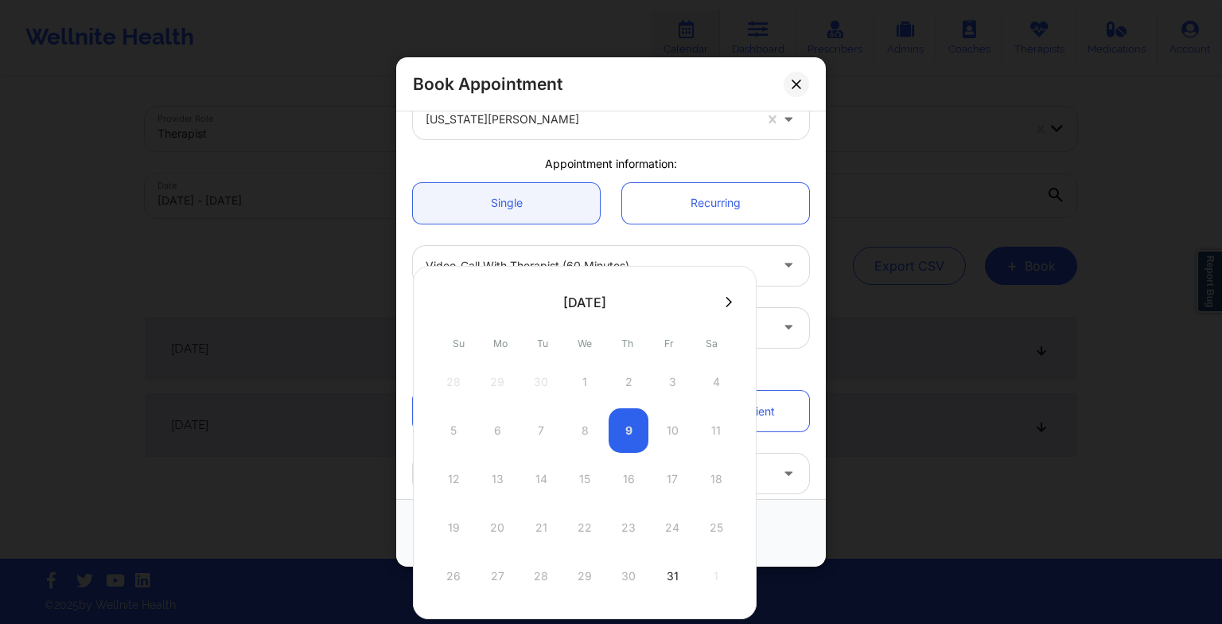
click at [725, 303] on icon at bounding box center [728, 302] width 6 height 12
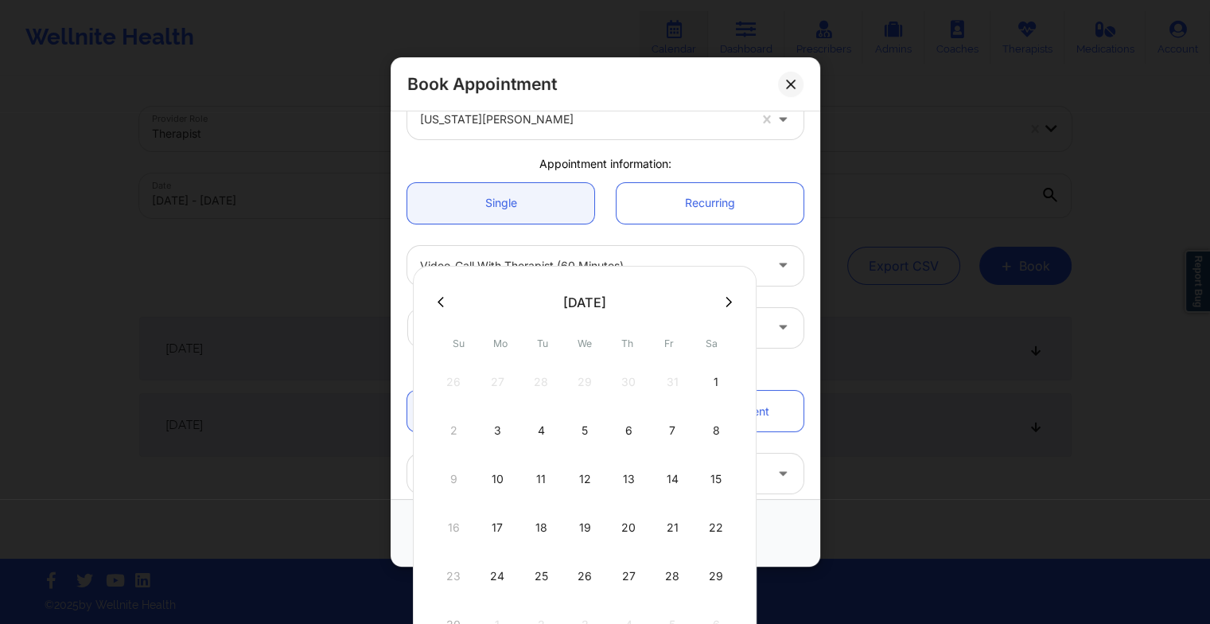
scroll to position [41, 0]
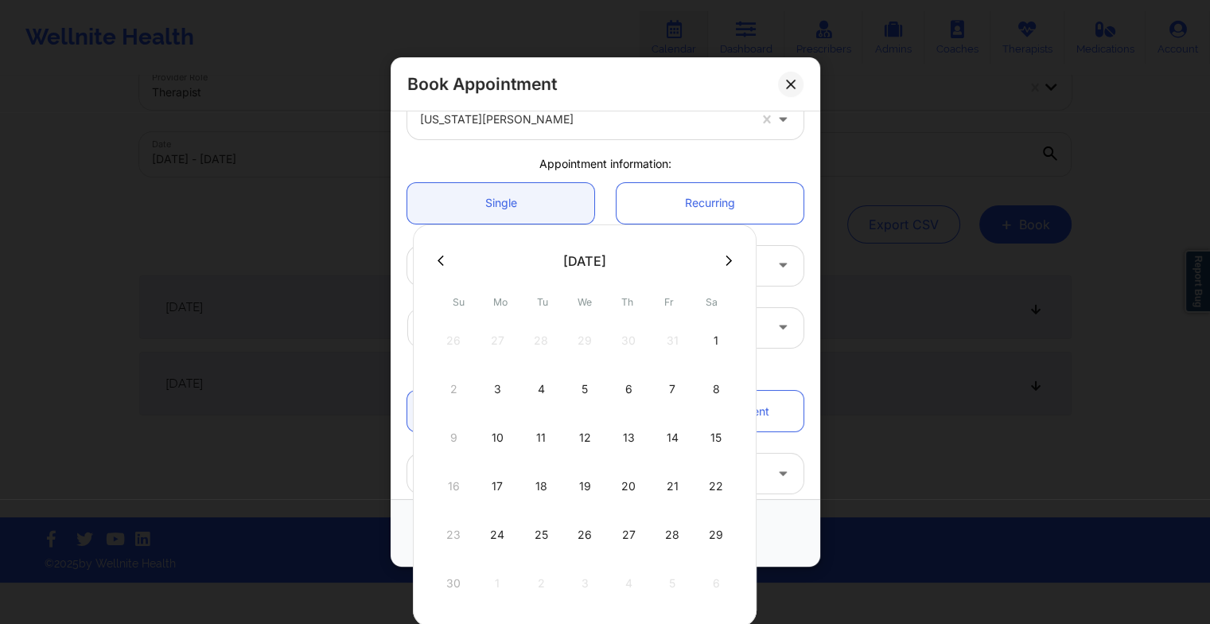
click at [728, 258] on button at bounding box center [729, 261] width 16 height 14
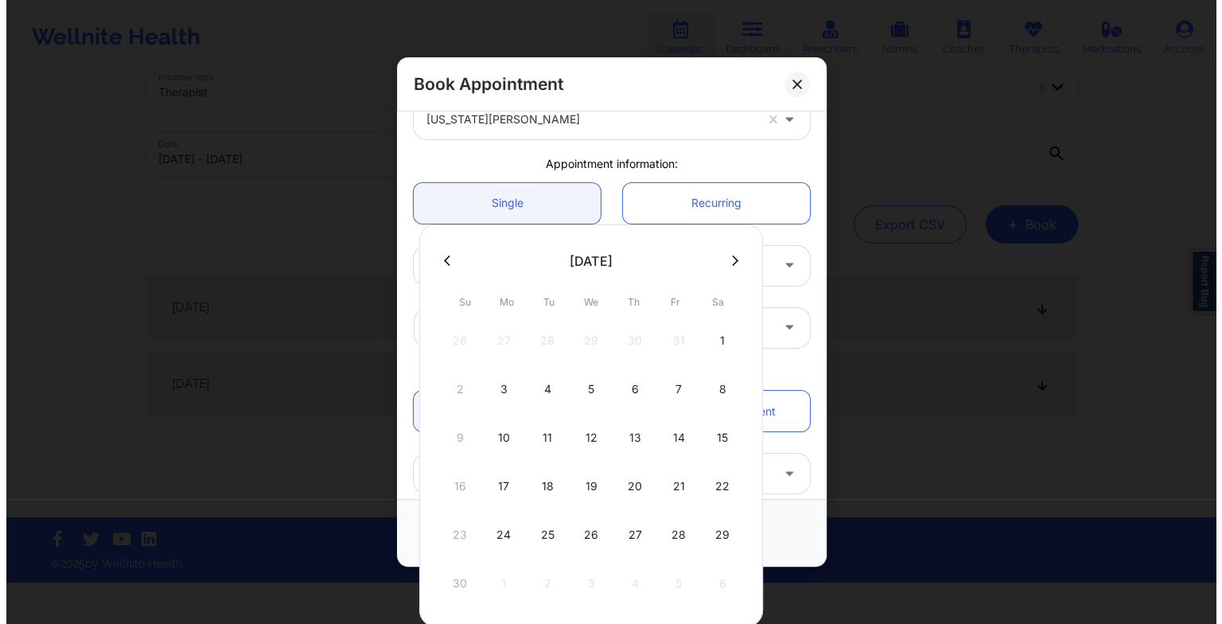
scroll to position [0, 0]
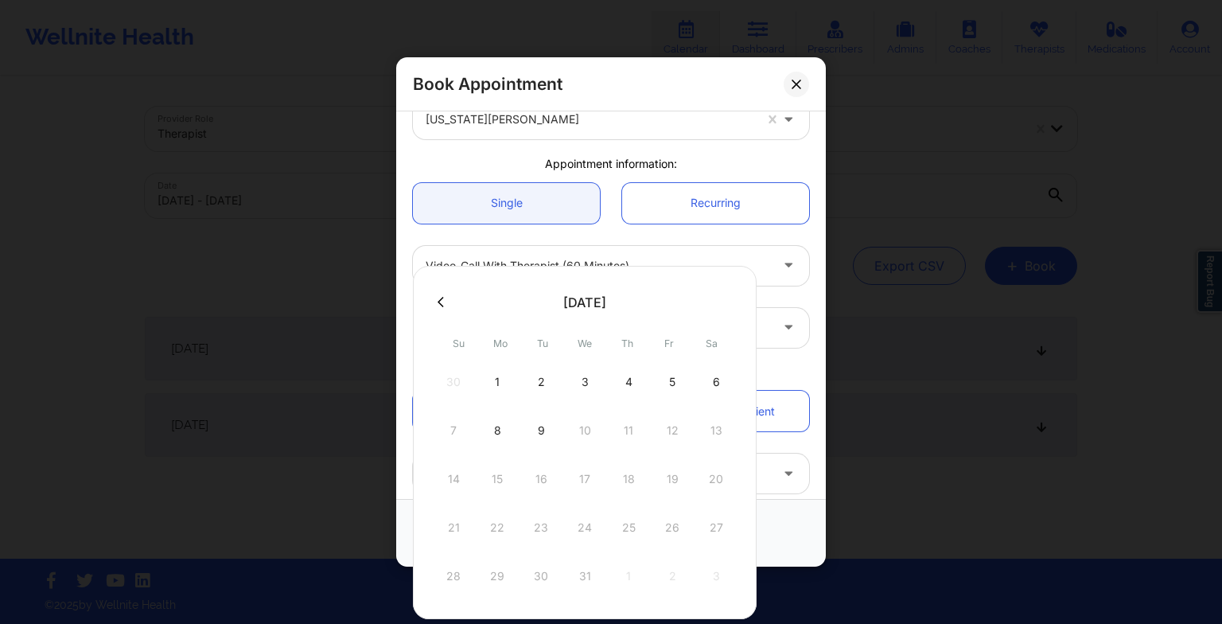
click at [581, 391] on div "3" at bounding box center [585, 382] width 40 height 45
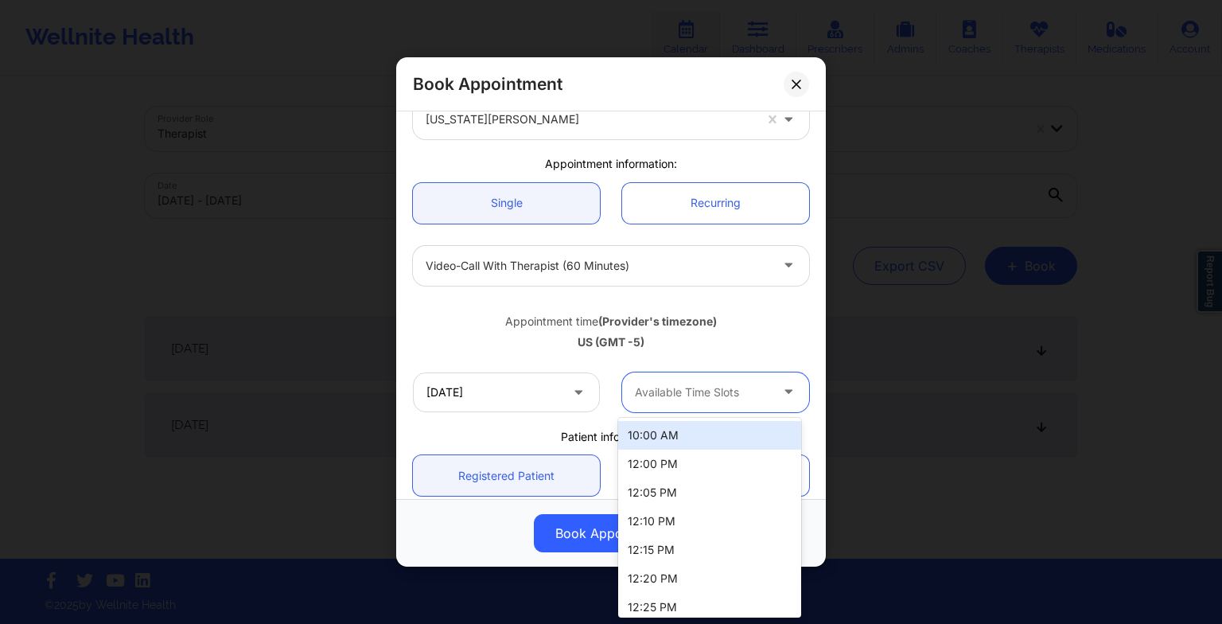
drag, startPoint x: 714, startPoint y: 406, endPoint x: 729, endPoint y: 496, distance: 91.9
click at [729, 496] on body "Wellnite Health Calendar Dashboard Prescribers Admins Coaches Therapists Medica…" at bounding box center [611, 312] width 1222 height 624
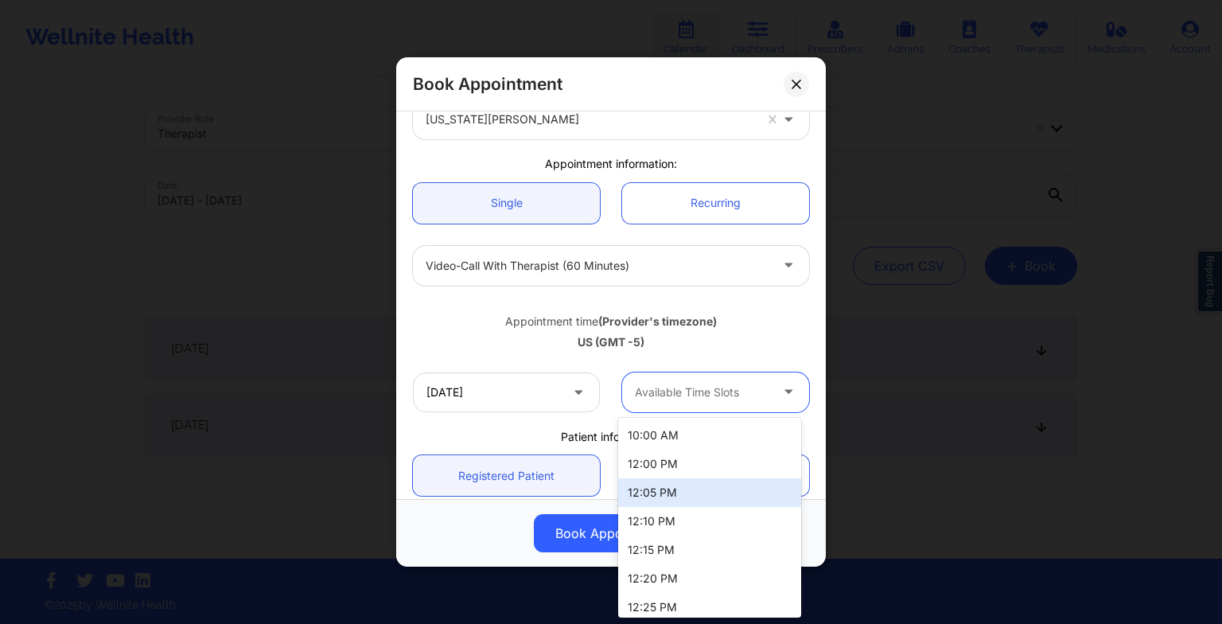
scroll to position [236, 0]
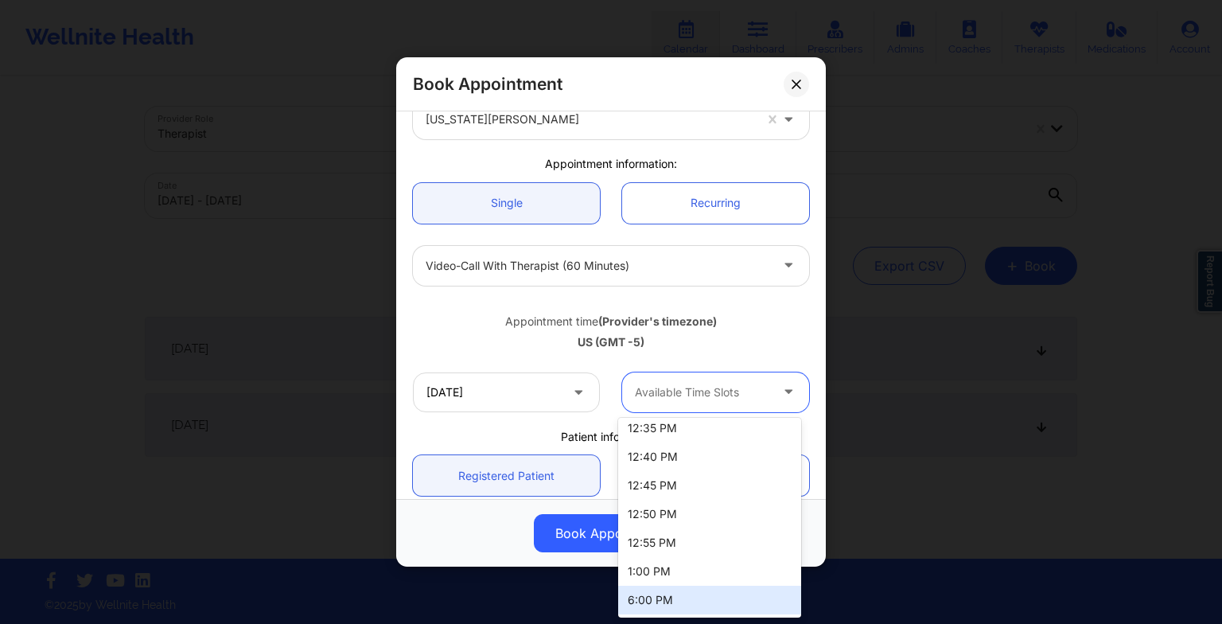
click at [687, 610] on div "6:00 PM" at bounding box center [709, 599] width 183 height 29
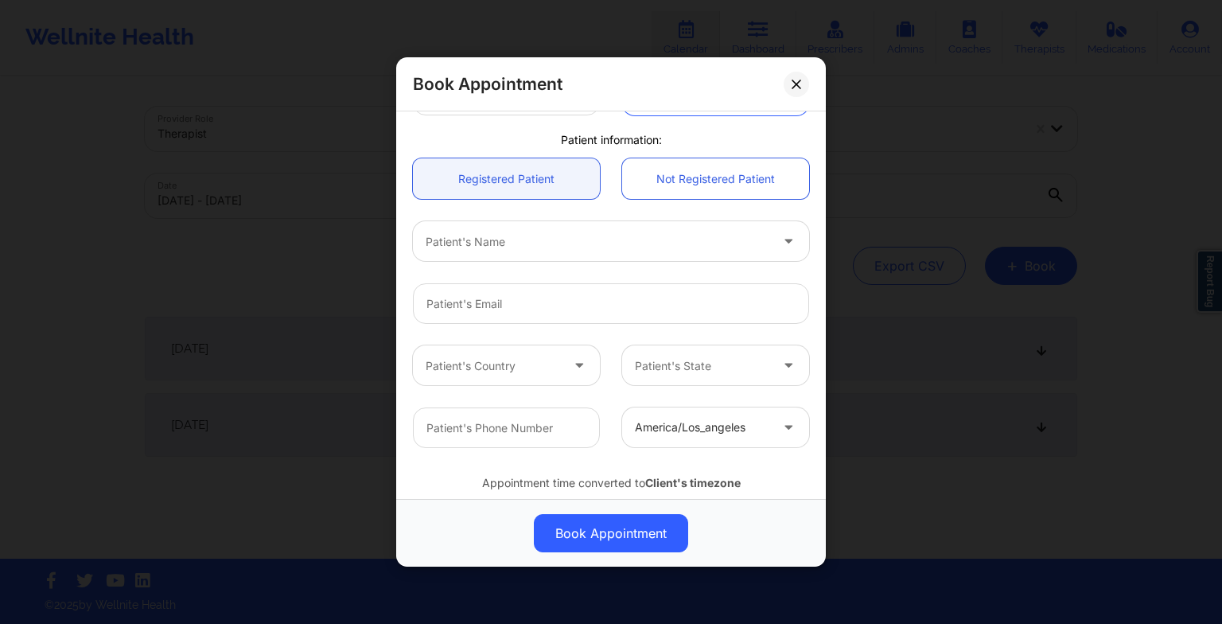
scroll to position [387, 0]
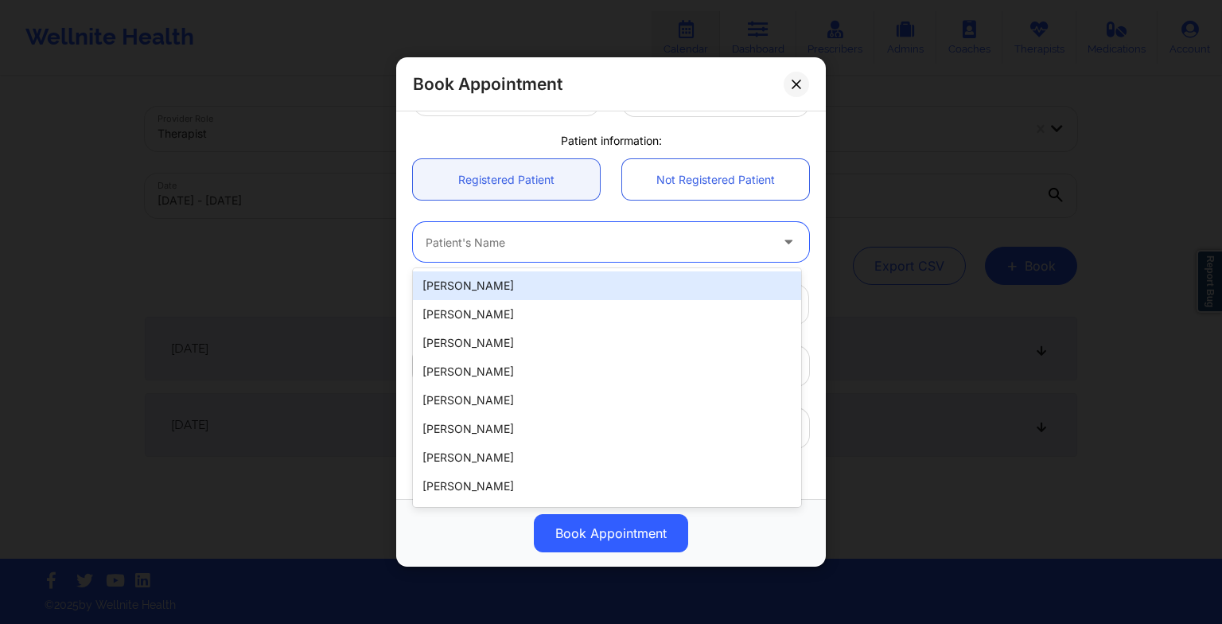
click at [482, 245] on div at bounding box center [598, 241] width 344 height 19
click at [485, 283] on div "[PERSON_NAME]" at bounding box center [607, 285] width 388 height 29
click at [630, 247] on div at bounding box center [598, 241] width 344 height 19
click at [561, 283] on div "[PERSON_NAME]" at bounding box center [607, 285] width 388 height 29
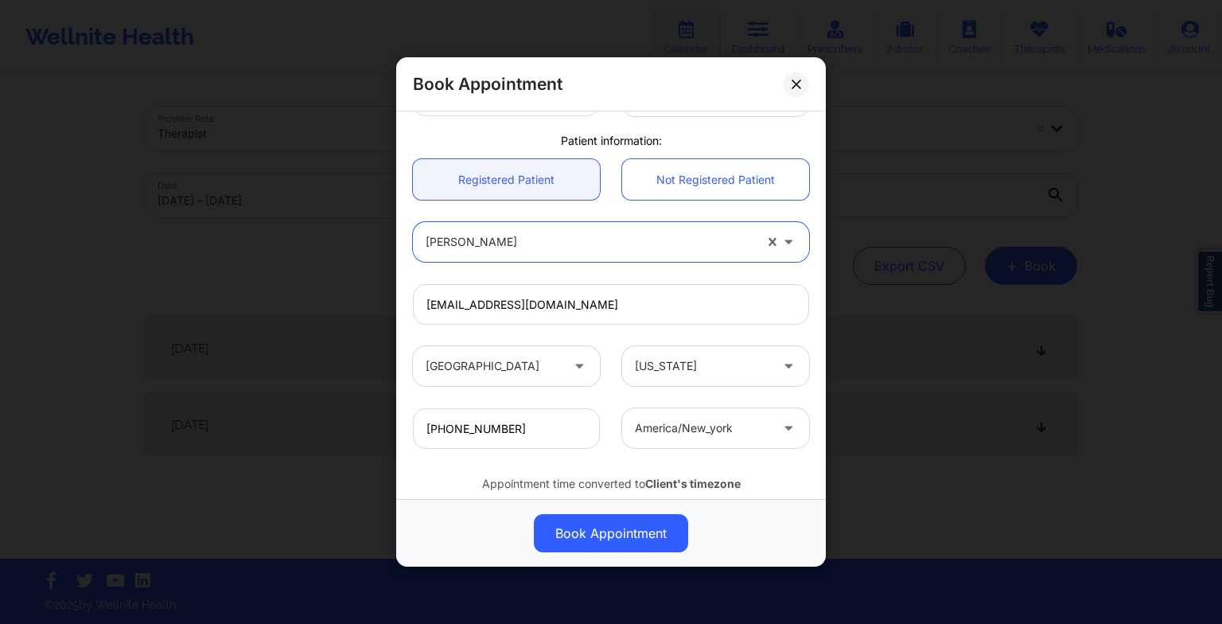
scroll to position [438, 0]
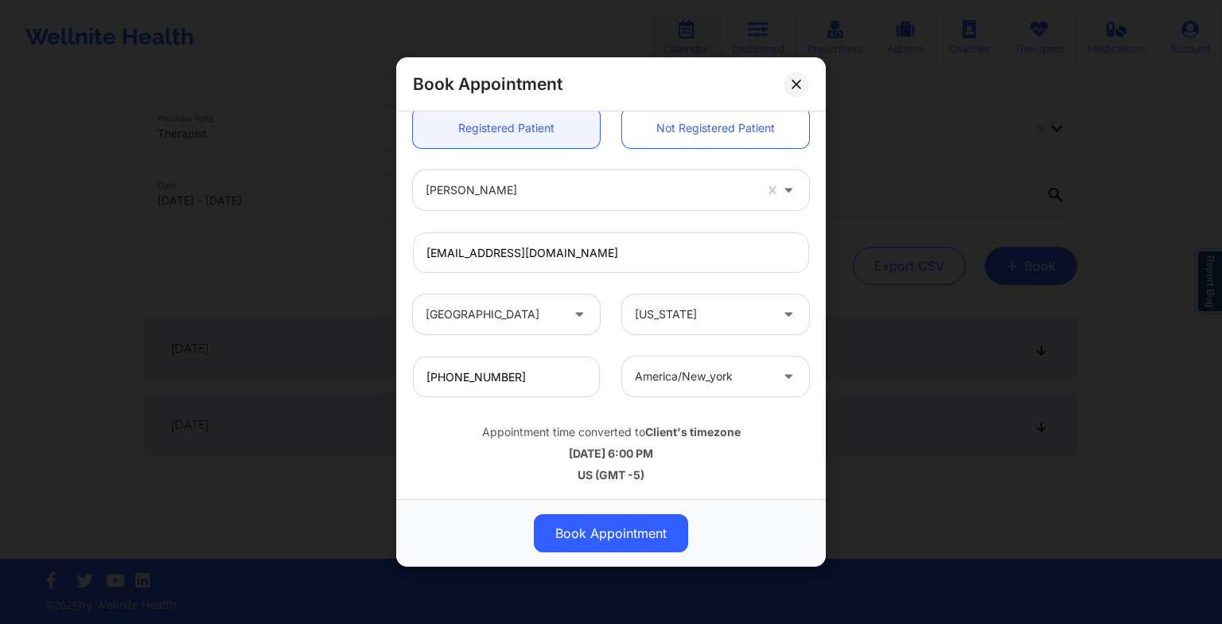
click at [599, 516] on button "Book Appointment" at bounding box center [611, 533] width 154 height 38
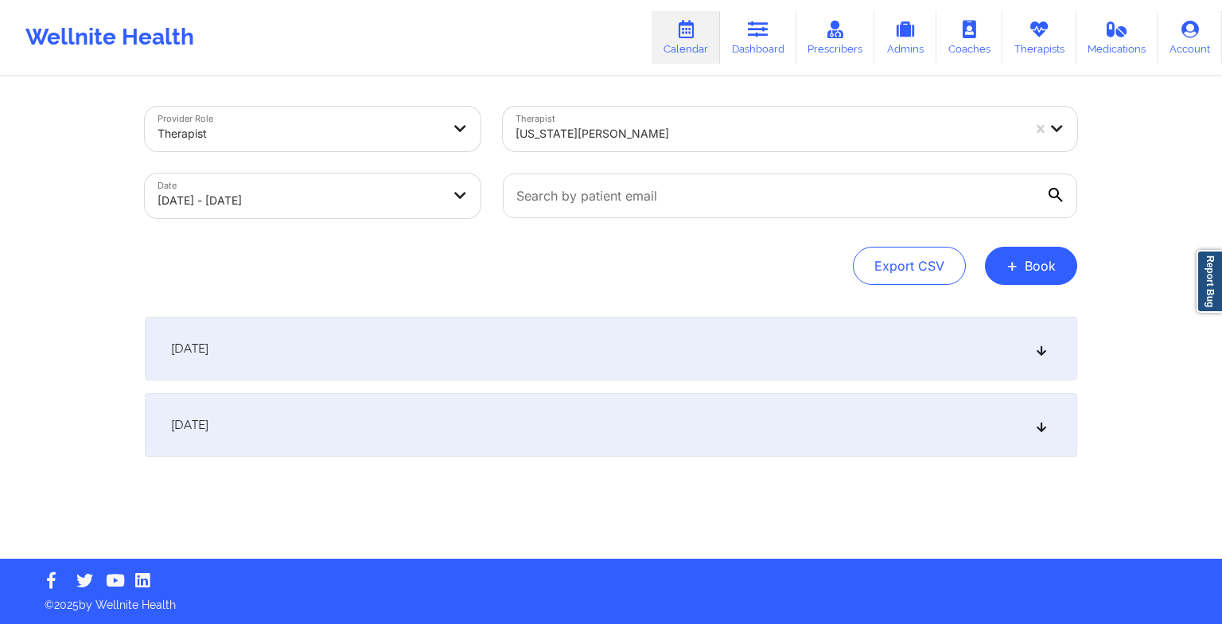
click at [1026, 45] on link "Therapists" at bounding box center [1039, 37] width 74 height 53
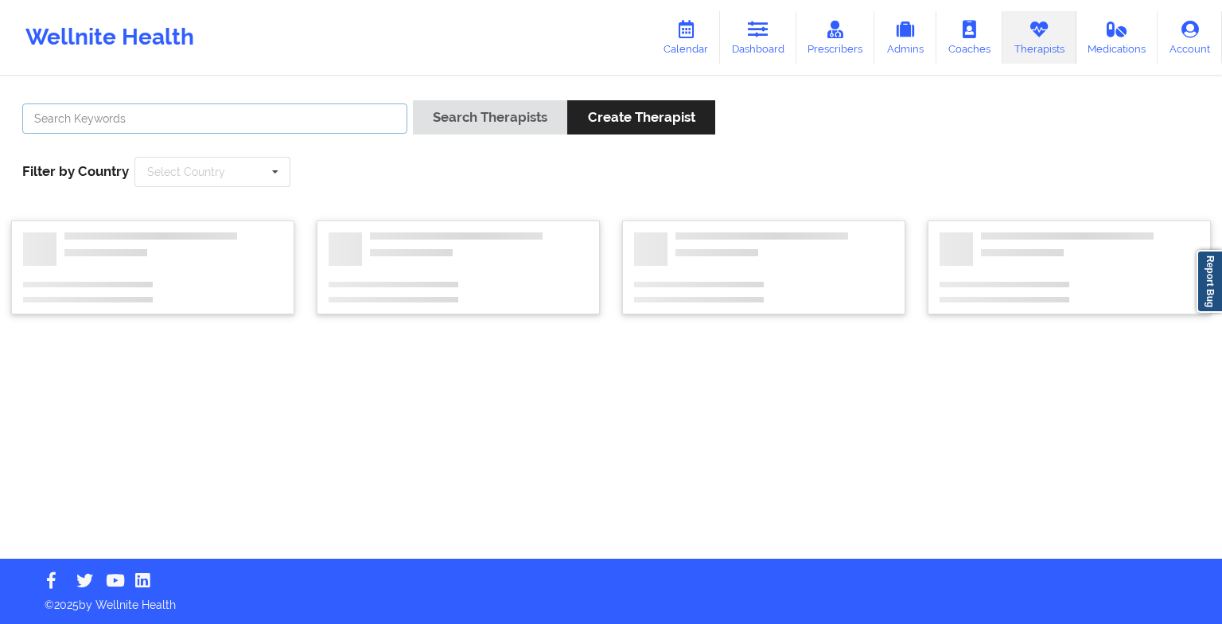
click at [284, 125] on input "text" at bounding box center [214, 118] width 385 height 30
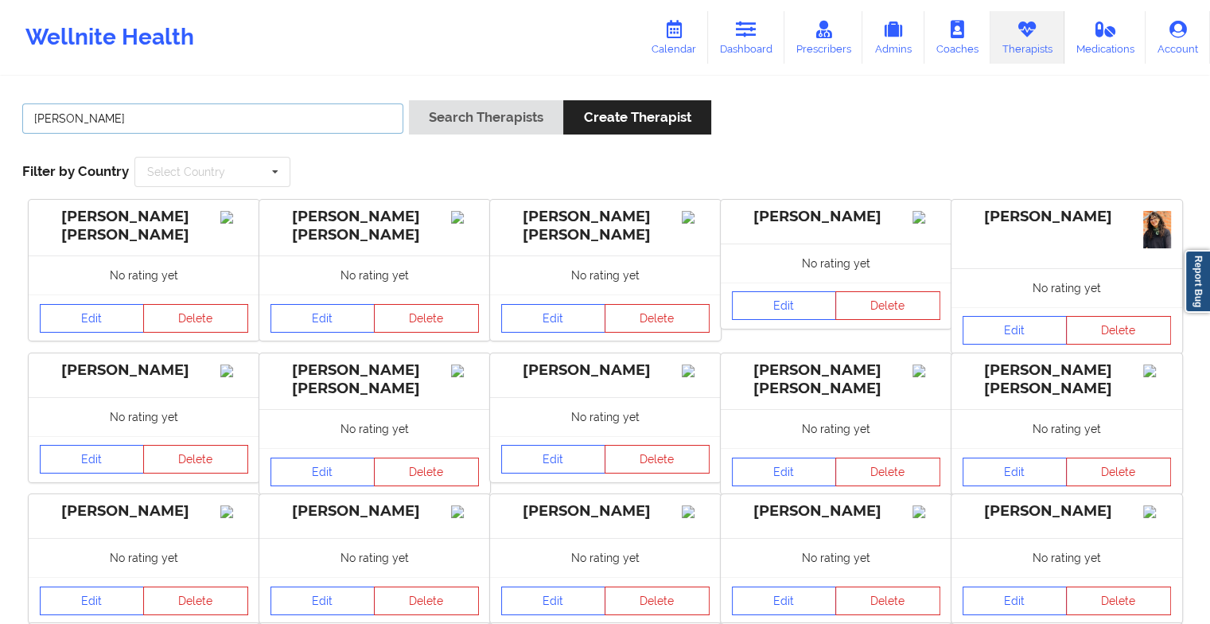
click at [409, 100] on button "Search Therapists" at bounding box center [486, 117] width 154 height 34
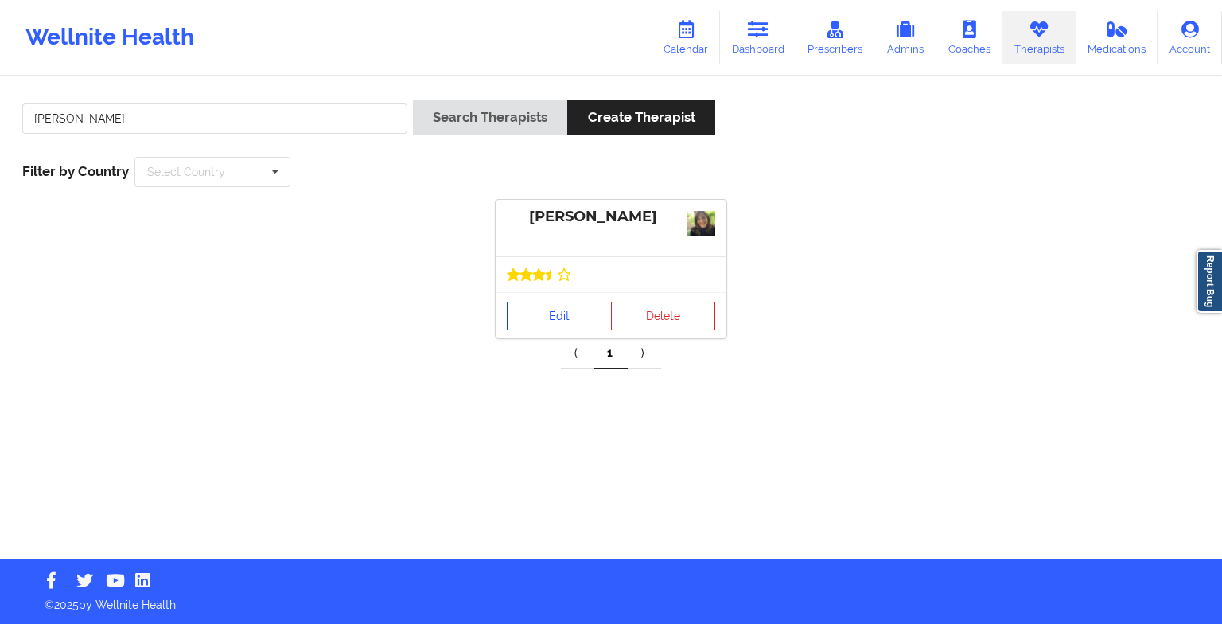
click at [557, 302] on link "Edit" at bounding box center [559, 315] width 105 height 29
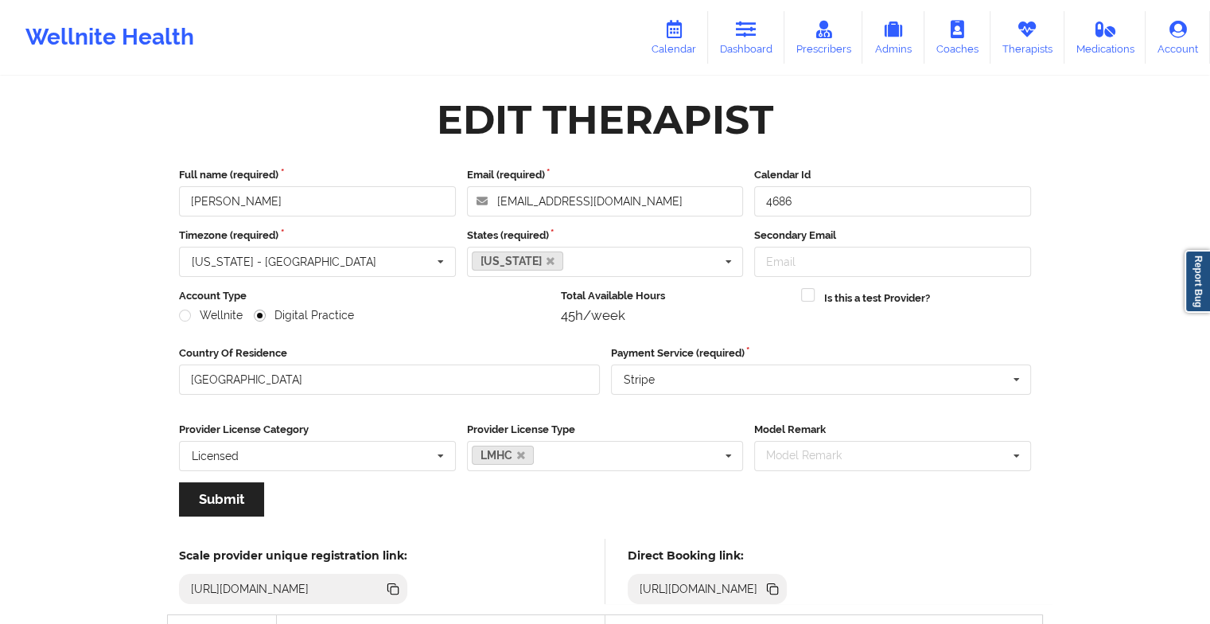
click at [684, 37] on icon at bounding box center [673, 30] width 21 height 18
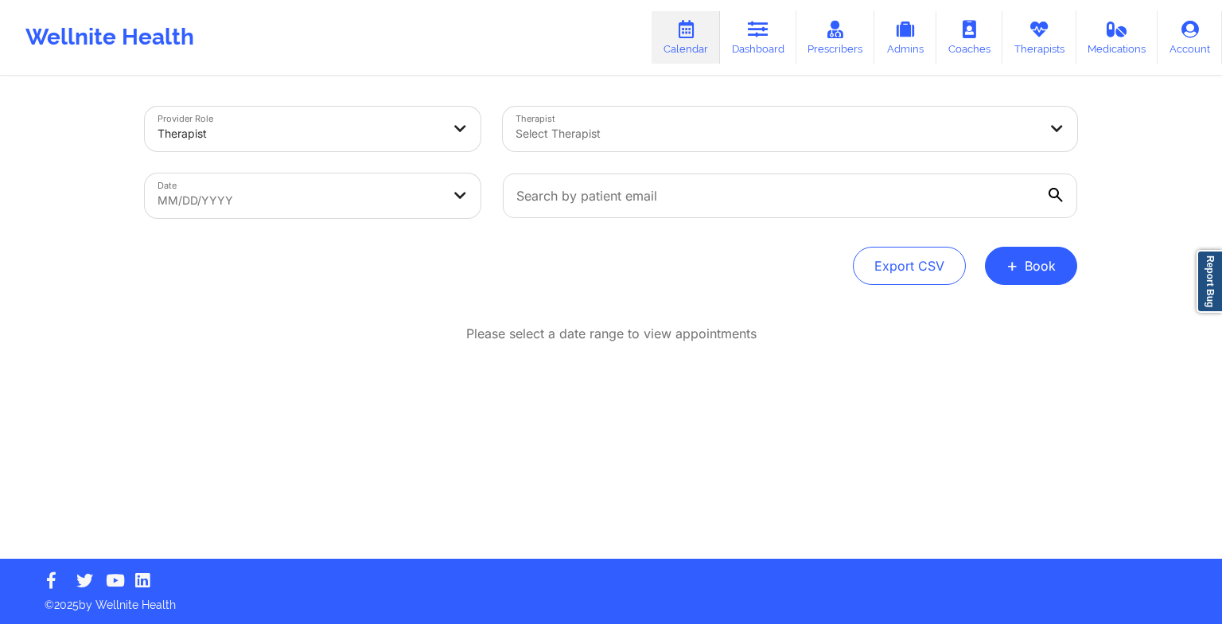
click at [1000, 257] on button "+ Book" at bounding box center [1031, 266] width 92 height 38
click at [960, 321] on button "Therapy Session" at bounding box center [1004, 316] width 122 height 26
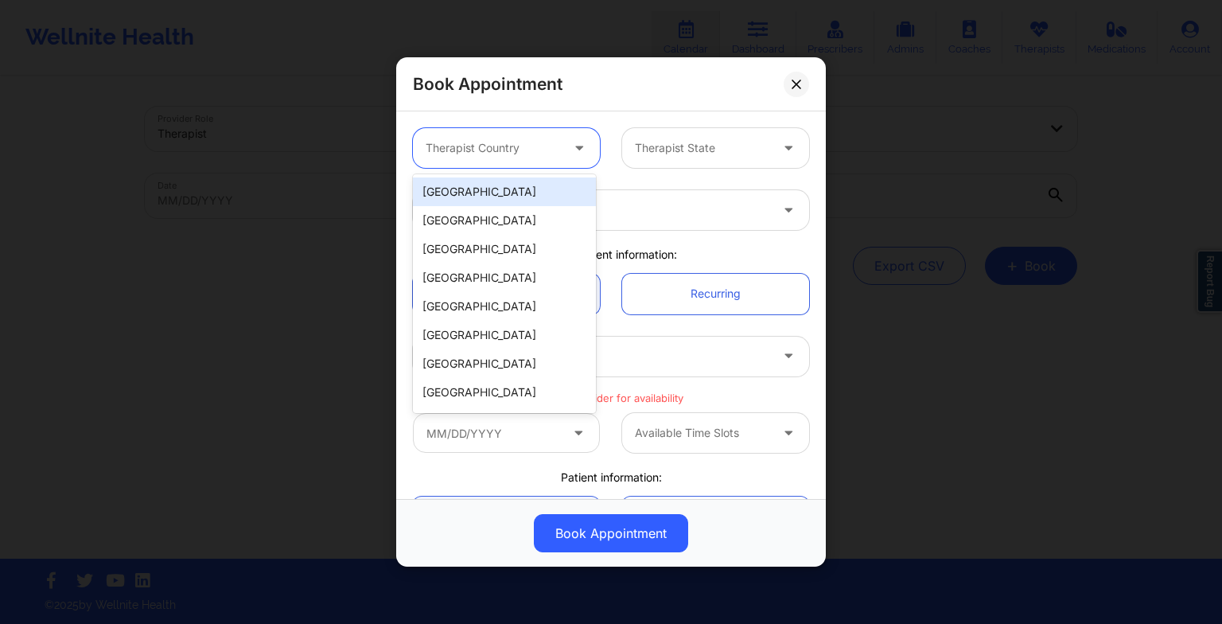
click at [526, 157] on div "Therapist Country" at bounding box center [487, 148] width 149 height 40
click at [525, 189] on div "[GEOGRAPHIC_DATA]" at bounding box center [504, 191] width 183 height 29
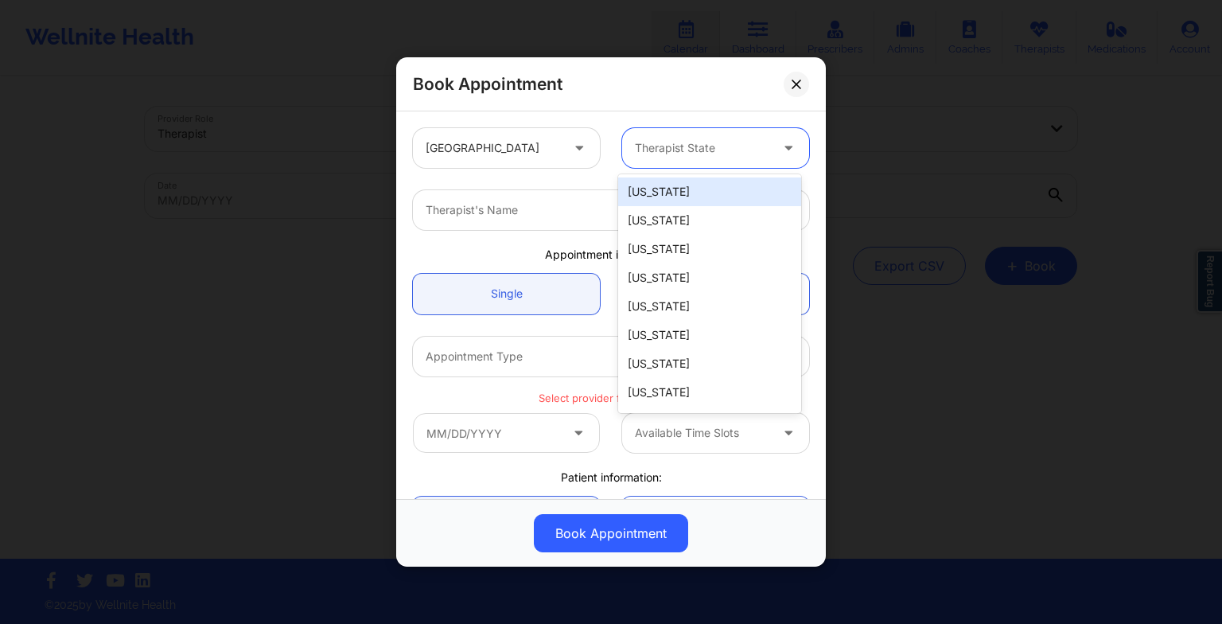
click at [681, 146] on div at bounding box center [702, 147] width 134 height 19
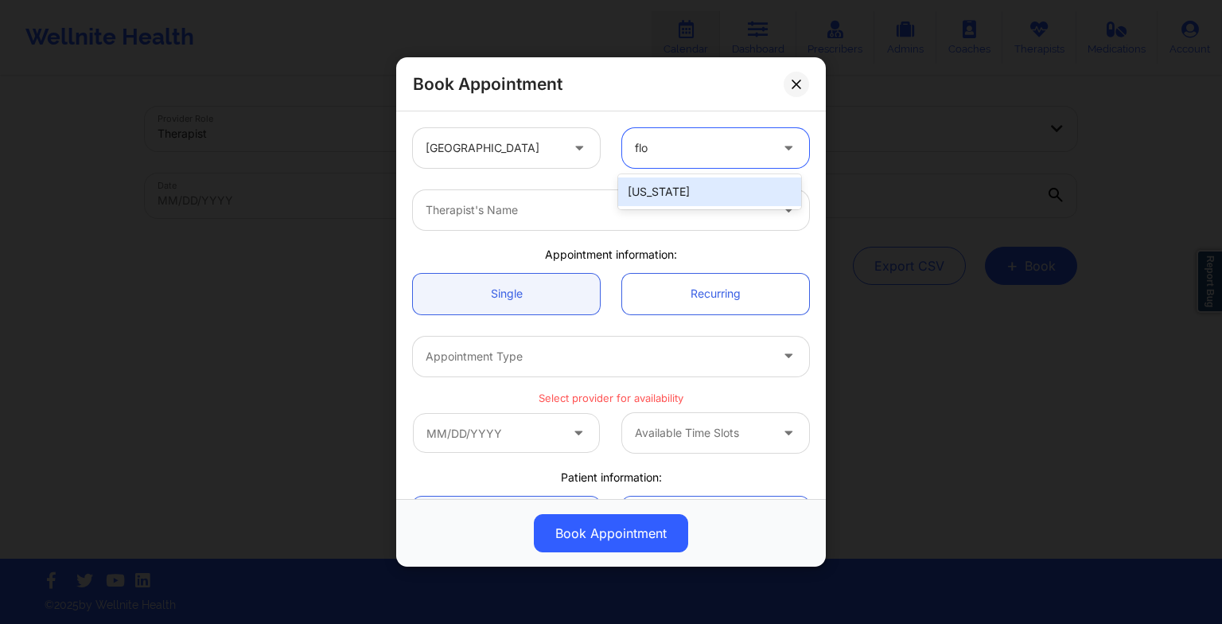
click at [671, 187] on div "[US_STATE]" at bounding box center [709, 191] width 183 height 29
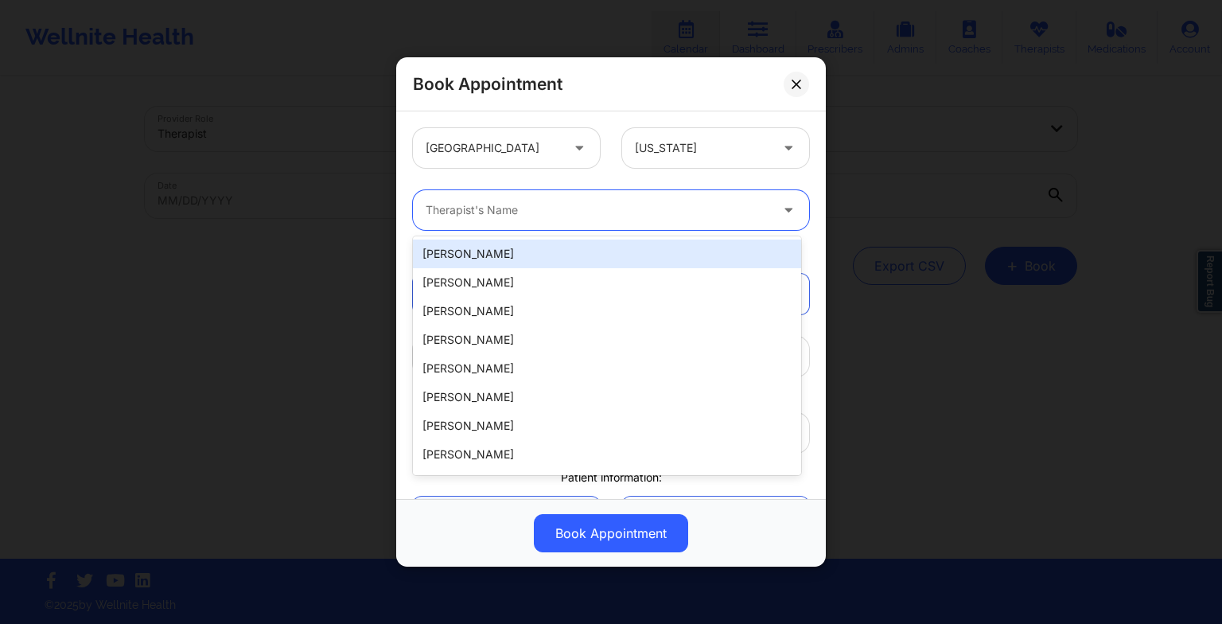
click at [614, 212] on div at bounding box center [598, 209] width 344 height 19
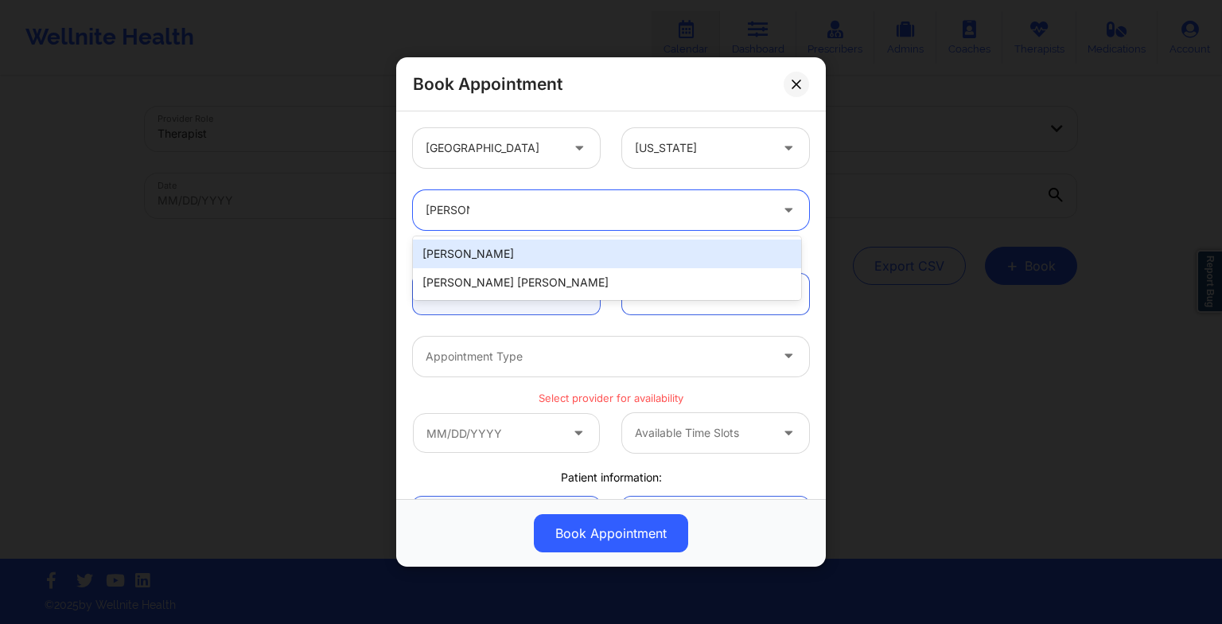
click at [593, 251] on div "[PERSON_NAME]" at bounding box center [607, 253] width 388 height 29
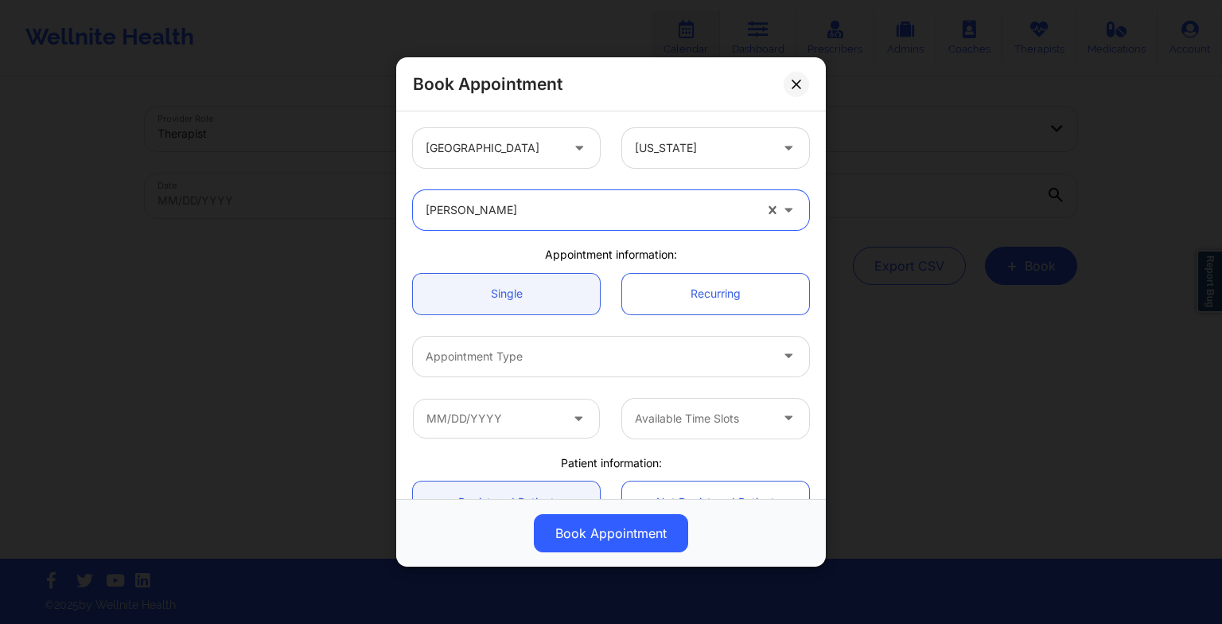
click at [471, 355] on div at bounding box center [598, 356] width 344 height 19
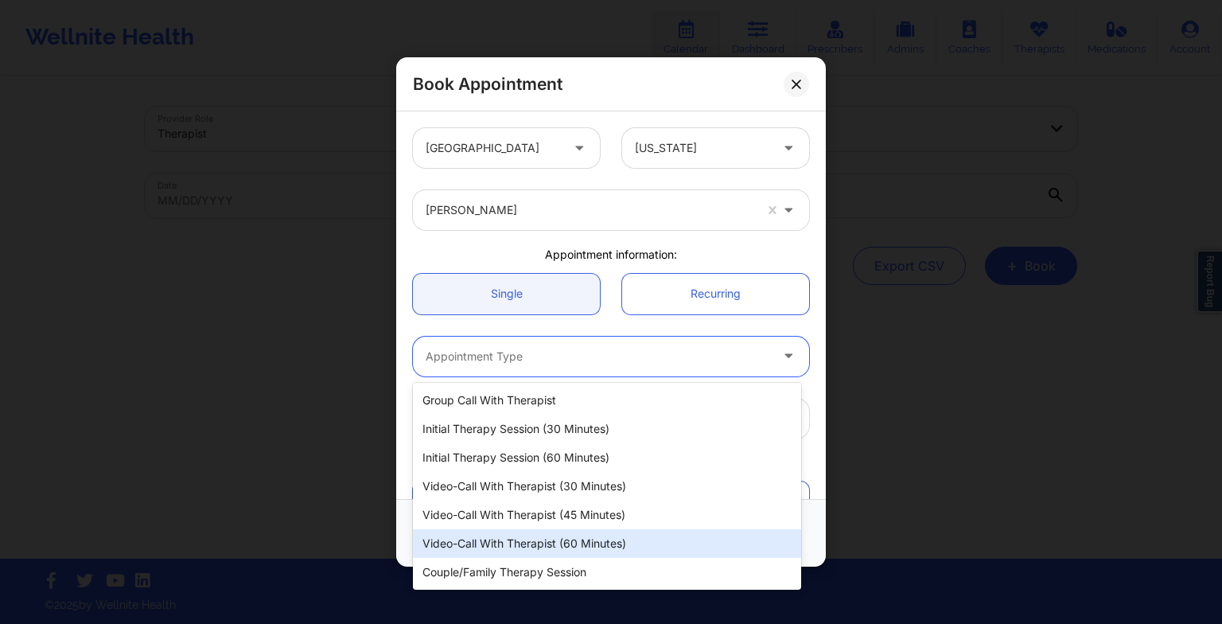
click at [538, 539] on div "Video-Call with Therapist (60 minutes)" at bounding box center [607, 543] width 388 height 29
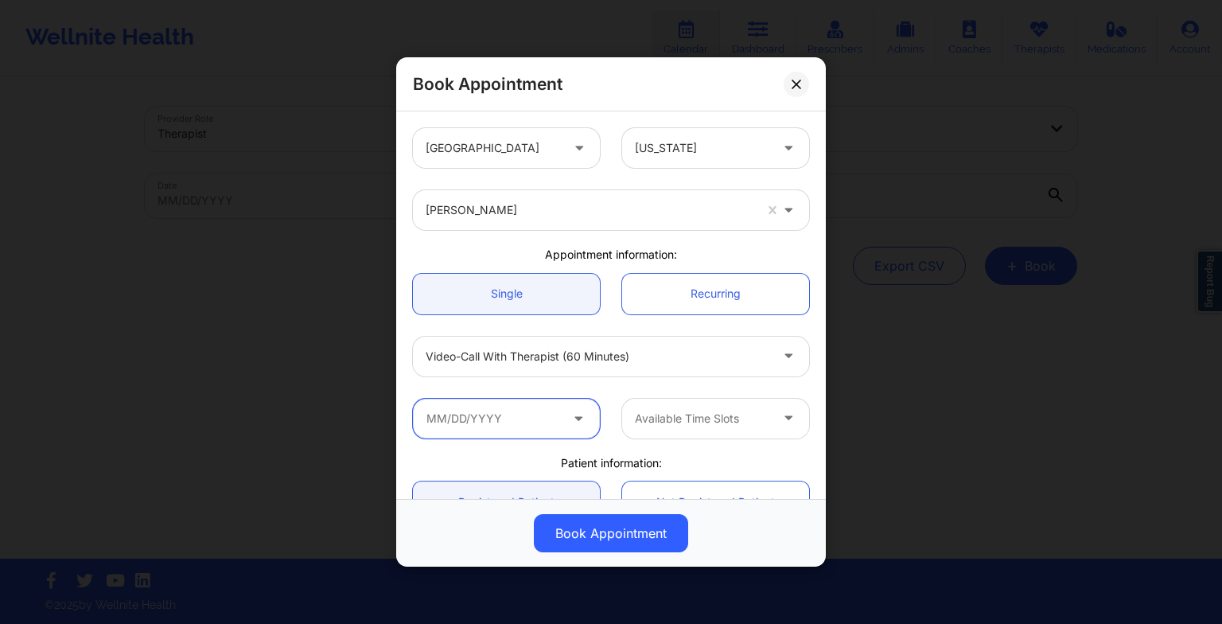
click at [503, 417] on input "text" at bounding box center [506, 419] width 187 height 40
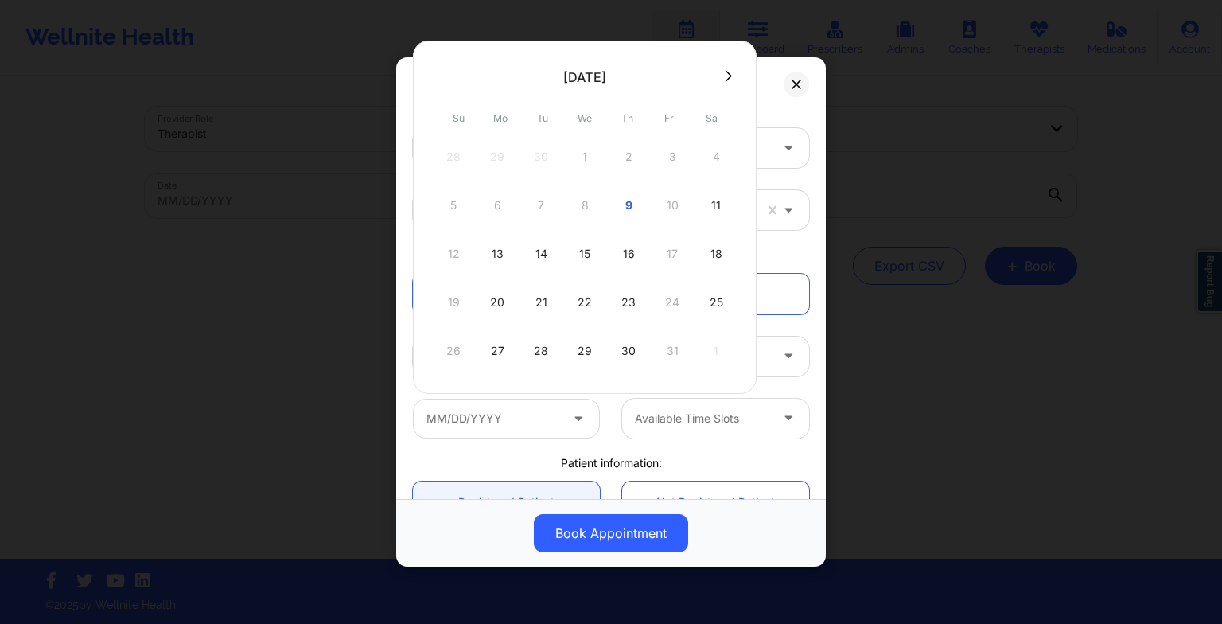
click at [628, 242] on div "16" at bounding box center [629, 253] width 40 height 45
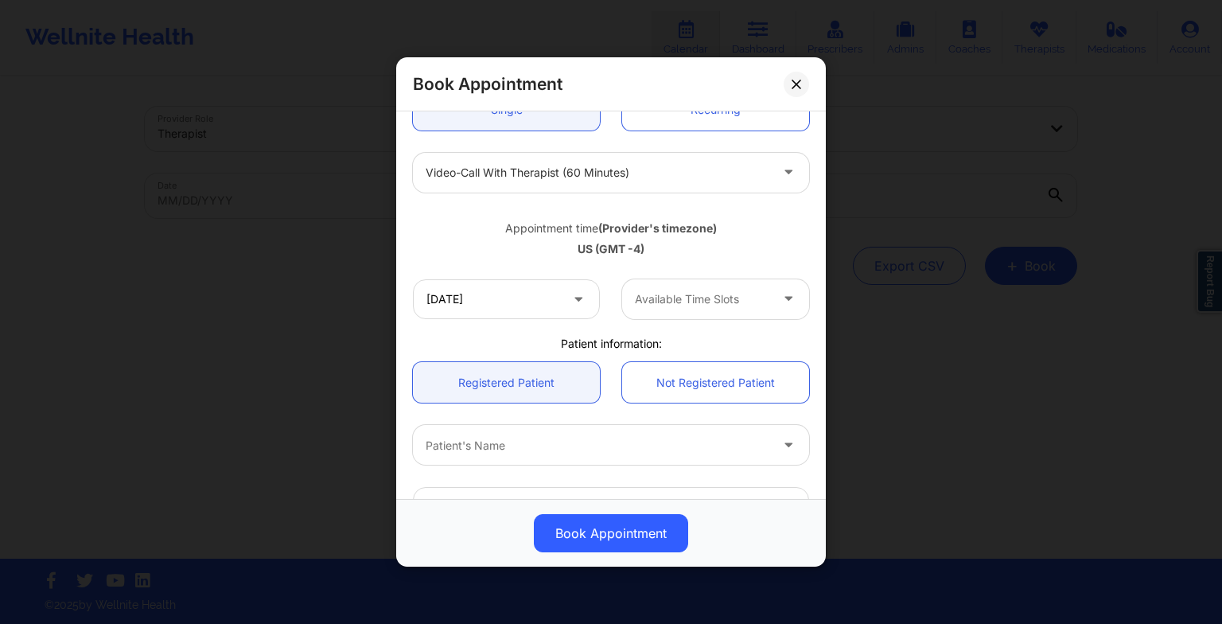
scroll to position [185, 0]
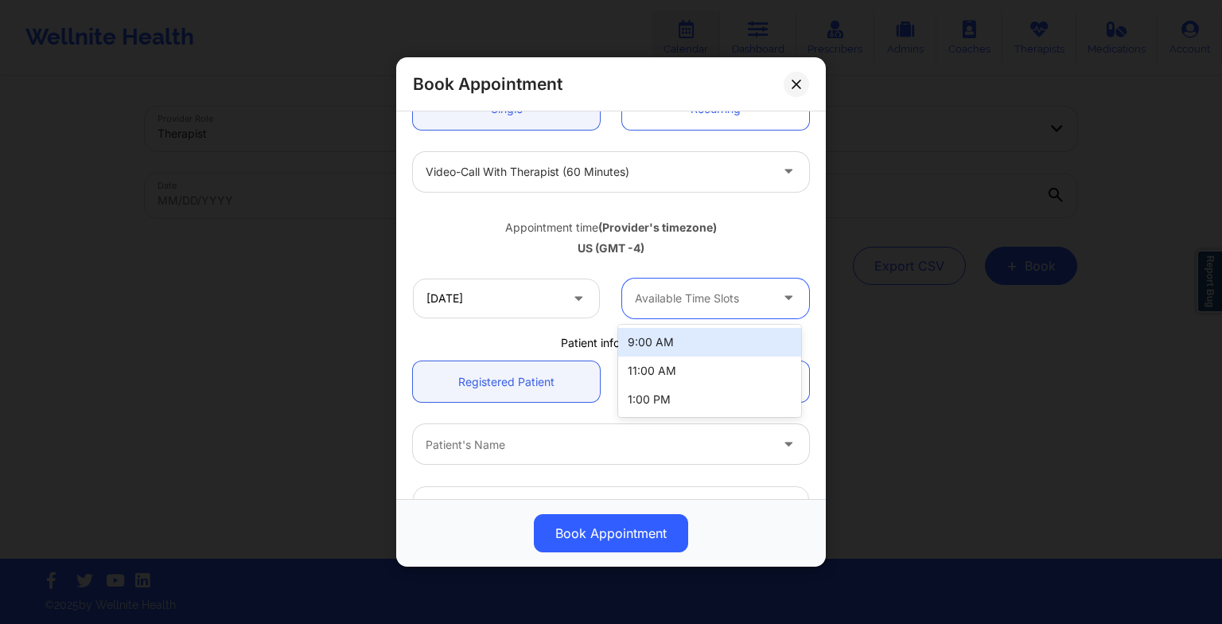
click at [764, 289] on div "Available Time Slots" at bounding box center [696, 298] width 149 height 40
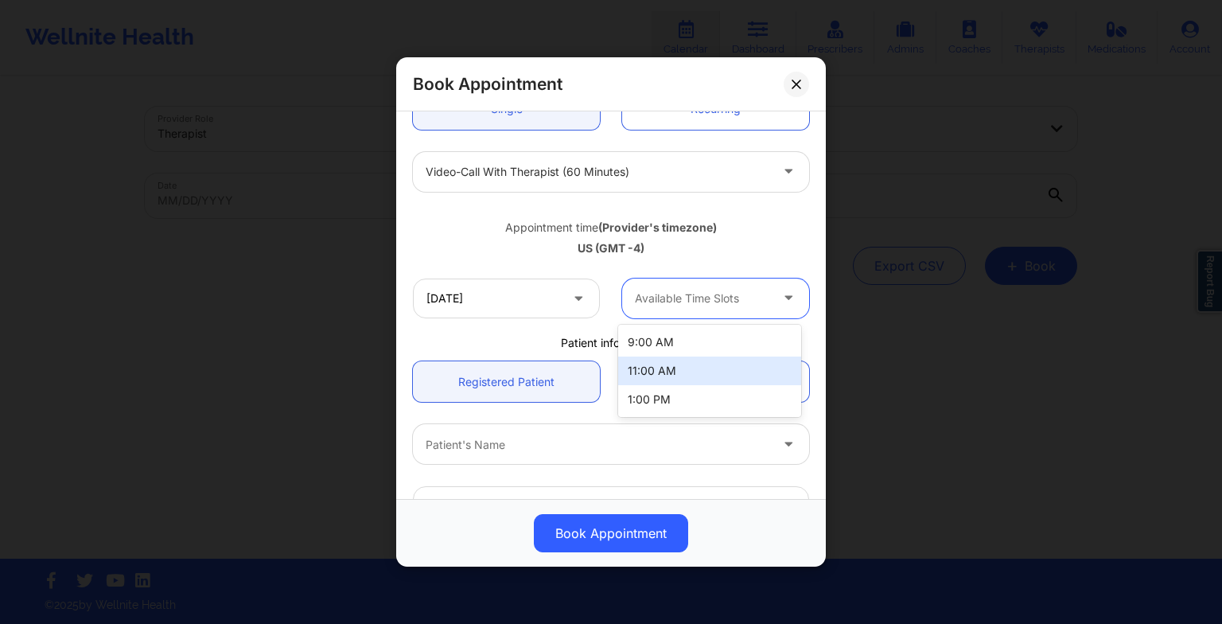
click at [721, 372] on div "11:00 AM" at bounding box center [709, 370] width 183 height 29
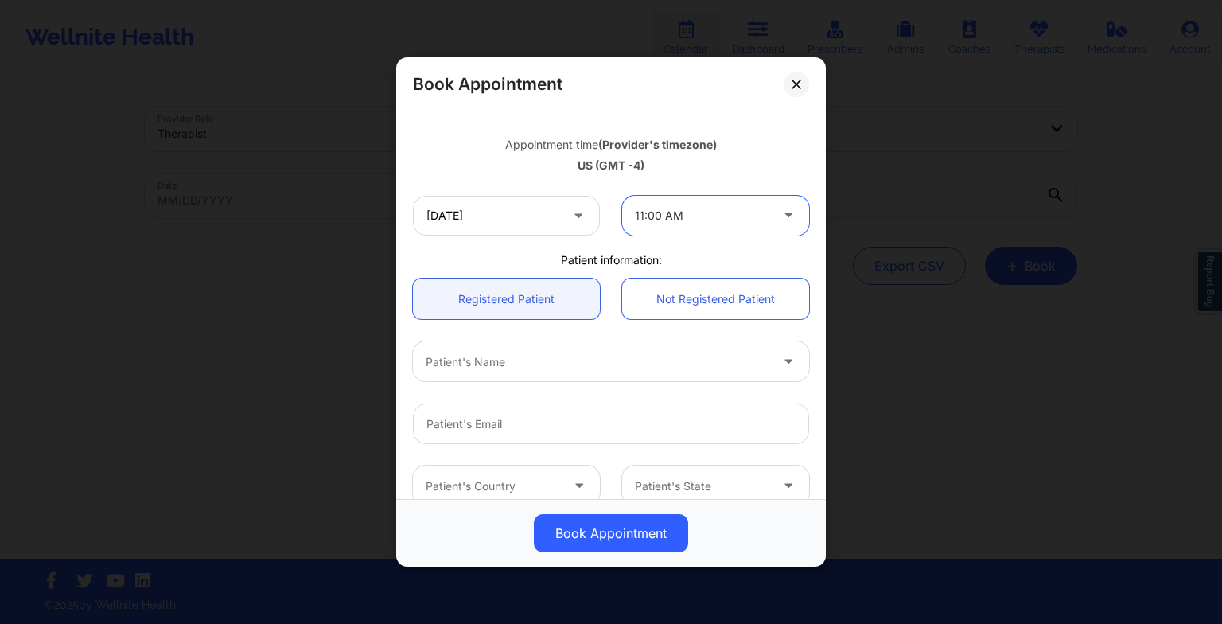
scroll to position [270, 0]
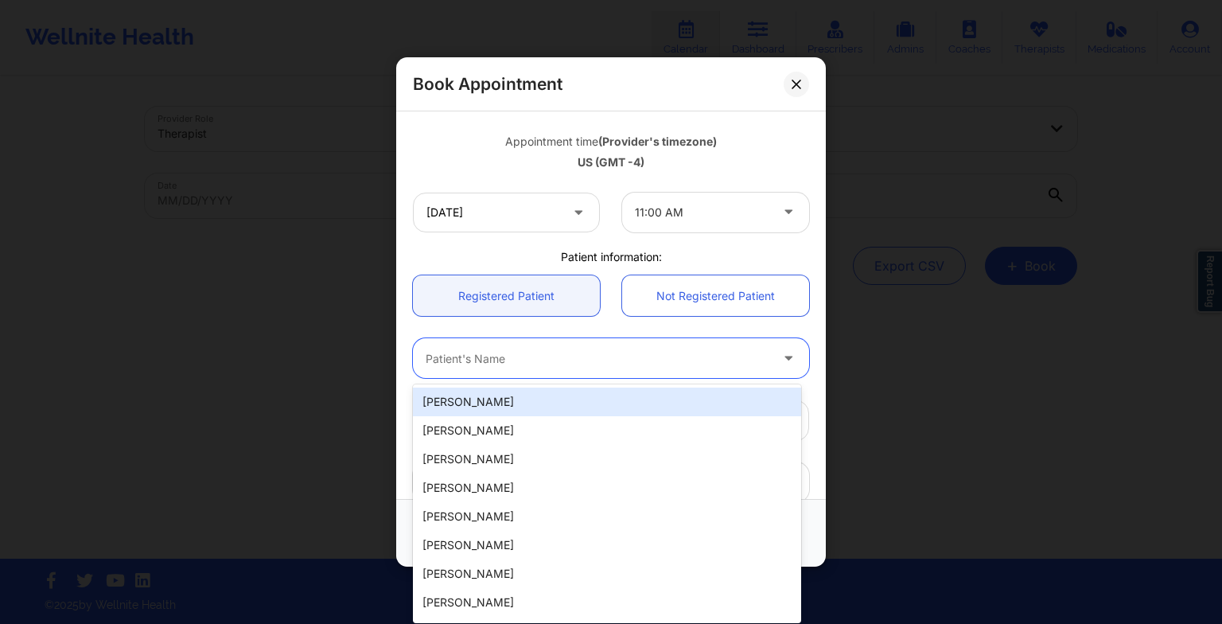
click at [675, 371] on div "Patient's Name" at bounding box center [592, 358] width 358 height 40
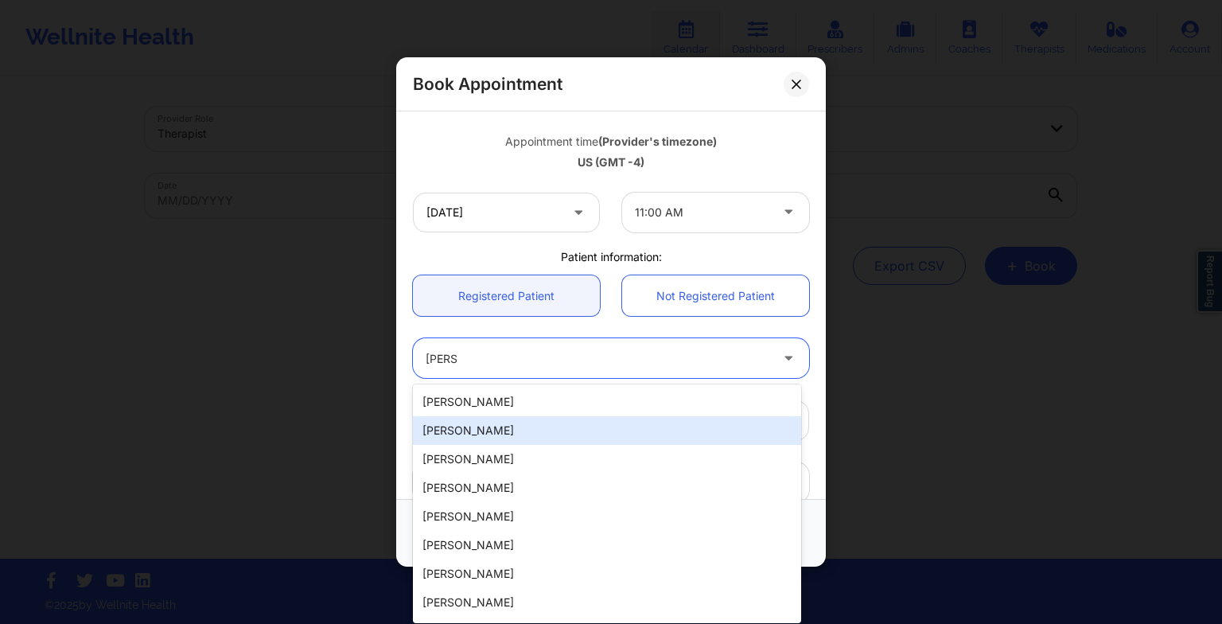
click at [612, 437] on div "[PERSON_NAME]" at bounding box center [607, 430] width 388 height 29
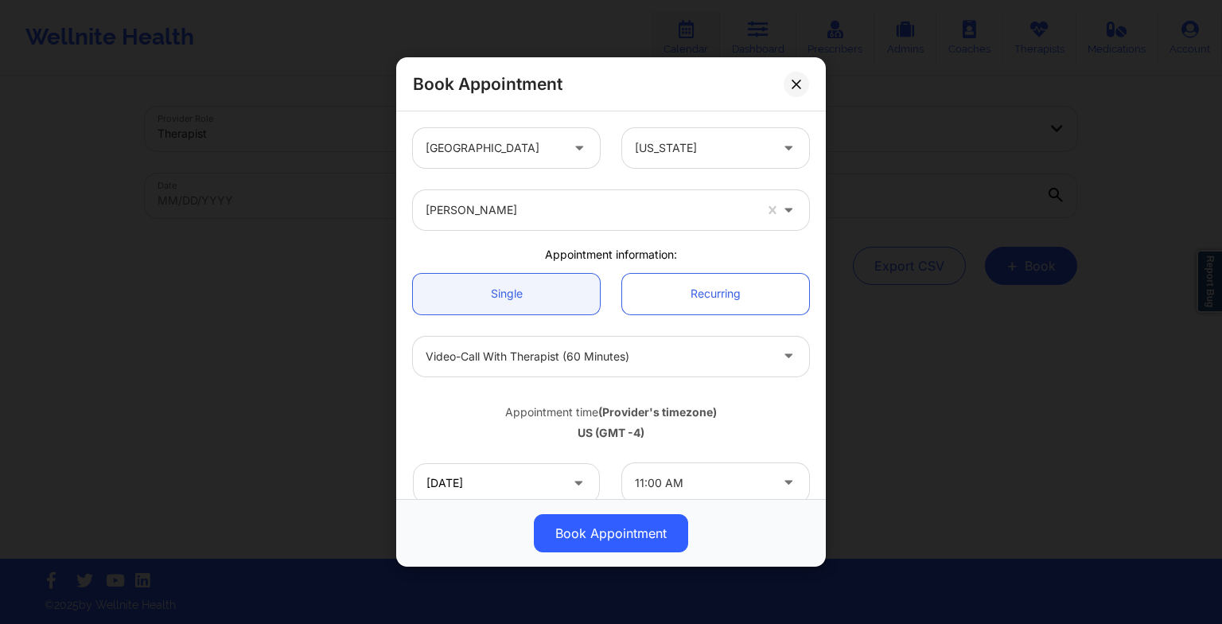
scroll to position [54, 0]
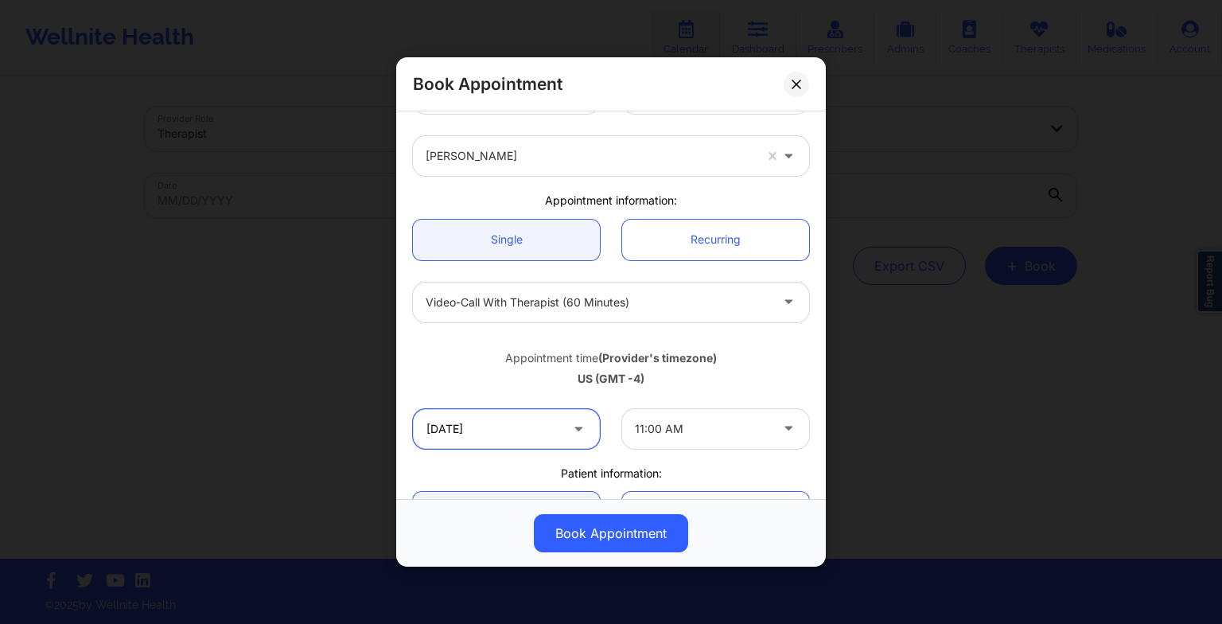
click at [478, 439] on input "[DATE]" at bounding box center [506, 429] width 187 height 40
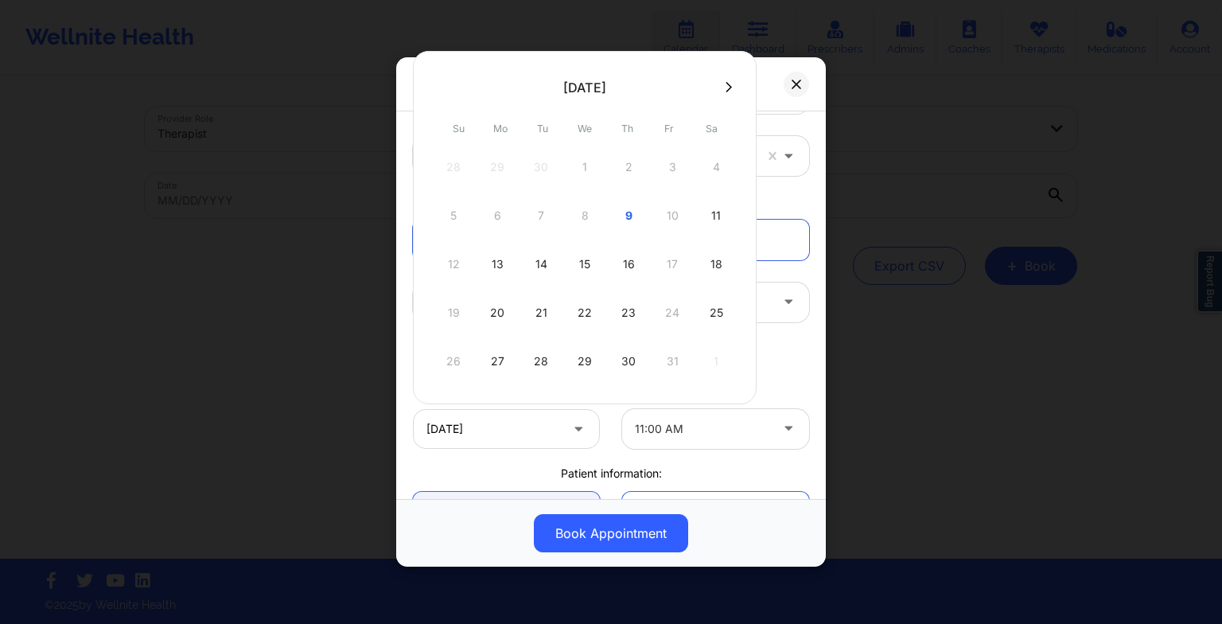
click at [632, 298] on div "23" at bounding box center [629, 312] width 40 height 45
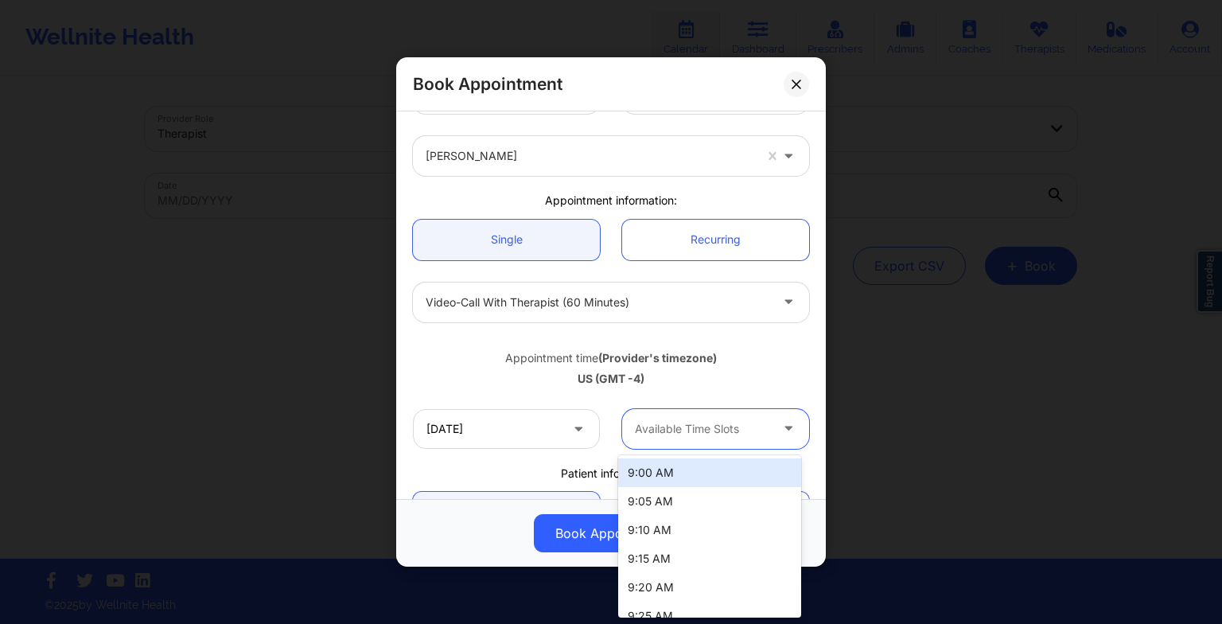
click at [662, 425] on div at bounding box center [702, 428] width 134 height 19
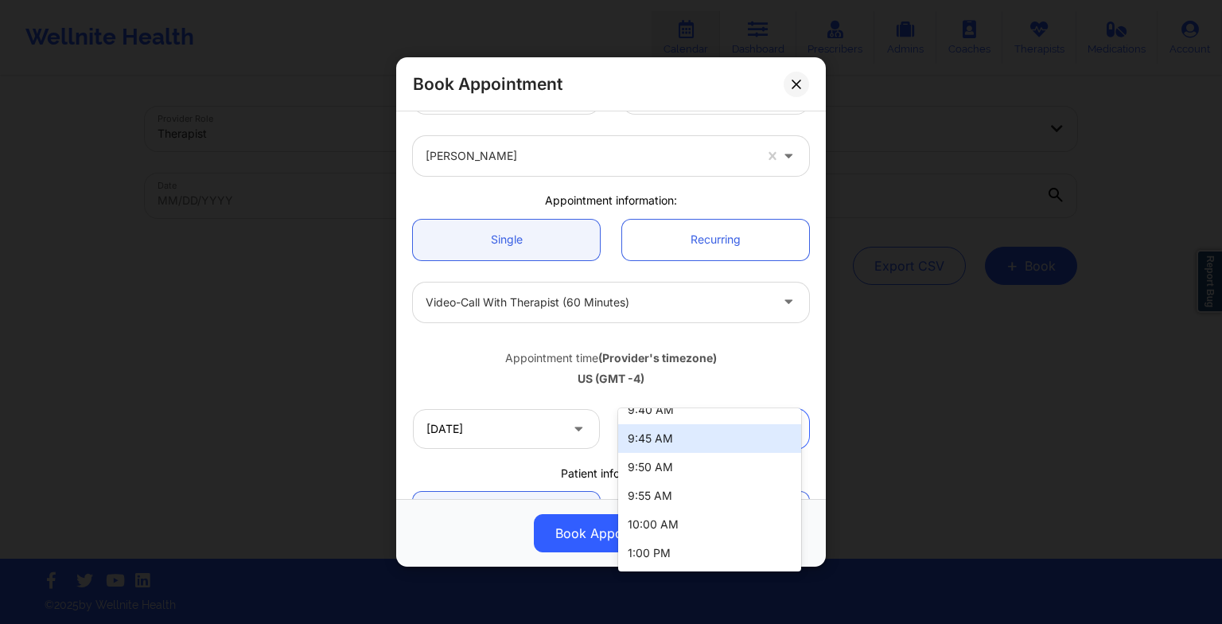
scroll to position [102, 0]
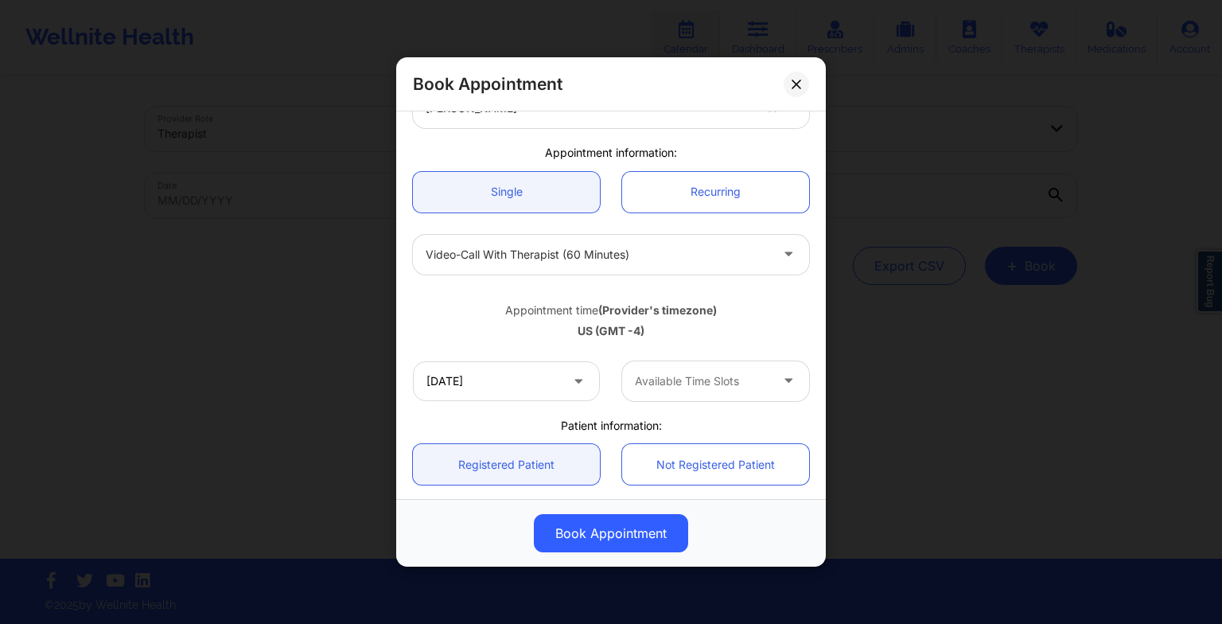
click at [729, 337] on div "US (GMT -4)" at bounding box center [611, 331] width 396 height 16
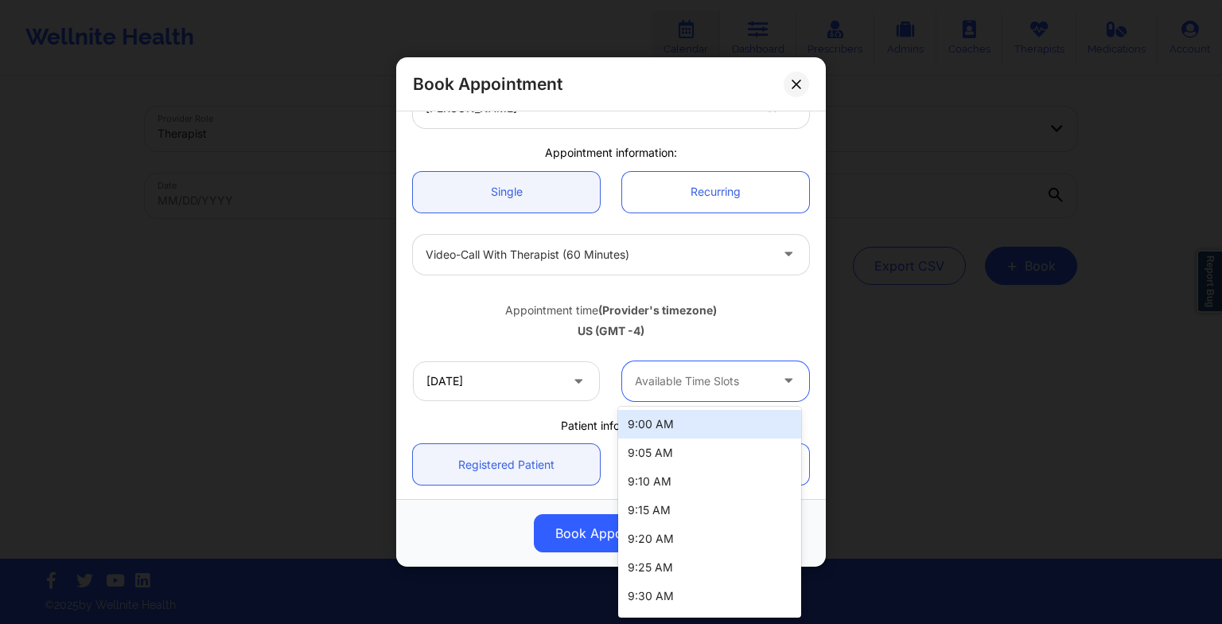
click at [722, 379] on div at bounding box center [702, 380] width 134 height 19
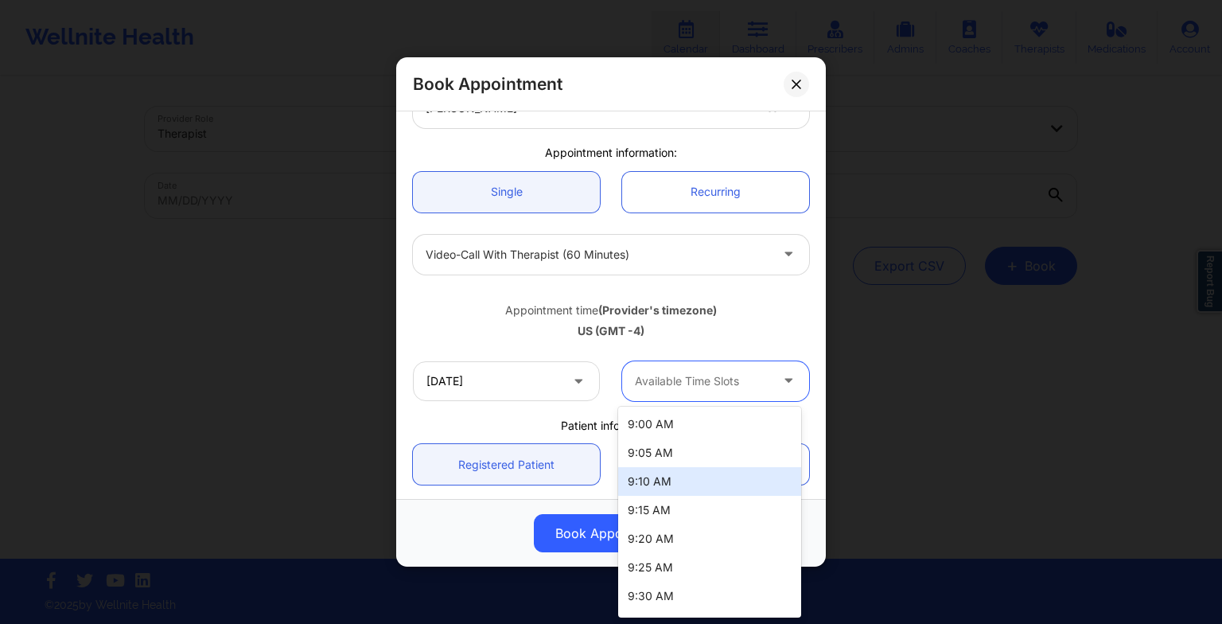
scroll to position [196, 0]
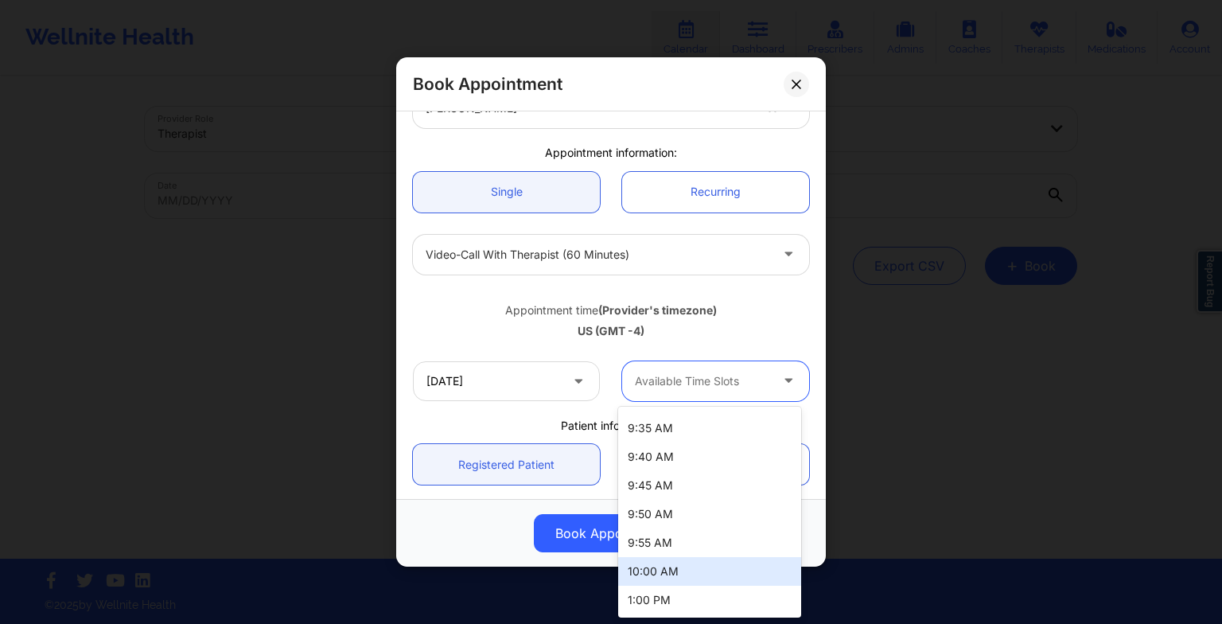
click at [679, 573] on div "10:00 AM" at bounding box center [709, 571] width 183 height 29
click at [710, 376] on div at bounding box center [702, 380] width 134 height 19
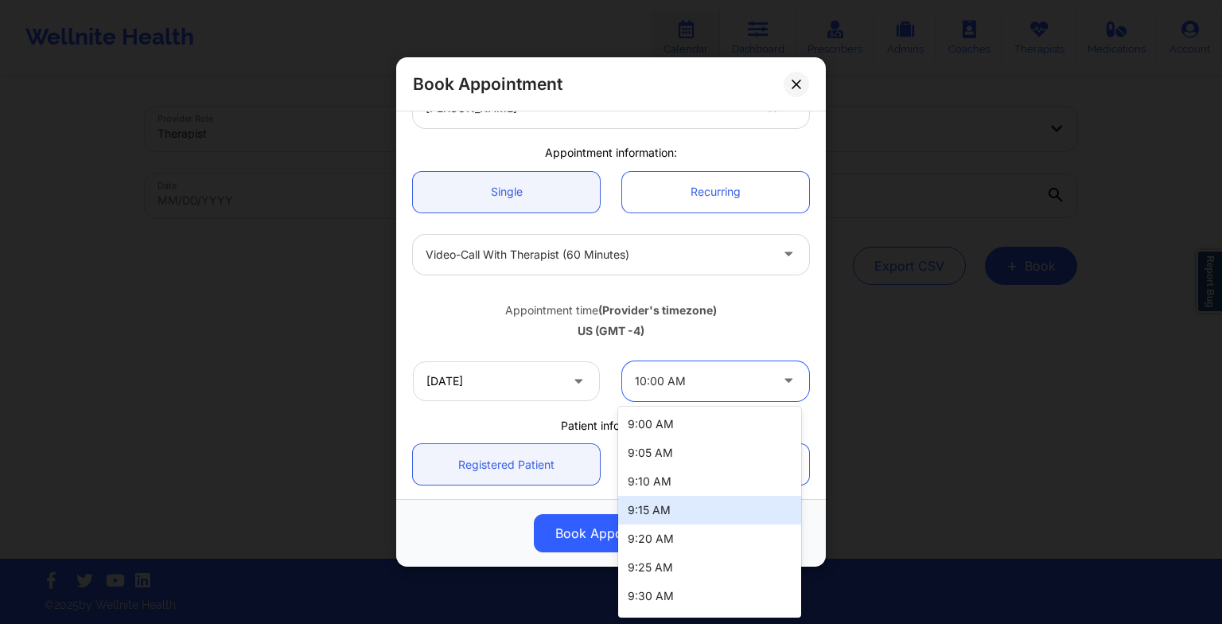
click at [542, 356] on div "[DATE] 14 results available. Use Up and Down to choose options, press Enter to …" at bounding box center [611, 381] width 418 height 62
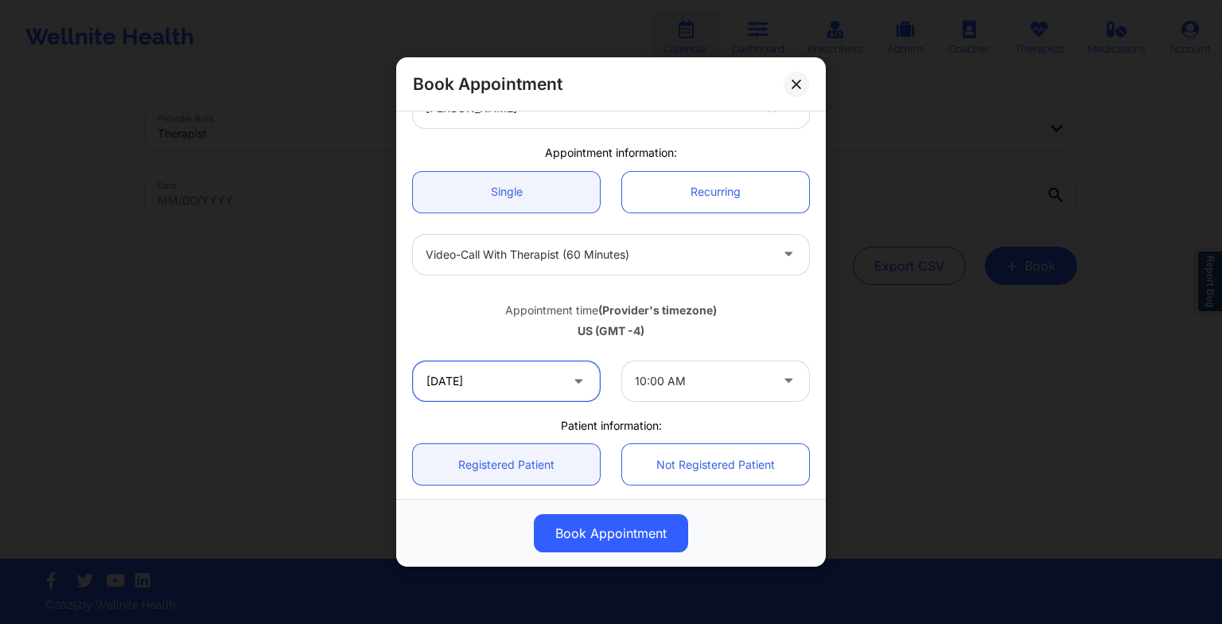
click at [550, 371] on input "[DATE]" at bounding box center [506, 381] width 187 height 40
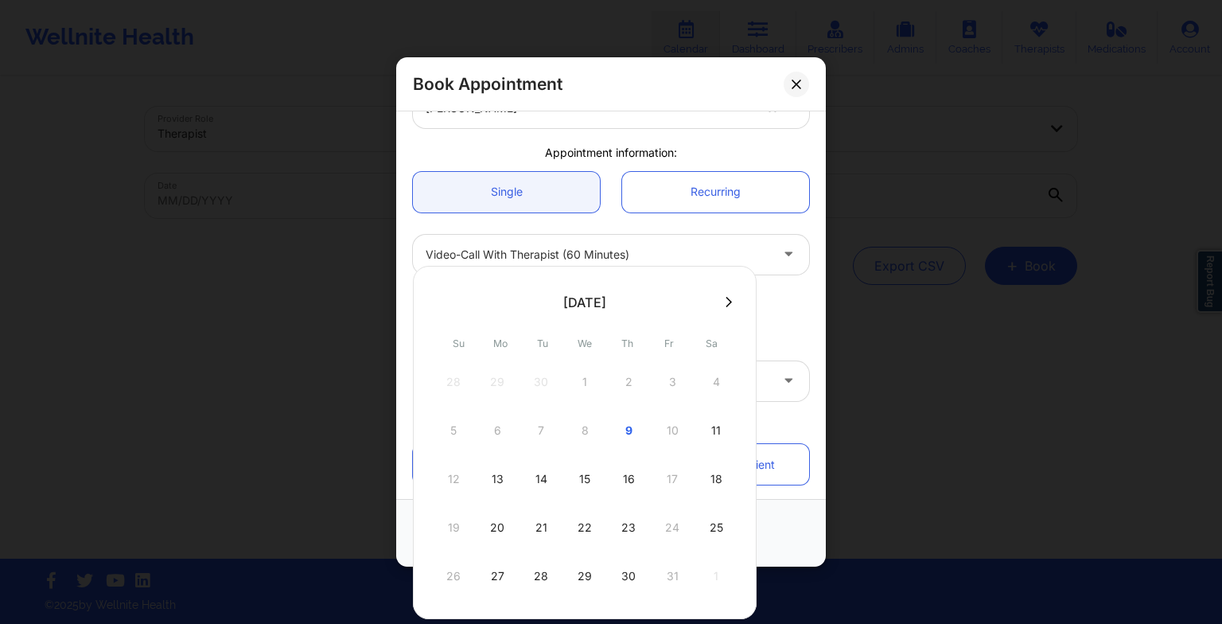
click at [570, 484] on div "15" at bounding box center [585, 479] width 40 height 45
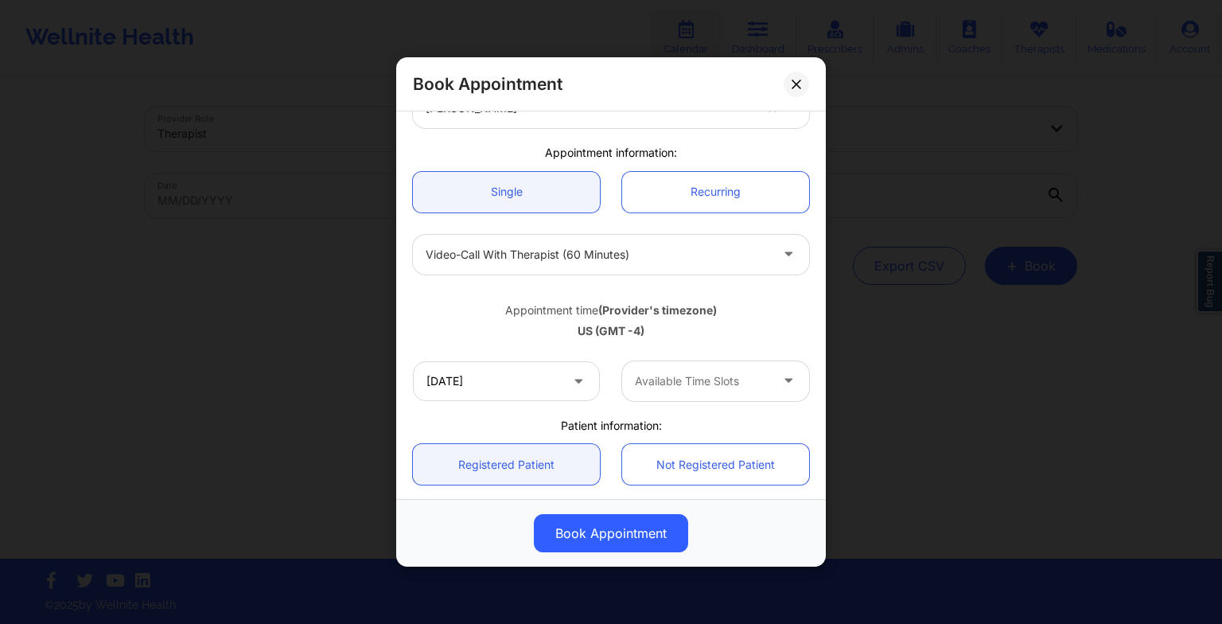
click at [706, 401] on div "[DATE] Available Time Slots" at bounding box center [611, 381] width 418 height 62
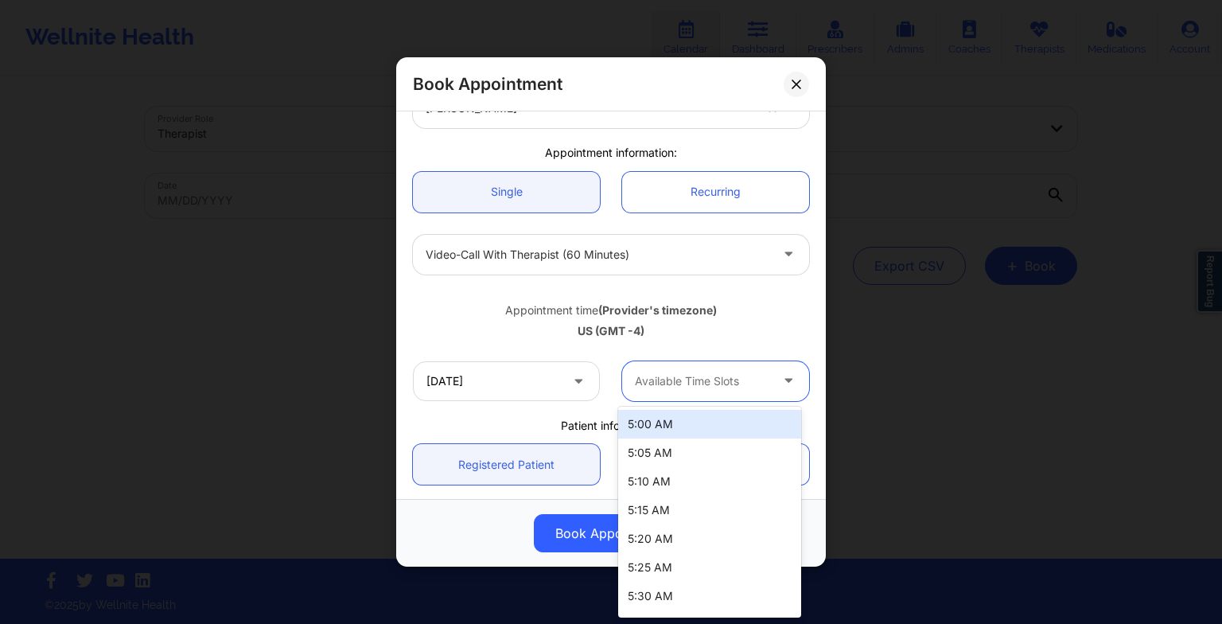
click at [700, 385] on div at bounding box center [702, 380] width 134 height 19
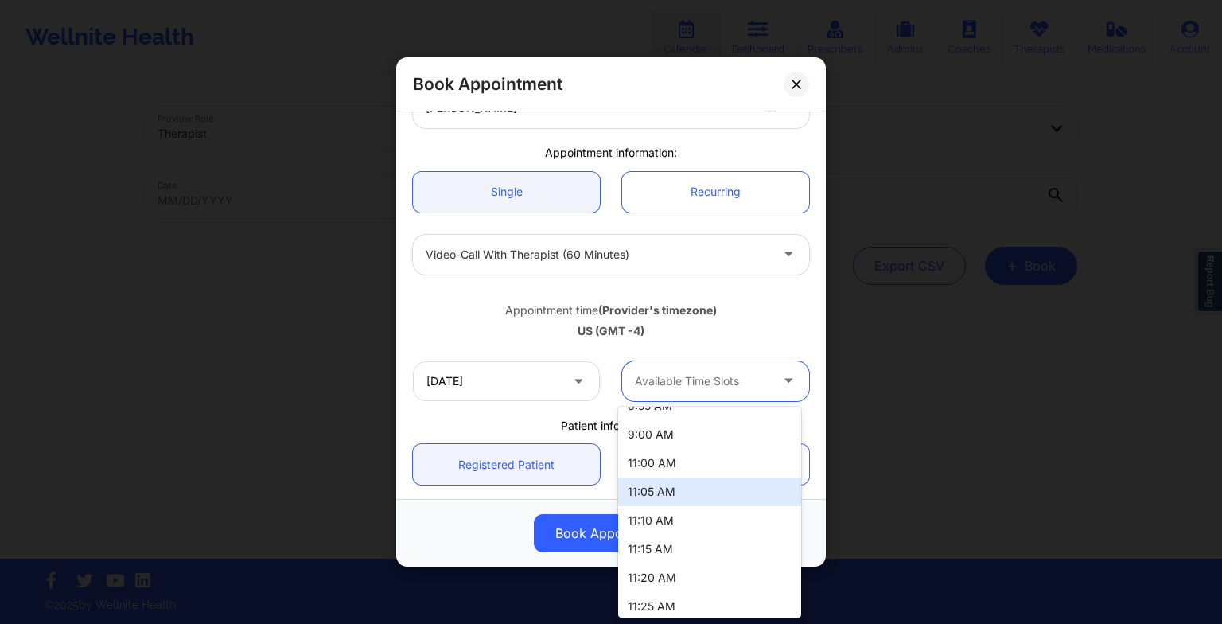
scroll to position [1323, 0]
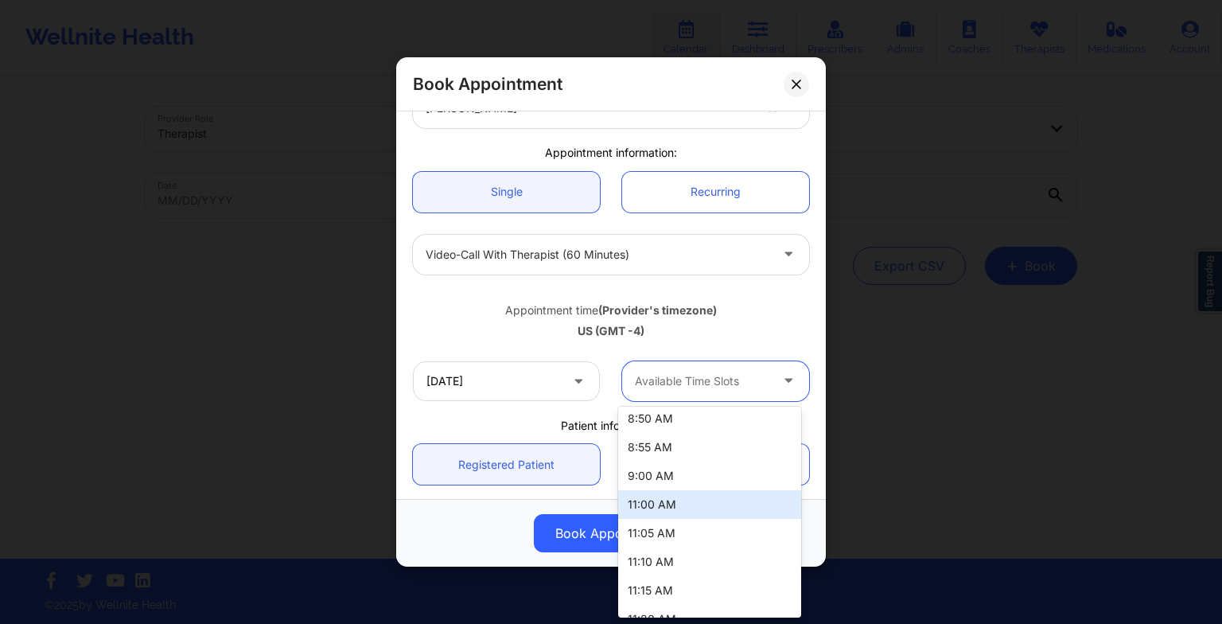
click at [681, 500] on div "11:00 AM" at bounding box center [709, 504] width 183 height 29
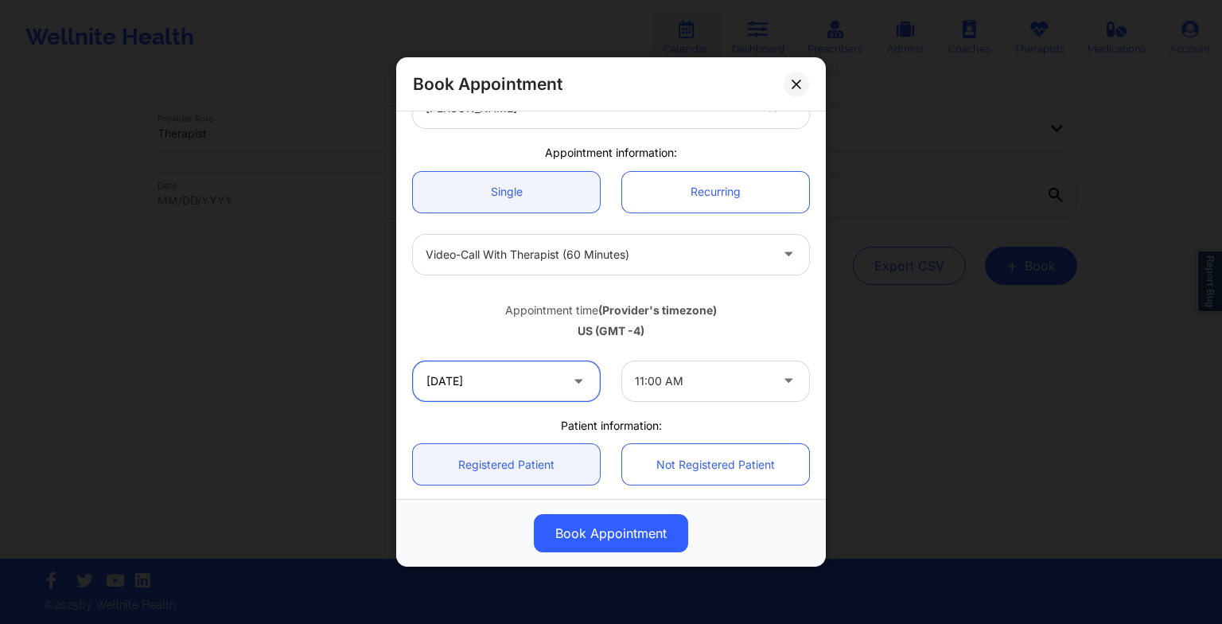
click at [581, 392] on input "[DATE]" at bounding box center [506, 381] width 187 height 40
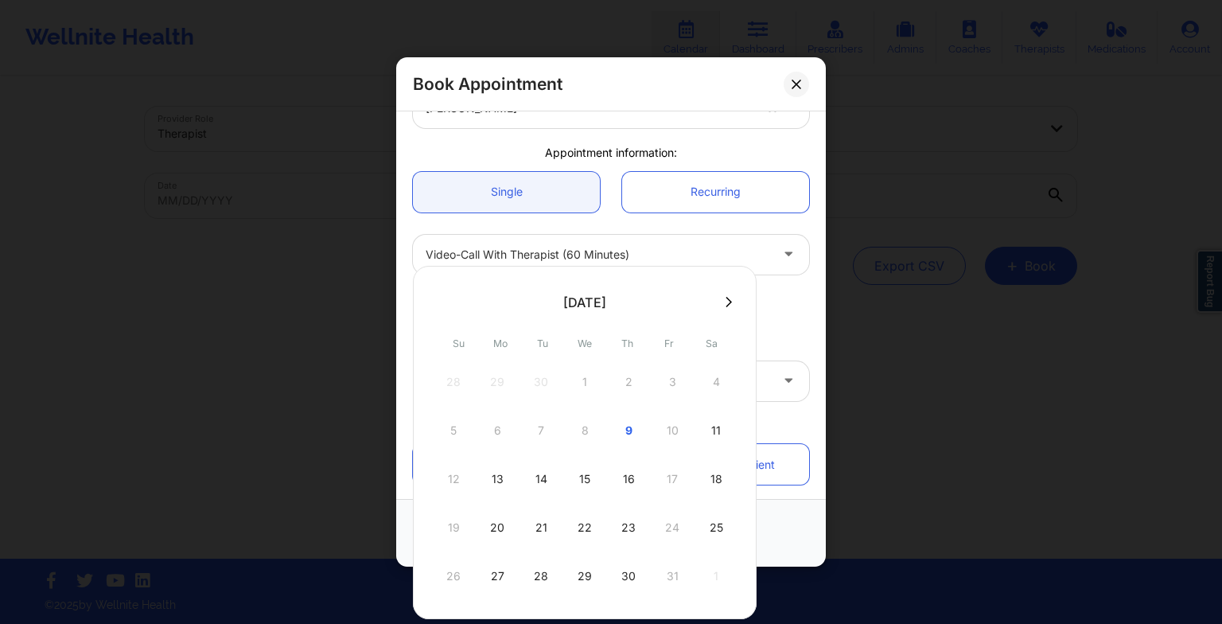
click at [590, 523] on div "22" at bounding box center [585, 527] width 40 height 45
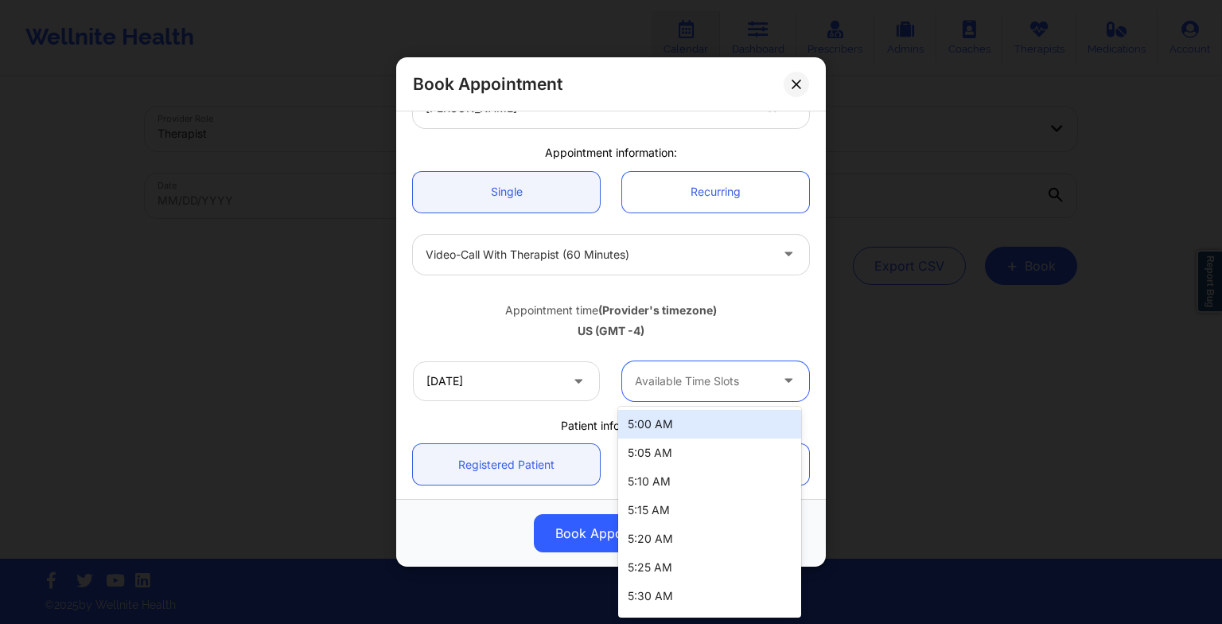
click at [694, 395] on div "Available Time Slots" at bounding box center [696, 381] width 149 height 40
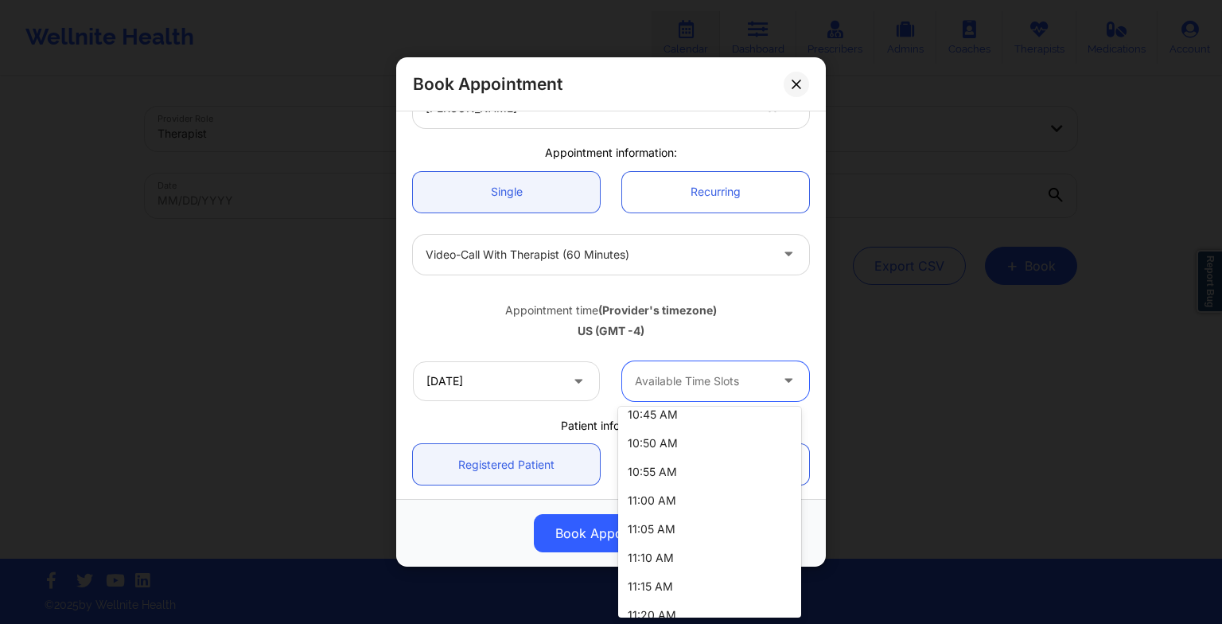
scroll to position [1988, 0]
click at [706, 499] on div "11:00 AM" at bounding box center [709, 498] width 183 height 29
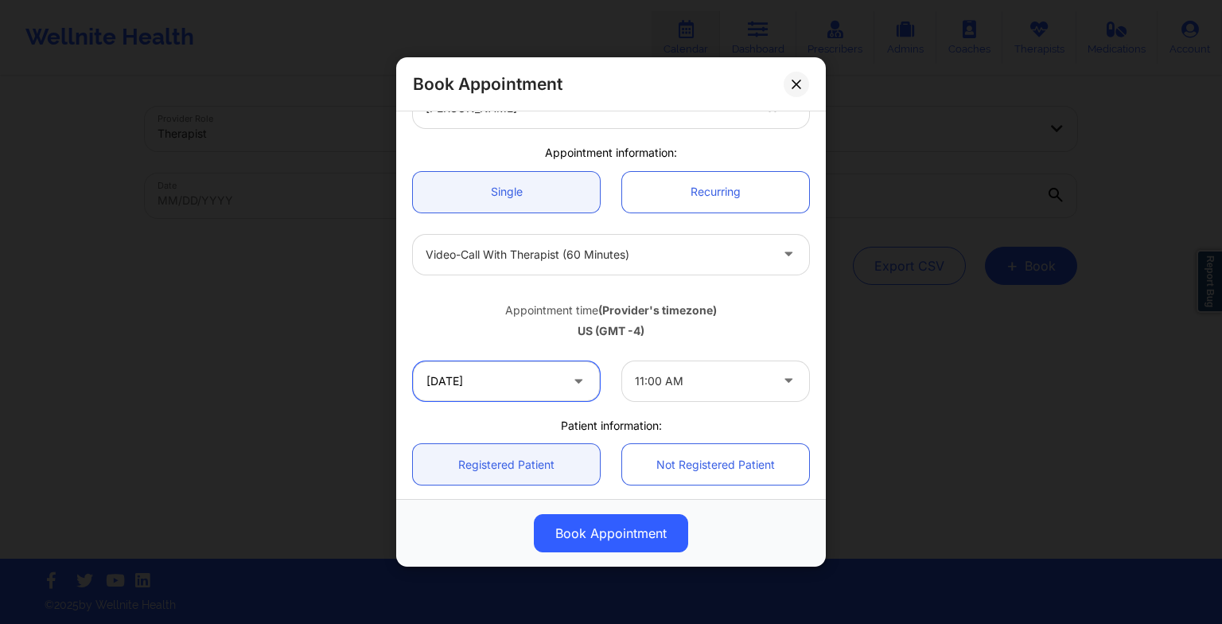
click at [546, 391] on input "[DATE]" at bounding box center [506, 381] width 187 height 40
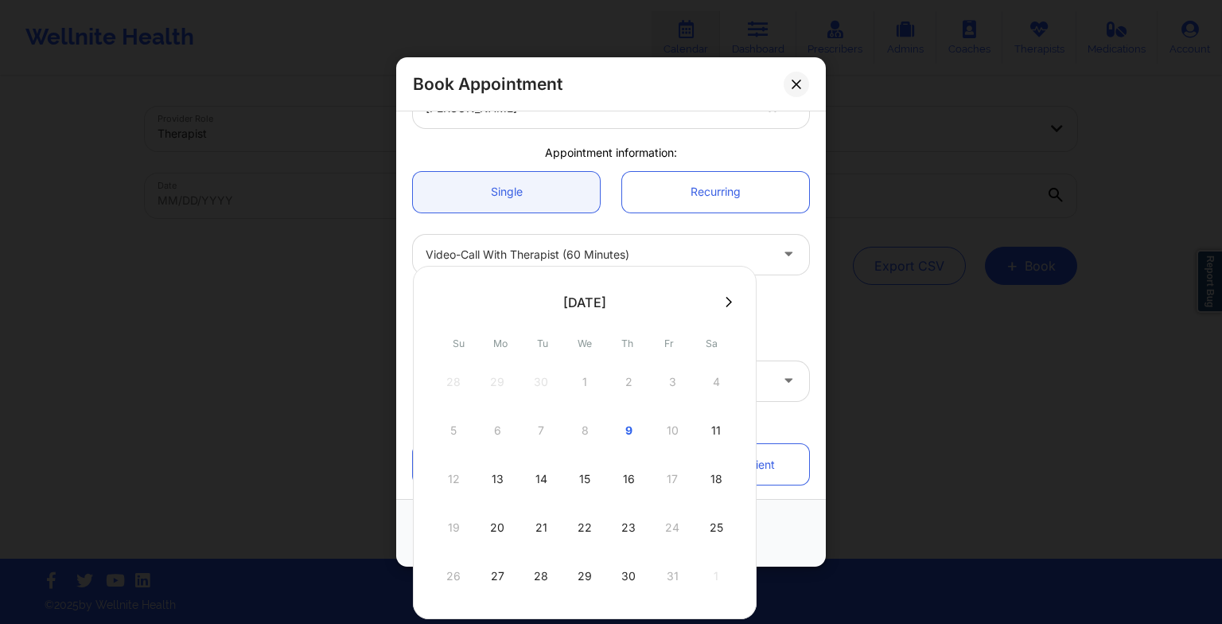
click at [595, 566] on div "29" at bounding box center [585, 576] width 40 height 45
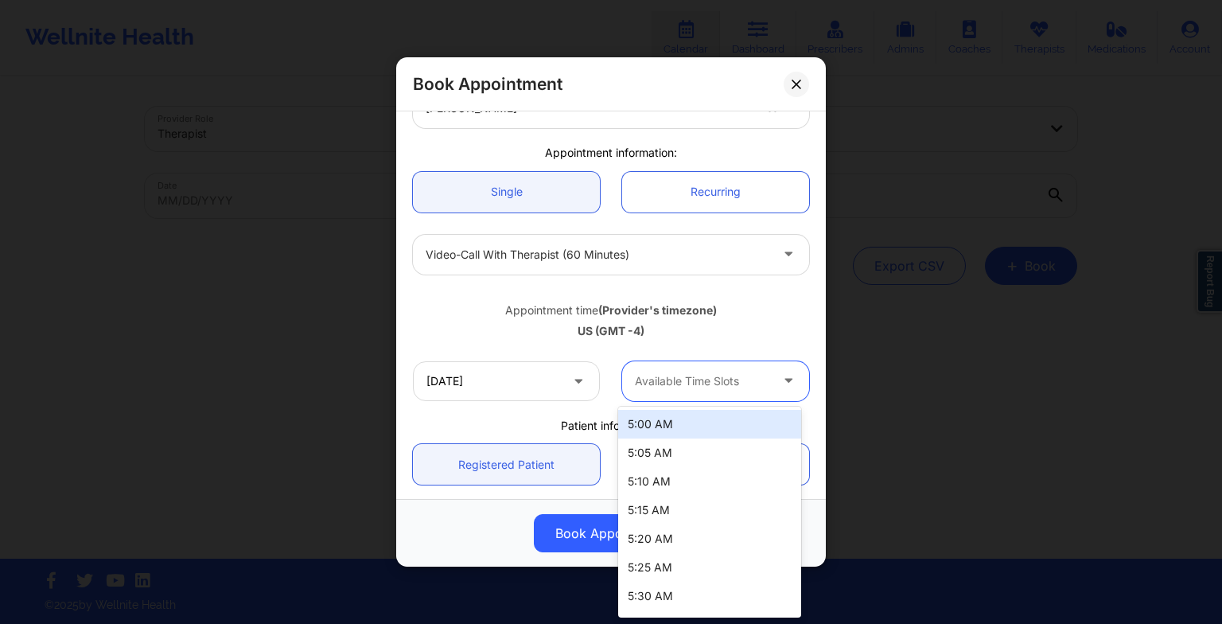
drag, startPoint x: 703, startPoint y: 375, endPoint x: 690, endPoint y: 525, distance: 150.2
click at [690, 525] on body "Wellnite Health Calendar Dashboard Prescribers Admins Coaches Therapists Medica…" at bounding box center [611, 312] width 1222 height 624
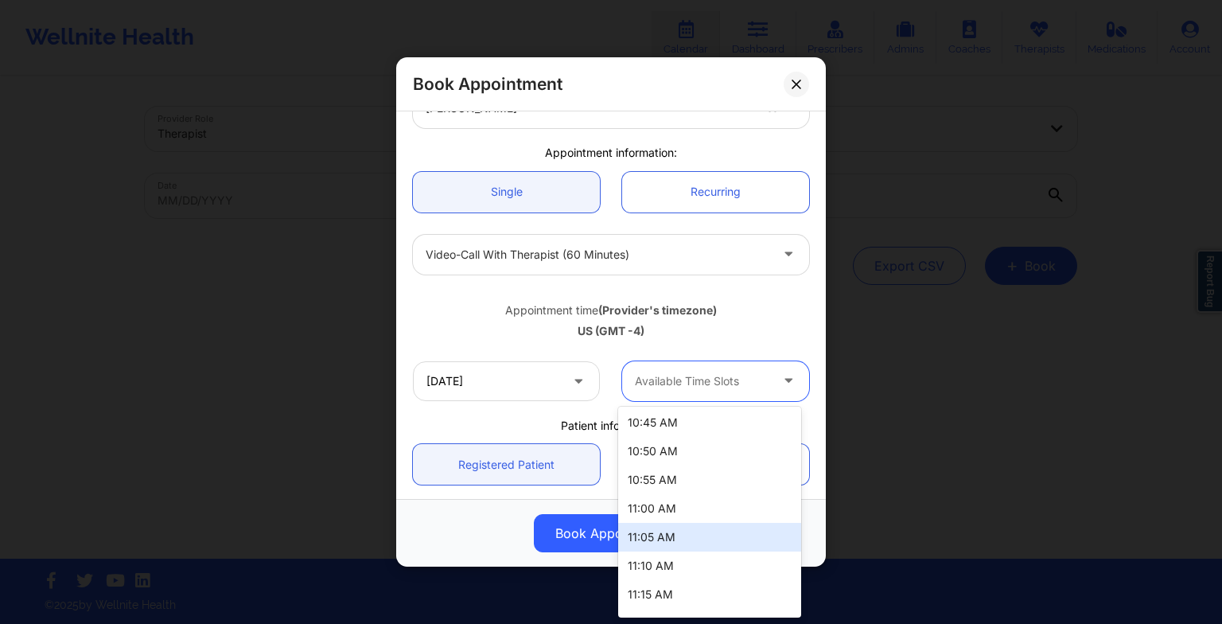
scroll to position [1978, 0]
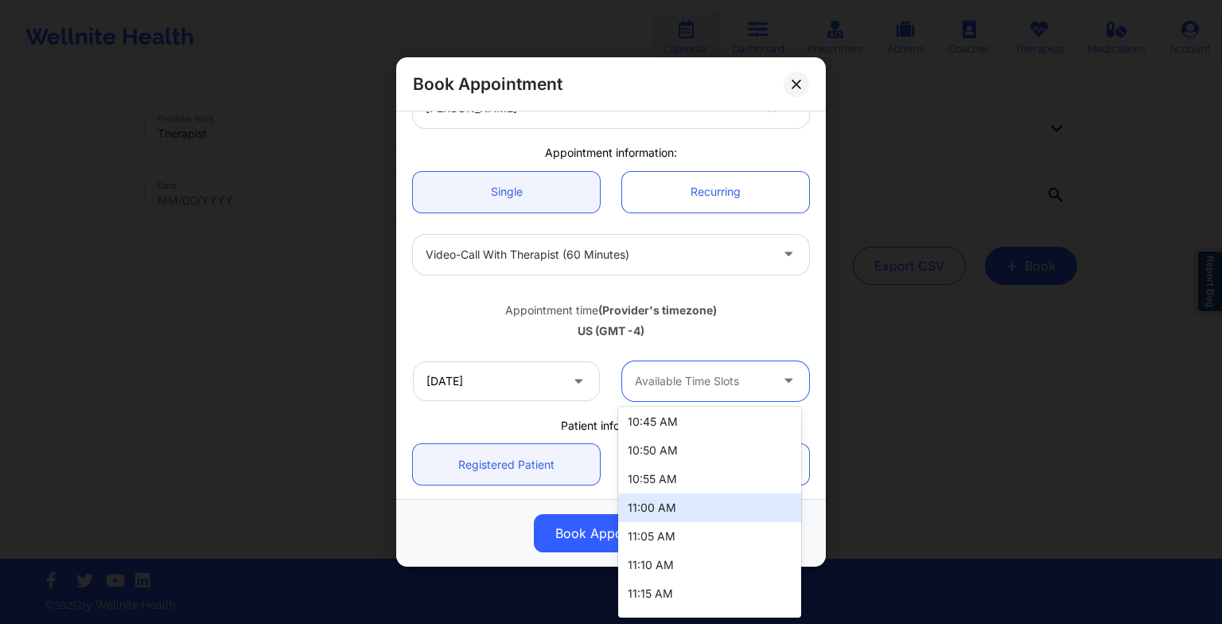
click at [683, 509] on div "11:00 AM" at bounding box center [709, 507] width 183 height 29
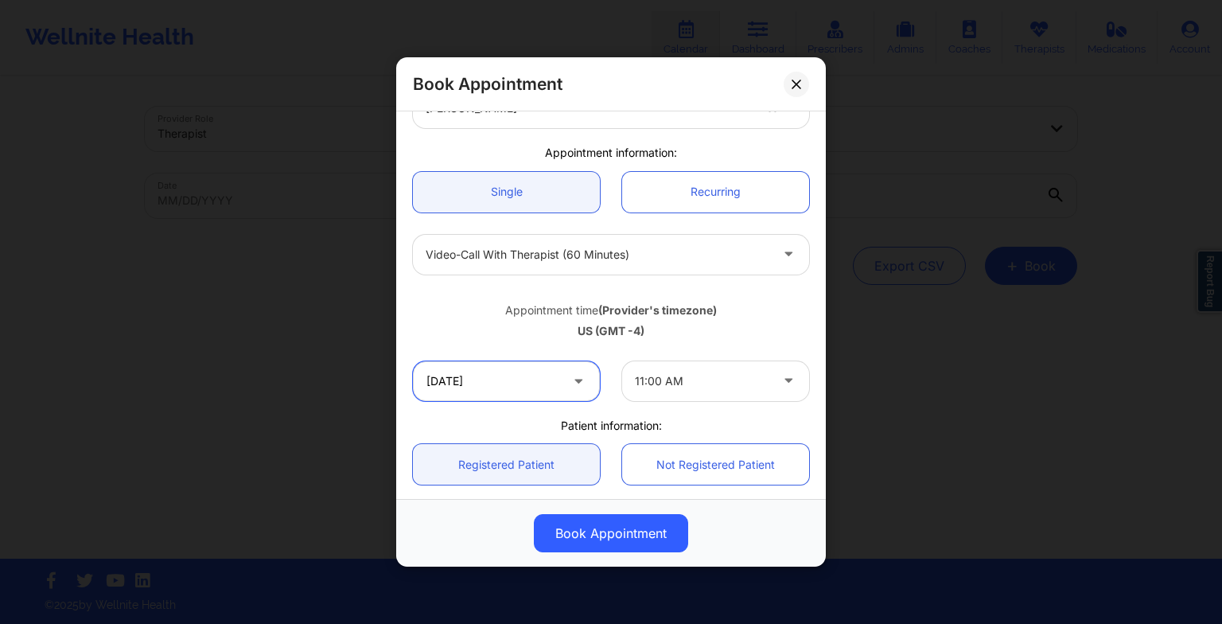
click at [553, 395] on input "[DATE]" at bounding box center [506, 381] width 187 height 40
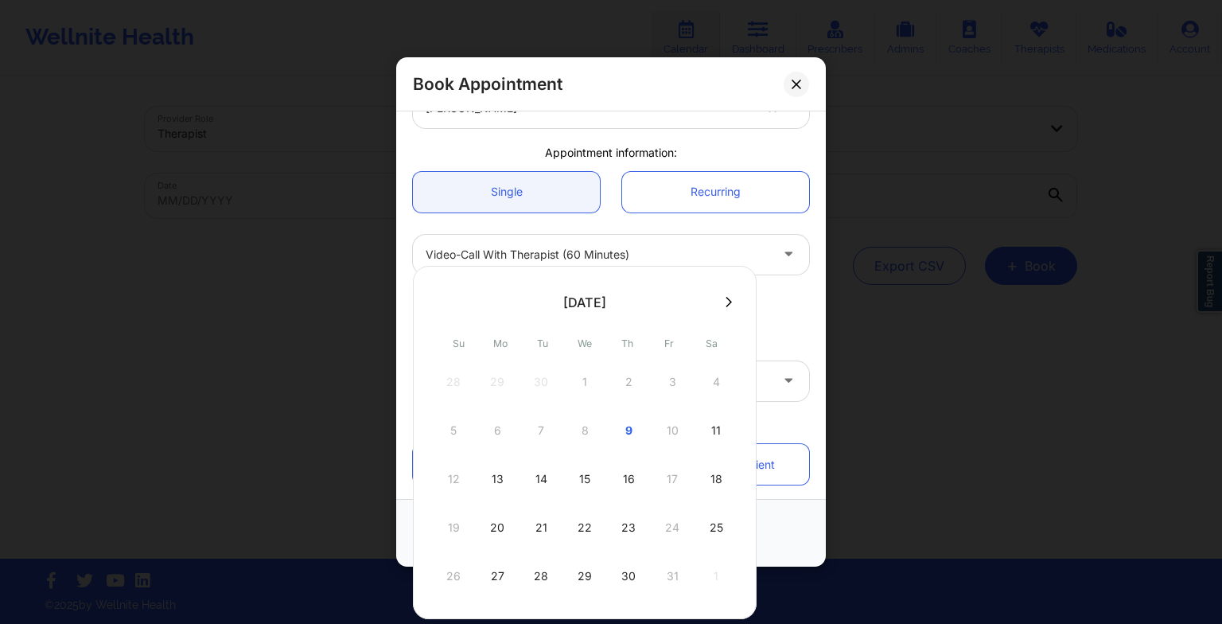
click at [609, 484] on div "16" at bounding box center [629, 479] width 40 height 45
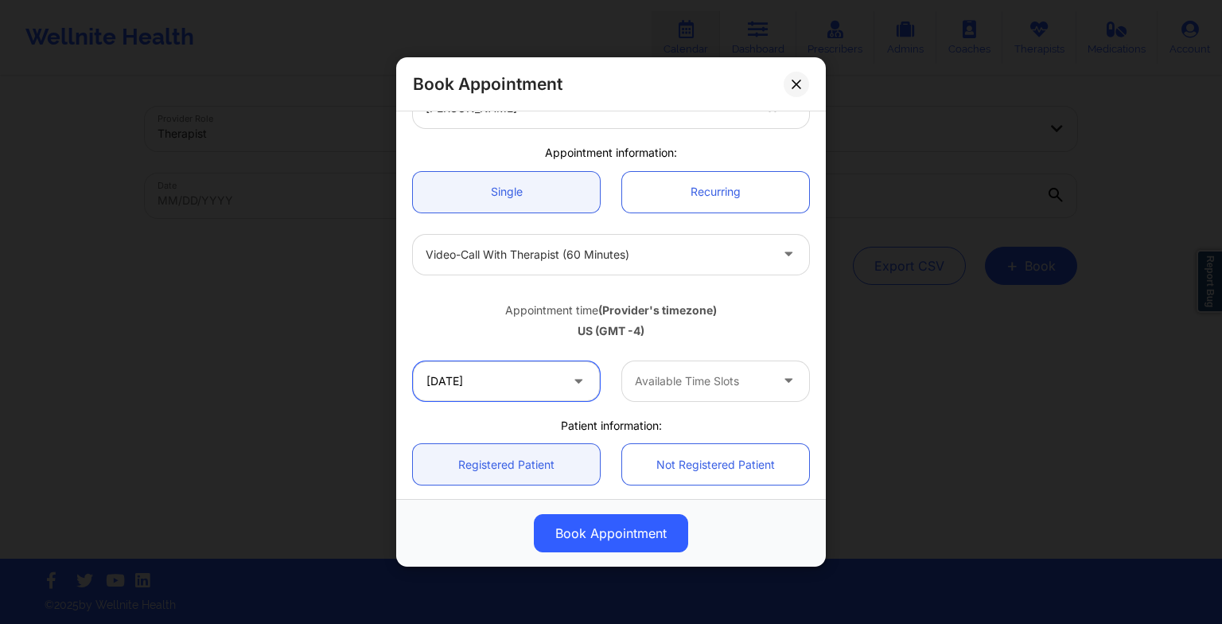
drag, startPoint x: 543, startPoint y: 388, endPoint x: 558, endPoint y: 374, distance: 20.2
click at [558, 374] on input "[DATE]" at bounding box center [506, 381] width 187 height 40
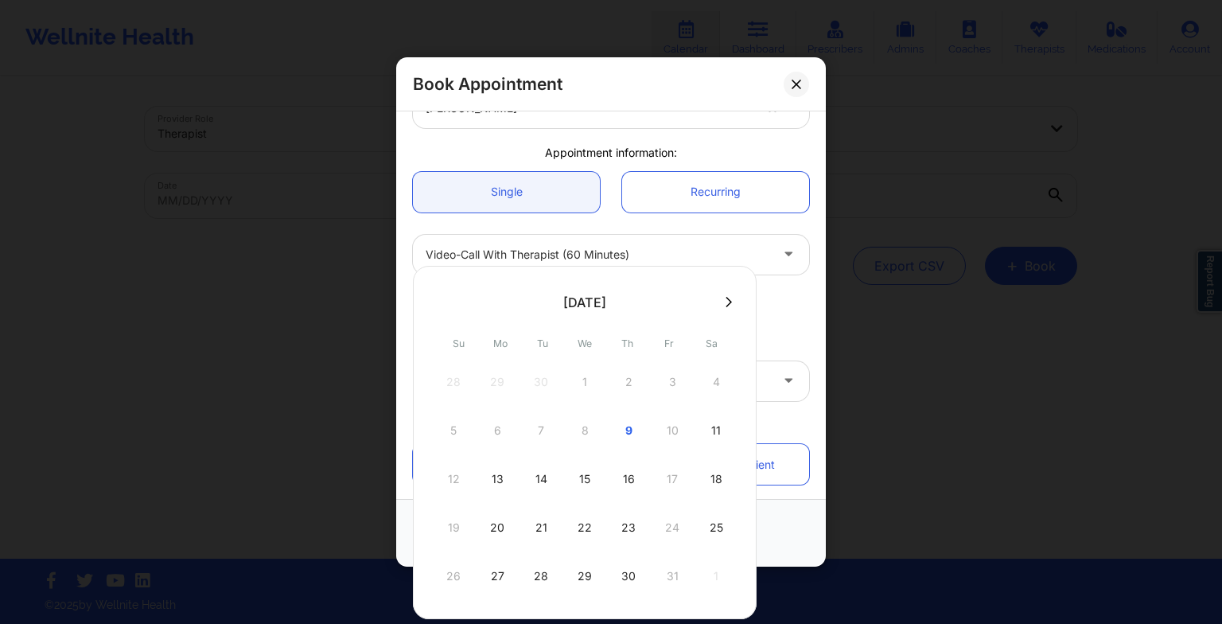
click at [558, 374] on div "28 29 30 1 2 3 4" at bounding box center [585, 382] width 302 height 45
click at [585, 479] on div "15" at bounding box center [585, 479] width 40 height 45
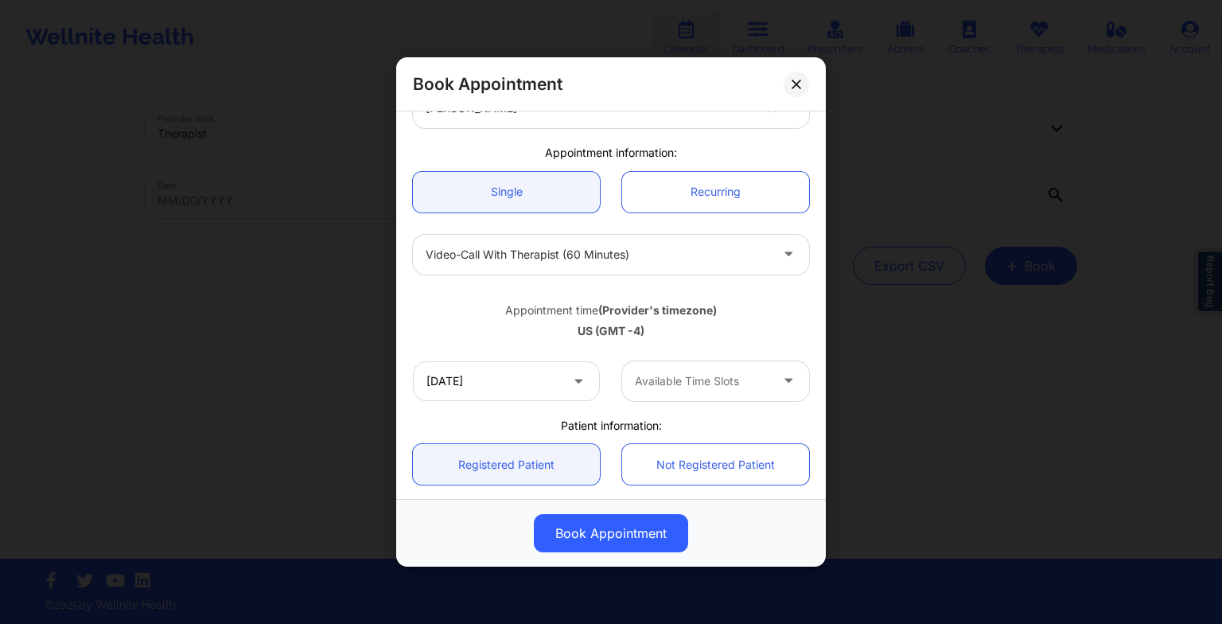
click at [583, 388] on span at bounding box center [579, 381] width 19 height 20
click at [537, 378] on input "[DATE]" at bounding box center [506, 381] width 187 height 40
click at [767, 426] on div "Patient information:" at bounding box center [611, 426] width 418 height 16
